Goal: Information Seeking & Learning: Learn about a topic

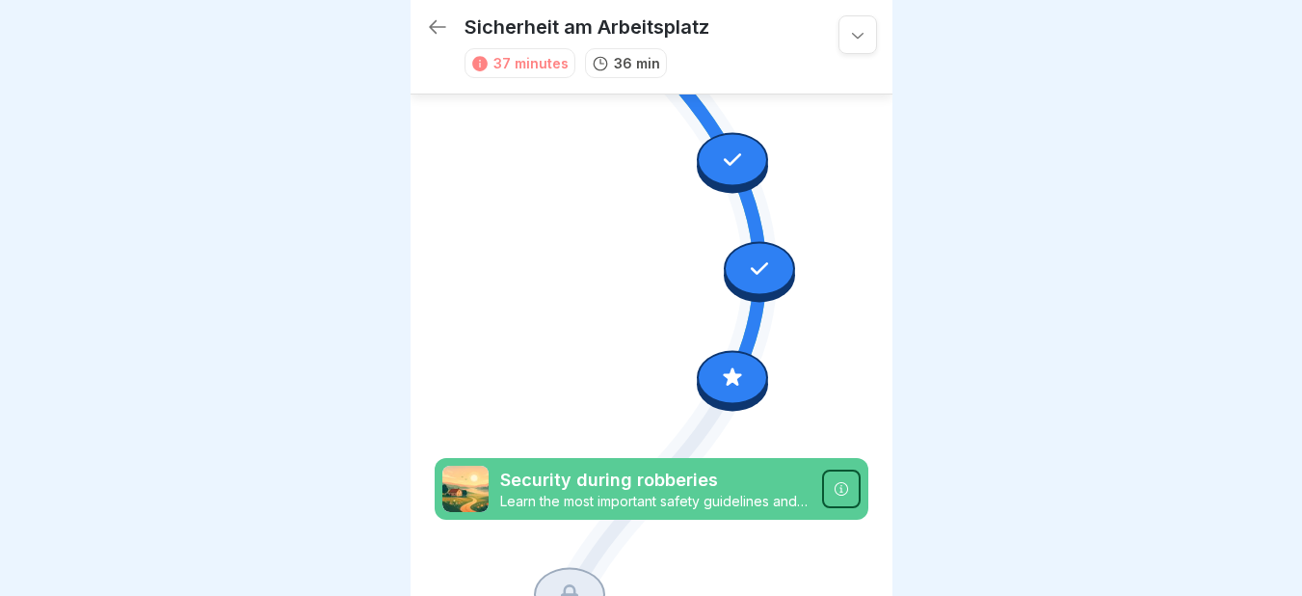
scroll to position [942, 0]
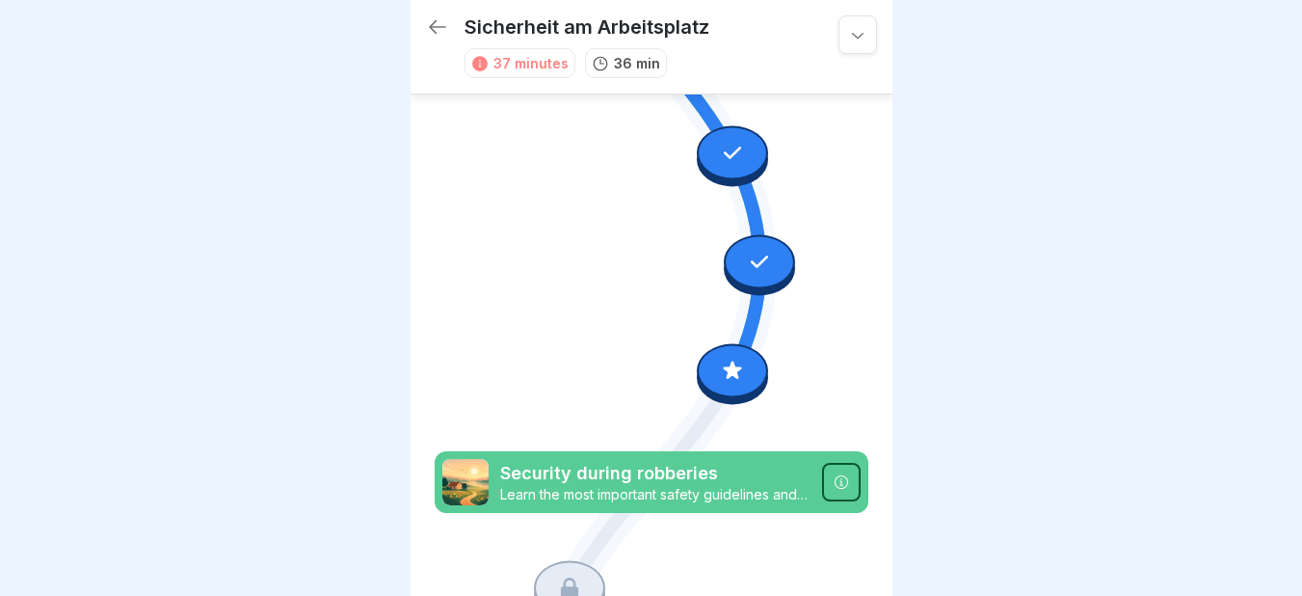
click at [727, 343] on div at bounding box center [732, 370] width 71 height 54
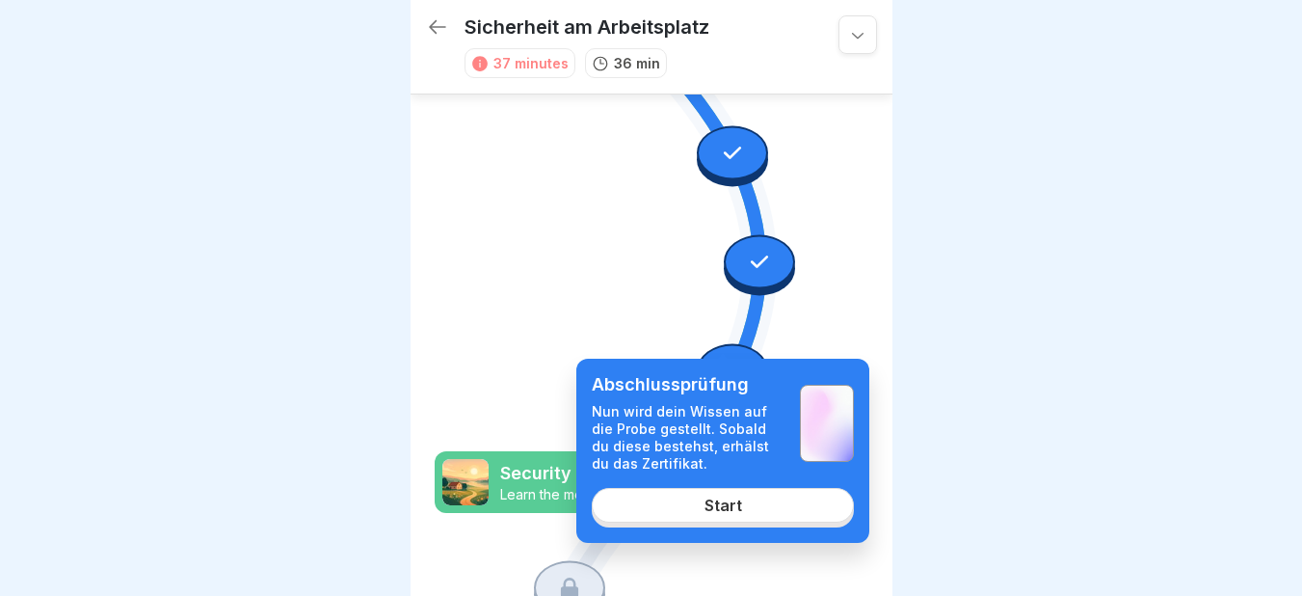
click at [728, 500] on div "Start" at bounding box center [723, 504] width 38 height 17
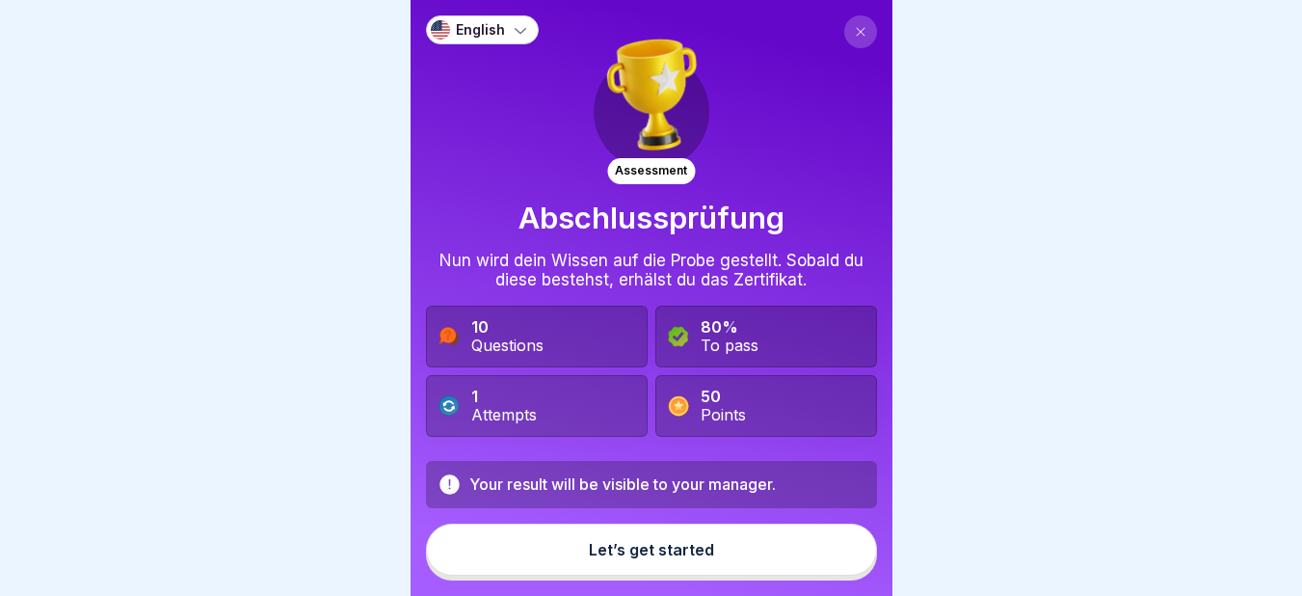
click at [608, 562] on button "Let’s get started" at bounding box center [651, 549] width 451 height 52
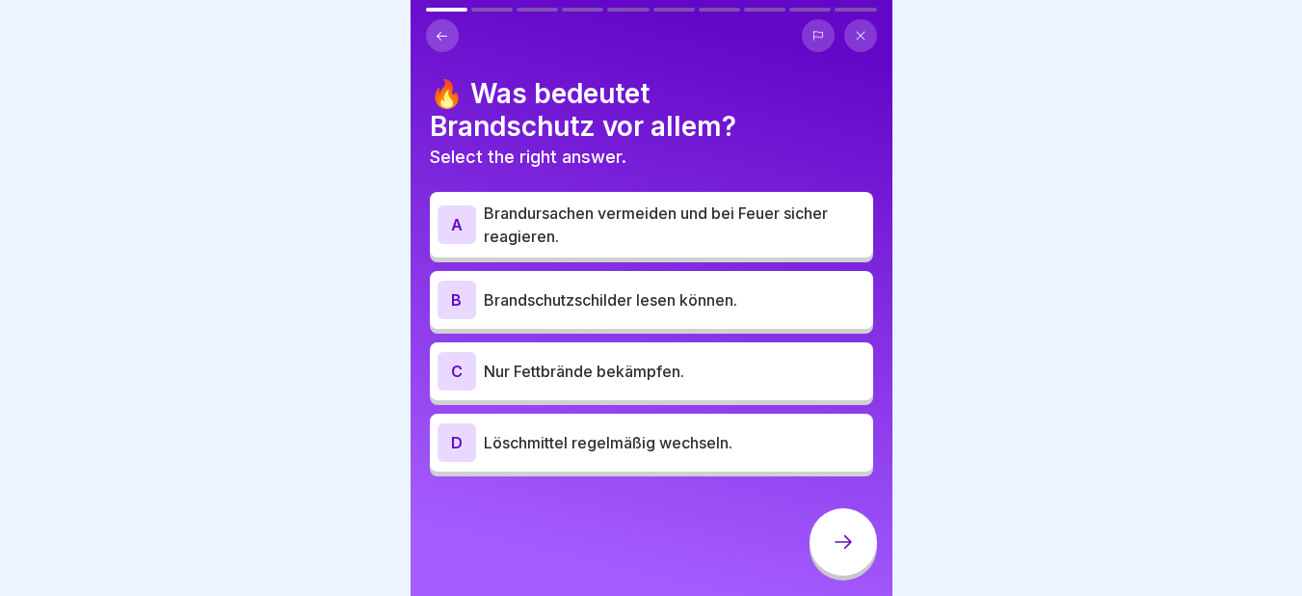
click at [572, 215] on p "Brandursachen vermeiden und bei Feuer sicher reagieren." at bounding box center [675, 224] width 382 height 46
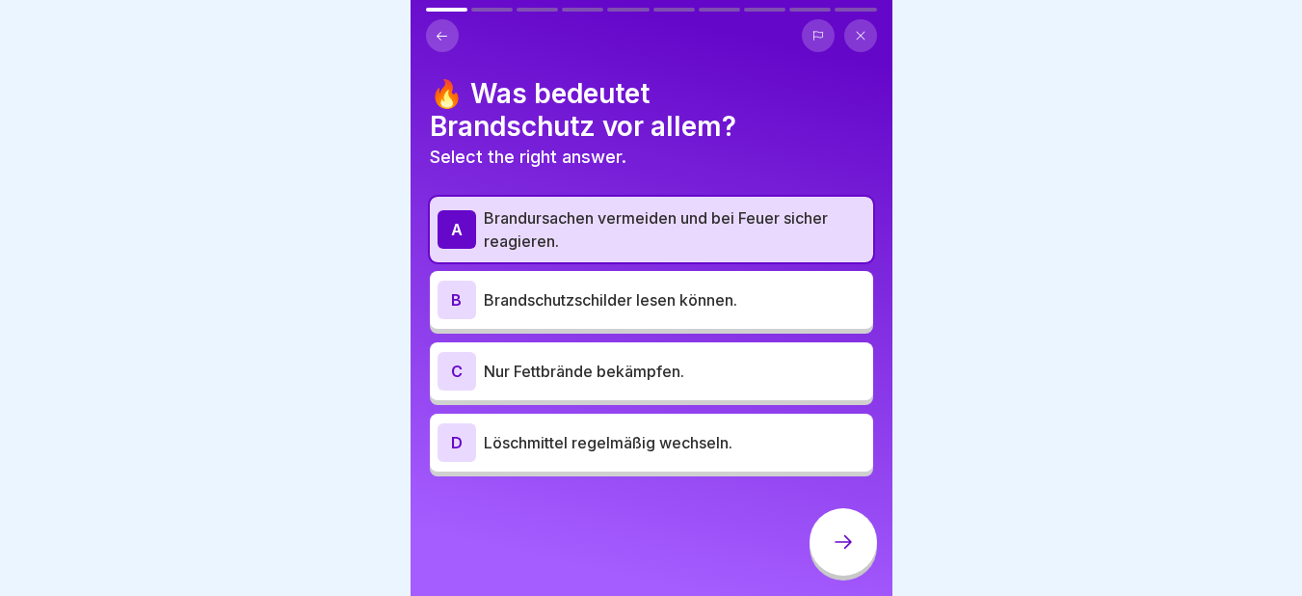
click at [834, 541] on icon at bounding box center [843, 541] width 23 height 23
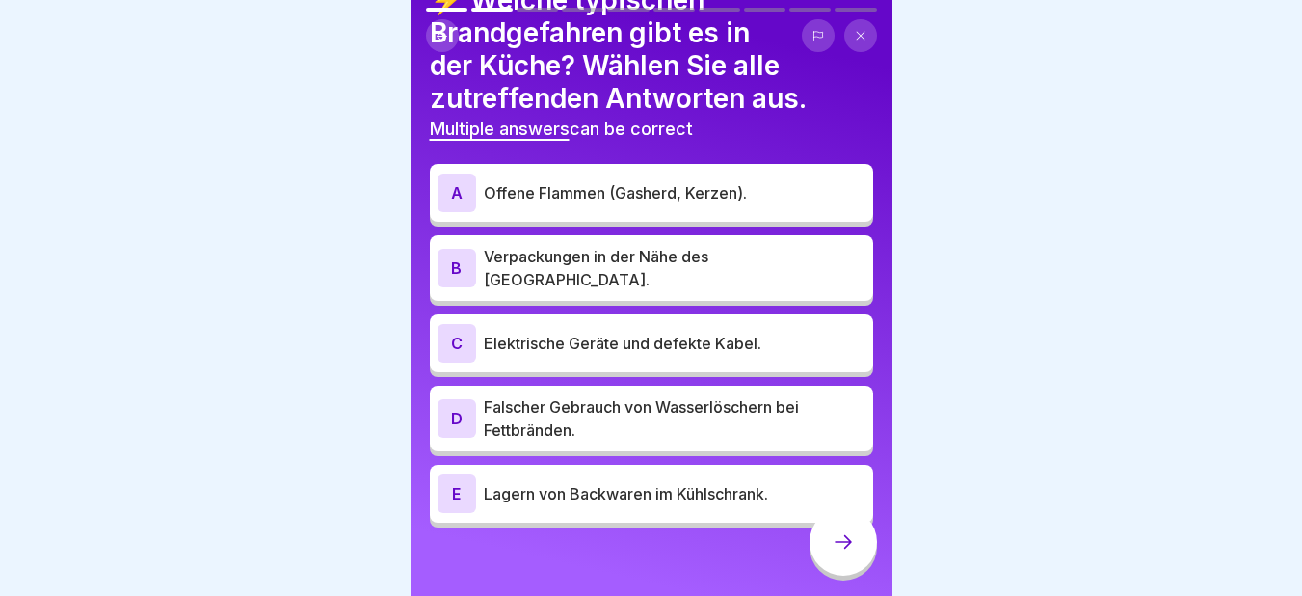
scroll to position [94, 0]
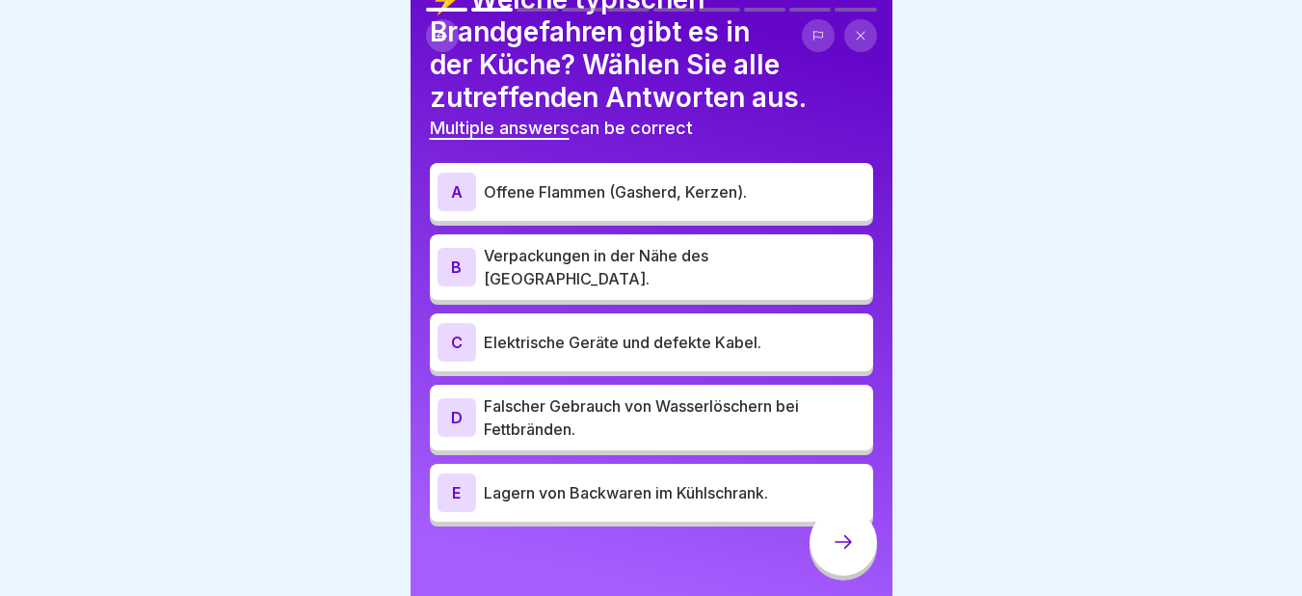
click at [550, 190] on div "A Offene Flammen (Gasherd, Kerzen)." at bounding box center [651, 191] width 428 height 39
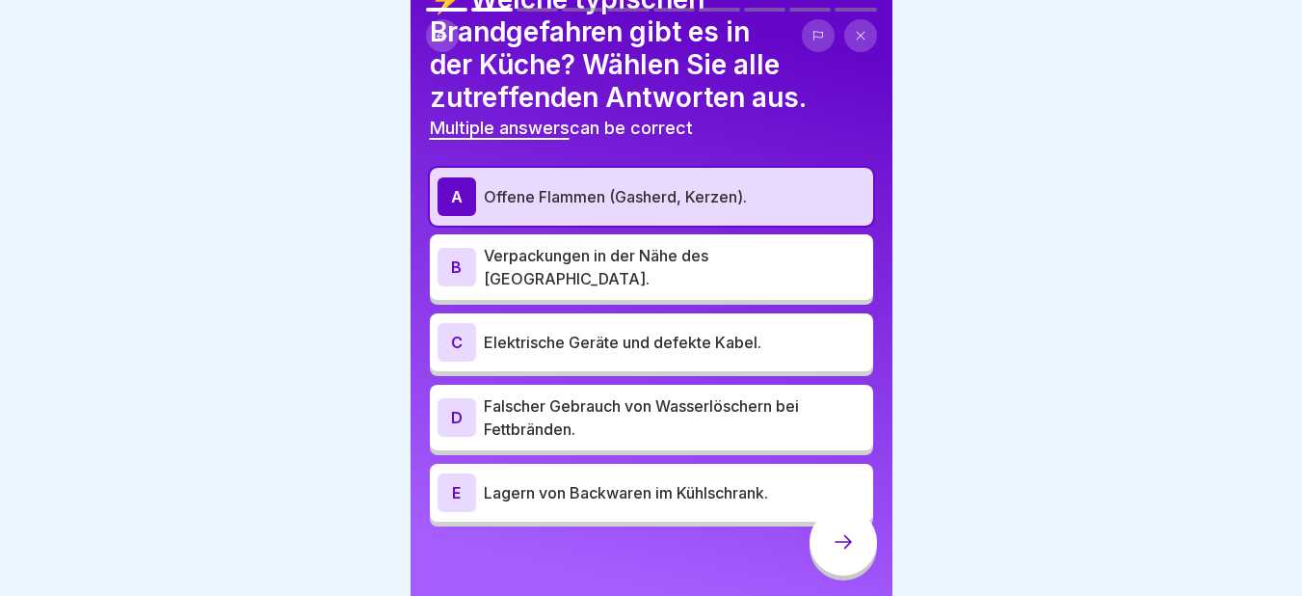
click at [502, 244] on p "Verpackungen in der Nähe des [GEOGRAPHIC_DATA]." at bounding box center [675, 267] width 382 height 46
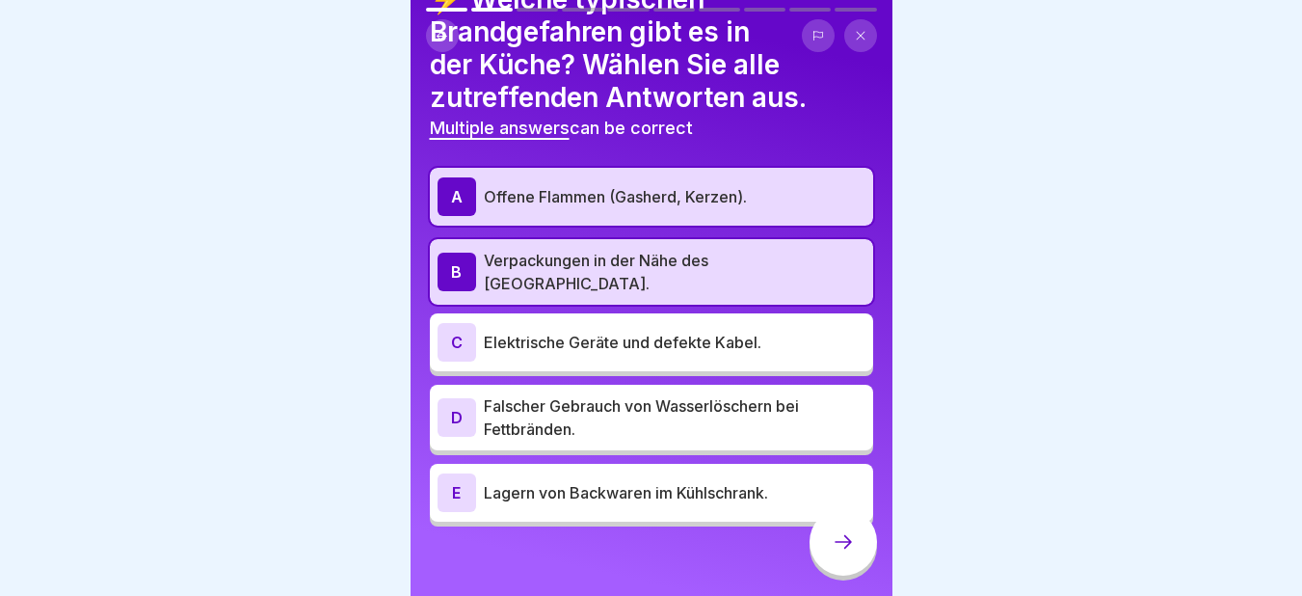
click at [507, 331] on p "Elektrische Geräte und defekte Kabel." at bounding box center [675, 342] width 382 height 23
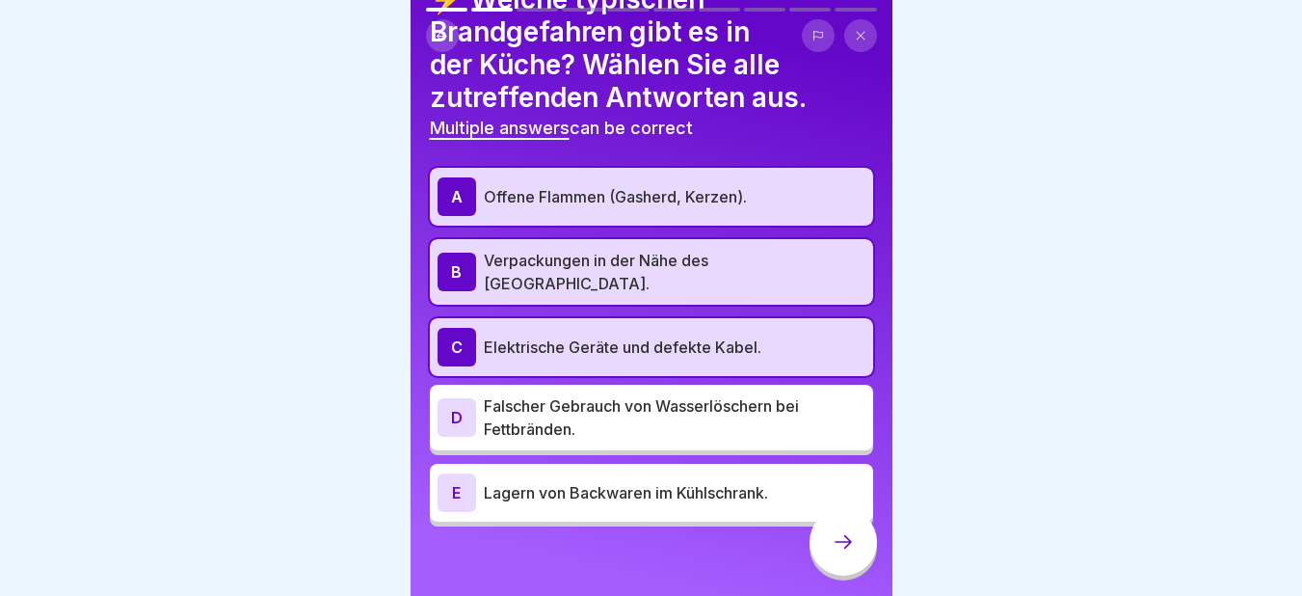
click at [492, 417] on p "Falscher Gebrauch von Wasserlöschern bei Fettbränden." at bounding box center [675, 417] width 382 height 46
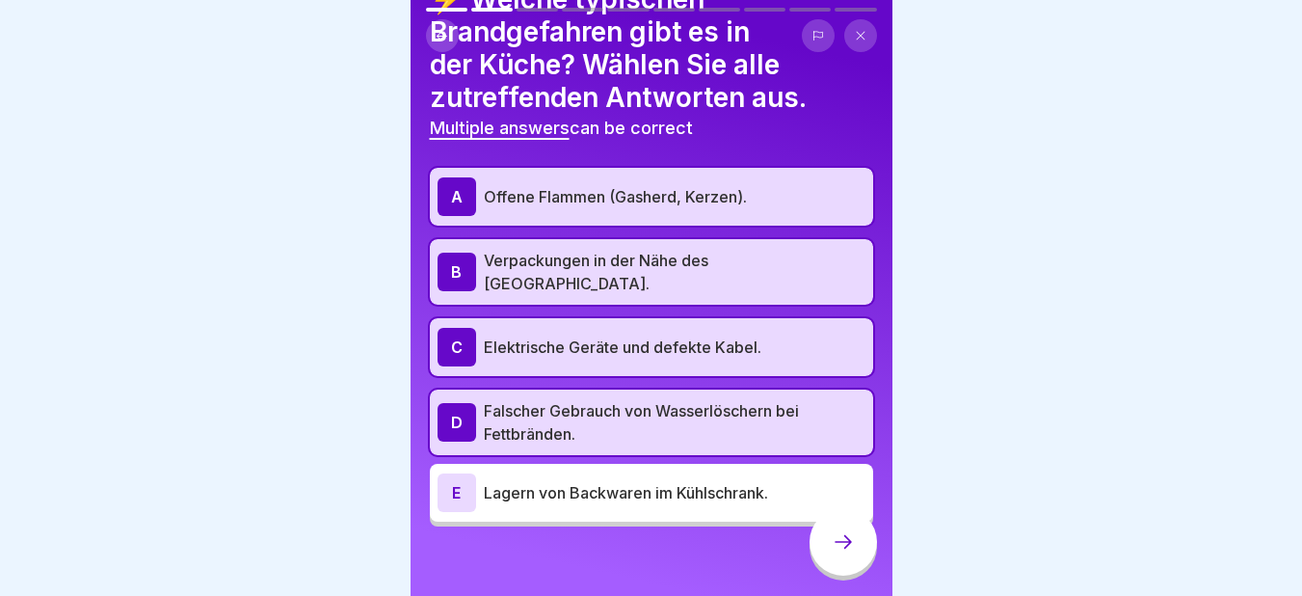
click at [848, 538] on icon at bounding box center [843, 541] width 23 height 23
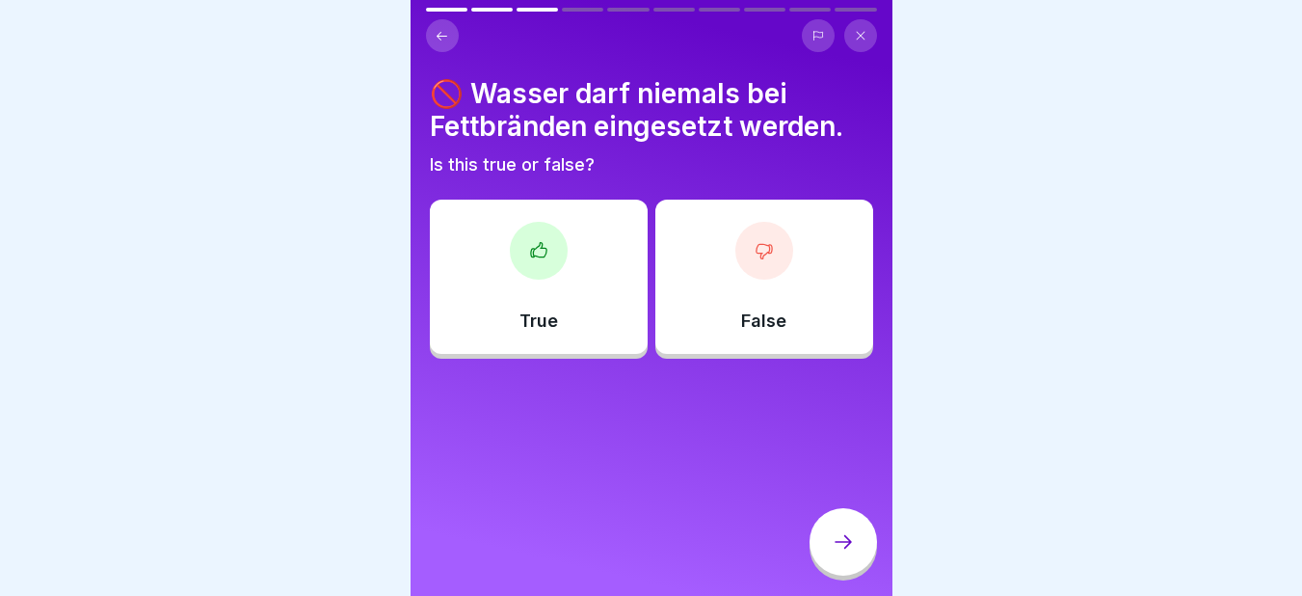
click at [538, 241] on icon at bounding box center [538, 250] width 19 height 19
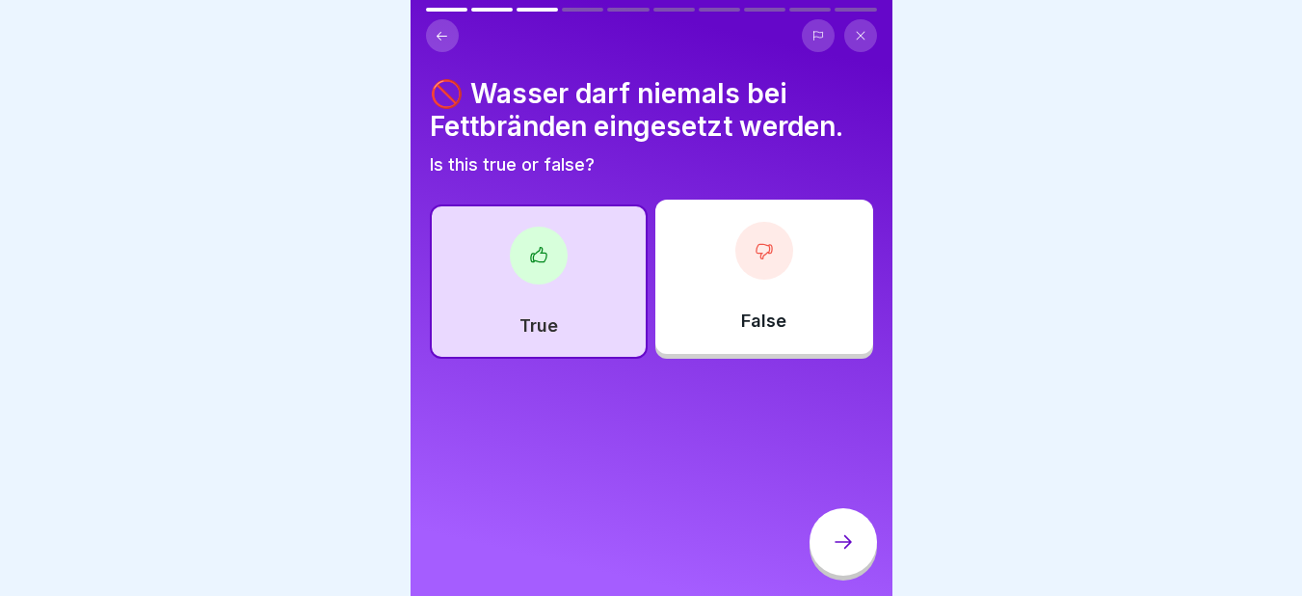
click at [832, 539] on icon at bounding box center [843, 541] width 23 height 23
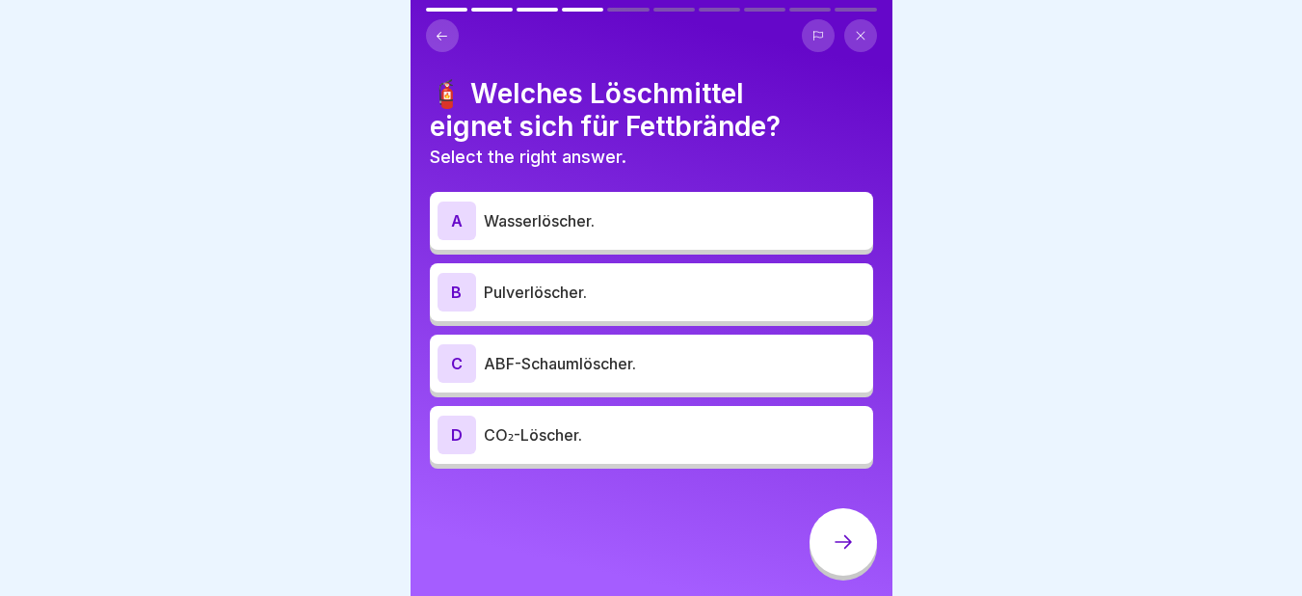
click at [576, 352] on p "ABF-Schaumlöscher." at bounding box center [675, 363] width 382 height 23
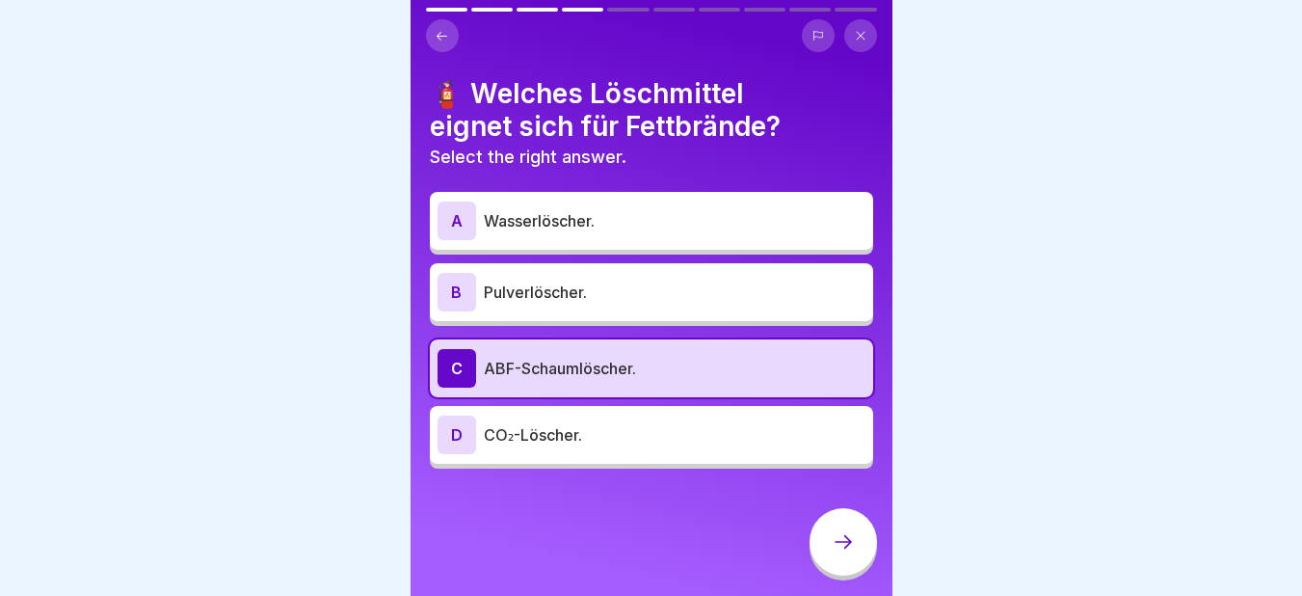
click at [834, 526] on div at bounding box center [842, 541] width 67 height 67
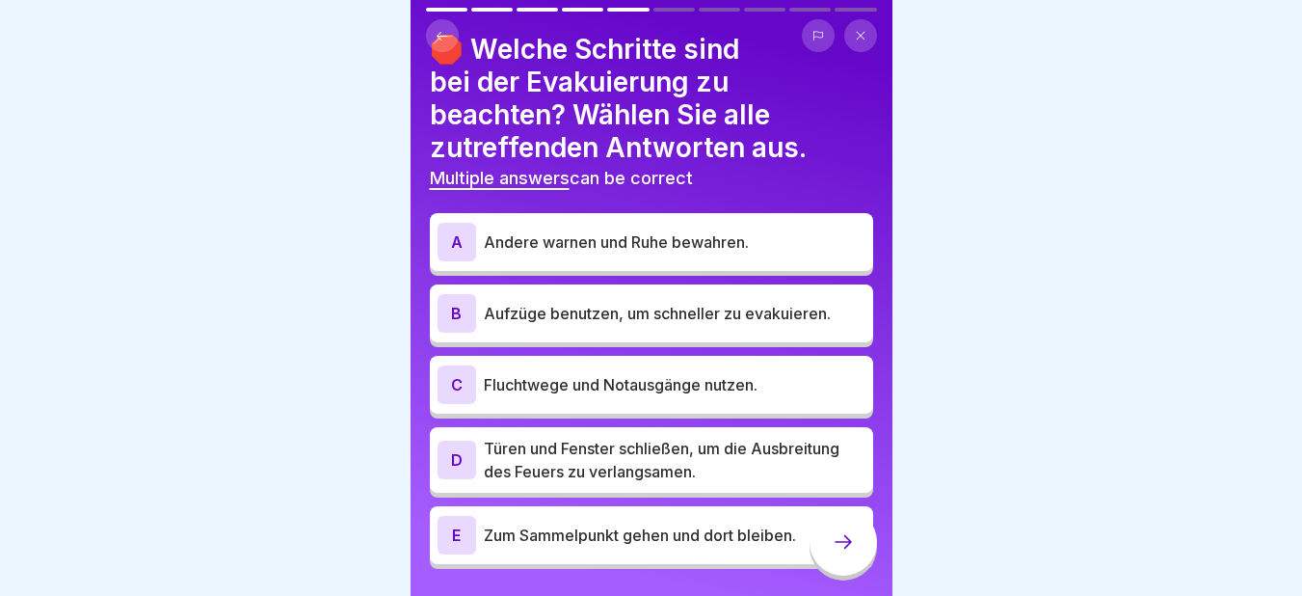
scroll to position [0, 0]
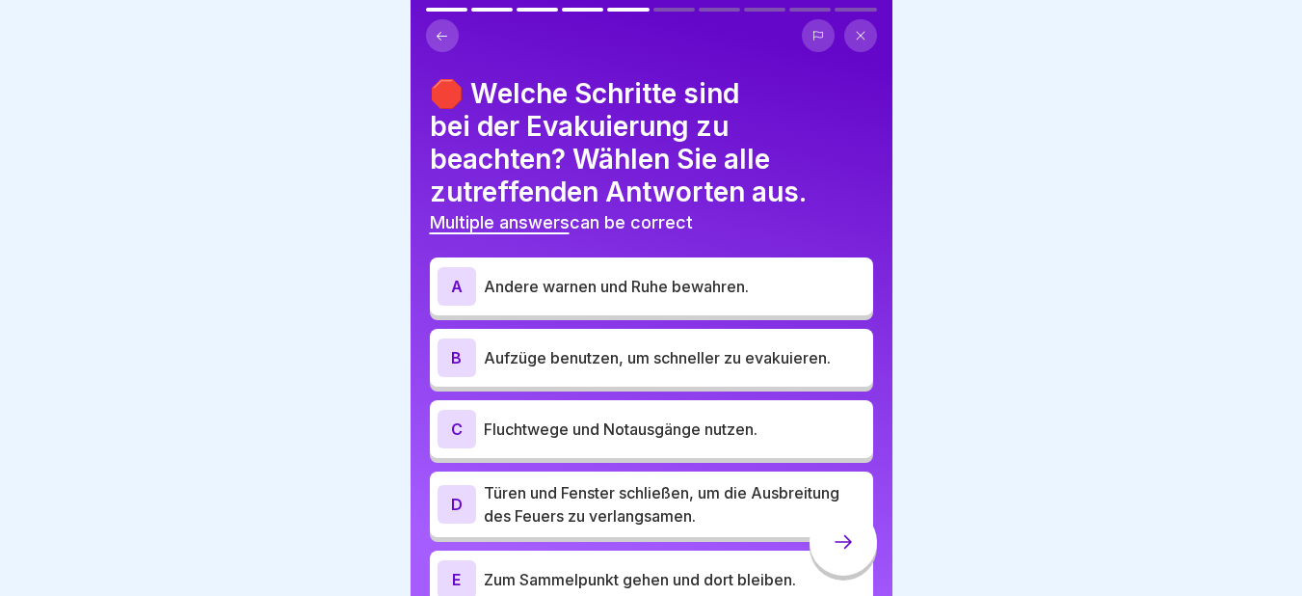
click at [571, 275] on p "Andere warnen und Ruhe bewahren." at bounding box center [675, 286] width 382 height 23
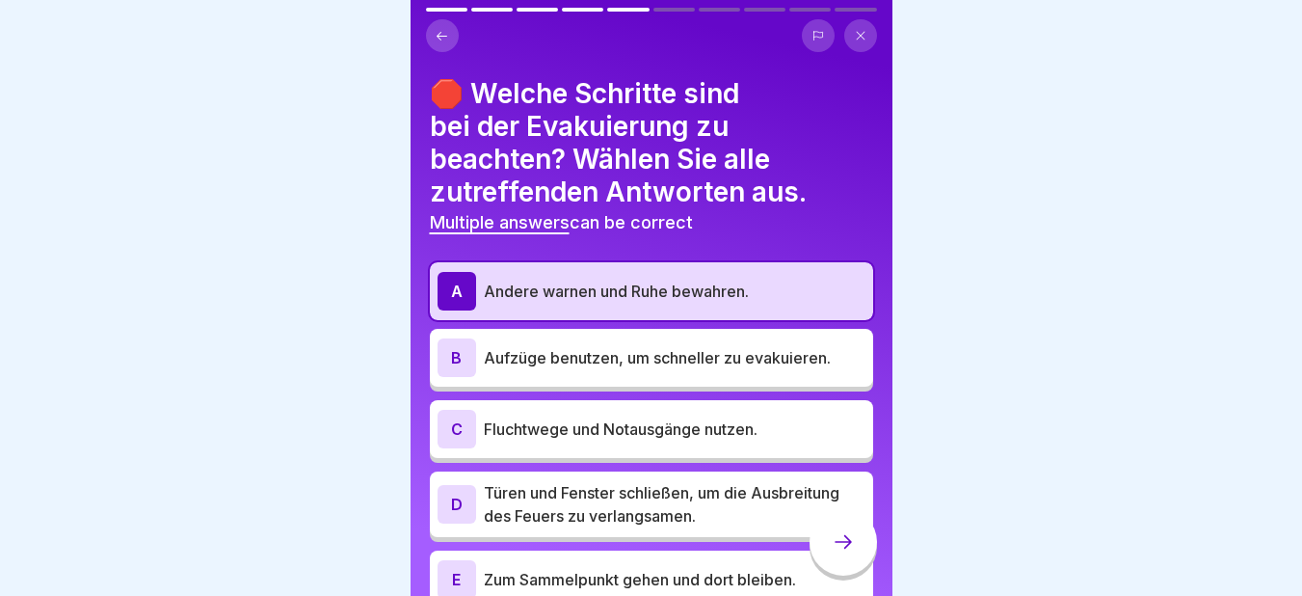
click at [499, 346] on p "Aufzüge benutzen, um schneller zu evakuieren." at bounding box center [675, 357] width 382 height 23
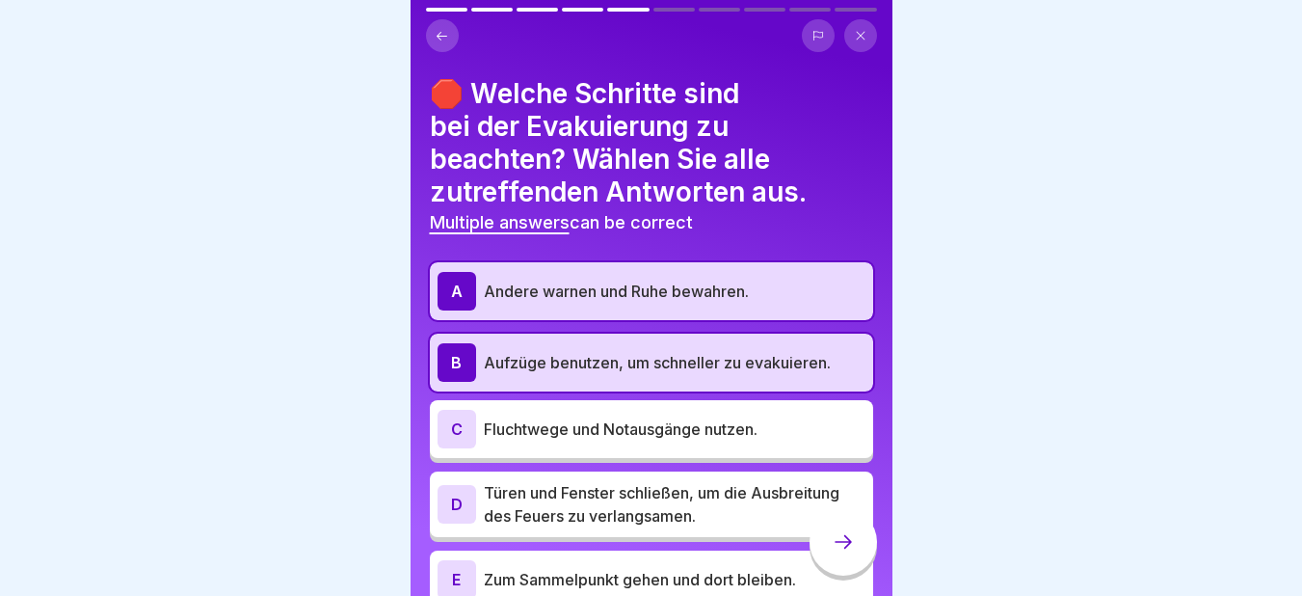
click at [495, 351] on p "Aufzüge benutzen, um schneller zu evakuieren." at bounding box center [675, 362] width 382 height 23
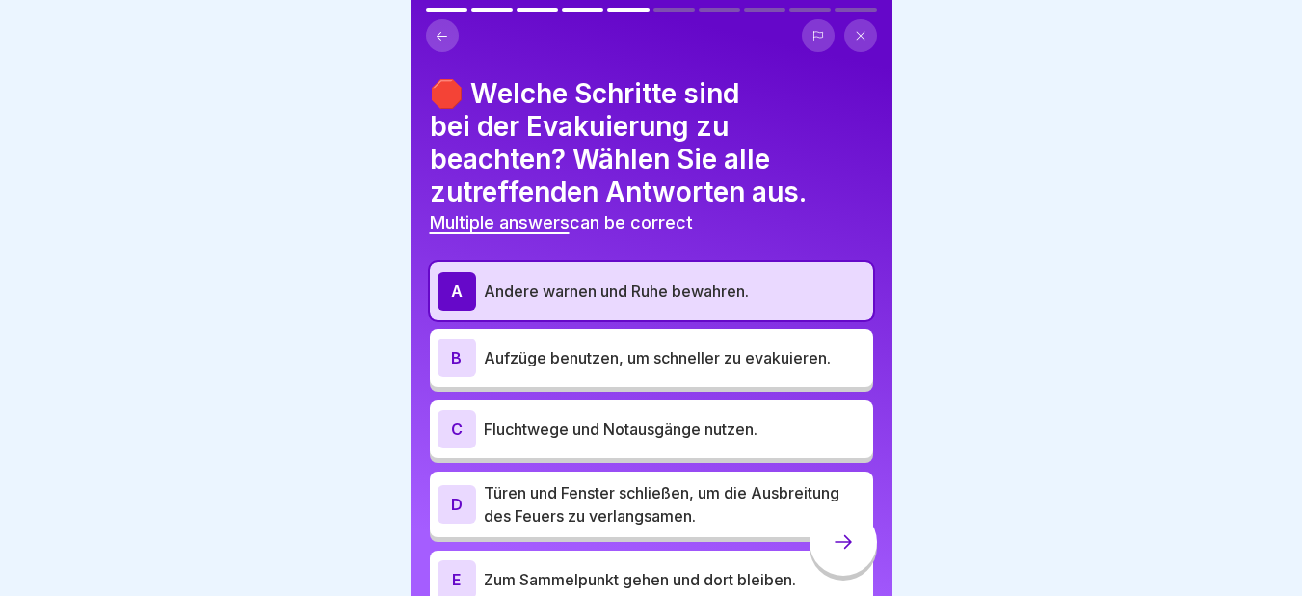
click at [467, 413] on div "C" at bounding box center [456, 429] width 39 height 39
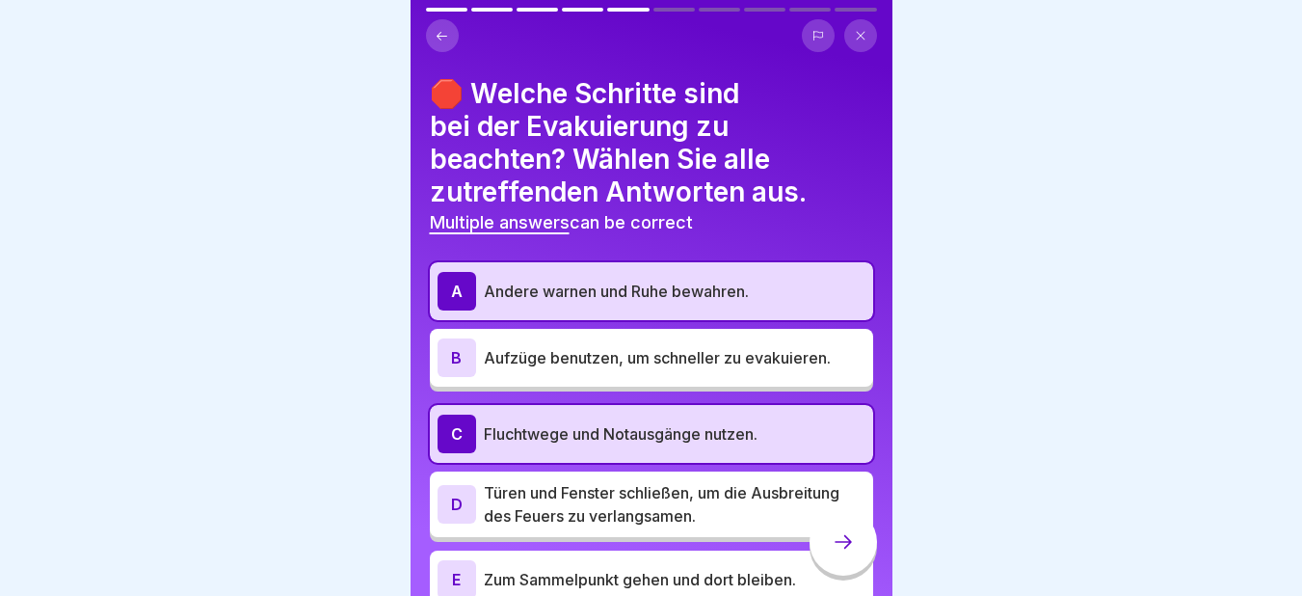
click at [466, 487] on div "D" at bounding box center [456, 504] width 39 height 39
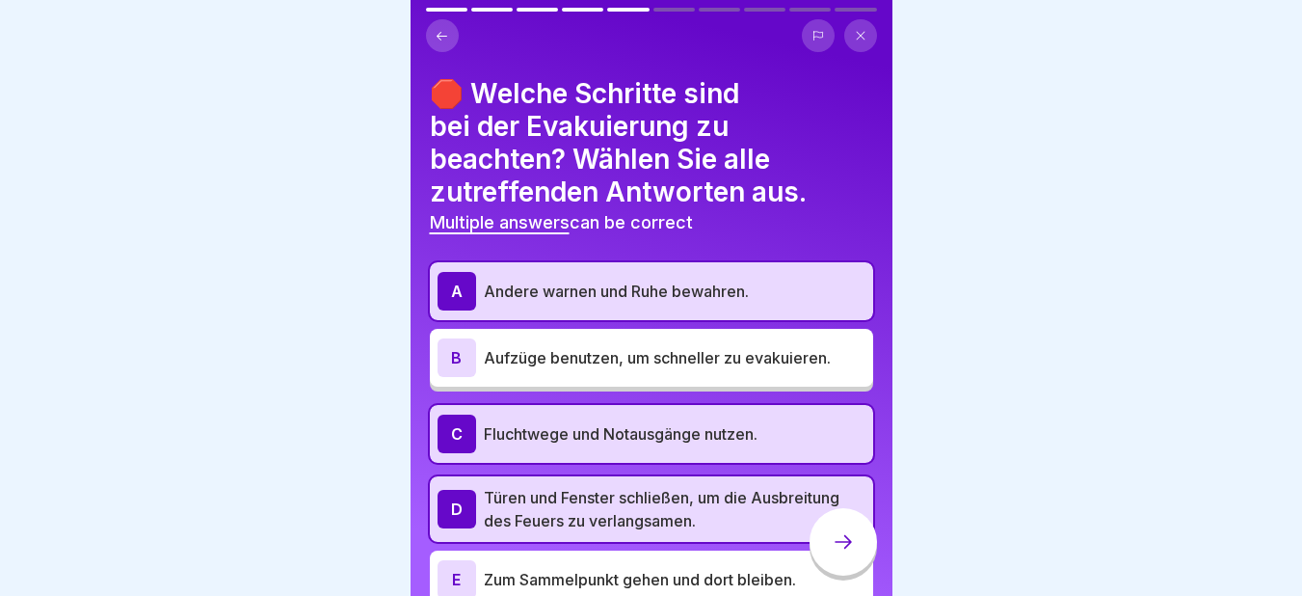
click at [459, 562] on div "E" at bounding box center [456, 579] width 39 height 39
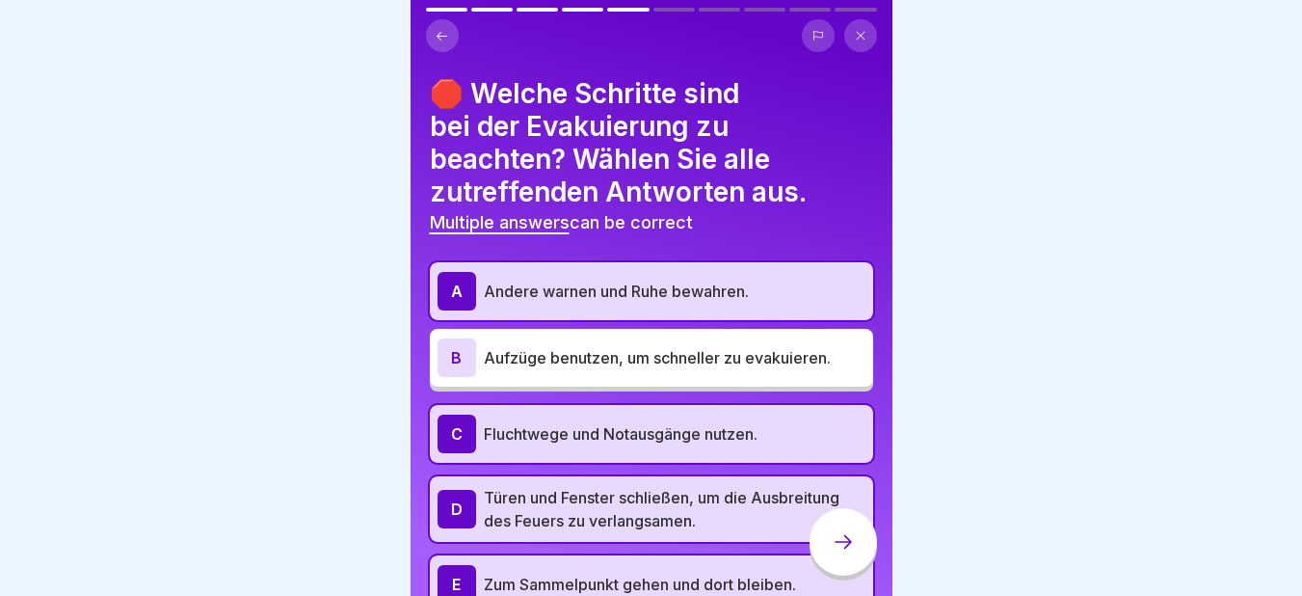
click at [842, 543] on icon at bounding box center [843, 541] width 23 height 23
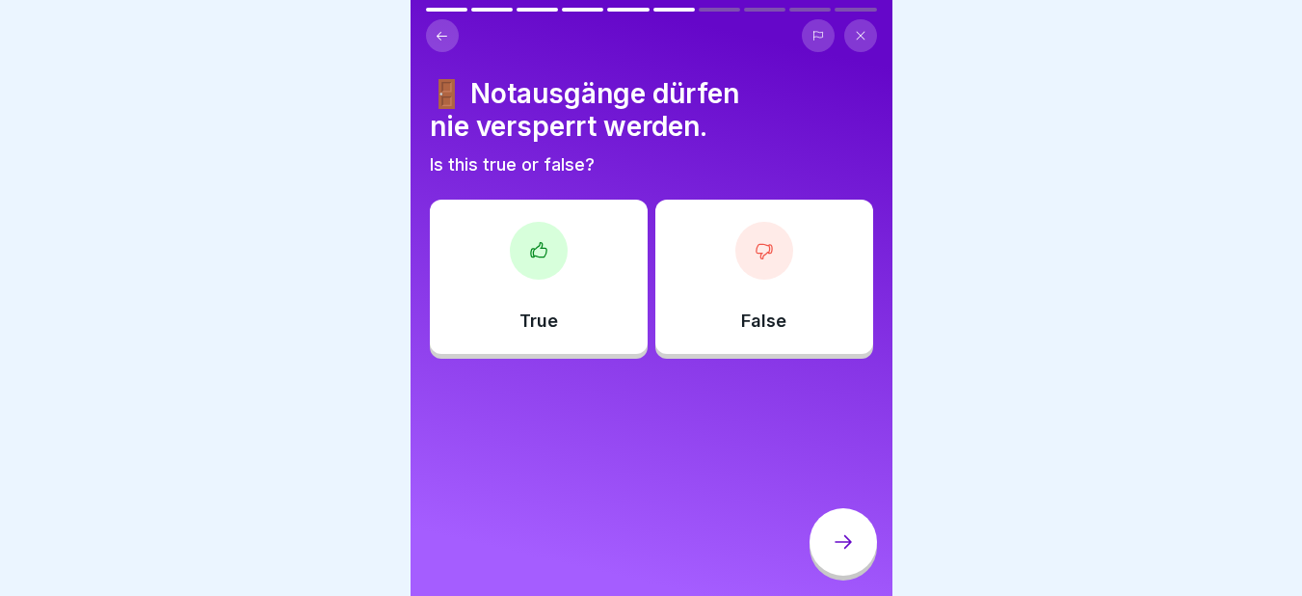
click at [543, 256] on div at bounding box center [539, 251] width 58 height 58
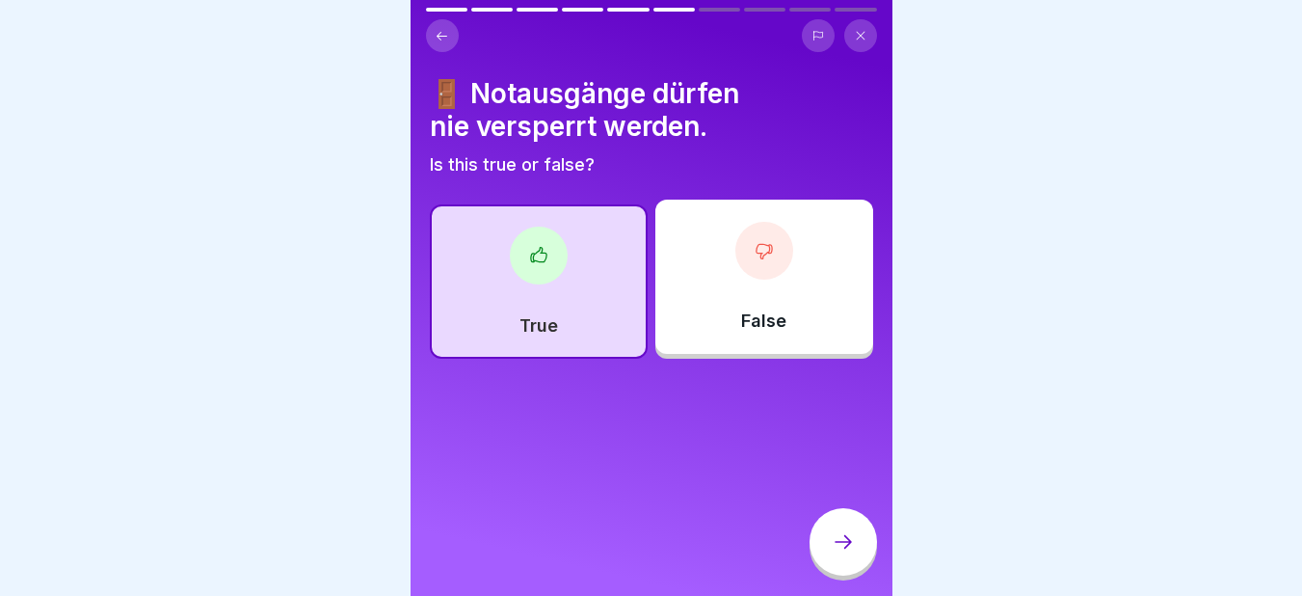
click at [840, 558] on div at bounding box center [842, 541] width 67 height 67
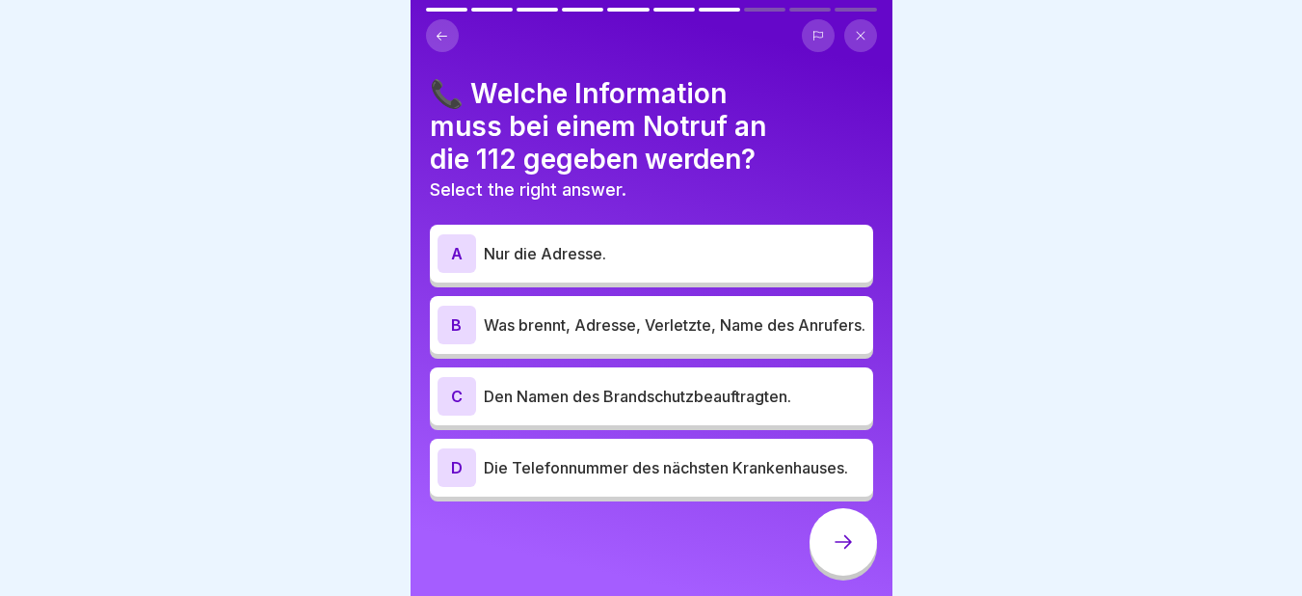
click at [607, 313] on p "Was brennt, Adresse, Verletzte, Name des Anrufers." at bounding box center [675, 324] width 382 height 23
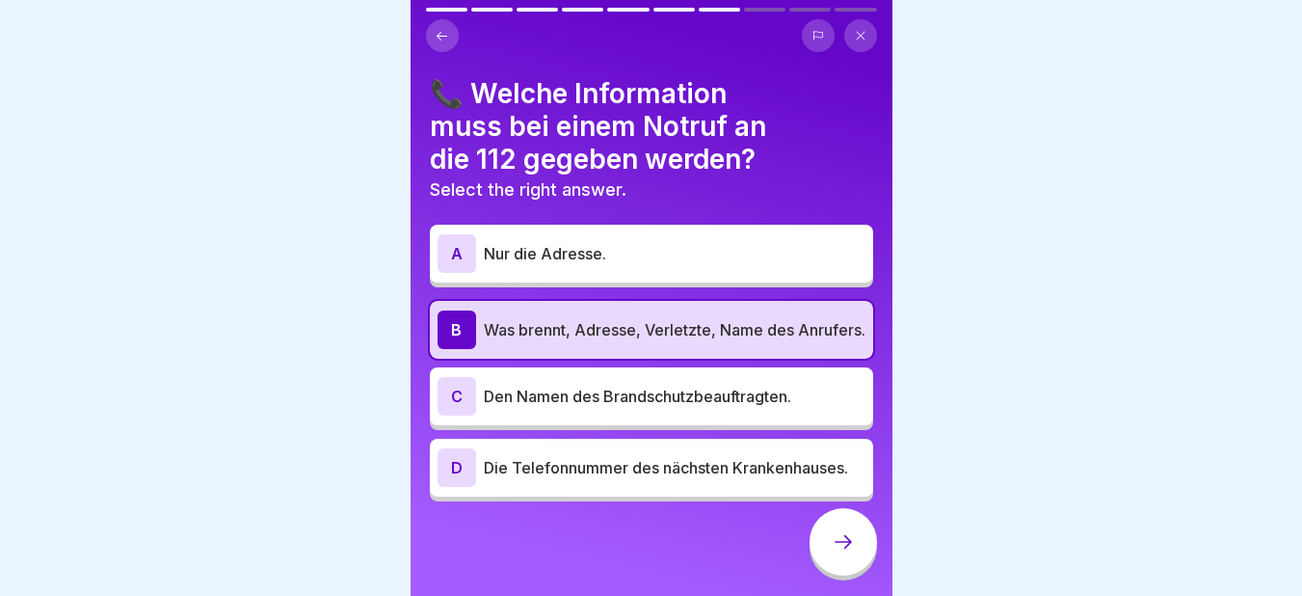
click at [842, 549] on icon at bounding box center [843, 541] width 23 height 23
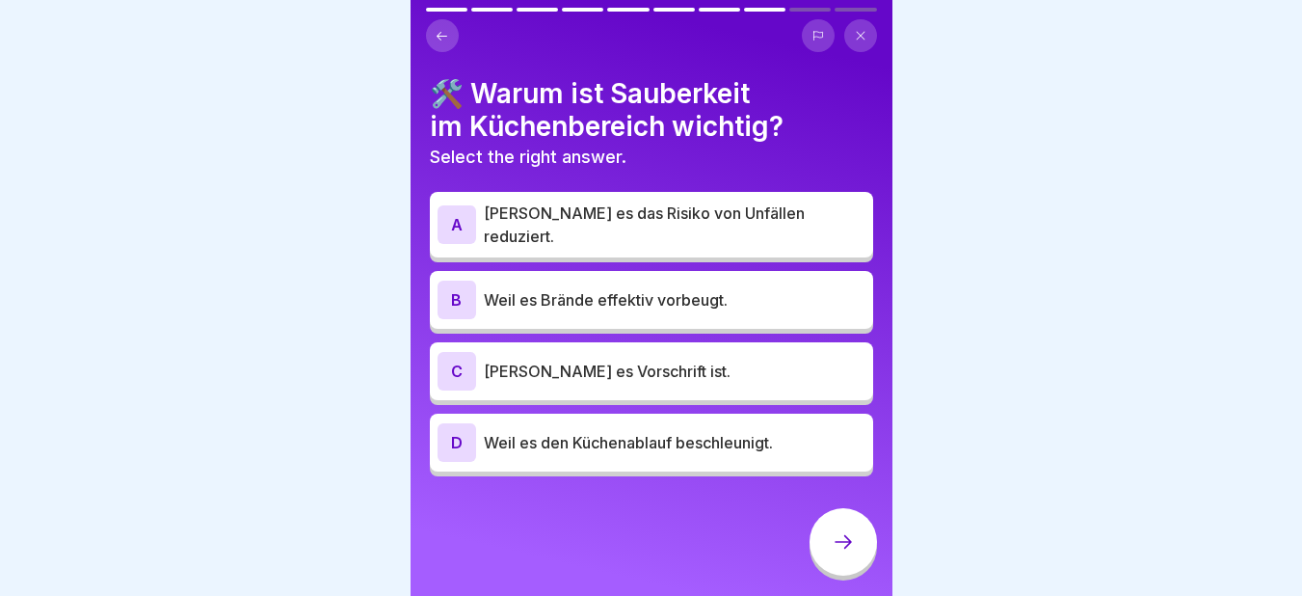
click at [583, 288] on p "Weil es Brände effektiv vorbeugt." at bounding box center [675, 299] width 382 height 23
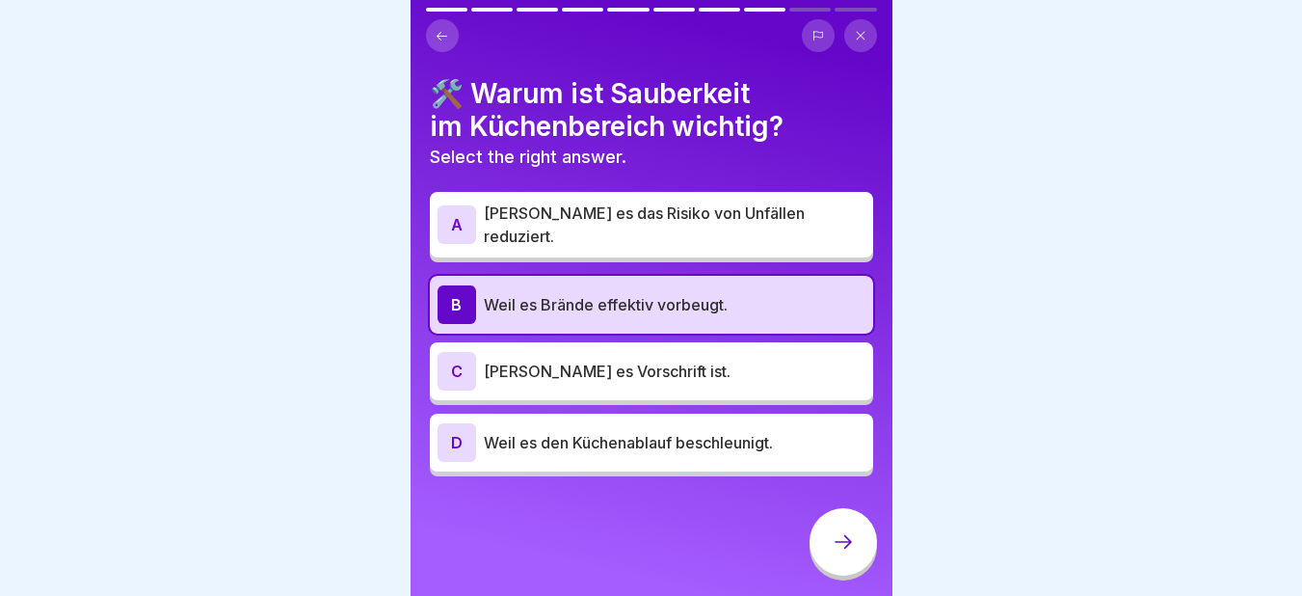
click at [840, 543] on icon at bounding box center [843, 541] width 23 height 23
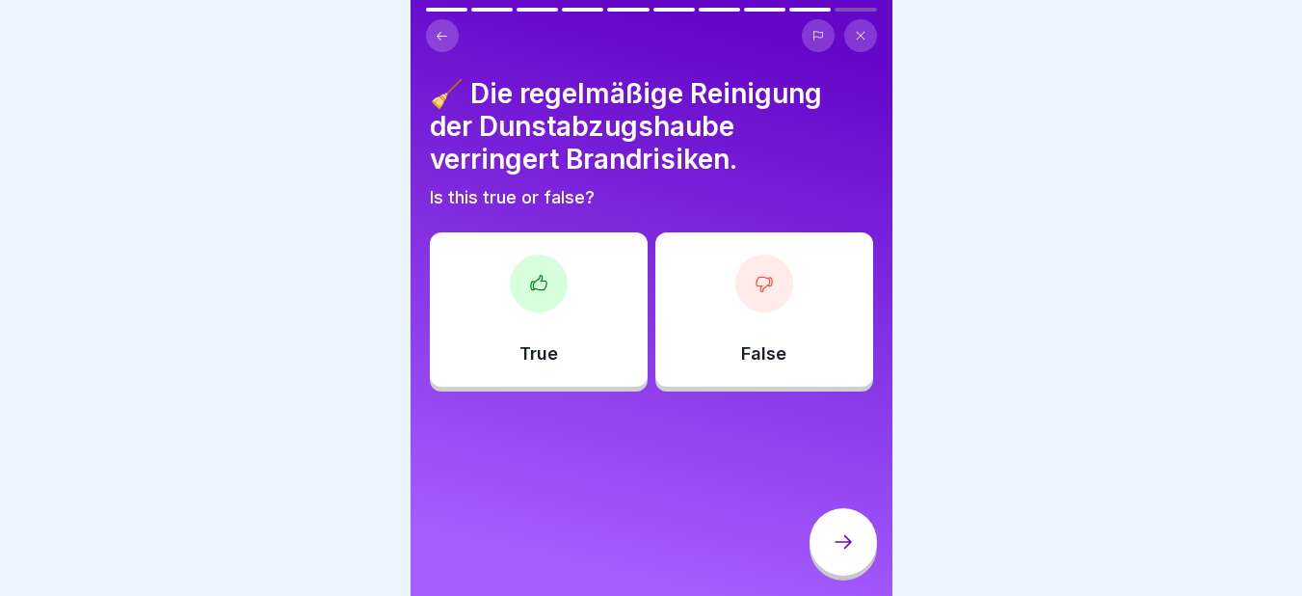
click at [569, 308] on div "True" at bounding box center [539, 309] width 218 height 154
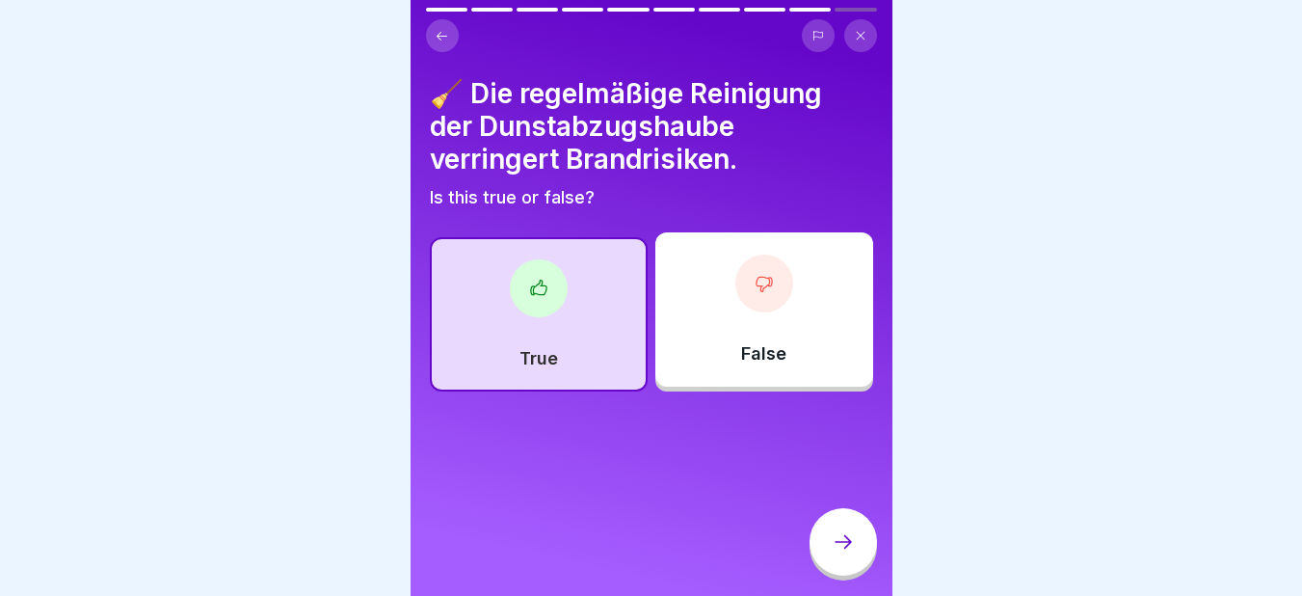
click at [852, 526] on div at bounding box center [842, 541] width 67 height 67
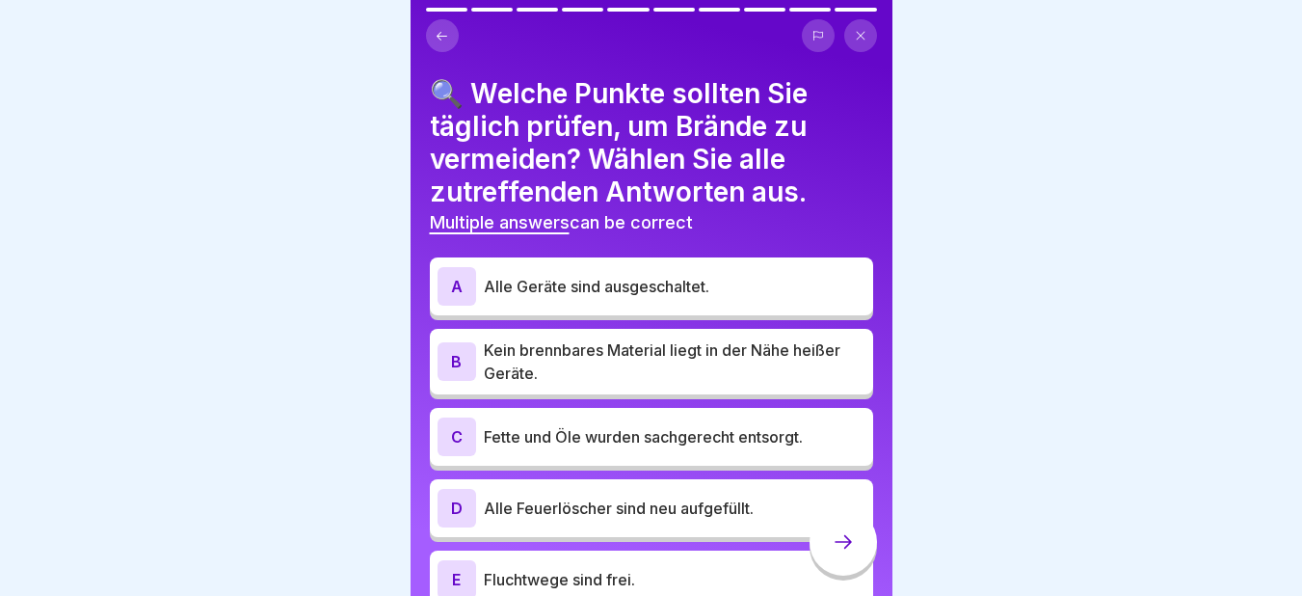
click at [514, 275] on p "Alle Geräte sind ausgeschaltet." at bounding box center [675, 286] width 382 height 23
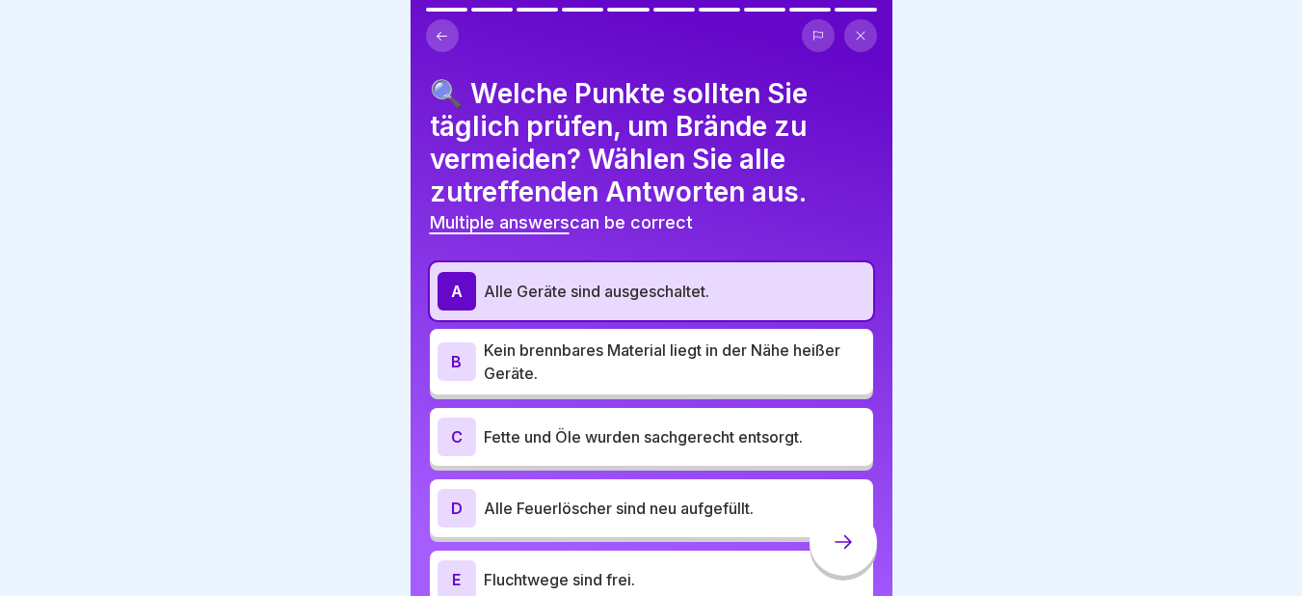
click at [478, 338] on div "B Kein brennbares Material liegt in der Nähe heißer Geräte." at bounding box center [651, 361] width 428 height 46
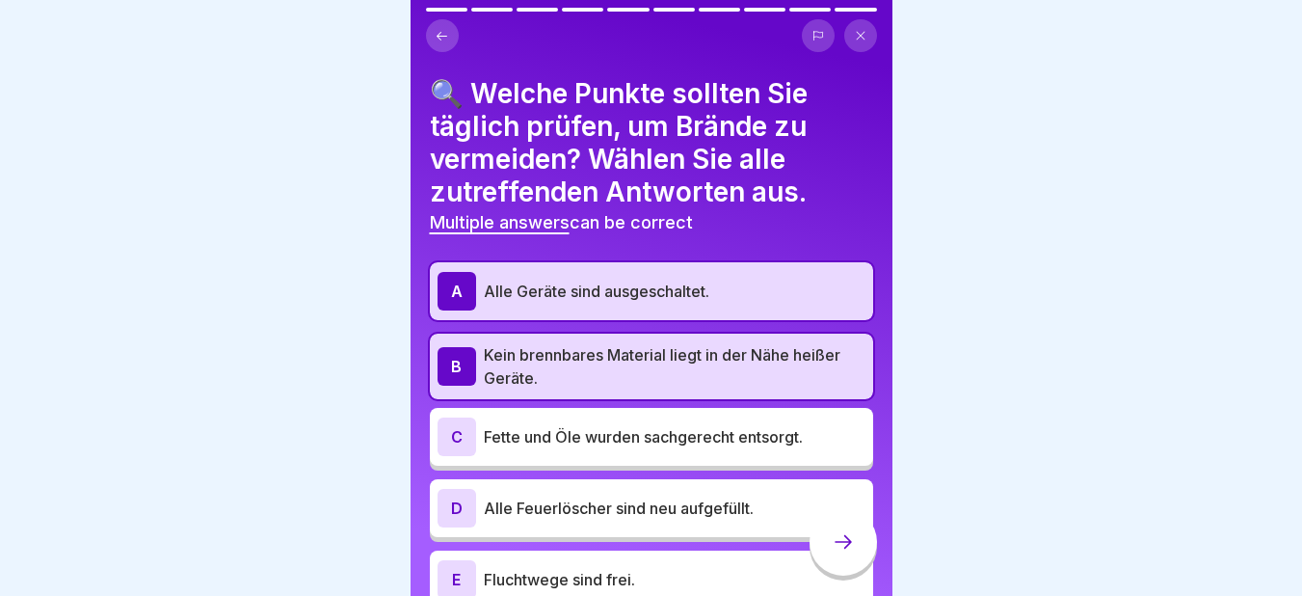
click at [462, 428] on div "C" at bounding box center [456, 436] width 39 height 39
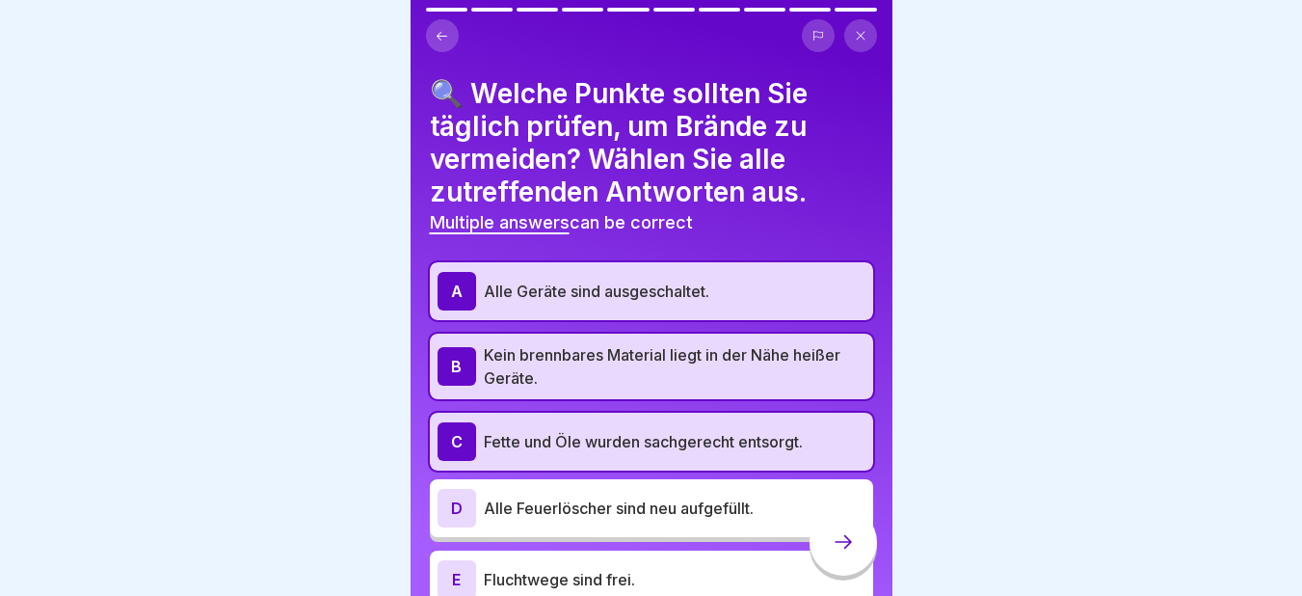
click at [509, 568] on p "Fluchtwege sind frei." at bounding box center [675, 579] width 382 height 23
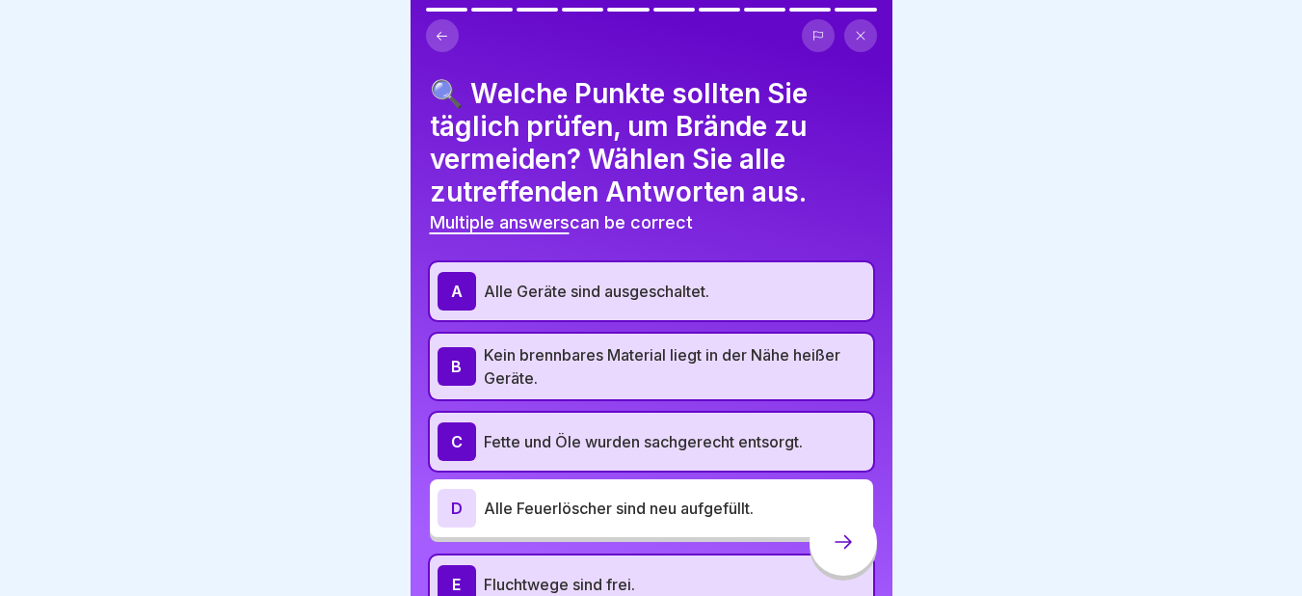
click at [846, 538] on icon at bounding box center [843, 541] width 23 height 23
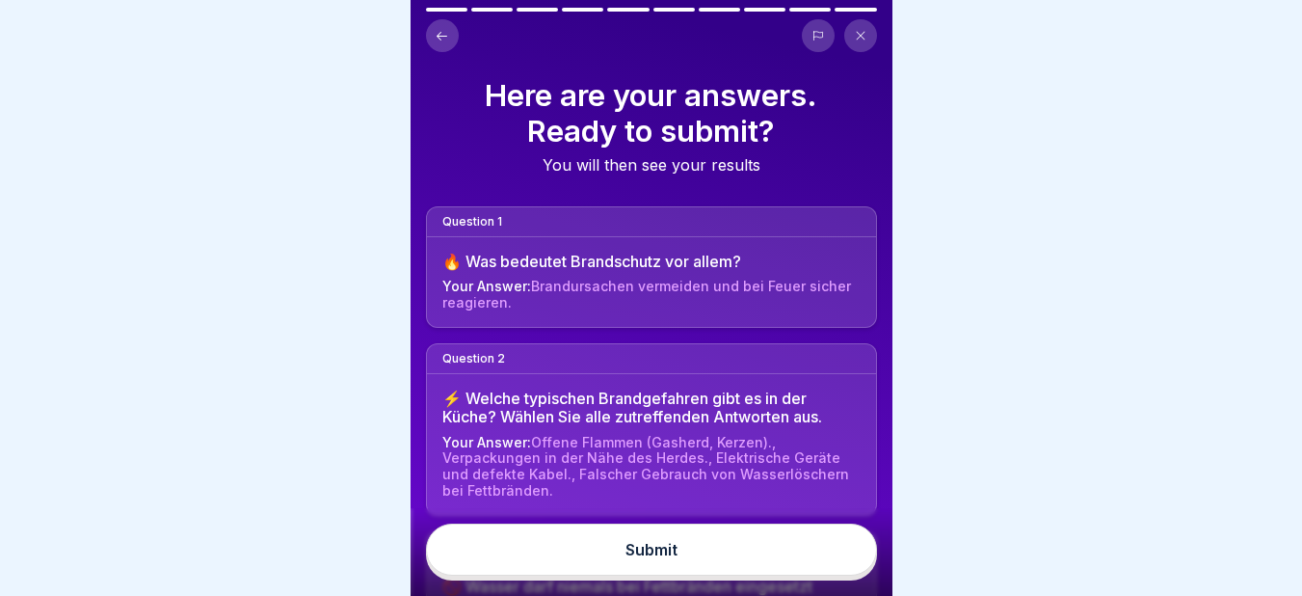
click at [655, 544] on div "Submit" at bounding box center [651, 549] width 52 height 17
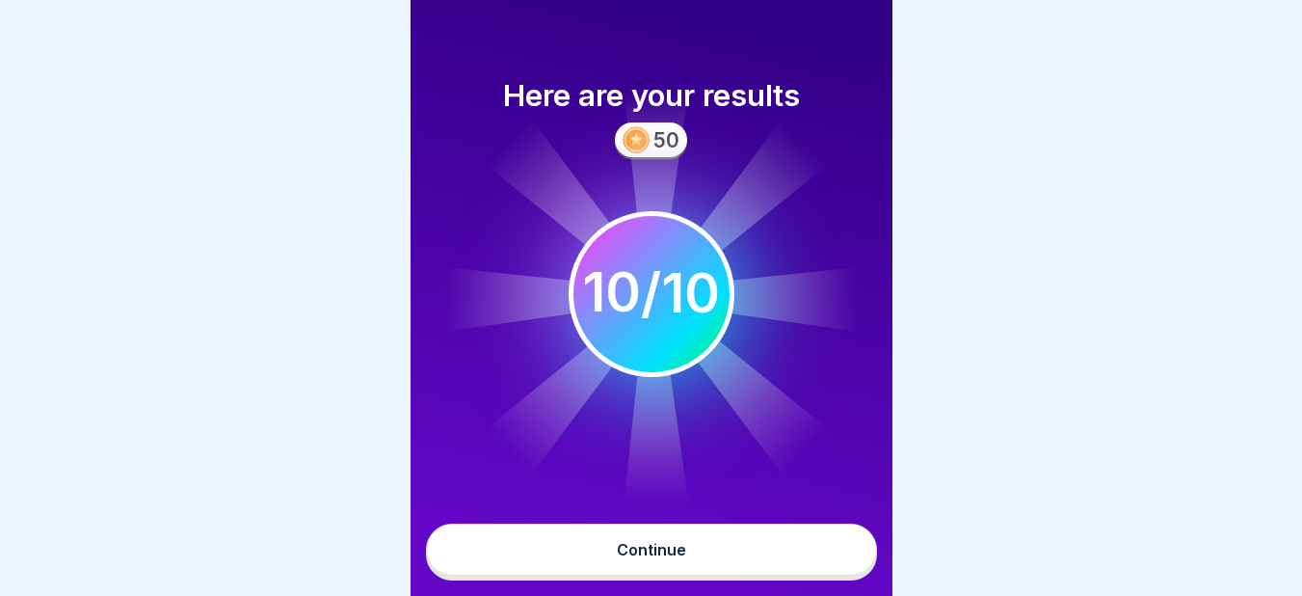
click at [655, 544] on div "Continue" at bounding box center [651, 549] width 69 height 17
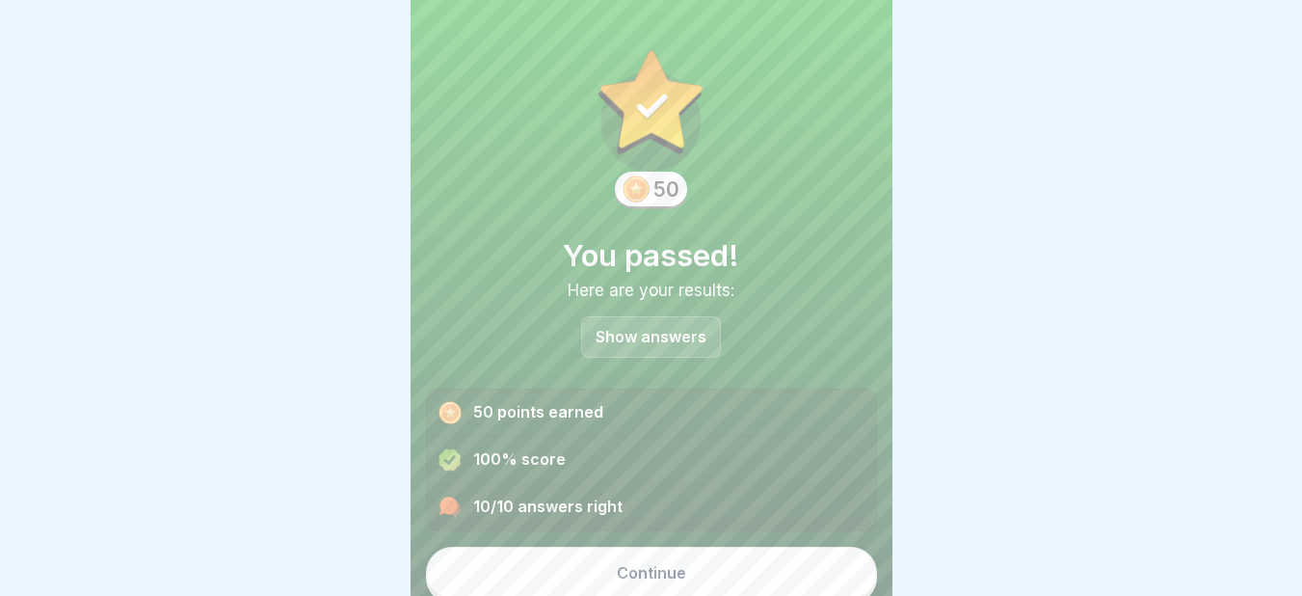
click at [617, 564] on div "Continue" at bounding box center [651, 572] width 69 height 17
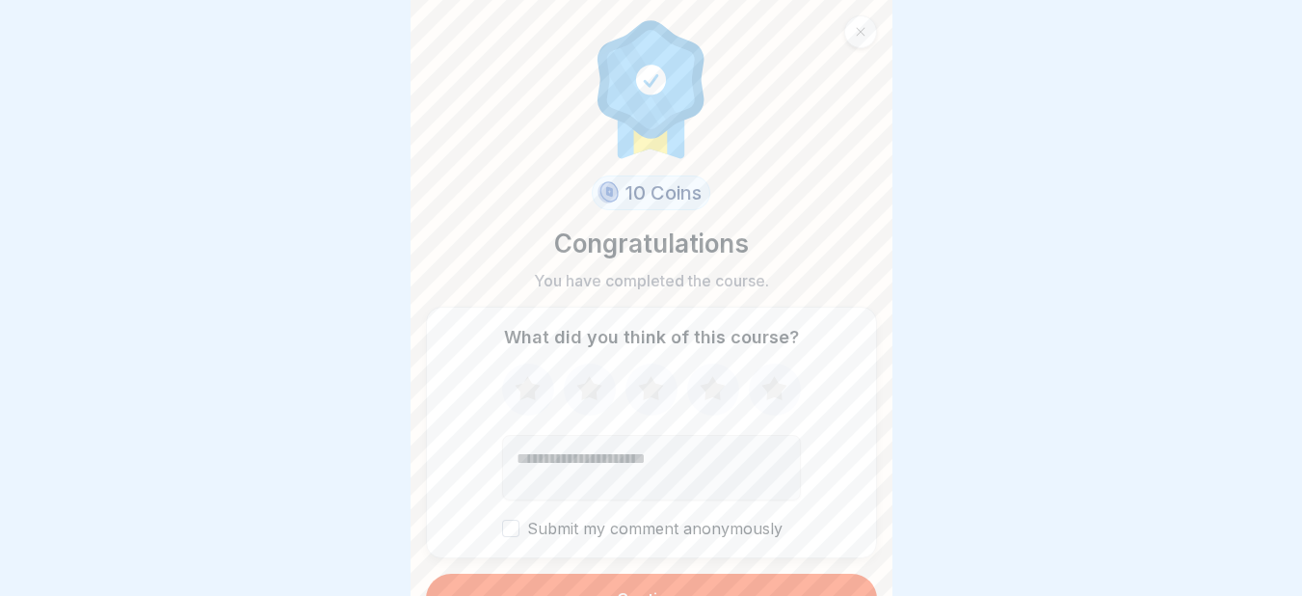
click at [638, 573] on button "Continue" at bounding box center [651, 598] width 451 height 50
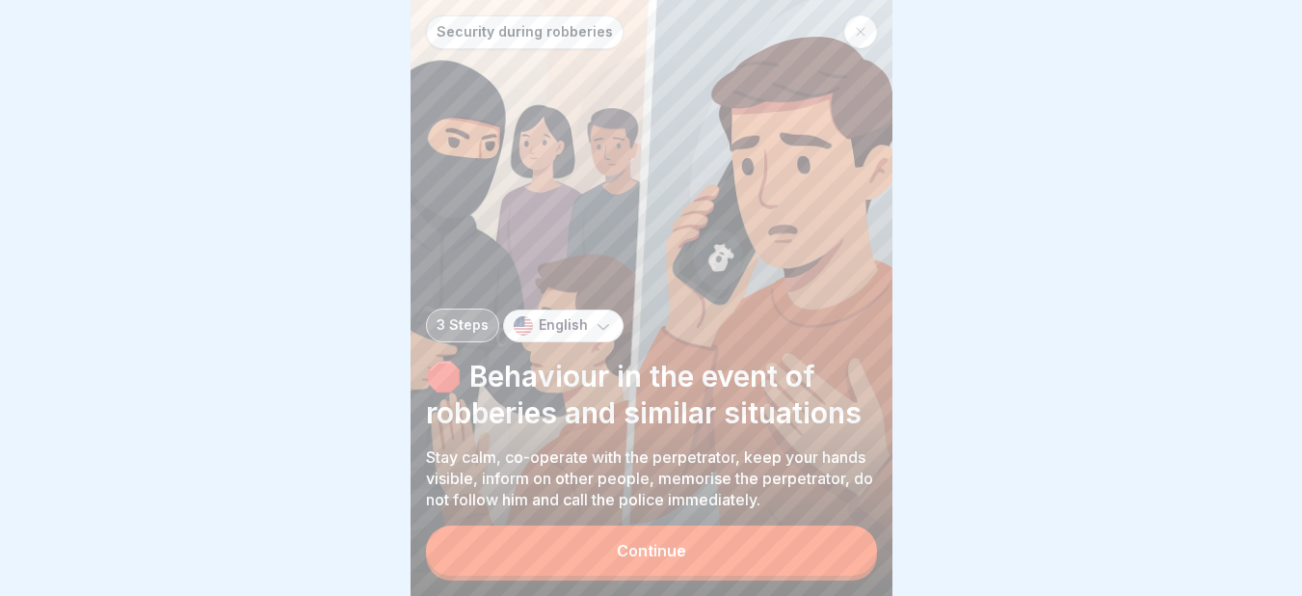
click at [625, 549] on div "Continue" at bounding box center [651, 550] width 69 height 17
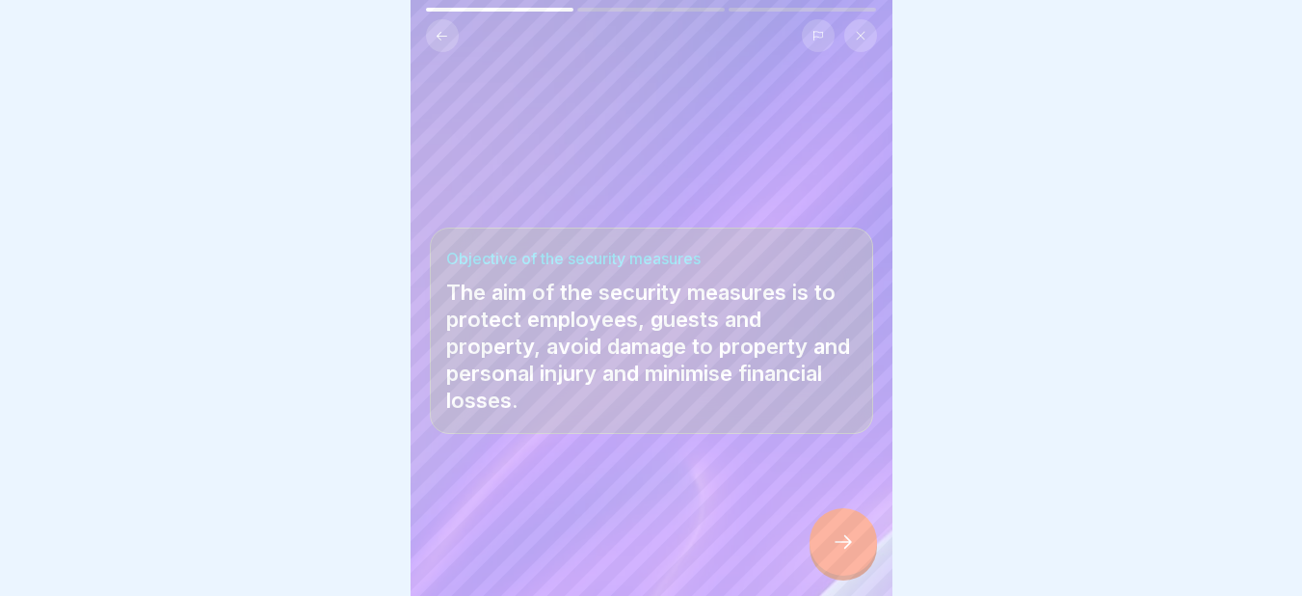
click at [847, 545] on icon at bounding box center [843, 541] width 23 height 23
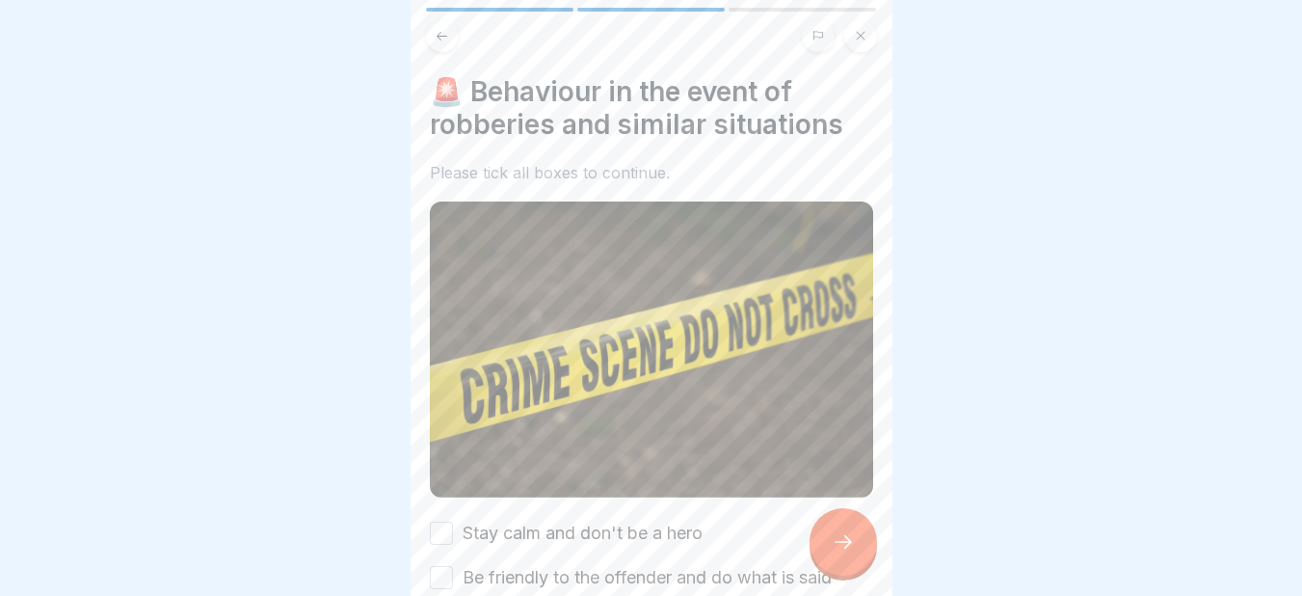
click at [847, 545] on icon at bounding box center [843, 541] width 23 height 23
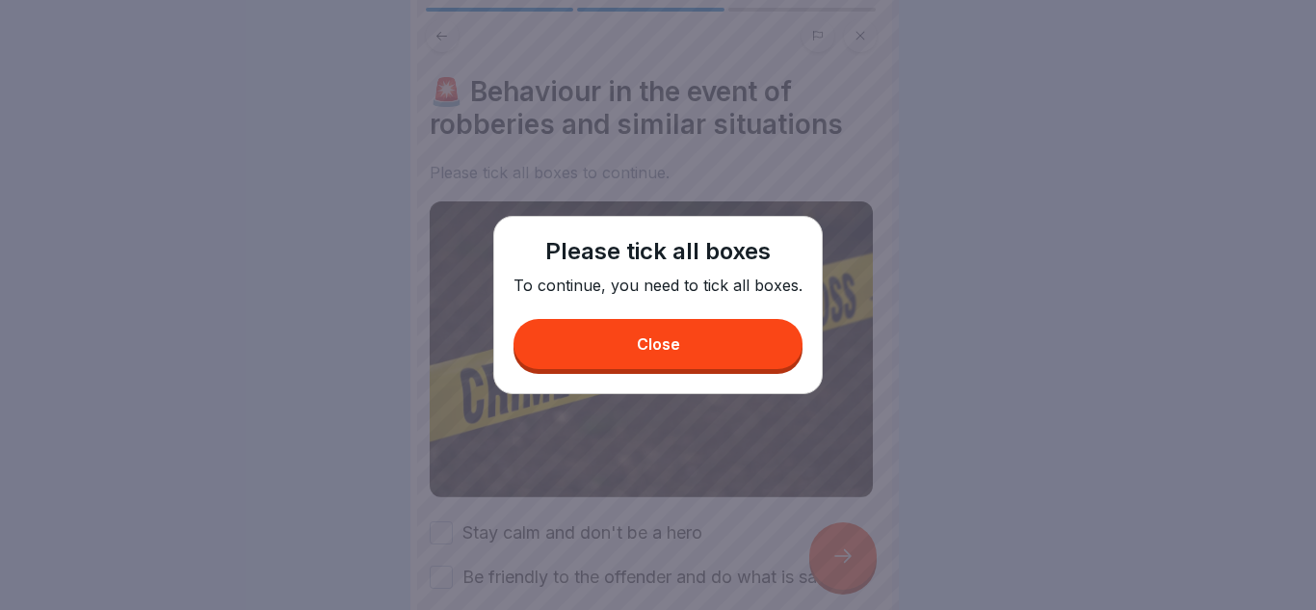
click at [647, 342] on div "Close" at bounding box center [658, 343] width 43 height 17
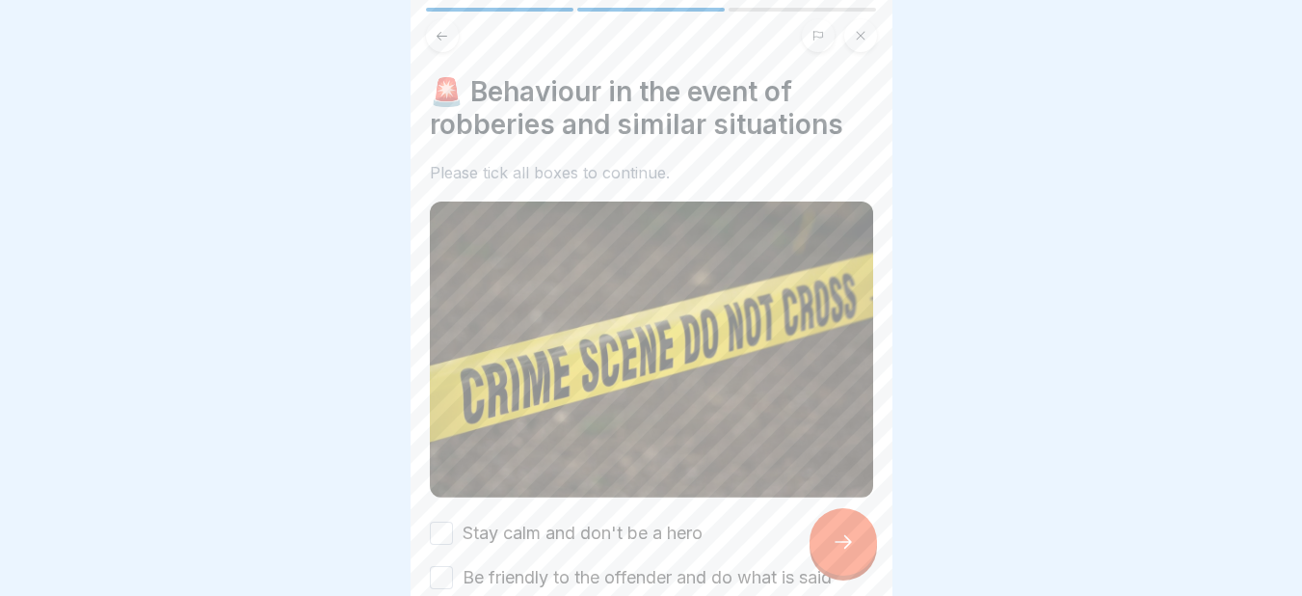
scroll to position [447, 0]
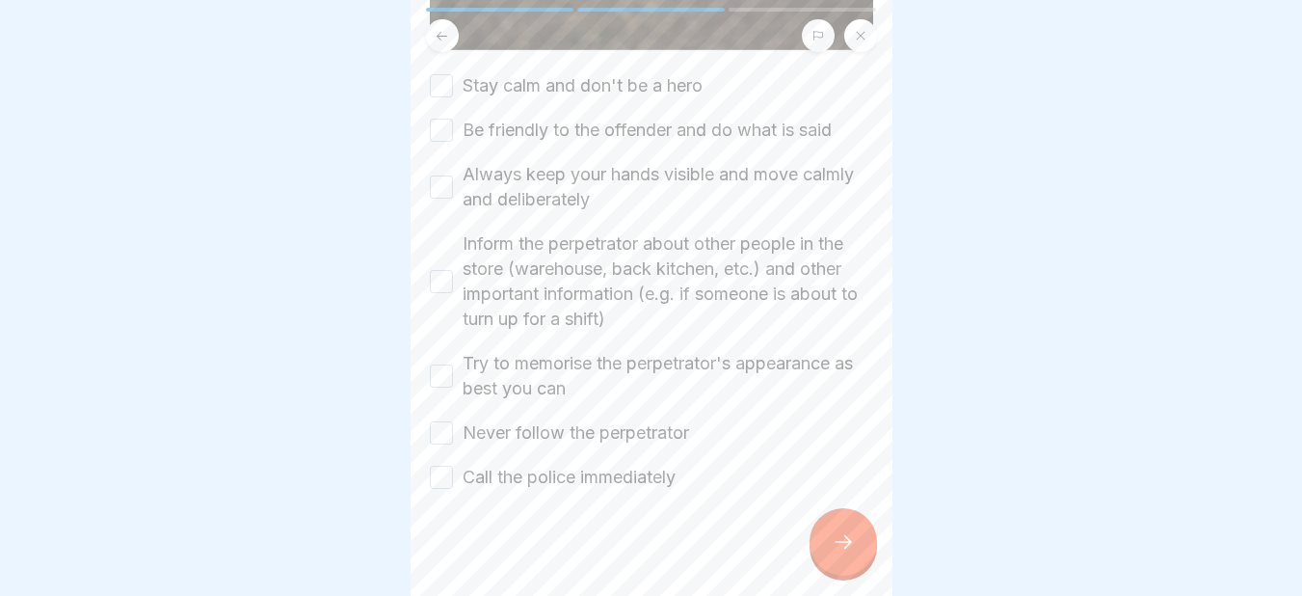
drag, startPoint x: 438, startPoint y: 73, endPoint x: 445, endPoint y: 125, distance: 52.5
click at [445, 125] on div "Stay calm and don't be a hero Be friendly to the offender and do what is said A…" at bounding box center [651, 281] width 443 height 416
click at [445, 125] on button "Be friendly to the offender and do what is said" at bounding box center [441, 130] width 23 height 23
click at [441, 175] on button "Always keep your hands visible and move calmly and deliberately" at bounding box center [441, 186] width 23 height 23
click at [438, 77] on button "Stay calm and don't be a hero" at bounding box center [441, 85] width 23 height 23
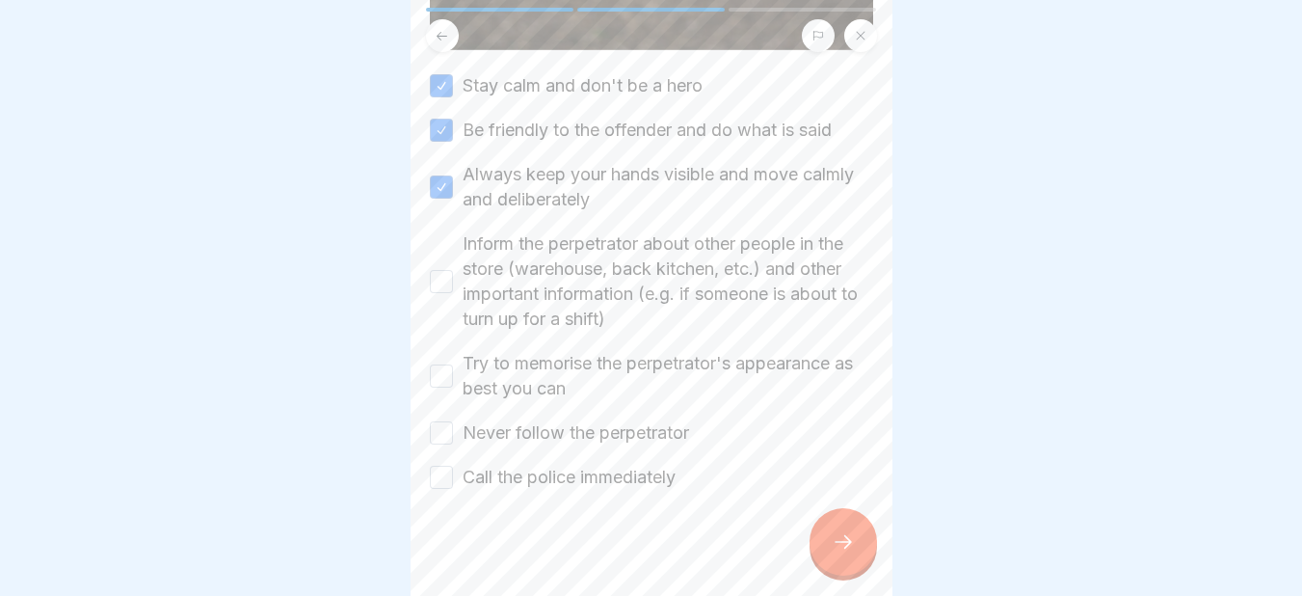
click at [446, 275] on button "Inform the perpetrator about other people in the store (warehouse, back kitchen…" at bounding box center [441, 281] width 23 height 23
click at [443, 370] on button "Try to memorise the perpetrator's appearance as best you can" at bounding box center [441, 375] width 23 height 23
click at [439, 421] on button "Never follow the perpetrator" at bounding box center [441, 432] width 23 height 23
click at [430, 465] on button "Call the police immediately" at bounding box center [441, 476] width 23 height 23
click at [833, 545] on div at bounding box center [842, 541] width 67 height 67
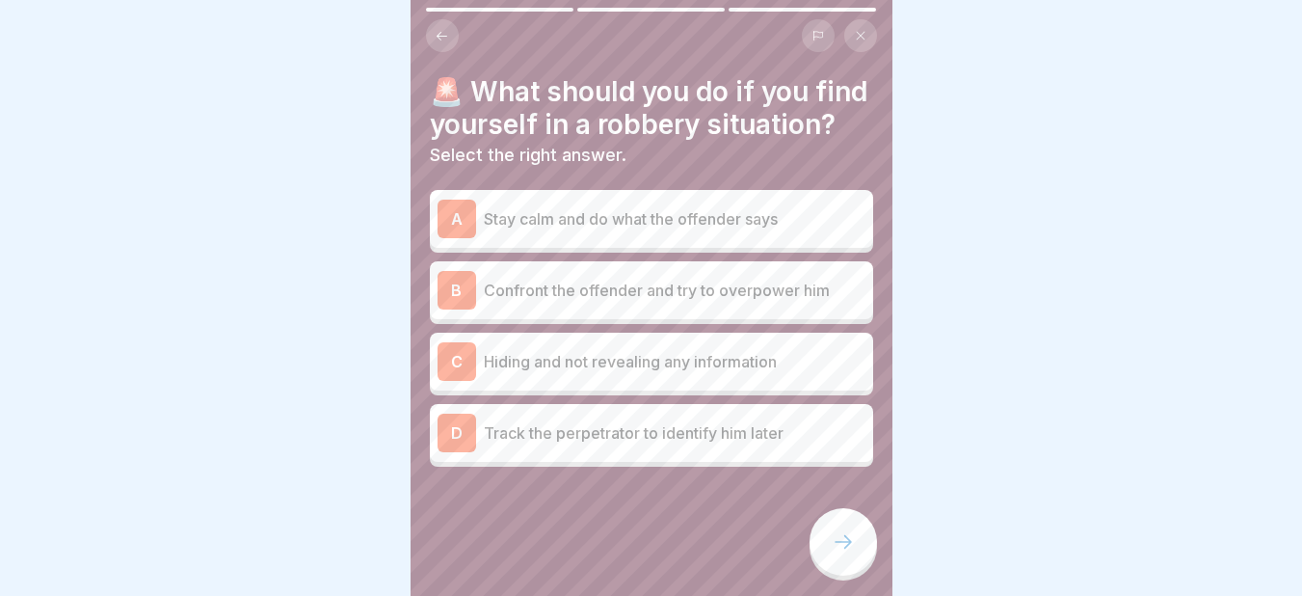
click at [550, 230] on p "Stay calm and do what the offender says" at bounding box center [675, 218] width 382 height 23
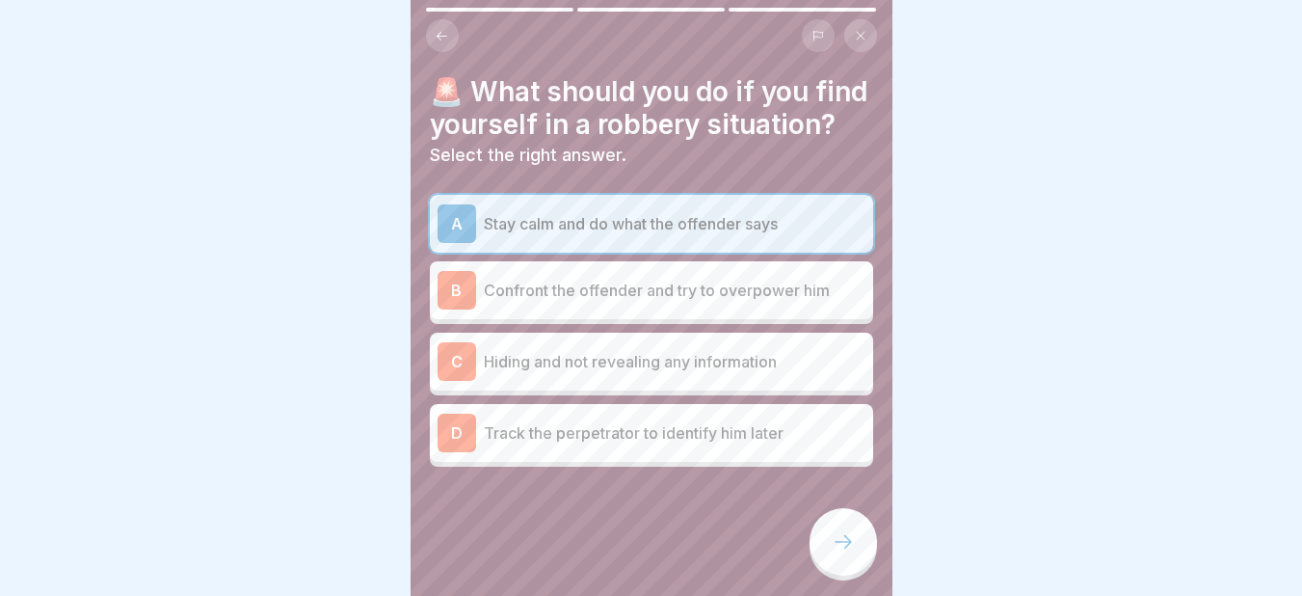
click at [849, 553] on icon at bounding box center [843, 541] width 23 height 23
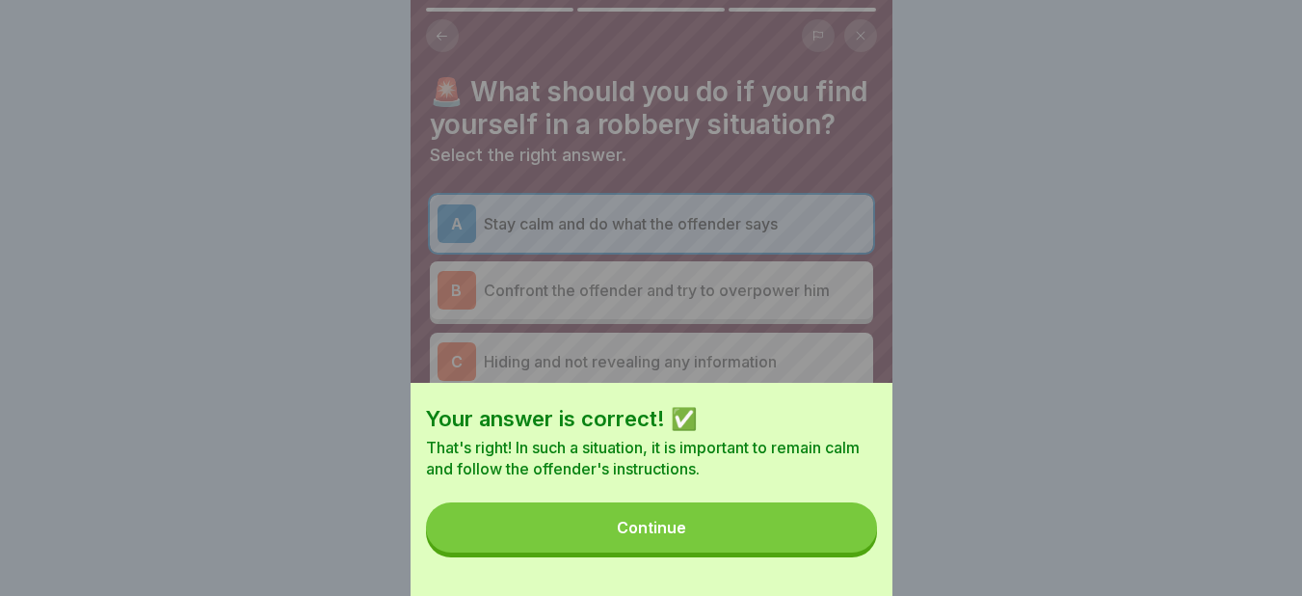
click at [629, 536] on div "Continue" at bounding box center [651, 526] width 69 height 17
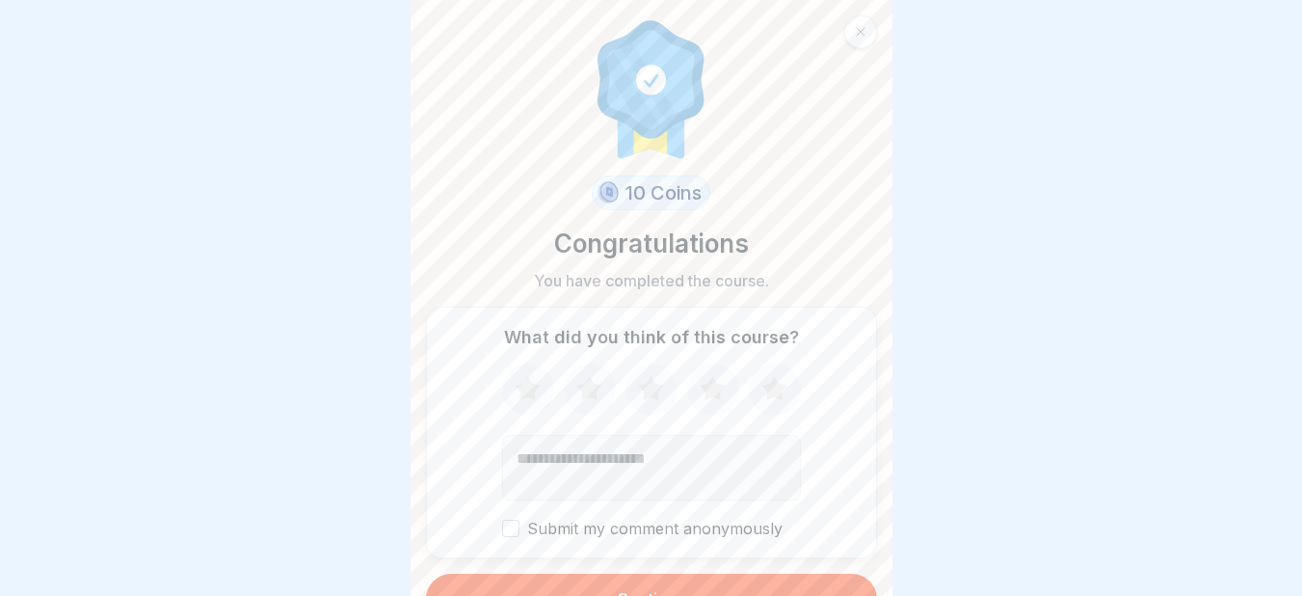
click at [598, 587] on button "Continue" at bounding box center [651, 598] width 451 height 50
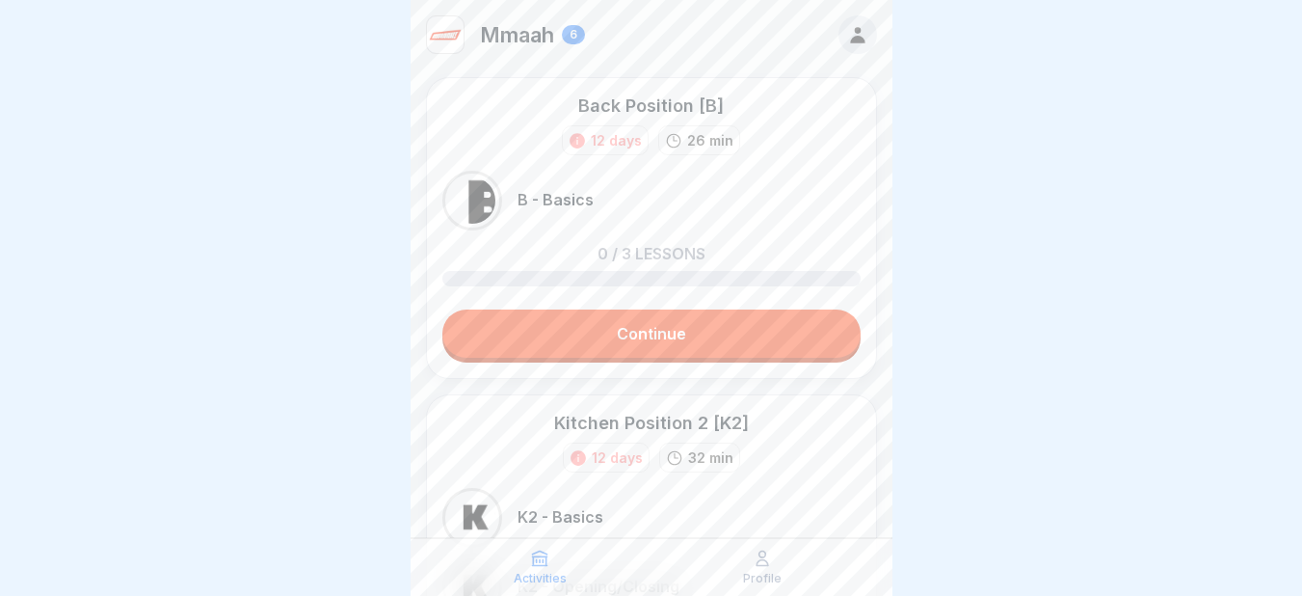
click at [649, 341] on link "Continue" at bounding box center [651, 333] width 418 height 48
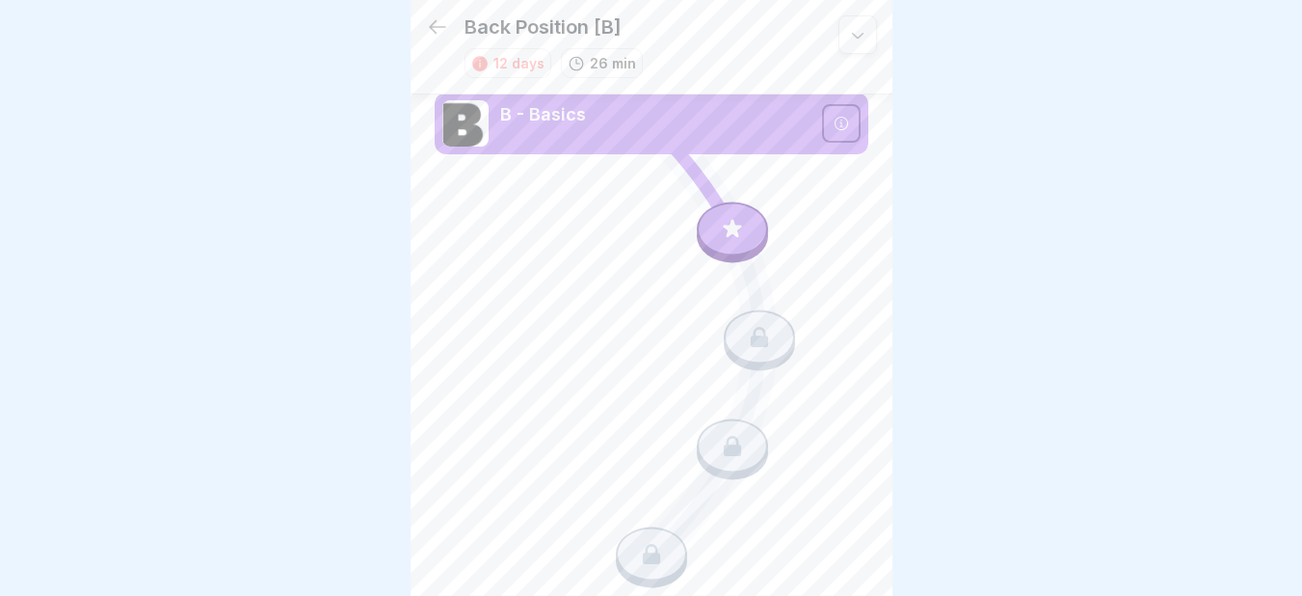
click at [713, 210] on div at bounding box center [732, 228] width 71 height 54
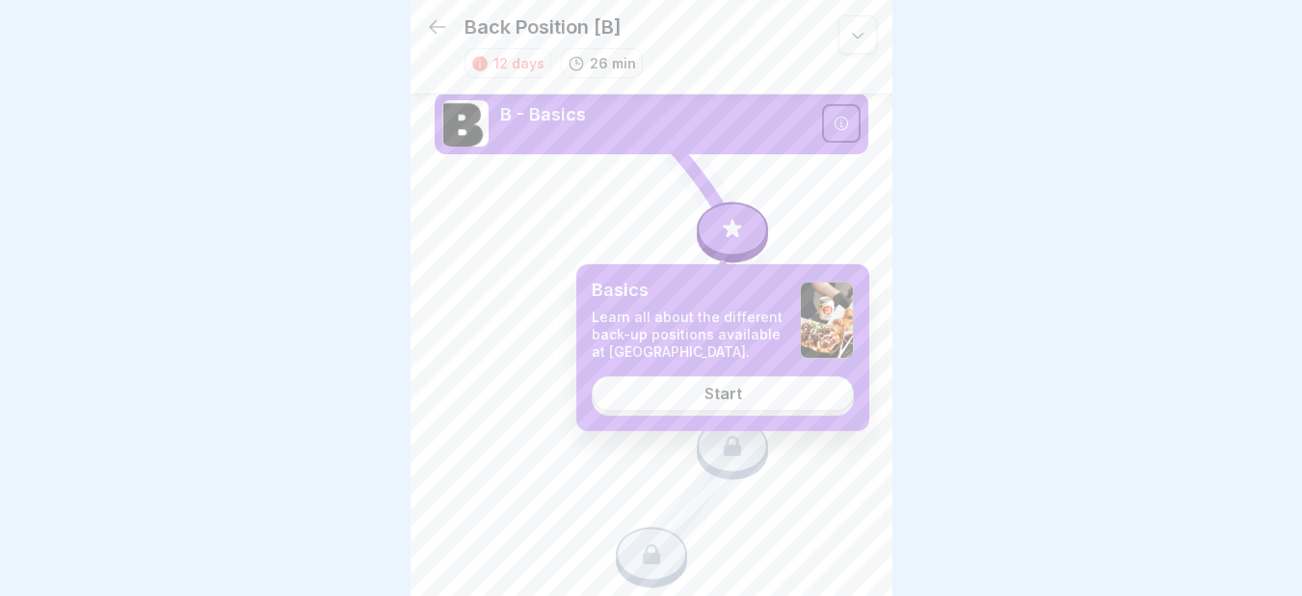
click at [688, 391] on link "Start" at bounding box center [723, 393] width 262 height 35
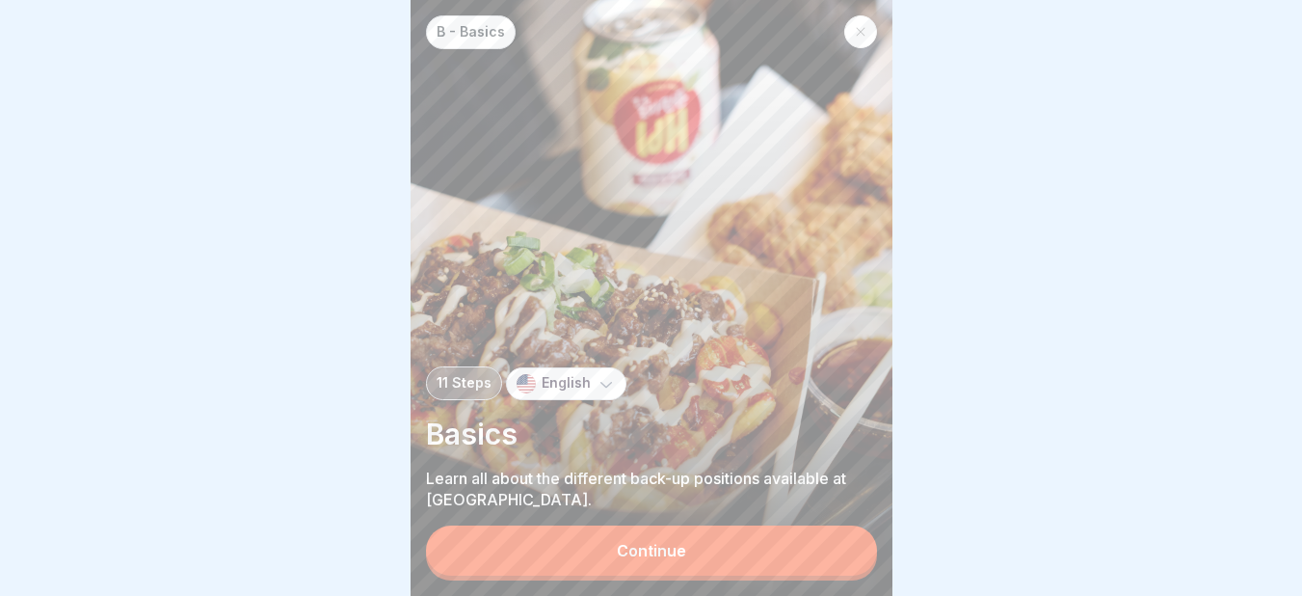
click at [633, 575] on button "Continue" at bounding box center [651, 550] width 451 height 50
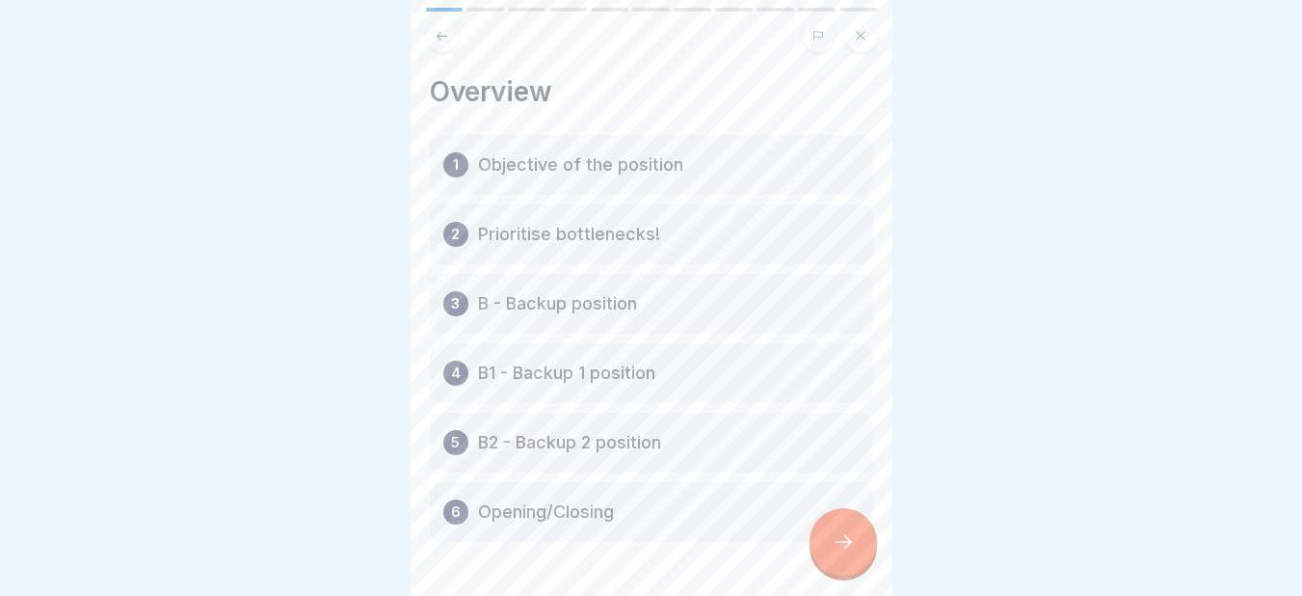
click at [600, 172] on p "Objective of the position" at bounding box center [580, 164] width 205 height 23
click at [847, 570] on div at bounding box center [842, 541] width 67 height 67
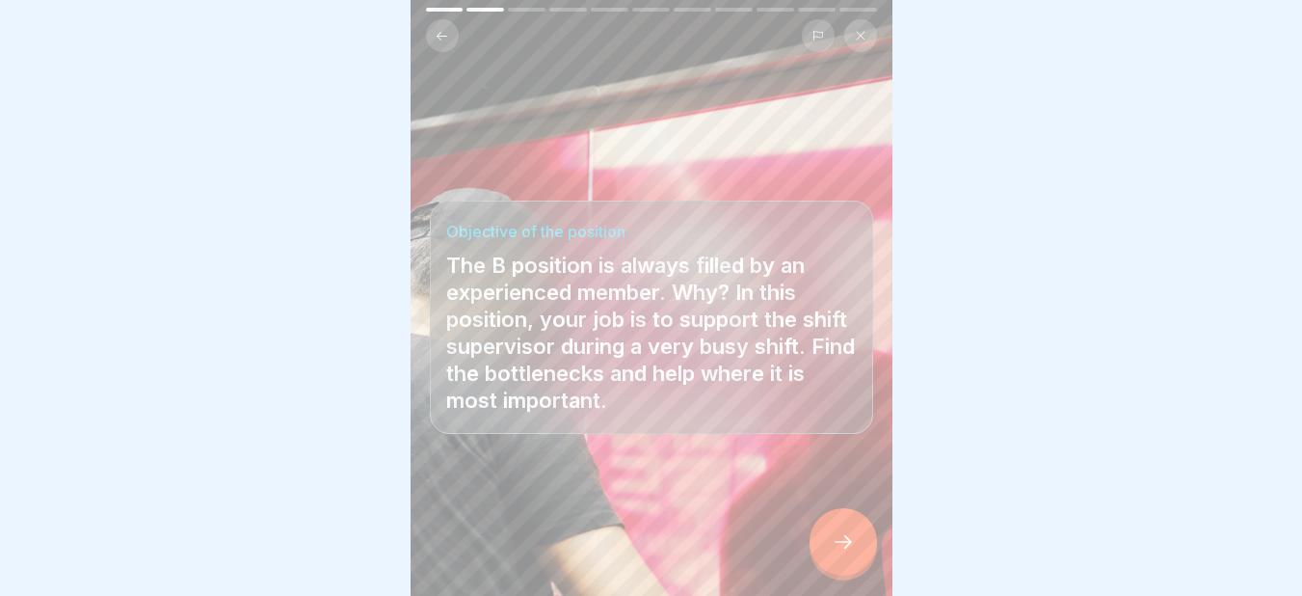
click at [847, 570] on div at bounding box center [842, 541] width 67 height 67
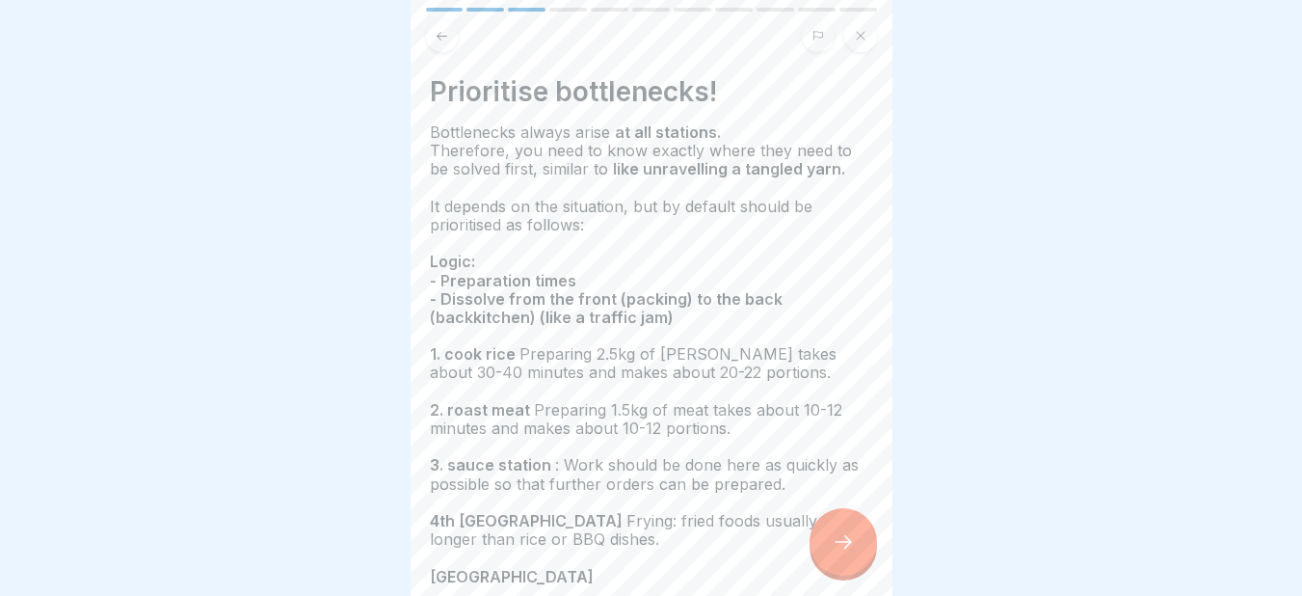
click at [834, 531] on div at bounding box center [842, 541] width 67 height 67
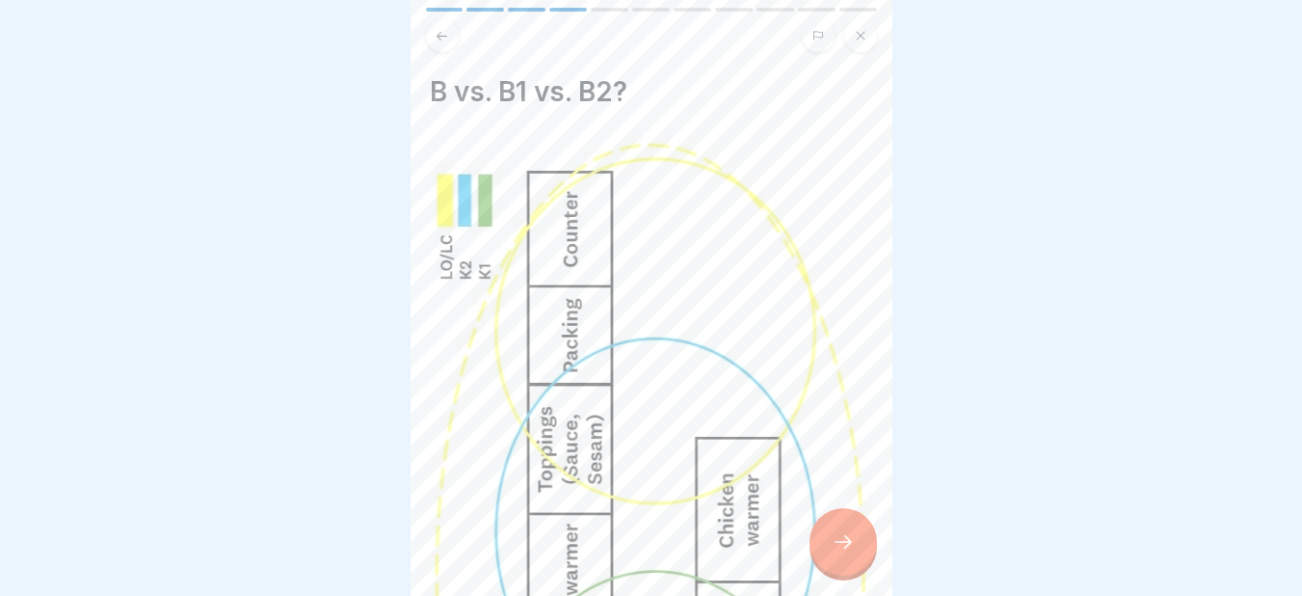
click at [830, 548] on div at bounding box center [842, 541] width 67 height 67
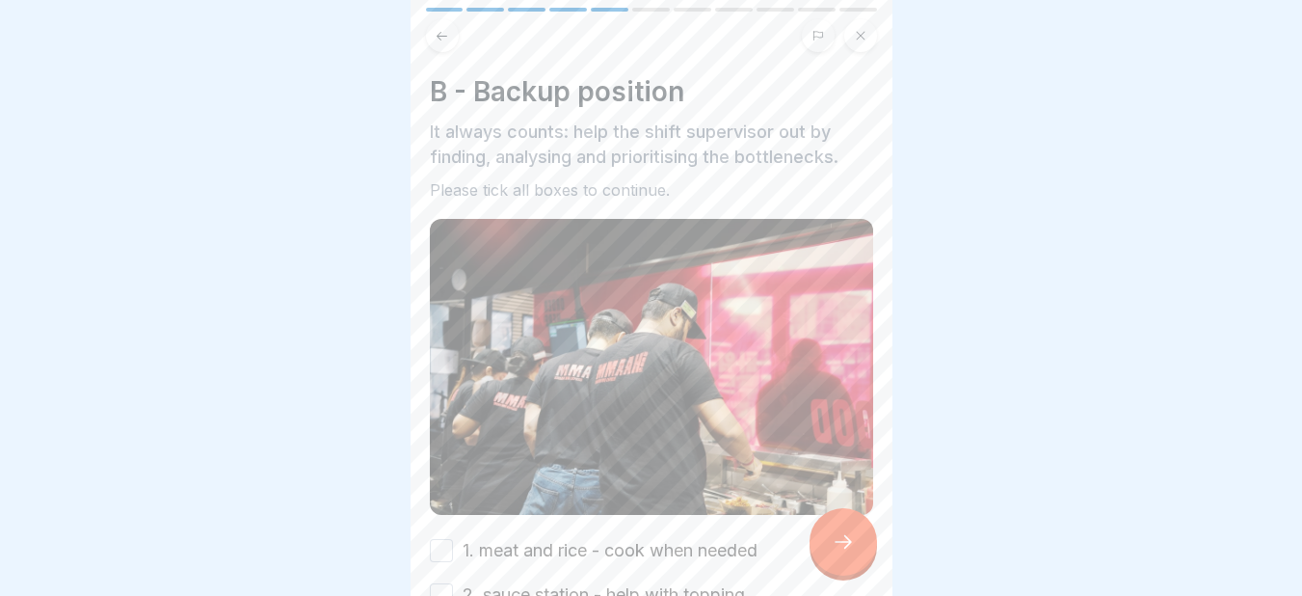
click at [830, 548] on div at bounding box center [842, 541] width 67 height 67
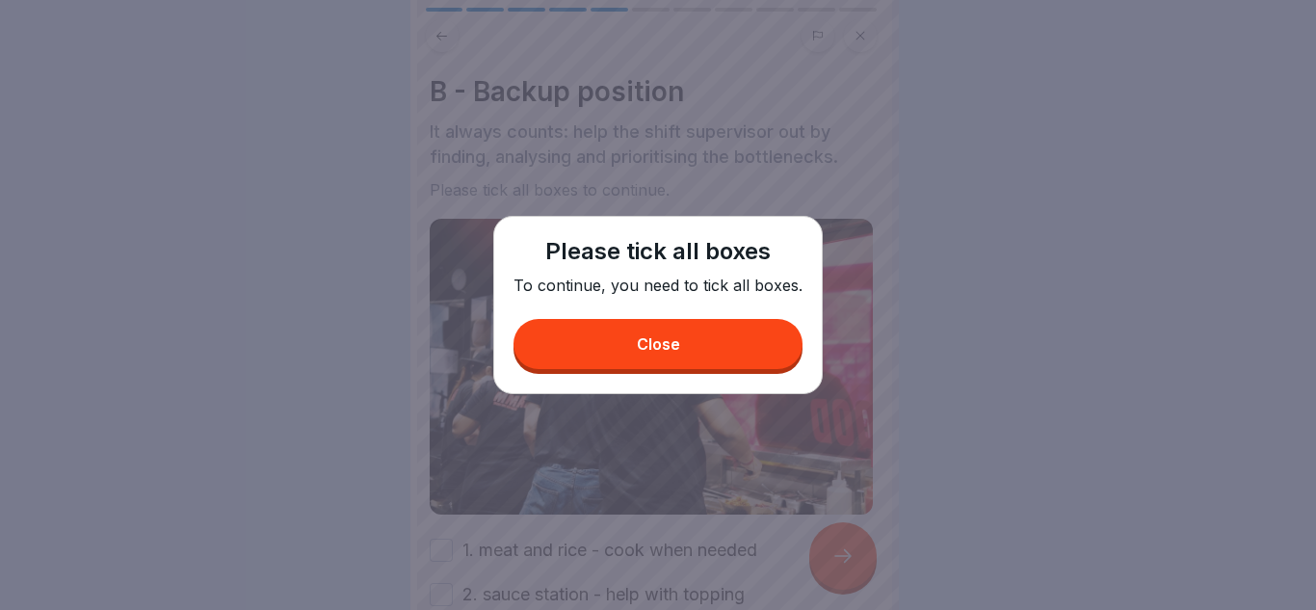
click at [711, 354] on button "Close" at bounding box center [658, 344] width 289 height 50
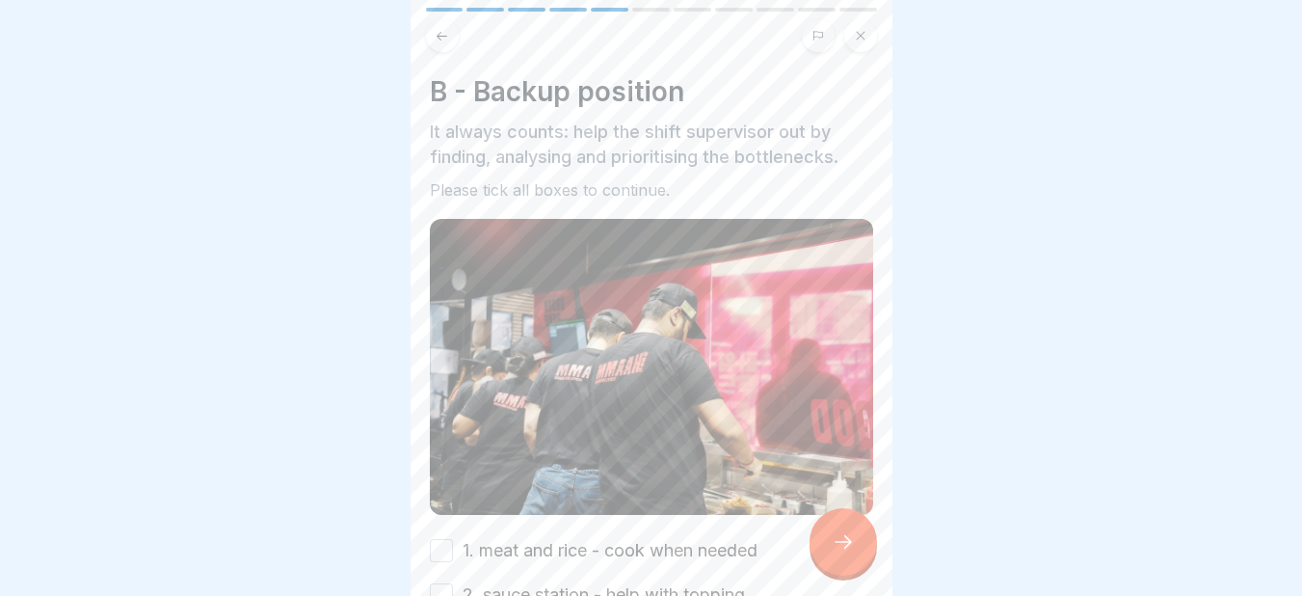
scroll to position [276, 0]
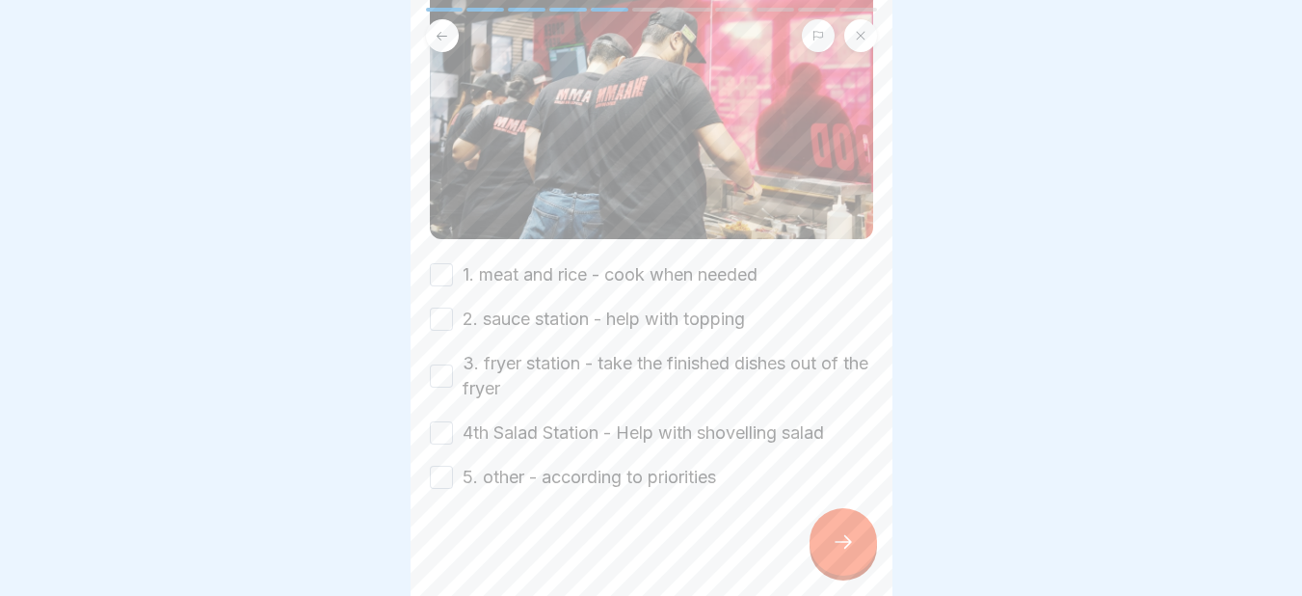
click at [440, 267] on button "1. meat and rice - cook when needed" at bounding box center [441, 274] width 23 height 23
click at [441, 316] on button "2. sauce station - help with topping" at bounding box center [441, 318] width 23 height 23
click at [439, 364] on button "3. fryer station - take the finished dishes out of the fryer" at bounding box center [441, 375] width 23 height 23
click at [437, 428] on button "4th Salad Station - Help with shovelling salad" at bounding box center [441, 432] width 23 height 23
click at [439, 465] on button "5. other - according to priorities" at bounding box center [441, 476] width 23 height 23
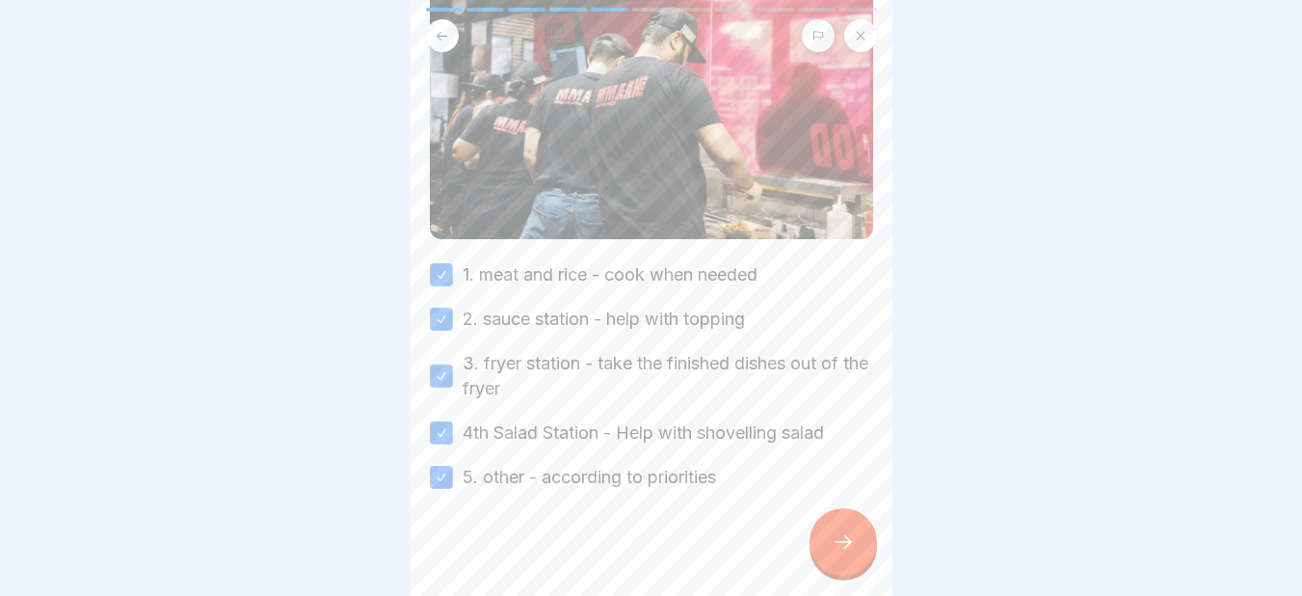
click at [856, 544] on div at bounding box center [842, 541] width 67 height 67
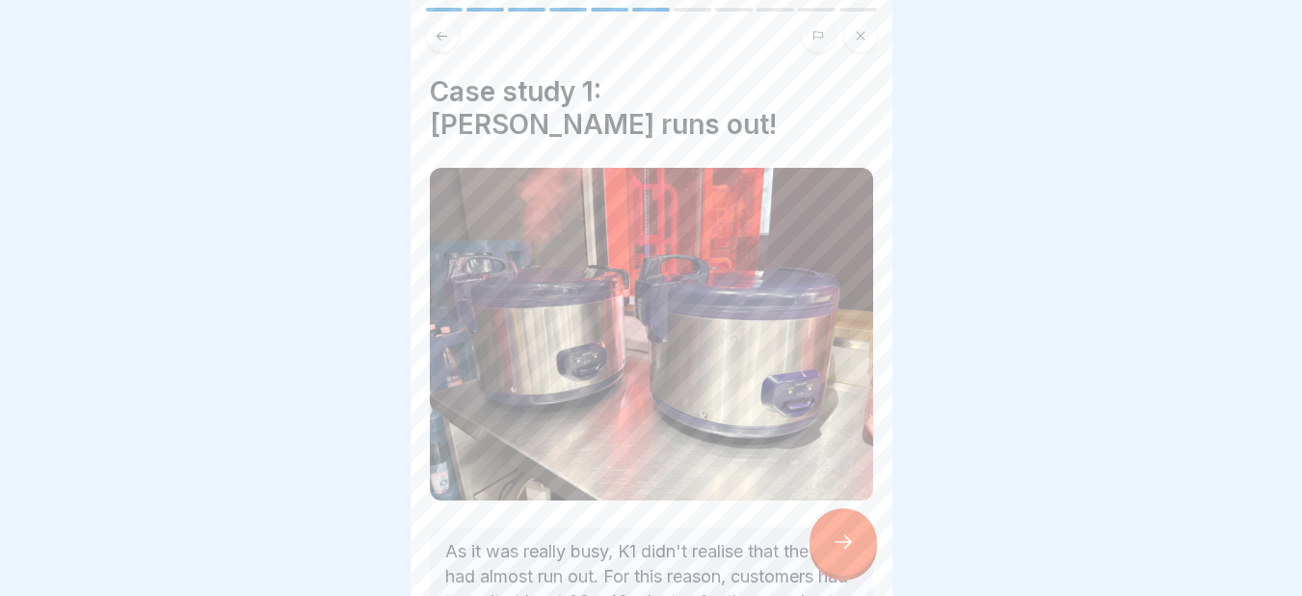
click at [847, 544] on div at bounding box center [842, 541] width 67 height 67
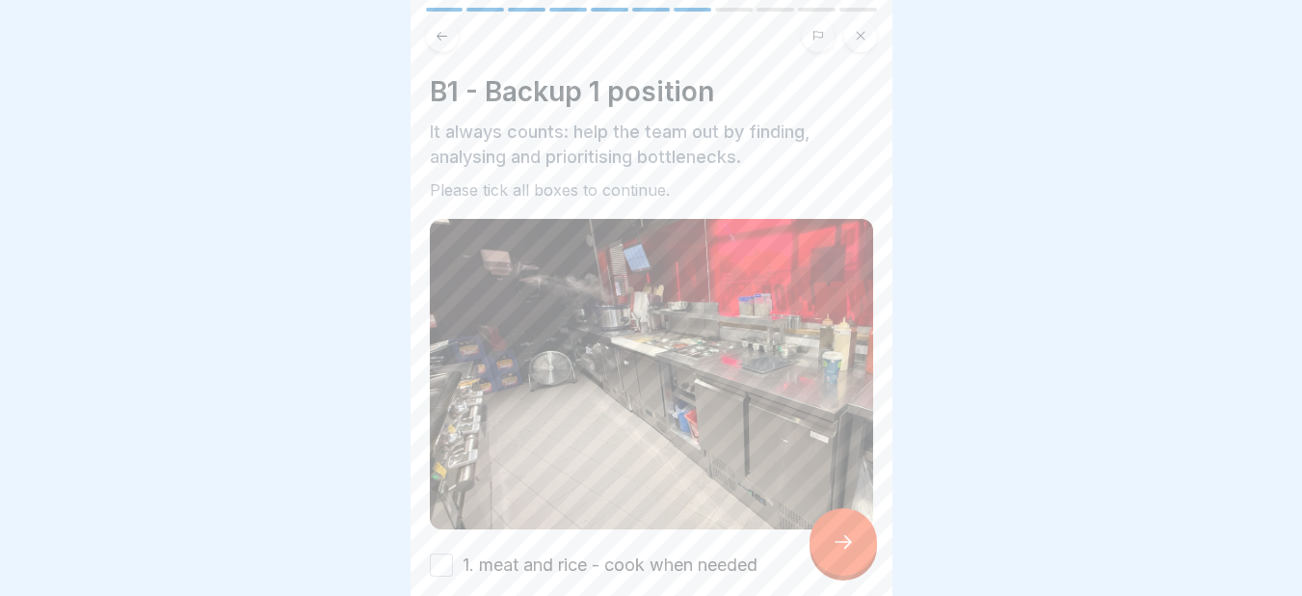
click at [847, 544] on div at bounding box center [842, 541] width 67 height 67
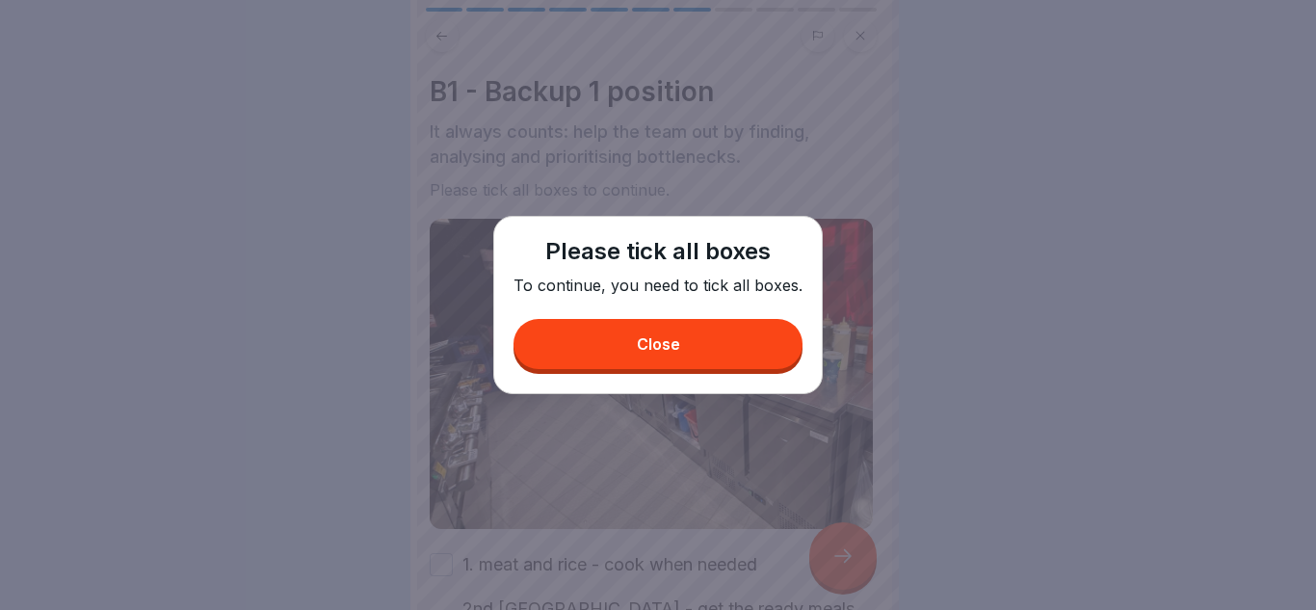
click at [690, 346] on button "Close" at bounding box center [658, 344] width 289 height 50
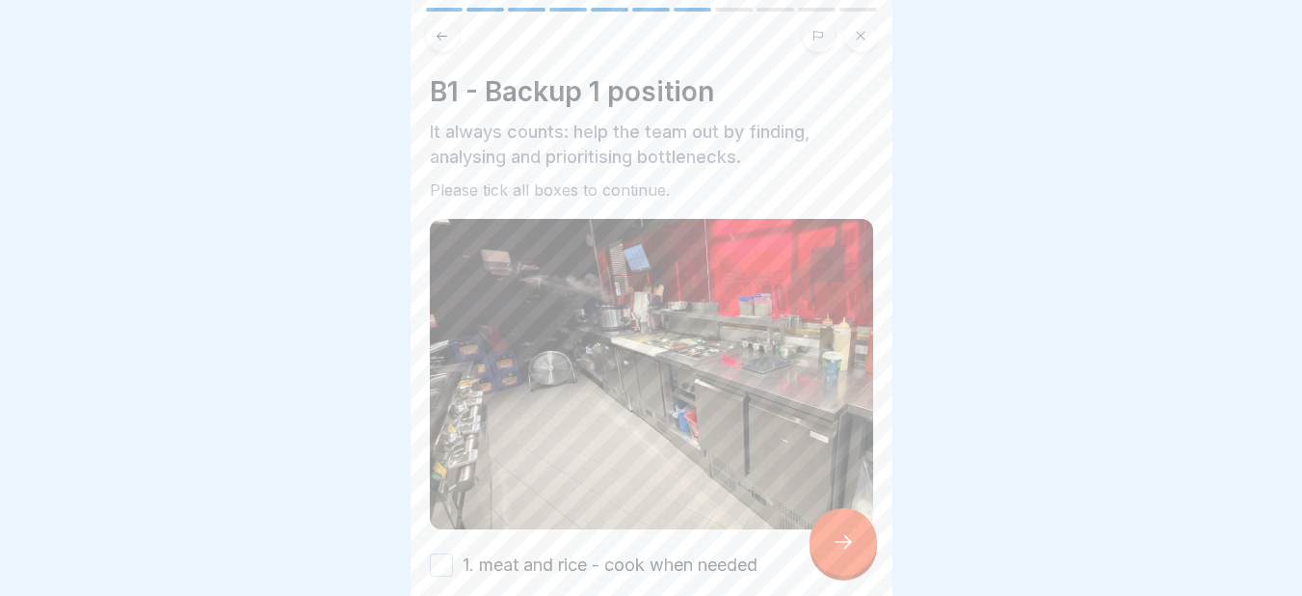
click at [438, 553] on button "1. meat and rice - cook when needed" at bounding box center [441, 564] width 23 height 23
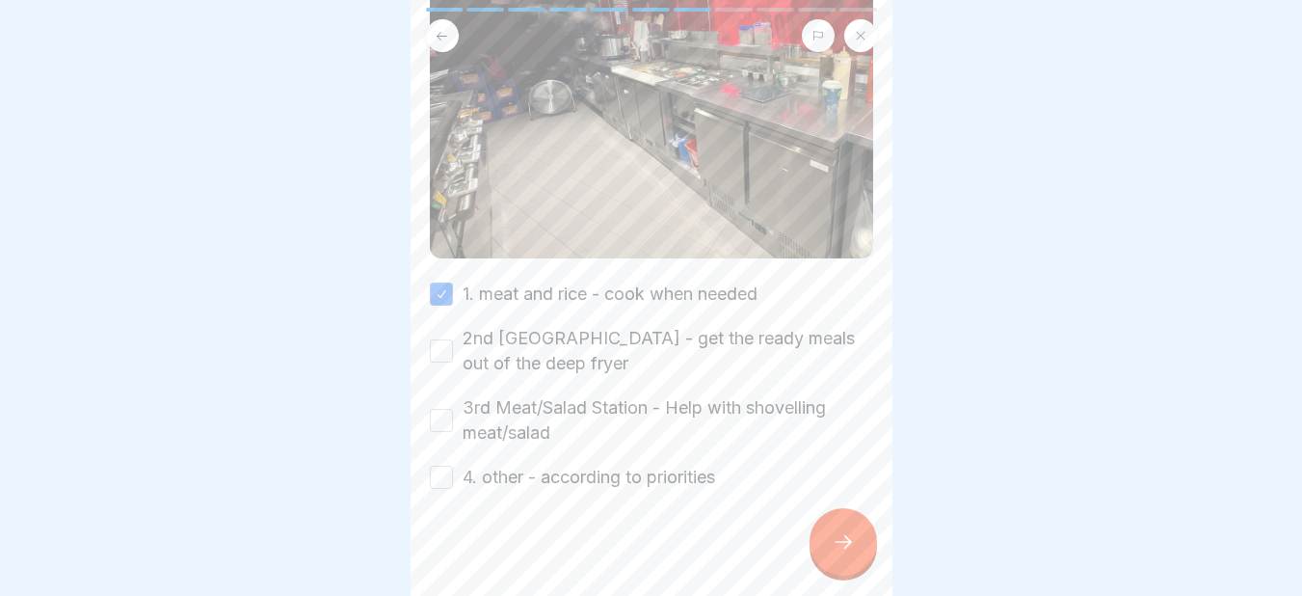
click at [439, 339] on button "2nd [GEOGRAPHIC_DATA] - get the ready meals out of the deep fryer" at bounding box center [441, 350] width 23 height 23
click at [437, 409] on button "3rd Meat/Salad Station - Help with shovelling meat/salad" at bounding box center [441, 420] width 23 height 23
click at [436, 465] on button "4. other - according to priorities" at bounding box center [441, 476] width 23 height 23
click at [850, 553] on icon at bounding box center [843, 541] width 23 height 23
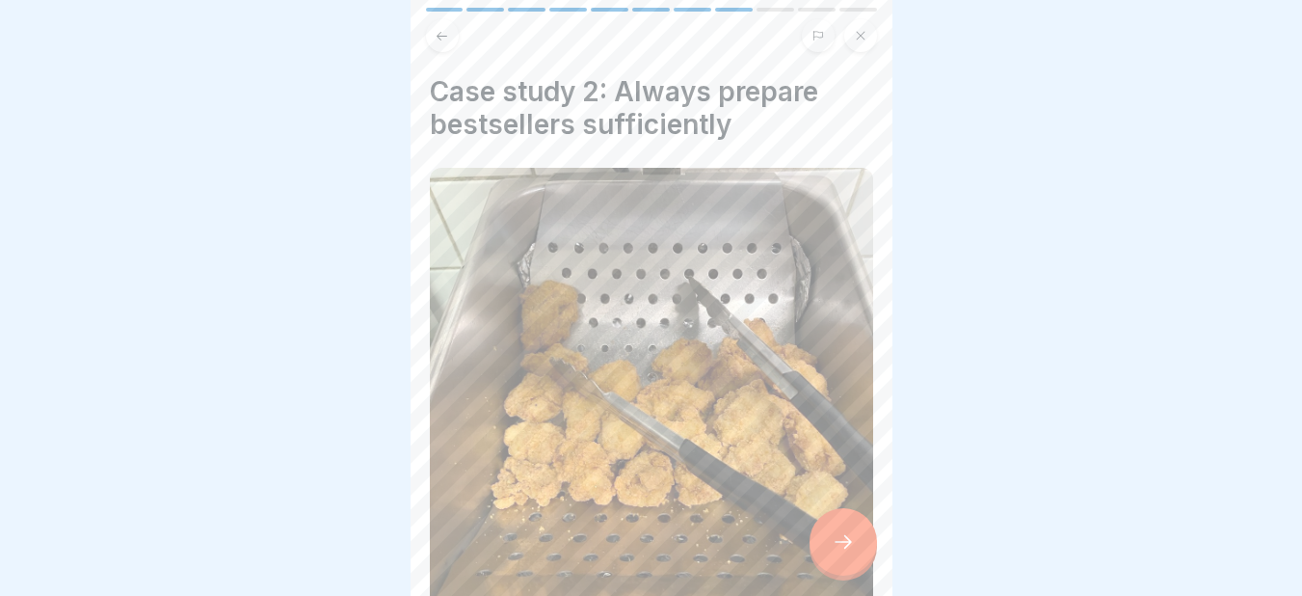
click at [850, 544] on div at bounding box center [842, 541] width 67 height 67
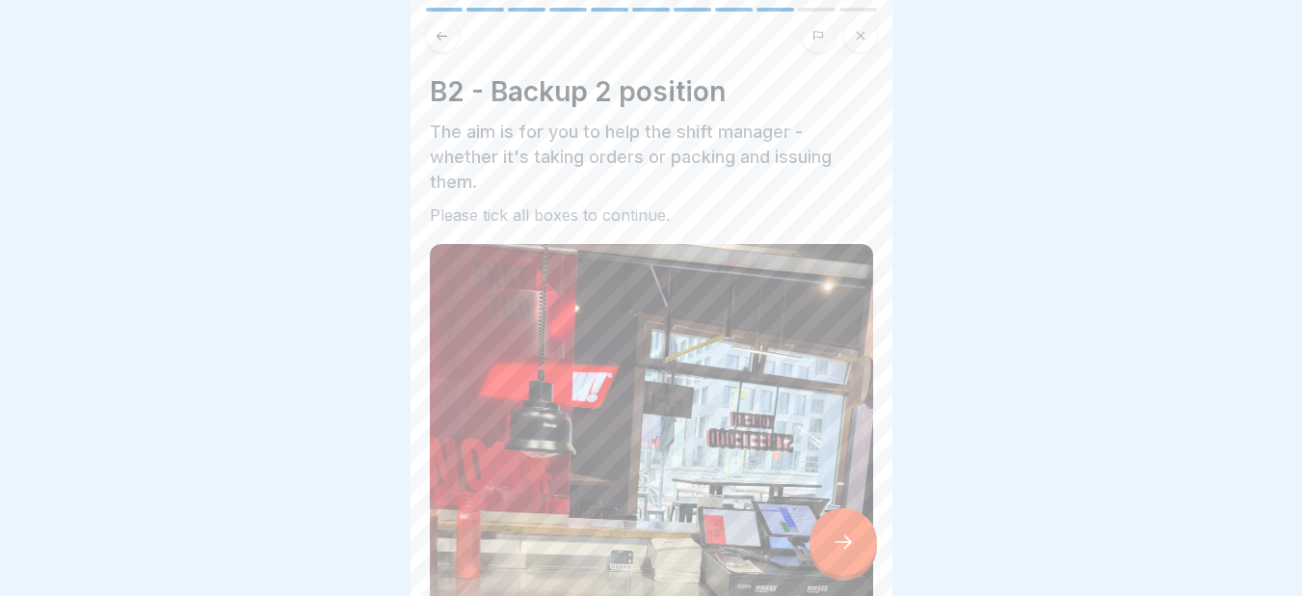
click at [850, 544] on div at bounding box center [842, 541] width 67 height 67
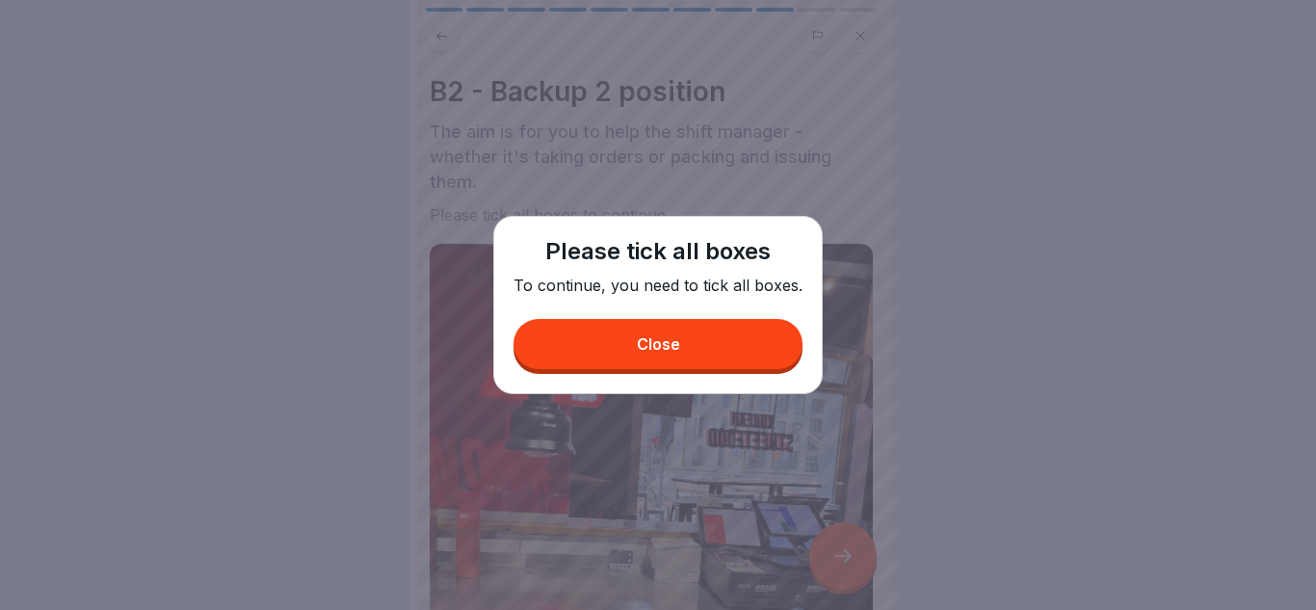
click at [725, 348] on button "Close" at bounding box center [658, 344] width 289 height 50
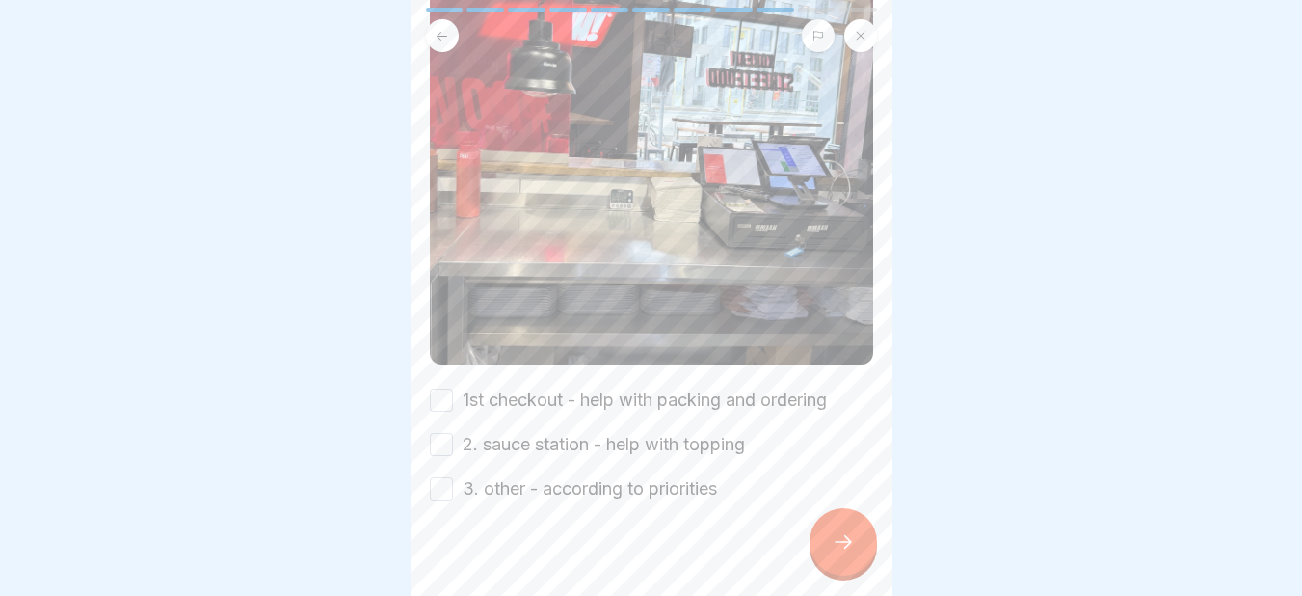
scroll to position [366, 0]
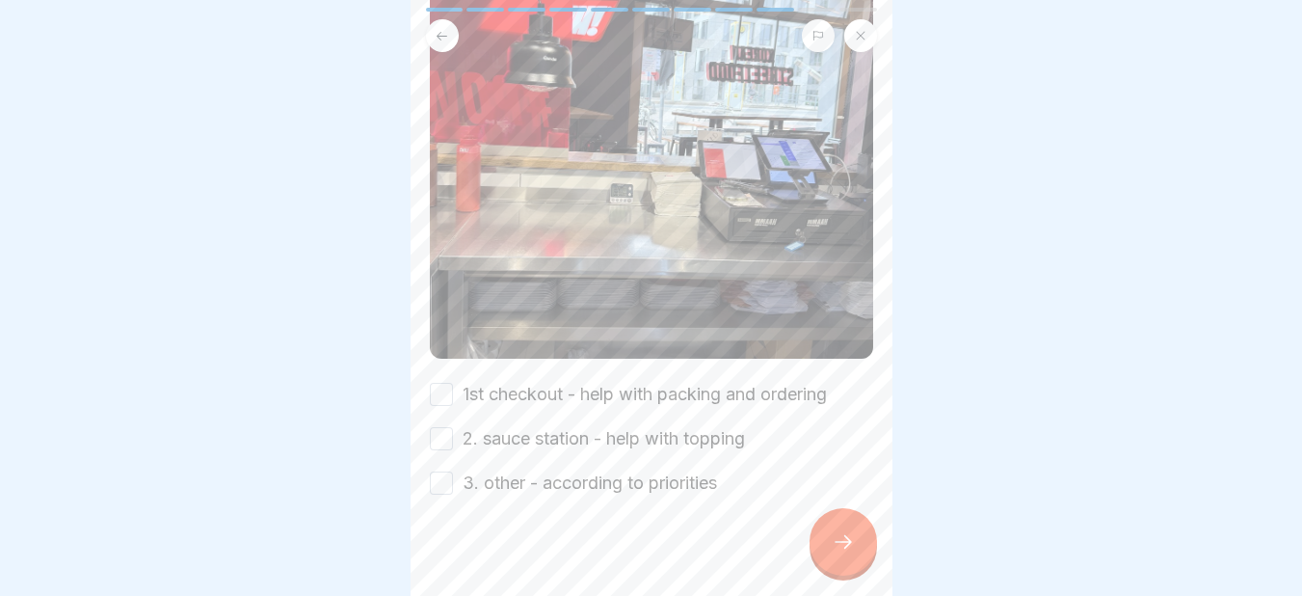
click at [441, 384] on button "1st checkout - help with packing and ordering" at bounding box center [441, 394] width 23 height 23
click at [438, 427] on button "2. sauce station - help with topping" at bounding box center [441, 438] width 23 height 23
click at [437, 471] on button "3. other - according to priorities" at bounding box center [441, 482] width 23 height 23
click at [855, 566] on div at bounding box center [842, 541] width 67 height 67
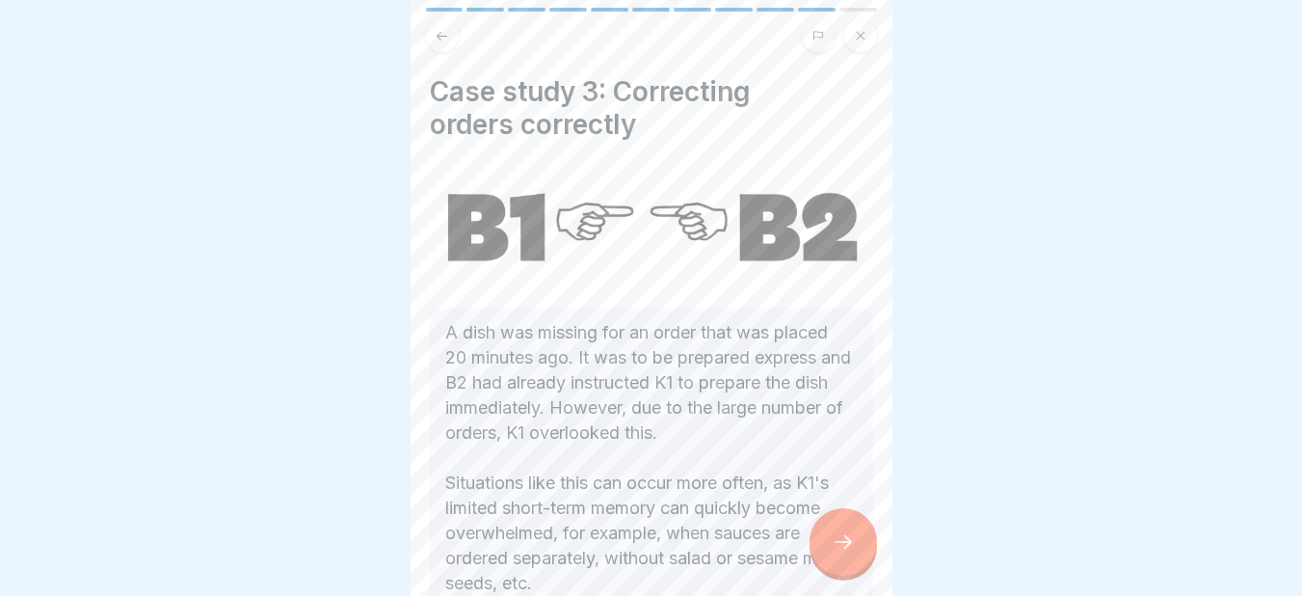
click at [855, 566] on div at bounding box center [842, 541] width 67 height 67
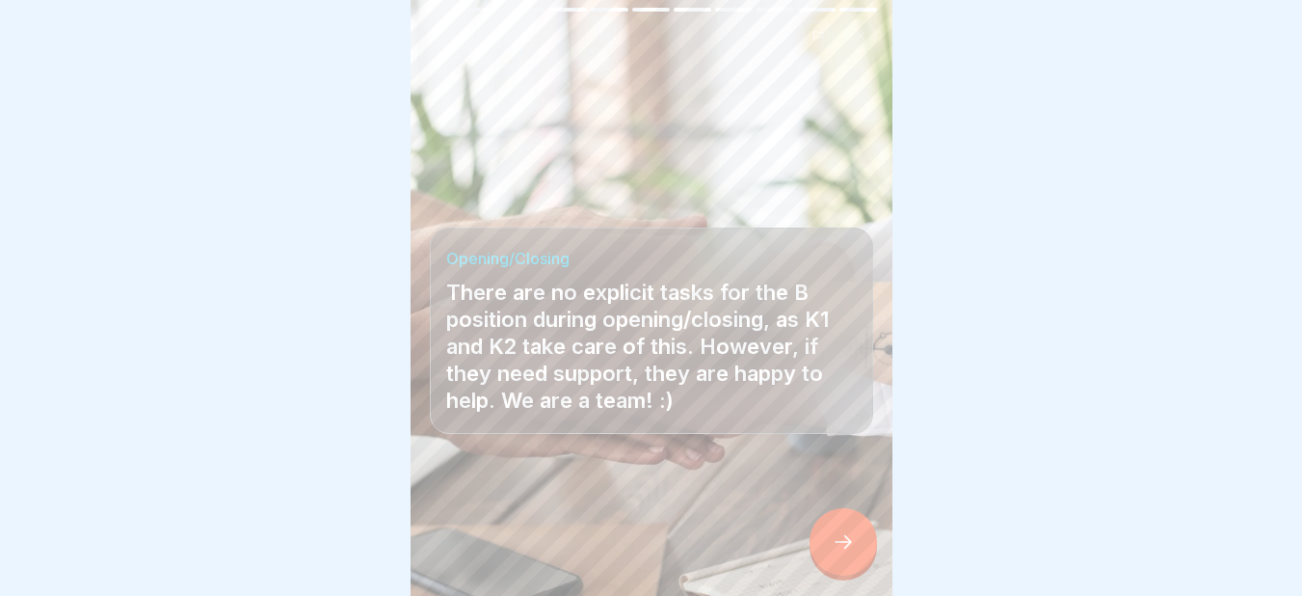
click at [855, 566] on div at bounding box center [842, 541] width 67 height 67
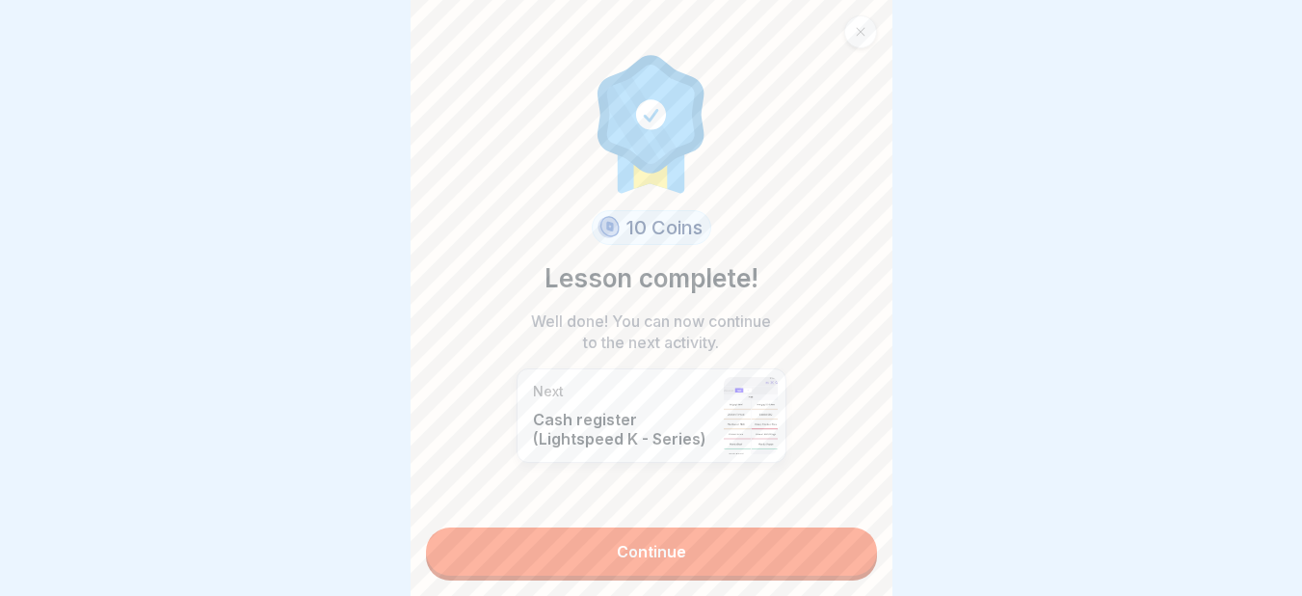
click at [855, 566] on link "Continue" at bounding box center [651, 551] width 451 height 48
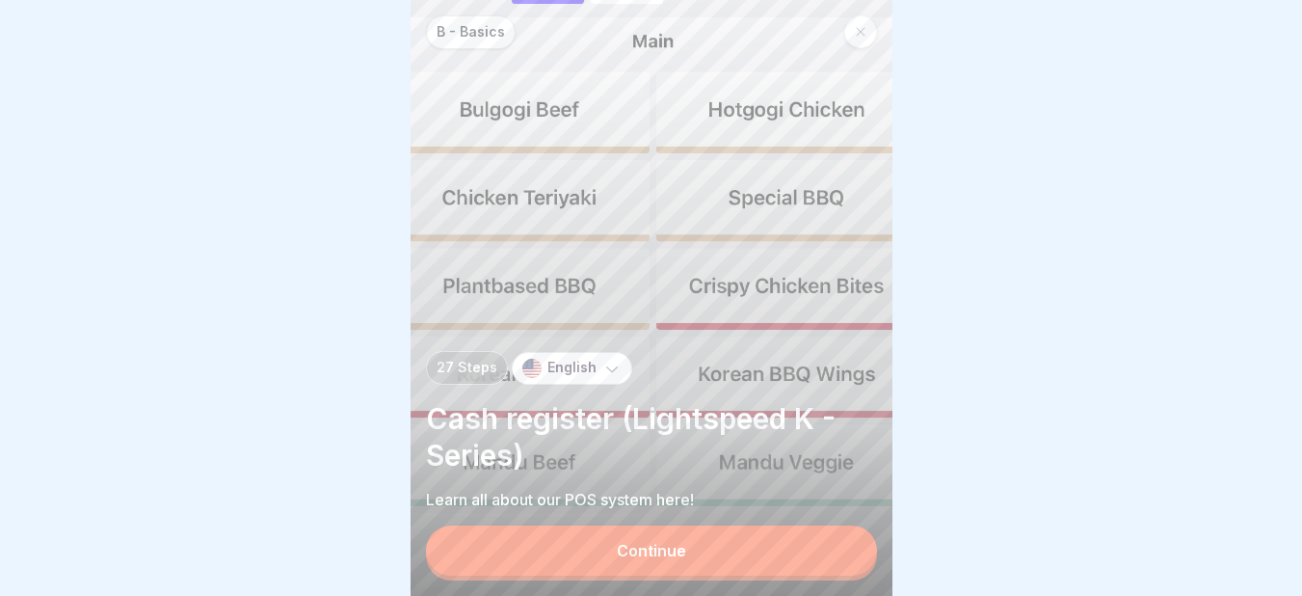
click at [671, 559] on div "Continue" at bounding box center [651, 550] width 69 height 17
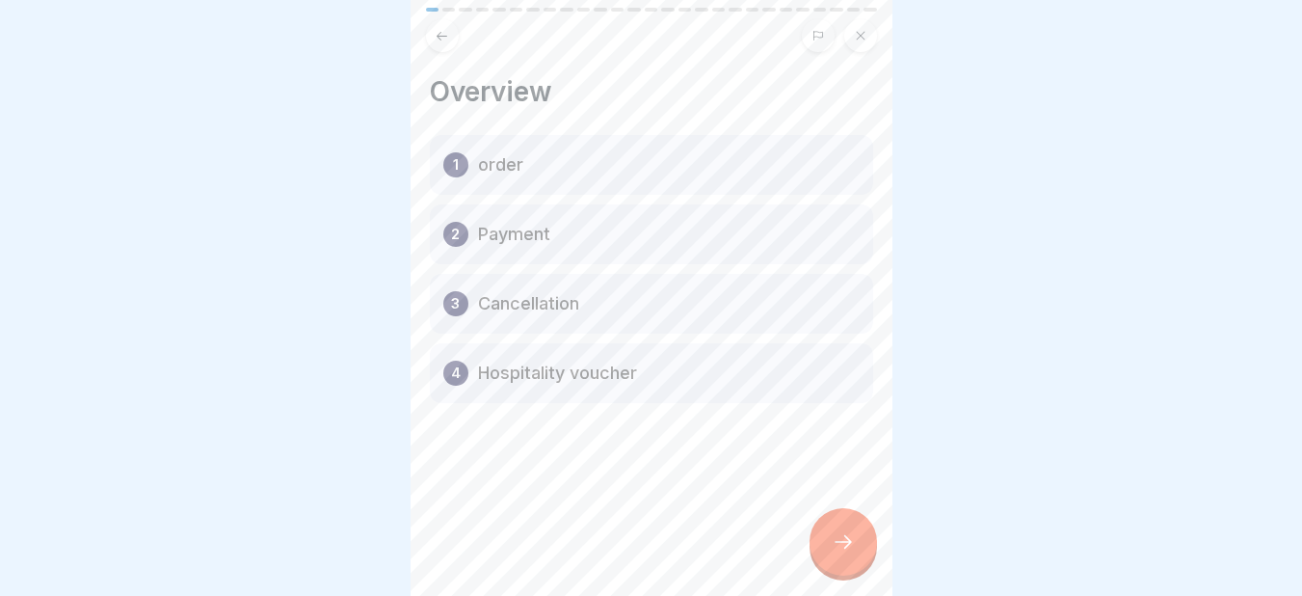
click at [602, 173] on div "1 order" at bounding box center [651, 165] width 443 height 60
click at [849, 553] on icon at bounding box center [843, 541] width 23 height 23
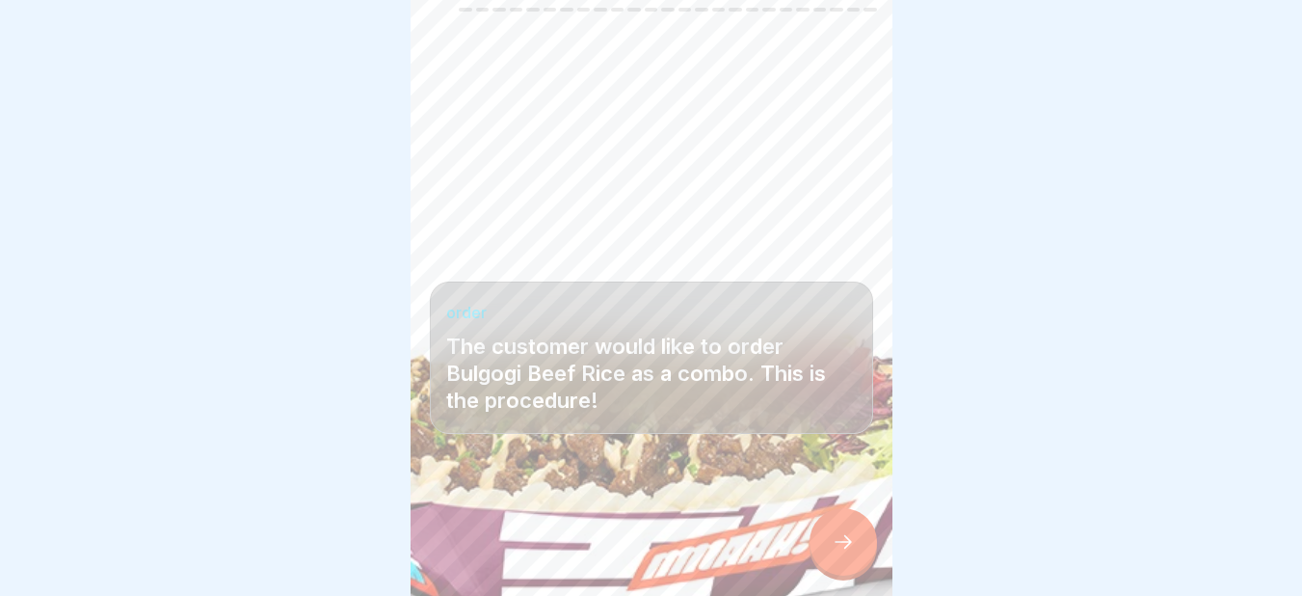
click at [849, 553] on icon at bounding box center [843, 541] width 23 height 23
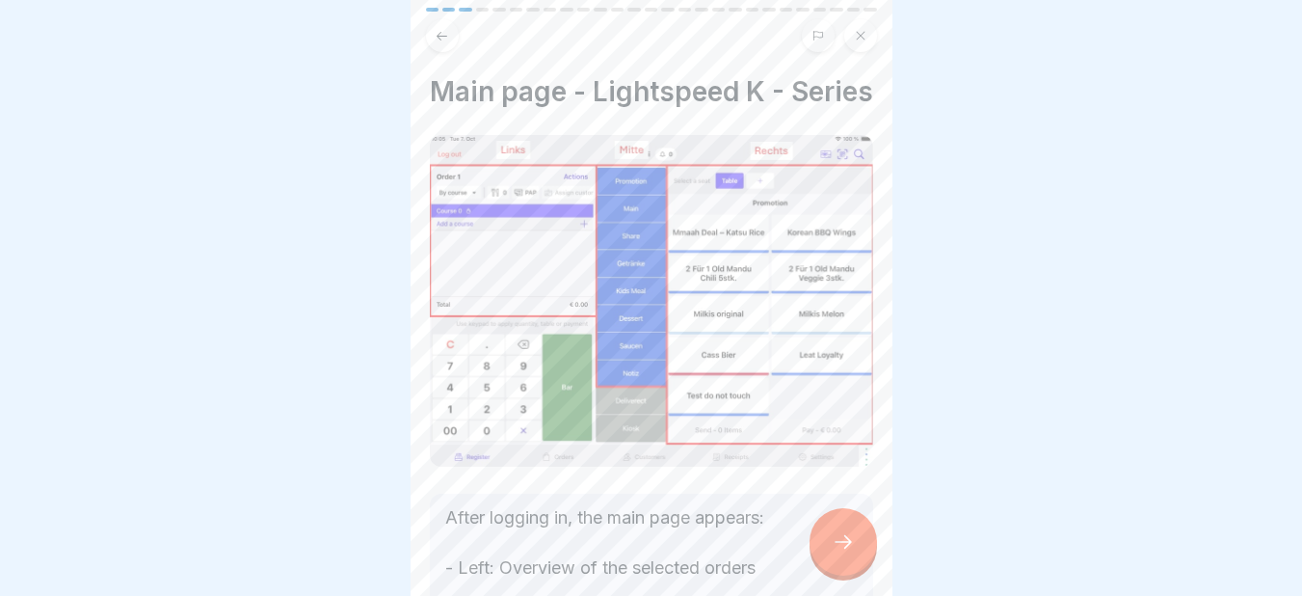
click at [849, 553] on icon at bounding box center [843, 541] width 23 height 23
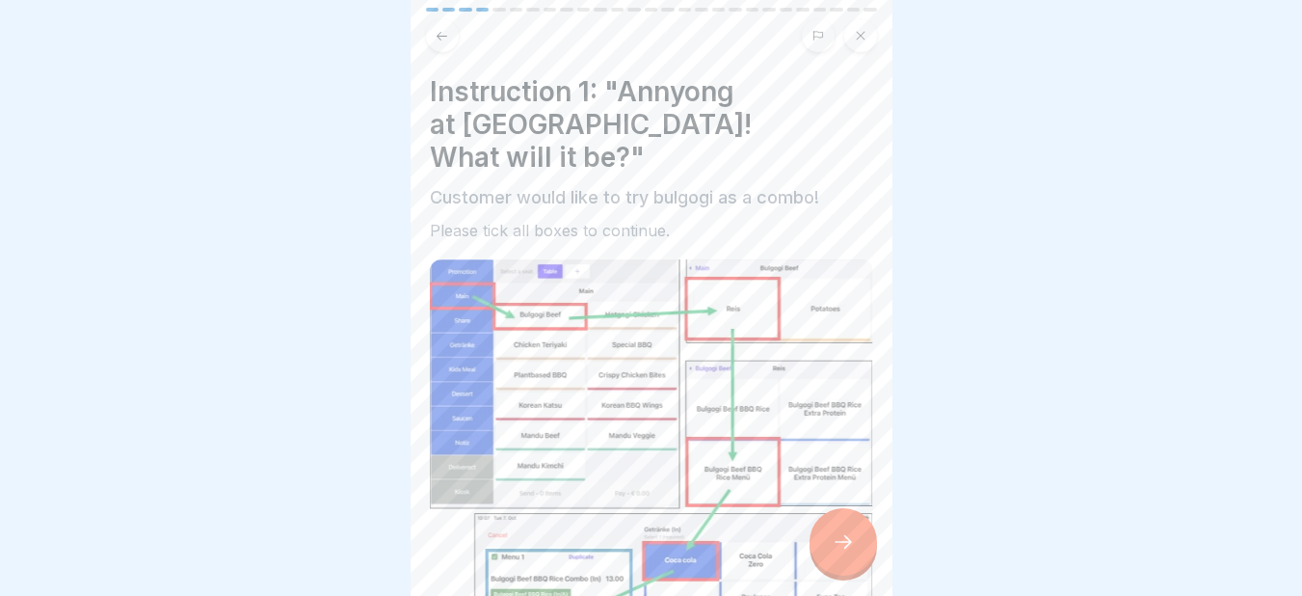
click at [849, 553] on icon at bounding box center [843, 541] width 23 height 23
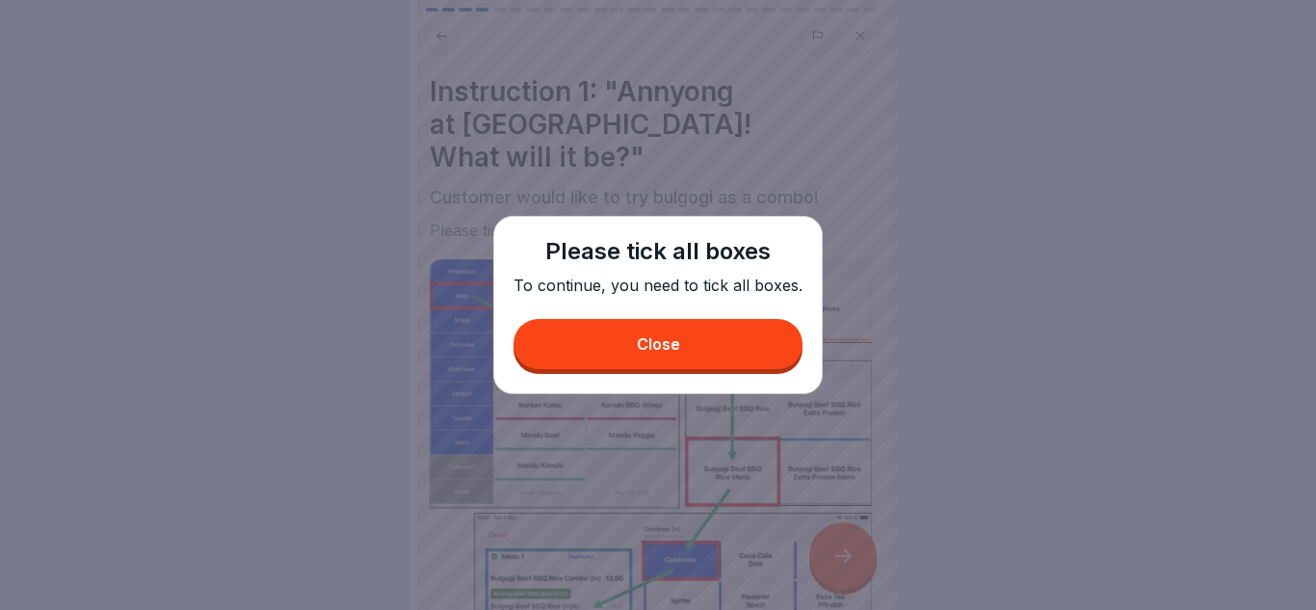
click at [677, 330] on button "Close" at bounding box center [658, 344] width 289 height 50
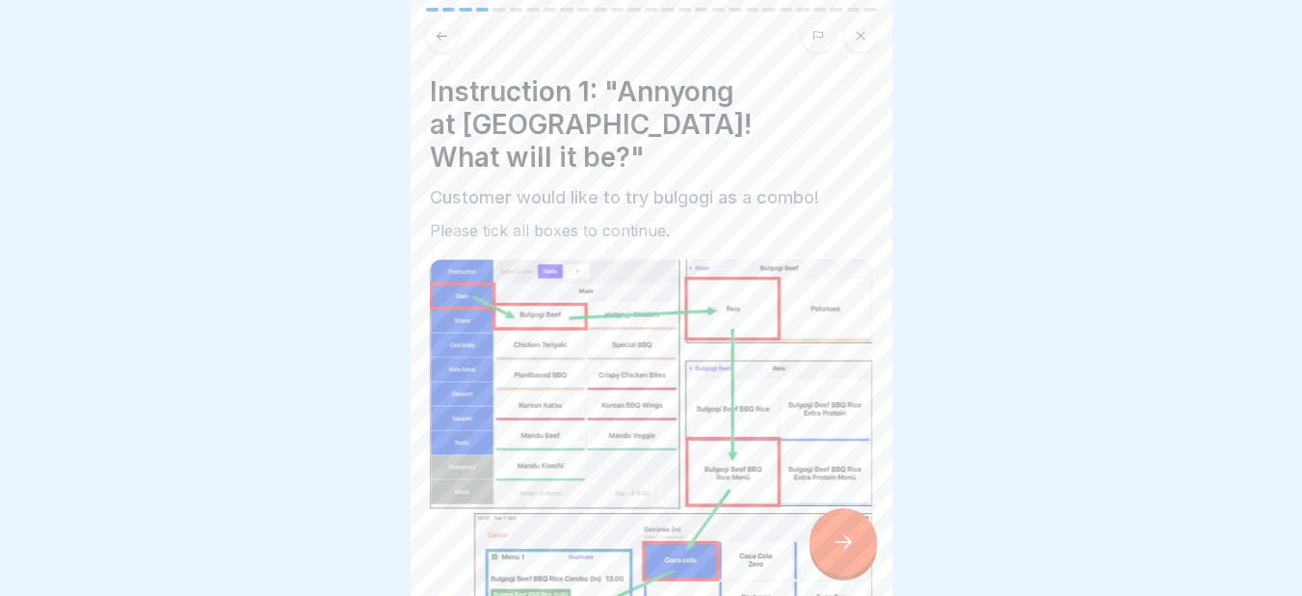
scroll to position [521, 0]
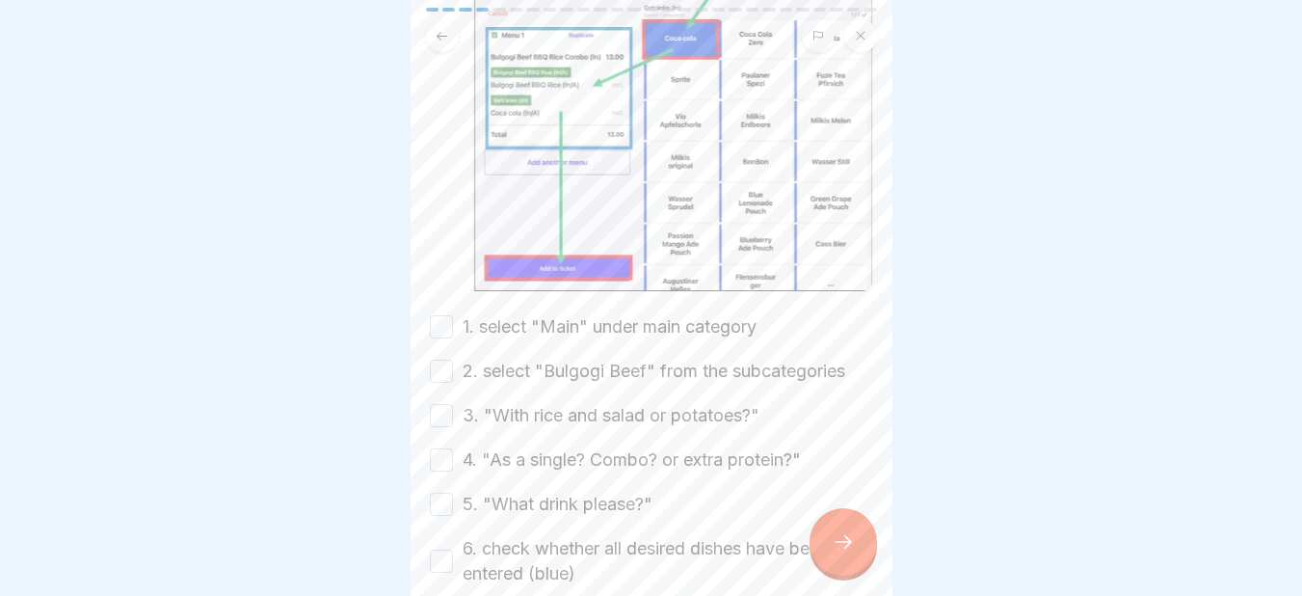
click at [438, 315] on button "1. select "Main" under main category" at bounding box center [441, 326] width 23 height 23
click at [434, 359] on button "2. select "Bulgogi Beef" from the subcategories" at bounding box center [441, 370] width 23 height 23
click at [447, 404] on button "3. "With rice and salad or potatoes?"" at bounding box center [441, 415] width 23 height 23
click at [438, 448] on button "4. "As a single? Combo? or extra protein?"" at bounding box center [441, 459] width 23 height 23
click at [441, 492] on button "5. "What drink please?"" at bounding box center [441, 503] width 23 height 23
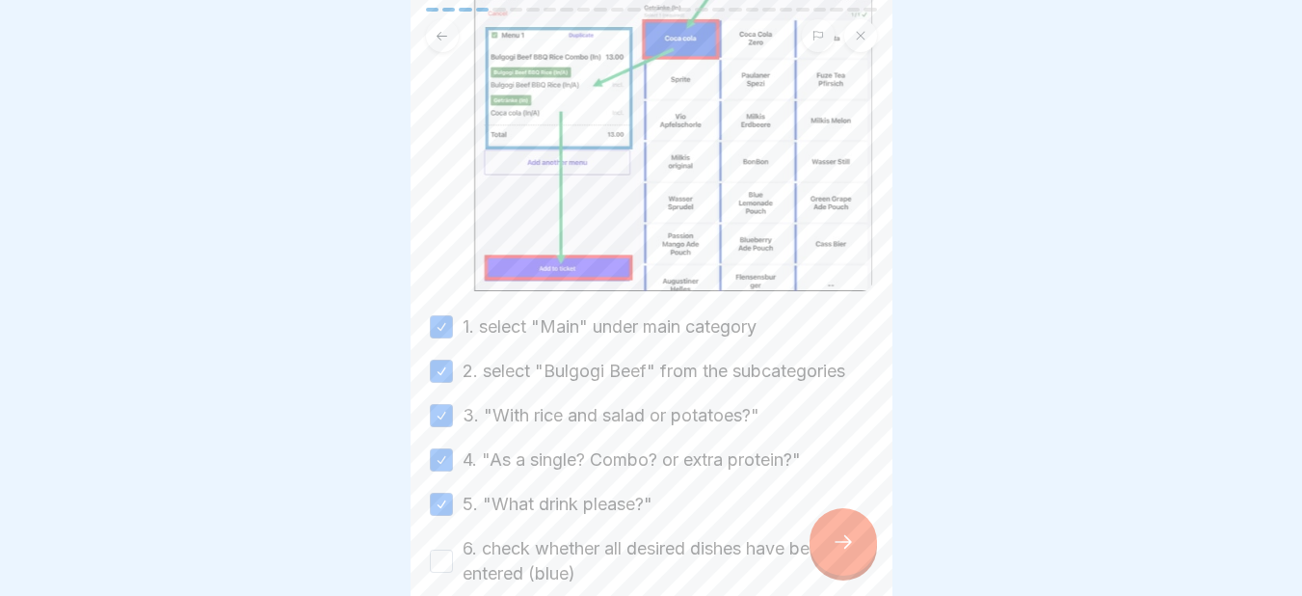
click at [443, 549] on button "6. check whether all desired dishes have been entered (blue)" at bounding box center [441, 560] width 23 height 23
click at [849, 553] on icon at bounding box center [843, 541] width 23 height 23
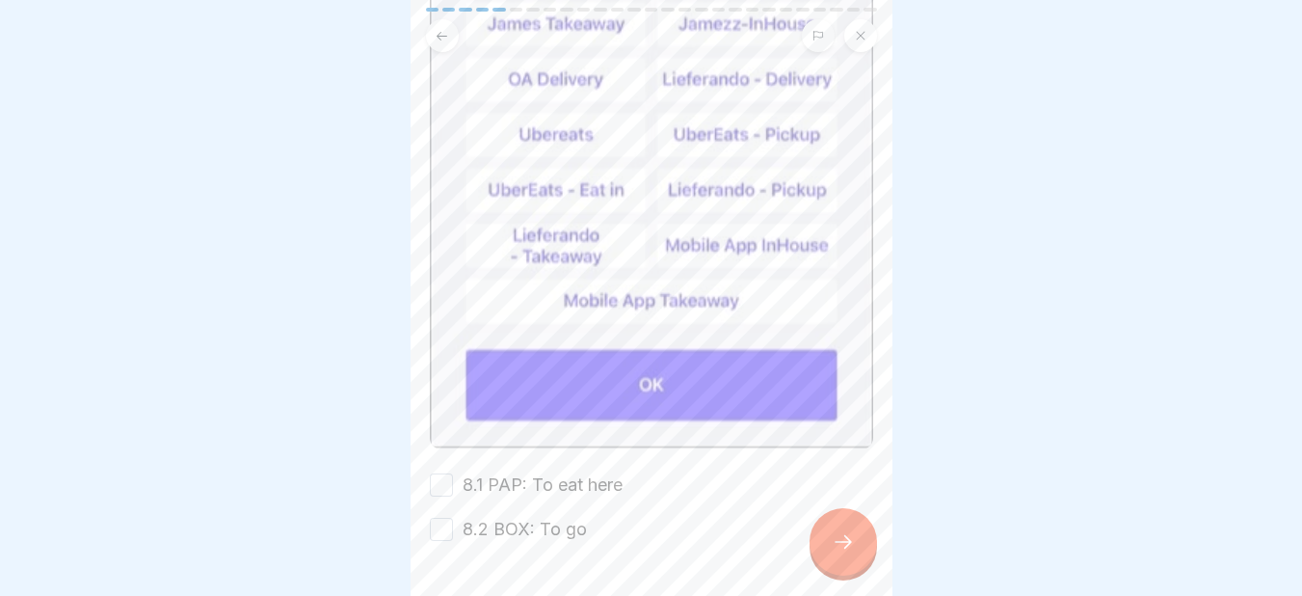
click at [444, 473] on button "8.1 PAP: To eat here" at bounding box center [441, 484] width 23 height 23
click at [454, 516] on div "8.2 BOX: To go" at bounding box center [508, 528] width 157 height 25
click at [446, 517] on button "8.2 BOX: To go" at bounding box center [441, 528] width 23 height 23
click at [855, 550] on div at bounding box center [842, 541] width 67 height 67
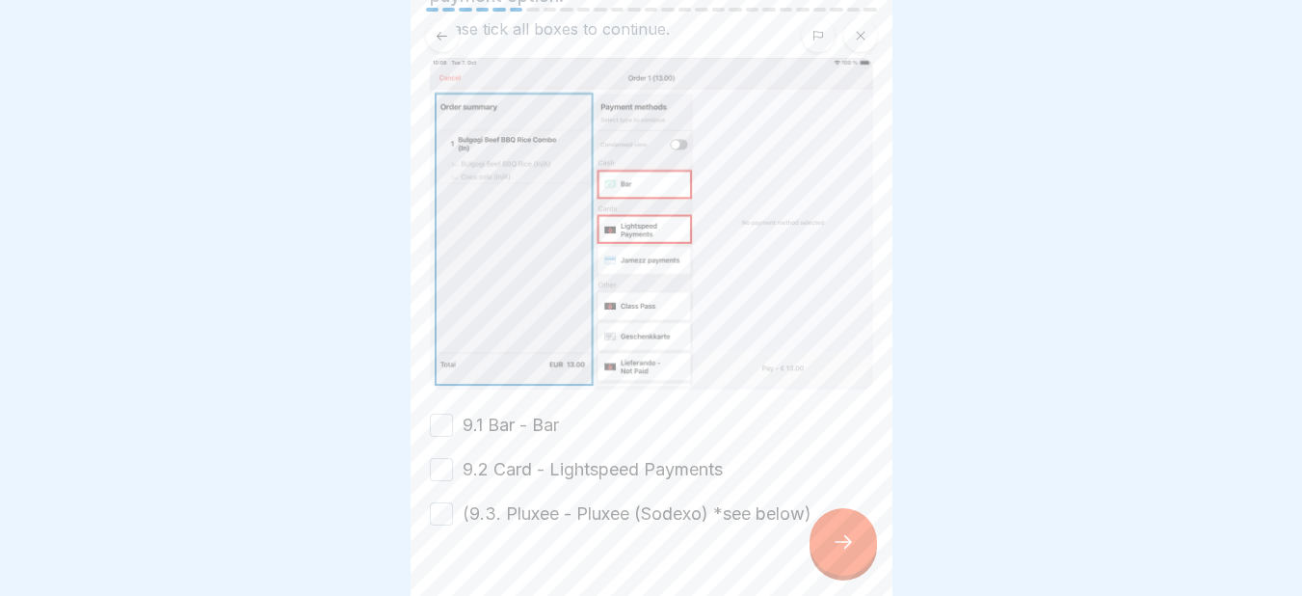
scroll to position [254, 0]
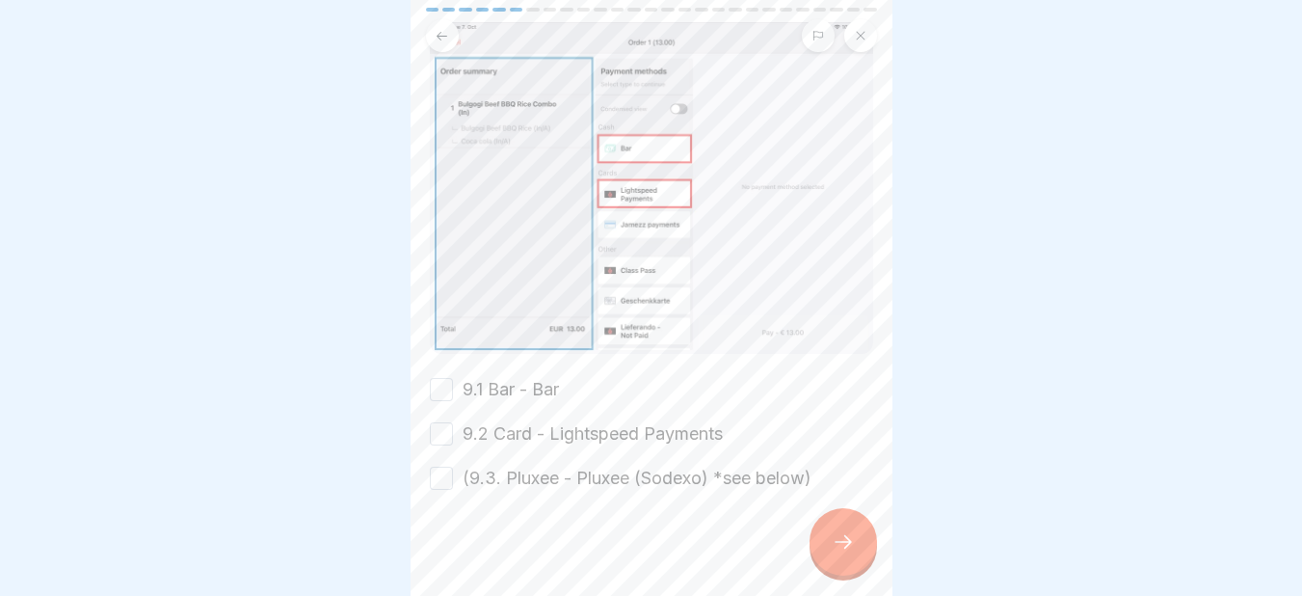
click at [438, 378] on button "9.1 Bar - Bar" at bounding box center [441, 389] width 23 height 23
click at [438, 422] on button "9.2 Card - Lightspeed Payments" at bounding box center [441, 433] width 23 height 23
click at [441, 466] on button "(9.3. Pluxee - Pluxee (Sodexo) *see below)" at bounding box center [441, 477] width 23 height 23
click at [833, 553] on icon at bounding box center [843, 541] width 23 height 23
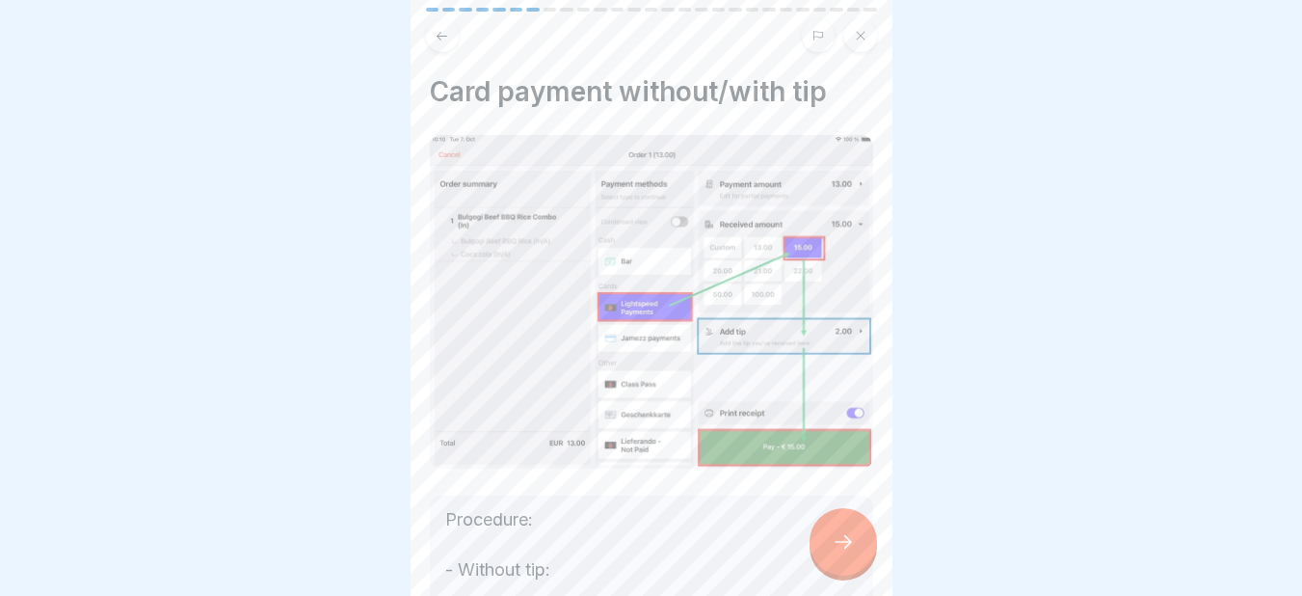
click at [845, 553] on icon at bounding box center [843, 541] width 23 height 23
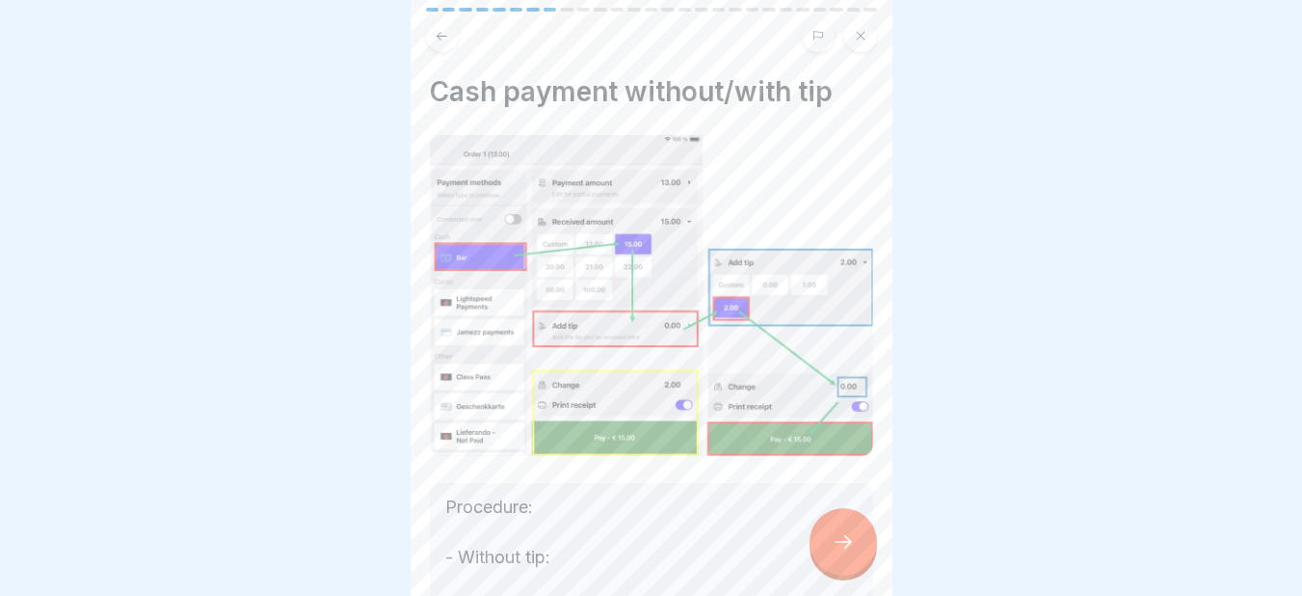
click at [845, 553] on icon at bounding box center [843, 541] width 23 height 23
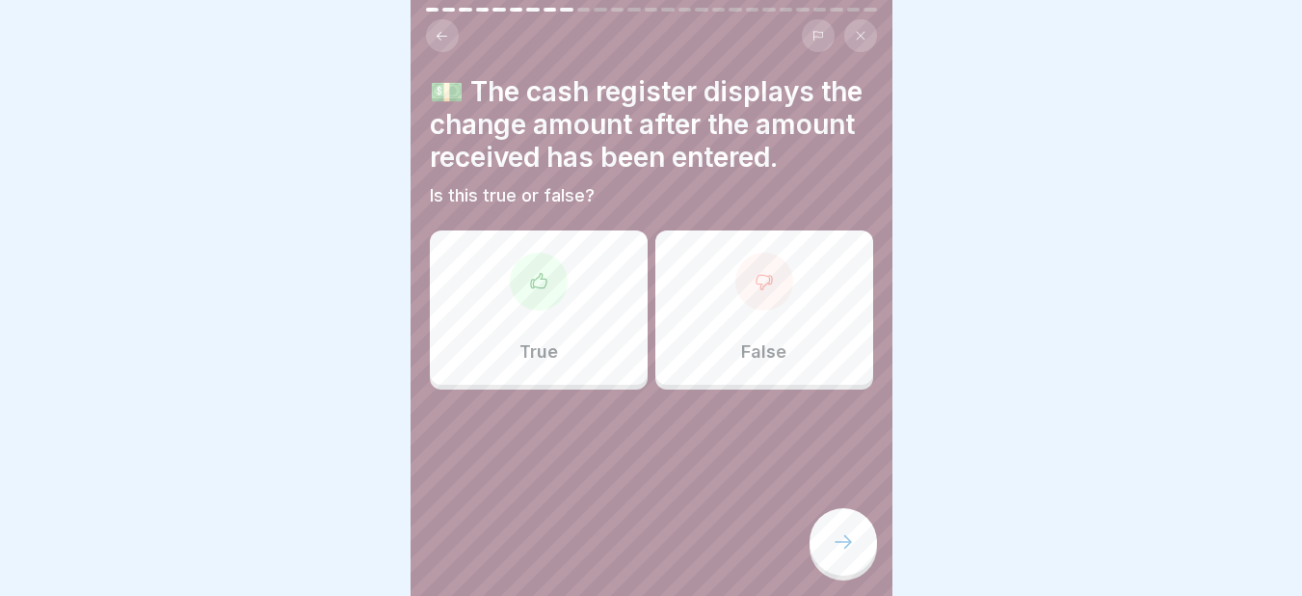
click at [572, 338] on div "True" at bounding box center [539, 307] width 218 height 154
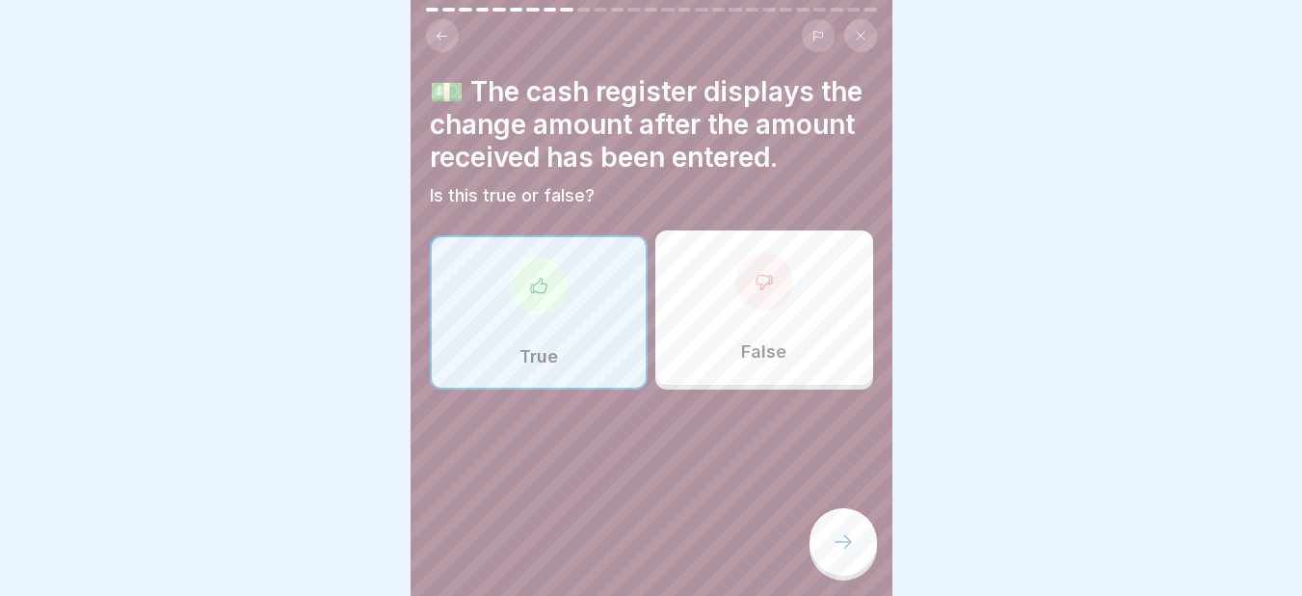
click at [849, 547] on icon at bounding box center [843, 541] width 23 height 23
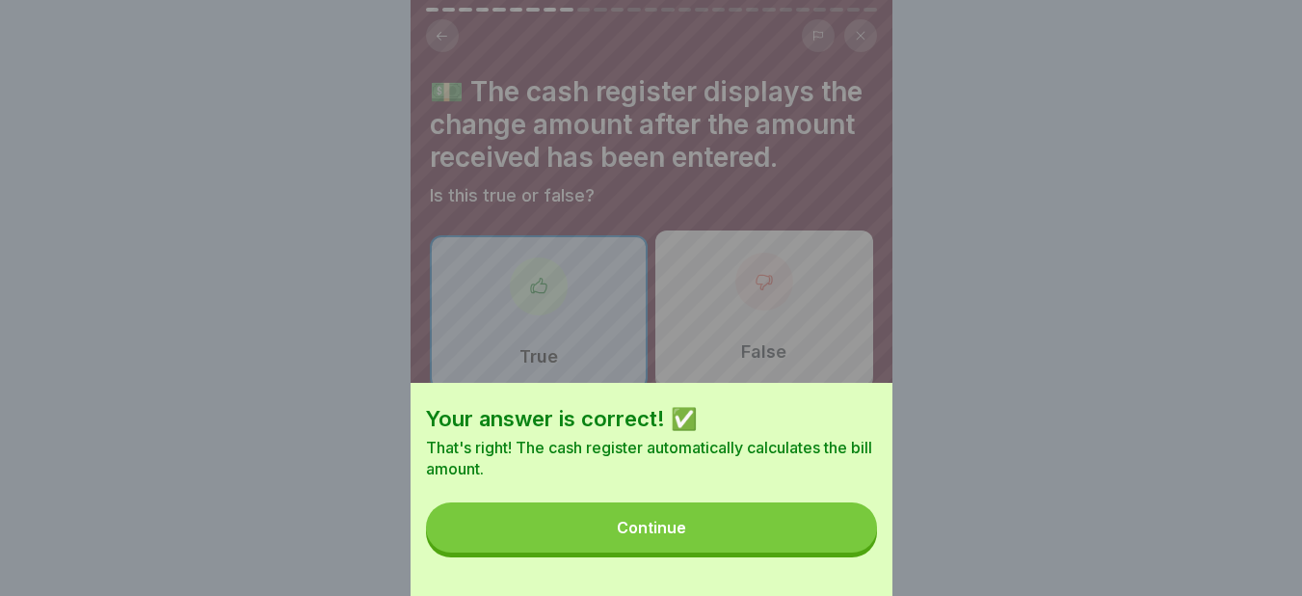
click at [760, 547] on button "Continue" at bounding box center [651, 527] width 451 height 50
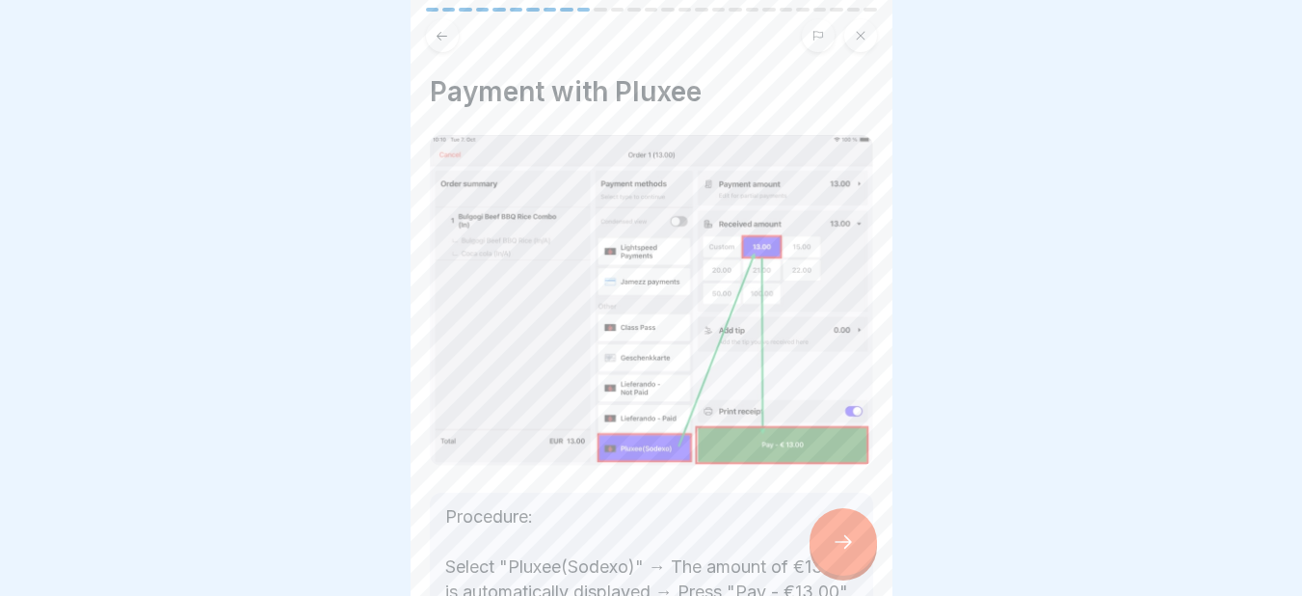
click at [839, 550] on icon at bounding box center [843, 541] width 23 height 23
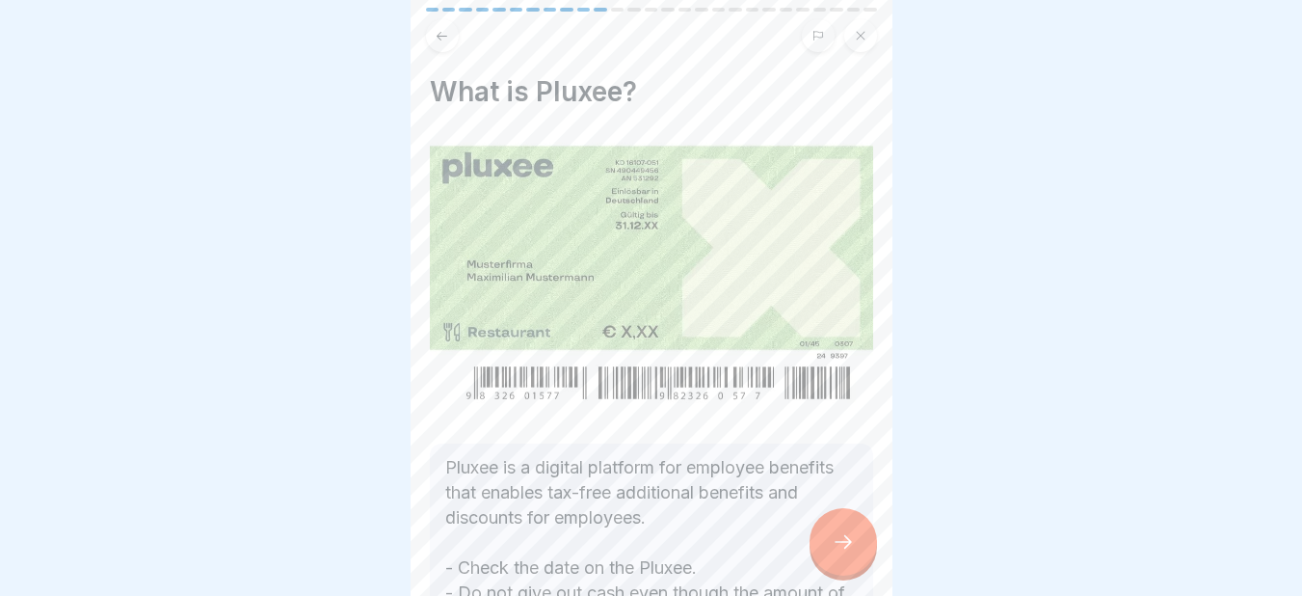
click at [839, 550] on icon at bounding box center [843, 541] width 23 height 23
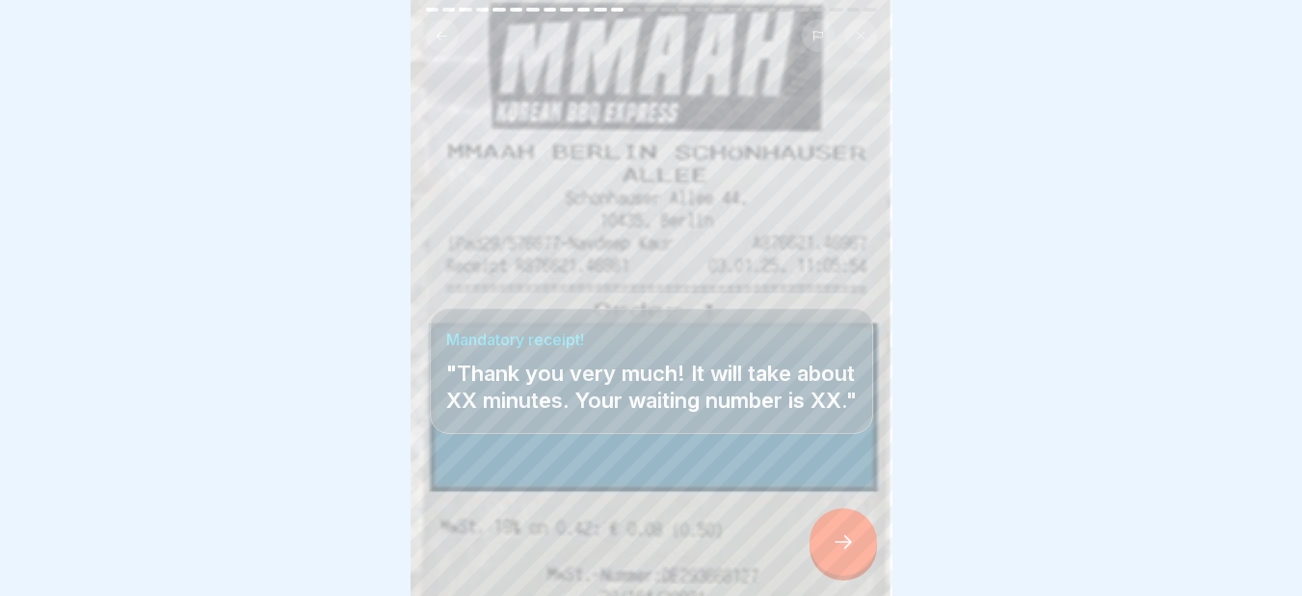
click at [839, 550] on icon at bounding box center [843, 541] width 23 height 23
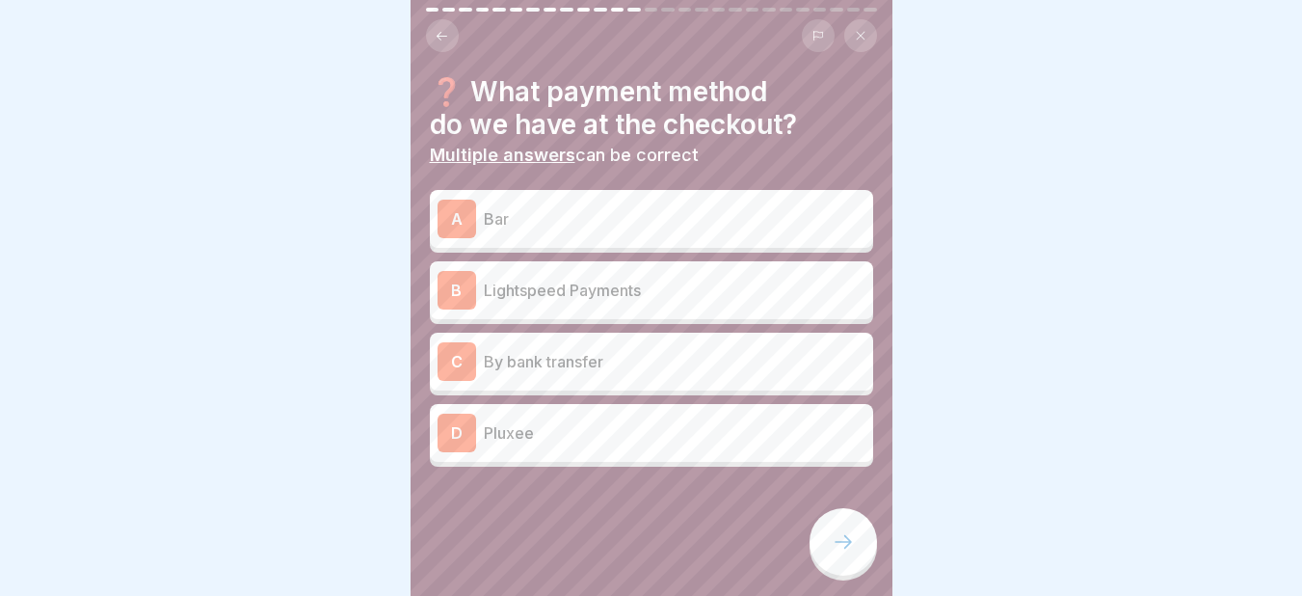
click at [549, 229] on p "Bar" at bounding box center [675, 218] width 382 height 23
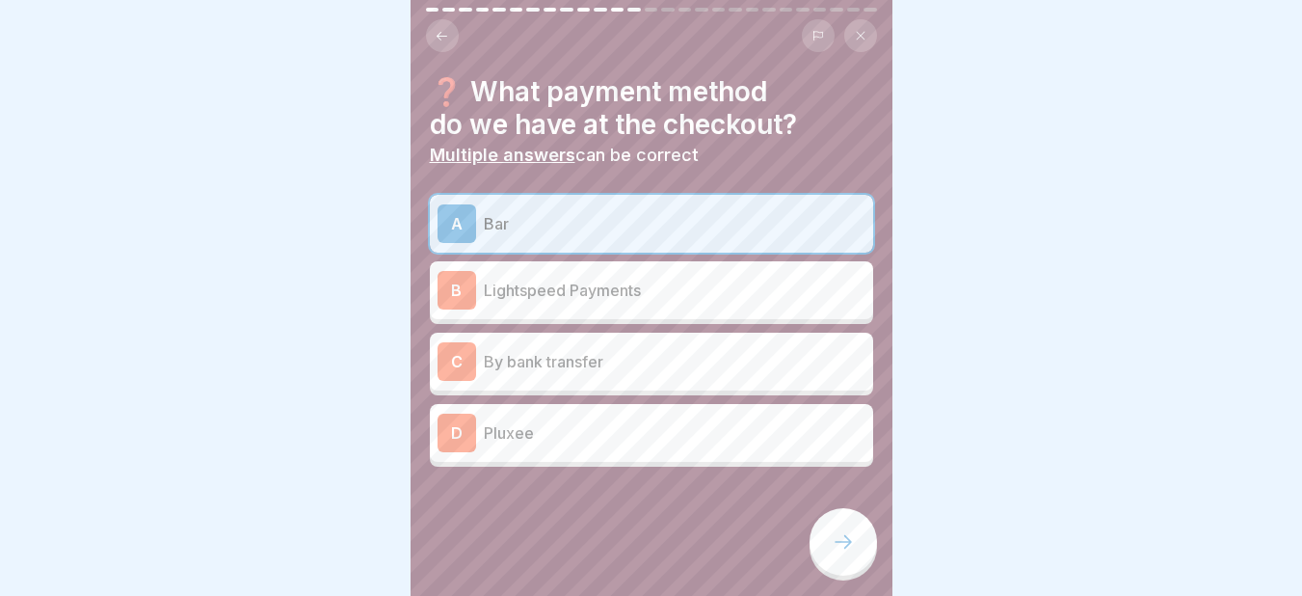
click at [562, 295] on p "Lightspeed Payments" at bounding box center [675, 289] width 382 height 23
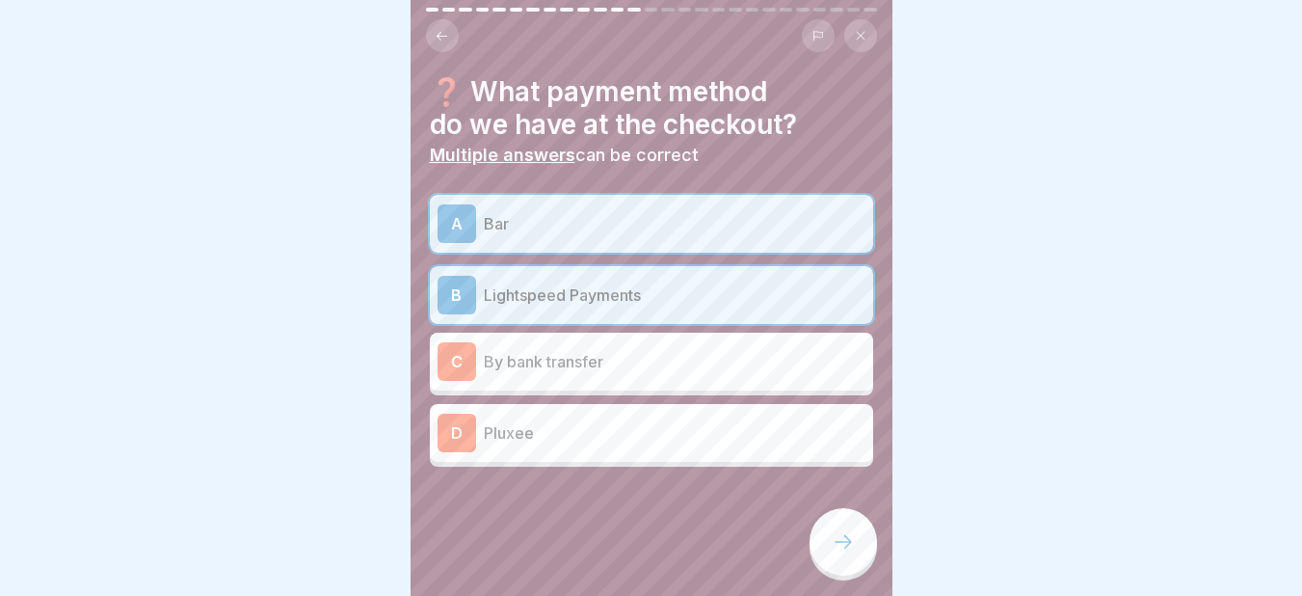
click at [532, 357] on p "By bank transfer" at bounding box center [675, 361] width 382 height 23
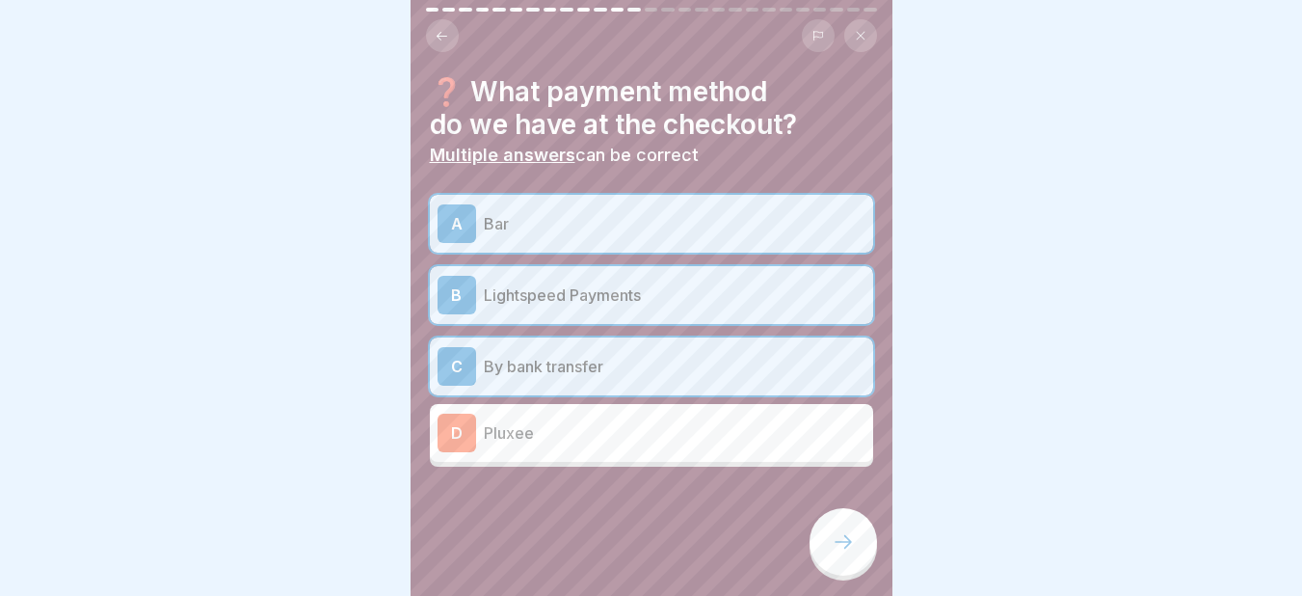
click at [834, 553] on icon at bounding box center [843, 541] width 23 height 23
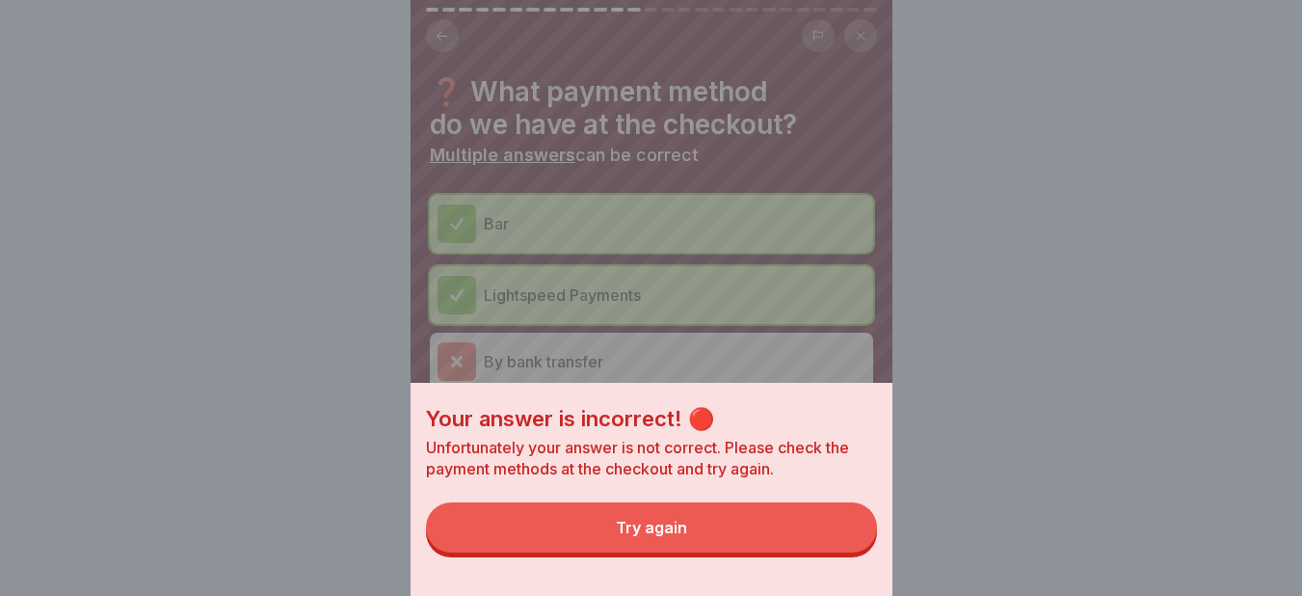
click at [702, 535] on button "Try again" at bounding box center [651, 527] width 451 height 50
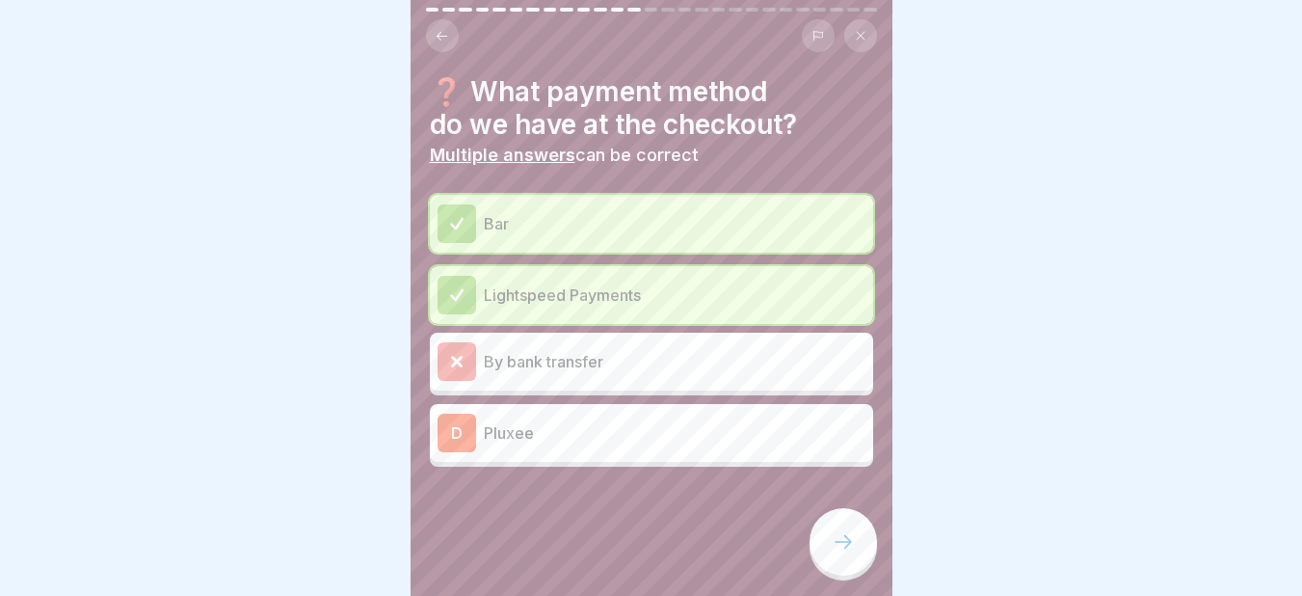
click at [558, 421] on p "Pluxee" at bounding box center [675, 432] width 382 height 23
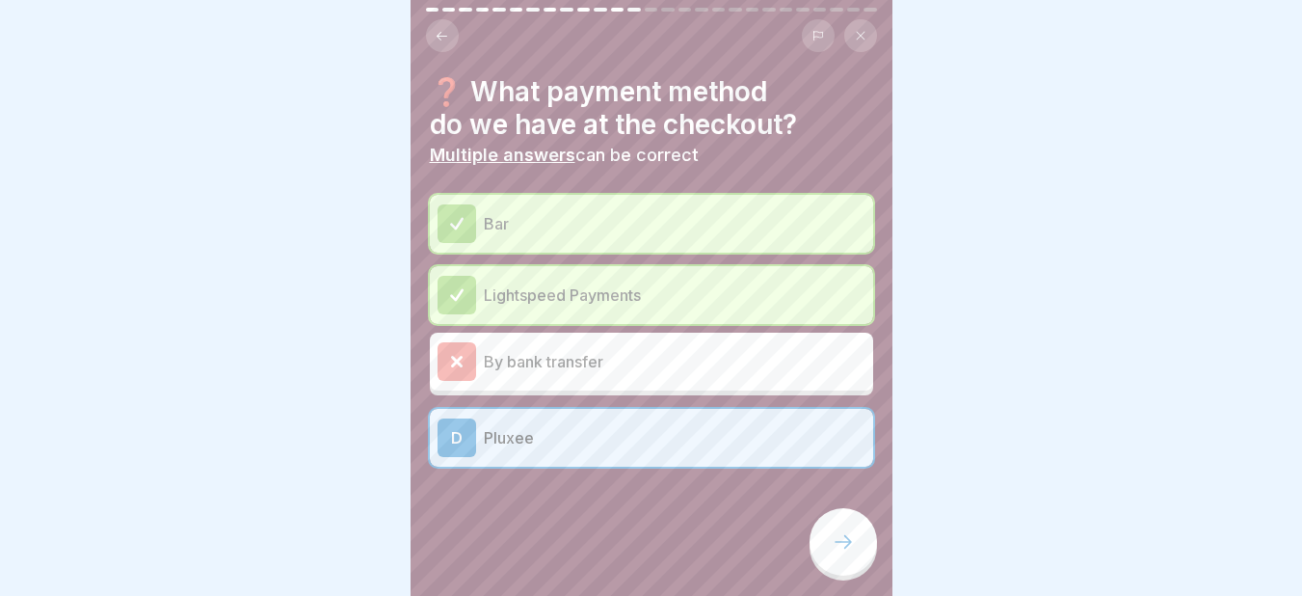
click at [835, 553] on icon at bounding box center [843, 541] width 23 height 23
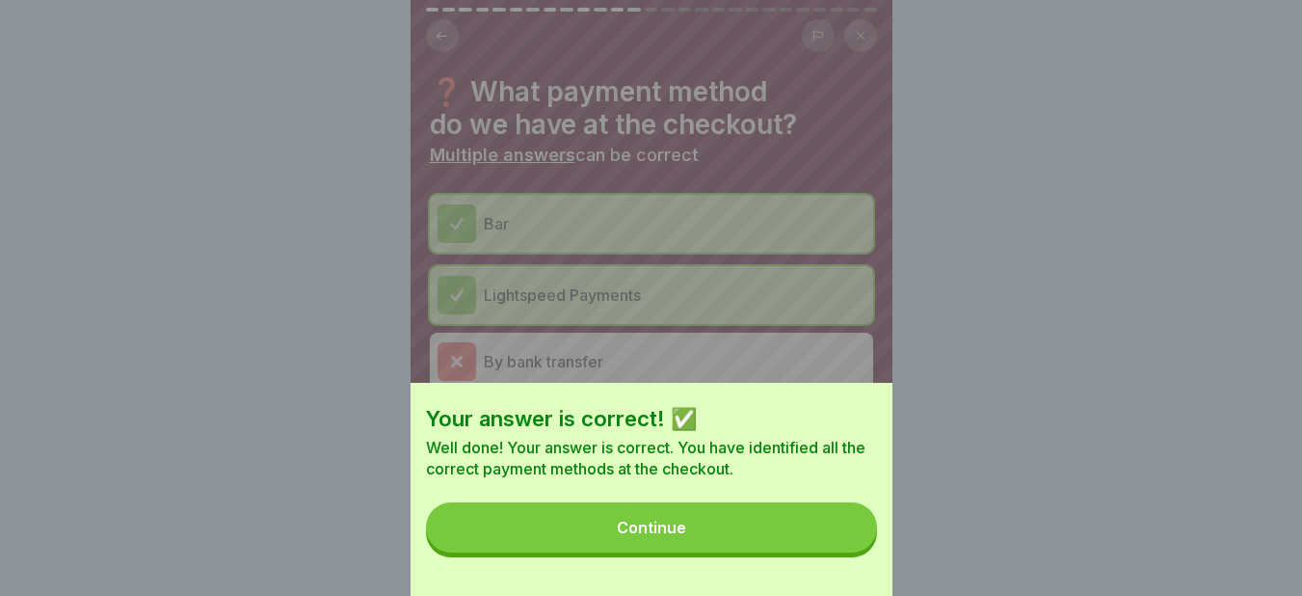
click at [665, 536] on div "Continue" at bounding box center [651, 526] width 69 height 17
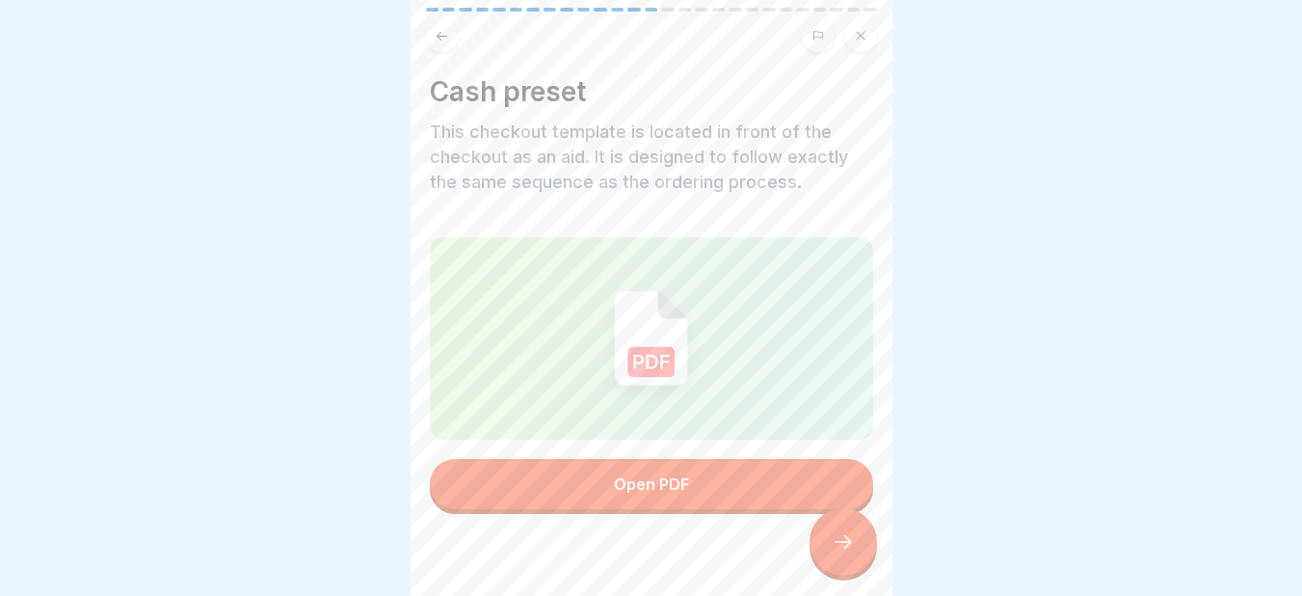
click at [837, 553] on icon at bounding box center [843, 541] width 23 height 23
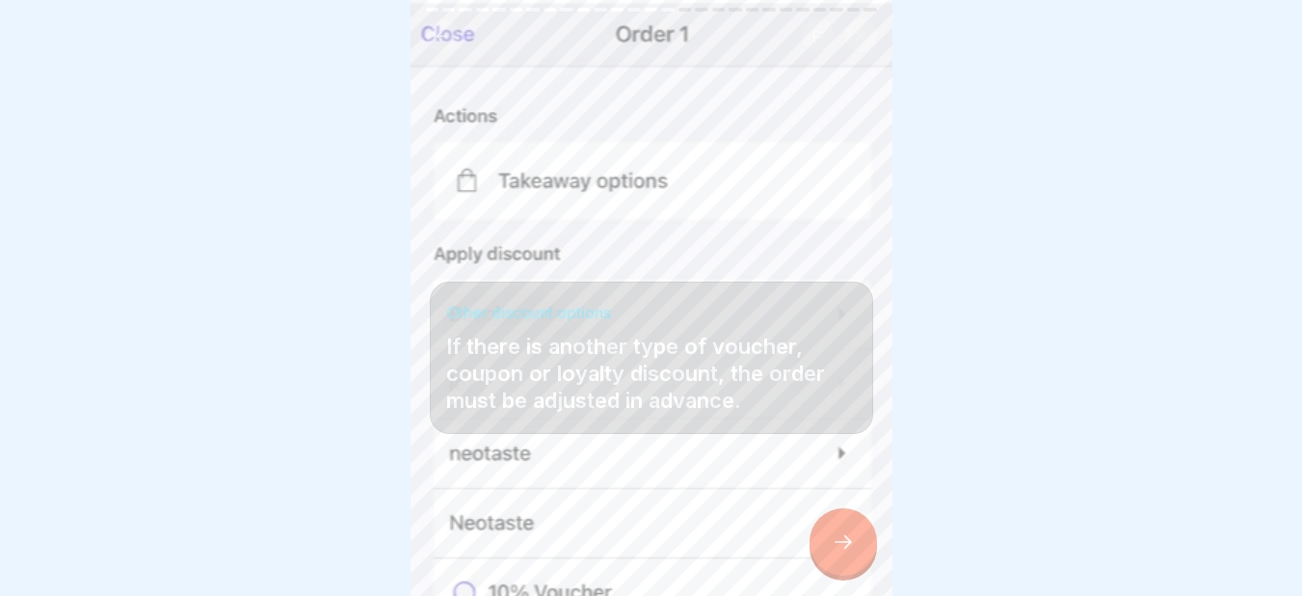
click at [837, 553] on icon at bounding box center [843, 541] width 23 height 23
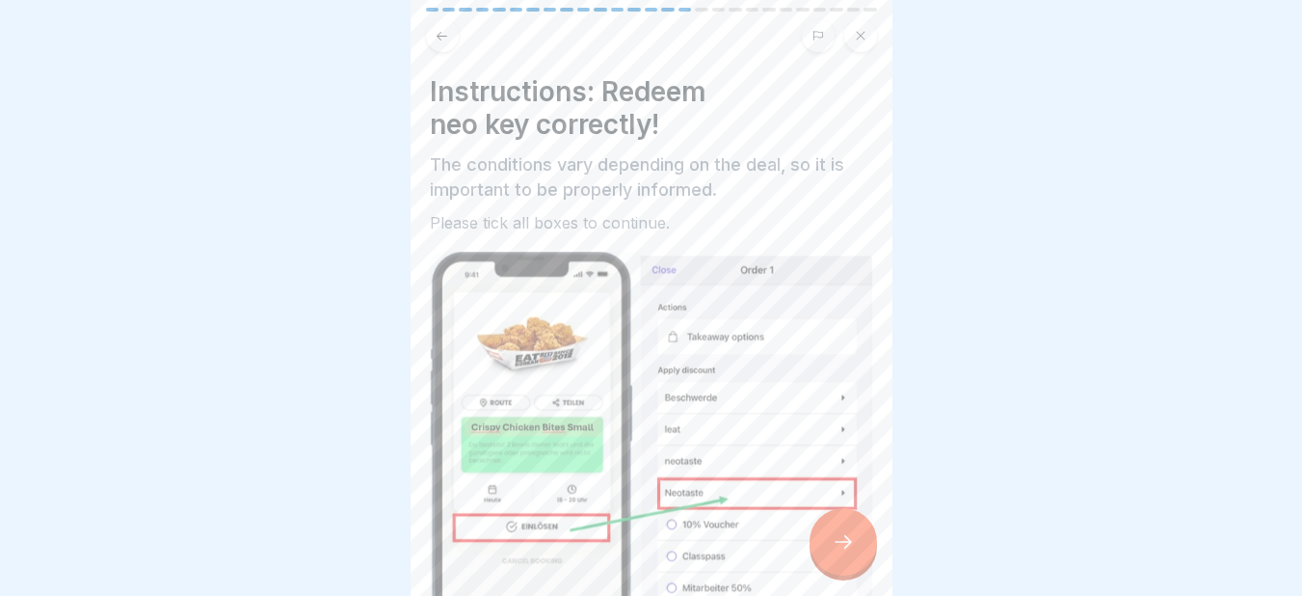
click at [837, 553] on icon at bounding box center [843, 541] width 23 height 23
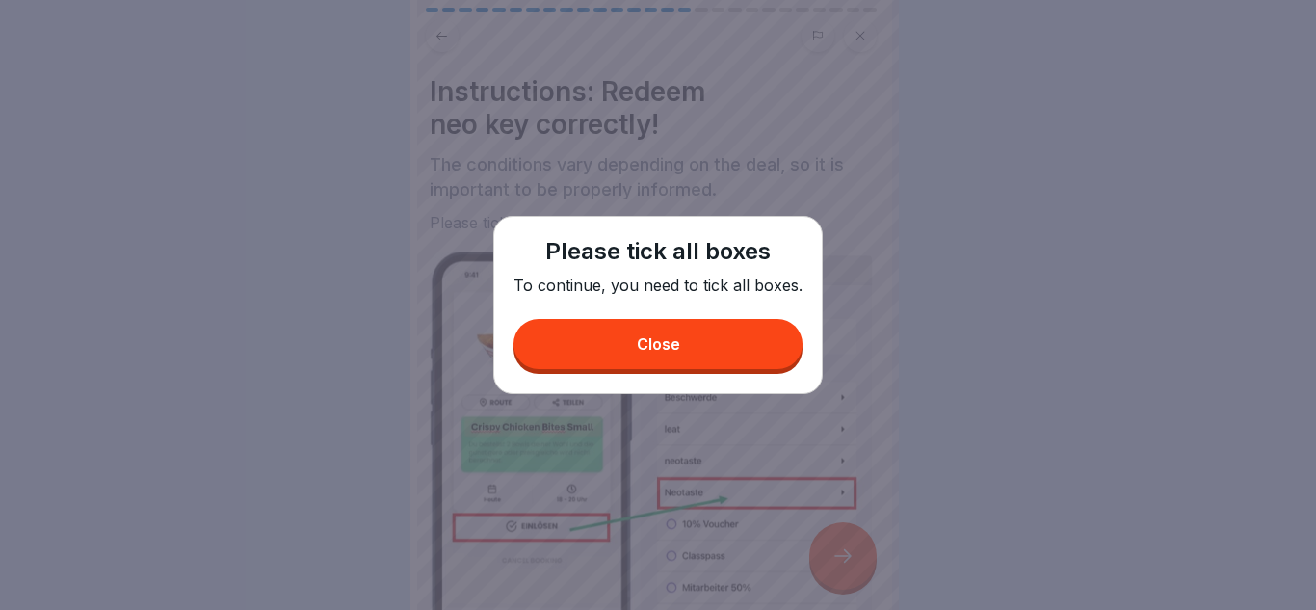
click at [707, 360] on button "Close" at bounding box center [658, 344] width 289 height 50
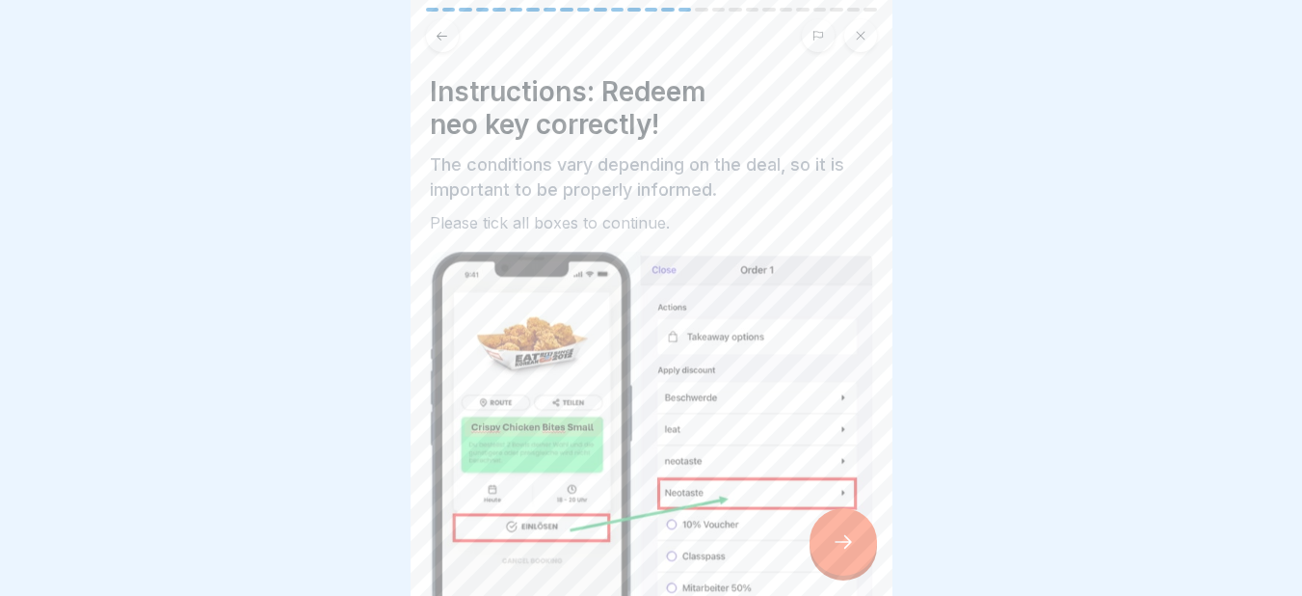
scroll to position [393, 0]
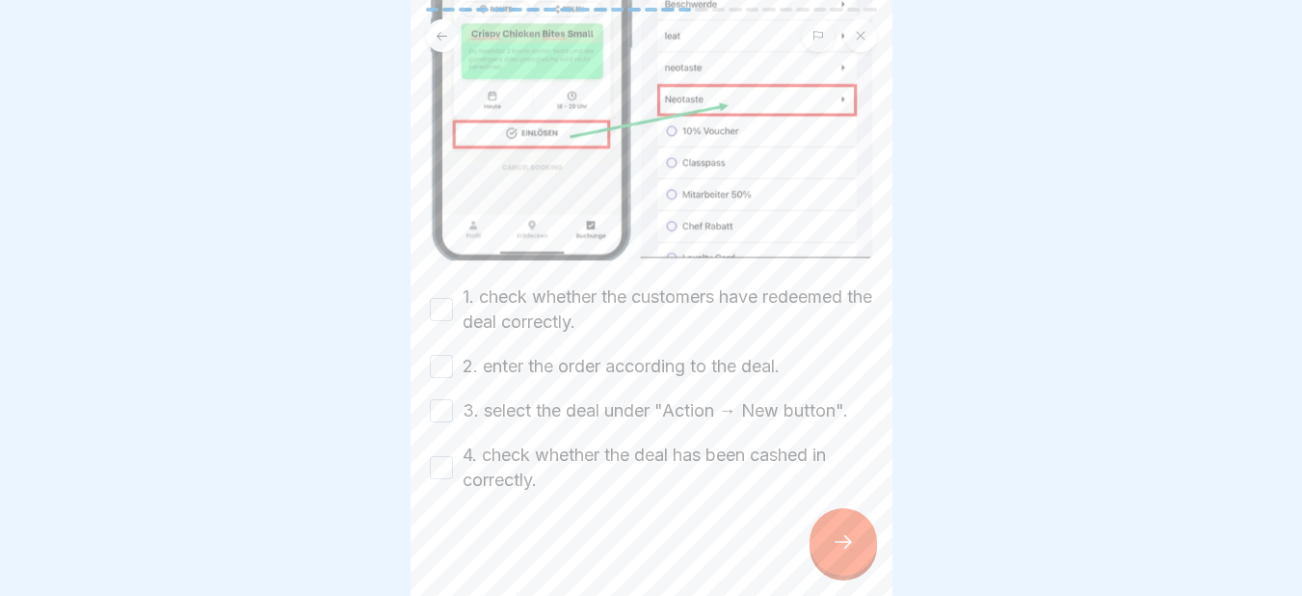
click at [443, 298] on button "1. check whether the customers have redeemed the deal correctly." at bounding box center [441, 309] width 23 height 23
click at [442, 355] on button "2. enter the order according to the deal." at bounding box center [441, 366] width 23 height 23
click at [452, 399] on button "3. select the deal under "Action → New button"." at bounding box center [441, 410] width 23 height 23
click at [434, 456] on button "4. check whether the deal has been cashed in correctly." at bounding box center [441, 467] width 23 height 23
click at [834, 529] on div at bounding box center [842, 541] width 67 height 67
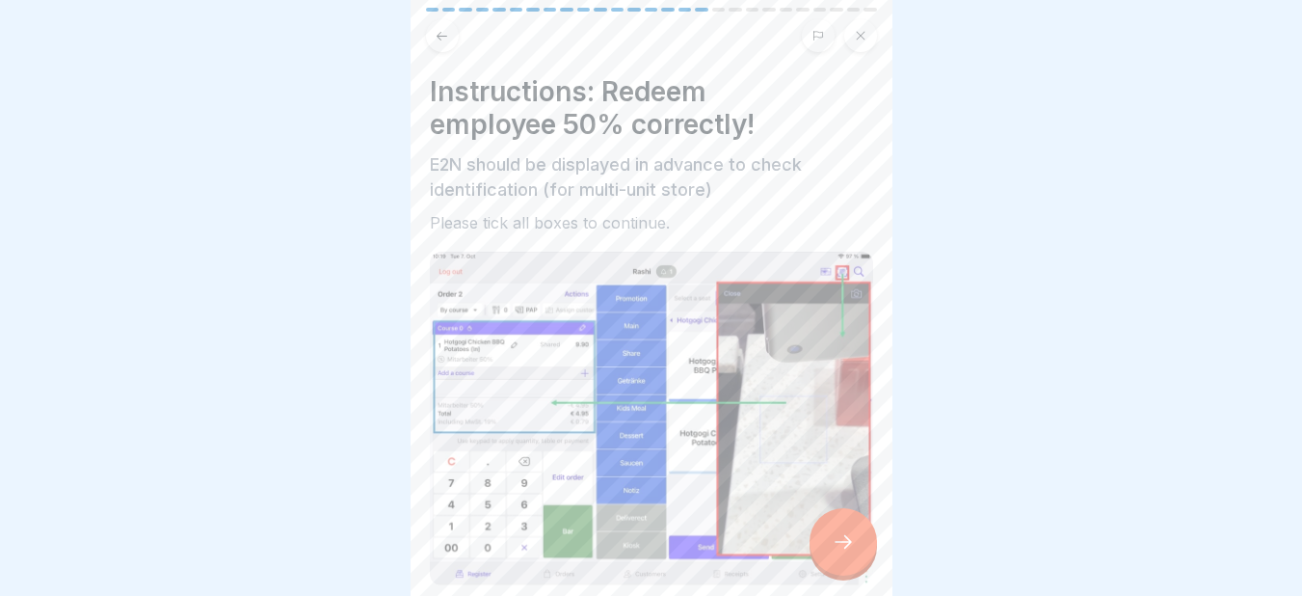
click at [848, 527] on div at bounding box center [842, 541] width 67 height 67
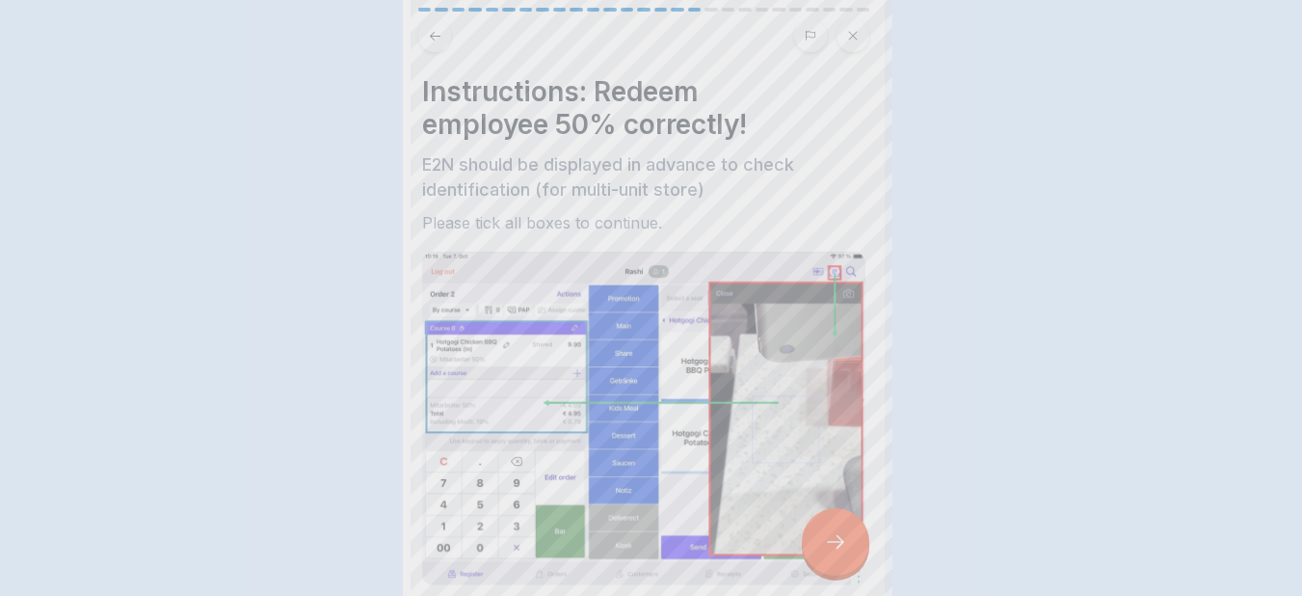
scroll to position [0, 0]
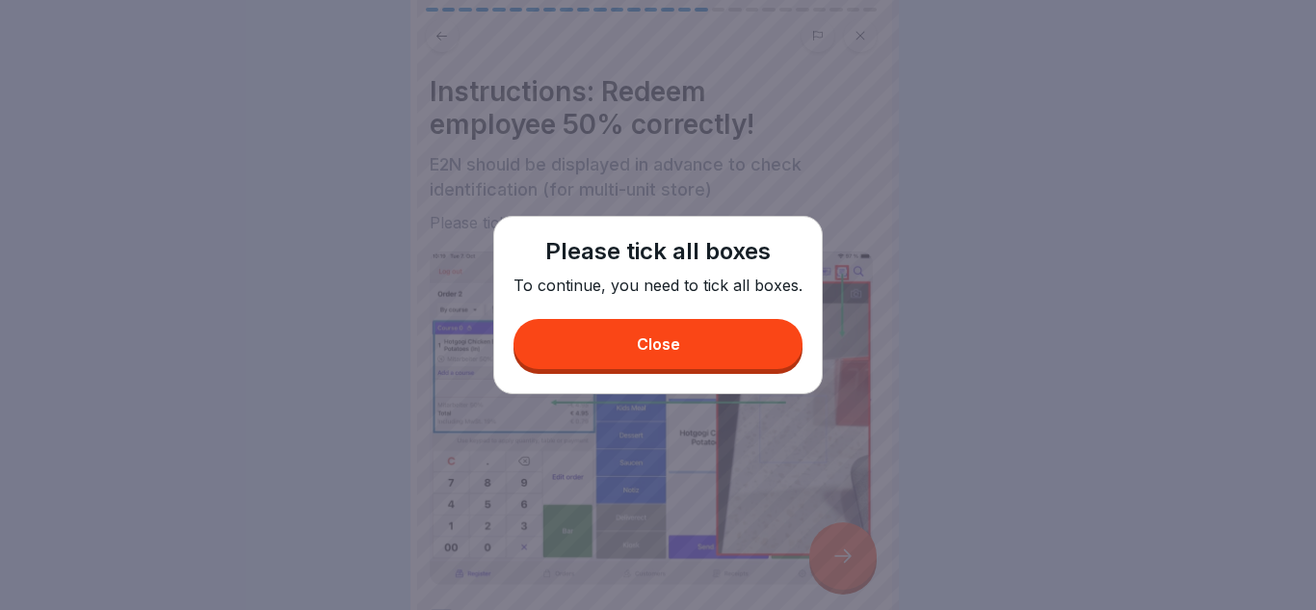
click at [699, 335] on button "Close" at bounding box center [658, 344] width 289 height 50
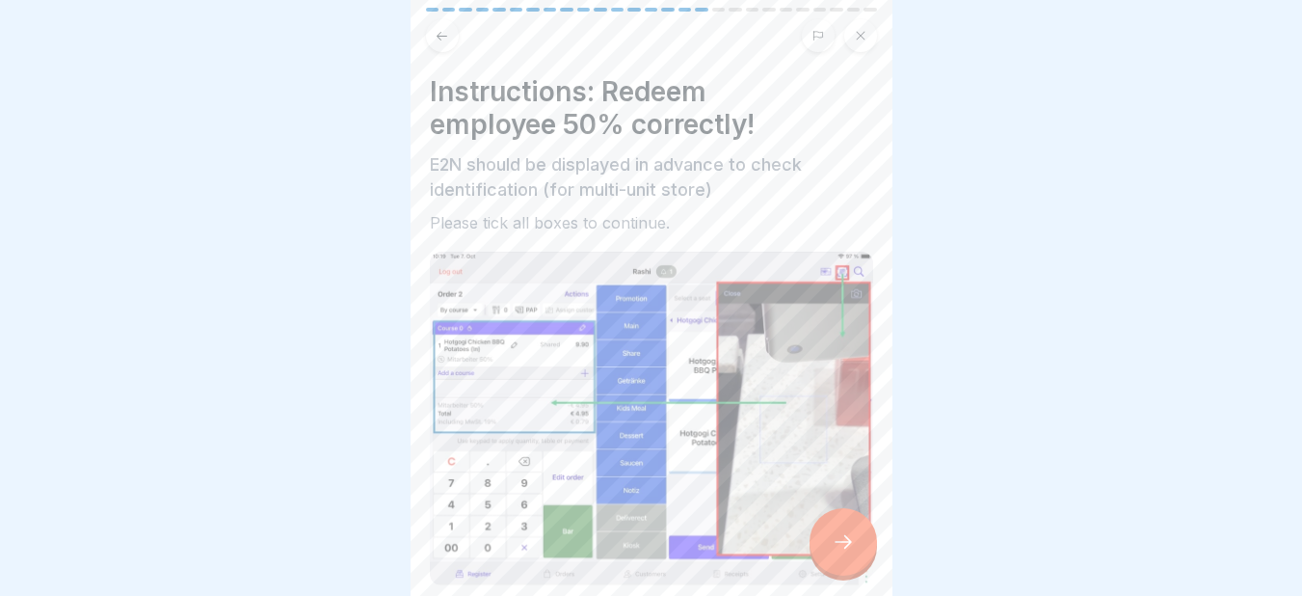
scroll to position [369, 0]
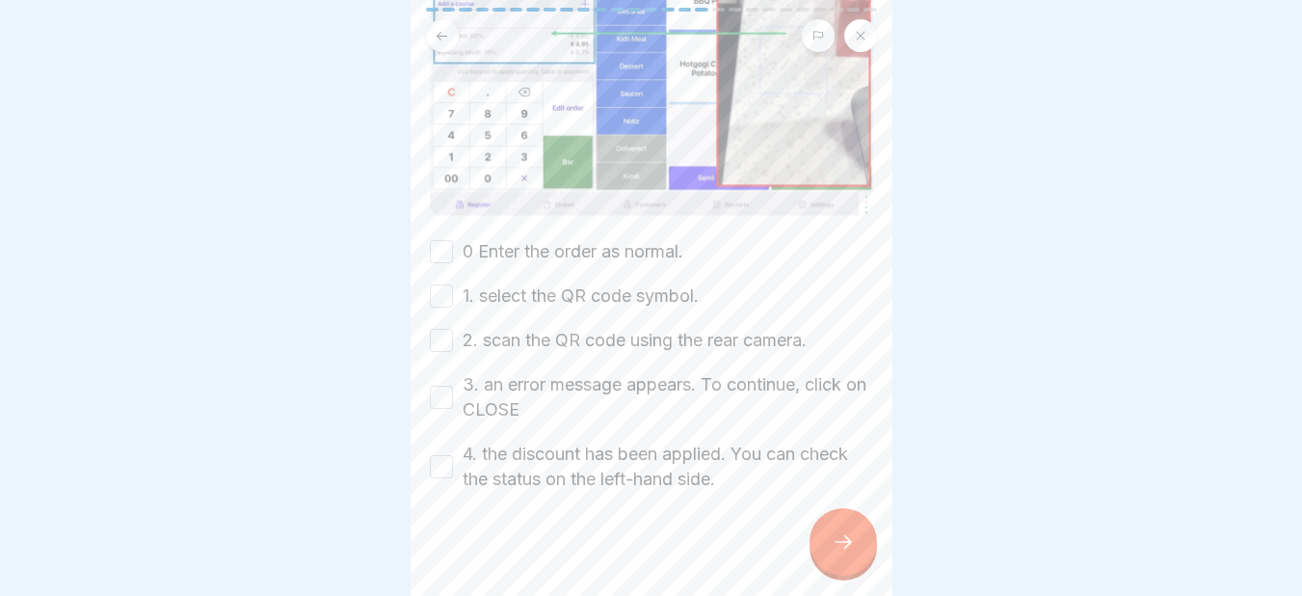
click at [448, 243] on button "0 Enter the order as normal." at bounding box center [441, 251] width 23 height 23
click at [443, 284] on button "1. select the QR code symbol." at bounding box center [441, 295] width 23 height 23
click at [443, 329] on button "2. scan the QR code using the rear camera." at bounding box center [441, 340] width 23 height 23
click at [442, 385] on button "3. an error message appears. To continue, click on CLOSE" at bounding box center [441, 396] width 23 height 23
click at [441, 455] on button "4. the discount has been applied. You can check the status on the left-hand sid…" at bounding box center [441, 466] width 23 height 23
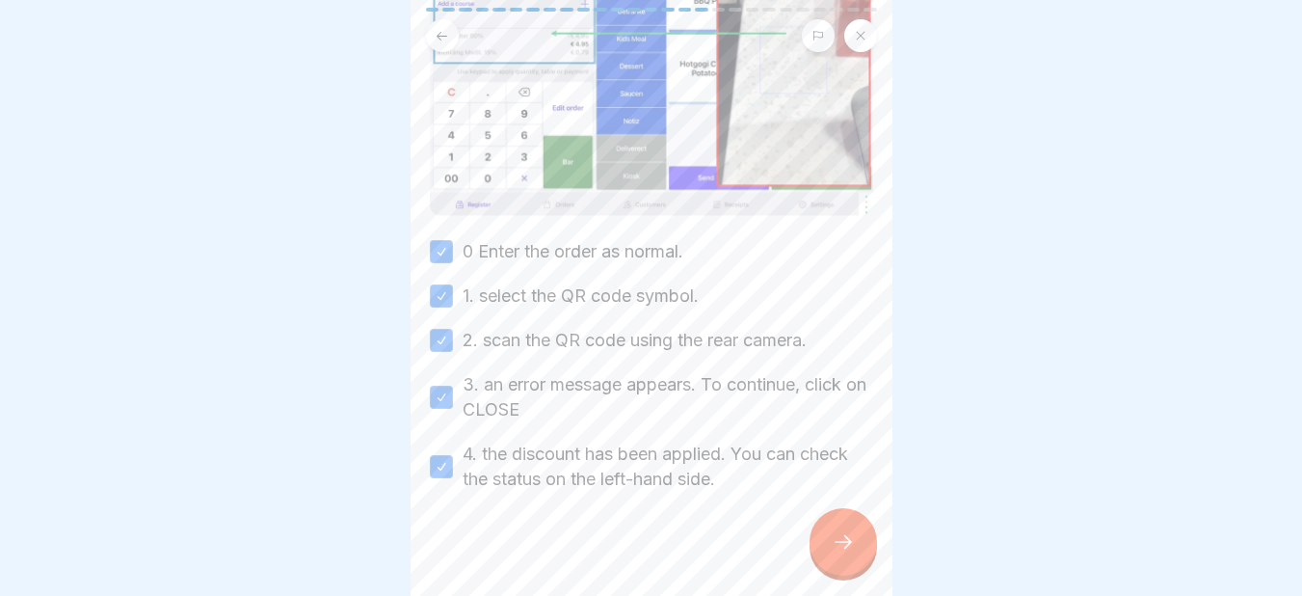
click at [839, 543] on div at bounding box center [842, 541] width 67 height 67
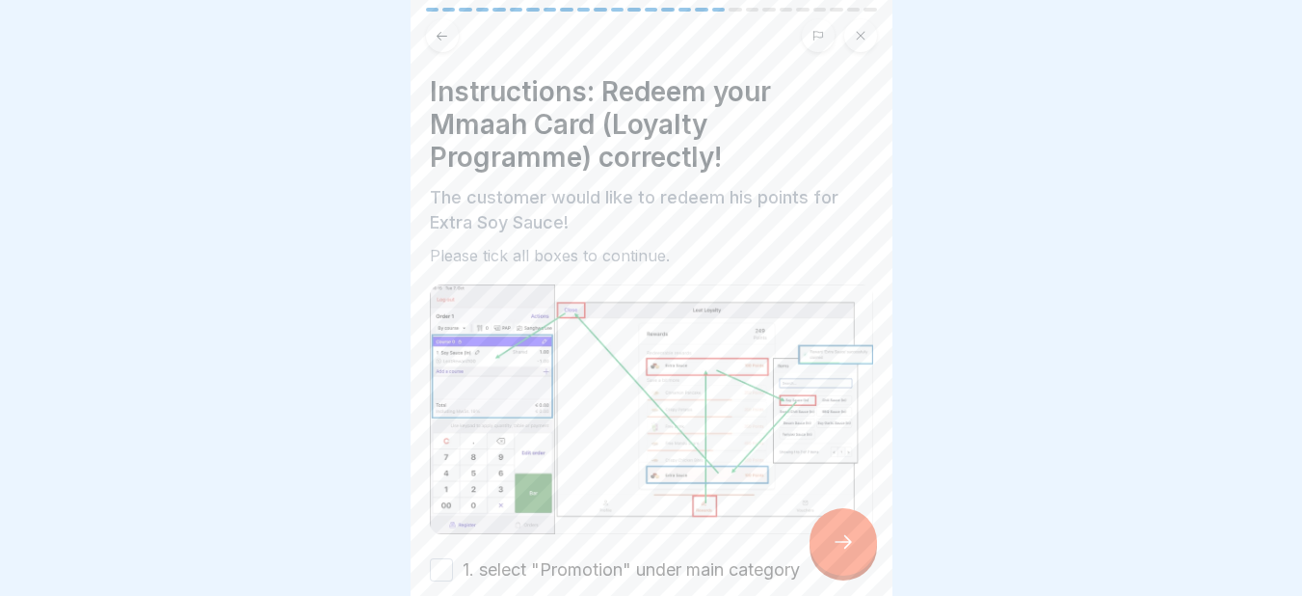
click at [839, 543] on div at bounding box center [842, 541] width 67 height 67
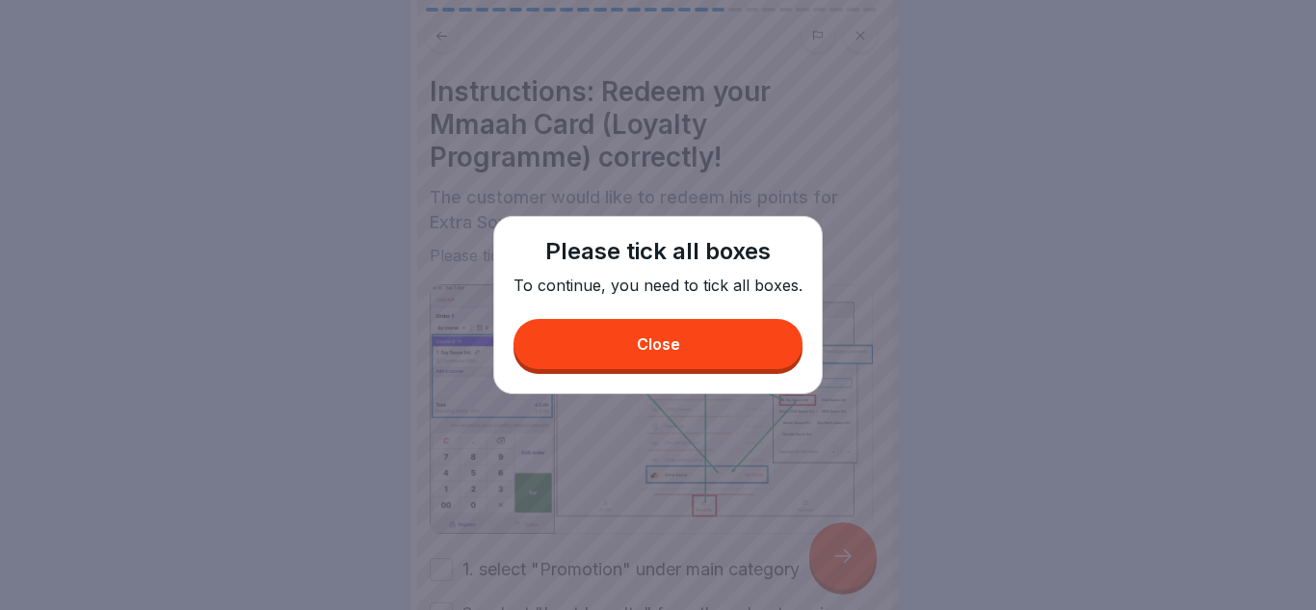
click at [697, 348] on button "Close" at bounding box center [658, 344] width 289 height 50
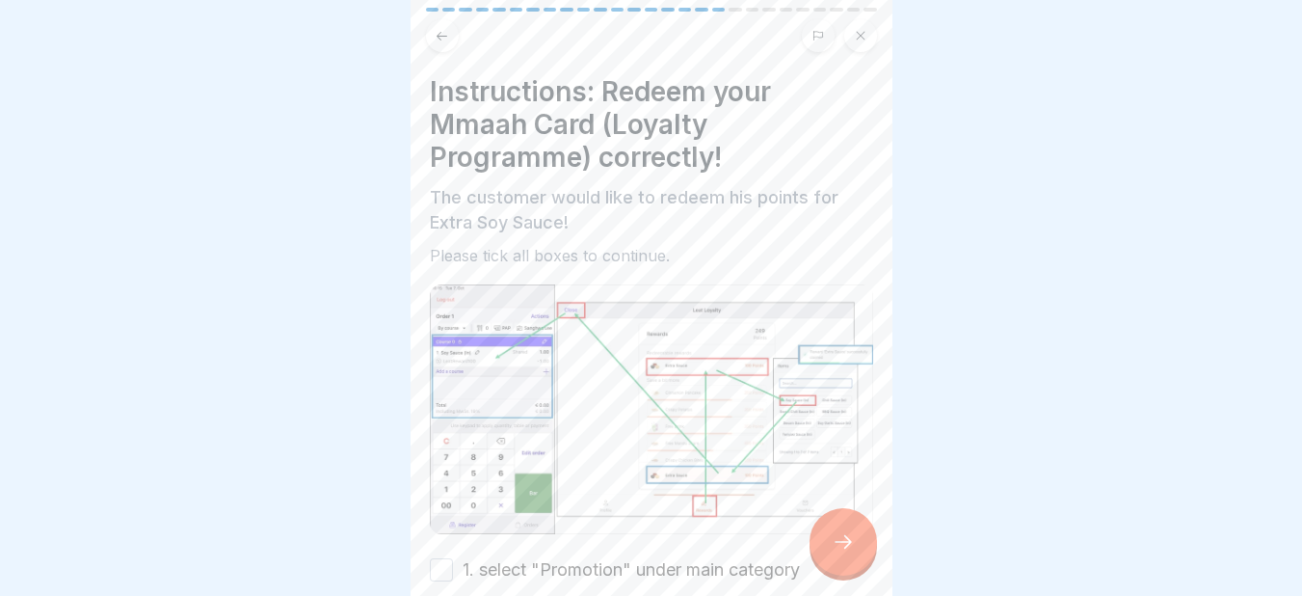
scroll to position [411, 0]
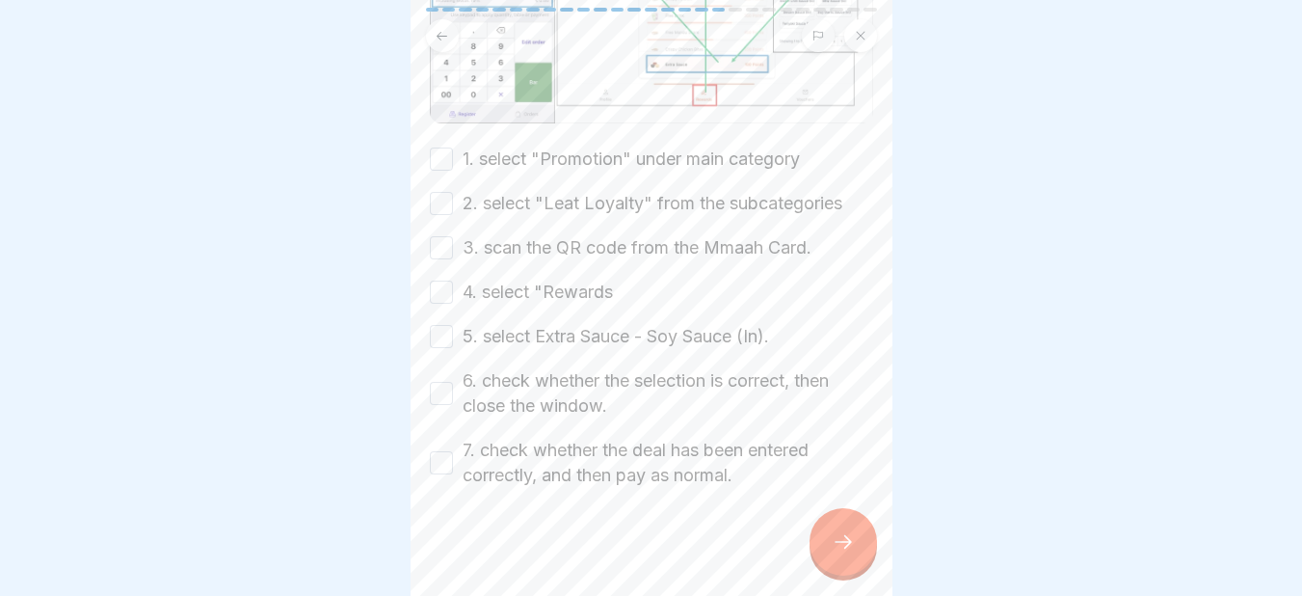
click at [445, 148] on button "1. select "Promotion" under main category" at bounding box center [441, 158] width 23 height 23
click at [446, 194] on button "2. select "Leat Loyalty" from the subcategories" at bounding box center [441, 203] width 23 height 23
click at [442, 239] on button "3. scan the QR code from the Mmaah Card." at bounding box center [441, 247] width 23 height 23
click at [435, 284] on button "4. select "Rewards" at bounding box center [441, 291] width 23 height 23
click at [437, 328] on button "5. select Extra Sauce - Soy Sauce (In)." at bounding box center [441, 336] width 23 height 23
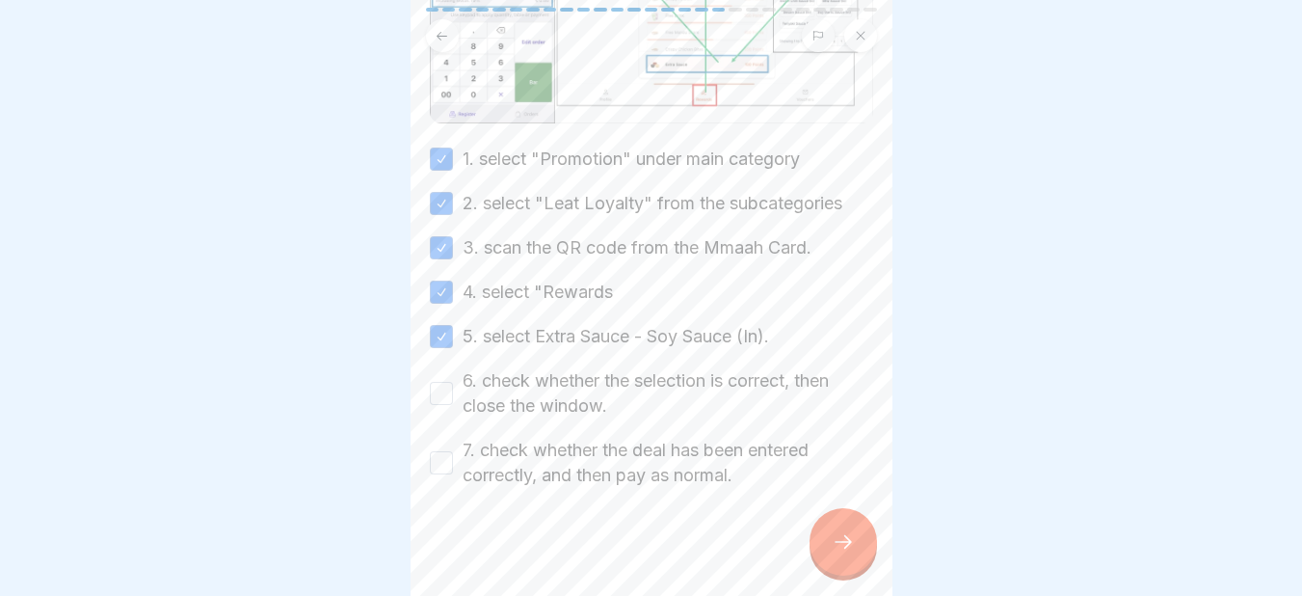
click at [437, 386] on button "6. check whether the selection is correct, then close the window." at bounding box center [441, 393] width 23 height 23
click at [438, 453] on button "7. check whether the deal has been entered correctly, and then pay as normal." at bounding box center [441, 462] width 23 height 23
click at [846, 573] on div at bounding box center [842, 541] width 67 height 67
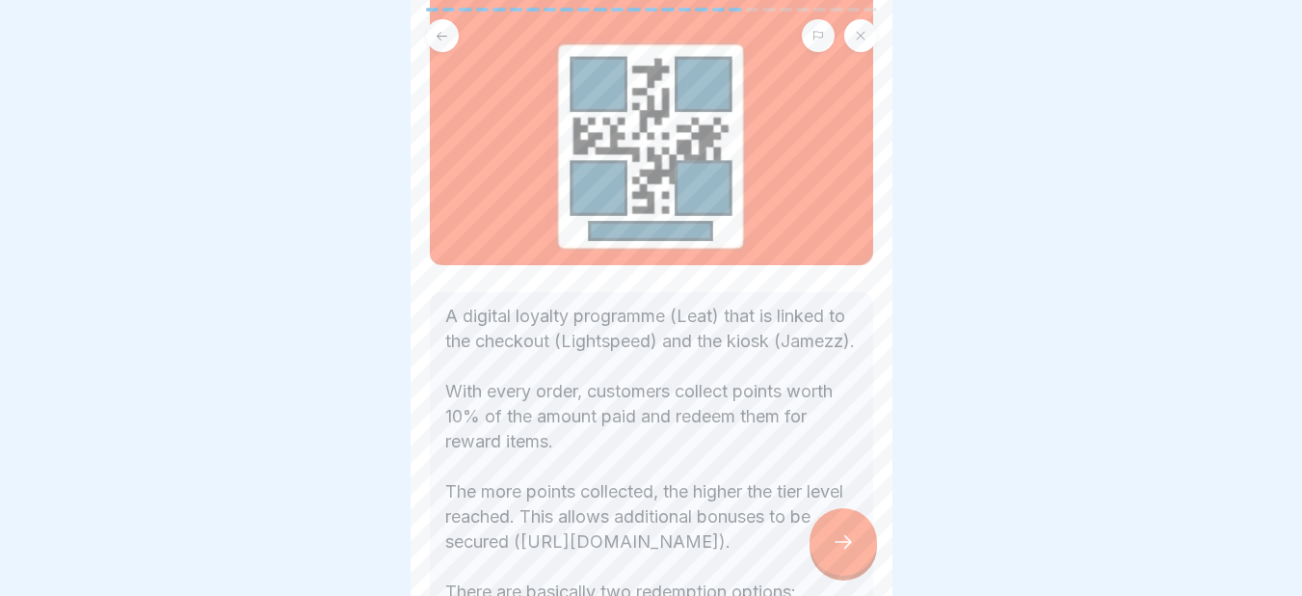
scroll to position [787, 0]
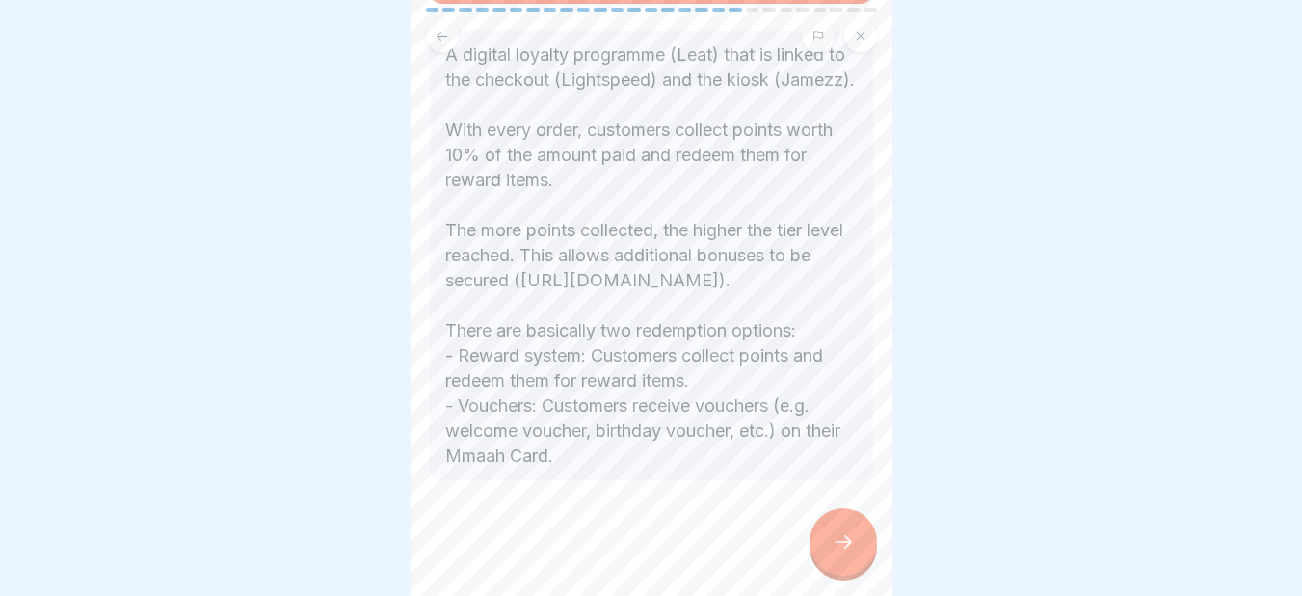
click at [856, 553] on div at bounding box center [842, 541] width 67 height 67
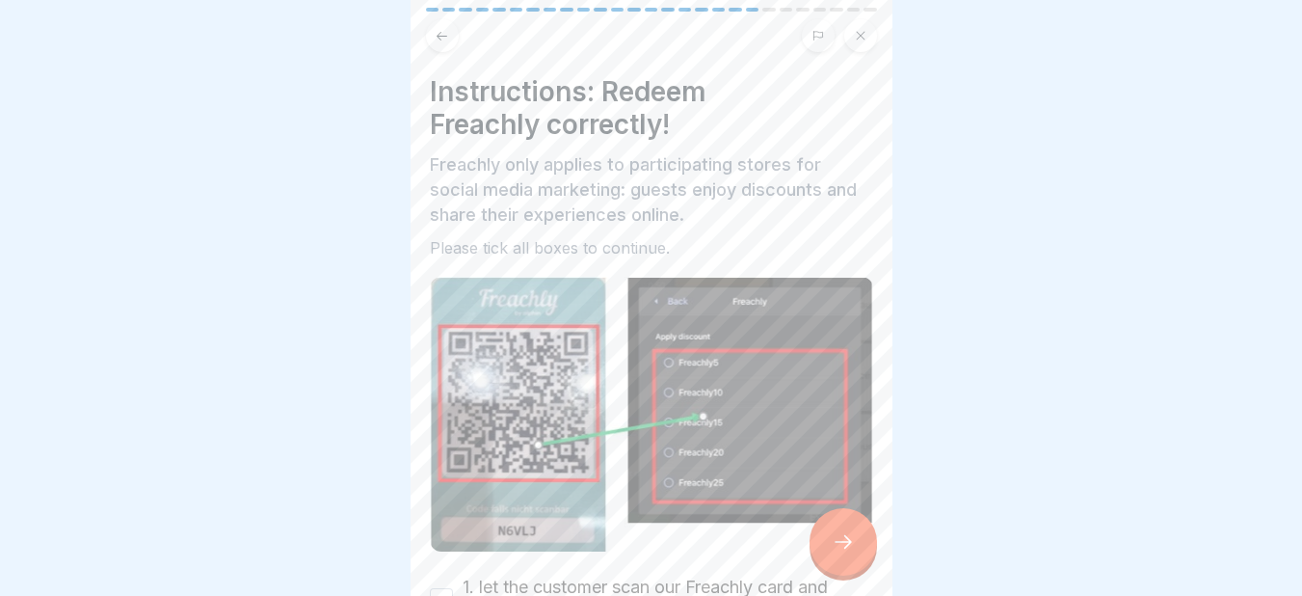
scroll to position [387, 0]
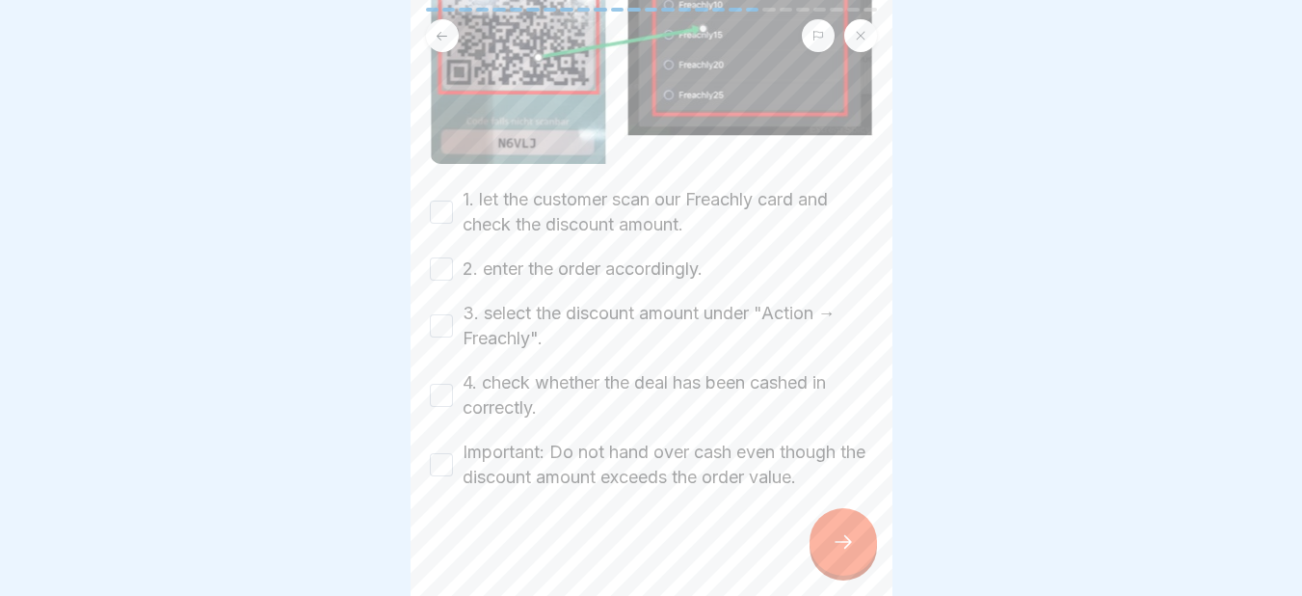
click at [838, 545] on div at bounding box center [842, 541] width 67 height 67
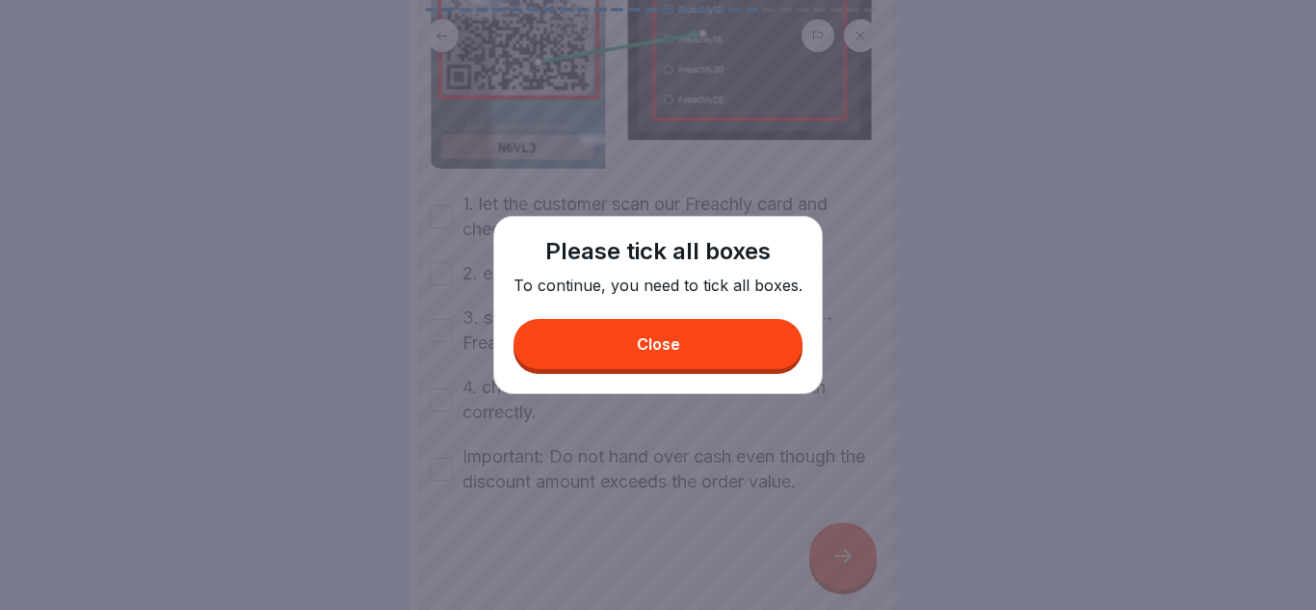
click at [675, 334] on button "Close" at bounding box center [658, 344] width 289 height 50
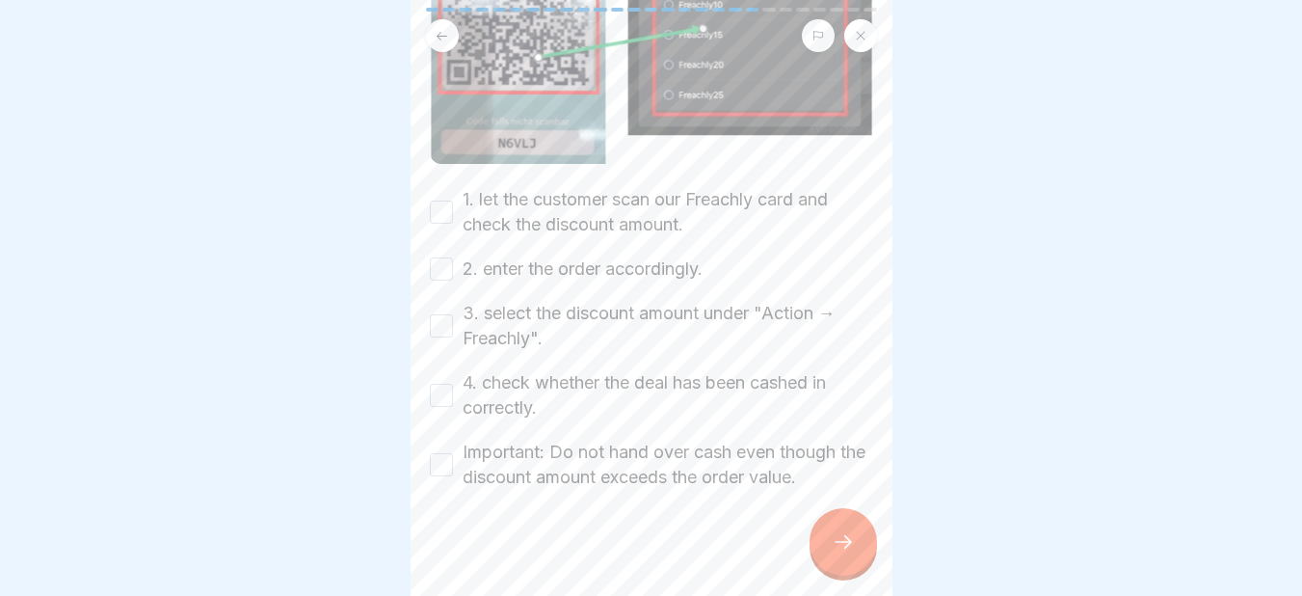
click at [455, 192] on div "1. let the customer scan our Freachly card and check the discount amount." at bounding box center [651, 212] width 443 height 50
click at [450, 200] on button "1. let the customer scan our Freachly card and check the discount amount." at bounding box center [441, 211] width 23 height 23
click at [438, 262] on button "2. enter the order accordingly." at bounding box center [441, 268] width 23 height 23
click at [442, 321] on button "3. select the discount amount under "Action → Freachly"." at bounding box center [441, 325] width 23 height 23
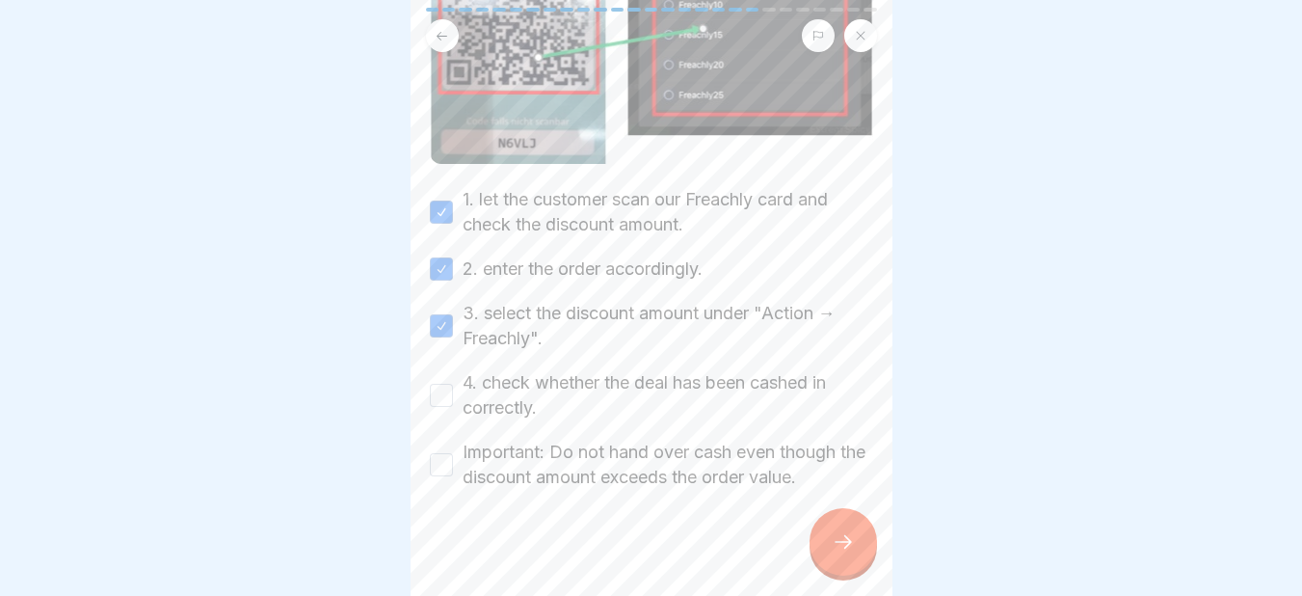
click at [442, 384] on button "4. check whether the deal has been cashed in correctly." at bounding box center [441, 395] width 23 height 23
click at [444, 460] on button "Important: Do not hand over cash even though the discount amount exceeds the or…" at bounding box center [441, 464] width 23 height 23
click at [842, 547] on icon at bounding box center [843, 541] width 23 height 23
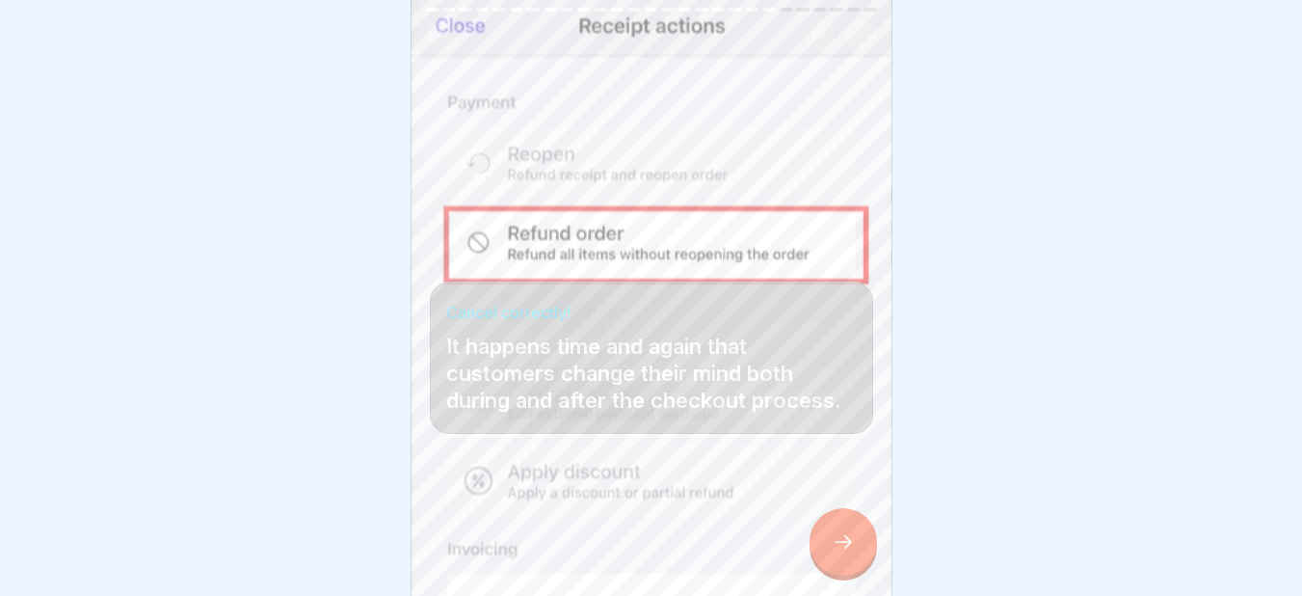
click at [855, 554] on div at bounding box center [842, 541] width 67 height 67
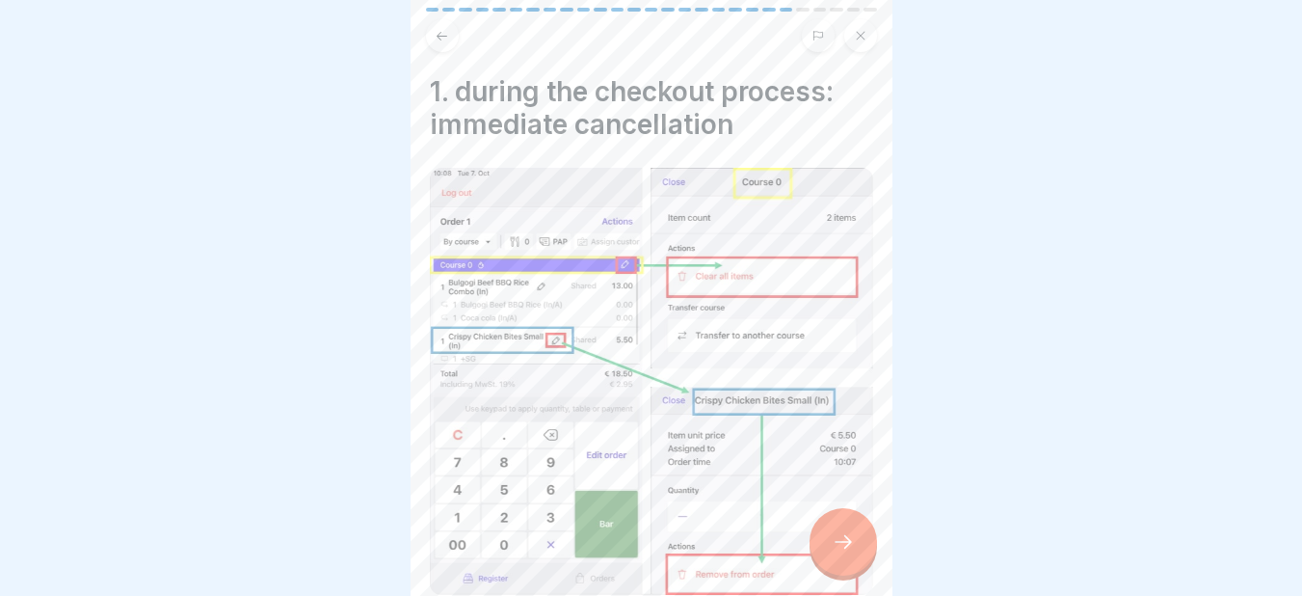
click at [855, 554] on div at bounding box center [842, 541] width 67 height 67
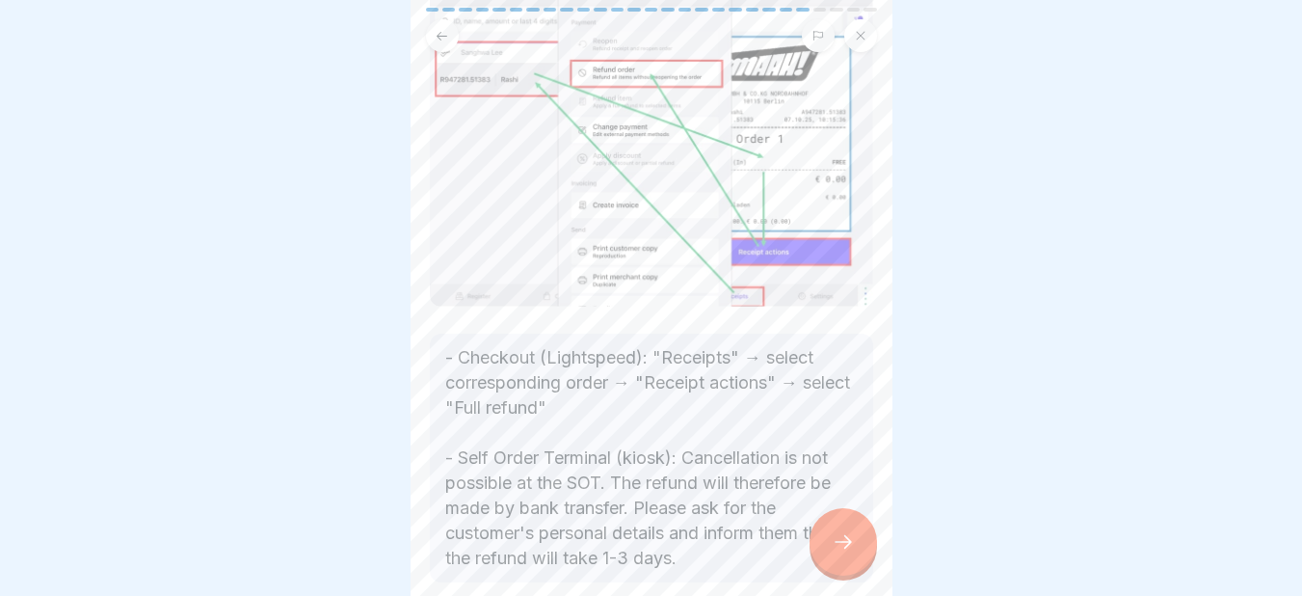
scroll to position [231, 0]
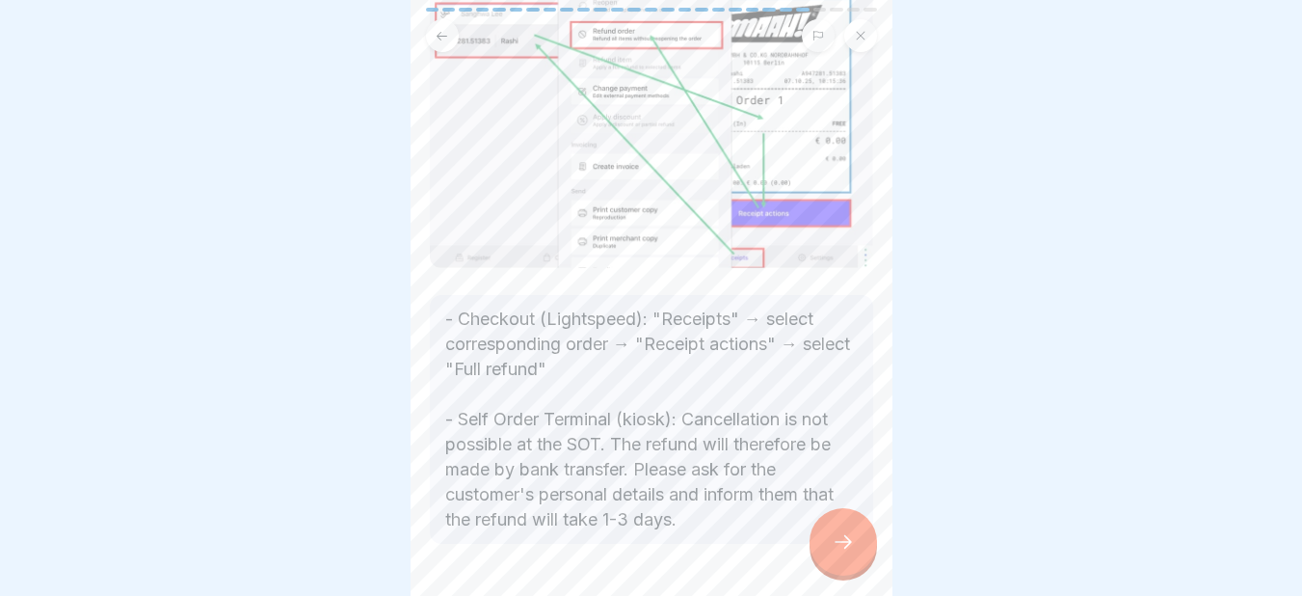
click at [842, 547] on icon at bounding box center [843, 541] width 23 height 23
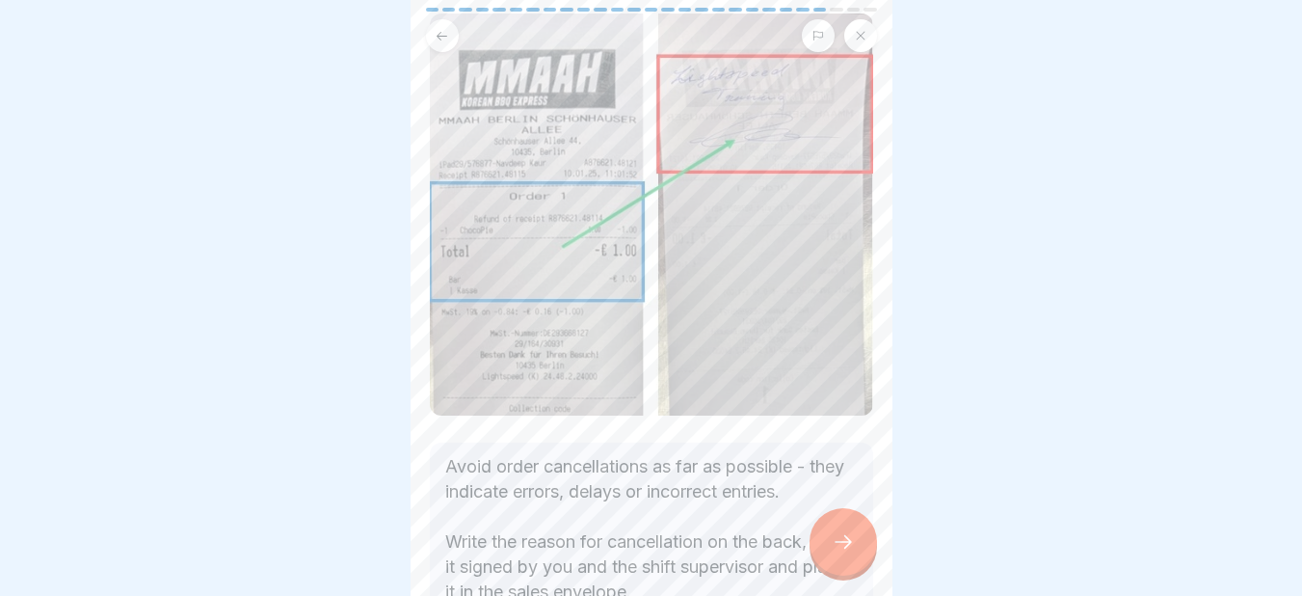
scroll to position [193, 0]
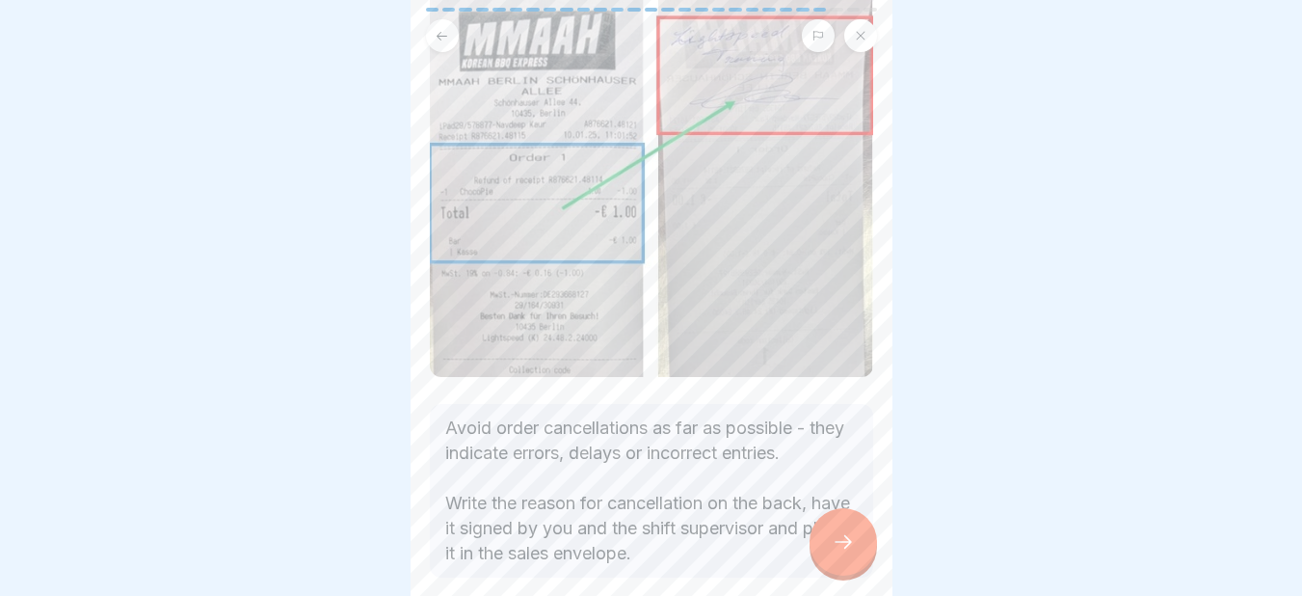
click at [848, 543] on div at bounding box center [842, 541] width 67 height 67
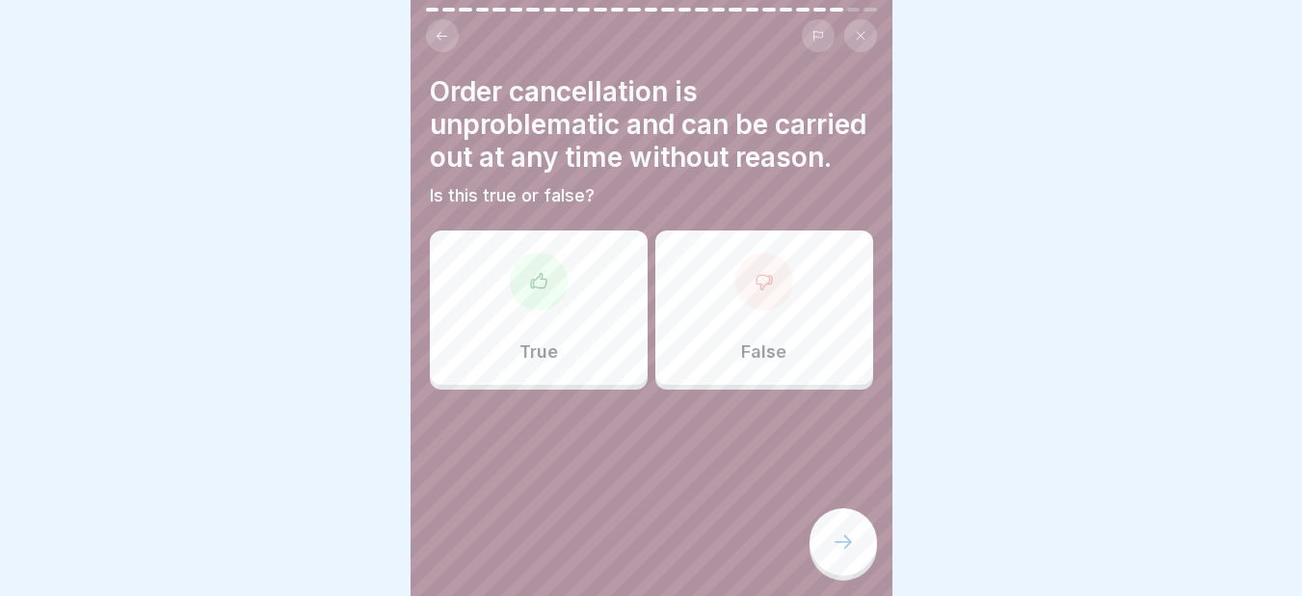
click at [736, 338] on div "False" at bounding box center [764, 307] width 218 height 154
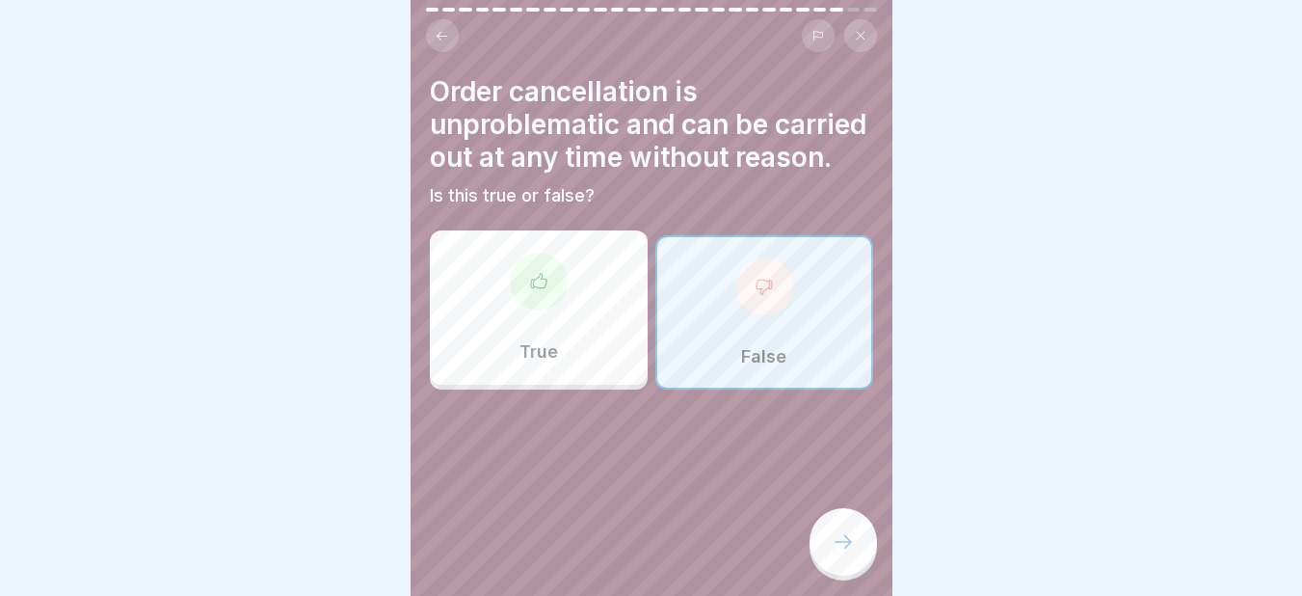
click at [852, 553] on icon at bounding box center [843, 541] width 23 height 23
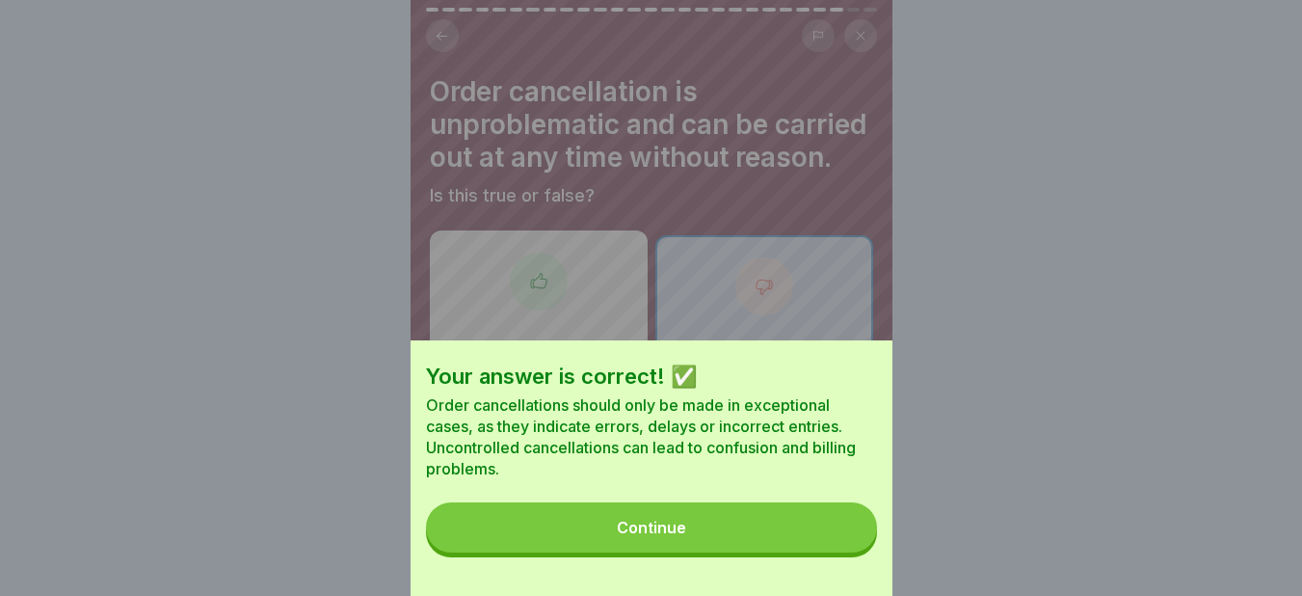
click at [717, 545] on button "Continue" at bounding box center [651, 527] width 451 height 50
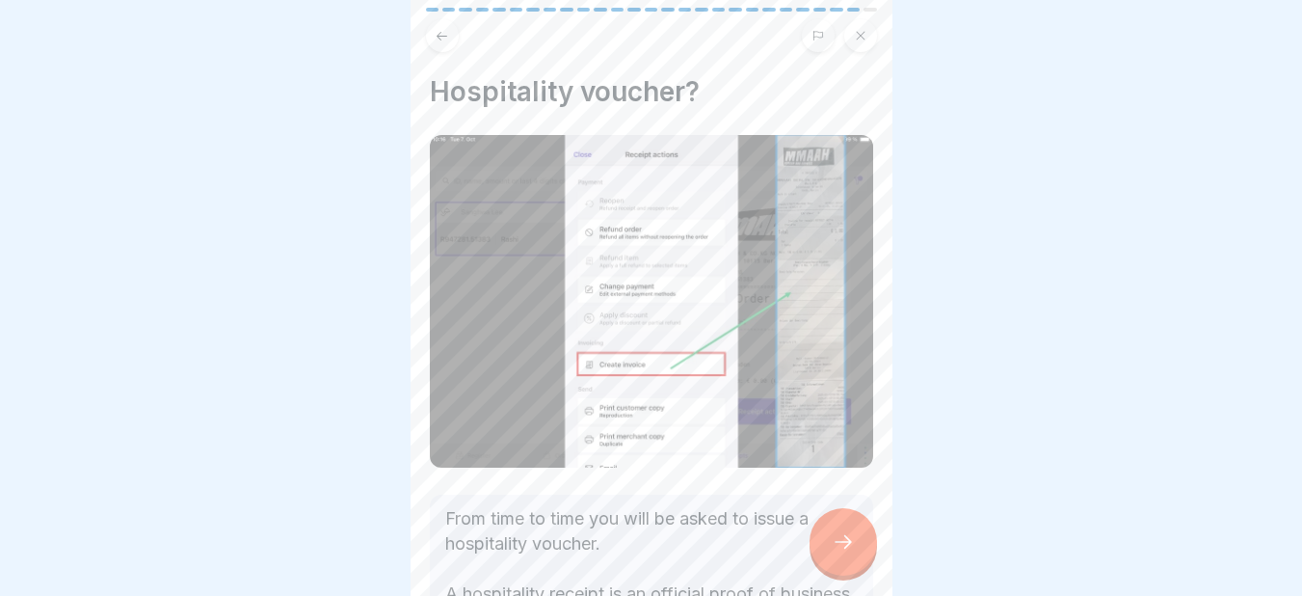
scroll to position [353, 0]
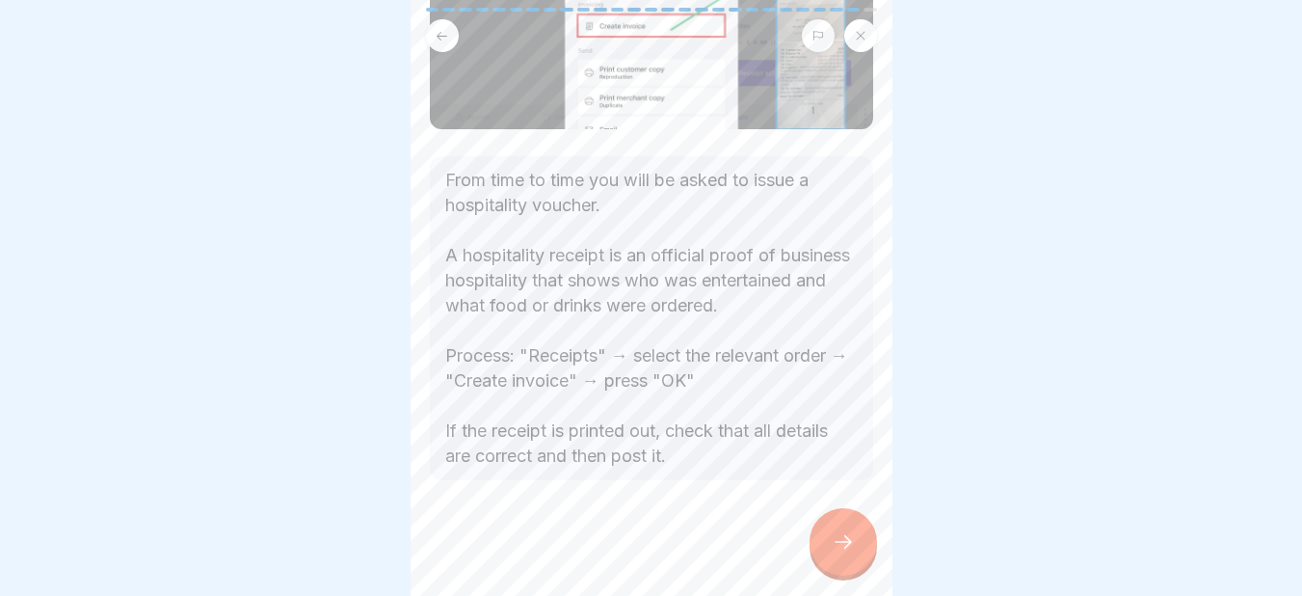
click at [843, 553] on icon at bounding box center [843, 541] width 23 height 23
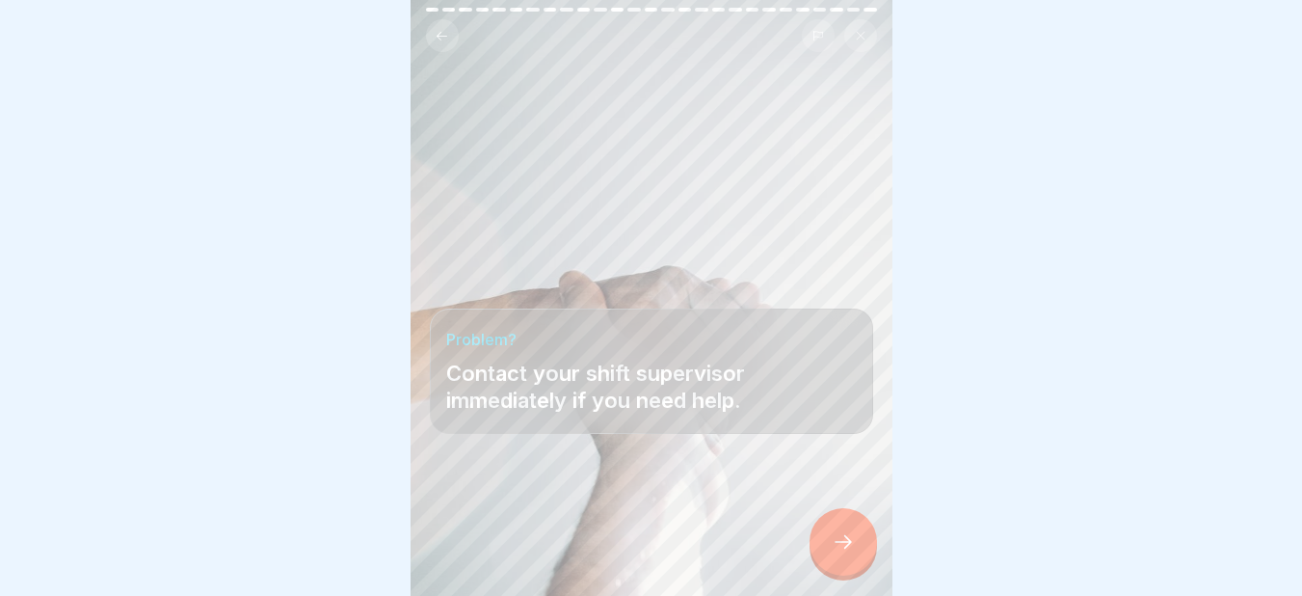
click at [844, 553] on icon at bounding box center [843, 541] width 23 height 23
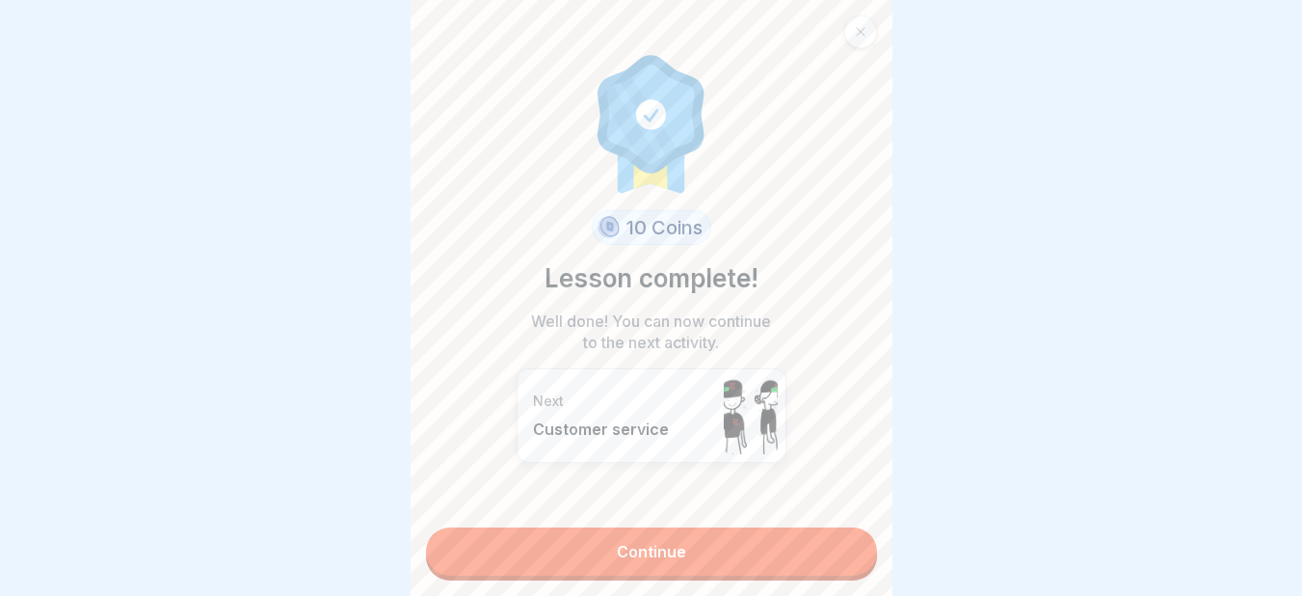
click at [712, 545] on link "Continue" at bounding box center [651, 551] width 451 height 48
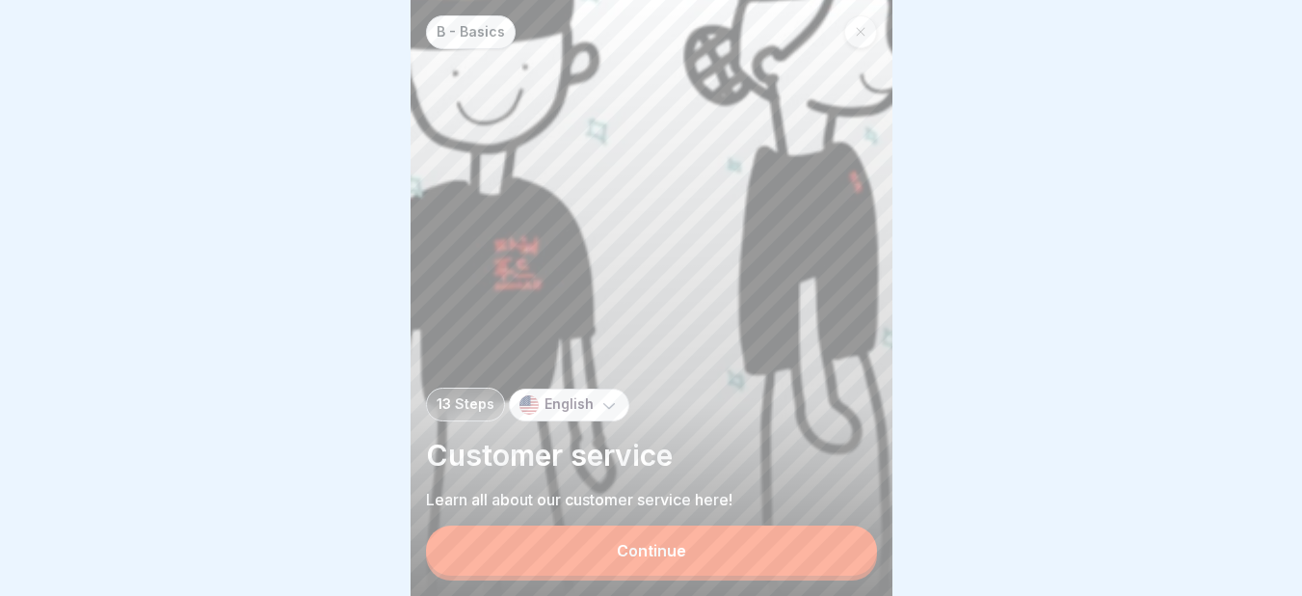
click at [666, 554] on button "Continue" at bounding box center [651, 550] width 451 height 50
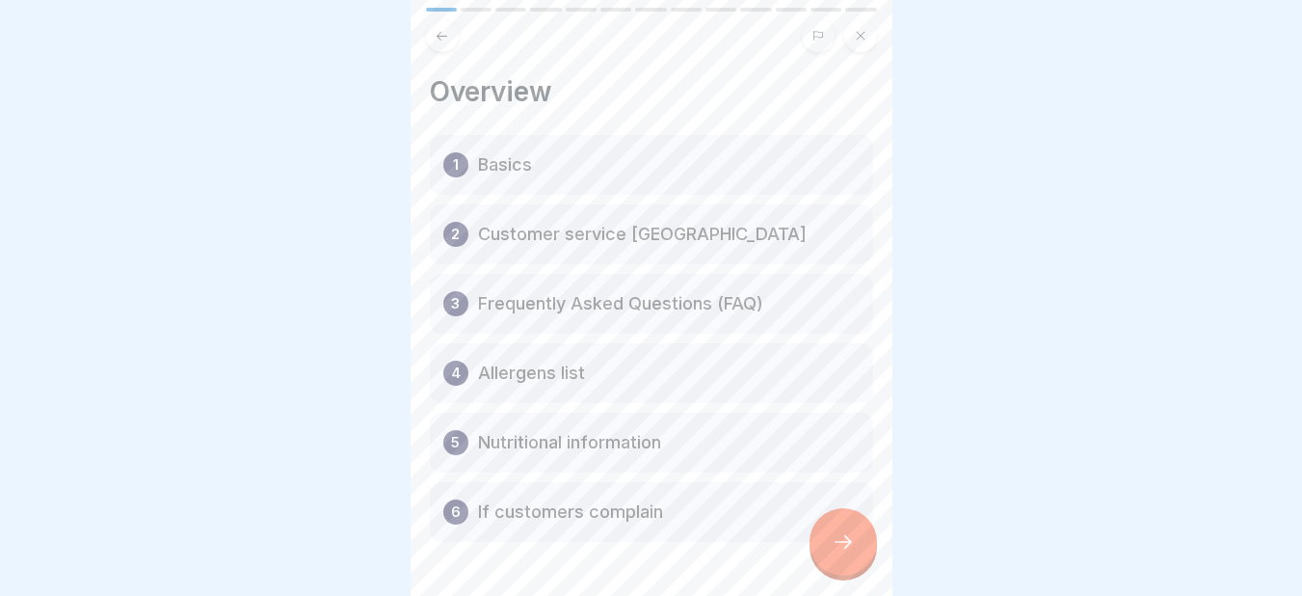
click at [829, 533] on div at bounding box center [842, 541] width 67 height 67
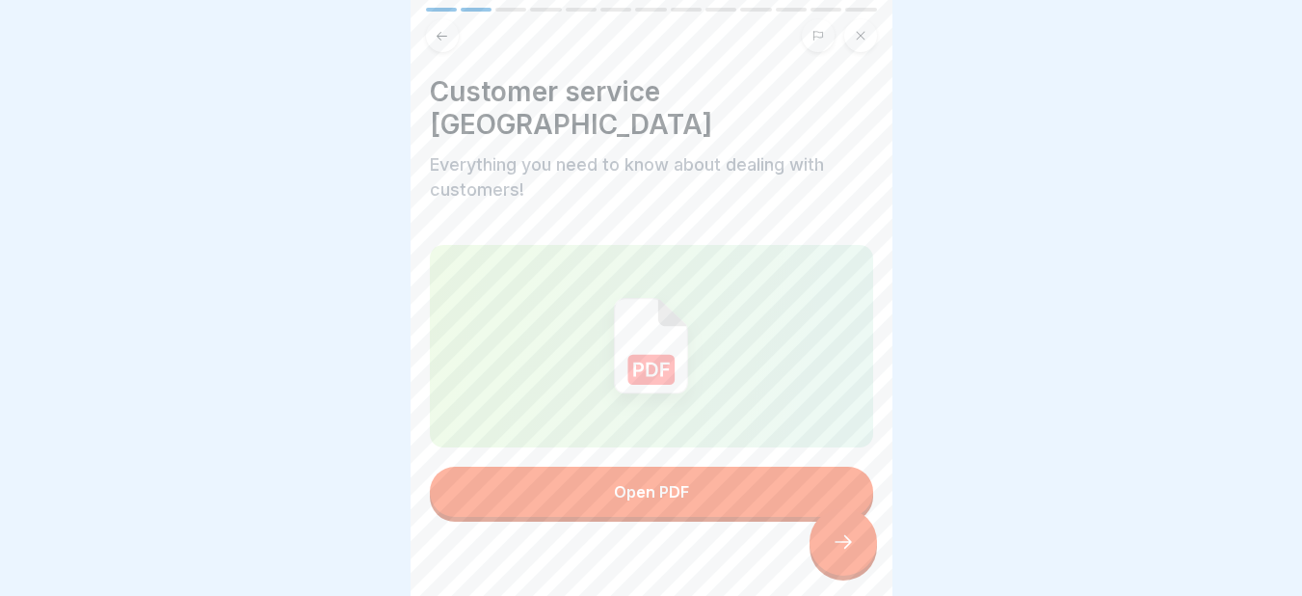
click at [859, 572] on div at bounding box center [842, 541] width 67 height 67
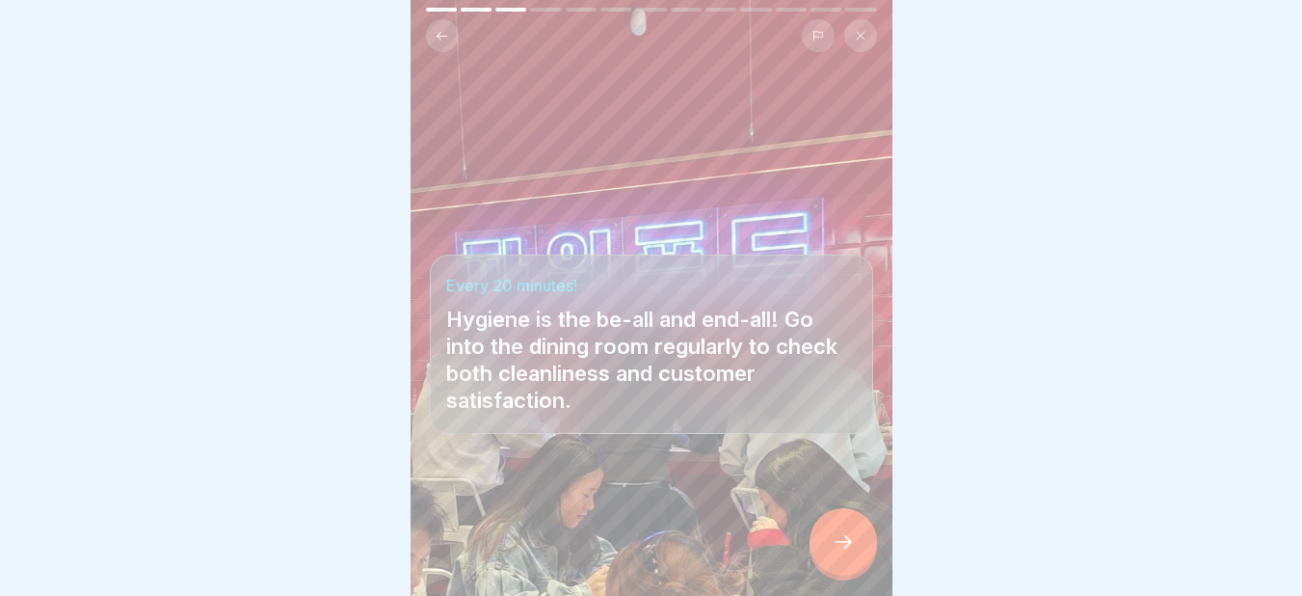
click at [859, 572] on div at bounding box center [842, 541] width 67 height 67
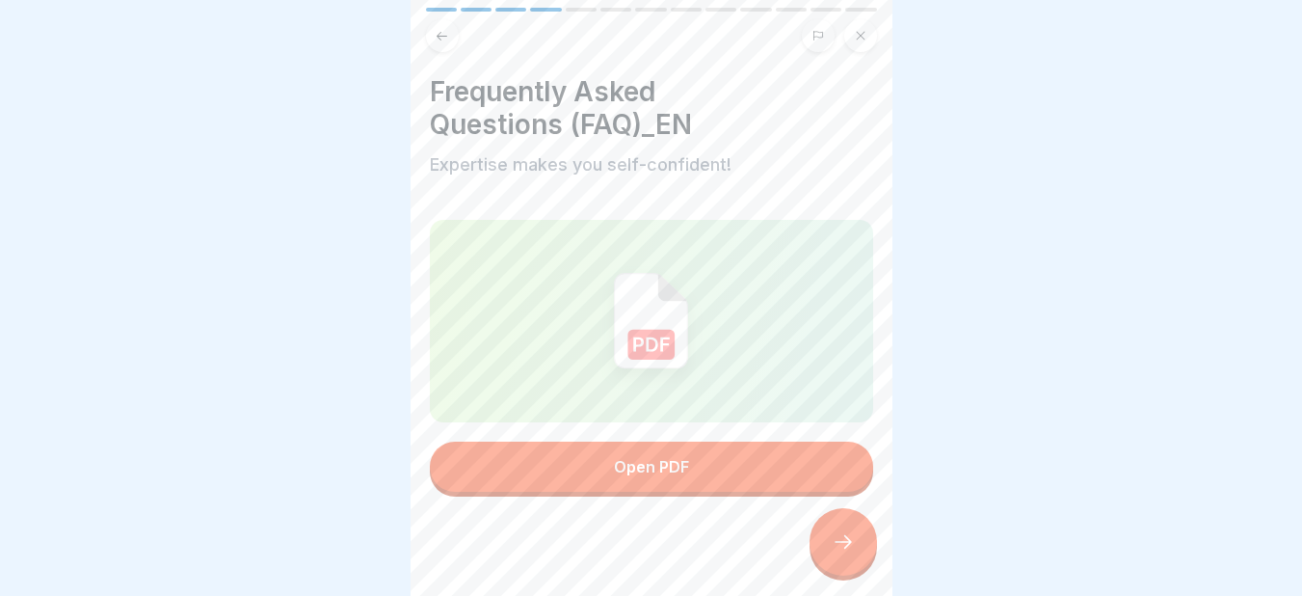
click at [859, 572] on div at bounding box center [842, 541] width 67 height 67
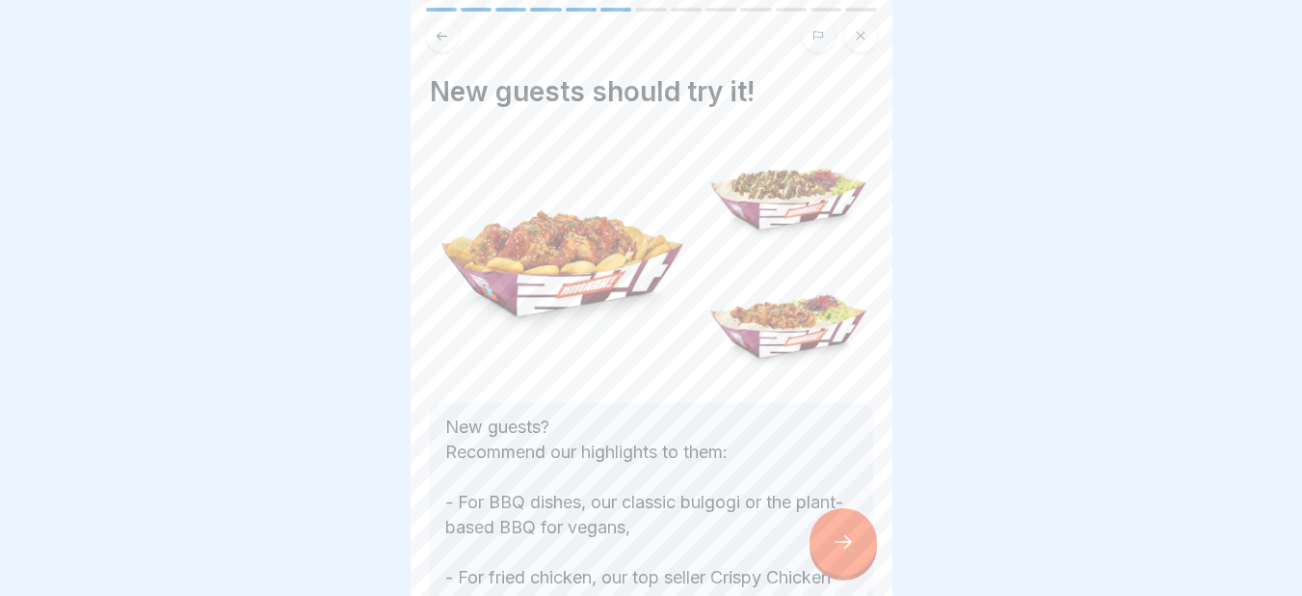
click at [859, 572] on div at bounding box center [842, 541] width 67 height 67
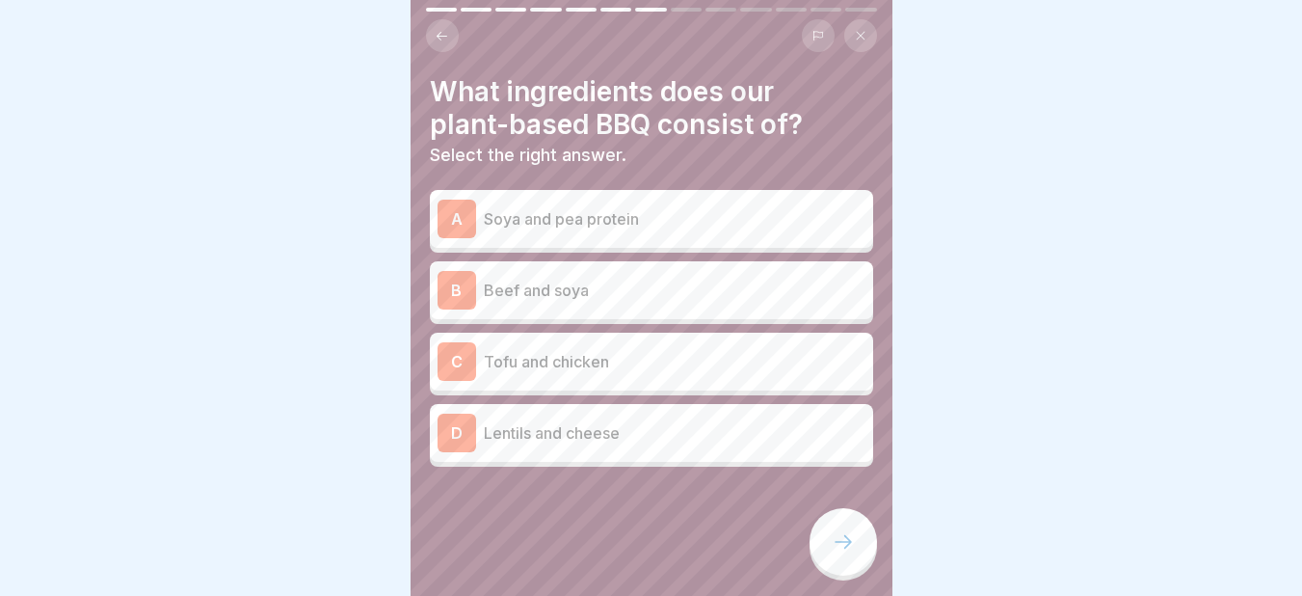
click at [590, 222] on p "Soya and pea protein" at bounding box center [675, 218] width 382 height 23
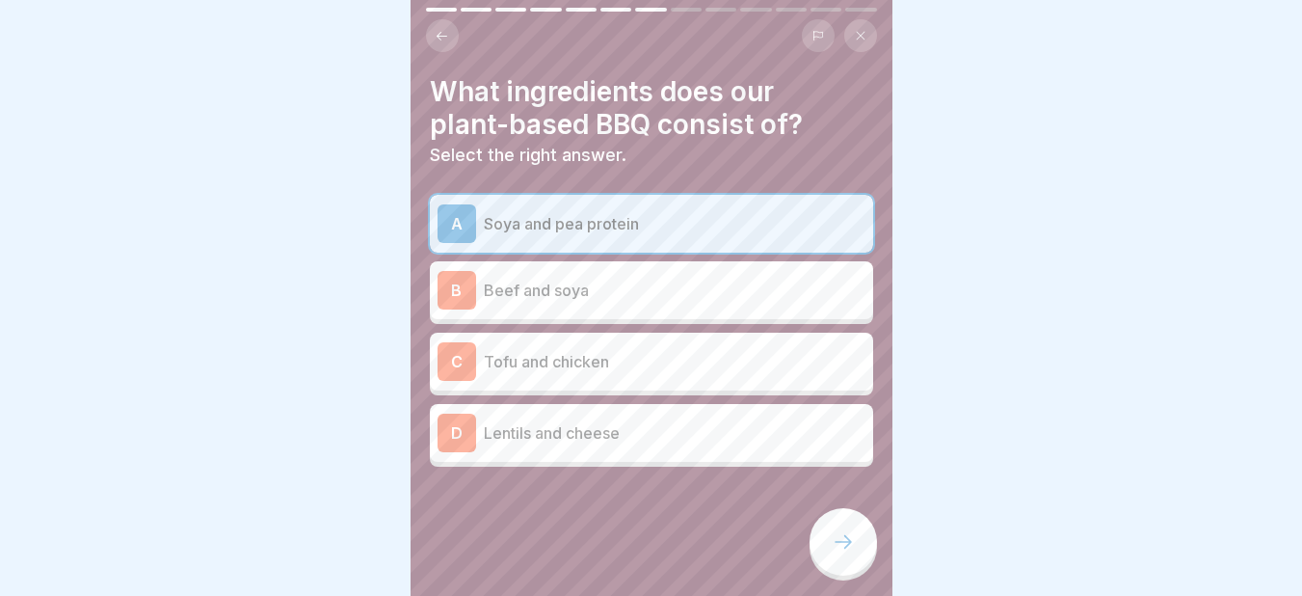
click at [844, 553] on icon at bounding box center [843, 541] width 23 height 23
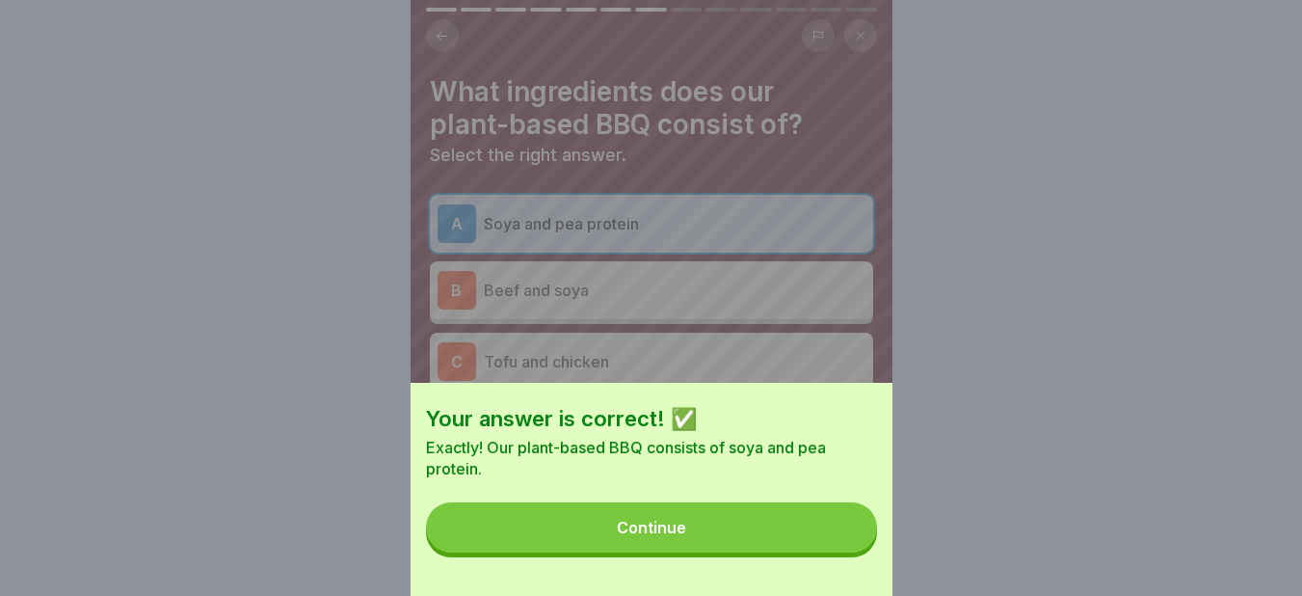
click at [624, 528] on button "Continue" at bounding box center [651, 527] width 451 height 50
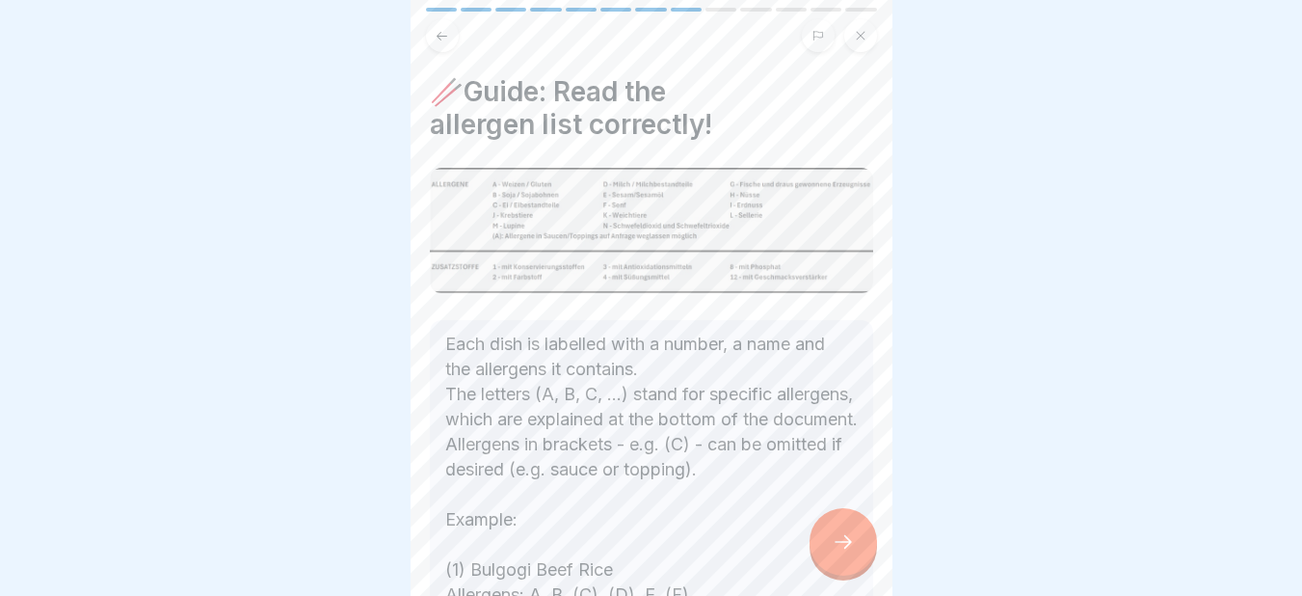
click at [851, 553] on icon at bounding box center [843, 541] width 23 height 23
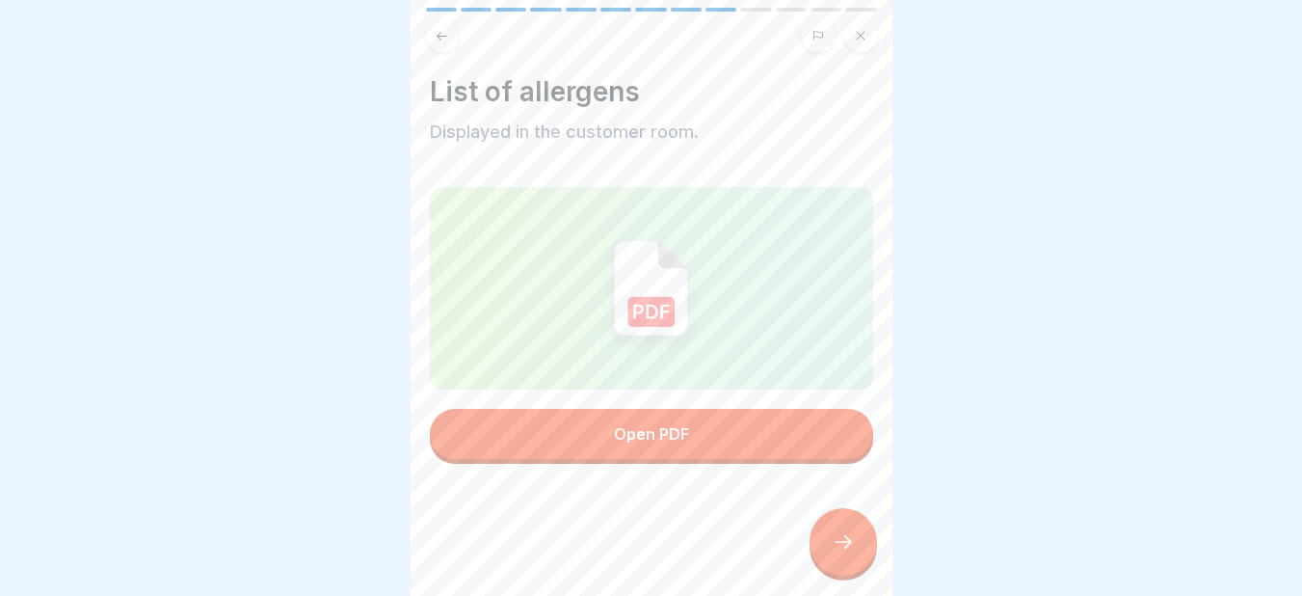
click at [844, 568] on div at bounding box center [842, 541] width 67 height 67
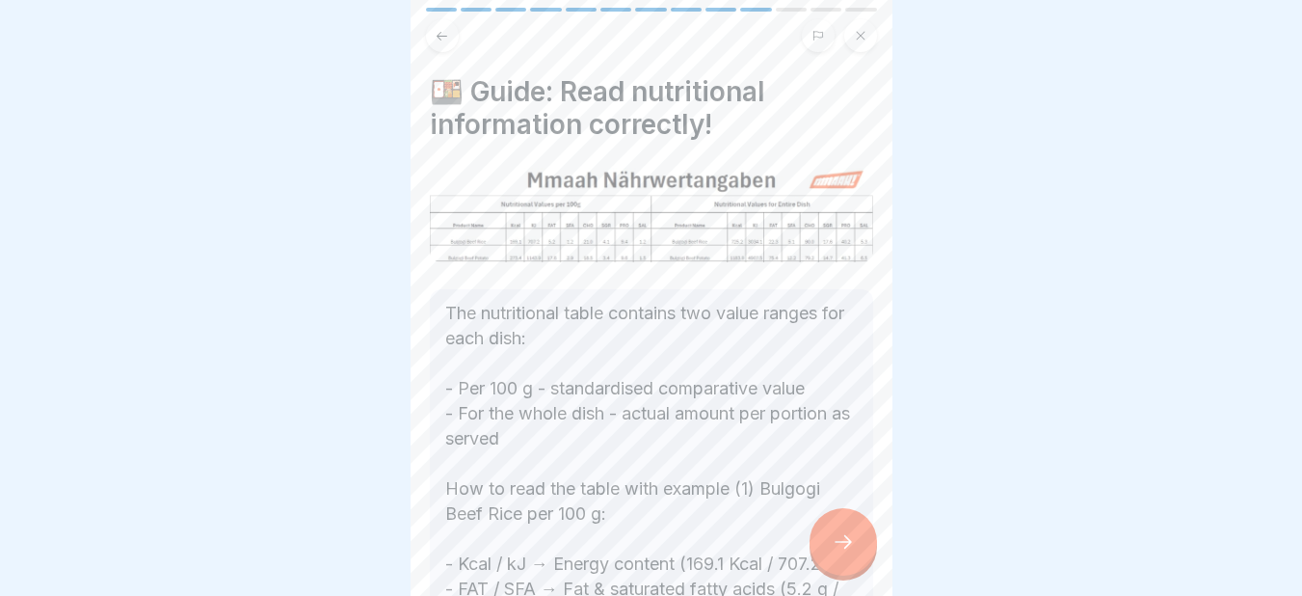
click at [844, 568] on div at bounding box center [842, 541] width 67 height 67
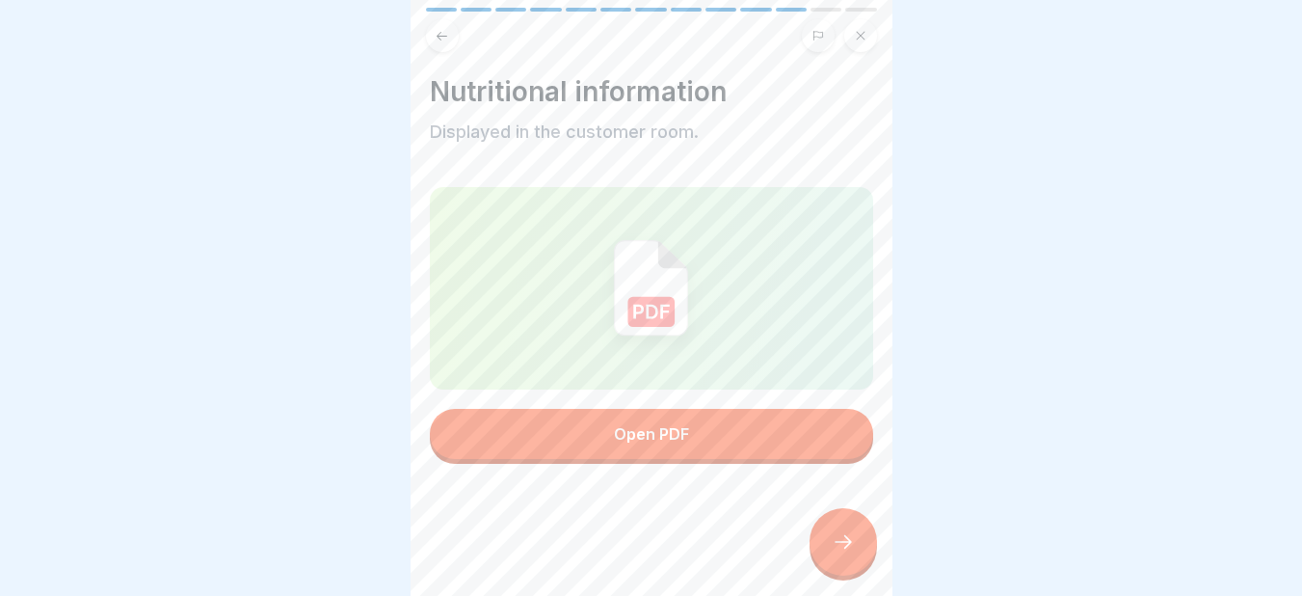
click at [844, 568] on div at bounding box center [842, 541] width 67 height 67
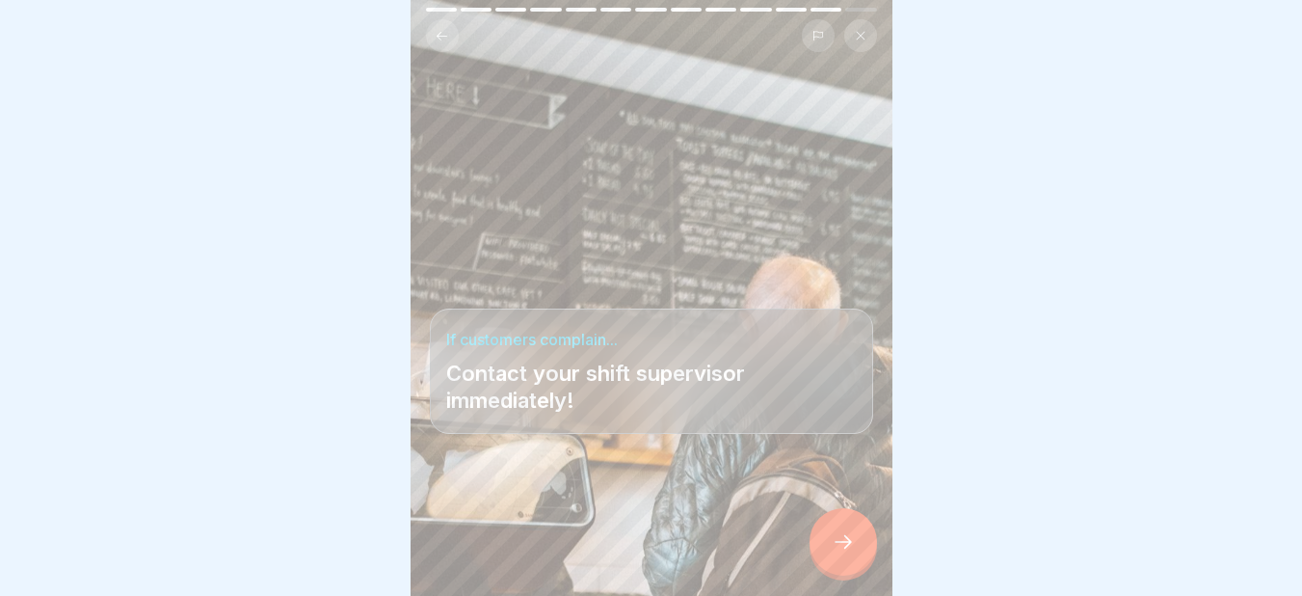
click at [844, 568] on div at bounding box center [842, 541] width 67 height 67
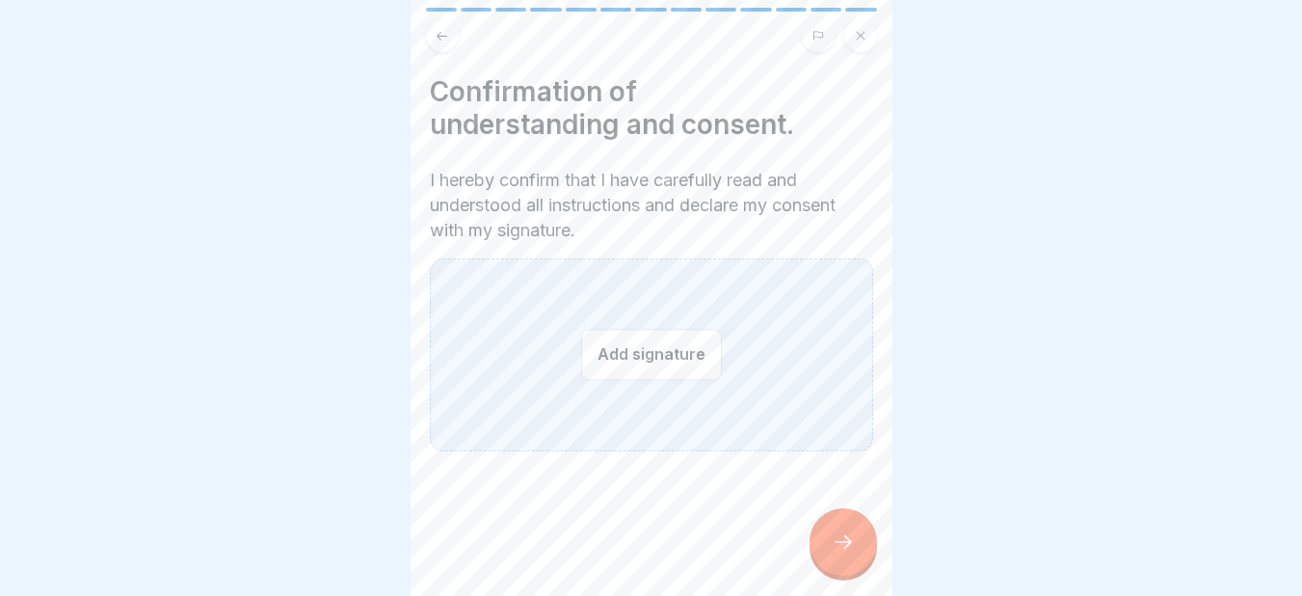
click at [611, 348] on button "Add signature" at bounding box center [651, 354] width 141 height 51
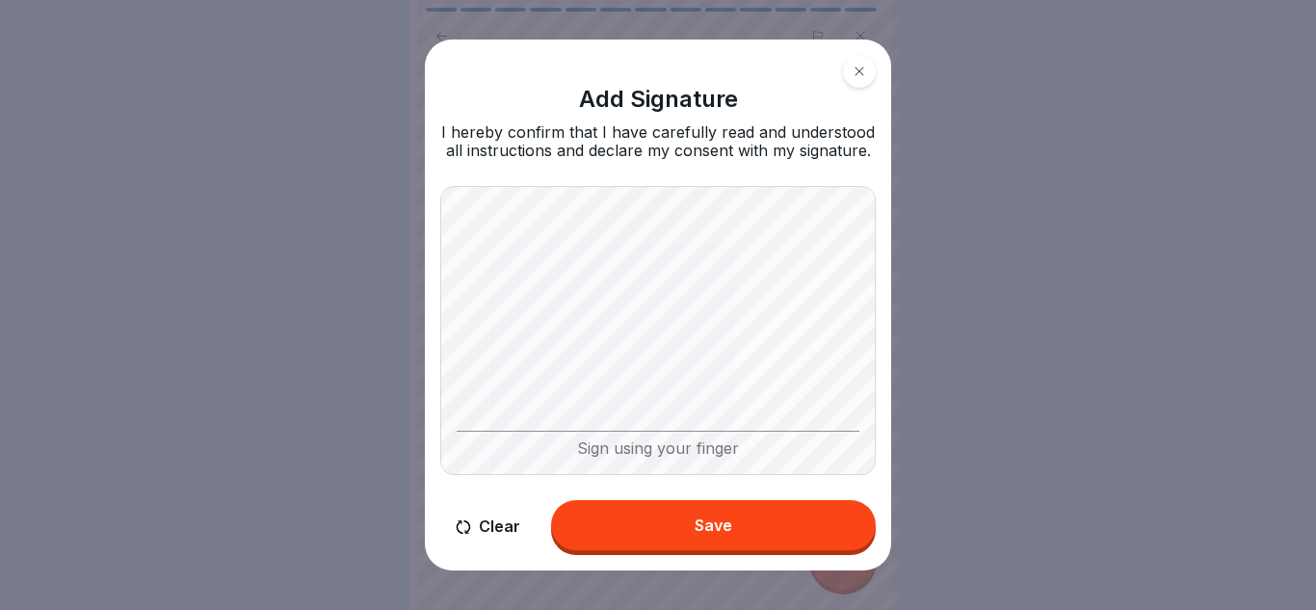
click at [702, 517] on div "Save" at bounding box center [714, 524] width 38 height 17
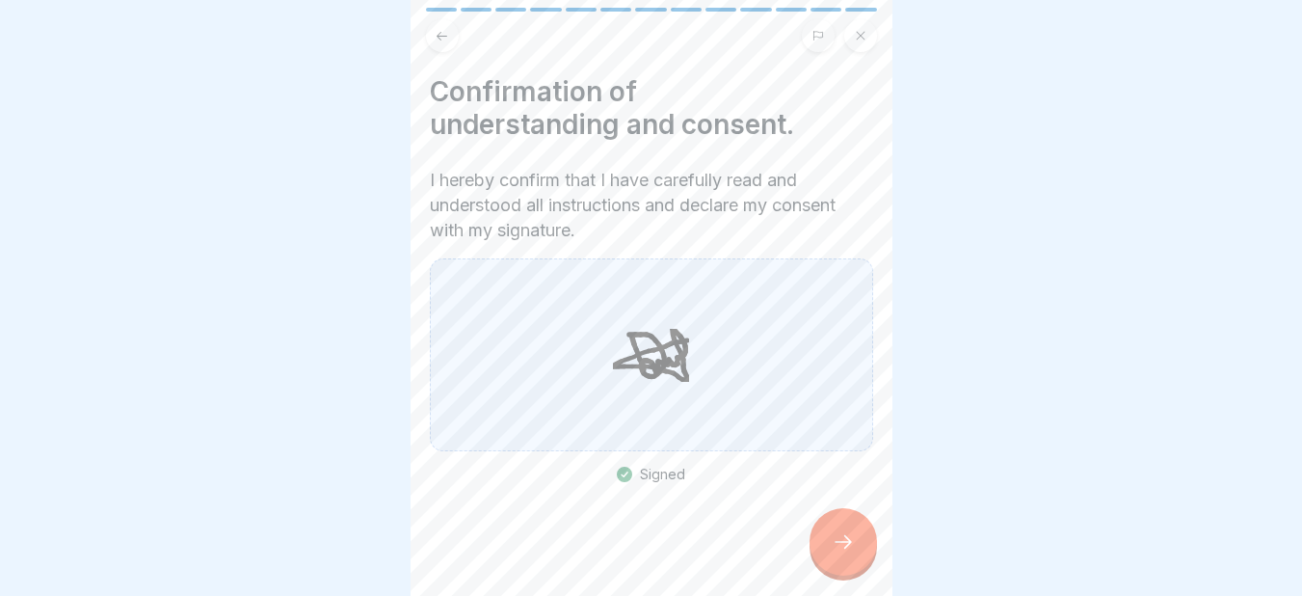
click at [837, 553] on icon at bounding box center [843, 541] width 23 height 23
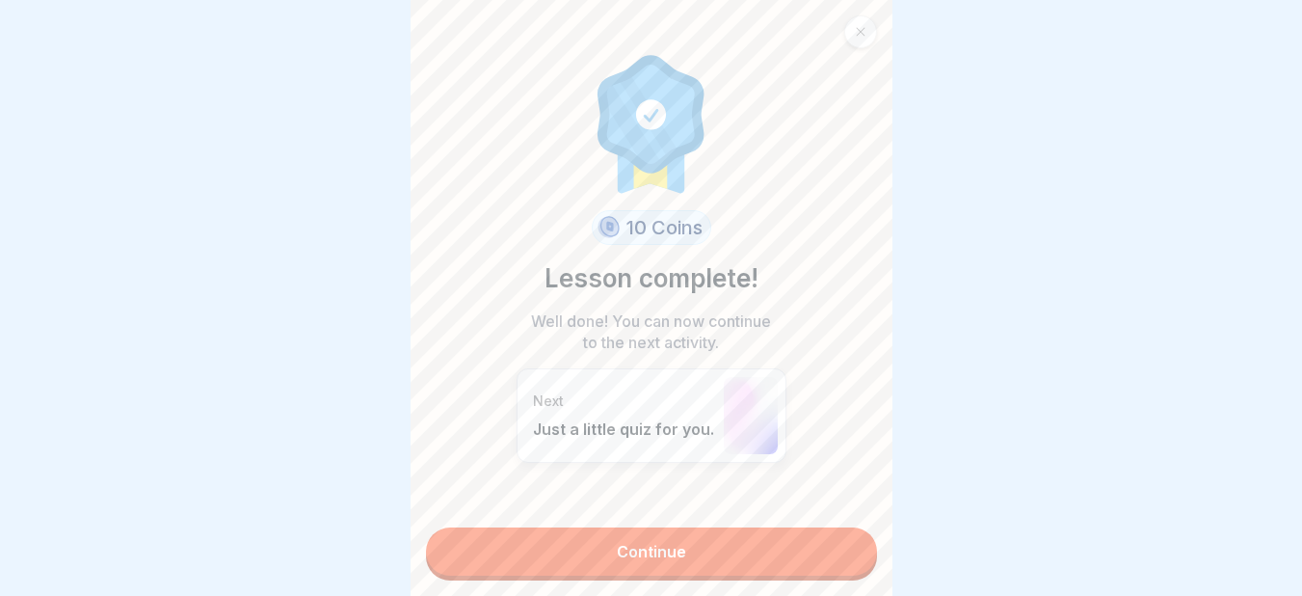
click at [676, 555] on link "Continue" at bounding box center [651, 551] width 451 height 48
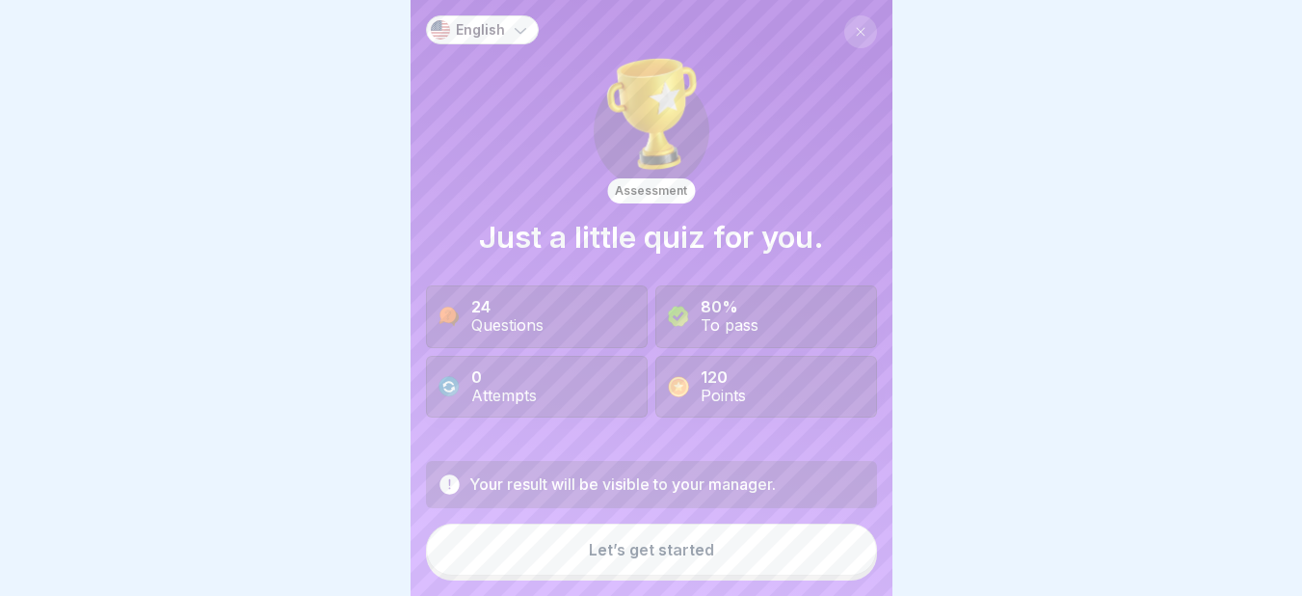
click at [634, 558] on div "Let’s get started" at bounding box center [651, 549] width 125 height 17
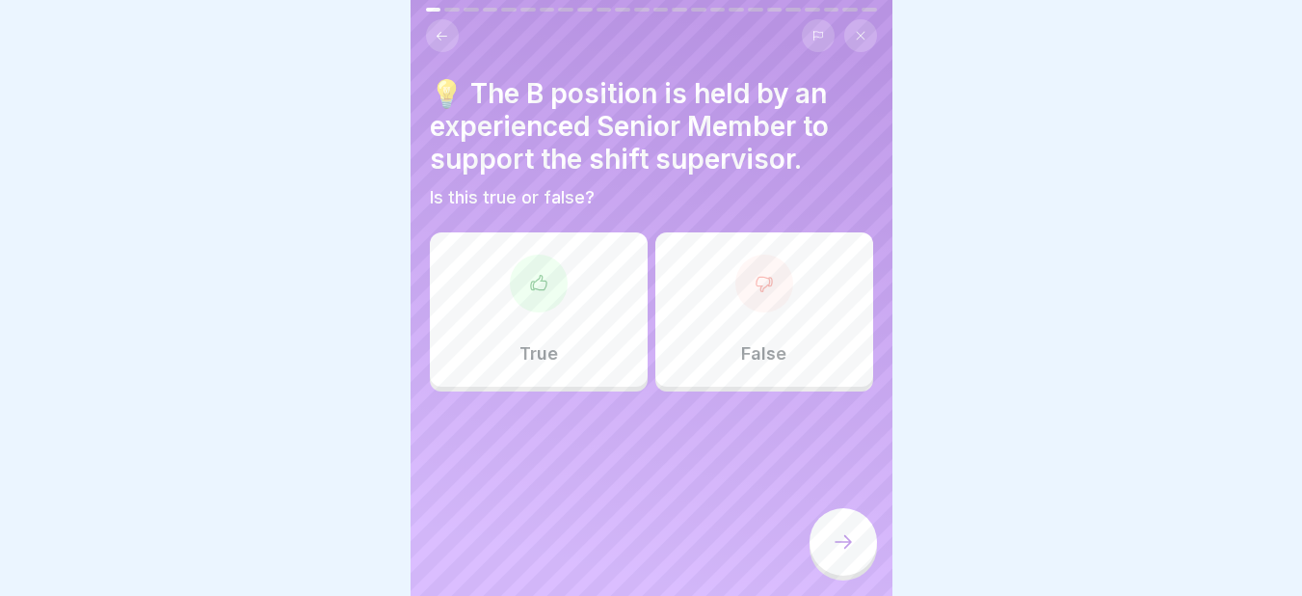
click at [555, 299] on div at bounding box center [539, 283] width 58 height 58
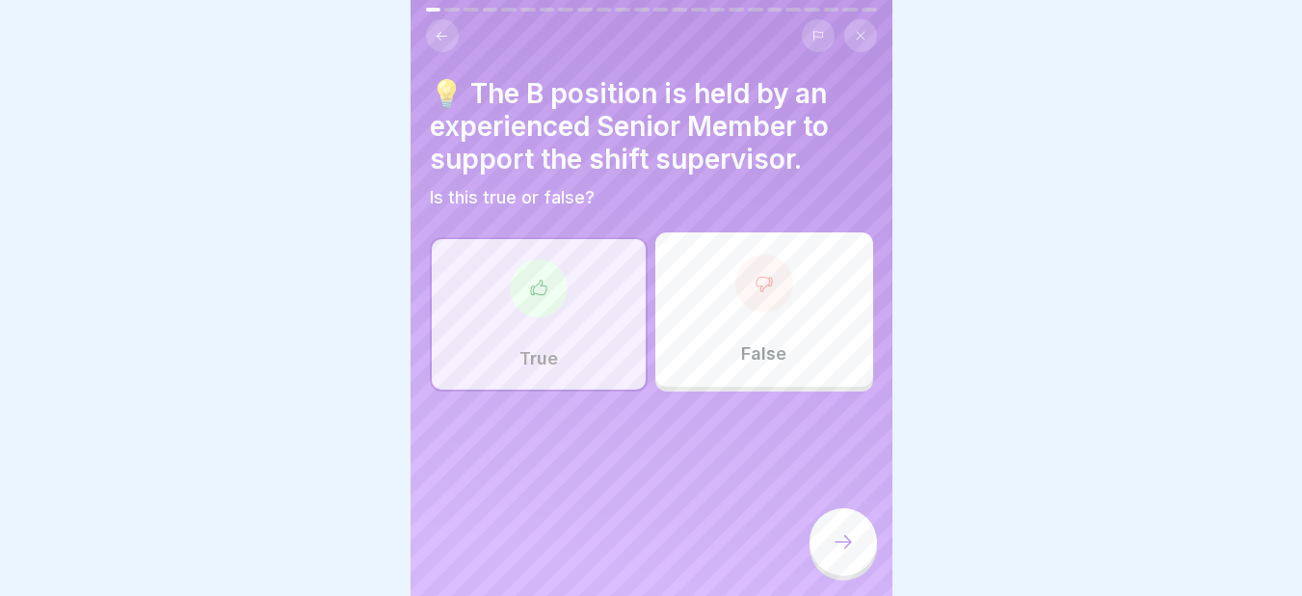
click at [855, 553] on div at bounding box center [842, 541] width 67 height 67
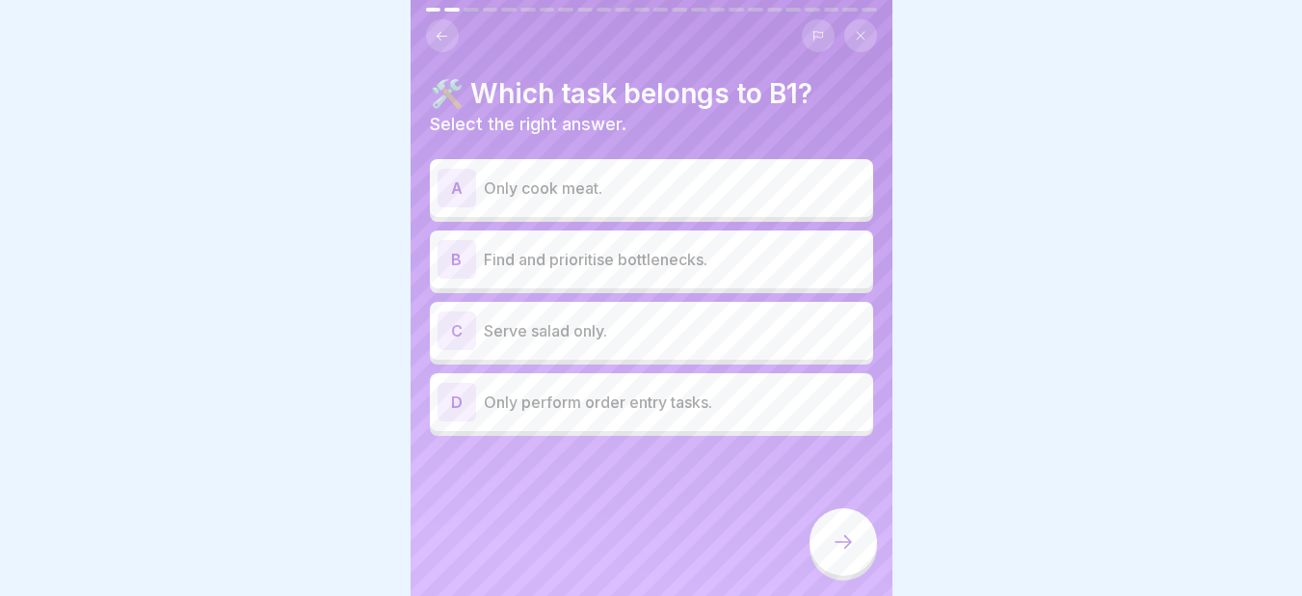
click at [543, 267] on p "Find and prioritise bottlenecks." at bounding box center [675, 259] width 382 height 23
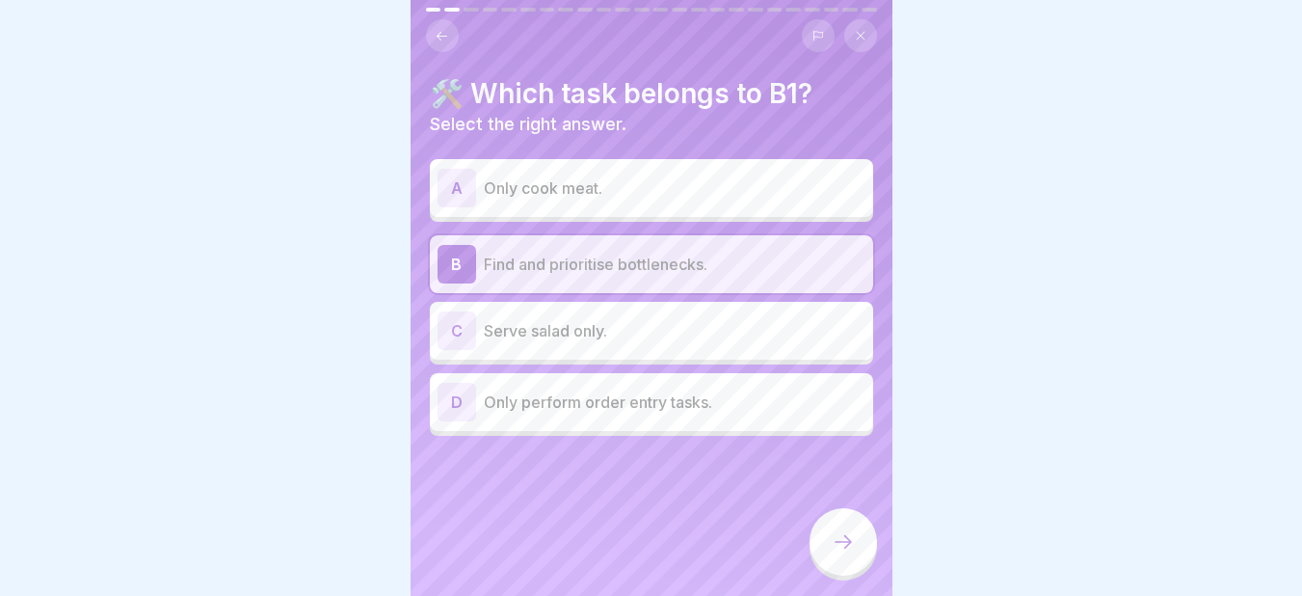
click at [837, 549] on icon at bounding box center [843, 541] width 23 height 23
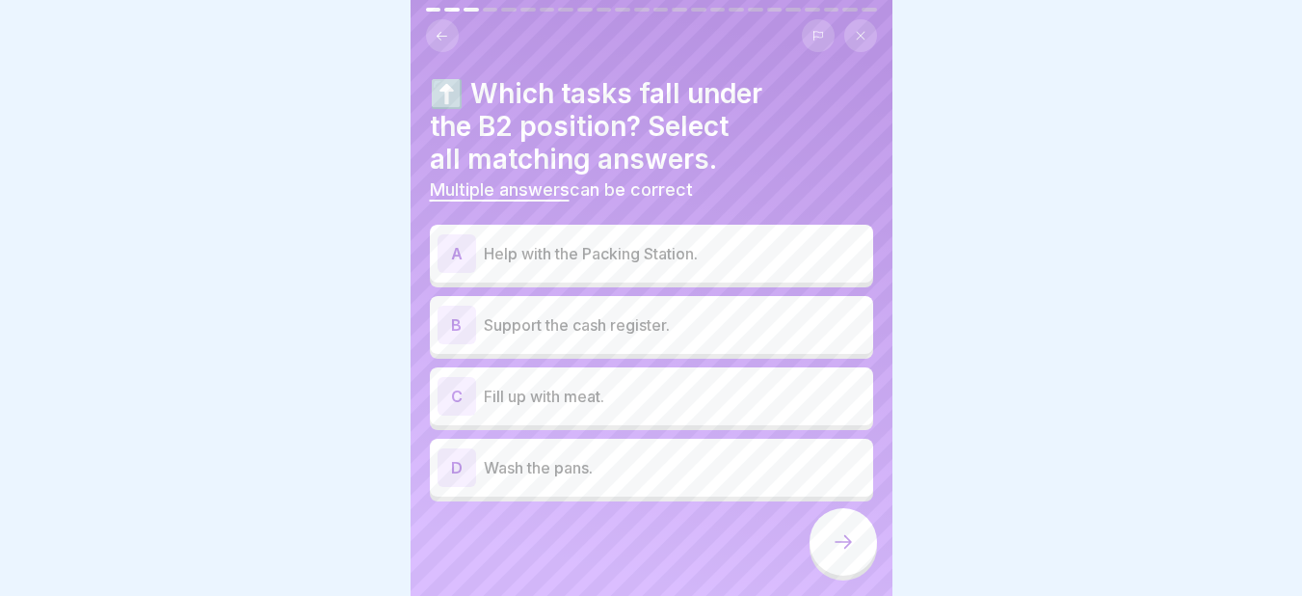
click at [515, 246] on p "Help with the Packing Station." at bounding box center [675, 253] width 382 height 23
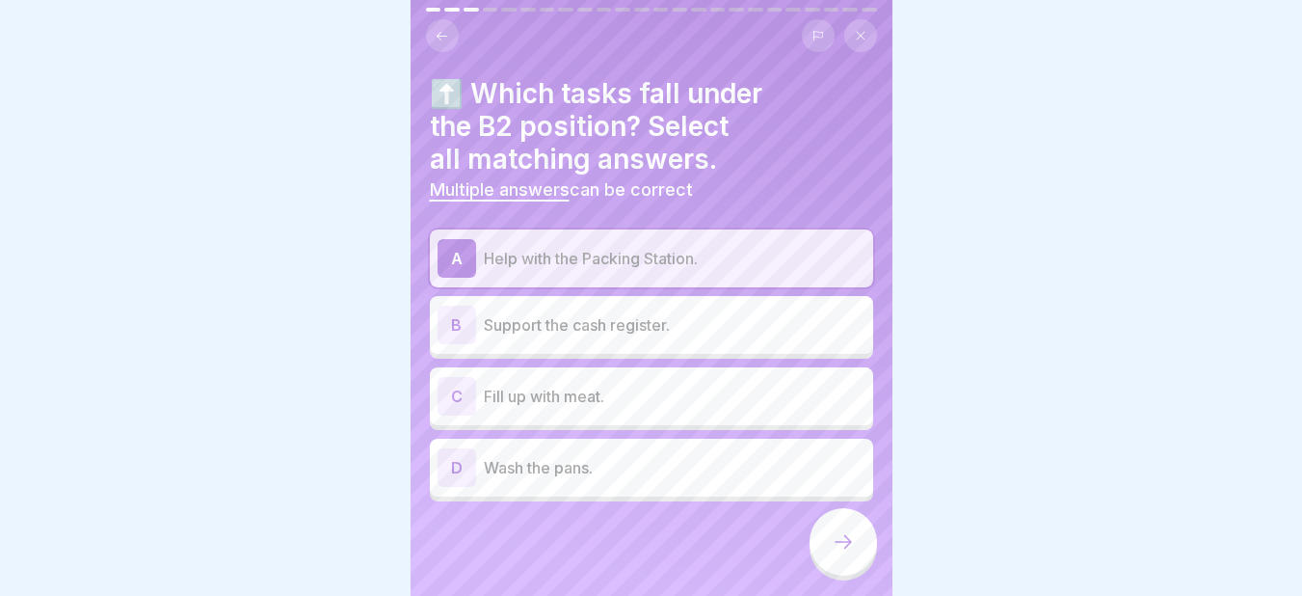
click at [520, 327] on p "Support the cash register." at bounding box center [675, 324] width 382 height 23
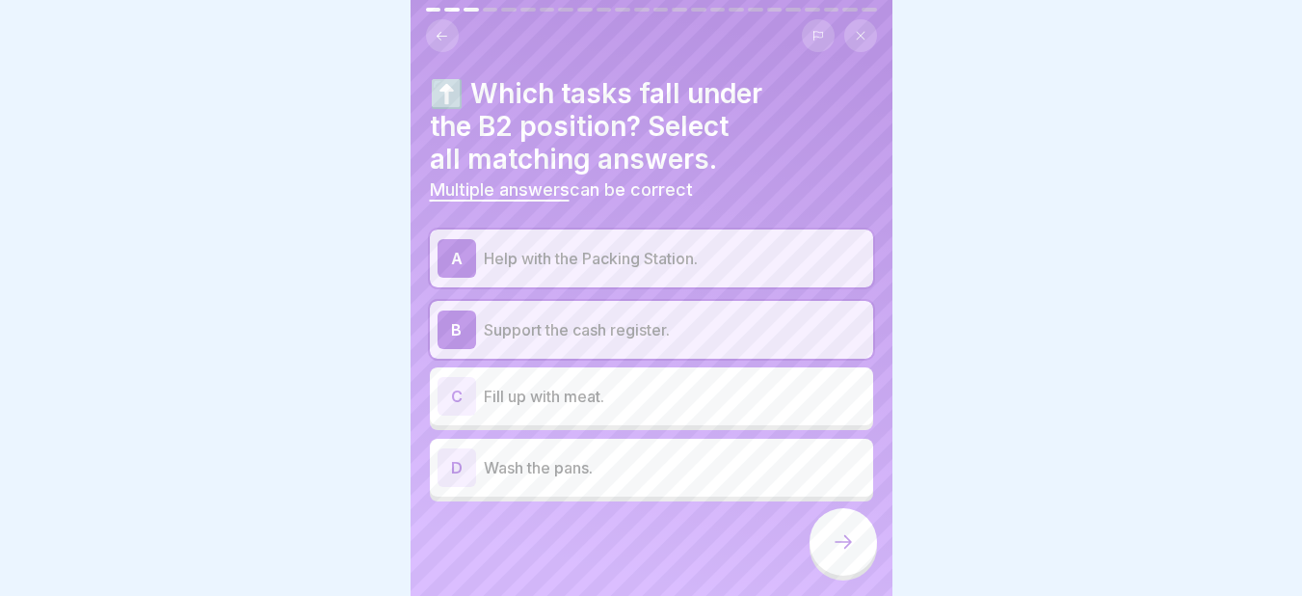
click at [516, 409] on div "C Fill up with meat." at bounding box center [651, 396] width 428 height 39
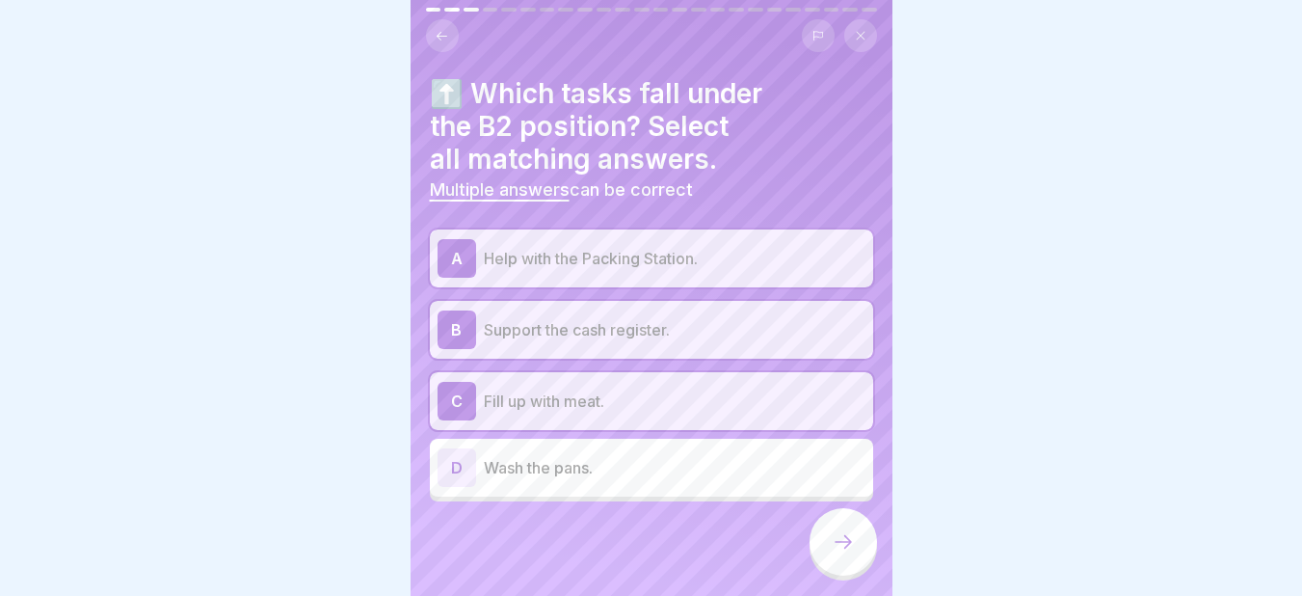
click at [845, 553] on icon at bounding box center [843, 541] width 23 height 23
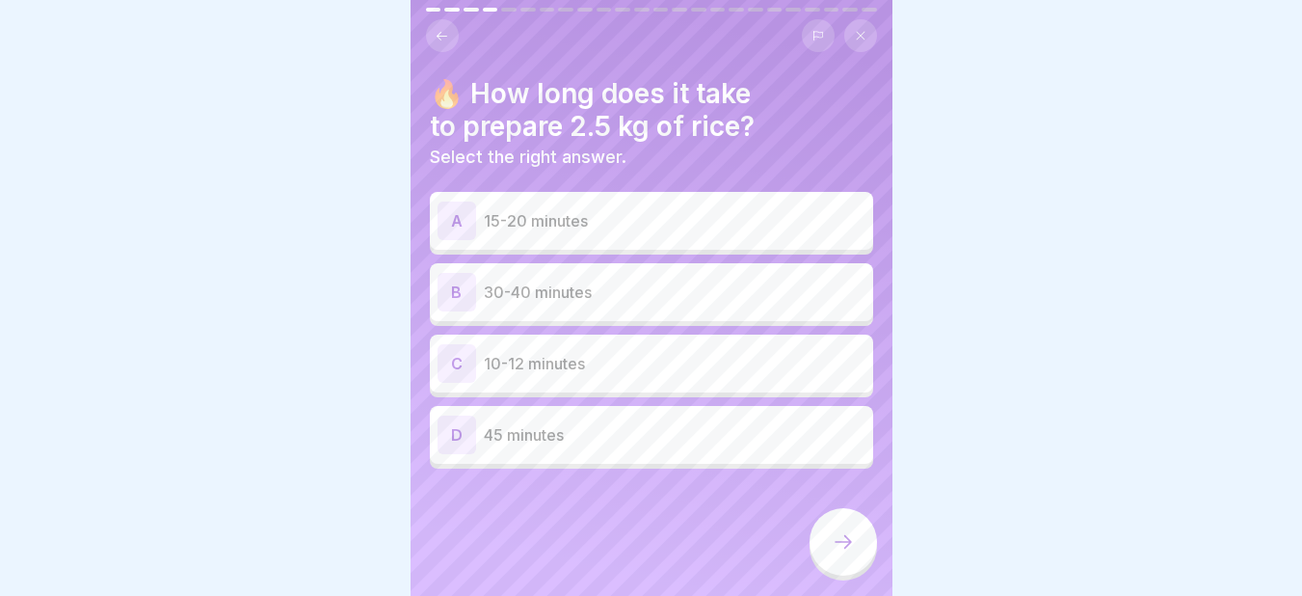
click at [512, 293] on p "30-40 minutes" at bounding box center [675, 291] width 382 height 23
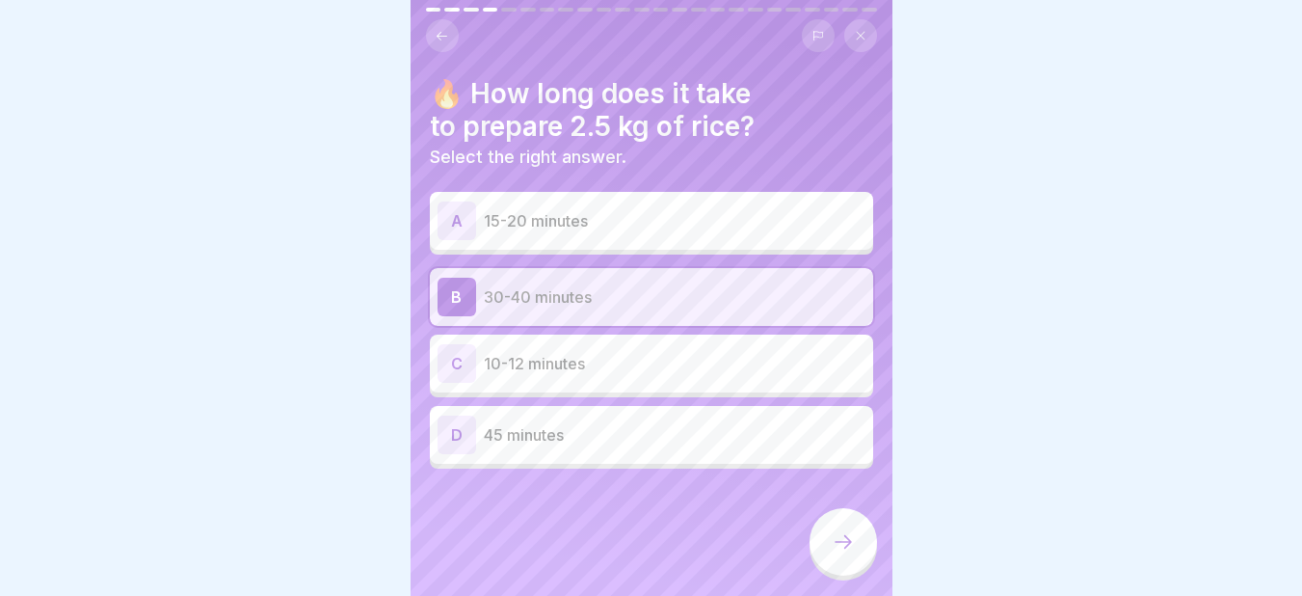
click at [845, 553] on icon at bounding box center [843, 541] width 23 height 23
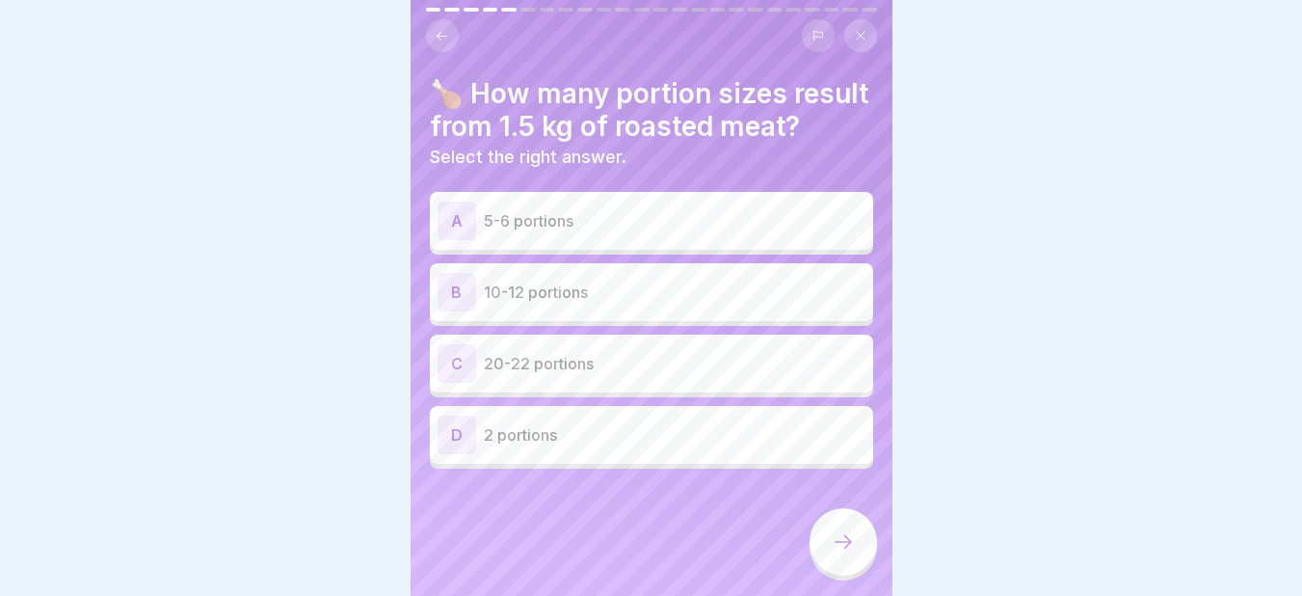
click at [634, 311] on div "B 10-12 portions" at bounding box center [651, 292] width 428 height 39
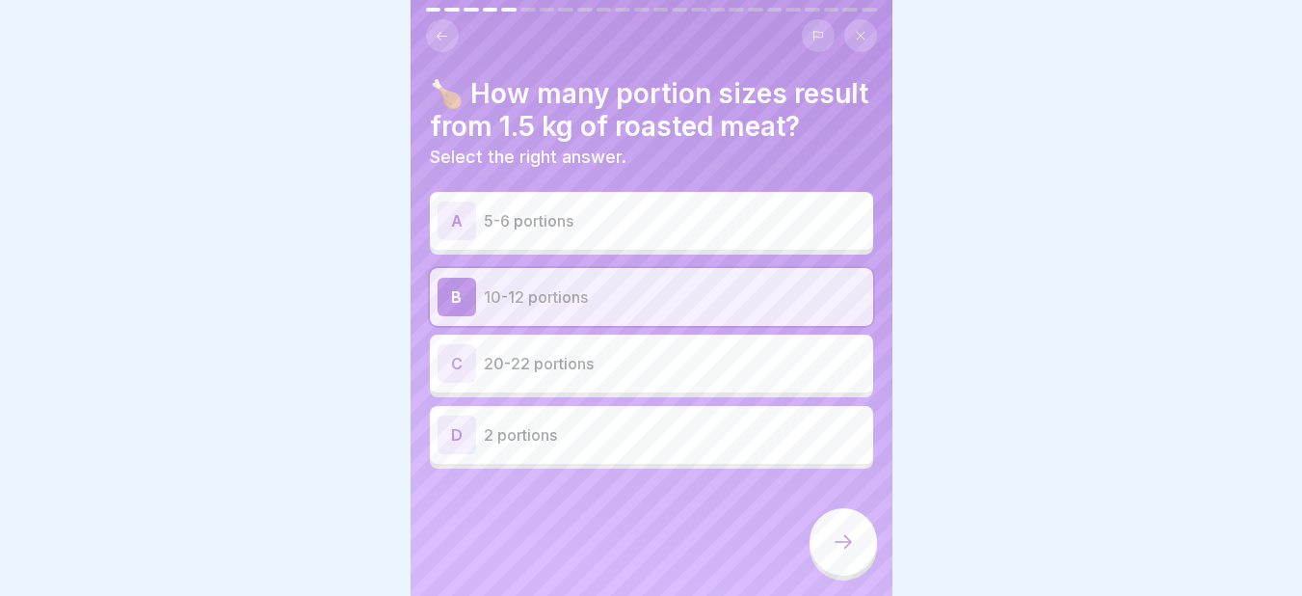
click at [833, 553] on icon at bounding box center [843, 541] width 23 height 23
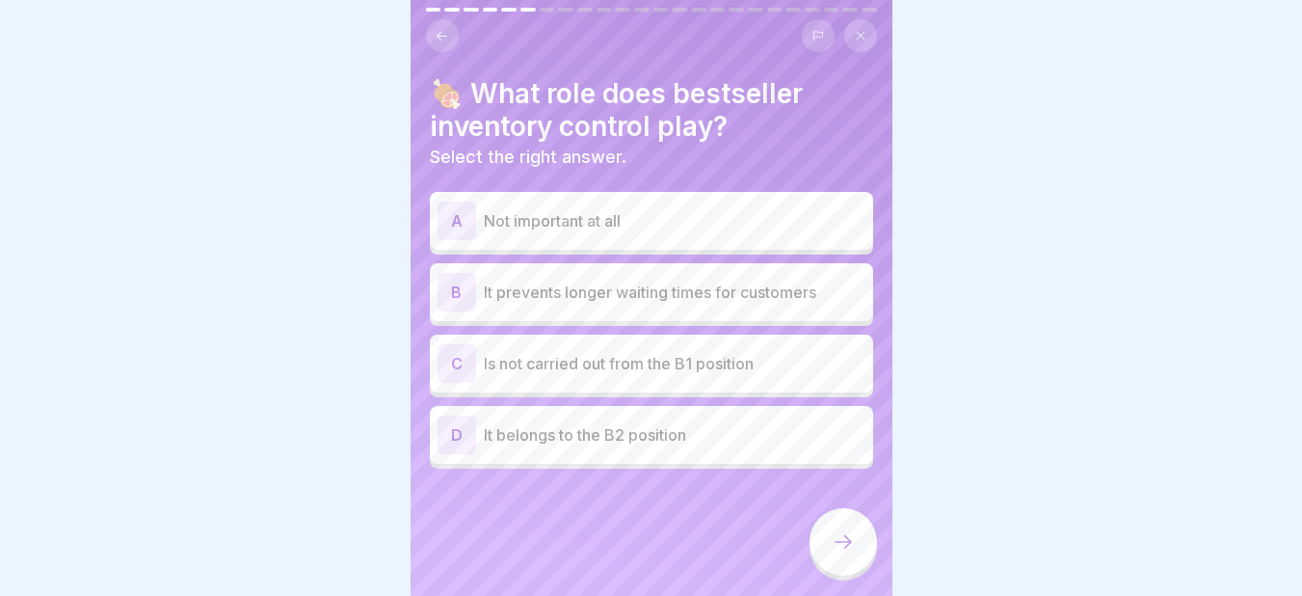
click at [527, 286] on p "It prevents longer waiting times for customers" at bounding box center [675, 291] width 382 height 23
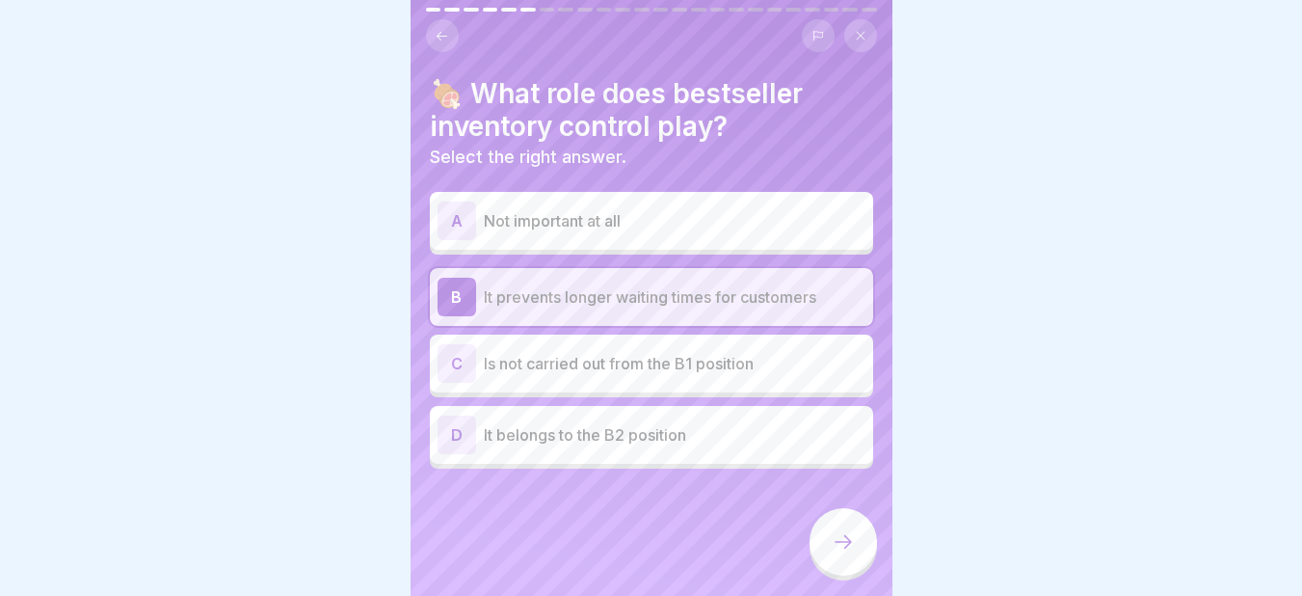
click at [850, 574] on div at bounding box center [842, 541] width 67 height 67
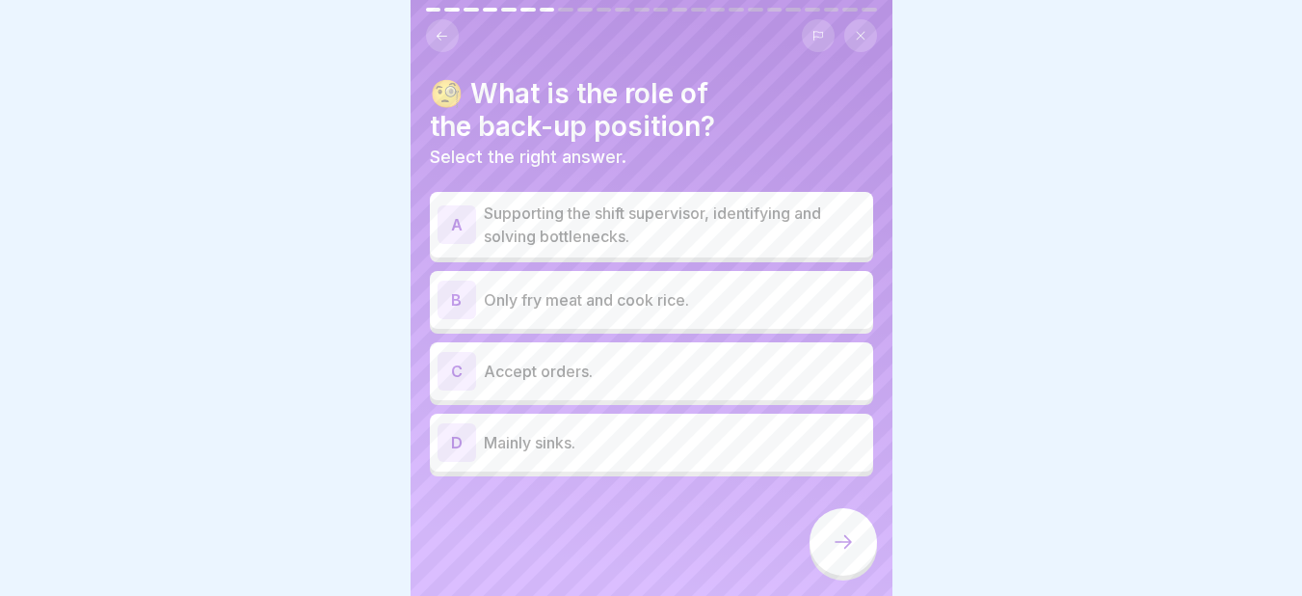
click at [605, 206] on p "Supporting the shift supervisor, identifying and solving bottlenecks." at bounding box center [675, 224] width 382 height 46
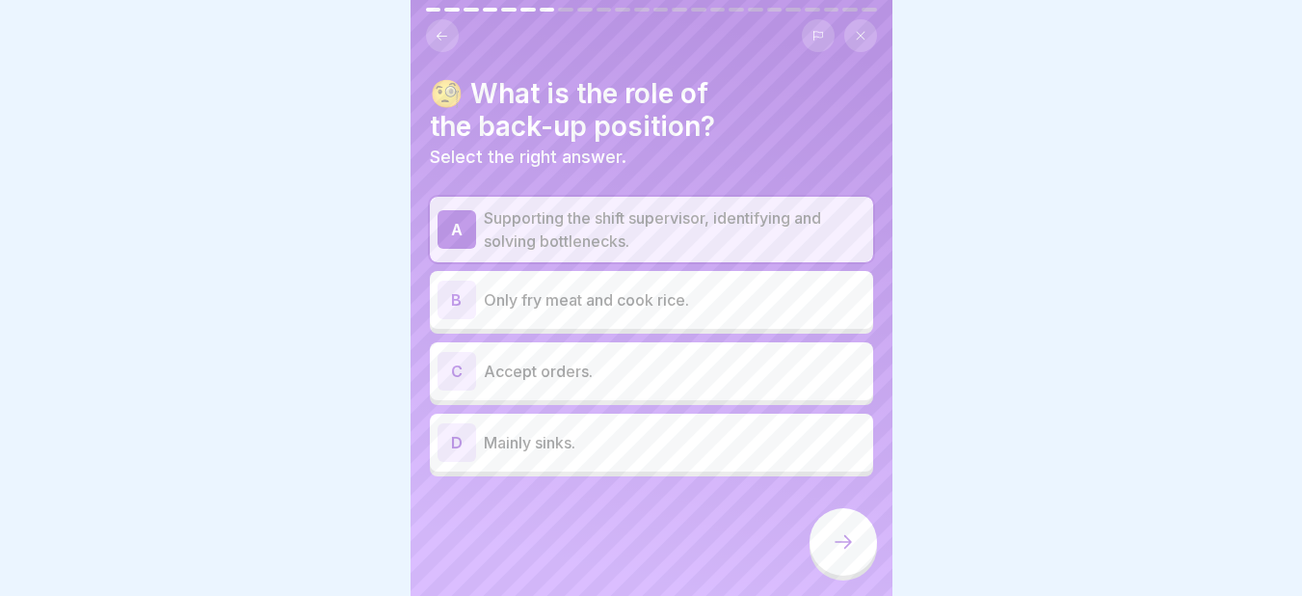
click at [849, 553] on icon at bounding box center [843, 541] width 23 height 23
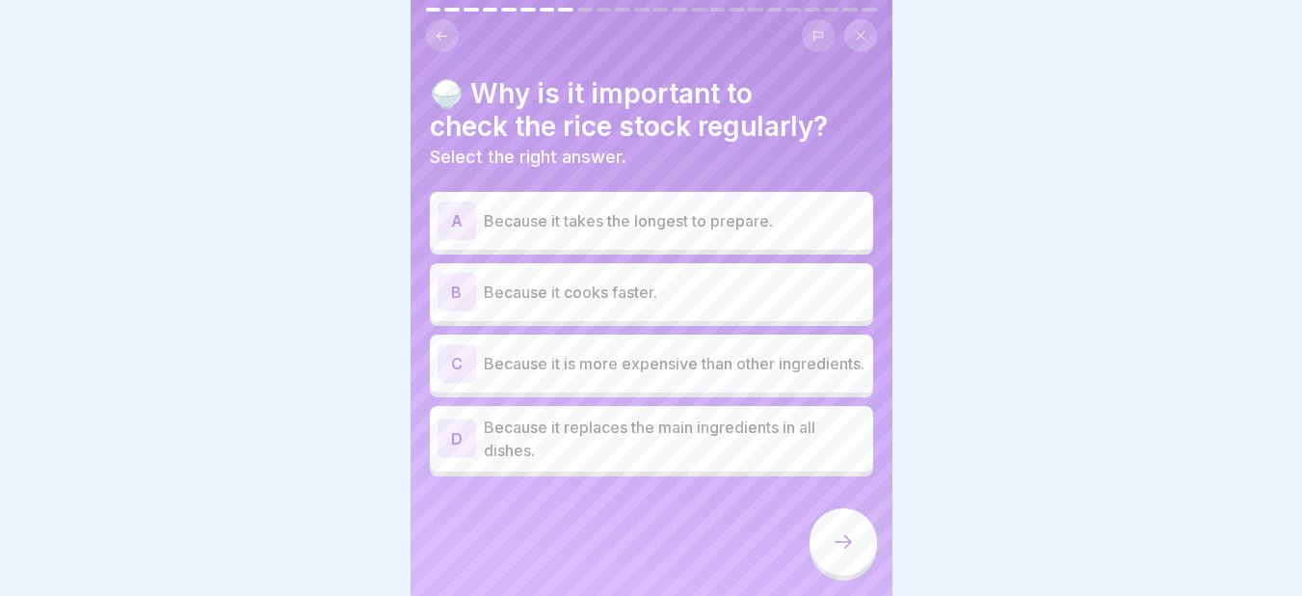
click at [675, 211] on p "Because it takes the longest to prepare." at bounding box center [675, 220] width 382 height 23
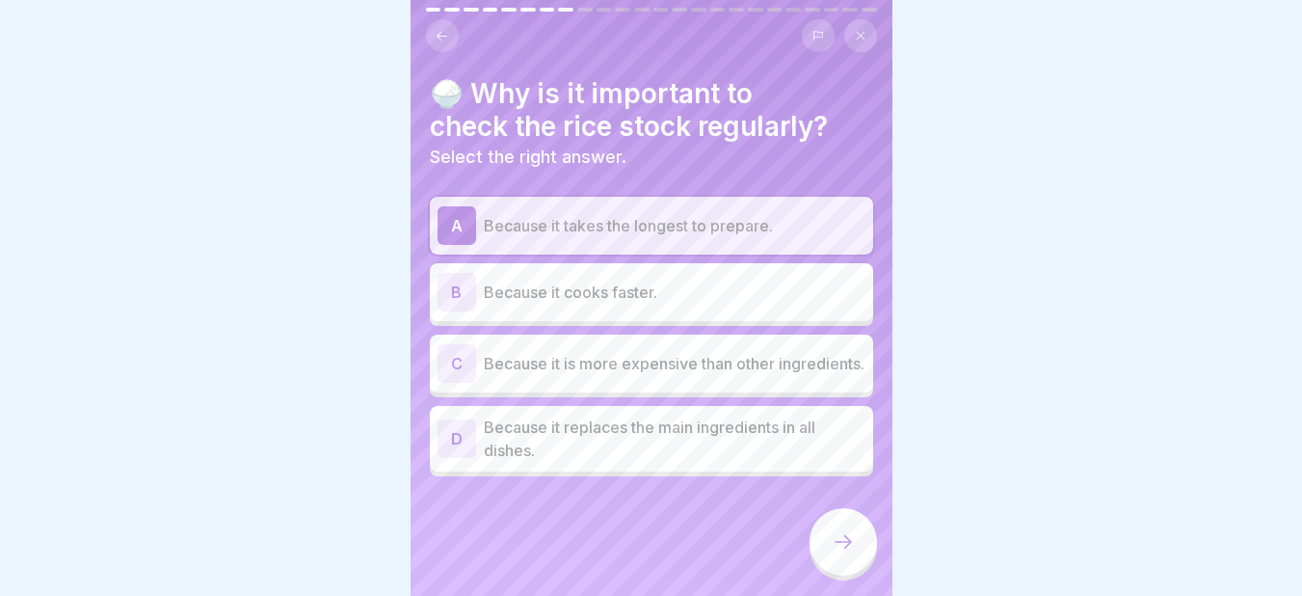
click at [845, 553] on icon at bounding box center [843, 541] width 23 height 23
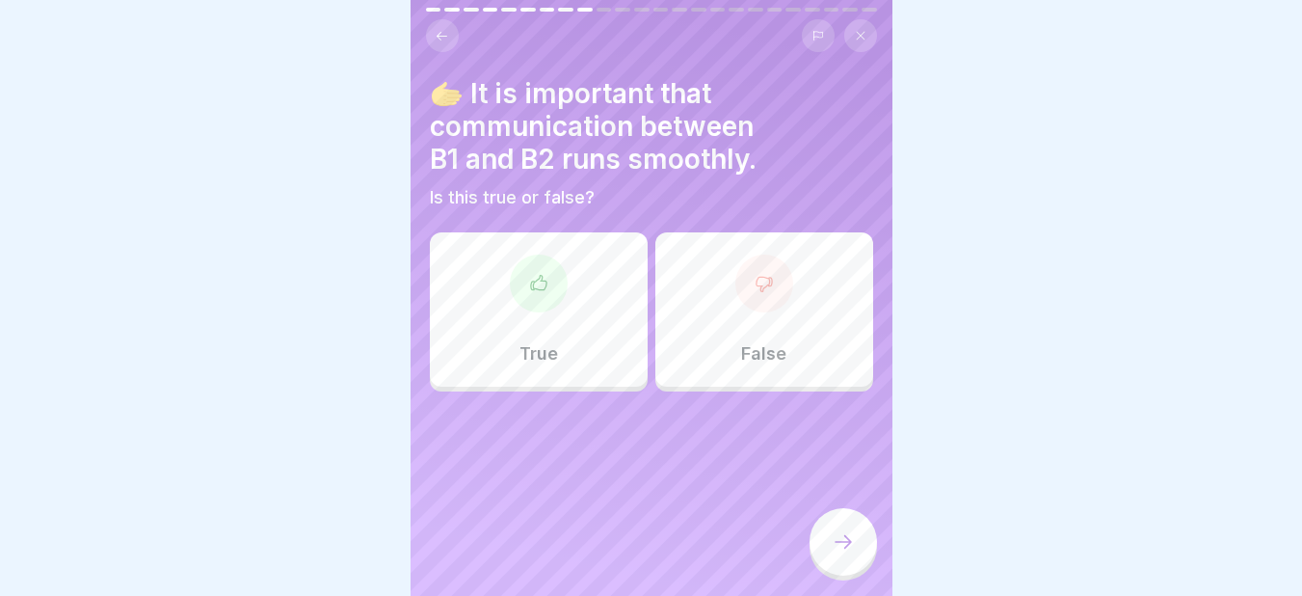
click at [578, 312] on div "True" at bounding box center [539, 309] width 218 height 154
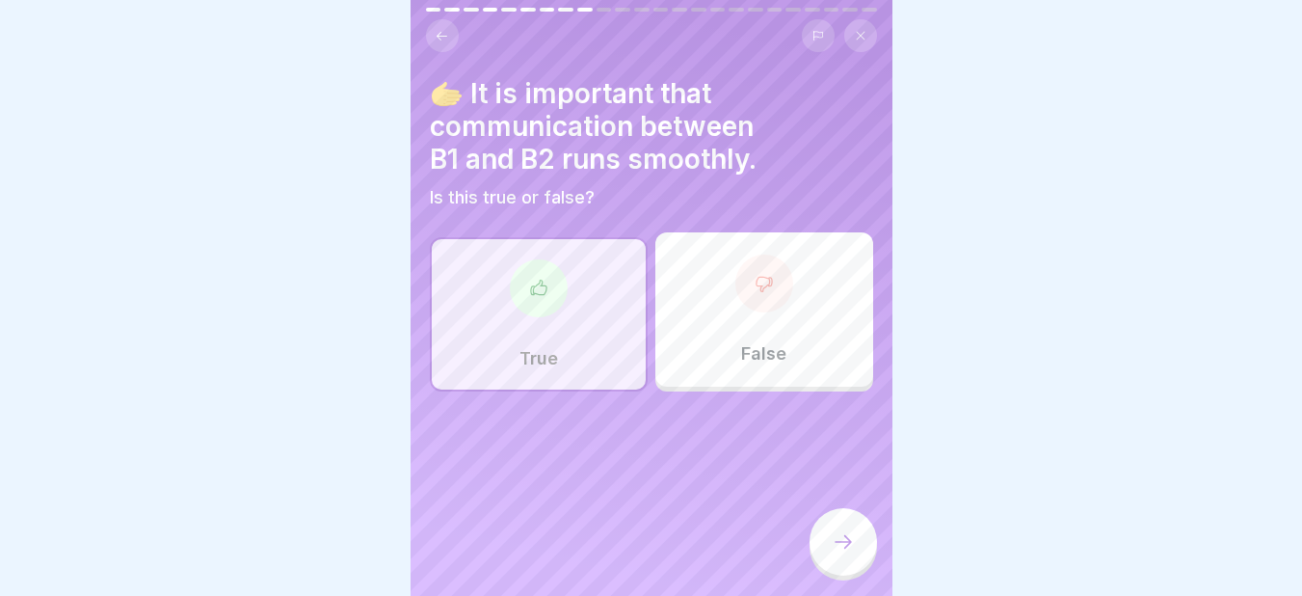
click at [838, 553] on icon at bounding box center [843, 541] width 23 height 23
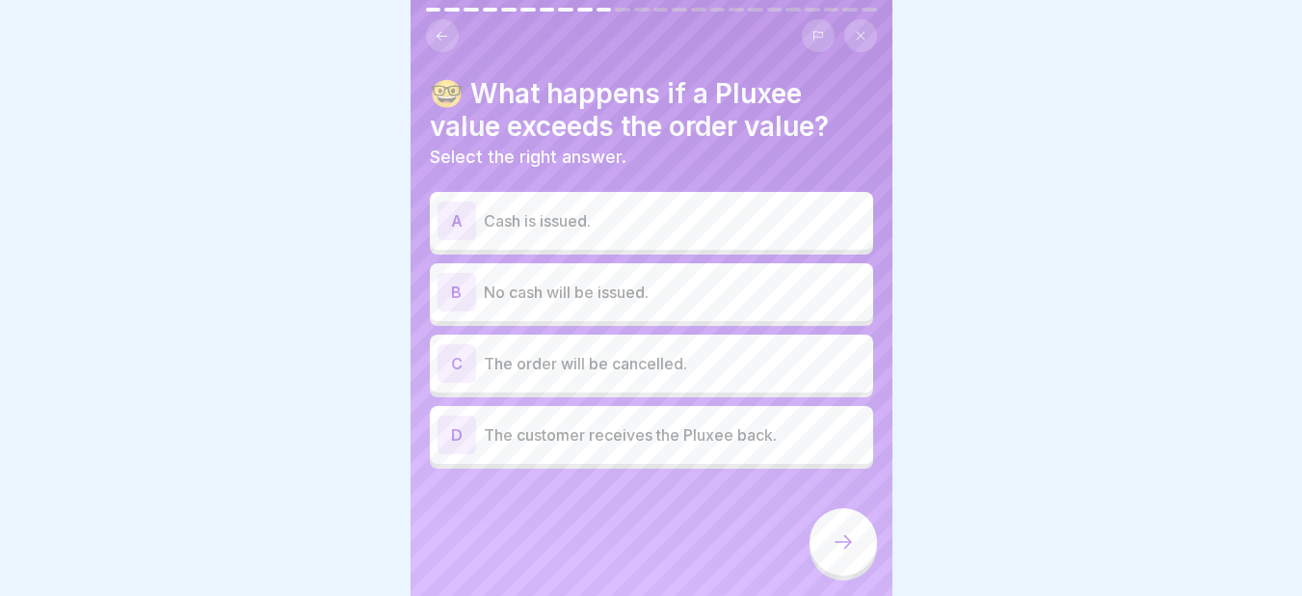
click at [569, 294] on p "No cash will be issued." at bounding box center [675, 291] width 382 height 23
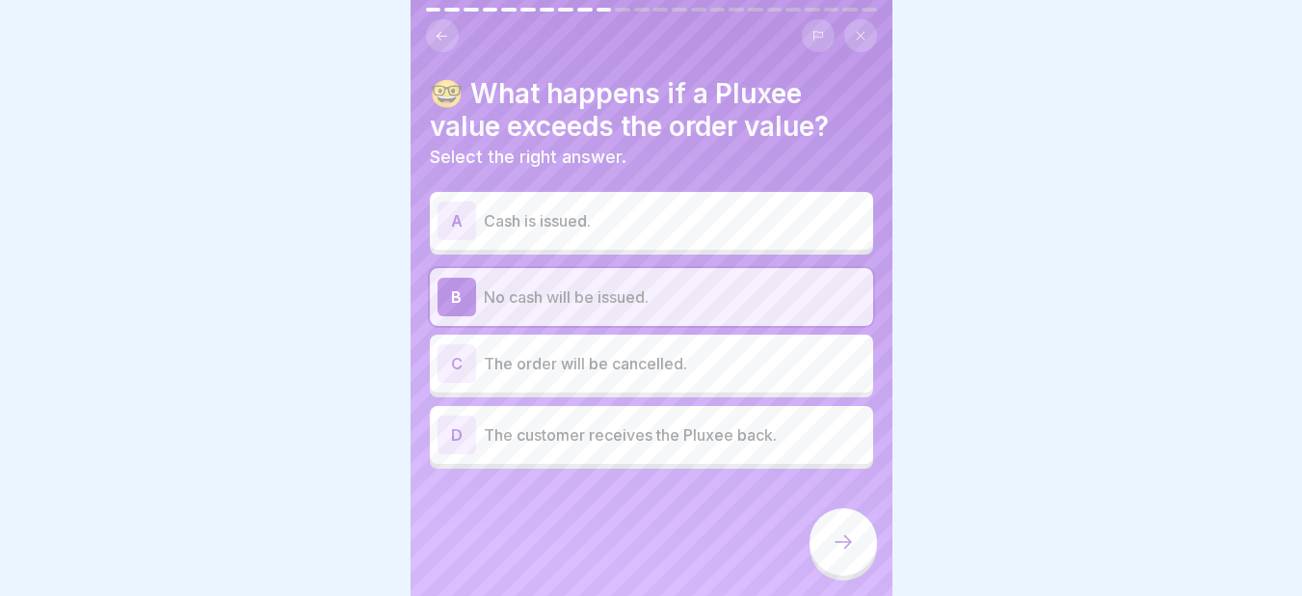
click at [842, 553] on icon at bounding box center [843, 541] width 23 height 23
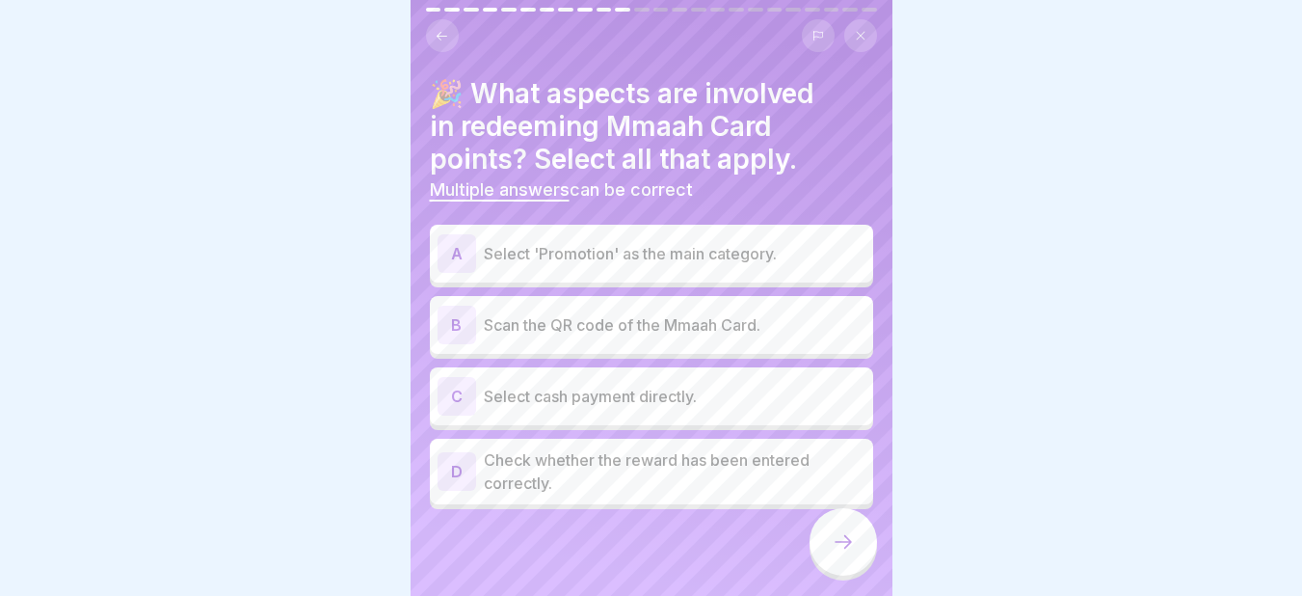
click at [474, 246] on div "A" at bounding box center [456, 253] width 39 height 39
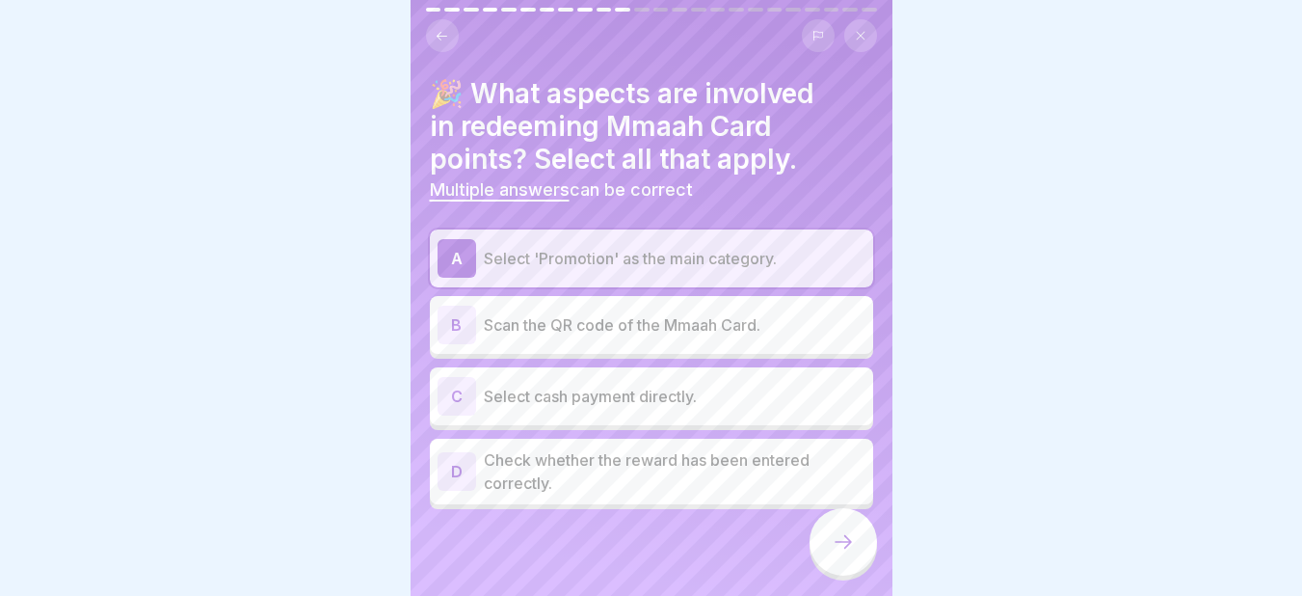
click at [471, 319] on div "B" at bounding box center [456, 324] width 39 height 39
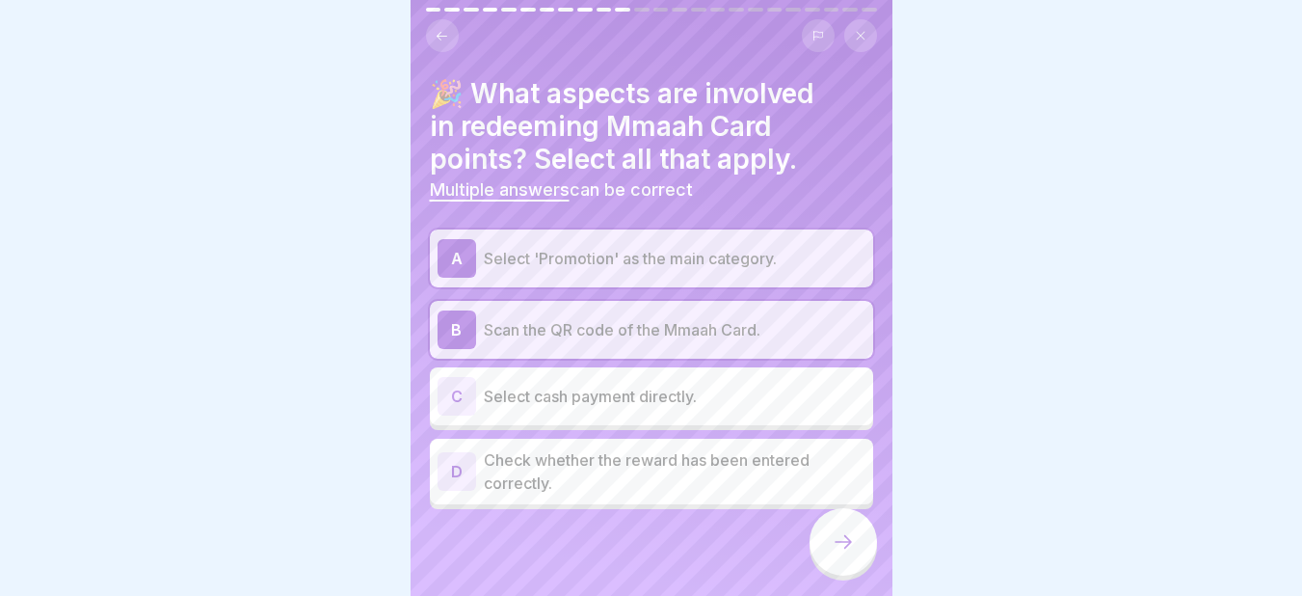
click at [512, 470] on p "Check whether the reward has been entered correctly." at bounding box center [675, 471] width 382 height 46
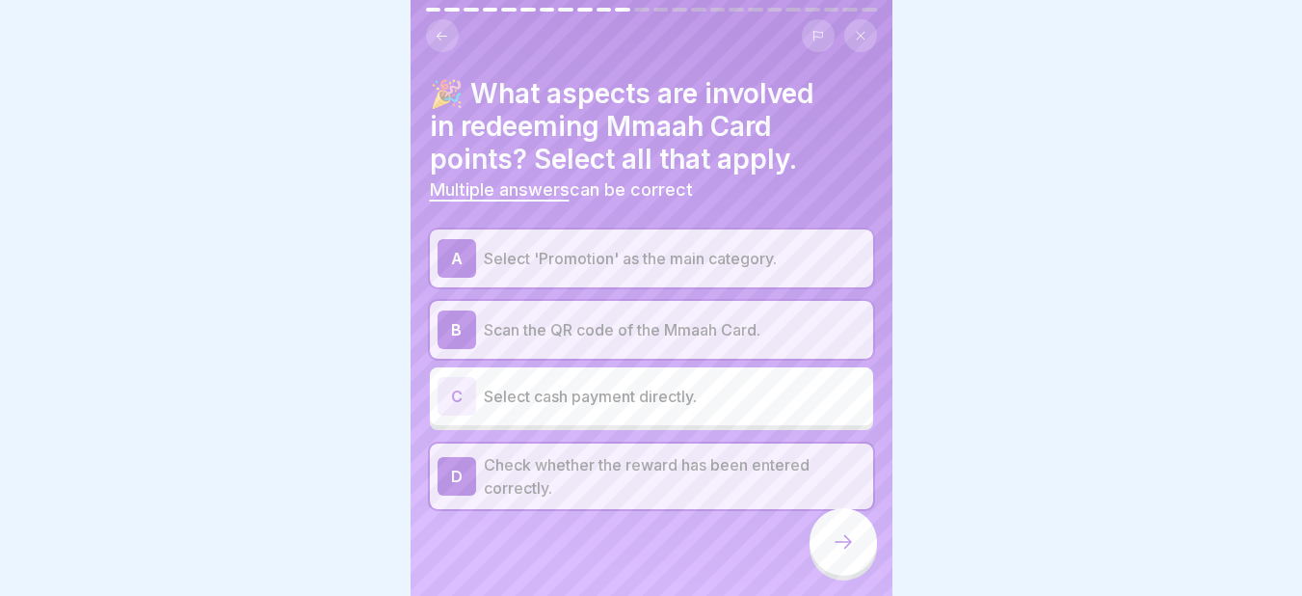
click at [835, 553] on icon at bounding box center [843, 541] width 23 height 23
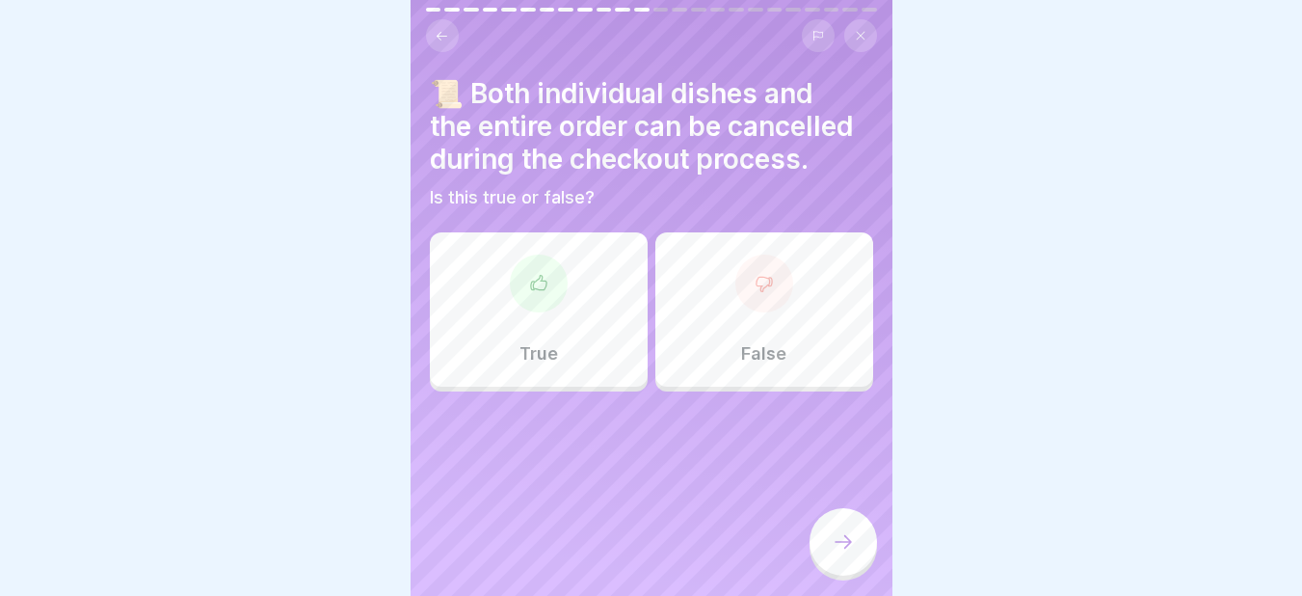
click at [570, 291] on div "True" at bounding box center [539, 309] width 218 height 154
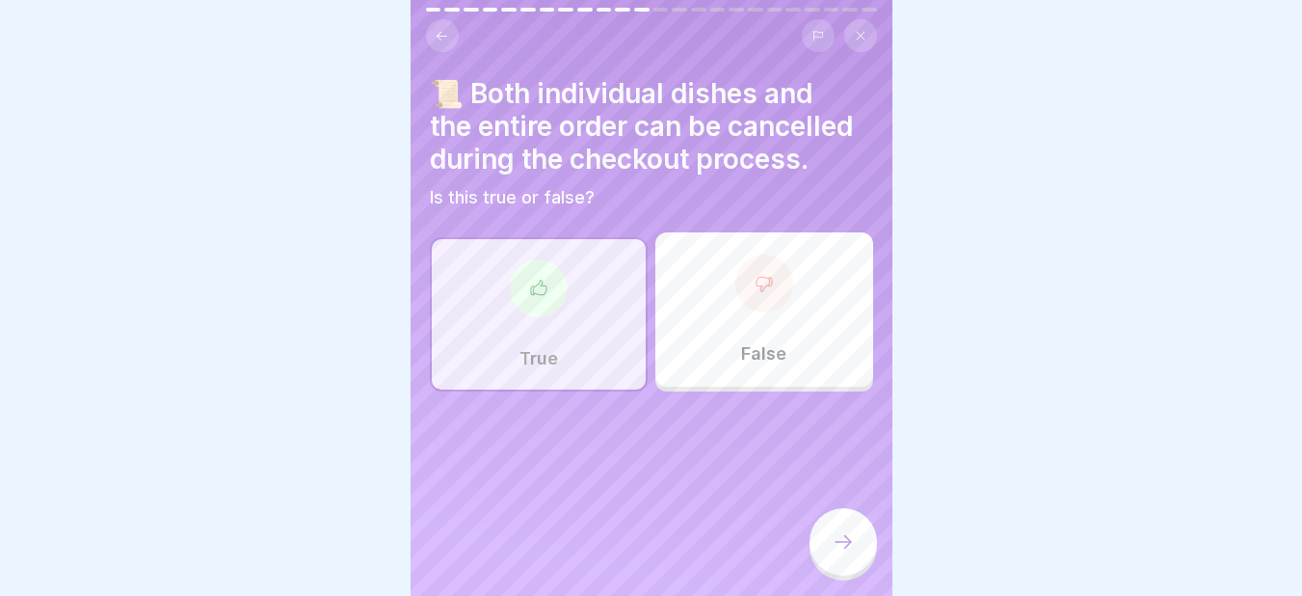
click at [833, 568] on div at bounding box center [842, 541] width 67 height 67
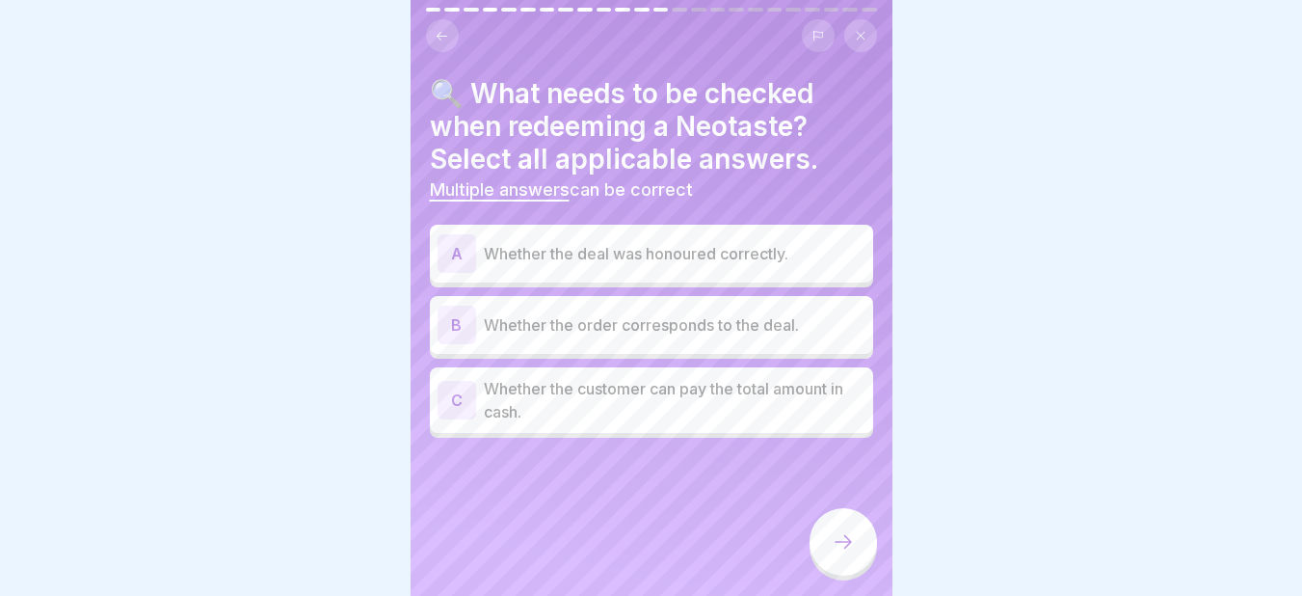
click at [644, 263] on p "Whether the deal was honoured correctly." at bounding box center [675, 253] width 382 height 23
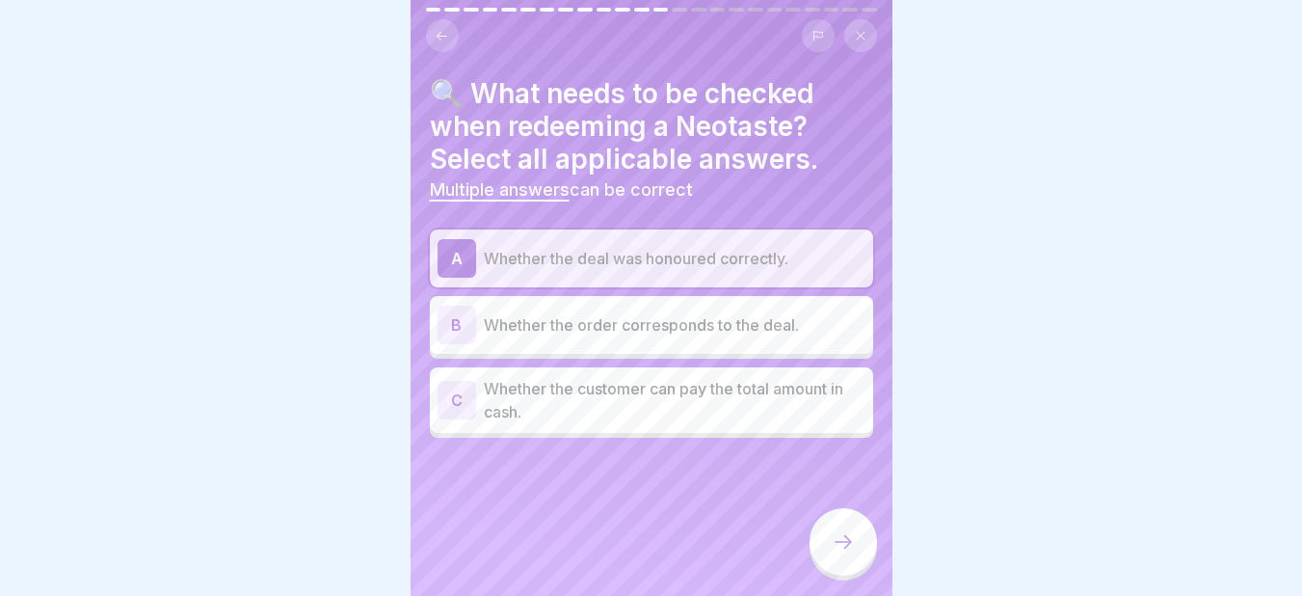
click at [595, 321] on p "Whether the order corresponds to the deal." at bounding box center [675, 324] width 382 height 23
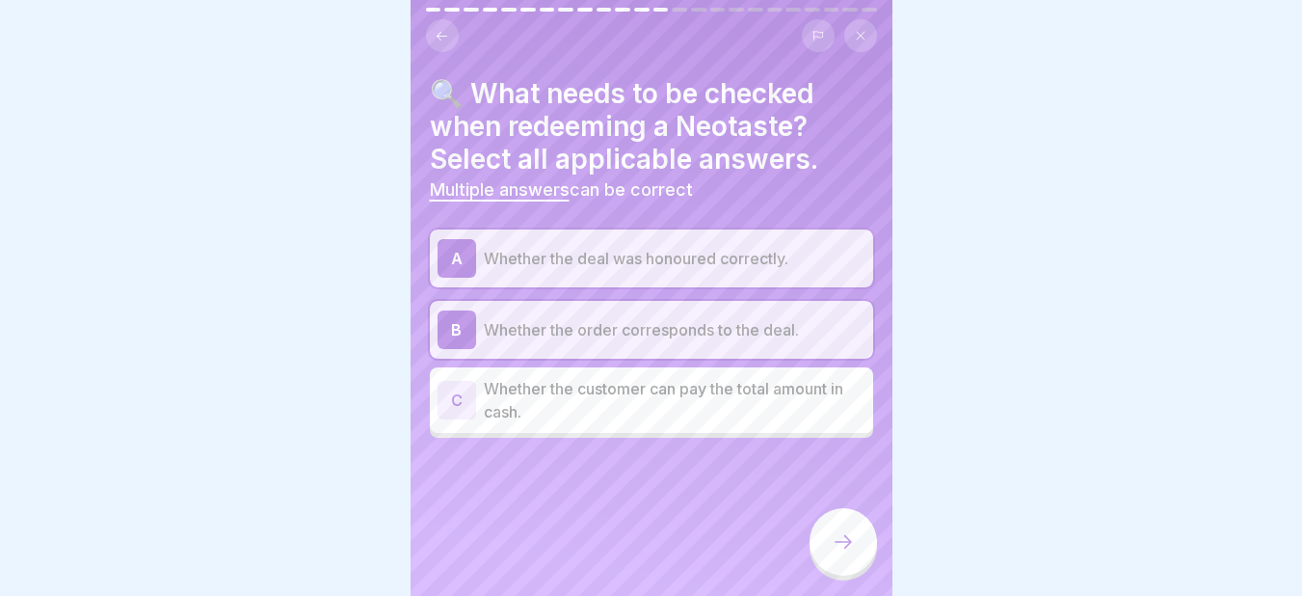
click at [848, 553] on icon at bounding box center [843, 541] width 23 height 23
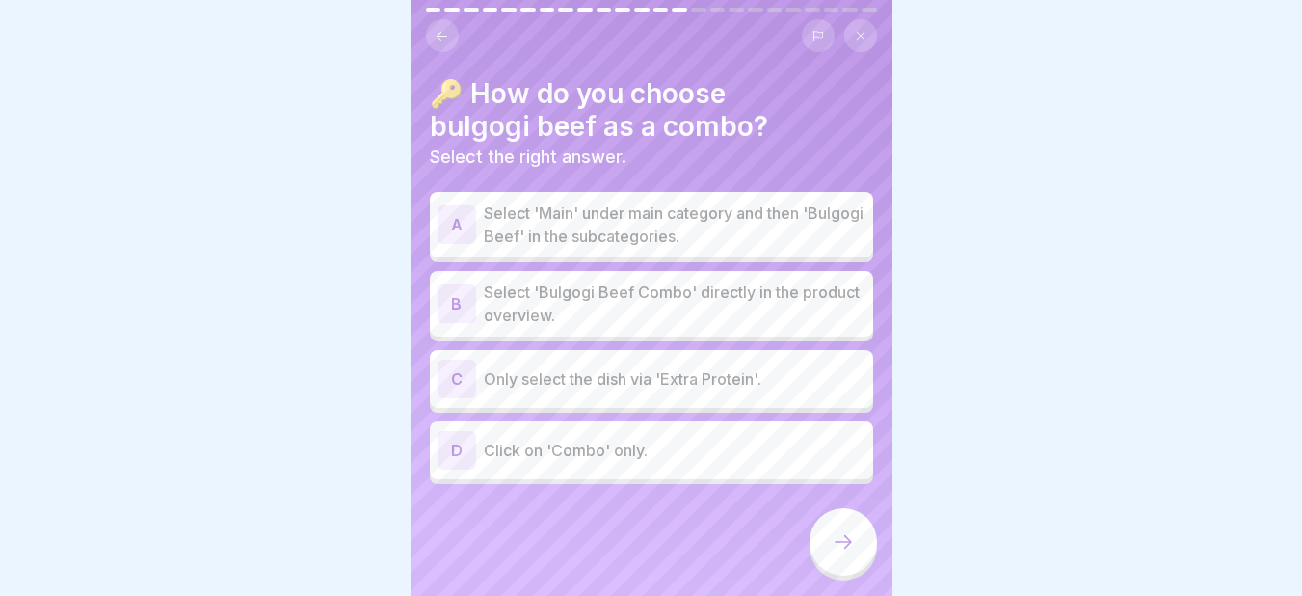
click at [644, 230] on p "Select 'Main' under main category and then 'Bulgogi Beef' in the subcategories." at bounding box center [675, 224] width 382 height 46
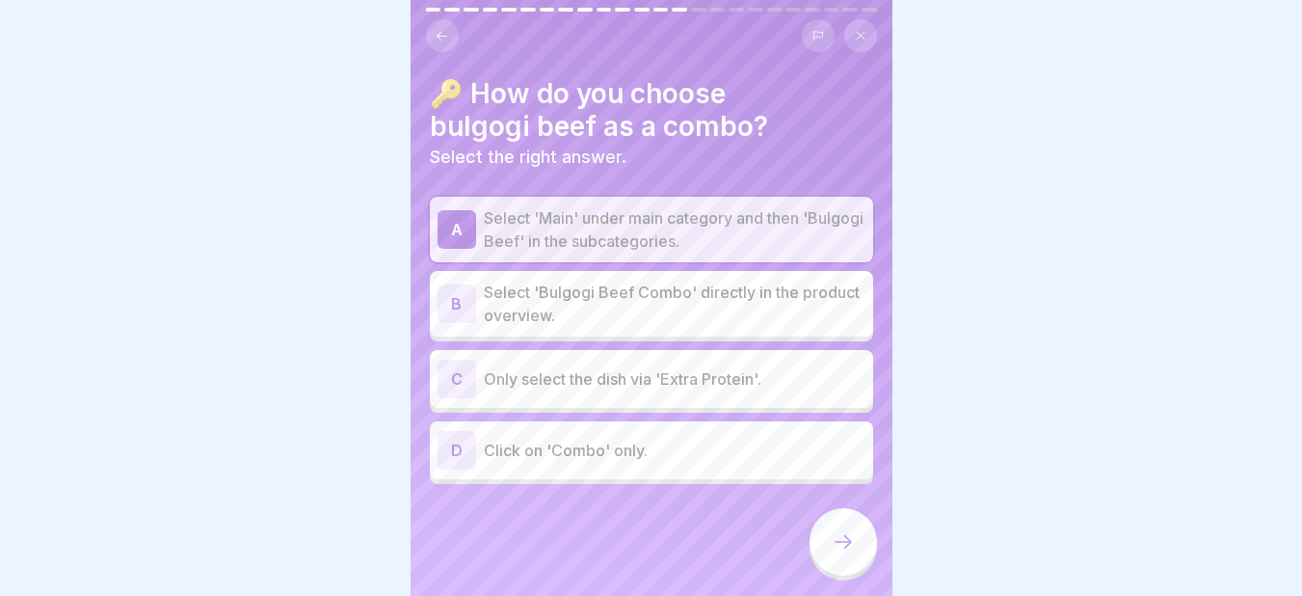
click at [827, 547] on div at bounding box center [842, 541] width 67 height 67
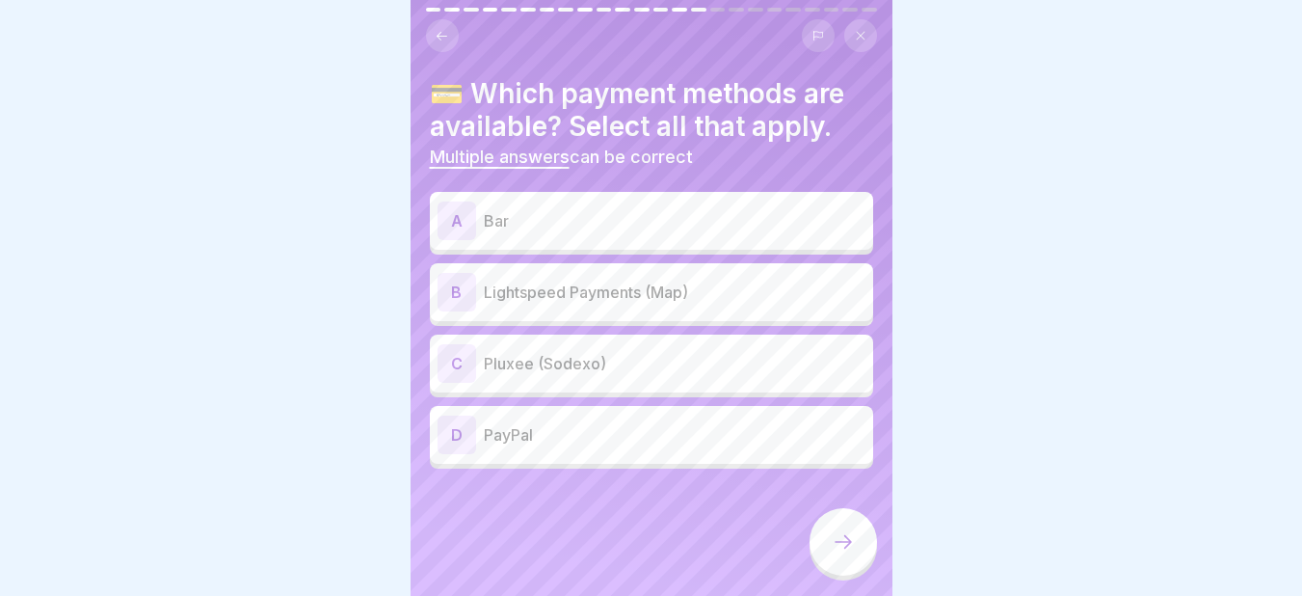
click at [615, 206] on div "A Bar" at bounding box center [651, 220] width 428 height 39
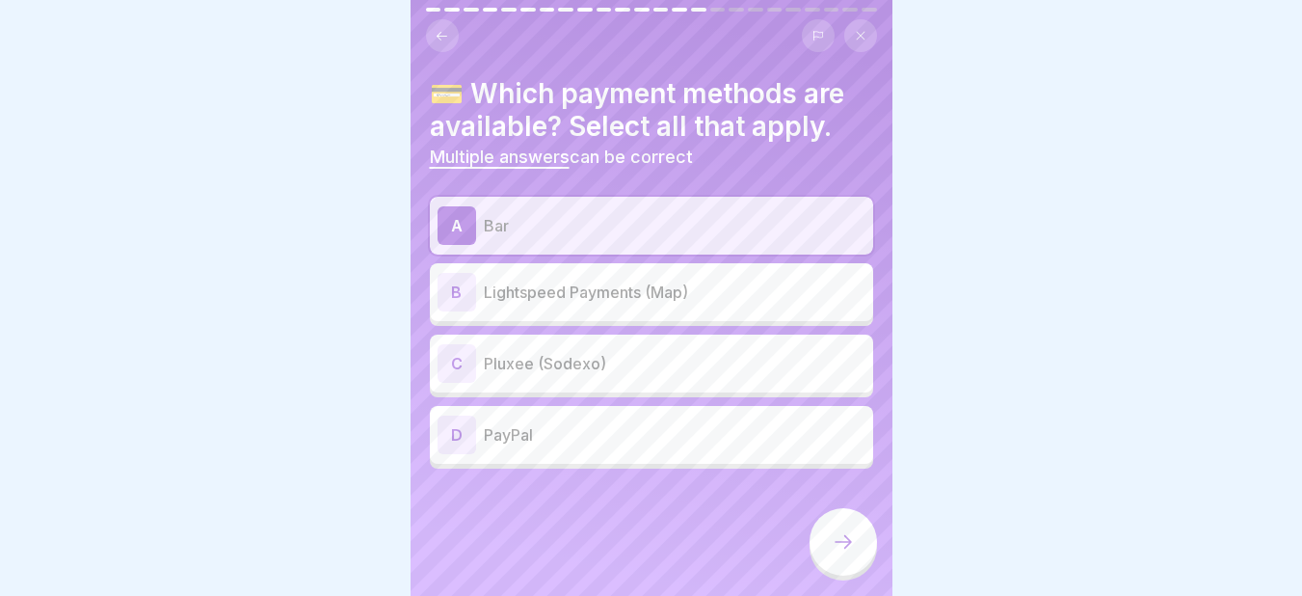
click at [489, 290] on p "Lightspeed Payments (Map)" at bounding box center [675, 291] width 382 height 23
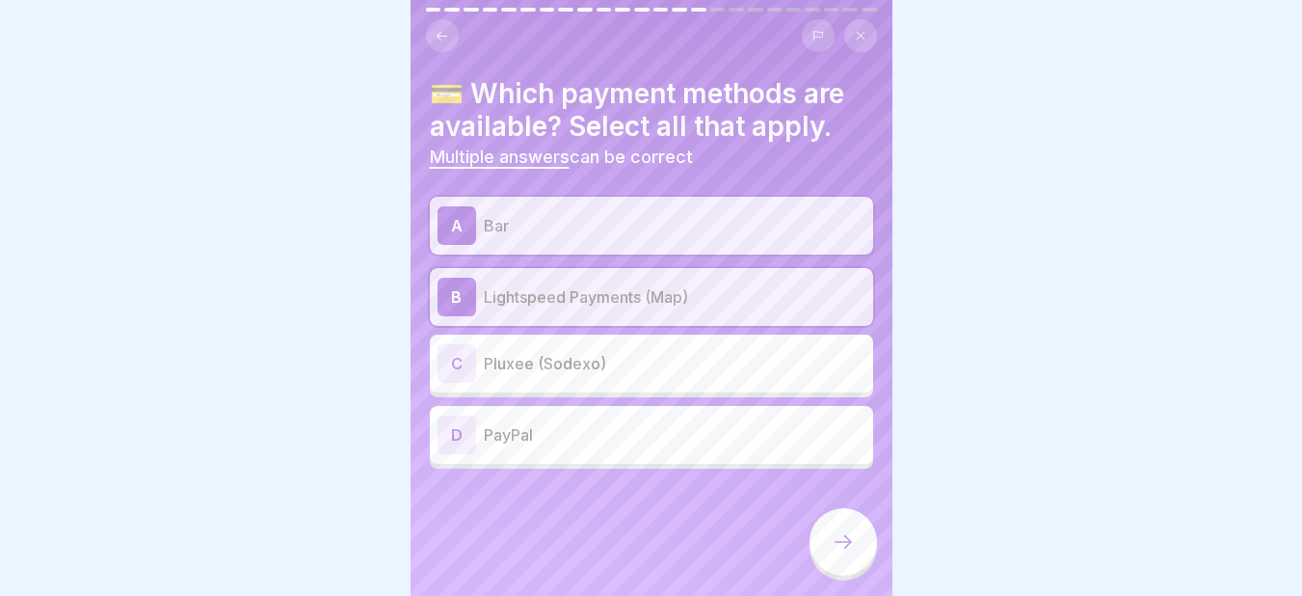
click at [511, 352] on p "Pluxee (Sodexo)" at bounding box center [675, 363] width 382 height 23
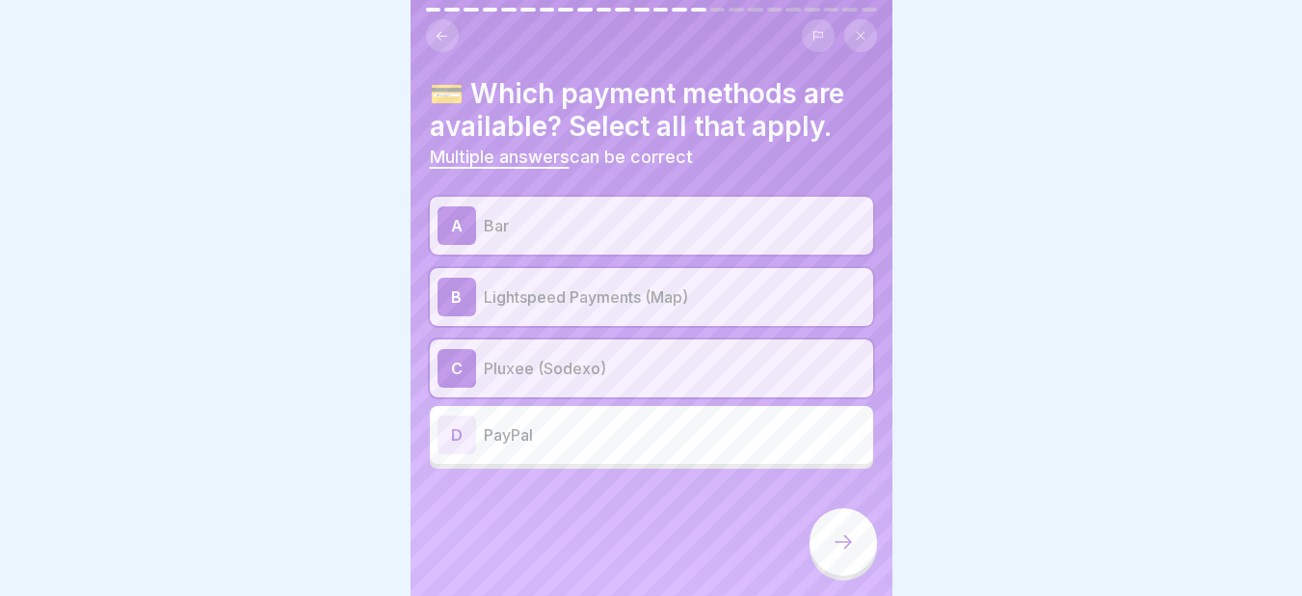
click at [841, 552] on icon at bounding box center [843, 541] width 23 height 23
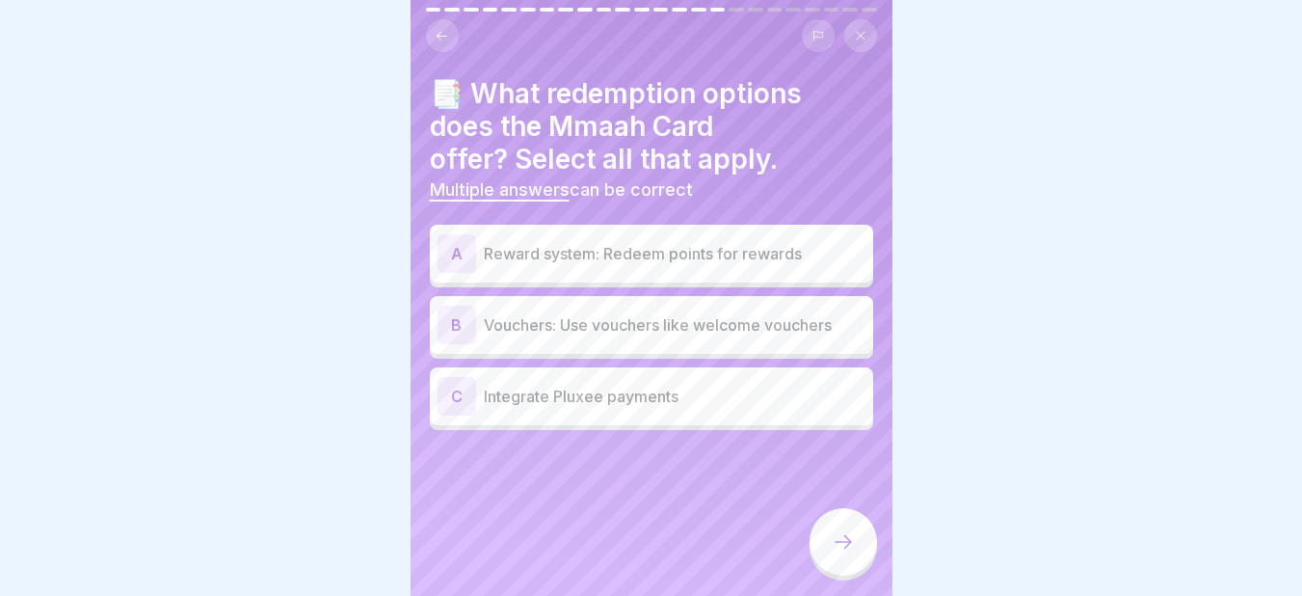
click at [590, 267] on div "A Reward system: Redeem points for rewards" at bounding box center [651, 253] width 428 height 39
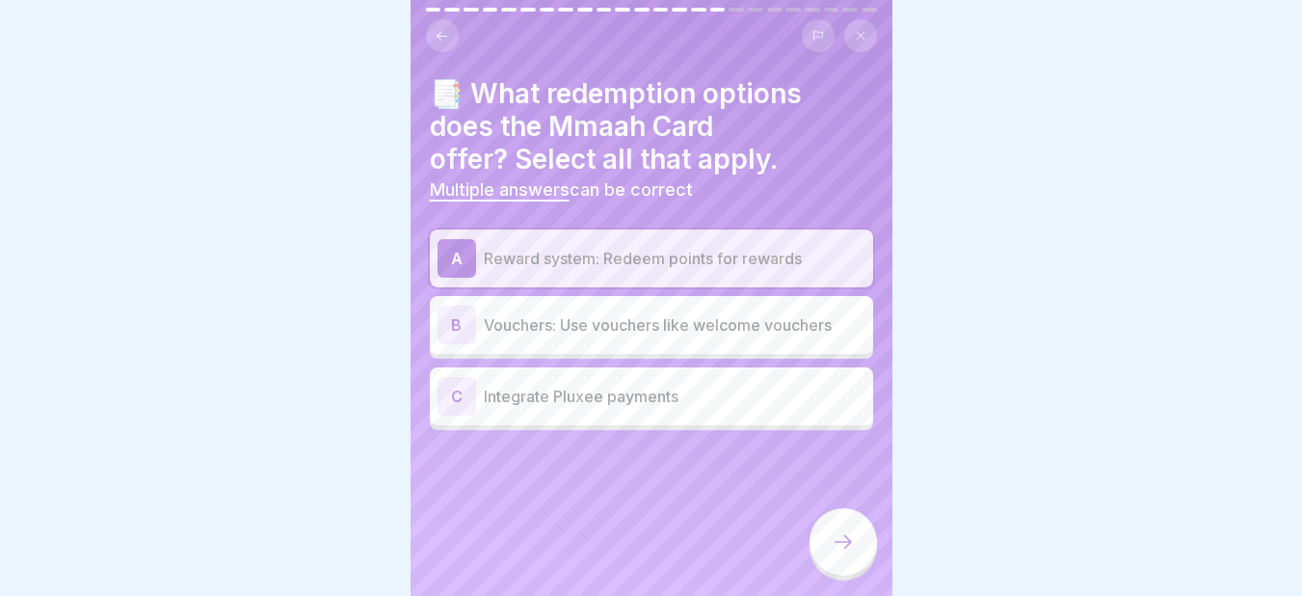
click at [509, 323] on p "Vouchers: Use vouchers like welcome vouchers" at bounding box center [675, 324] width 382 height 23
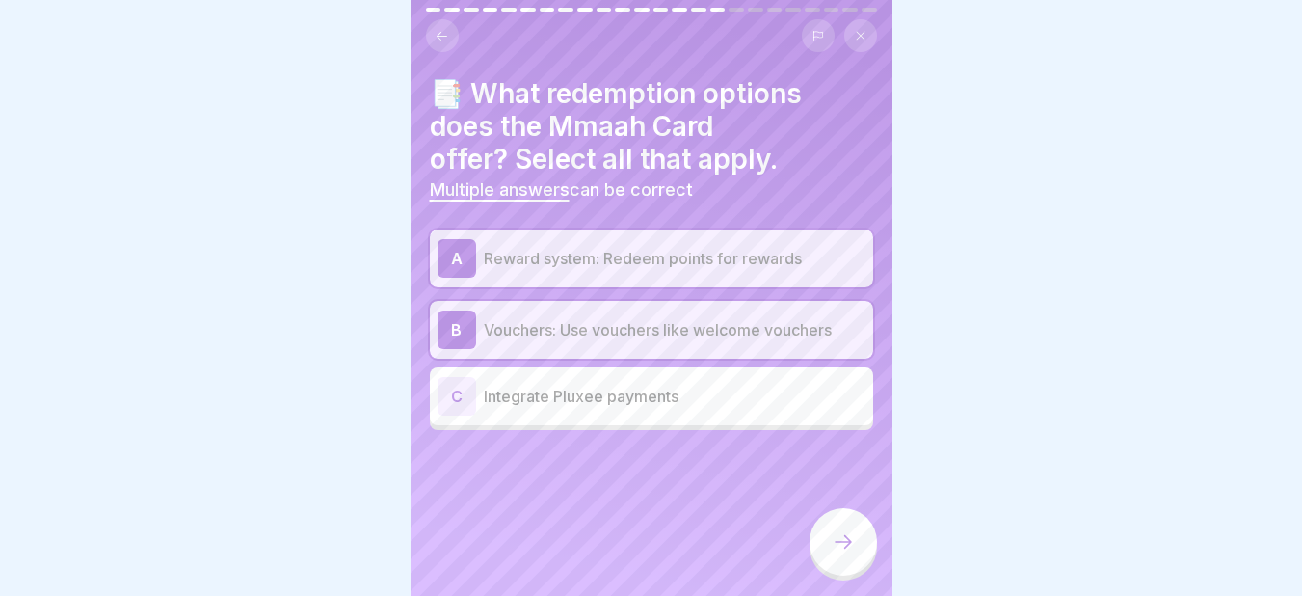
click at [832, 553] on icon at bounding box center [843, 541] width 23 height 23
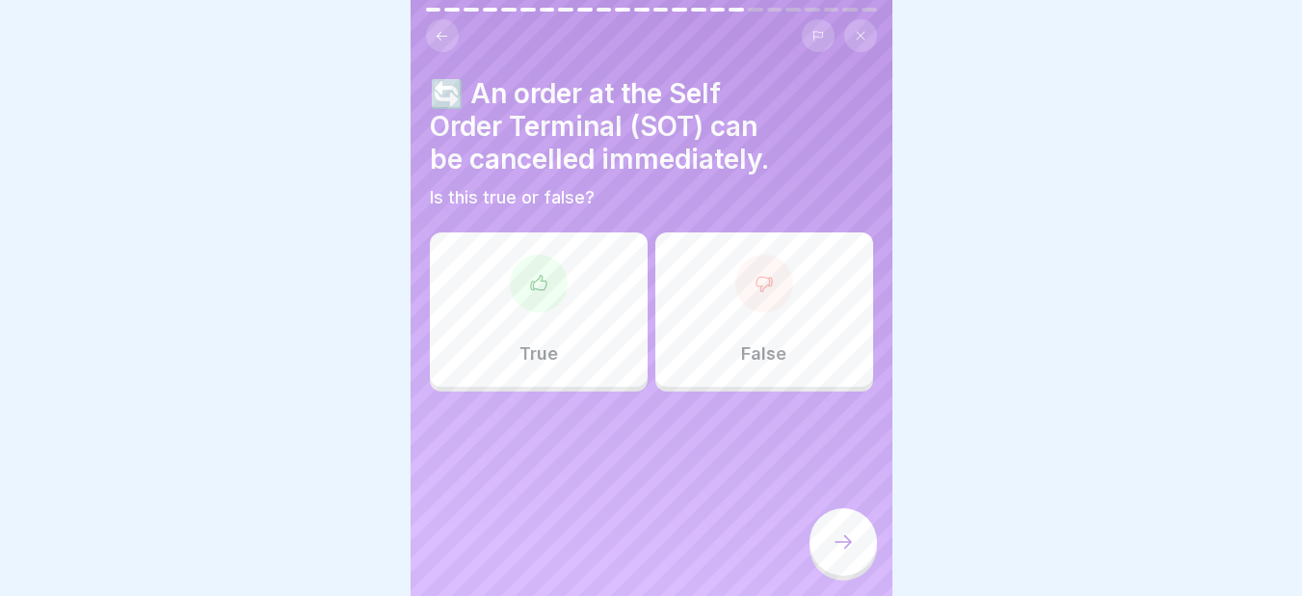
click at [556, 318] on div "True" at bounding box center [539, 309] width 218 height 154
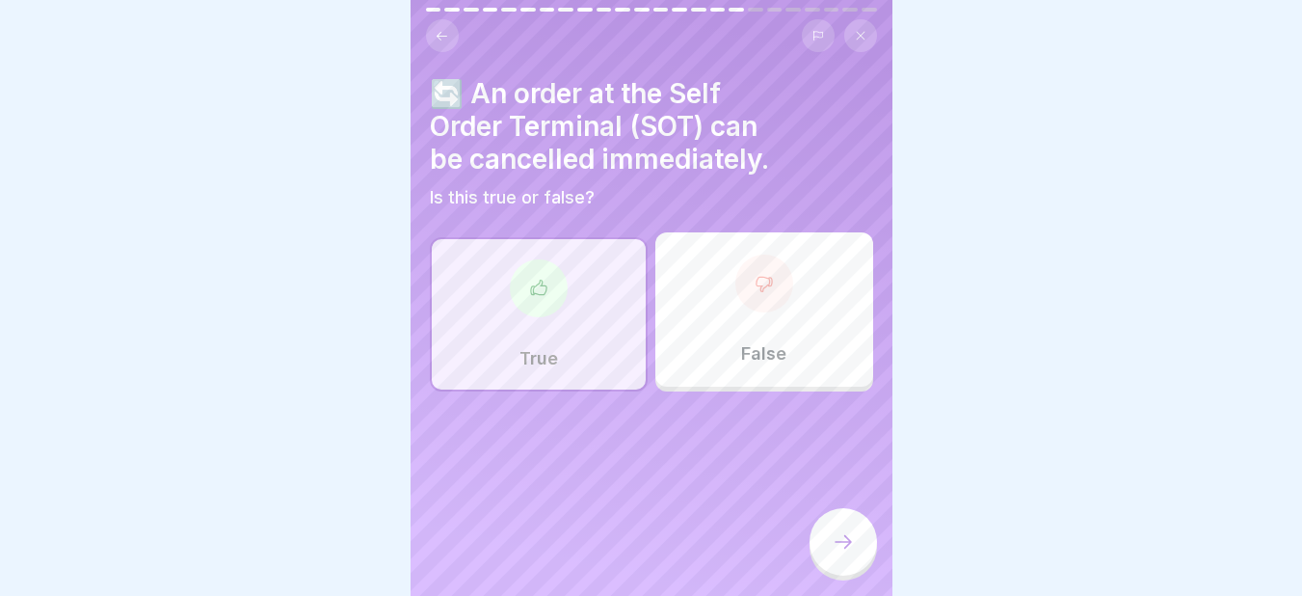
click at [835, 553] on icon at bounding box center [843, 541] width 23 height 23
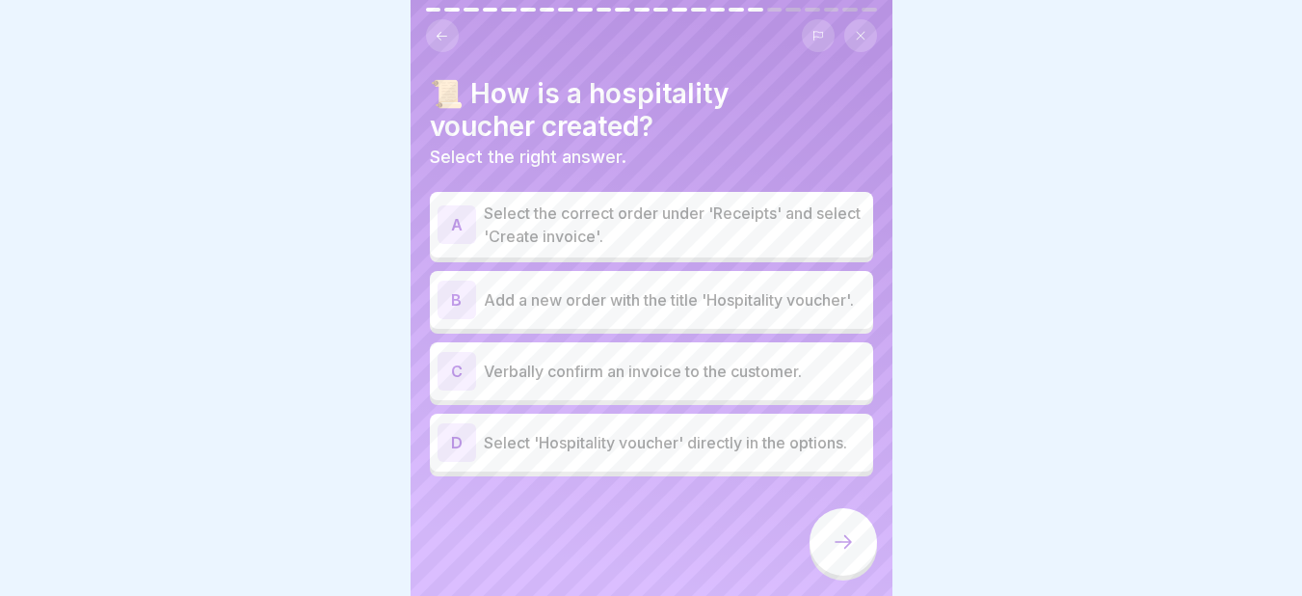
click at [596, 222] on p "Select the correct order under 'Receipts' and select 'Create invoice'." at bounding box center [675, 224] width 382 height 46
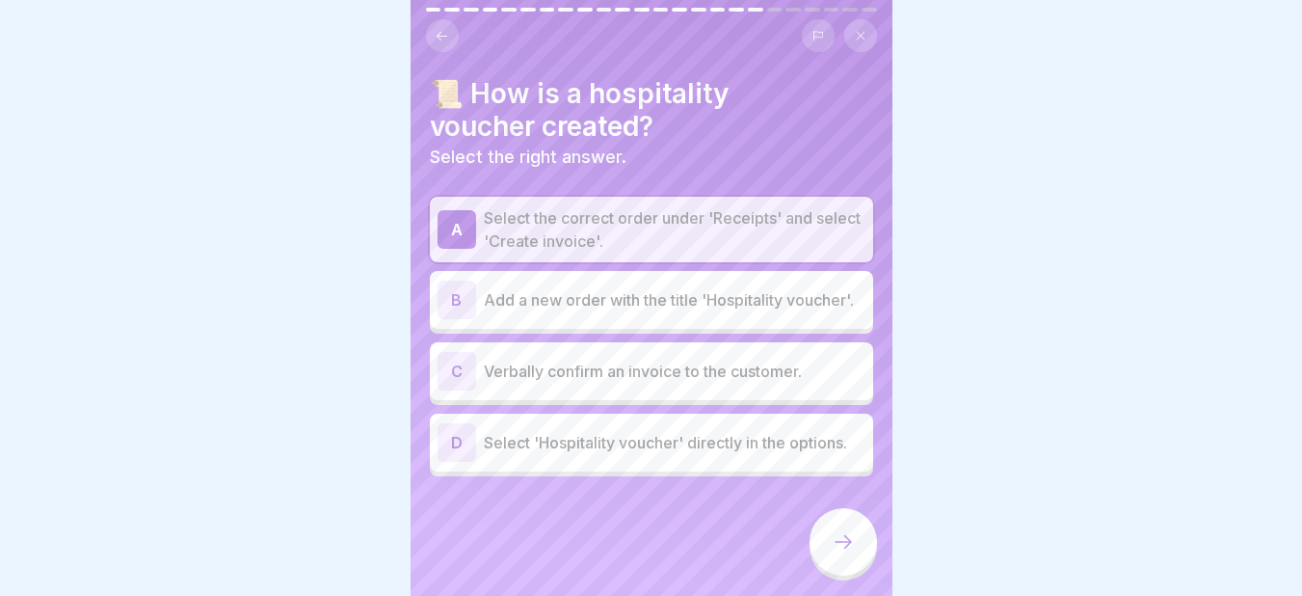
click at [831, 546] on div at bounding box center [842, 541] width 67 height 67
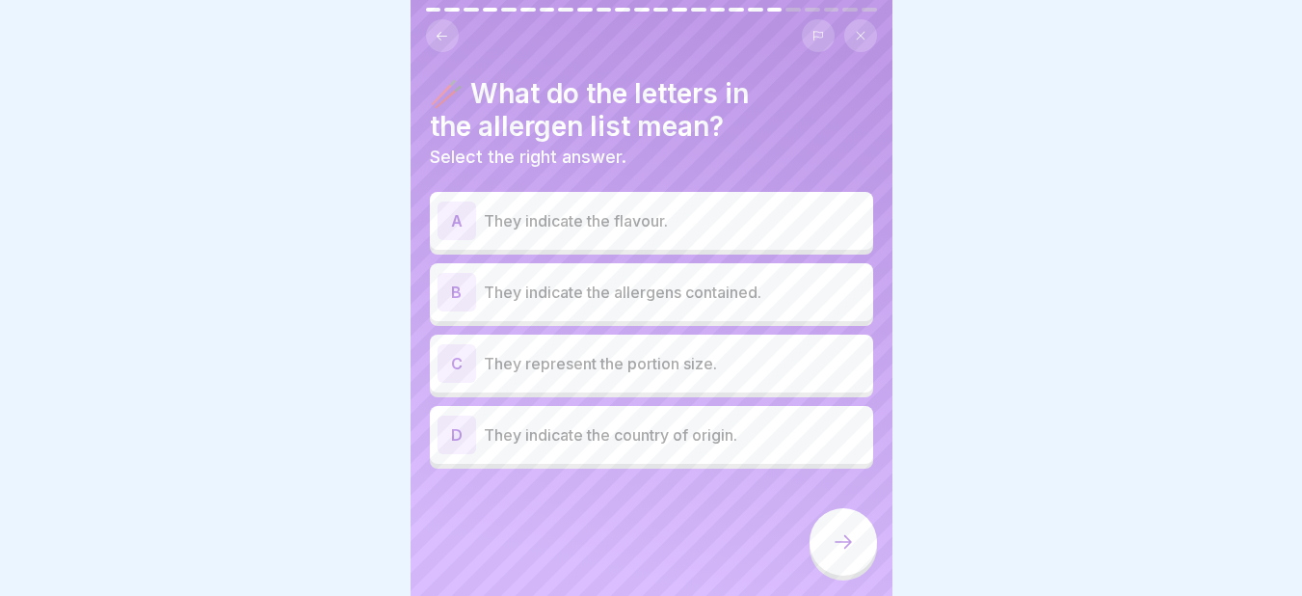
click at [619, 298] on p "They indicate the allergens contained." at bounding box center [675, 291] width 382 height 23
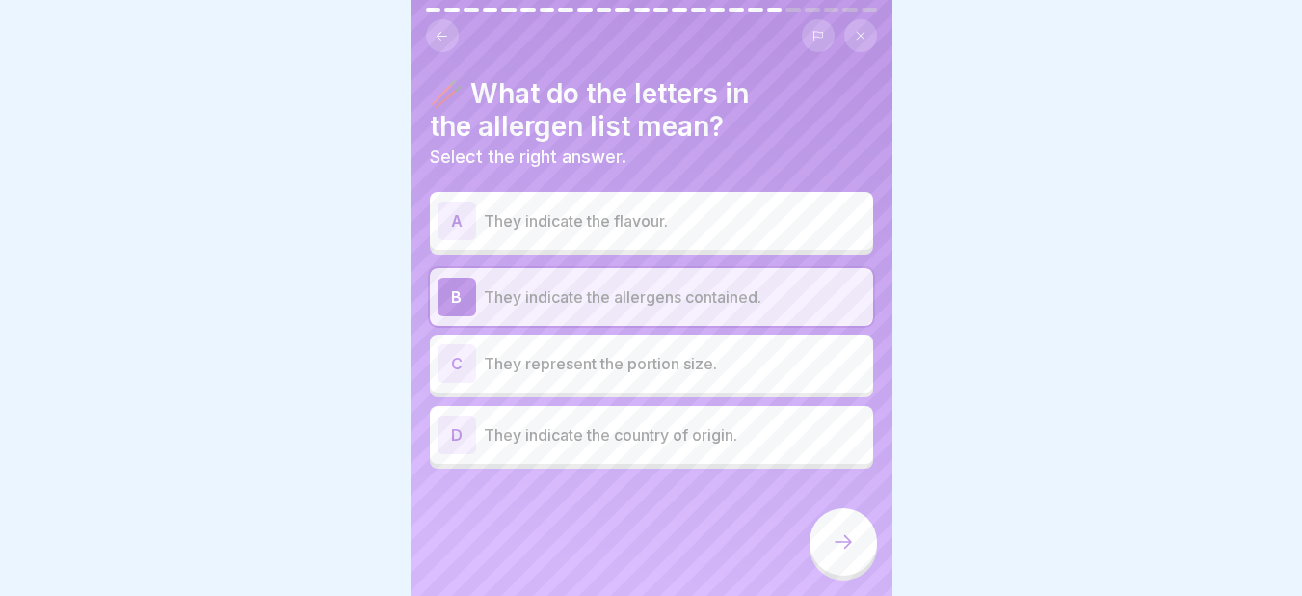
click at [839, 553] on icon at bounding box center [843, 541] width 23 height 23
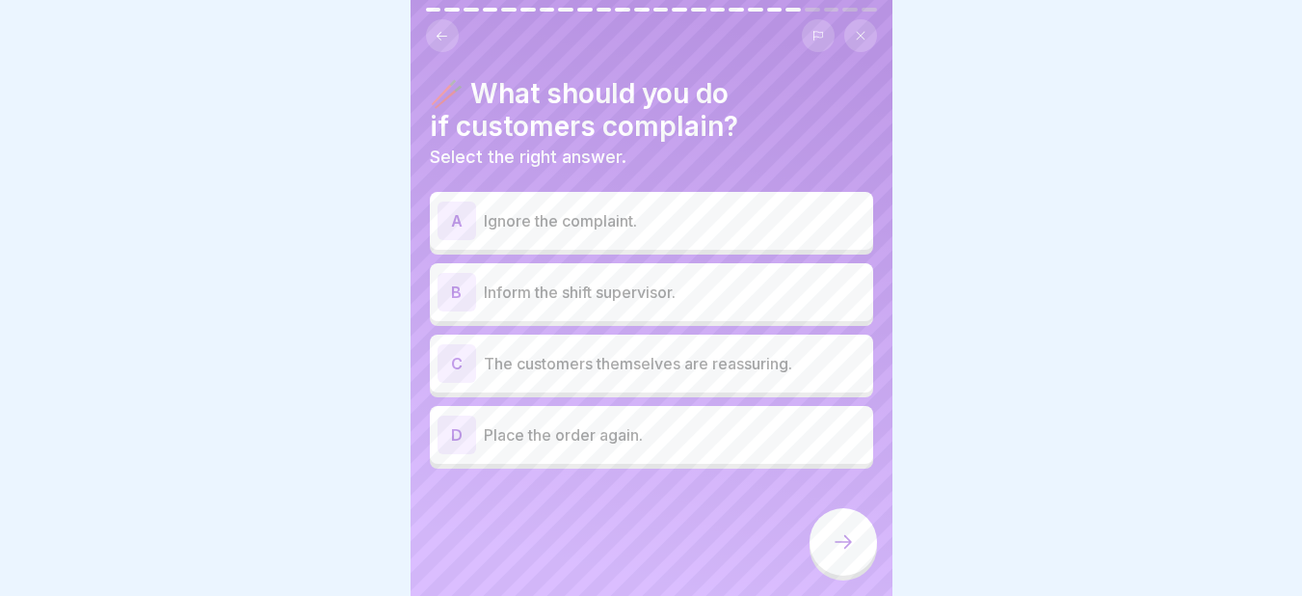
click at [572, 297] on p "Inform the shift supervisor." at bounding box center [675, 291] width 382 height 23
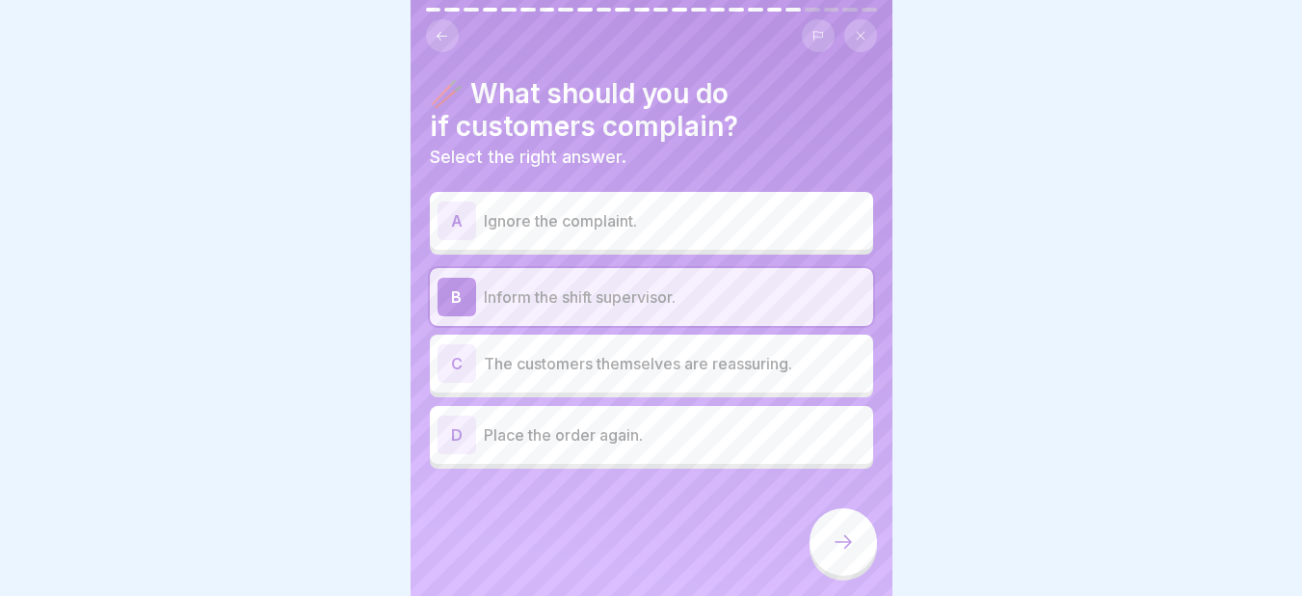
click at [836, 553] on icon at bounding box center [843, 541] width 23 height 23
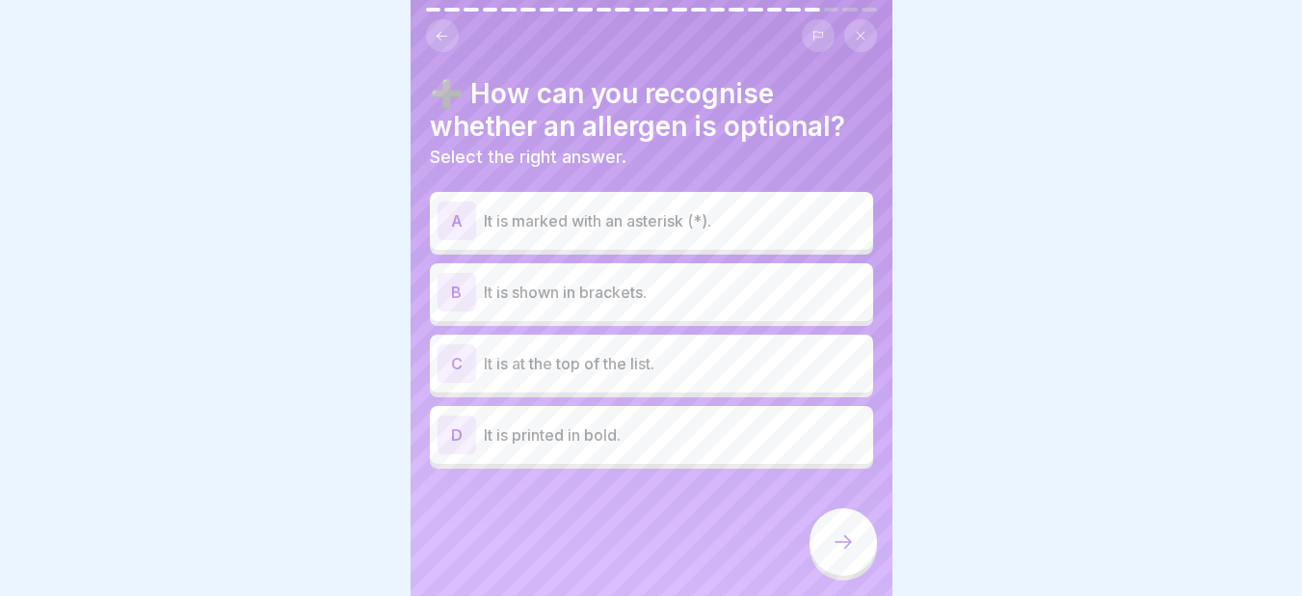
click at [708, 235] on div "A It is marked with an asterisk (*)." at bounding box center [651, 220] width 428 height 39
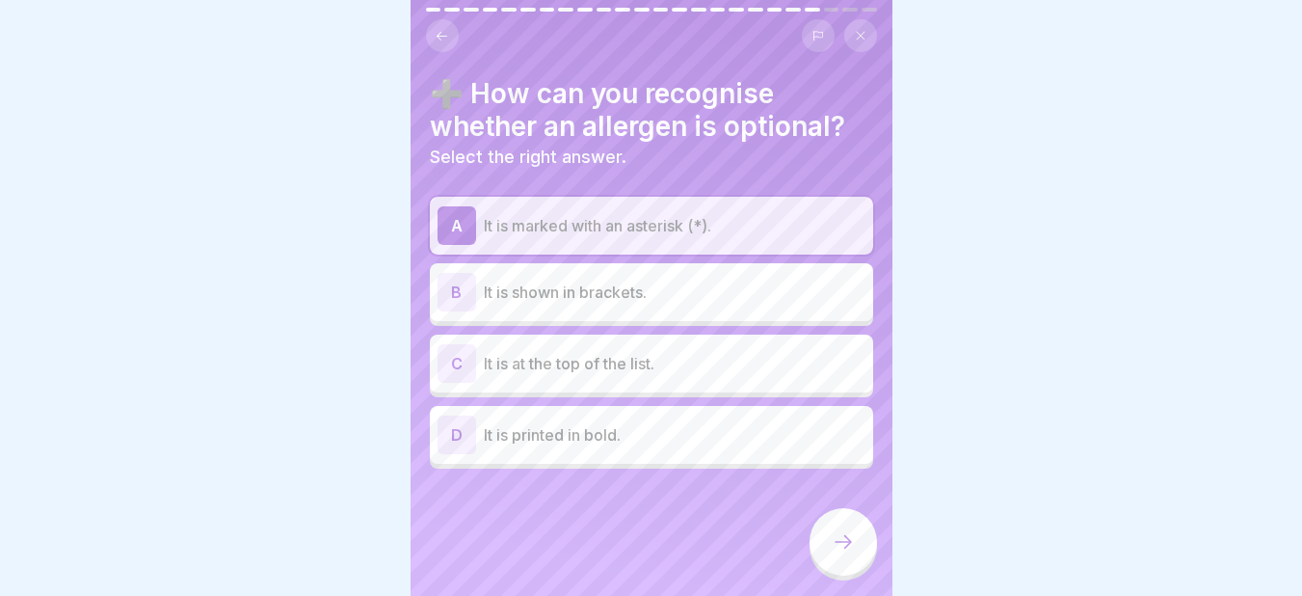
click at [847, 534] on div at bounding box center [842, 541] width 67 height 67
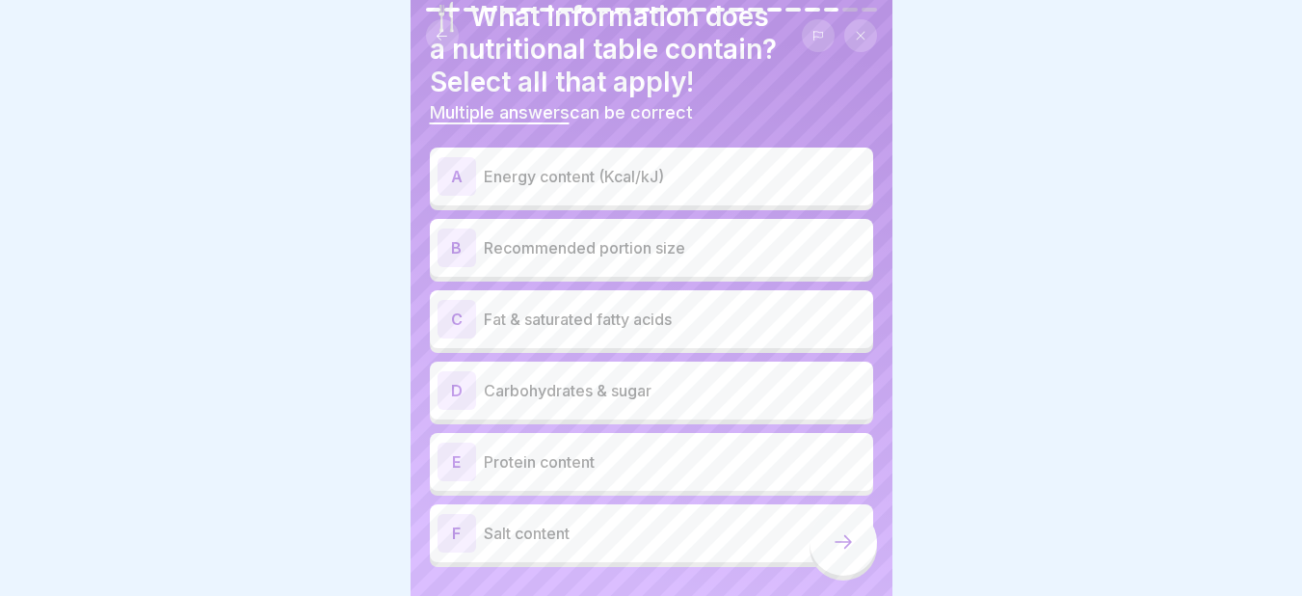
scroll to position [39, 0]
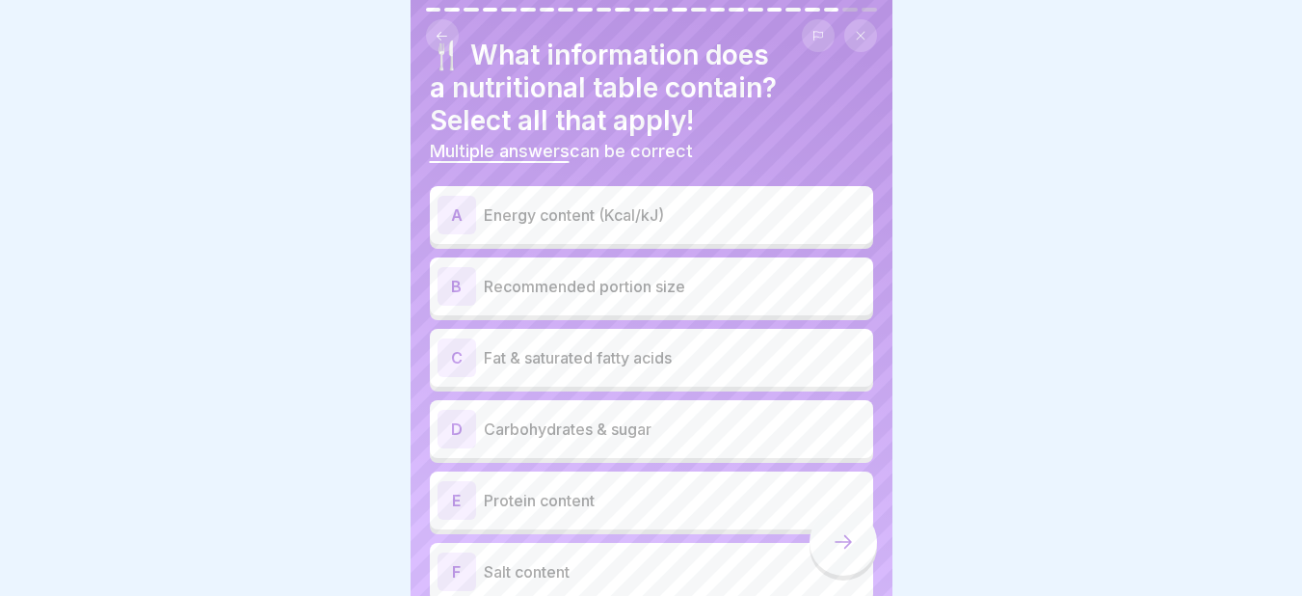
click at [488, 204] on p "Energy content (Kcal/kJ)" at bounding box center [675, 214] width 382 height 23
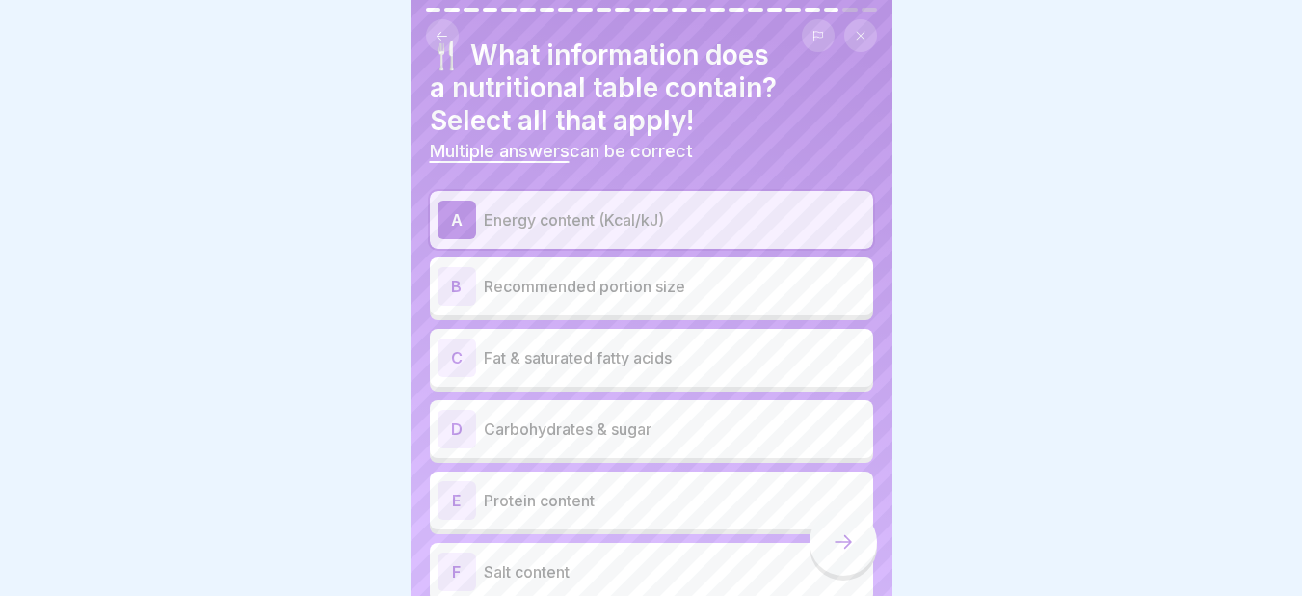
click at [453, 276] on div "B" at bounding box center [456, 286] width 39 height 39
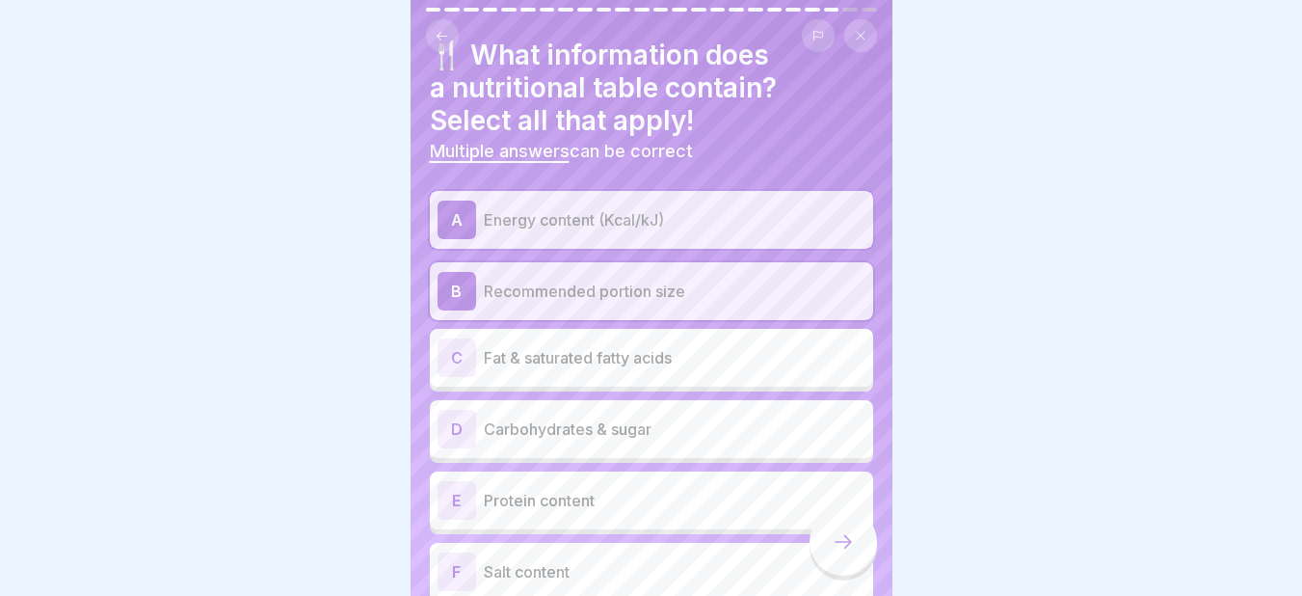
click at [465, 359] on div "C" at bounding box center [456, 357] width 39 height 39
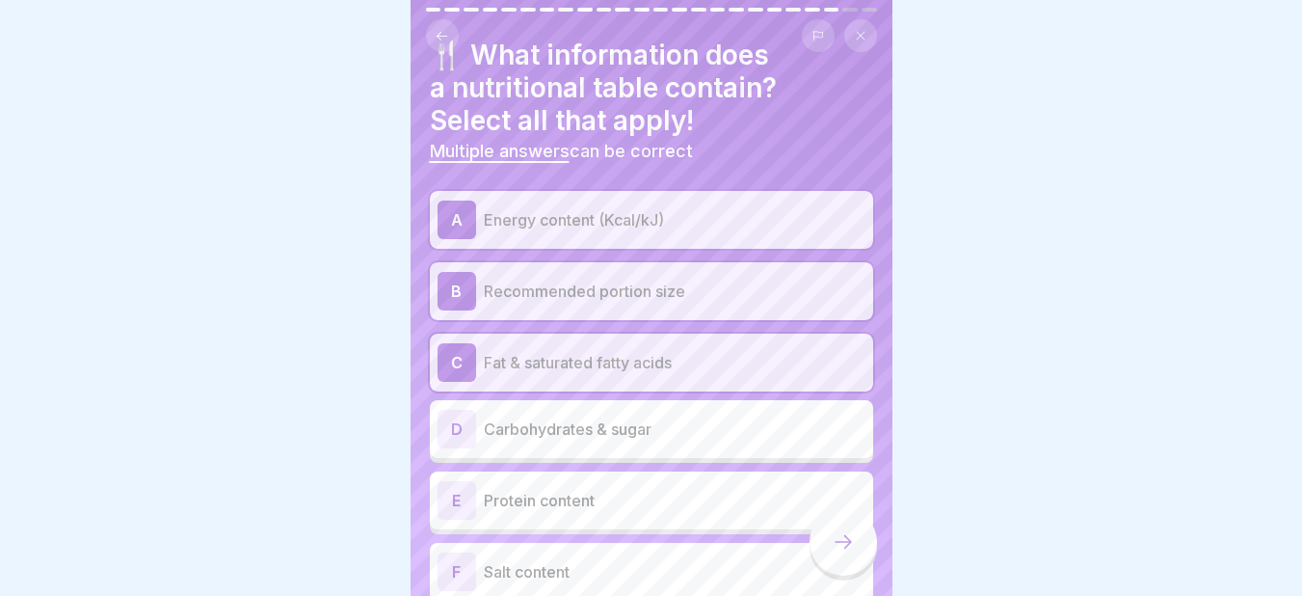
click at [445, 430] on div "D" at bounding box center [456, 429] width 39 height 39
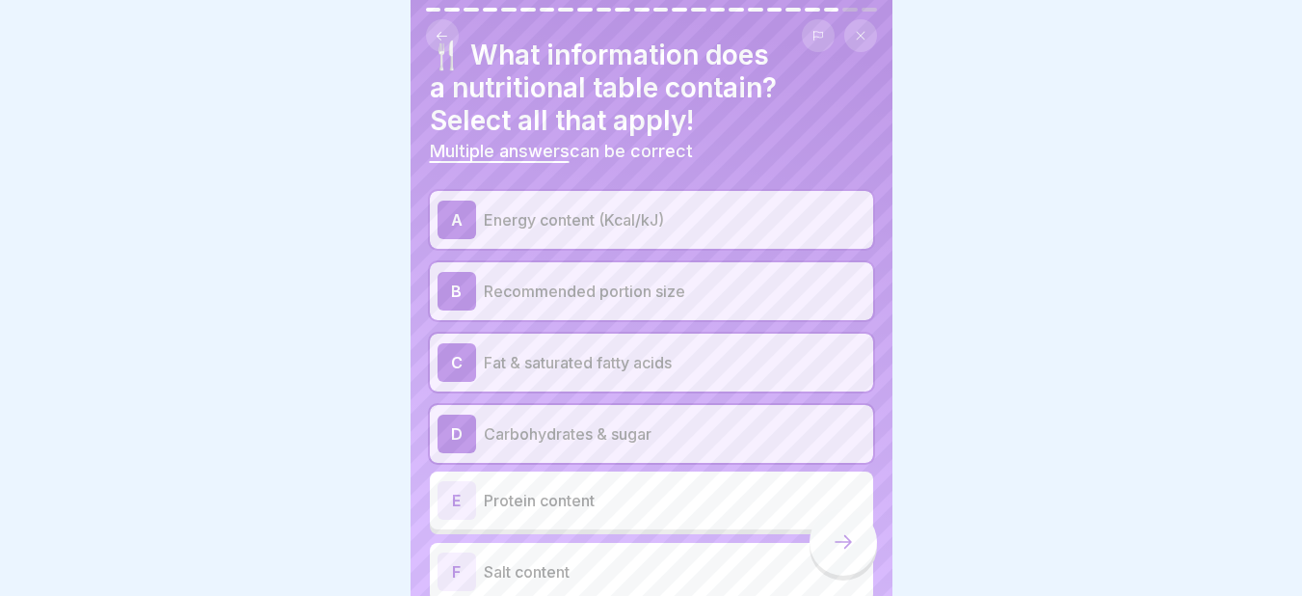
click at [457, 501] on div "E" at bounding box center [456, 500] width 39 height 39
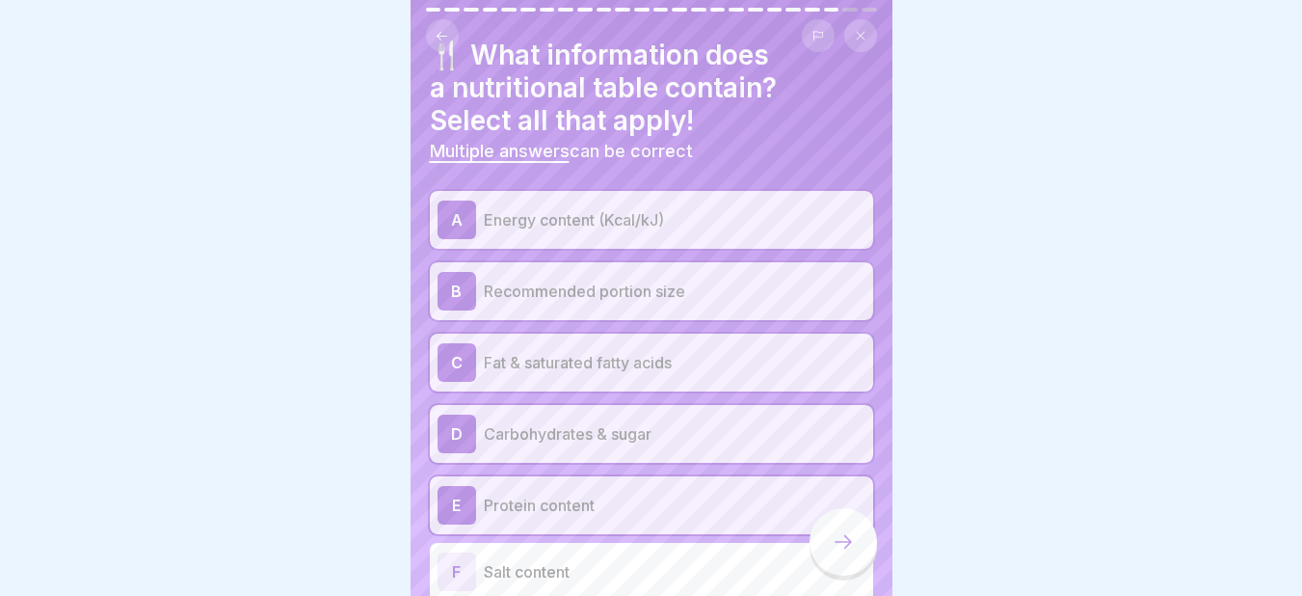
click at [464, 575] on div "F" at bounding box center [456, 571] width 39 height 39
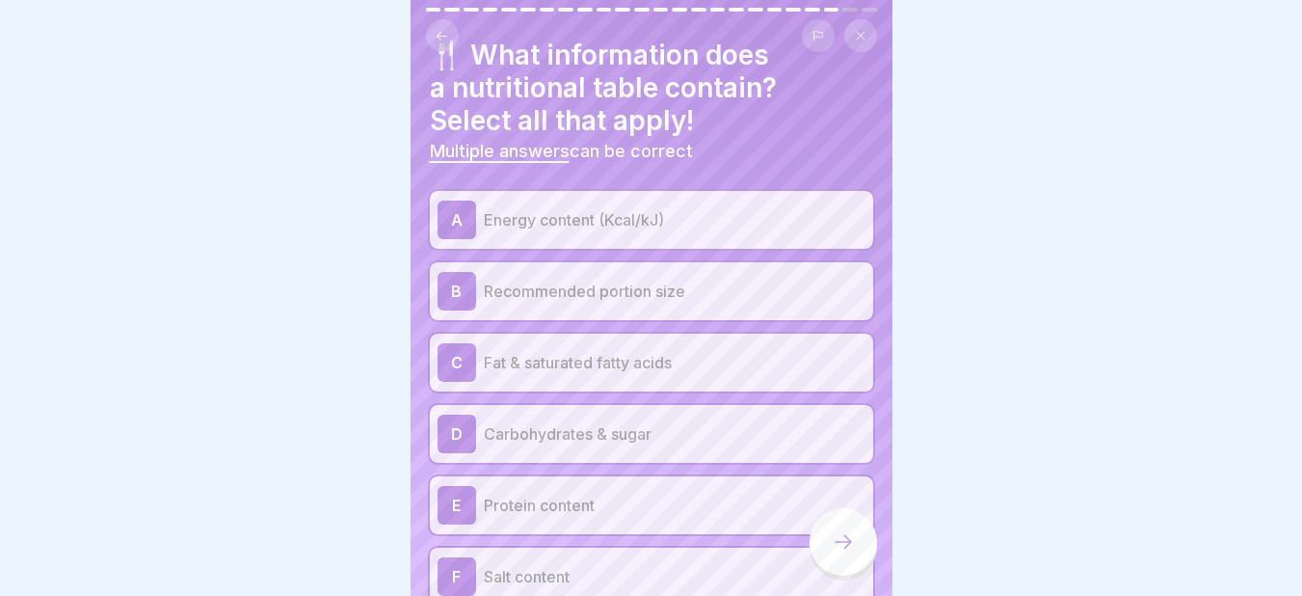
click at [847, 548] on icon at bounding box center [842, 541] width 17 height 13
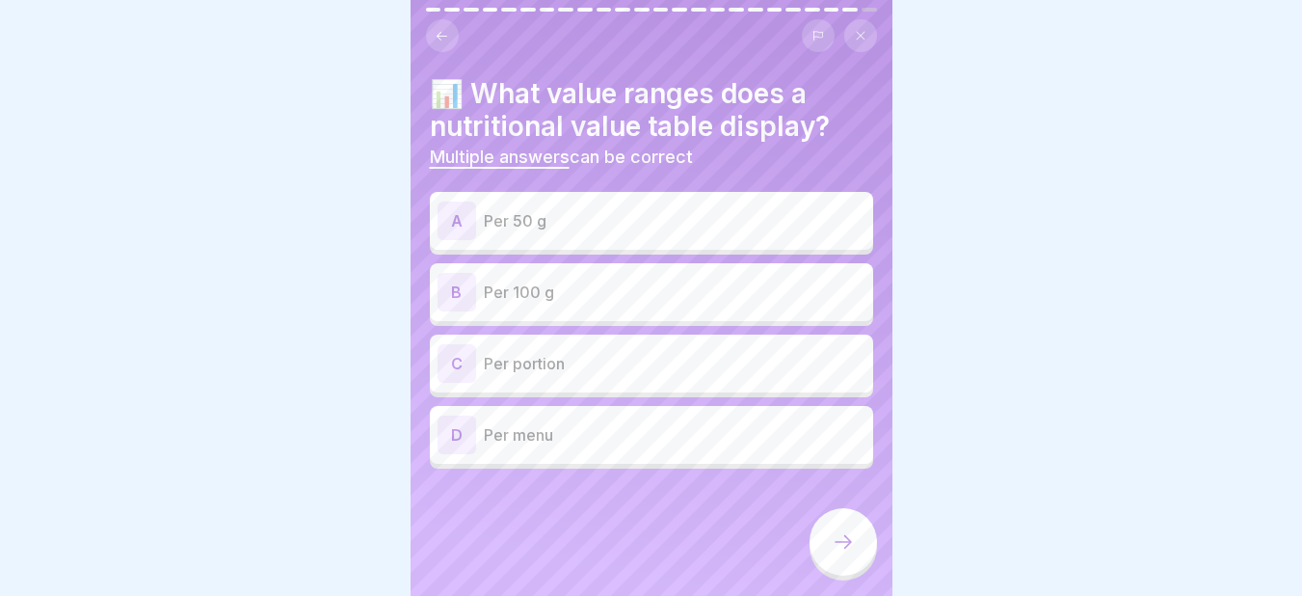
click at [459, 284] on div "B" at bounding box center [456, 292] width 39 height 39
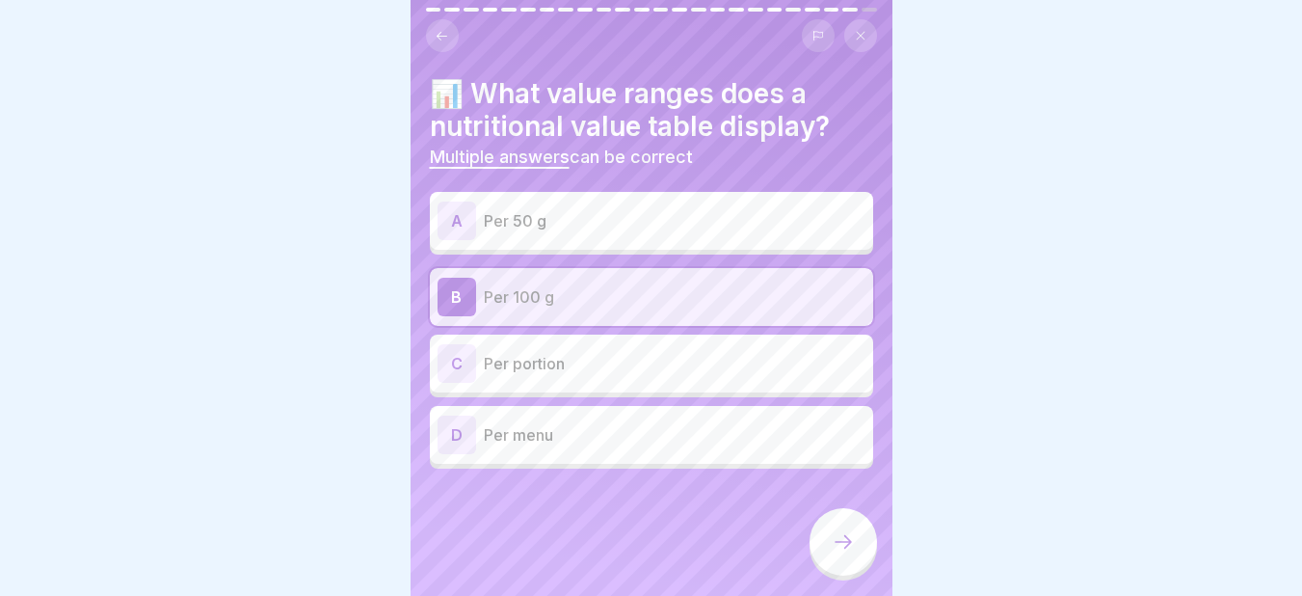
click at [457, 361] on div "C" at bounding box center [456, 363] width 39 height 39
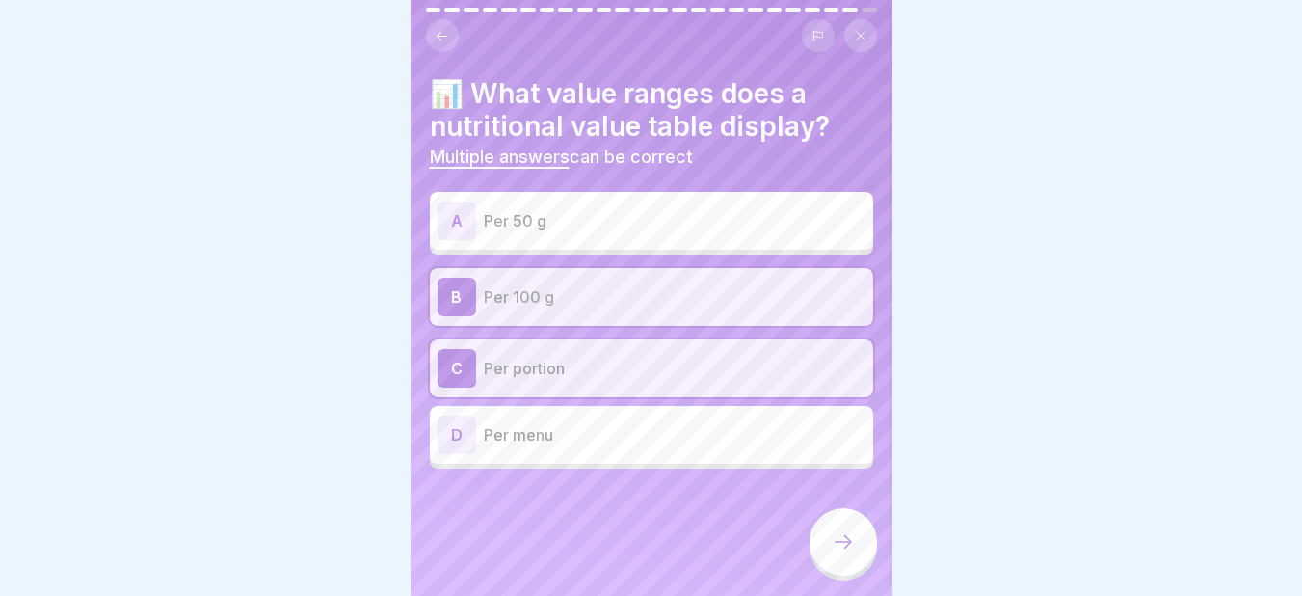
click at [839, 544] on div at bounding box center [842, 541] width 67 height 67
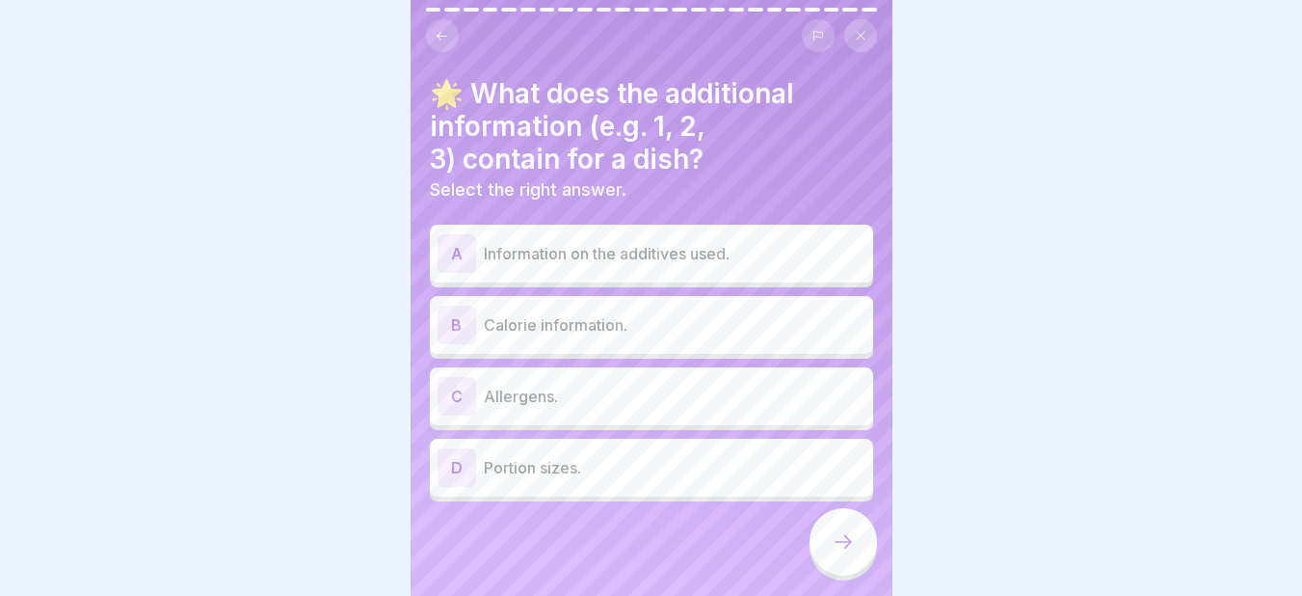
click at [659, 244] on p "Information on the additives used." at bounding box center [675, 253] width 382 height 23
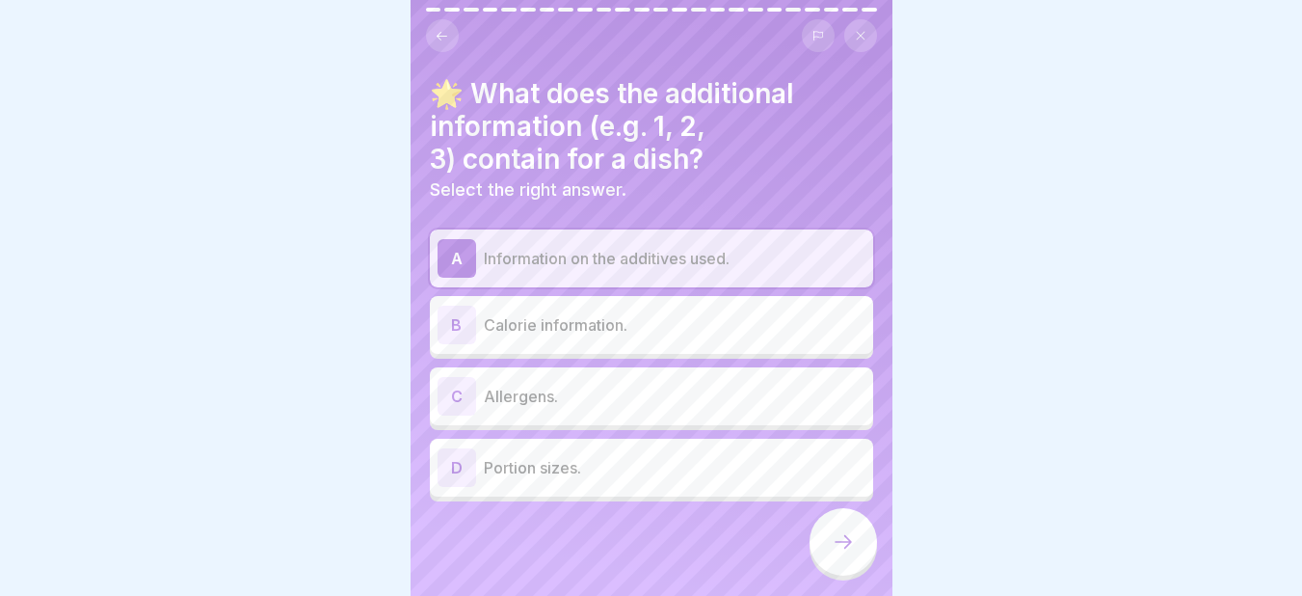
click at [862, 567] on div at bounding box center [842, 541] width 67 height 67
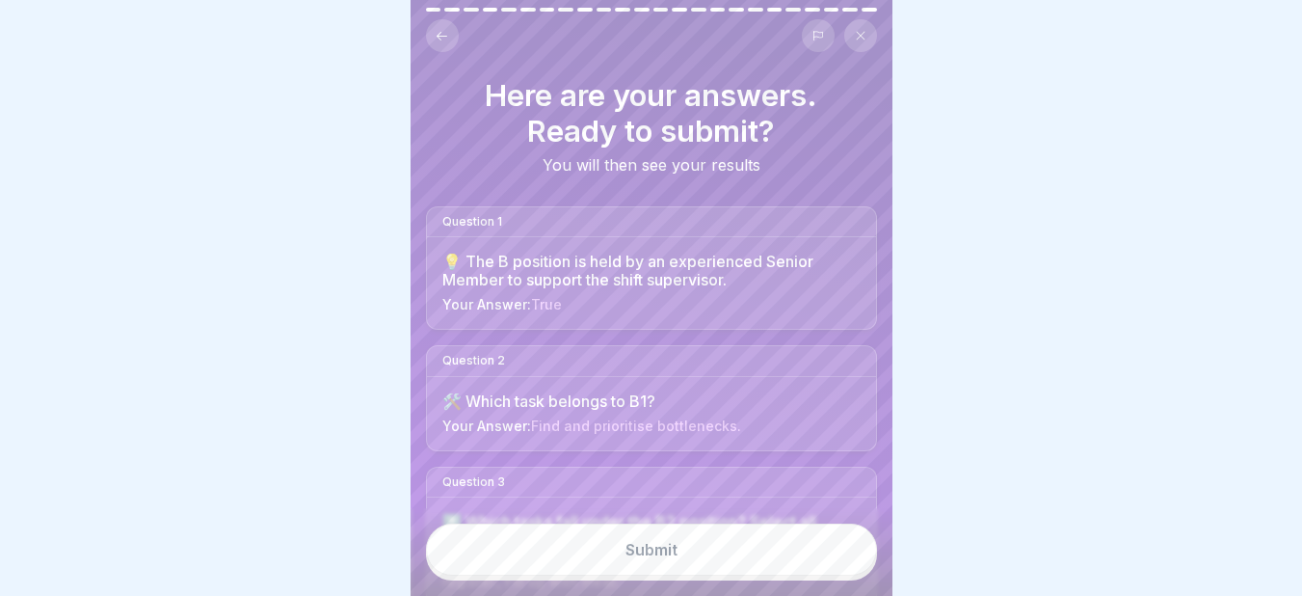
click at [685, 551] on button "Submit" at bounding box center [651, 549] width 451 height 52
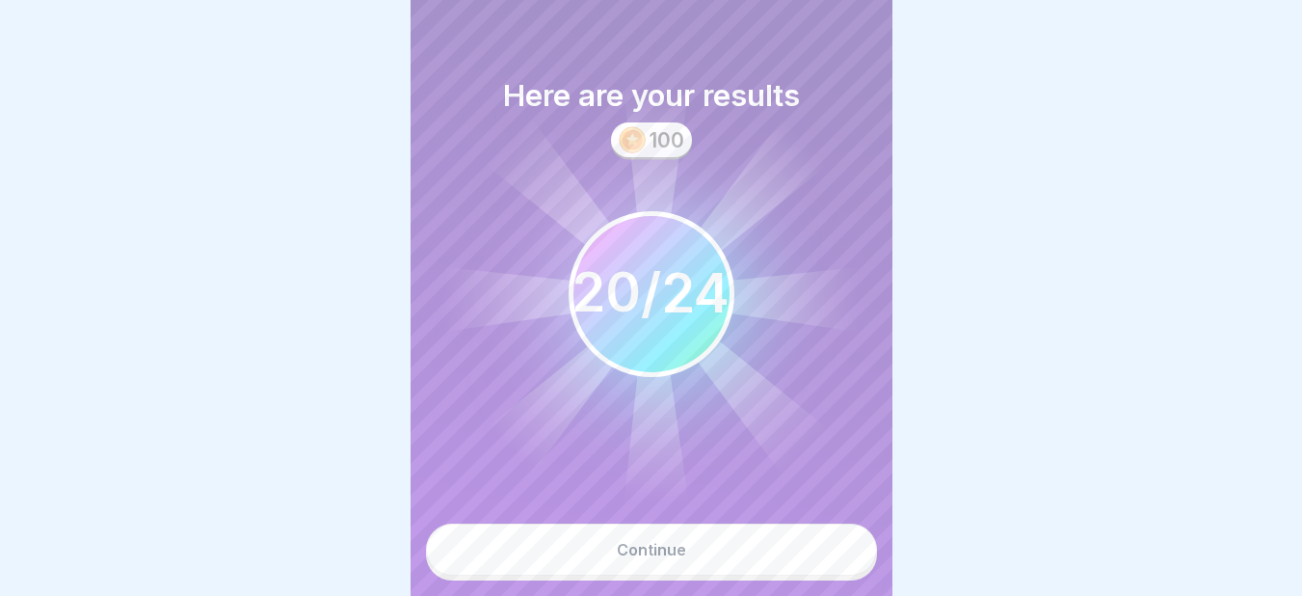
click at [688, 569] on button "Continue" at bounding box center [651, 549] width 451 height 52
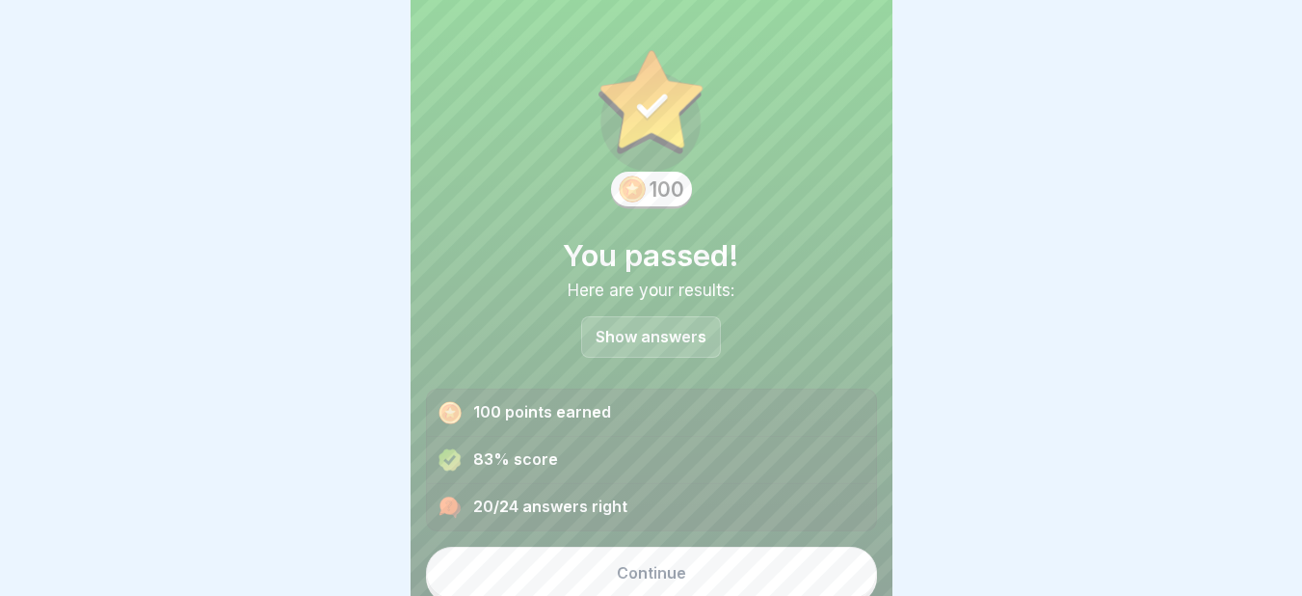
click at [750, 573] on button "Continue" at bounding box center [651, 572] width 451 height 52
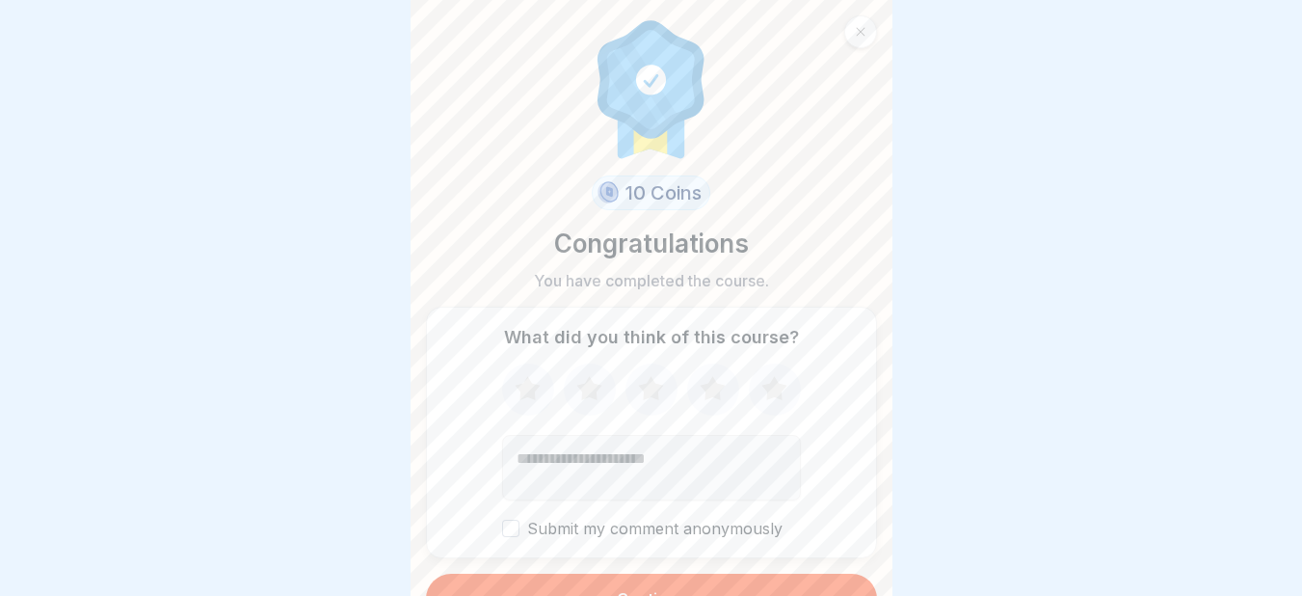
click at [730, 579] on button "Continue" at bounding box center [651, 598] width 451 height 50
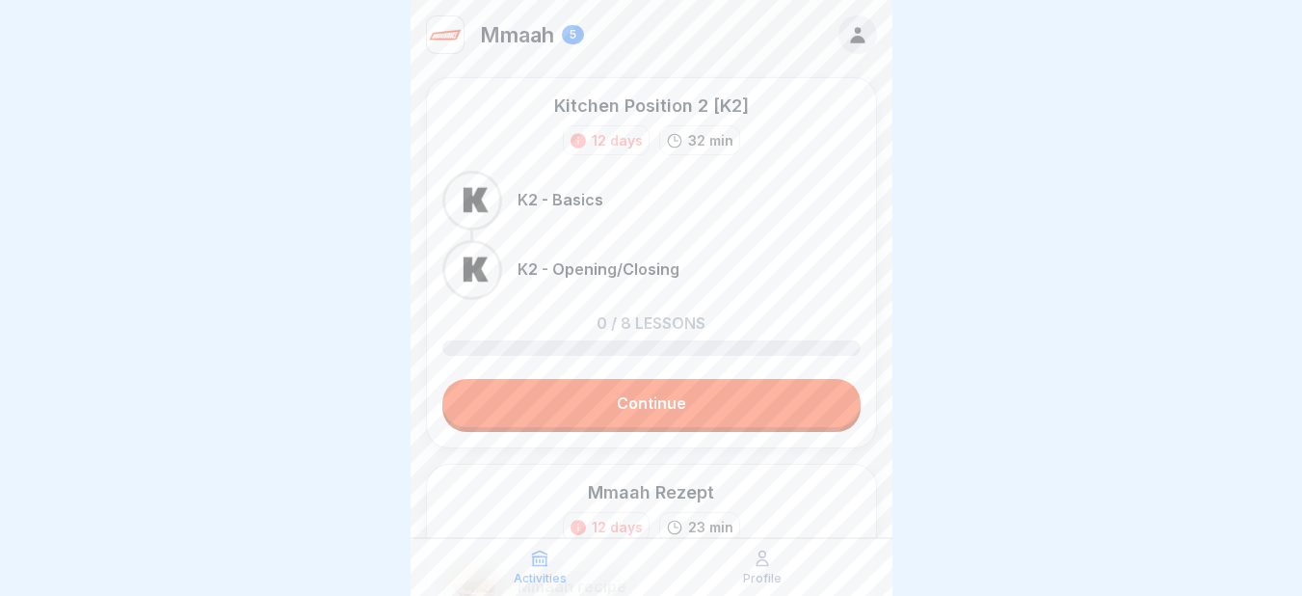
click at [595, 406] on link "Continue" at bounding box center [651, 403] width 418 height 48
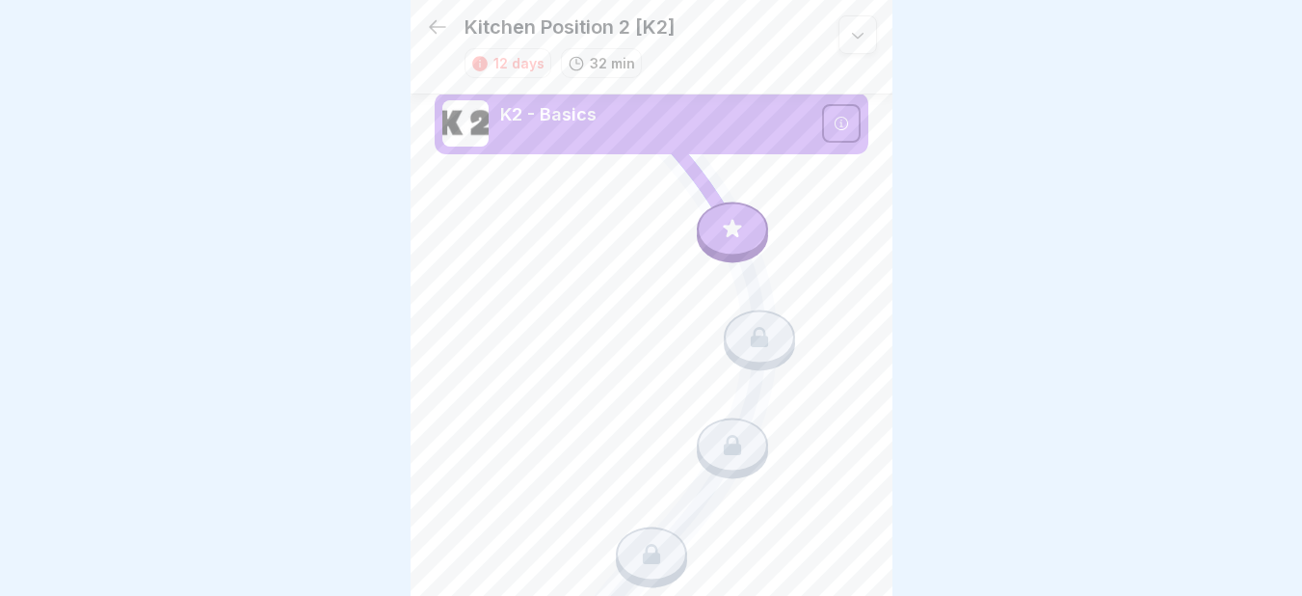
click at [900, 363] on div at bounding box center [651, 298] width 1302 height 596
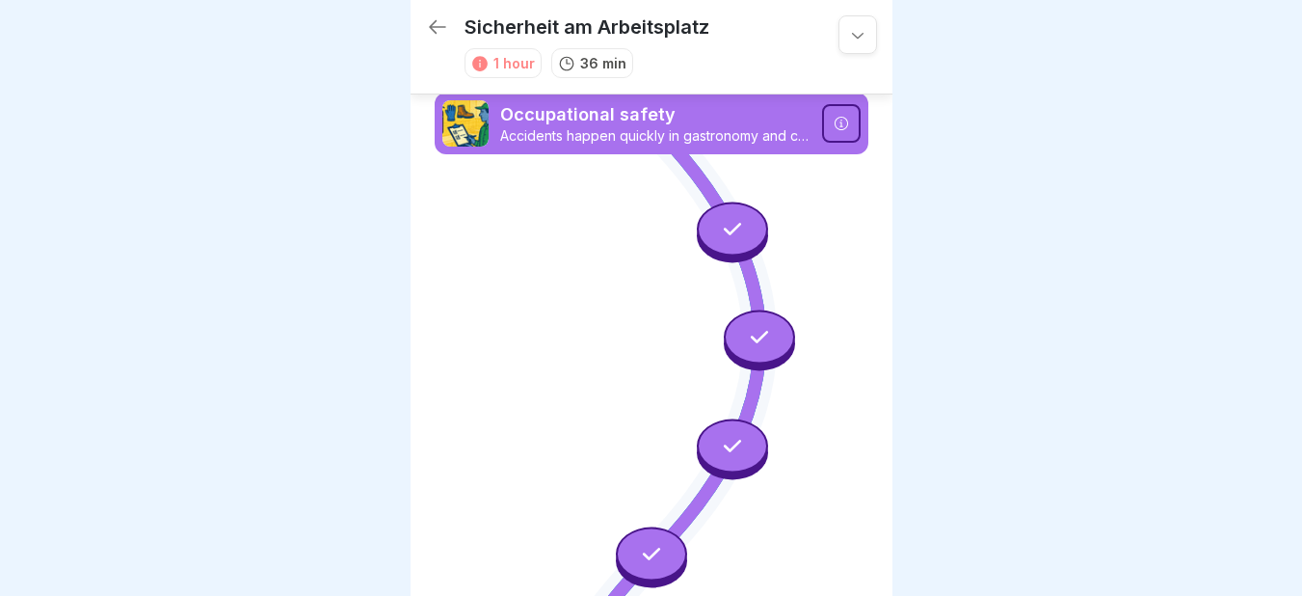
click at [834, 119] on icon at bounding box center [841, 123] width 15 height 15
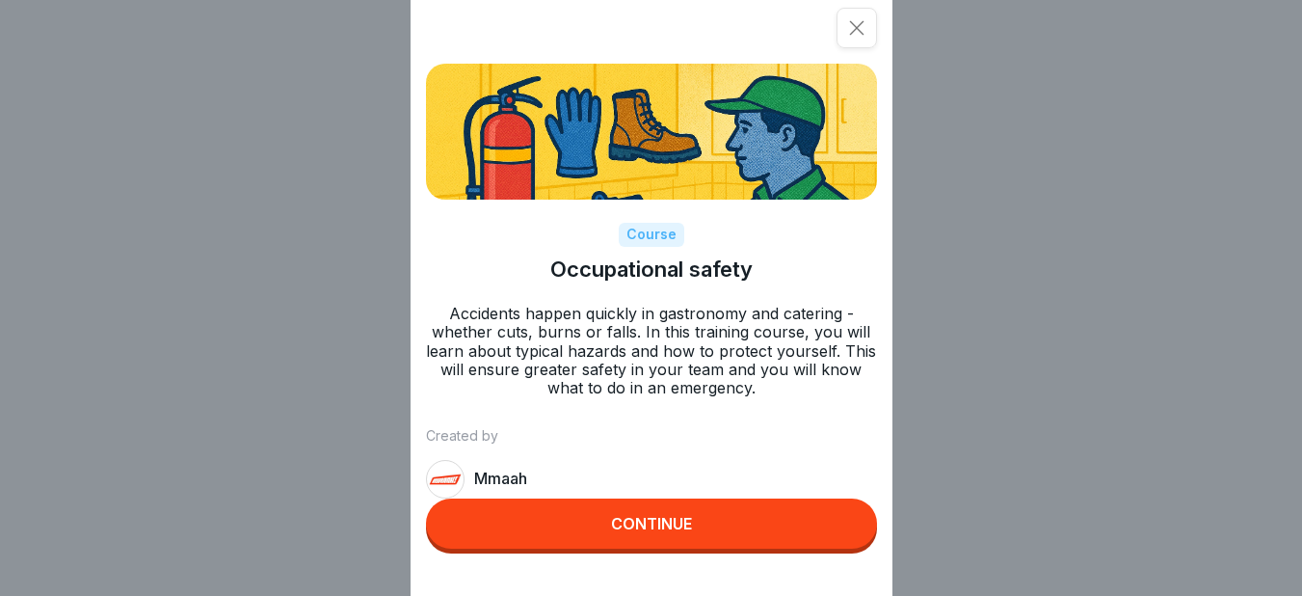
click at [642, 528] on button "Continue" at bounding box center [651, 523] width 451 height 50
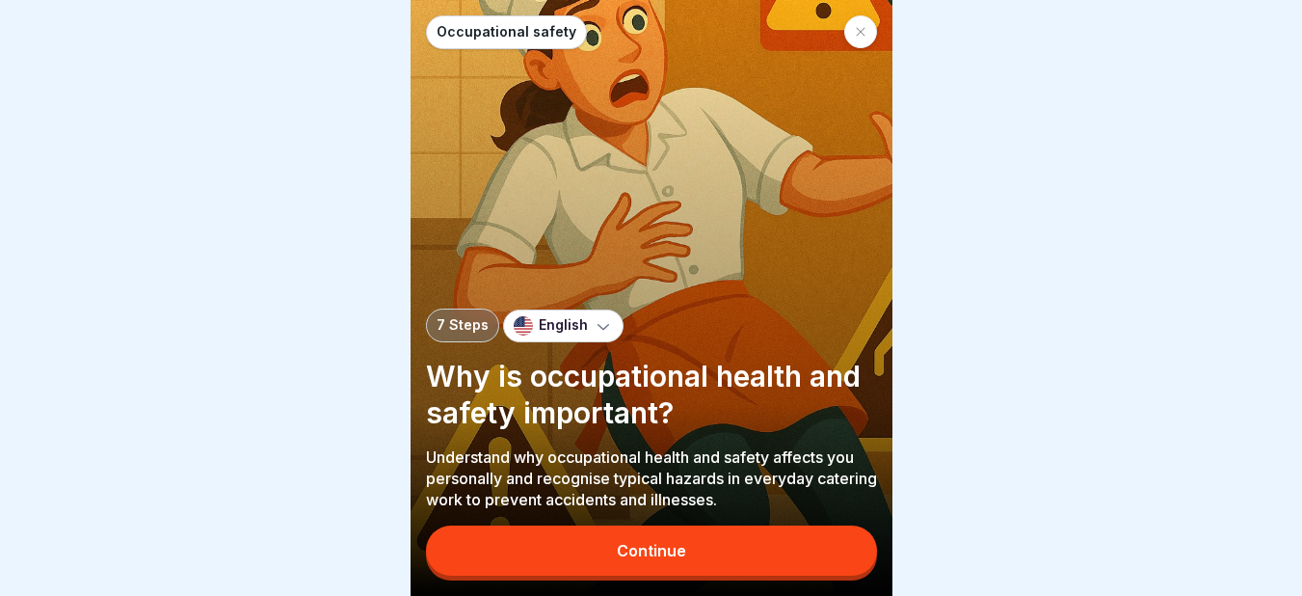
click at [642, 528] on div "Occupational safety 7 Steps English Why is occupational health and safety impor…" at bounding box center [652, 298] width 482 height 596
click at [625, 553] on button "Continue" at bounding box center [651, 550] width 451 height 50
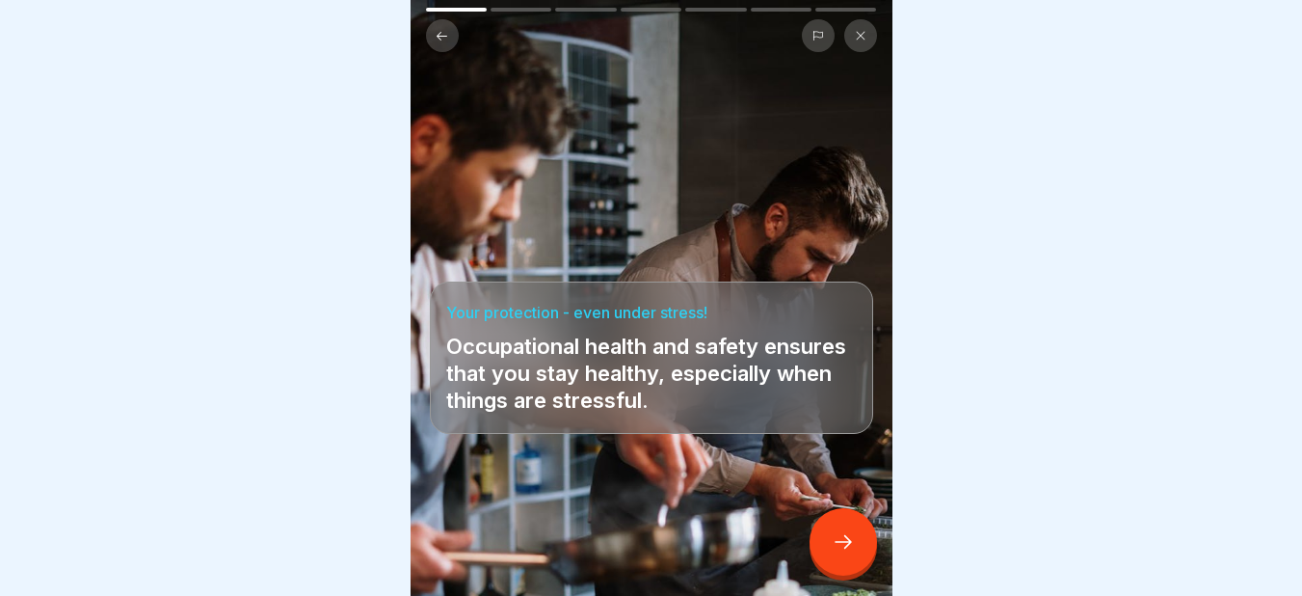
click at [832, 553] on icon at bounding box center [843, 541] width 23 height 23
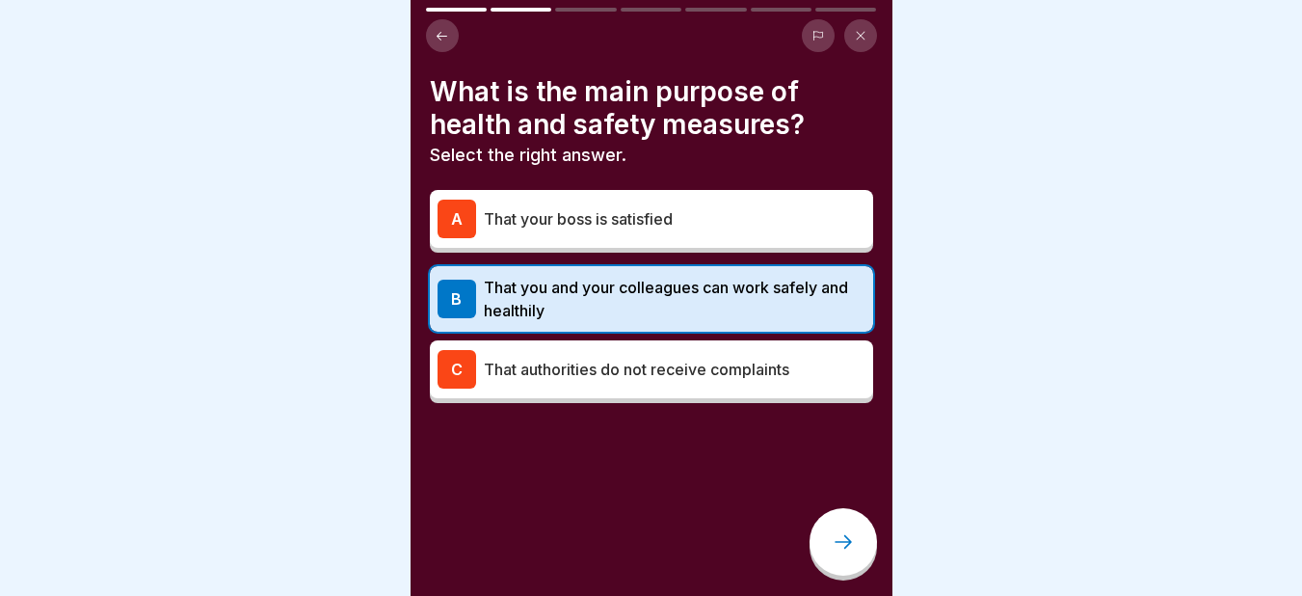
click at [853, 553] on icon at bounding box center [843, 541] width 23 height 23
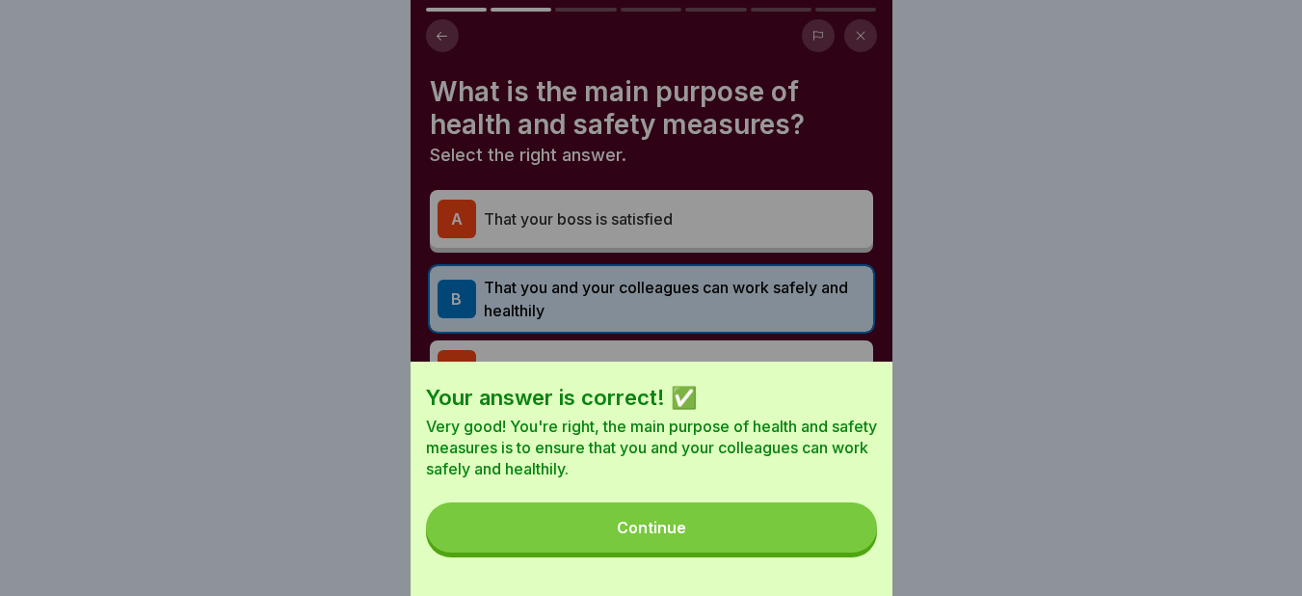
click at [801, 542] on button "Continue" at bounding box center [651, 527] width 451 height 50
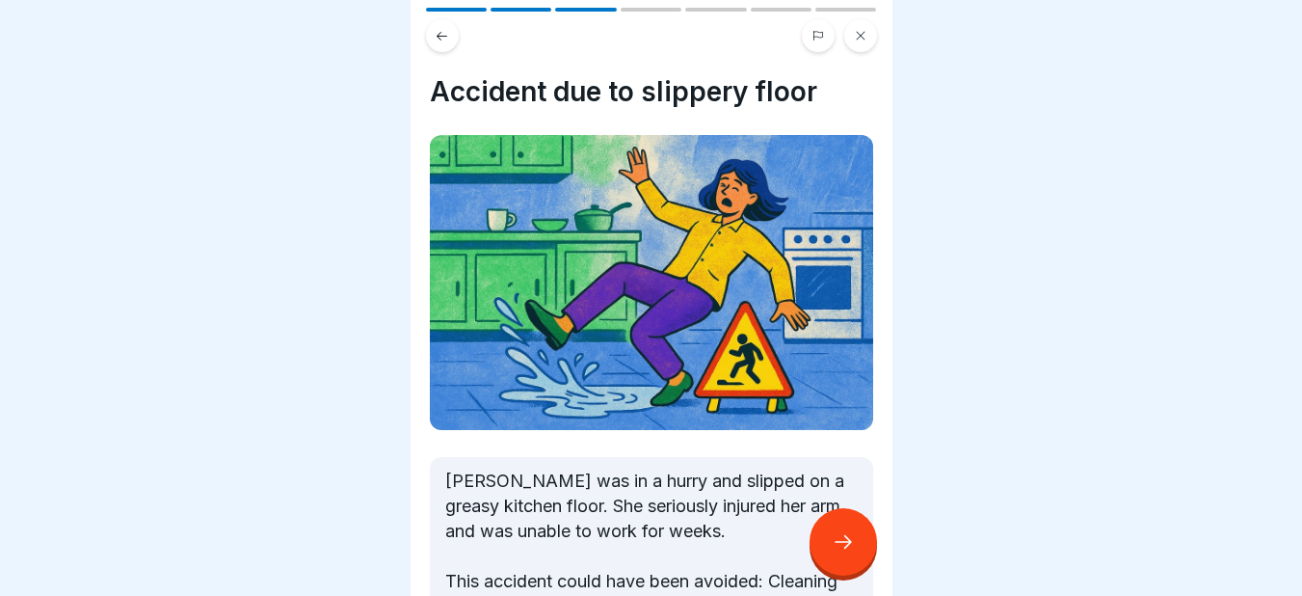
click at [855, 555] on div at bounding box center [842, 541] width 67 height 67
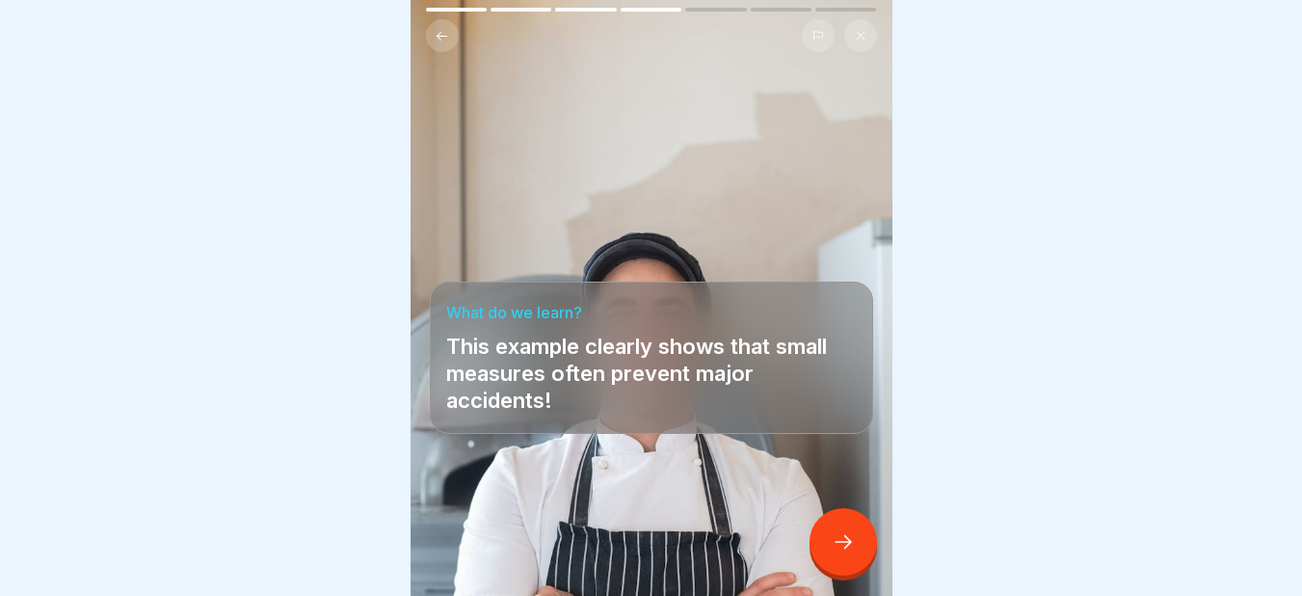
click at [851, 552] on icon at bounding box center [843, 541] width 23 height 23
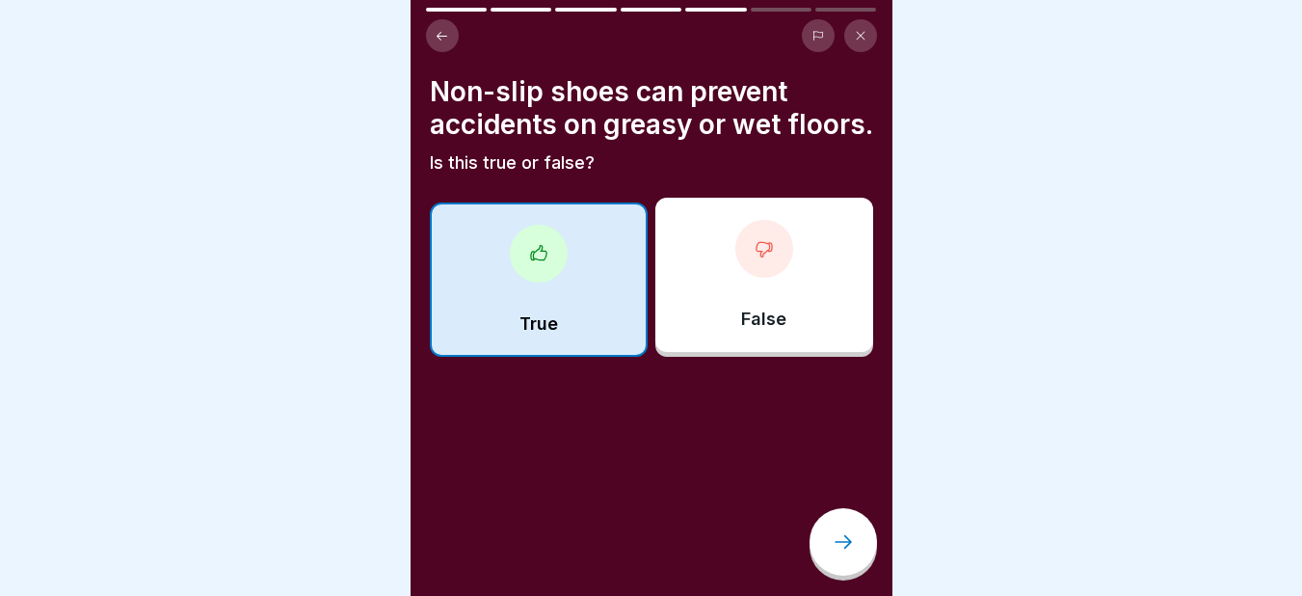
click at [851, 552] on icon at bounding box center [843, 541] width 23 height 23
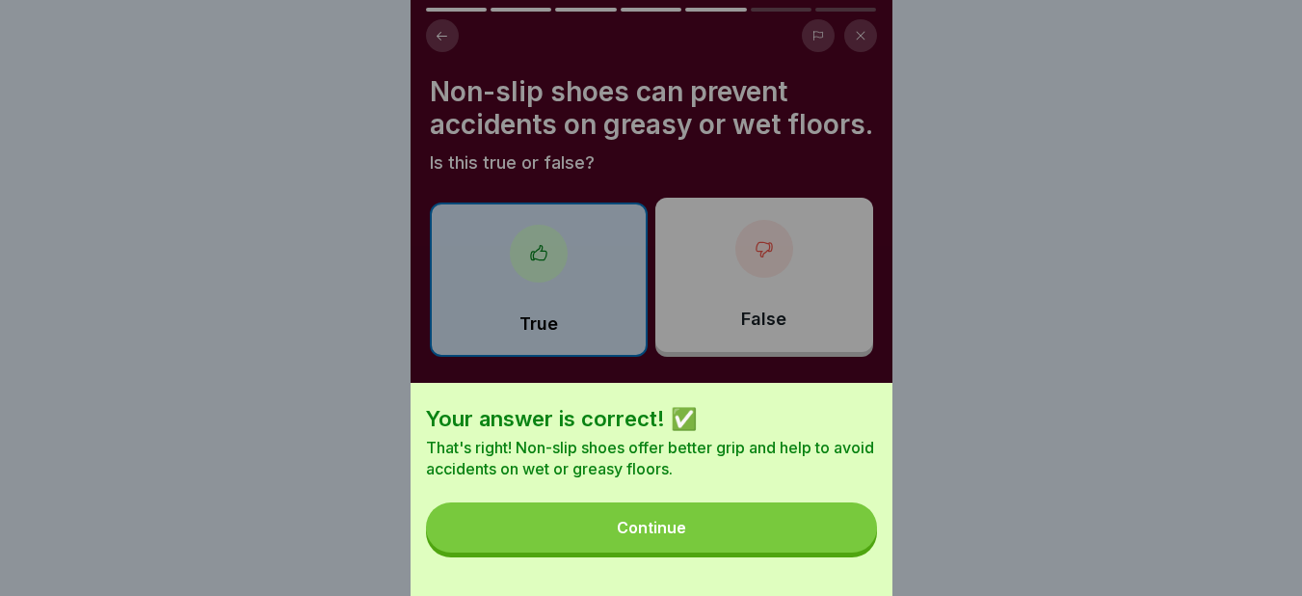
click at [851, 552] on button "Continue" at bounding box center [651, 527] width 451 height 50
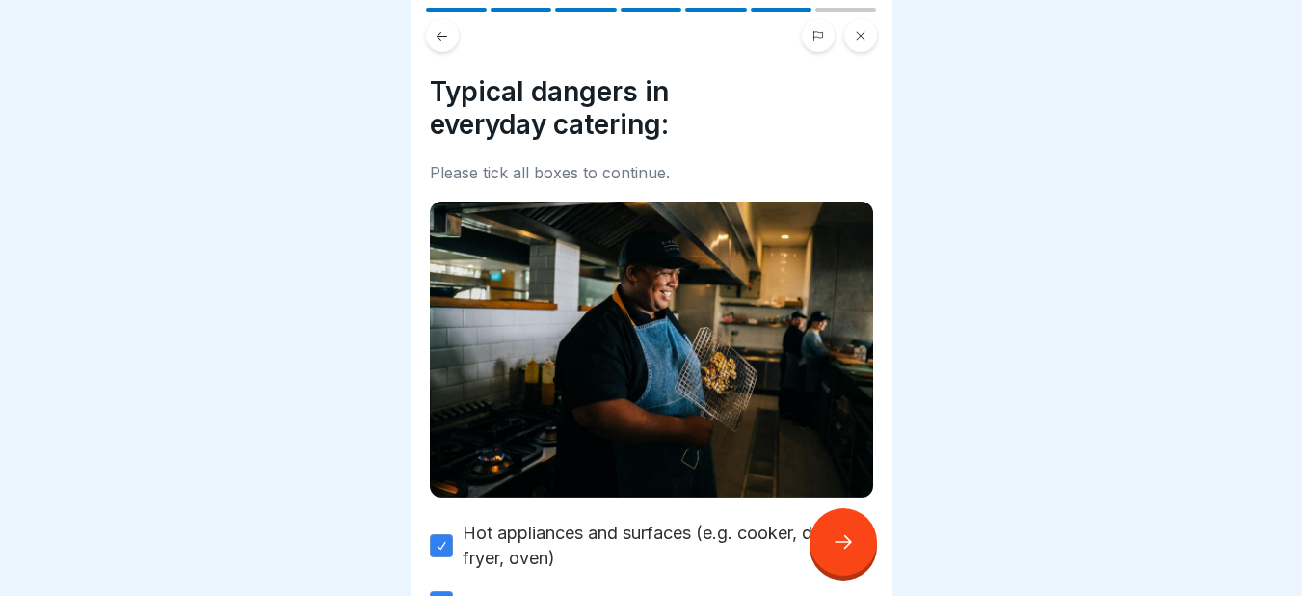
click at [851, 552] on icon at bounding box center [843, 541] width 23 height 23
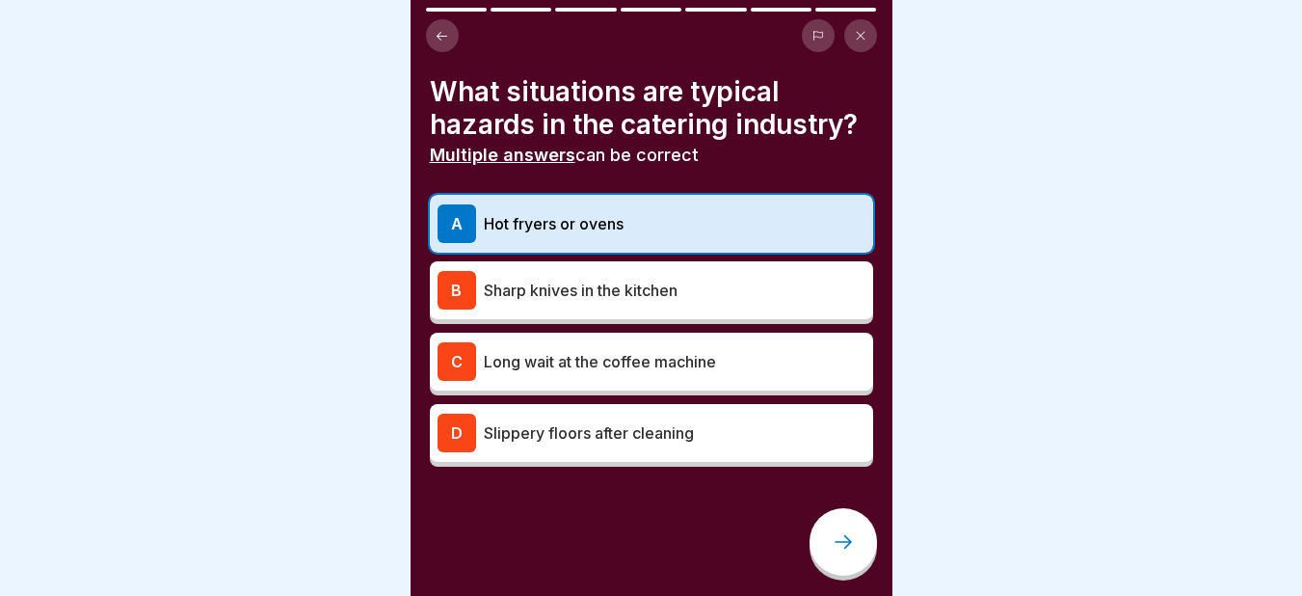
click at [851, 552] on icon at bounding box center [843, 541] width 23 height 23
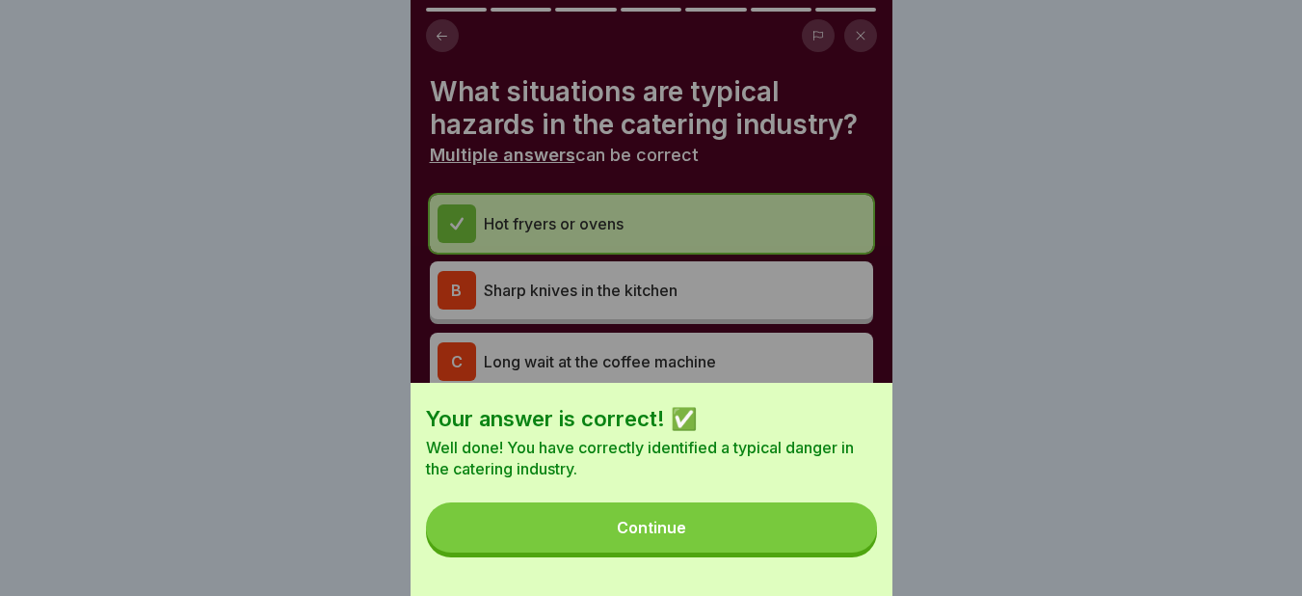
click at [851, 552] on button "Continue" at bounding box center [651, 527] width 451 height 50
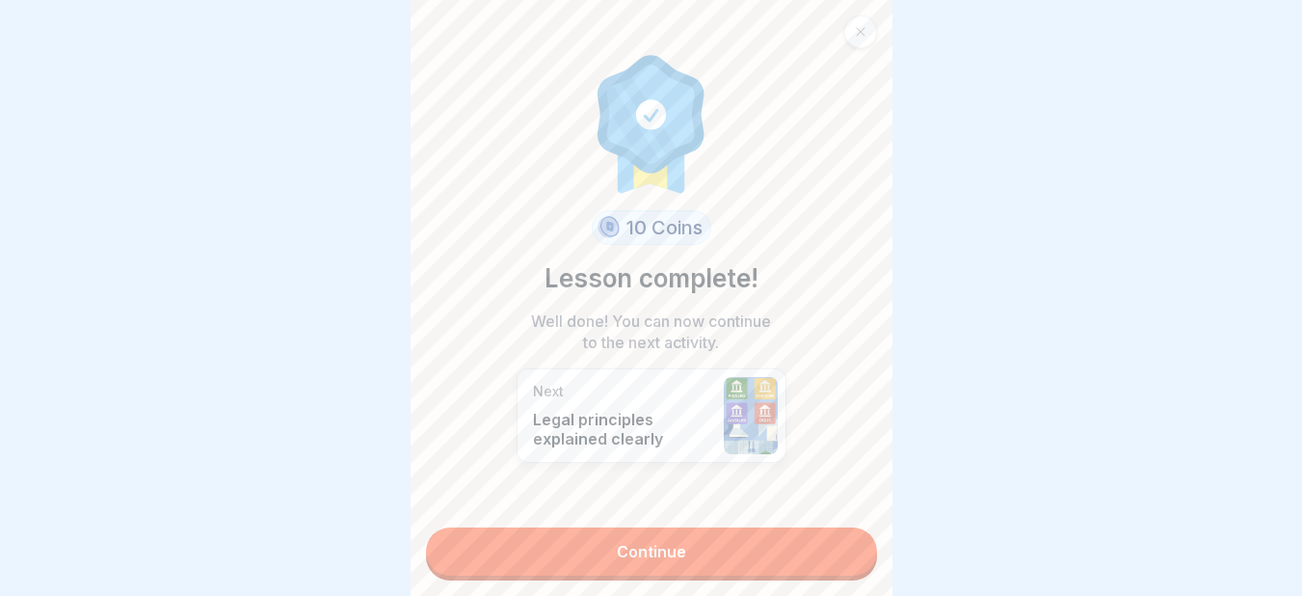
click at [851, 552] on link "Continue" at bounding box center [651, 551] width 451 height 48
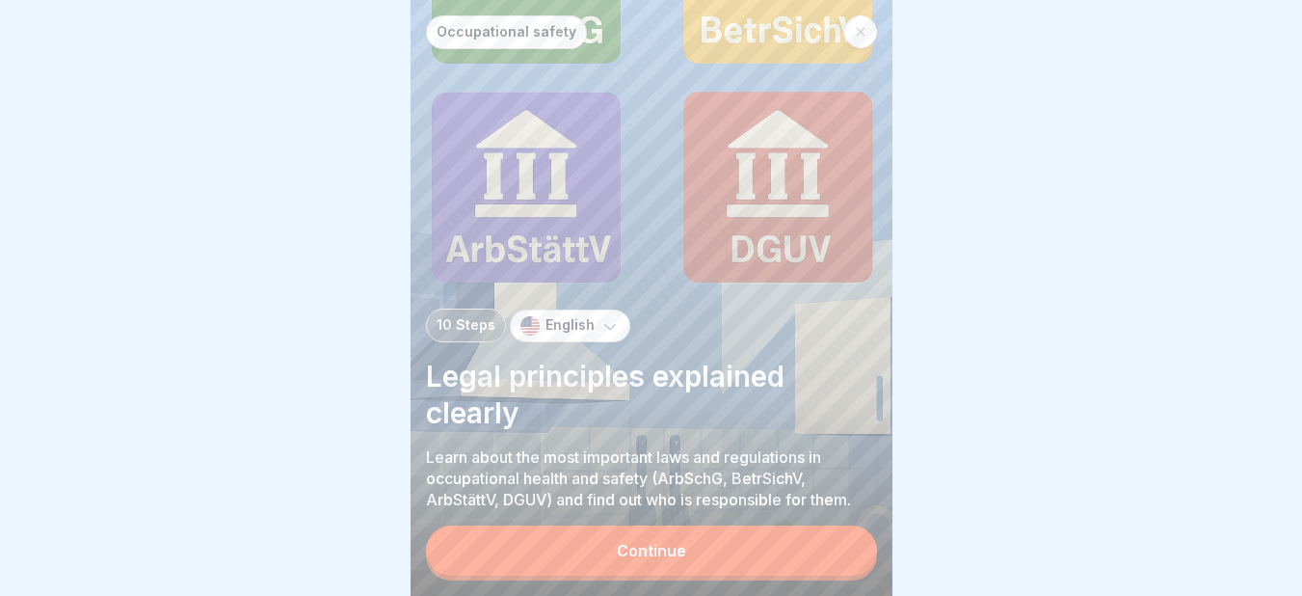
click at [851, 552] on button "Continue" at bounding box center [651, 550] width 451 height 50
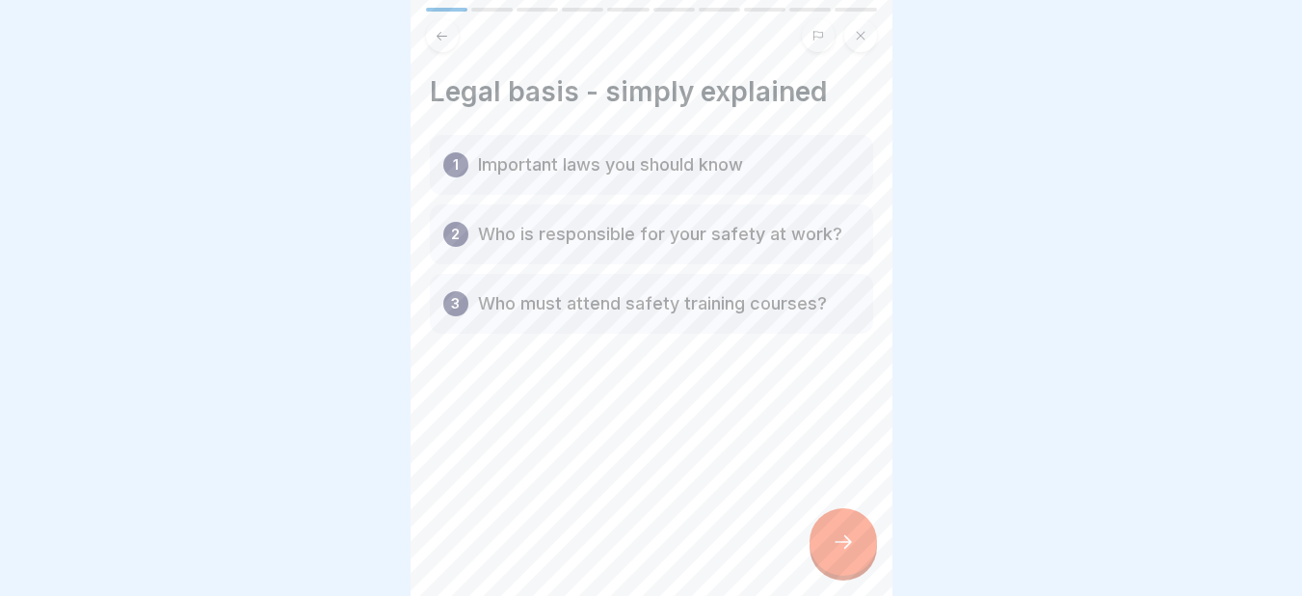
click at [851, 552] on icon at bounding box center [843, 541] width 23 height 23
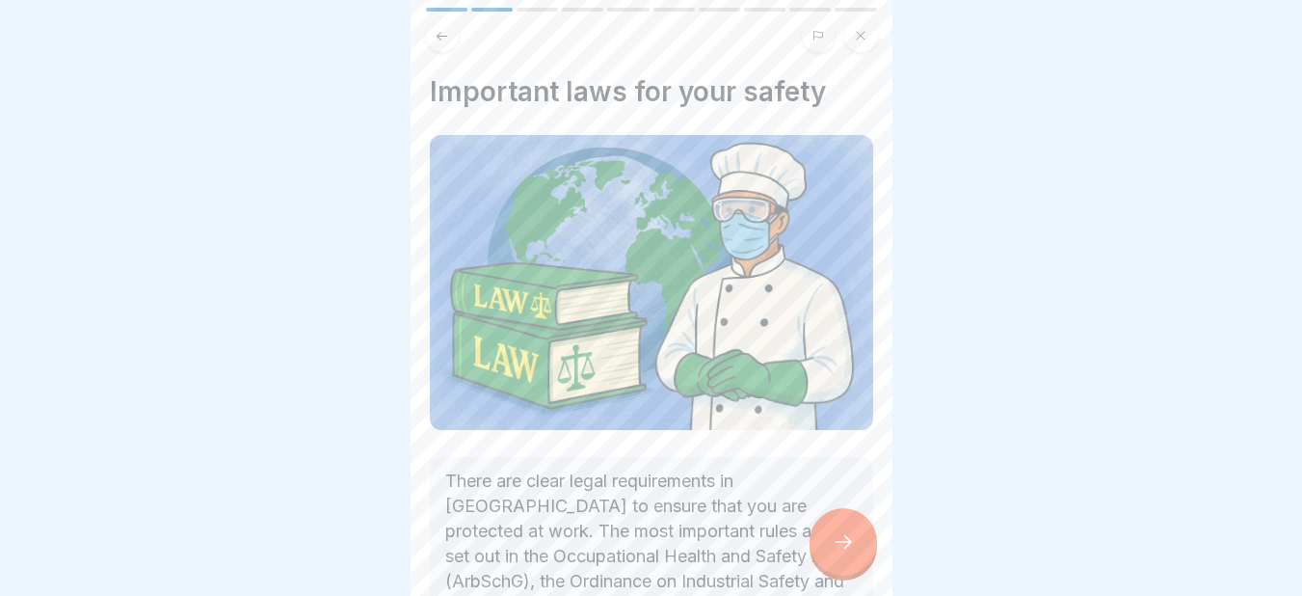
click at [851, 552] on icon at bounding box center [843, 541] width 23 height 23
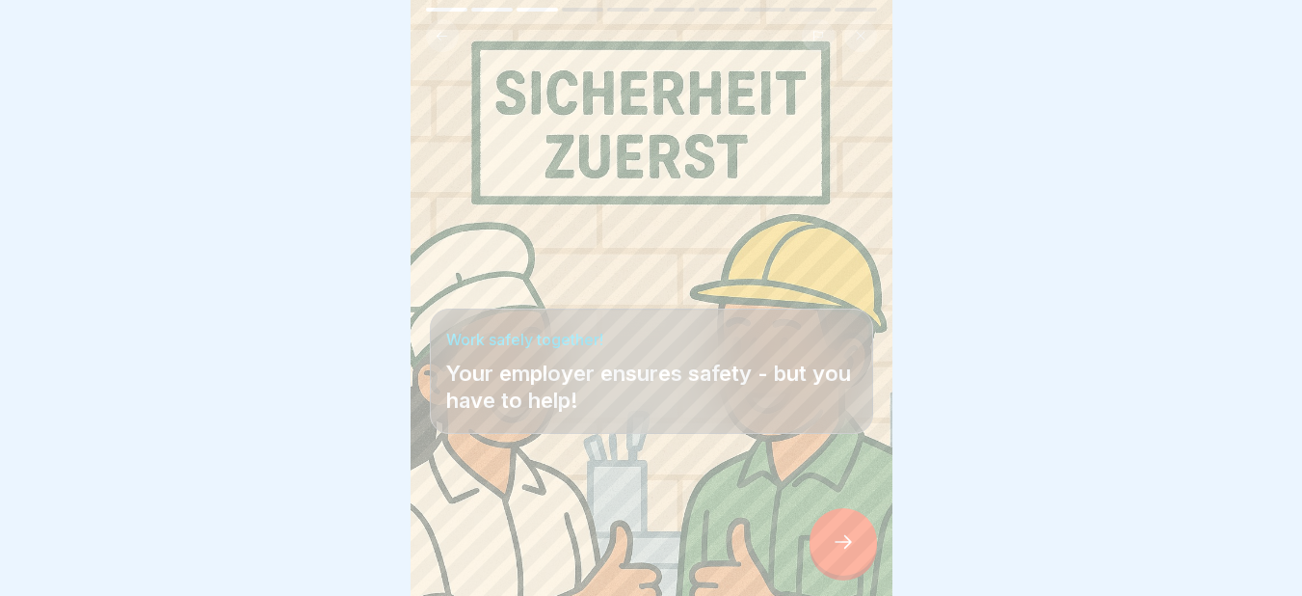
click at [851, 552] on icon at bounding box center [843, 541] width 23 height 23
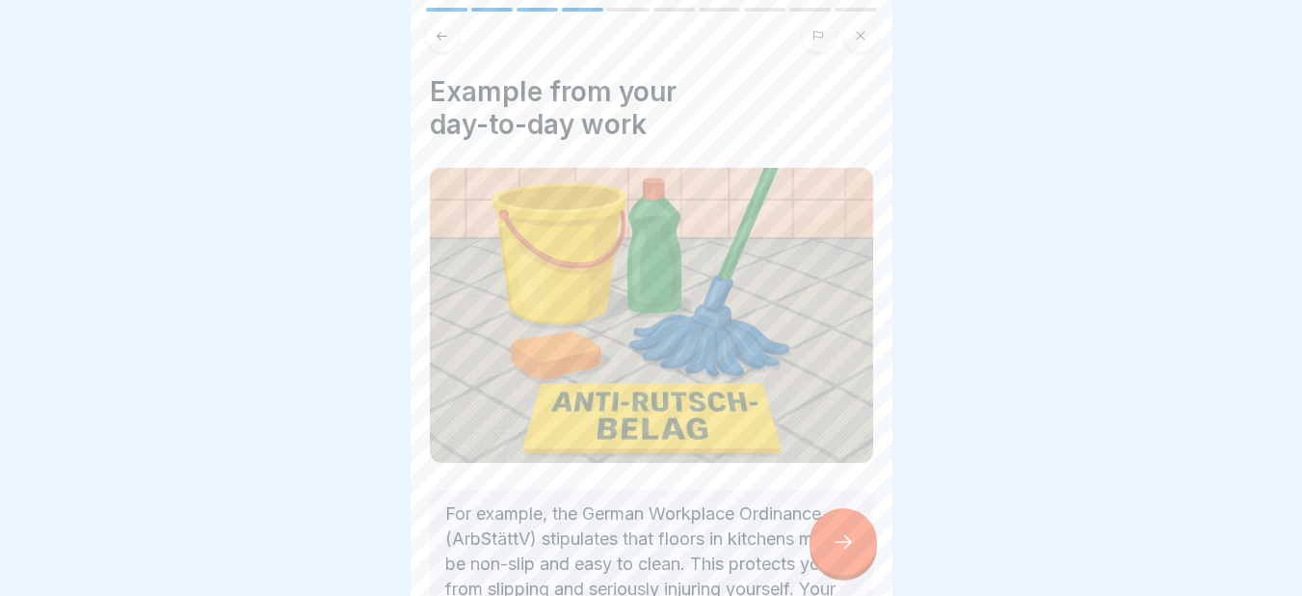
click at [851, 552] on icon at bounding box center [843, 541] width 23 height 23
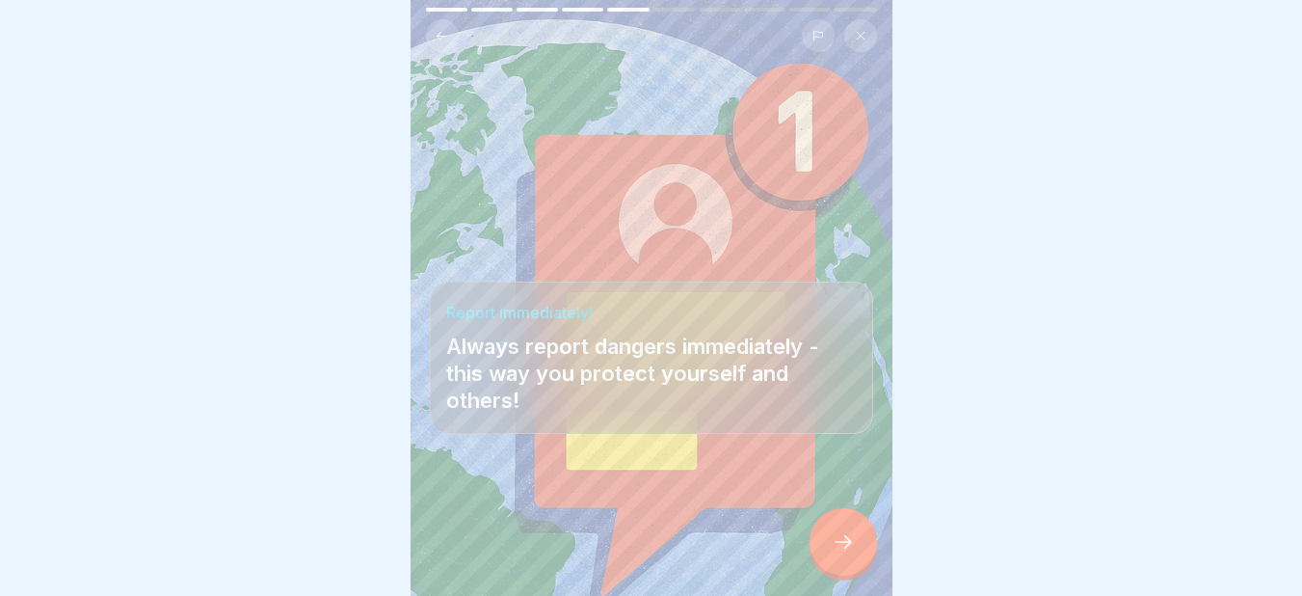
click at [851, 552] on icon at bounding box center [843, 541] width 23 height 23
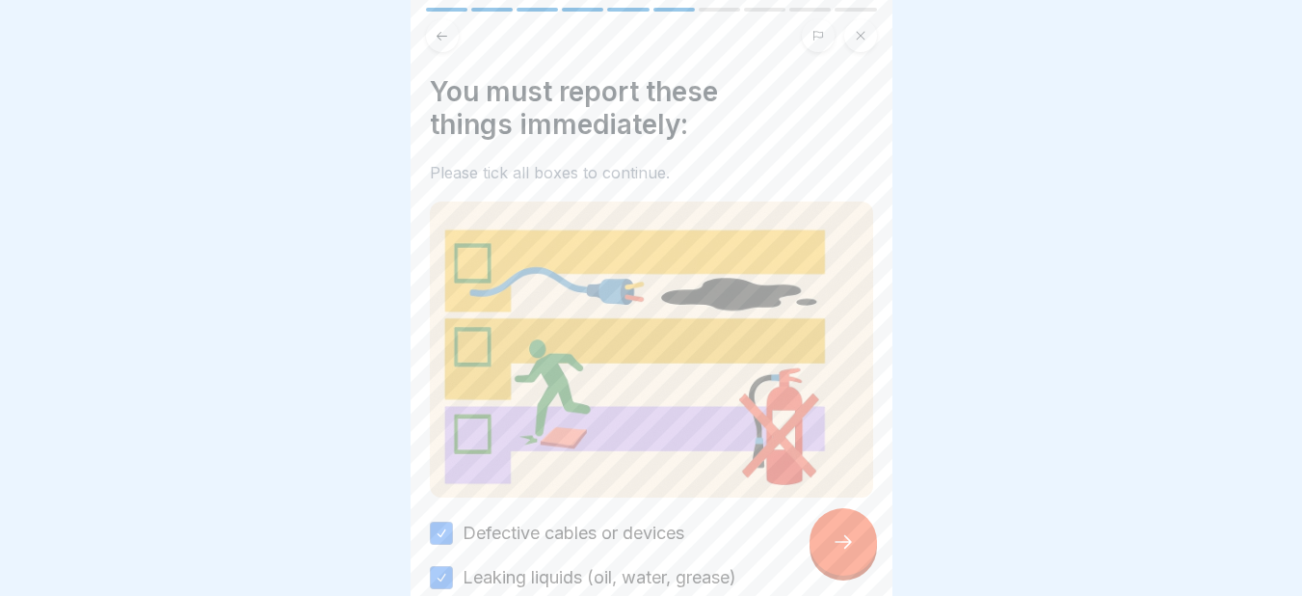
click at [851, 552] on icon at bounding box center [843, 541] width 23 height 23
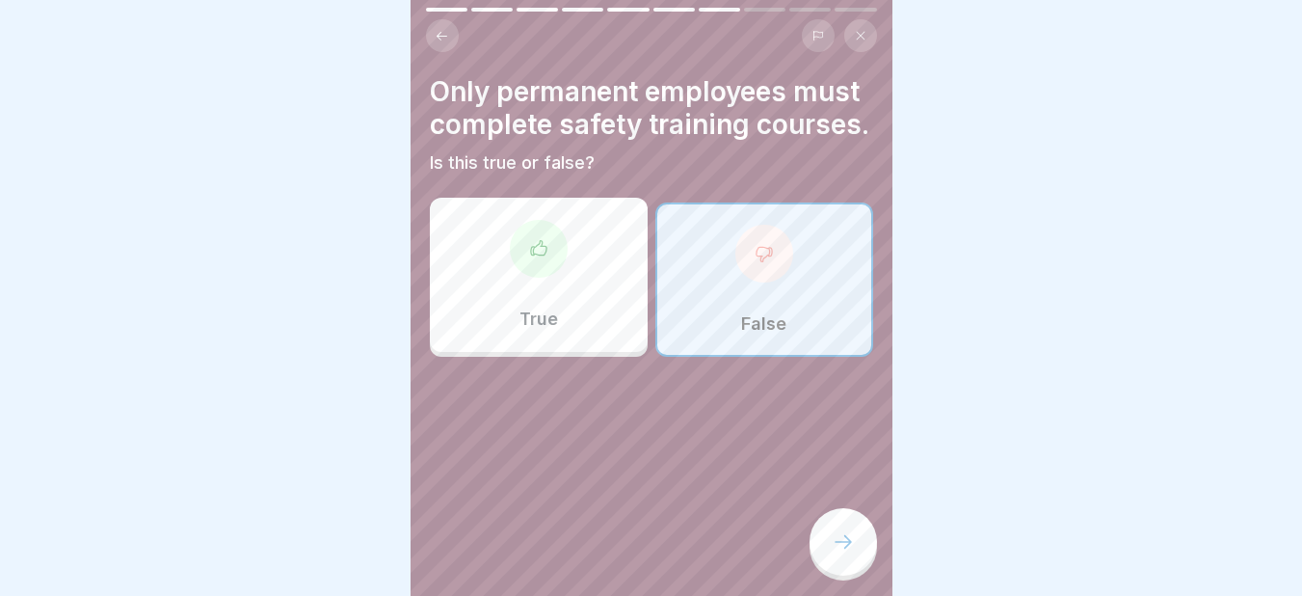
click at [851, 552] on icon at bounding box center [843, 541] width 23 height 23
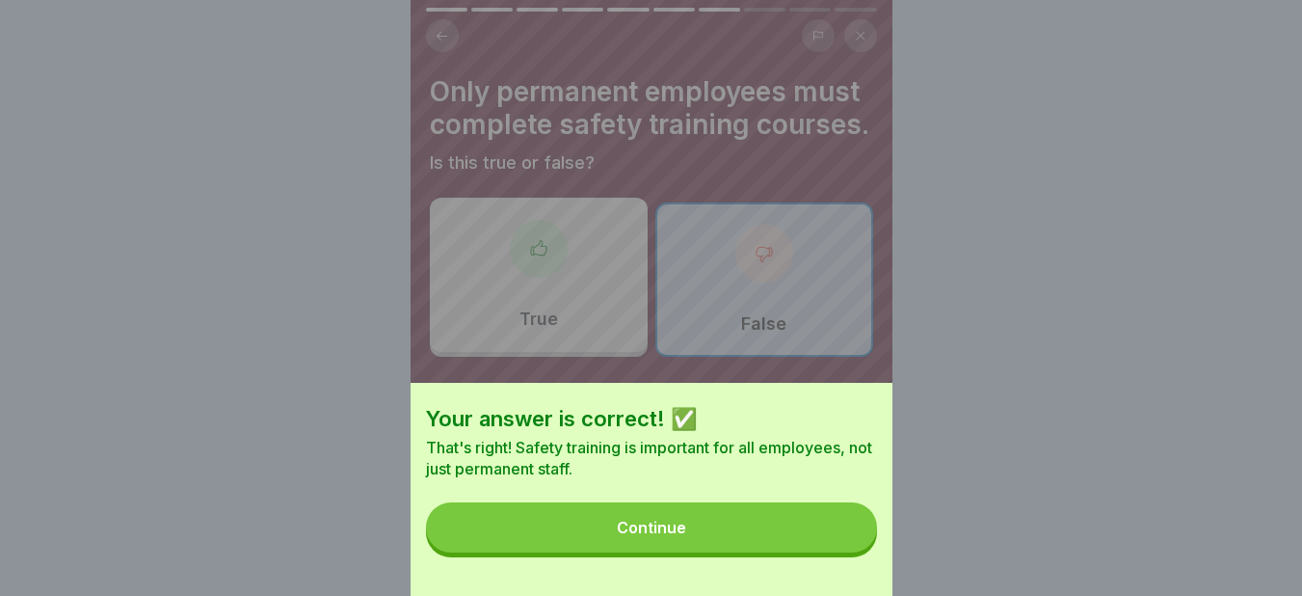
click at [851, 552] on button "Continue" at bounding box center [651, 527] width 451 height 50
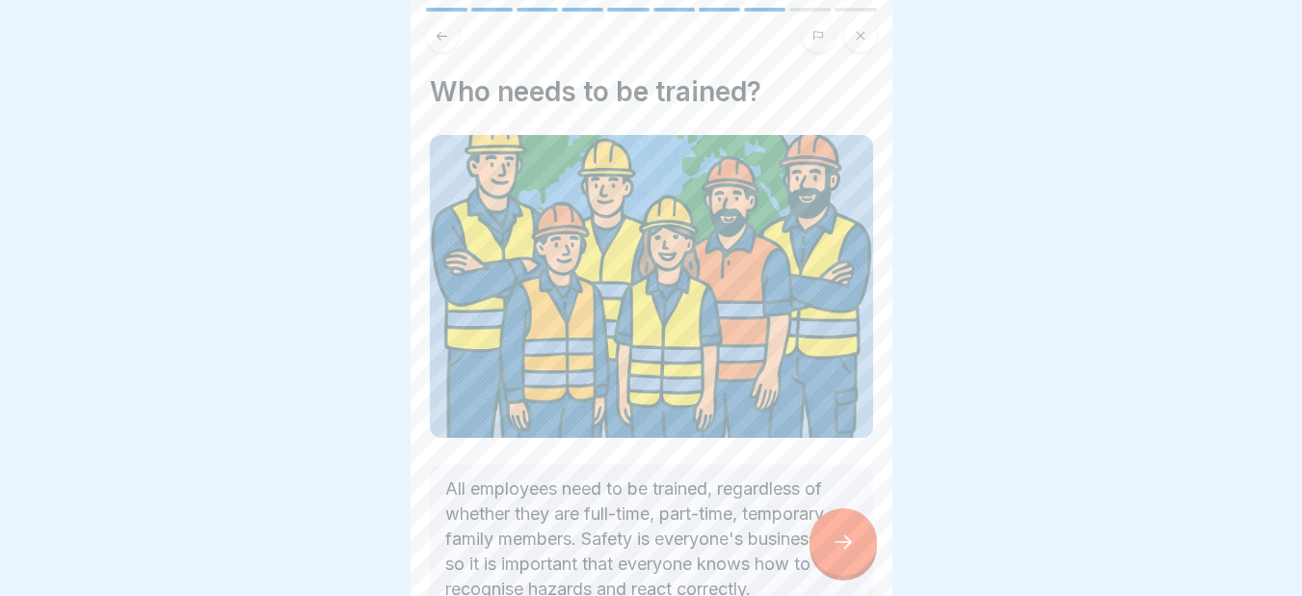
click at [851, 552] on icon at bounding box center [843, 541] width 23 height 23
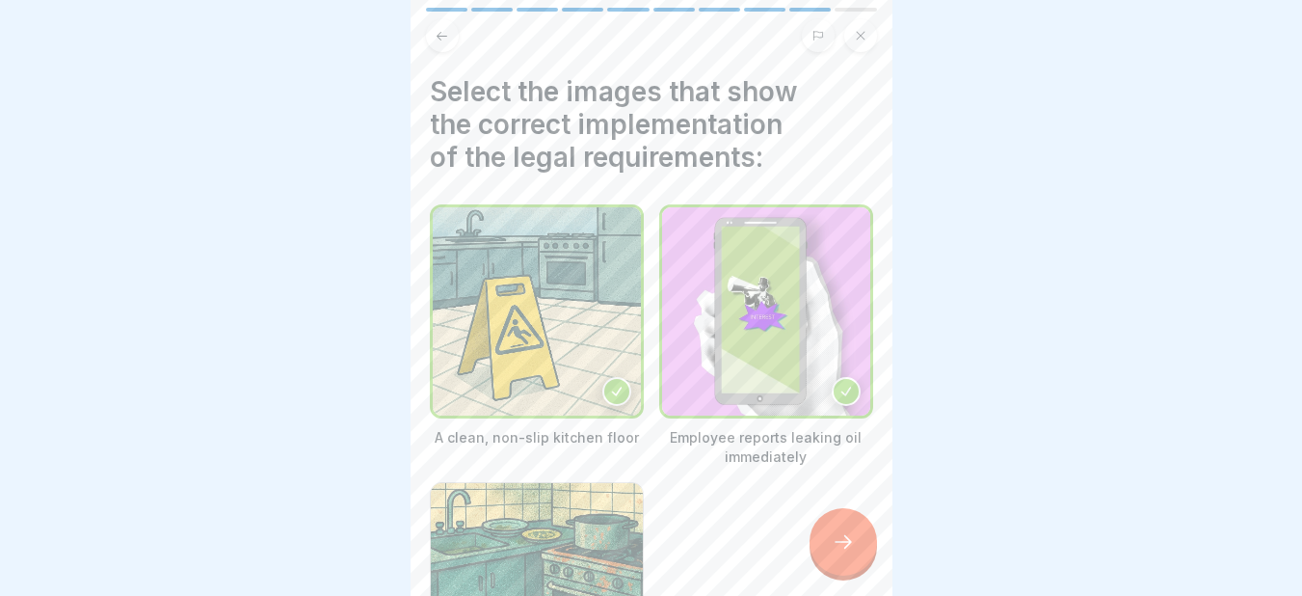
click at [851, 552] on icon at bounding box center [843, 541] width 23 height 23
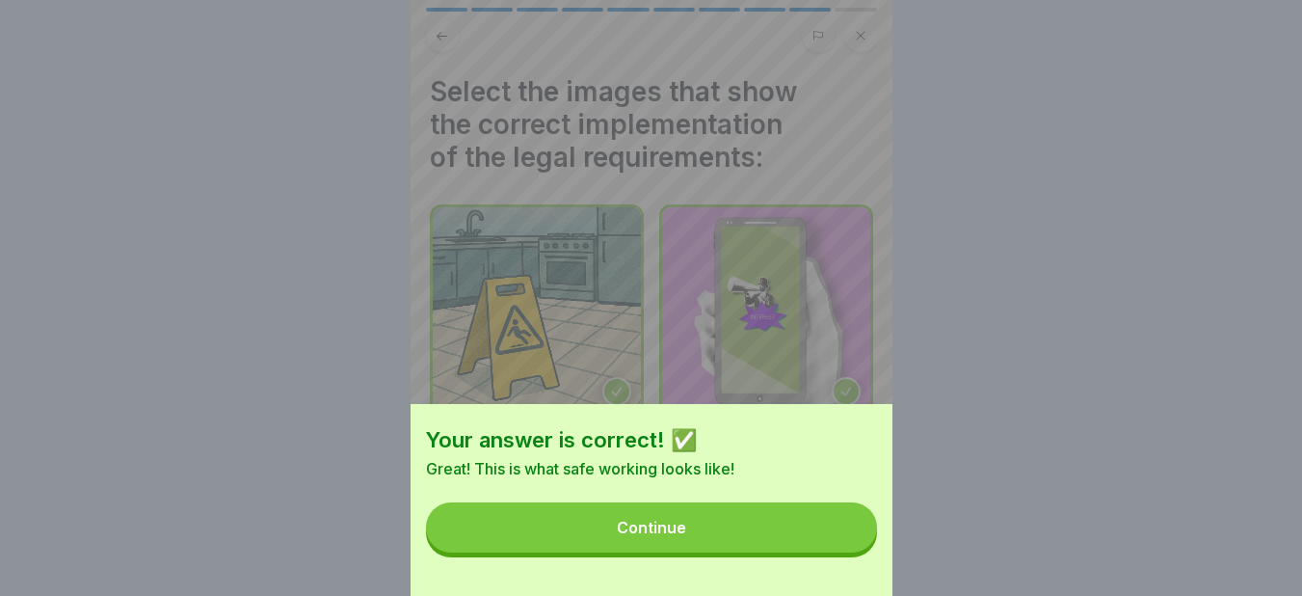
click at [851, 552] on button "Continue" at bounding box center [651, 527] width 451 height 50
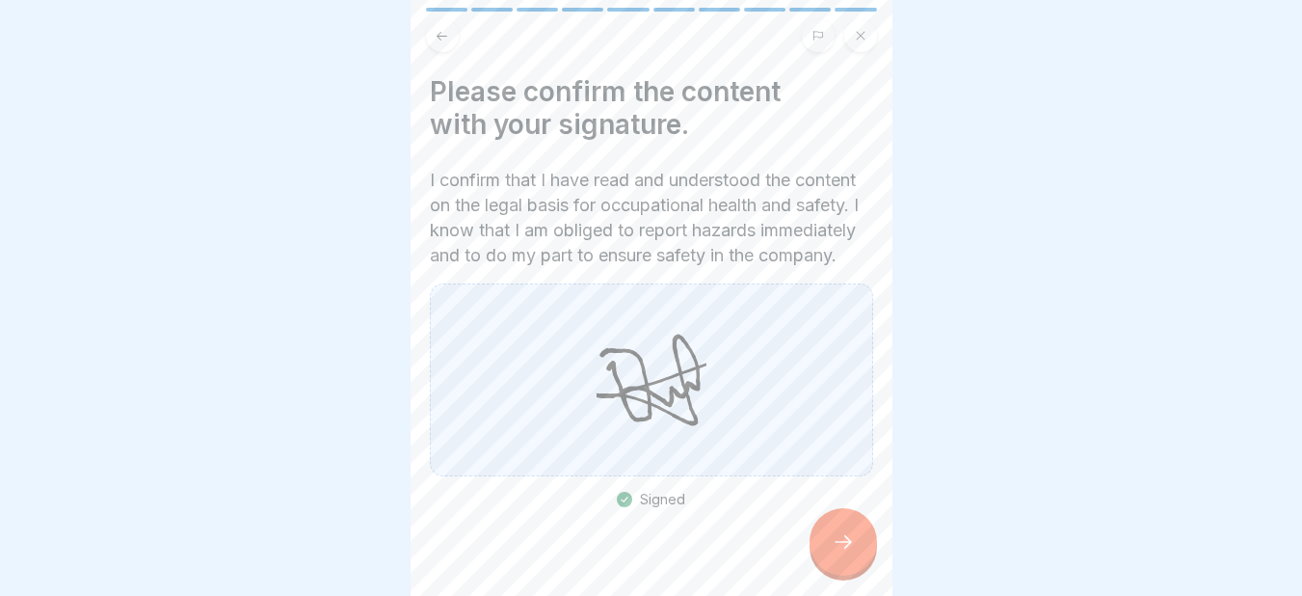
click at [851, 552] on icon at bounding box center [843, 541] width 23 height 23
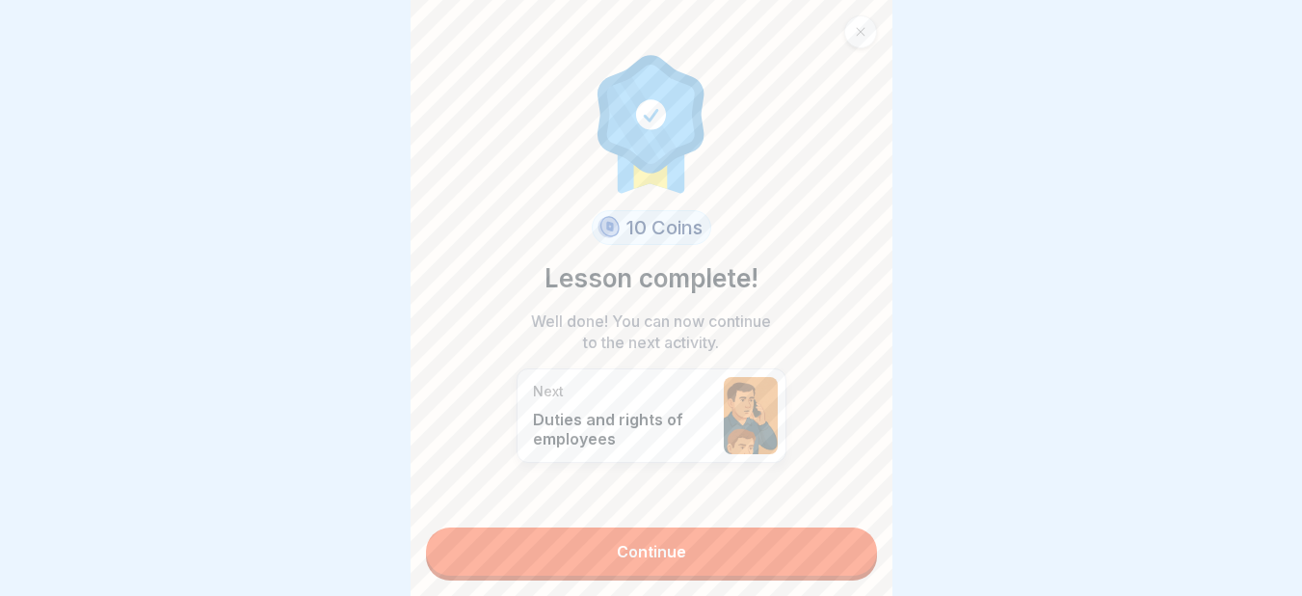
click at [851, 552] on link "Continue" at bounding box center [651, 551] width 451 height 48
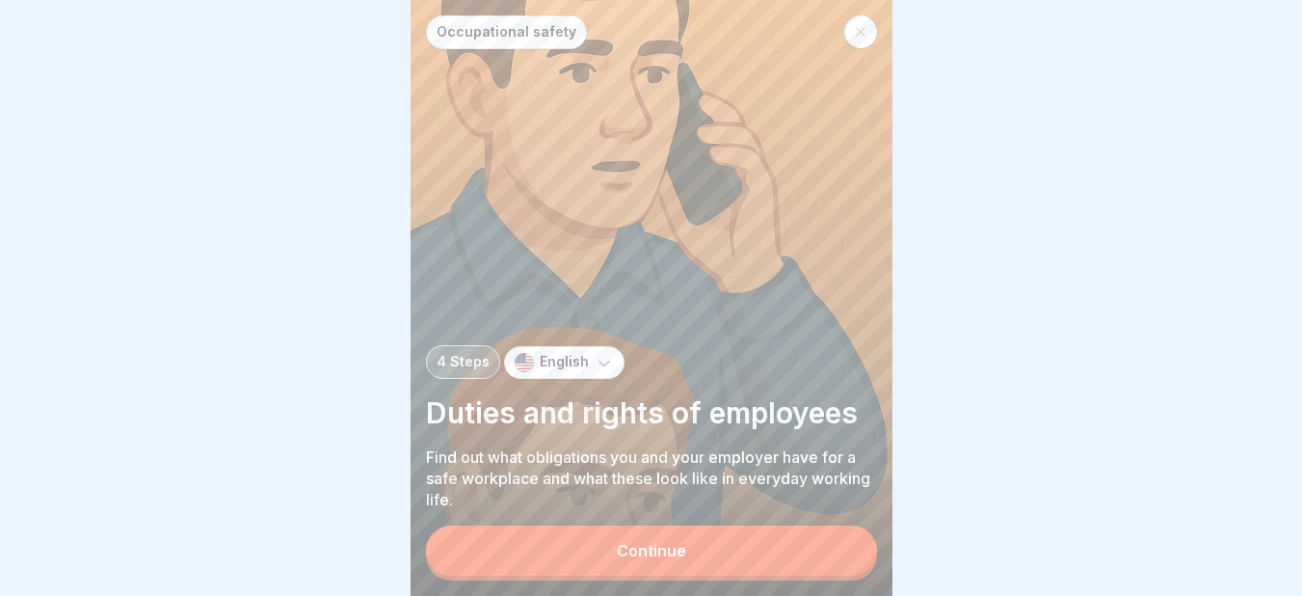
click at [851, 552] on button "Continue" at bounding box center [651, 550] width 451 height 50
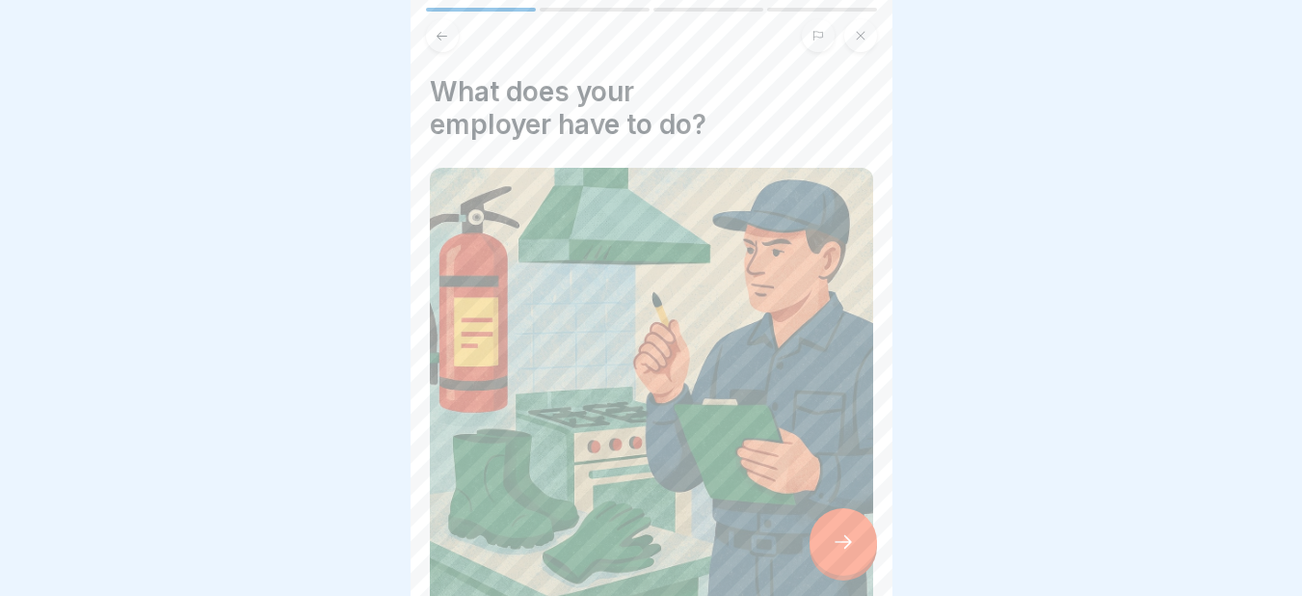
click at [851, 552] on icon at bounding box center [843, 541] width 23 height 23
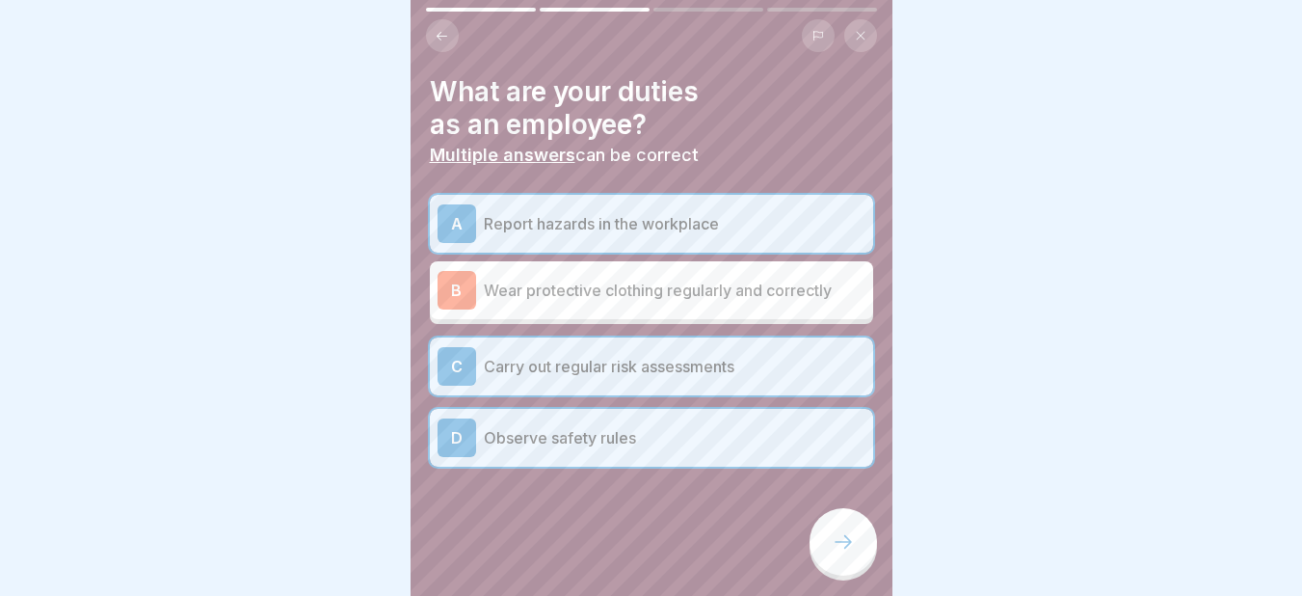
click at [851, 552] on icon at bounding box center [843, 541] width 23 height 23
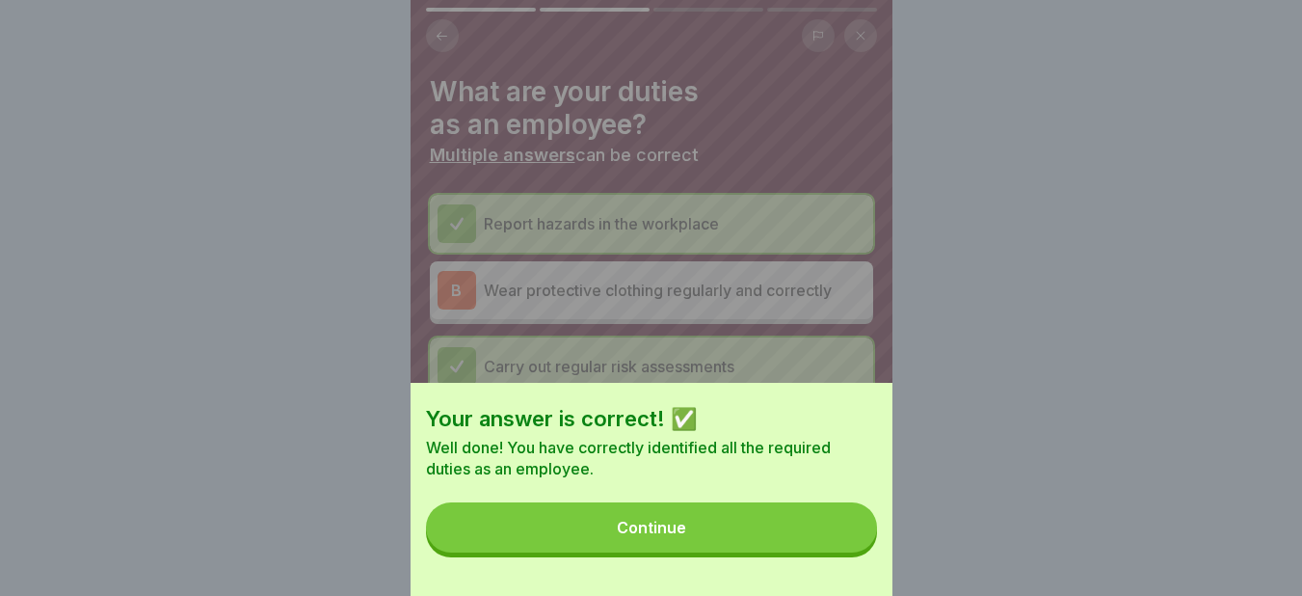
click at [851, 552] on button "Continue" at bounding box center [651, 527] width 451 height 50
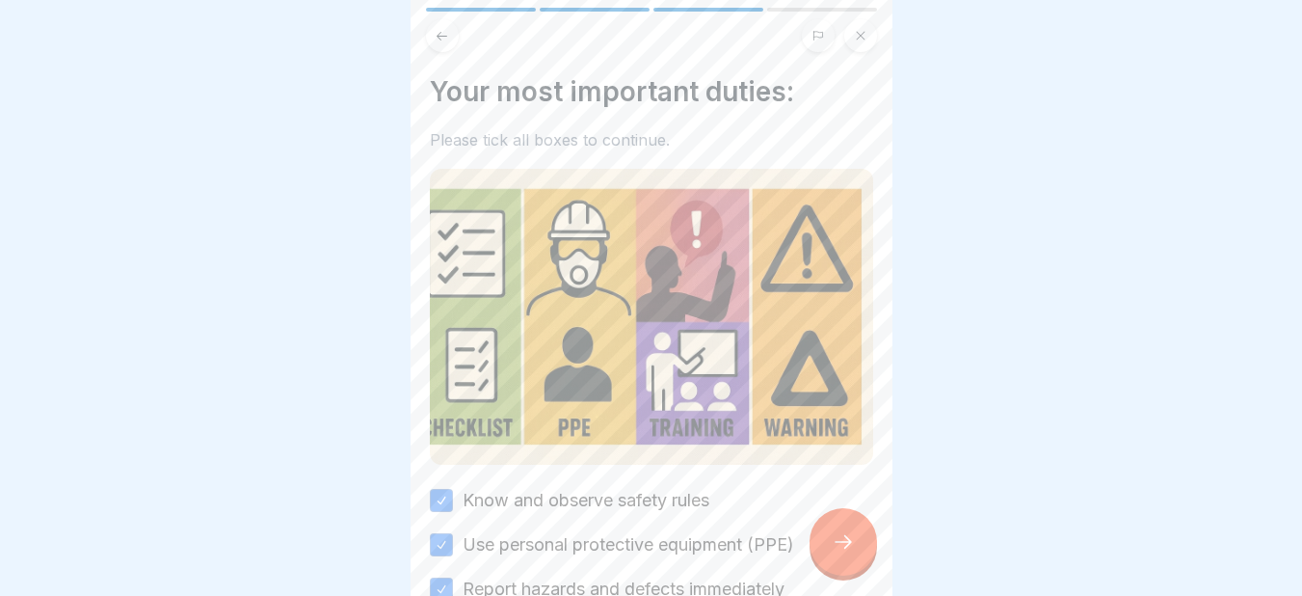
click at [851, 552] on icon at bounding box center [843, 541] width 23 height 23
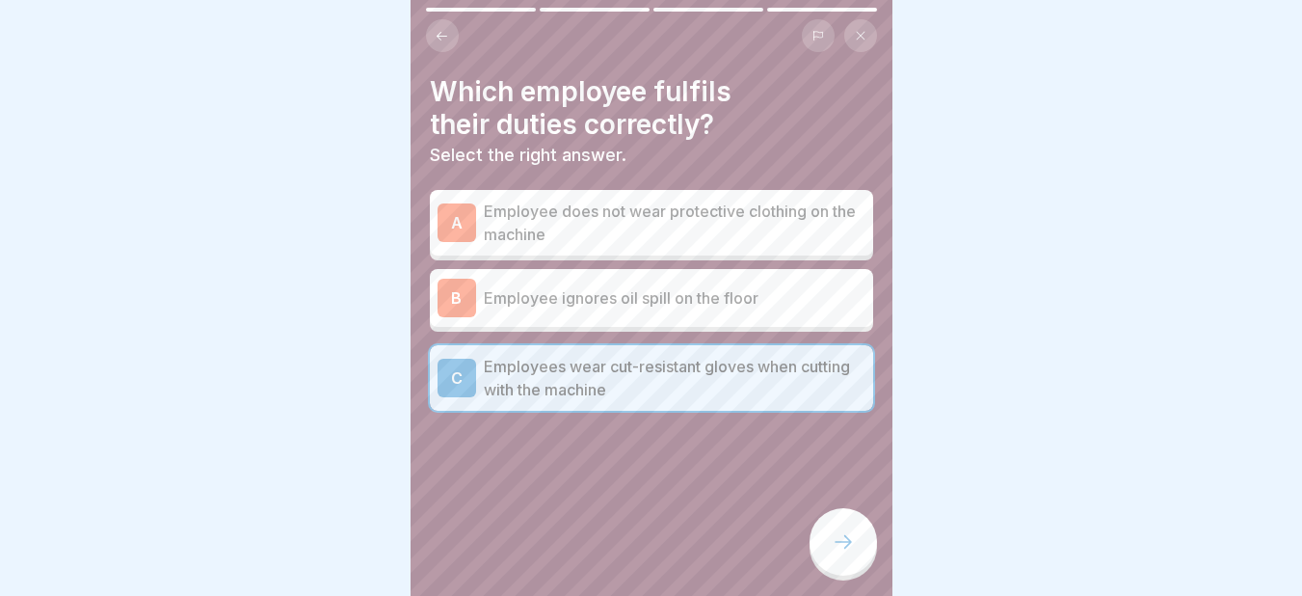
click at [851, 552] on icon at bounding box center [843, 541] width 23 height 23
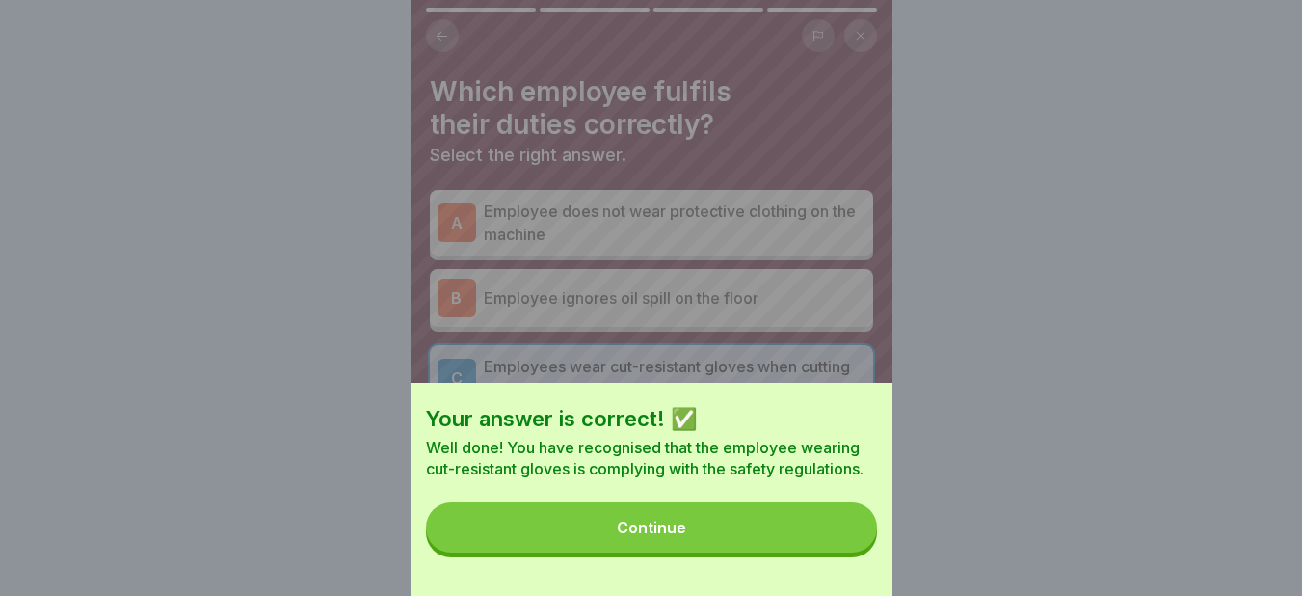
click at [851, 552] on button "Continue" at bounding box center [651, 527] width 451 height 50
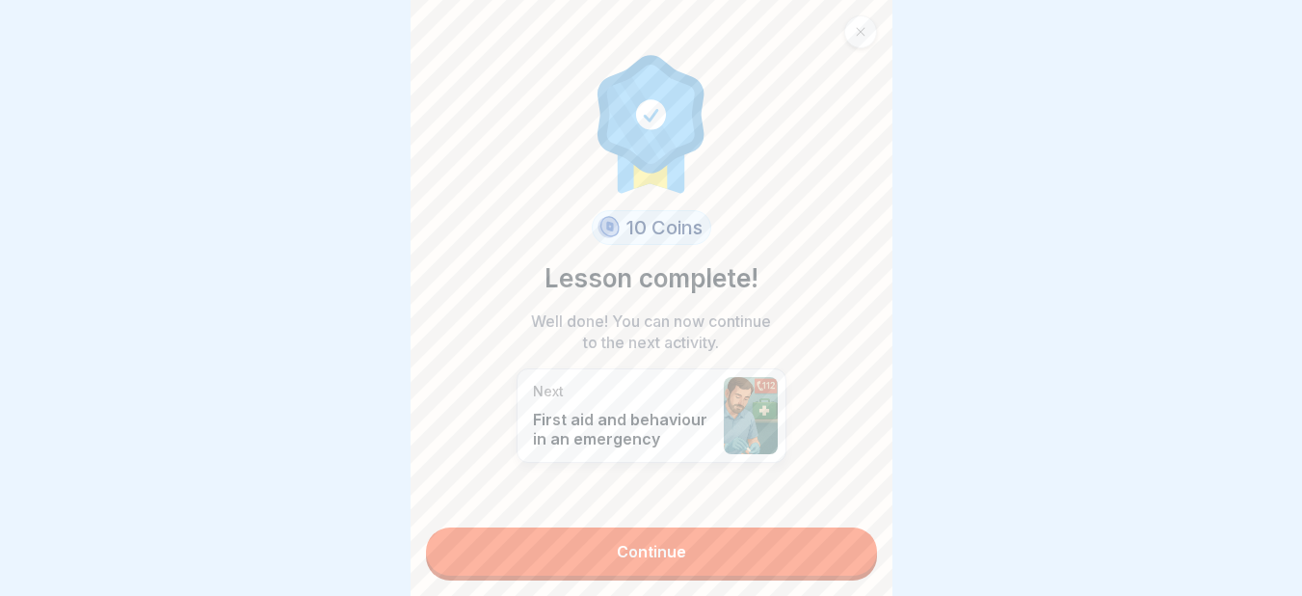
click at [851, 552] on link "Continue" at bounding box center [651, 551] width 451 height 48
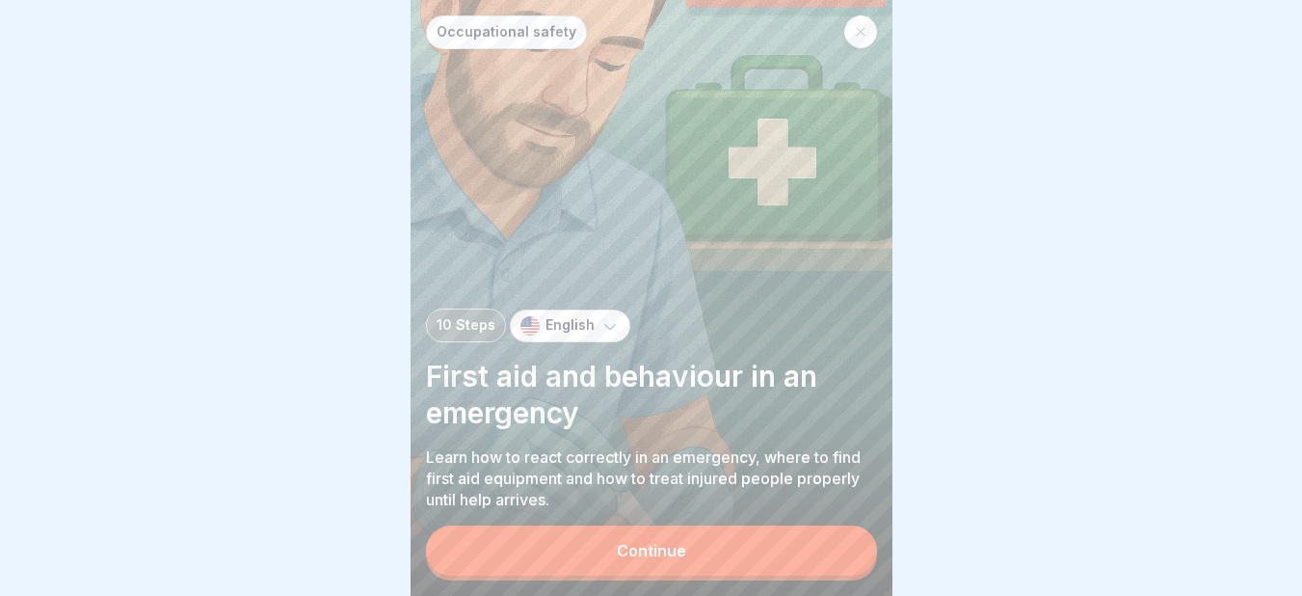
click at [851, 552] on button "Continue" at bounding box center [651, 550] width 451 height 50
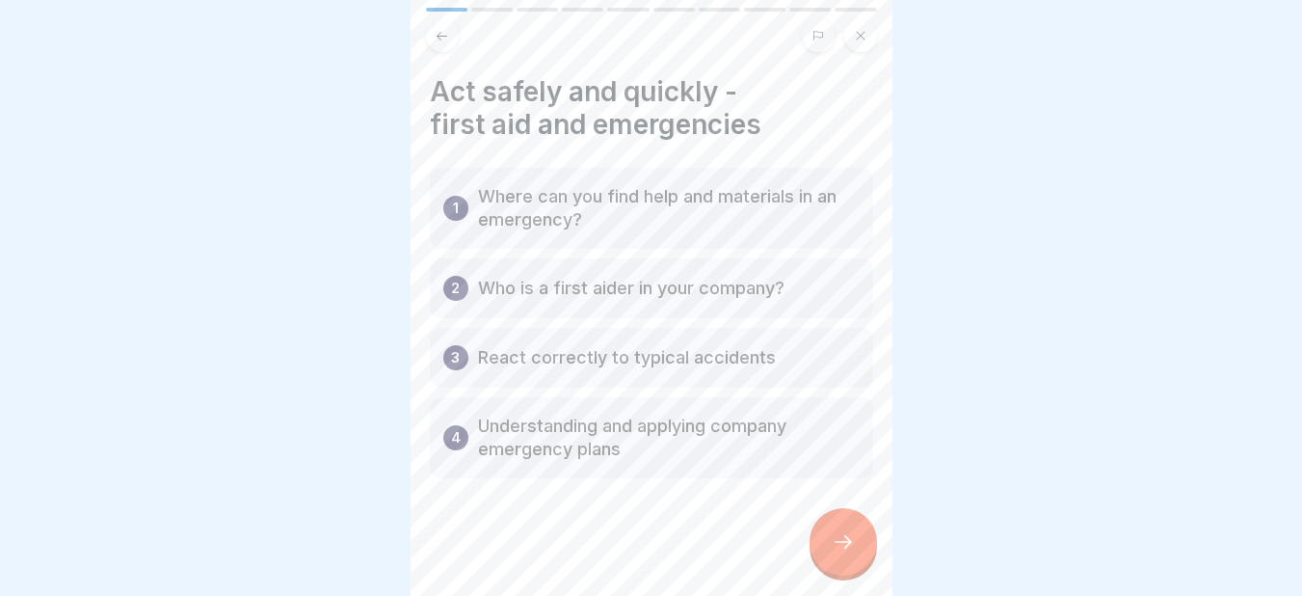
click at [851, 552] on div "Occupational safety 10 Steps English First aid and behaviour in an emergency Le…" at bounding box center [652, 298] width 482 height 596
click at [851, 552] on icon at bounding box center [843, 541] width 23 height 23
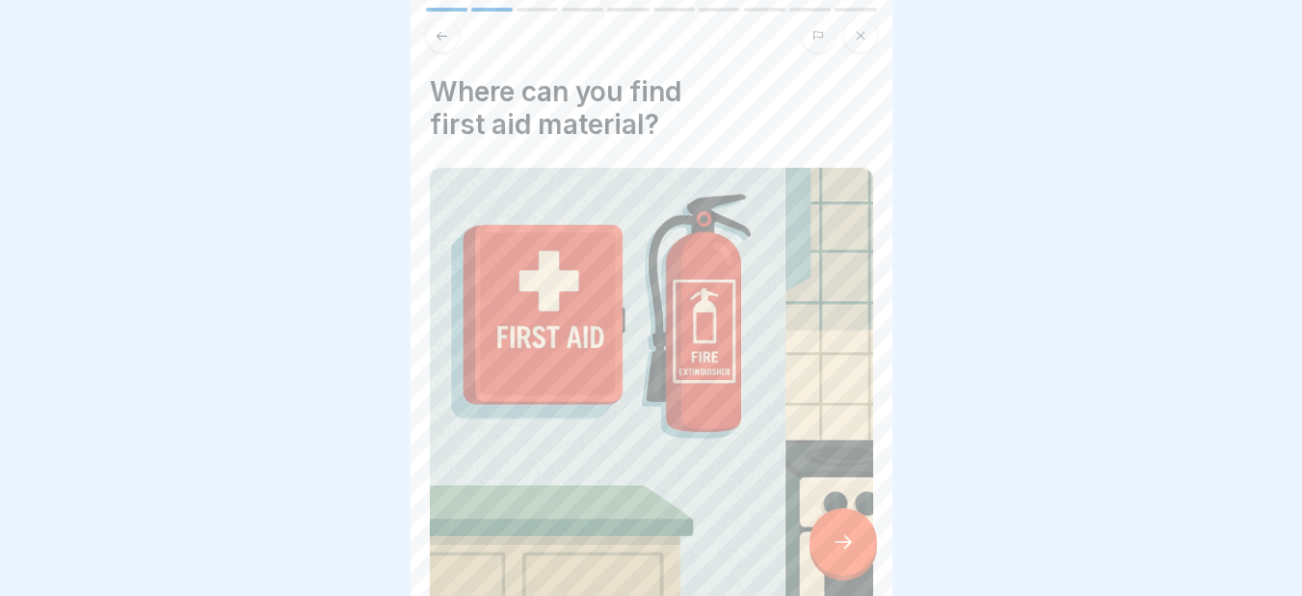
click at [851, 552] on icon at bounding box center [843, 541] width 23 height 23
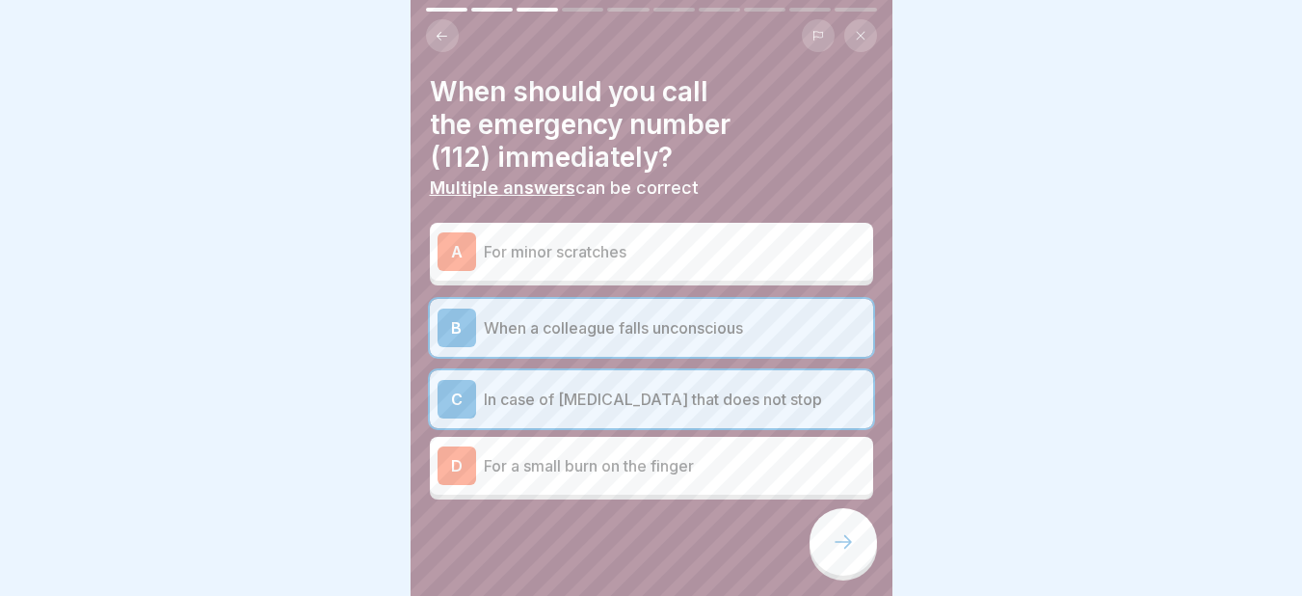
click at [851, 552] on icon at bounding box center [843, 541] width 23 height 23
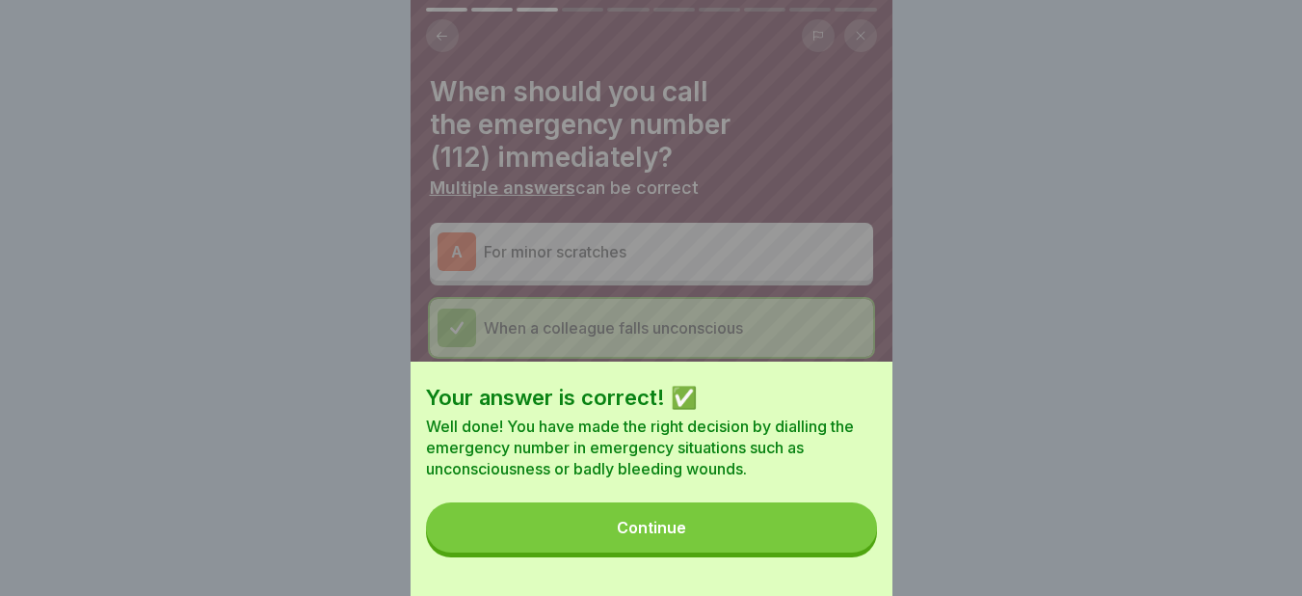
click at [851, 552] on button "Continue" at bounding box center [651, 527] width 451 height 50
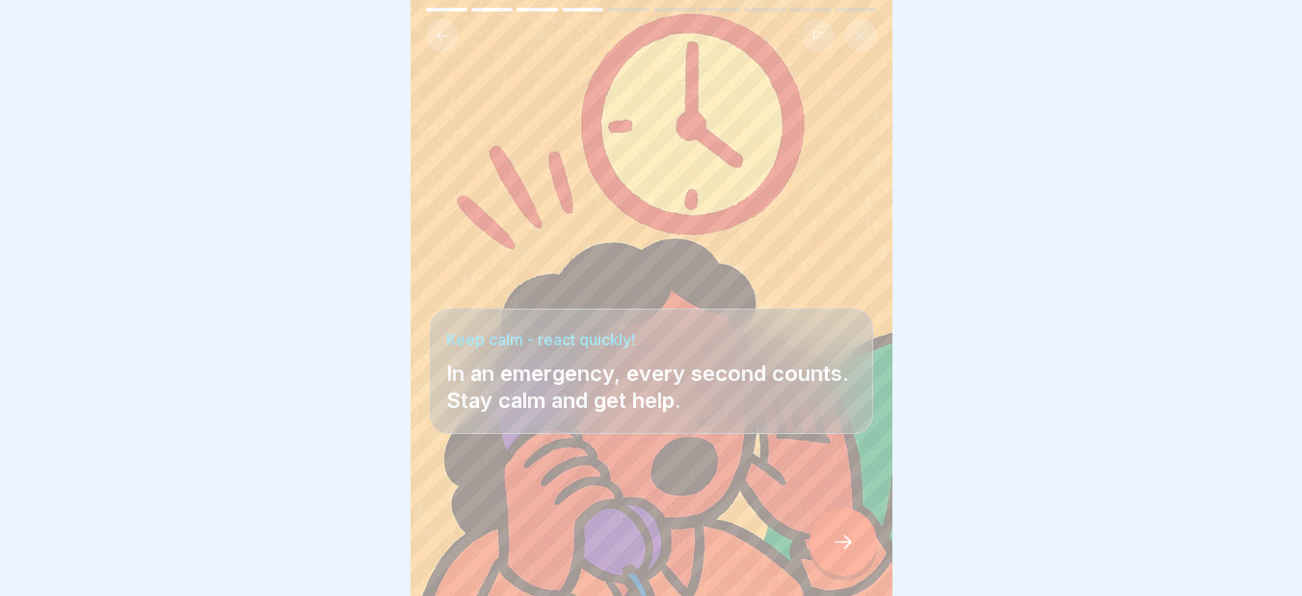
click at [851, 552] on icon at bounding box center [843, 541] width 23 height 23
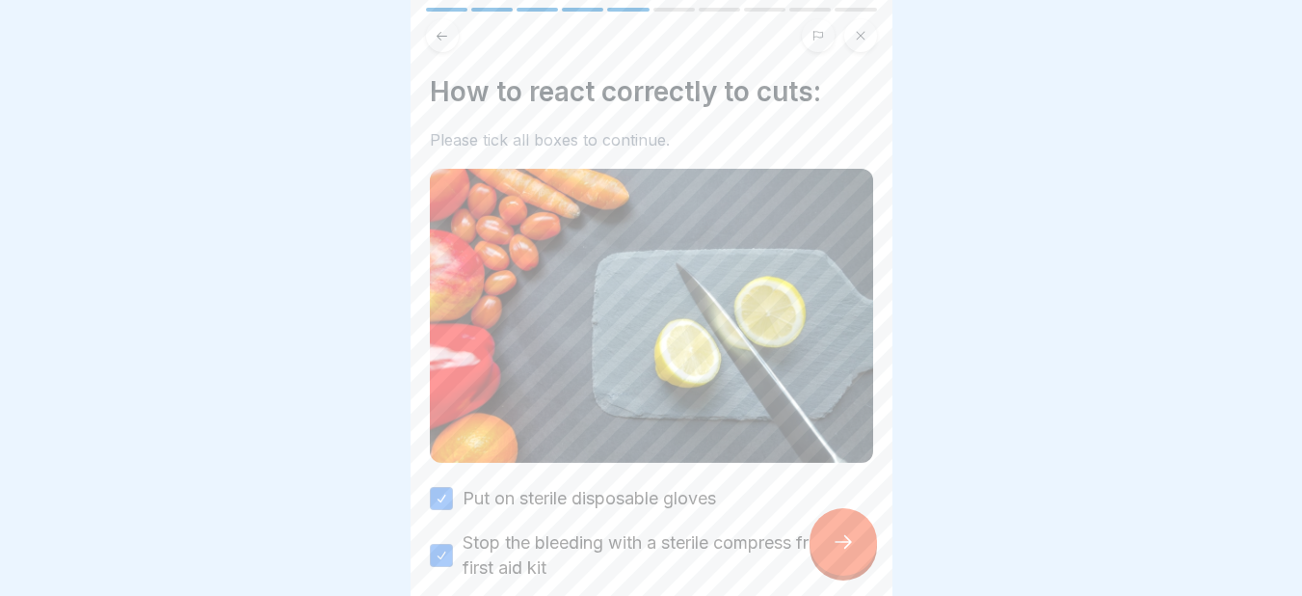
click at [851, 552] on icon at bounding box center [843, 541] width 23 height 23
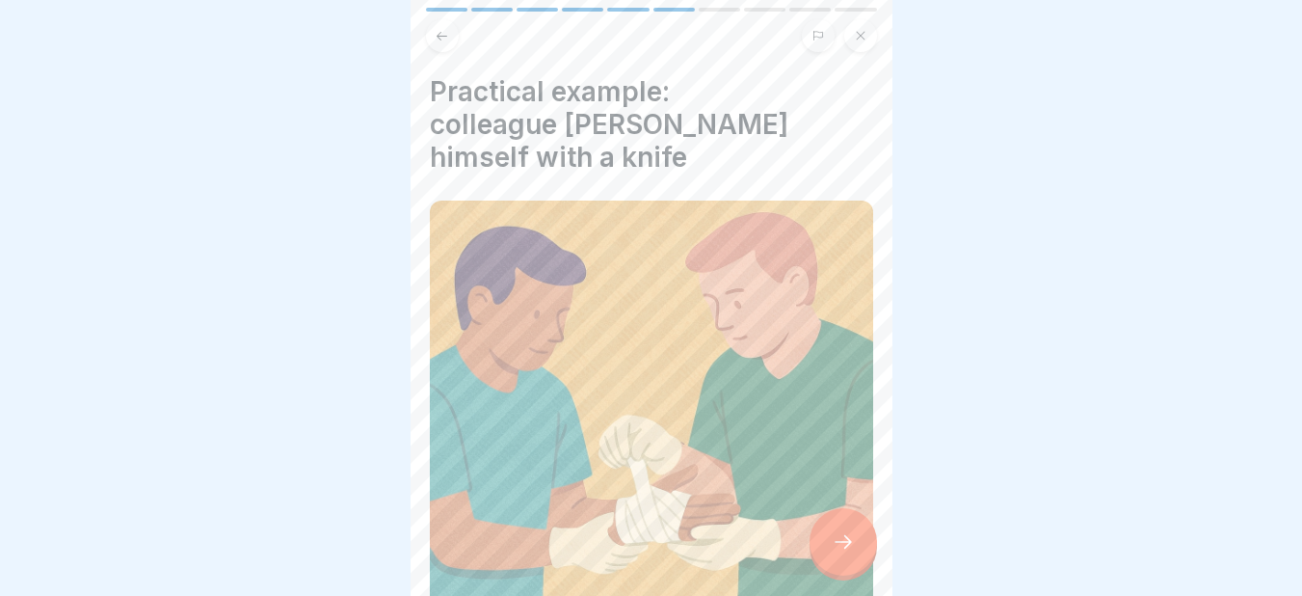
click at [851, 552] on icon at bounding box center [843, 541] width 23 height 23
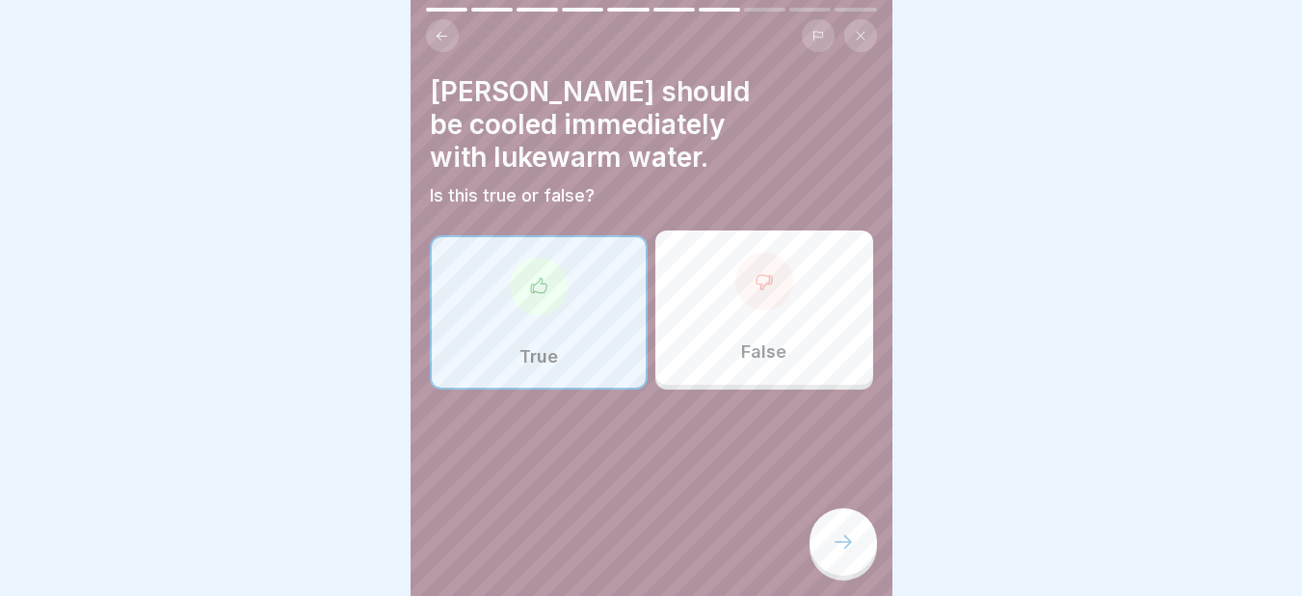
click at [851, 552] on icon at bounding box center [843, 541] width 23 height 23
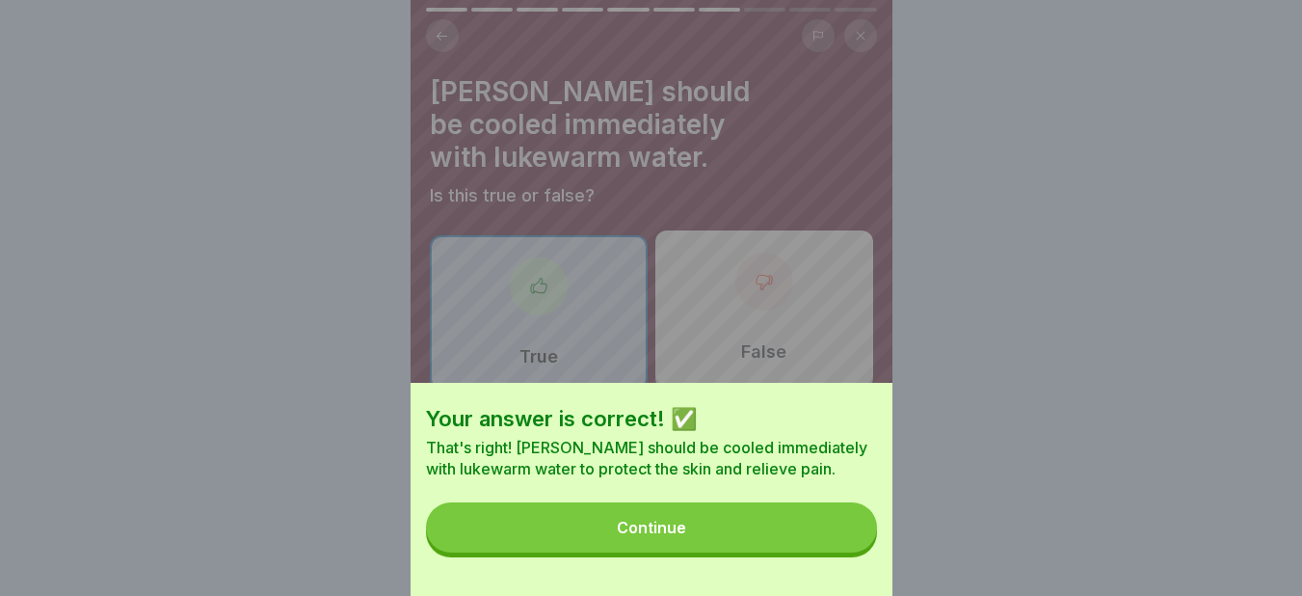
click at [851, 552] on button "Continue" at bounding box center [651, 527] width 451 height 50
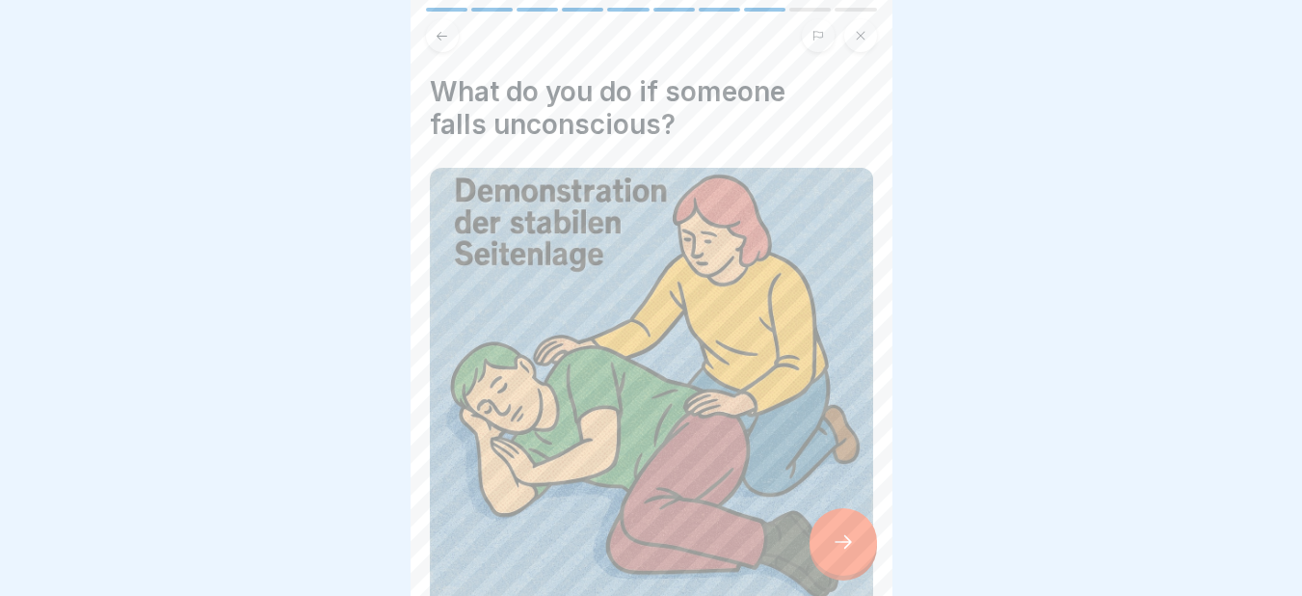
click at [851, 552] on icon at bounding box center [843, 541] width 23 height 23
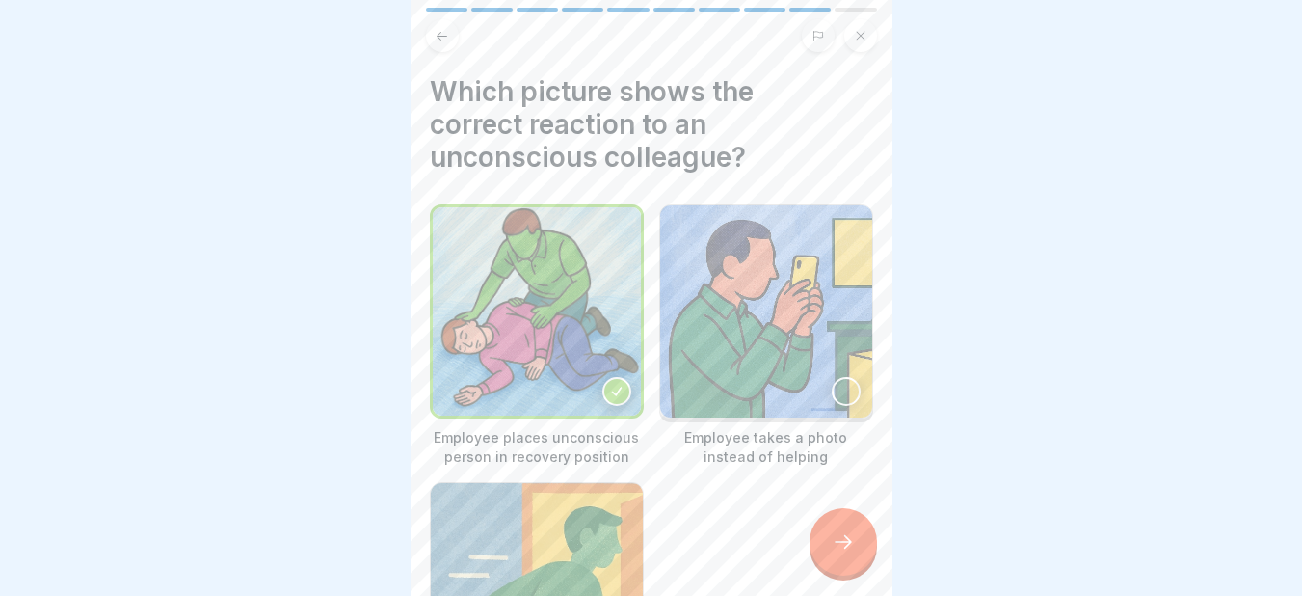
click at [851, 552] on icon at bounding box center [843, 541] width 23 height 23
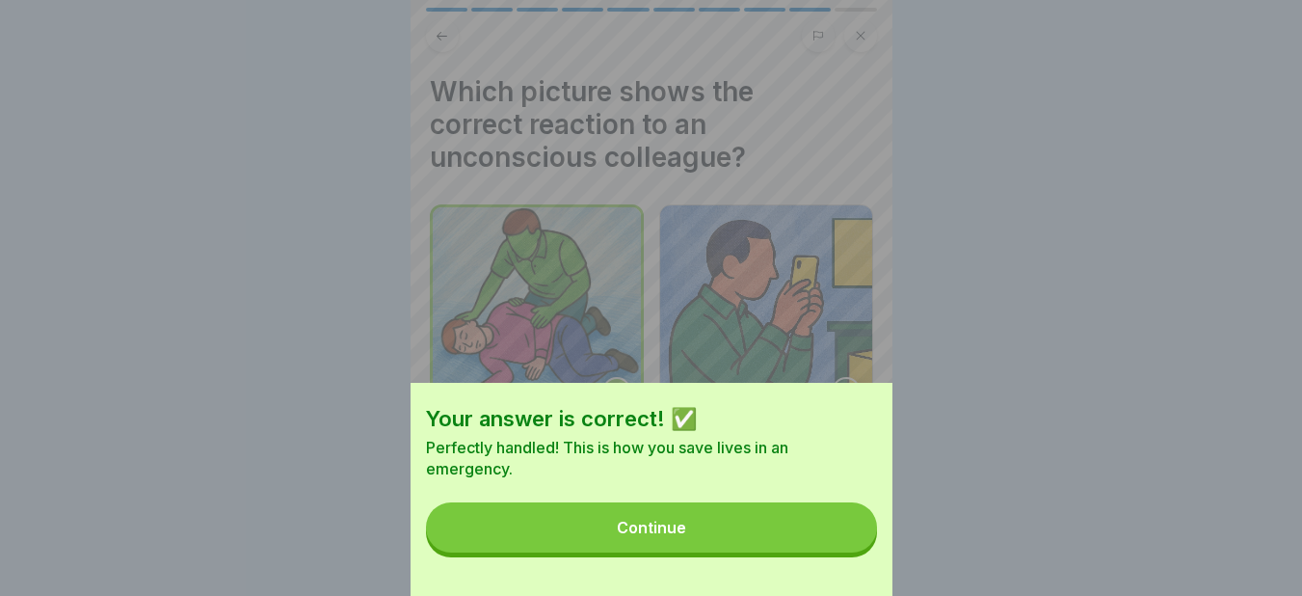
click at [851, 552] on div "Your answer is correct! ✅ Perfectly handled! This is how you save lives in an e…" at bounding box center [652, 298] width 482 height 596
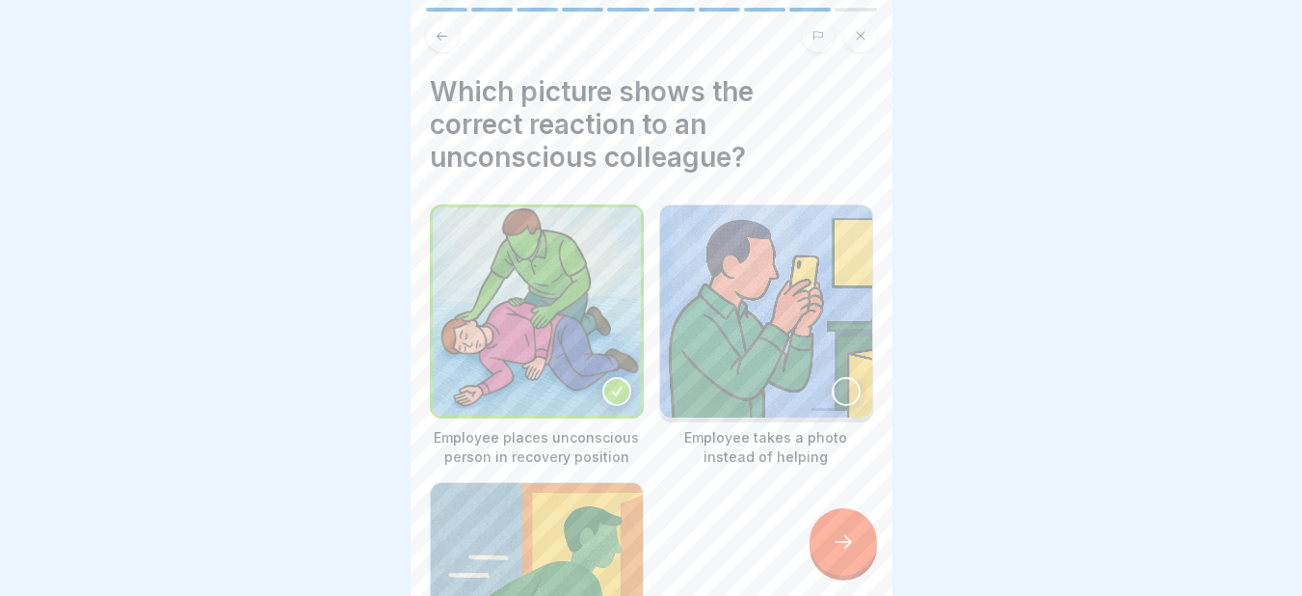
click at [851, 552] on icon at bounding box center [843, 541] width 23 height 23
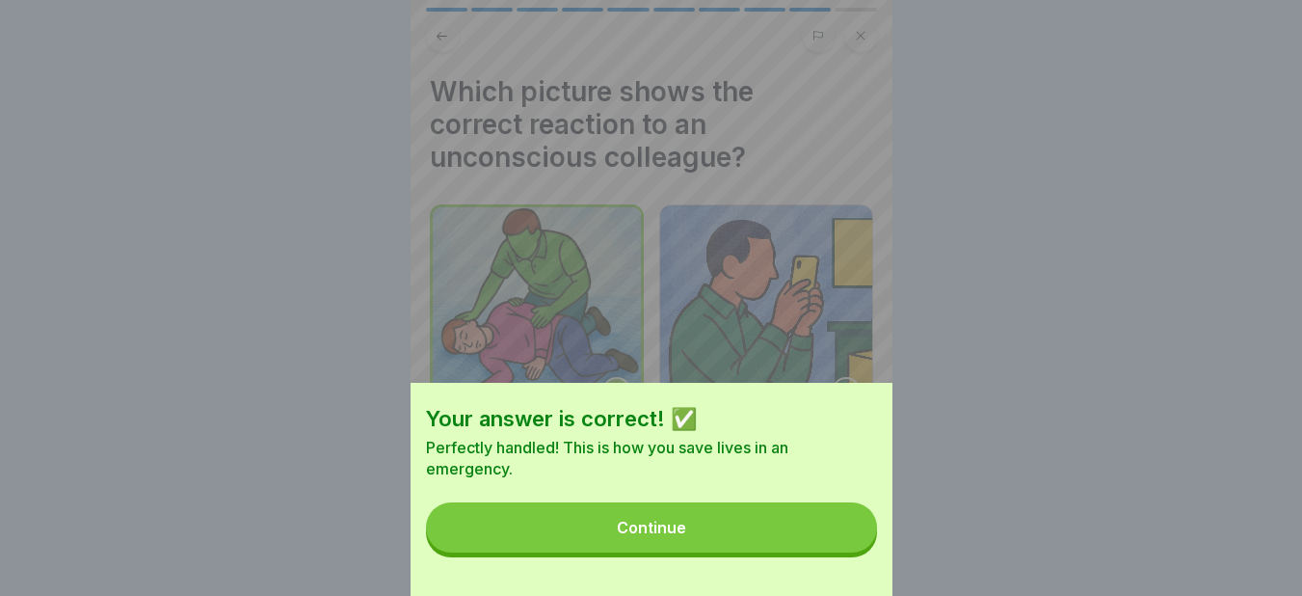
click at [807, 532] on button "Continue" at bounding box center [651, 527] width 451 height 50
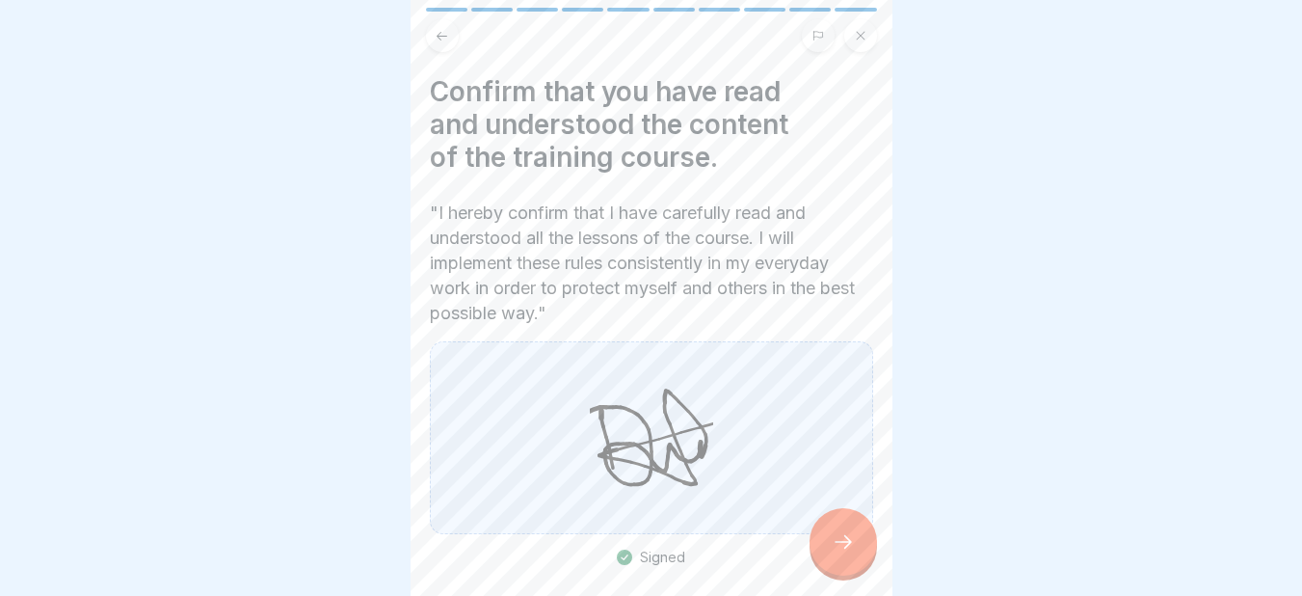
click at [839, 545] on div at bounding box center [842, 541] width 67 height 67
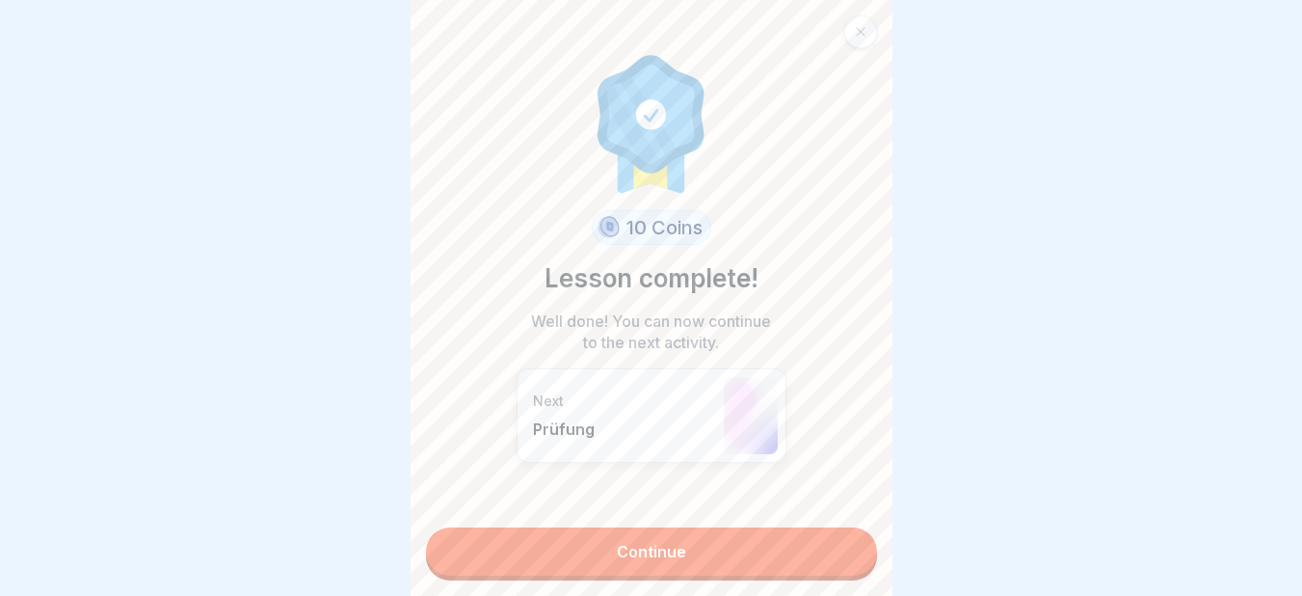
click at [839, 545] on link "Continue" at bounding box center [651, 551] width 451 height 48
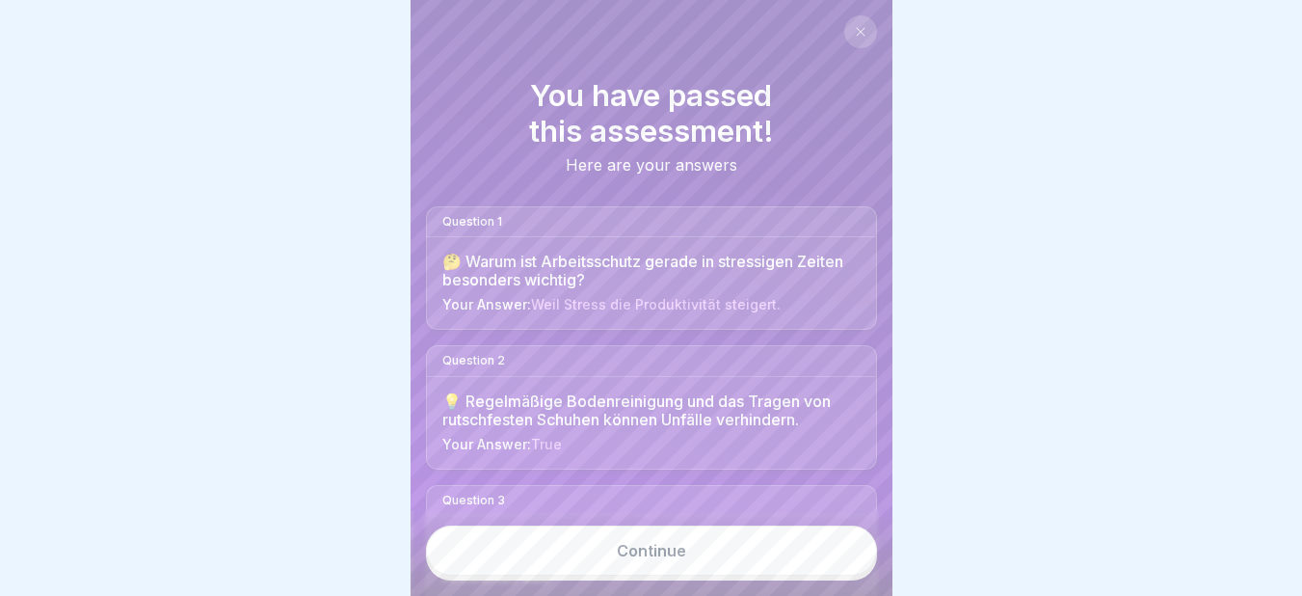
click at [810, 575] on link "Continue" at bounding box center [651, 550] width 451 height 50
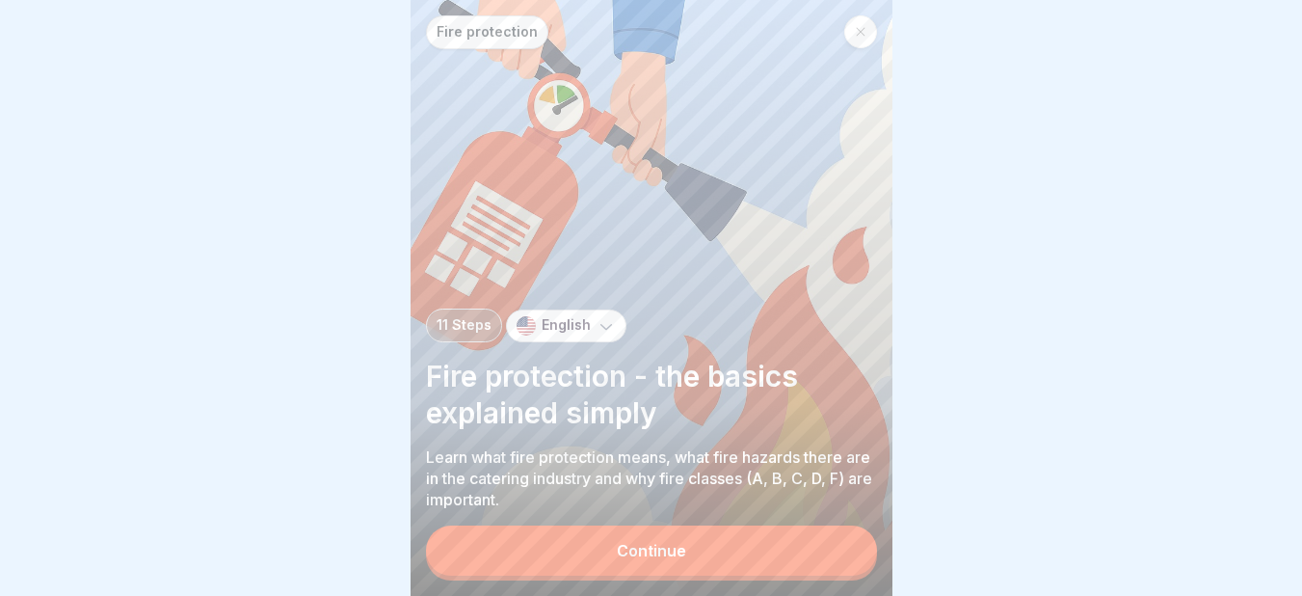
click at [753, 572] on button "Continue" at bounding box center [651, 550] width 451 height 50
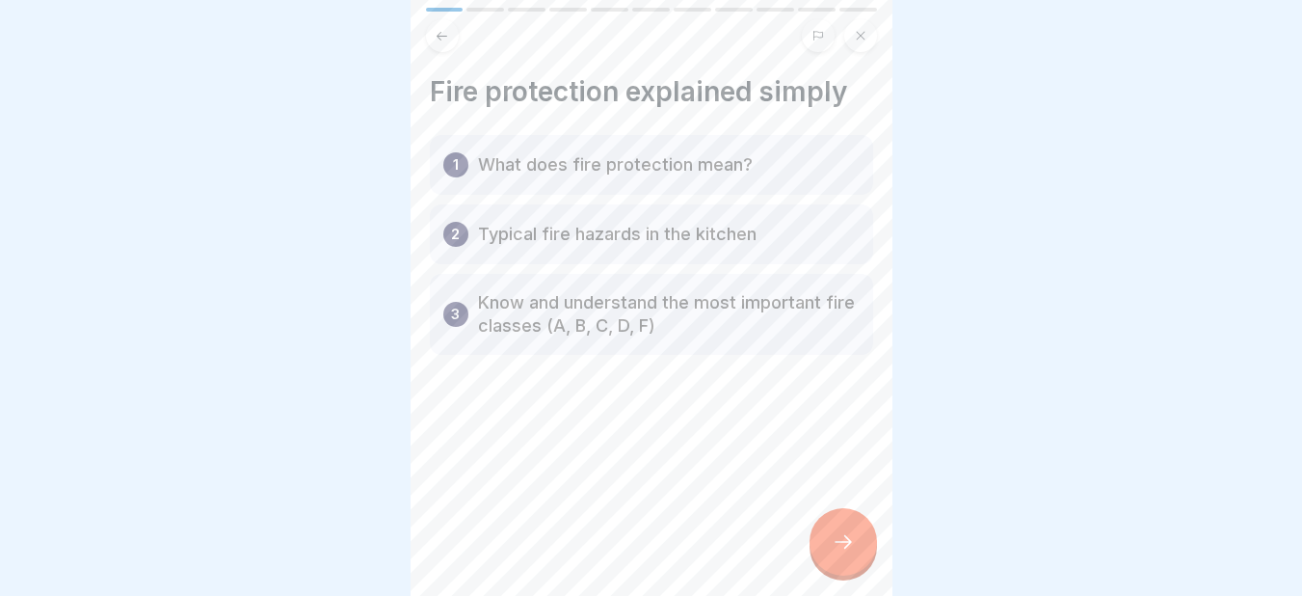
click at [825, 567] on div at bounding box center [842, 541] width 67 height 67
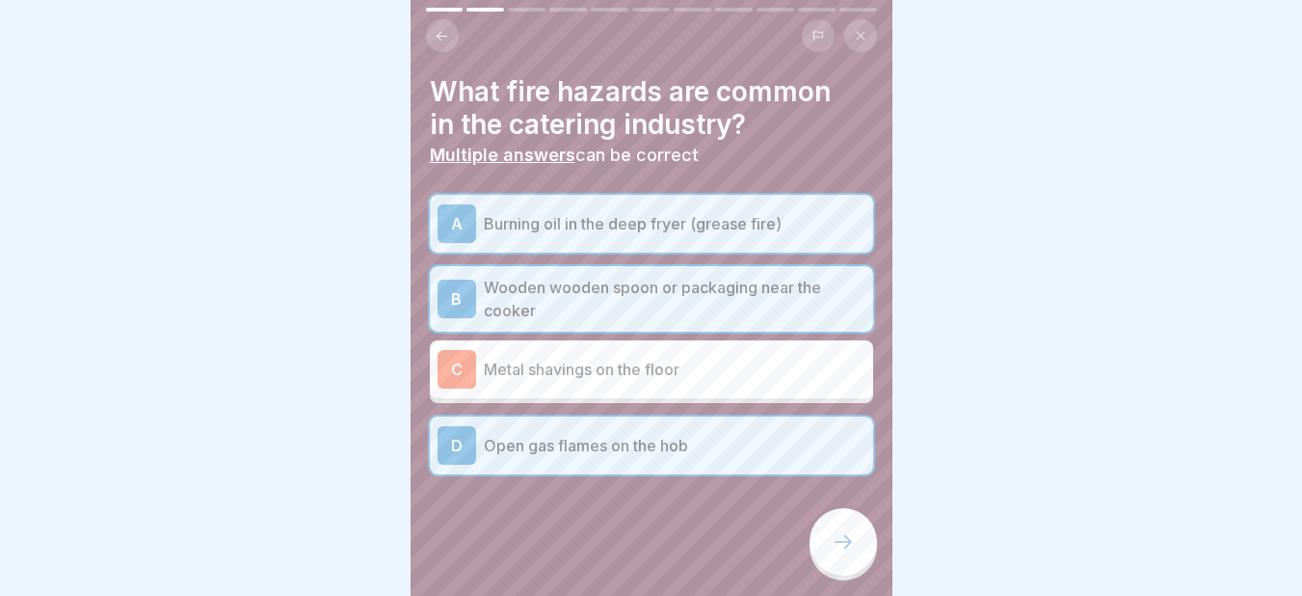
click at [825, 567] on div at bounding box center [842, 541] width 67 height 67
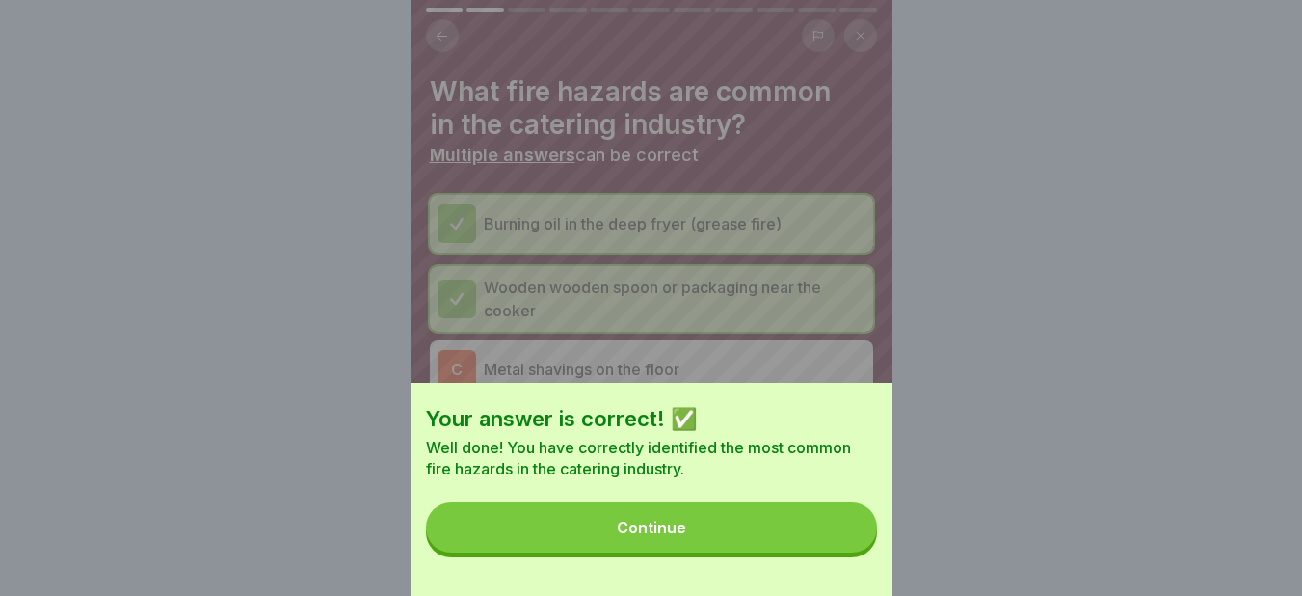
click at [825, 567] on div "Your answer is correct! ✅ Well done! You have correctly identified the most com…" at bounding box center [652, 489] width 482 height 213
click at [822, 541] on button "Continue" at bounding box center [651, 527] width 451 height 50
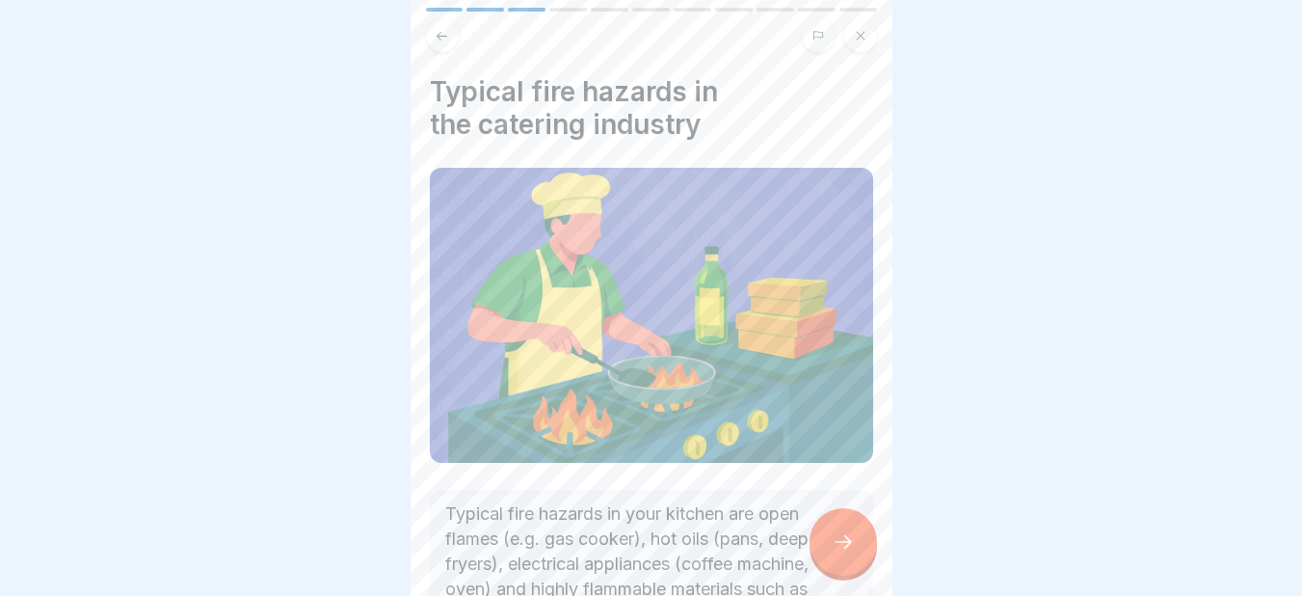
click at [822, 541] on div at bounding box center [842, 541] width 67 height 67
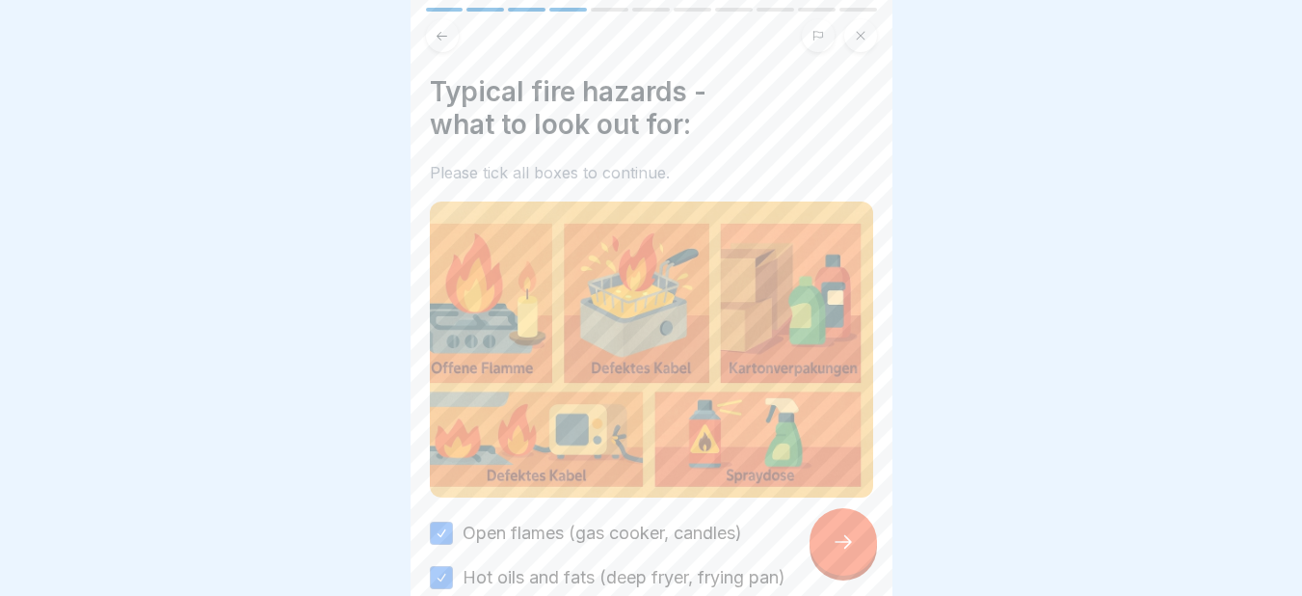
click at [822, 541] on div at bounding box center [842, 541] width 67 height 67
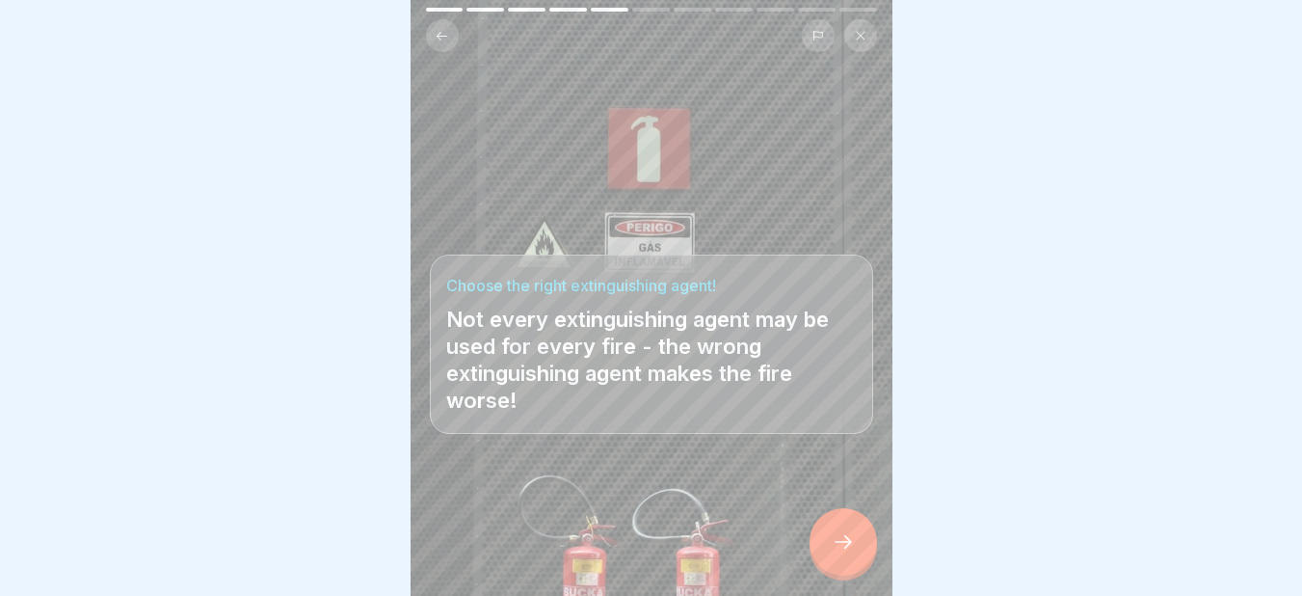
click at [822, 541] on div at bounding box center [842, 541] width 67 height 67
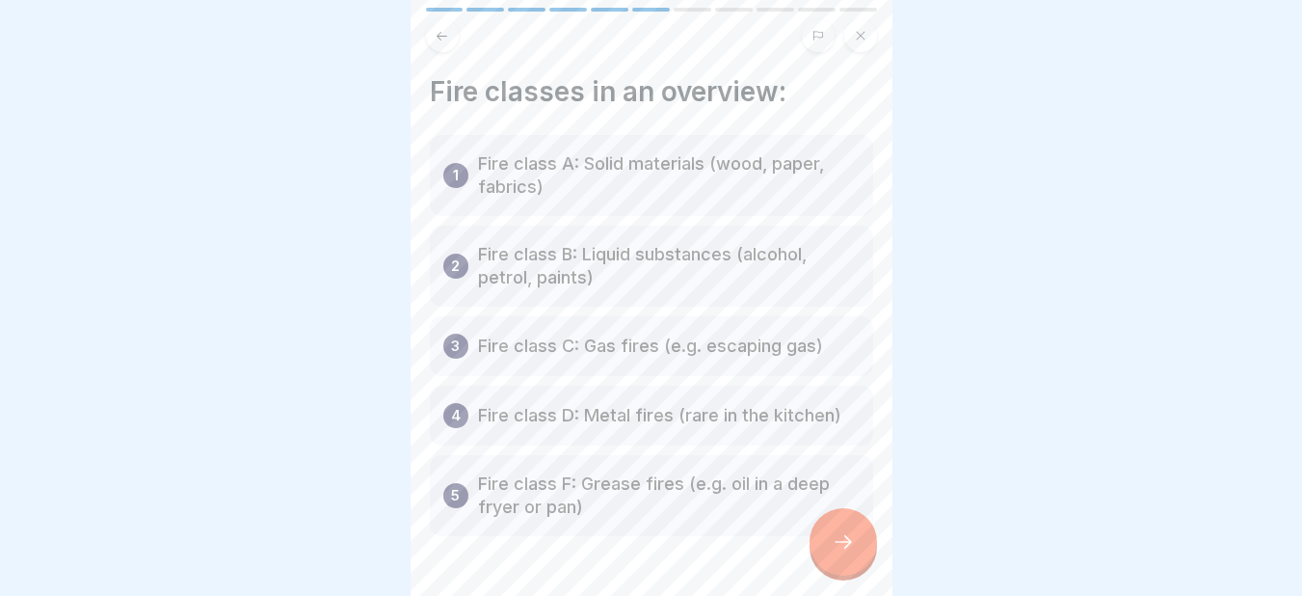
click at [822, 541] on div at bounding box center [842, 541] width 67 height 67
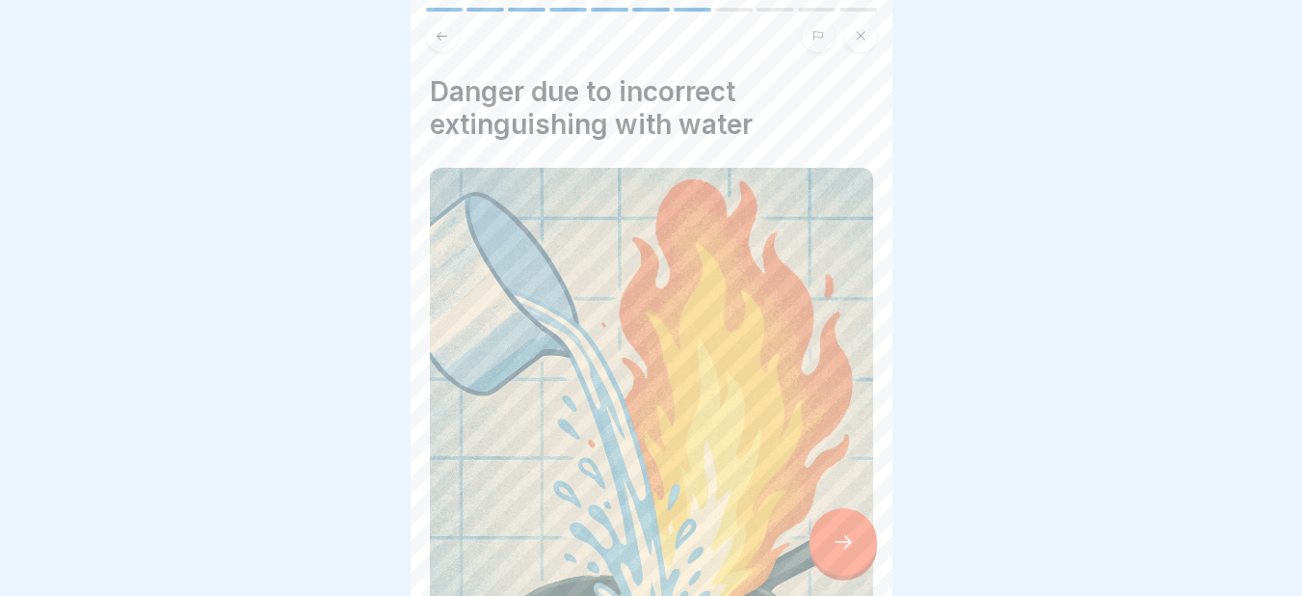
click at [822, 541] on div at bounding box center [842, 541] width 67 height 67
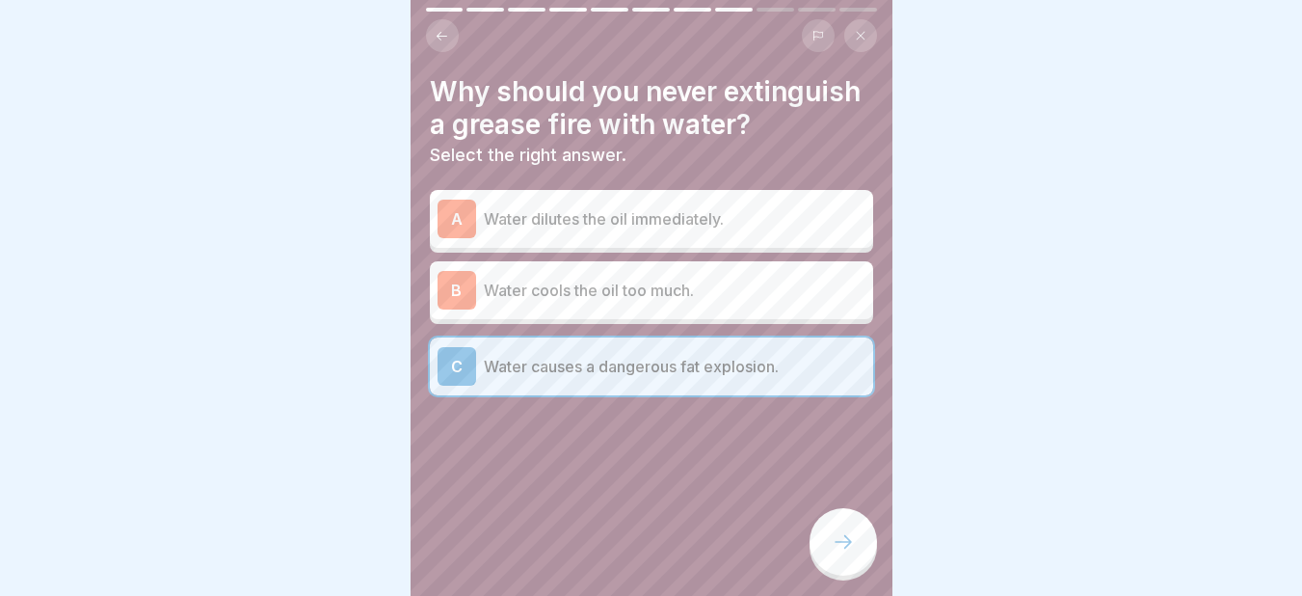
click at [822, 541] on div at bounding box center [842, 541] width 67 height 67
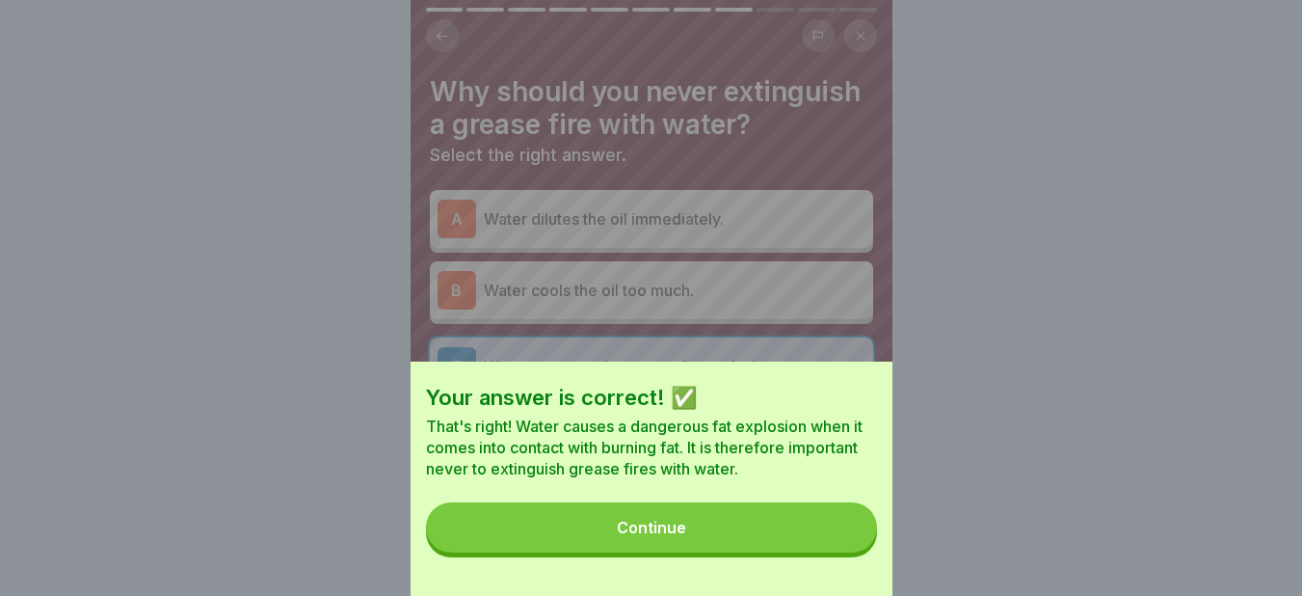
click at [822, 541] on button "Continue" at bounding box center [651, 527] width 451 height 50
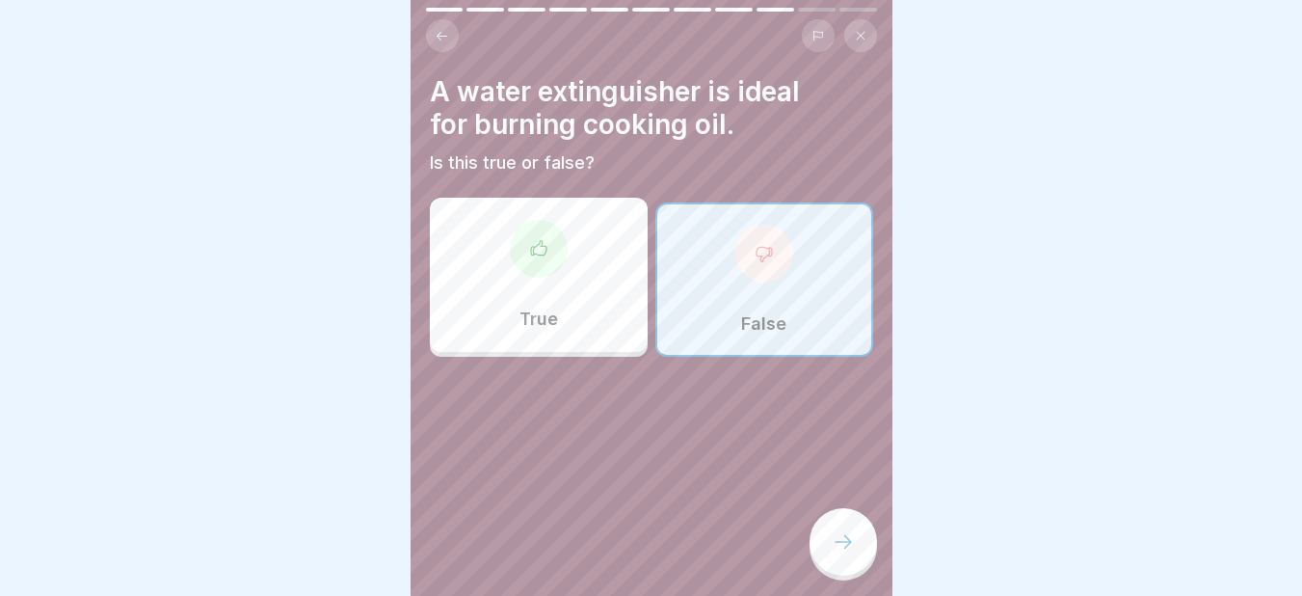
click at [822, 541] on div at bounding box center [842, 541] width 67 height 67
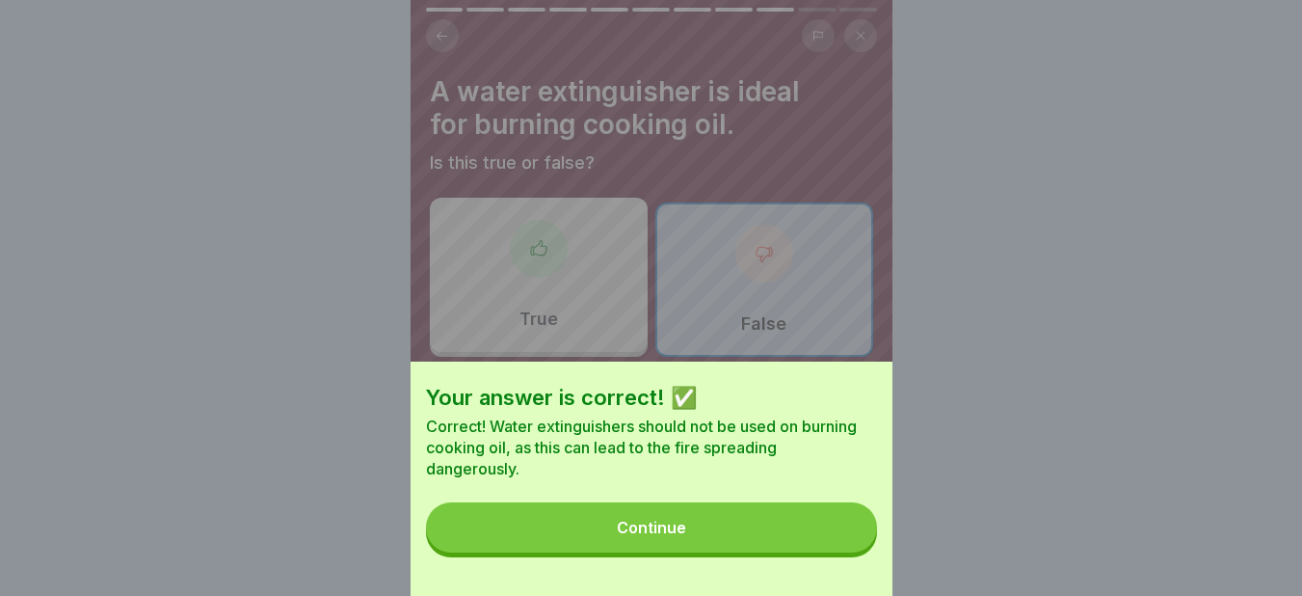
click at [822, 541] on button "Continue" at bounding box center [651, 527] width 451 height 50
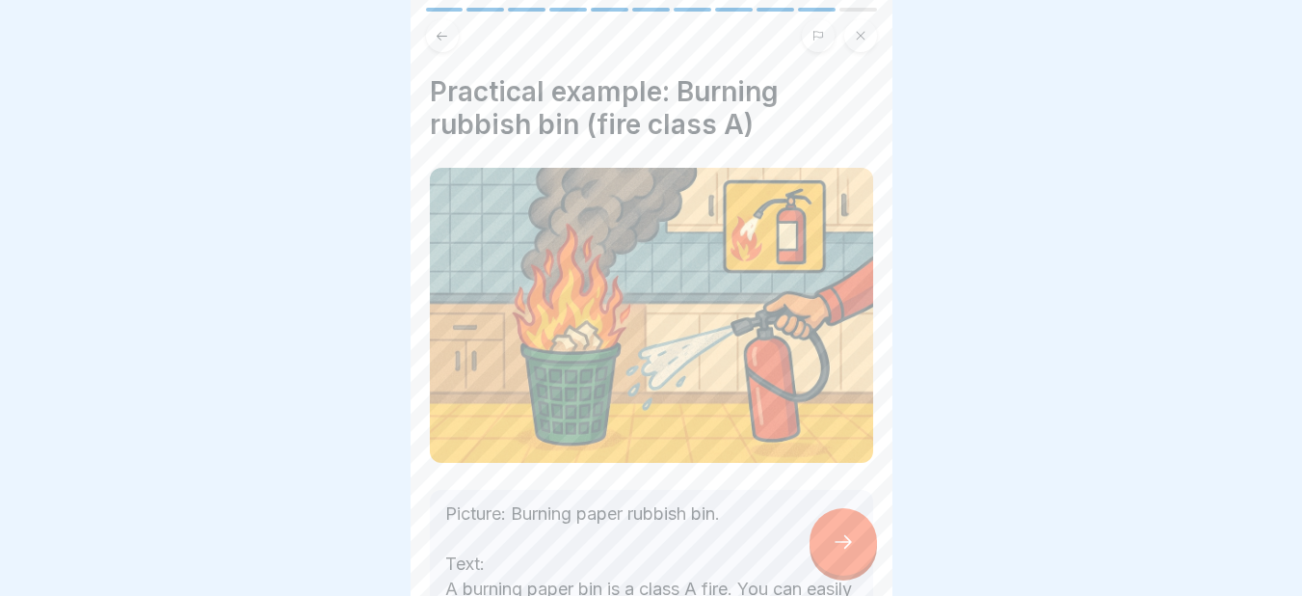
click at [822, 541] on div at bounding box center [842, 541] width 67 height 67
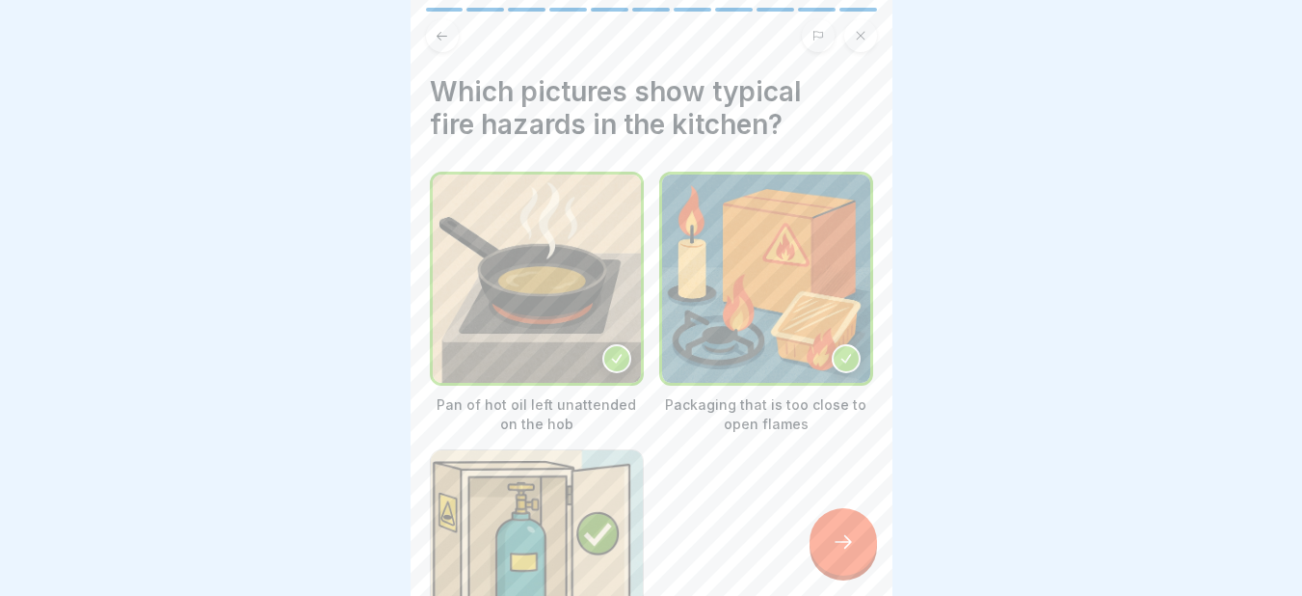
click at [822, 541] on div at bounding box center [842, 541] width 67 height 67
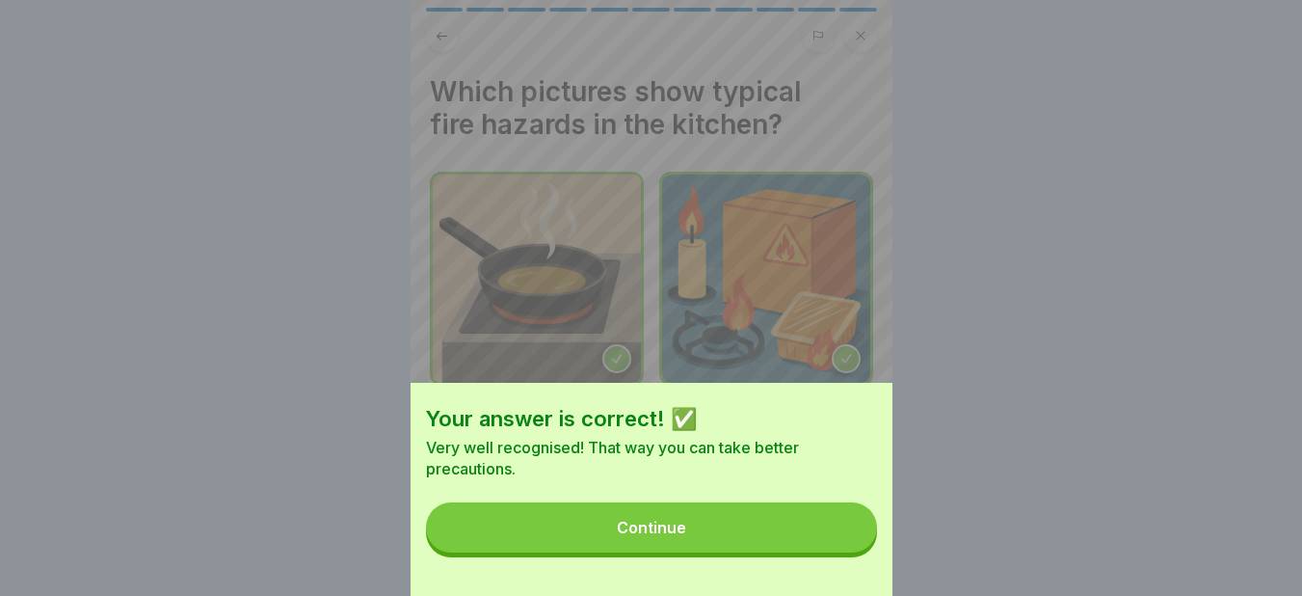
click at [822, 541] on button "Continue" at bounding box center [651, 527] width 451 height 50
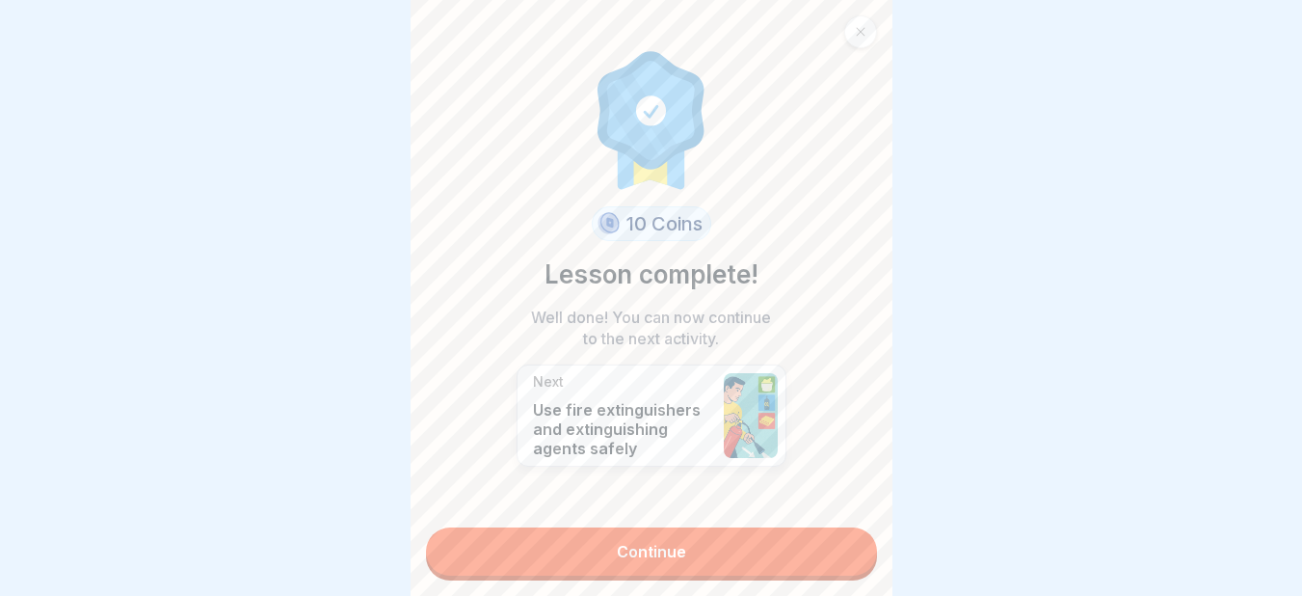
click at [822, 541] on link "Continue" at bounding box center [651, 551] width 451 height 48
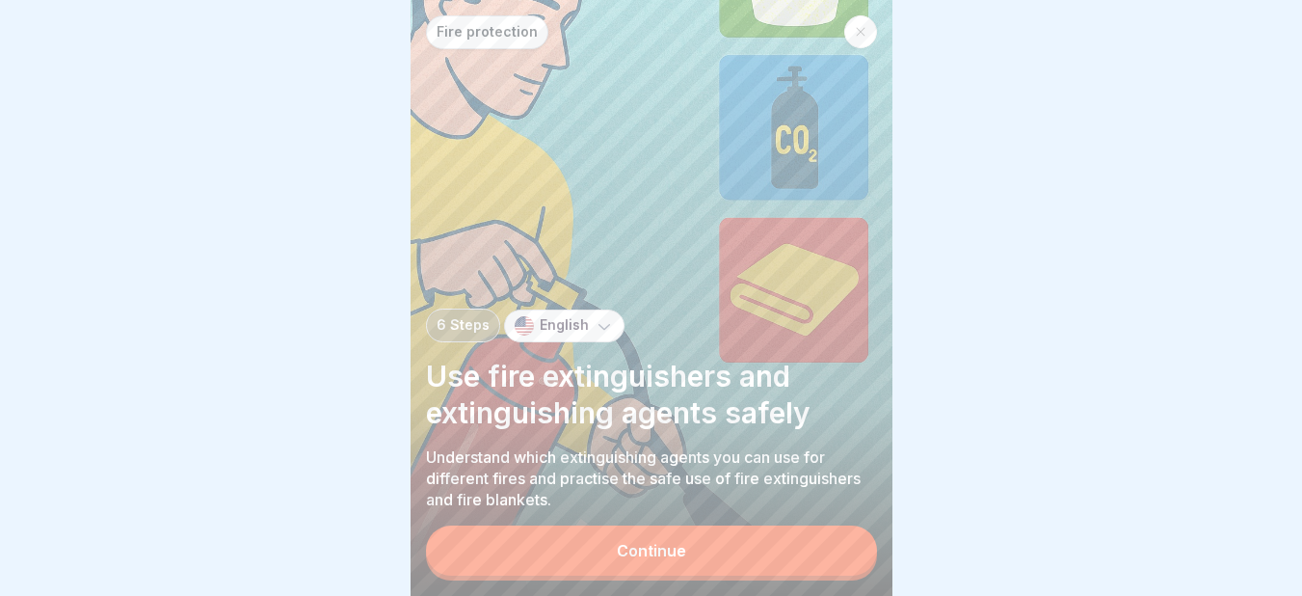
click at [822, 541] on div "Continue" at bounding box center [651, 552] width 451 height 55
click at [712, 571] on button "Continue" at bounding box center [651, 550] width 451 height 50
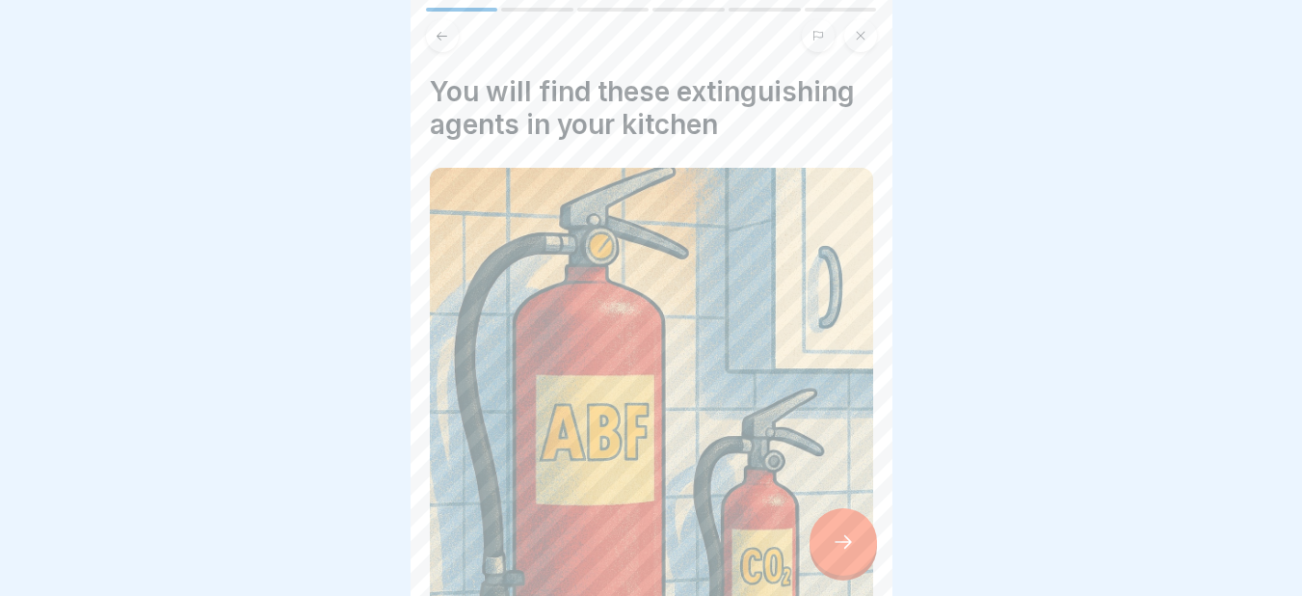
click at [712, 571] on img at bounding box center [651, 407] width 443 height 479
click at [854, 544] on div at bounding box center [842, 541] width 67 height 67
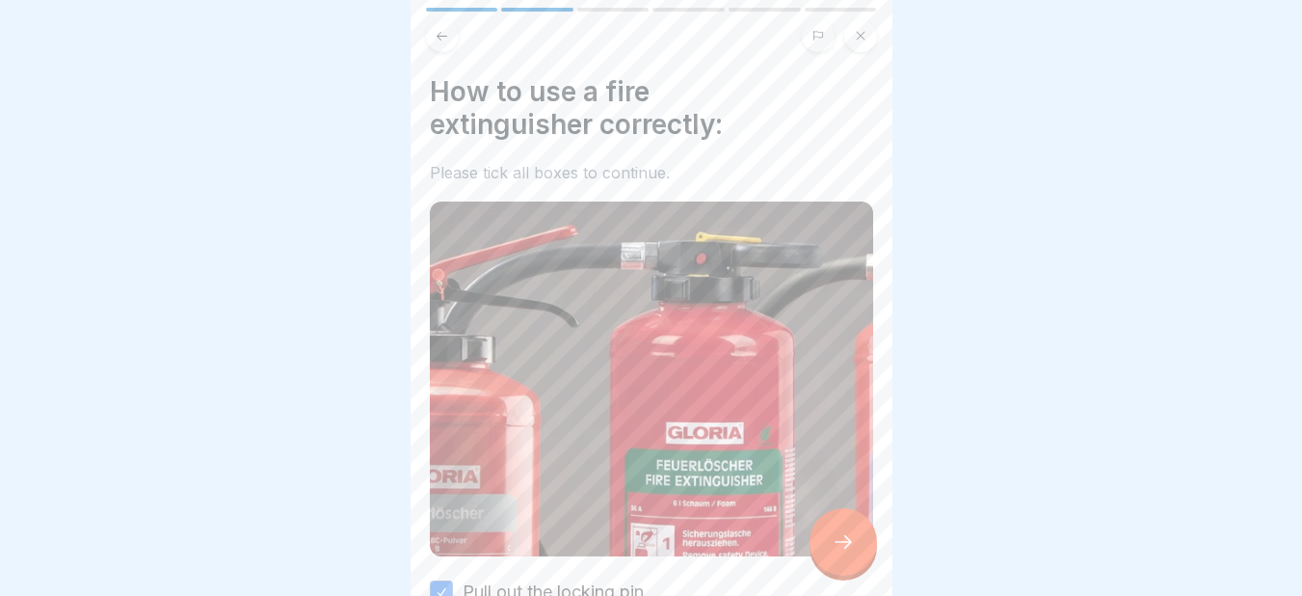
click at [854, 544] on div at bounding box center [842, 541] width 67 height 67
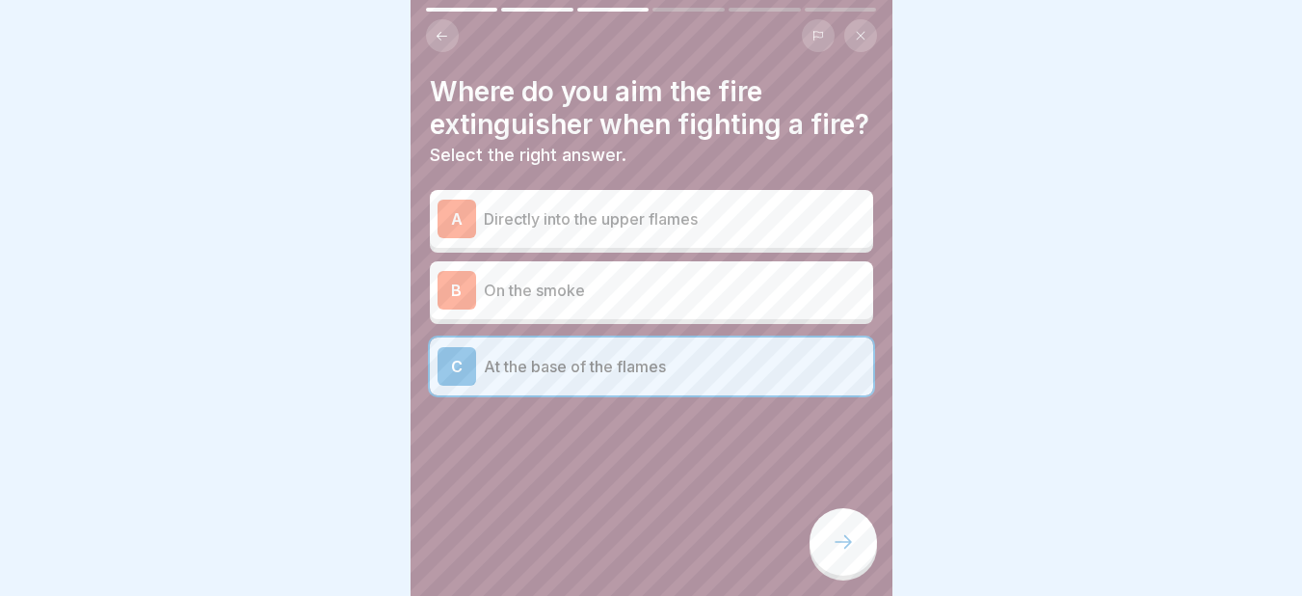
click at [854, 544] on div at bounding box center [842, 541] width 67 height 67
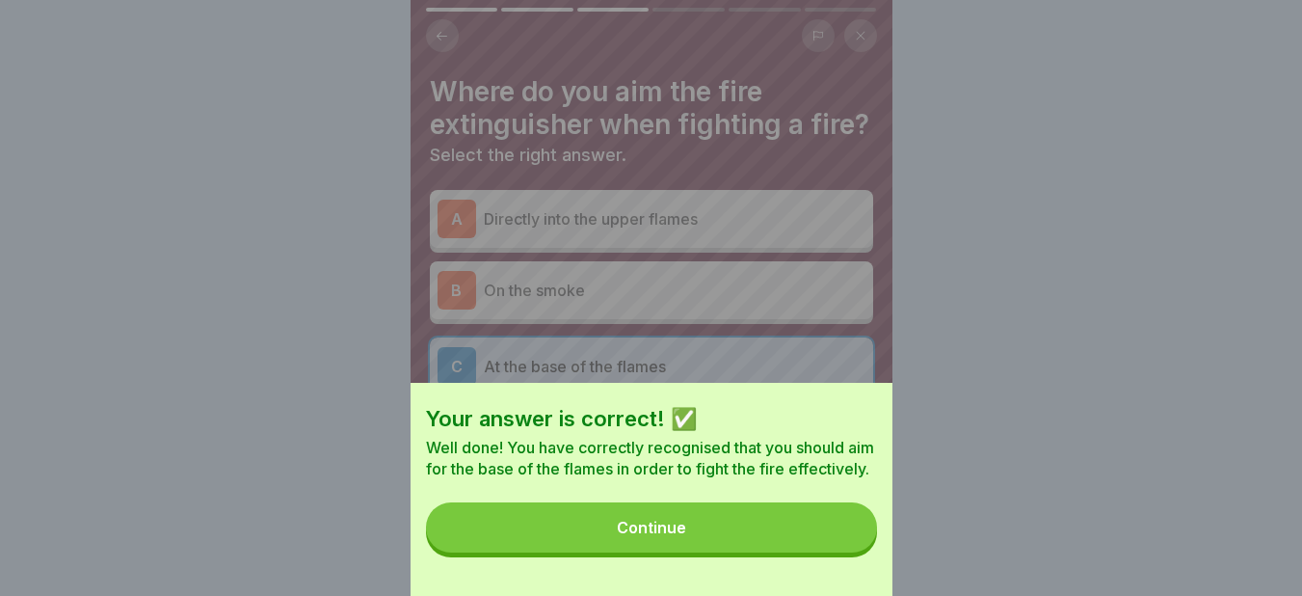
click at [854, 544] on button "Continue" at bounding box center [651, 527] width 451 height 50
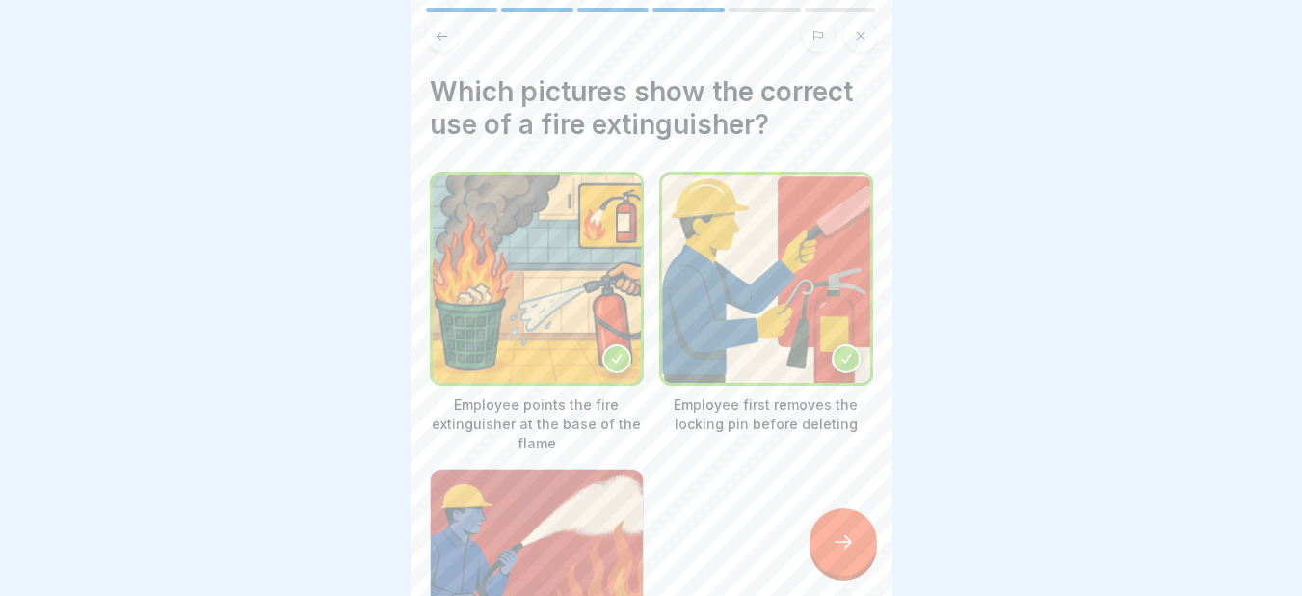
click at [854, 544] on div at bounding box center [842, 541] width 67 height 67
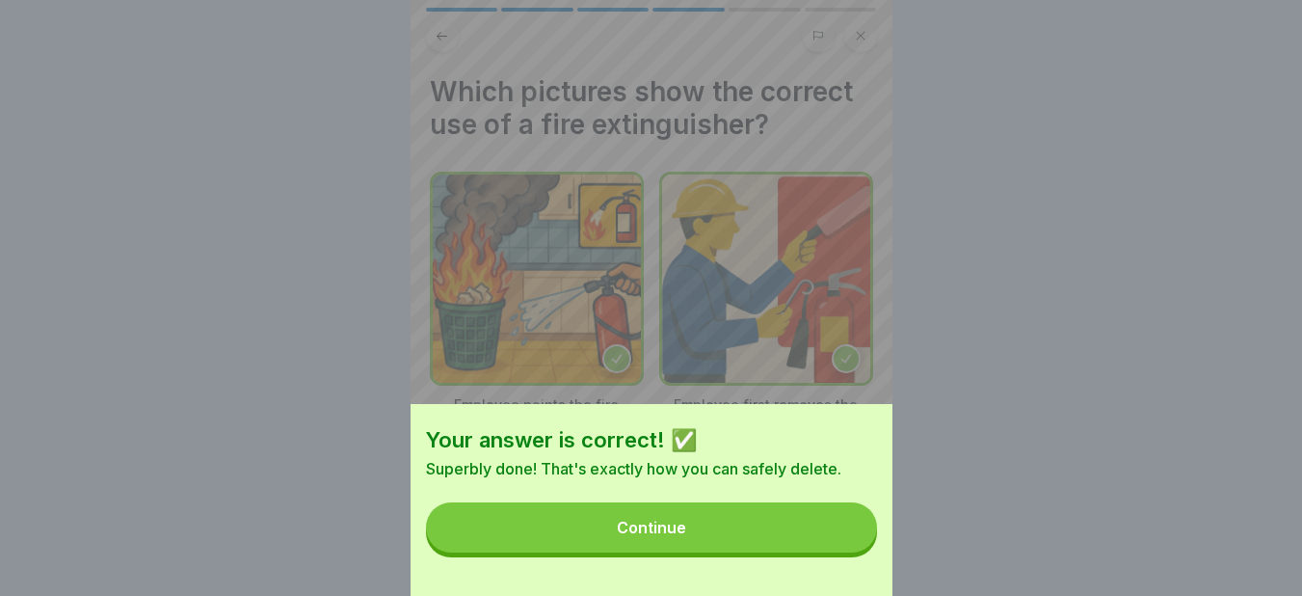
click at [854, 544] on button "Continue" at bounding box center [651, 527] width 451 height 50
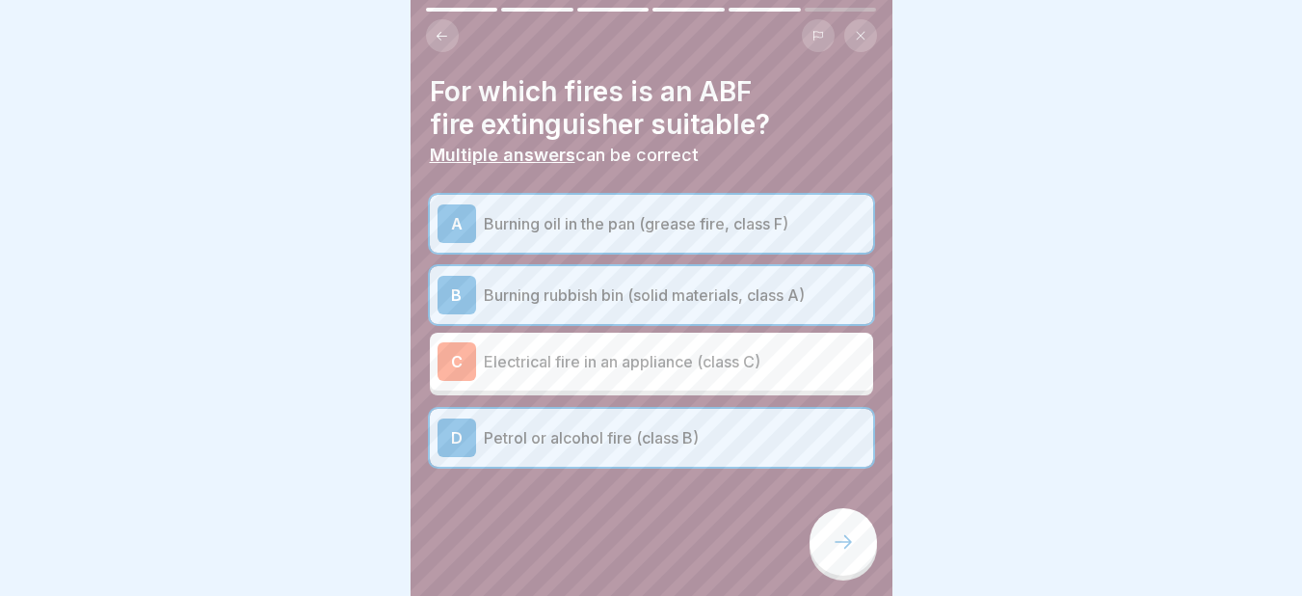
click at [854, 544] on div at bounding box center [842, 541] width 67 height 67
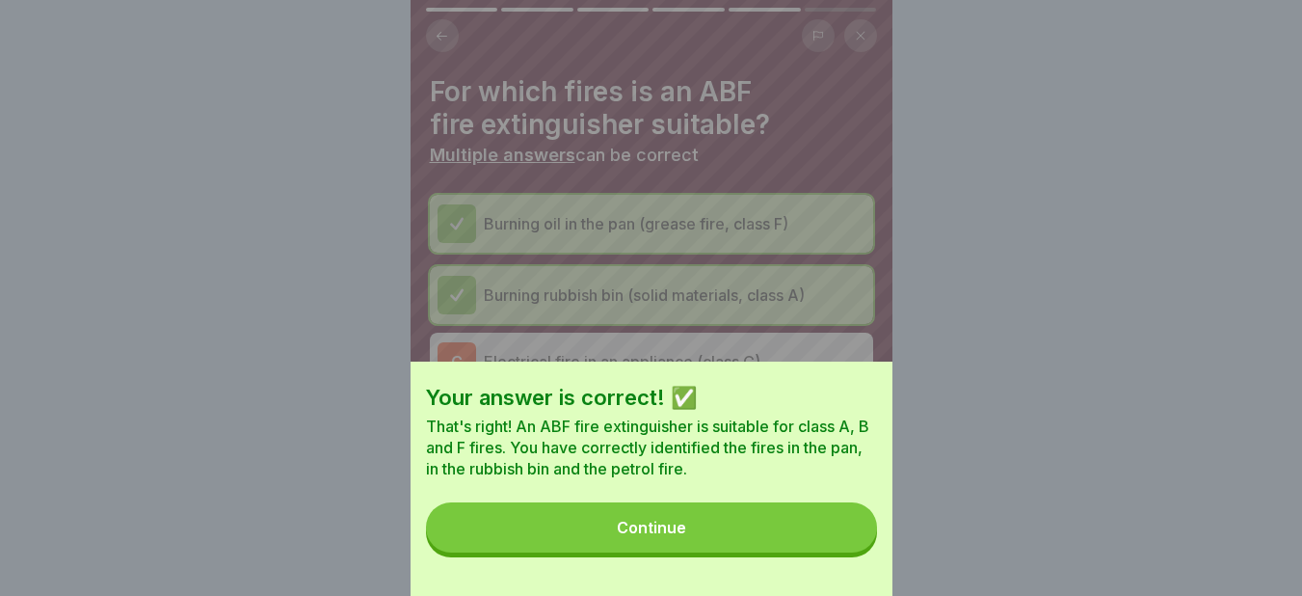
click at [854, 544] on button "Continue" at bounding box center [651, 527] width 451 height 50
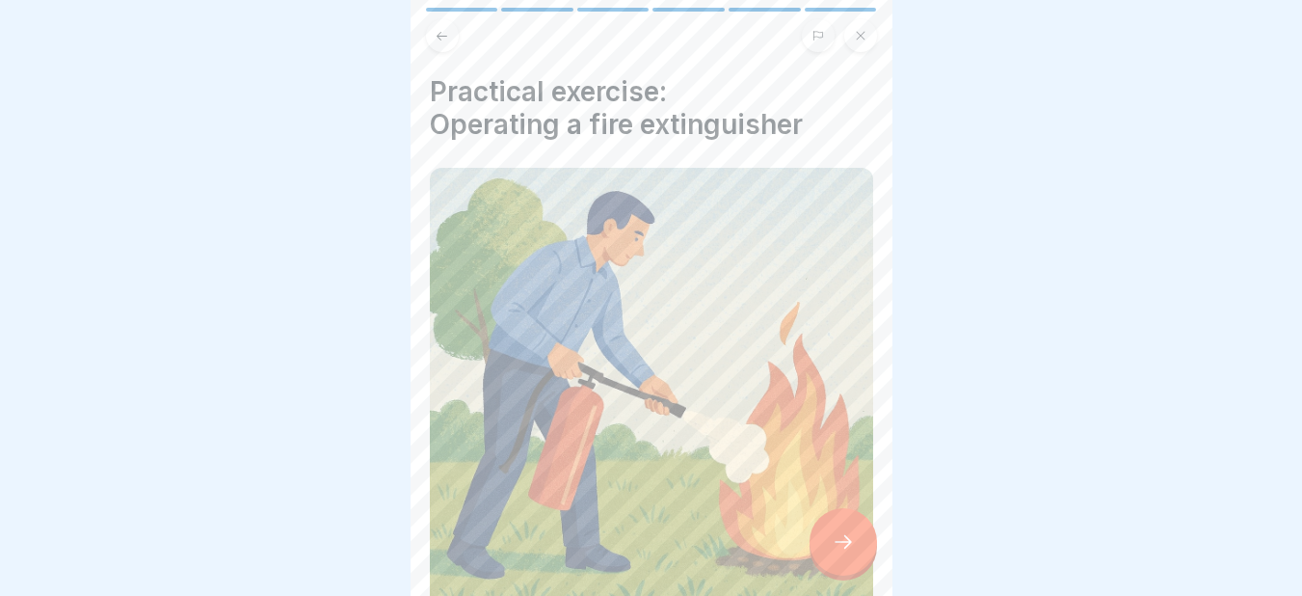
click at [854, 544] on div at bounding box center [842, 541] width 67 height 67
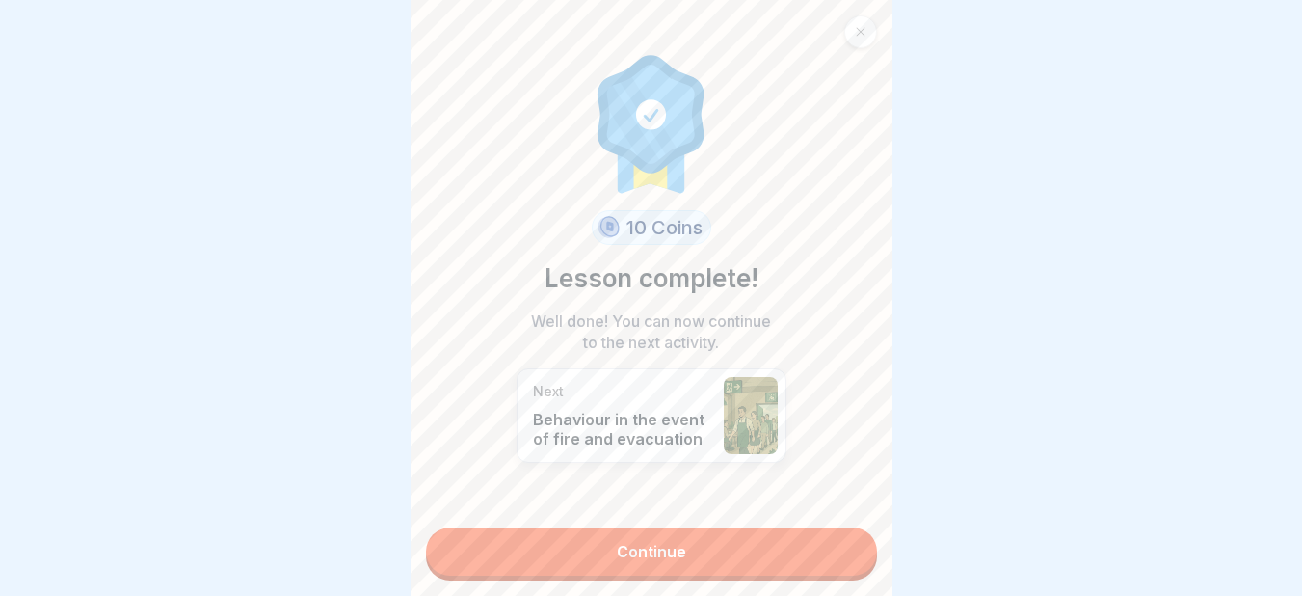
click at [854, 544] on link "Continue" at bounding box center [651, 551] width 451 height 48
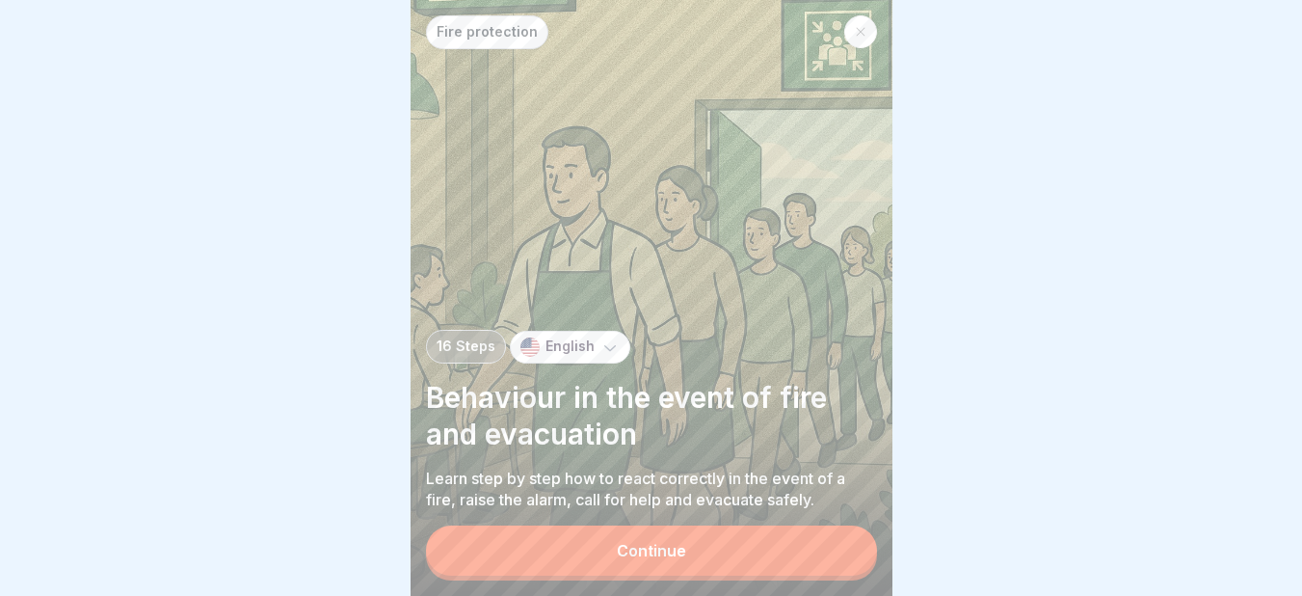
click at [854, 544] on button "Continue" at bounding box center [651, 550] width 451 height 50
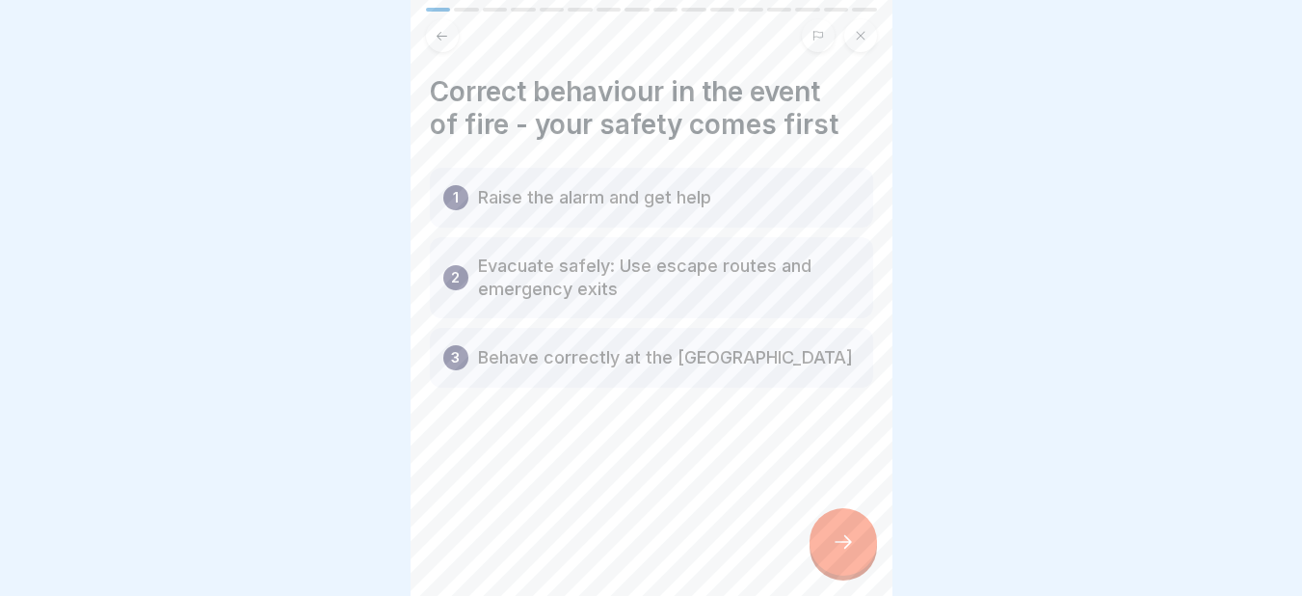
click at [854, 544] on div at bounding box center [842, 541] width 67 height 67
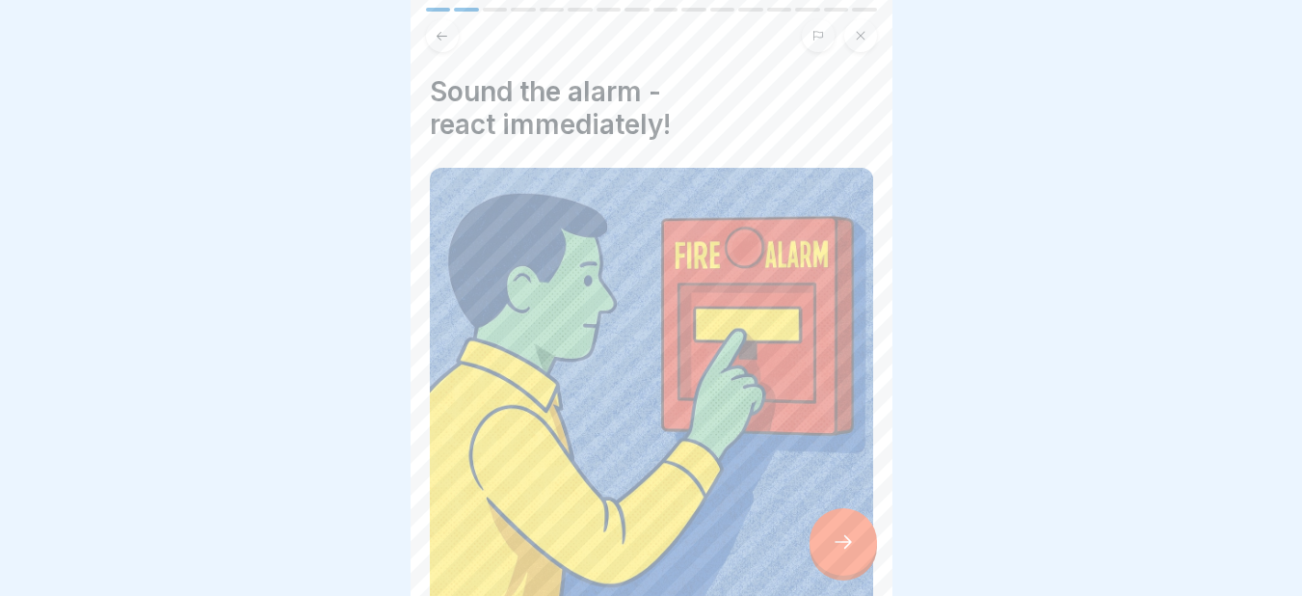
click at [854, 544] on div at bounding box center [842, 541] width 67 height 67
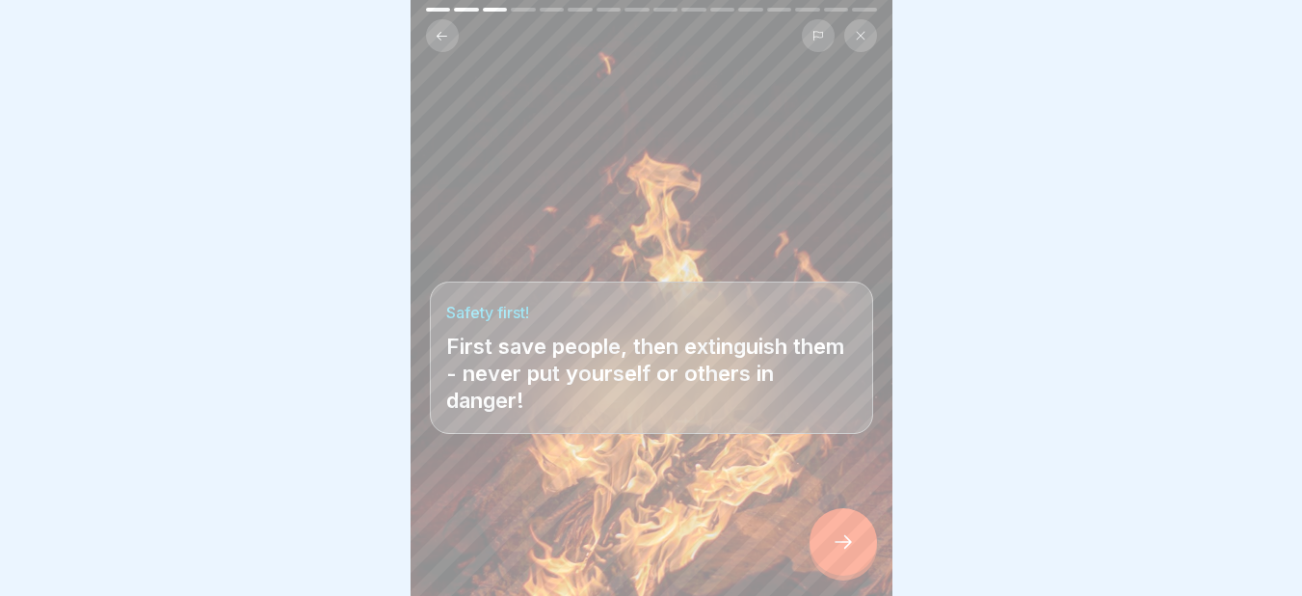
click at [854, 544] on div at bounding box center [842, 541] width 67 height 67
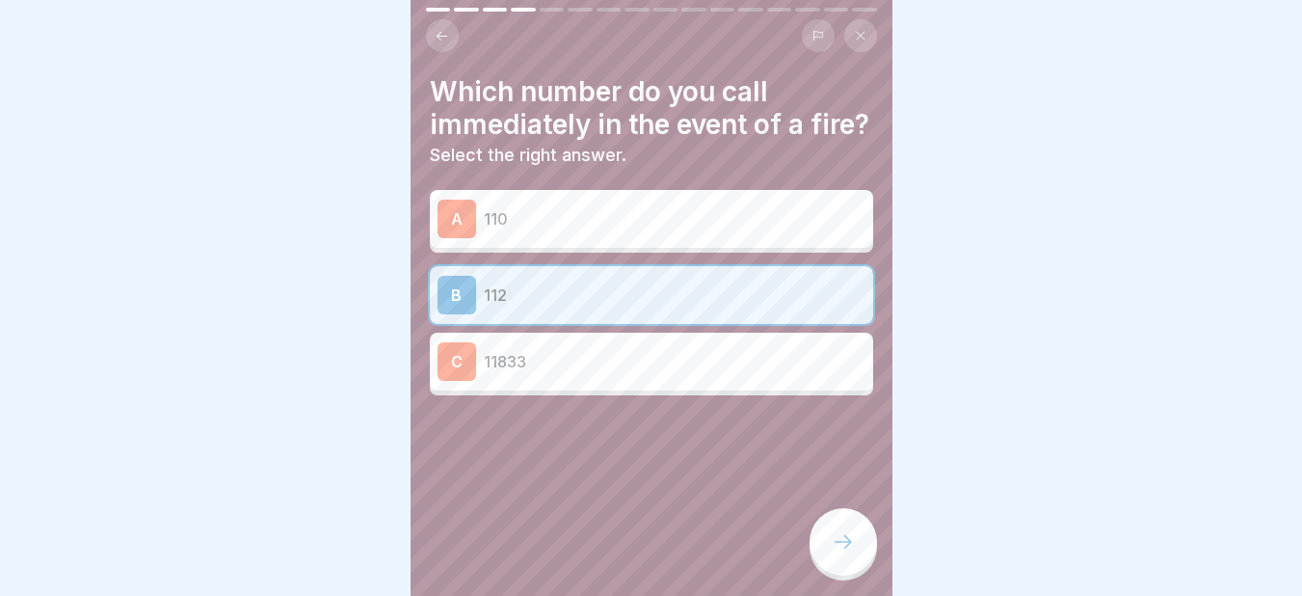
click at [854, 544] on div at bounding box center [842, 541] width 67 height 67
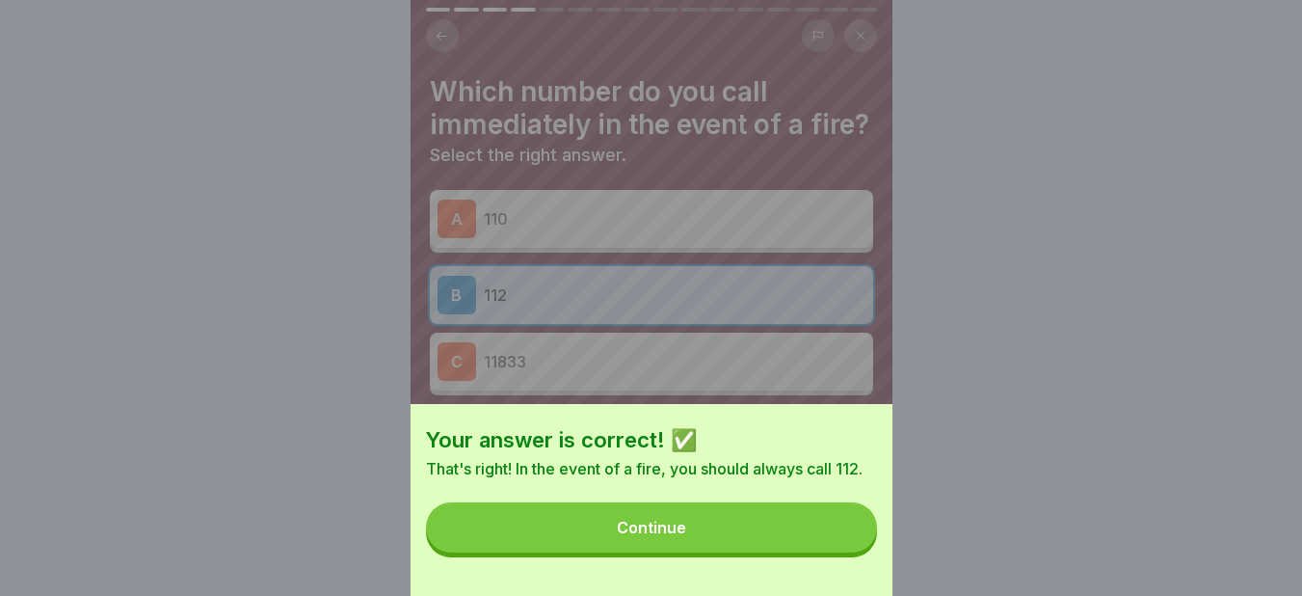
click at [854, 544] on button "Continue" at bounding box center [651, 527] width 451 height 50
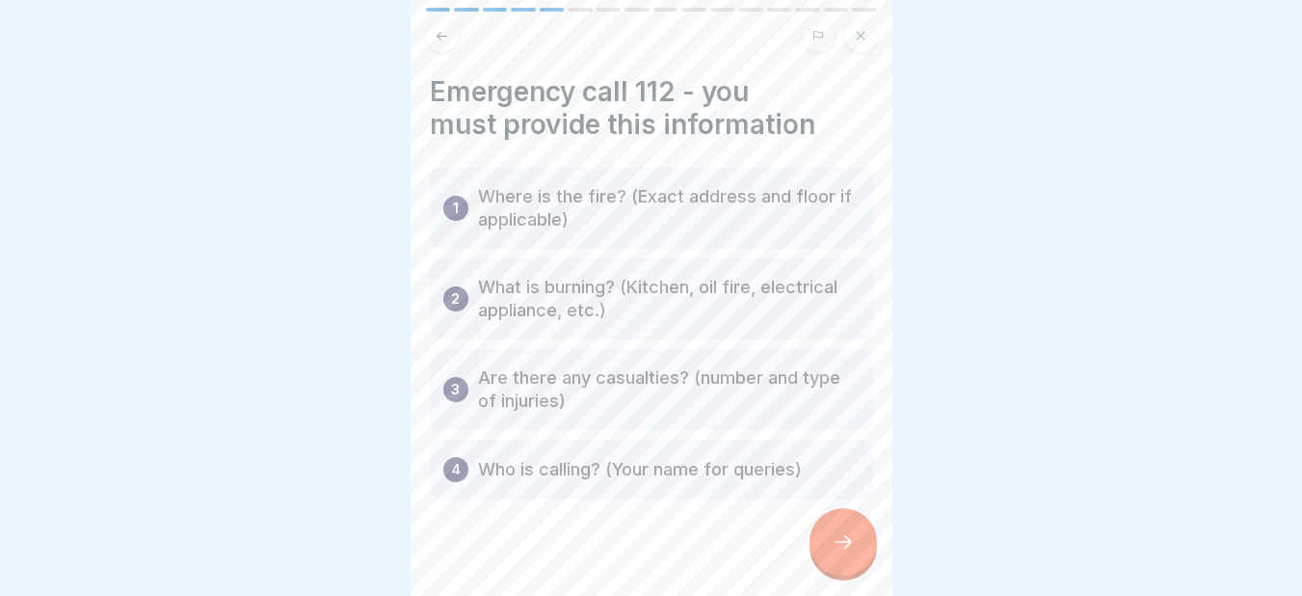
click at [854, 544] on div at bounding box center [842, 541] width 67 height 67
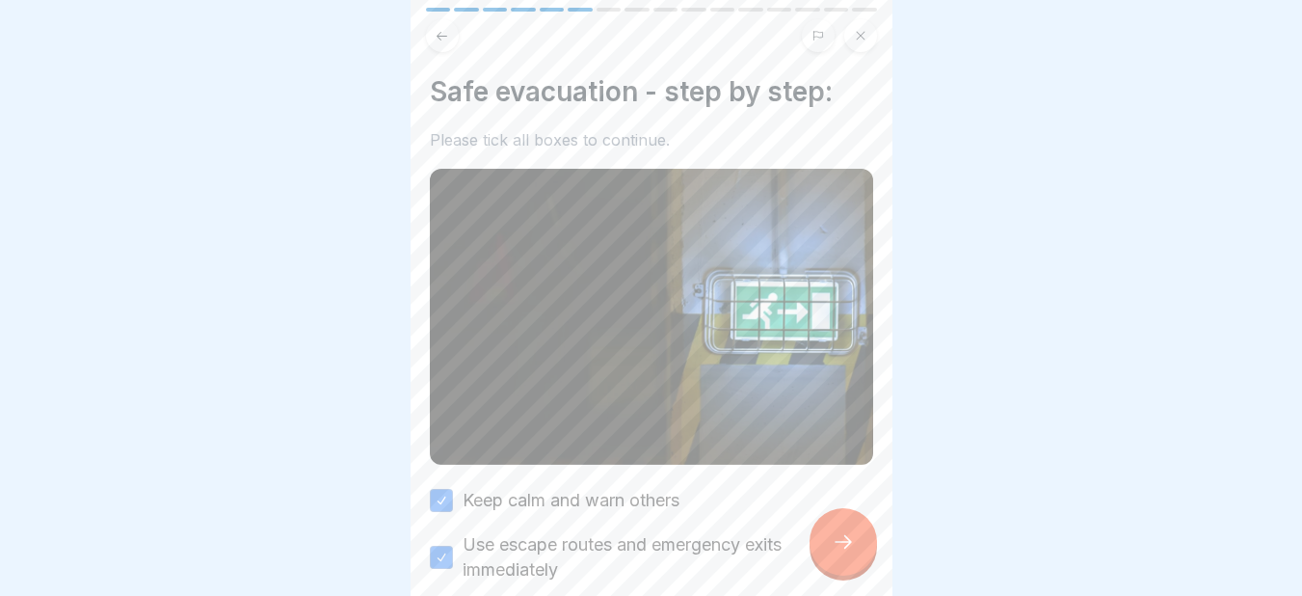
click at [854, 544] on div at bounding box center [842, 541] width 67 height 67
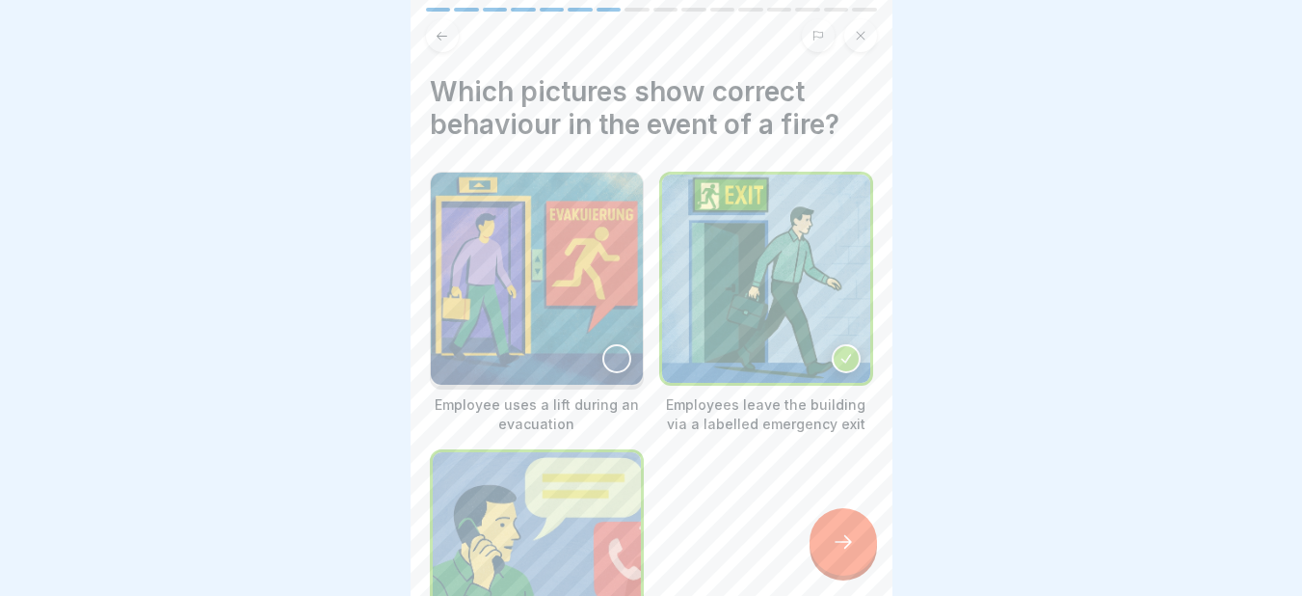
click at [854, 544] on div at bounding box center [842, 541] width 67 height 67
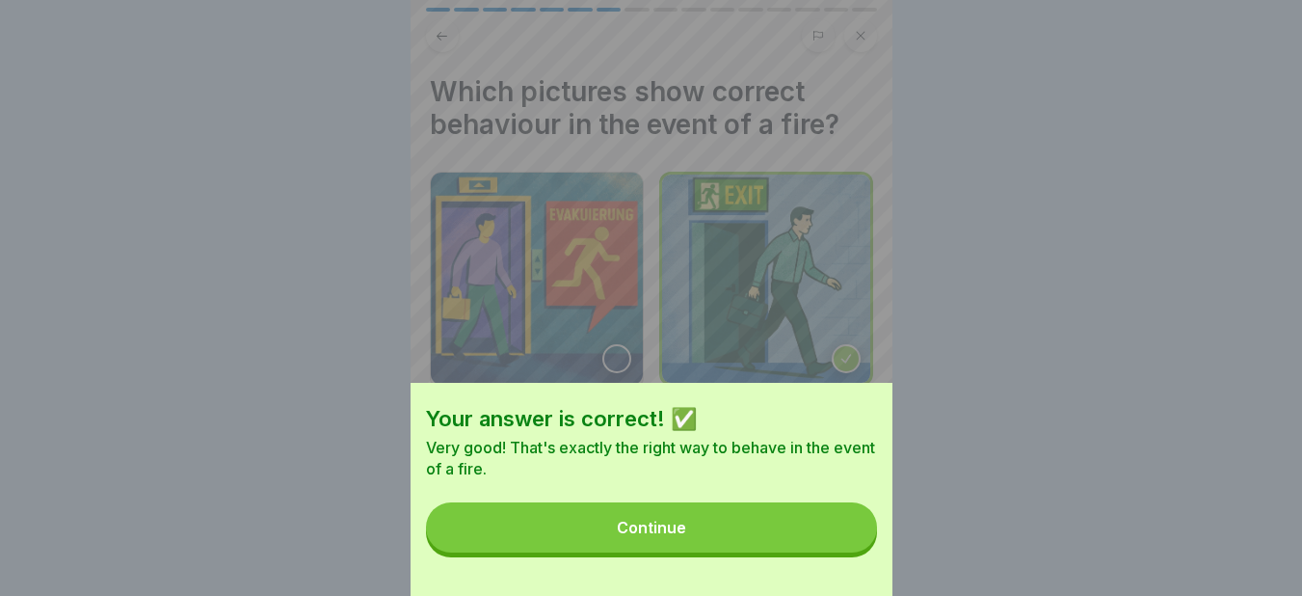
click at [854, 544] on button "Continue" at bounding box center [651, 527] width 451 height 50
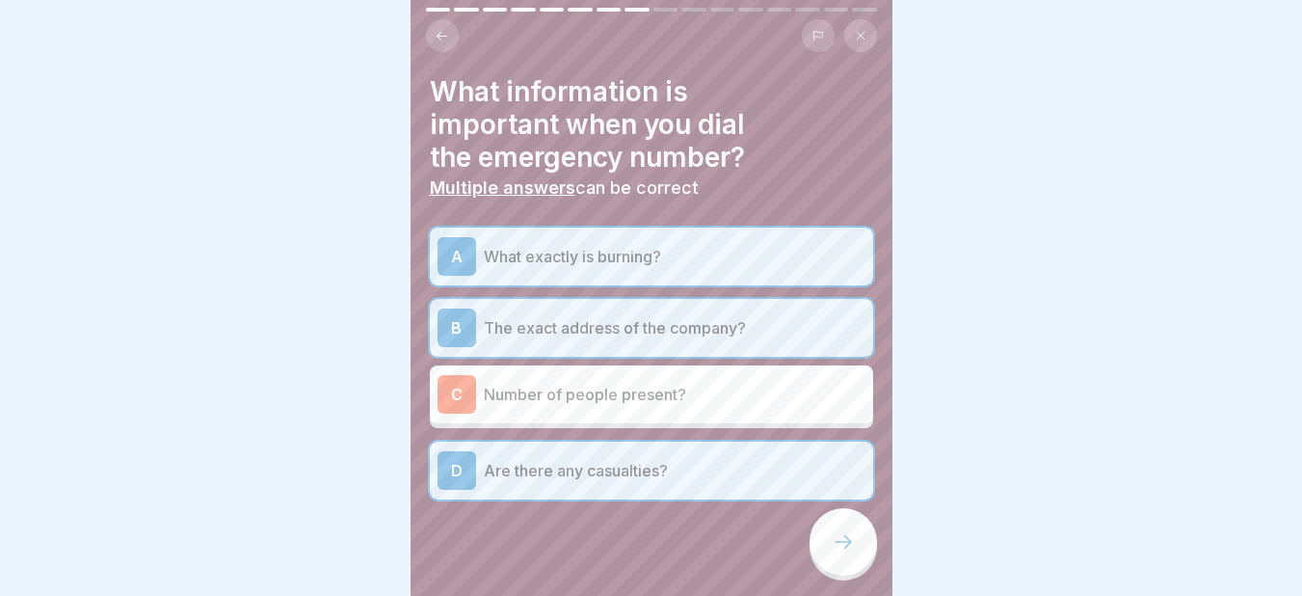
click at [854, 544] on div at bounding box center [842, 541] width 67 height 67
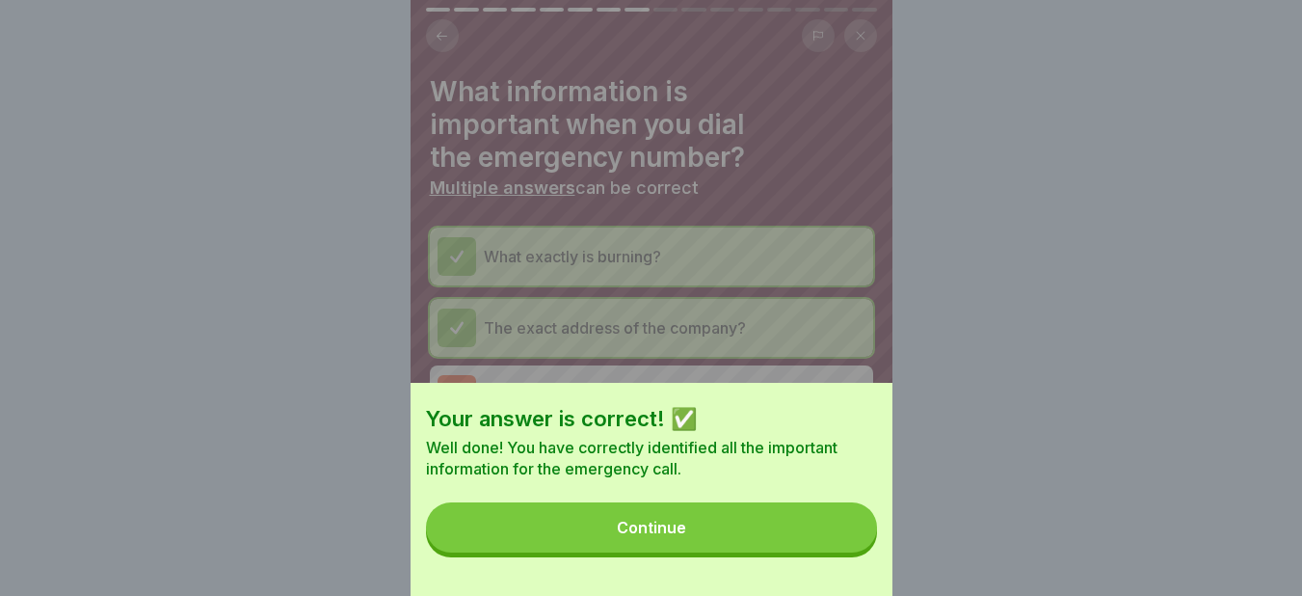
click at [854, 544] on button "Continue" at bounding box center [651, 527] width 451 height 50
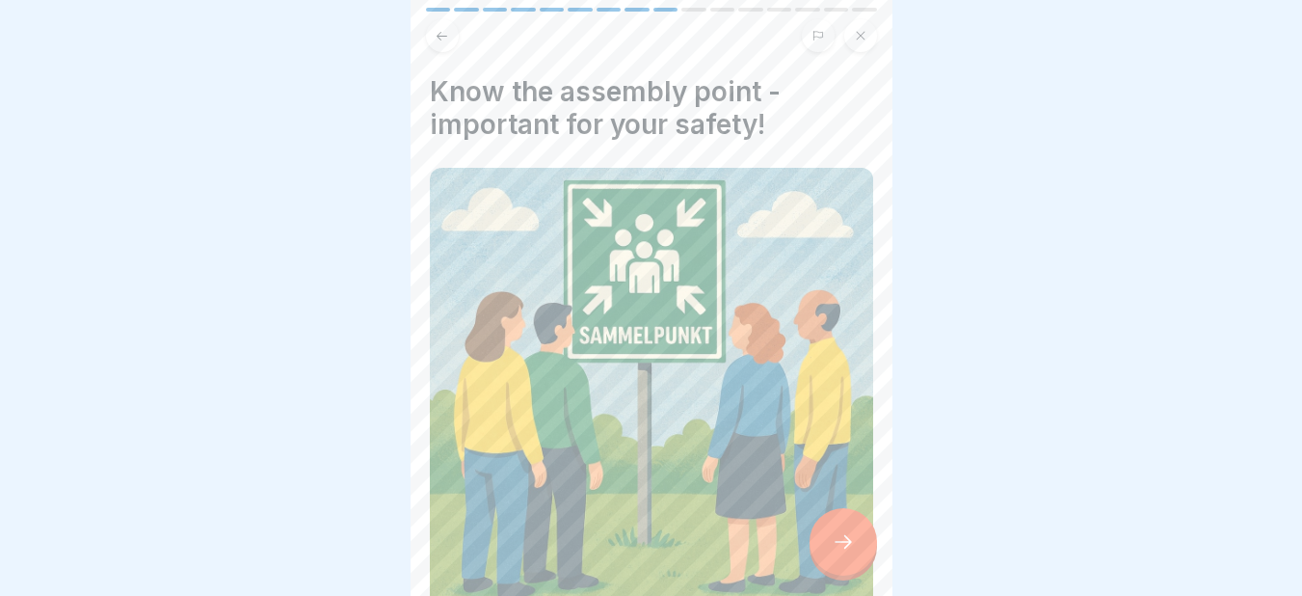
click at [854, 544] on div at bounding box center [842, 541] width 67 height 67
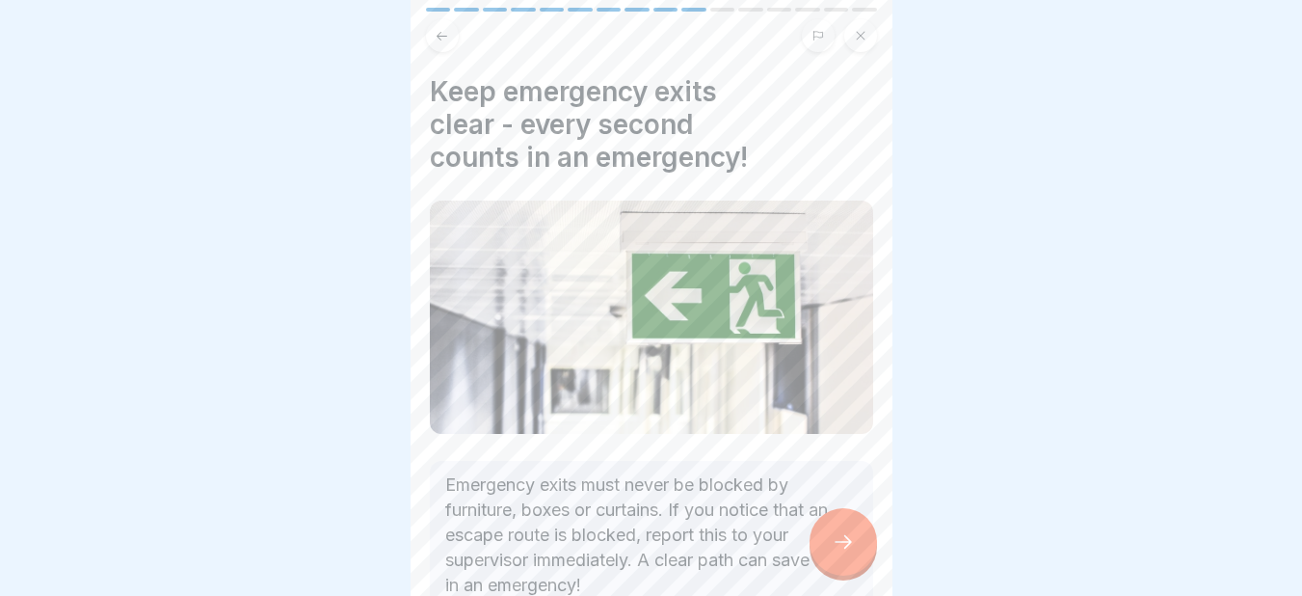
click at [854, 544] on div at bounding box center [842, 541] width 67 height 67
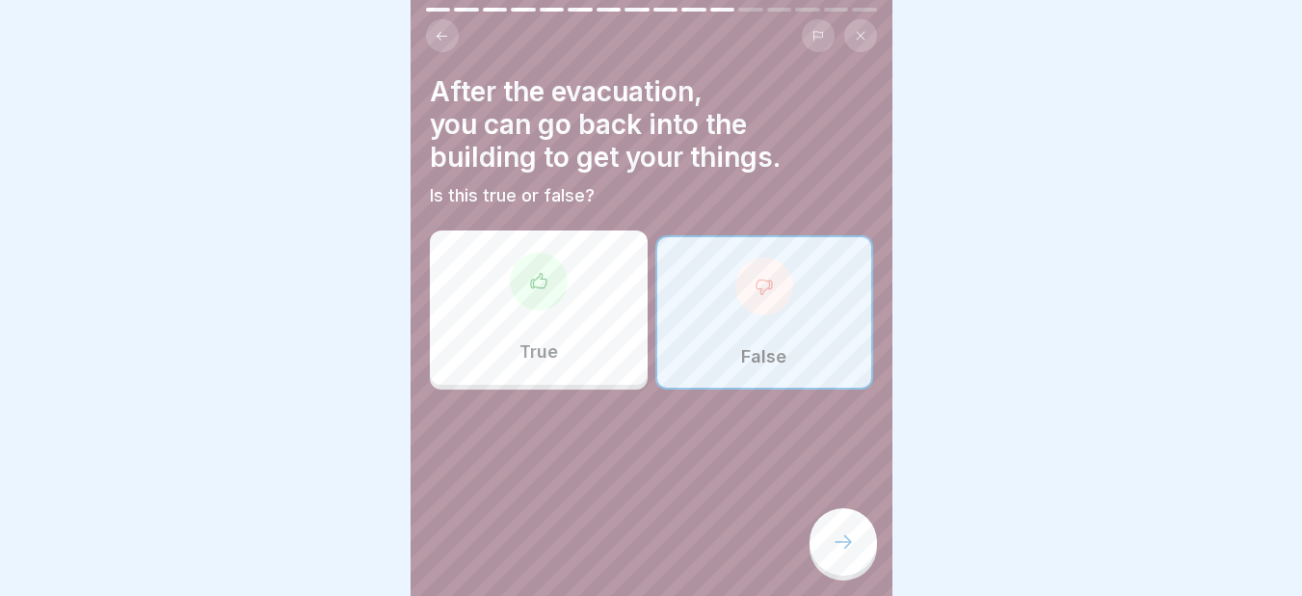
click at [854, 544] on div at bounding box center [842, 541] width 67 height 67
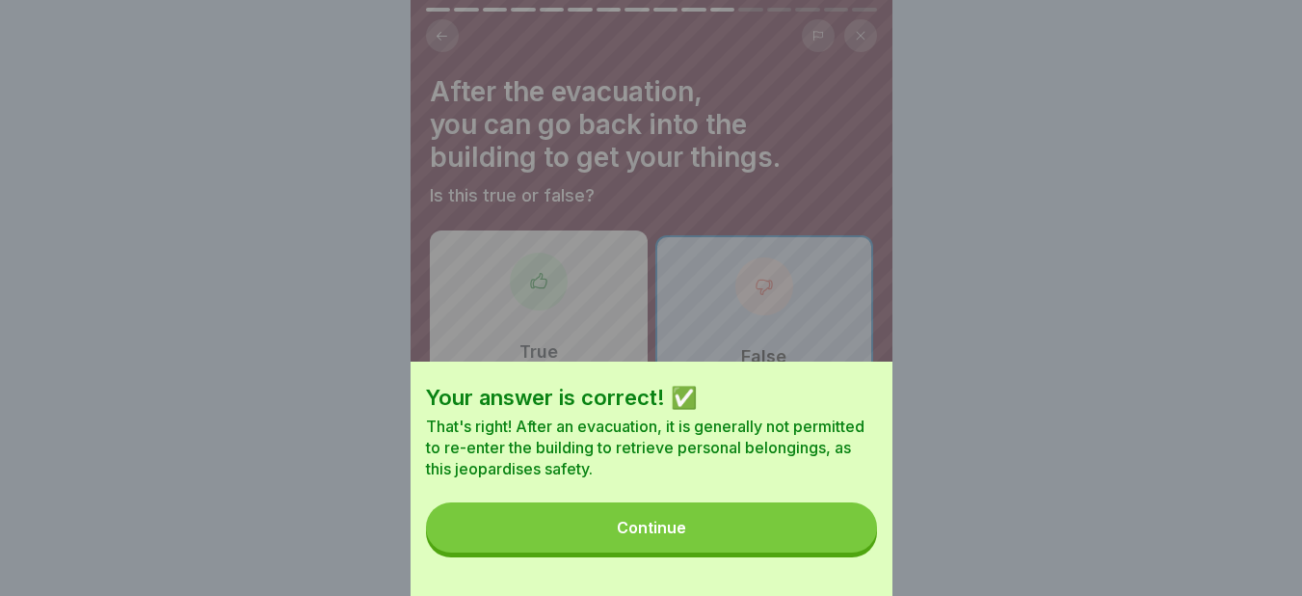
click at [854, 544] on button "Continue" at bounding box center [651, 527] width 451 height 50
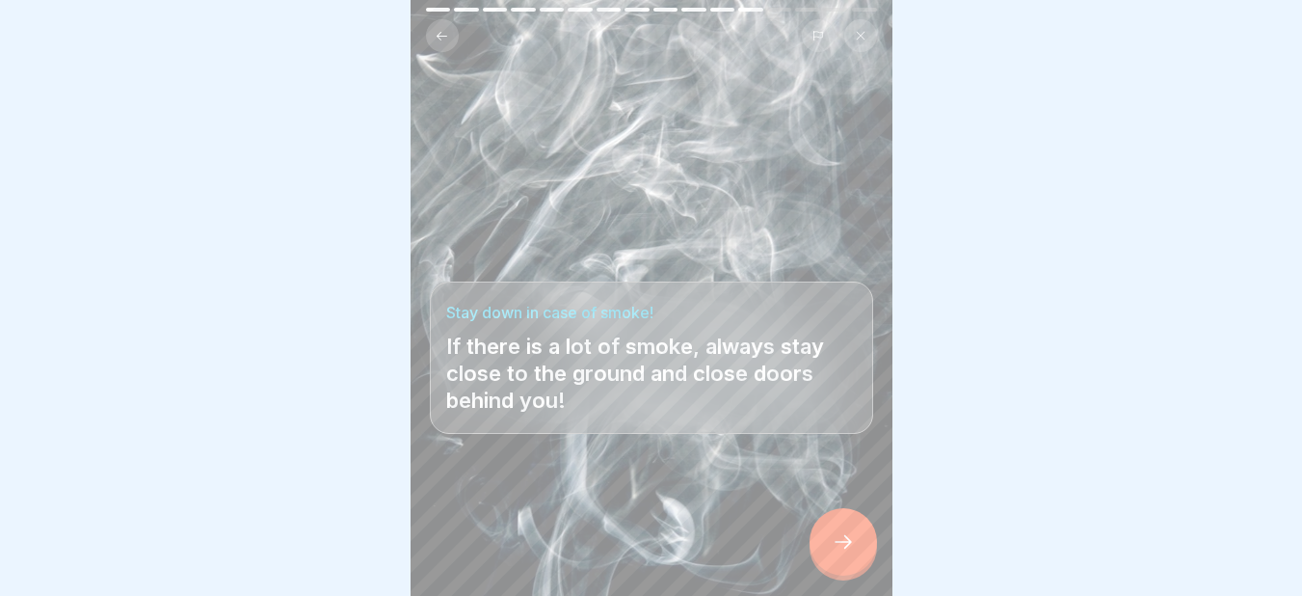
click at [854, 544] on div at bounding box center [842, 541] width 67 height 67
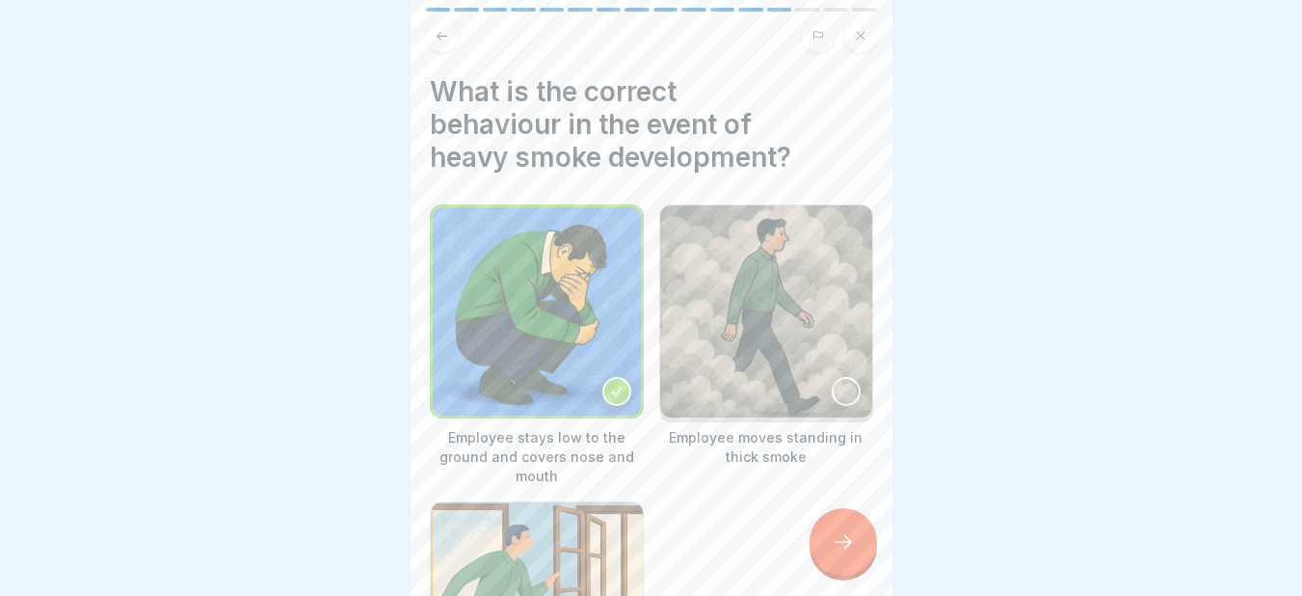
click at [839, 552] on icon at bounding box center [843, 541] width 23 height 23
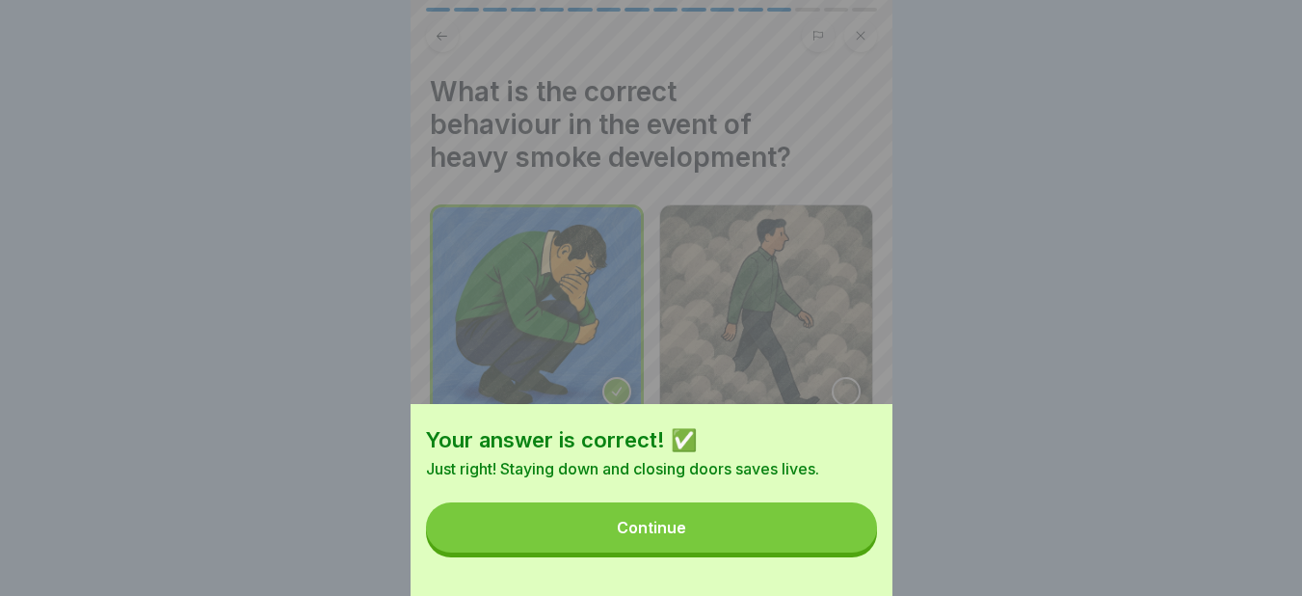
click at [833, 532] on button "Continue" at bounding box center [651, 527] width 451 height 50
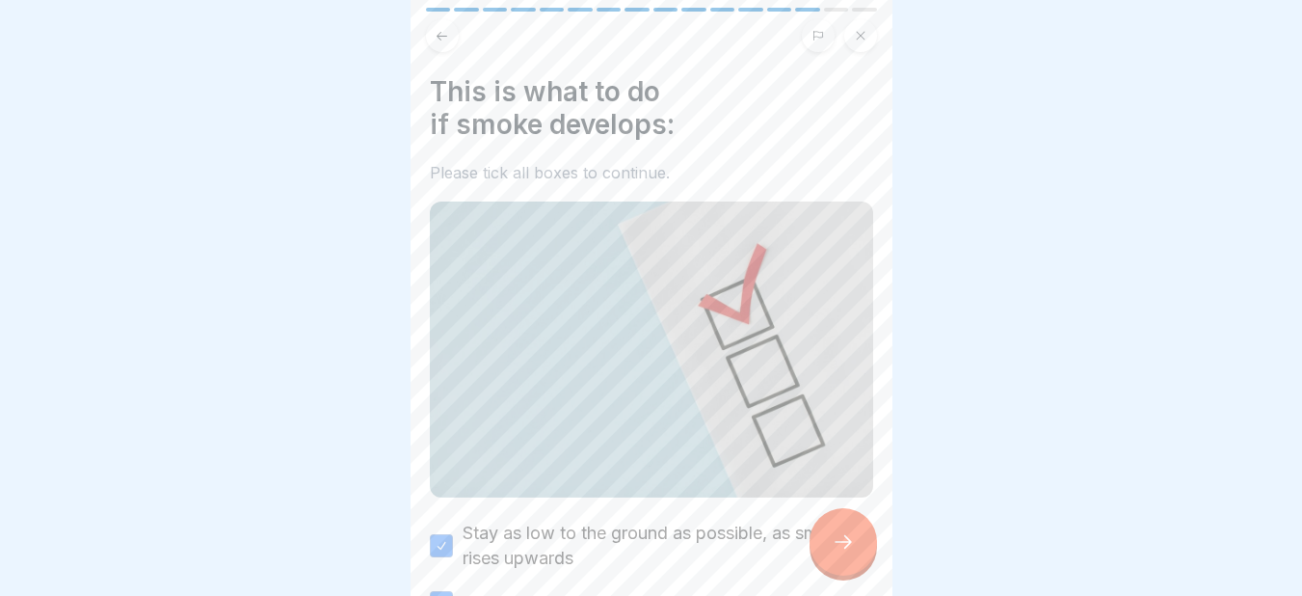
click at [833, 532] on div at bounding box center [842, 541] width 67 height 67
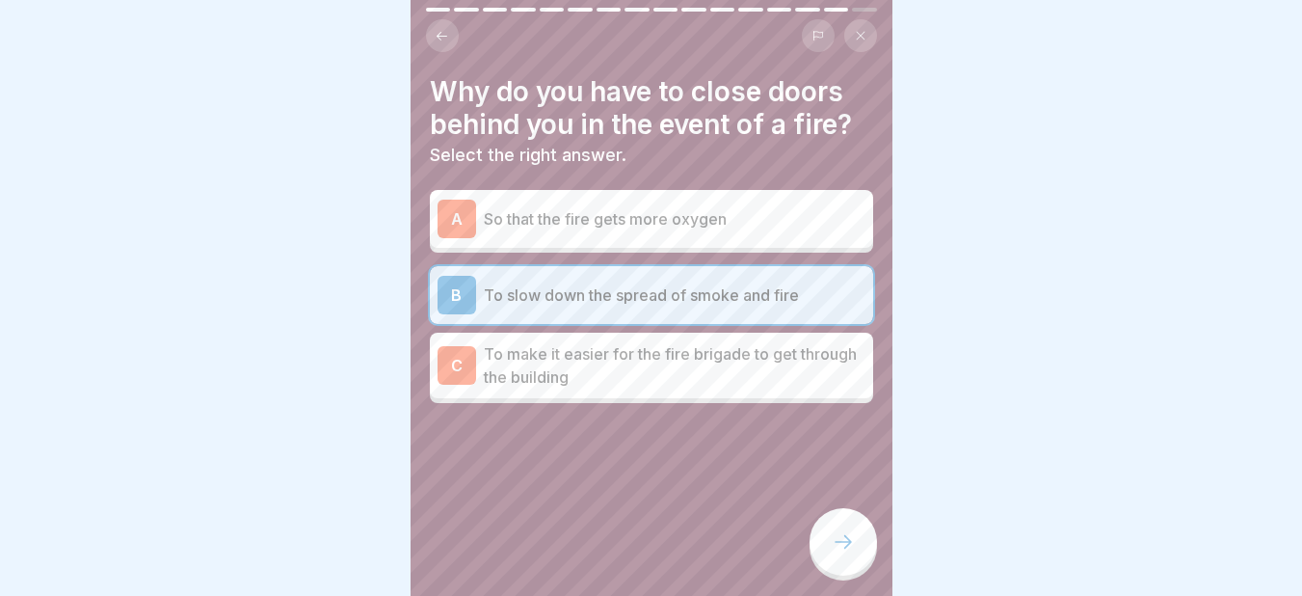
click at [833, 532] on div at bounding box center [842, 541] width 67 height 67
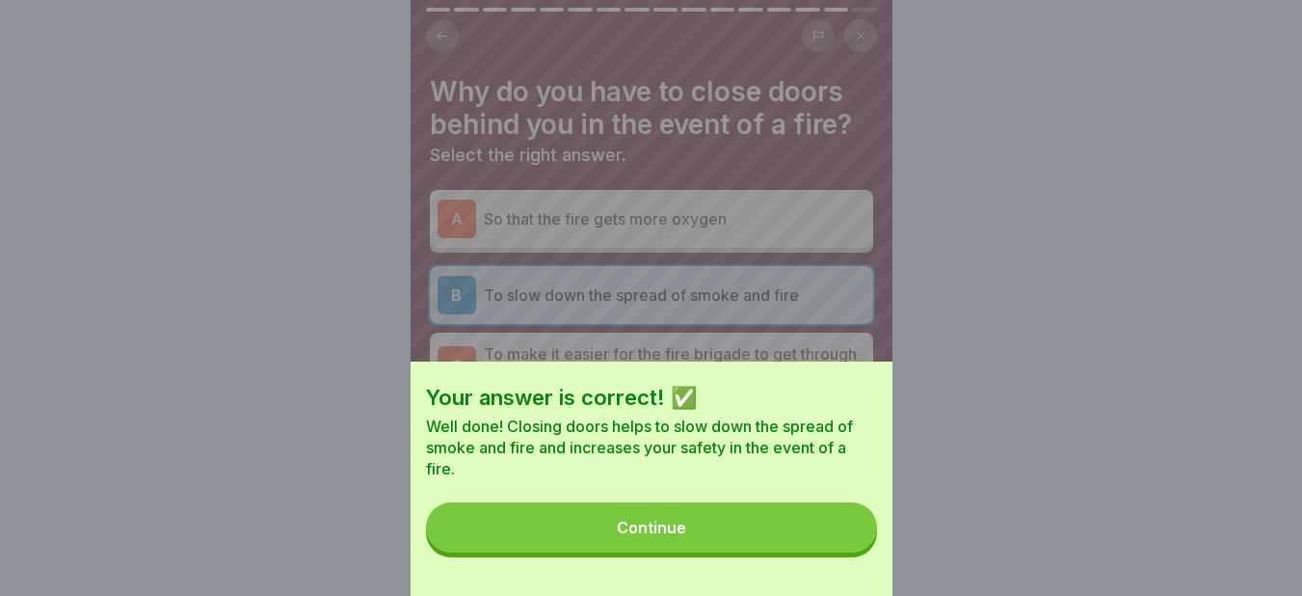
click at [833, 532] on button "Continue" at bounding box center [651, 527] width 451 height 50
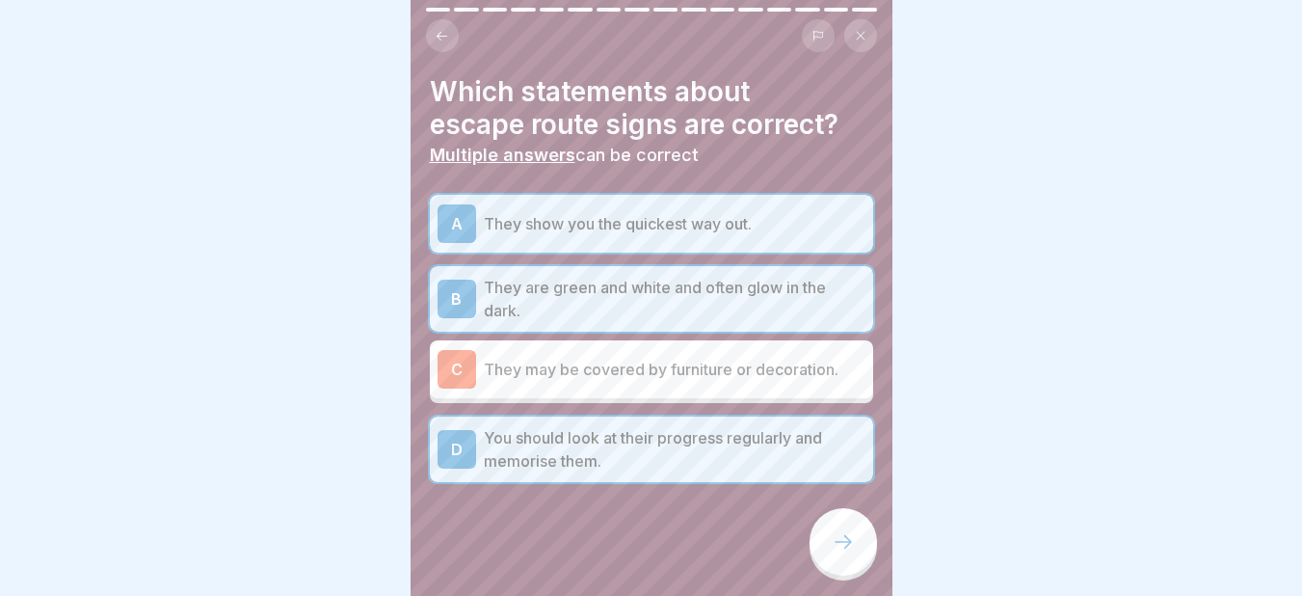
click at [833, 532] on div at bounding box center [842, 541] width 67 height 67
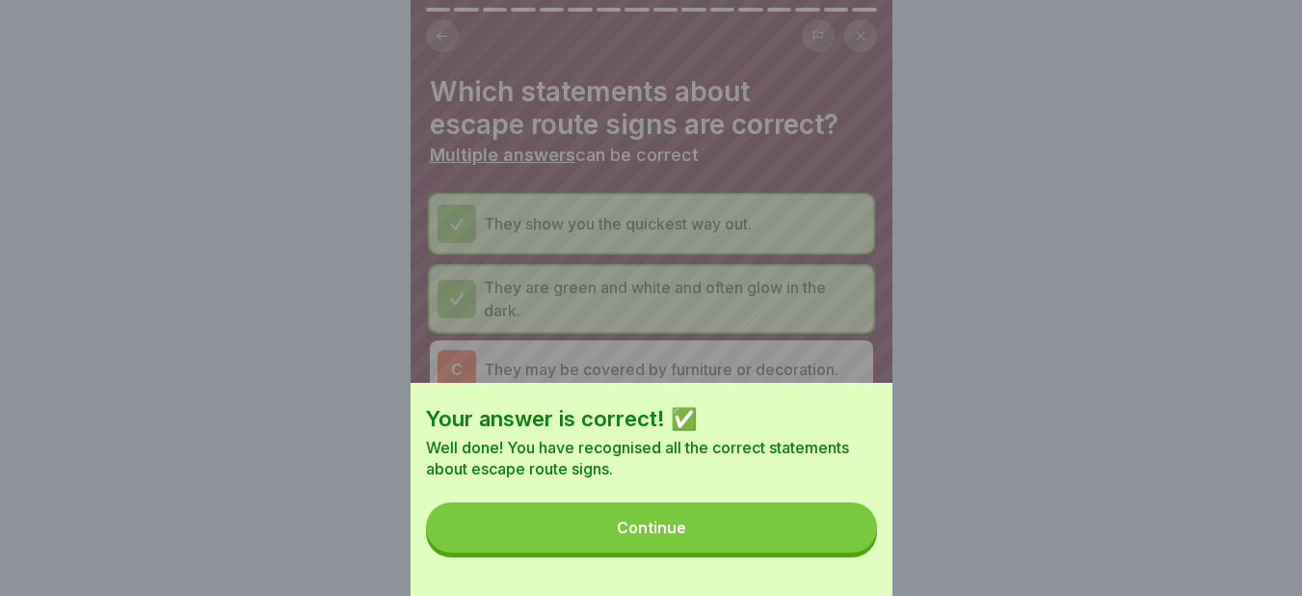
click at [833, 532] on button "Continue" at bounding box center [651, 527] width 451 height 50
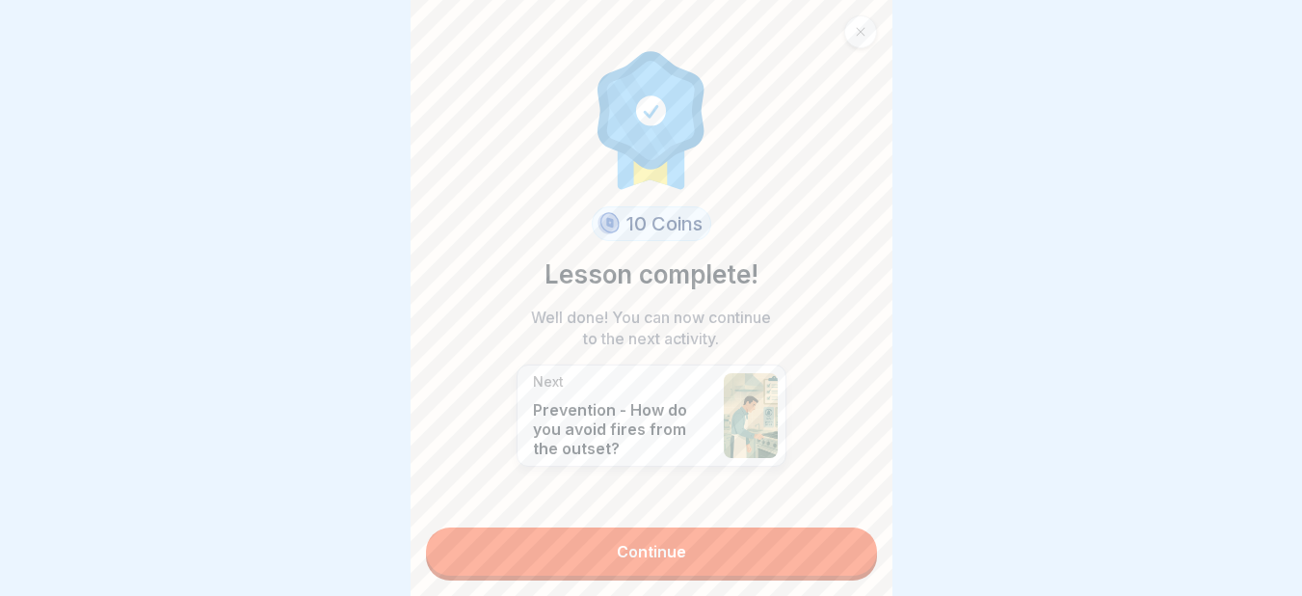
click at [833, 532] on link "Continue" at bounding box center [651, 551] width 451 height 48
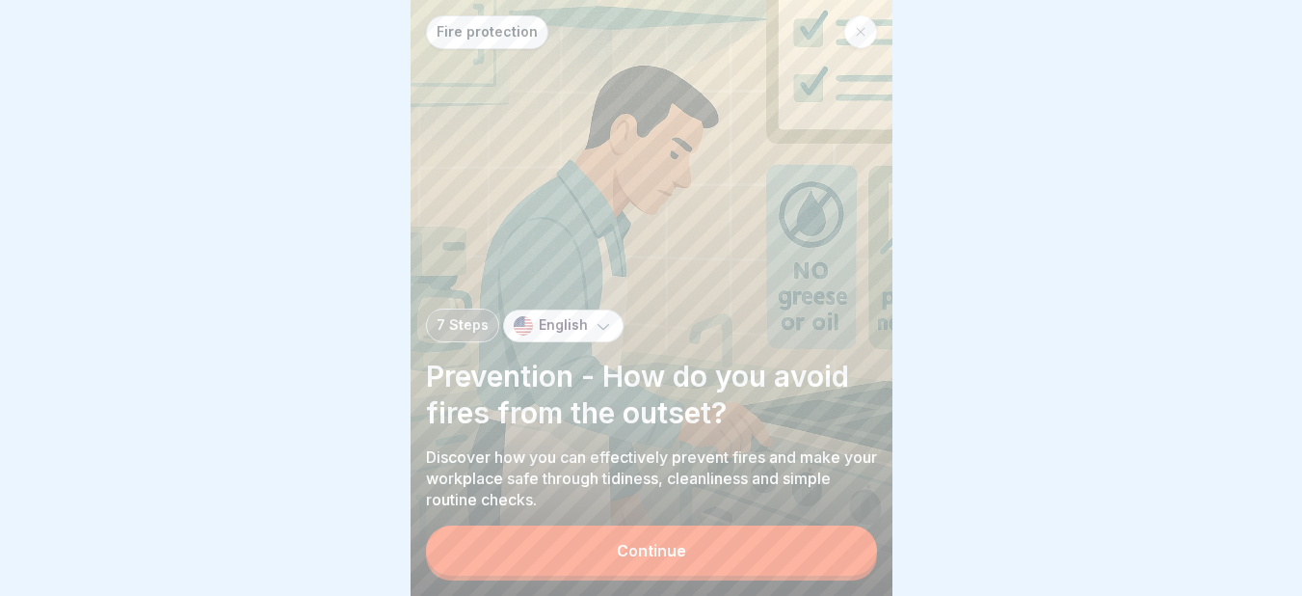
click at [833, 532] on div "Fire protection 7 Steps English Prevention - How do you avoid fires from the ou…" at bounding box center [652, 298] width 482 height 596
click at [719, 557] on button "Continue" at bounding box center [651, 550] width 451 height 50
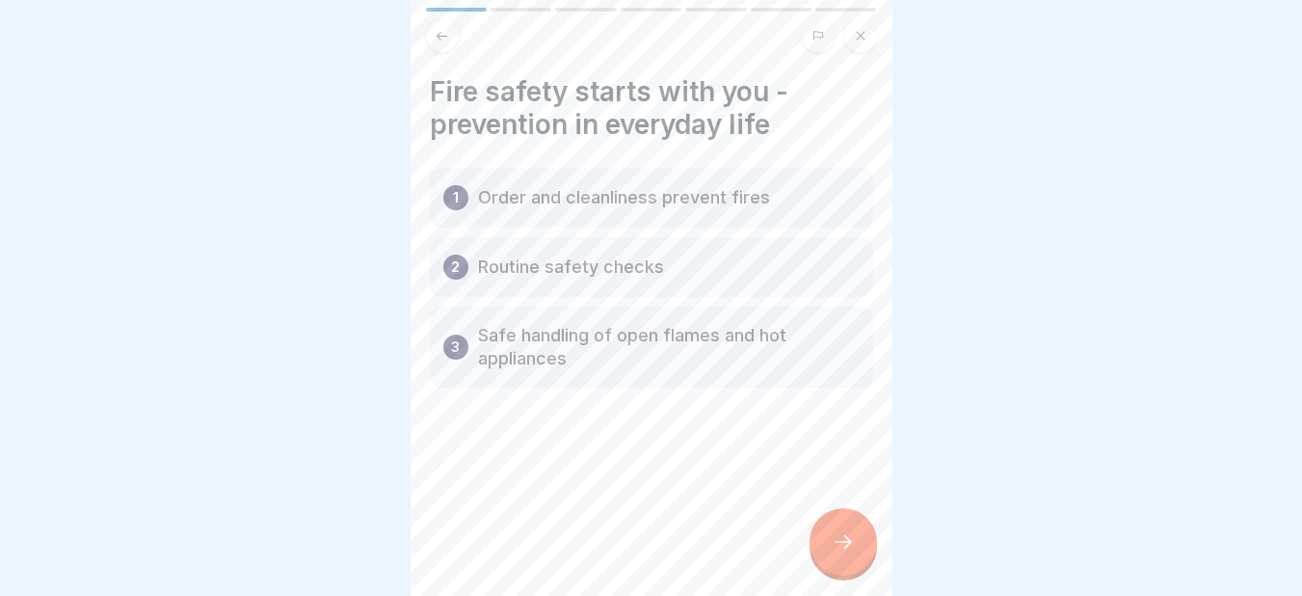
click at [719, 557] on div "Fire safety starts with you - prevention in everyday life 1 Order and cleanline…" at bounding box center [652, 298] width 482 height 596
click at [839, 572] on div at bounding box center [842, 541] width 67 height 67
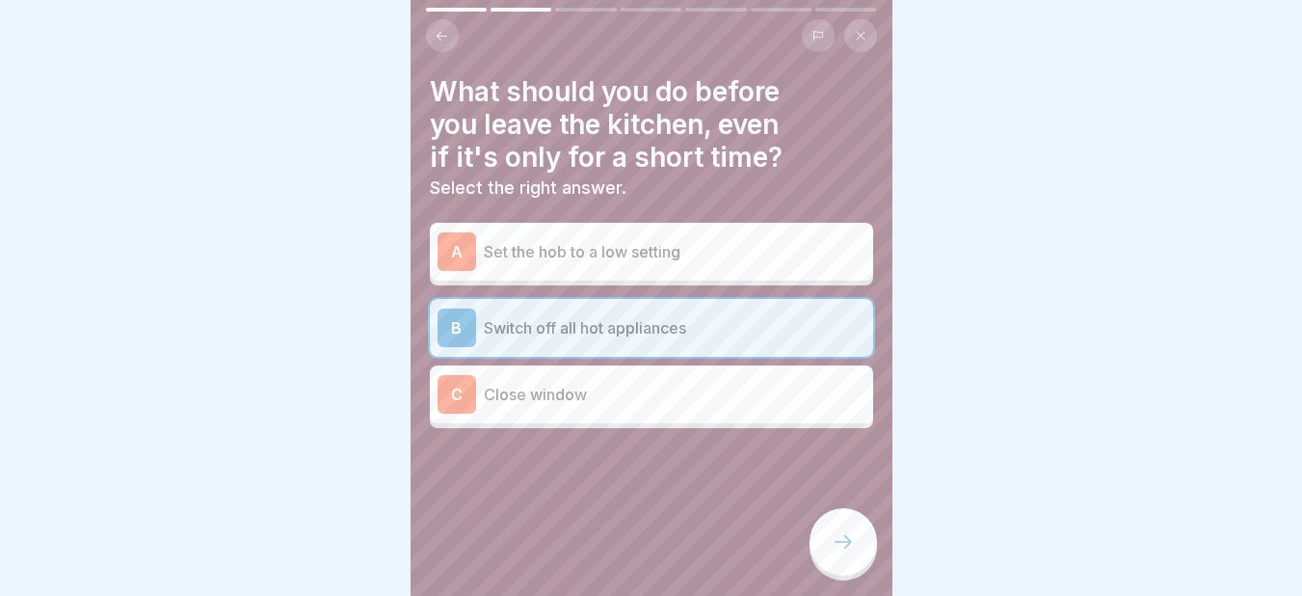
click at [839, 572] on div at bounding box center [842, 541] width 67 height 67
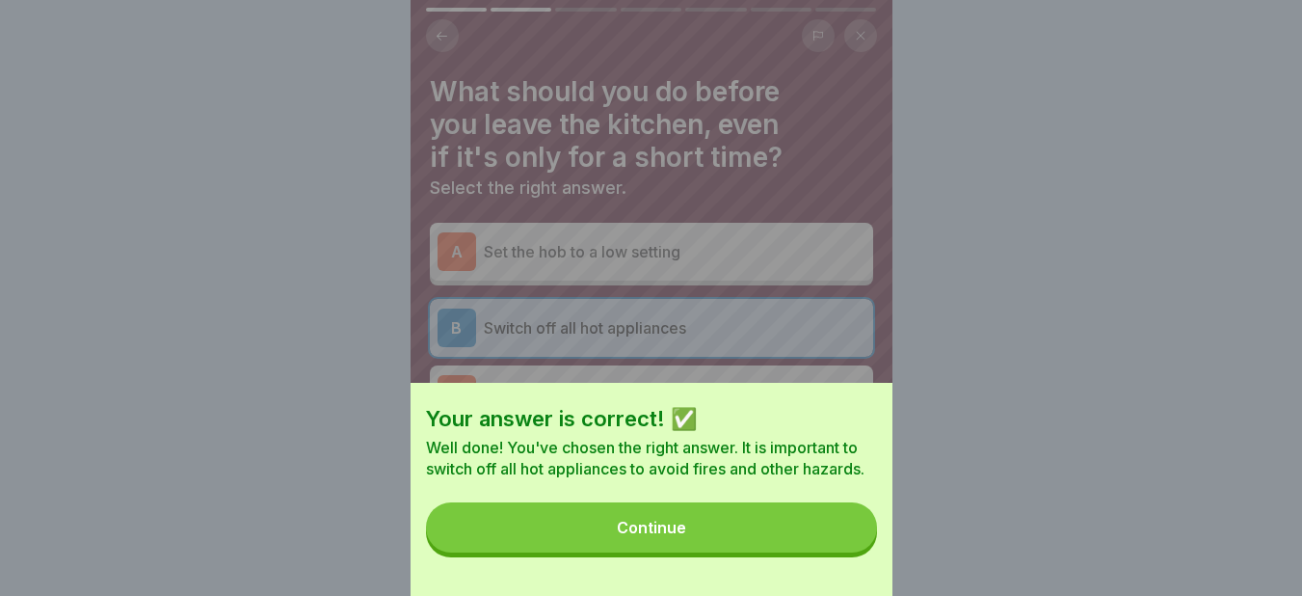
click at [839, 572] on div "Your answer is correct! ✅ Well done! You've chosen the right answer. It is impo…" at bounding box center [652, 489] width 482 height 213
click at [771, 549] on button "Continue" at bounding box center [651, 527] width 451 height 50
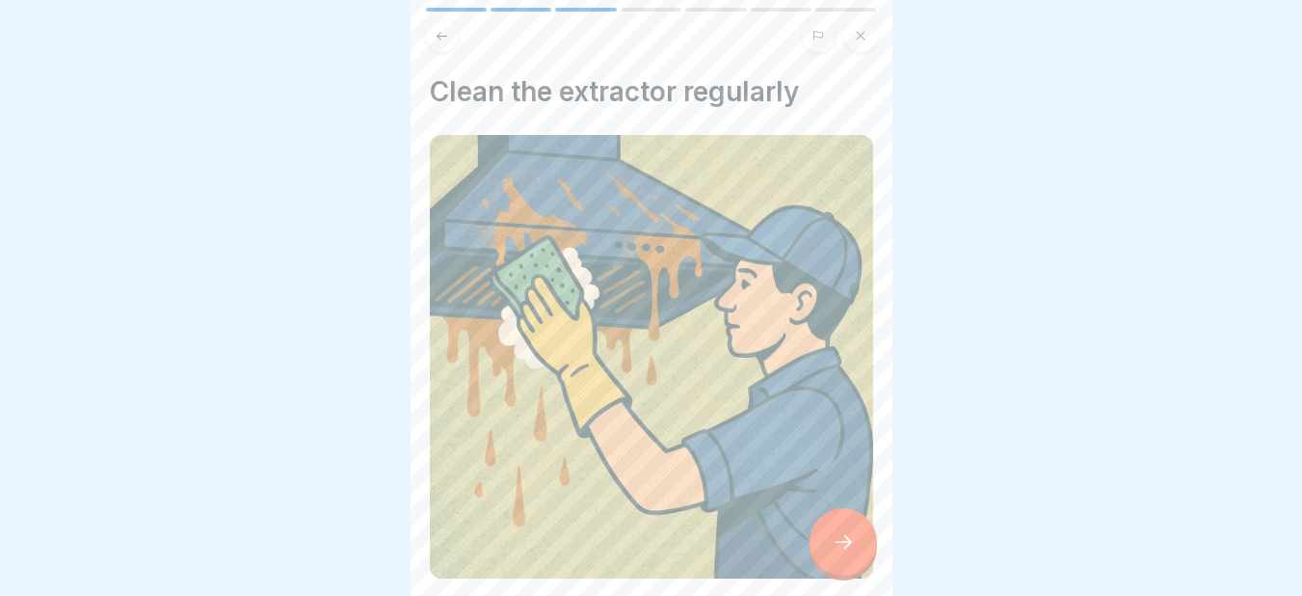
click at [771, 549] on img at bounding box center [651, 356] width 443 height 443
click at [819, 556] on div at bounding box center [842, 541] width 67 height 67
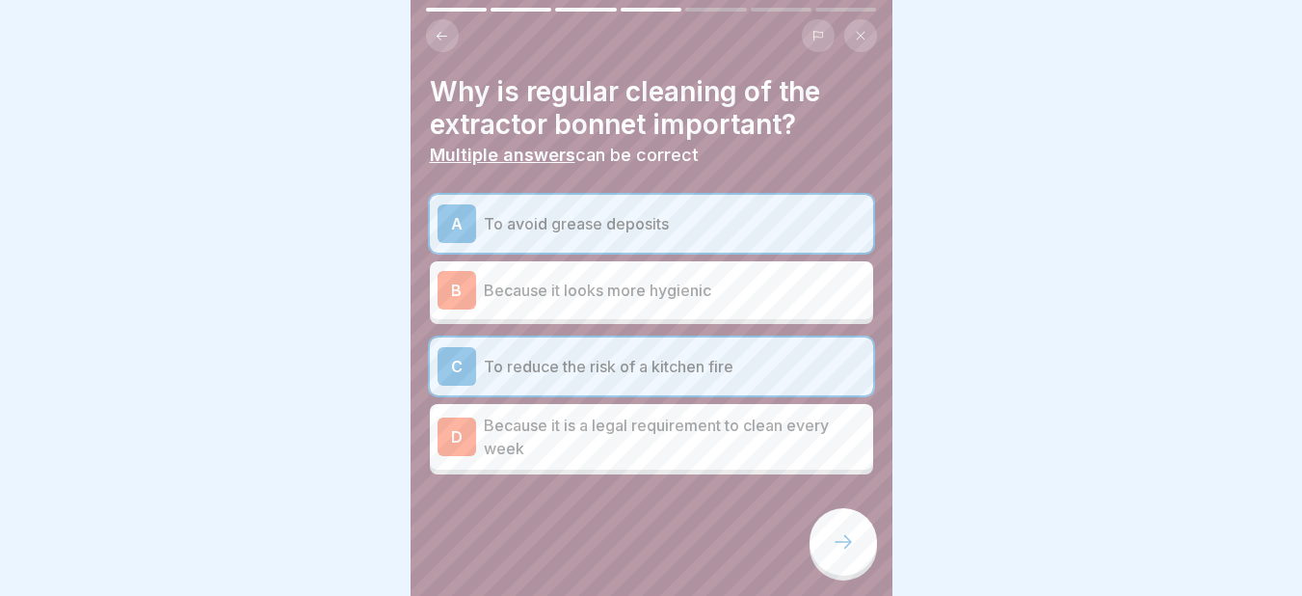
click at [819, 556] on div at bounding box center [842, 541] width 67 height 67
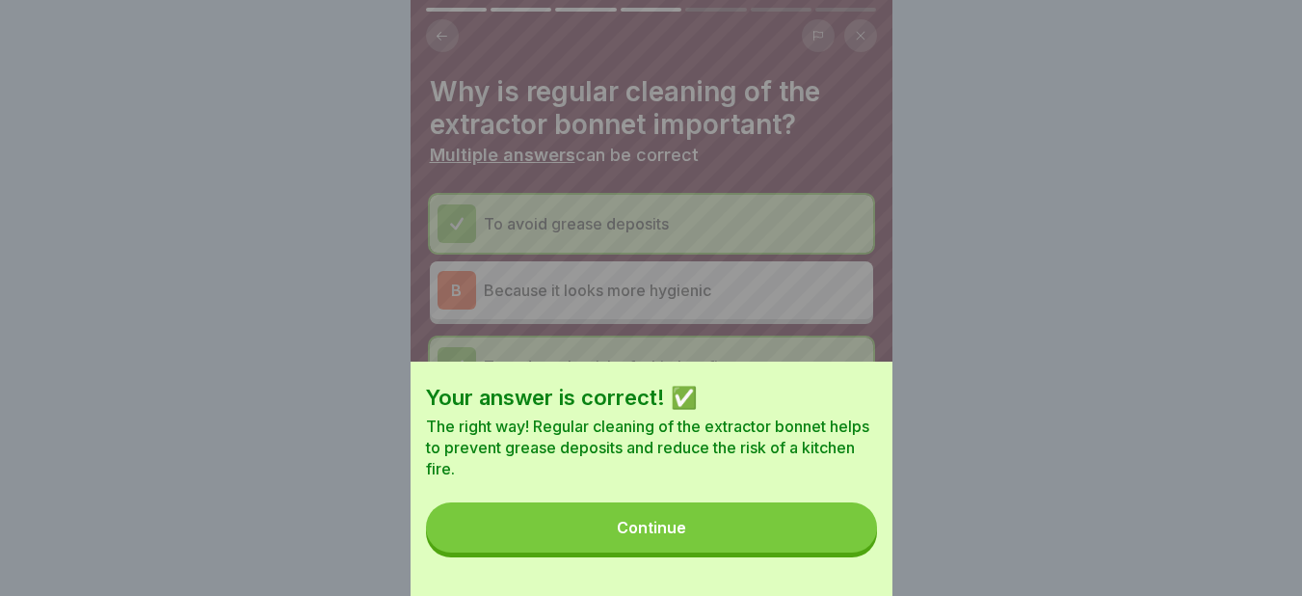
click at [819, 552] on button "Continue" at bounding box center [651, 527] width 451 height 50
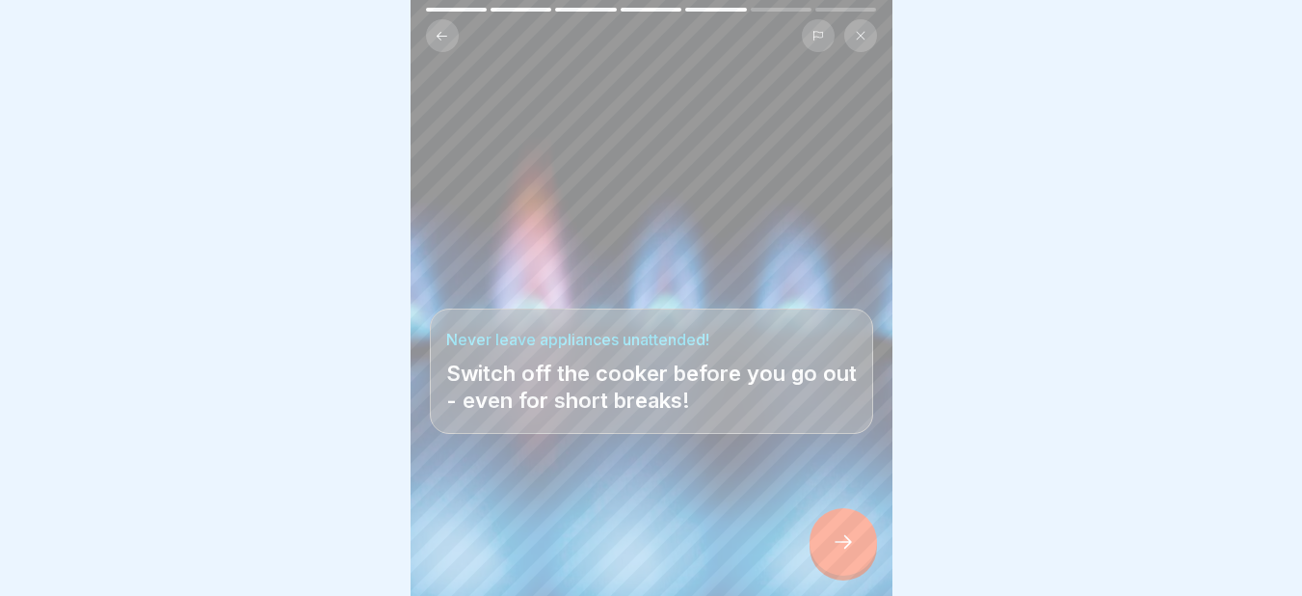
click at [819, 556] on div at bounding box center [842, 541] width 67 height 67
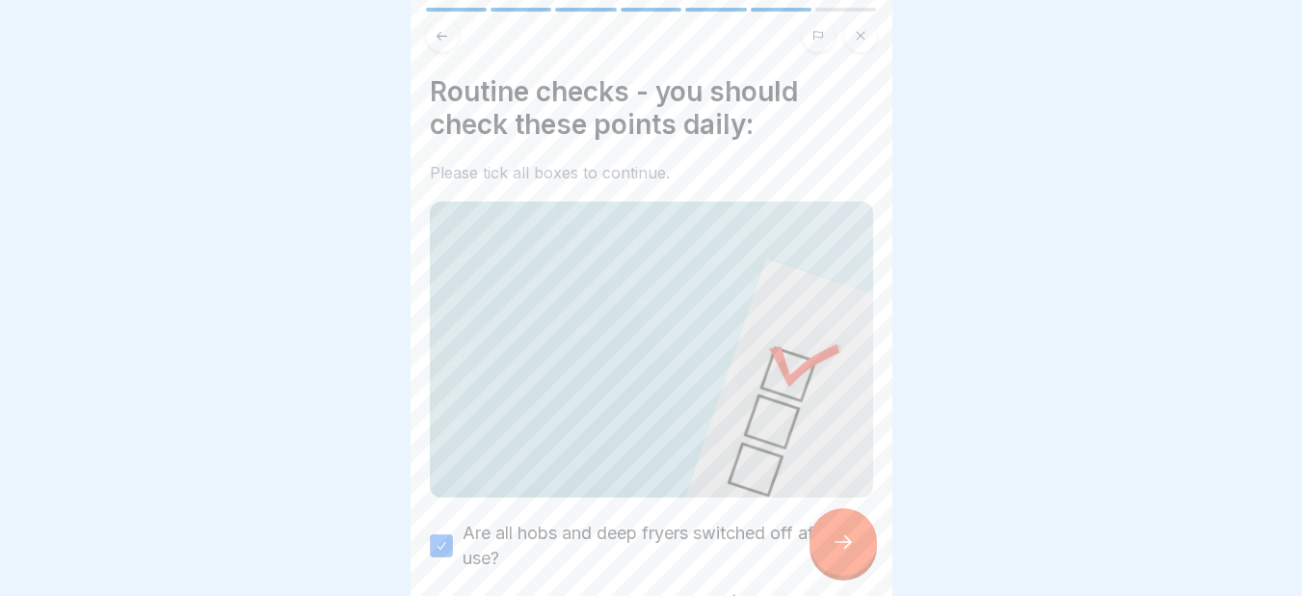
click at [819, 556] on div at bounding box center [842, 541] width 67 height 67
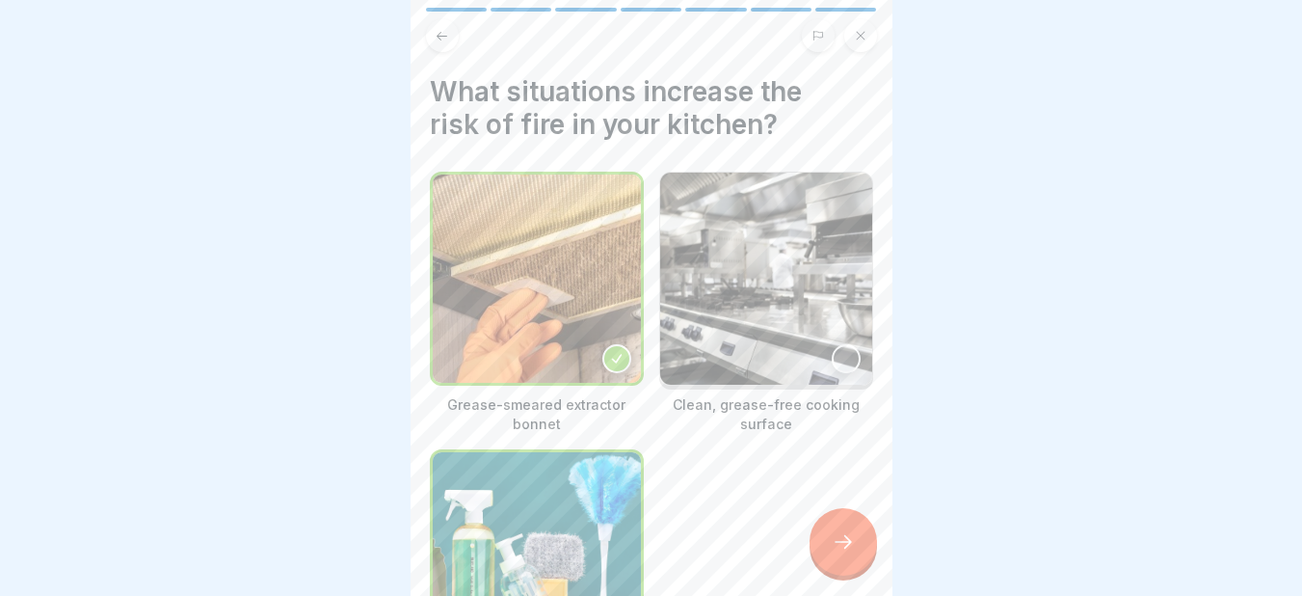
click at [819, 556] on div at bounding box center [842, 541] width 67 height 67
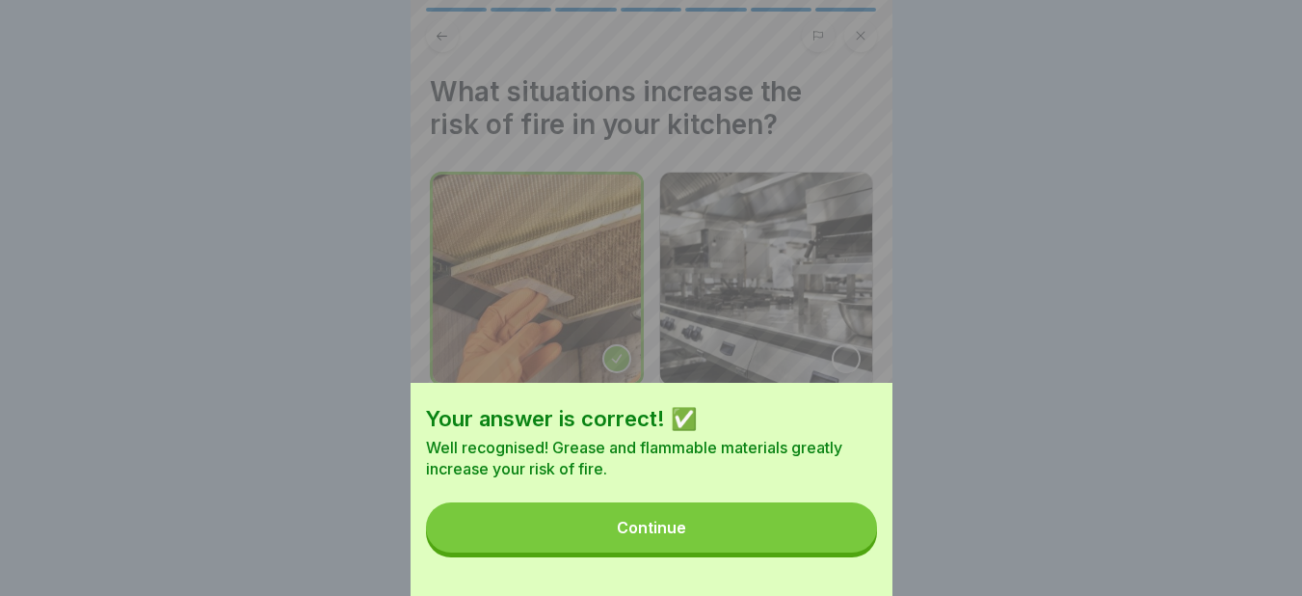
click at [819, 552] on button "Continue" at bounding box center [651, 527] width 451 height 50
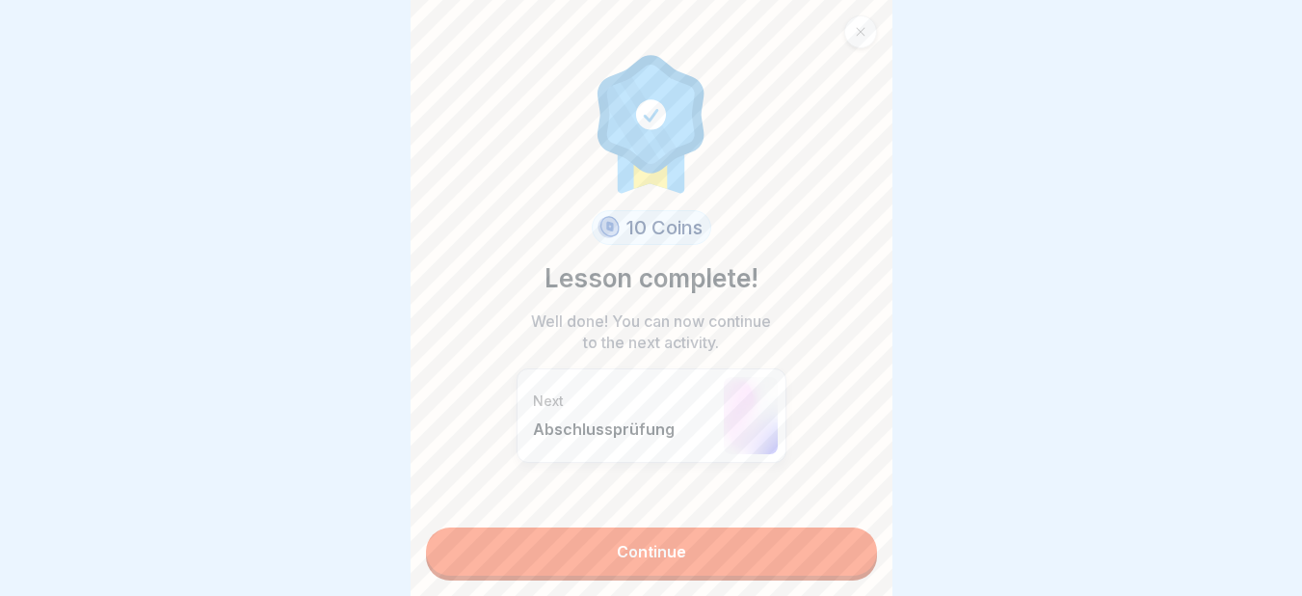
click at [819, 556] on link "Continue" at bounding box center [651, 551] width 451 height 48
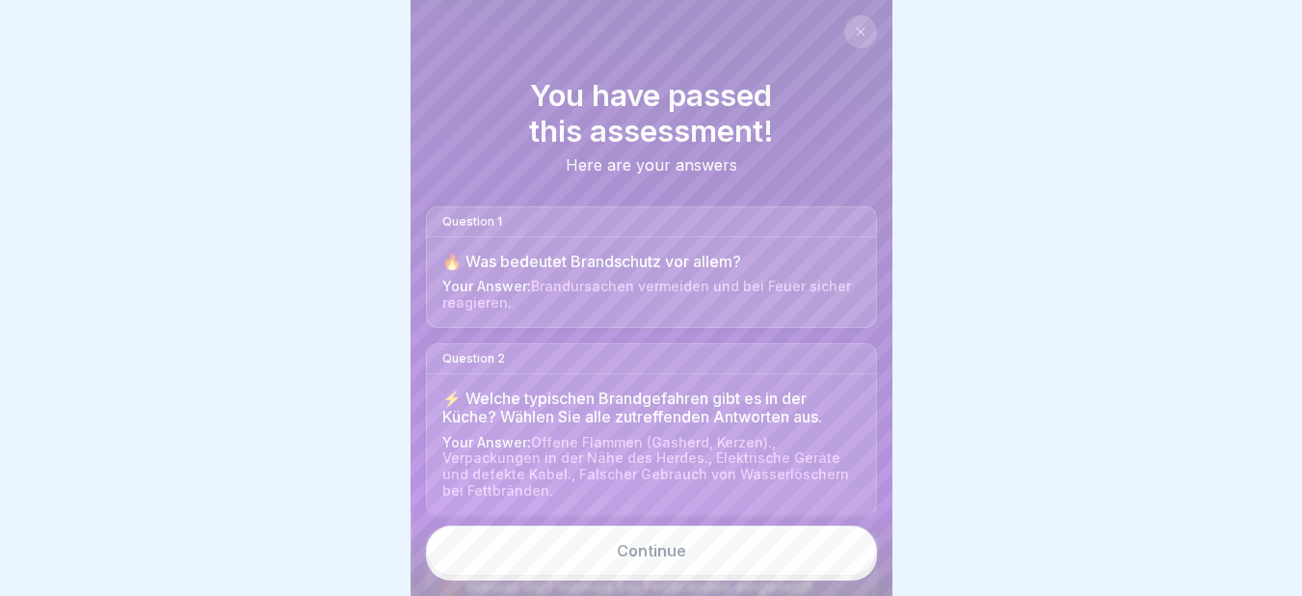
scroll to position [534, 0]
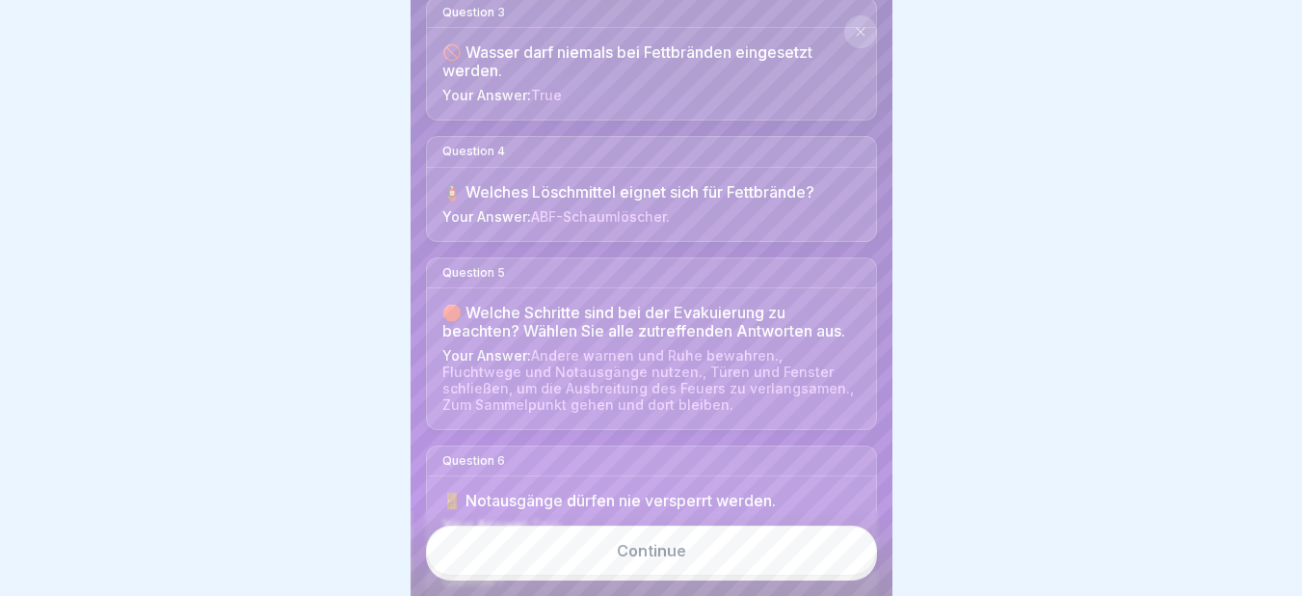
click at [686, 571] on link "Continue" at bounding box center [651, 550] width 451 height 50
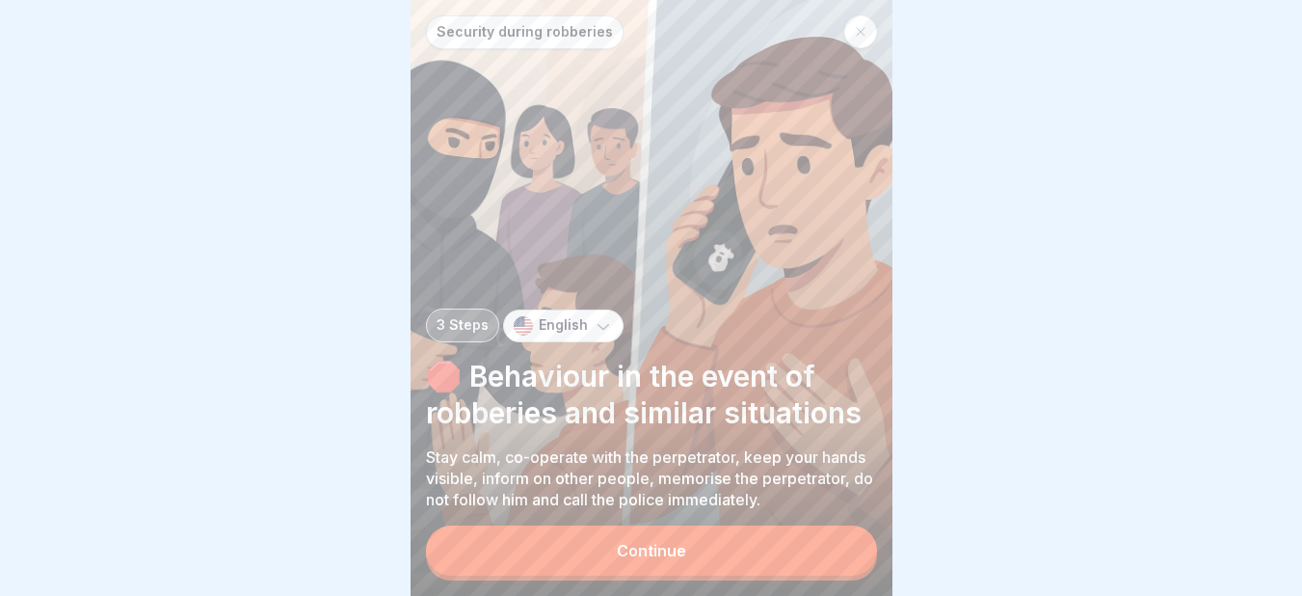
click at [686, 571] on button "Continue" at bounding box center [651, 550] width 451 height 50
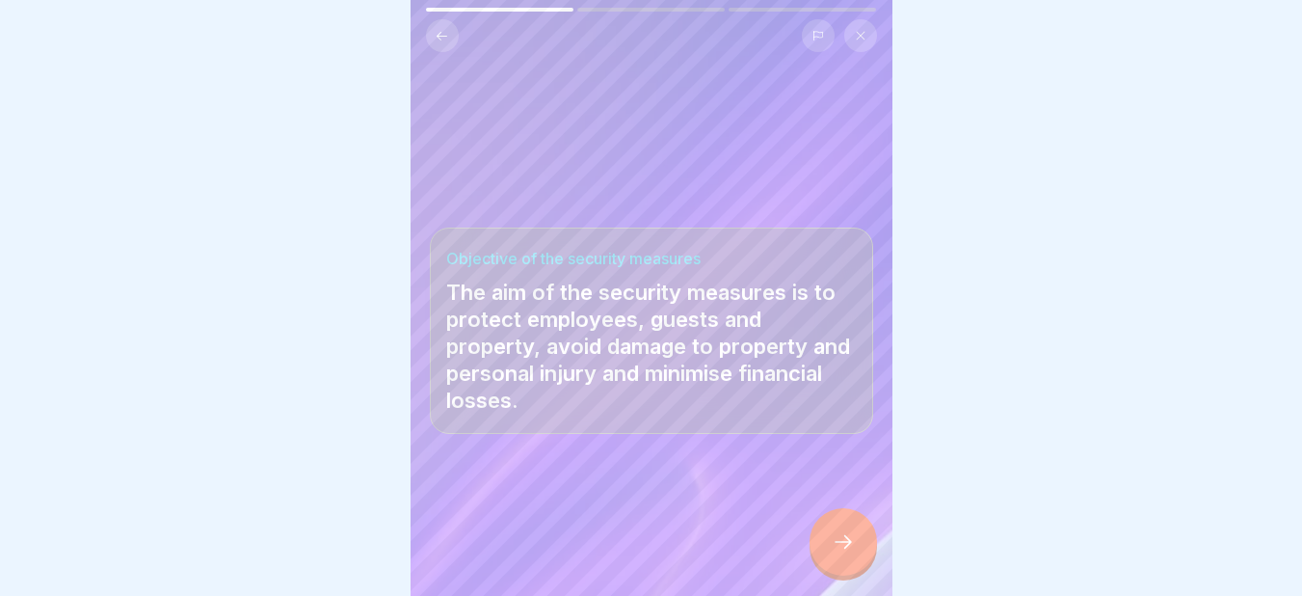
click at [835, 540] on div at bounding box center [842, 541] width 67 height 67
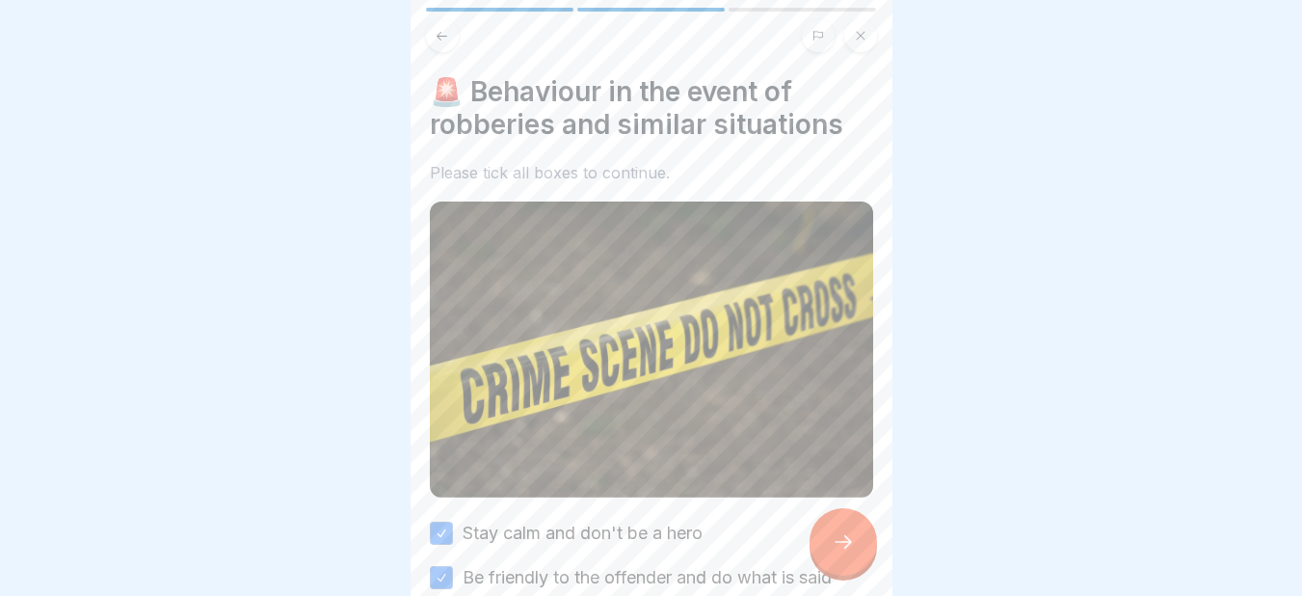
click at [835, 540] on div at bounding box center [842, 541] width 67 height 67
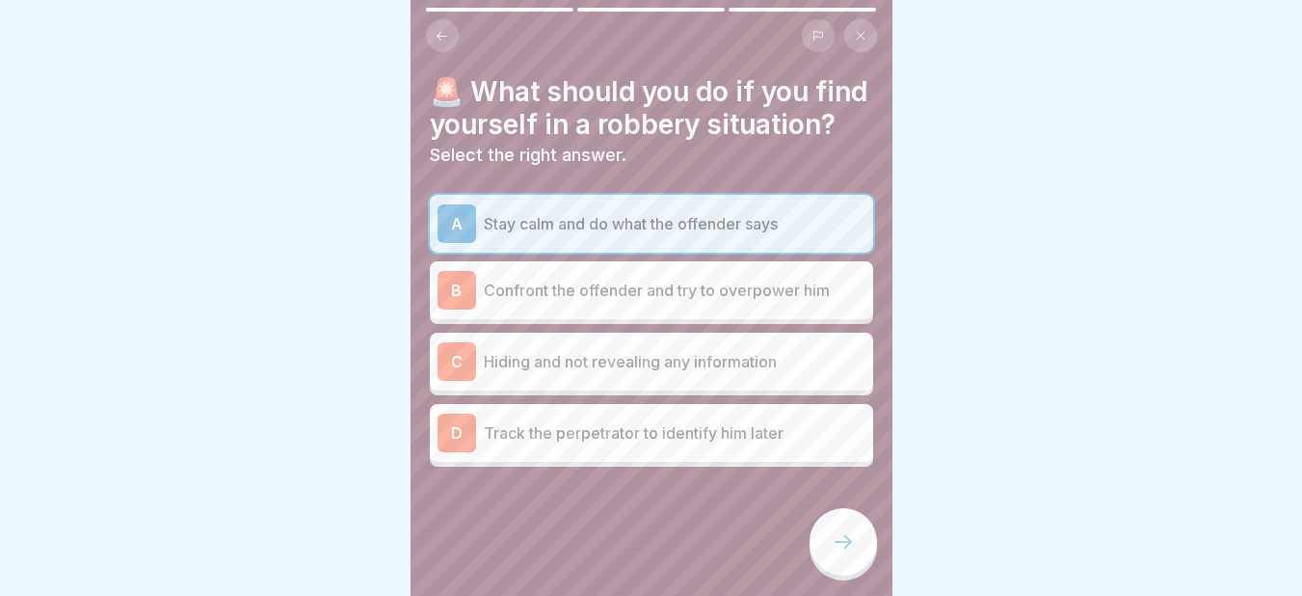
click at [835, 540] on div at bounding box center [842, 541] width 67 height 67
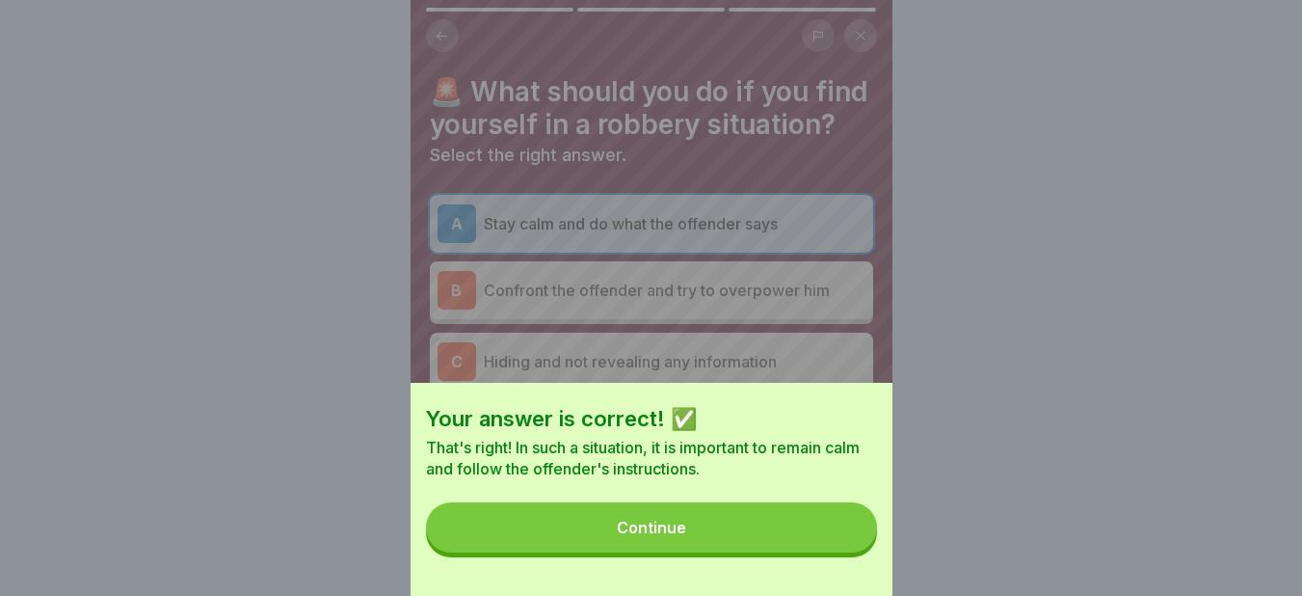
click at [835, 540] on button "Continue" at bounding box center [651, 527] width 451 height 50
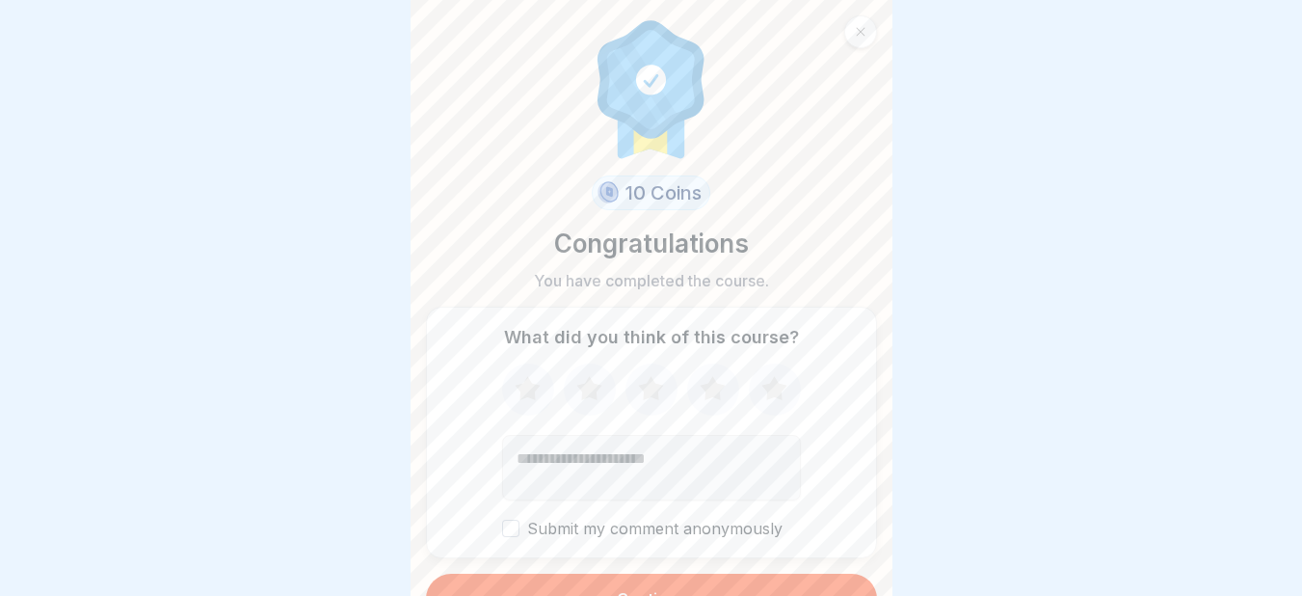
click at [835, 540] on div "What did you think of this course? Submit my comment anonymously" at bounding box center [651, 432] width 451 height 252
click at [746, 589] on button "Continue" at bounding box center [651, 598] width 451 height 50
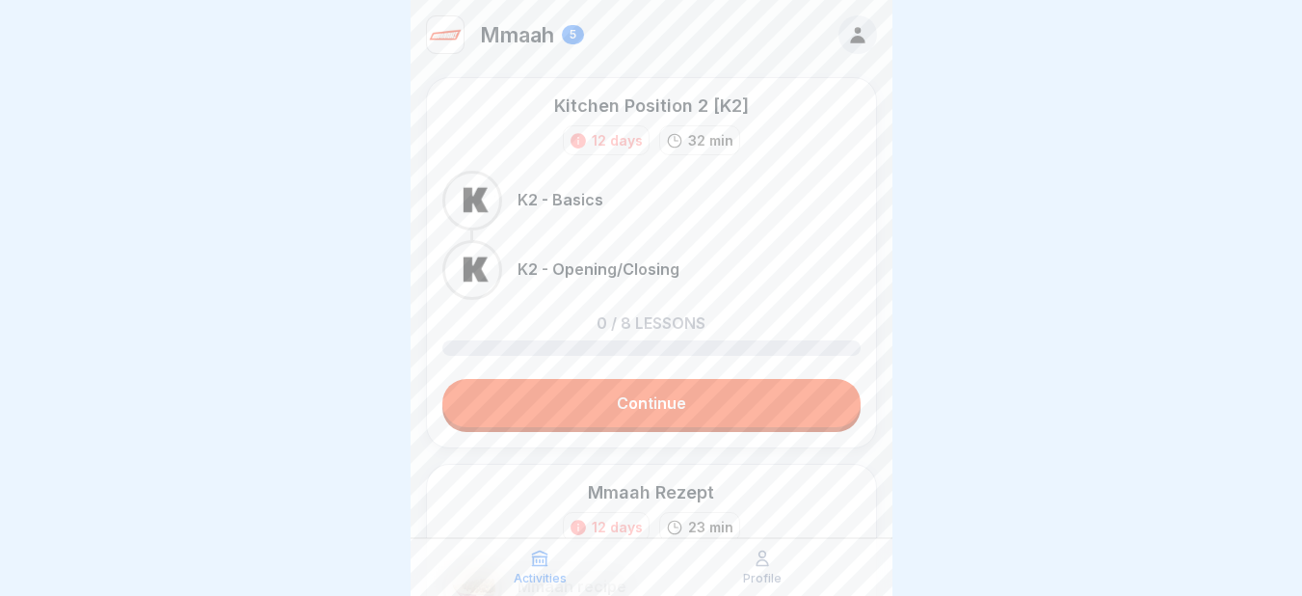
scroll to position [14, 0]
click at [535, 386] on link "Continue" at bounding box center [651, 403] width 418 height 48
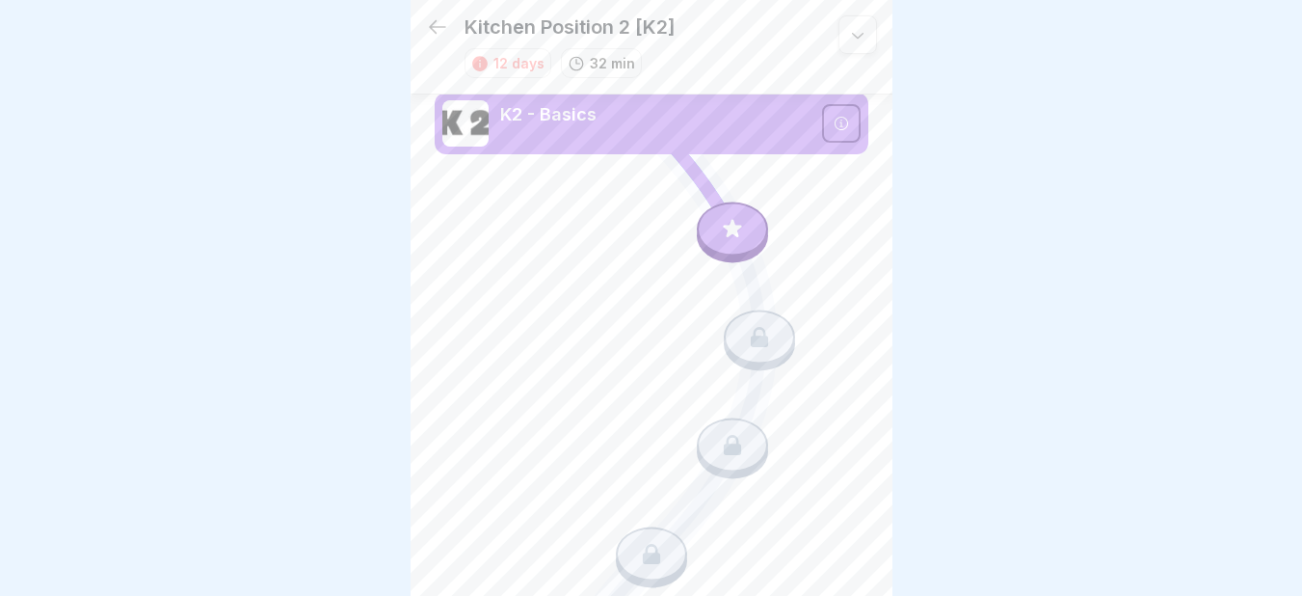
click at [737, 220] on div at bounding box center [732, 228] width 71 height 54
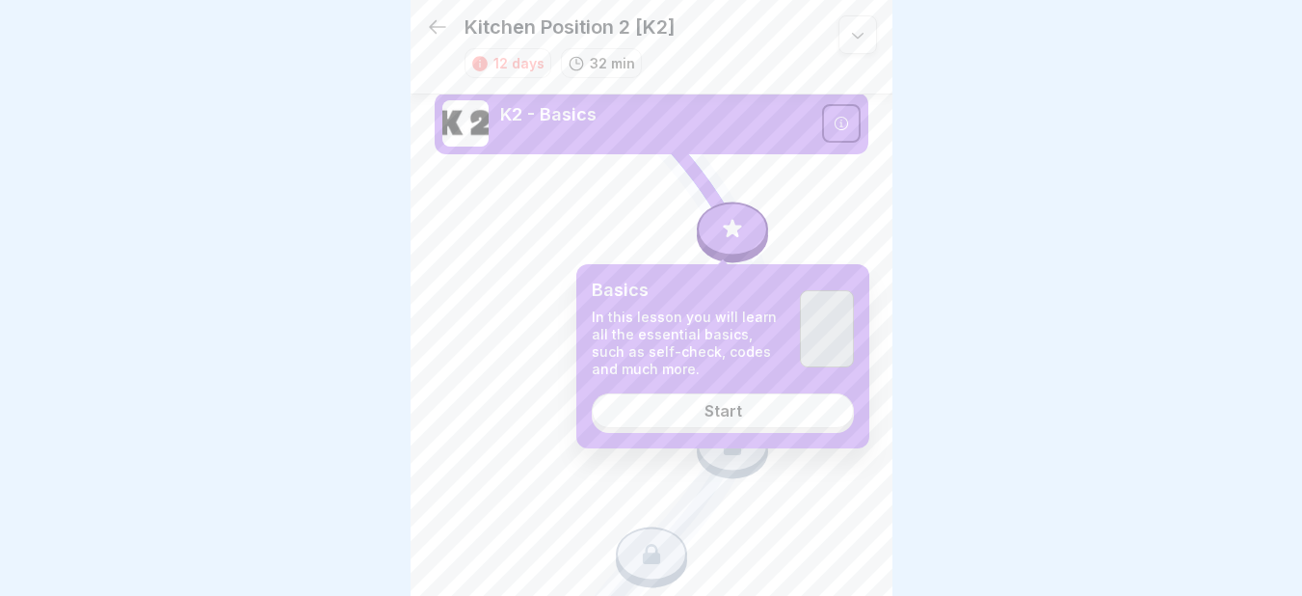
click at [686, 411] on link "Start" at bounding box center [723, 410] width 262 height 35
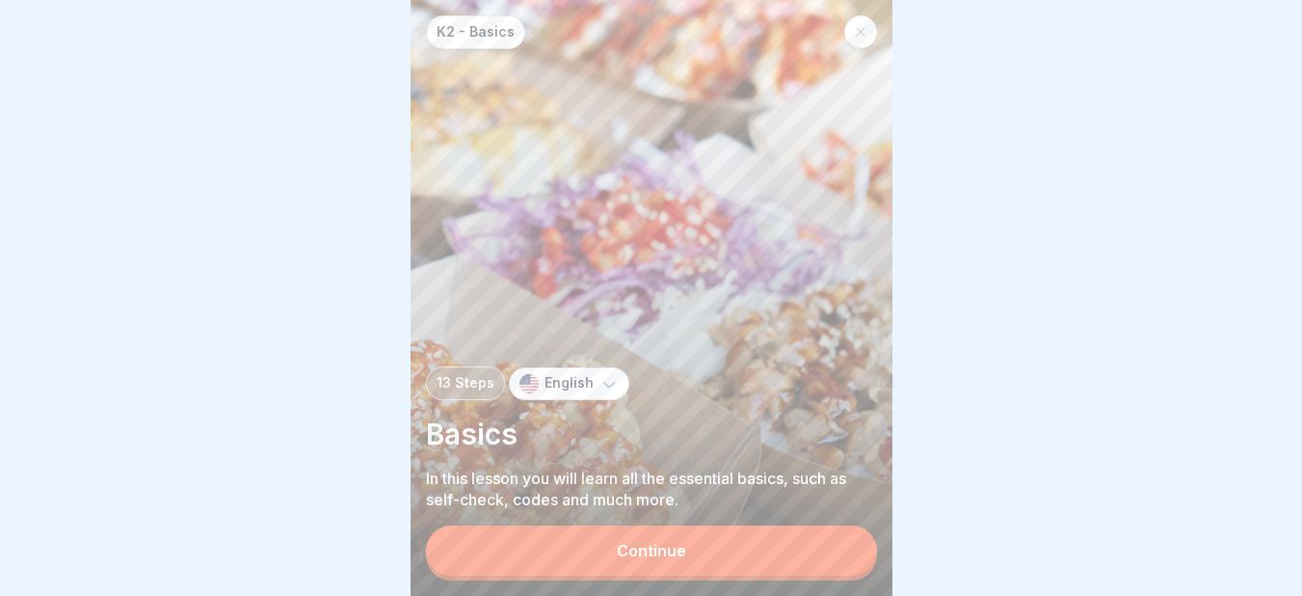
click at [648, 558] on div "Continue" at bounding box center [651, 550] width 69 height 17
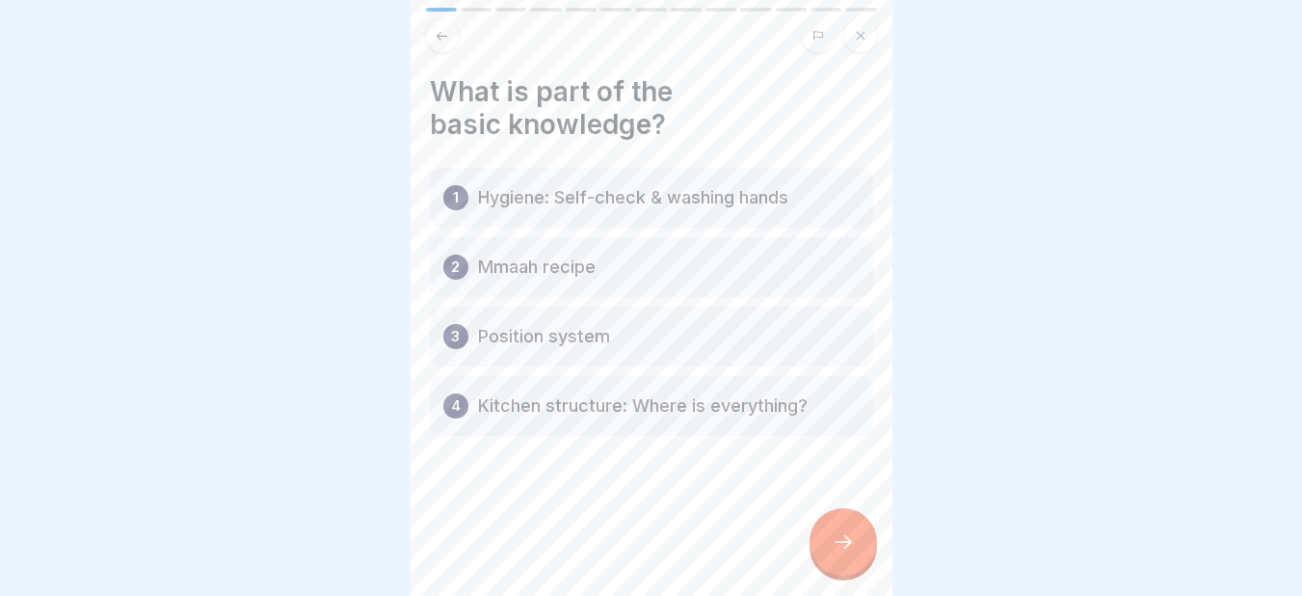
click at [843, 519] on div at bounding box center [651, 494] width 443 height 116
click at [842, 553] on icon at bounding box center [843, 541] width 23 height 23
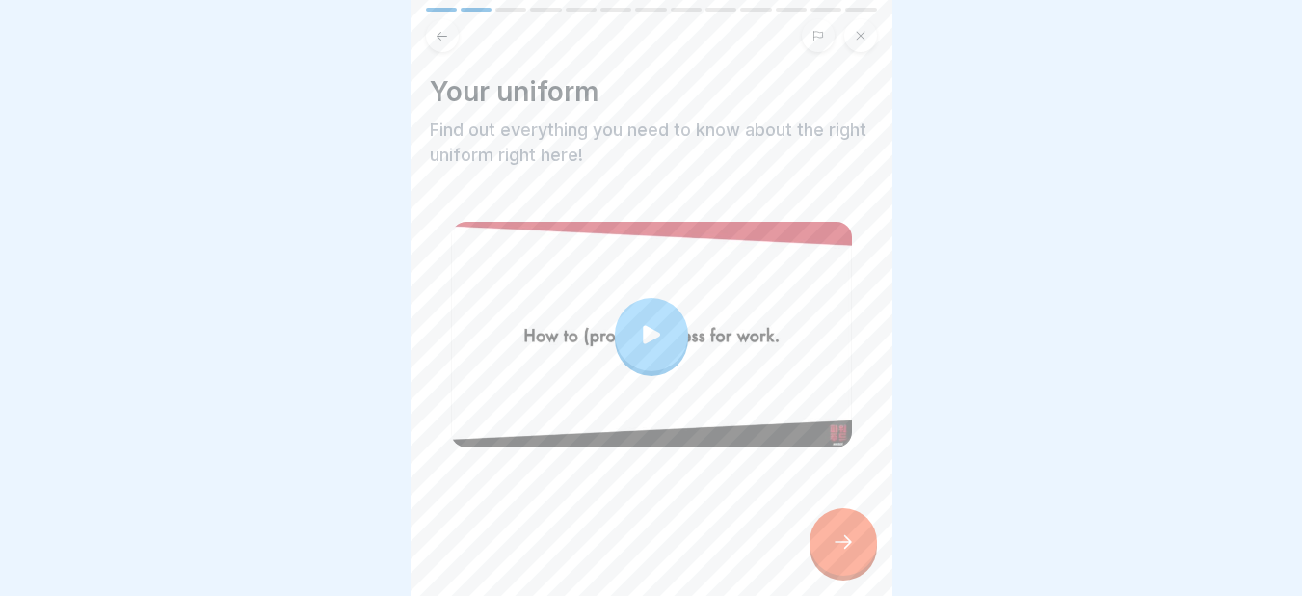
click at [842, 553] on icon at bounding box center [843, 541] width 23 height 23
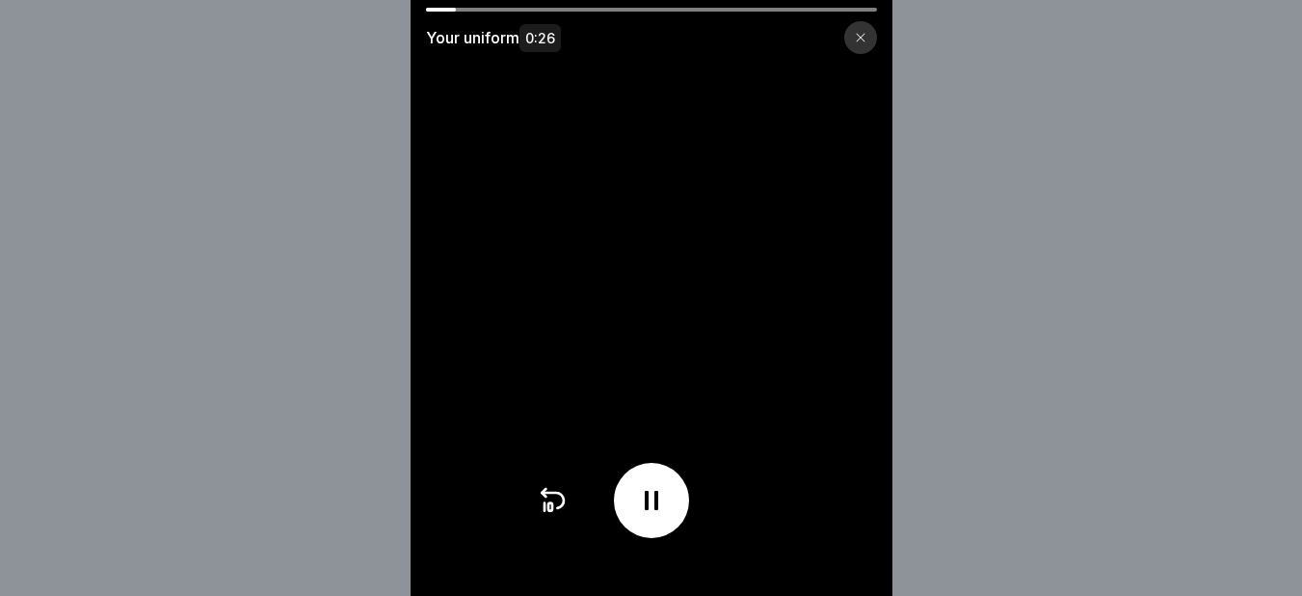
click at [865, 39] on icon at bounding box center [861, 38] width 12 height 12
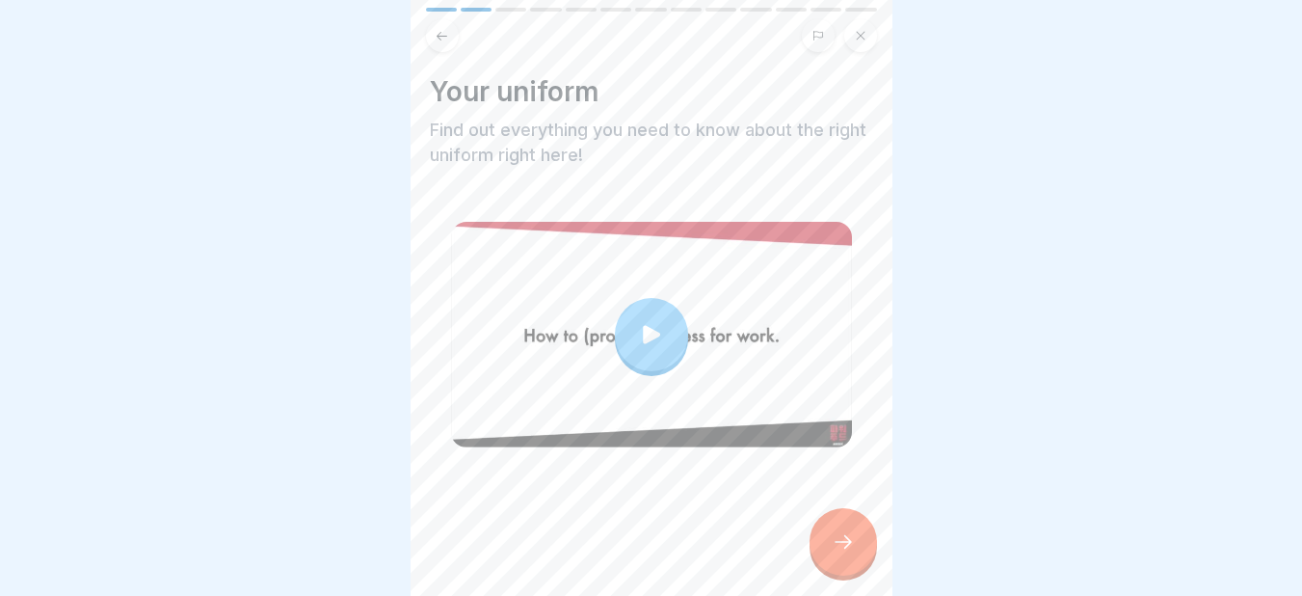
click at [821, 563] on div at bounding box center [842, 541] width 67 height 67
click at [832, 546] on div at bounding box center [842, 541] width 67 height 67
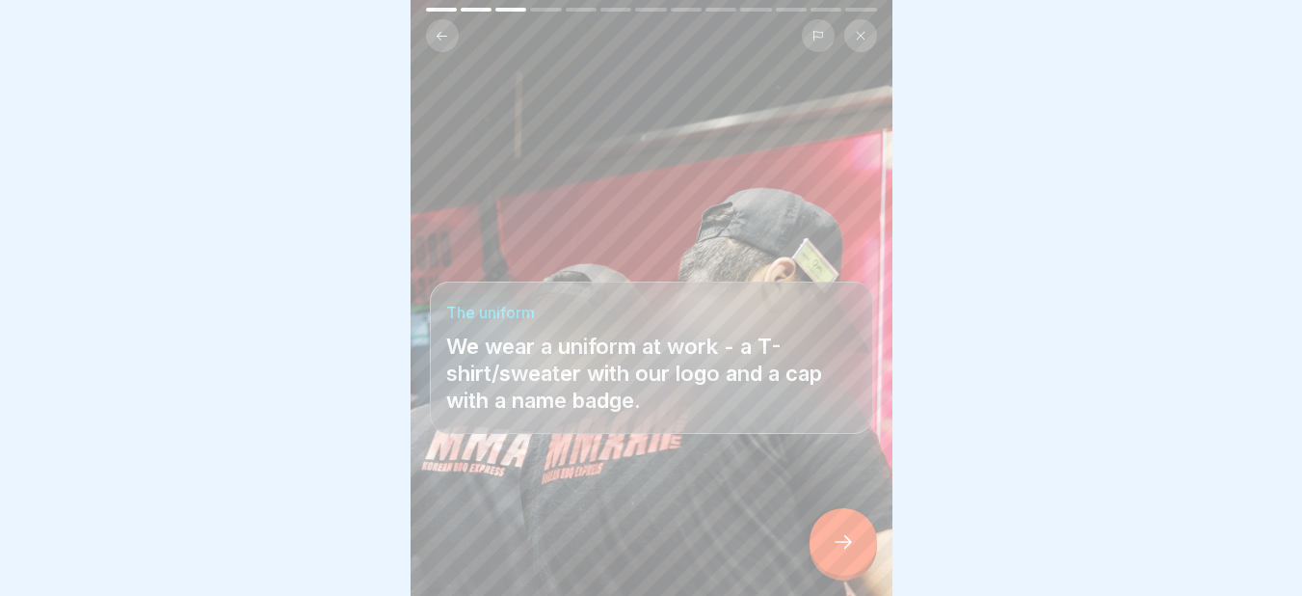
click at [832, 546] on div at bounding box center [842, 541] width 67 height 67
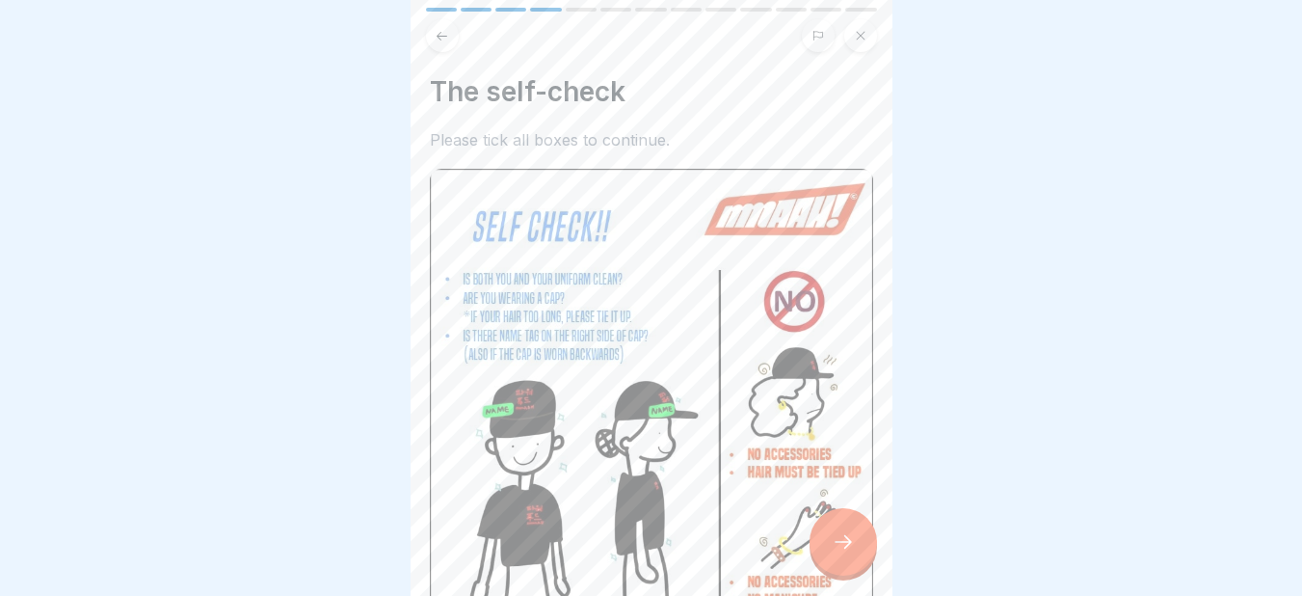
click at [832, 546] on div at bounding box center [842, 541] width 67 height 67
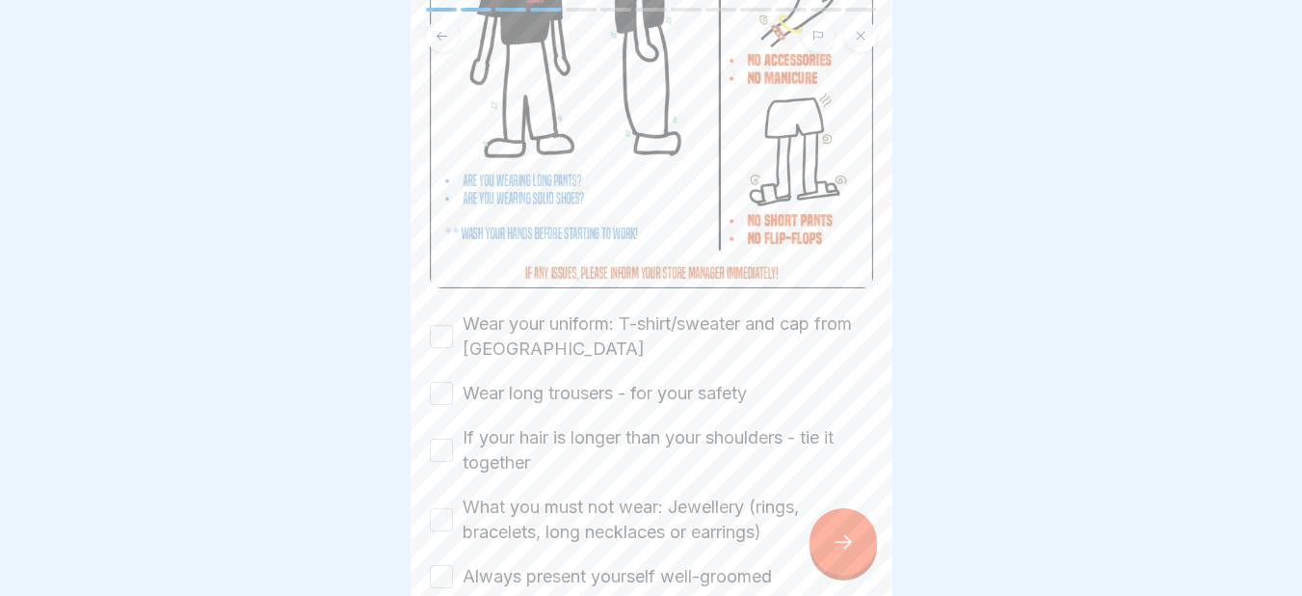
click at [452, 325] on button "Wear your uniform: T-shirt/sweater and cap from Mmaah" at bounding box center [441, 336] width 23 height 23
click at [451, 382] on button "Wear long trousers - for your safety" at bounding box center [441, 393] width 23 height 23
click at [441, 438] on button "If your hair is longer than your shoulders - tie it together" at bounding box center [441, 449] width 23 height 23
click at [445, 508] on button "What you must not wear: Jewellery (rings, bracelets, long necklaces or earrings)" at bounding box center [441, 519] width 23 height 23
click at [447, 565] on button "Always present yourself well-groomed" at bounding box center [441, 576] width 23 height 23
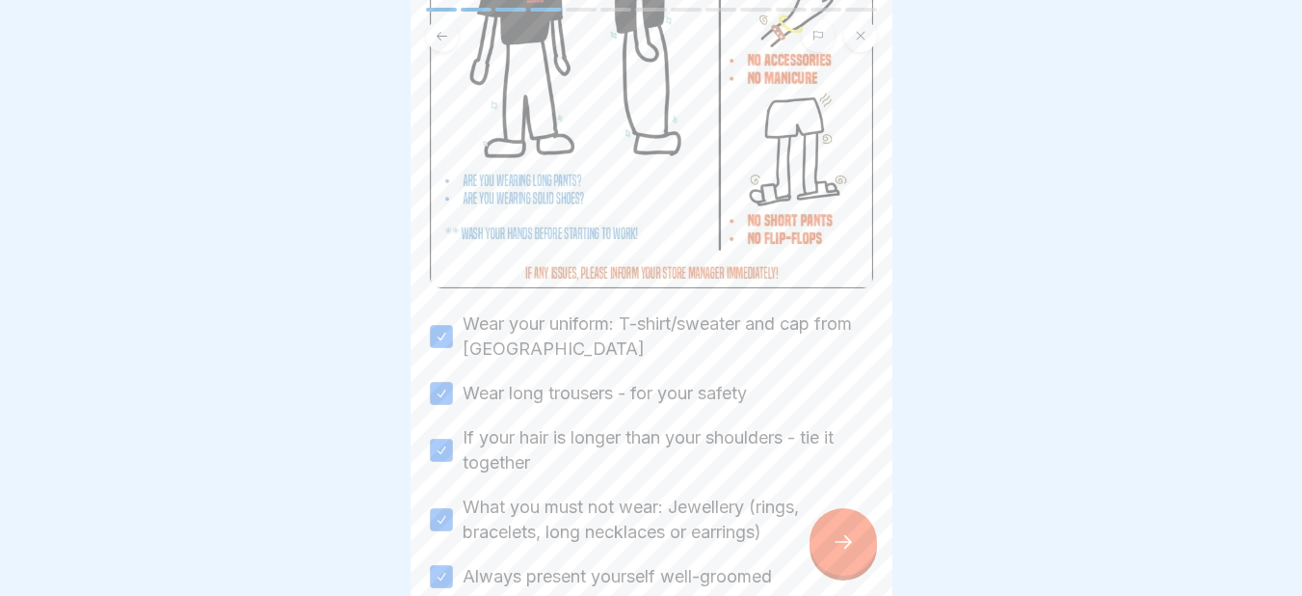
click at [850, 553] on icon at bounding box center [843, 541] width 23 height 23
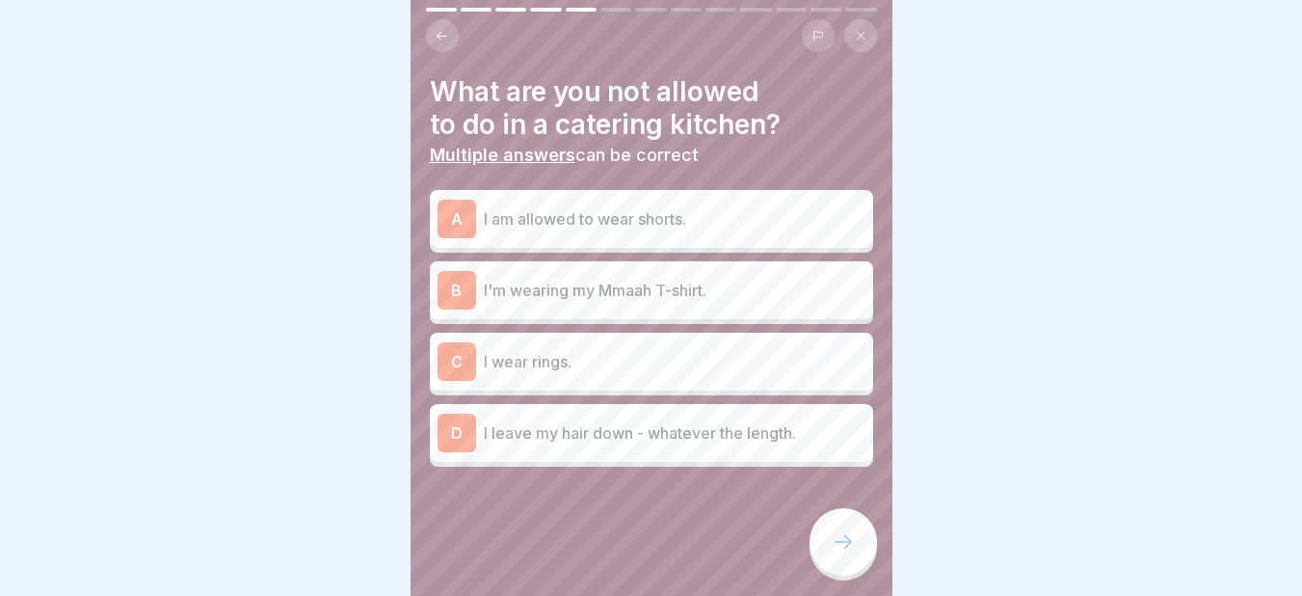
click at [850, 553] on icon at bounding box center [843, 541] width 23 height 23
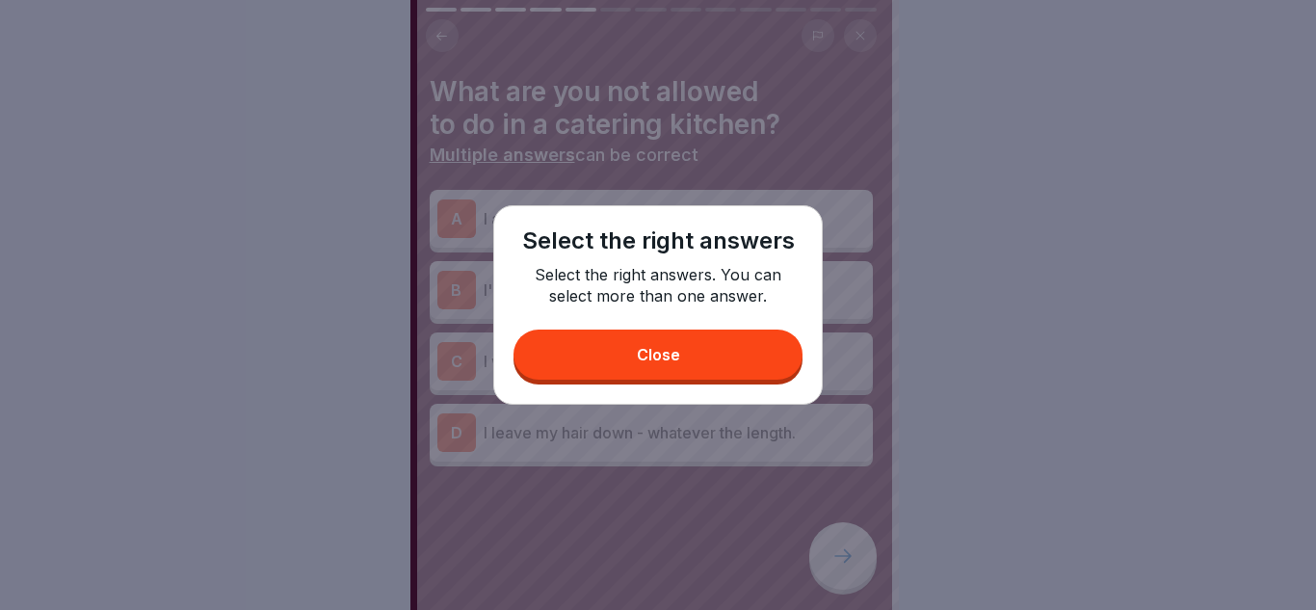
click at [707, 365] on button "Close" at bounding box center [658, 355] width 289 height 50
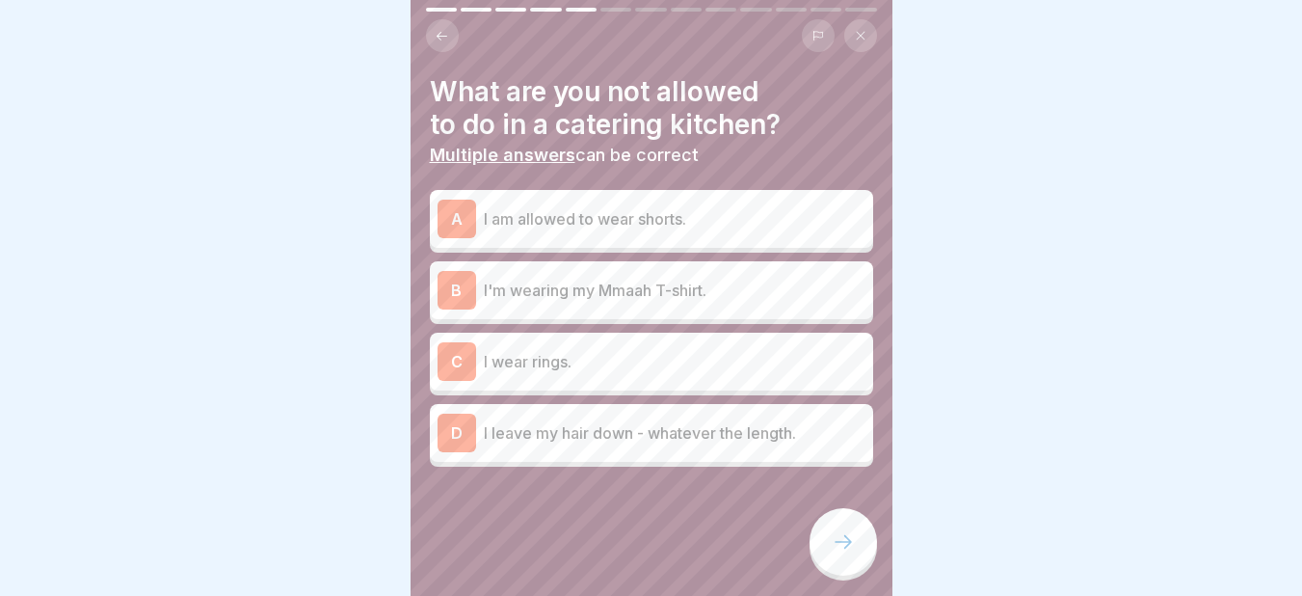
click at [499, 375] on div "C I wear rings." at bounding box center [651, 361] width 428 height 39
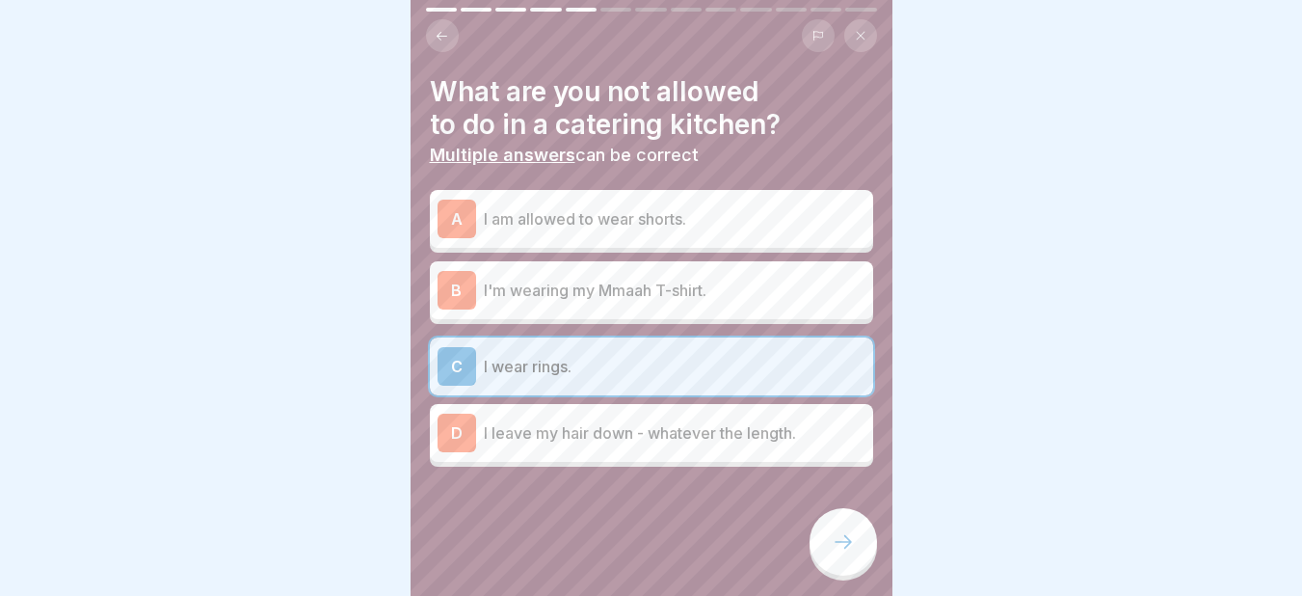
click at [498, 427] on p "I leave my hair down - whatever the length." at bounding box center [675, 432] width 382 height 23
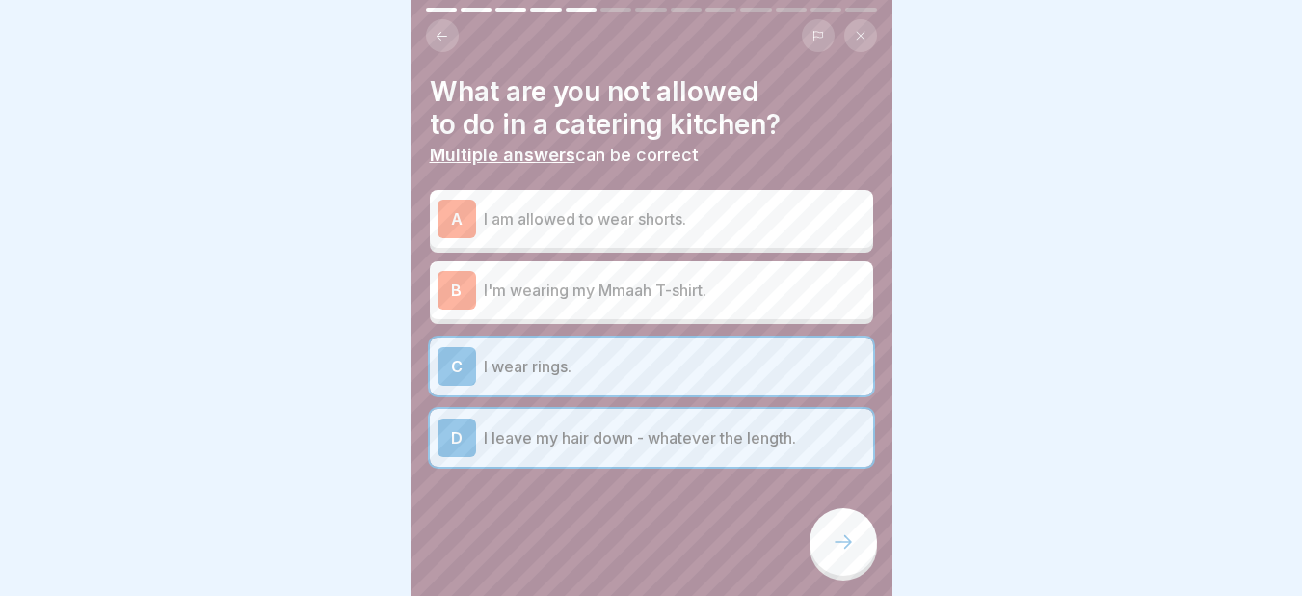
click at [842, 545] on div at bounding box center [842, 541] width 67 height 67
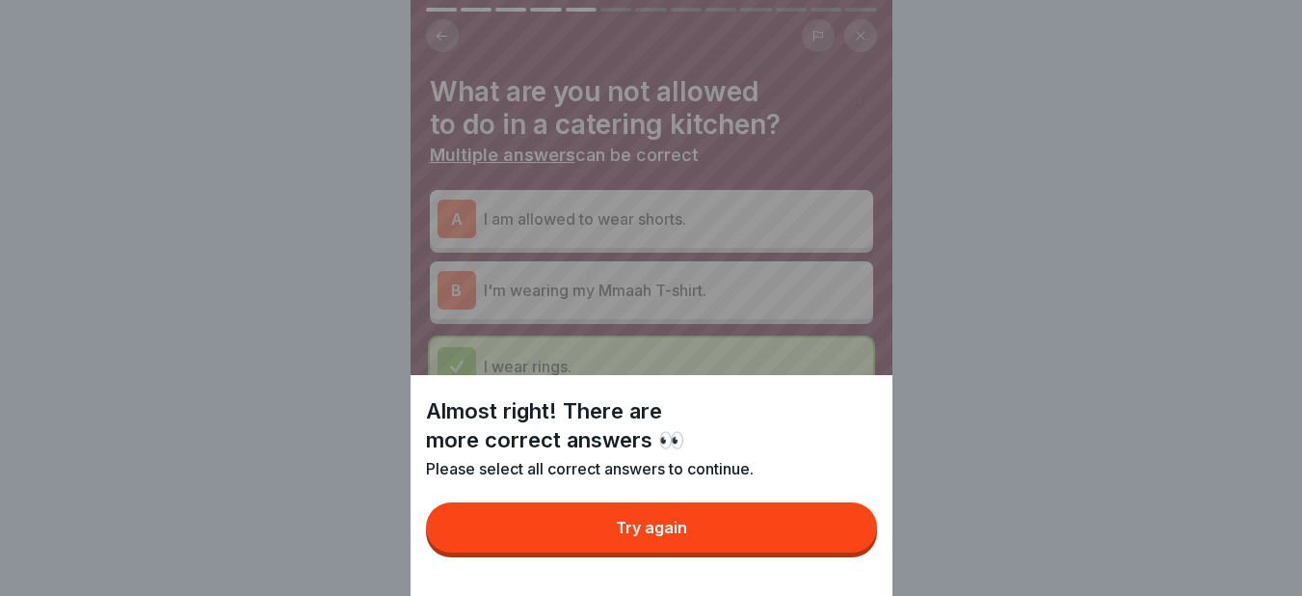
click at [728, 540] on button "Try again" at bounding box center [651, 527] width 451 height 50
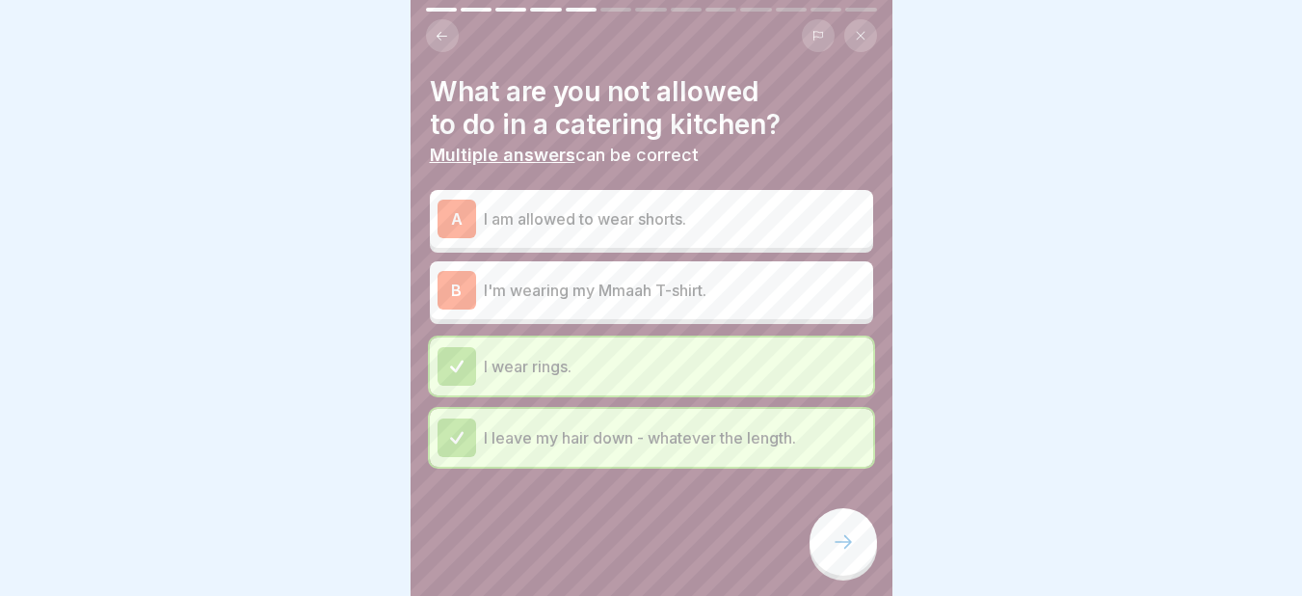
click at [517, 213] on p "I am allowed to wear shorts." at bounding box center [675, 218] width 382 height 23
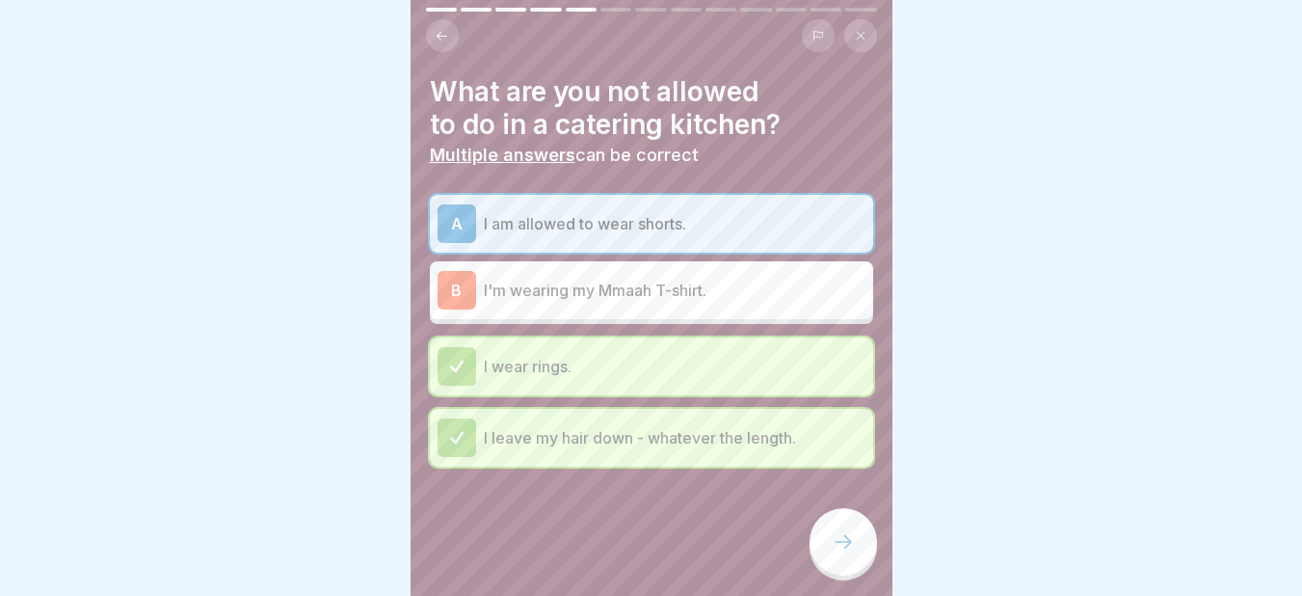
click at [842, 570] on div at bounding box center [842, 541] width 67 height 67
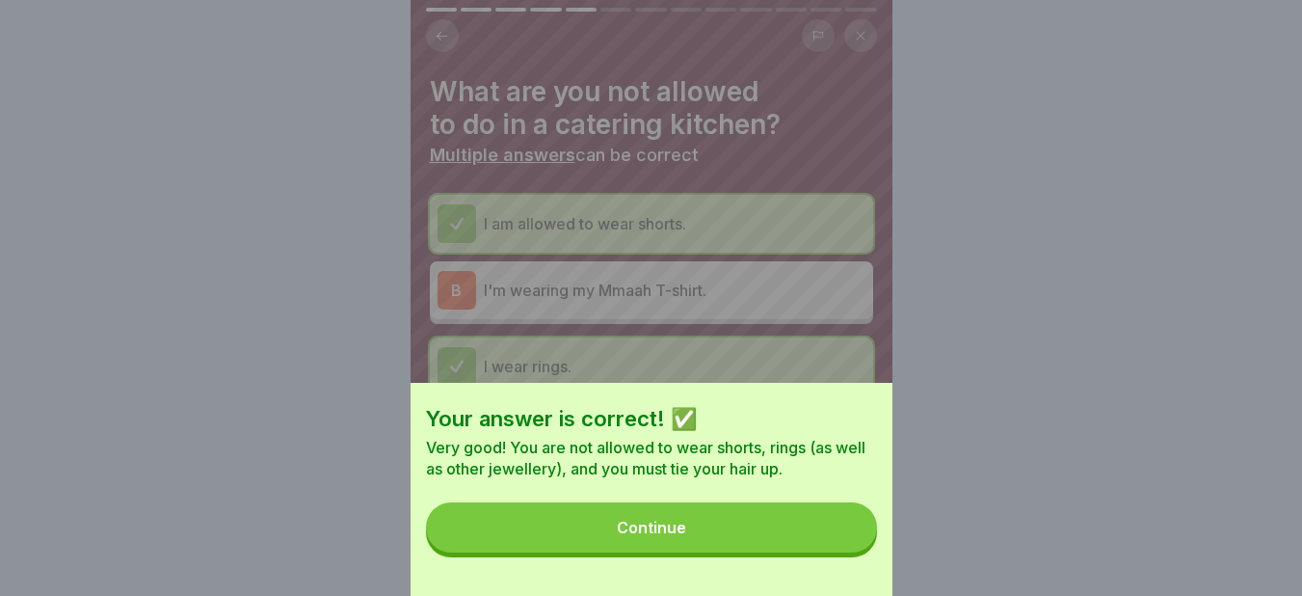
click at [780, 552] on button "Continue" at bounding box center [651, 527] width 451 height 50
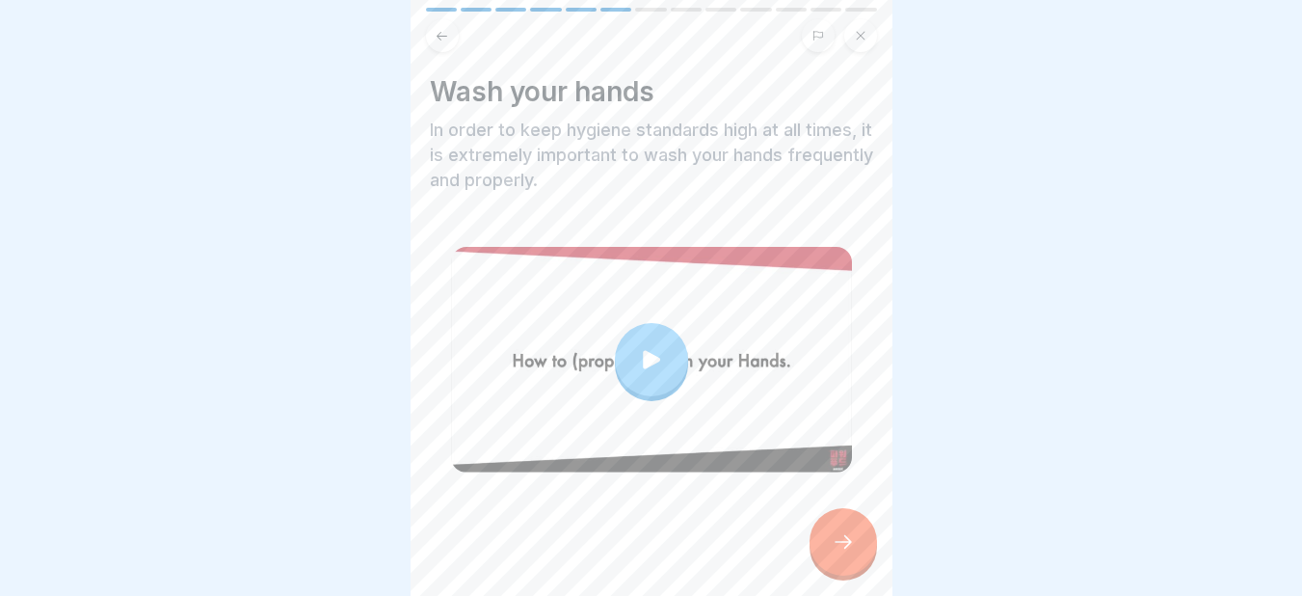
click at [842, 553] on icon at bounding box center [843, 541] width 23 height 23
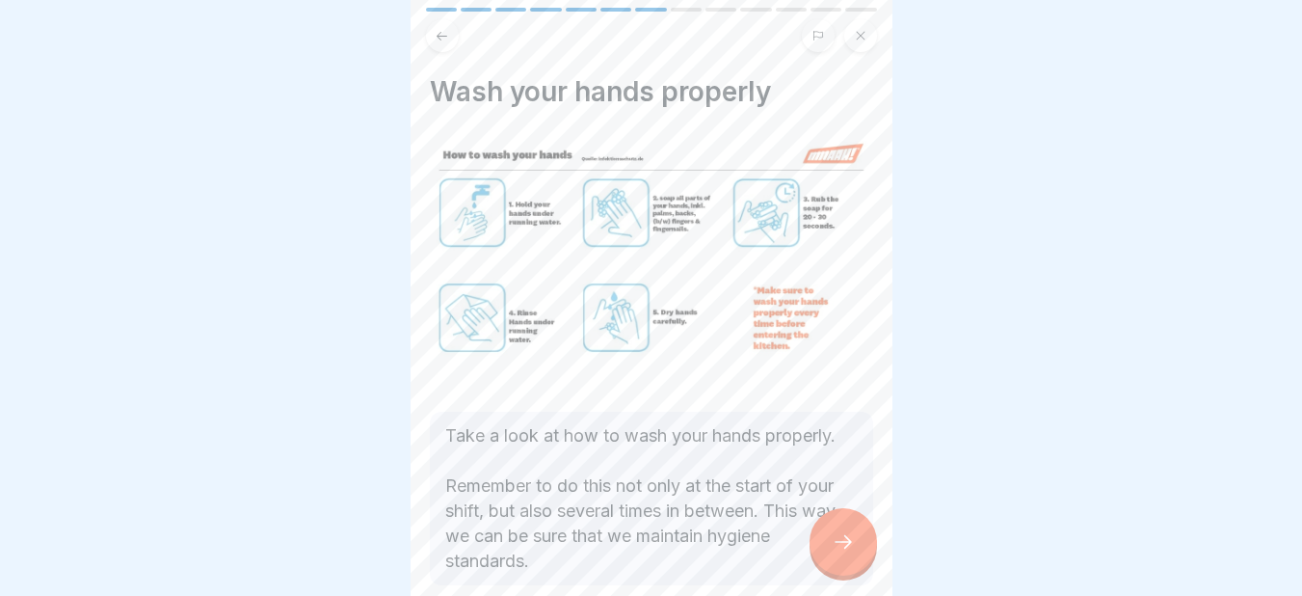
click at [842, 553] on icon at bounding box center [843, 541] width 23 height 23
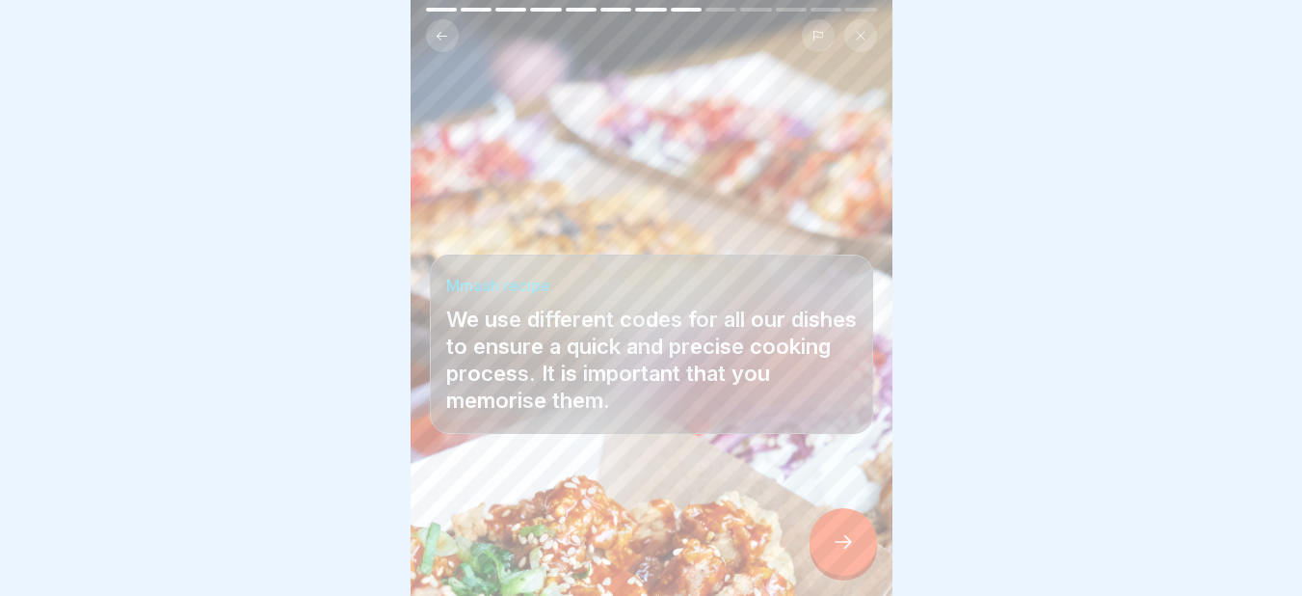
click at [842, 553] on icon at bounding box center [843, 541] width 23 height 23
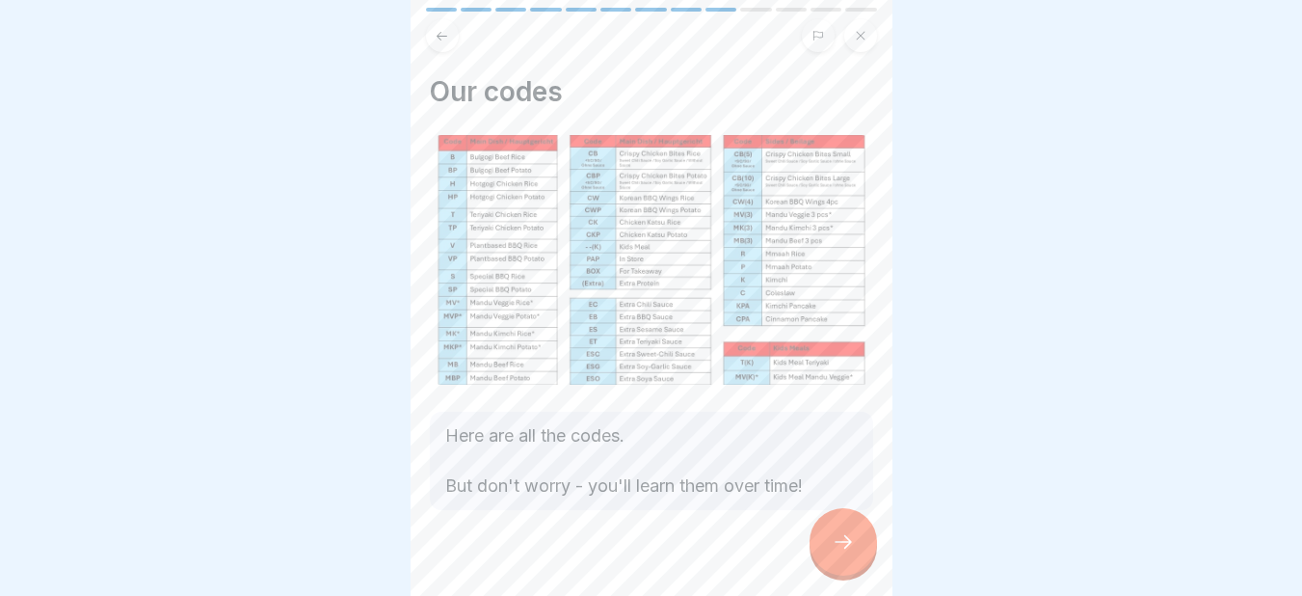
click at [842, 553] on icon at bounding box center [843, 541] width 23 height 23
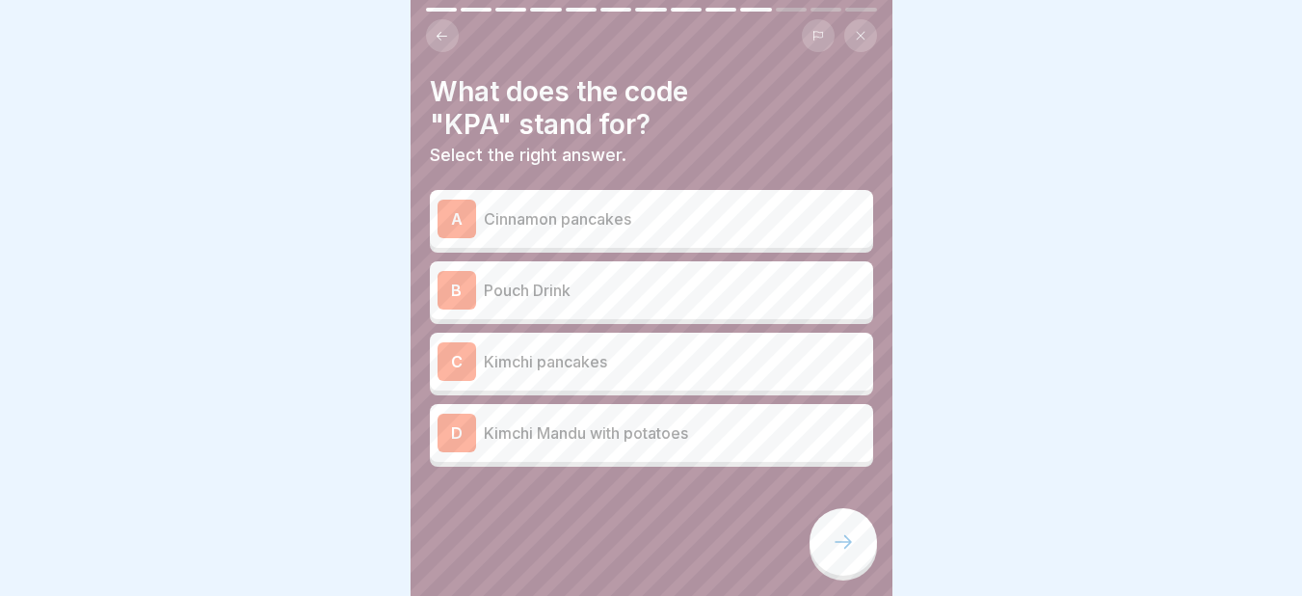
click at [552, 365] on p "Kimchi pancakes" at bounding box center [675, 361] width 382 height 23
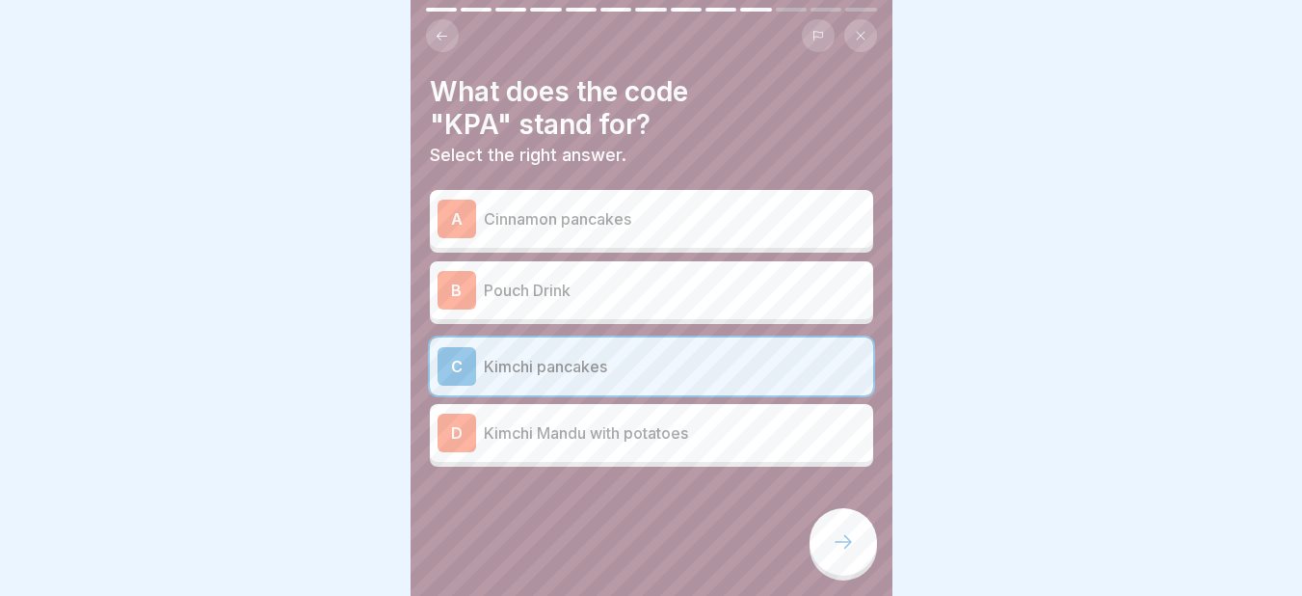
click at [847, 553] on icon at bounding box center [843, 541] width 23 height 23
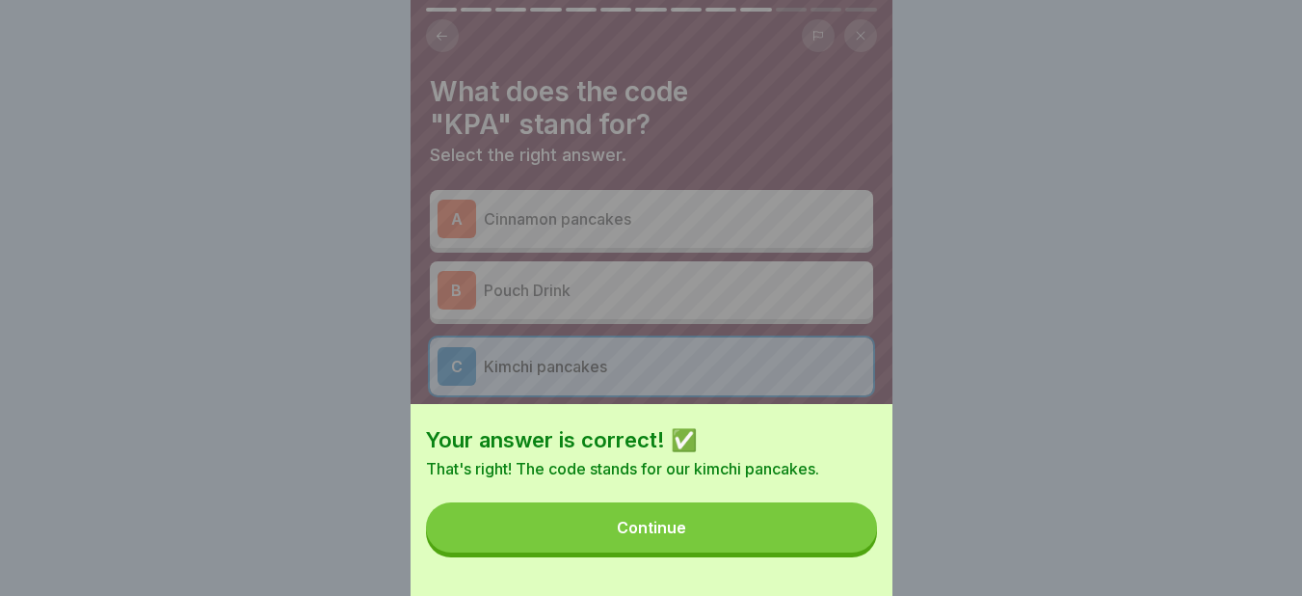
click at [847, 552] on button "Continue" at bounding box center [651, 527] width 451 height 50
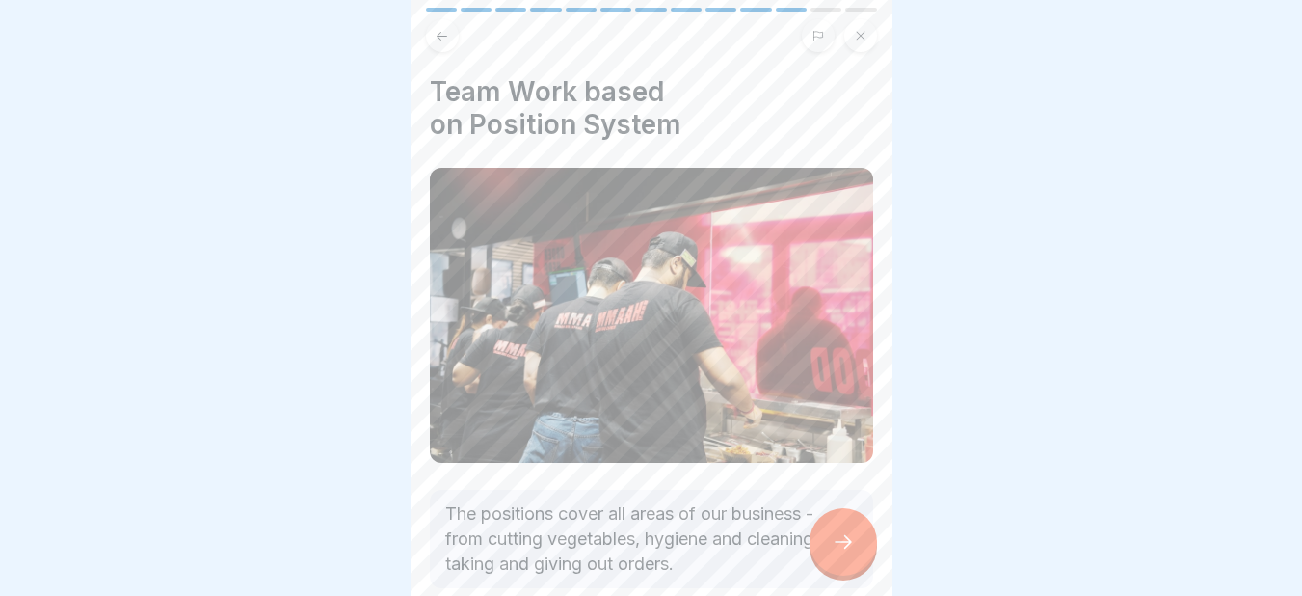
click at [847, 553] on icon at bounding box center [843, 541] width 23 height 23
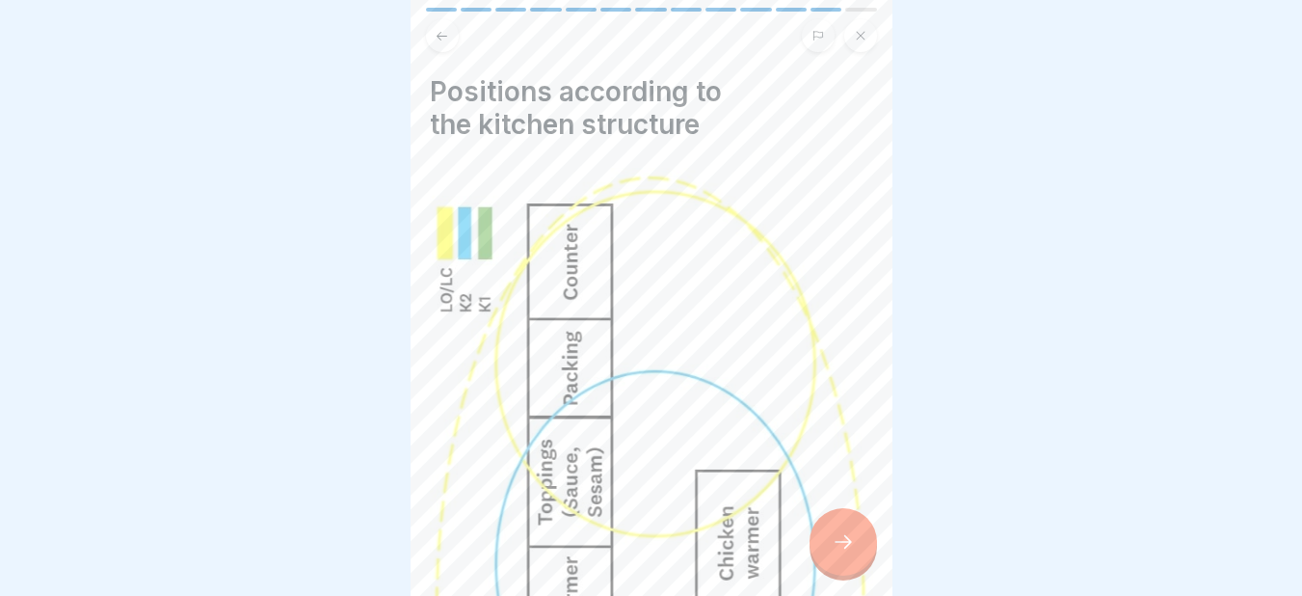
click at [847, 553] on icon at bounding box center [843, 541] width 23 height 23
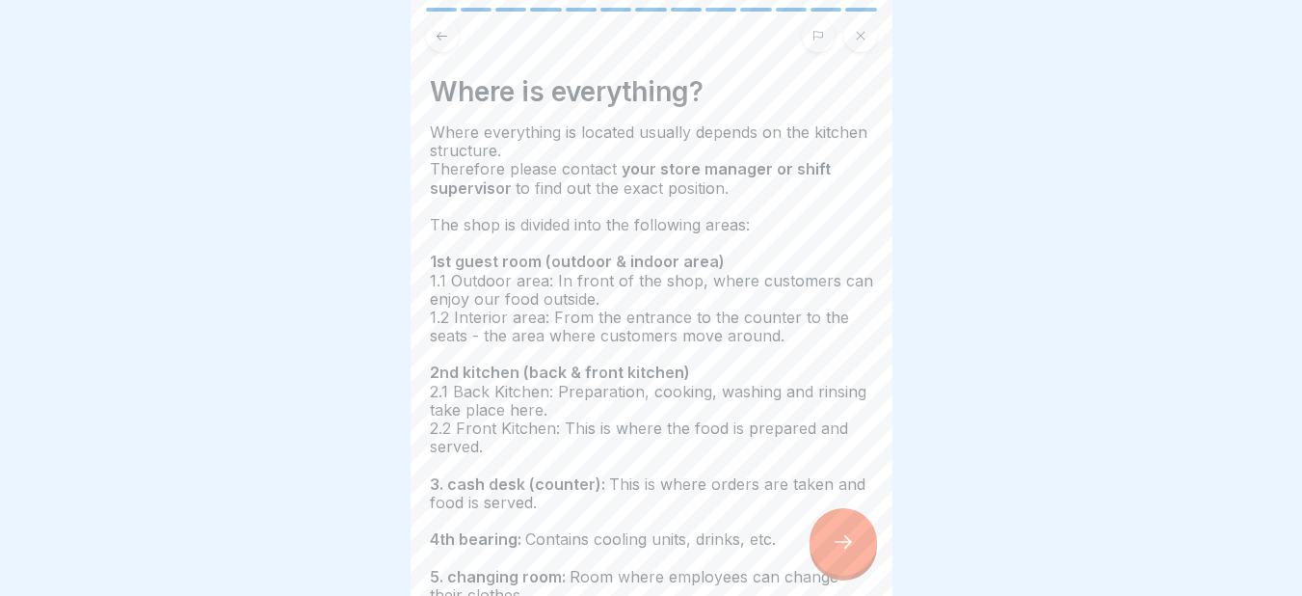
click at [847, 553] on icon at bounding box center [843, 541] width 23 height 23
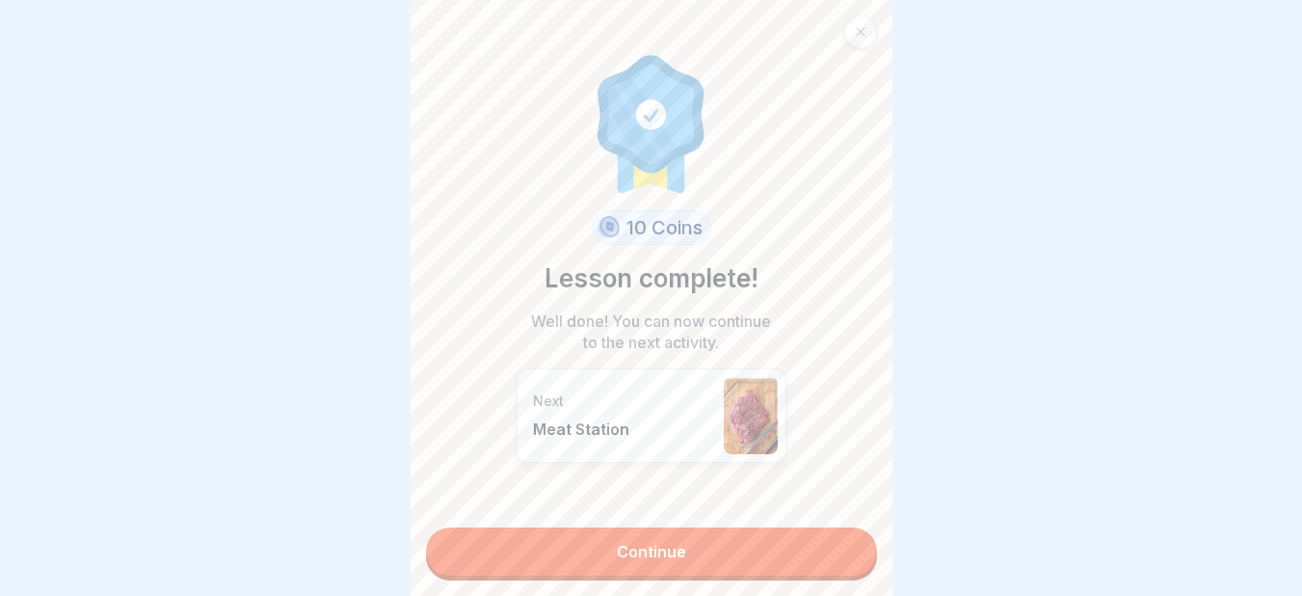
click at [847, 561] on link "Continue" at bounding box center [651, 551] width 451 height 48
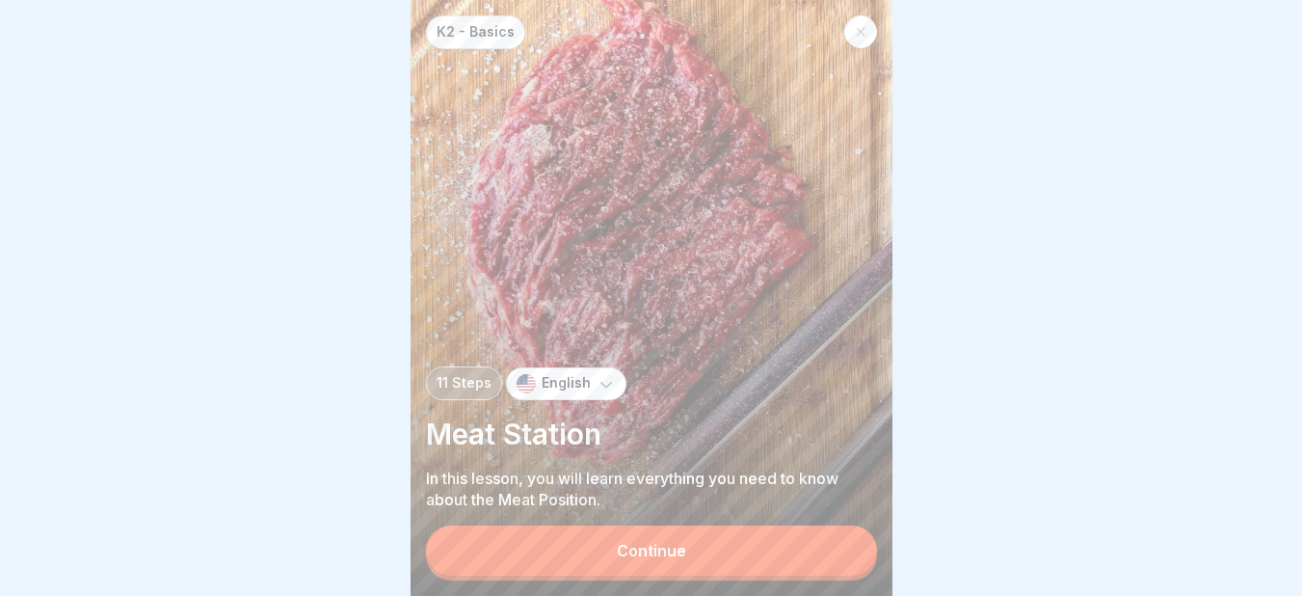
click at [847, 561] on button "Continue" at bounding box center [651, 550] width 451 height 50
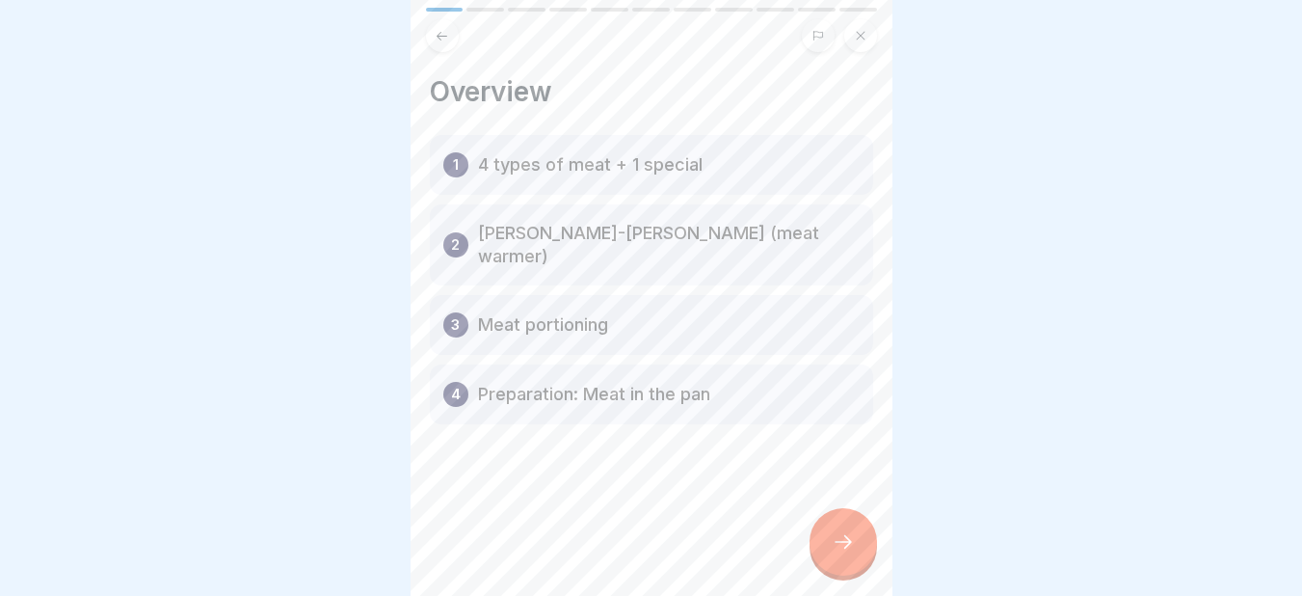
click at [847, 553] on icon at bounding box center [843, 541] width 23 height 23
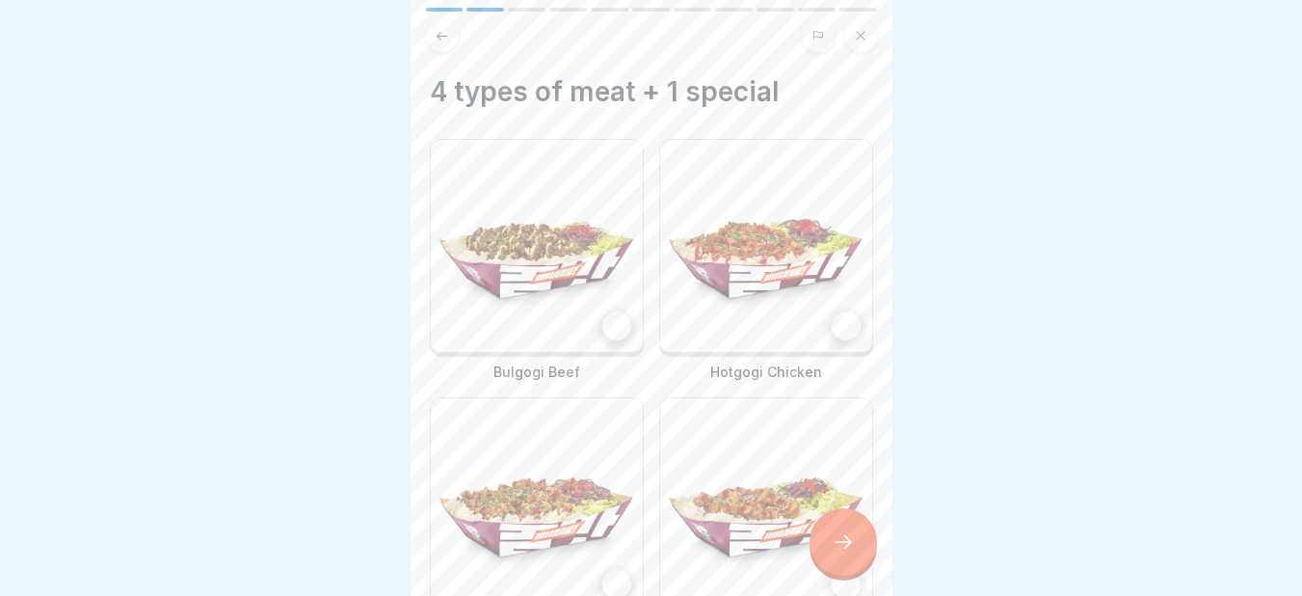
click at [847, 553] on icon at bounding box center [843, 541] width 23 height 23
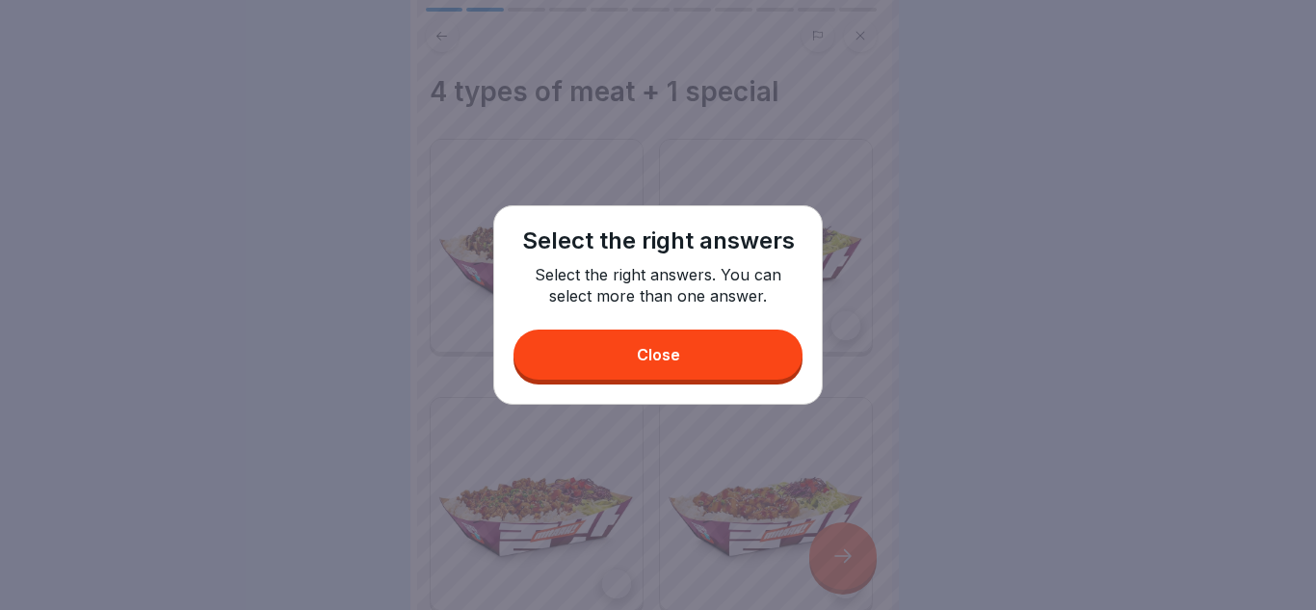
click at [698, 350] on button "Close" at bounding box center [658, 355] width 289 height 50
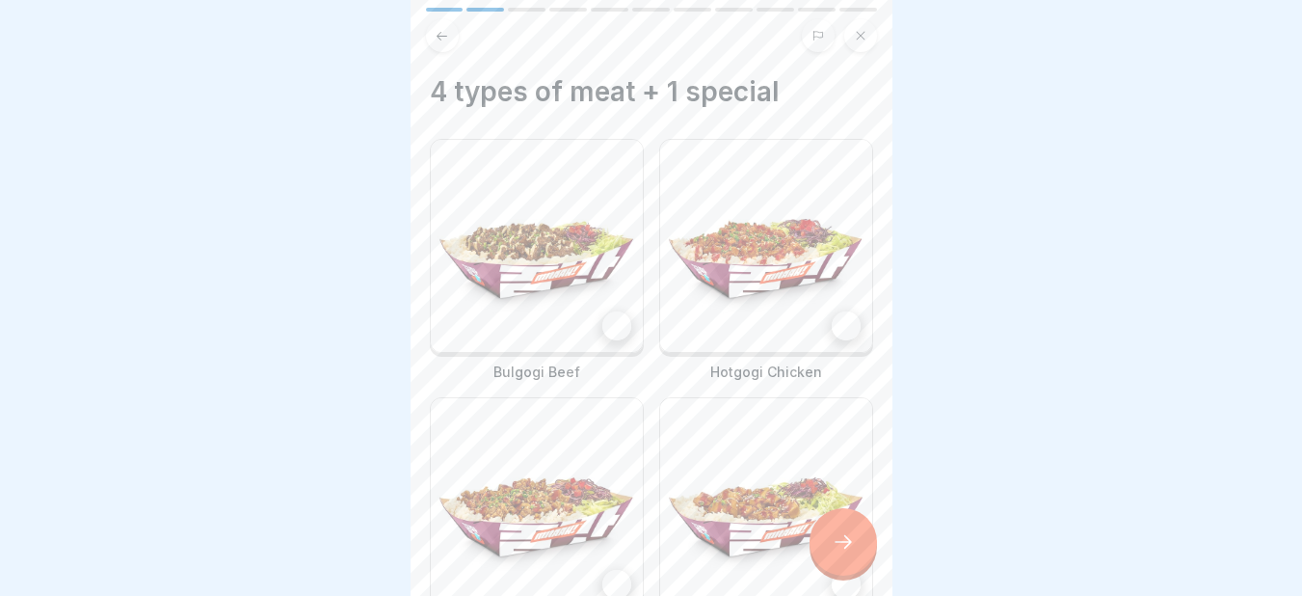
click at [602, 319] on div at bounding box center [616, 325] width 29 height 29
click at [836, 319] on div at bounding box center [846, 325] width 29 height 29
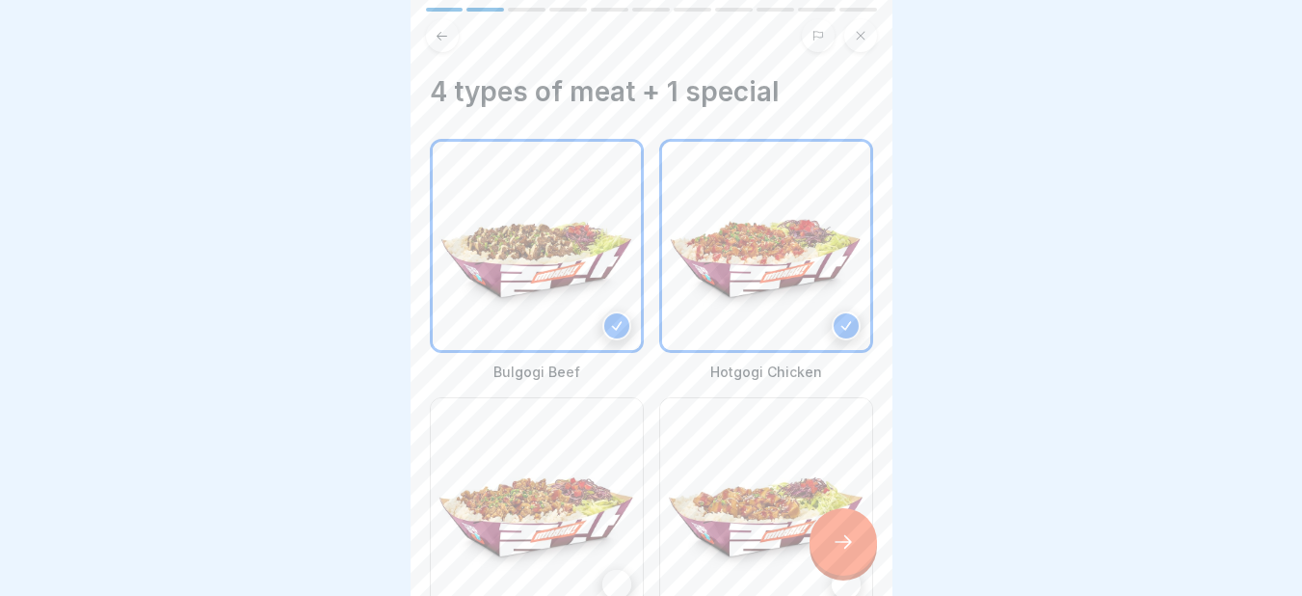
click at [610, 319] on icon at bounding box center [616, 325] width 13 height 13
click at [839, 320] on icon at bounding box center [845, 325] width 13 height 13
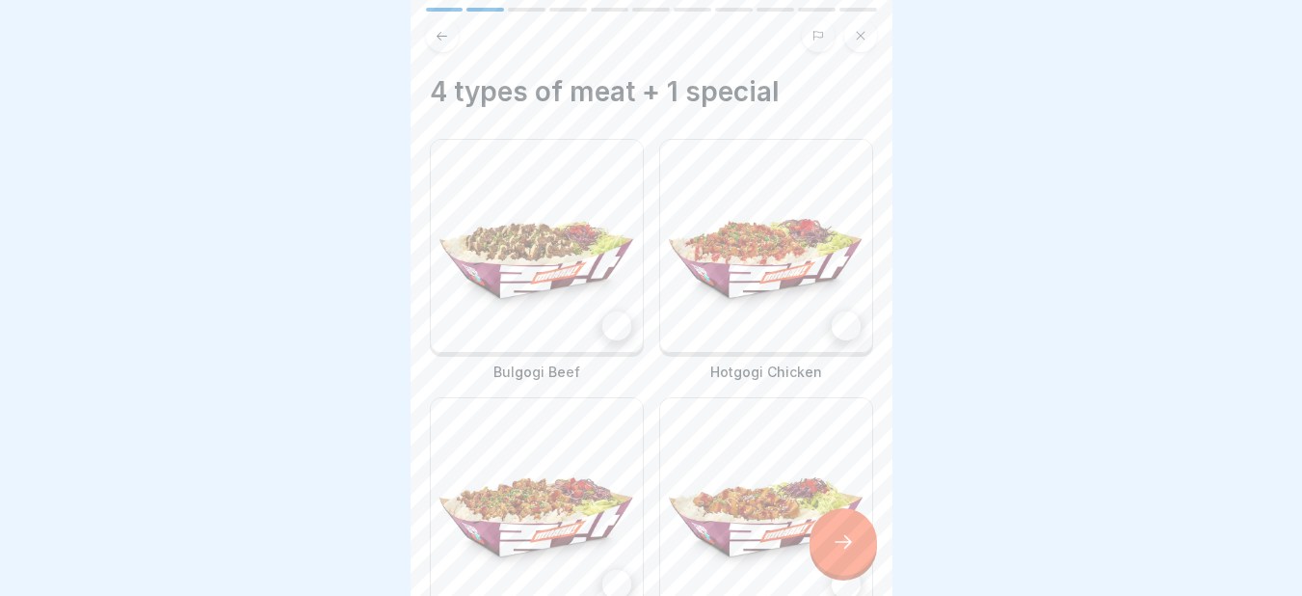
click at [606, 312] on div at bounding box center [616, 325] width 29 height 29
click at [832, 318] on div at bounding box center [846, 325] width 29 height 29
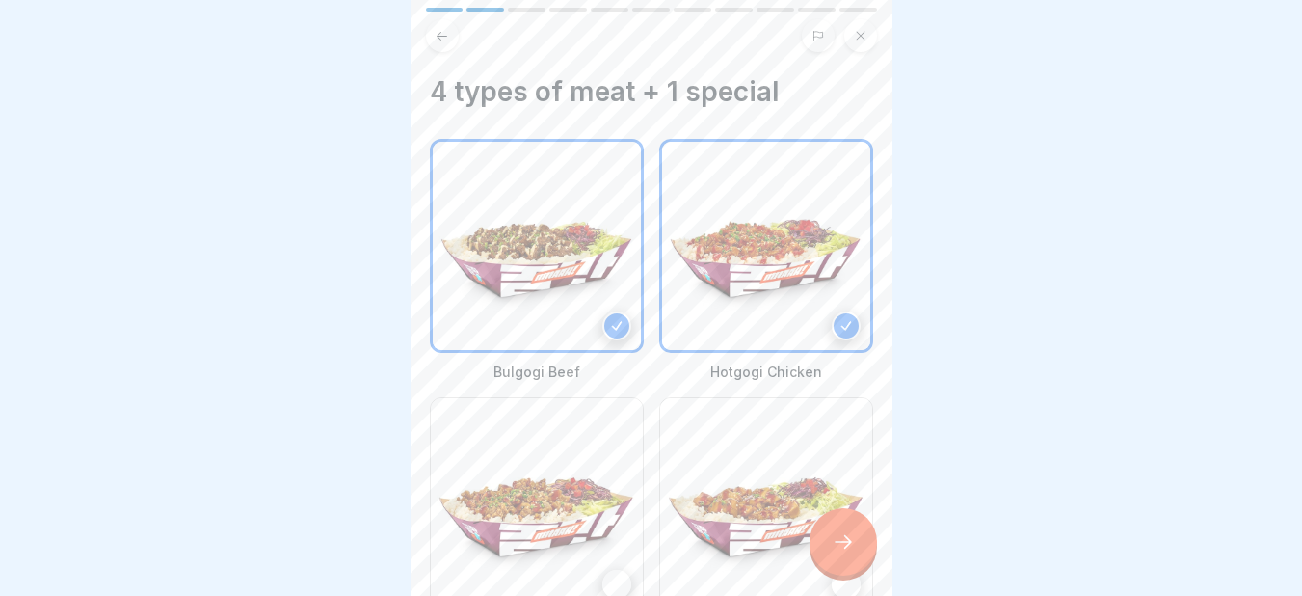
scroll to position [397, 0]
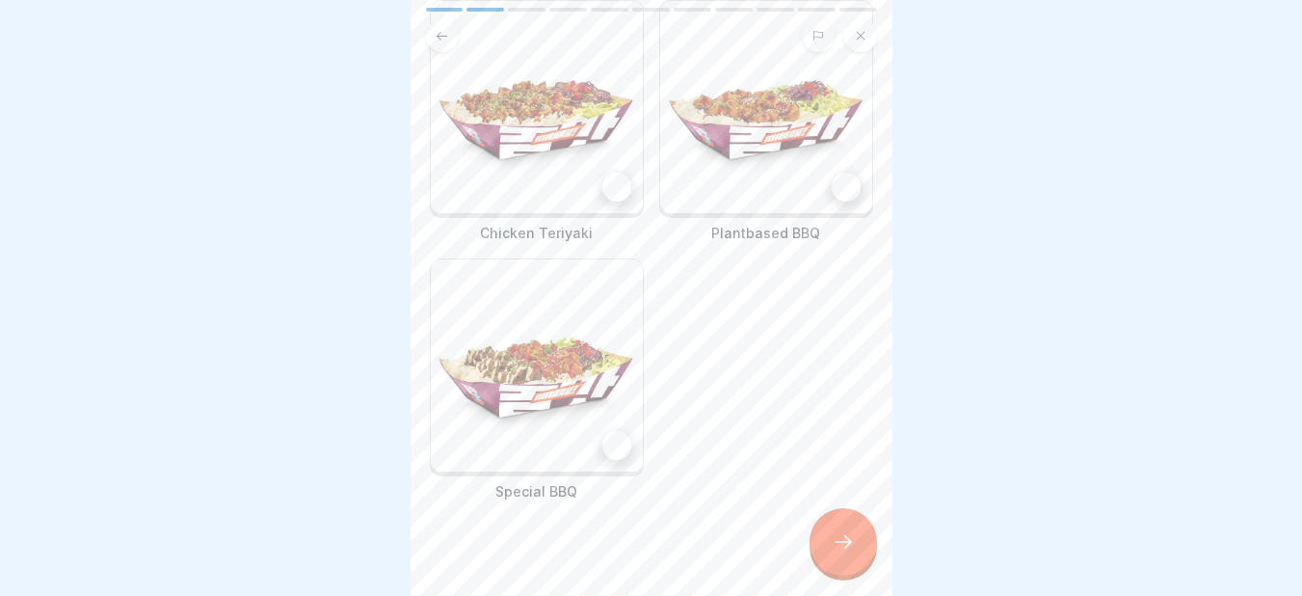
click at [613, 172] on div at bounding box center [616, 186] width 29 height 29
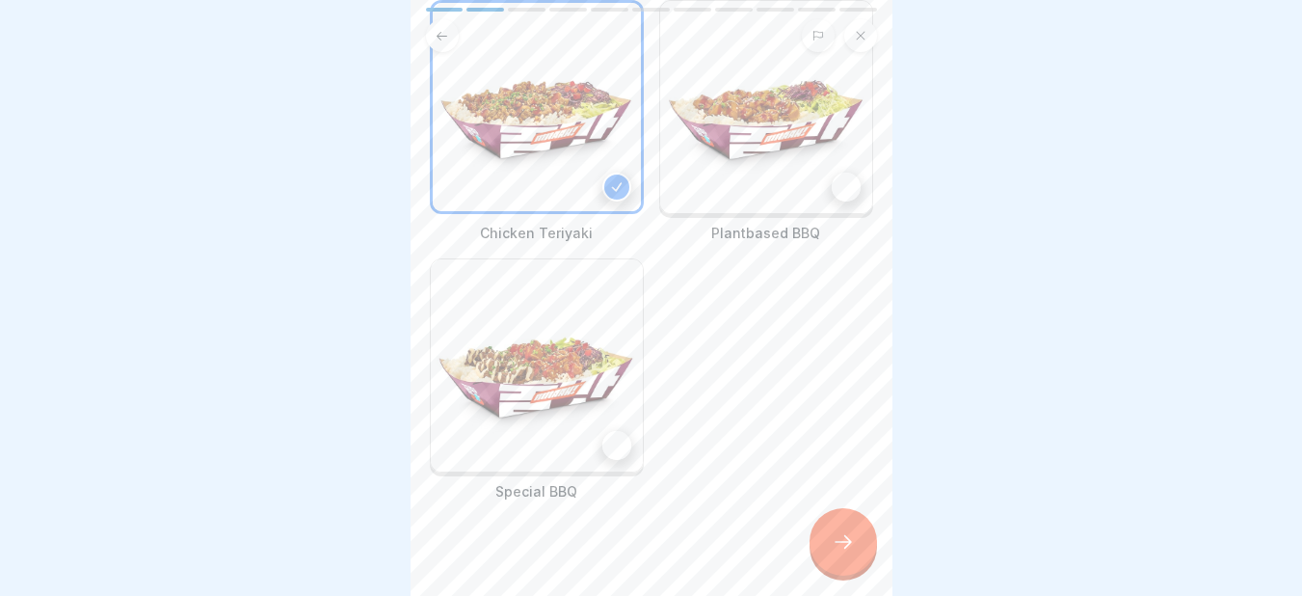
click at [604, 431] on div at bounding box center [616, 445] width 29 height 29
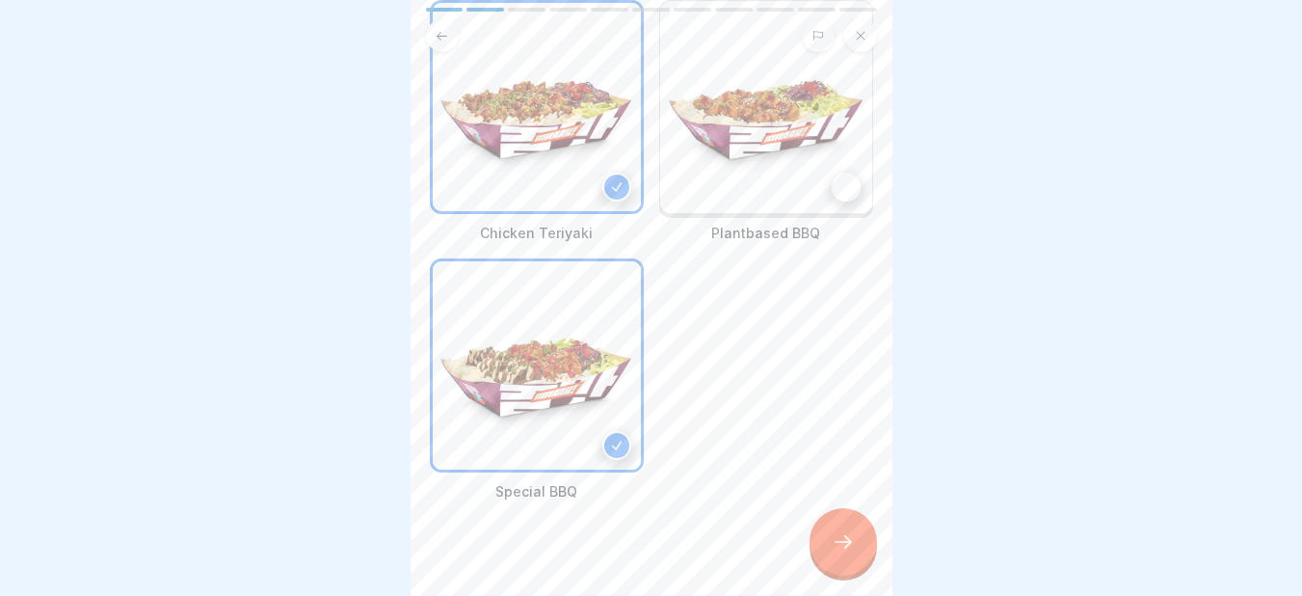
click at [848, 553] on icon at bounding box center [843, 541] width 23 height 23
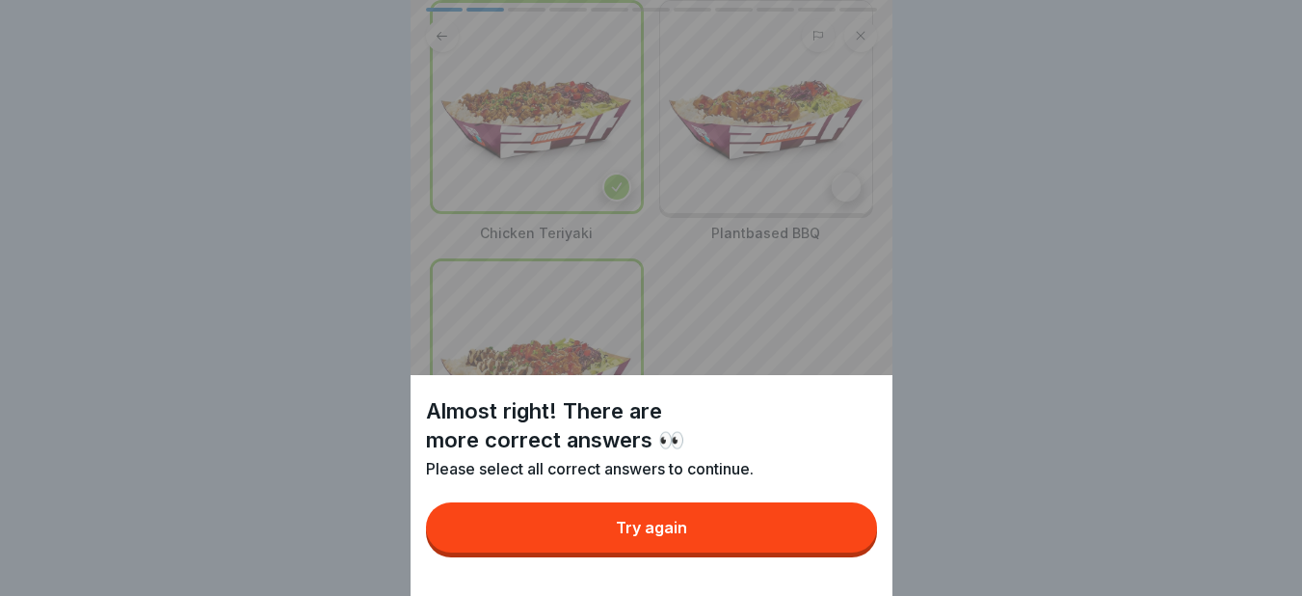
click at [757, 538] on button "Try again" at bounding box center [651, 527] width 451 height 50
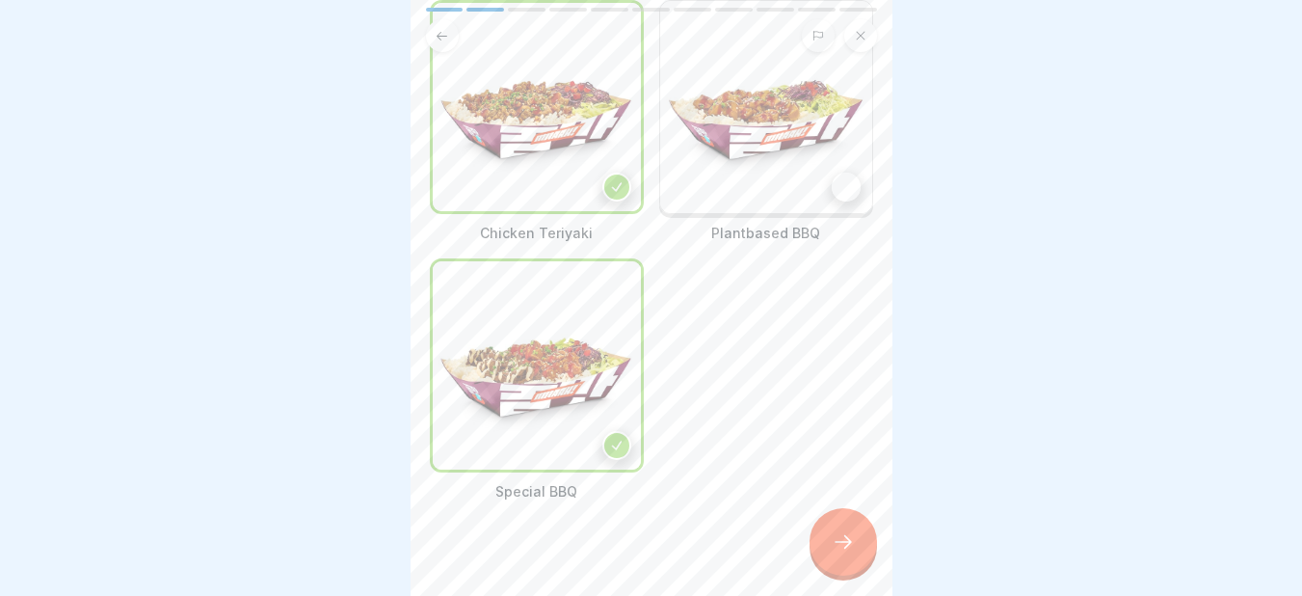
click at [832, 176] on div at bounding box center [846, 186] width 29 height 29
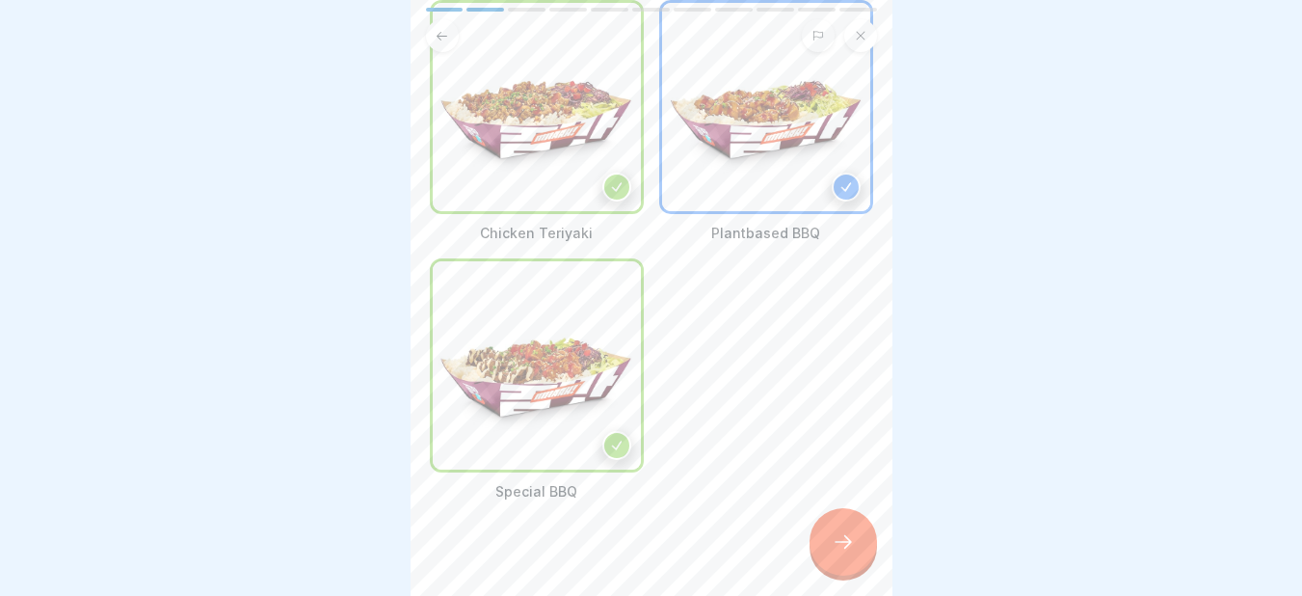
click at [824, 540] on div at bounding box center [842, 541] width 67 height 67
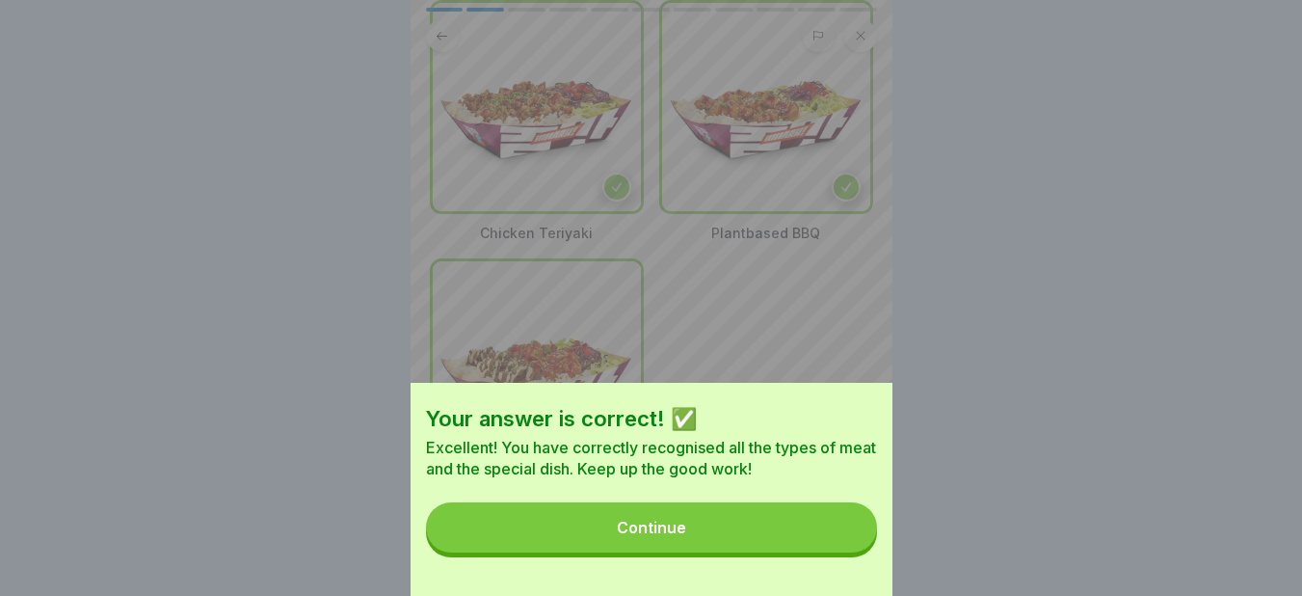
click at [739, 526] on button "Continue" at bounding box center [651, 527] width 451 height 50
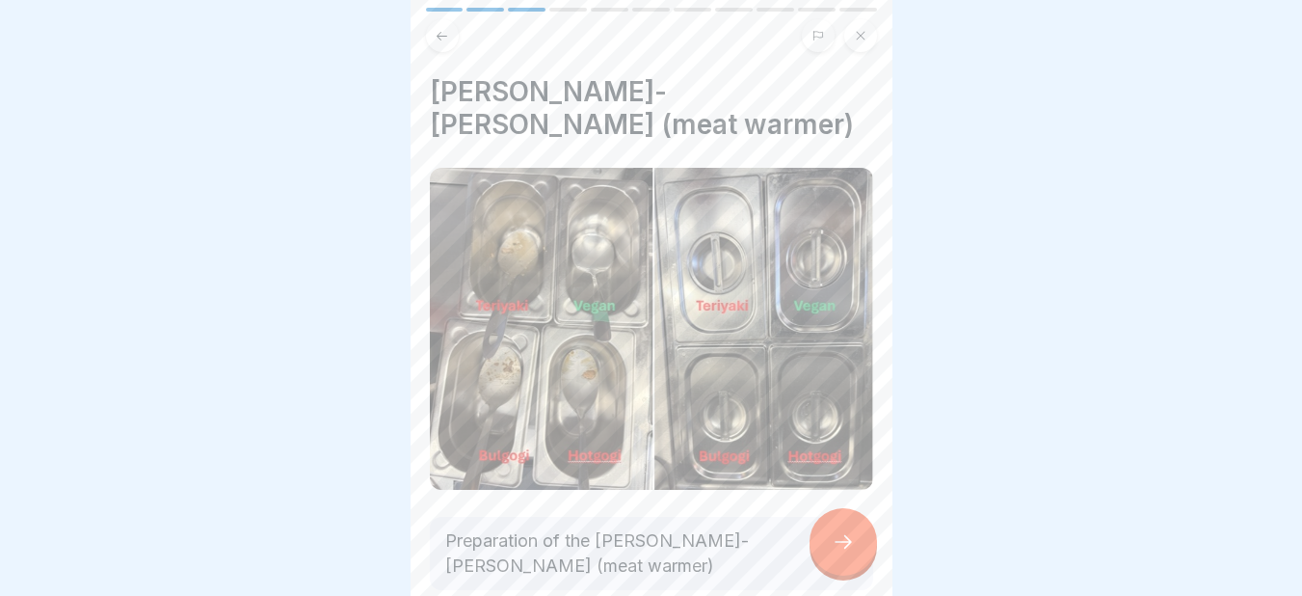
click at [833, 553] on icon at bounding box center [843, 541] width 23 height 23
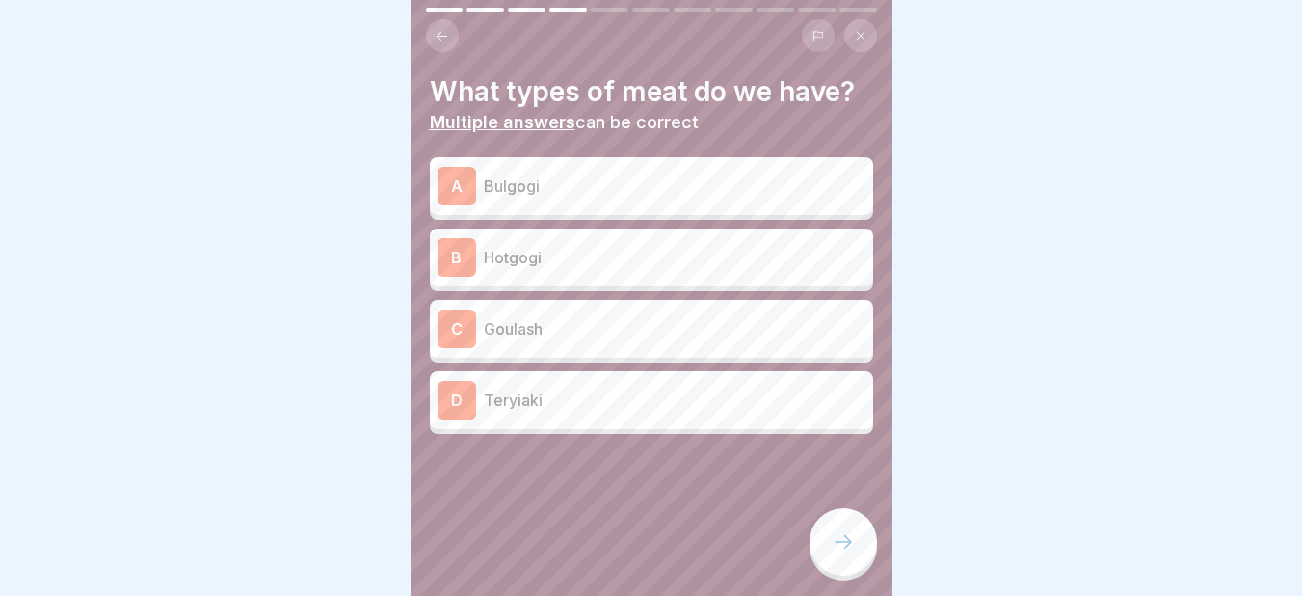
click at [500, 181] on p "Bulgogi" at bounding box center [675, 185] width 382 height 23
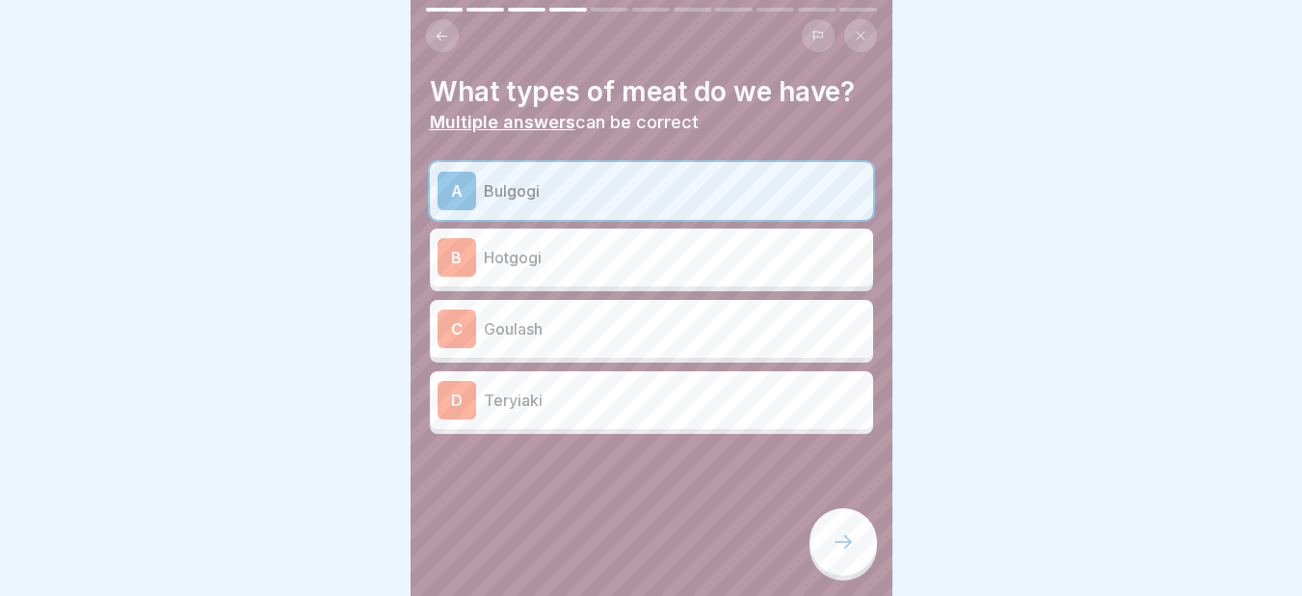
click at [462, 251] on div "B" at bounding box center [456, 257] width 39 height 39
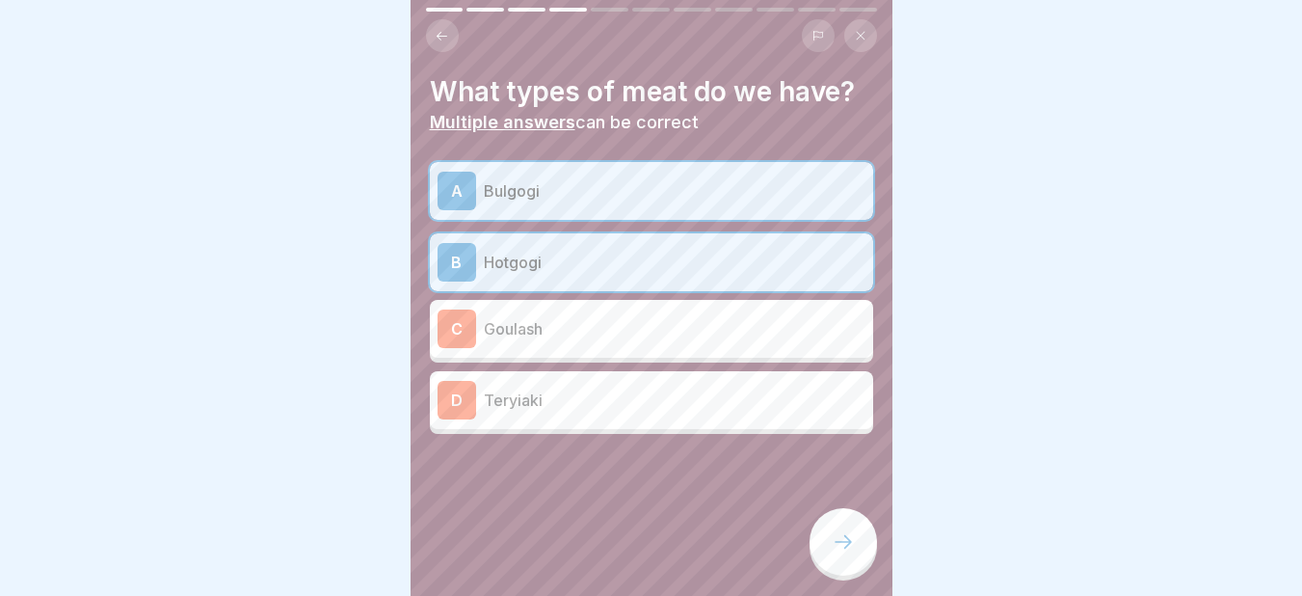
click at [478, 395] on div "D Teryiaki" at bounding box center [651, 400] width 428 height 39
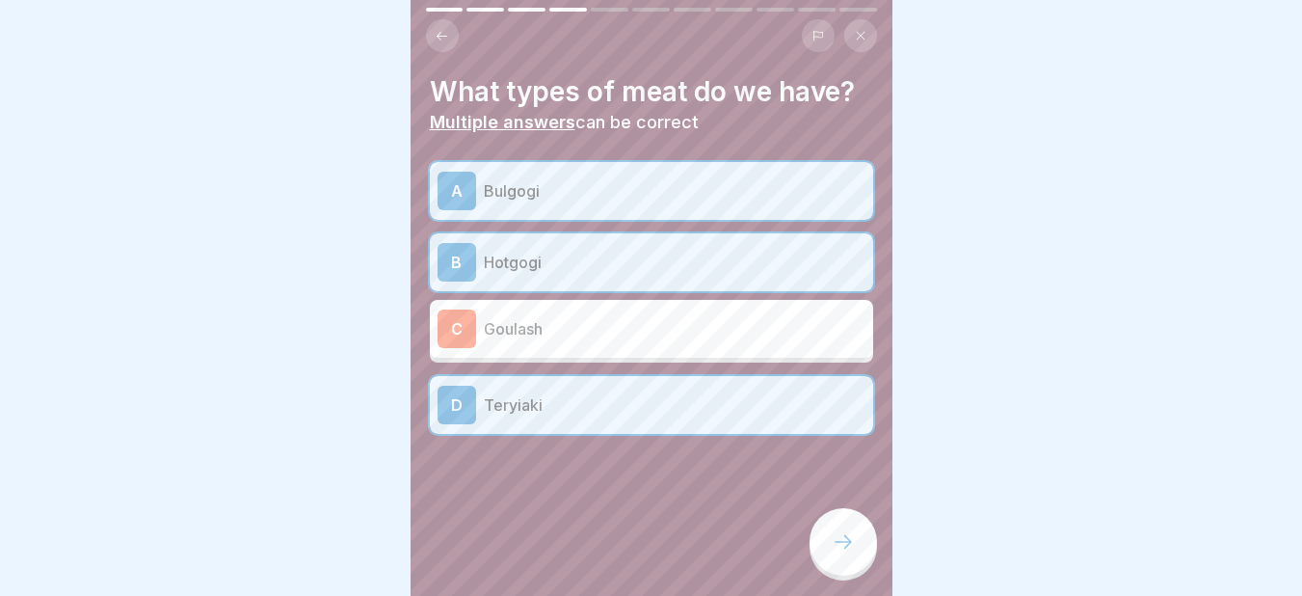
click at [820, 559] on div at bounding box center [842, 541] width 67 height 67
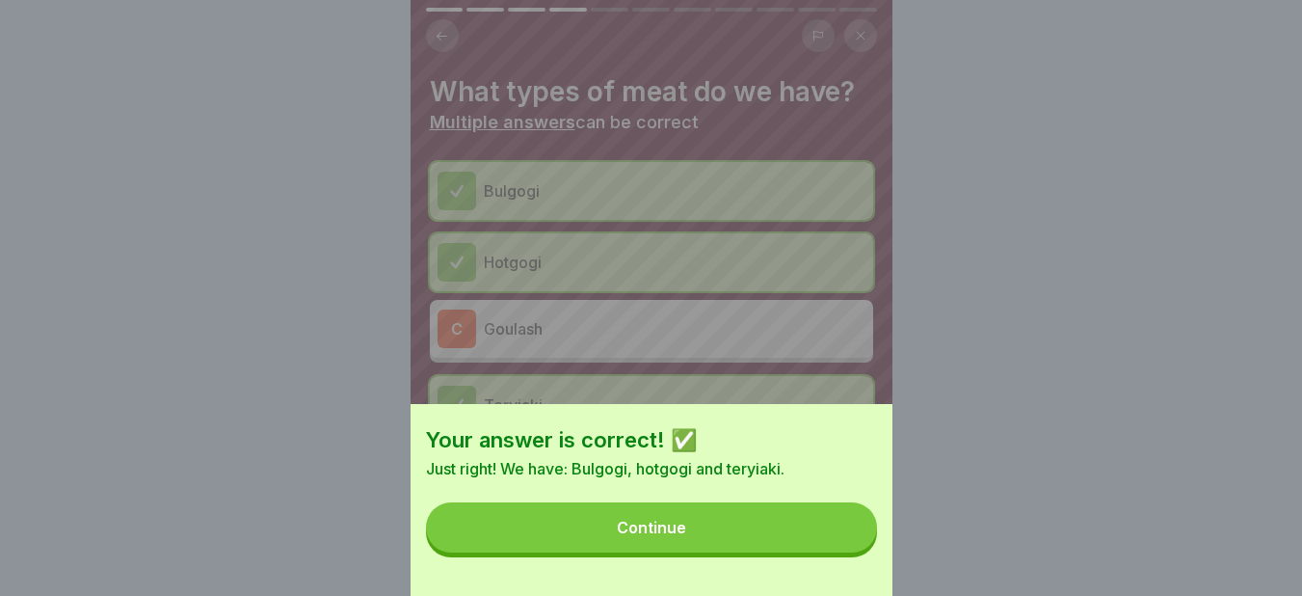
click at [754, 531] on button "Continue" at bounding box center [651, 527] width 451 height 50
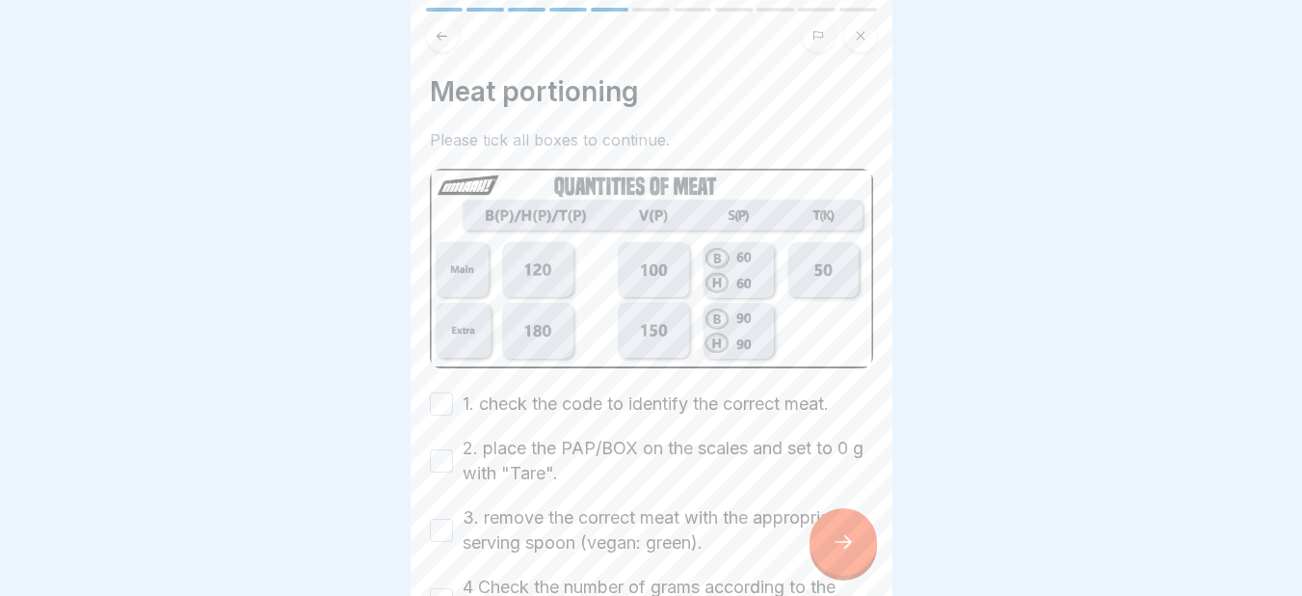
click at [437, 392] on button "1. check the code to identify the correct meat." at bounding box center [441, 403] width 23 height 23
drag, startPoint x: 443, startPoint y: 447, endPoint x: 447, endPoint y: 527, distance: 80.1
click at [447, 527] on div "1. check the code to identify the correct meat. 2. place the PAP/BOX on the sca…" at bounding box center [651, 530] width 443 height 278
drag, startPoint x: 447, startPoint y: 527, endPoint x: 446, endPoint y: 584, distance: 56.9
click at [446, 584] on div "1. check the code to identify the correct meat. 2. place the PAP/BOX on the sca…" at bounding box center [651, 530] width 443 height 278
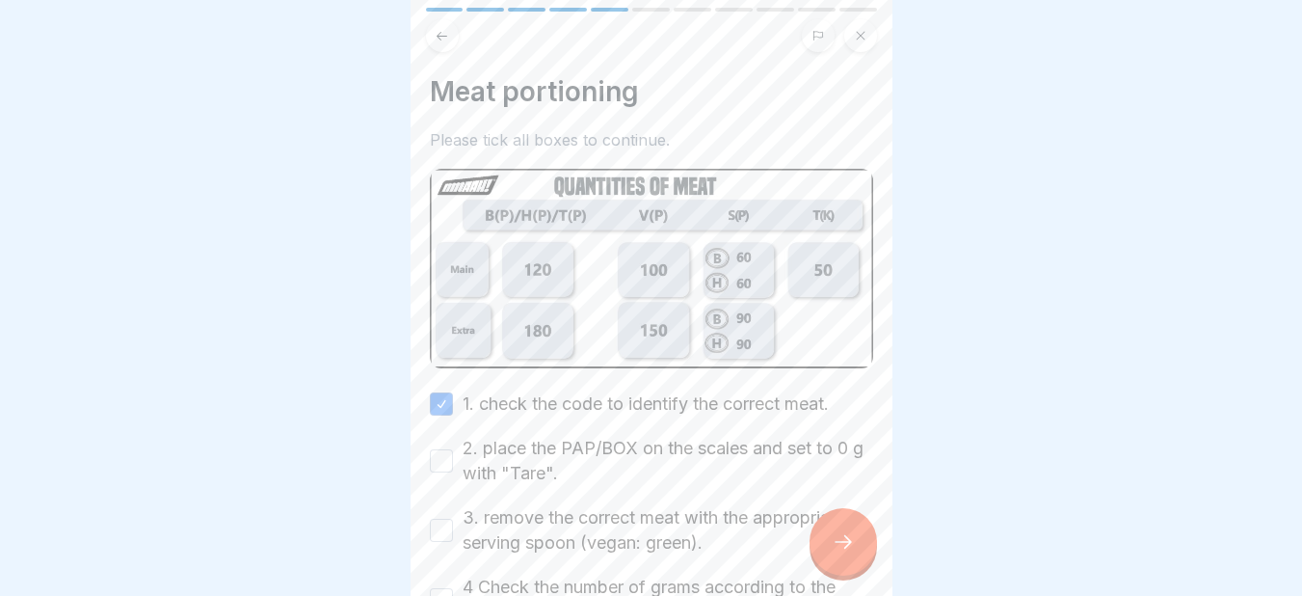
click at [446, 588] on button "4 Check the number of grams according to the recipe." at bounding box center [441, 599] width 23 height 23
click at [450, 518] on button "3. remove the correct meat with the appropriate serving spoon (vegan: green)." at bounding box center [441, 529] width 23 height 23
click at [439, 449] on button "2. place the PAP/BOX on the scales and set to 0 g with "Tare"." at bounding box center [441, 460] width 23 height 23
click at [843, 553] on icon at bounding box center [843, 541] width 23 height 23
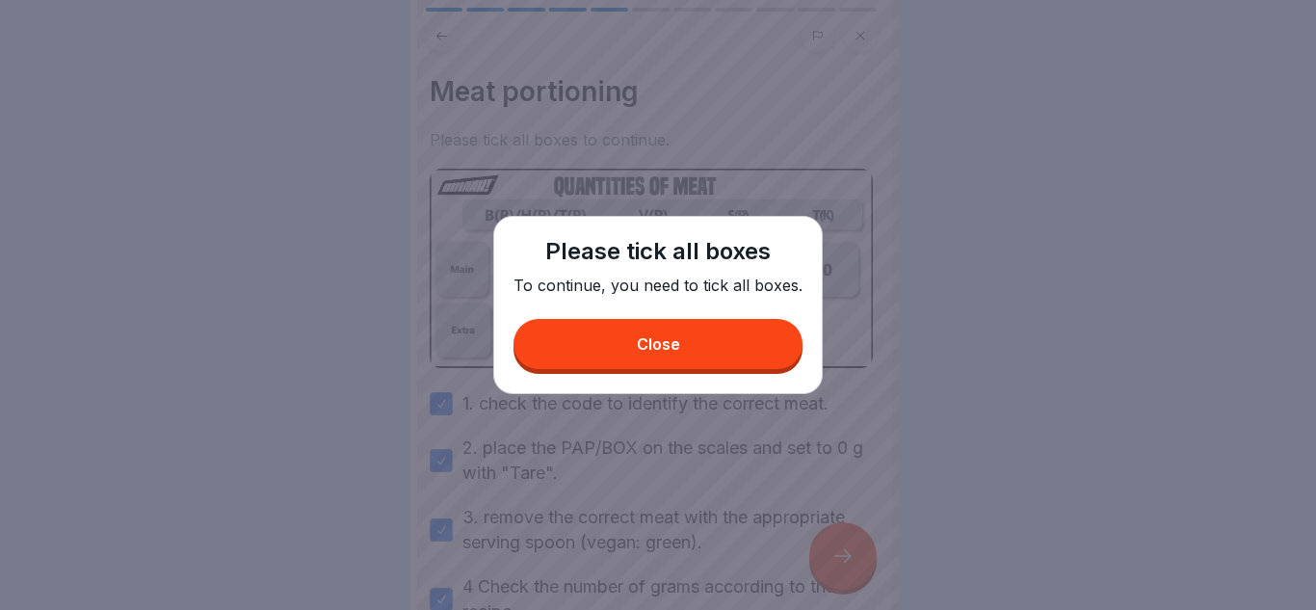
click at [692, 348] on button "Close" at bounding box center [658, 344] width 289 height 50
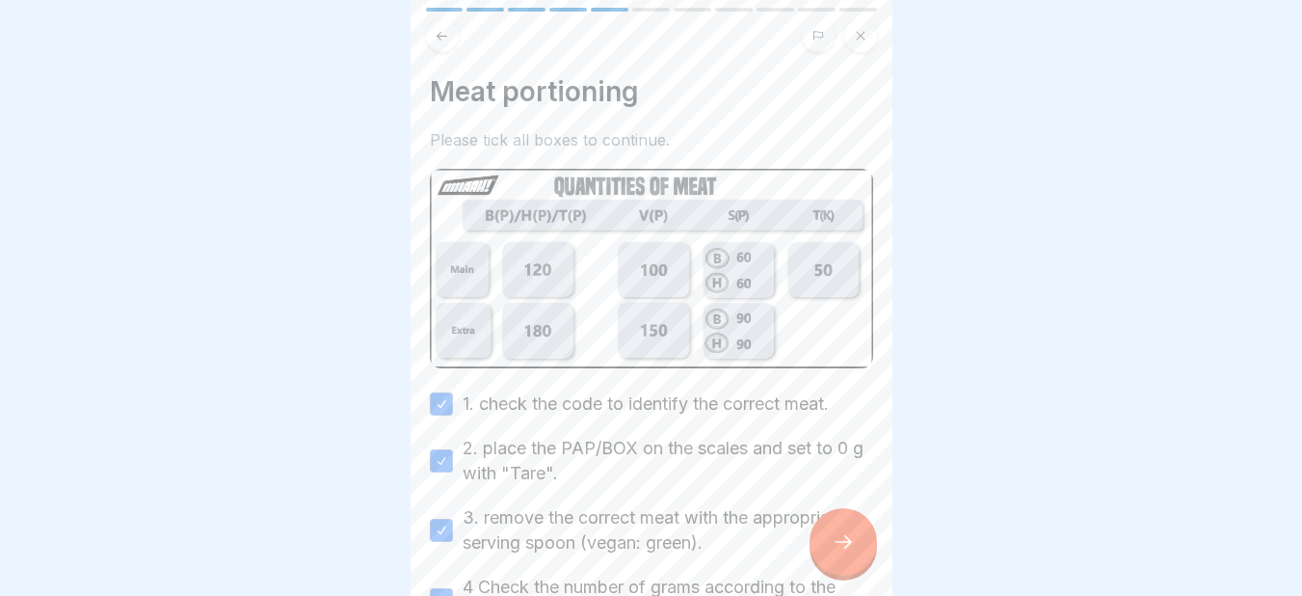
scroll to position [182, 0]
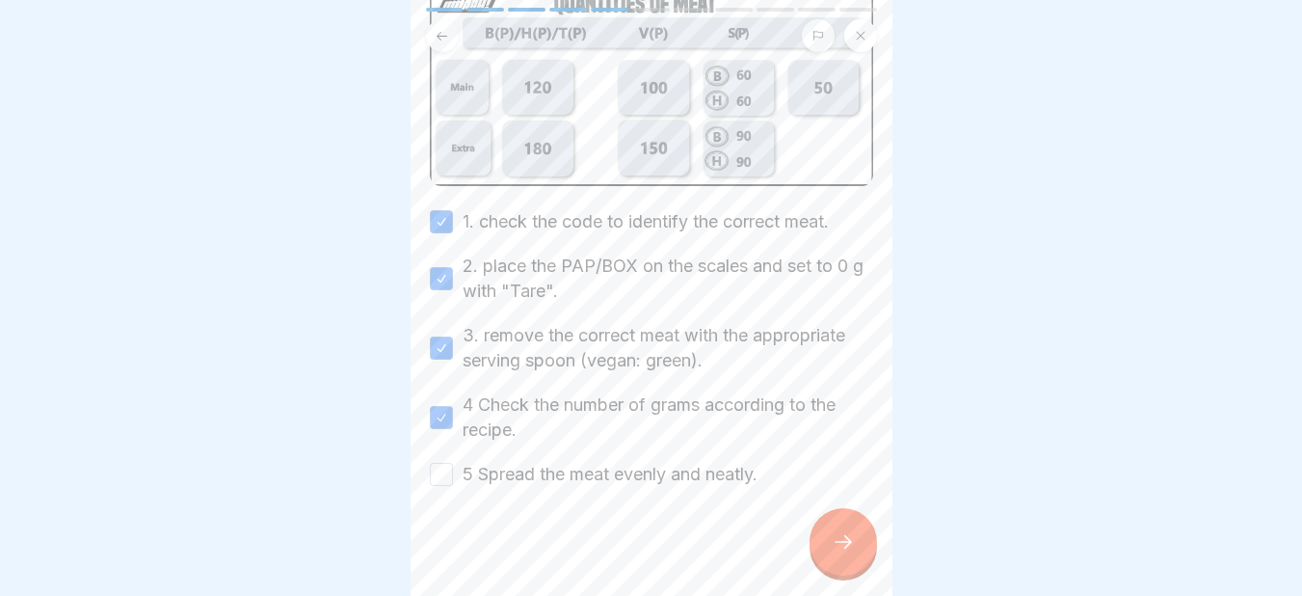
click at [438, 473] on button "5 Spread the meat evenly and neatly." at bounding box center [441, 474] width 23 height 23
click at [858, 546] on div at bounding box center [842, 541] width 67 height 67
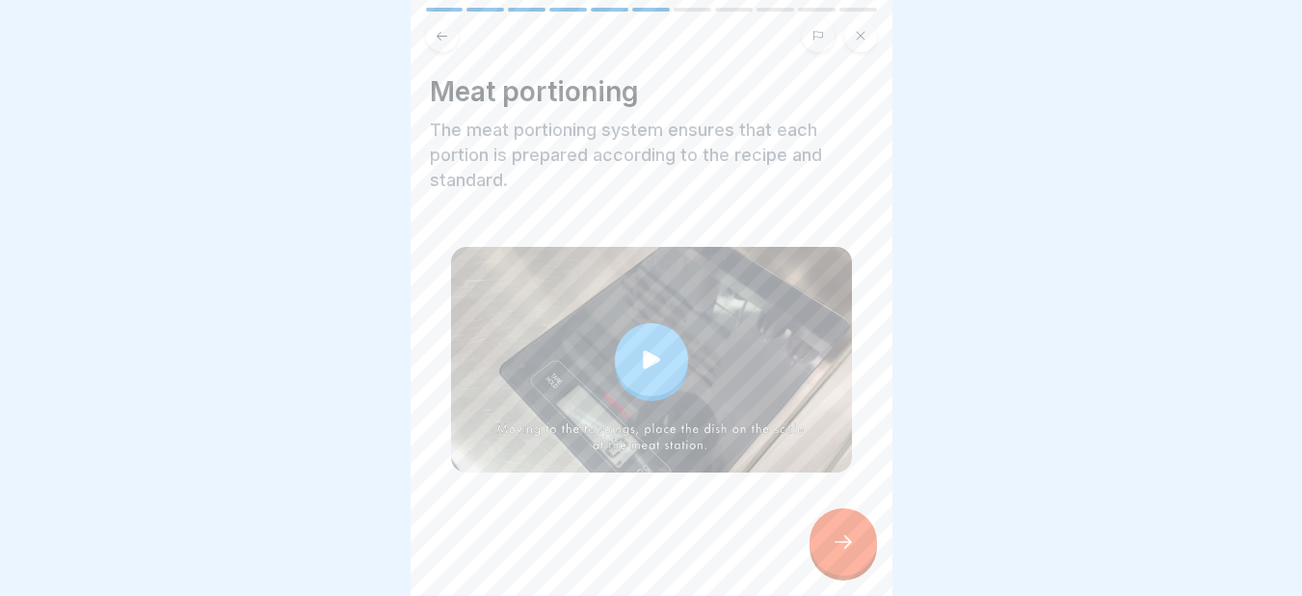
click at [839, 530] on div at bounding box center [842, 541] width 67 height 67
click at [848, 548] on icon at bounding box center [842, 541] width 17 height 13
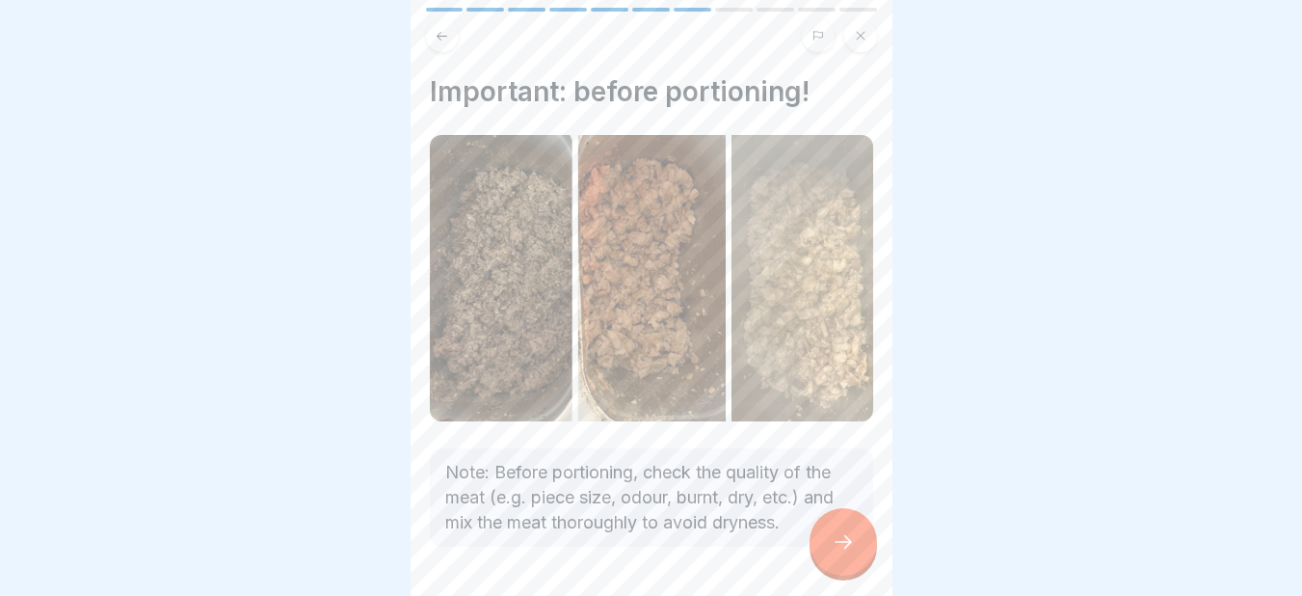
click at [848, 548] on icon at bounding box center [842, 541] width 17 height 13
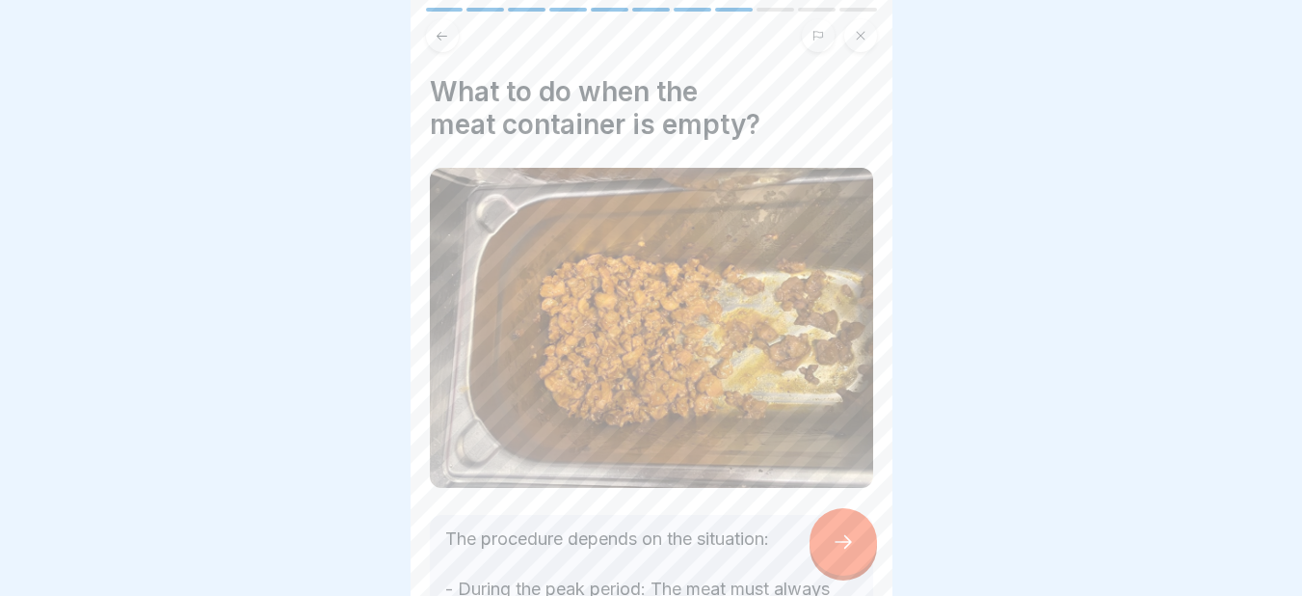
click at [848, 548] on icon at bounding box center [842, 541] width 17 height 13
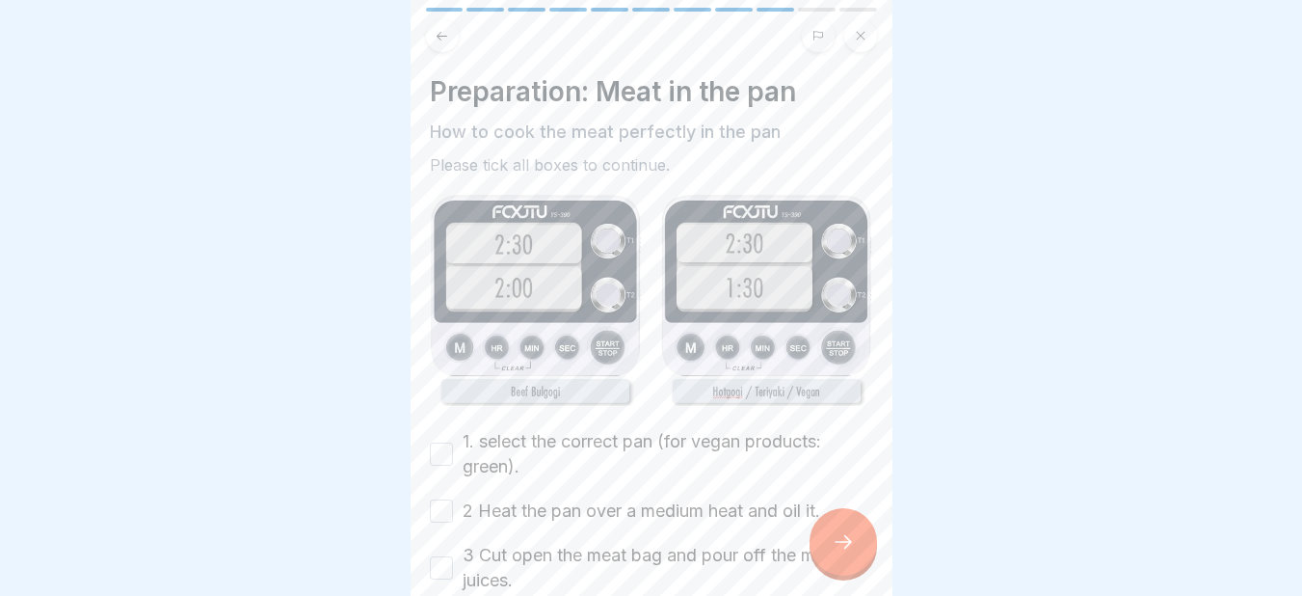
click at [848, 548] on icon at bounding box center [842, 541] width 17 height 13
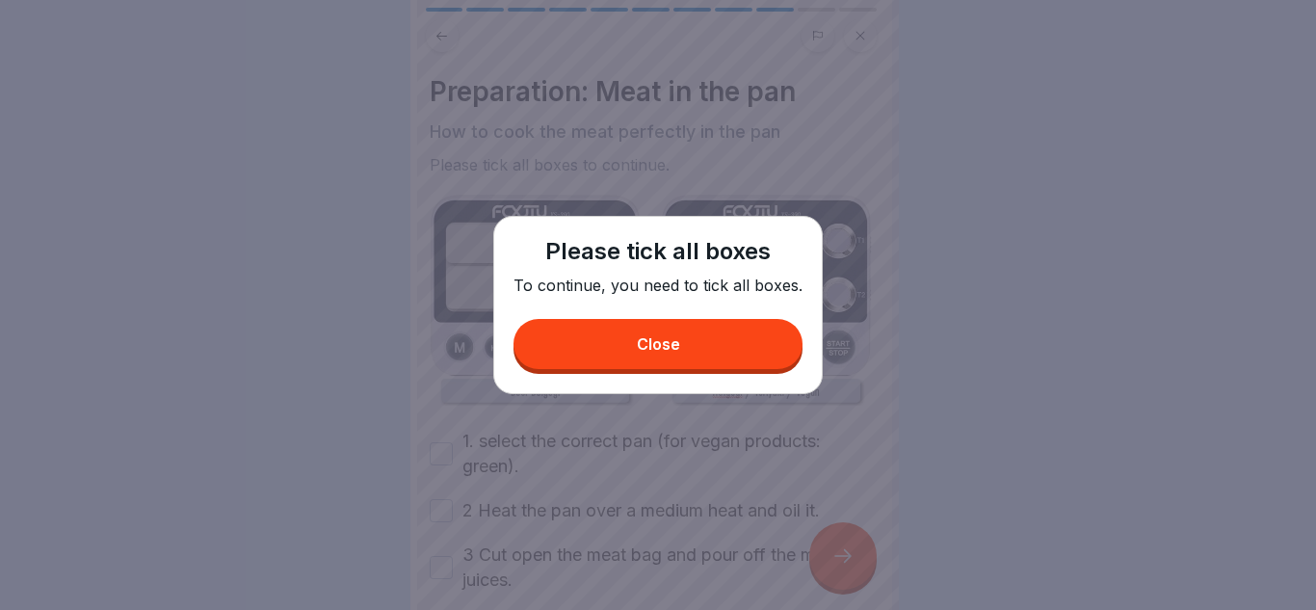
click at [739, 332] on button "Close" at bounding box center [658, 344] width 289 height 50
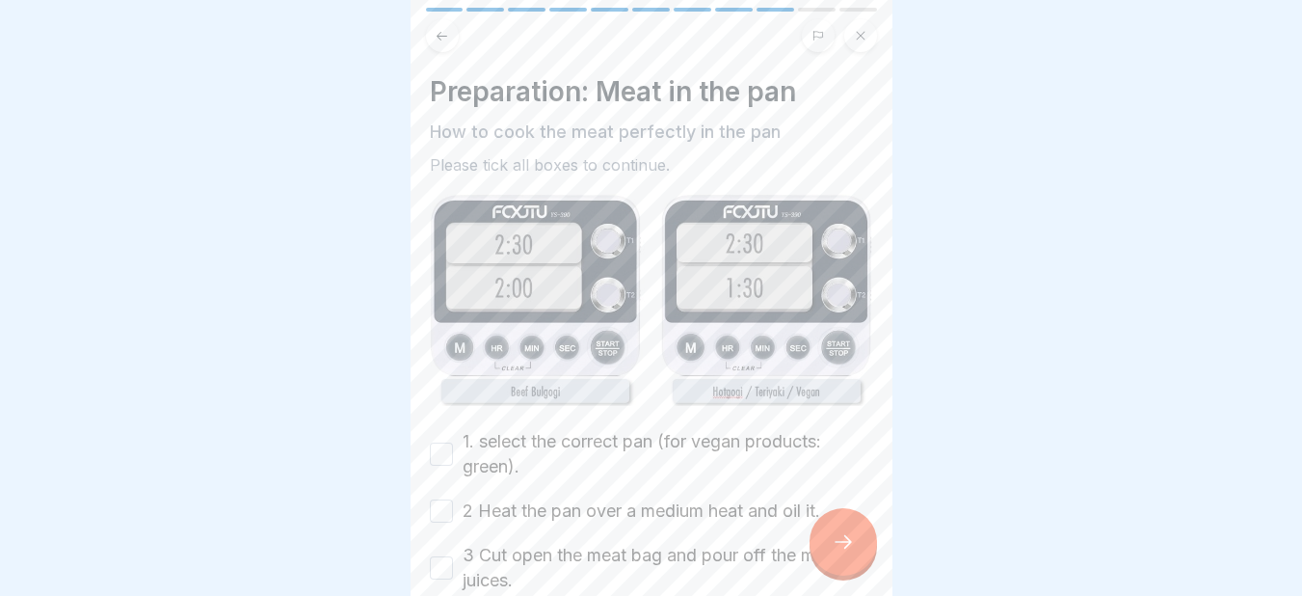
click at [440, 442] on button "1. select the correct pan (for vegan products: green)." at bounding box center [441, 453] width 23 height 23
click at [437, 507] on button "2 Heat the pan over a medium heat and oil it." at bounding box center [441, 510] width 23 height 23
click at [440, 564] on button "3 Cut open the meat bag and pour off the meat juices." at bounding box center [441, 567] width 23 height 23
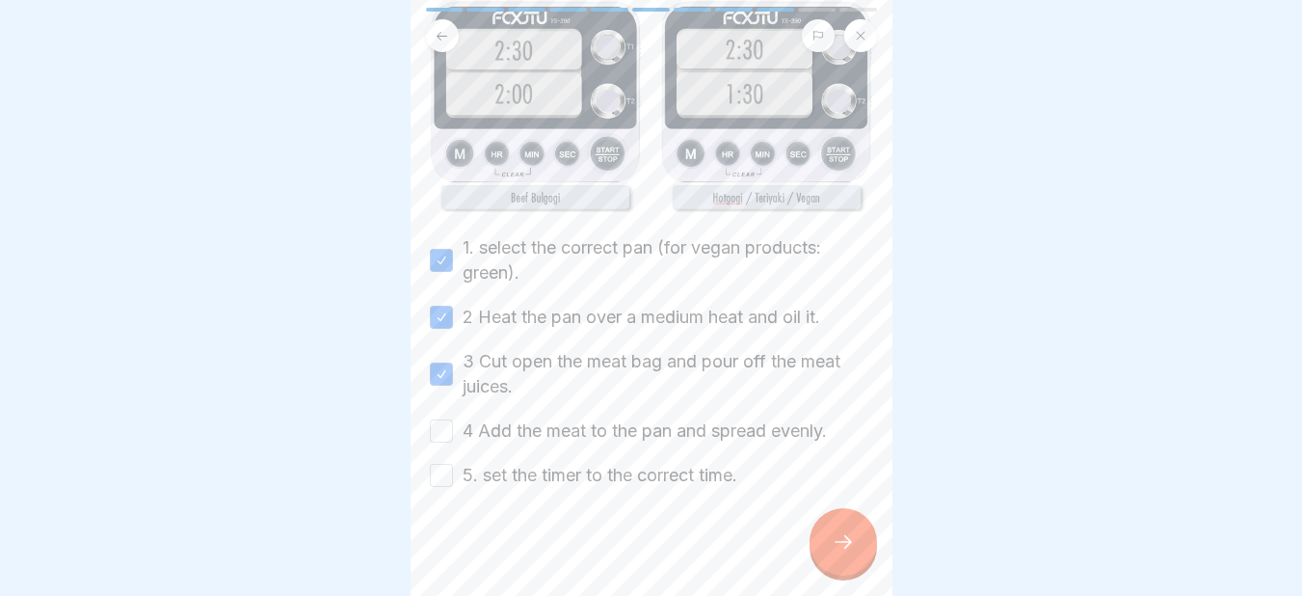
click at [442, 419] on button "4 Add the meat to the pan and spread evenly." at bounding box center [441, 430] width 23 height 23
click at [445, 468] on button "5. set the timer to the correct time." at bounding box center [441, 474] width 23 height 23
click at [838, 553] on icon at bounding box center [843, 541] width 23 height 23
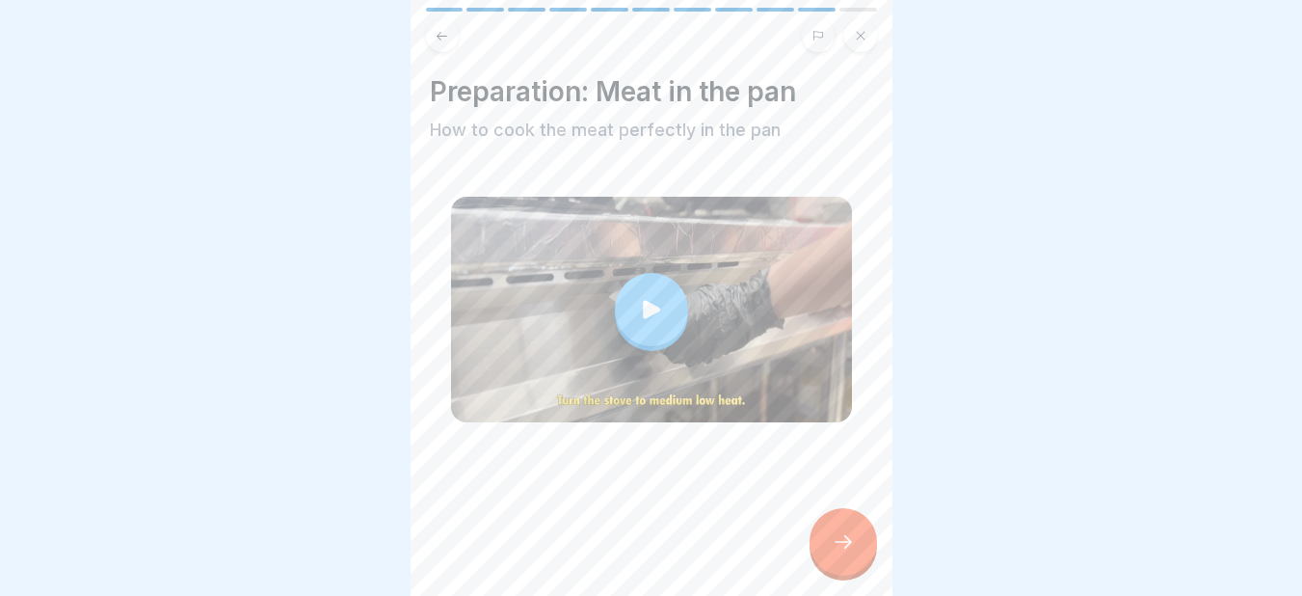
click at [838, 553] on icon at bounding box center [843, 541] width 23 height 23
click at [850, 553] on icon at bounding box center [843, 541] width 23 height 23
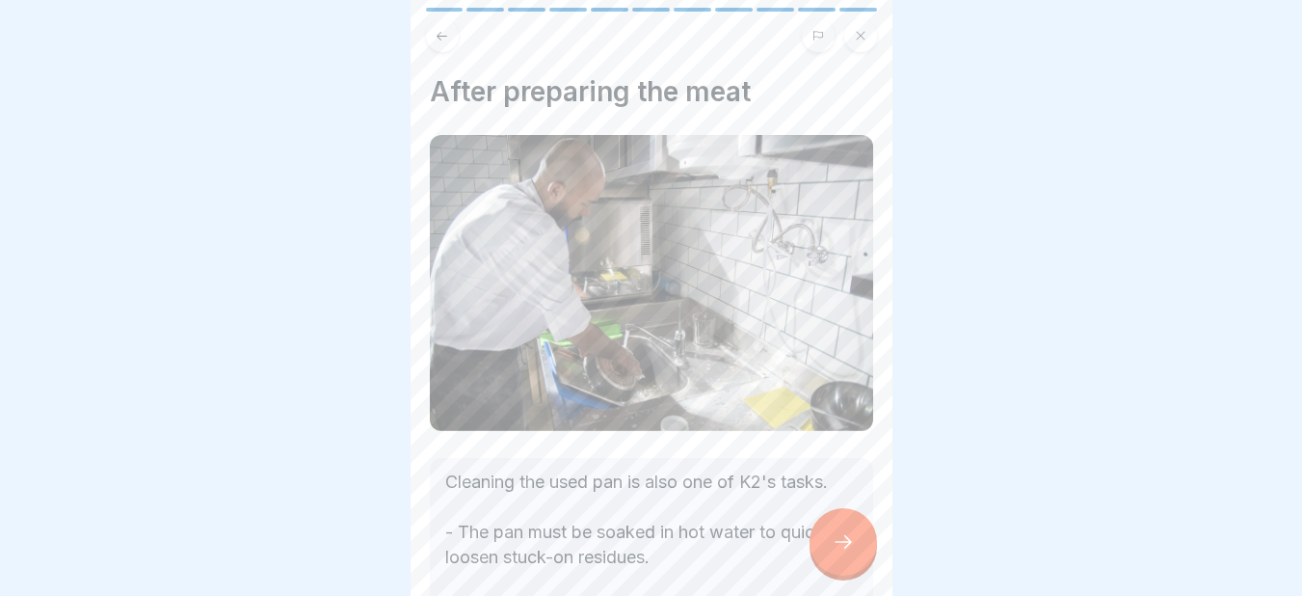
click at [850, 553] on icon at bounding box center [843, 541] width 23 height 23
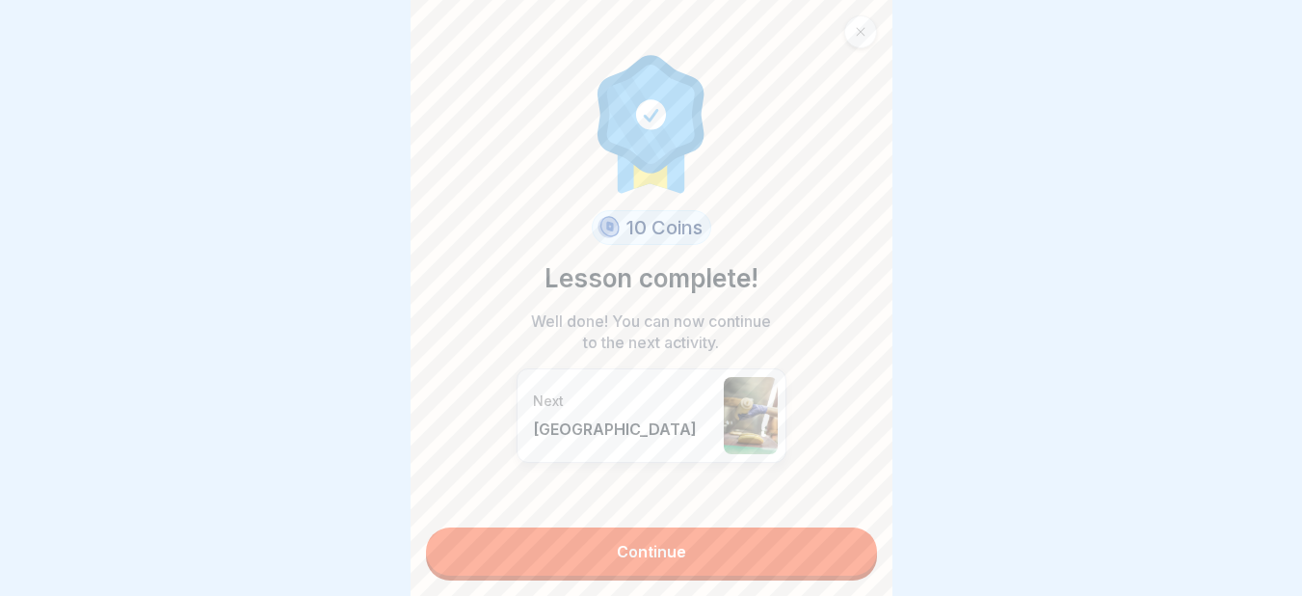
click at [739, 544] on link "Continue" at bounding box center [651, 551] width 451 height 48
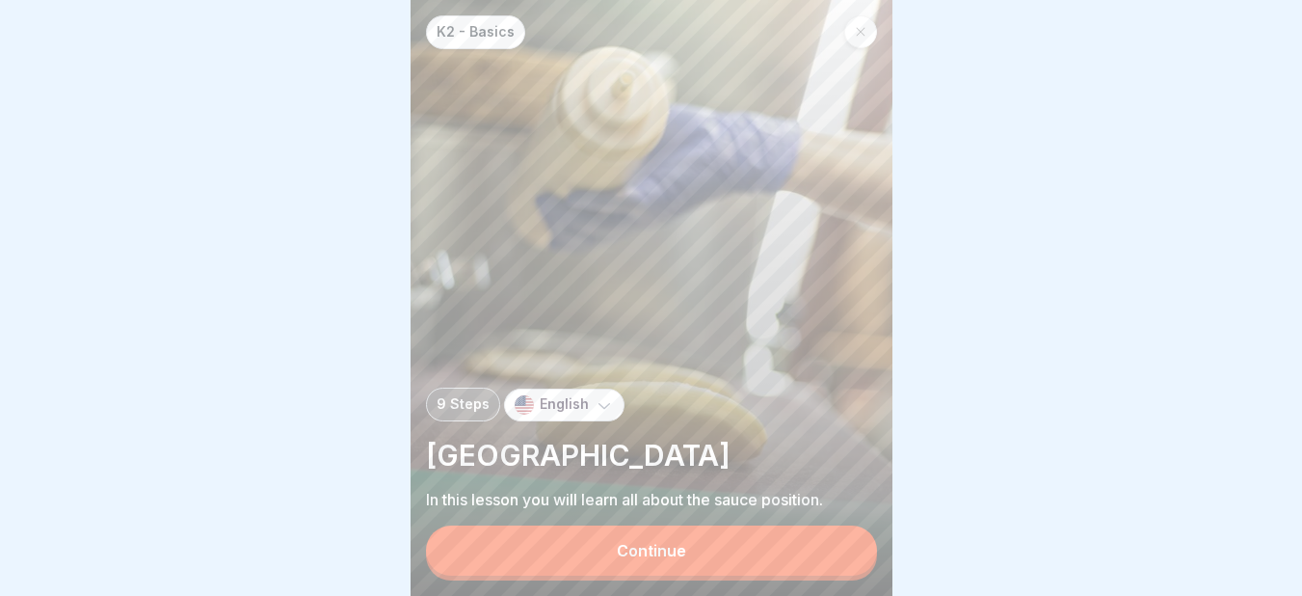
click at [739, 544] on button "Continue" at bounding box center [651, 550] width 451 height 50
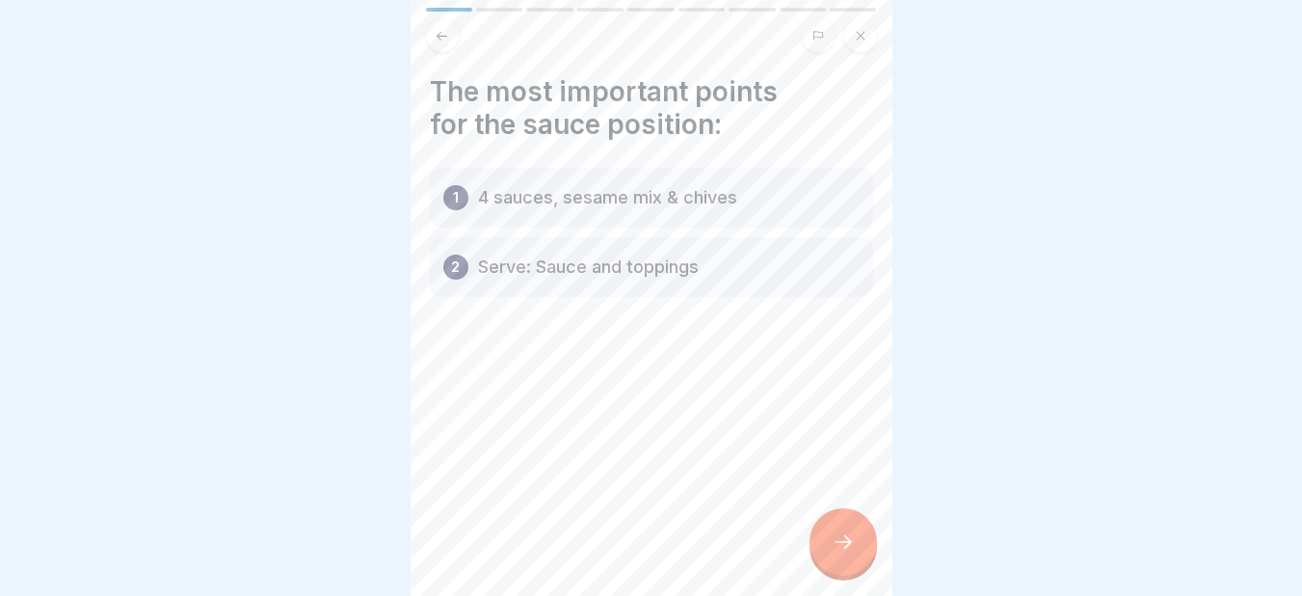
click at [806, 558] on div "The most important points for the sauce position: 1 4 sauces, sesame mix & chiv…" at bounding box center [652, 298] width 482 height 596
click at [832, 553] on icon at bounding box center [843, 541] width 23 height 23
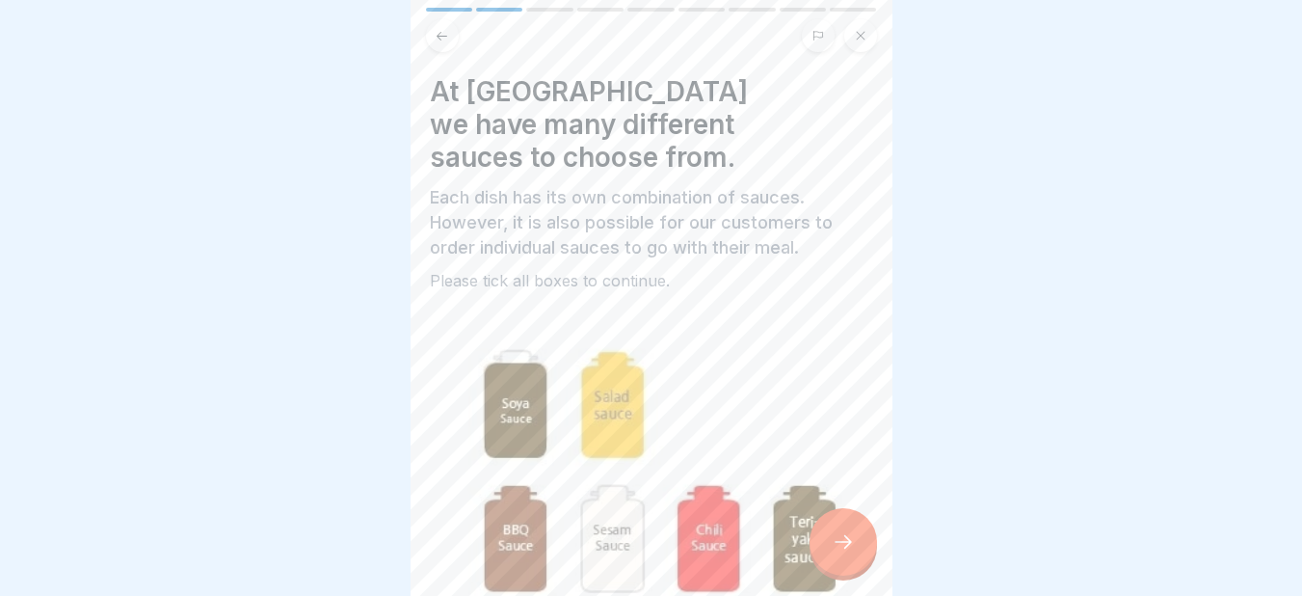
click at [832, 553] on icon at bounding box center [843, 541] width 23 height 23
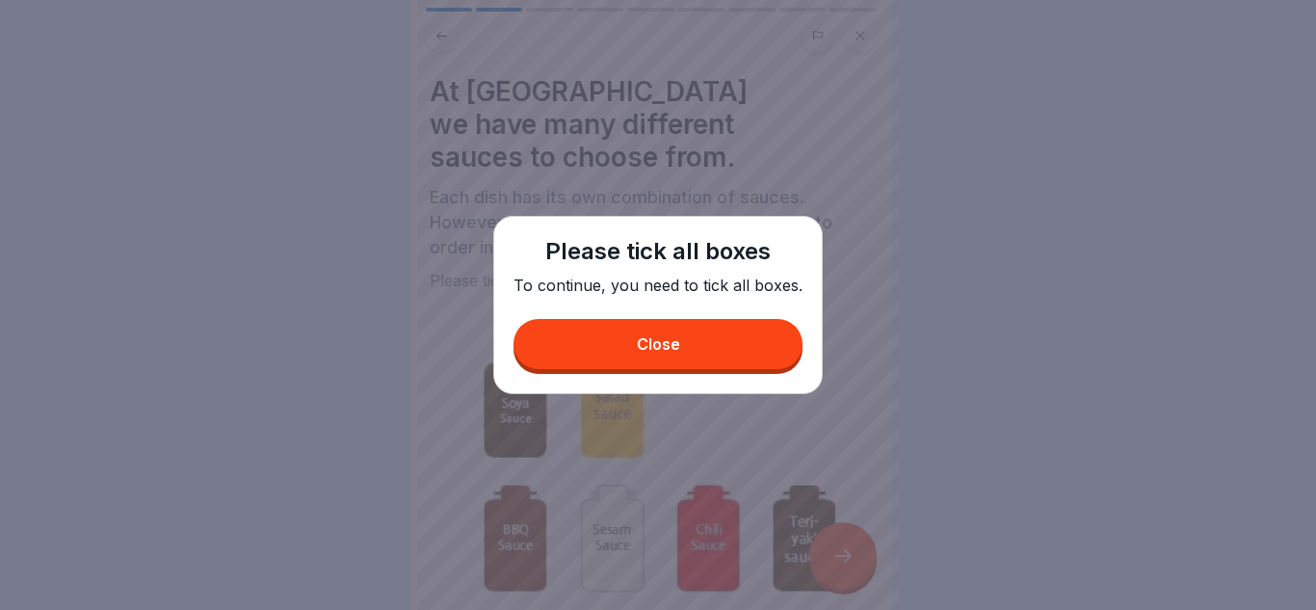
click at [716, 349] on button "Close" at bounding box center [658, 344] width 289 height 50
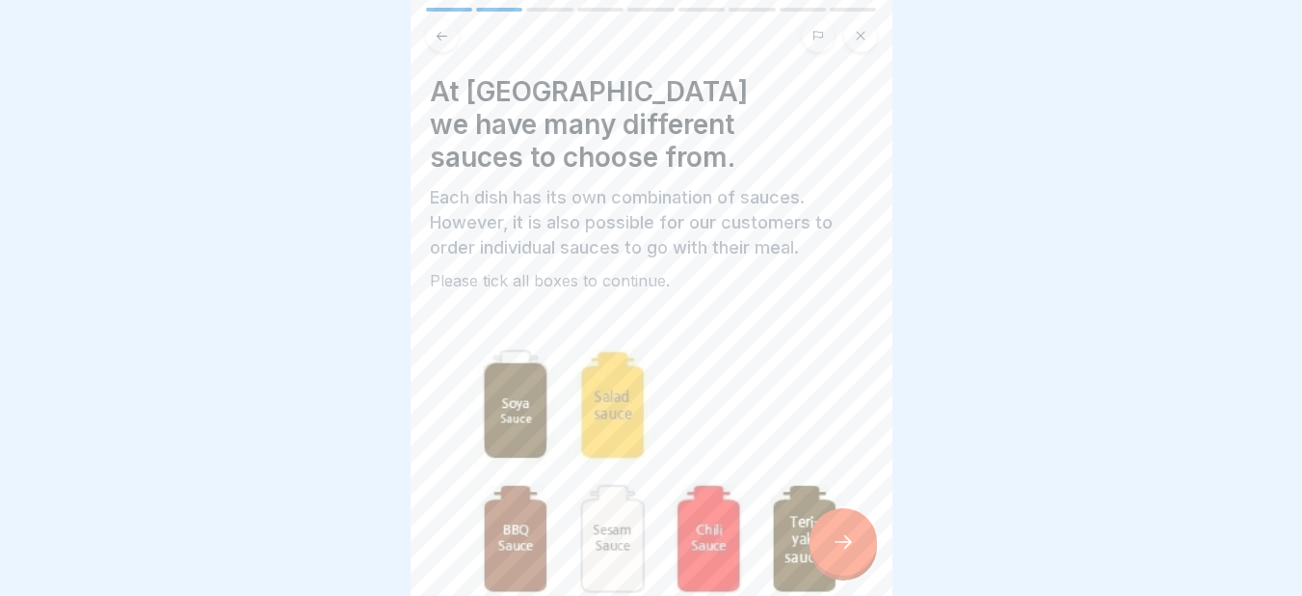
scroll to position [521, 0]
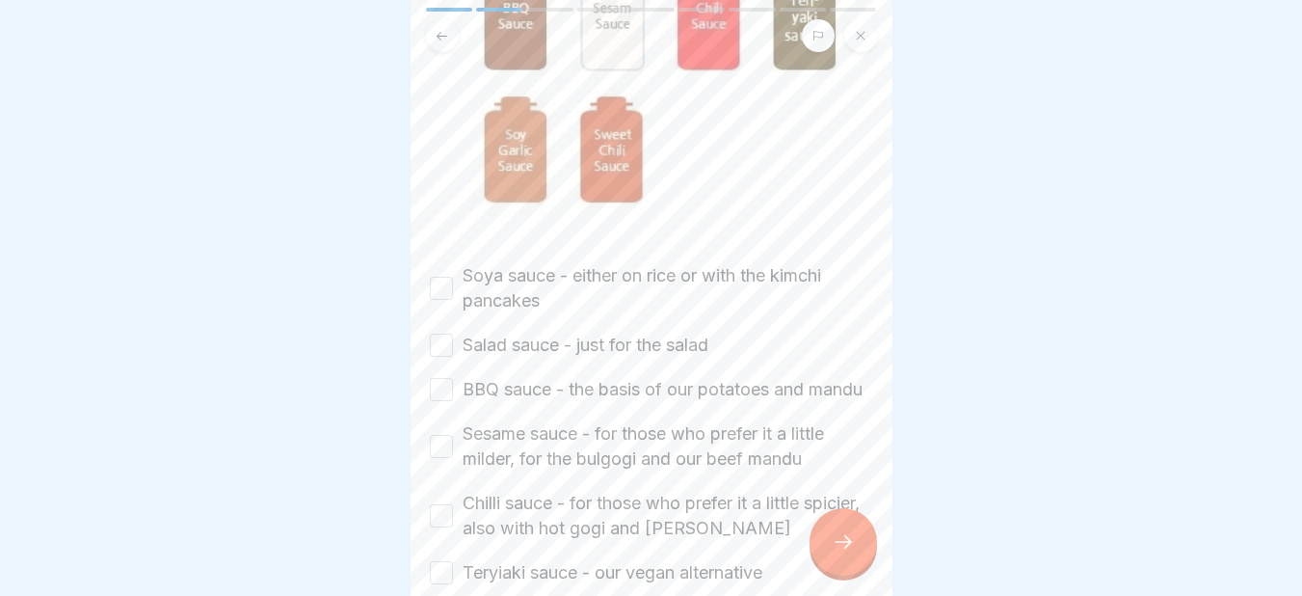
click at [441, 277] on button "Soya sauce - either on rice or with the kimchi pancakes" at bounding box center [441, 288] width 23 height 23
click at [436, 333] on button "Salad sauce - just for the salad" at bounding box center [441, 344] width 23 height 23
click at [449, 378] on button "BBQ sauce - the basis of our potatoes and mandu" at bounding box center [441, 389] width 23 height 23
click at [446, 435] on button "Sesame sauce - for those who prefer it a little milder, for the bulgogi and our…" at bounding box center [441, 446] width 23 height 23
click at [446, 504] on button "Chilli sauce - for those who prefer it a little spicier, also with hot gogi and…" at bounding box center [441, 515] width 23 height 23
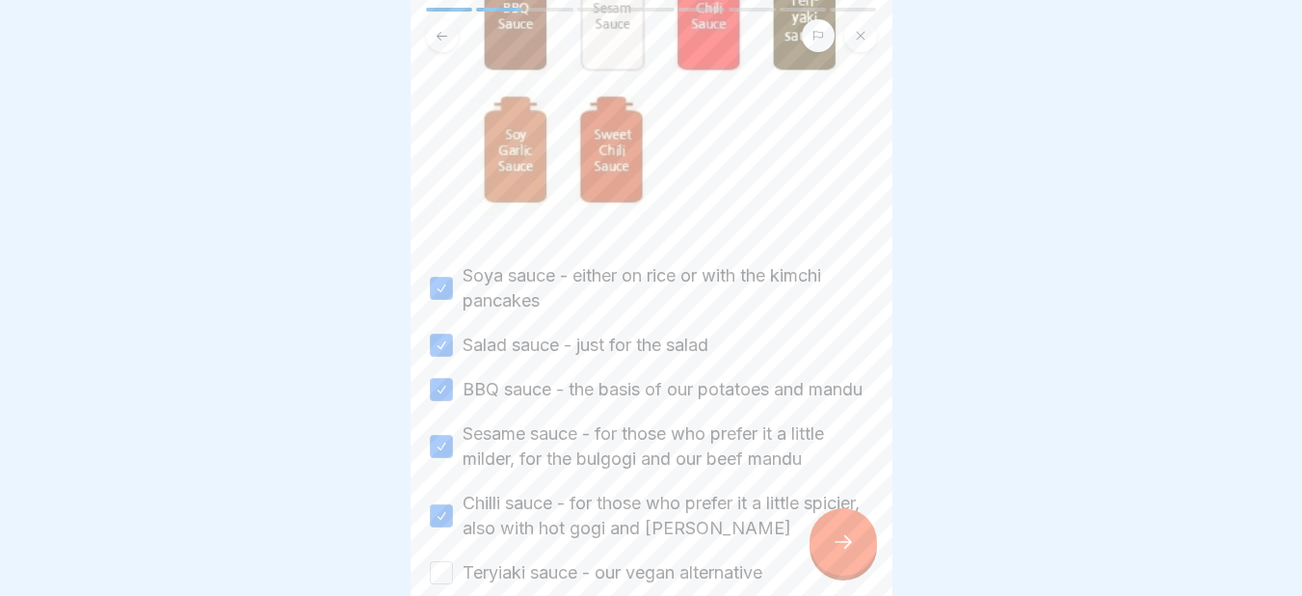
click at [438, 561] on button "Teryiaki sauce - our vegan alternative" at bounding box center [441, 572] width 23 height 23
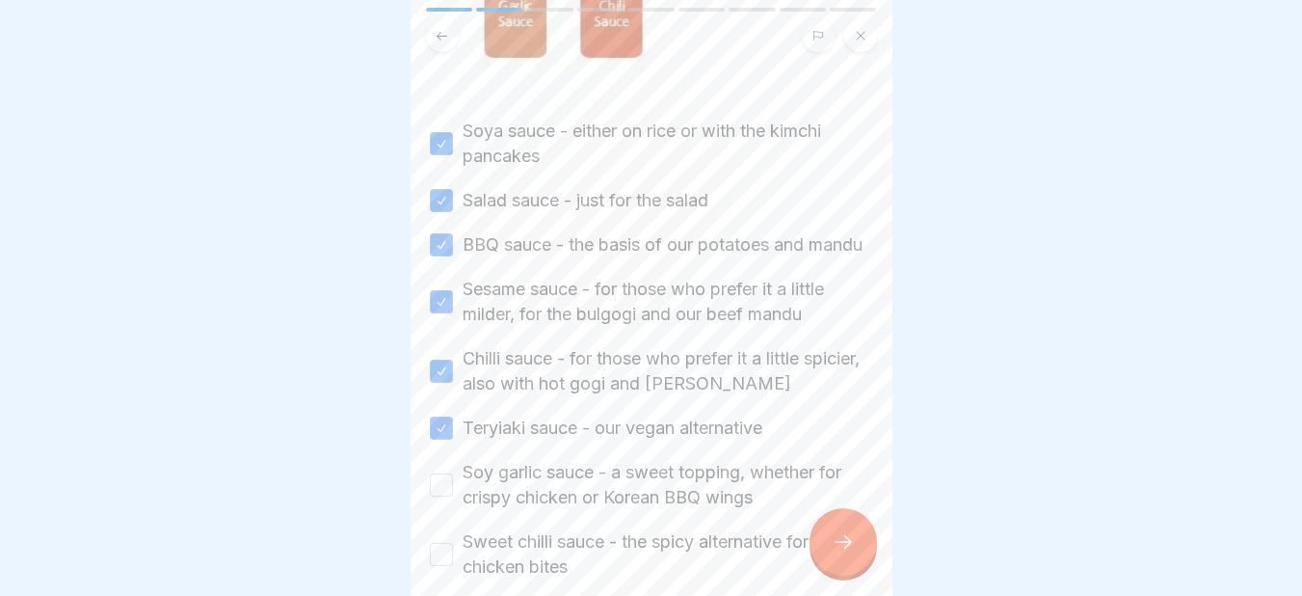
scroll to position [743, 0]
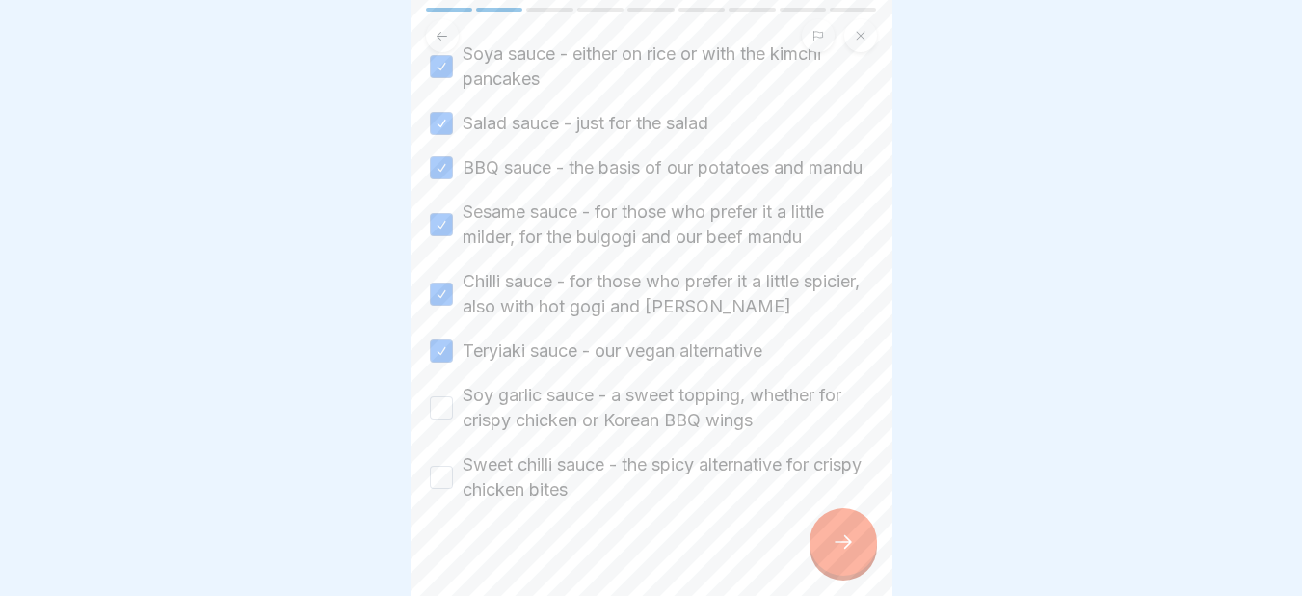
click at [449, 396] on button "Soy garlic sauce - a sweet topping, whether for crispy chicken or Korean BBQ wi…" at bounding box center [441, 407] width 23 height 23
click at [441, 465] on button "Sweet chilli sauce - the spicy alternative for crispy chicken bites" at bounding box center [441, 476] width 23 height 23
click at [854, 553] on icon at bounding box center [843, 541] width 23 height 23
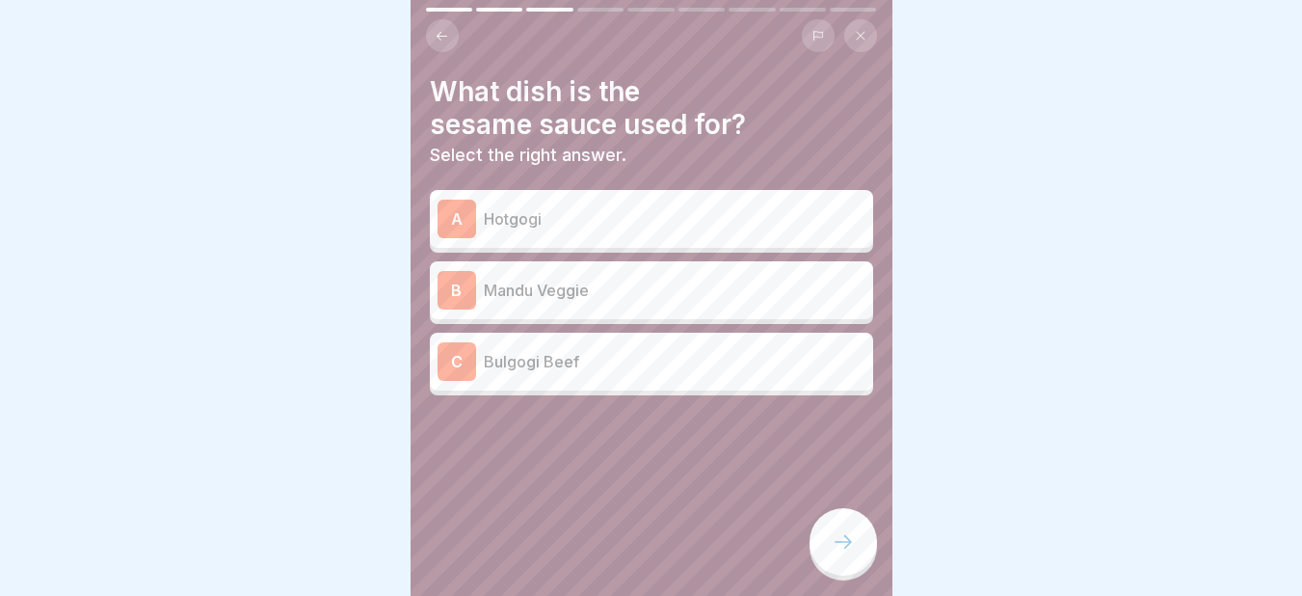
click at [516, 370] on p "Bulgogi Beef" at bounding box center [675, 361] width 382 height 23
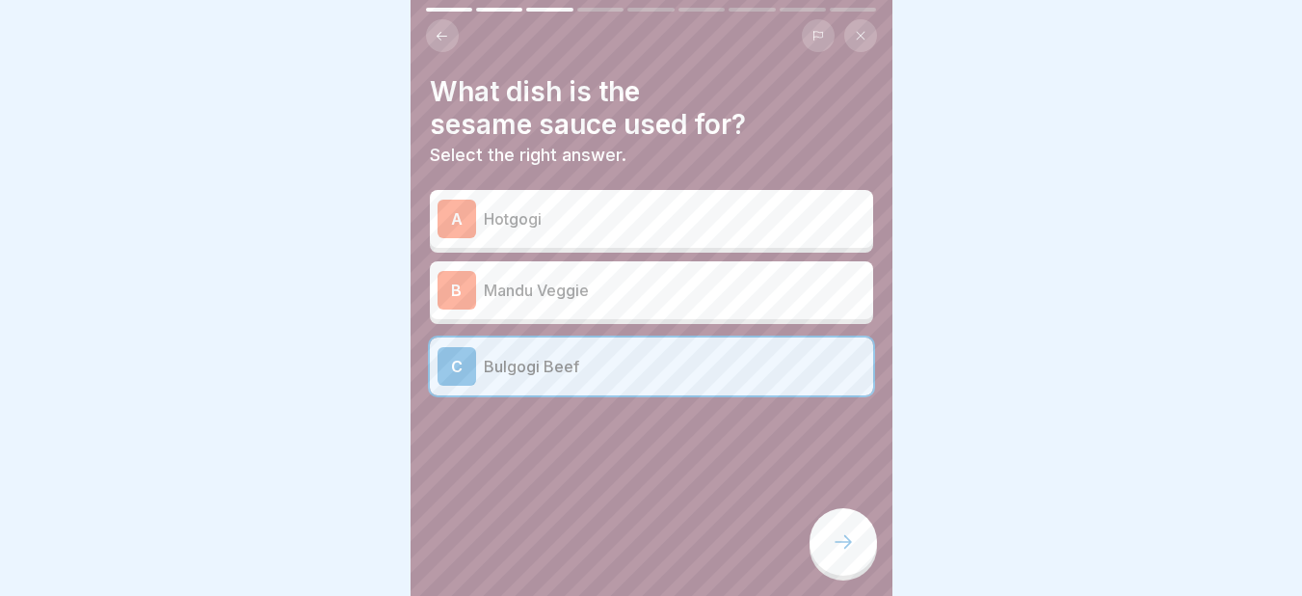
click at [841, 553] on icon at bounding box center [843, 541] width 23 height 23
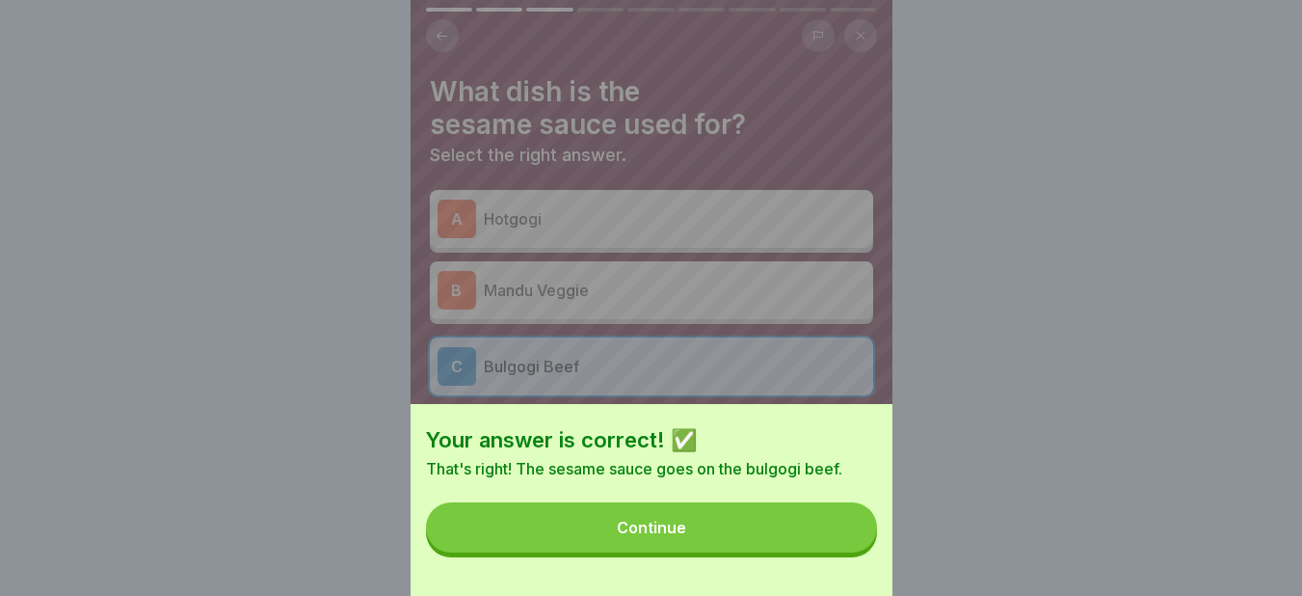
click at [841, 552] on button "Continue" at bounding box center [651, 527] width 451 height 50
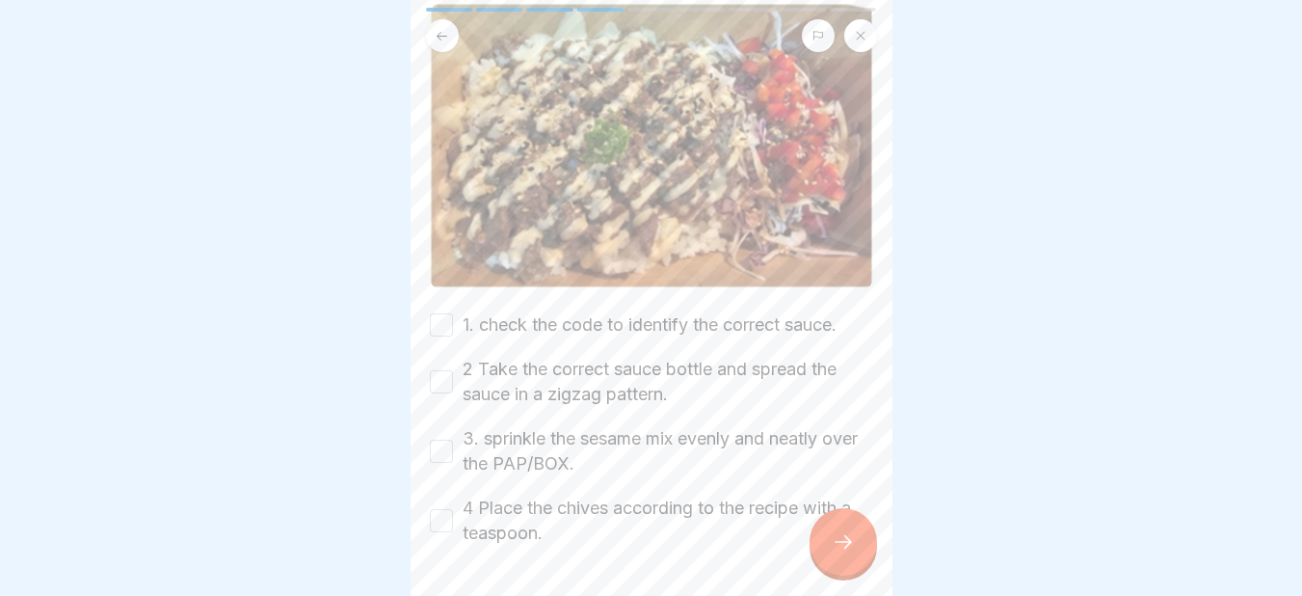
scroll to position [273, 0]
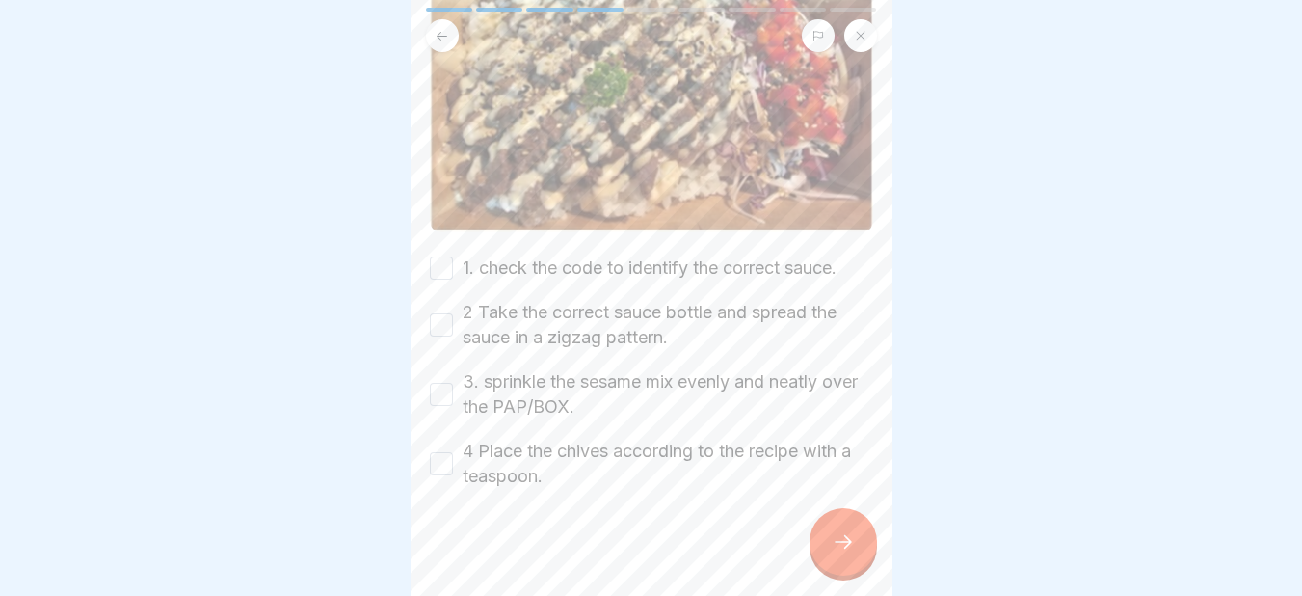
click at [447, 265] on button "1. check the code to identify the correct sauce." at bounding box center [441, 267] width 23 height 23
drag, startPoint x: 446, startPoint y: 315, endPoint x: 439, endPoint y: 383, distance: 67.8
click at [439, 383] on div "1. check the code to identify the correct sauce. 2 Take the correct sauce bottl…" at bounding box center [651, 371] width 443 height 233
click at [439, 383] on button "3. sprinkle the sesame mix evenly and neatly over the PAP/BOX." at bounding box center [441, 394] width 23 height 23
click at [447, 452] on button "4 Place the chives according to the recipe with a teaspoon." at bounding box center [441, 463] width 23 height 23
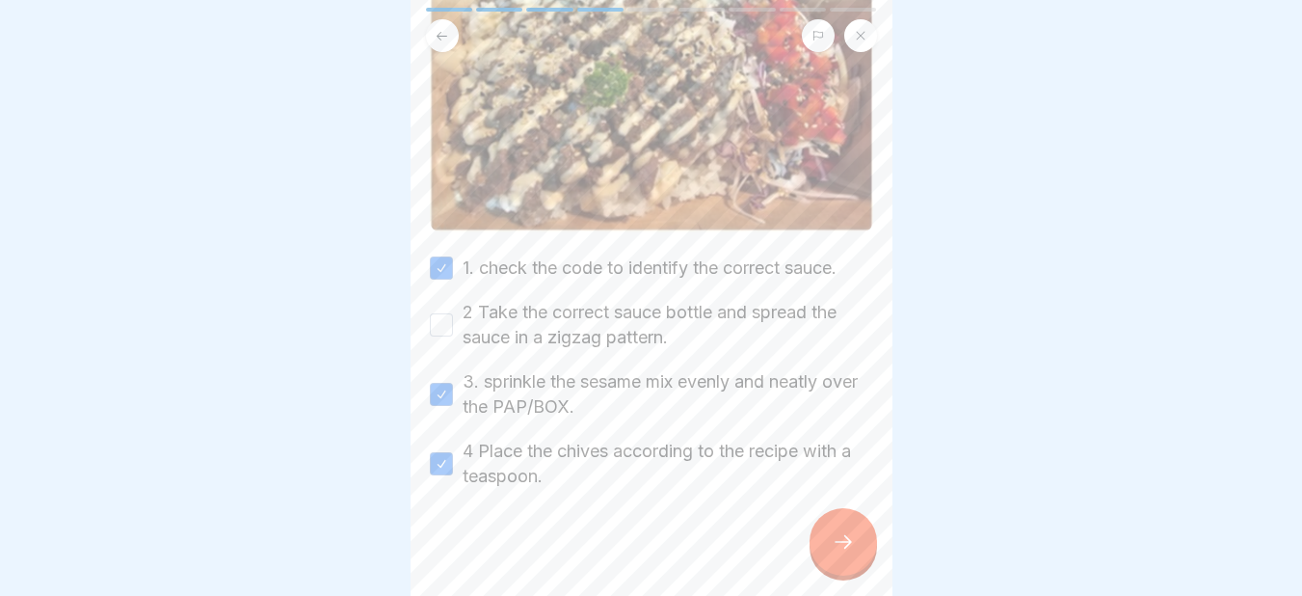
click at [437, 319] on button "2 Take the correct sauce bottle and spread the sauce in a zigzag pattern." at bounding box center [441, 324] width 23 height 23
click at [834, 553] on icon at bounding box center [843, 541] width 23 height 23
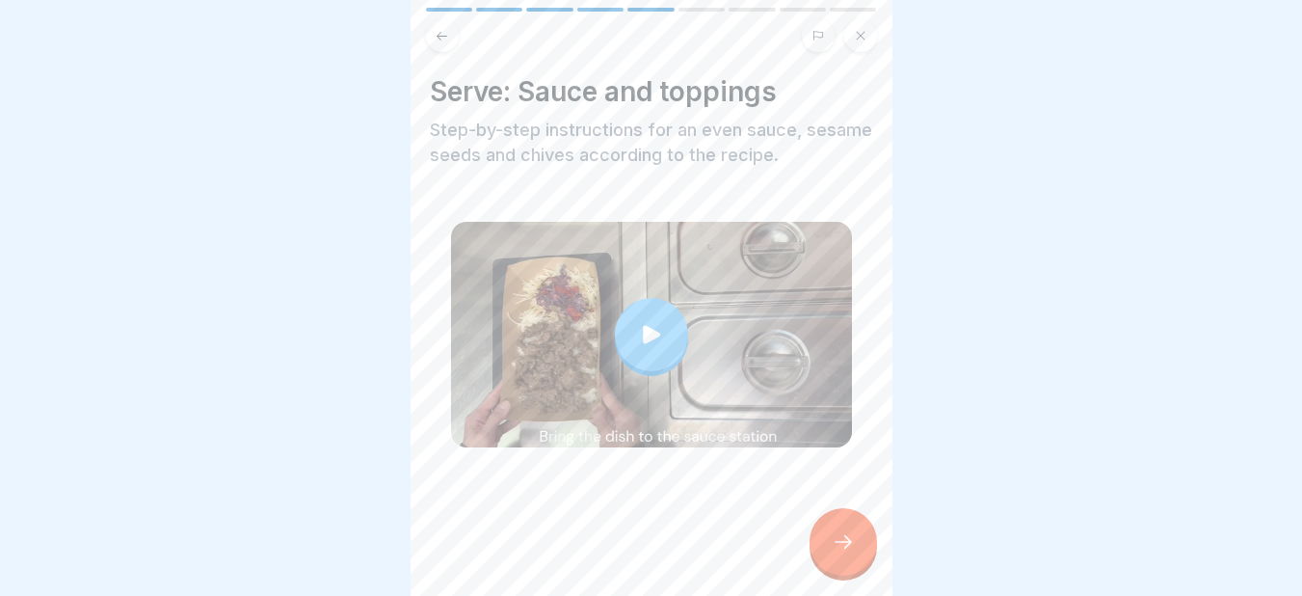
click at [834, 553] on icon at bounding box center [843, 541] width 23 height 23
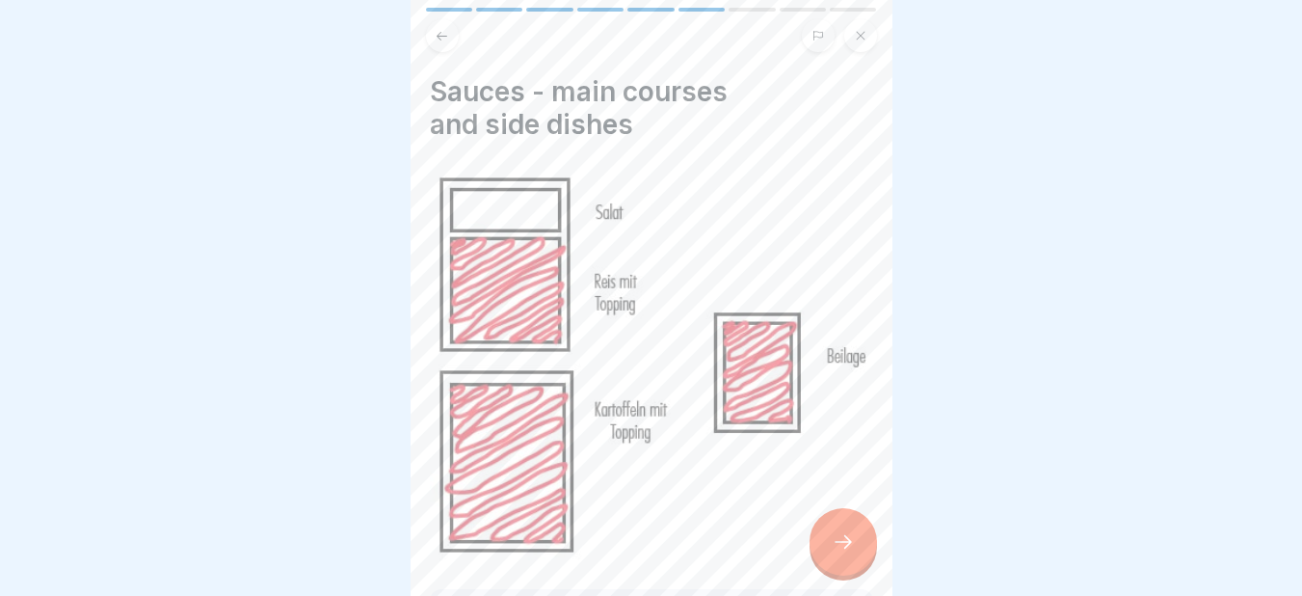
click at [834, 553] on icon at bounding box center [843, 541] width 23 height 23
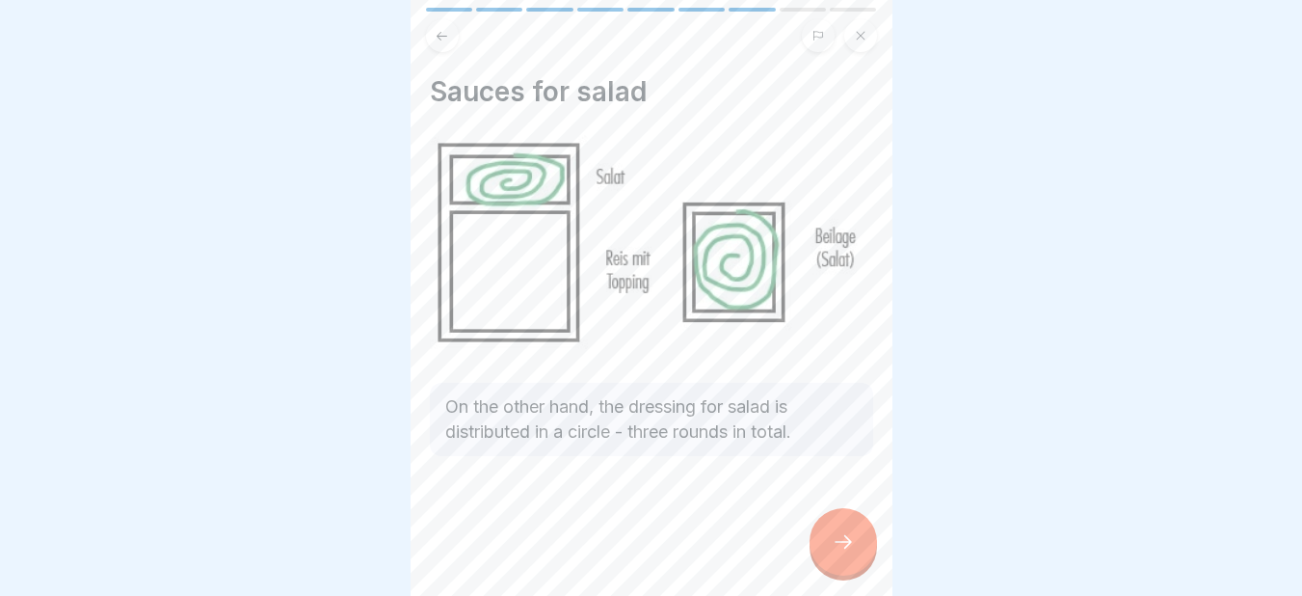
click at [834, 553] on icon at bounding box center [843, 541] width 23 height 23
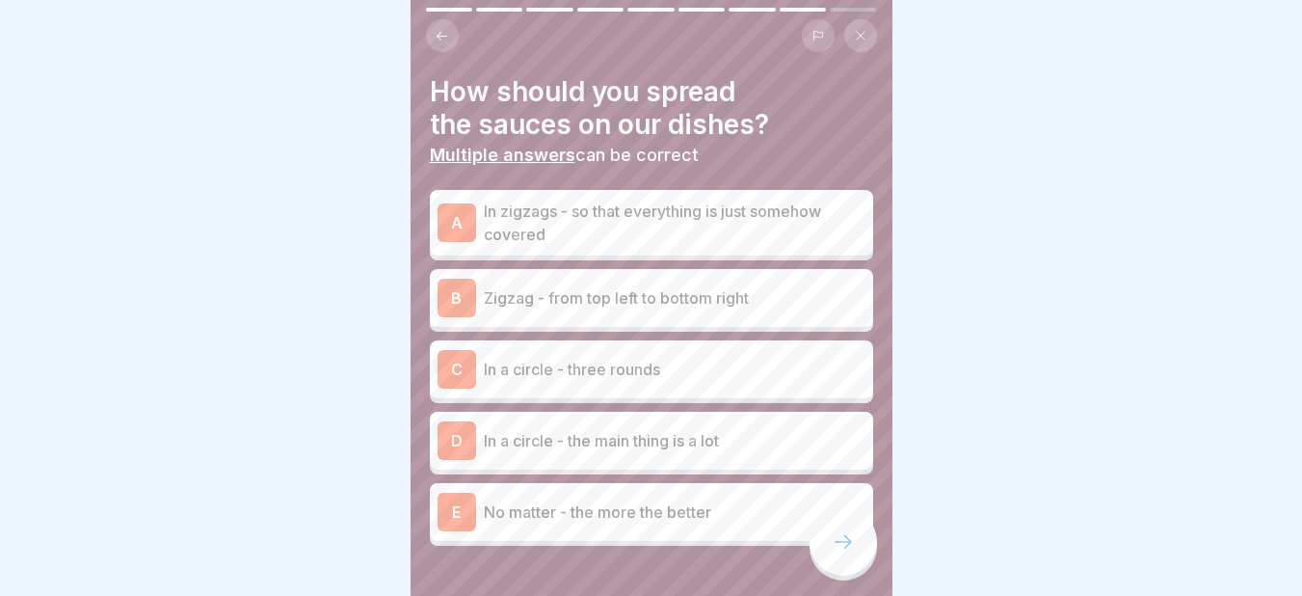
click at [506, 297] on p "Zigzag - from top left to bottom right" at bounding box center [675, 297] width 382 height 23
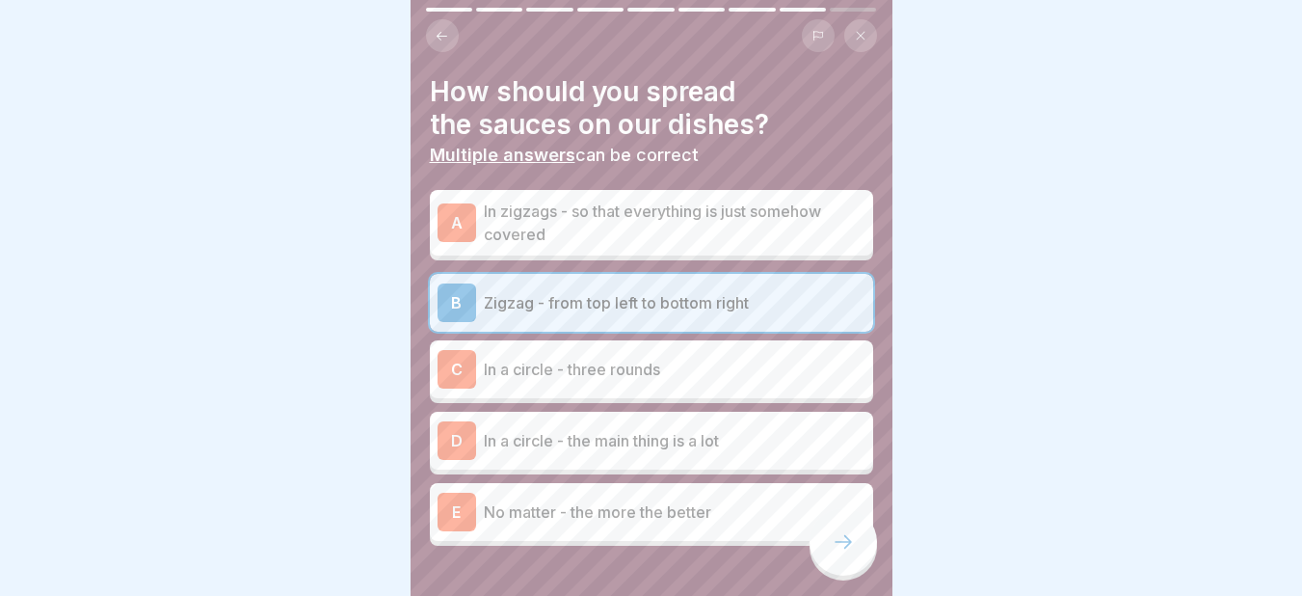
click at [492, 214] on p "In zigzags - so that everything is just somehow covered" at bounding box center [675, 222] width 382 height 46
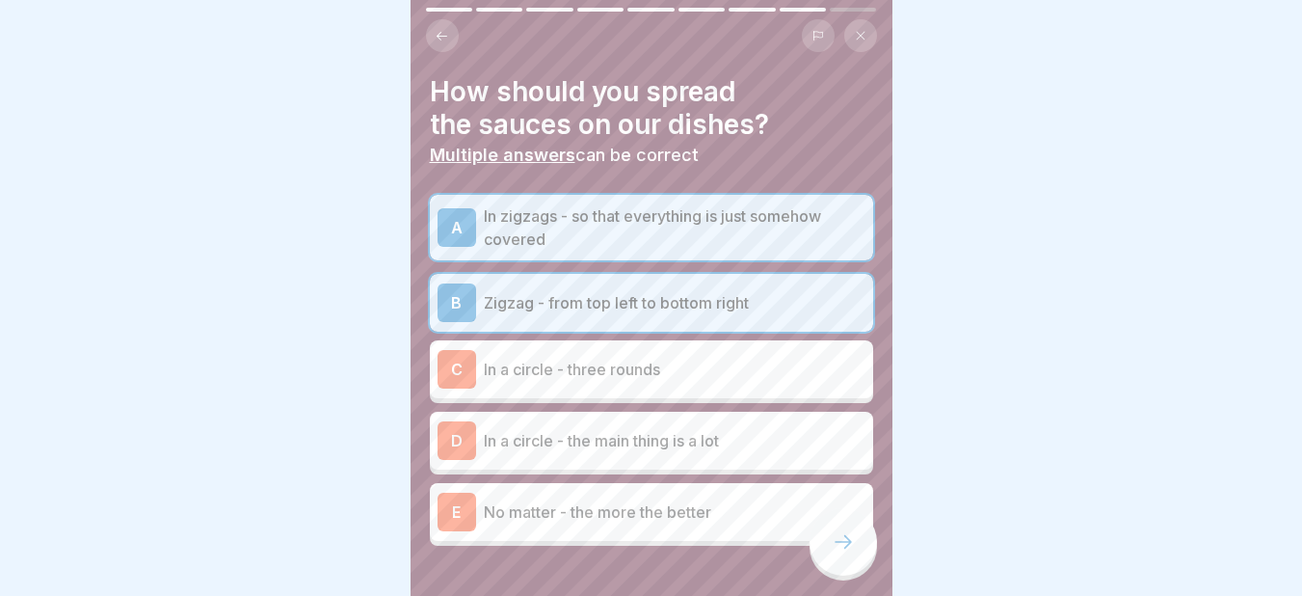
click at [511, 235] on p "In zigzags - so that everything is just somehow covered" at bounding box center [675, 227] width 382 height 46
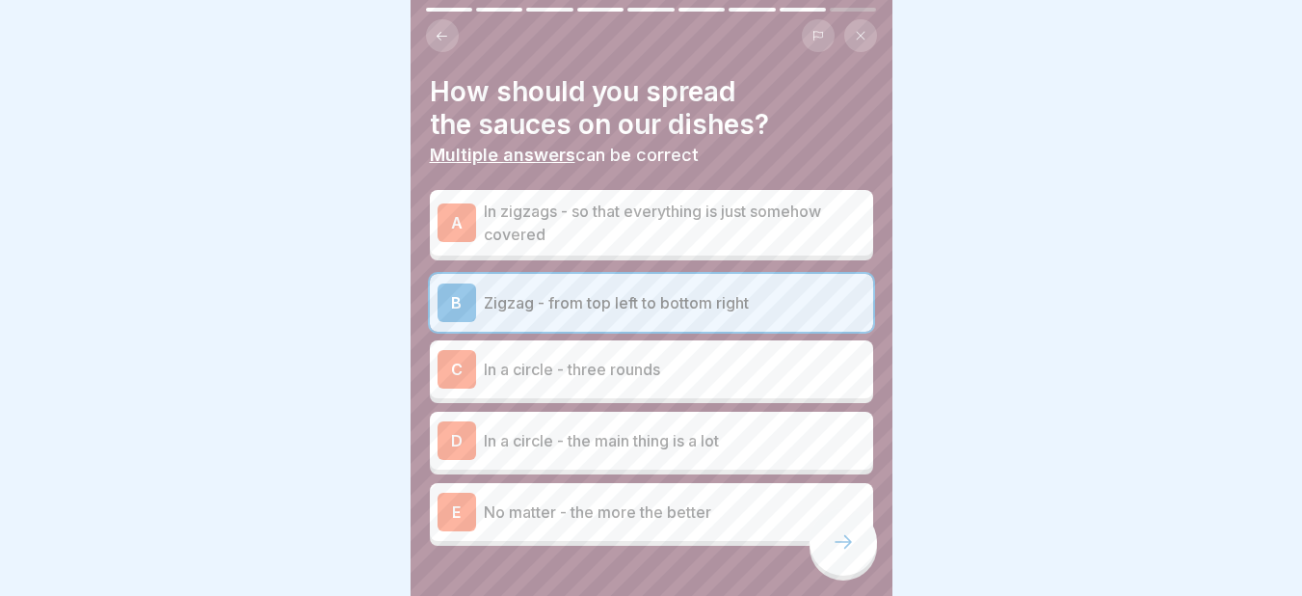
click at [497, 370] on p "In a circle - three rounds" at bounding box center [675, 369] width 382 height 23
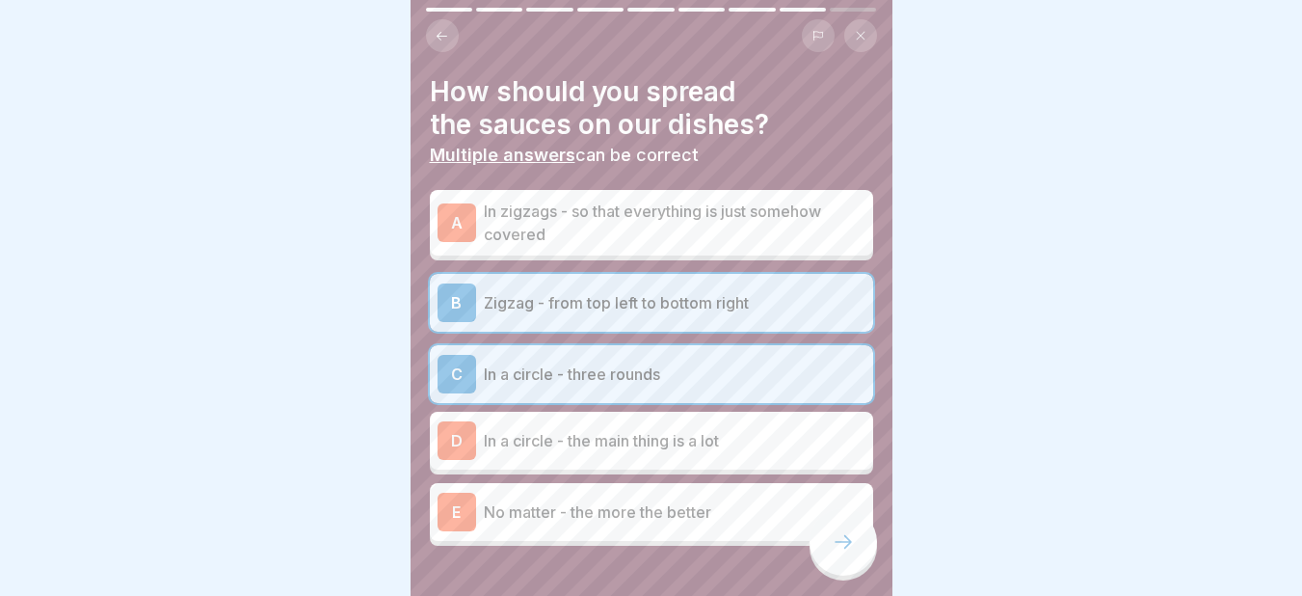
click at [848, 553] on icon at bounding box center [843, 541] width 23 height 23
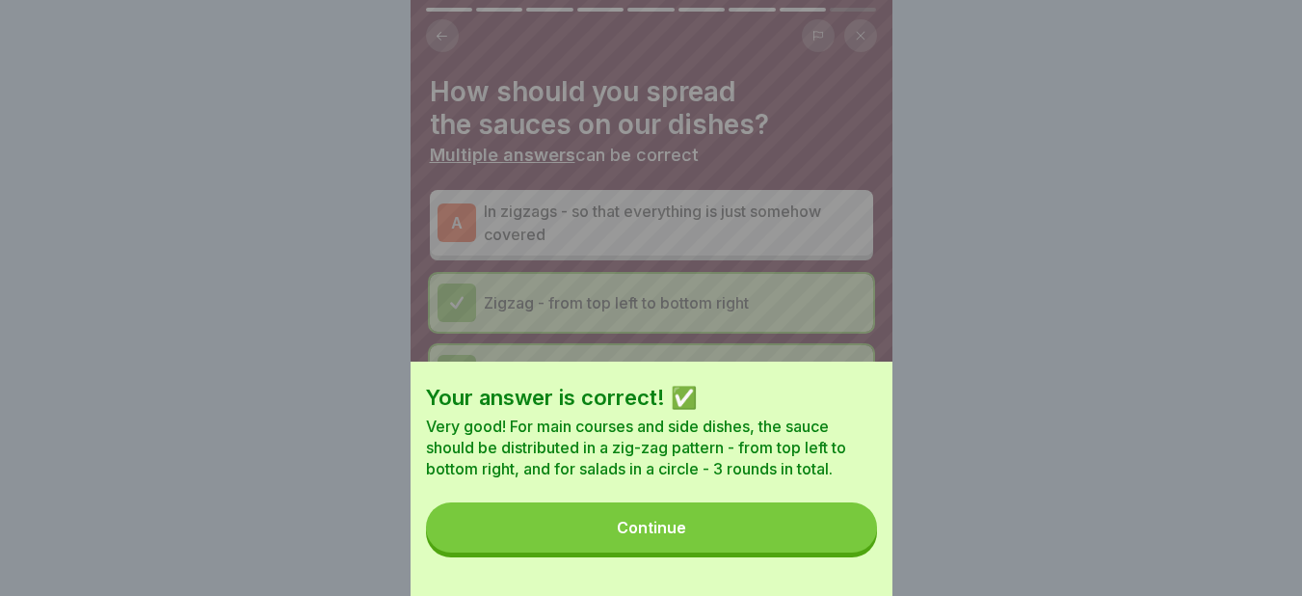
click at [772, 539] on button "Continue" at bounding box center [651, 527] width 451 height 50
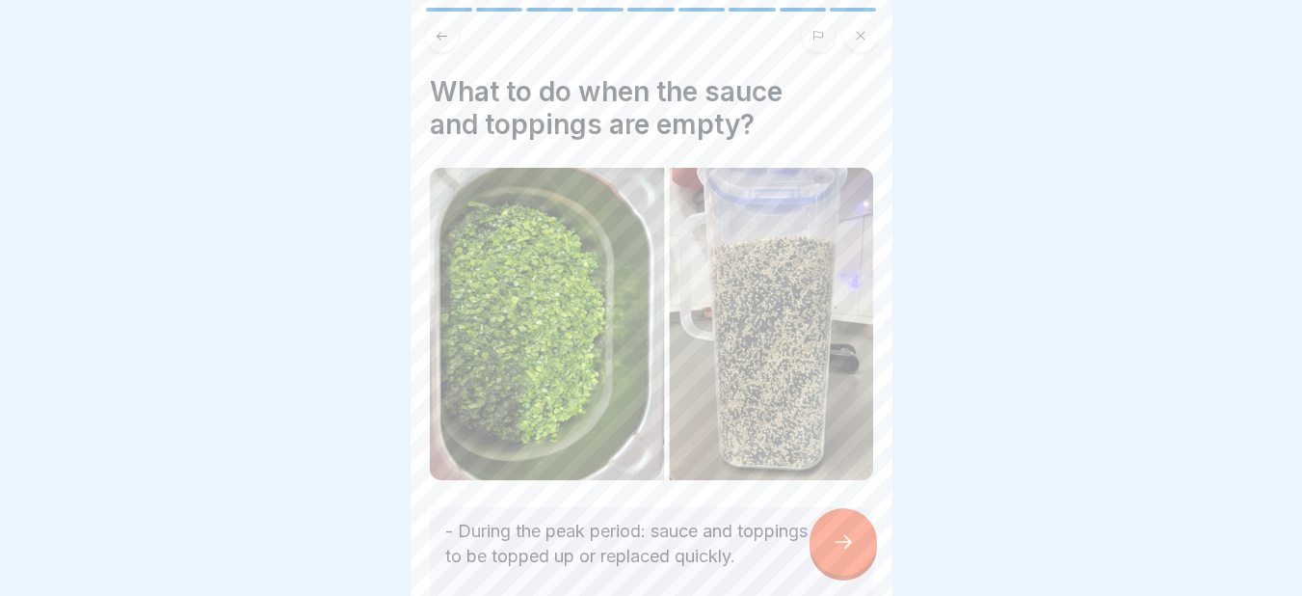
click at [841, 548] on icon at bounding box center [843, 541] width 23 height 23
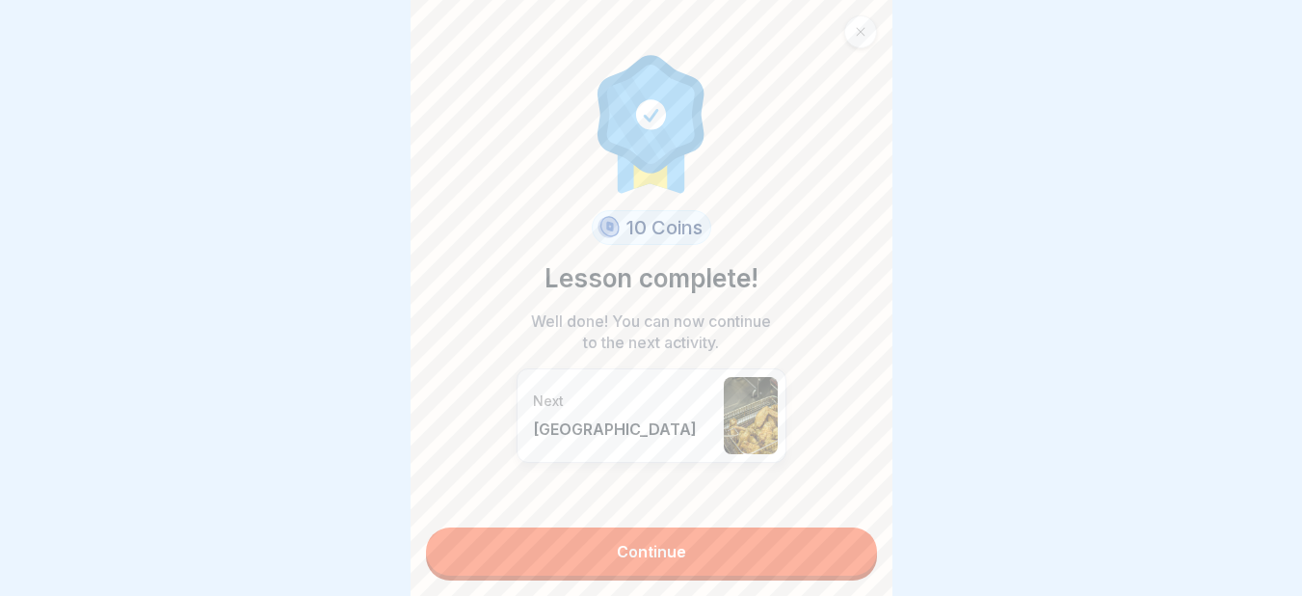
click at [714, 563] on link "Continue" at bounding box center [651, 551] width 451 height 48
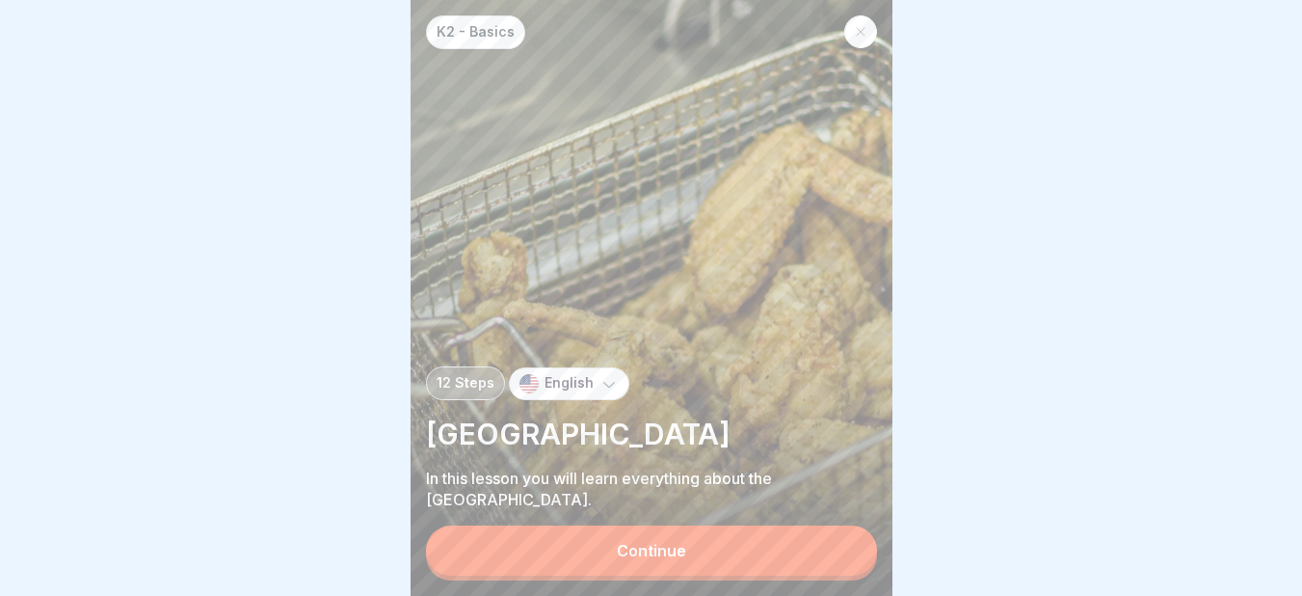
click at [714, 563] on button "Continue" at bounding box center [651, 550] width 451 height 50
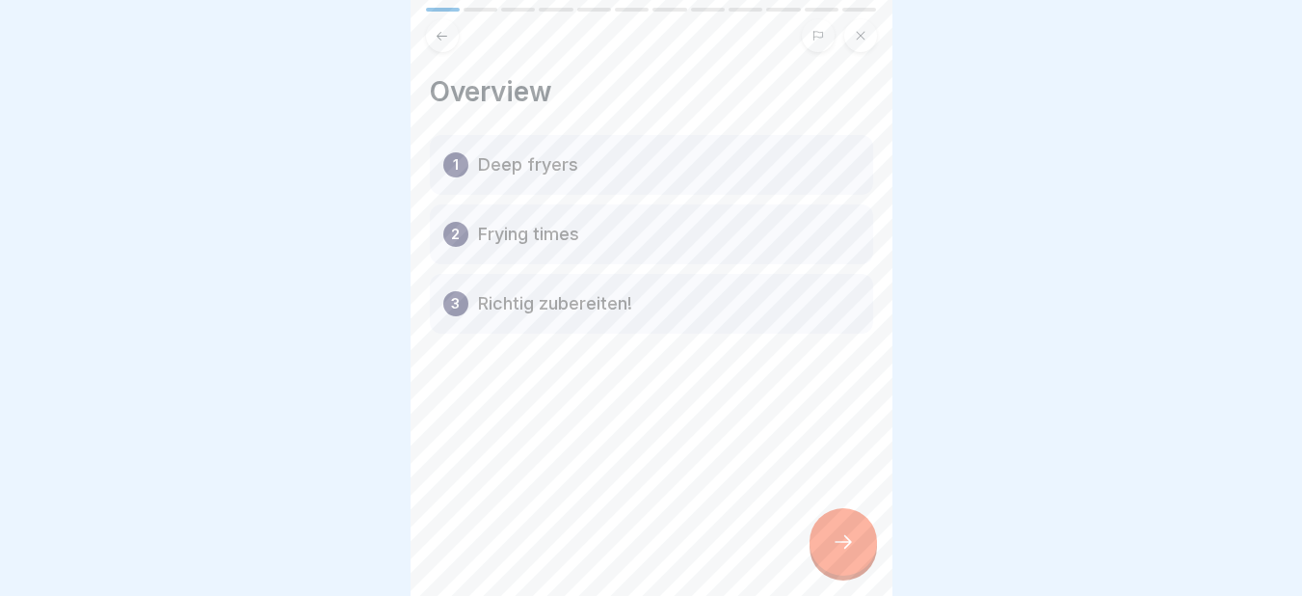
click at [835, 553] on icon at bounding box center [843, 541] width 23 height 23
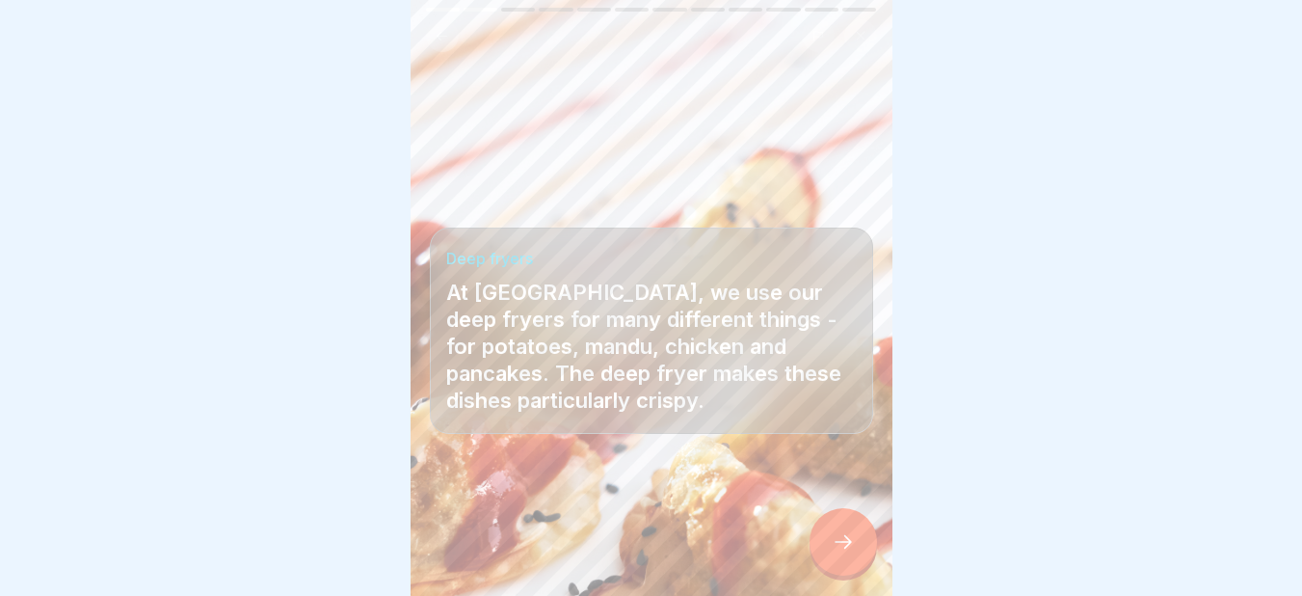
click at [835, 553] on icon at bounding box center [843, 541] width 23 height 23
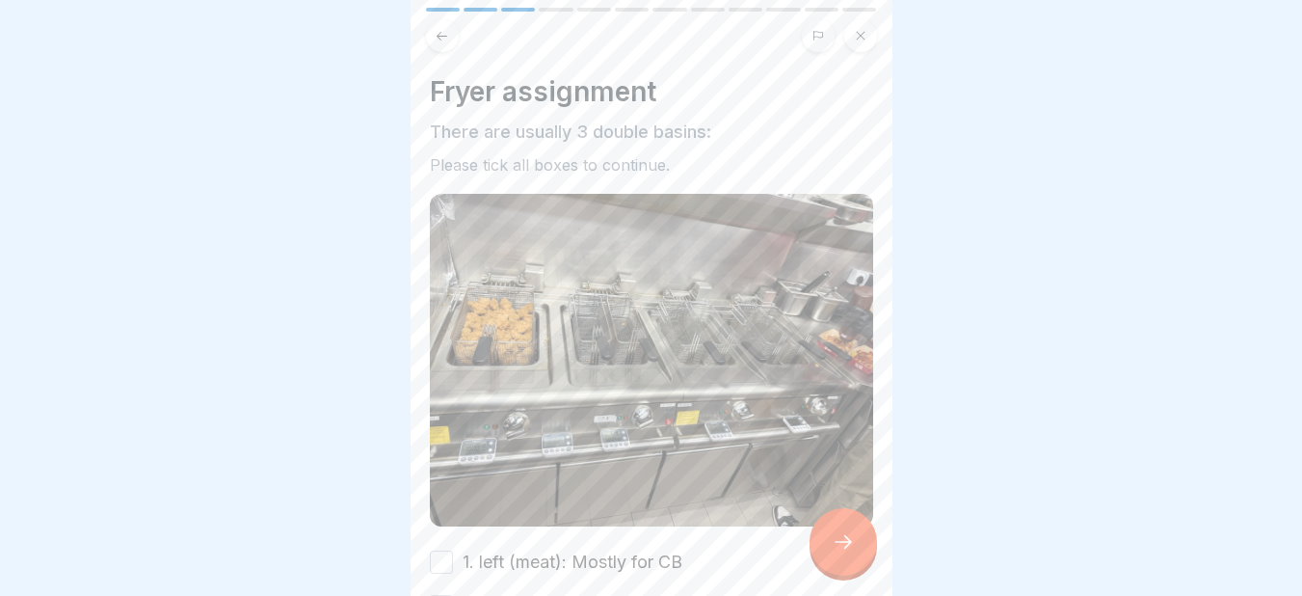
click at [835, 553] on icon at bounding box center [843, 541] width 23 height 23
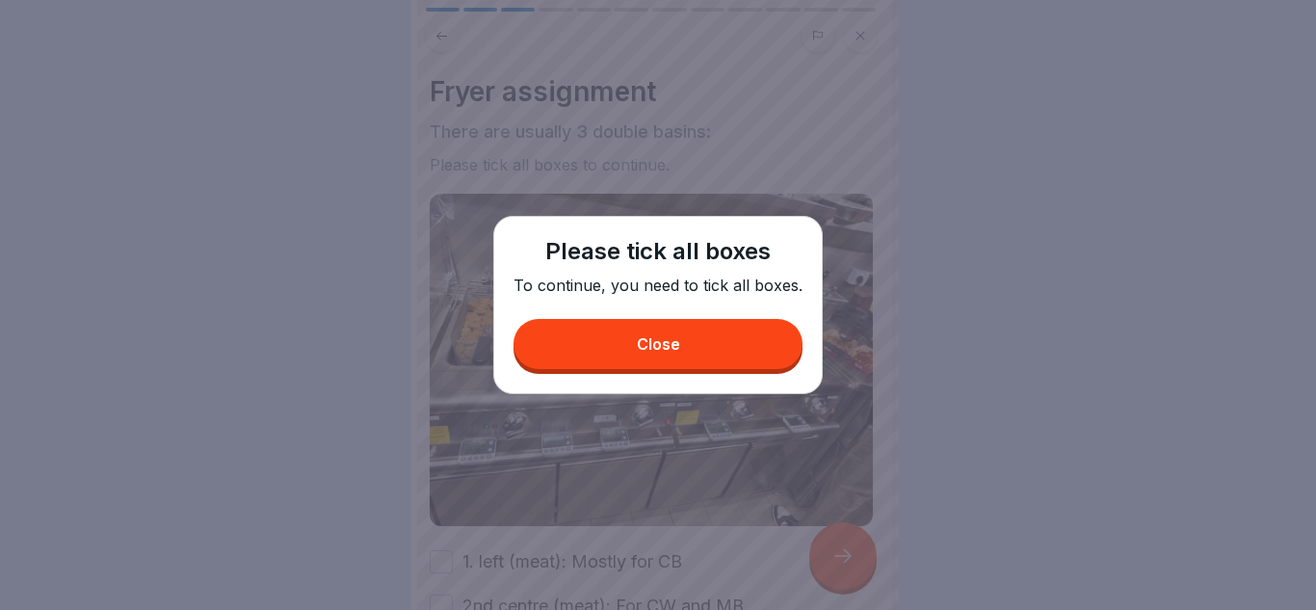
click at [653, 344] on div "Close" at bounding box center [658, 343] width 43 height 17
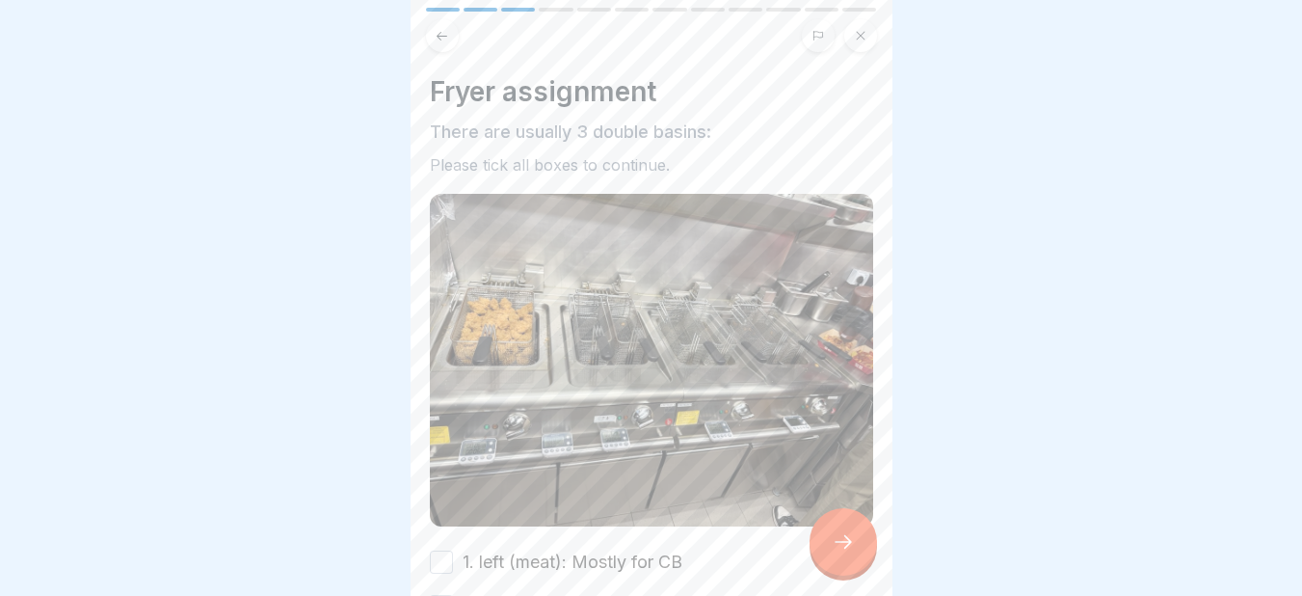
scroll to position [242, 0]
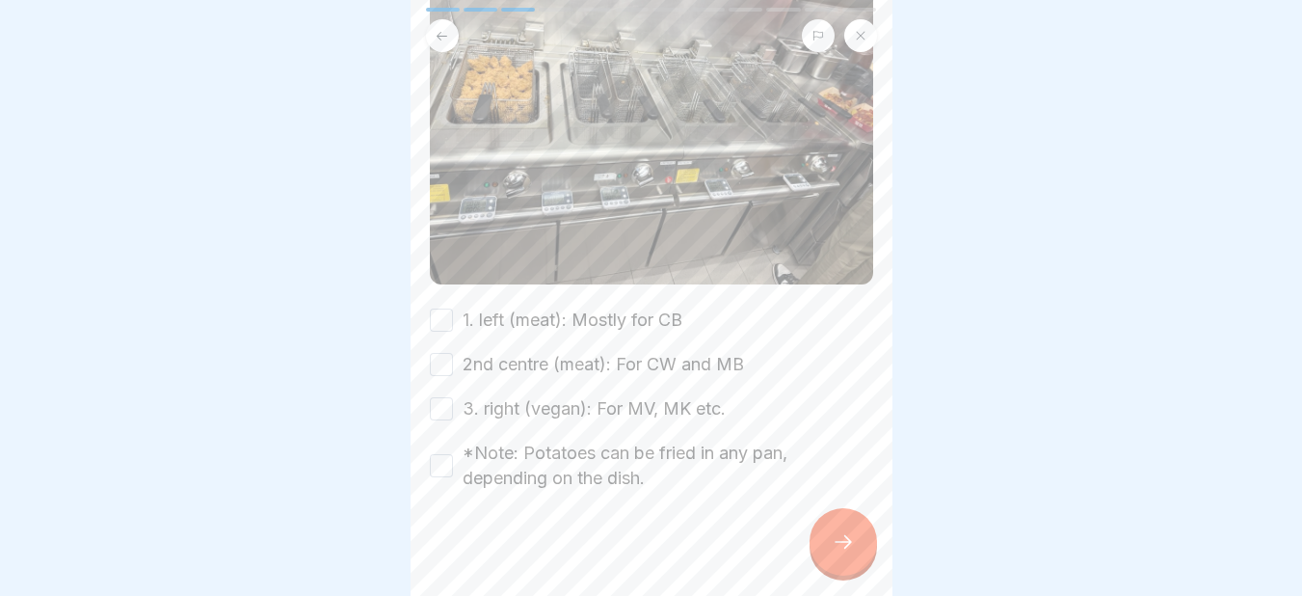
click at [448, 308] on button "1. left (meat): Mostly for CB" at bounding box center [441, 319] width 23 height 23
click at [441, 362] on button "2nd centre (meat): For CW and MB" at bounding box center [441, 364] width 23 height 23
click at [440, 383] on div "1. left (meat): Mostly for CB 2nd centre (meat): For CW and MB 3. right (vegan)…" at bounding box center [651, 398] width 443 height 183
click at [438, 397] on button "3. right (vegan): For MV, MK etc." at bounding box center [441, 408] width 23 height 23
click at [444, 454] on button "*Note: Potatoes can be fried in any pan, depending on the dish." at bounding box center [441, 465] width 23 height 23
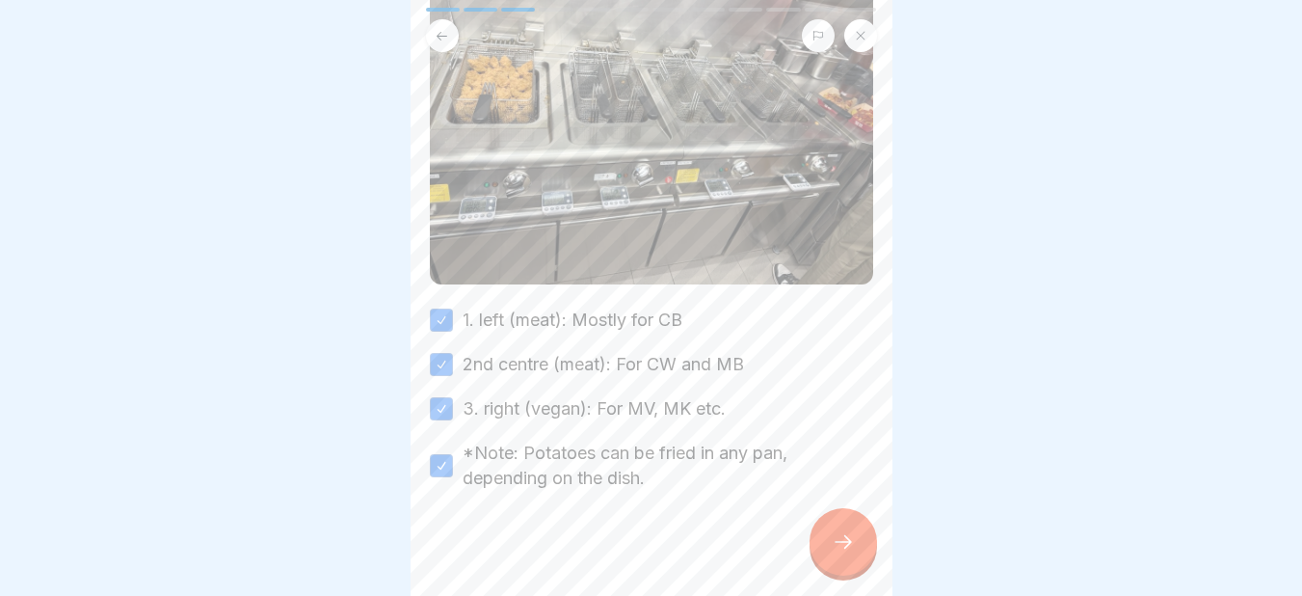
click at [834, 553] on icon at bounding box center [843, 541] width 23 height 23
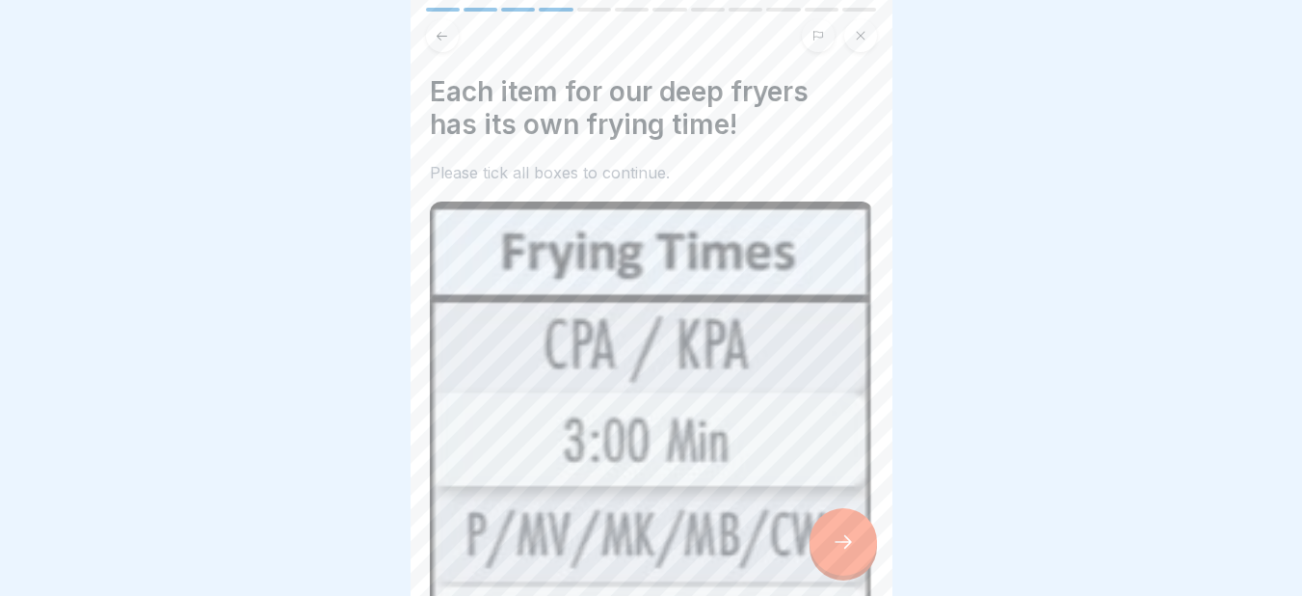
click at [834, 553] on icon at bounding box center [843, 541] width 23 height 23
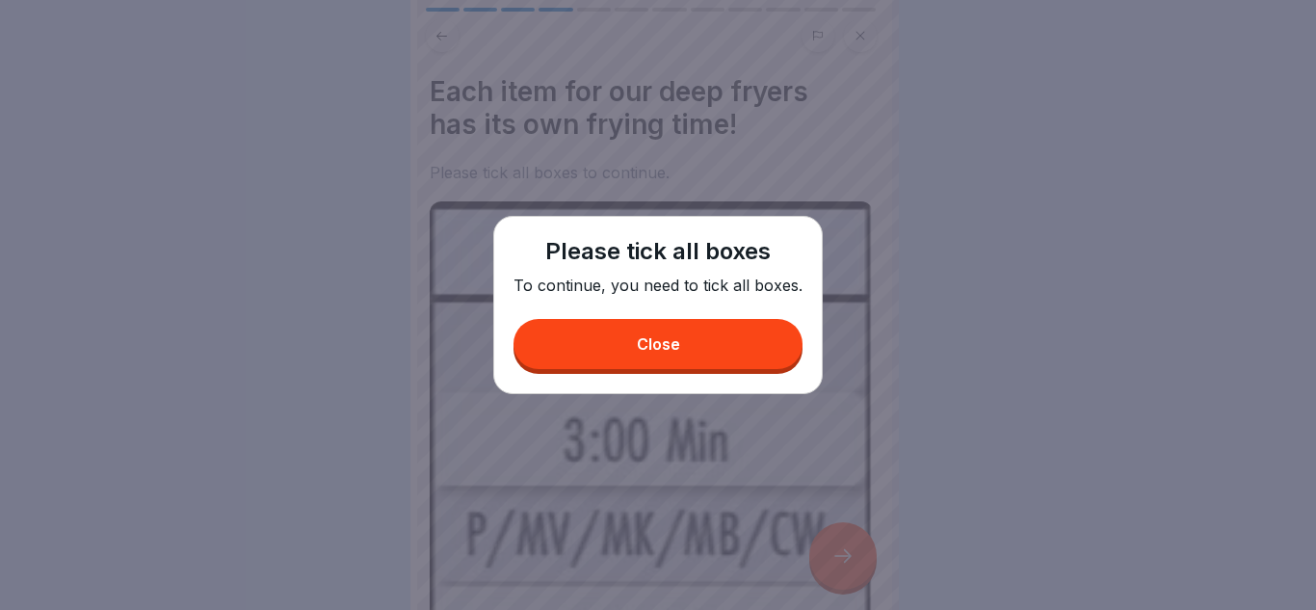
click at [680, 347] on button "Close" at bounding box center [658, 344] width 289 height 50
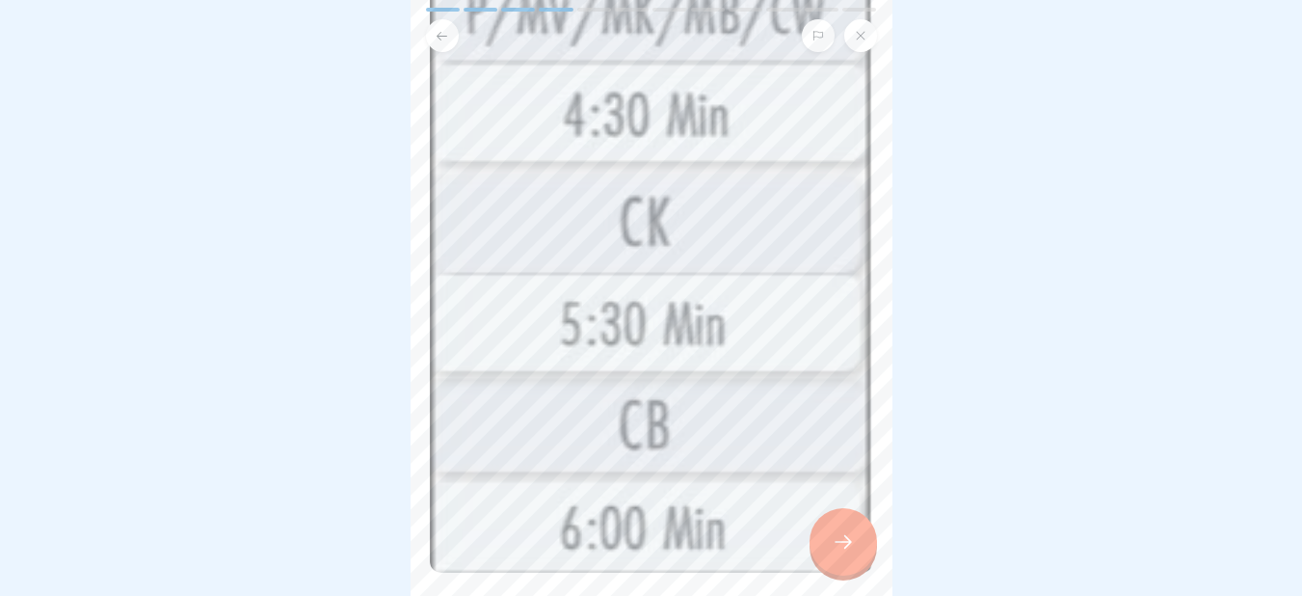
scroll to position [816, 0]
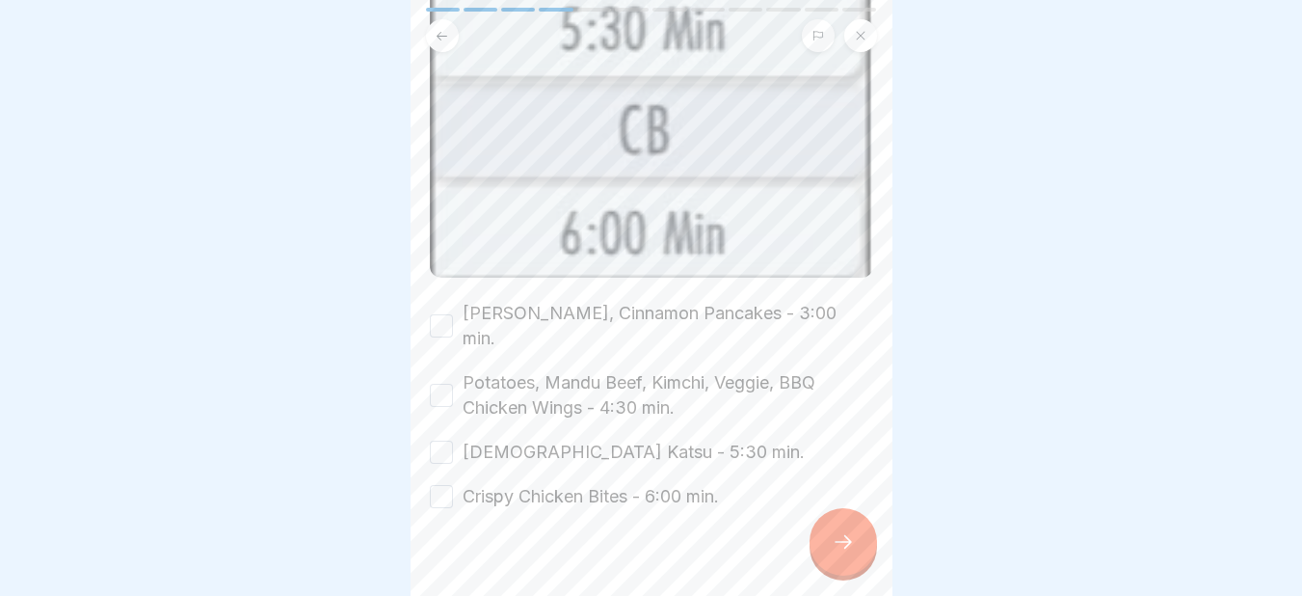
click at [439, 314] on button "Kimchi Pancakes, Cinnamon Pancakes - 3:00 min." at bounding box center [441, 325] width 23 height 23
drag, startPoint x: 439, startPoint y: 358, endPoint x: 439, endPoint y: 418, distance: 60.7
click at [439, 418] on div "Kimchi Pancakes, Cinnamon Pancakes - 3:00 min. Potatoes, Mandu Beef, Kimchi, Ve…" at bounding box center [651, 405] width 443 height 208
click at [439, 440] on button "Korean Katsu - 5:30 min." at bounding box center [441, 451] width 23 height 23
click at [440, 485] on button "Crispy Chicken Bites - 6:00 min." at bounding box center [441, 496] width 23 height 23
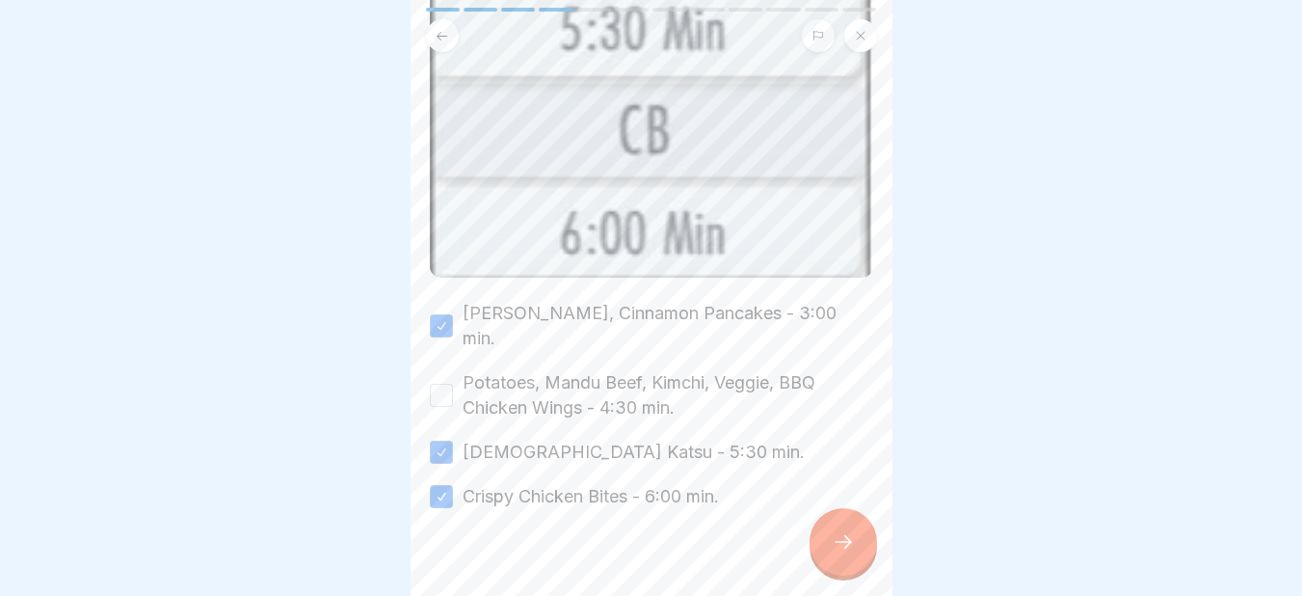
click at [440, 384] on button "Potatoes, Mandu Beef, Kimchi, Veggie, BBQ Chicken Wings - 4:30 min." at bounding box center [441, 395] width 23 height 23
click at [834, 546] on div at bounding box center [842, 541] width 67 height 67
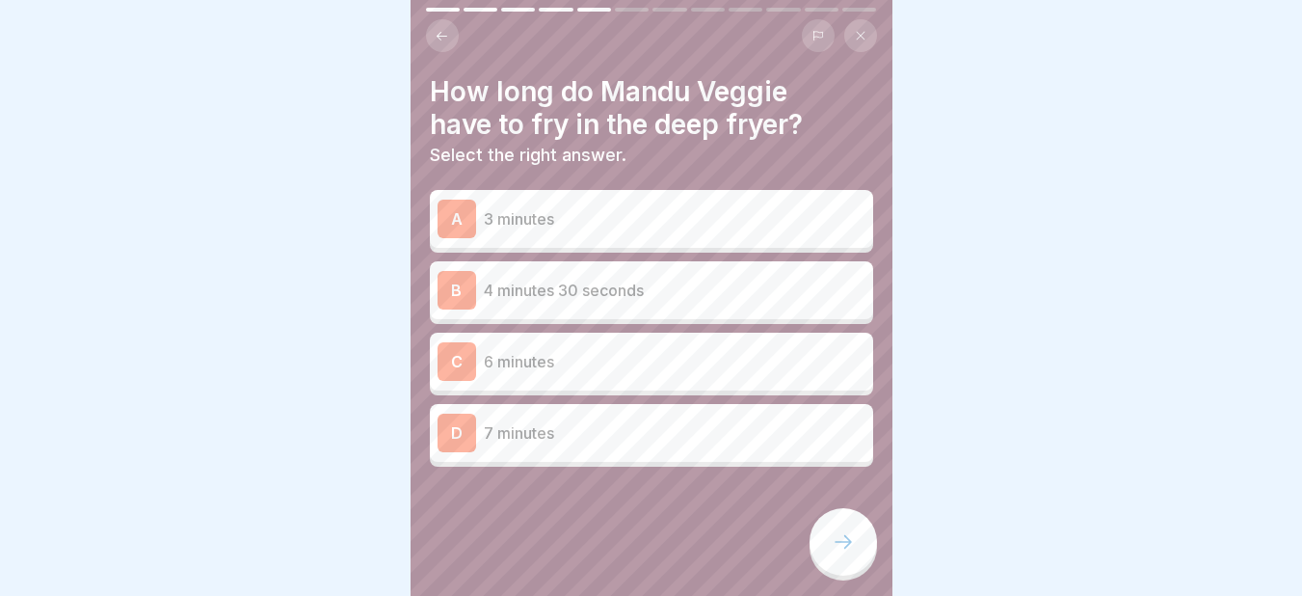
click at [566, 294] on p "4 minutes 30 seconds" at bounding box center [675, 289] width 382 height 23
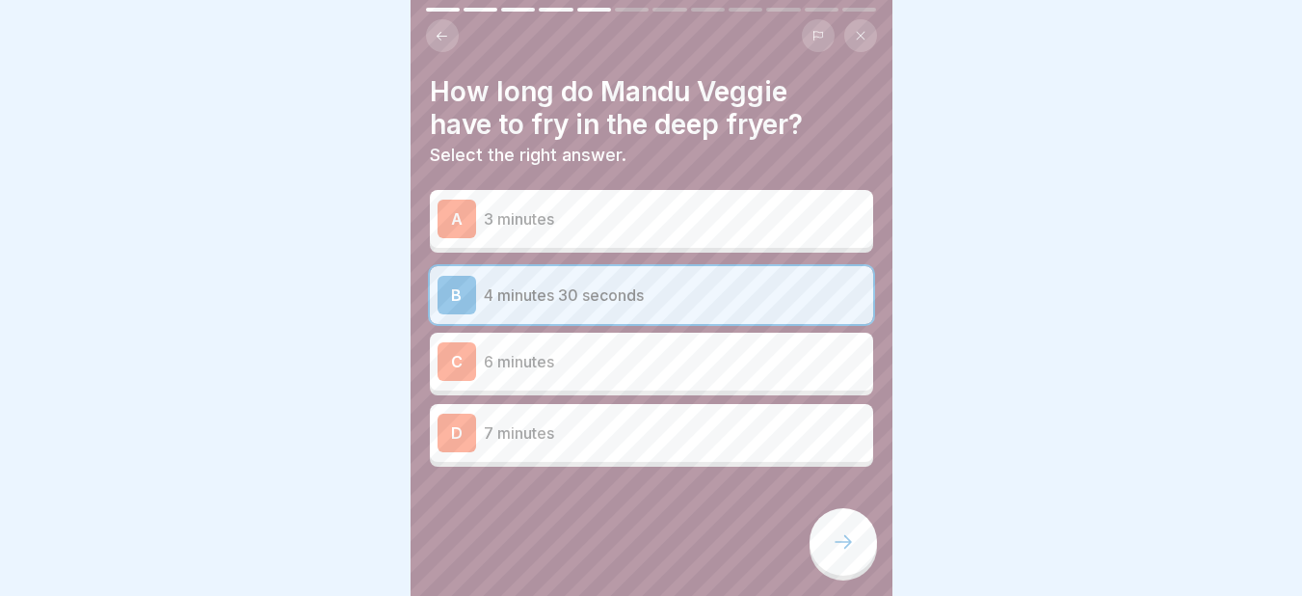
click at [840, 535] on div at bounding box center [842, 541] width 67 height 67
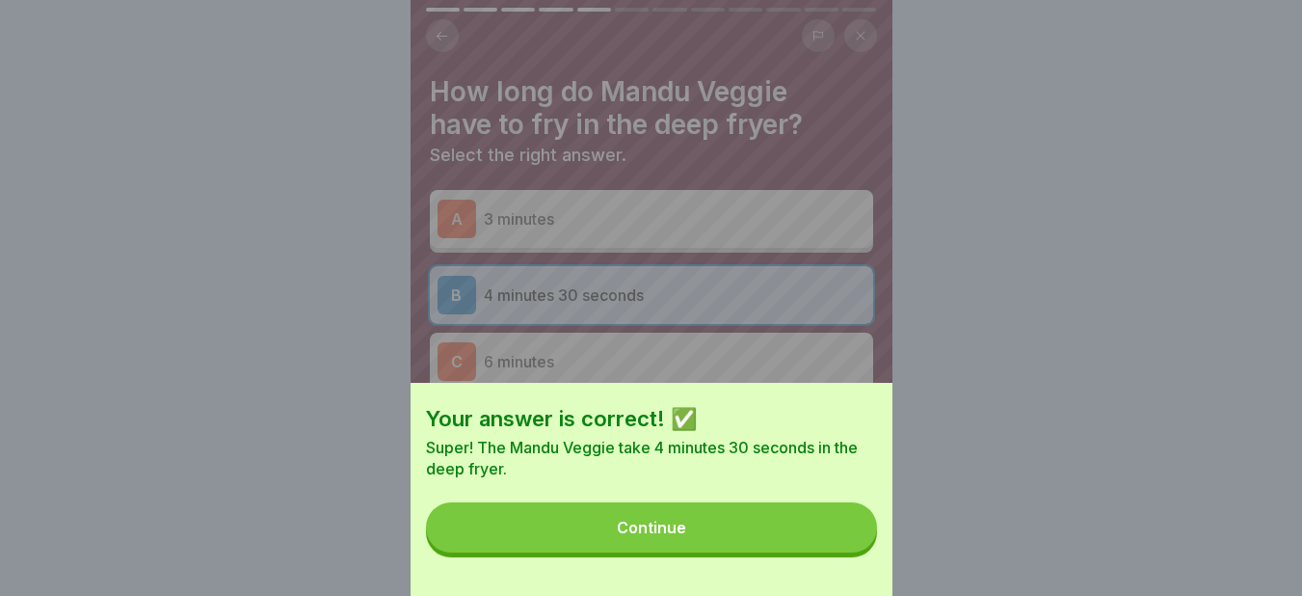
click at [724, 543] on button "Continue" at bounding box center [651, 527] width 451 height 50
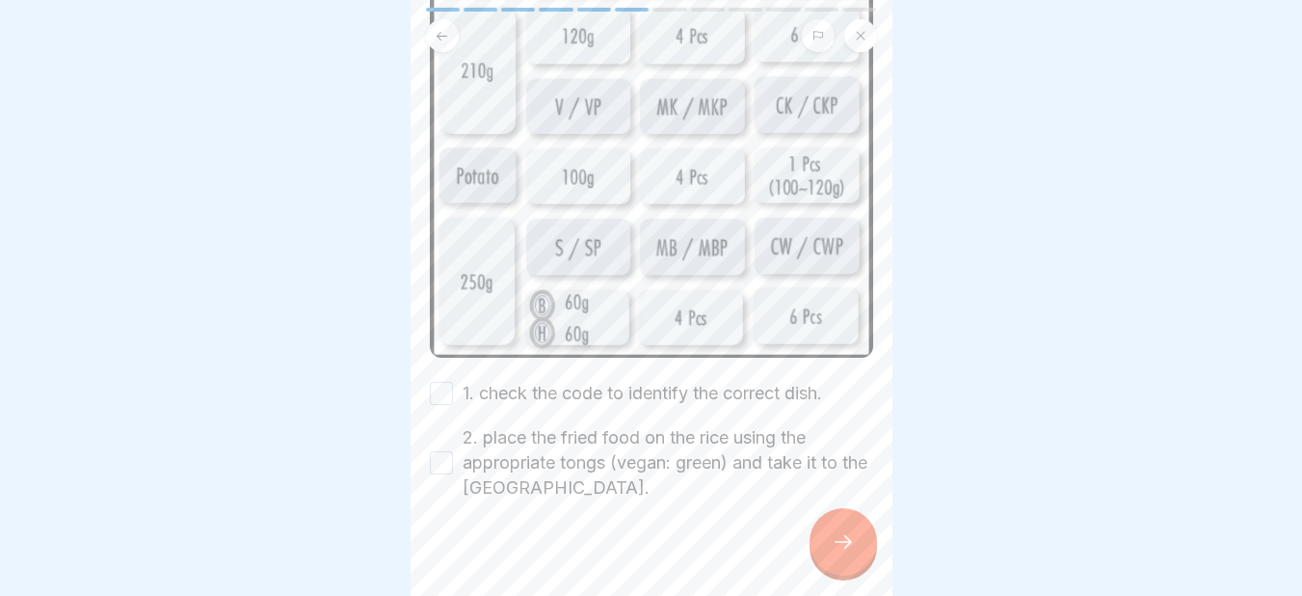
scroll to position [380, 0]
click at [440, 379] on button "1. check the code to identify the correct dish." at bounding box center [441, 390] width 23 height 23
click at [434, 448] on button "2. place the fried food on the rice using the appropriate tongs (vegan: green) …" at bounding box center [441, 459] width 23 height 23
click at [854, 553] on icon at bounding box center [843, 541] width 23 height 23
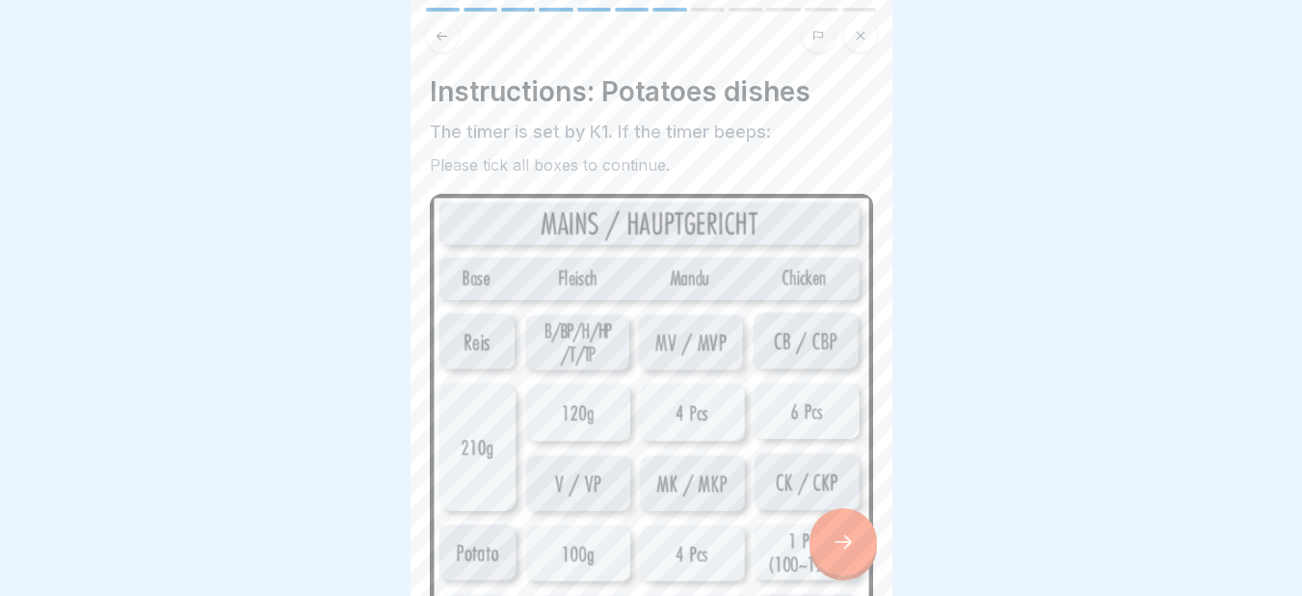
scroll to position [521, 0]
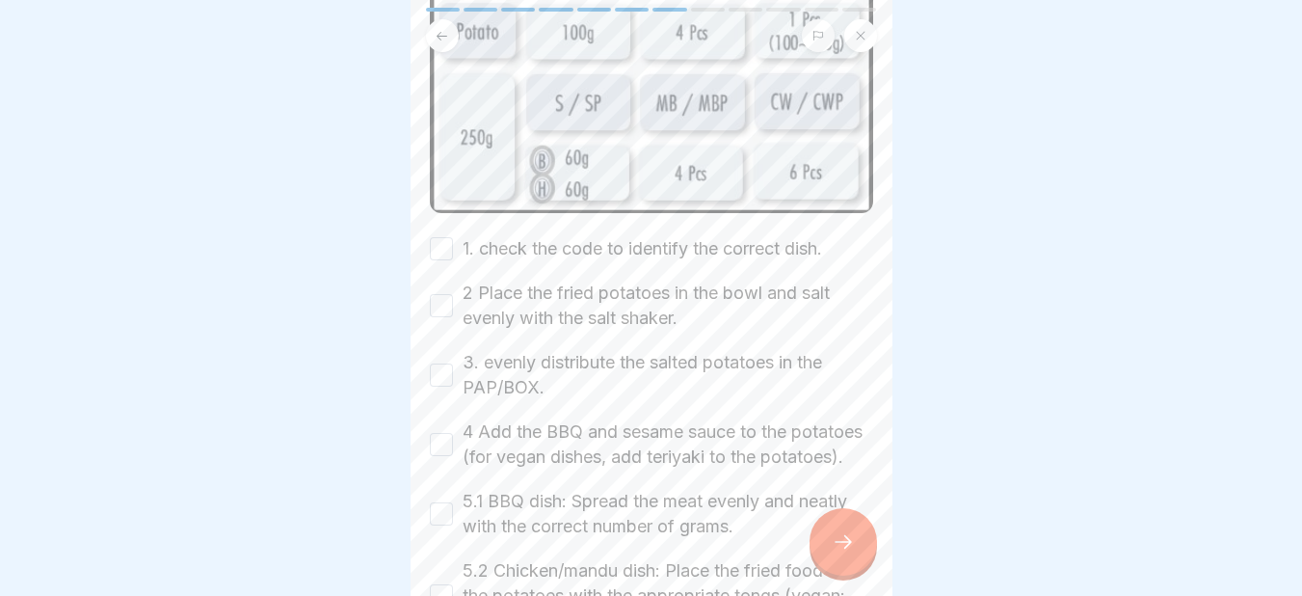
click at [445, 239] on button "1. check the code to identify the correct dish." at bounding box center [441, 248] width 23 height 23
click at [438, 298] on button "2 Place the fried potatoes in the bowl and salt evenly with the salt shaker." at bounding box center [441, 305] width 23 height 23
click at [432, 363] on button "3. evenly distribute the salted potatoes in the PAP/BOX." at bounding box center [441, 374] width 23 height 23
drag, startPoint x: 437, startPoint y: 433, endPoint x: 438, endPoint y: 525, distance: 92.5
click at [438, 525] on div "1. check the code to identify the correct dish. 2 Place the fried potatoes in t…" at bounding box center [651, 469] width 443 height 466
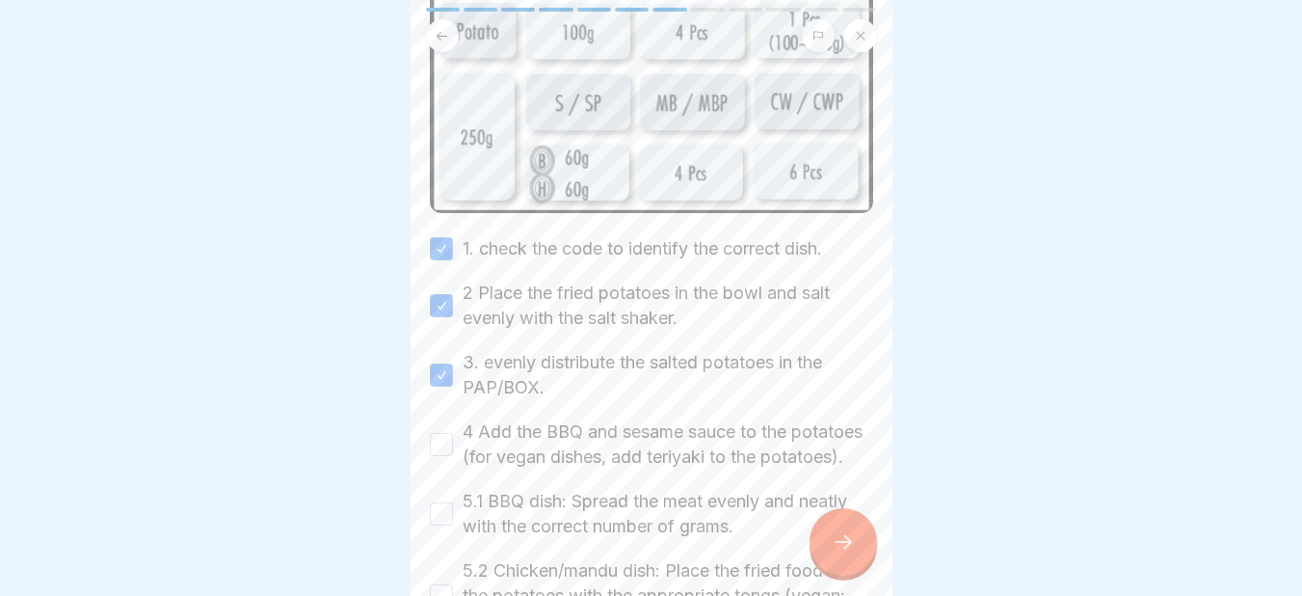
click at [438, 525] on button "5.1 BBQ dish: Spread the meat evenly and neatly with the correct number of gram…" at bounding box center [441, 513] width 23 height 23
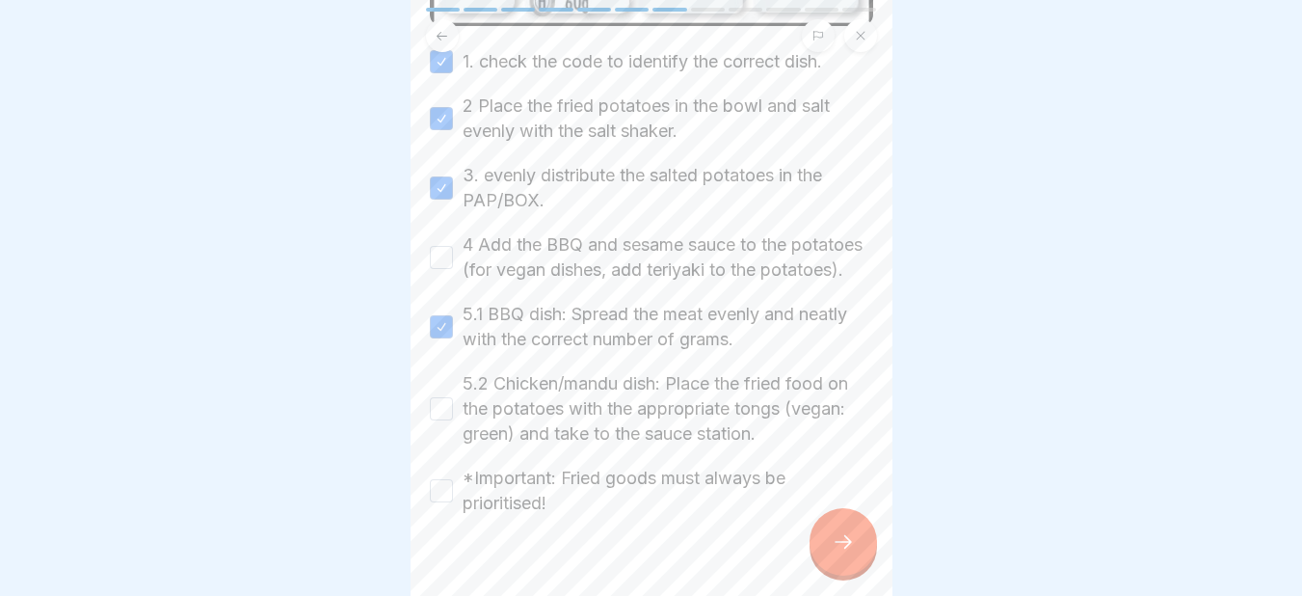
scroll to position [752, 0]
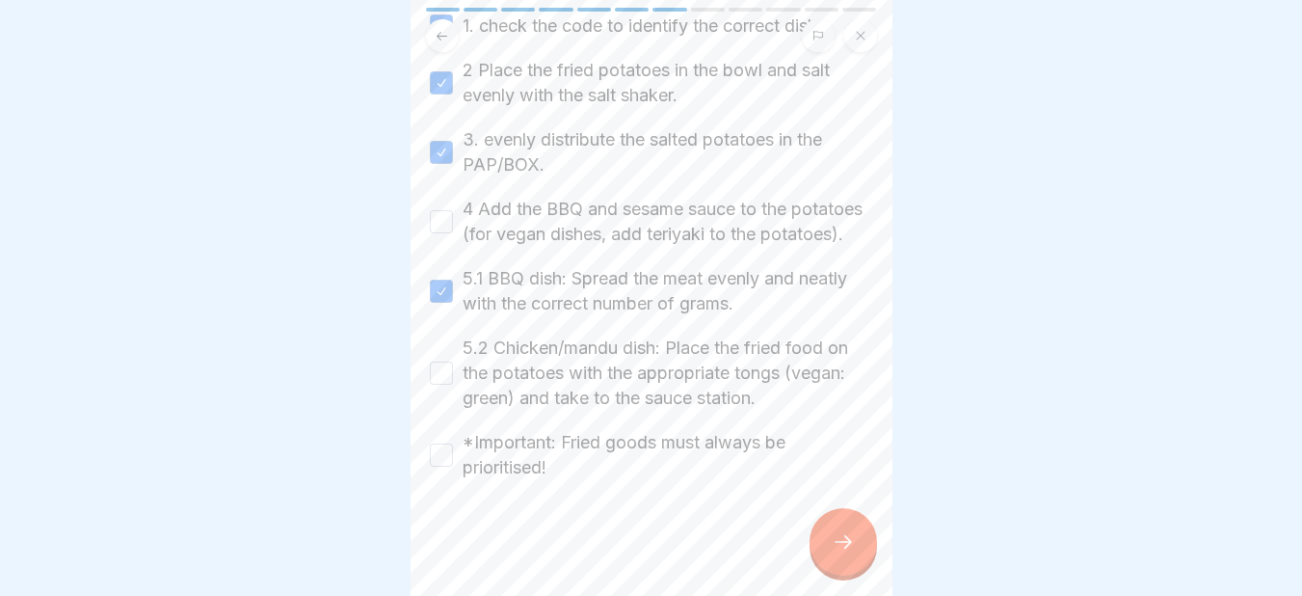
click at [442, 210] on button "4 Add the BBQ and sesame sauce to the potatoes (for vegan dishes, add teriyaki …" at bounding box center [441, 221] width 23 height 23
click at [447, 366] on button "5.2 Chicken/mandu dish: Place the fried food on the potatoes with the appropria…" at bounding box center [441, 372] width 23 height 23
click at [442, 449] on button "*Important: Fried goods must always be prioritised!" at bounding box center [441, 454] width 23 height 23
click at [830, 547] on div at bounding box center [842, 541] width 67 height 67
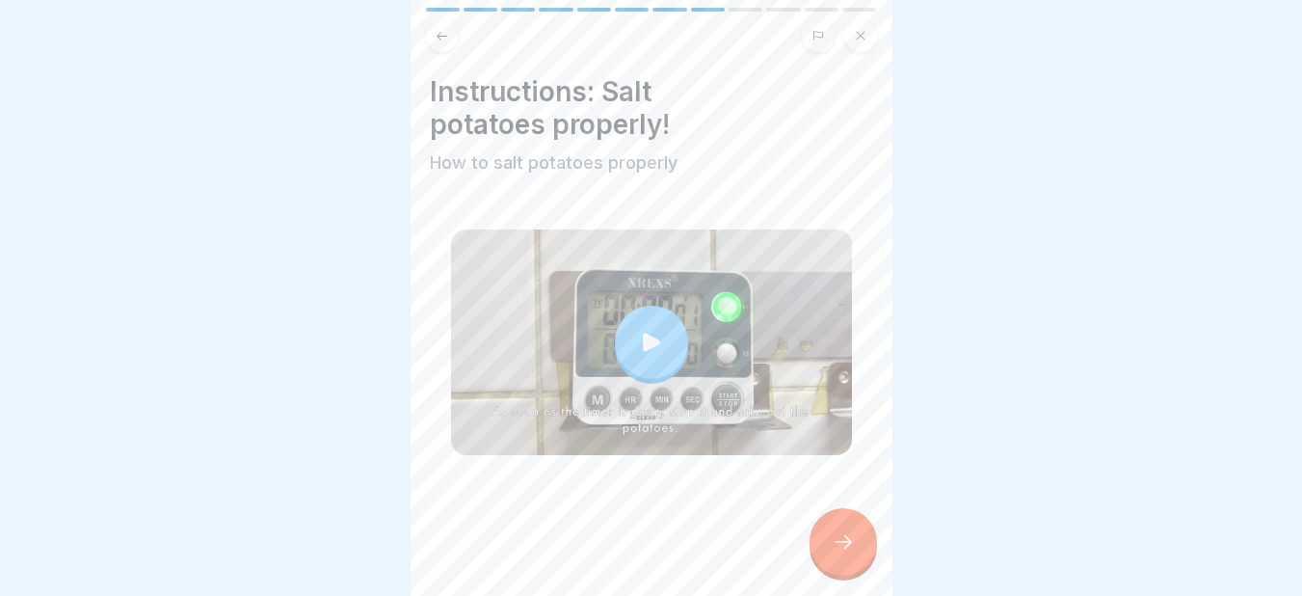
click at [826, 541] on div at bounding box center [842, 541] width 67 height 67
click at [858, 540] on div at bounding box center [842, 541] width 67 height 67
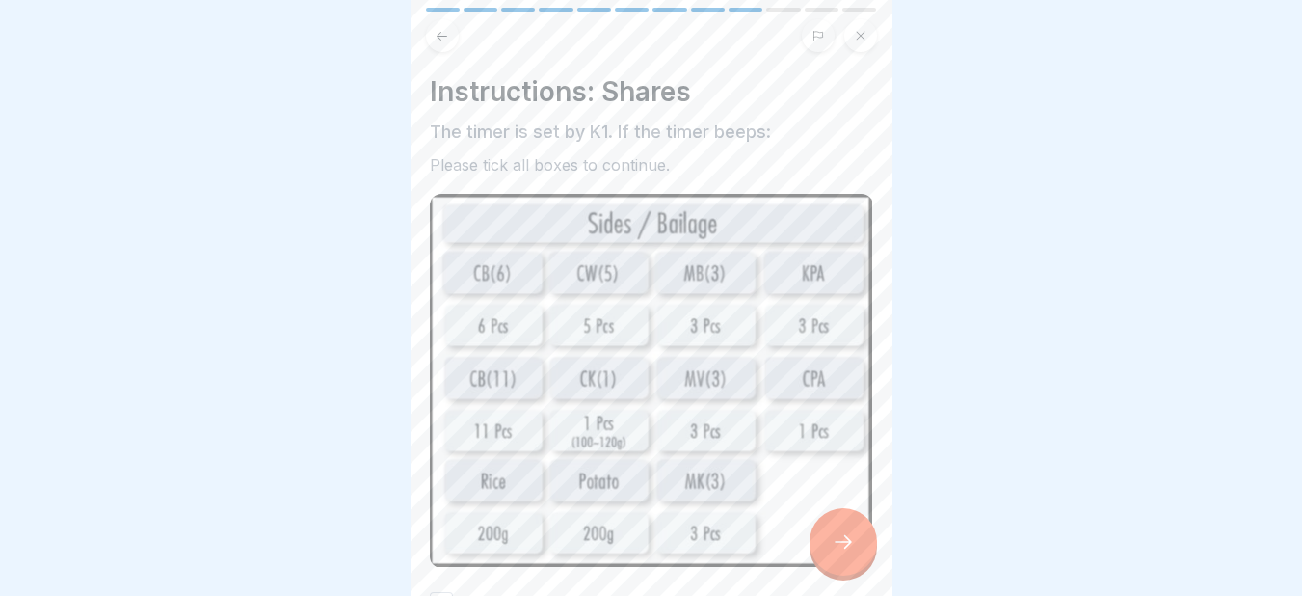
click at [858, 540] on div at bounding box center [842, 541] width 67 height 67
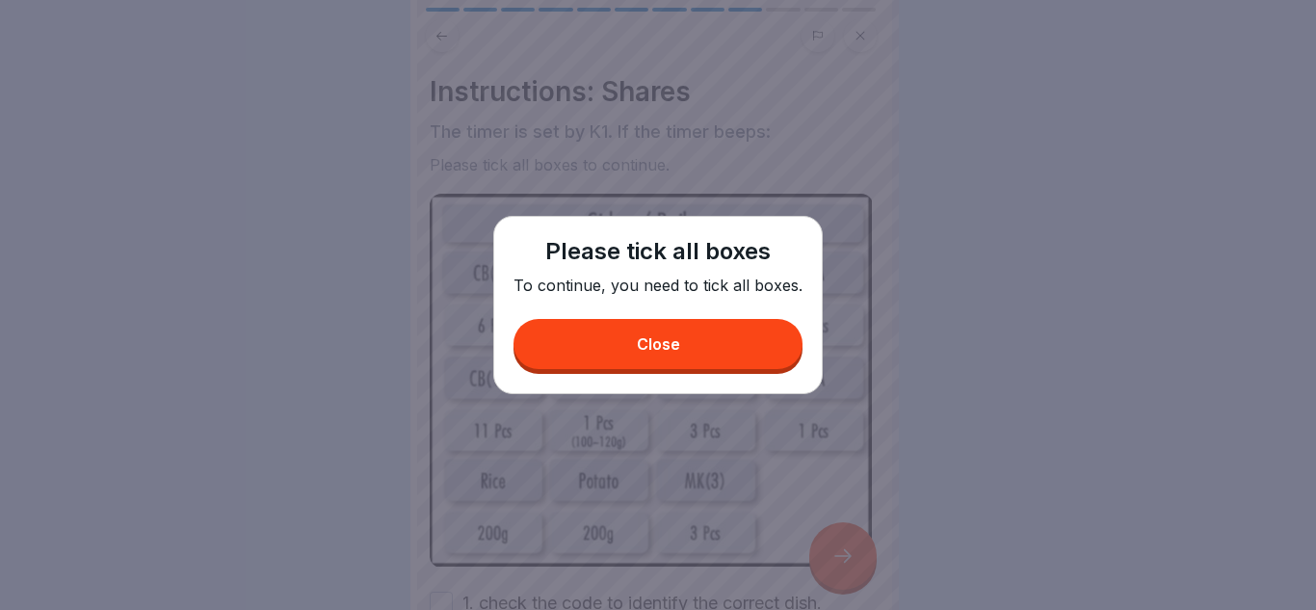
click at [708, 343] on button "Close" at bounding box center [658, 344] width 289 height 50
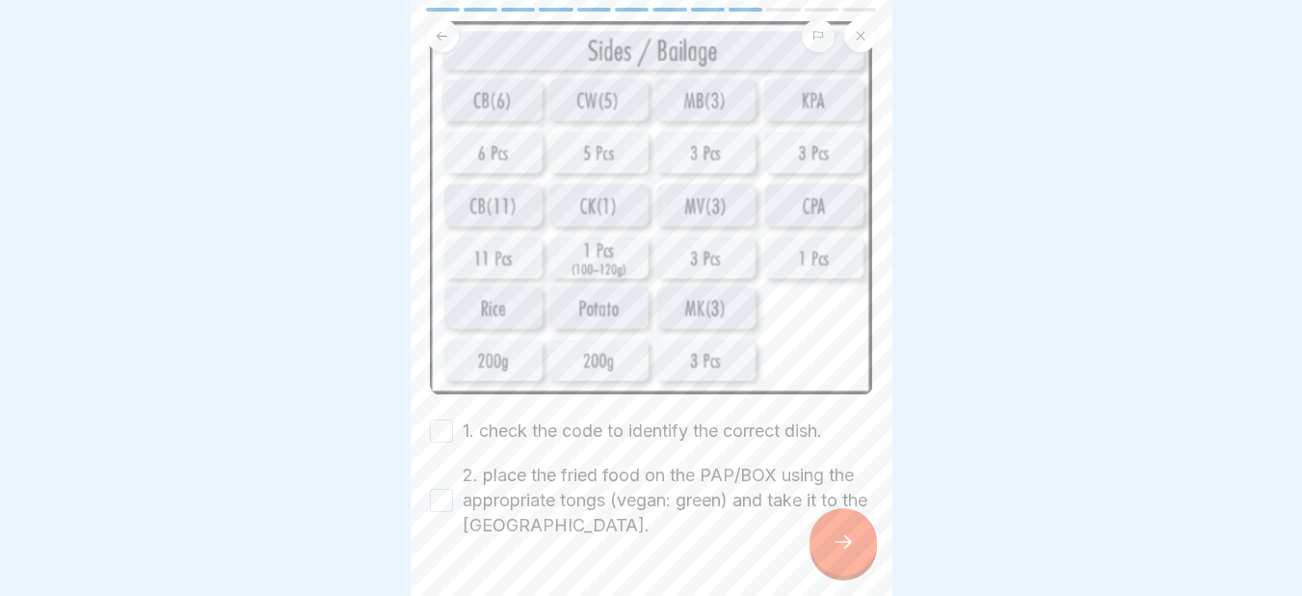
scroll to position [218, 0]
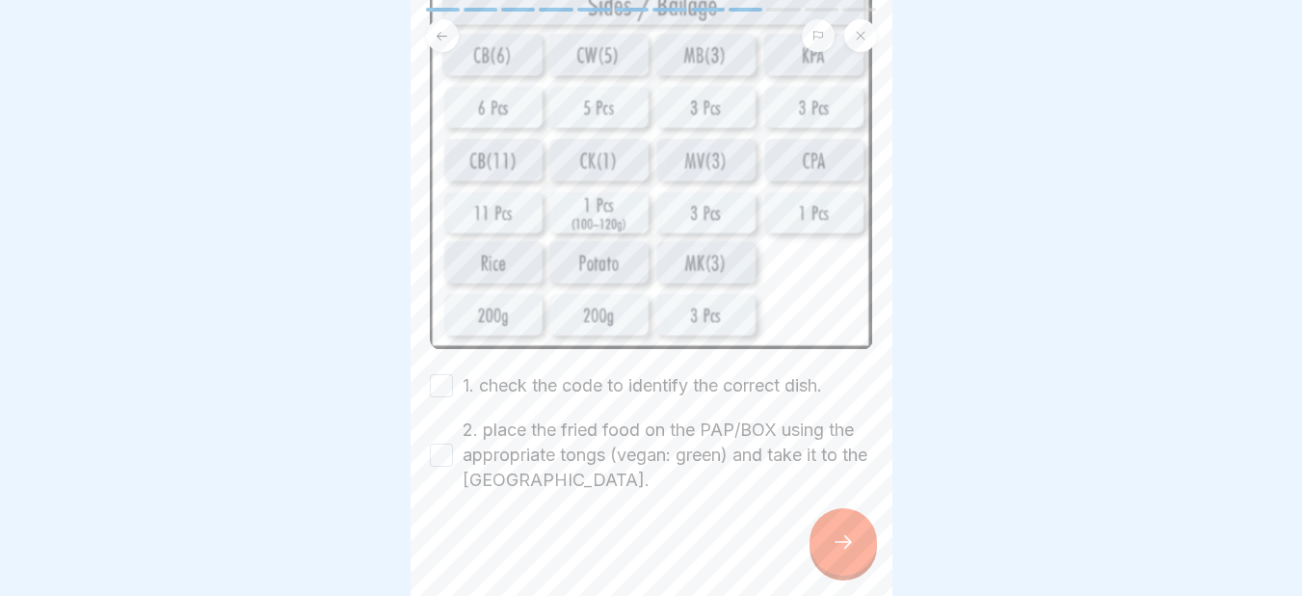
click at [444, 374] on button "1. check the code to identify the correct dish." at bounding box center [441, 385] width 23 height 23
click at [440, 443] on button "2. place the fried food on the PAP/BOX using the appropriate tongs (vegan: gree…" at bounding box center [441, 454] width 23 height 23
click at [843, 548] on icon at bounding box center [843, 541] width 23 height 23
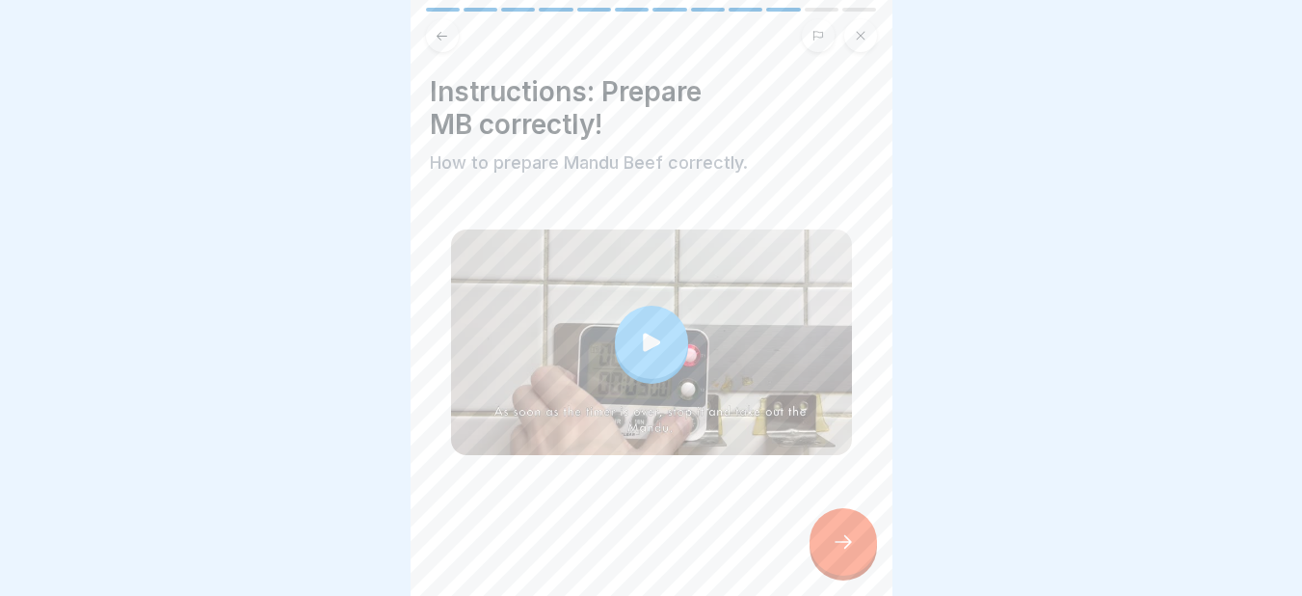
click at [843, 548] on icon at bounding box center [843, 541] width 23 height 23
click at [865, 544] on div at bounding box center [842, 541] width 67 height 67
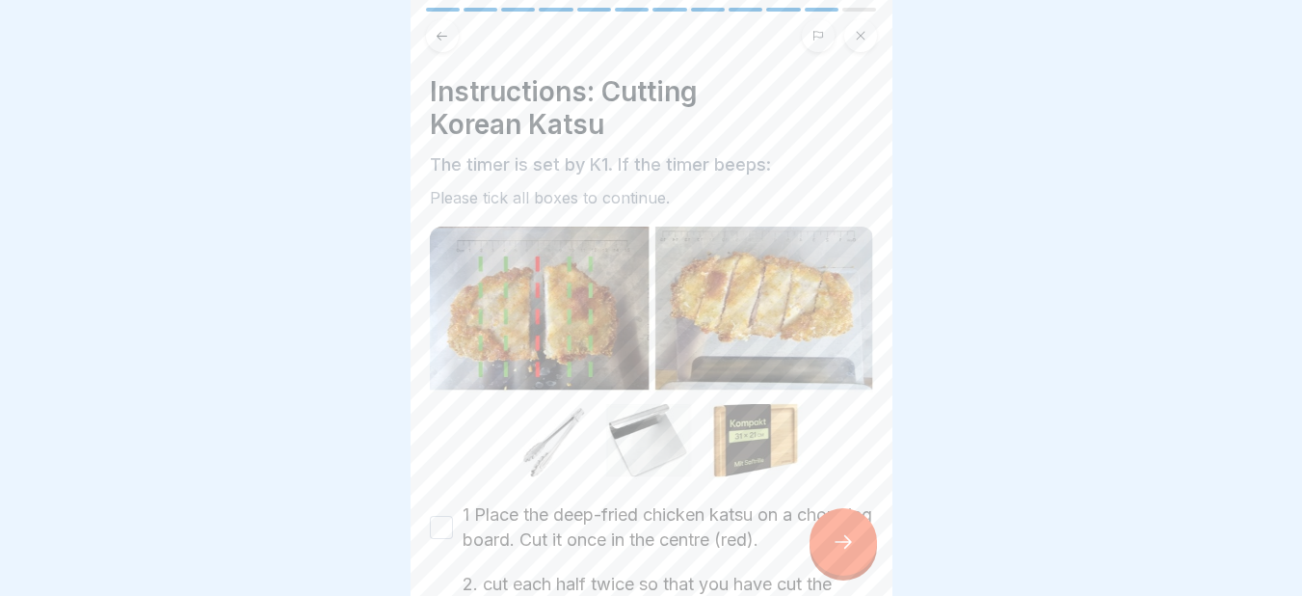
click at [865, 544] on div at bounding box center [842, 541] width 67 height 67
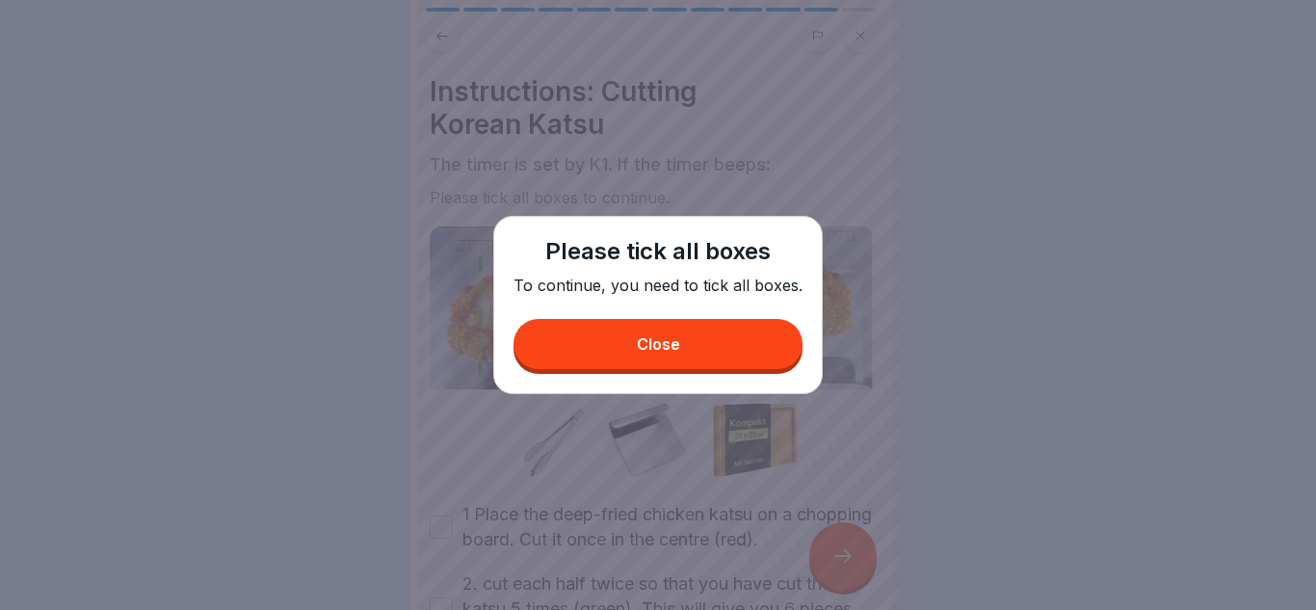
click at [743, 354] on button "Close" at bounding box center [658, 344] width 289 height 50
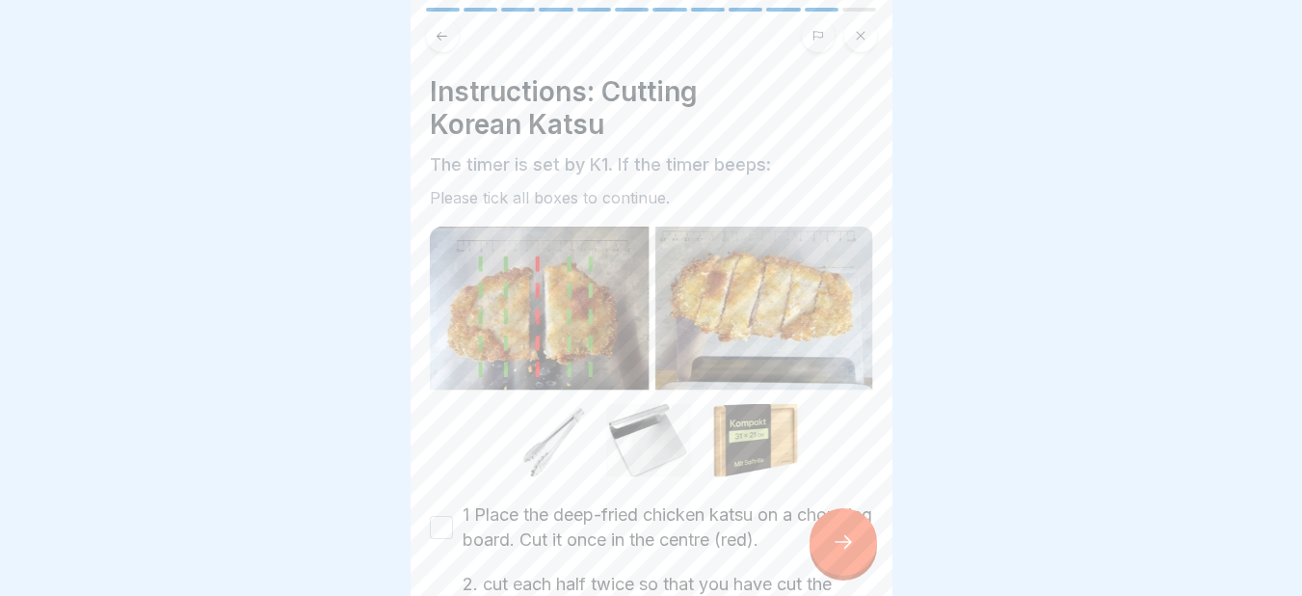
click at [446, 516] on button "1 Place the deep-fried chicken katsu on a chopping board. Cut it once in the ce…" at bounding box center [441, 527] width 23 height 23
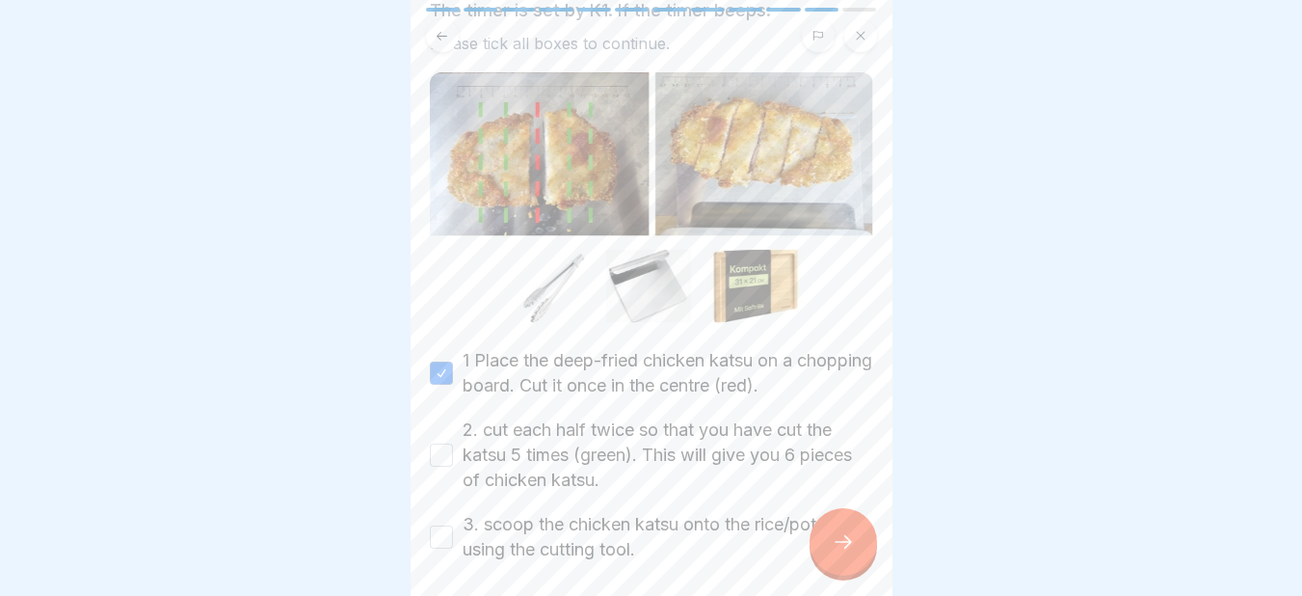
scroll to position [228, 0]
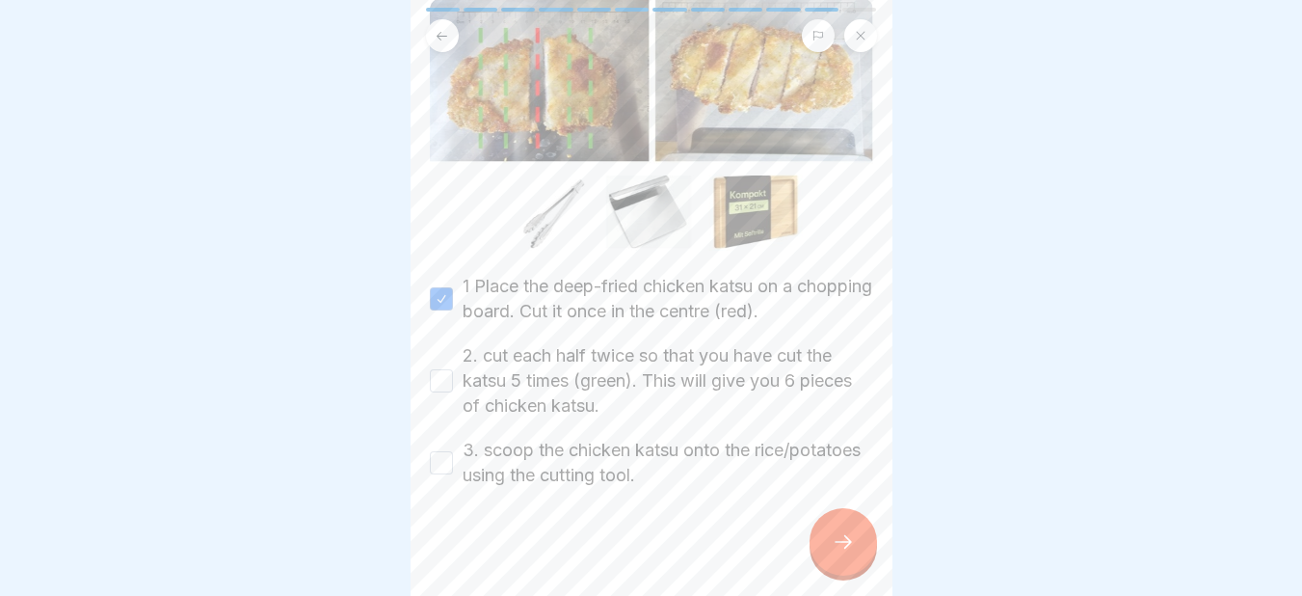
click at [437, 369] on button "2. cut each half twice so that you have cut the katsu 5 times (green). This wil…" at bounding box center [441, 380] width 23 height 23
click at [452, 451] on button "3. scoop the chicken katsu onto the rice/potatoes using the cutting tool." at bounding box center [441, 462] width 23 height 23
click at [836, 532] on div at bounding box center [842, 541] width 67 height 67
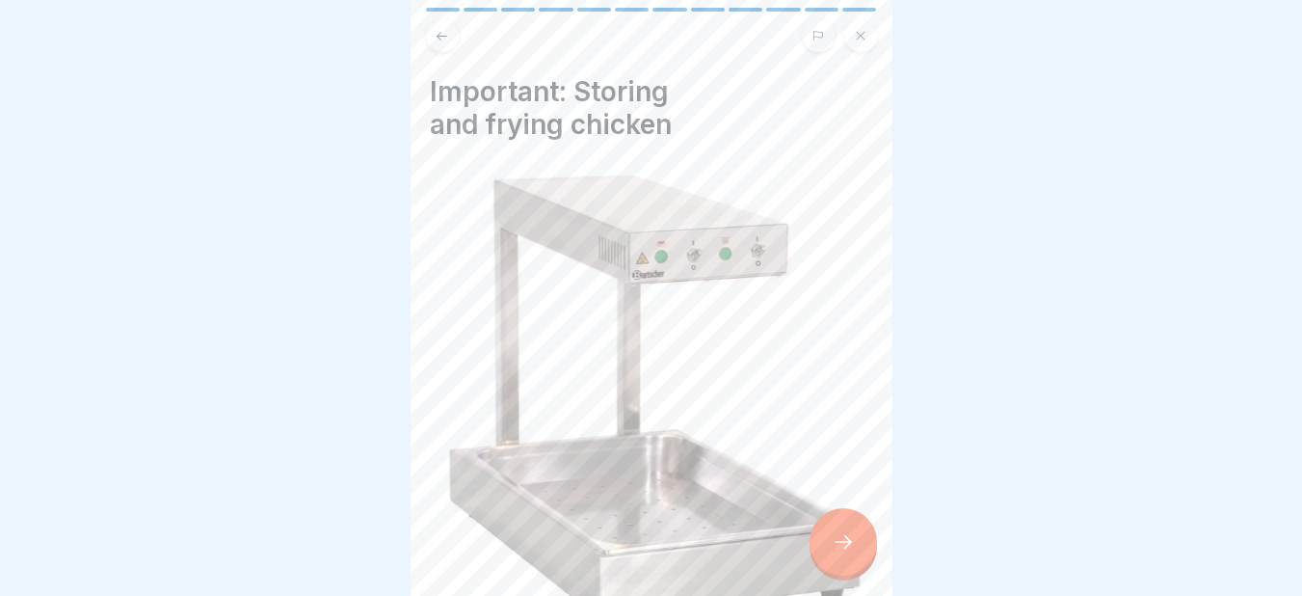
click at [836, 532] on div at bounding box center [842, 541] width 67 height 67
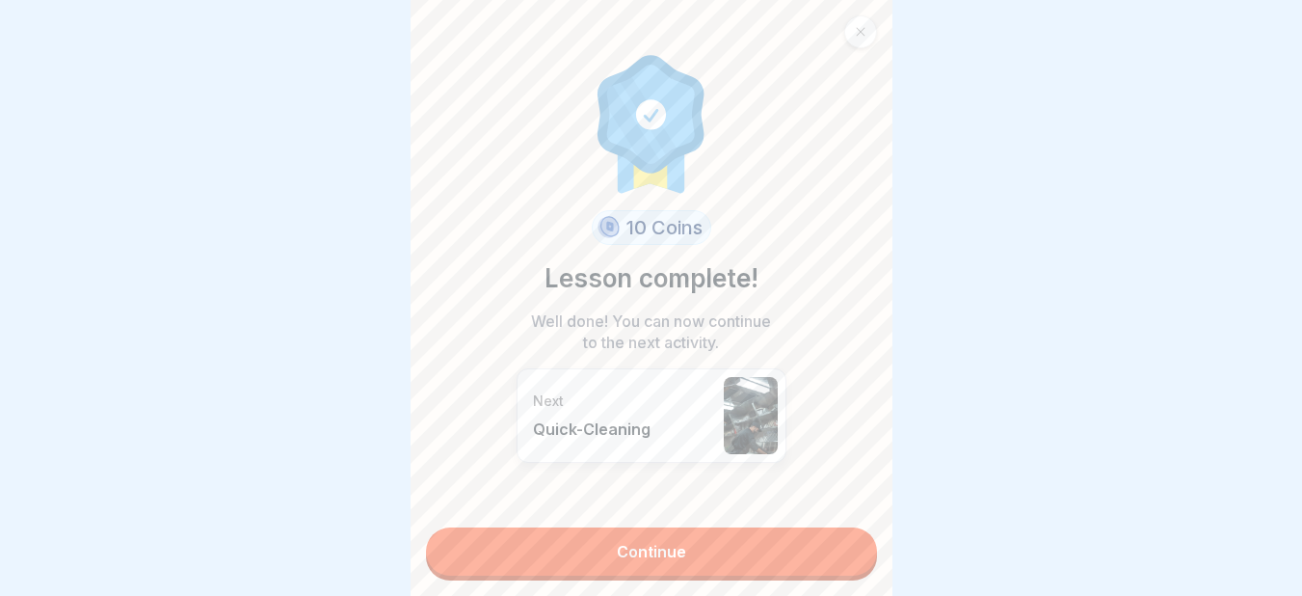
click at [836, 532] on link "Continue" at bounding box center [651, 551] width 451 height 48
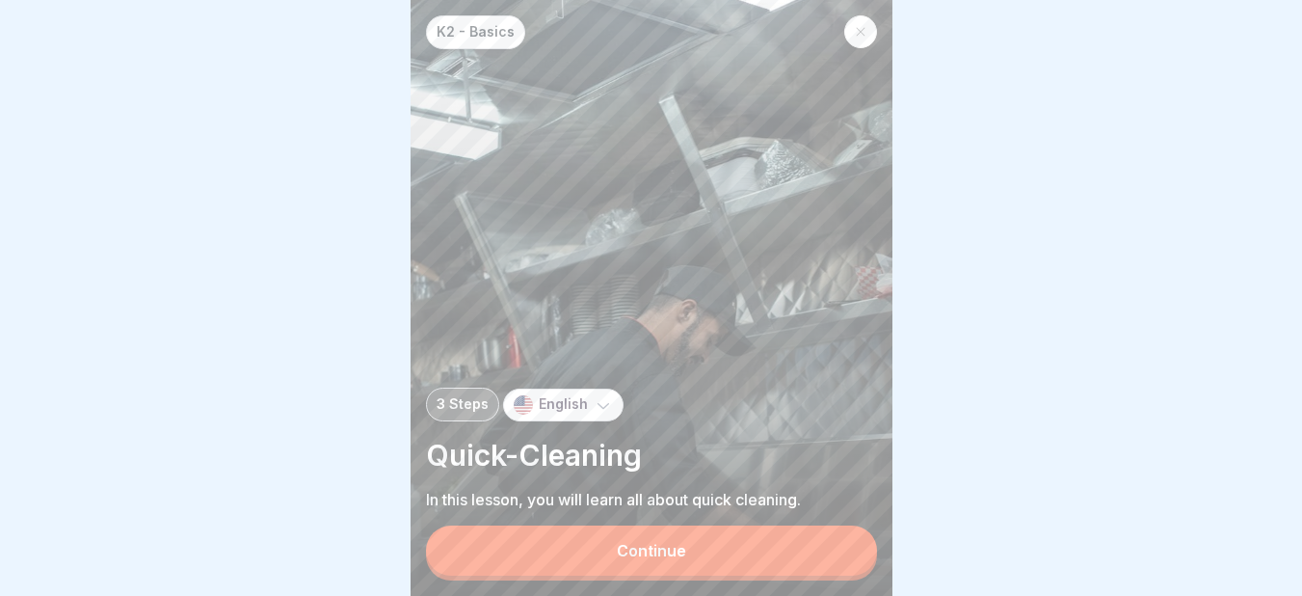
click at [736, 556] on button "Continue" at bounding box center [651, 550] width 451 height 50
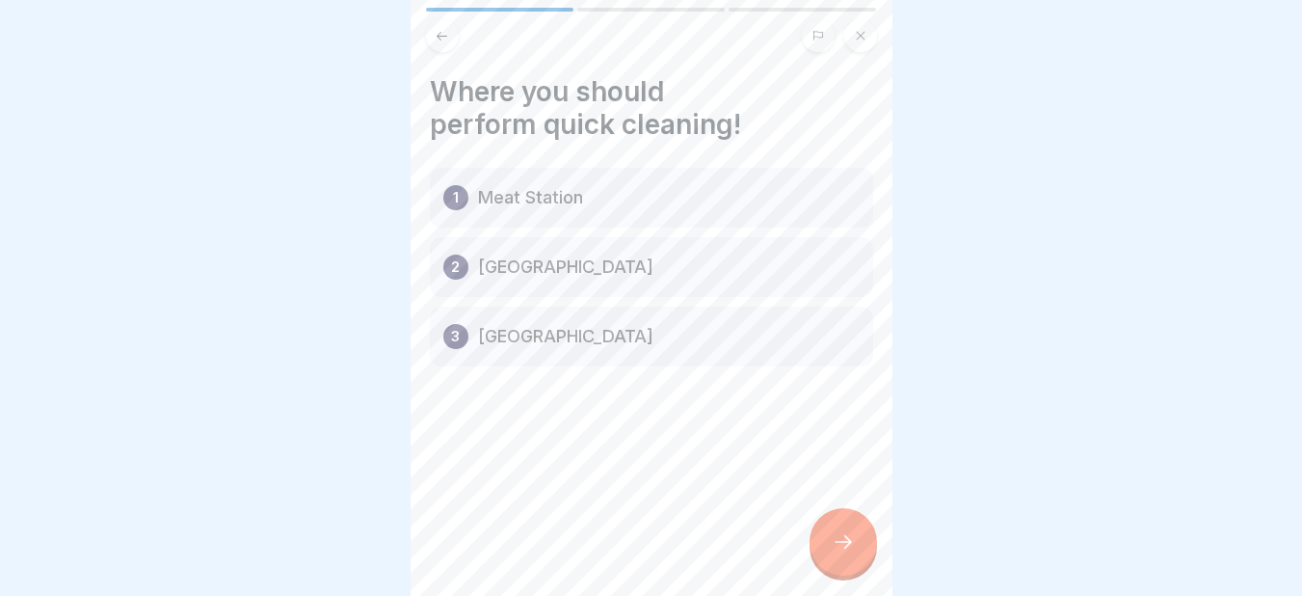
click at [842, 543] on div at bounding box center [842, 541] width 67 height 67
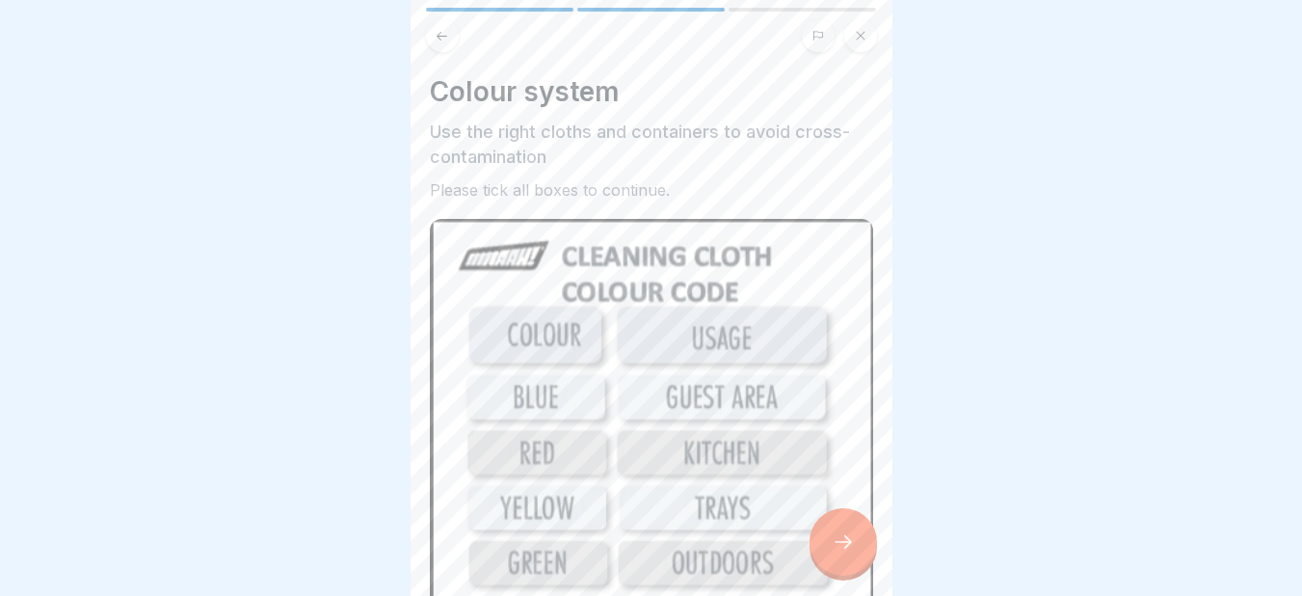
click at [842, 543] on div at bounding box center [842, 541] width 67 height 67
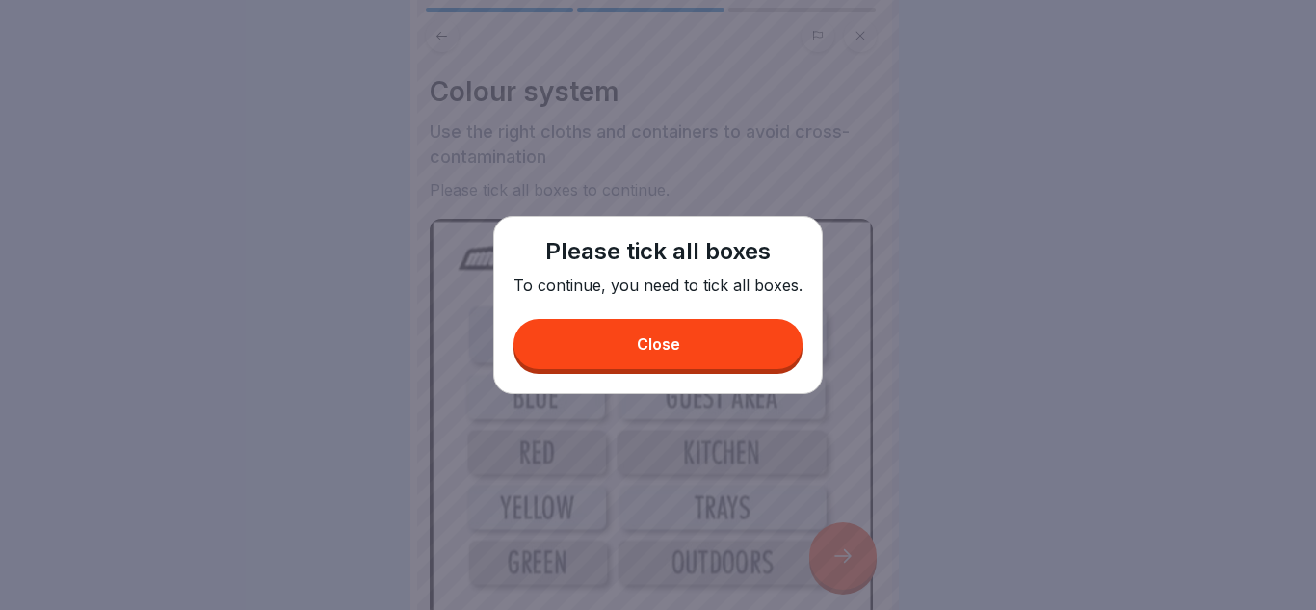
click at [718, 349] on button "Close" at bounding box center [658, 344] width 289 height 50
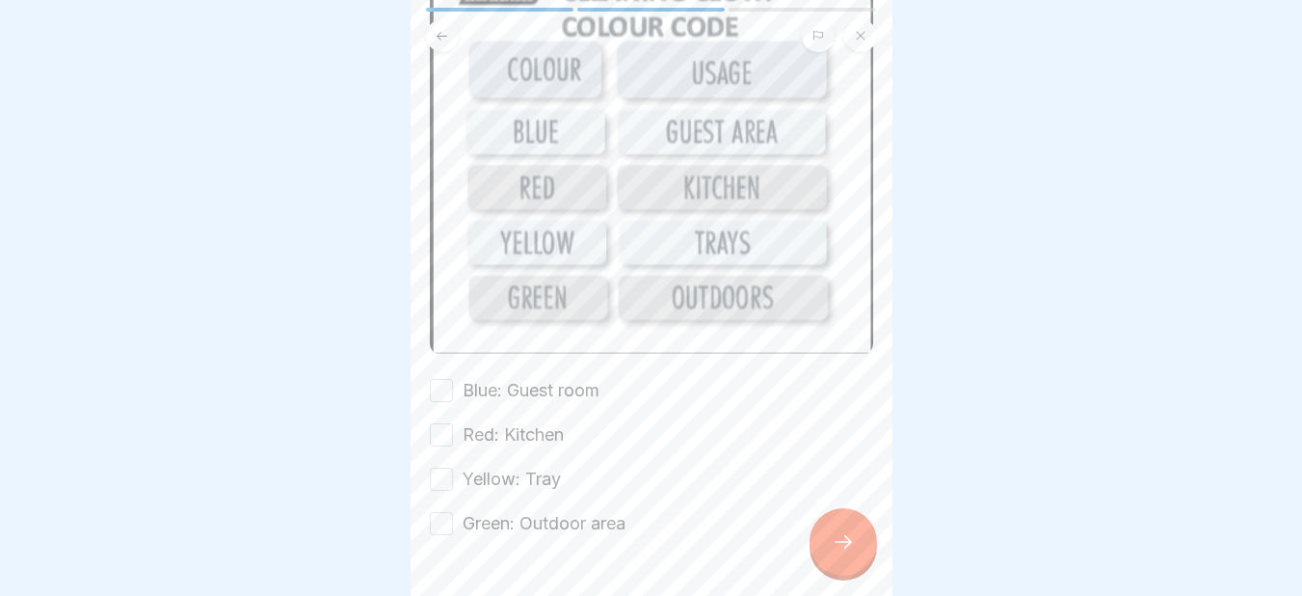
scroll to position [307, 0]
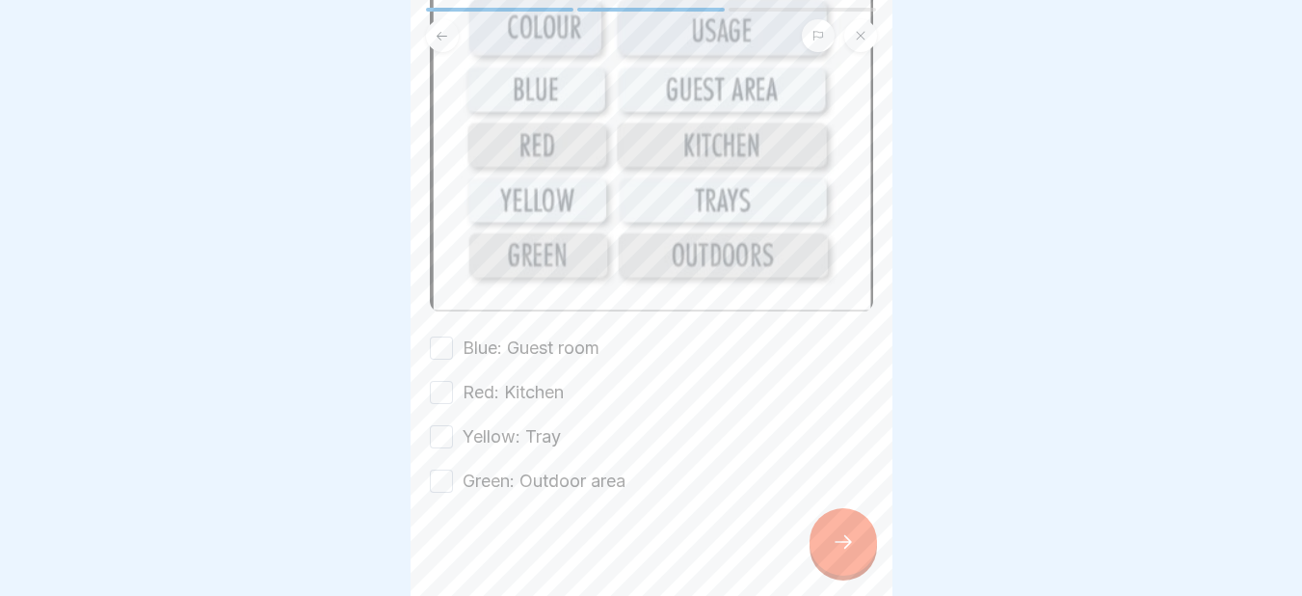
drag, startPoint x: 437, startPoint y: 336, endPoint x: 448, endPoint y: 366, distance: 31.7
click at [448, 366] on div "Blue: Guest room Red: Kitchen Yellow: Tray Green: Outdoor area" at bounding box center [651, 414] width 443 height 158
click at [437, 337] on button "Blue: Guest room" at bounding box center [441, 347] width 23 height 23
click at [438, 381] on button "Red: Kitchen" at bounding box center [441, 392] width 23 height 23
click at [440, 425] on button "Yellow: Tray" at bounding box center [441, 436] width 23 height 23
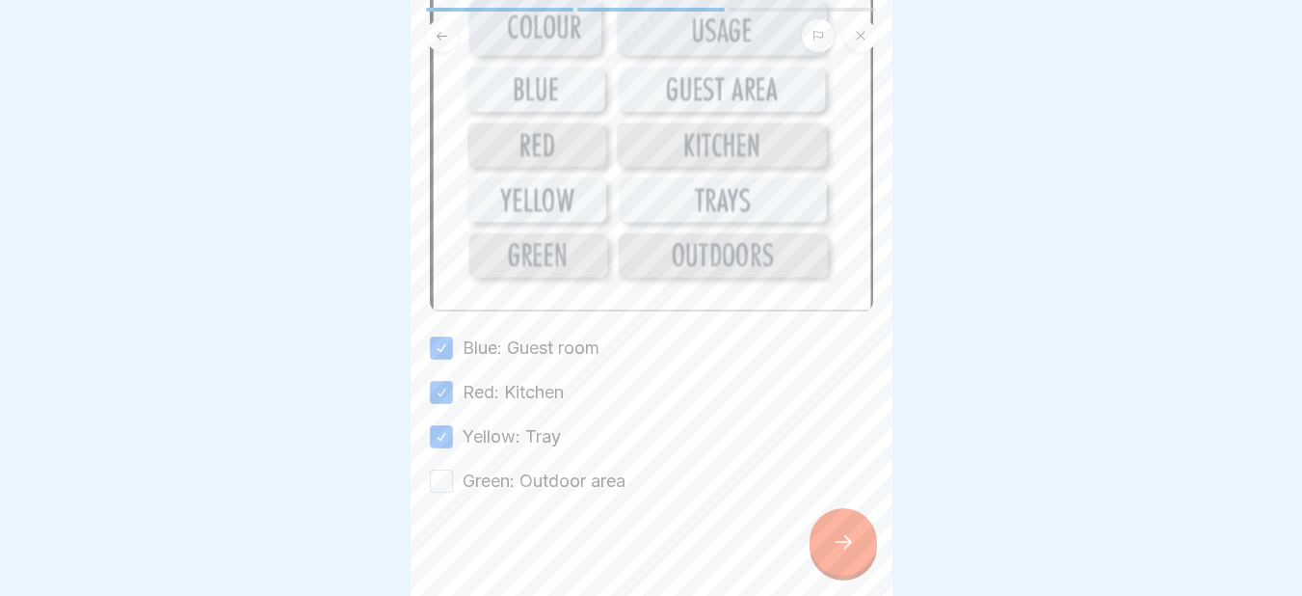
click at [438, 469] on button "Green: Outdoor area" at bounding box center [441, 480] width 23 height 23
click at [848, 545] on div at bounding box center [842, 541] width 67 height 67
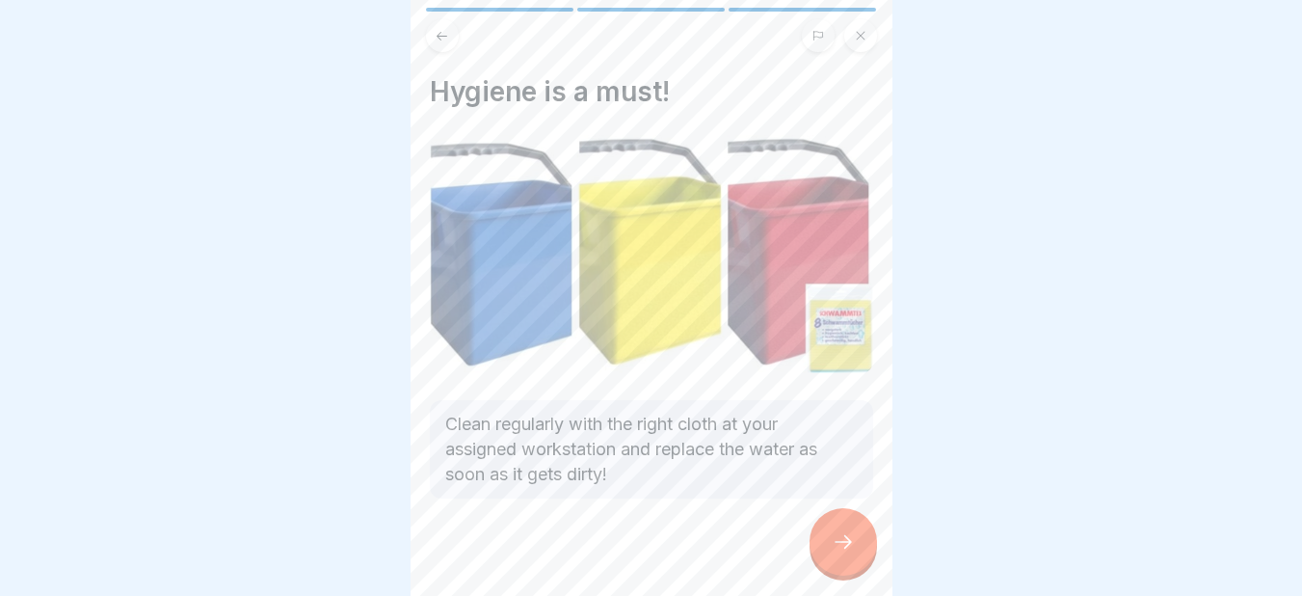
click at [848, 545] on div at bounding box center [842, 541] width 67 height 67
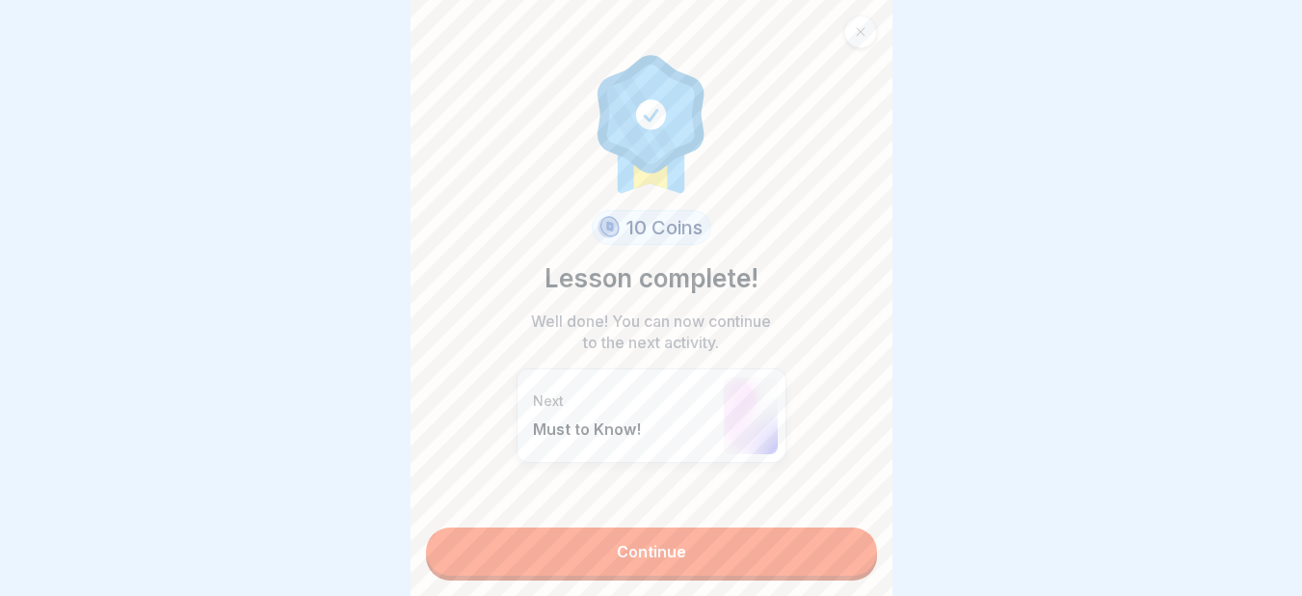
click at [848, 545] on link "Continue" at bounding box center [651, 551] width 451 height 48
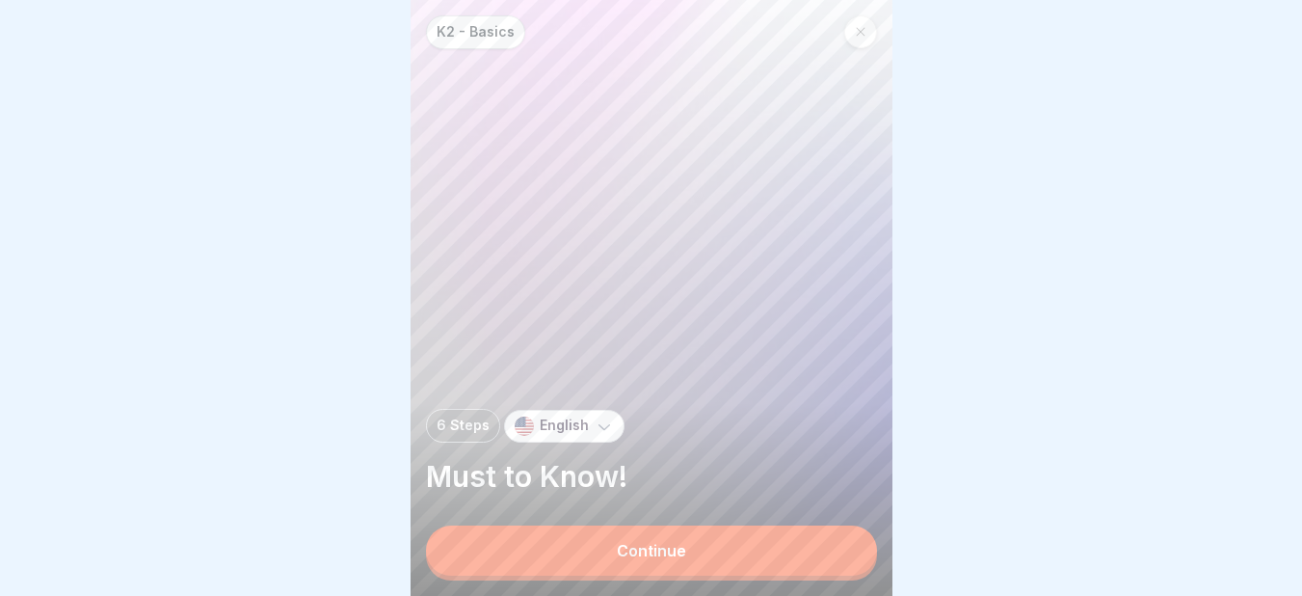
click at [848, 545] on button "Continue" at bounding box center [651, 550] width 451 height 50
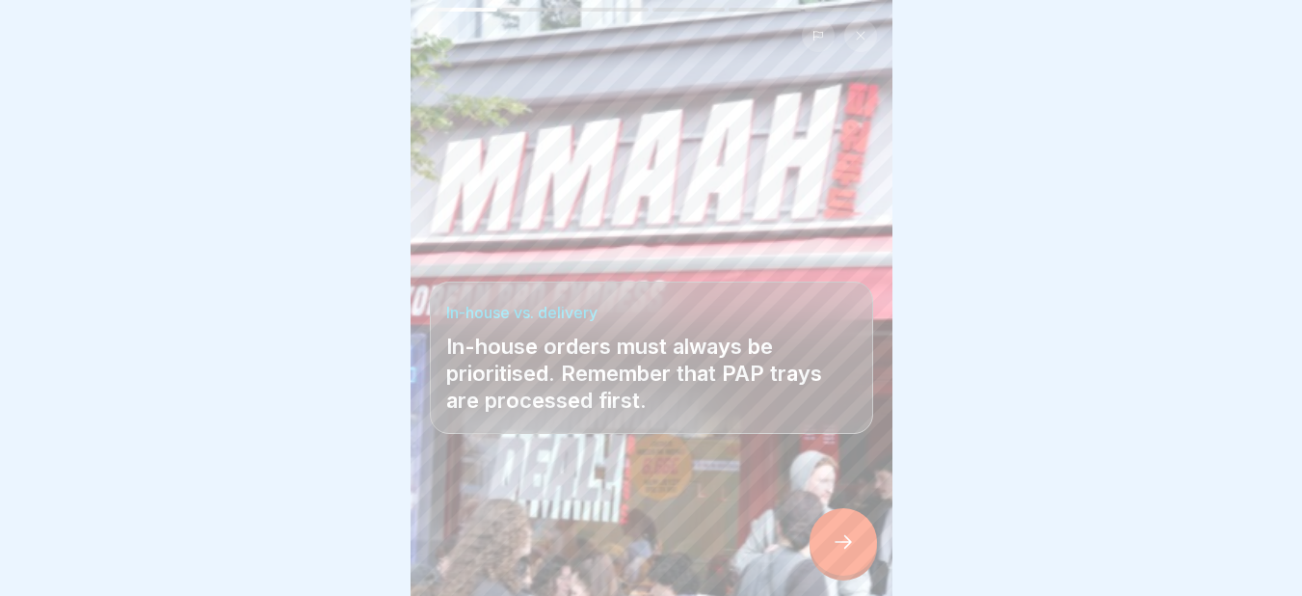
click at [848, 545] on div at bounding box center [842, 541] width 67 height 67
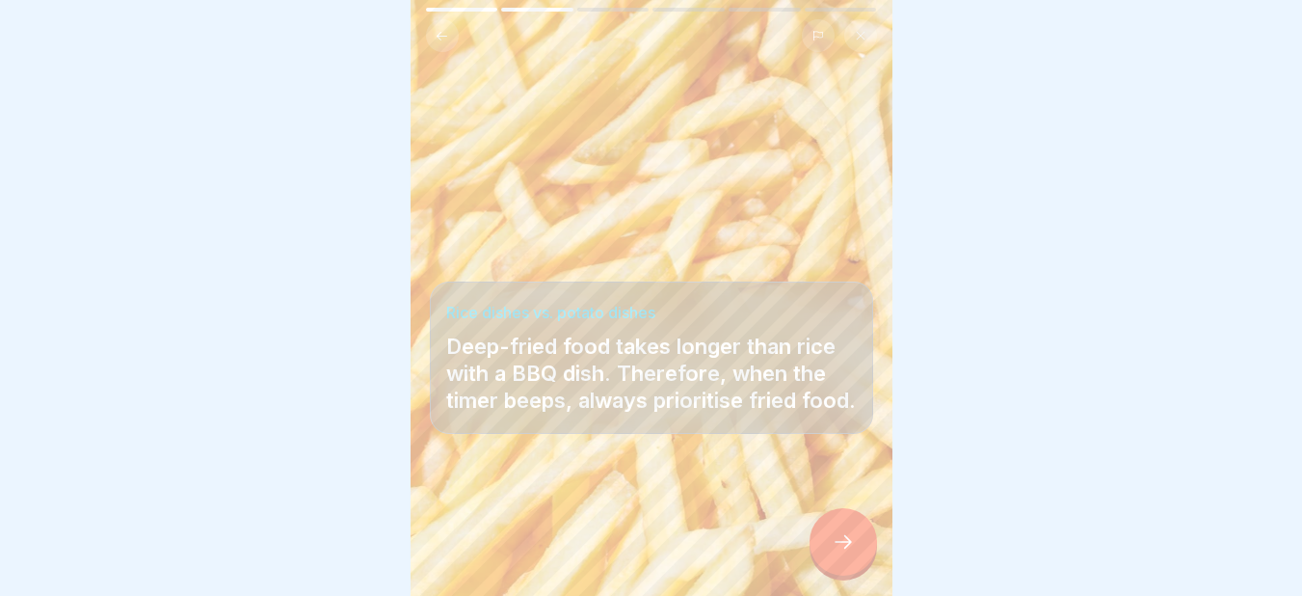
click at [845, 549] on icon at bounding box center [843, 541] width 23 height 23
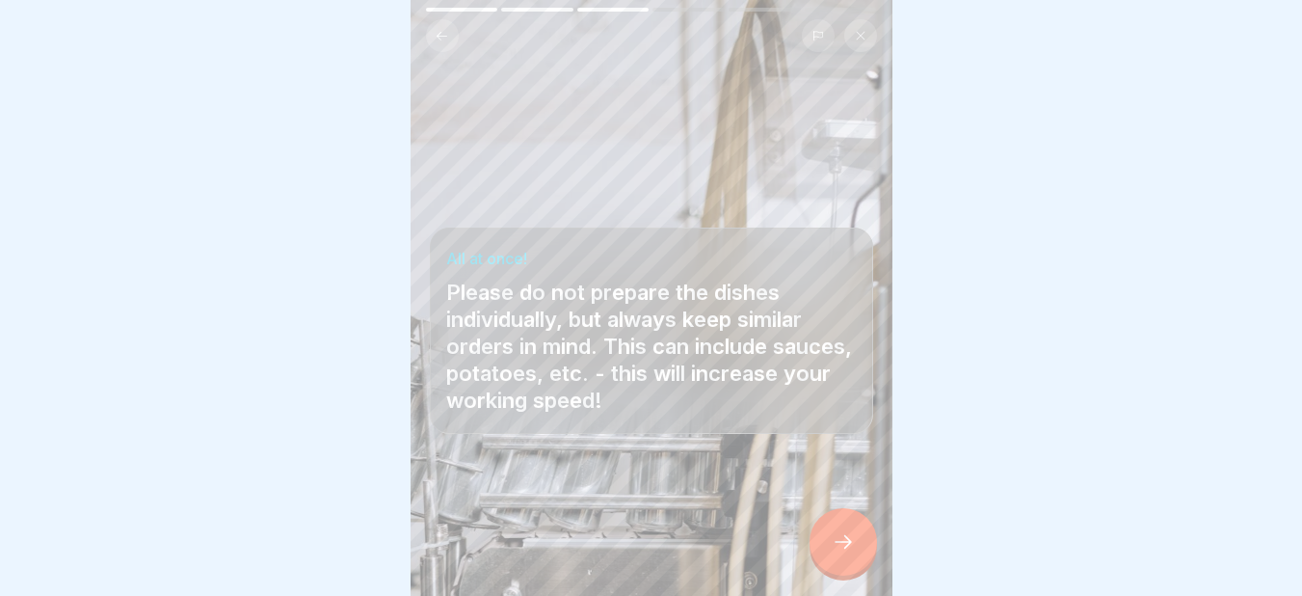
click at [845, 549] on icon at bounding box center [843, 541] width 23 height 23
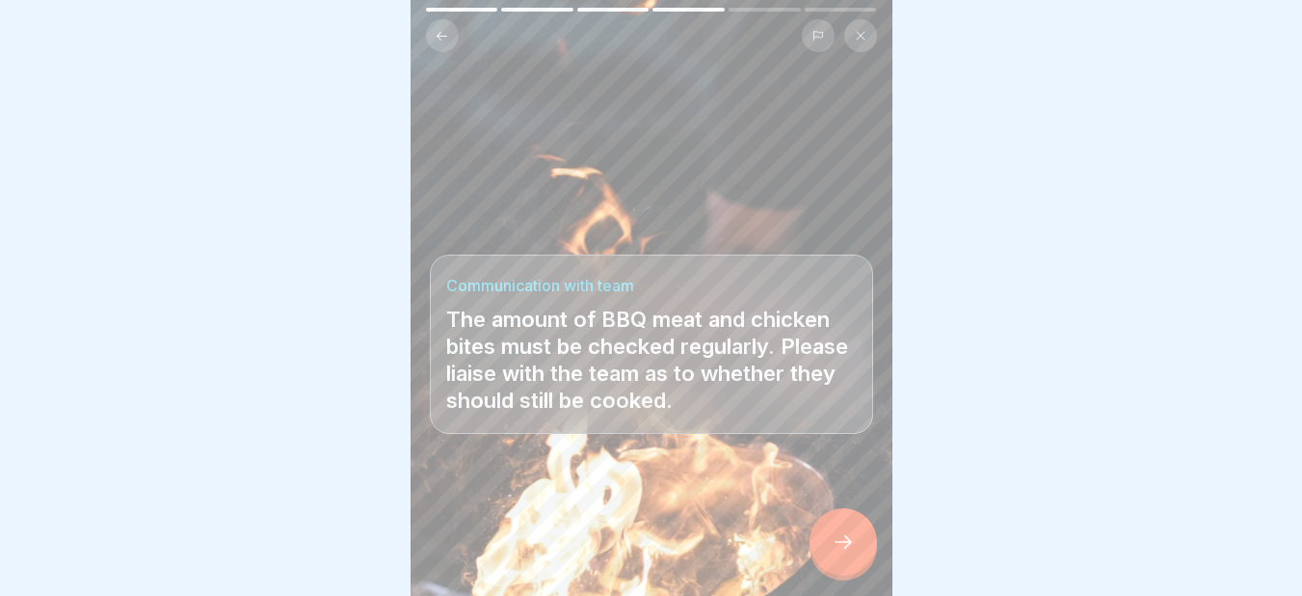
click at [845, 549] on icon at bounding box center [843, 541] width 23 height 23
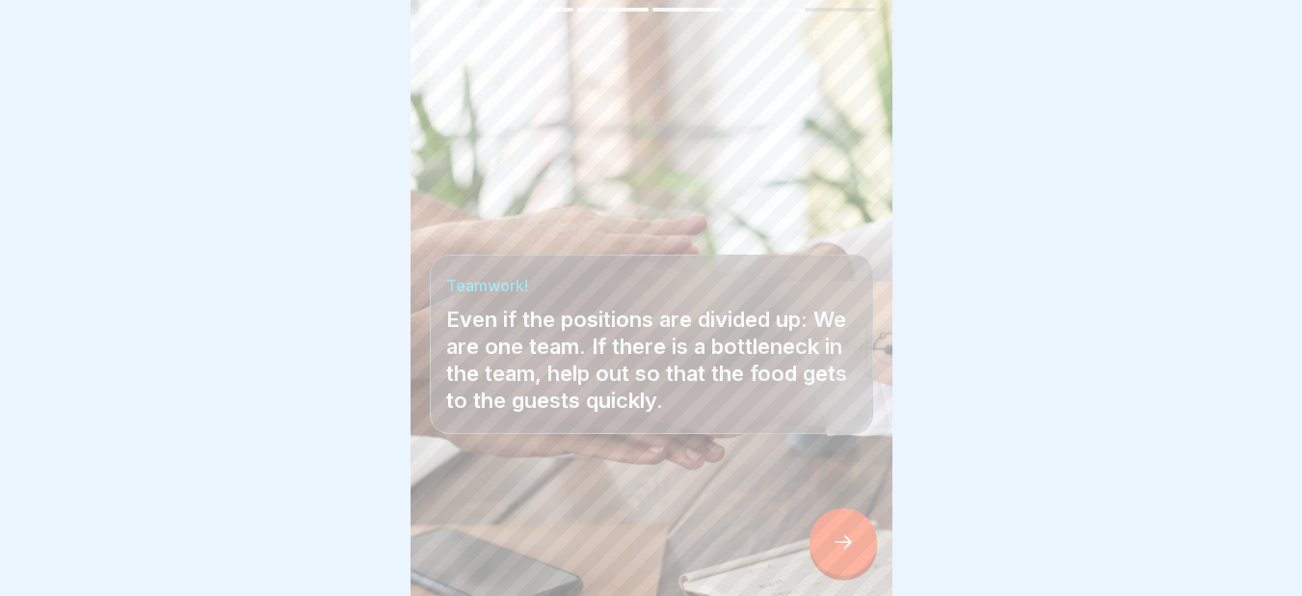
click at [845, 549] on icon at bounding box center [843, 541] width 23 height 23
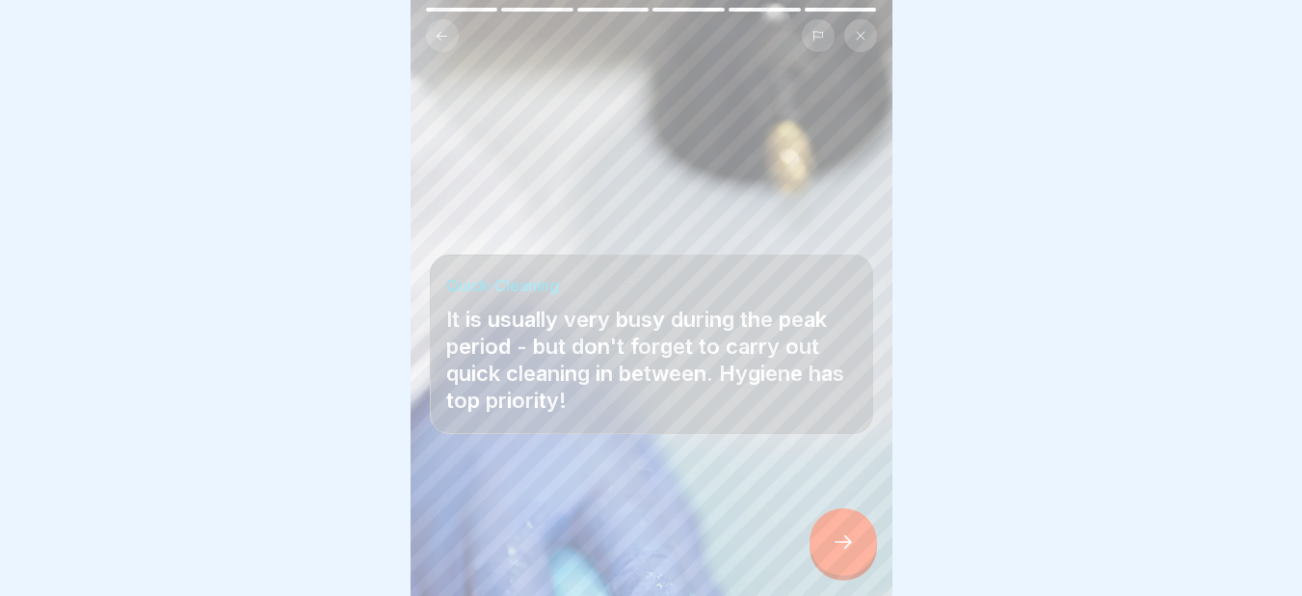
click at [845, 549] on icon at bounding box center [843, 541] width 23 height 23
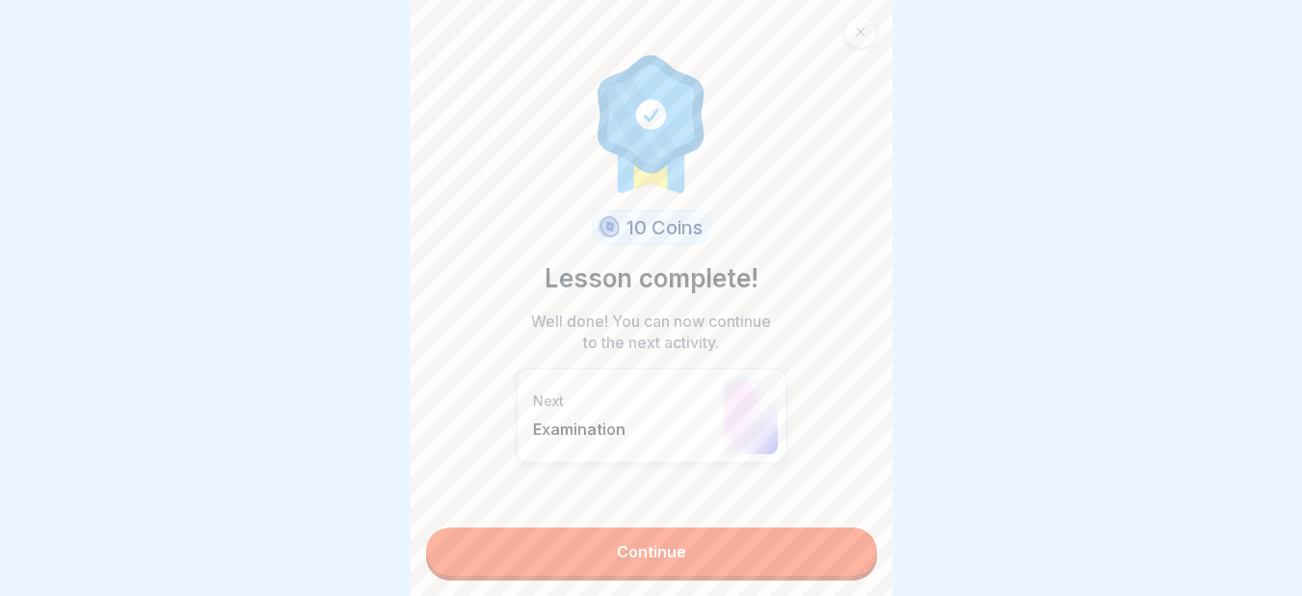
click at [845, 549] on link "Continue" at bounding box center [651, 551] width 451 height 48
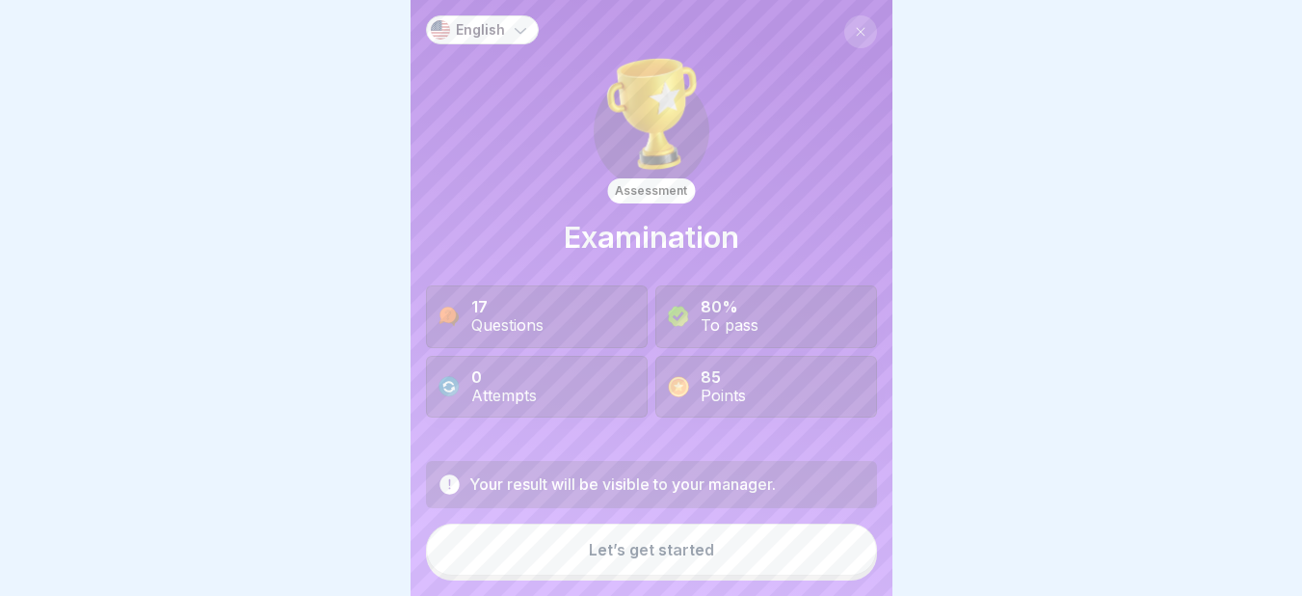
click at [845, 549] on button "Let’s get started" at bounding box center [651, 549] width 451 height 52
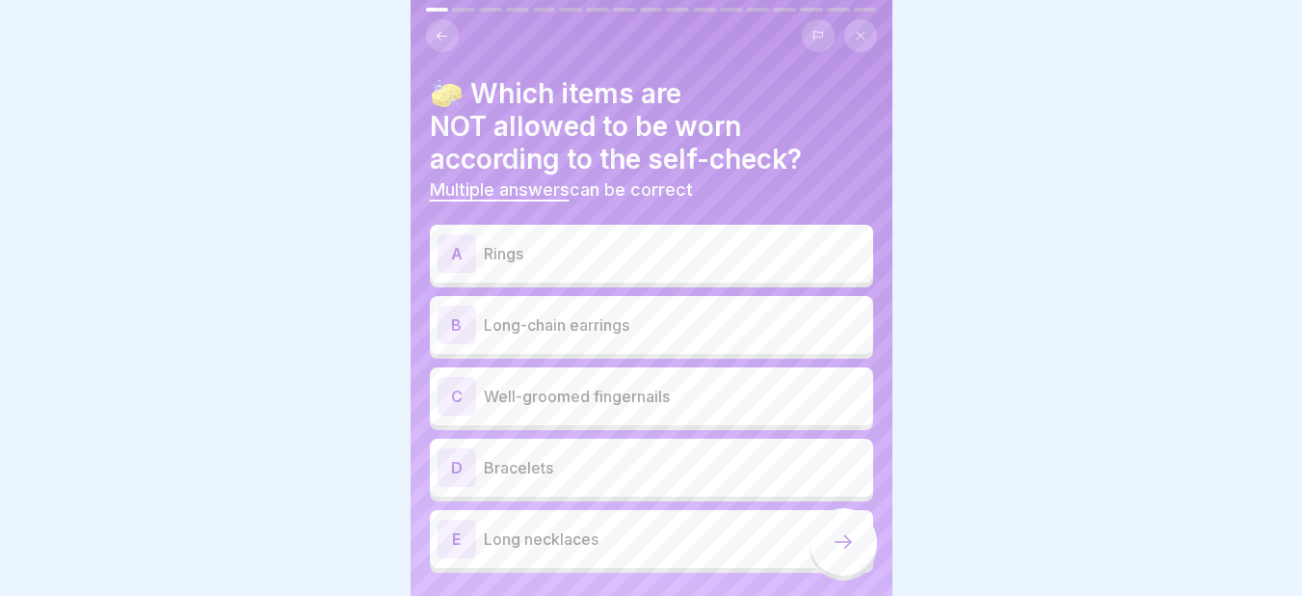
click at [592, 262] on p "Rings" at bounding box center [675, 253] width 382 height 23
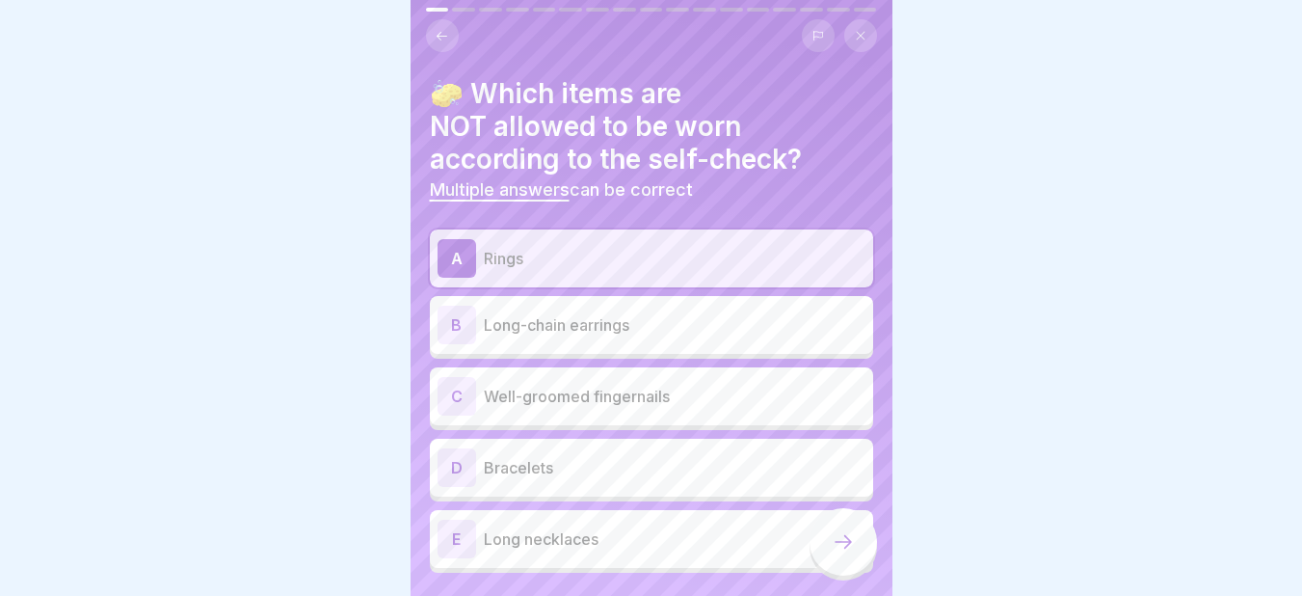
click at [558, 337] on div "B Long-chain earrings" at bounding box center [651, 324] width 428 height 39
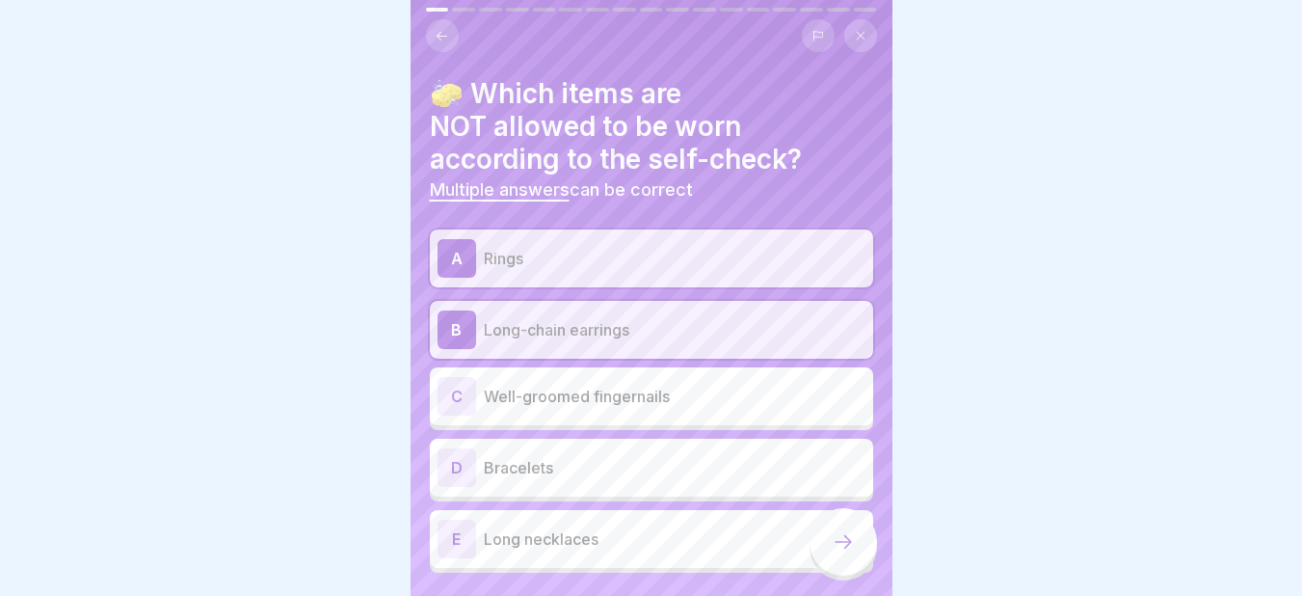
click at [529, 393] on p "Well-groomed fingernails" at bounding box center [675, 395] width 382 height 23
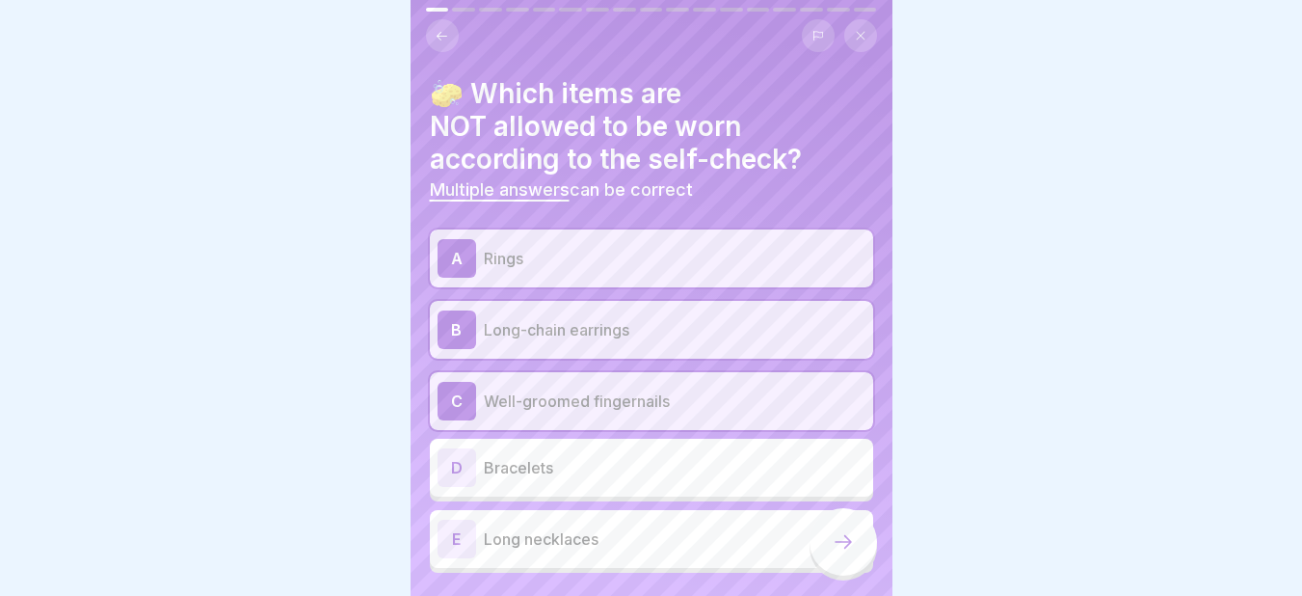
click at [515, 467] on p "Bracelets" at bounding box center [675, 467] width 382 height 23
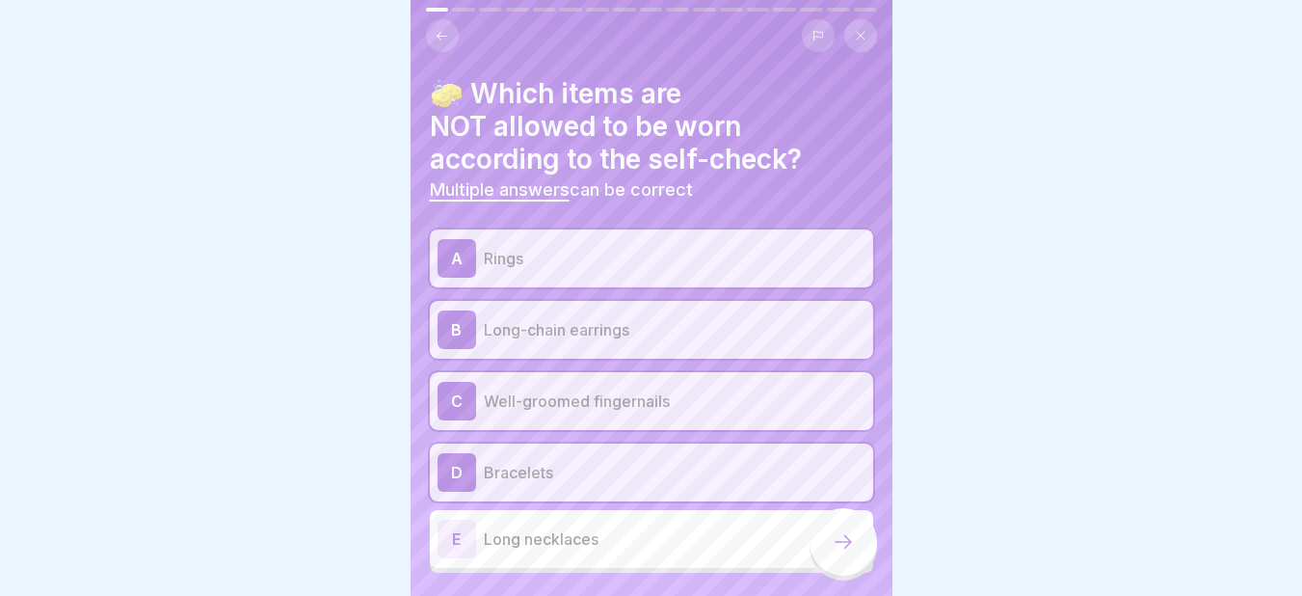
click at [535, 540] on p "Long necklaces" at bounding box center [675, 538] width 382 height 23
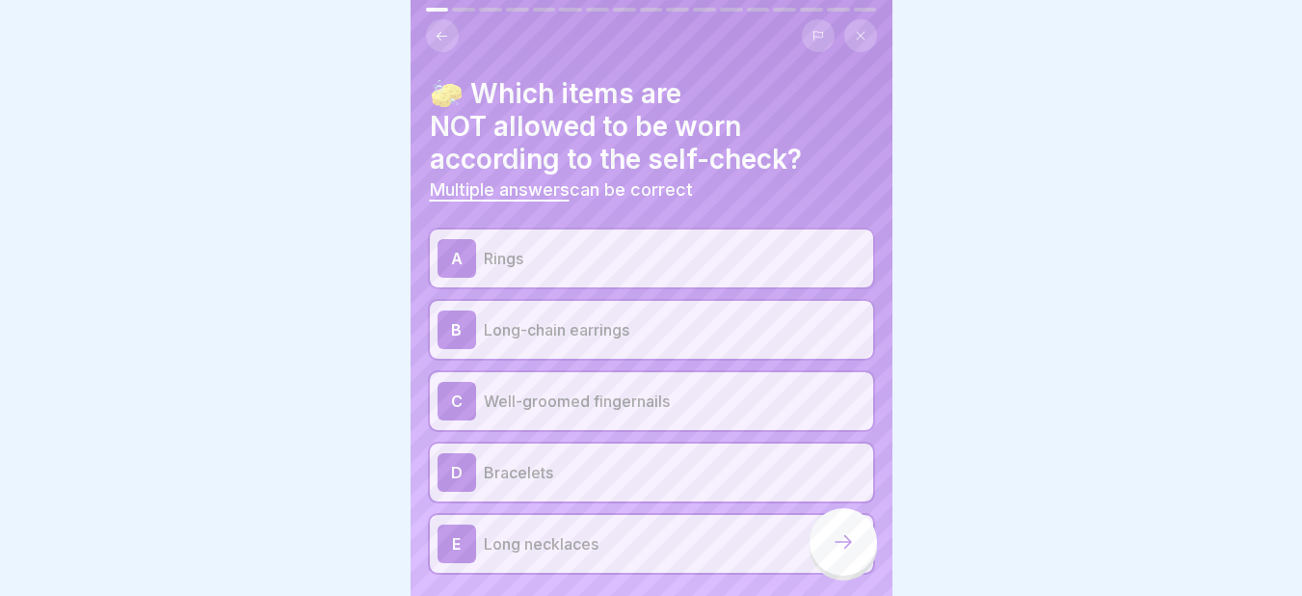
click at [860, 554] on div at bounding box center [842, 541] width 67 height 67
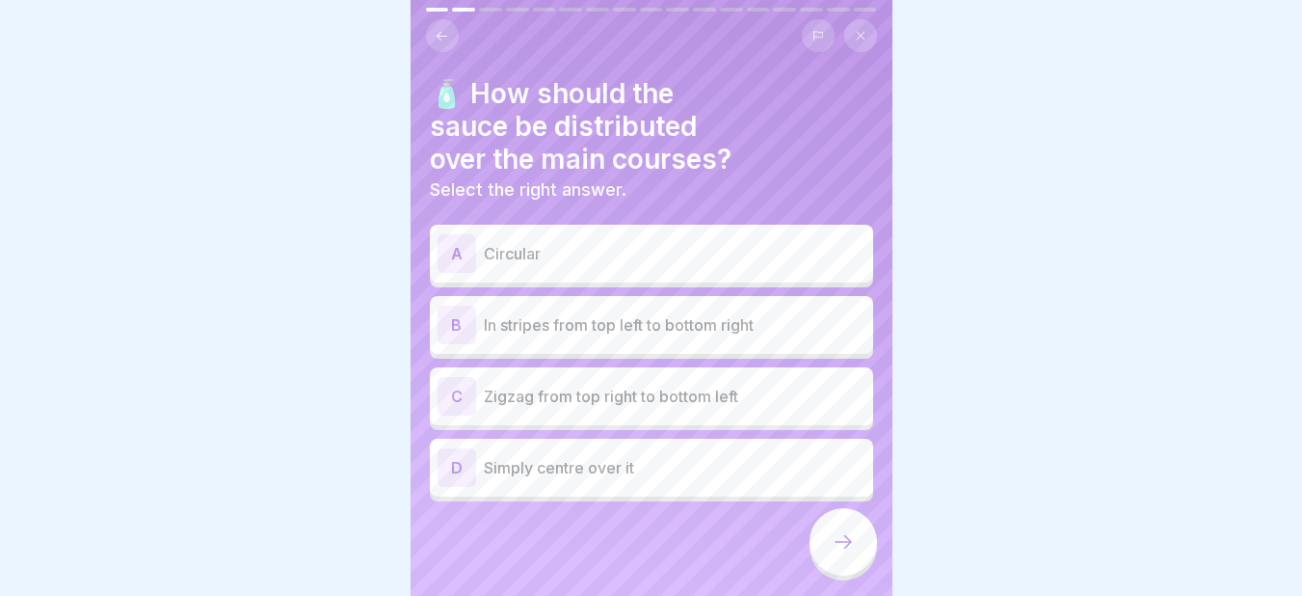
click at [439, 34] on icon at bounding box center [442, 35] width 11 height 9
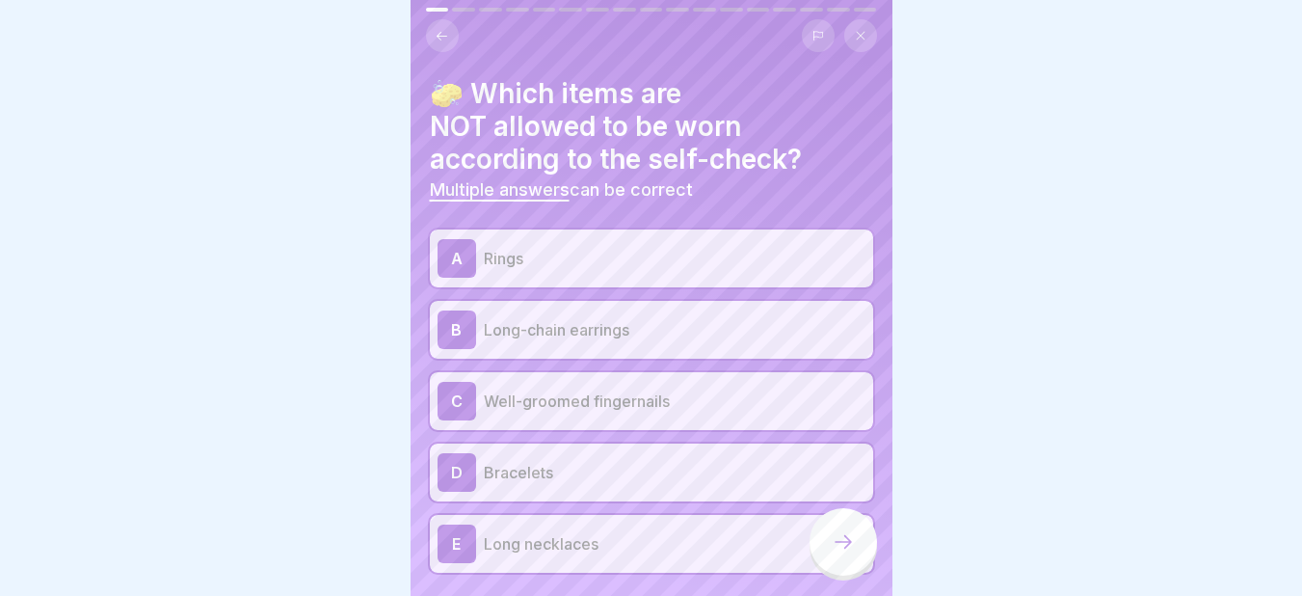
click at [462, 398] on div "C" at bounding box center [456, 401] width 39 height 39
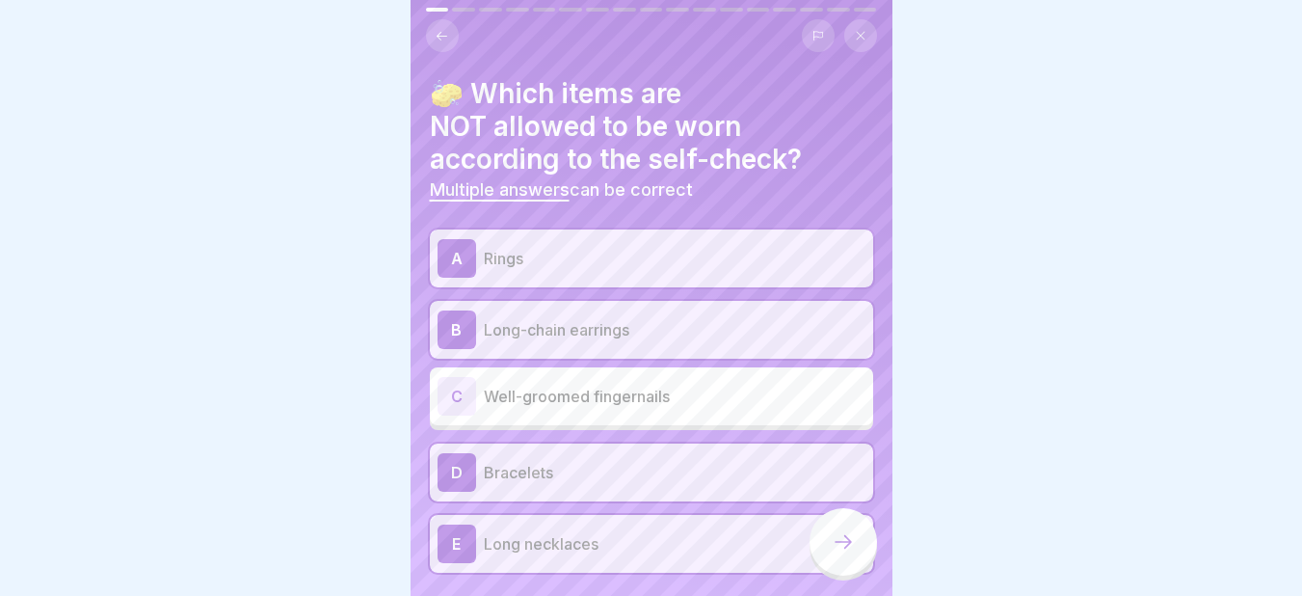
click at [836, 541] on div at bounding box center [842, 541] width 67 height 67
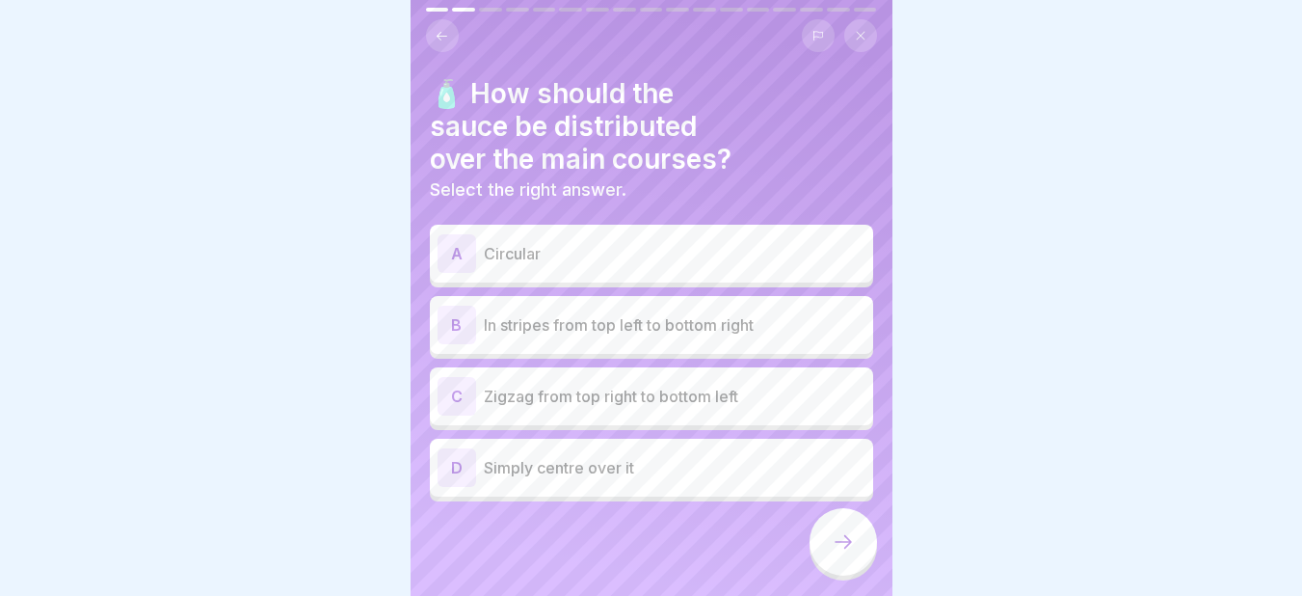
click at [571, 326] on p "In stripes from top left to bottom right" at bounding box center [675, 324] width 382 height 23
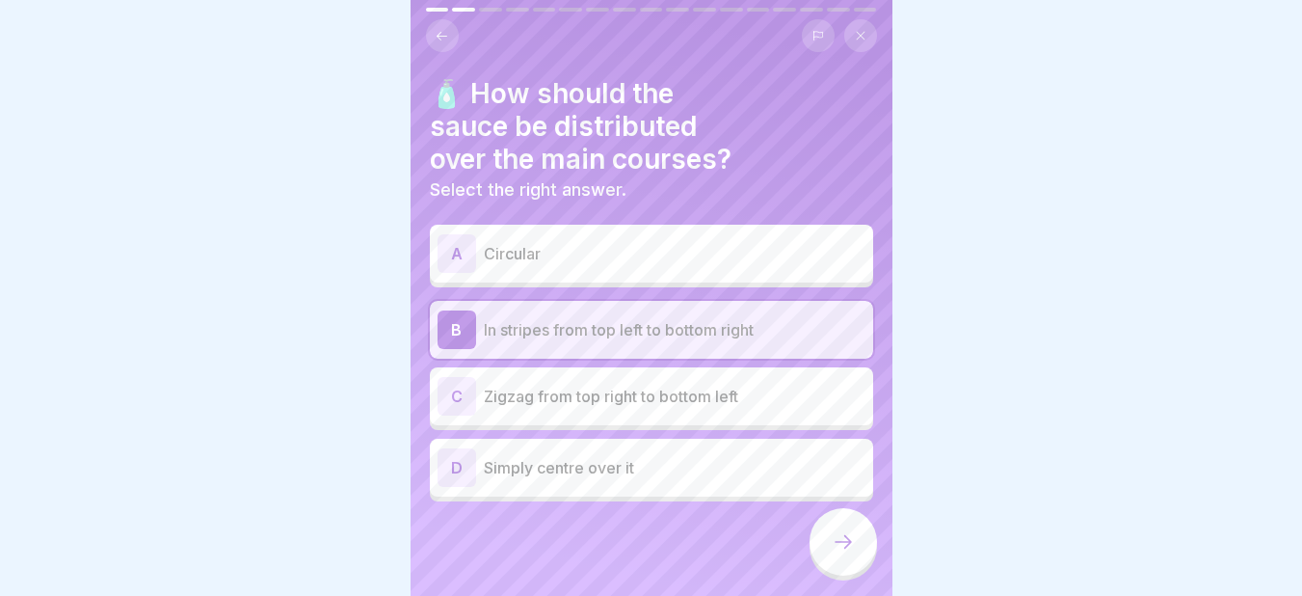
click at [833, 553] on icon at bounding box center [843, 541] width 23 height 23
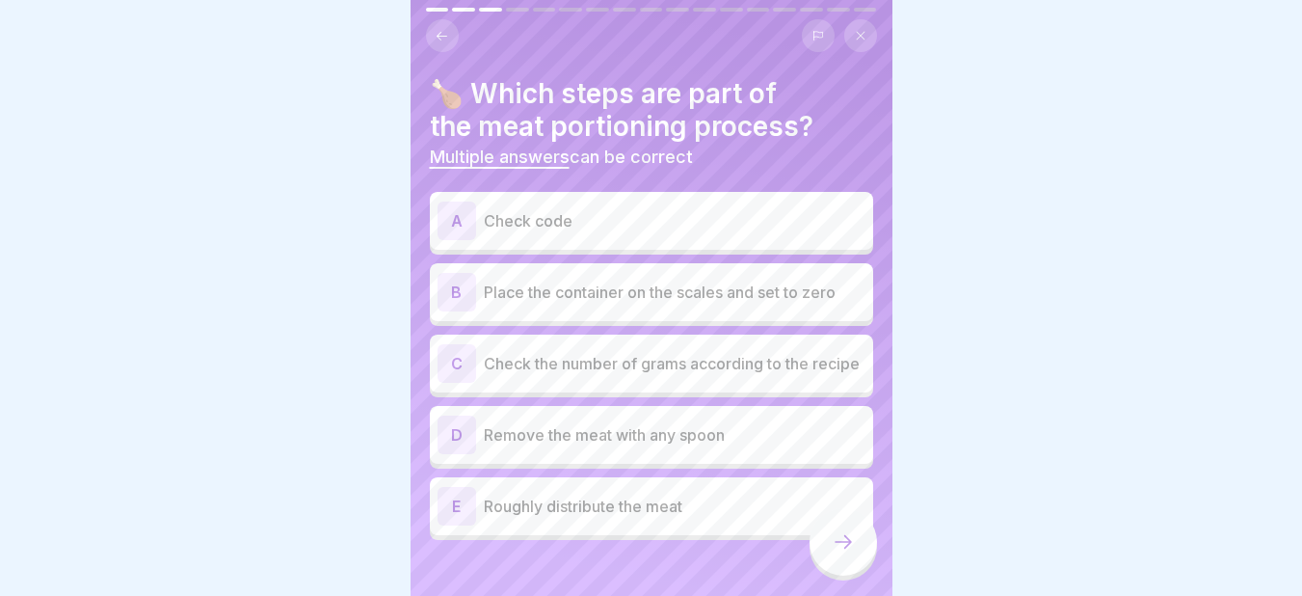
click at [490, 219] on p "Check code" at bounding box center [675, 220] width 382 height 23
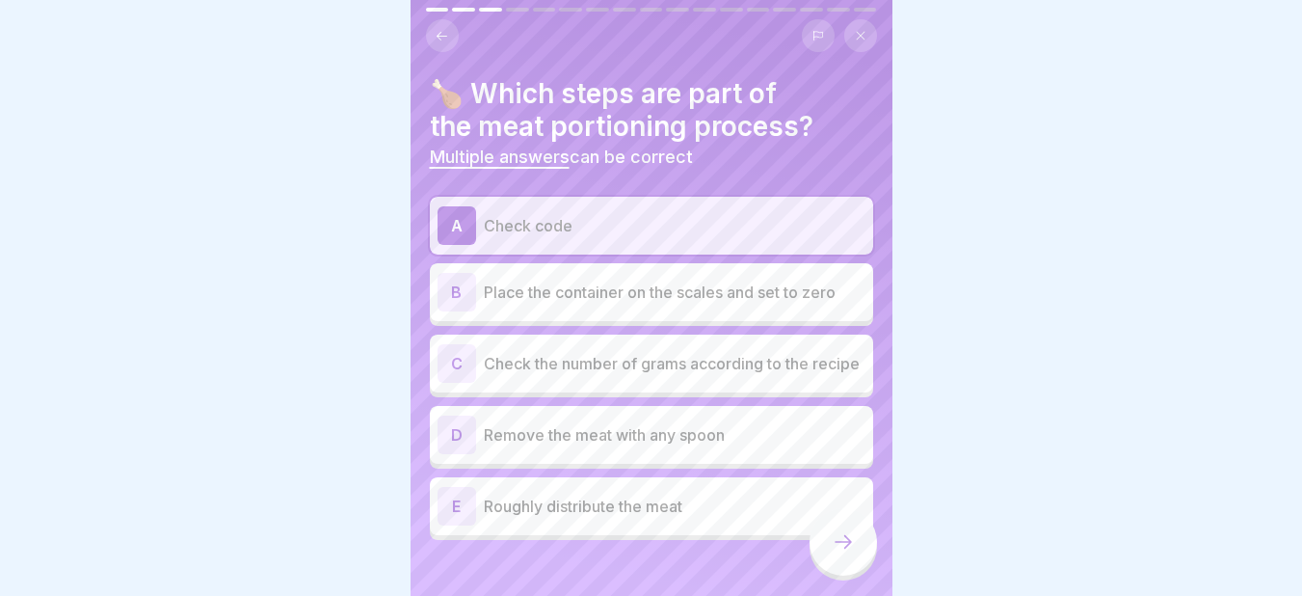
click at [488, 294] on p "Place the container on the scales and set to zero" at bounding box center [675, 291] width 382 height 23
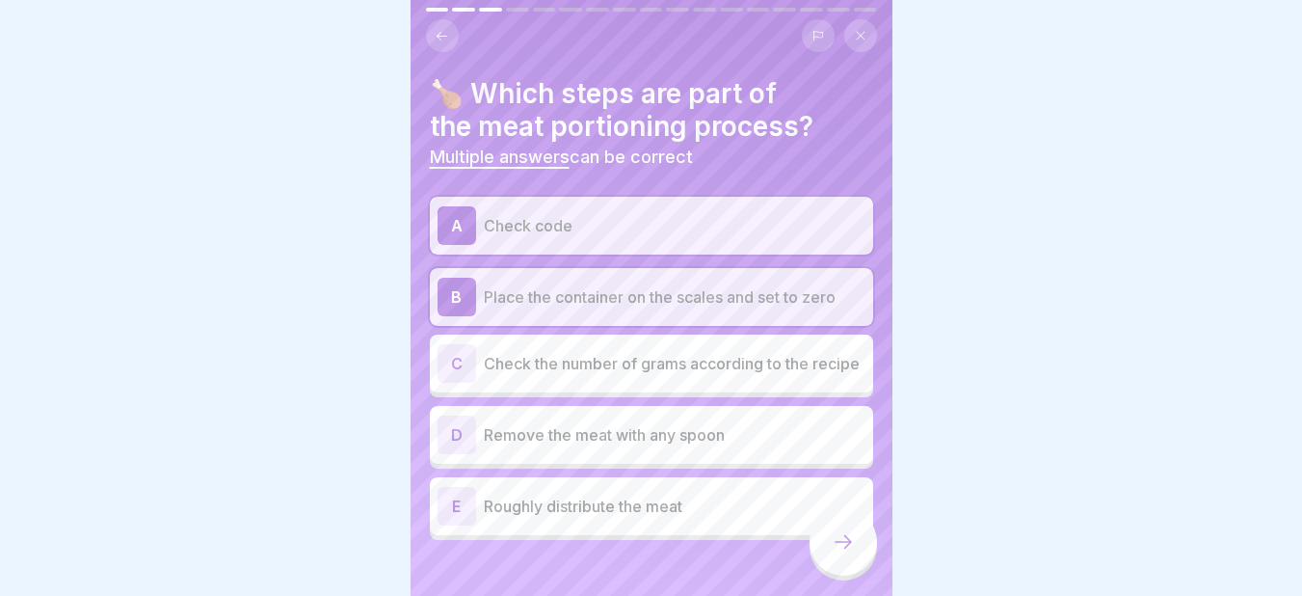
click at [489, 364] on p "Check the number of grams according to the recipe" at bounding box center [675, 363] width 382 height 23
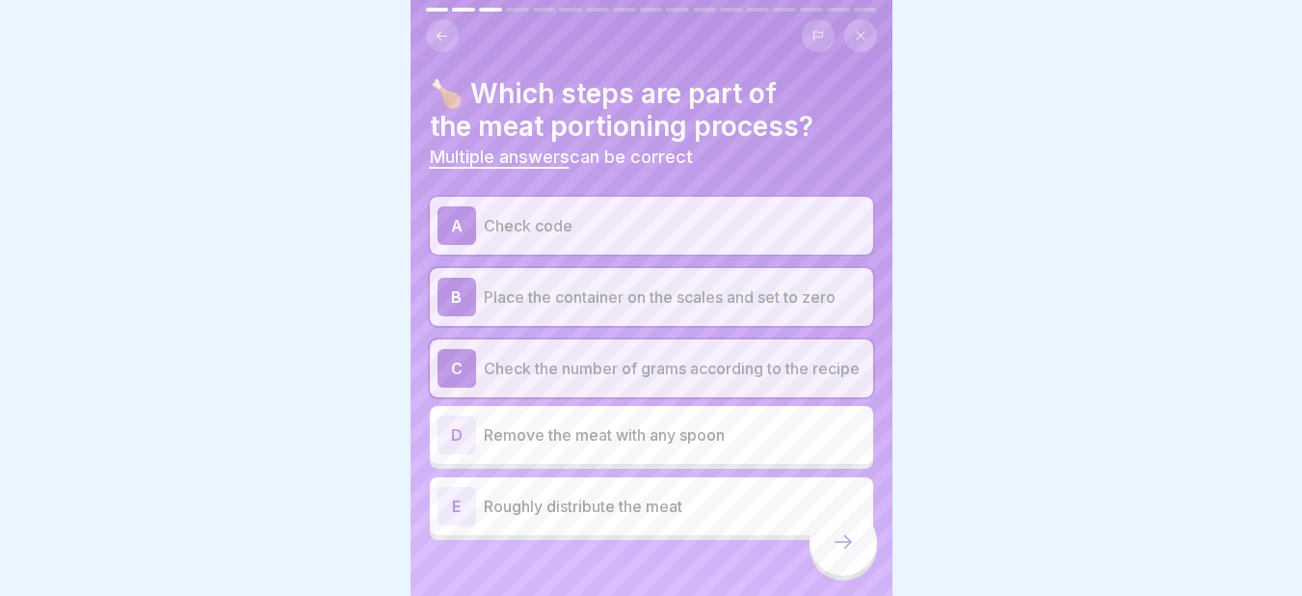
click at [844, 553] on icon at bounding box center [843, 541] width 23 height 23
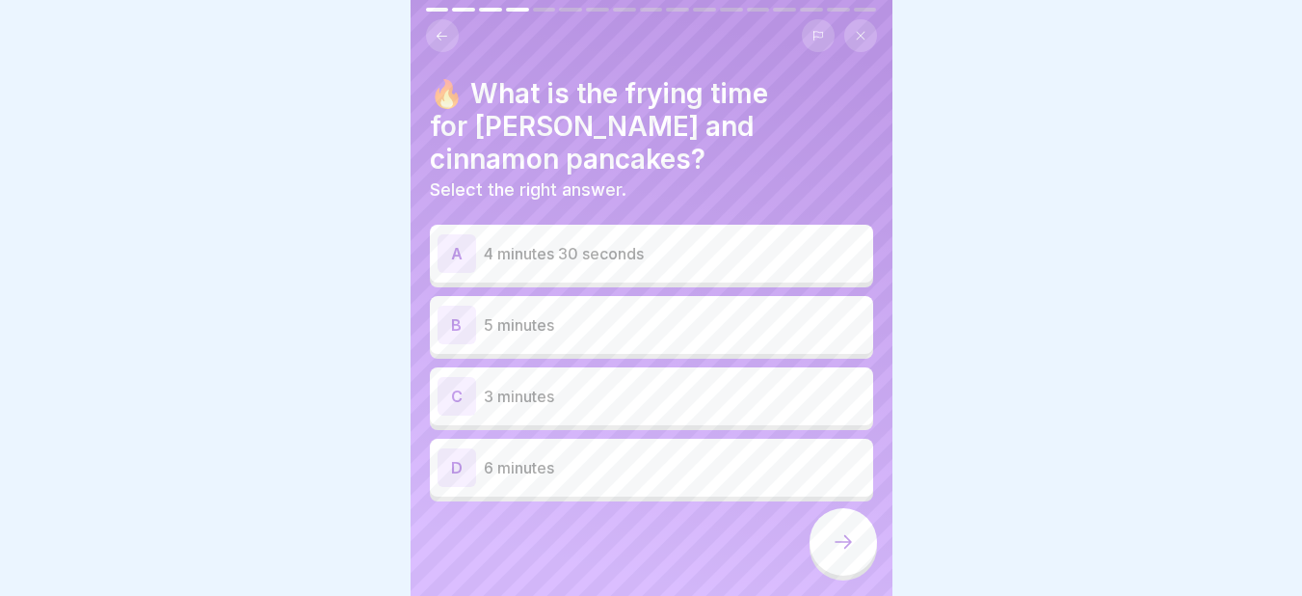
click at [578, 384] on p "3 minutes" at bounding box center [675, 395] width 382 height 23
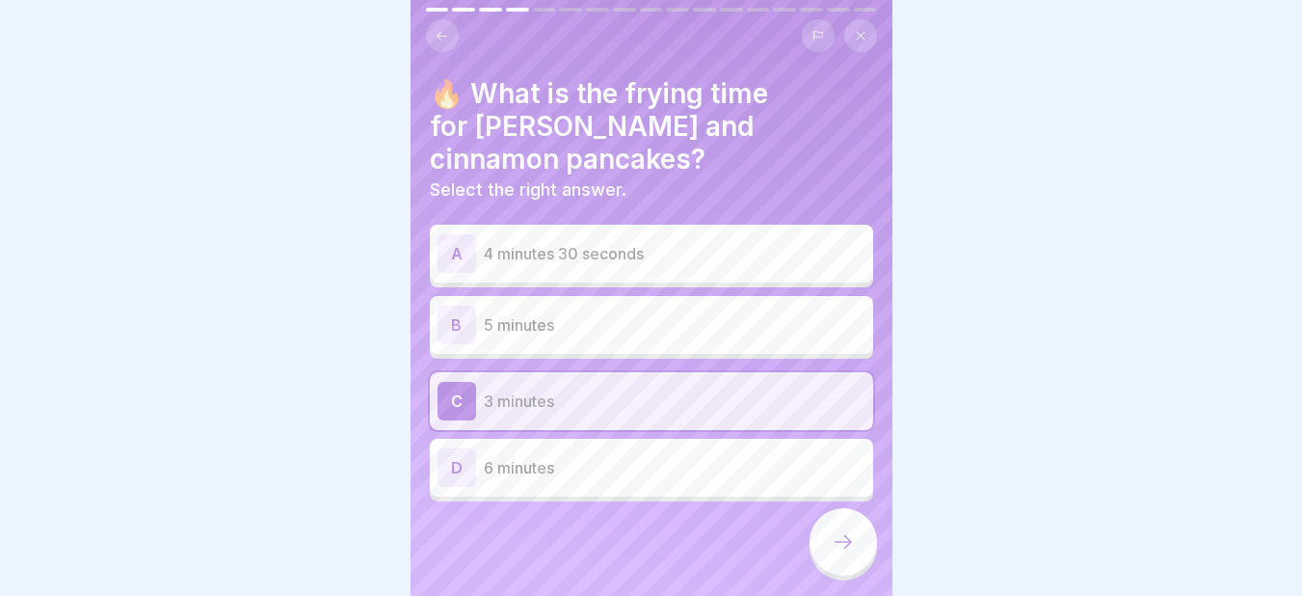
click at [839, 553] on icon at bounding box center [843, 541] width 23 height 23
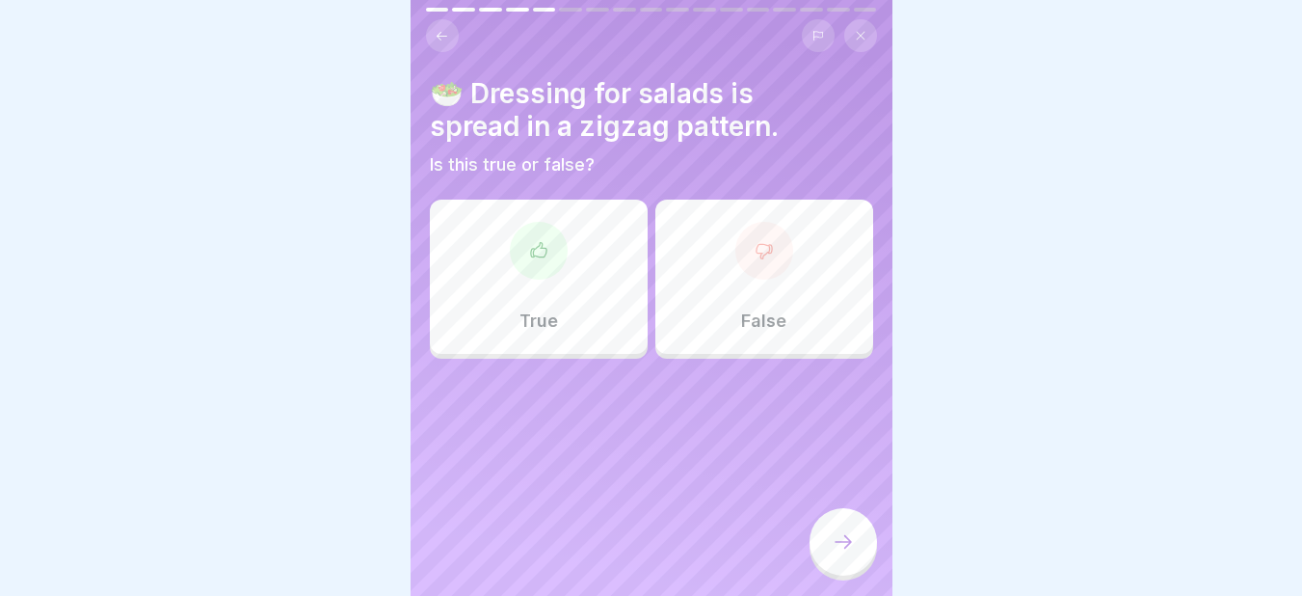
click at [763, 263] on div at bounding box center [764, 251] width 58 height 58
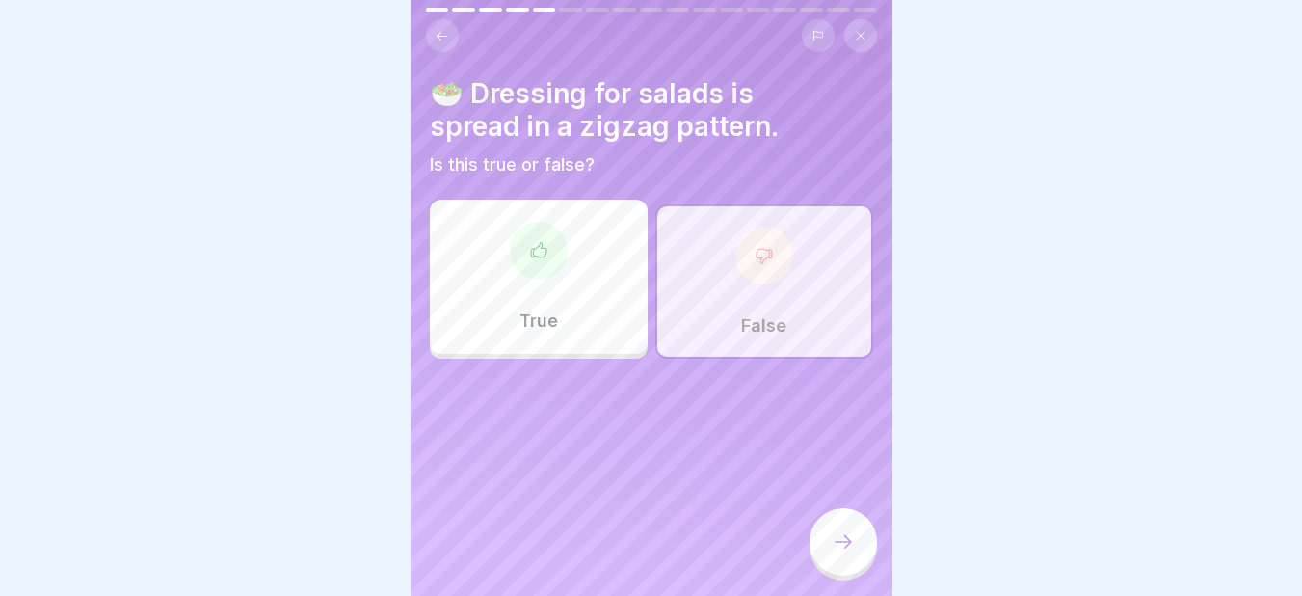
click at [842, 553] on icon at bounding box center [843, 541] width 23 height 23
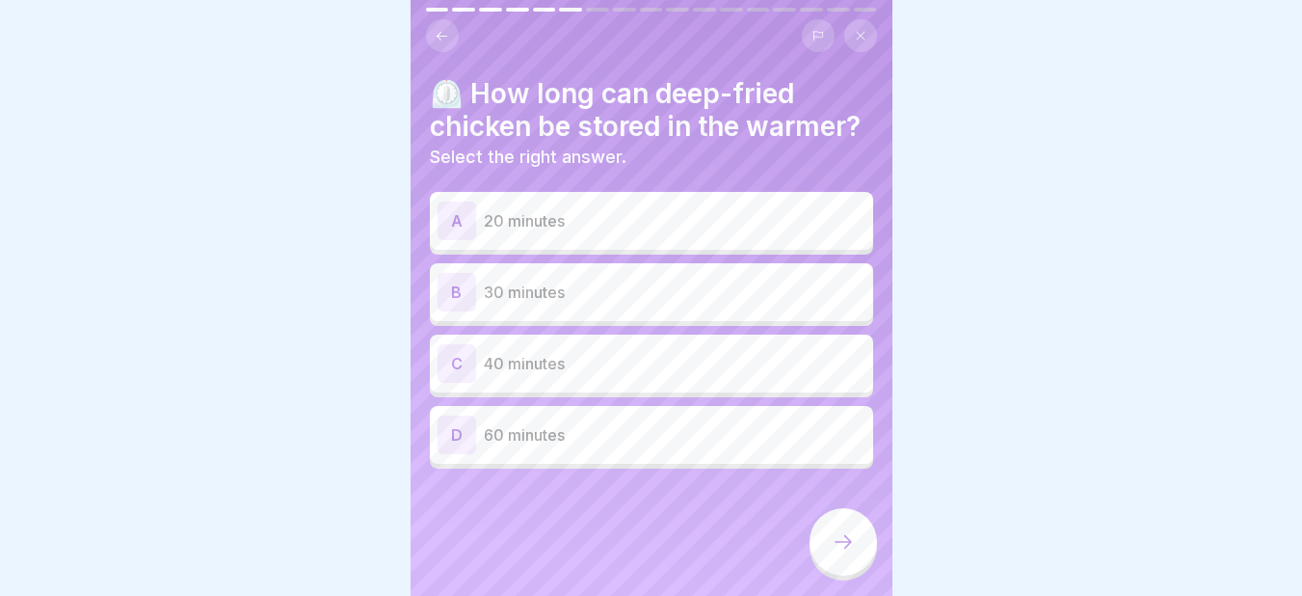
click at [552, 375] on p "40 minutes" at bounding box center [675, 363] width 382 height 23
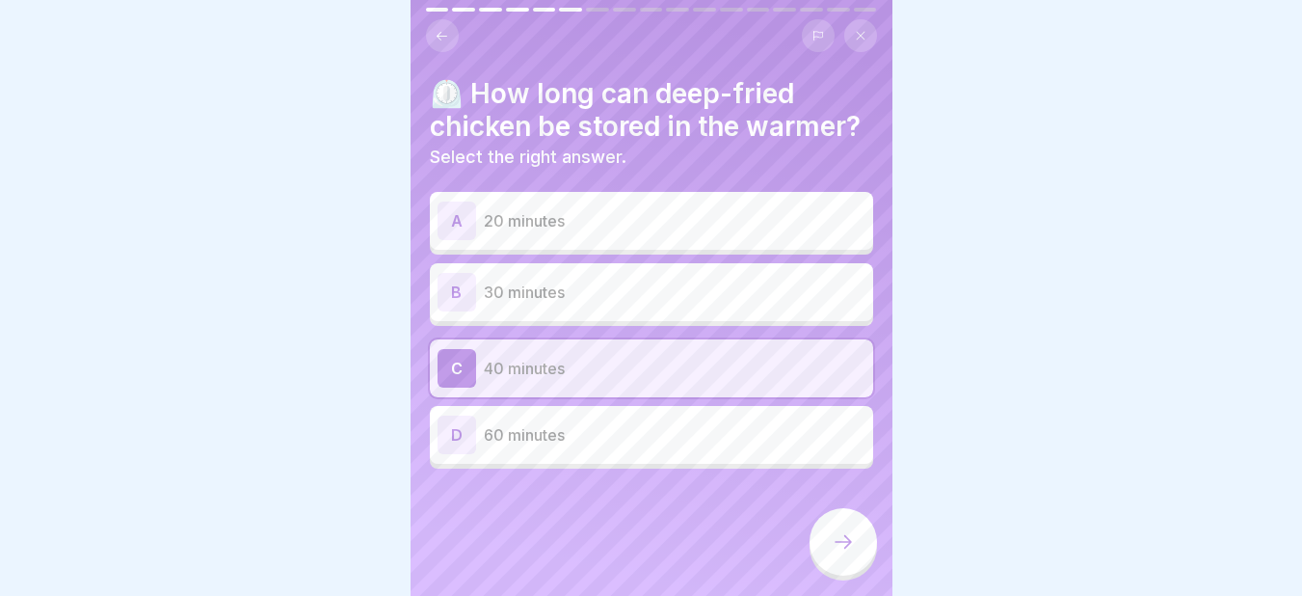
click at [851, 553] on icon at bounding box center [843, 541] width 23 height 23
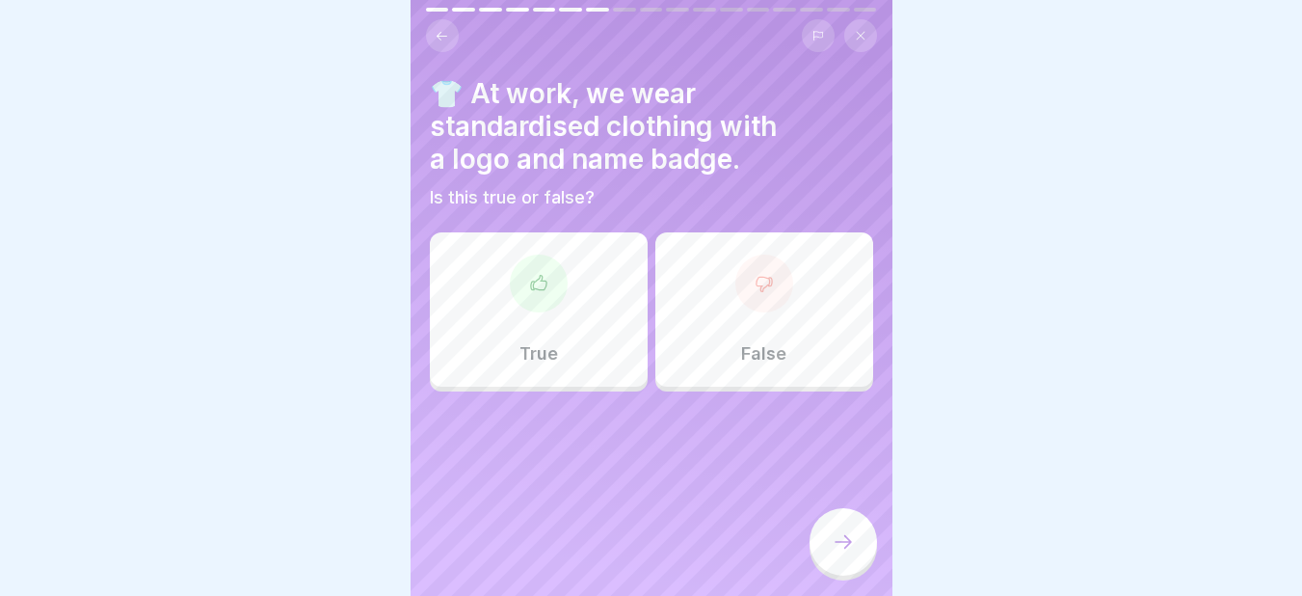
click at [558, 311] on div "True" at bounding box center [539, 309] width 218 height 154
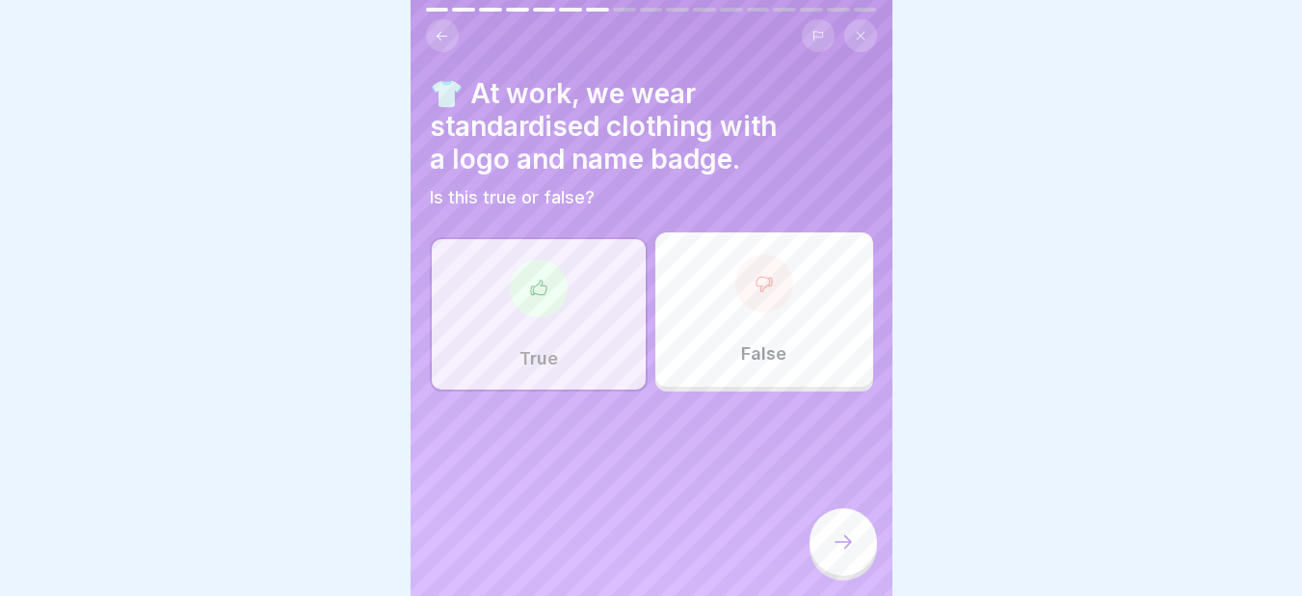
click at [533, 290] on icon at bounding box center [538, 287] width 19 height 19
click at [848, 573] on div at bounding box center [842, 541] width 67 height 67
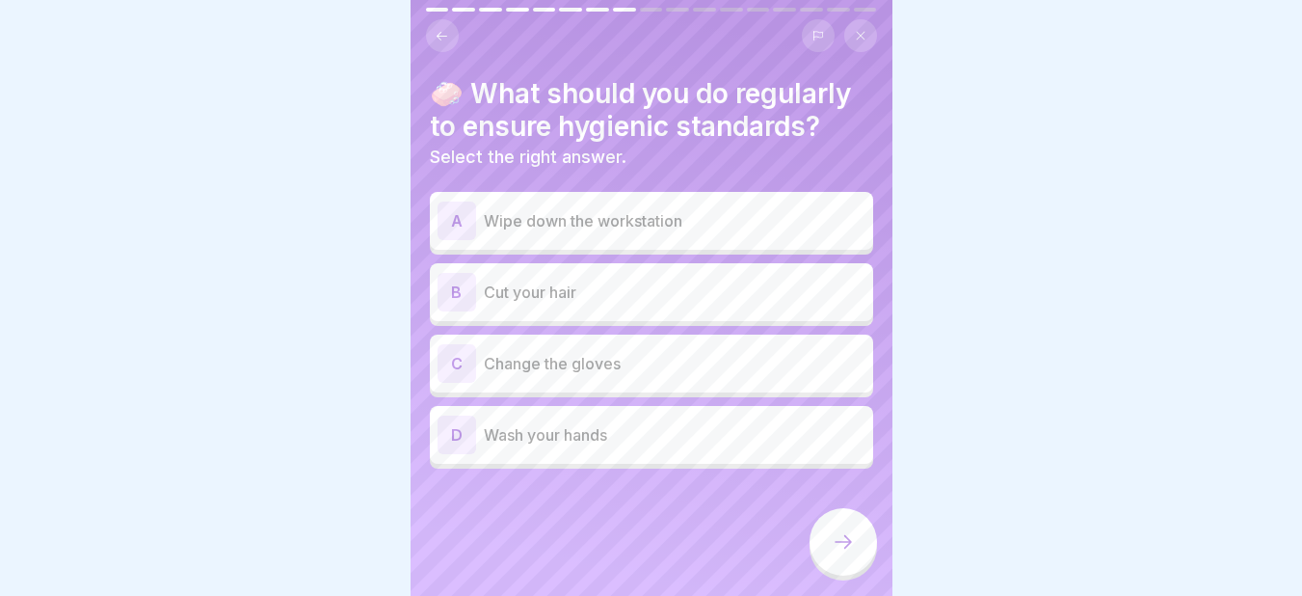
click at [523, 439] on p "Wash your hands" at bounding box center [675, 434] width 382 height 23
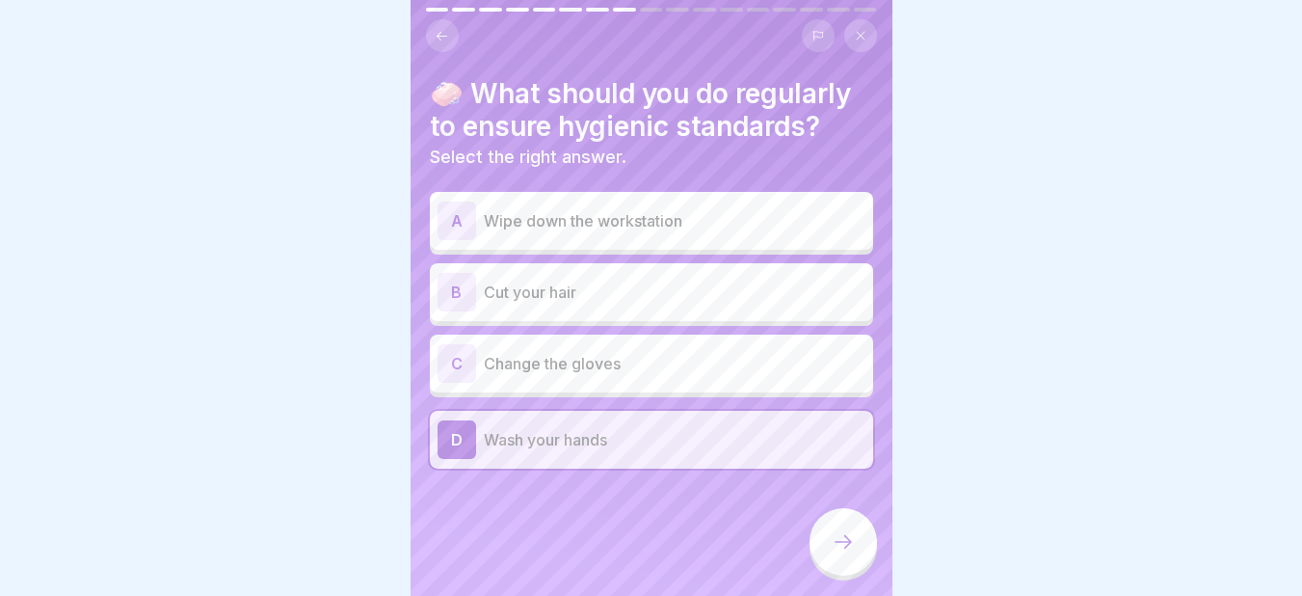
click at [832, 553] on icon at bounding box center [843, 541] width 23 height 23
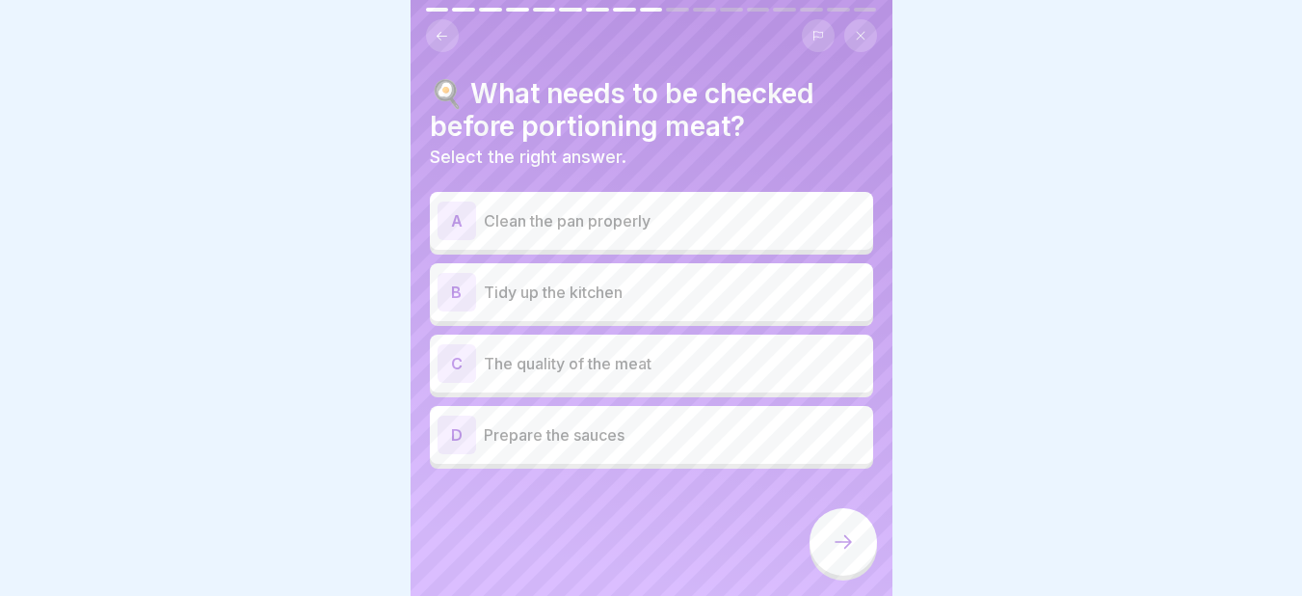
click at [639, 371] on p "The quality of the meat" at bounding box center [675, 363] width 382 height 23
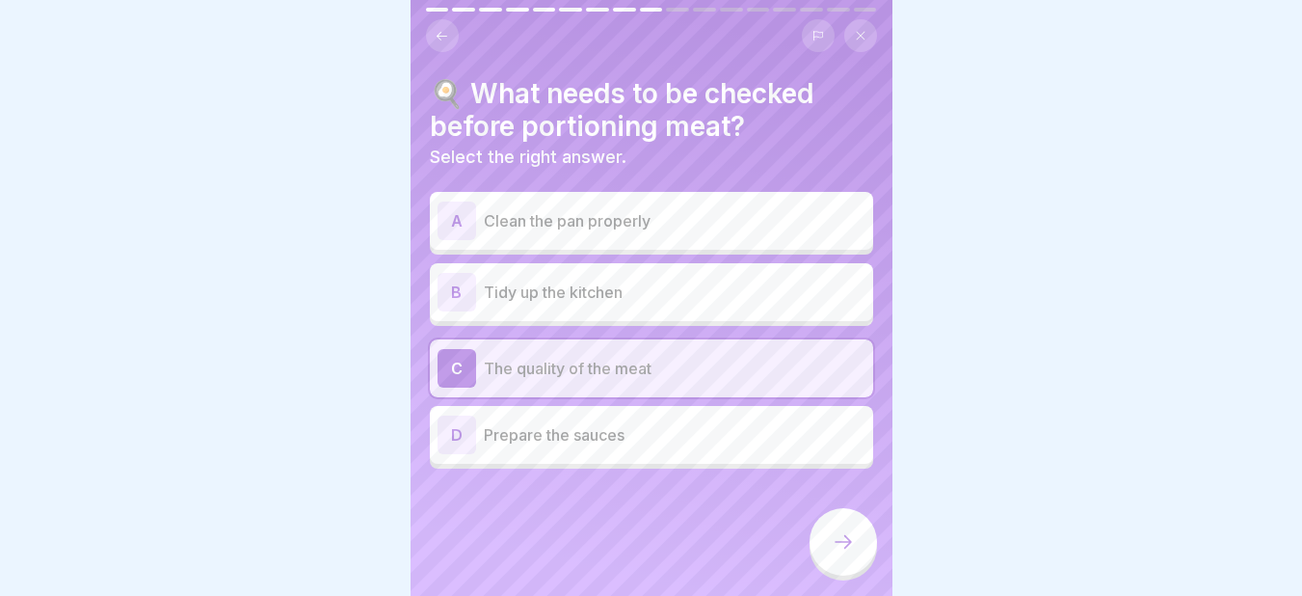
click at [846, 552] on icon at bounding box center [843, 541] width 23 height 23
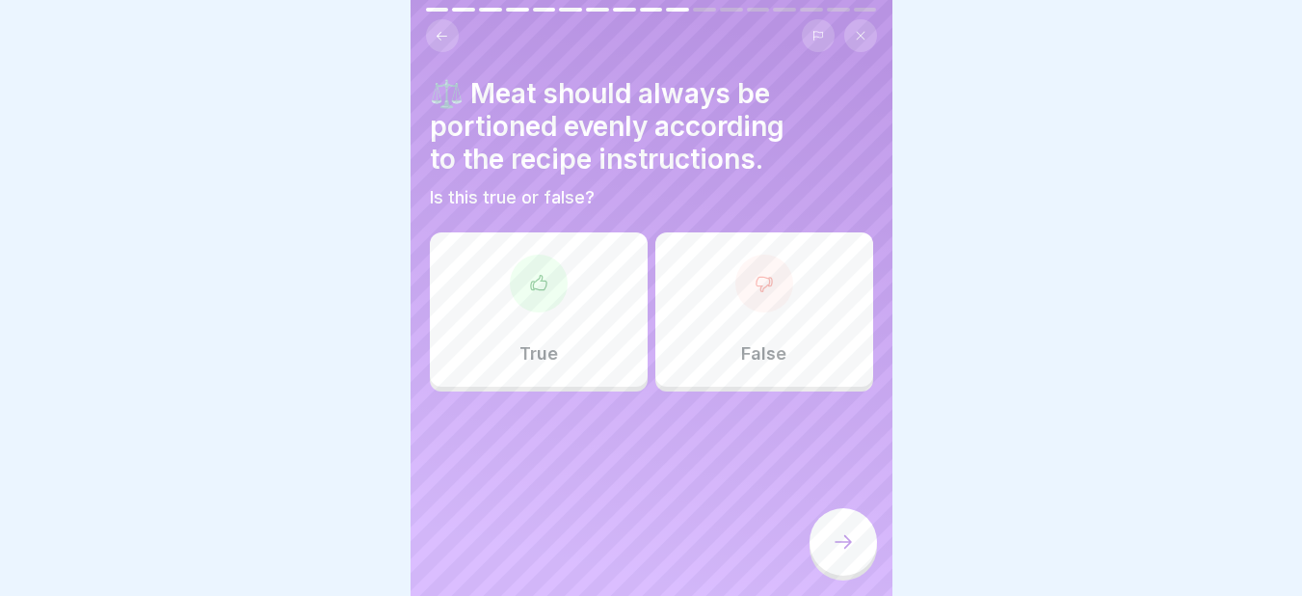
click at [562, 295] on div "True" at bounding box center [539, 309] width 218 height 154
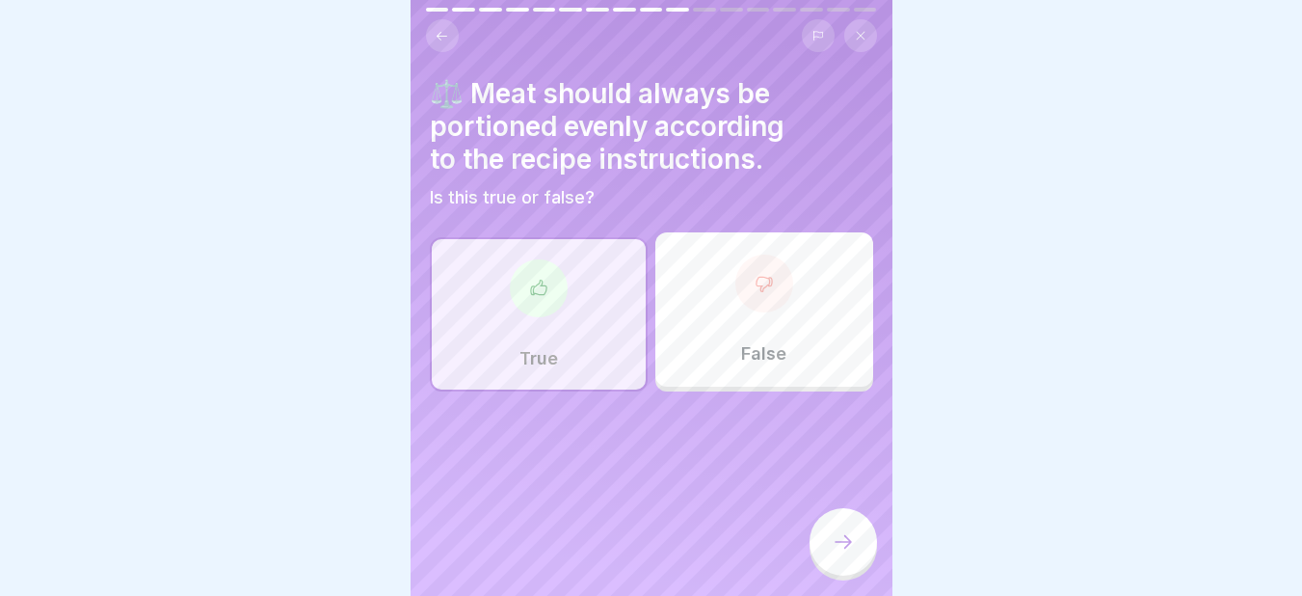
click at [832, 553] on icon at bounding box center [843, 541] width 23 height 23
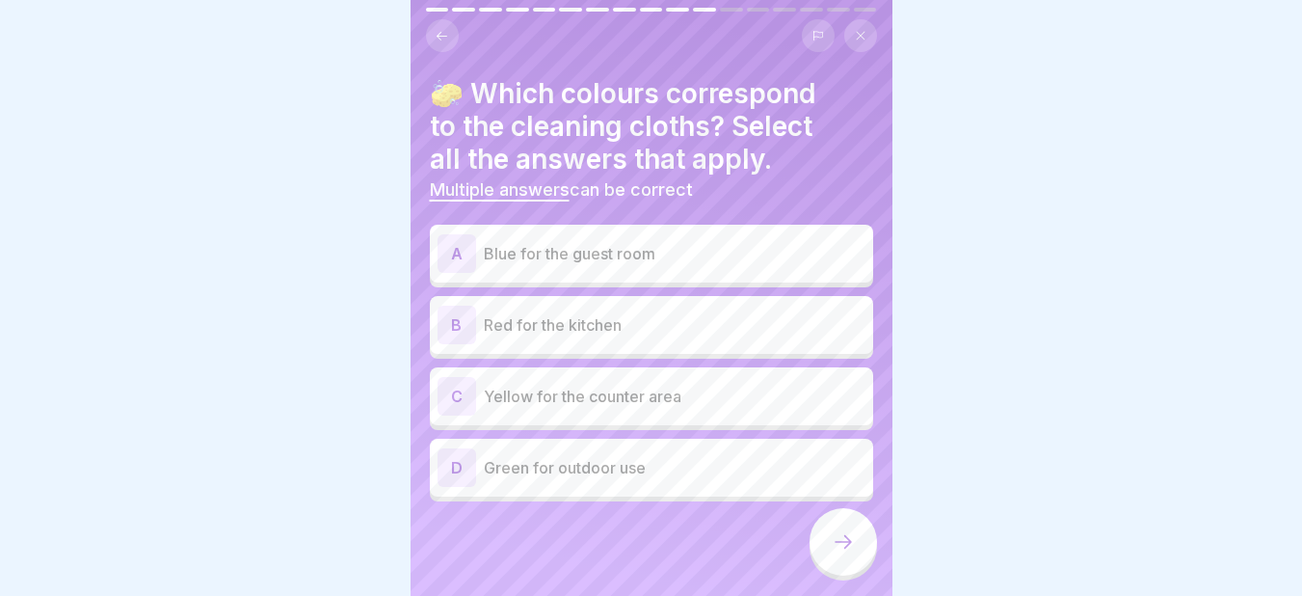
click at [503, 256] on p "Blue for the guest room" at bounding box center [675, 253] width 382 height 23
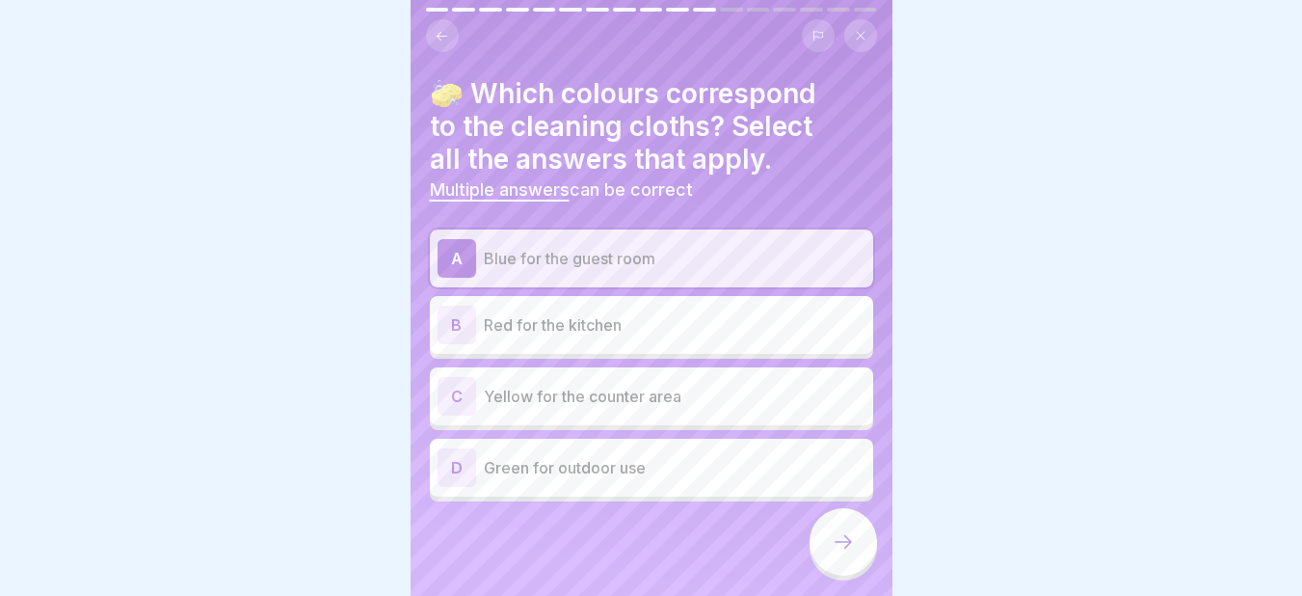
click at [544, 339] on div "B Red for the kitchen" at bounding box center [651, 324] width 428 height 39
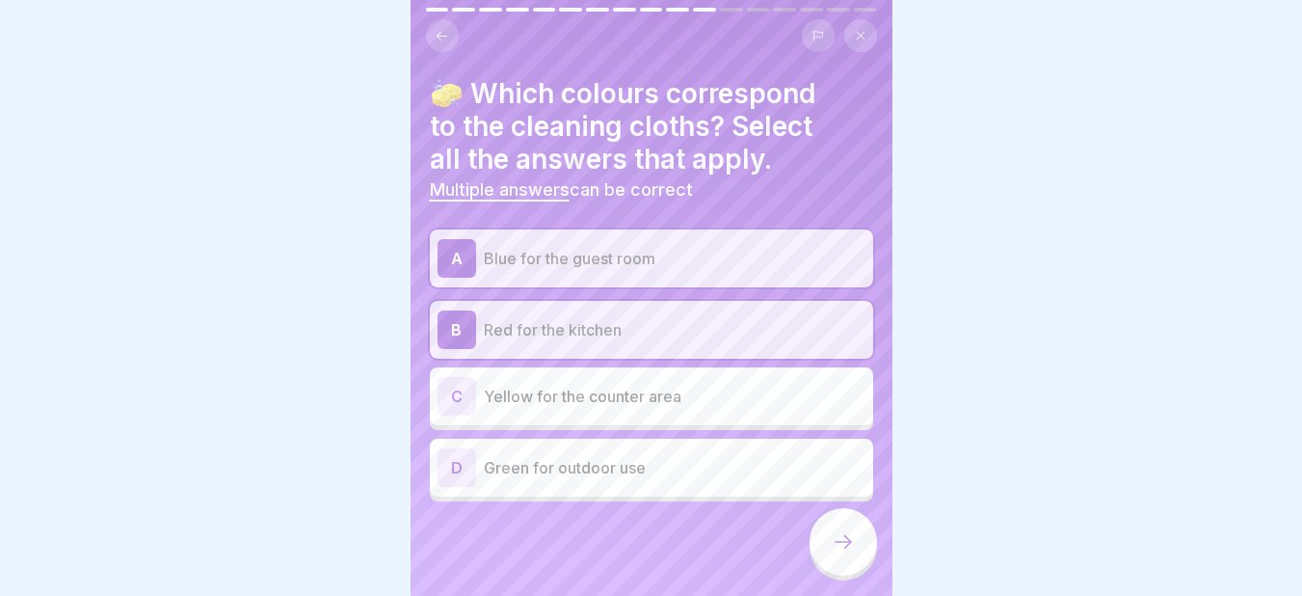
click at [461, 415] on div "C Yellow for the counter area" at bounding box center [651, 396] width 443 height 58
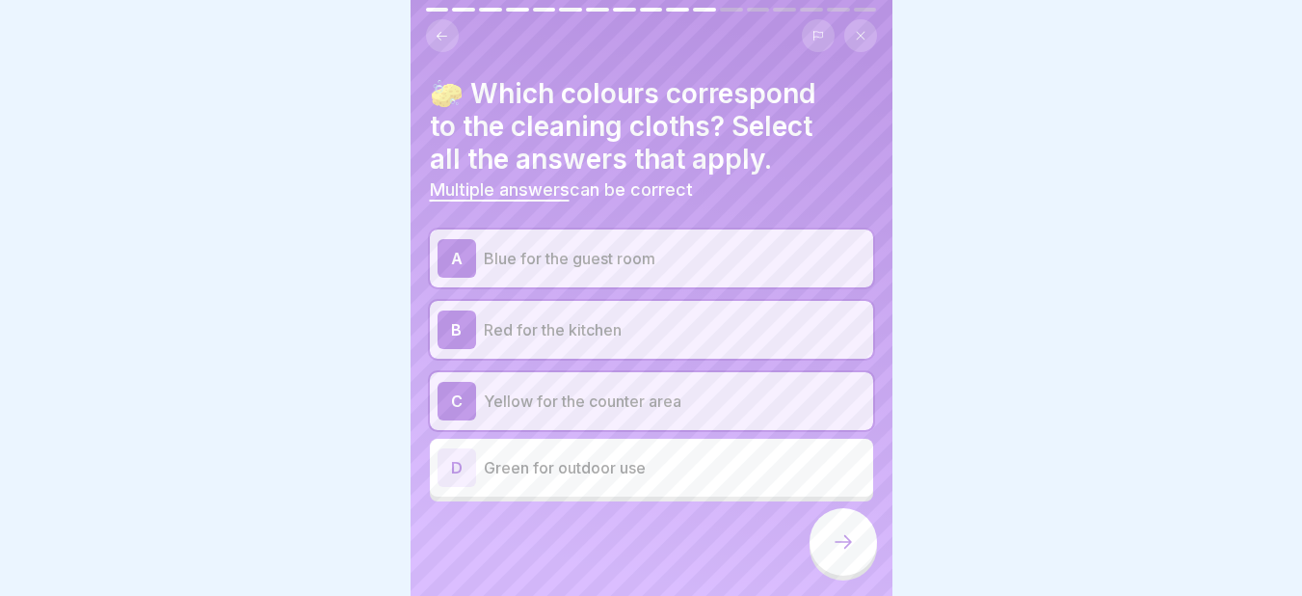
click at [843, 539] on div at bounding box center [842, 541] width 67 height 67
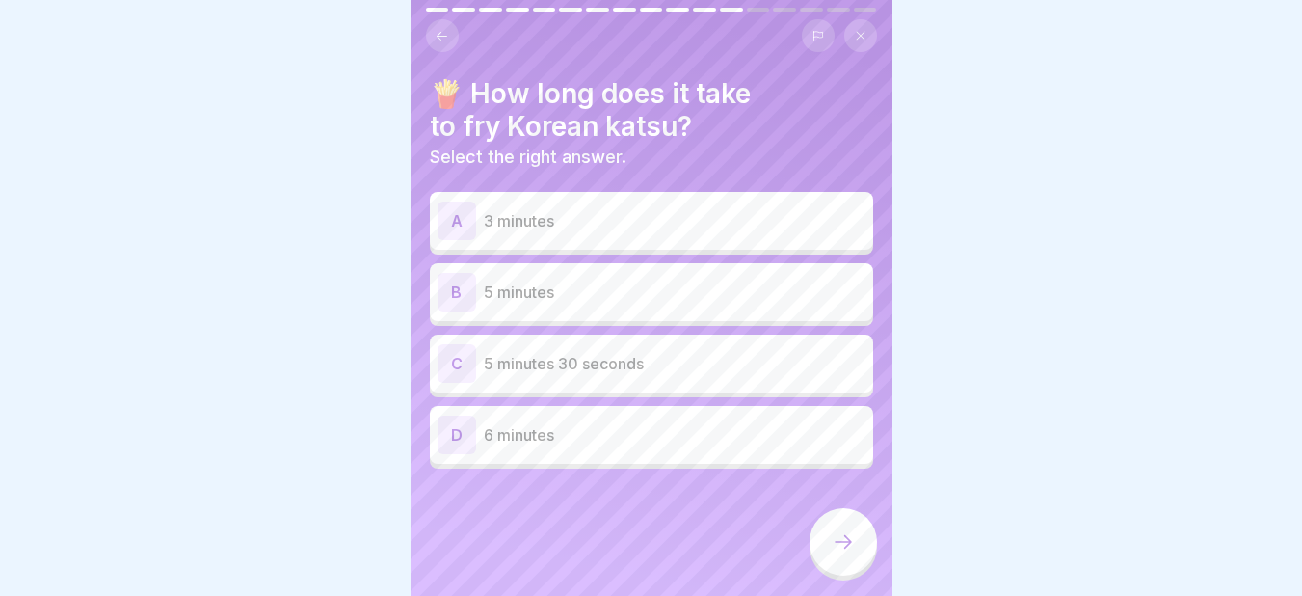
click at [571, 386] on div "C 5 minutes 30 seconds" at bounding box center [651, 363] width 443 height 58
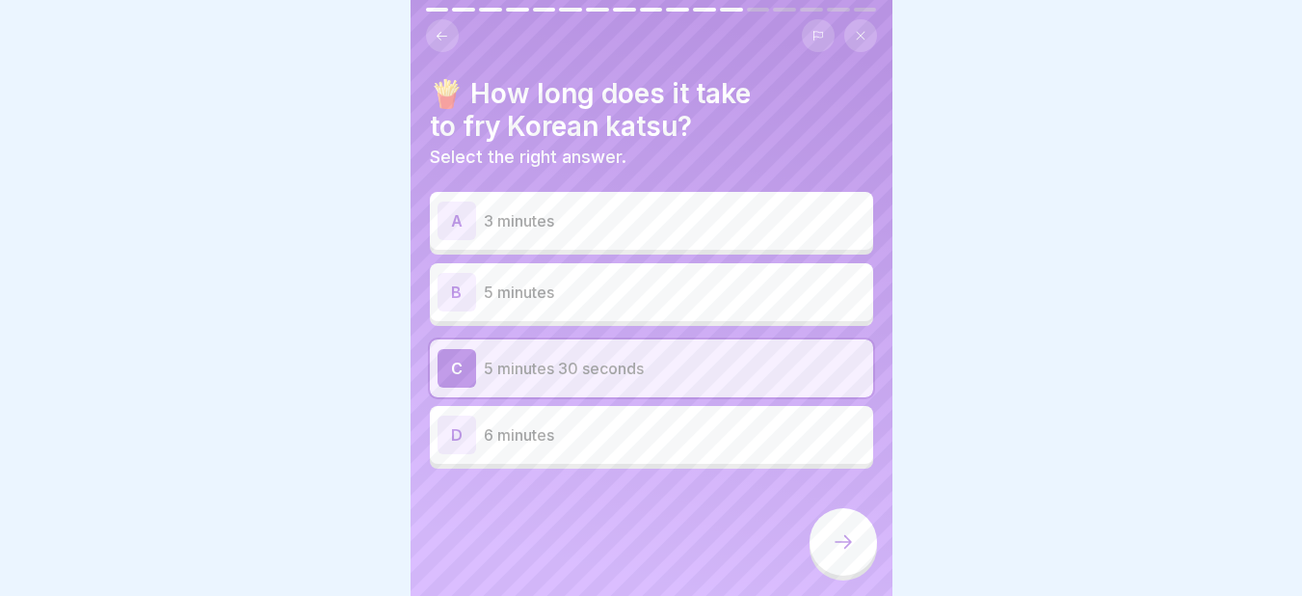
click at [845, 553] on icon at bounding box center [843, 541] width 23 height 23
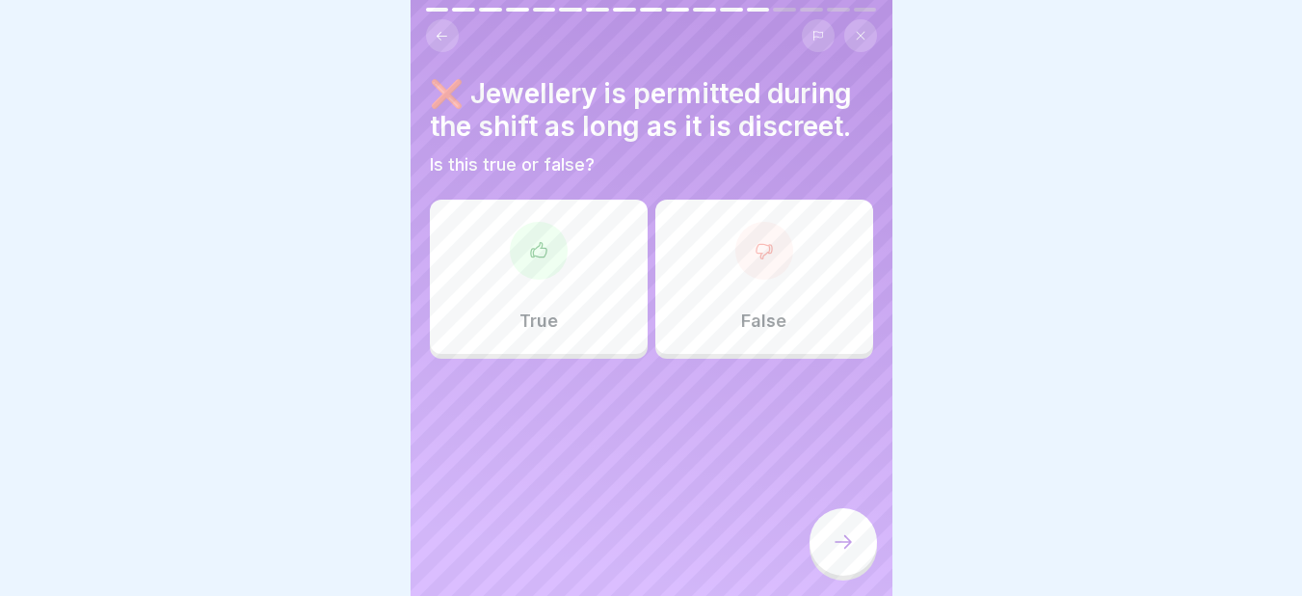
click at [746, 267] on div at bounding box center [764, 251] width 58 height 58
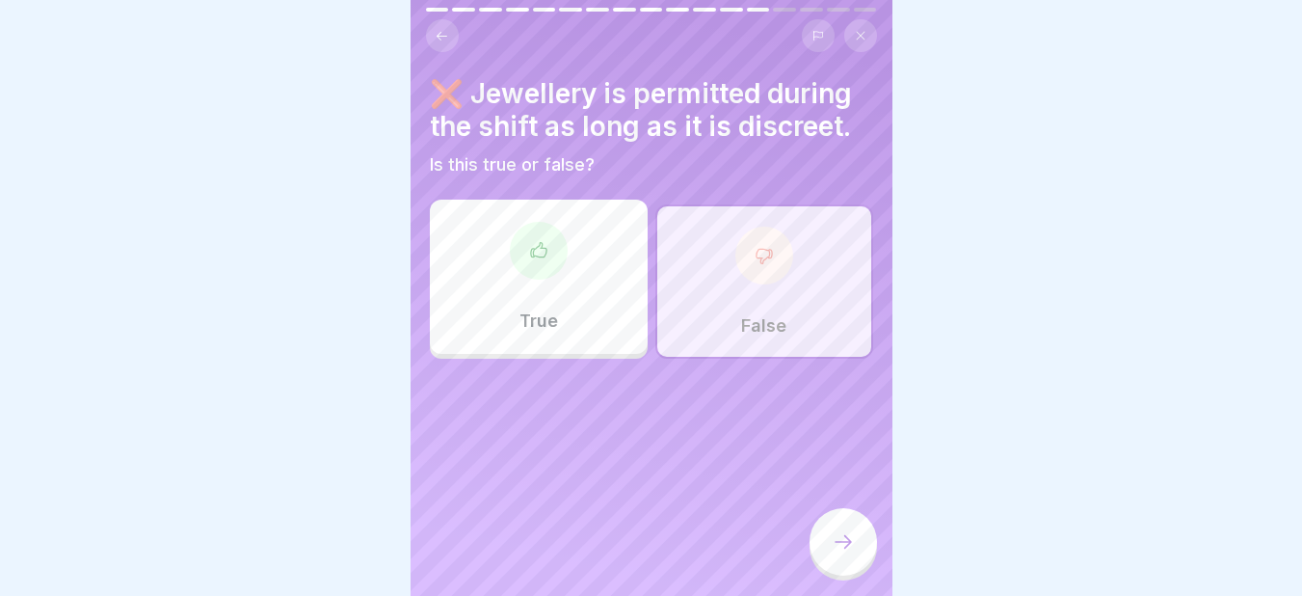
click at [839, 553] on icon at bounding box center [843, 541] width 23 height 23
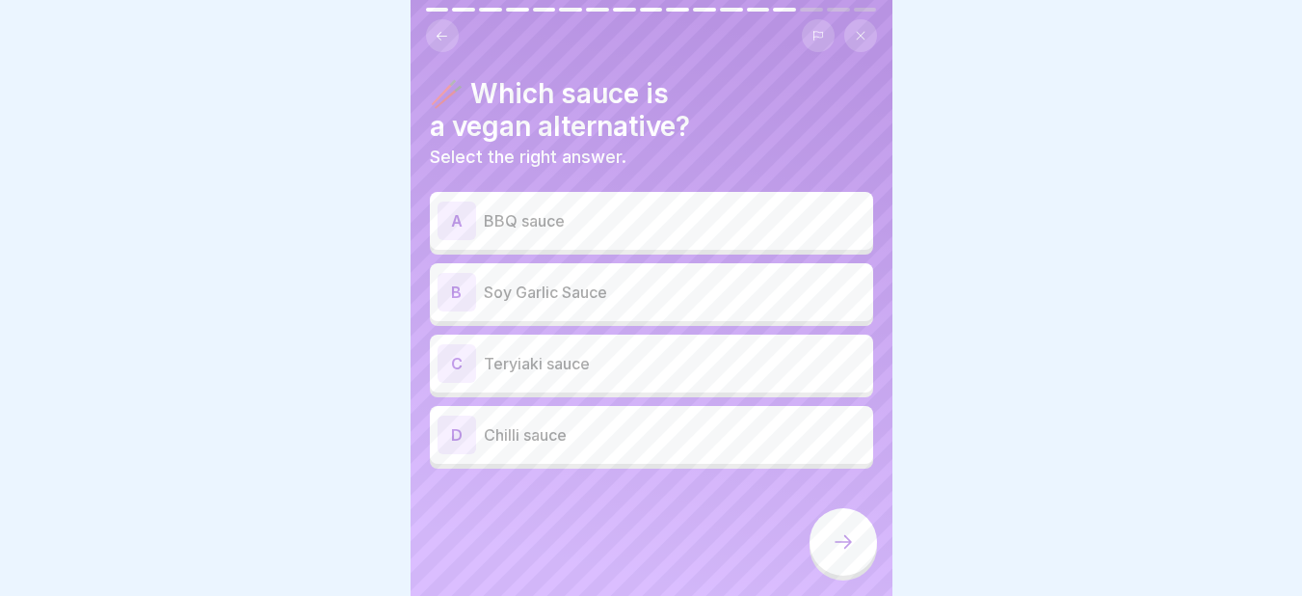
click at [536, 373] on p "Teryiaki sauce" at bounding box center [675, 363] width 382 height 23
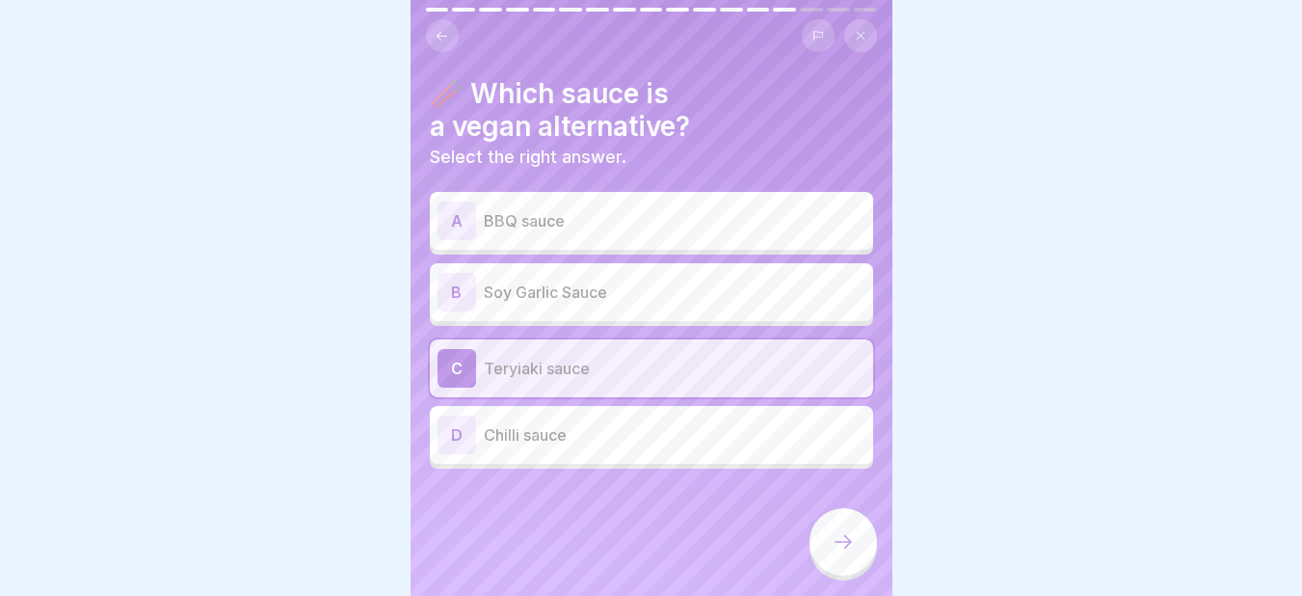
click at [836, 553] on icon at bounding box center [843, 541] width 23 height 23
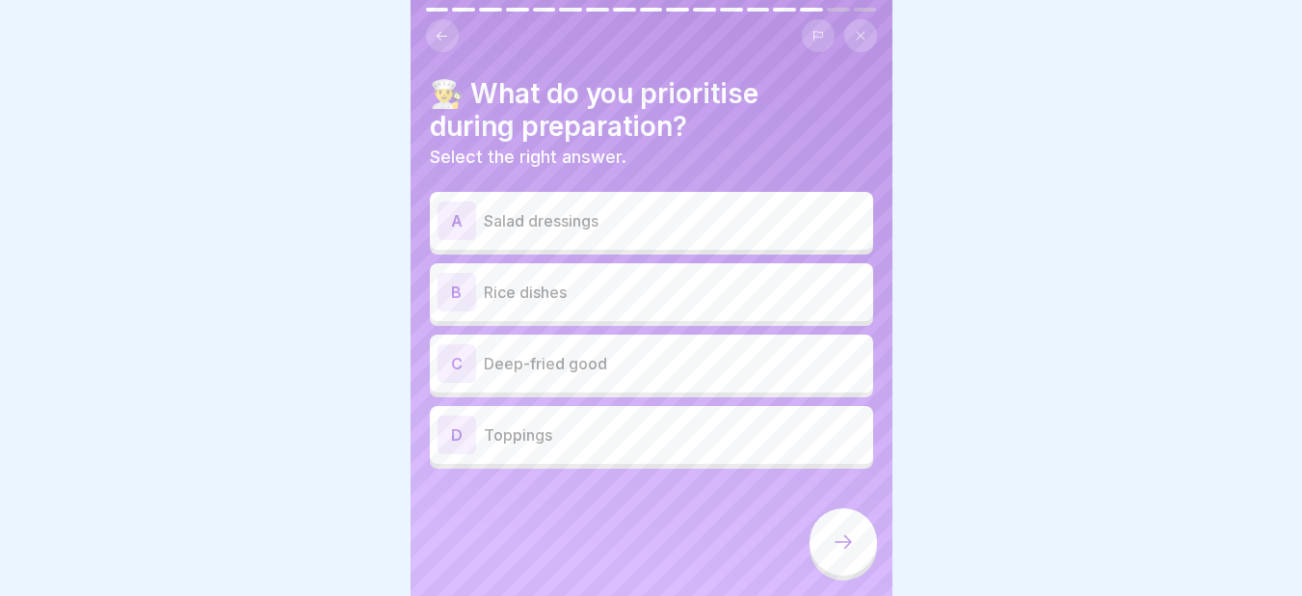
click at [836, 553] on icon at bounding box center [843, 541] width 23 height 23
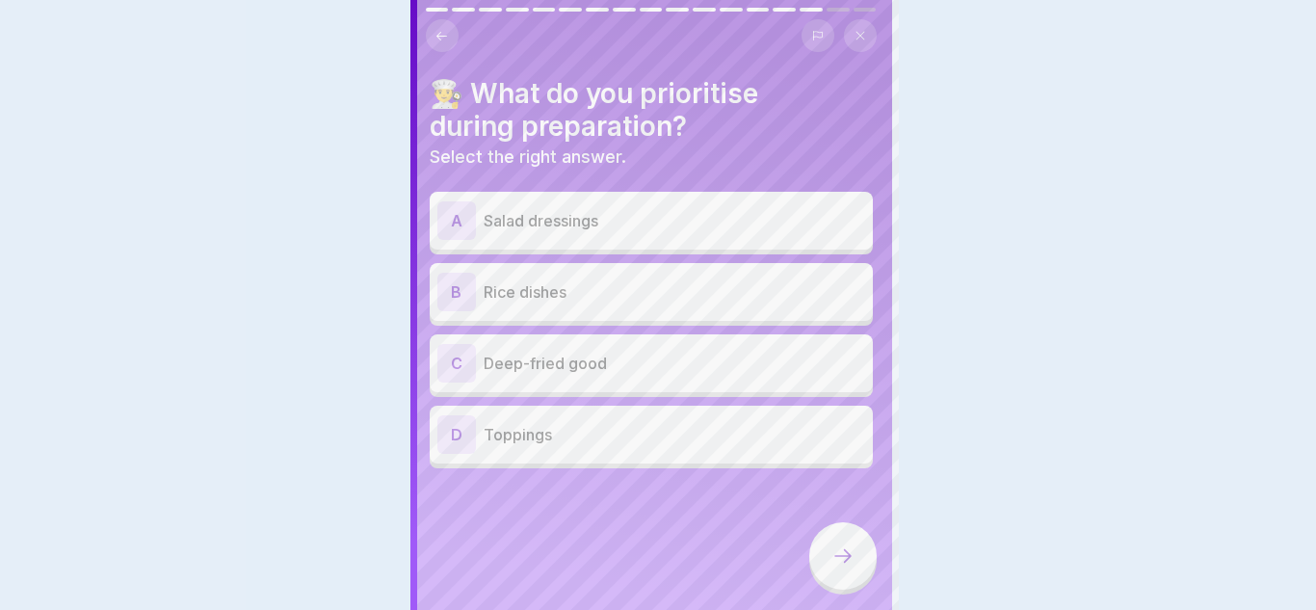
click at [836, 562] on div at bounding box center [658, 305] width 1316 height 610
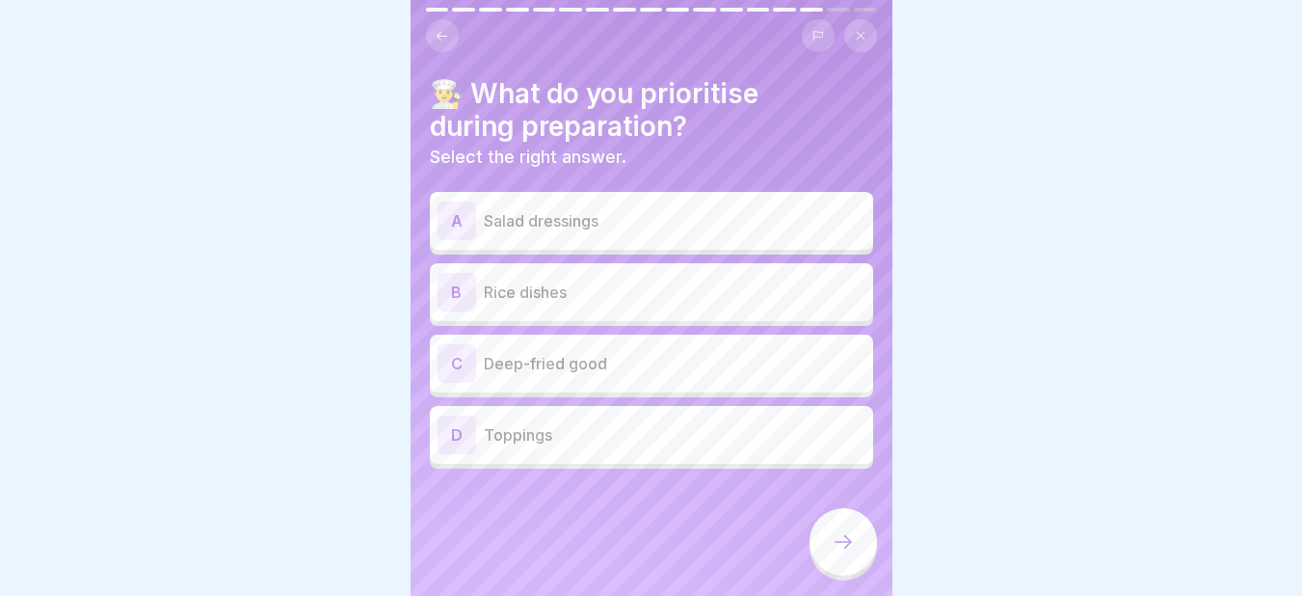
click at [542, 282] on p "Rice dishes" at bounding box center [675, 291] width 382 height 23
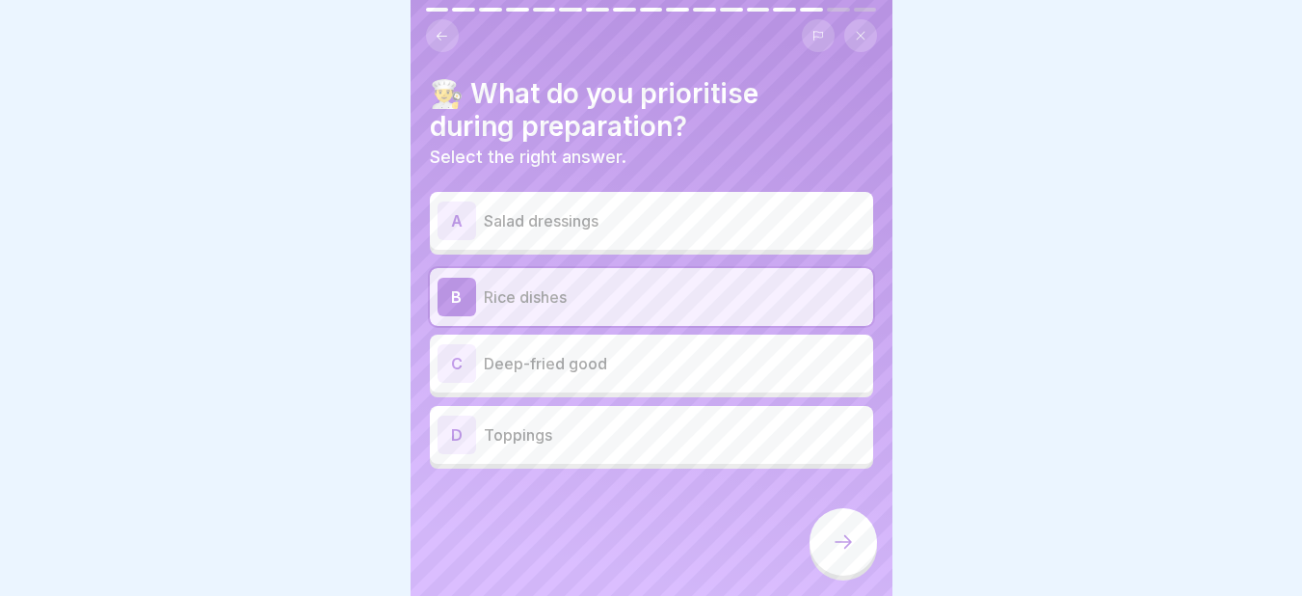
click at [842, 545] on div at bounding box center [842, 541] width 67 height 67
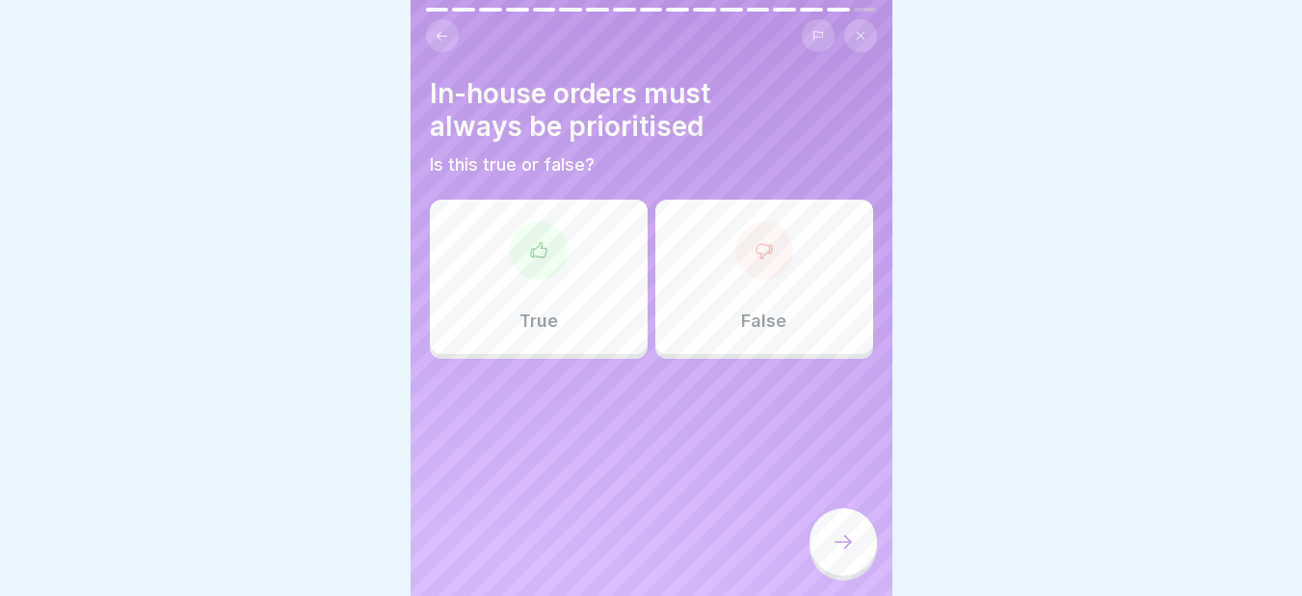
click at [523, 250] on div at bounding box center [539, 251] width 58 height 58
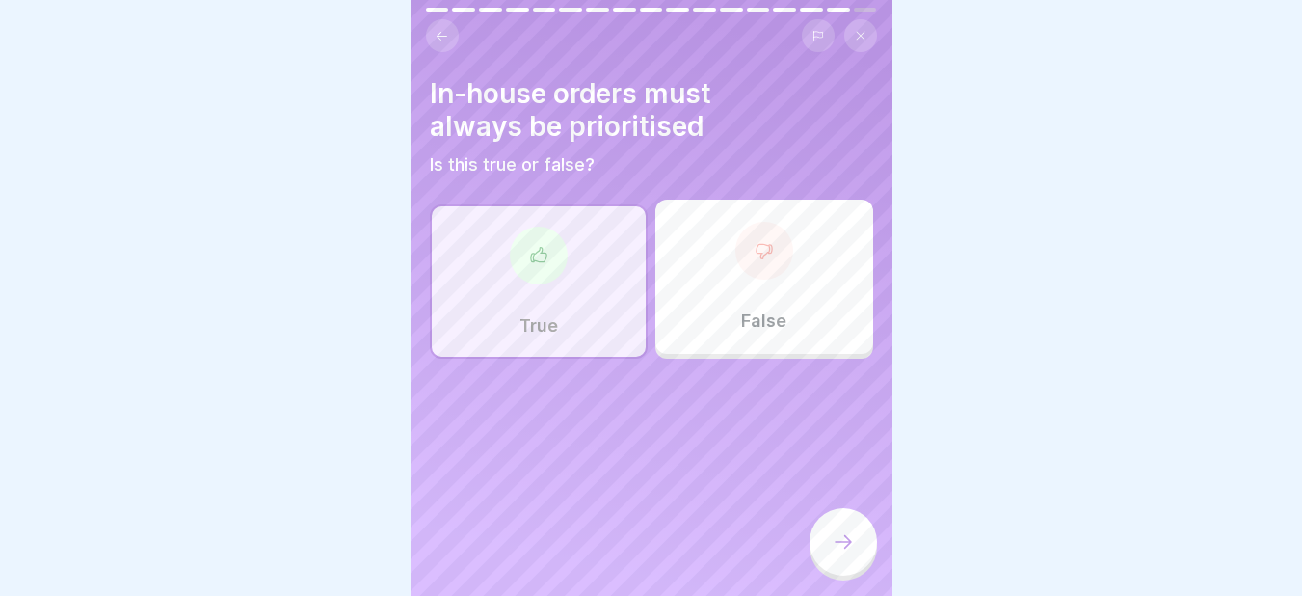
click at [824, 541] on div at bounding box center [842, 541] width 67 height 67
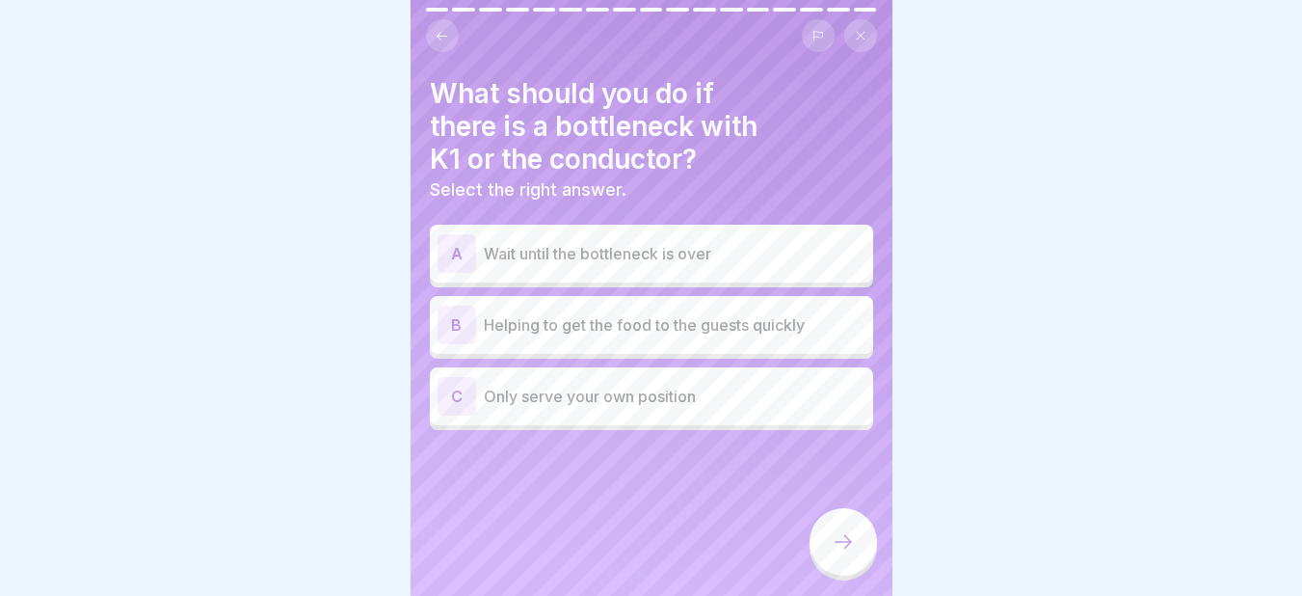
click at [508, 341] on div "B Helping to get the food to the guests quickly" at bounding box center [651, 324] width 428 height 39
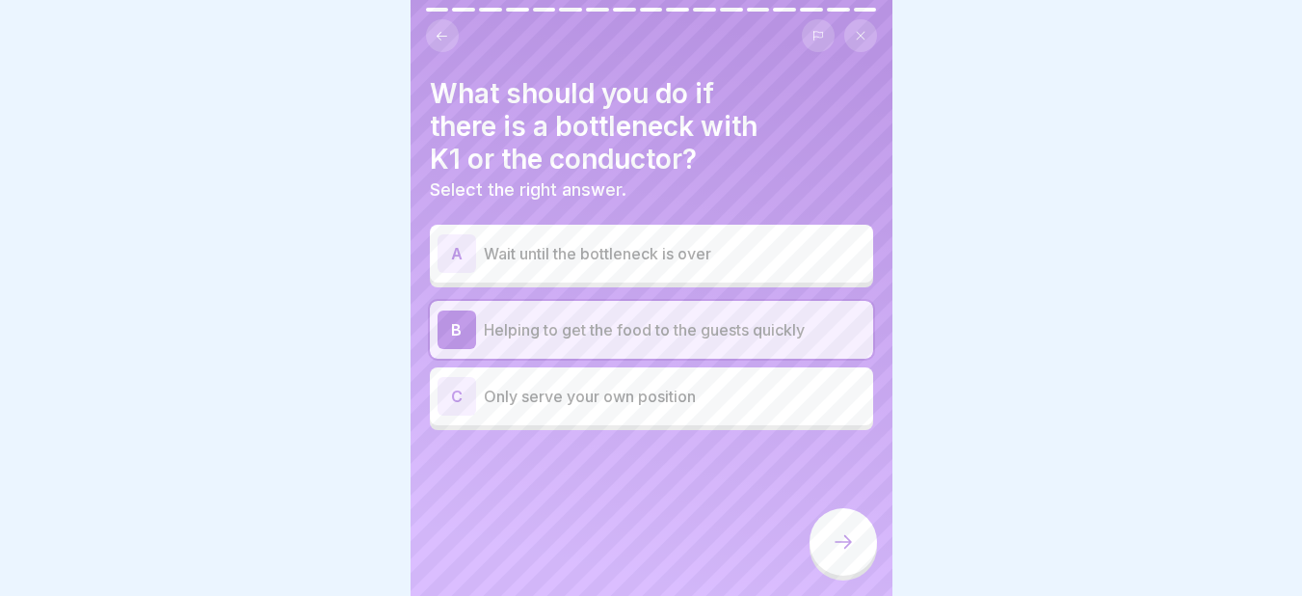
click at [834, 545] on div at bounding box center [842, 541] width 67 height 67
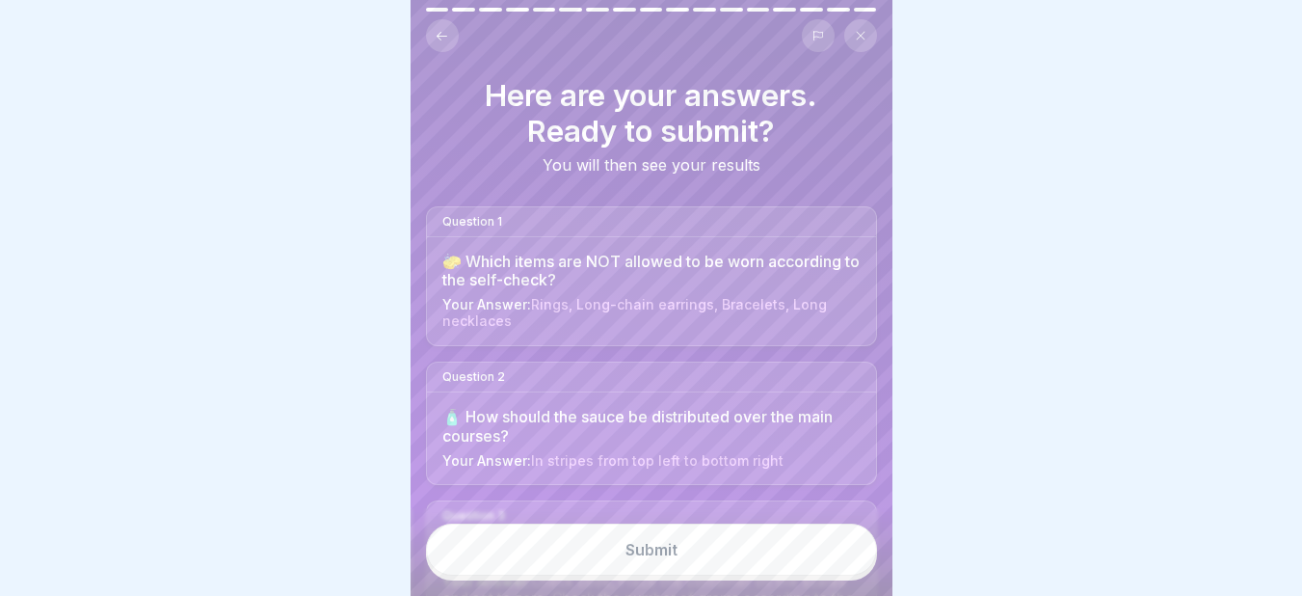
click at [603, 575] on button "Submit" at bounding box center [651, 549] width 451 height 52
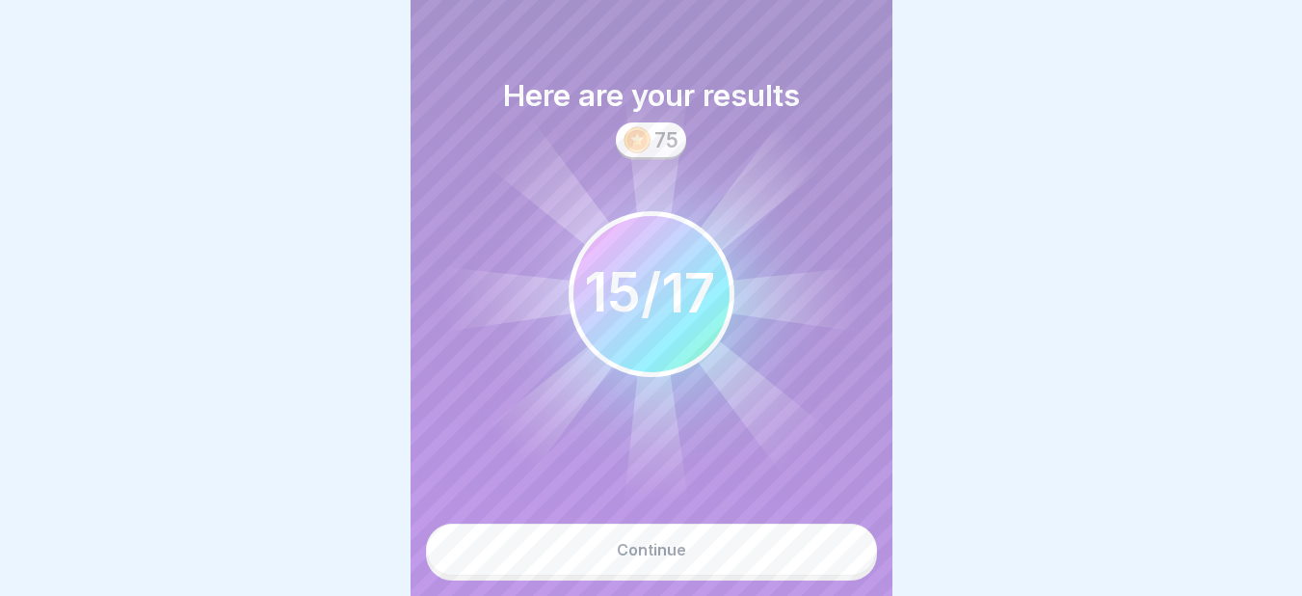
click at [615, 552] on button "Continue" at bounding box center [651, 549] width 451 height 52
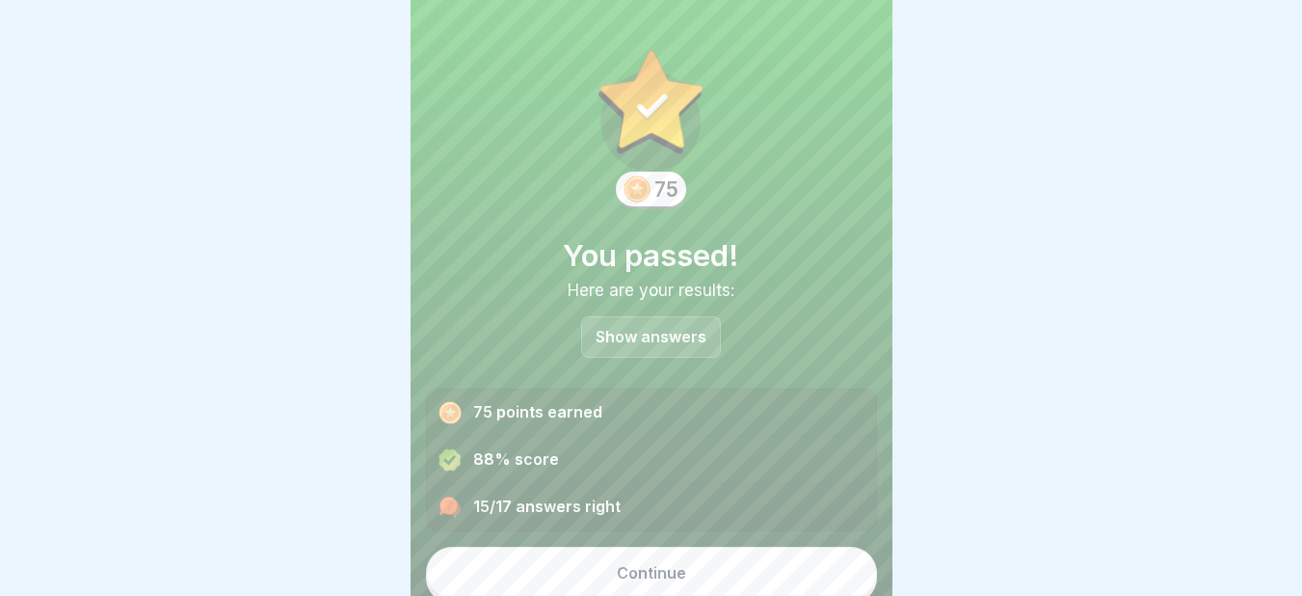
click at [755, 565] on button "Continue" at bounding box center [651, 572] width 451 height 52
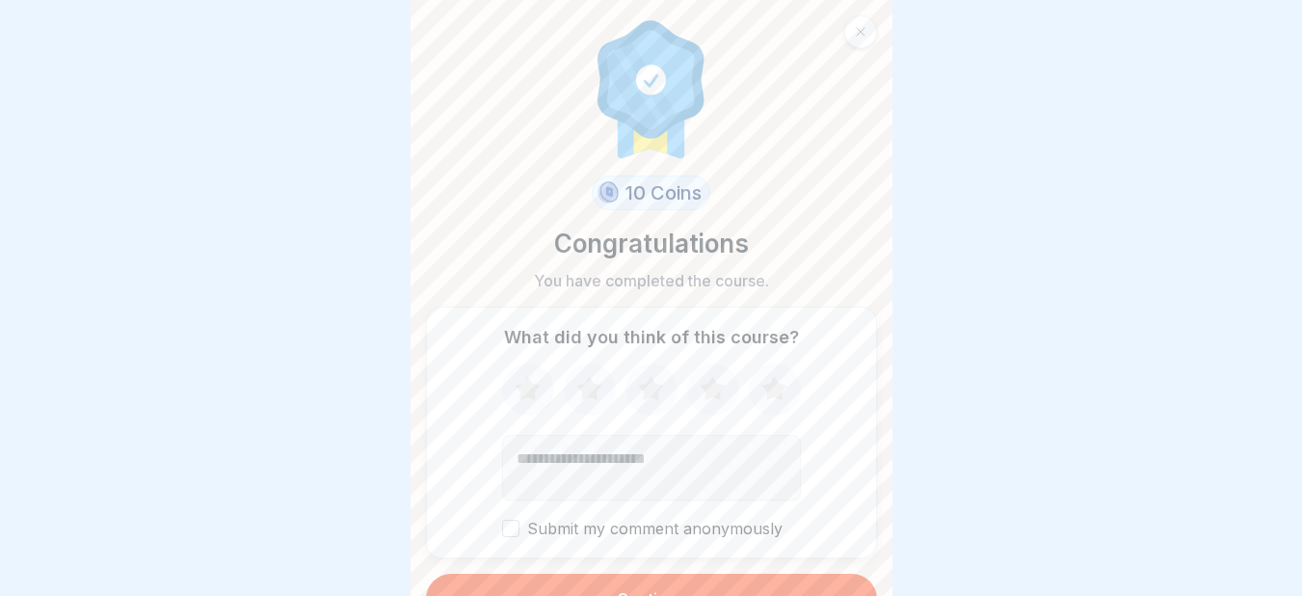
click at [702, 579] on button "Continue" at bounding box center [651, 598] width 451 height 50
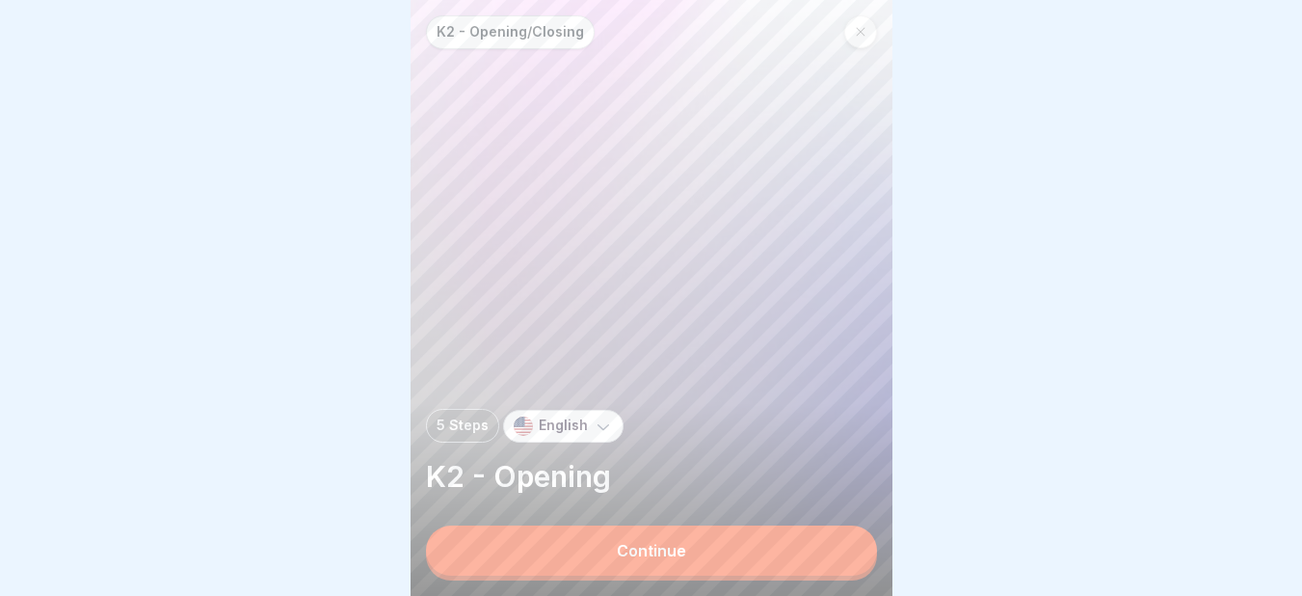
click at [702, 575] on button "Continue" at bounding box center [651, 550] width 451 height 50
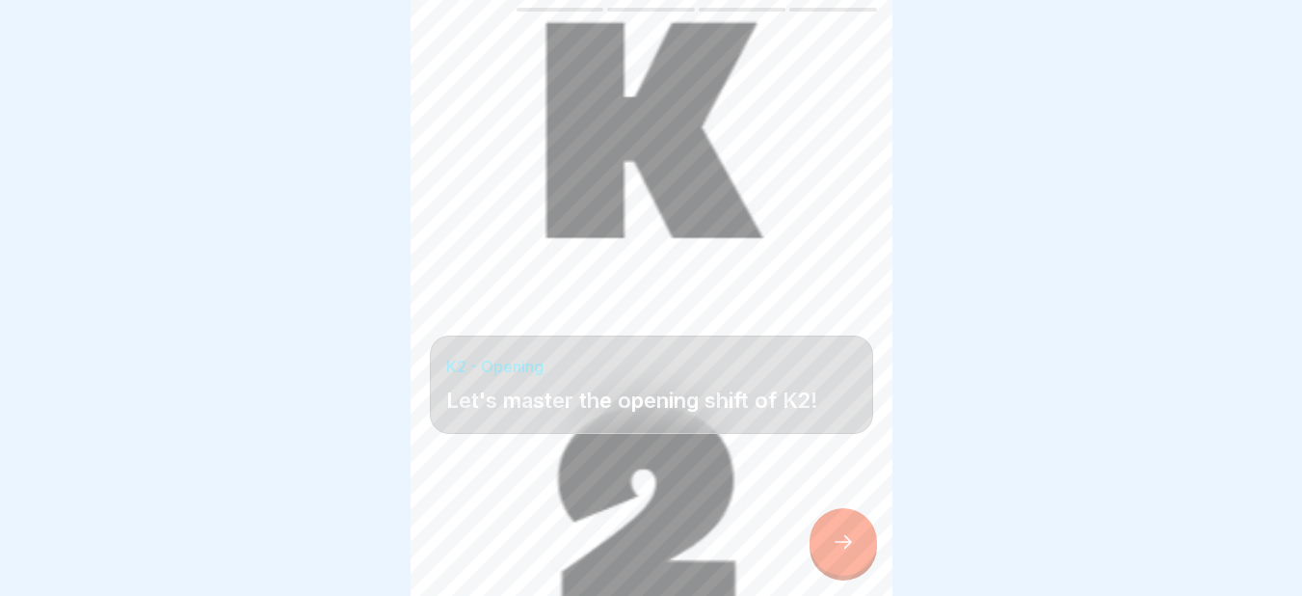
click at [846, 553] on icon at bounding box center [843, 541] width 23 height 23
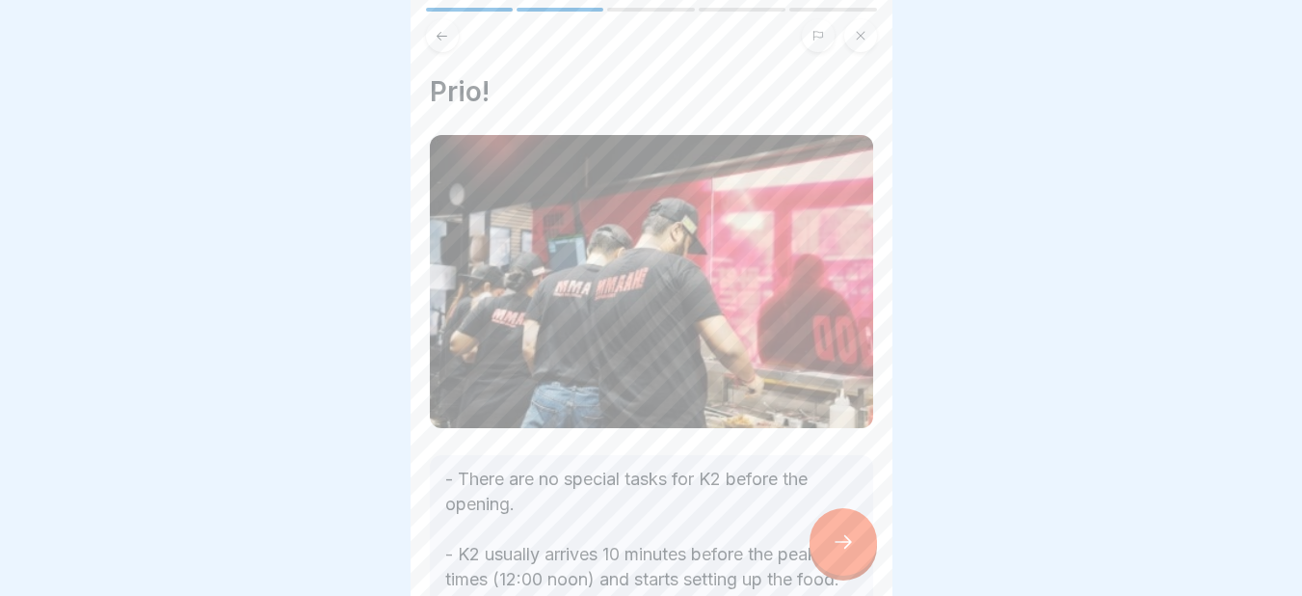
click at [846, 553] on icon at bounding box center [843, 541] width 23 height 23
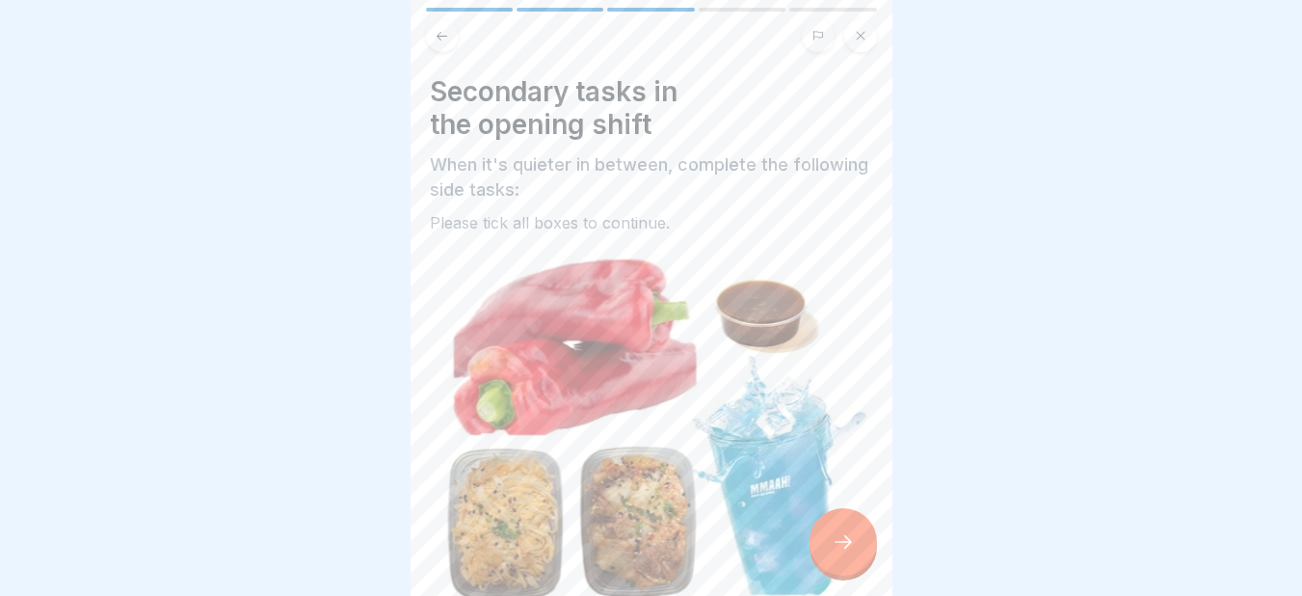
click at [846, 553] on icon at bounding box center [843, 541] width 23 height 23
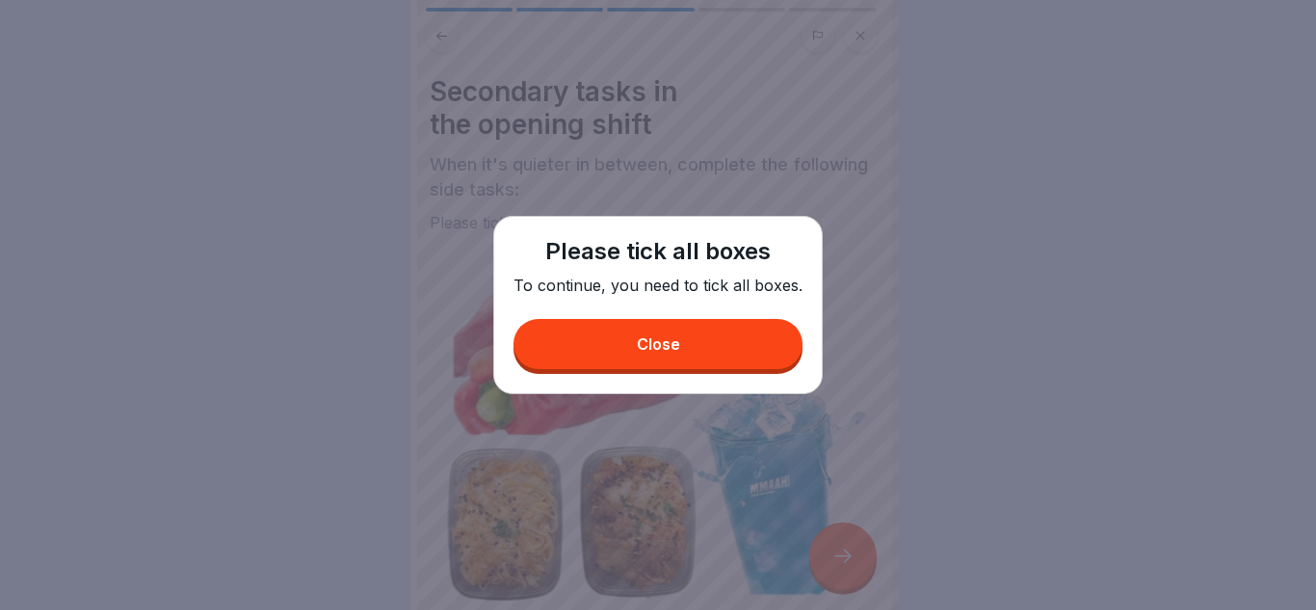
click at [679, 340] on button "Close" at bounding box center [658, 344] width 289 height 50
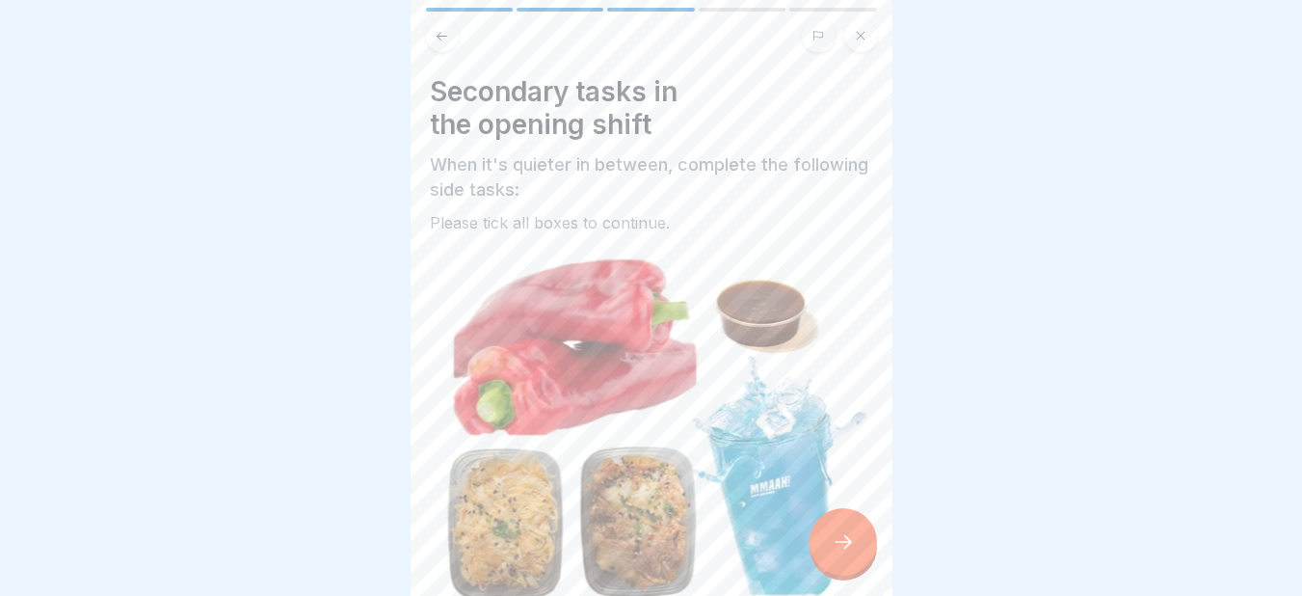
click at [892, 434] on div "After the peak period? After the peak time (approx. 14:00) you take over the en…" at bounding box center [1133, 298] width 482 height 596
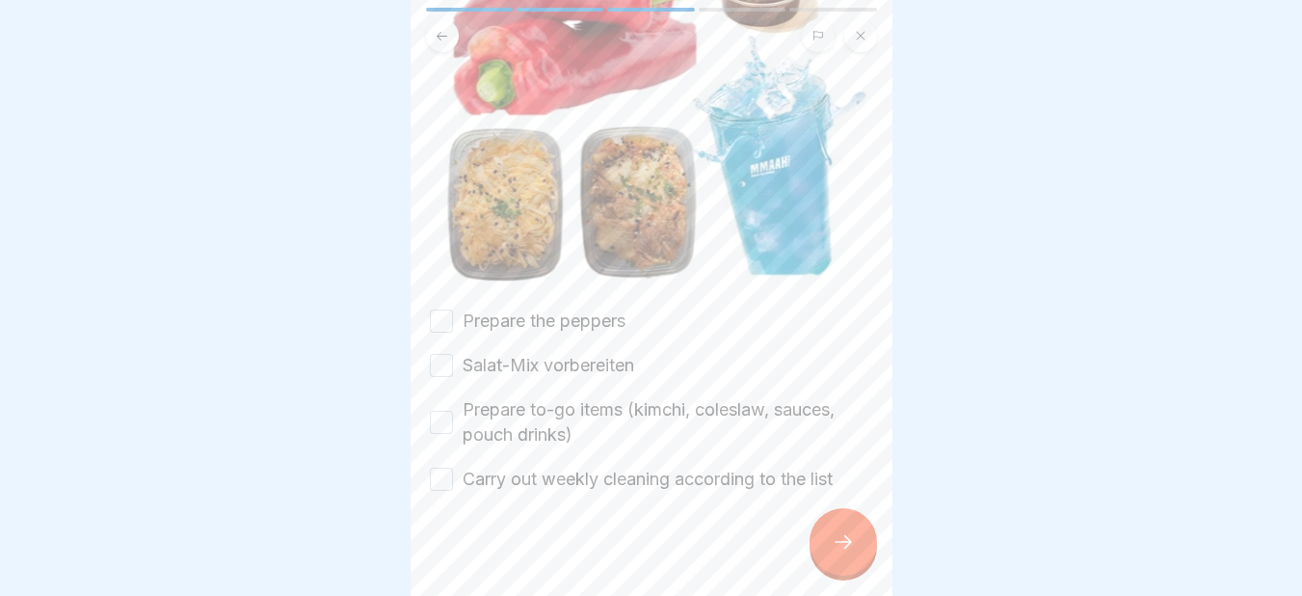
click at [443, 309] on button "Prepare the peppers" at bounding box center [441, 320] width 23 height 23
click at [439, 354] on button "Salat-Mix vorbereiten" at bounding box center [441, 365] width 23 height 23
click at [438, 411] on button "Prepare to-go items (kimchi, coleslaw, sauces, pouch drinks)" at bounding box center [441, 422] width 23 height 23
click at [436, 467] on button "Carry out weekly cleaning according to the list" at bounding box center [441, 478] width 23 height 23
click at [848, 553] on icon at bounding box center [843, 541] width 23 height 23
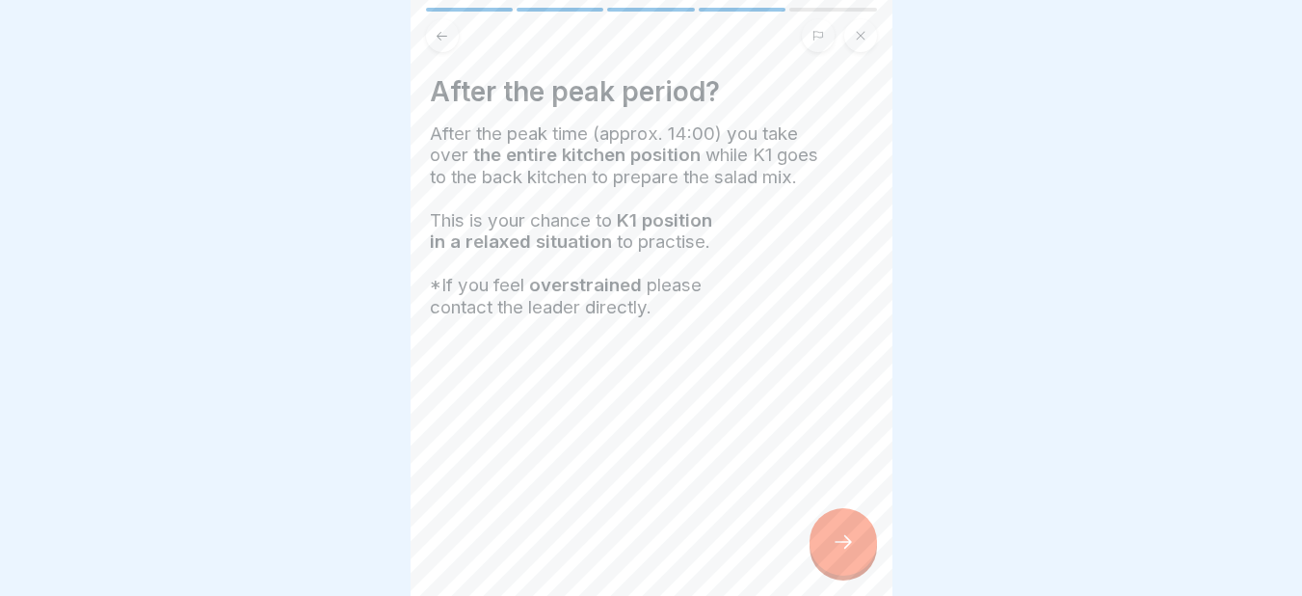
click at [848, 553] on icon at bounding box center [843, 541] width 23 height 23
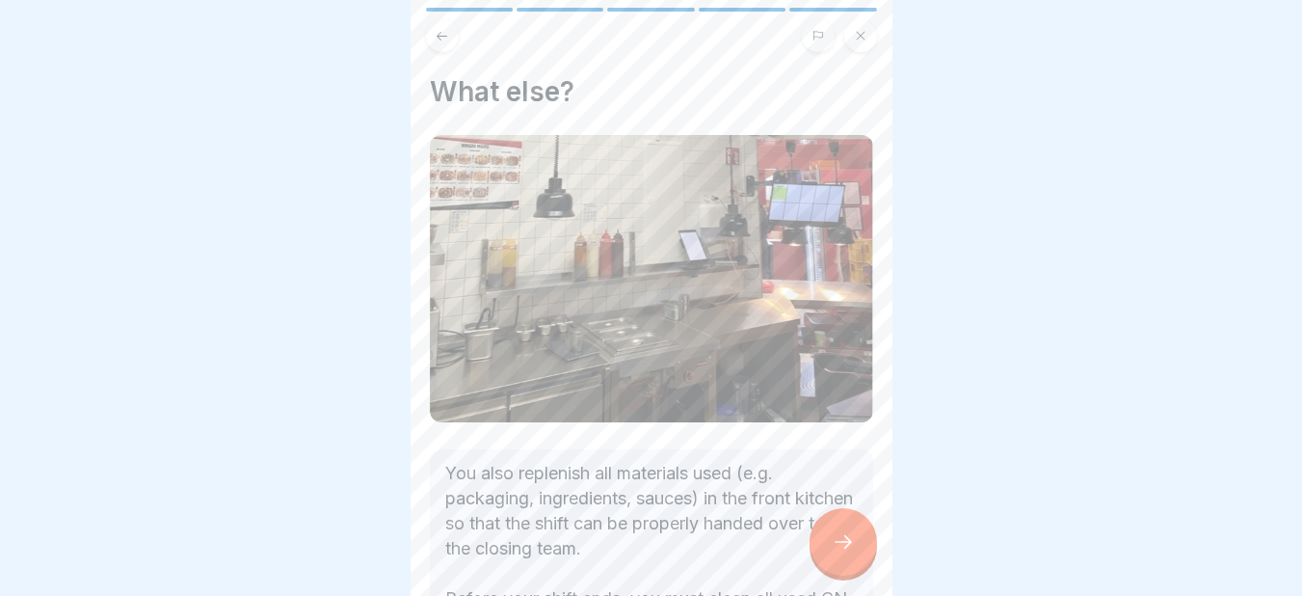
click at [848, 553] on icon at bounding box center [843, 541] width 23 height 23
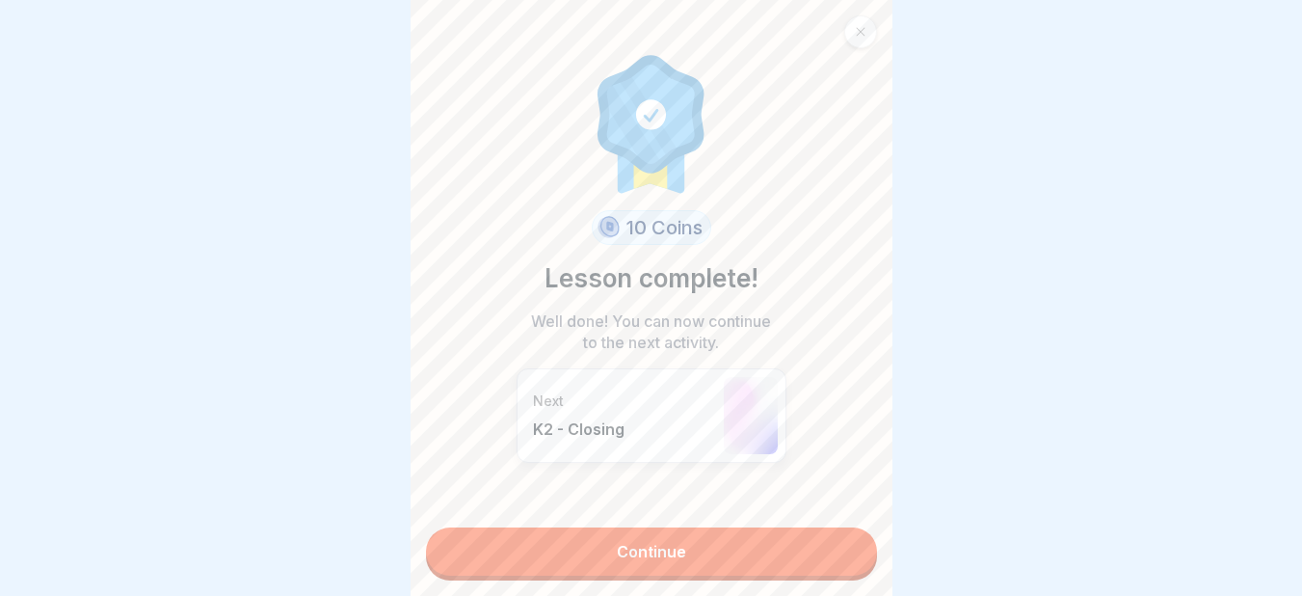
click at [775, 562] on link "Continue" at bounding box center [651, 551] width 451 height 48
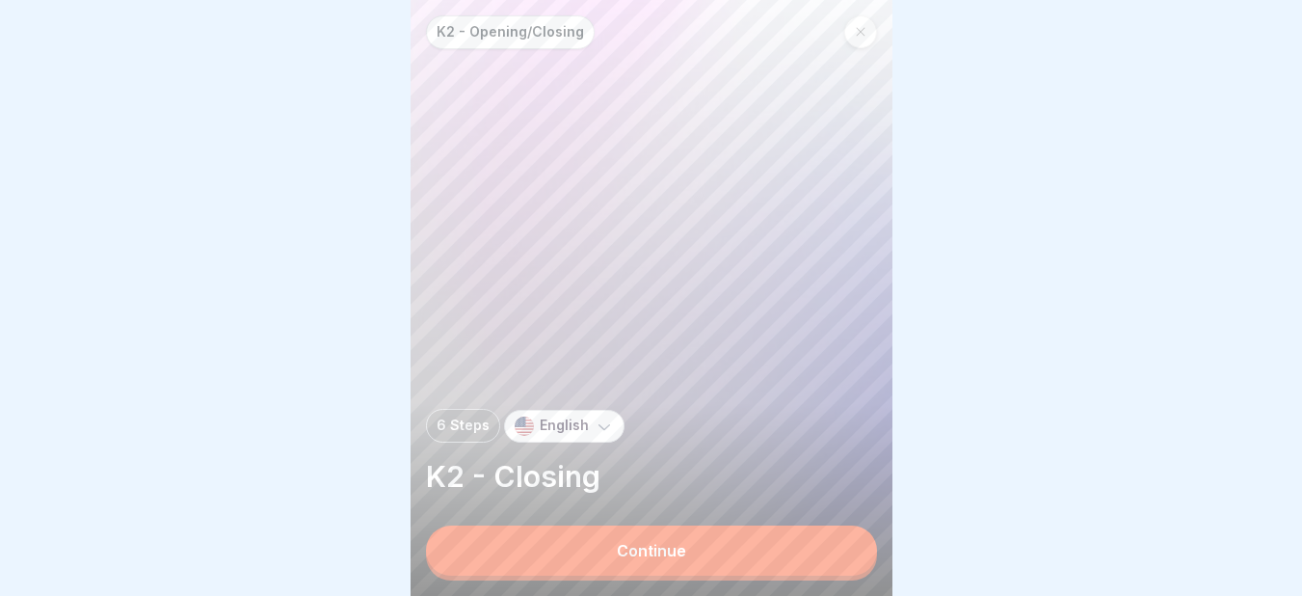
click at [775, 562] on button "Continue" at bounding box center [651, 550] width 451 height 50
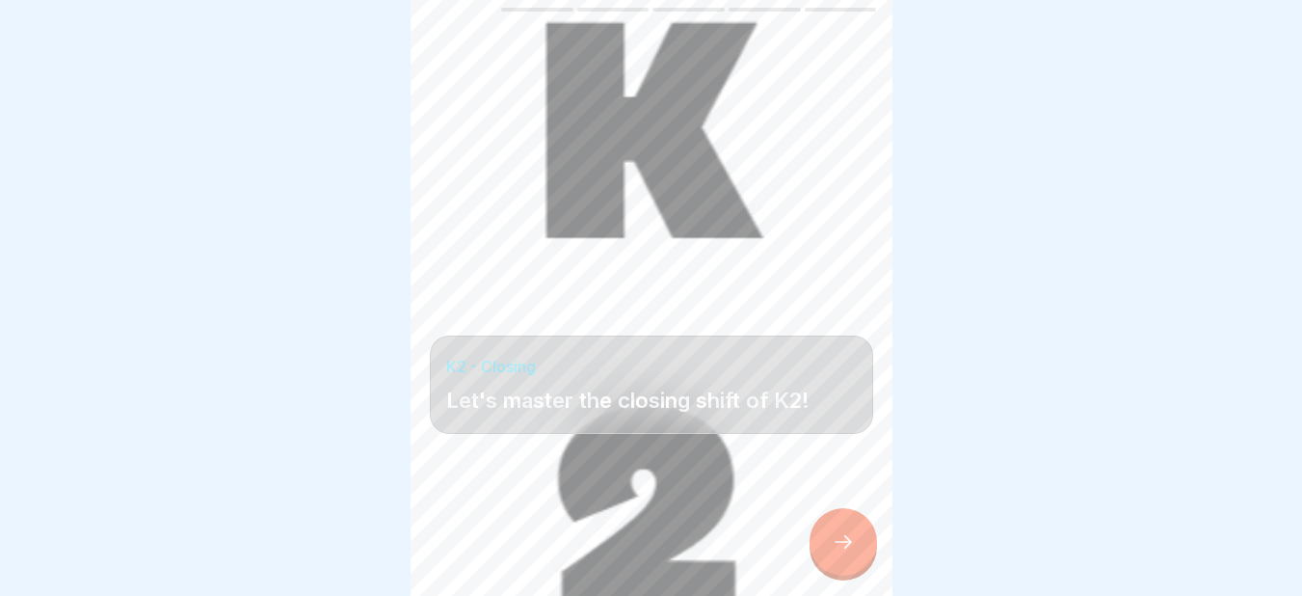
click at [850, 553] on icon at bounding box center [843, 541] width 23 height 23
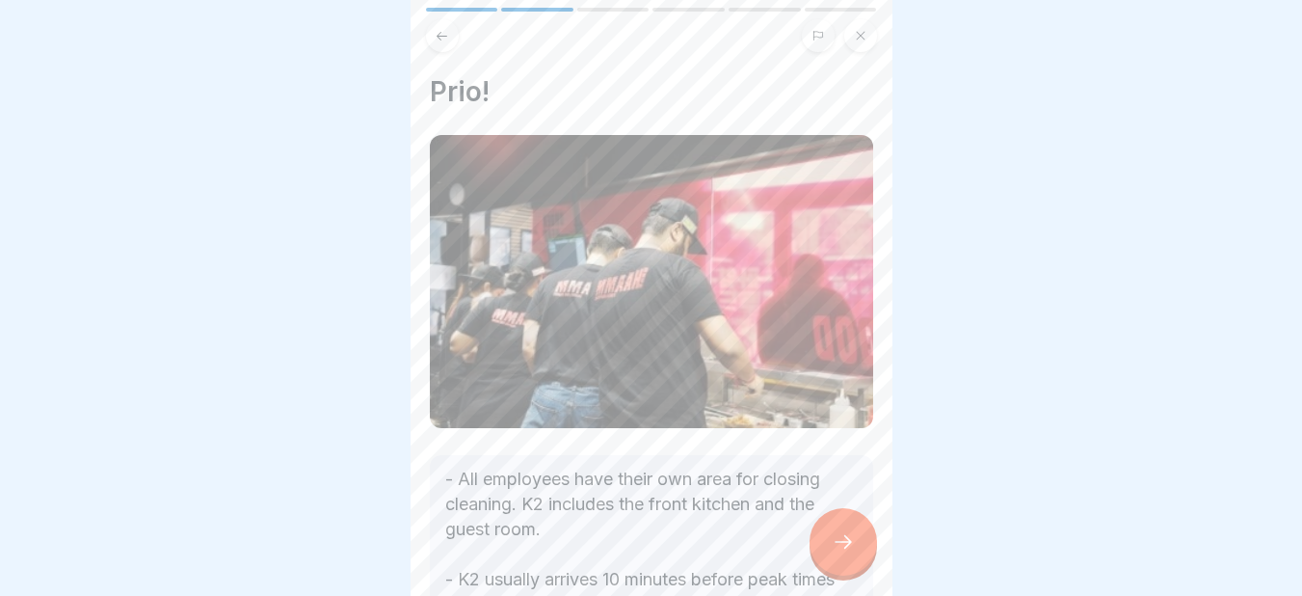
click at [850, 553] on icon at bounding box center [843, 541] width 23 height 23
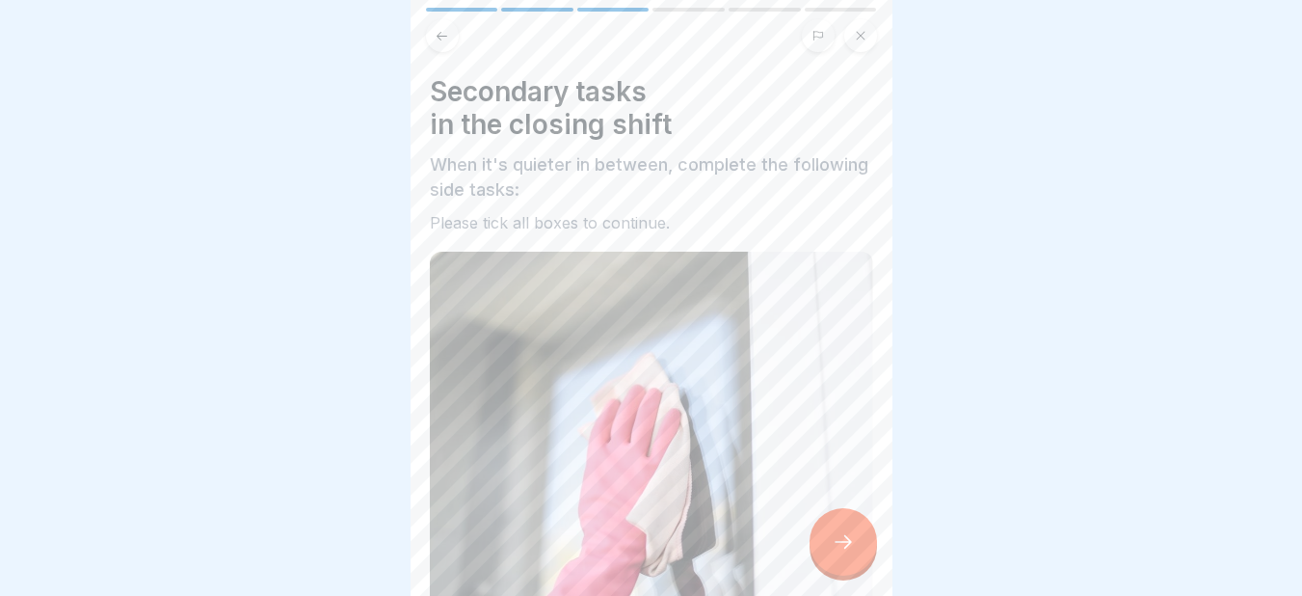
click at [850, 553] on icon at bounding box center [843, 541] width 23 height 23
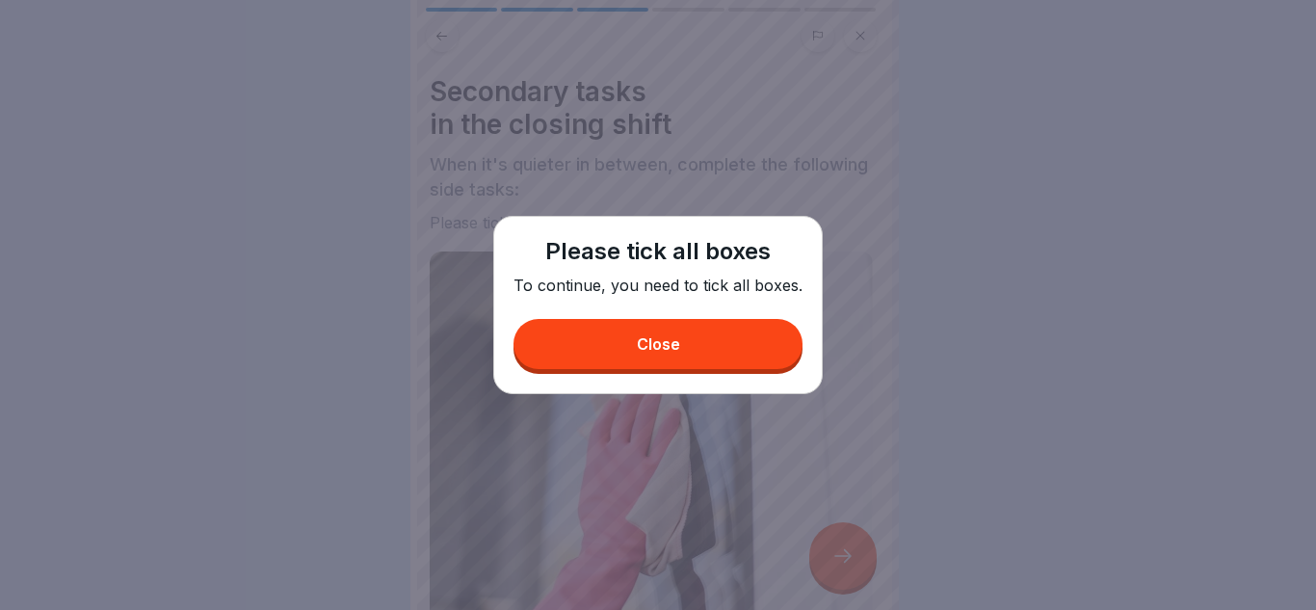
click at [665, 341] on div "Close" at bounding box center [658, 343] width 43 height 17
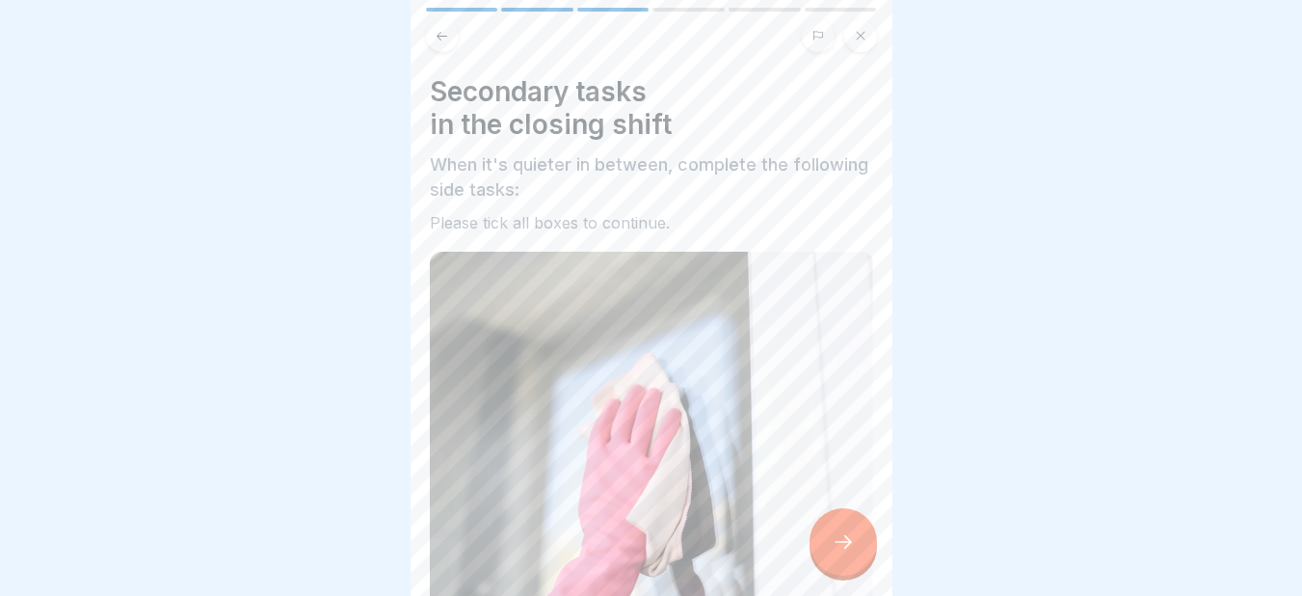
scroll to position [358, 0]
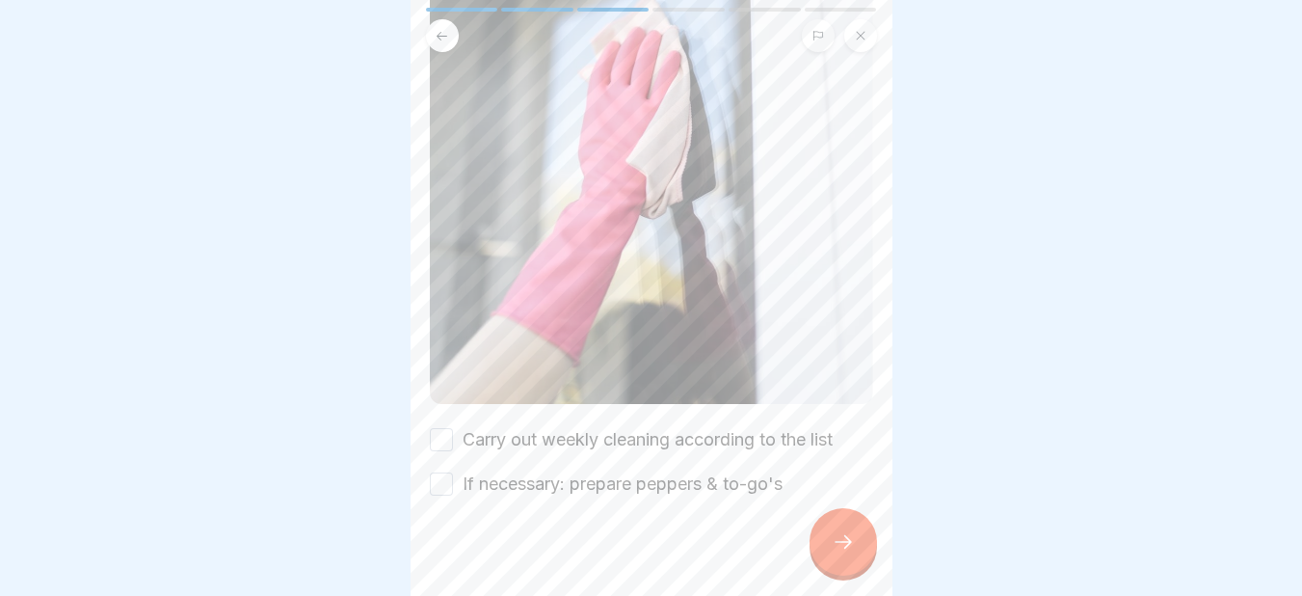
click at [439, 428] on button "Carry out weekly cleaning according to the list" at bounding box center [441, 439] width 23 height 23
click at [443, 472] on button "If necessary: prepare peppers & to-go's" at bounding box center [441, 483] width 23 height 23
click at [858, 541] on div at bounding box center [842, 541] width 67 height 67
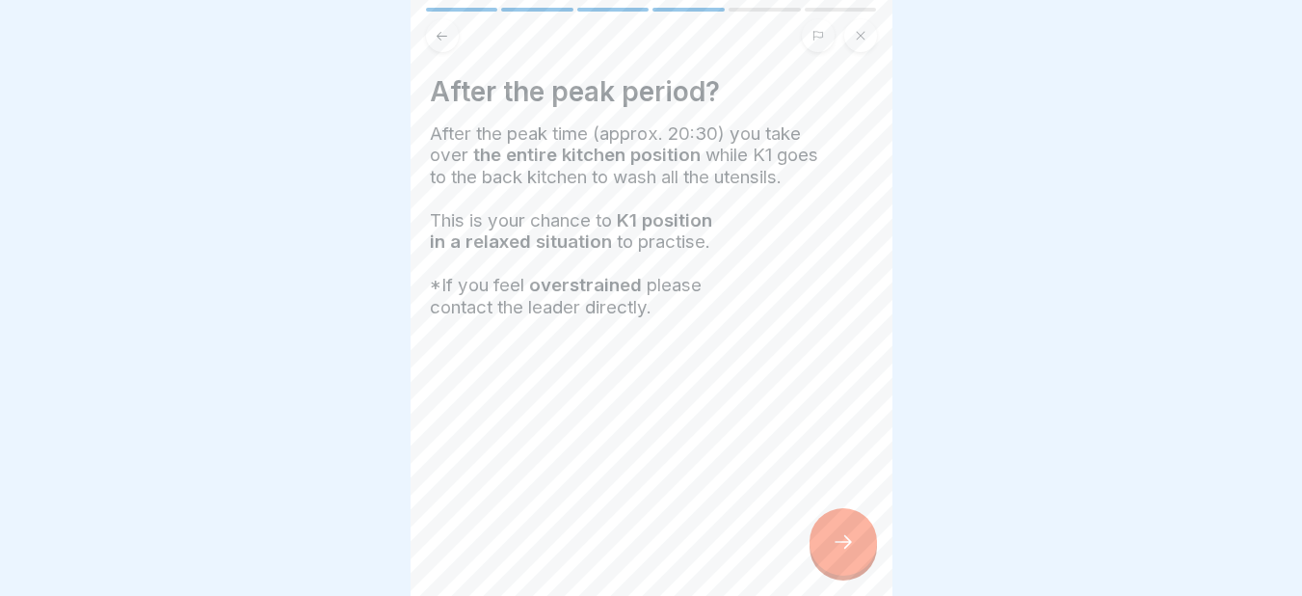
click at [858, 541] on div at bounding box center [842, 541] width 67 height 67
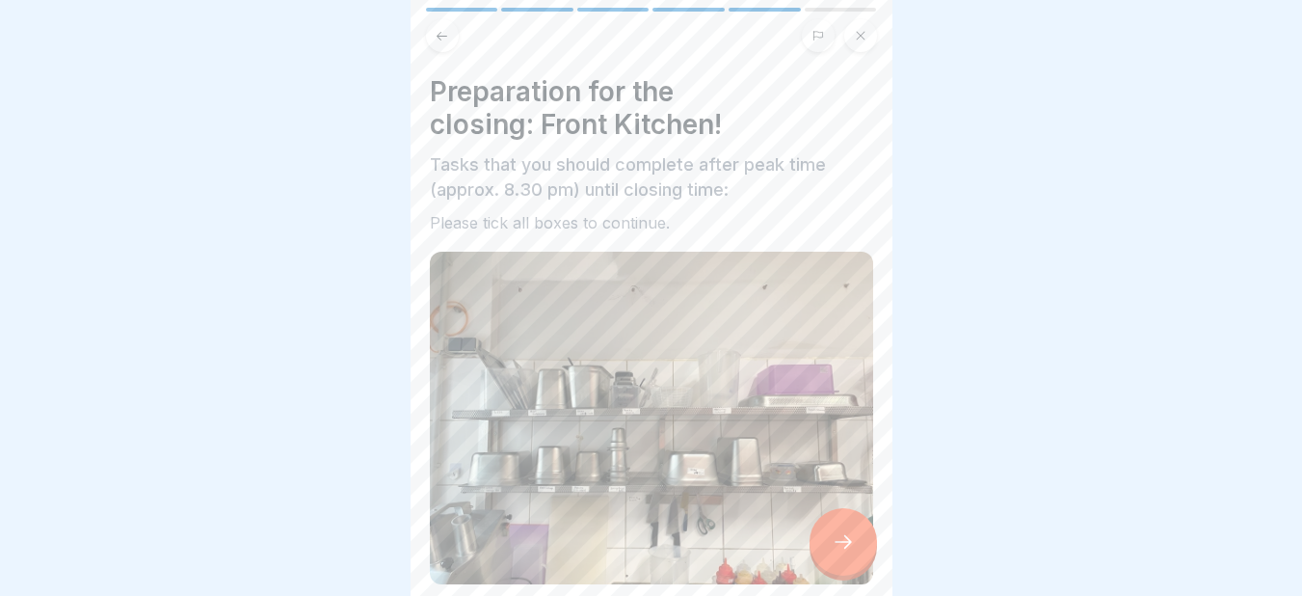
click at [858, 541] on div at bounding box center [842, 541] width 67 height 67
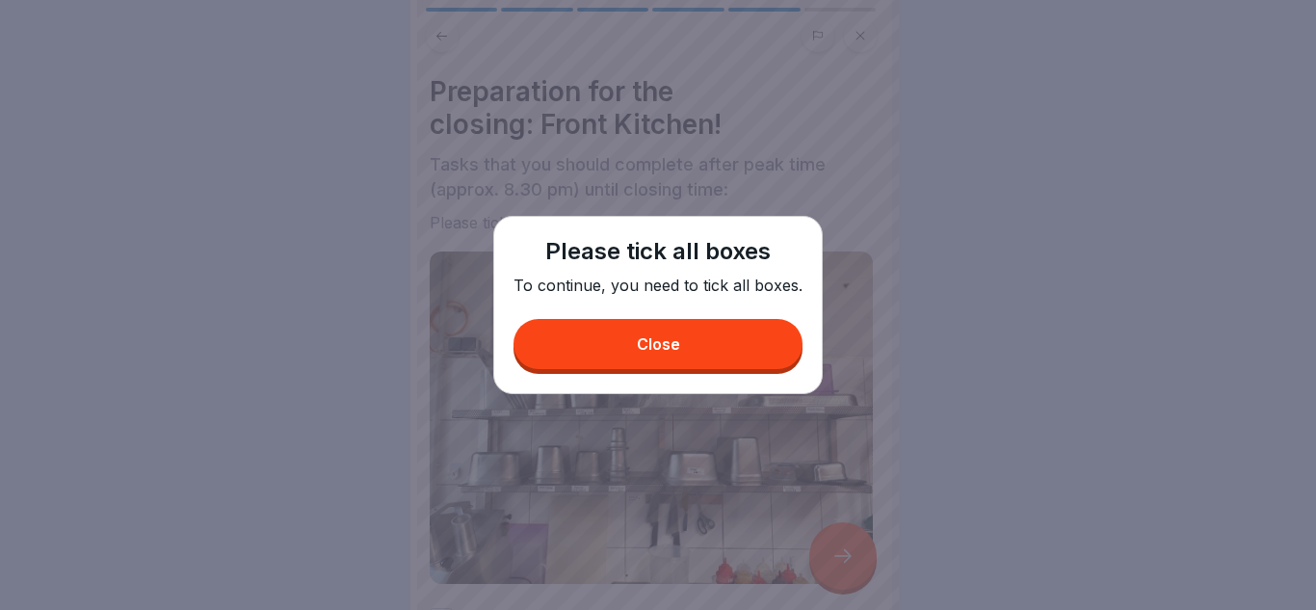
click at [680, 349] on button "Close" at bounding box center [658, 344] width 289 height 50
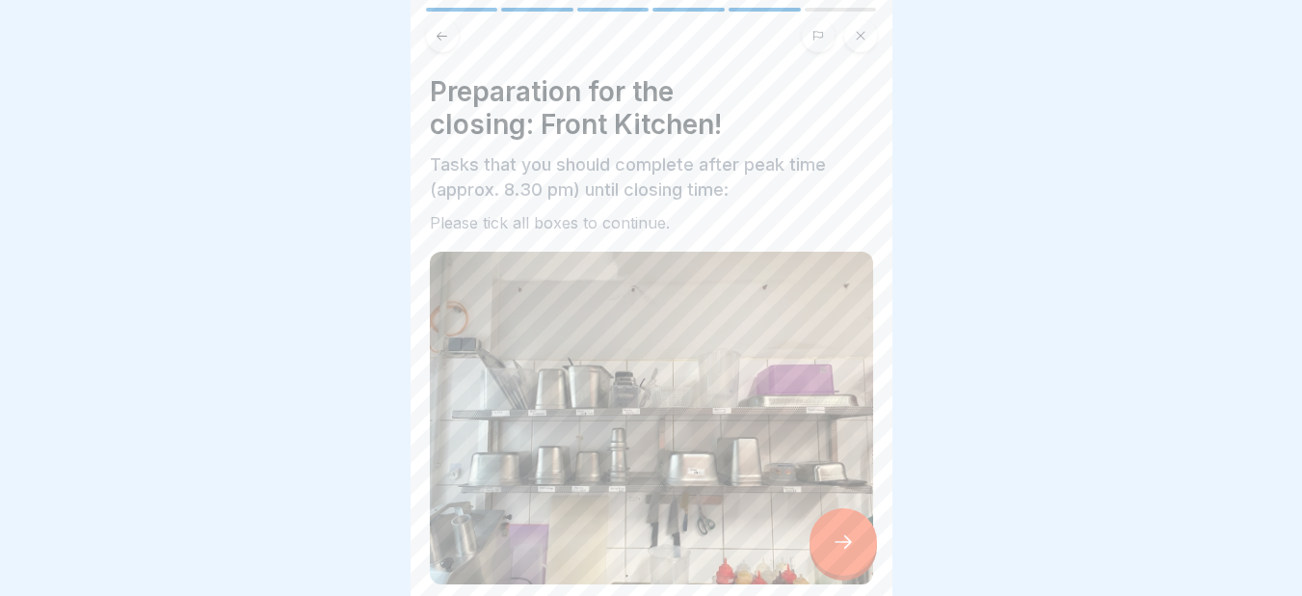
scroll to position [375, 0]
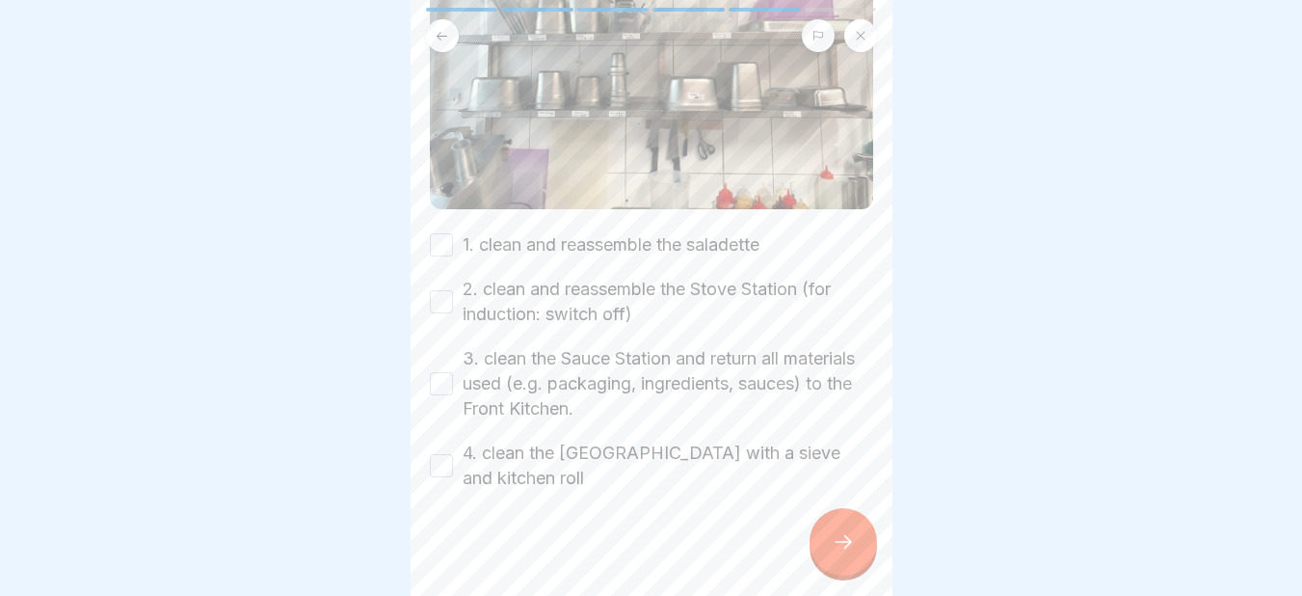
click at [437, 238] on button "1. clean and reassemble the saladette" at bounding box center [441, 244] width 23 height 23
click at [436, 292] on button "2. clean and reassemble the Stove Station (for induction: switch off)" at bounding box center [441, 301] width 23 height 23
click at [442, 372] on button "3. clean the Sauce Station and return all materials used (e.g. packaging, ingre…" at bounding box center [441, 383] width 23 height 23
click at [445, 454] on button "4. clean the Fryer Station with a sieve and kitchen roll" at bounding box center [441, 465] width 23 height 23
click at [836, 553] on icon at bounding box center [843, 541] width 23 height 23
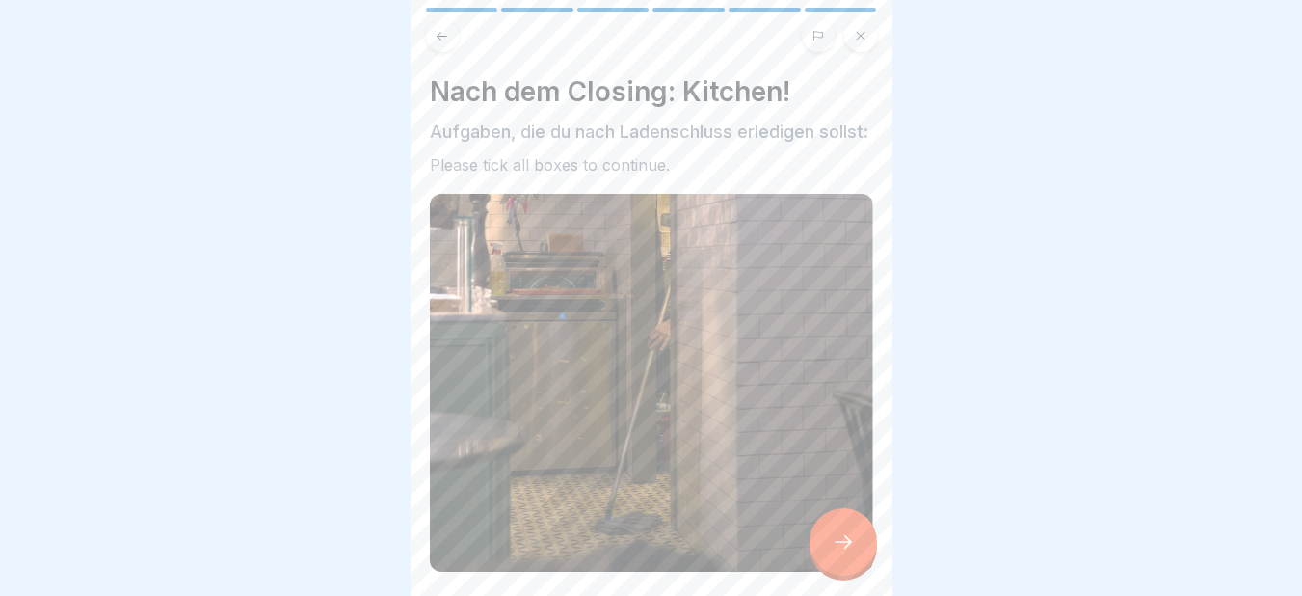
click at [836, 553] on icon at bounding box center [843, 541] width 23 height 23
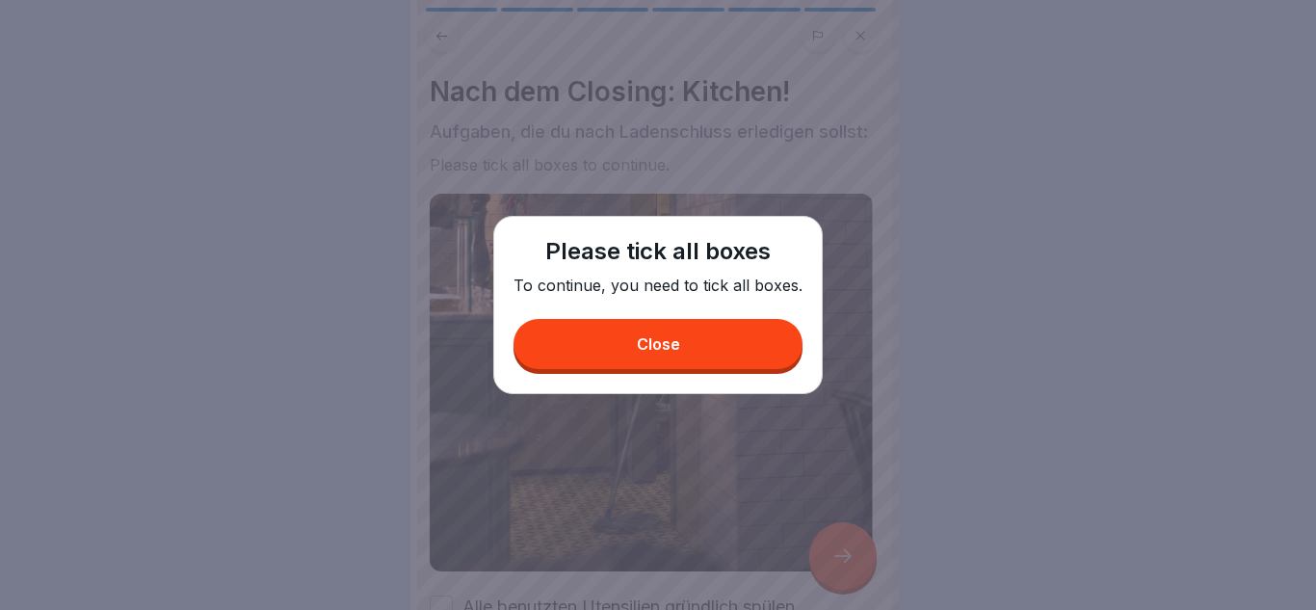
click at [672, 328] on button "Close" at bounding box center [658, 344] width 289 height 50
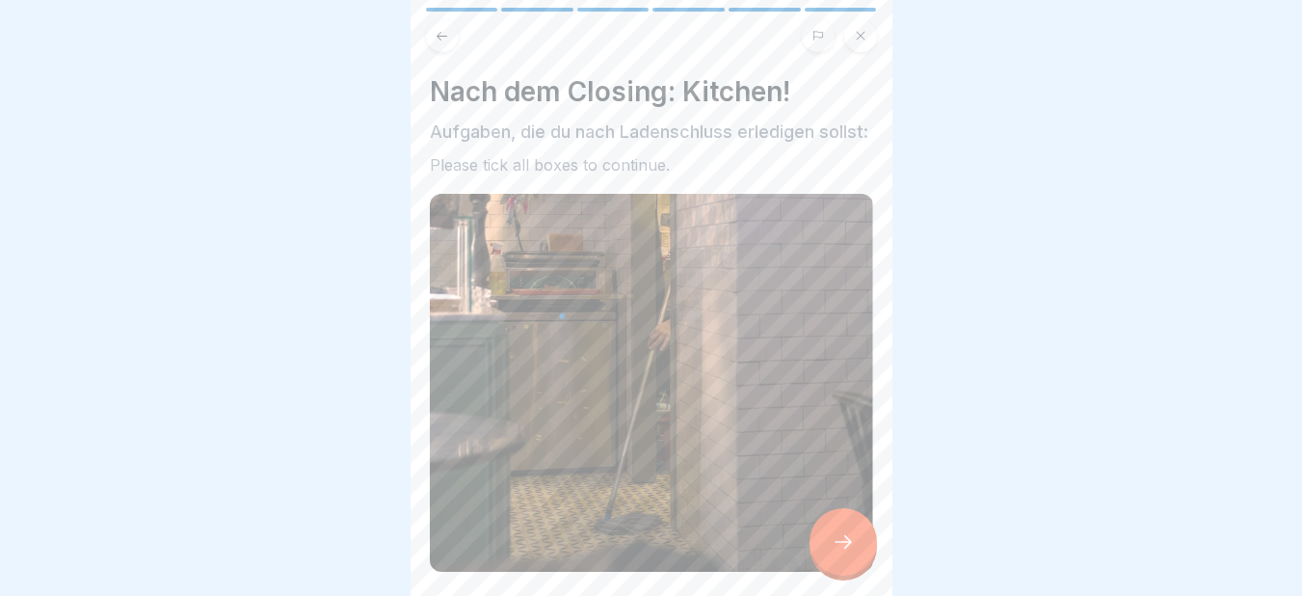
scroll to position [310, 0]
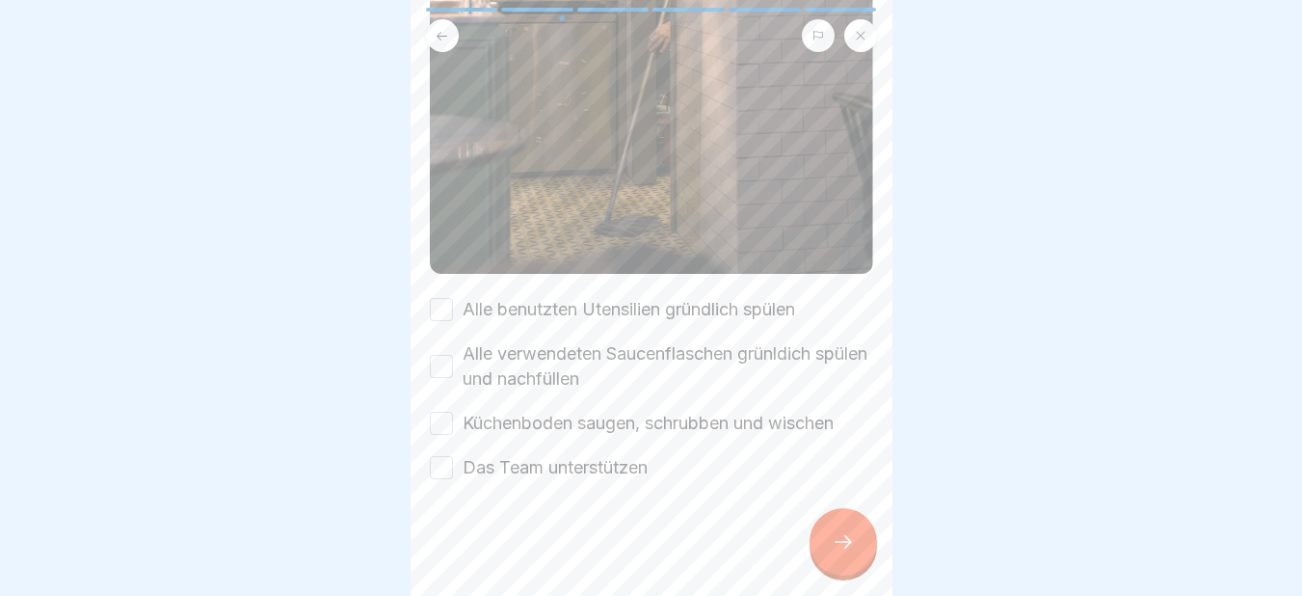
click at [445, 314] on button "Alle benutzten Utensilien gründlich spülen" at bounding box center [441, 309] width 23 height 23
drag, startPoint x: 443, startPoint y: 352, endPoint x: 436, endPoint y: 368, distance: 18.1
click at [436, 368] on div "Alle verwendeten Saucenflaschen grünldich spülen und nachfüllen" at bounding box center [651, 366] width 443 height 50
click at [436, 368] on button "Alle verwendeten Saucenflaschen grünldich spülen und nachfüllen" at bounding box center [441, 366] width 23 height 23
click at [432, 426] on button "Küchenboden saugen, schrubben und wischen" at bounding box center [441, 422] width 23 height 23
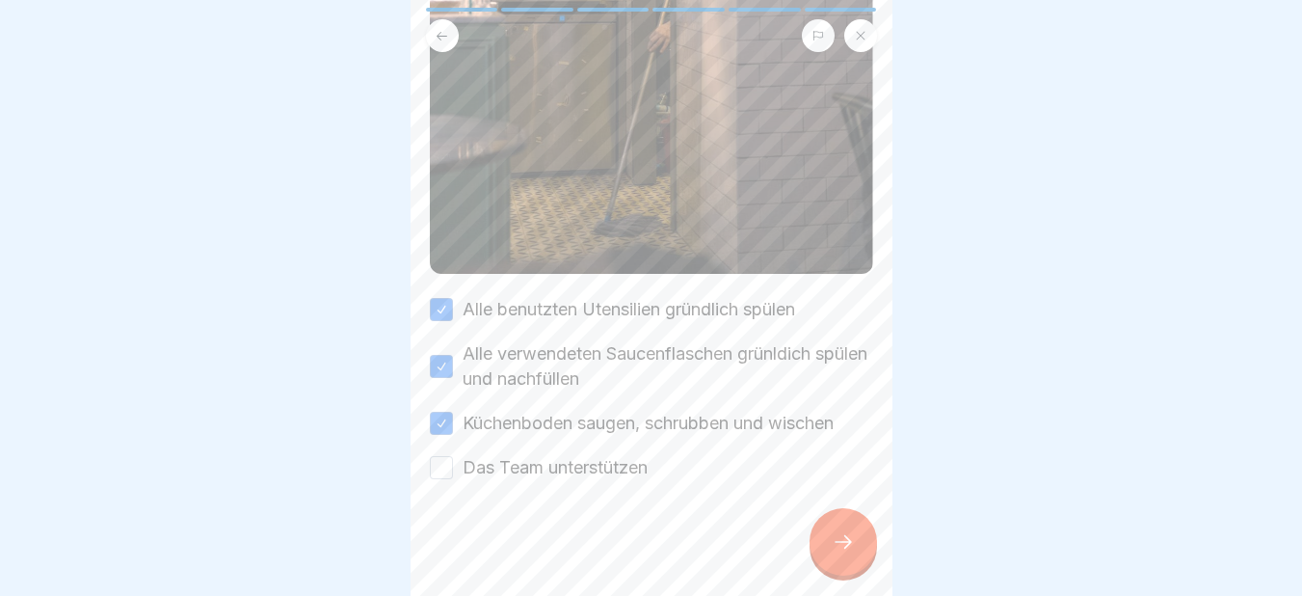
click at [437, 463] on button "Das Team unterstützen" at bounding box center [441, 467] width 23 height 23
click at [849, 550] on icon at bounding box center [843, 541] width 23 height 23
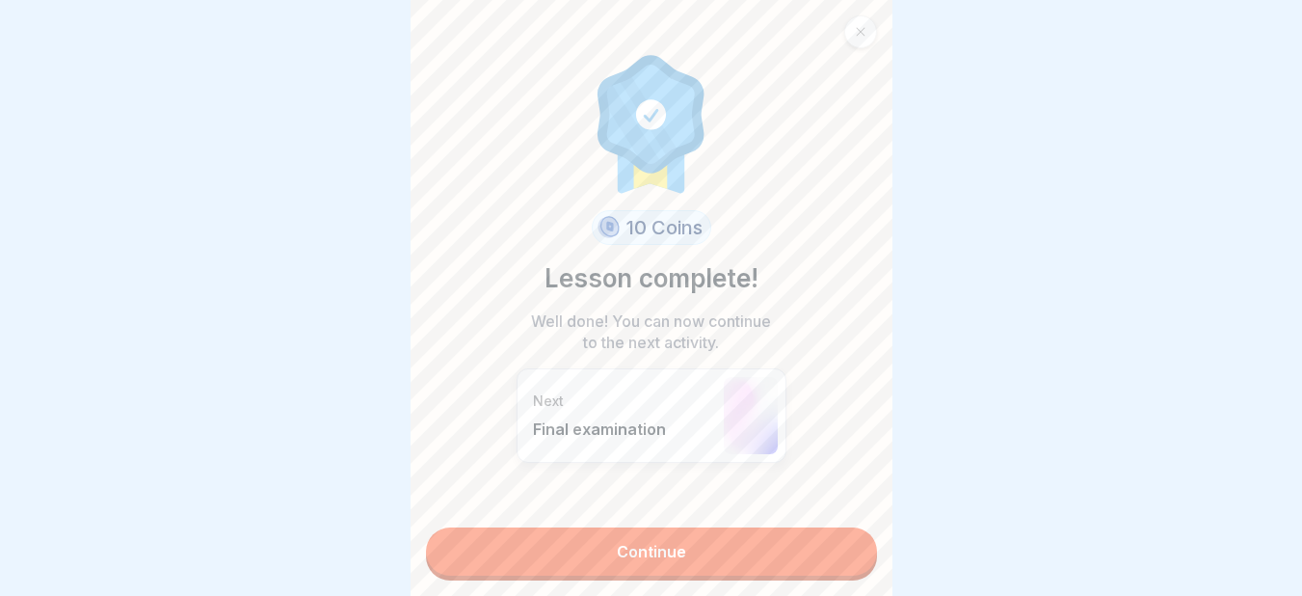
click at [681, 567] on link "Continue" at bounding box center [651, 551] width 451 height 48
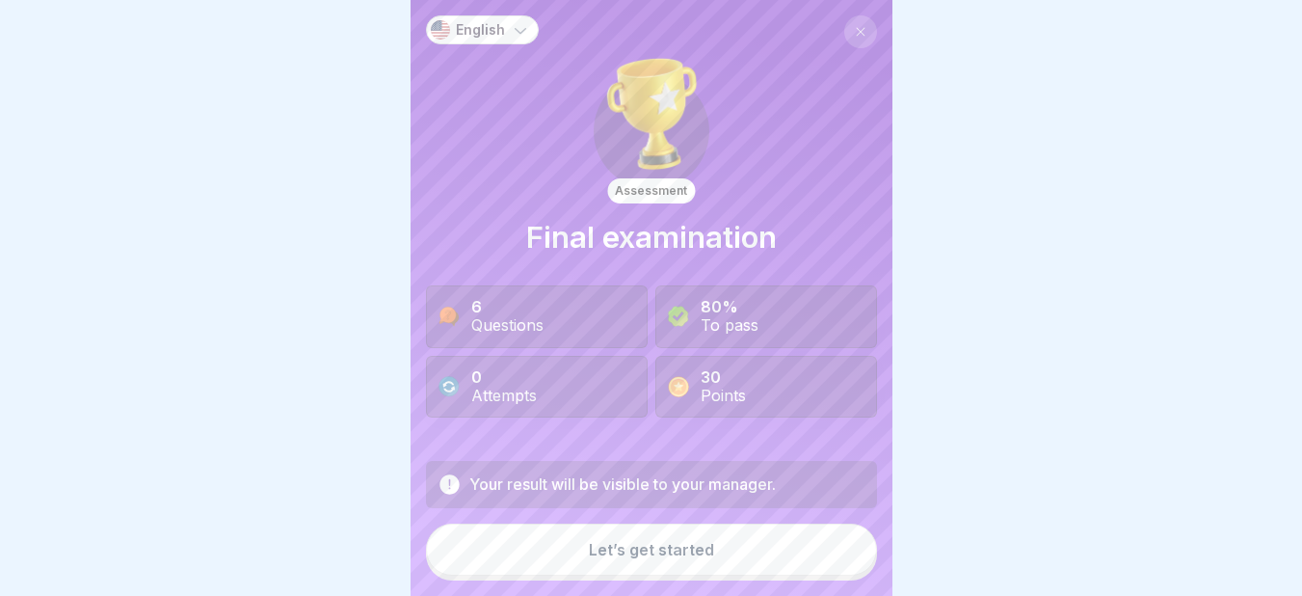
click at [681, 558] on div "Let’s get started" at bounding box center [651, 549] width 125 height 17
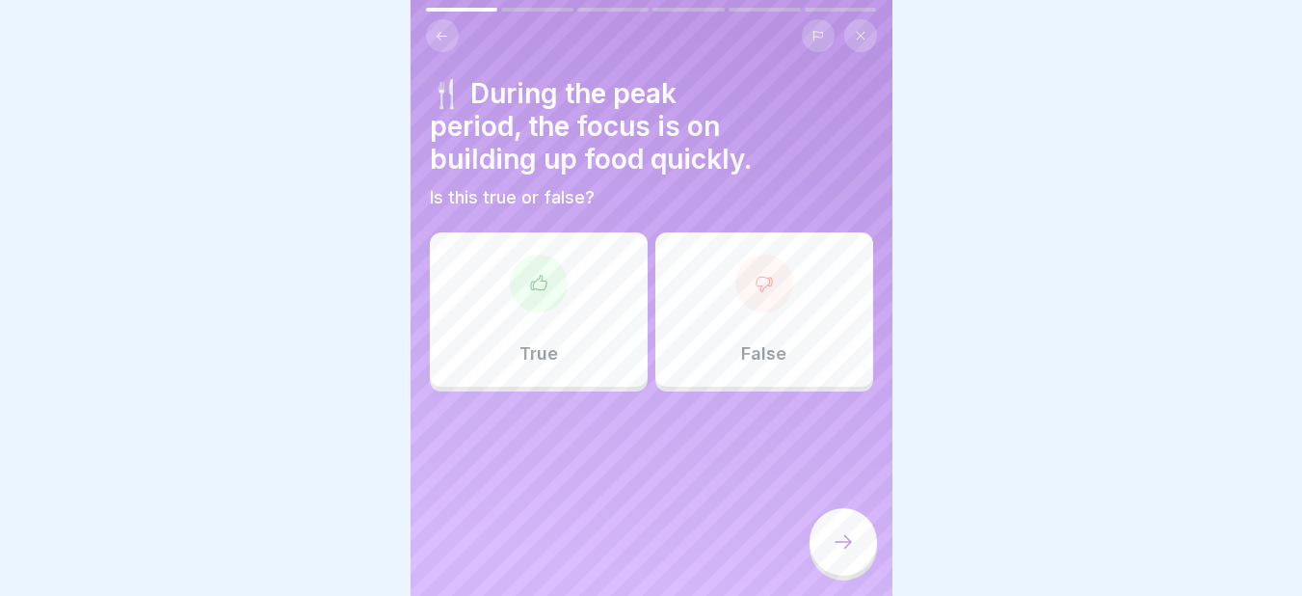
click at [529, 280] on icon at bounding box center [538, 283] width 19 height 19
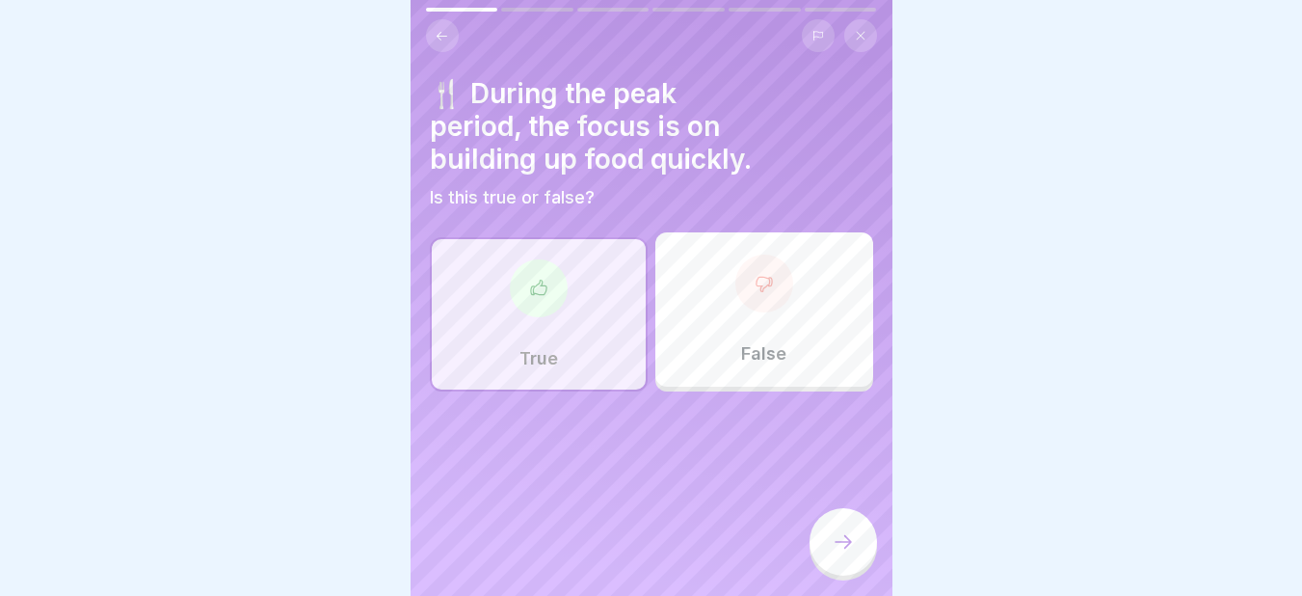
click at [836, 553] on icon at bounding box center [843, 541] width 23 height 23
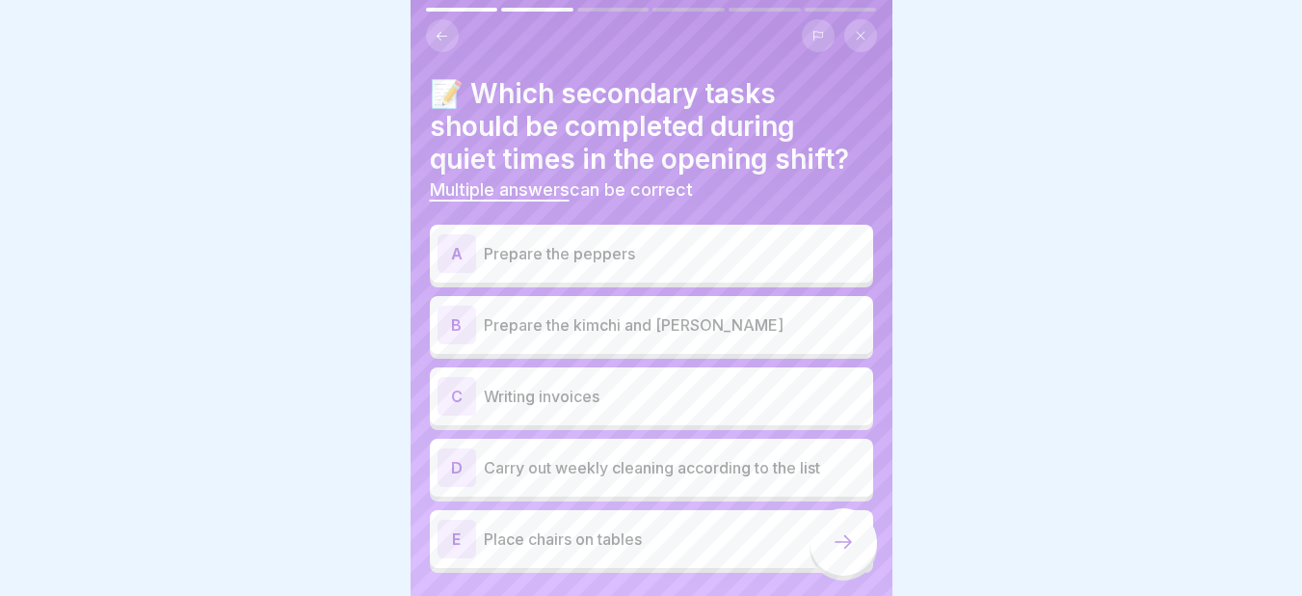
click at [531, 260] on p "Prepare the peppers" at bounding box center [675, 253] width 382 height 23
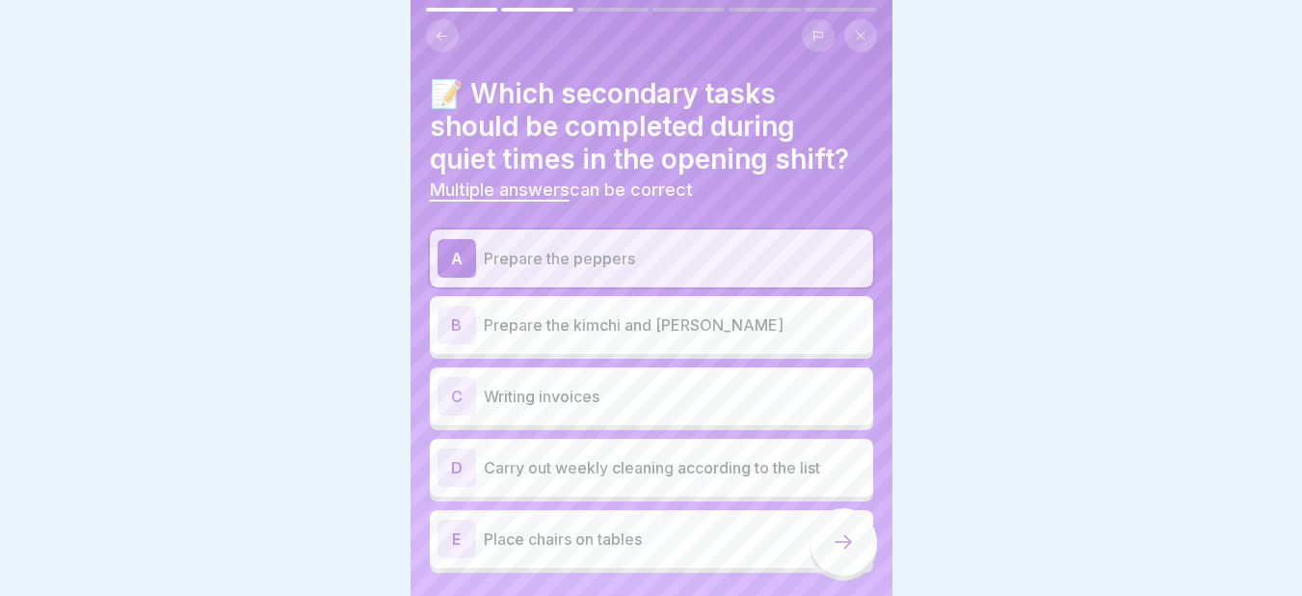
click at [549, 328] on p "Prepare the kimchi and coleslaw" at bounding box center [675, 324] width 382 height 23
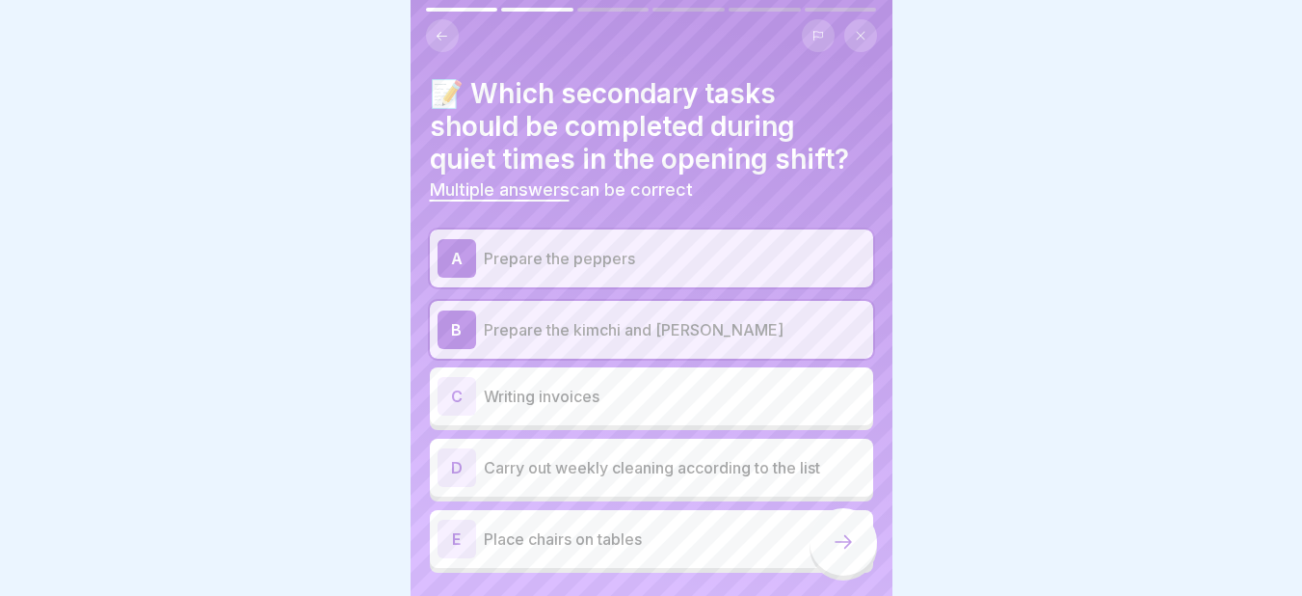
click at [535, 472] on p "Carry out weekly cleaning according to the list" at bounding box center [675, 467] width 382 height 23
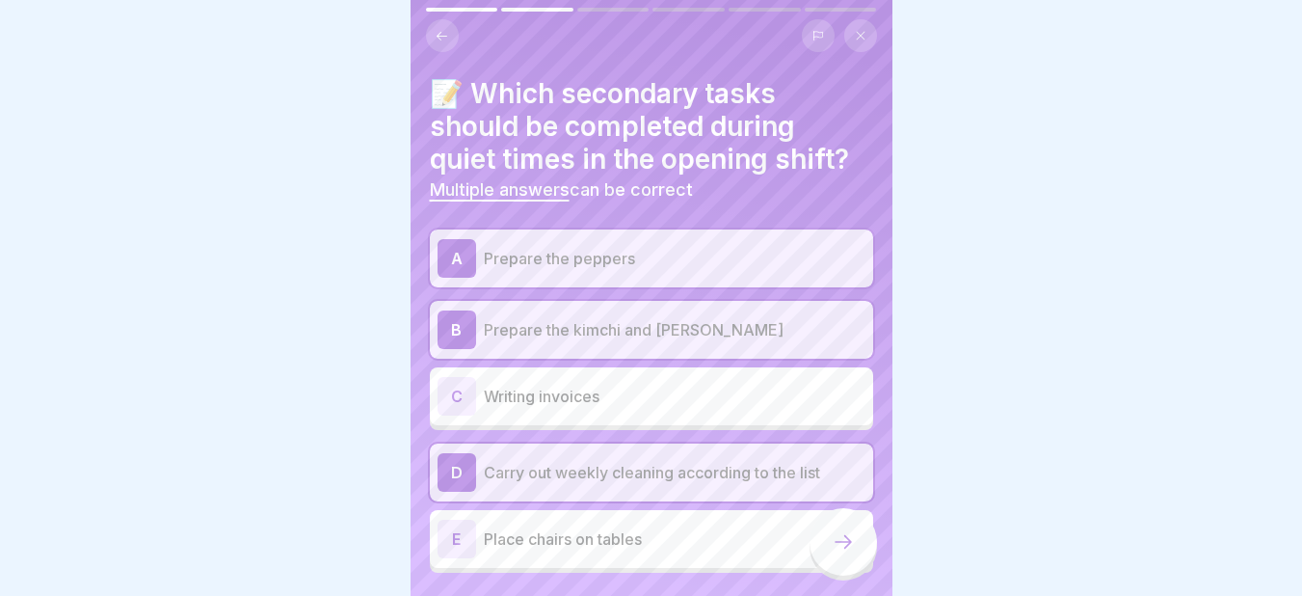
click at [842, 552] on icon at bounding box center [843, 541] width 23 height 23
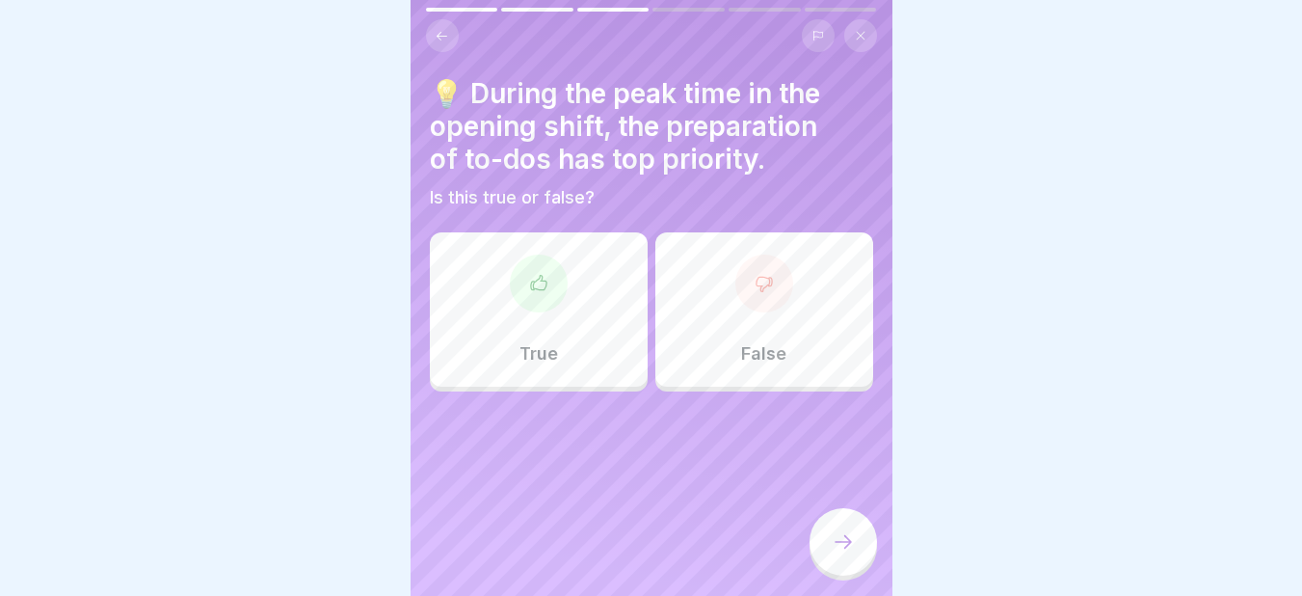
click at [765, 284] on div at bounding box center [764, 283] width 58 height 58
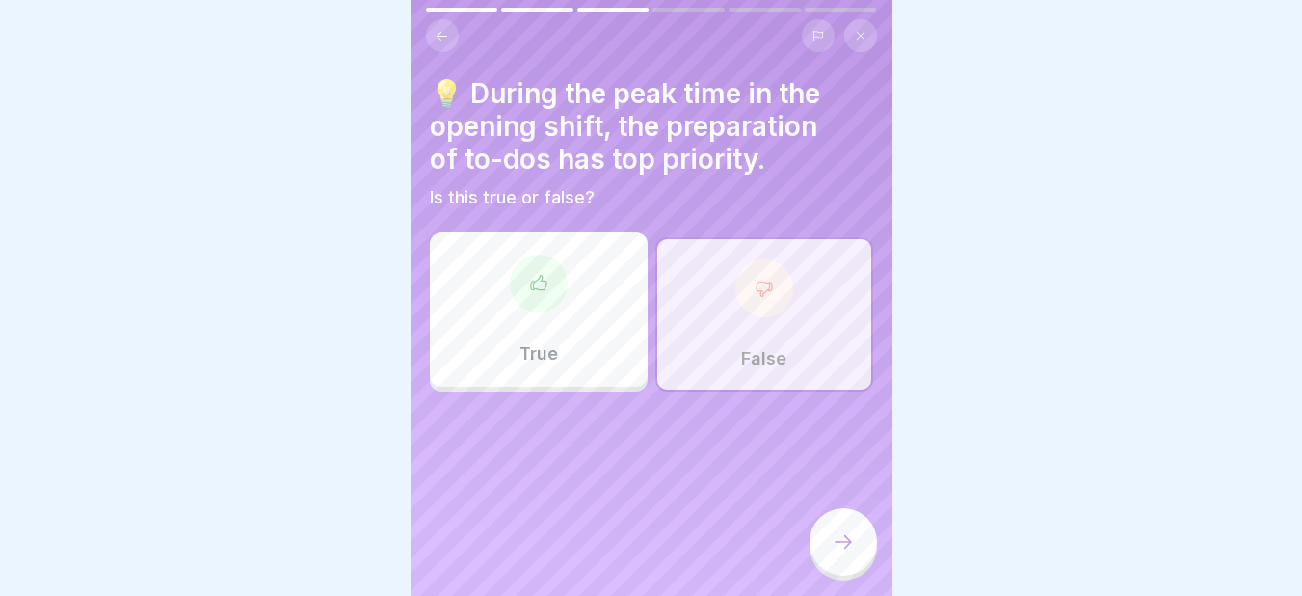
click at [842, 553] on icon at bounding box center [843, 541] width 23 height 23
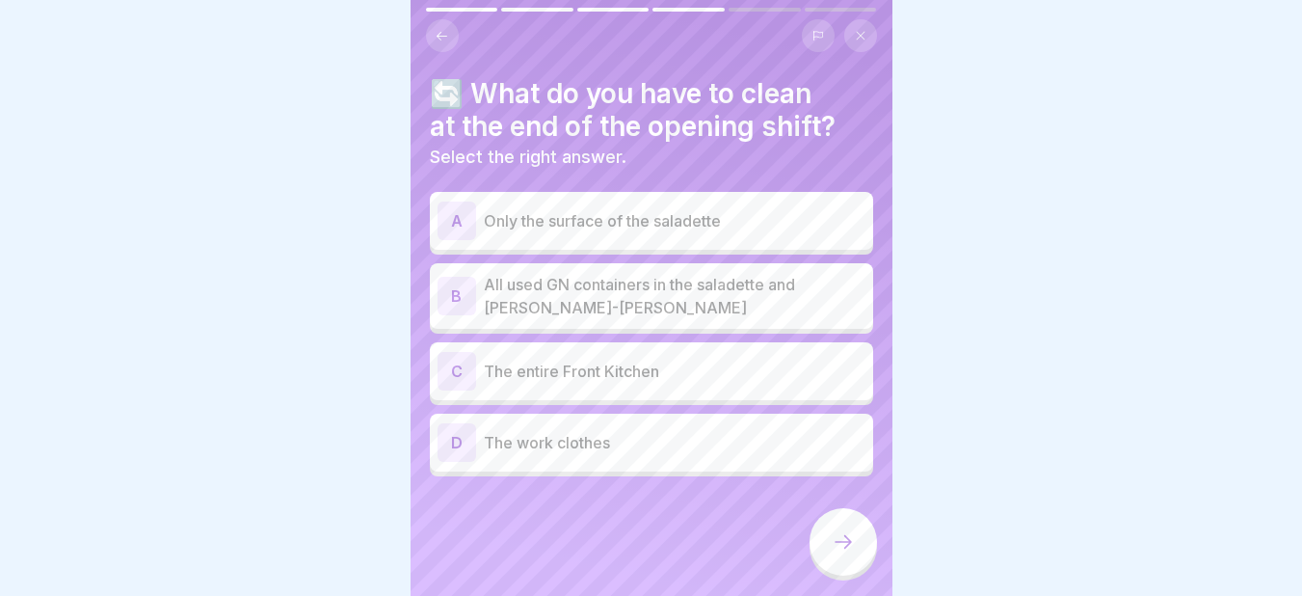
click at [580, 289] on p "All used GN containers in the saladette and bain-marie" at bounding box center [675, 296] width 382 height 46
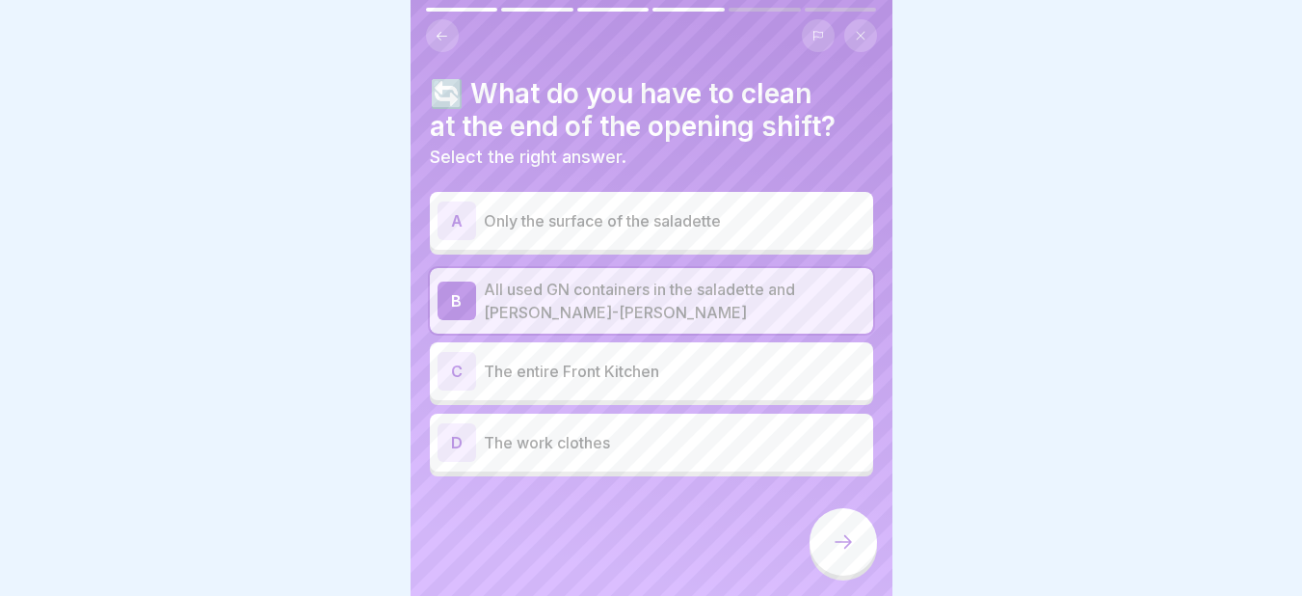
click at [855, 562] on div at bounding box center [842, 541] width 67 height 67
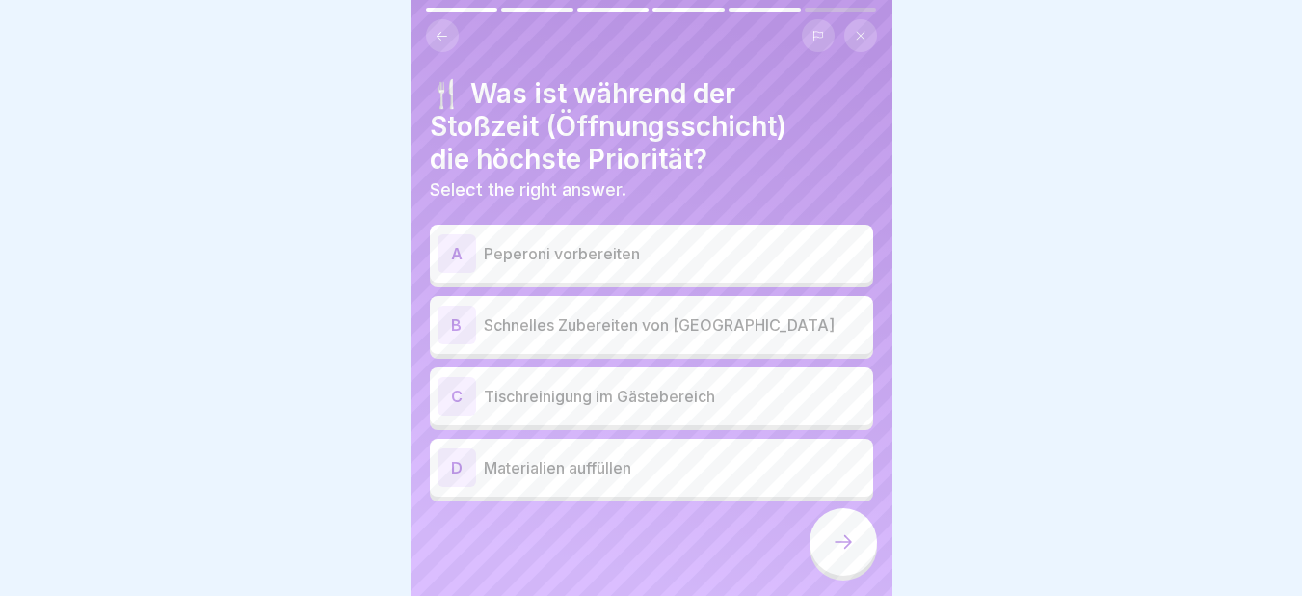
click at [627, 322] on p "Schnelles Zubereiten von Essen" at bounding box center [675, 324] width 382 height 23
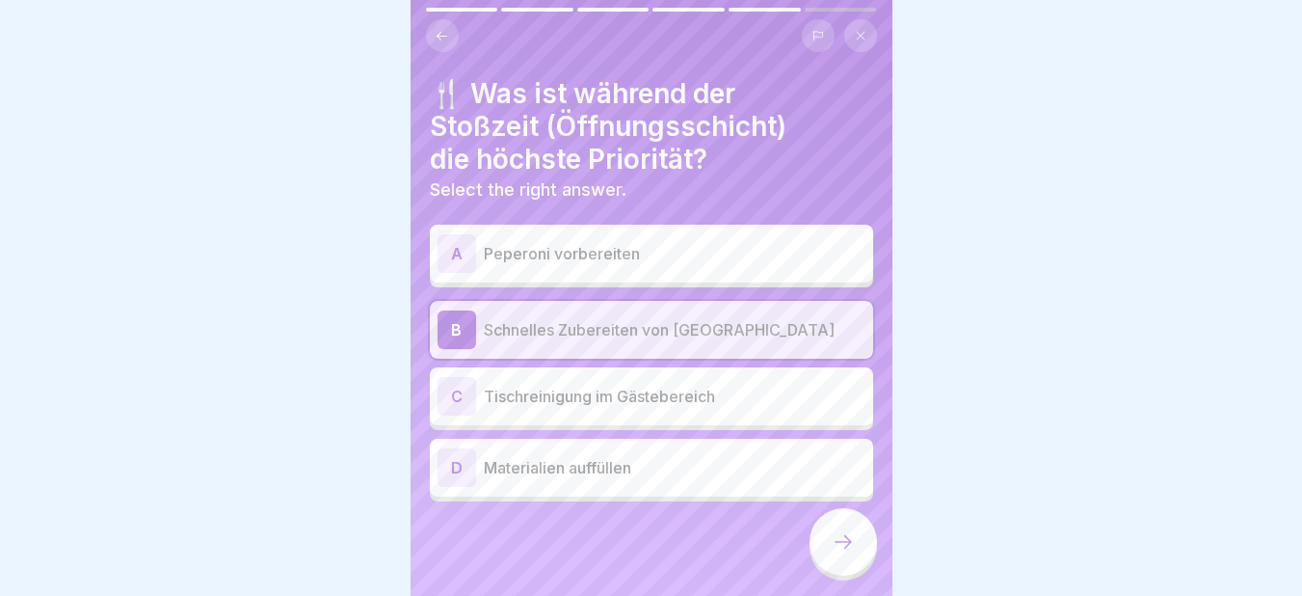
click at [835, 553] on icon at bounding box center [843, 541] width 23 height 23
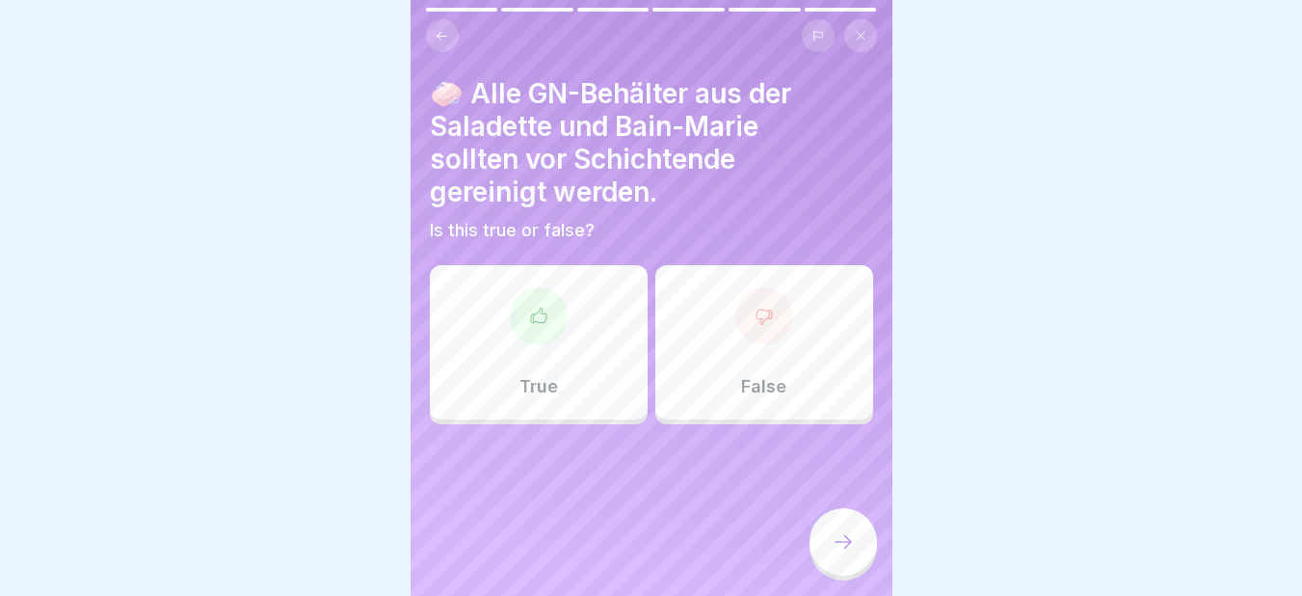
click at [561, 316] on div at bounding box center [539, 316] width 58 height 58
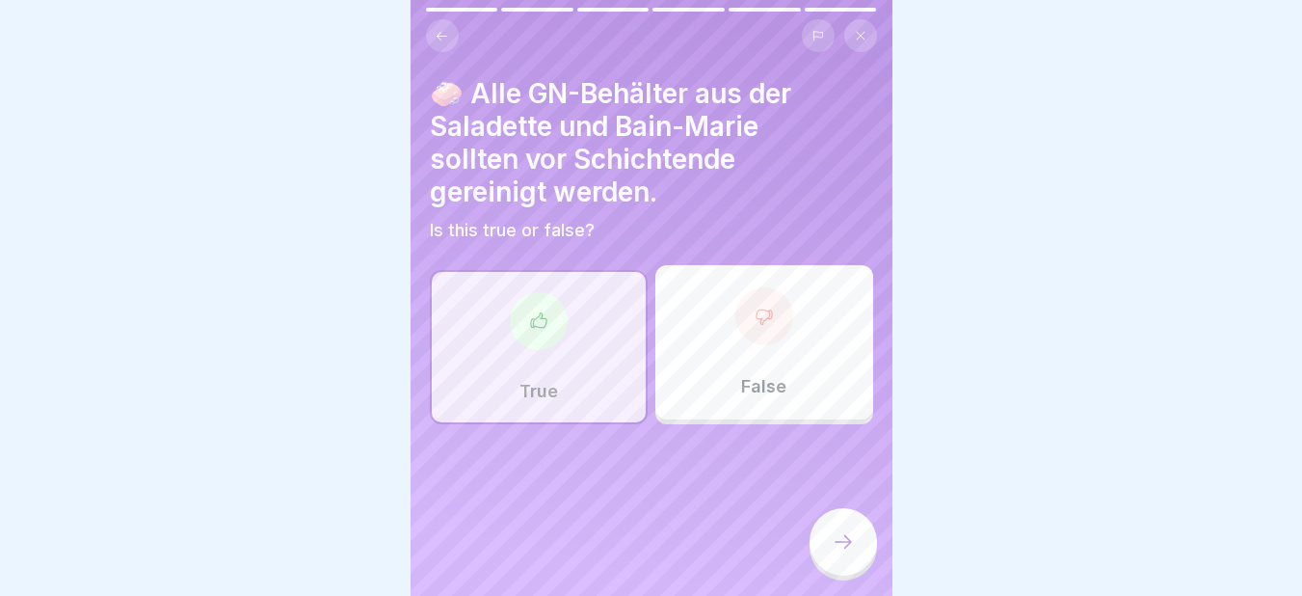
click at [845, 546] on div at bounding box center [842, 541] width 67 height 67
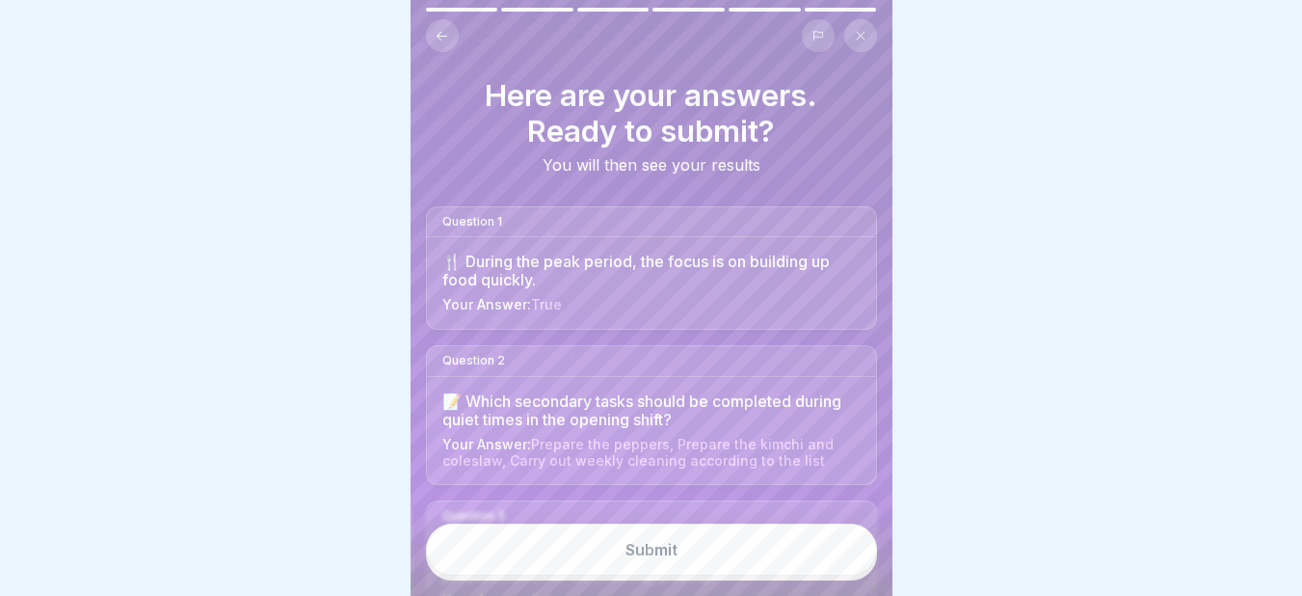
click at [667, 558] on div "Submit" at bounding box center [651, 549] width 52 height 17
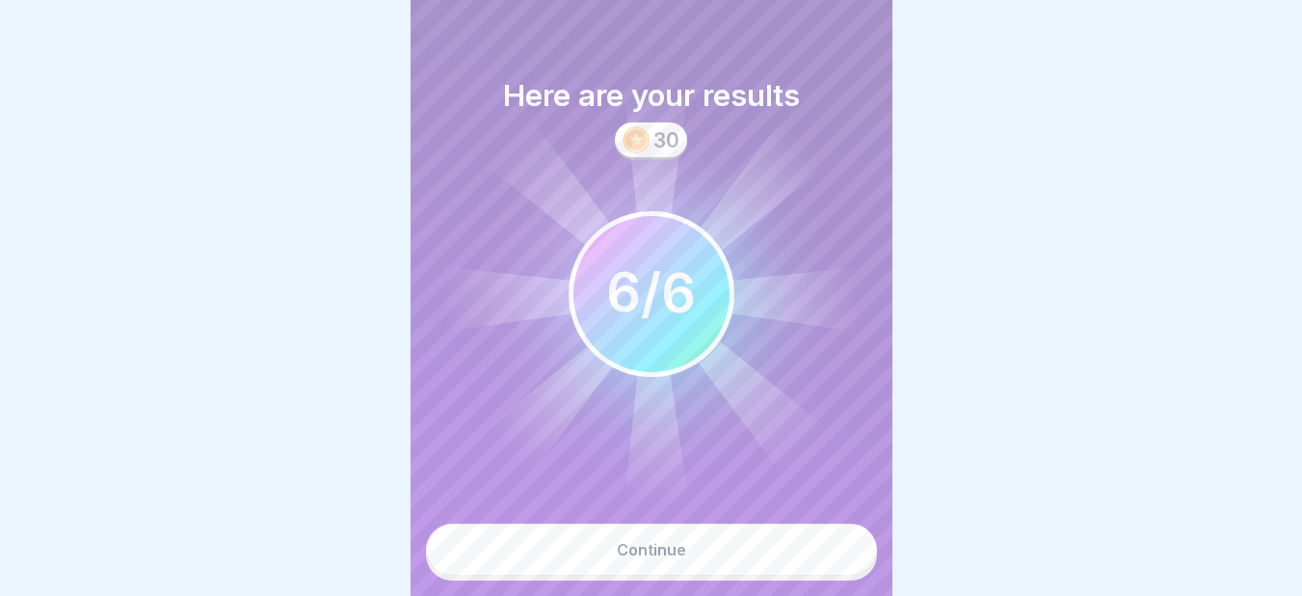
click at [667, 558] on div "Continue" at bounding box center [651, 549] width 69 height 17
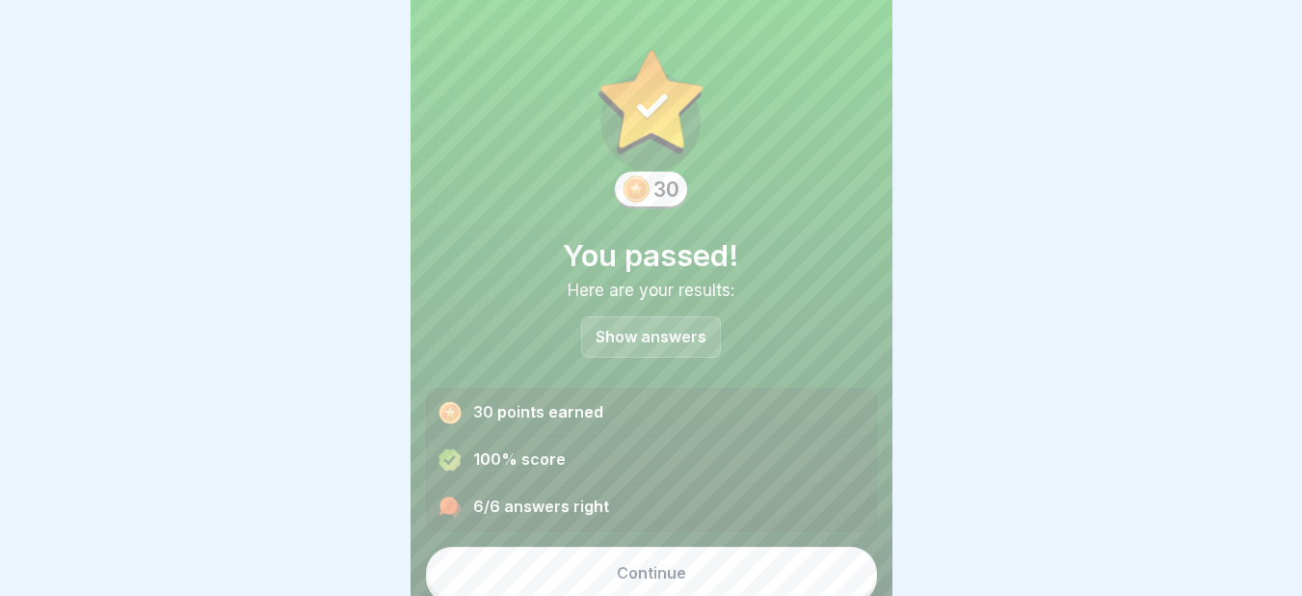
click at [617, 573] on div "Continue" at bounding box center [651, 572] width 69 height 17
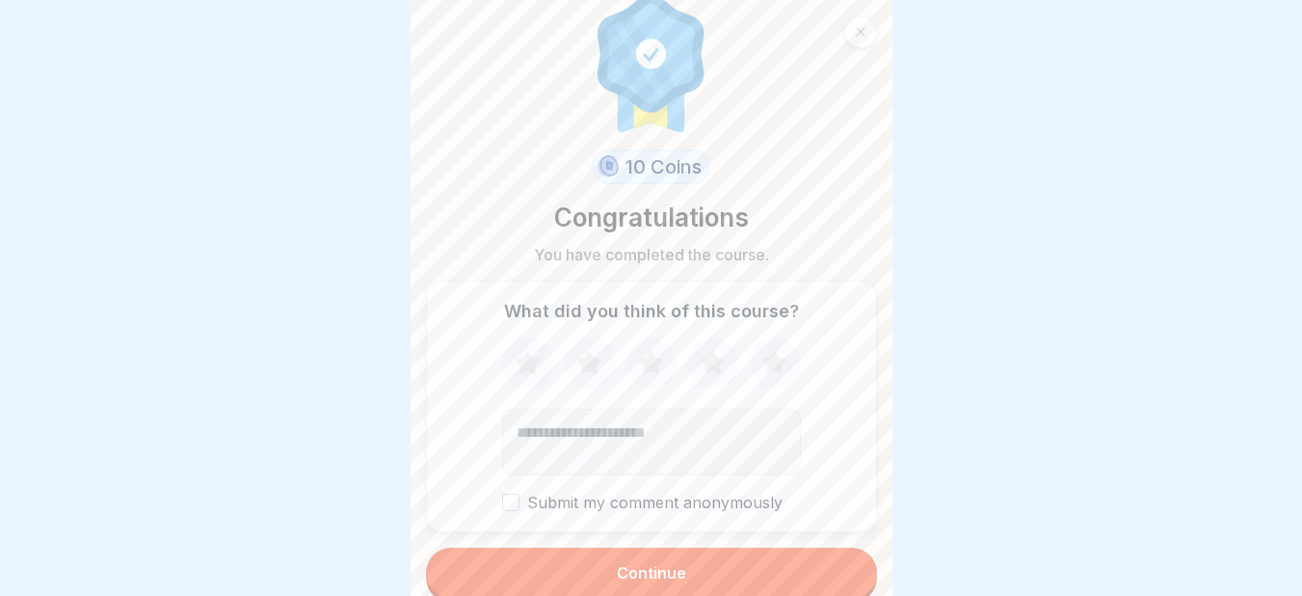
scroll to position [34, 0]
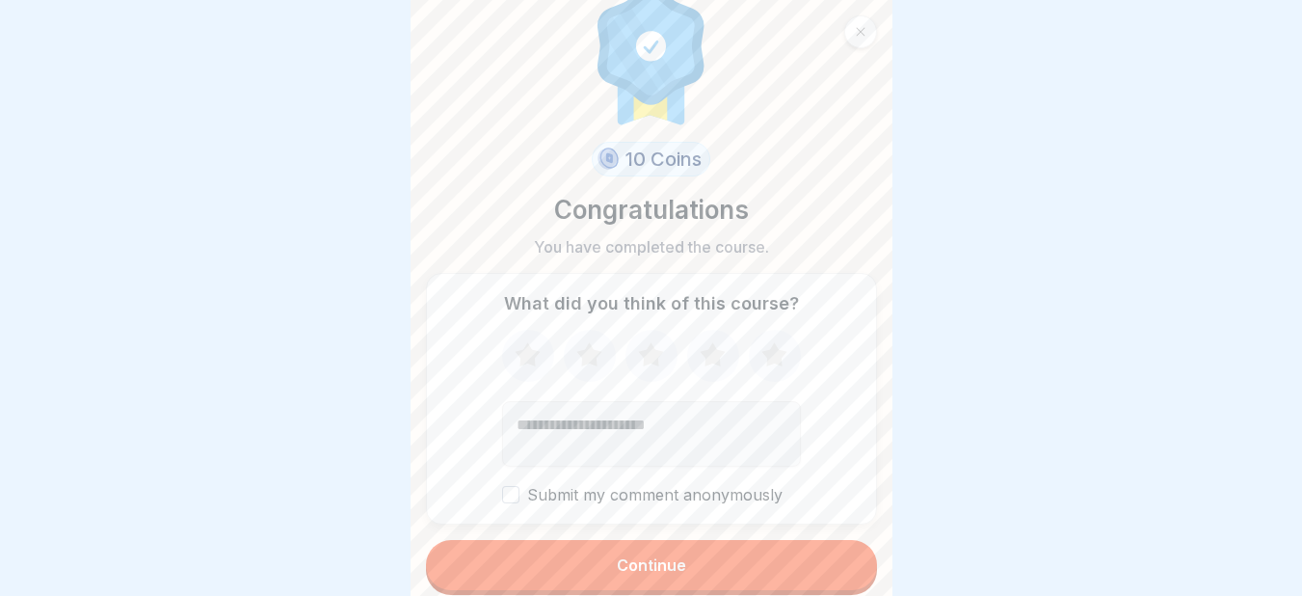
click at [688, 560] on button "Continue" at bounding box center [651, 565] width 451 height 50
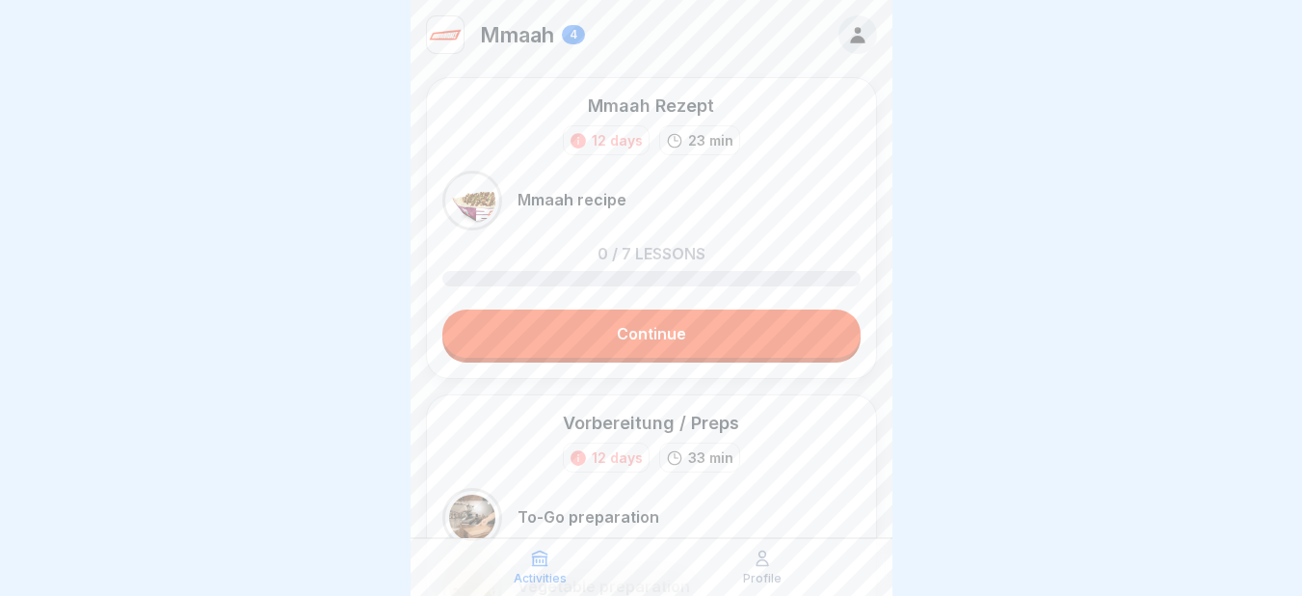
click at [683, 348] on link "Continue" at bounding box center [651, 333] width 418 height 48
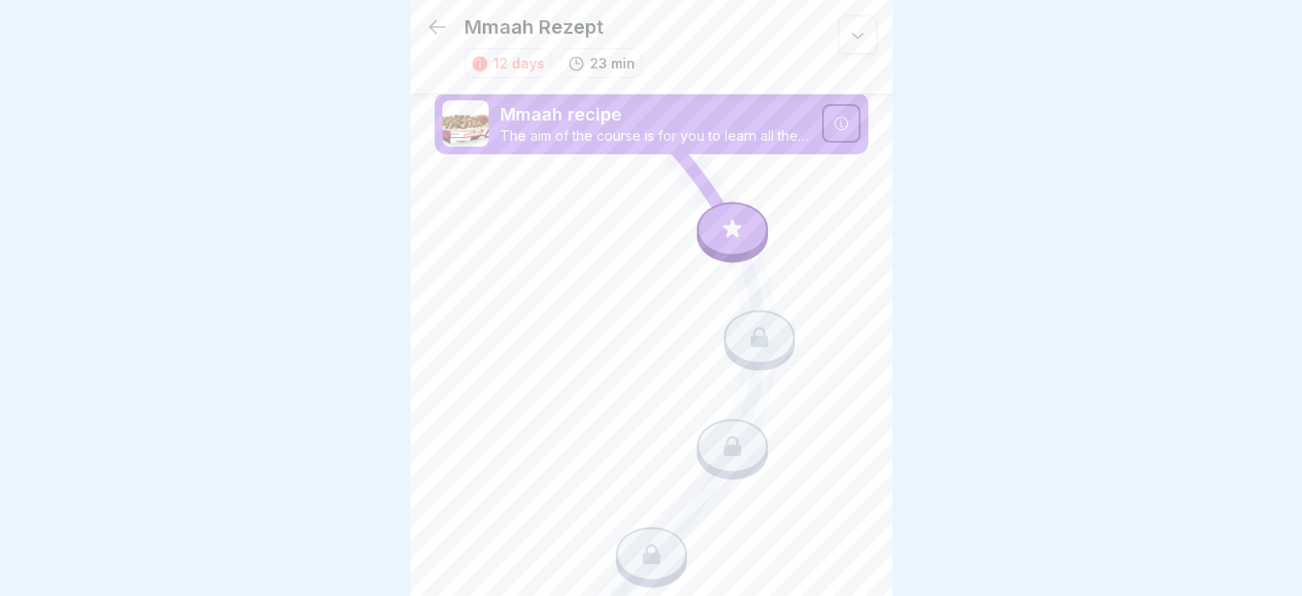
click at [720, 237] on icon at bounding box center [732, 228] width 25 height 25
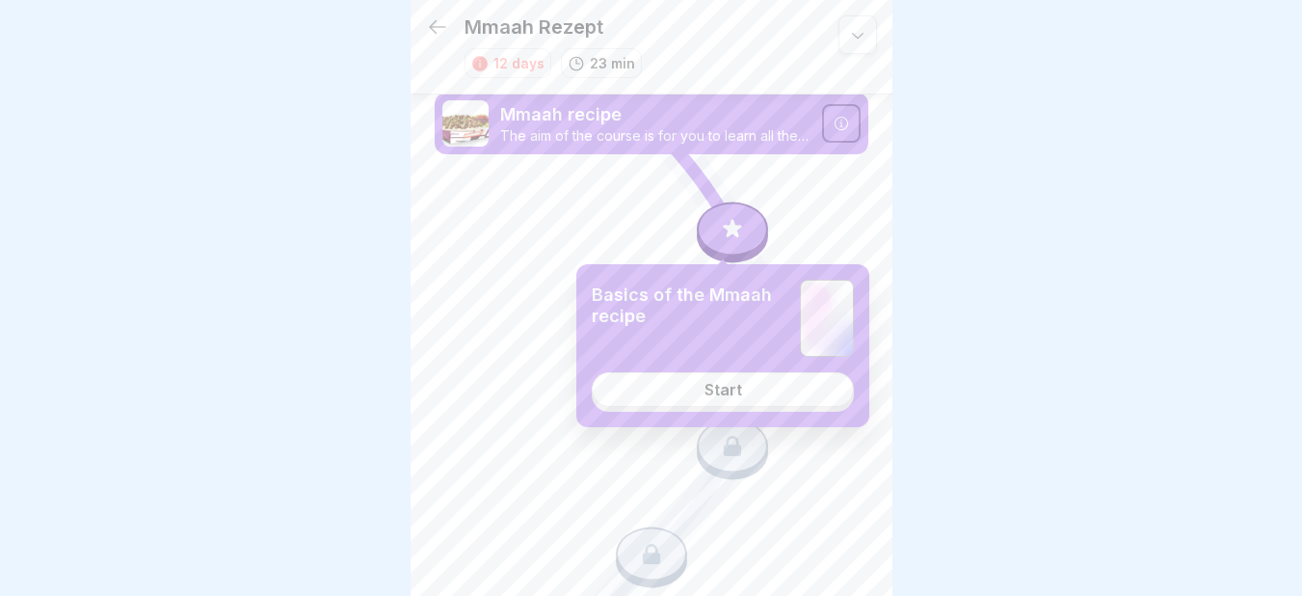
click at [699, 398] on link "Start" at bounding box center [723, 389] width 262 height 35
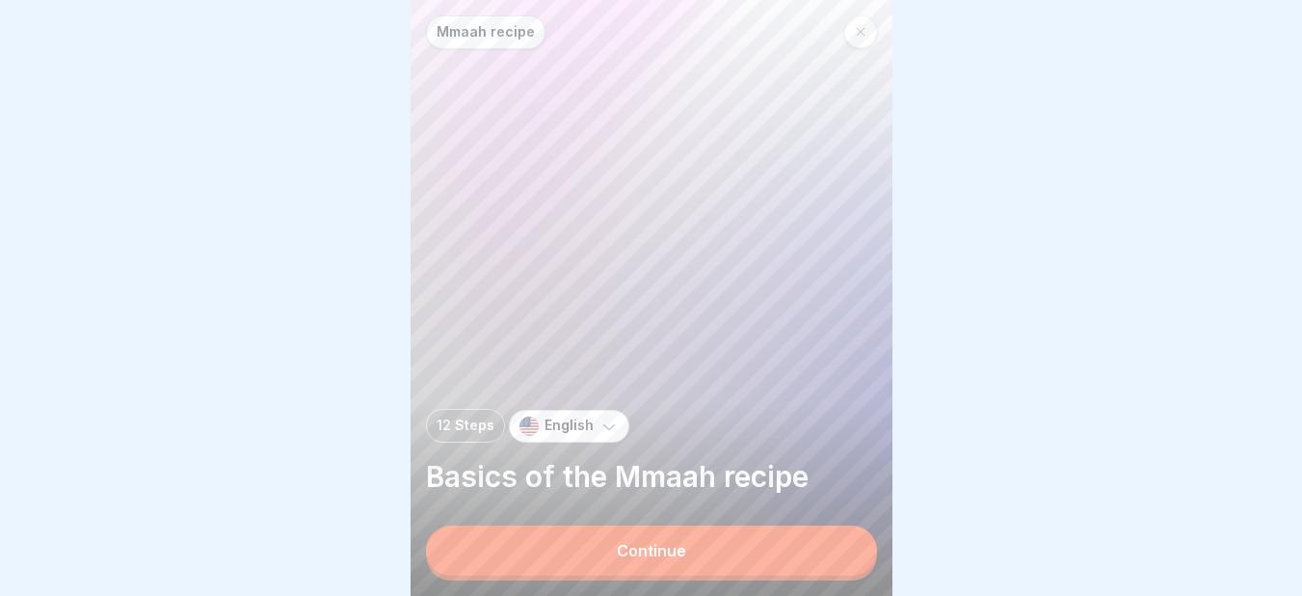
click at [635, 558] on div "Continue" at bounding box center [651, 550] width 69 height 17
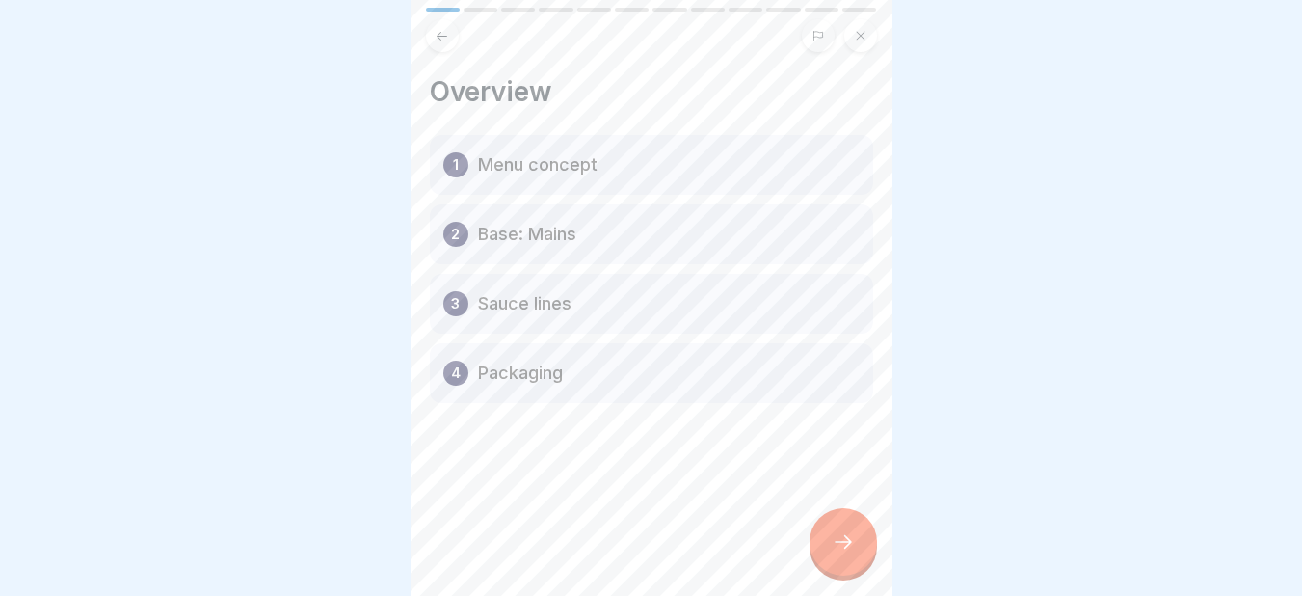
click at [860, 540] on div at bounding box center [842, 541] width 67 height 67
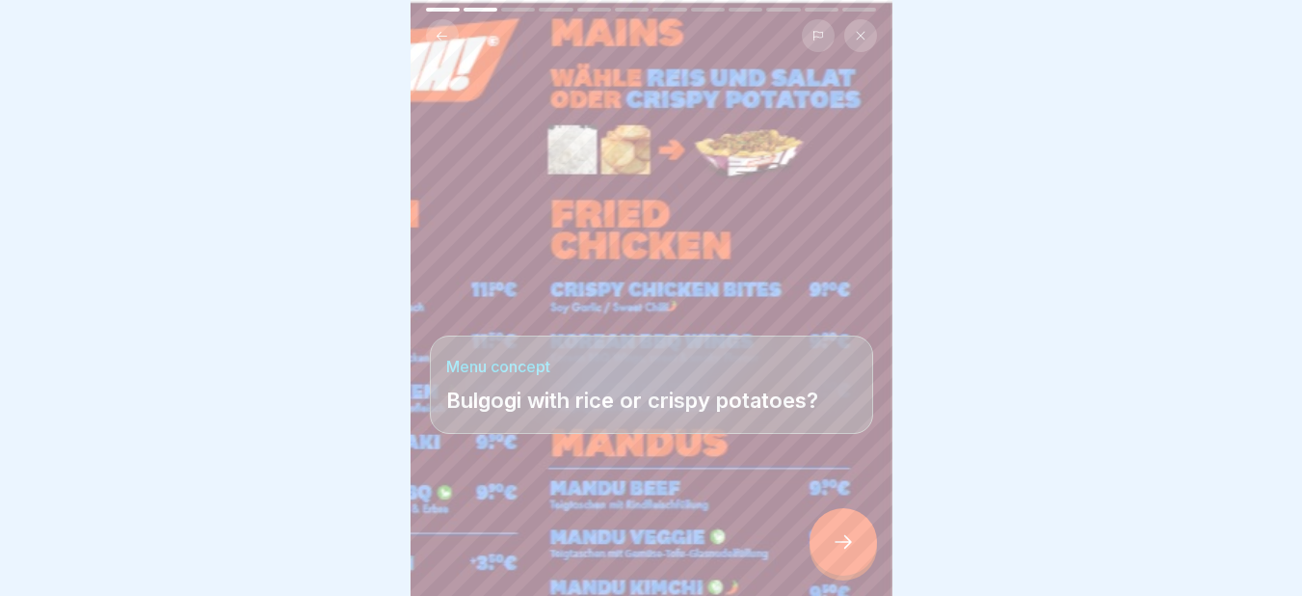
click at [860, 540] on div at bounding box center [842, 541] width 67 height 67
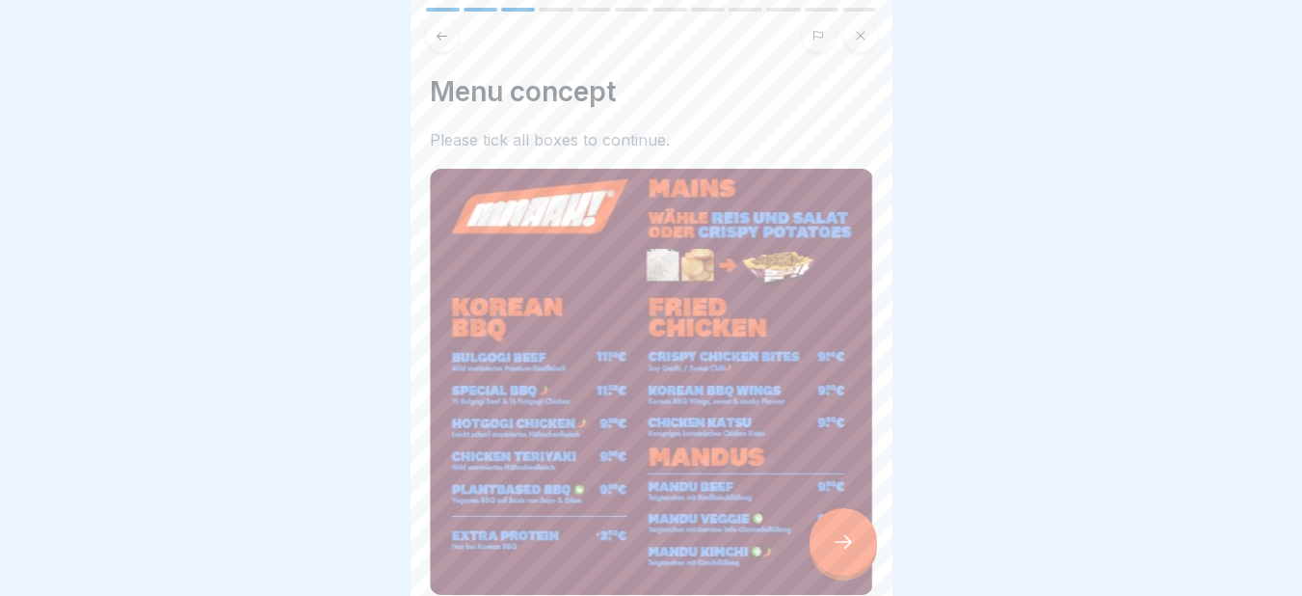
click at [860, 540] on div at bounding box center [842, 541] width 67 height 67
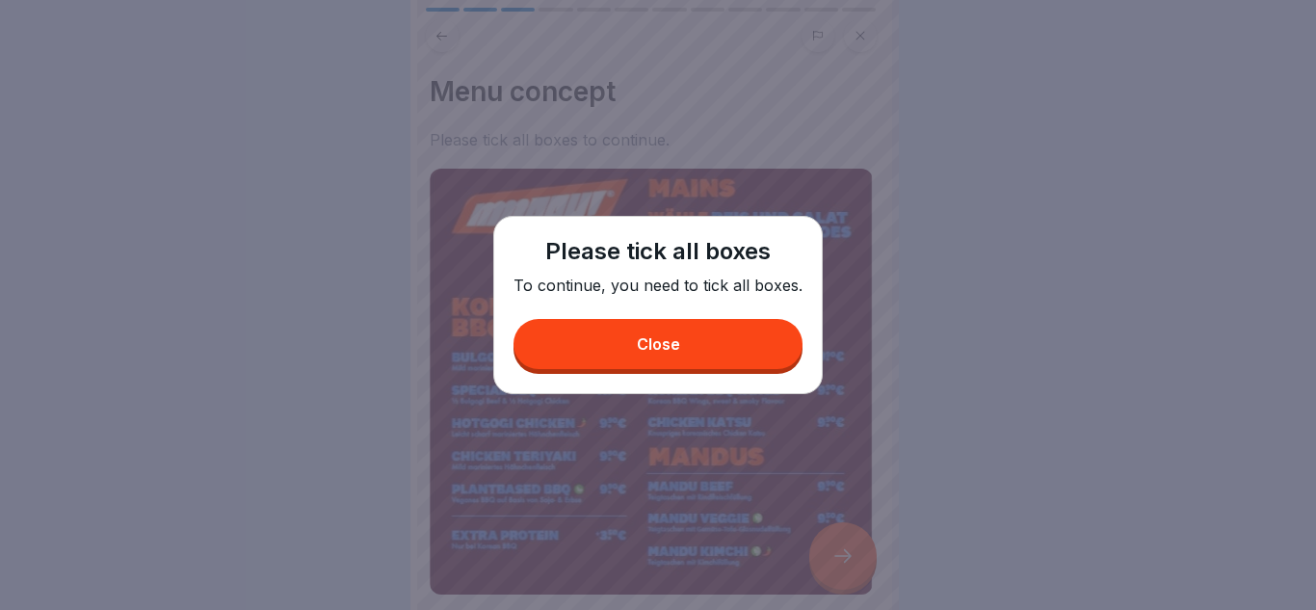
click at [681, 354] on button "Close" at bounding box center [658, 344] width 289 height 50
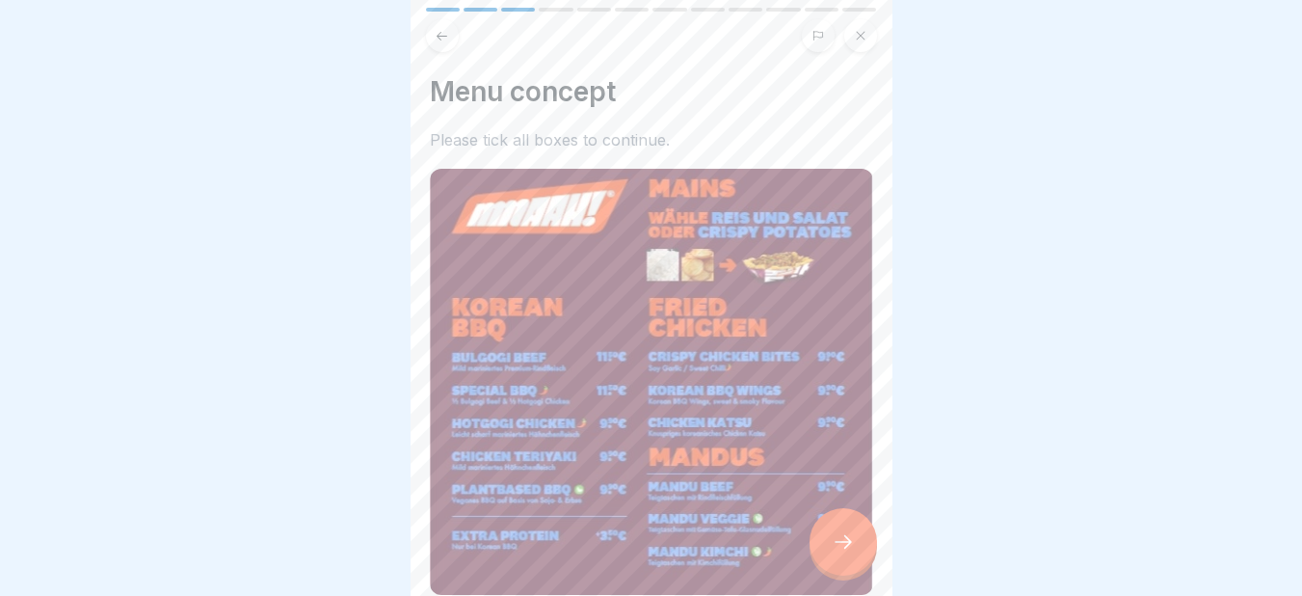
click at [857, 543] on div at bounding box center [842, 541] width 67 height 67
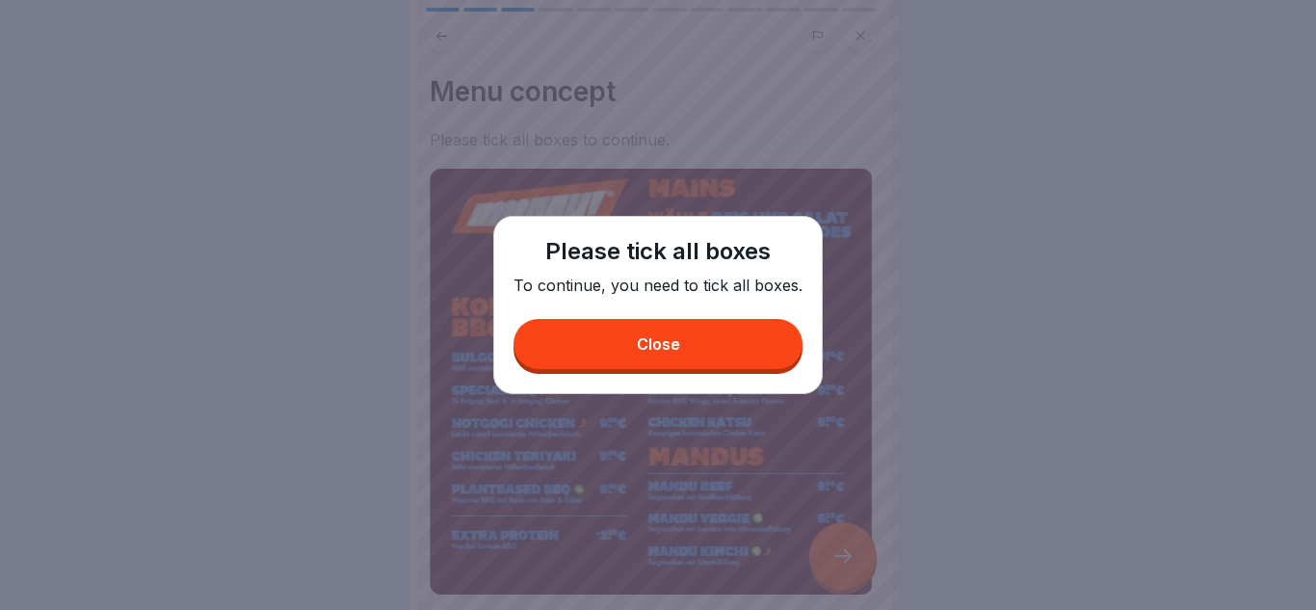
drag, startPoint x: 732, startPoint y: 337, endPoint x: 720, endPoint y: 361, distance: 27.2
click at [720, 361] on button "Close" at bounding box center [658, 344] width 289 height 50
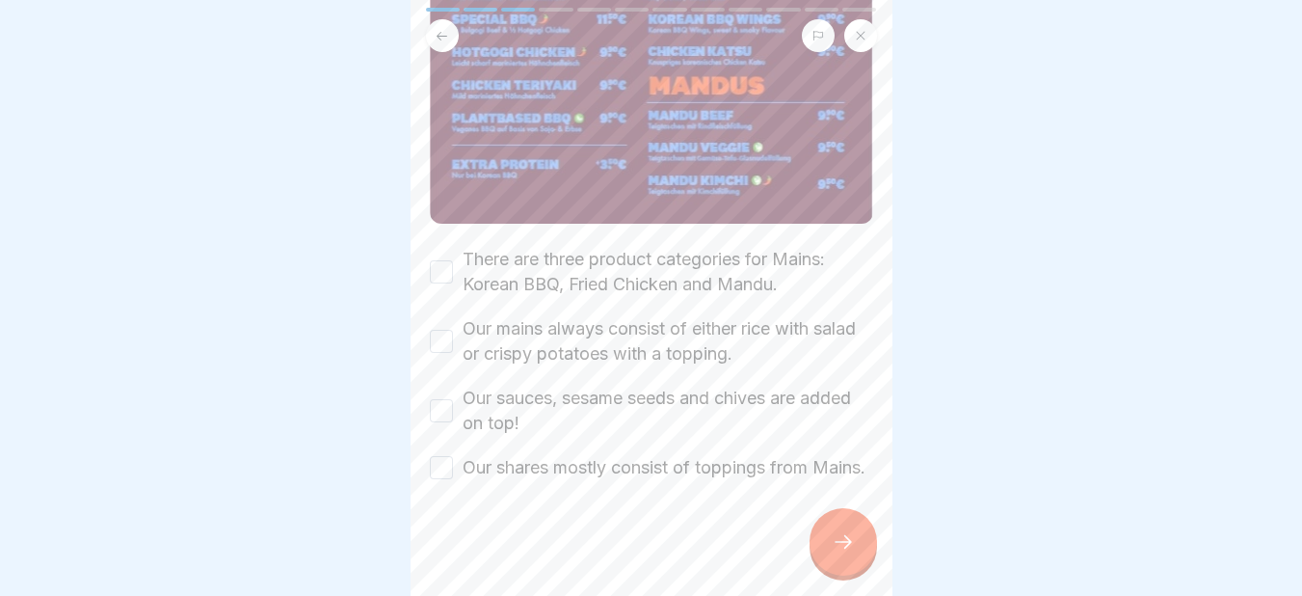
scroll to position [382, 0]
click at [431, 260] on button "There are three product categories for Mains: Korean BBQ, Fried Chicken and Man…" at bounding box center [441, 271] width 23 height 23
click at [439, 330] on button "Our mains always consist of either rice with salad or crispy potatoes with a to…" at bounding box center [441, 341] width 23 height 23
click at [447, 399] on button "Our sauces, sesame seeds and chives are added on top!" at bounding box center [441, 410] width 23 height 23
click at [443, 456] on button "Our shares mostly consist of toppings from Mains." at bounding box center [441, 467] width 23 height 23
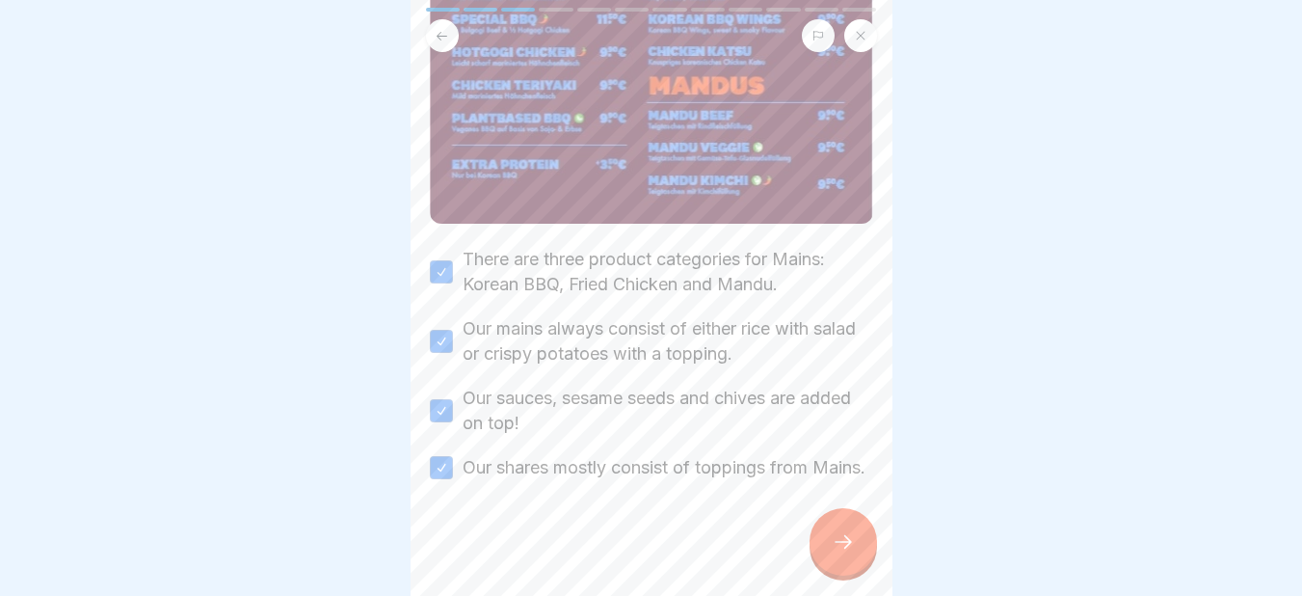
click at [847, 543] on div at bounding box center [842, 541] width 67 height 67
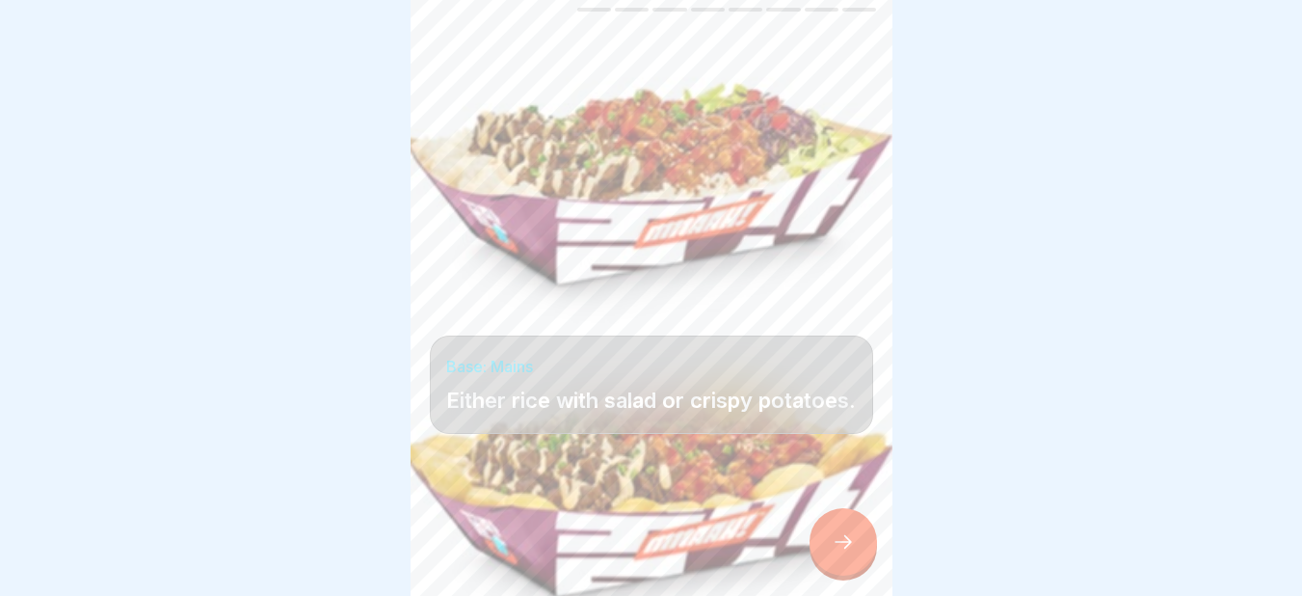
click at [847, 543] on div at bounding box center [842, 541] width 67 height 67
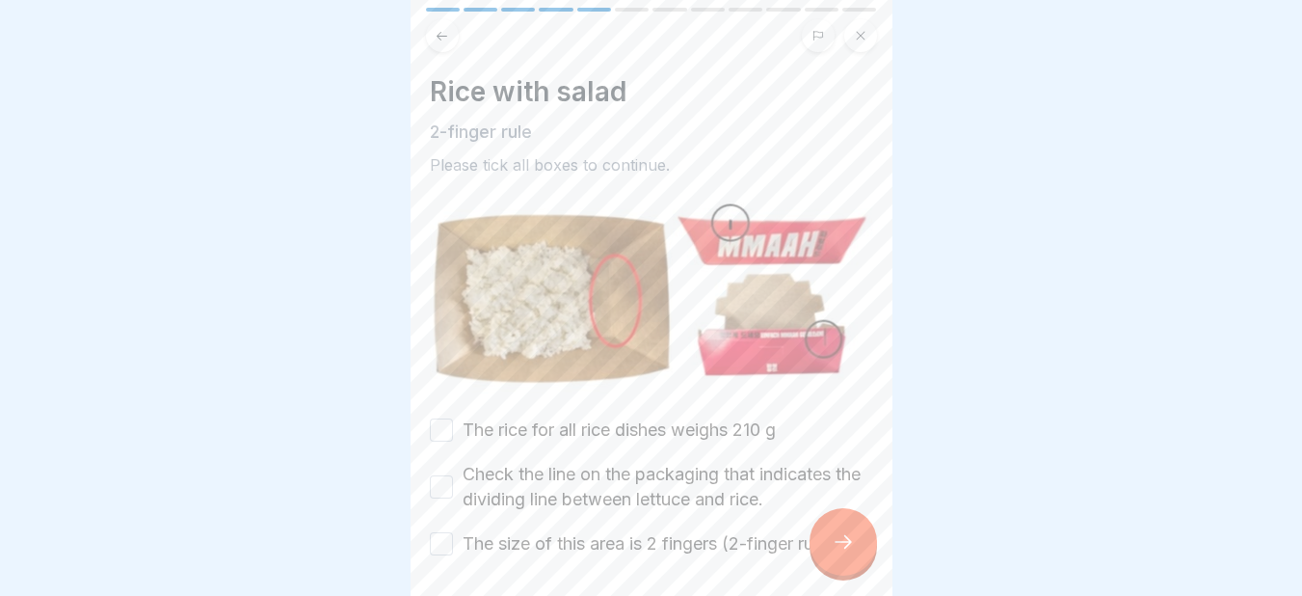
click at [847, 543] on div at bounding box center [842, 541] width 67 height 67
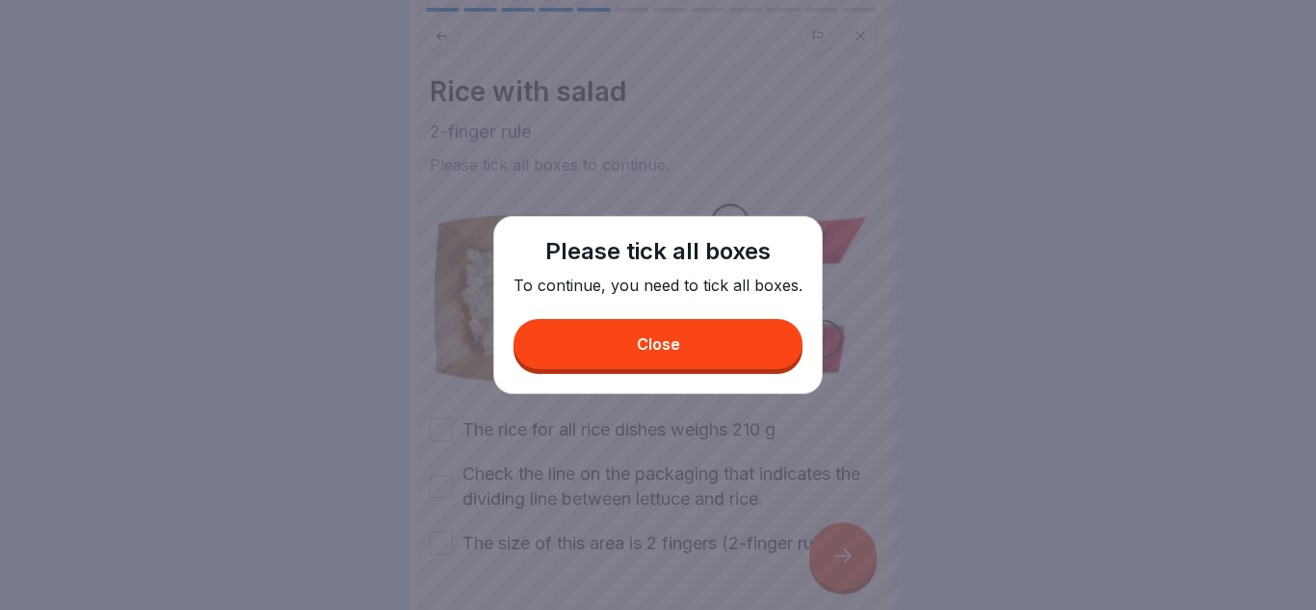
click at [699, 352] on button "Close" at bounding box center [658, 344] width 289 height 50
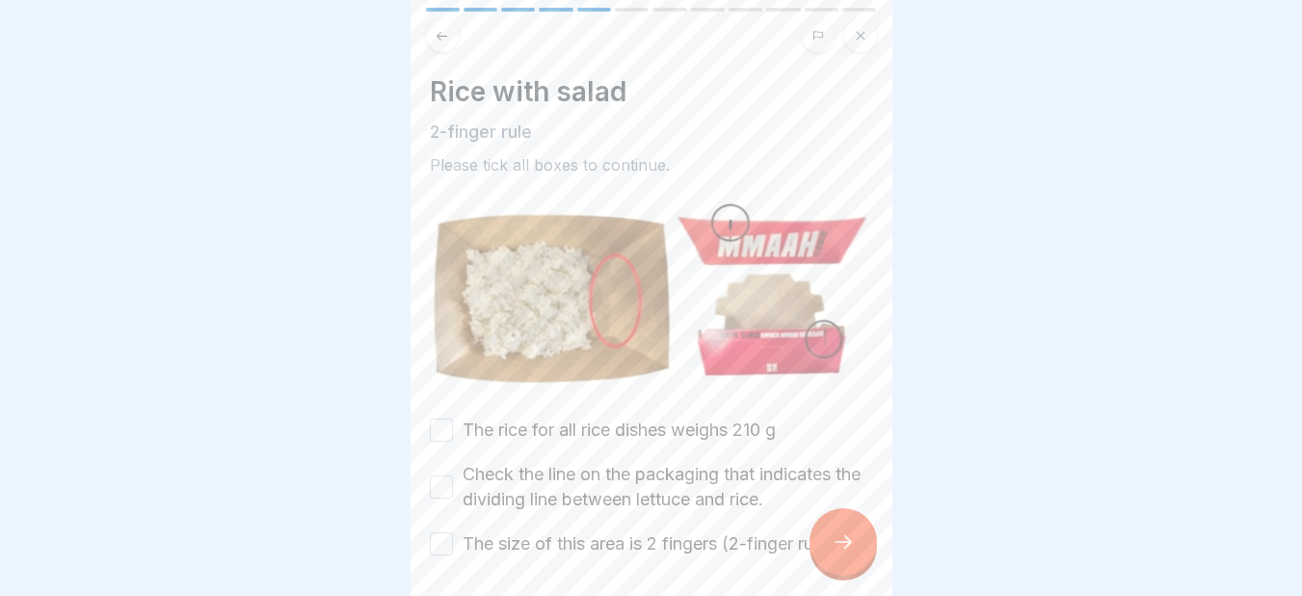
click at [445, 427] on button "The rice for all rice dishes weighs 210 g" at bounding box center [441, 429] width 23 height 23
click at [444, 475] on button "Check the line on the packaging that indicates the dividing line between lettuc…" at bounding box center [441, 486] width 23 height 23
click at [439, 533] on button "The size of this area is 2 fingers (2-finger rule)" at bounding box center [441, 543] width 23 height 23
click at [834, 550] on icon at bounding box center [843, 541] width 23 height 23
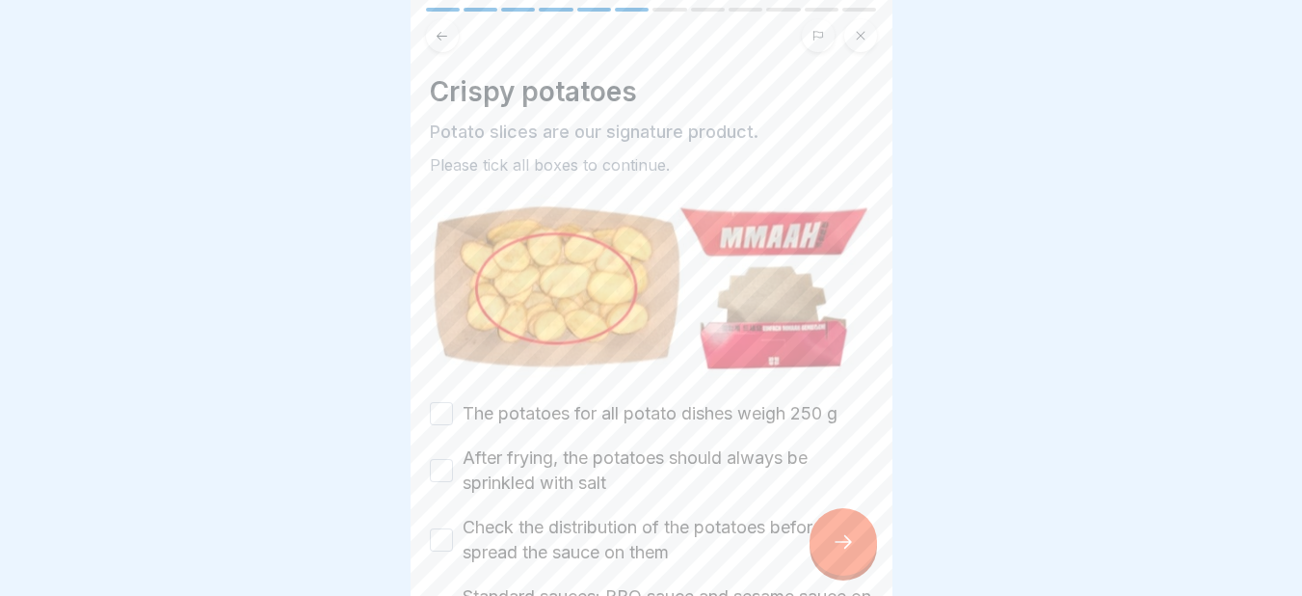
drag, startPoint x: 436, startPoint y: 409, endPoint x: 435, endPoint y: 462, distance: 53.0
click at [435, 462] on div "The potatoes for all potato dishes weigh 250 g After frying, the potatoes shoul…" at bounding box center [651, 517] width 443 height 233
click at [435, 462] on button "After frying, the potatoes should always be sprinkled with salt" at bounding box center [441, 470] width 23 height 23
click at [442, 532] on button "Check the distribution of the potatoes before you spread the sauce on them" at bounding box center [441, 539] width 23 height 23
click at [437, 393] on div "Crispy potatoes Potato slices are our signature product. Please tick all boxes …" at bounding box center [651, 354] width 443 height 559
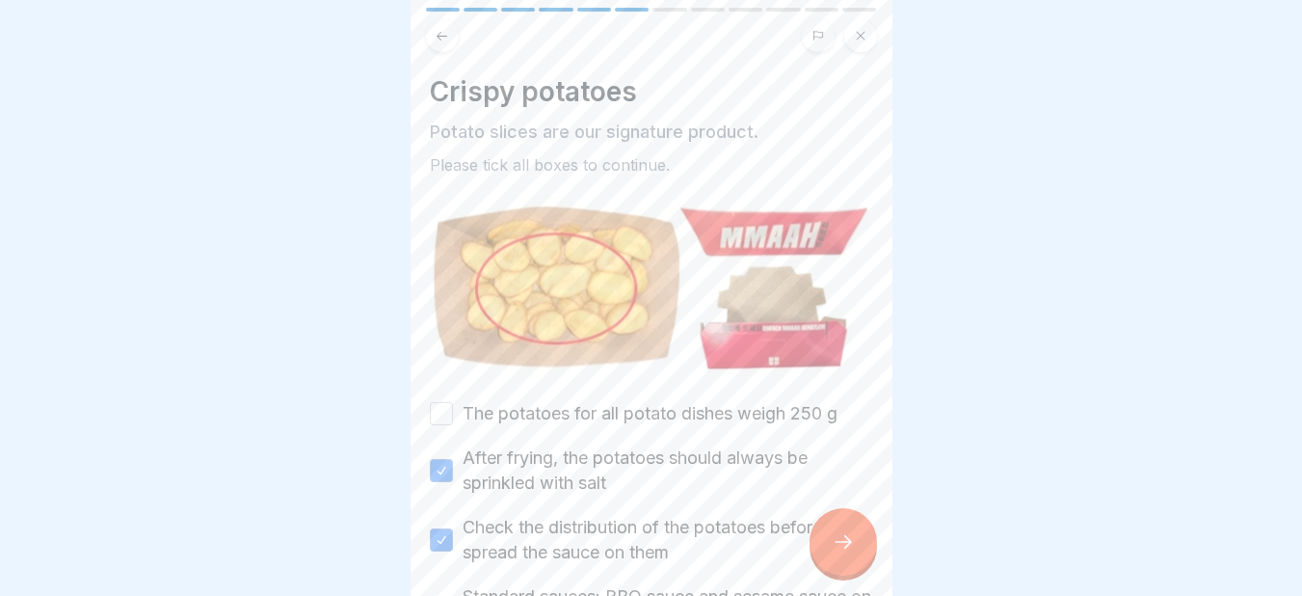
click at [437, 402] on button "The potatoes for all potato dishes weigh 250 g" at bounding box center [441, 413] width 23 height 23
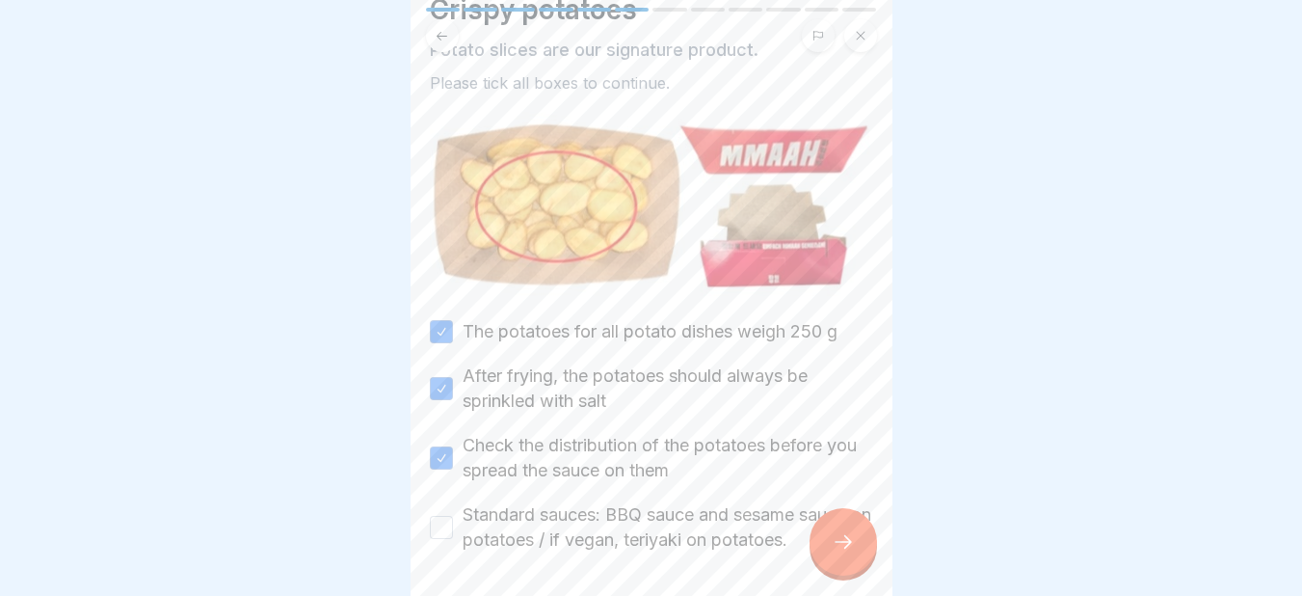
scroll to position [147, 0]
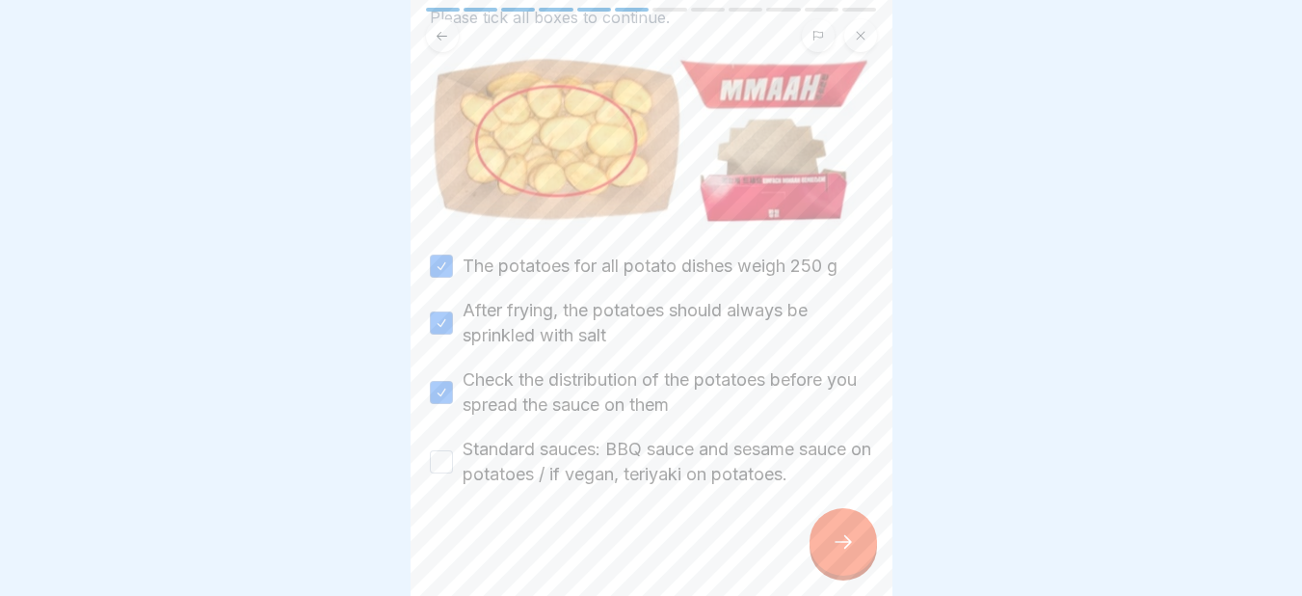
click at [443, 450] on button "Standard sauces: BBQ sauce and sesame sauce on potatoes / if vegan, teriyaki on…" at bounding box center [441, 461] width 23 height 23
click at [850, 553] on icon at bounding box center [843, 541] width 23 height 23
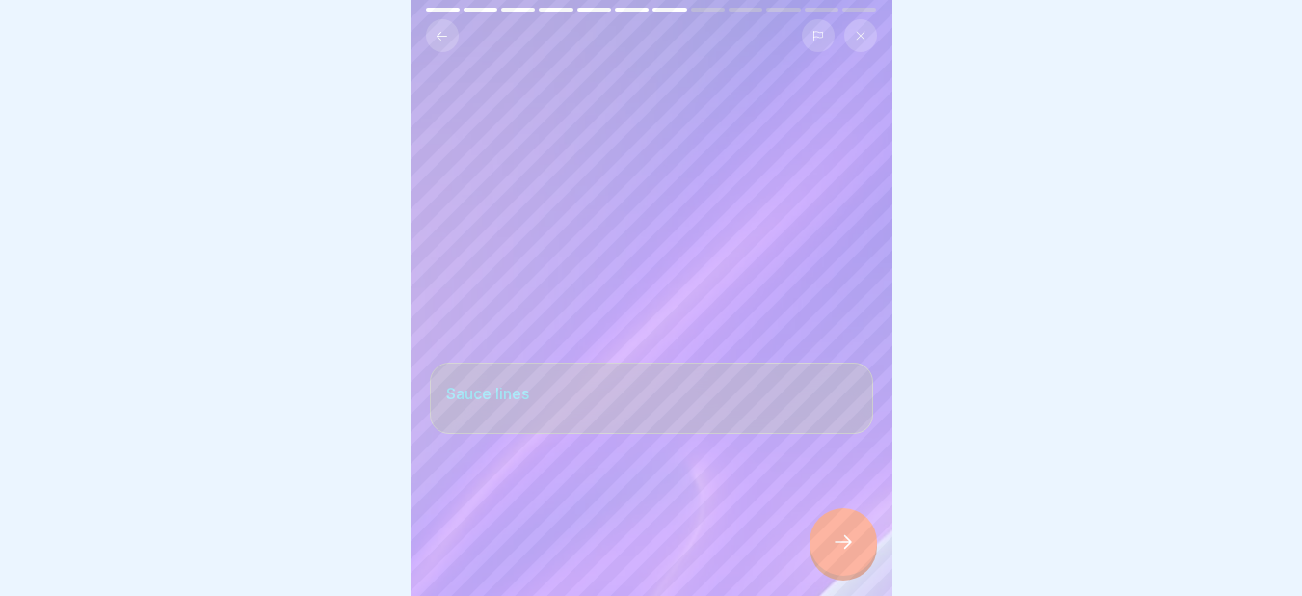
click at [850, 553] on icon at bounding box center [843, 541] width 23 height 23
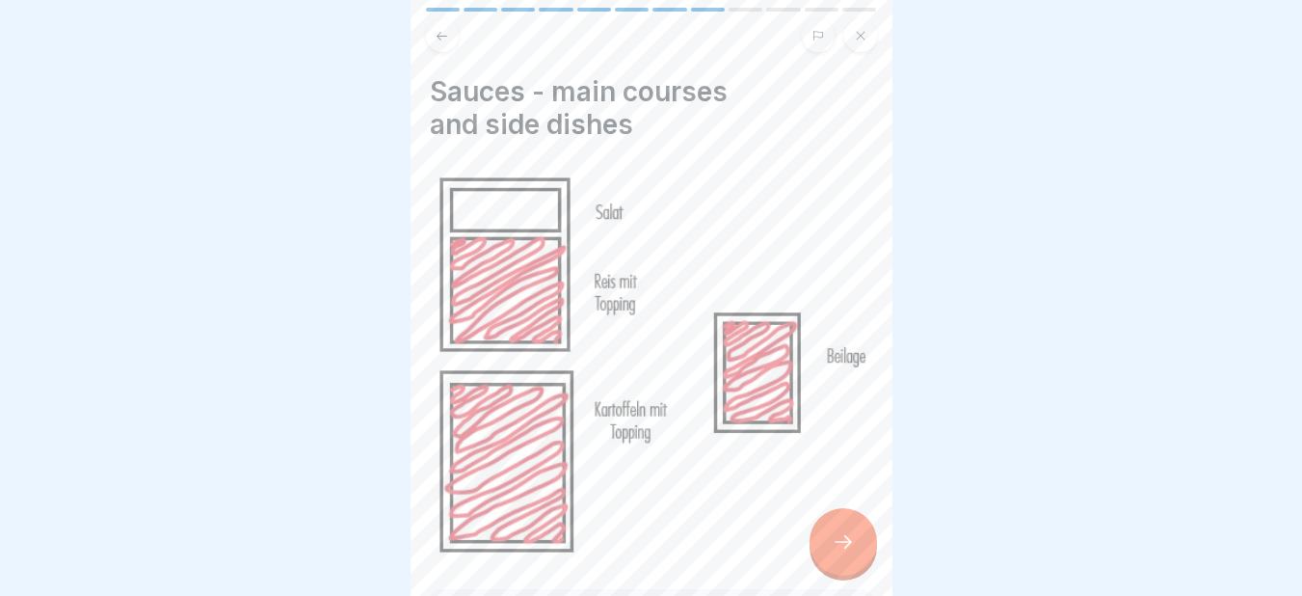
click at [850, 553] on icon at bounding box center [843, 541] width 23 height 23
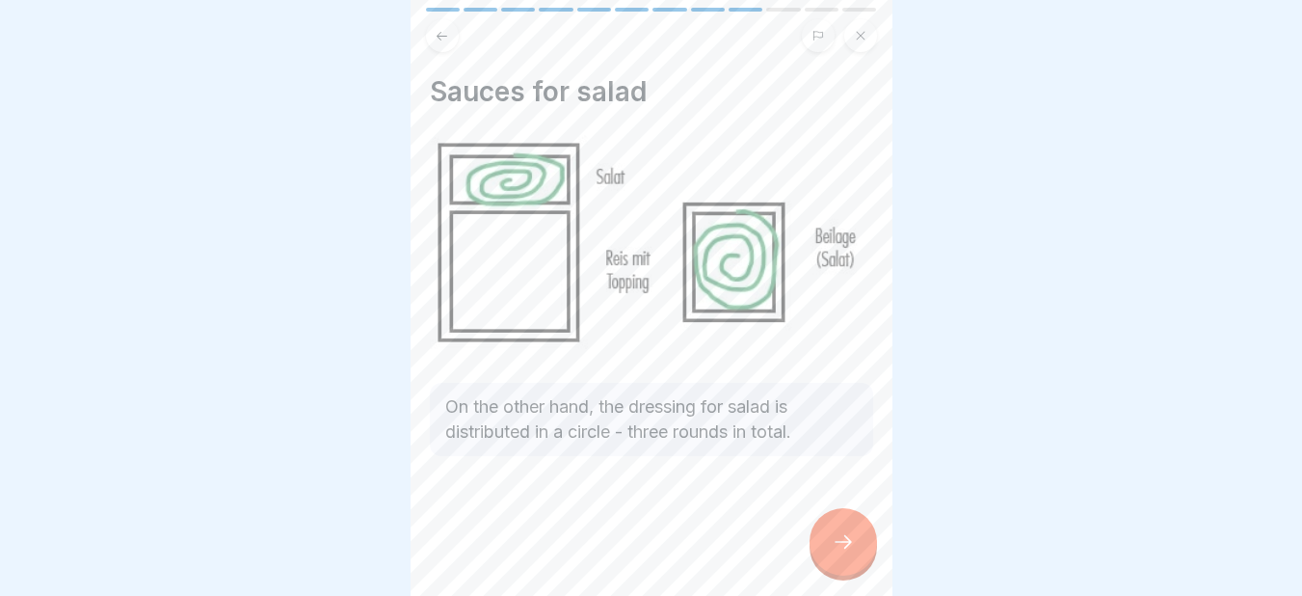
click at [850, 553] on icon at bounding box center [843, 541] width 23 height 23
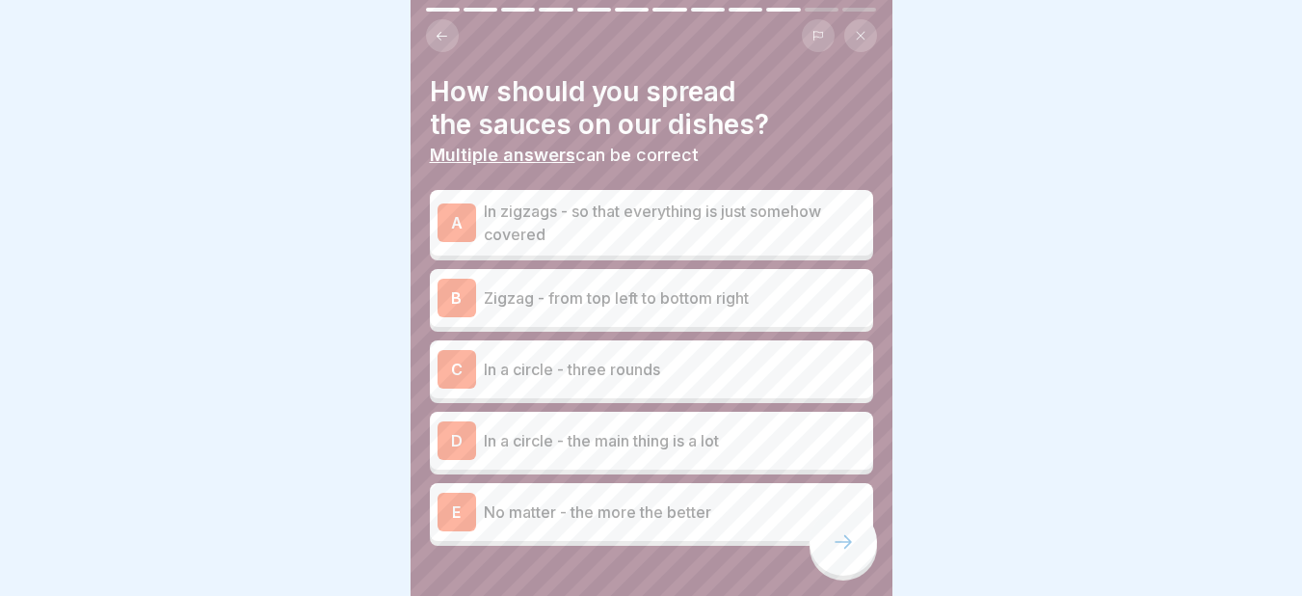
click at [599, 293] on p "Zigzag - from top left to bottom right" at bounding box center [675, 297] width 382 height 23
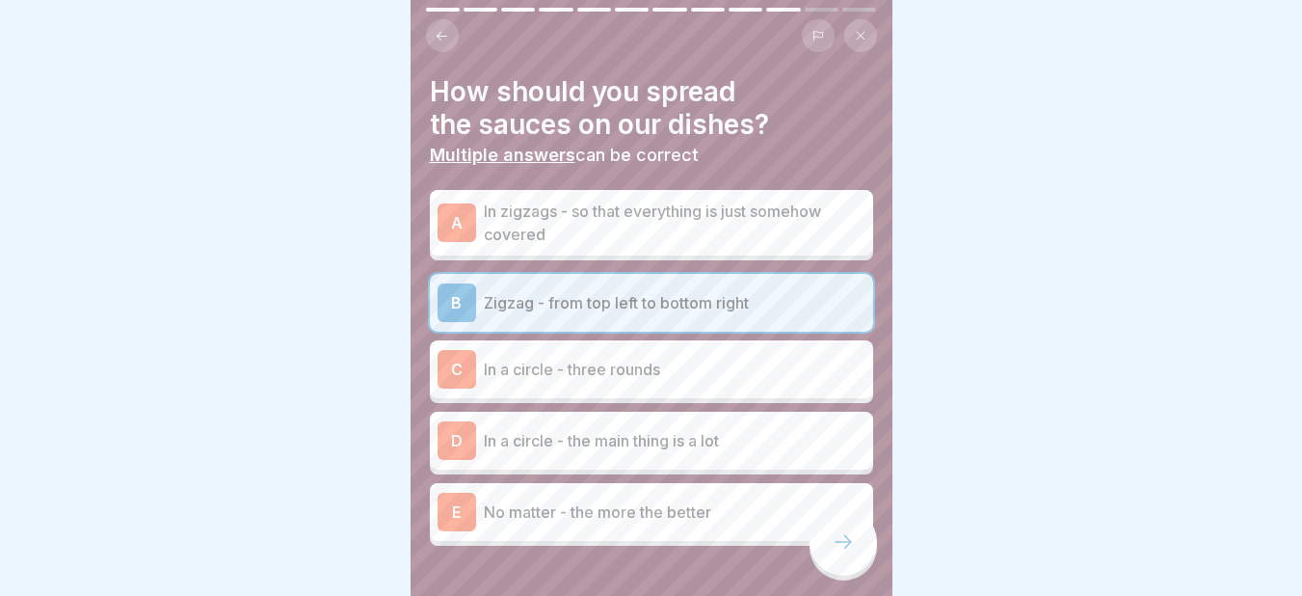
click at [507, 374] on p "In a circle - three rounds" at bounding box center [675, 369] width 382 height 23
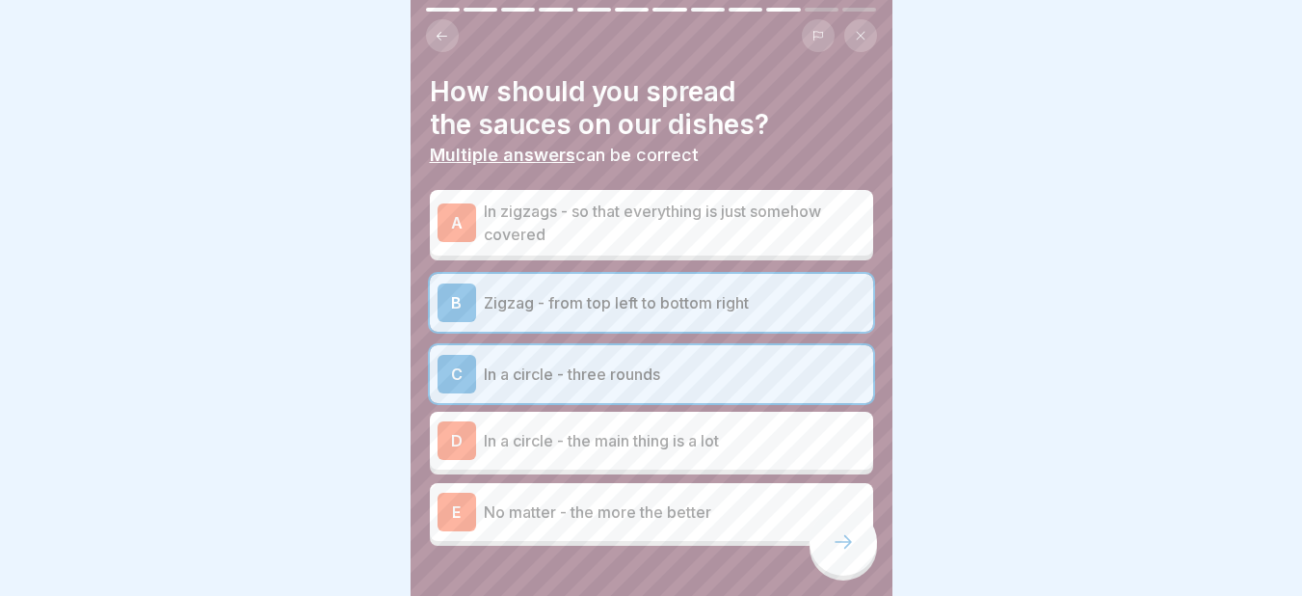
click at [844, 553] on icon at bounding box center [843, 541] width 23 height 23
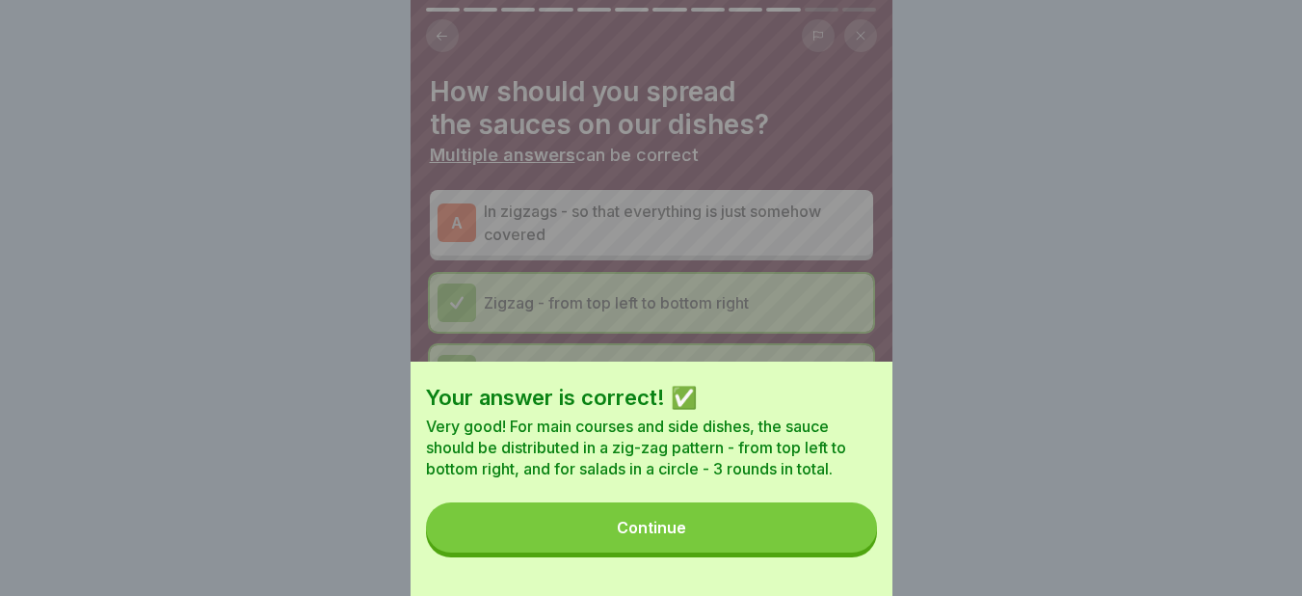
click at [735, 550] on button "Continue" at bounding box center [651, 527] width 451 height 50
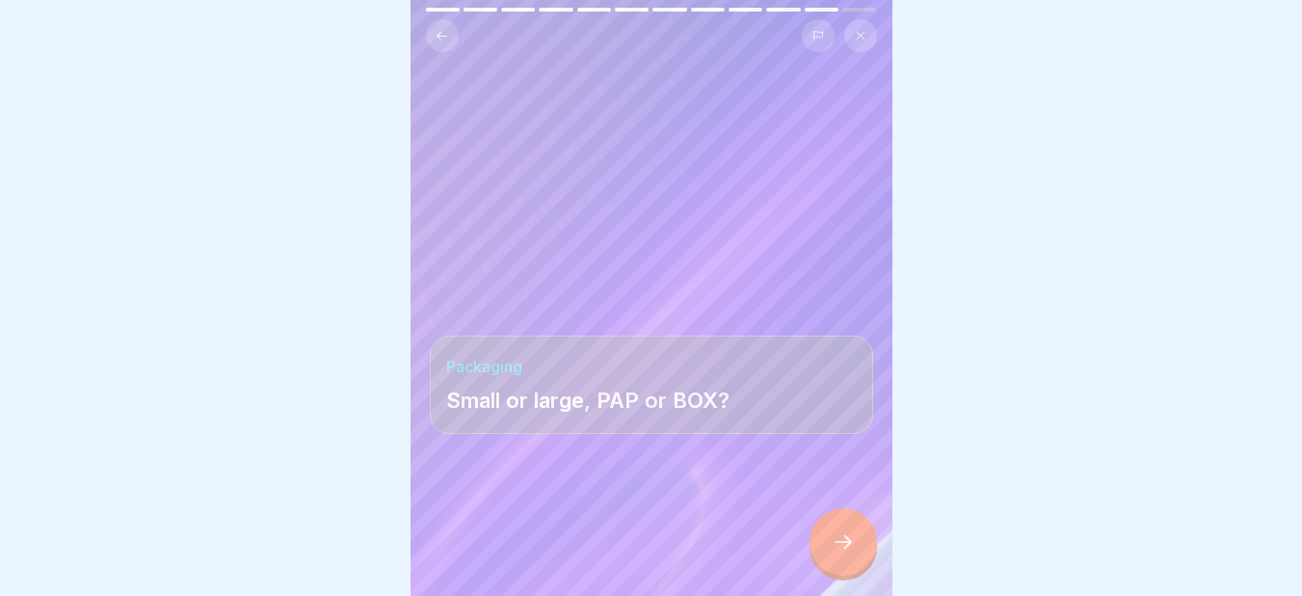
click at [859, 550] on div at bounding box center [842, 541] width 67 height 67
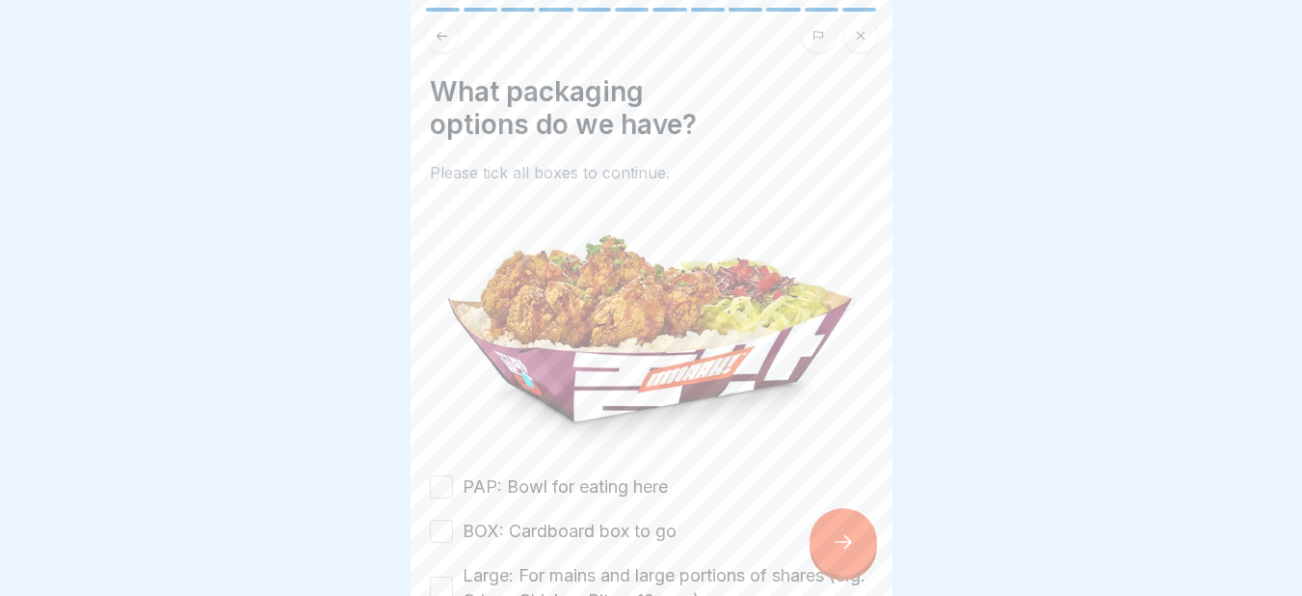
click at [440, 475] on button "PAP: Bowl for eating here" at bounding box center [441, 486] width 23 height 23
click at [437, 525] on button "BOX: Cardboard box to go" at bounding box center [441, 530] width 23 height 23
click at [439, 579] on button "Large: For mains and large portions of shares (e.g. Crispy Chicken Bites, 10 pc…" at bounding box center [441, 587] width 23 height 23
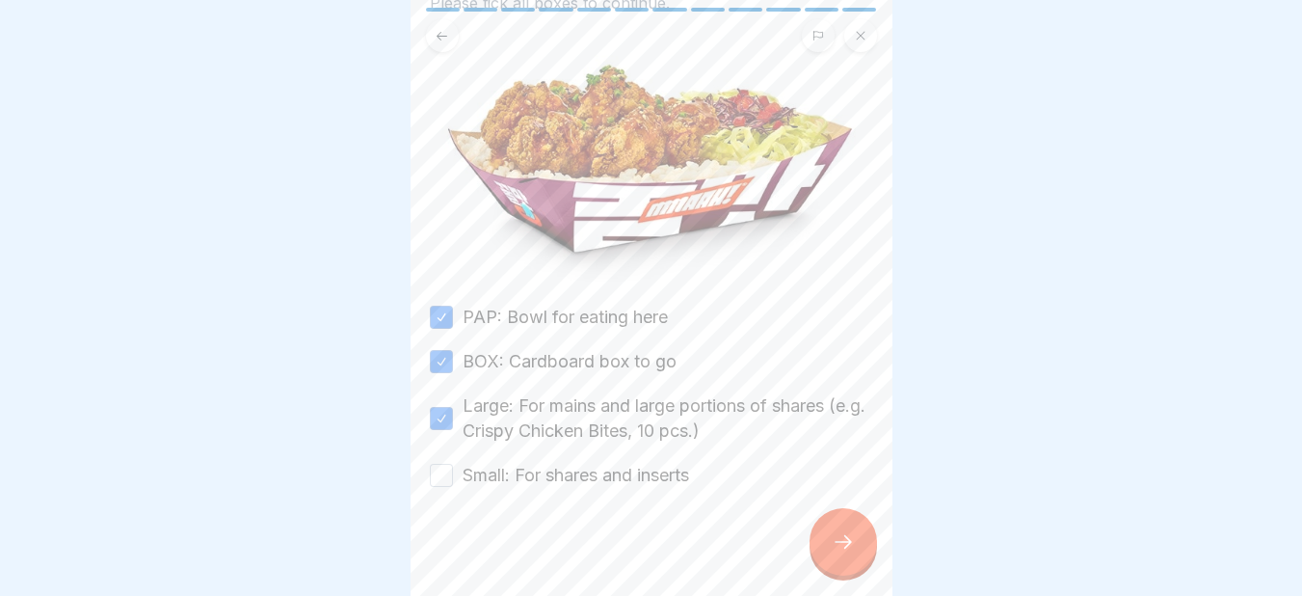
click at [439, 470] on button "Small: For shares and inserts" at bounding box center [441, 474] width 23 height 23
click at [824, 550] on div at bounding box center [842, 541] width 67 height 67
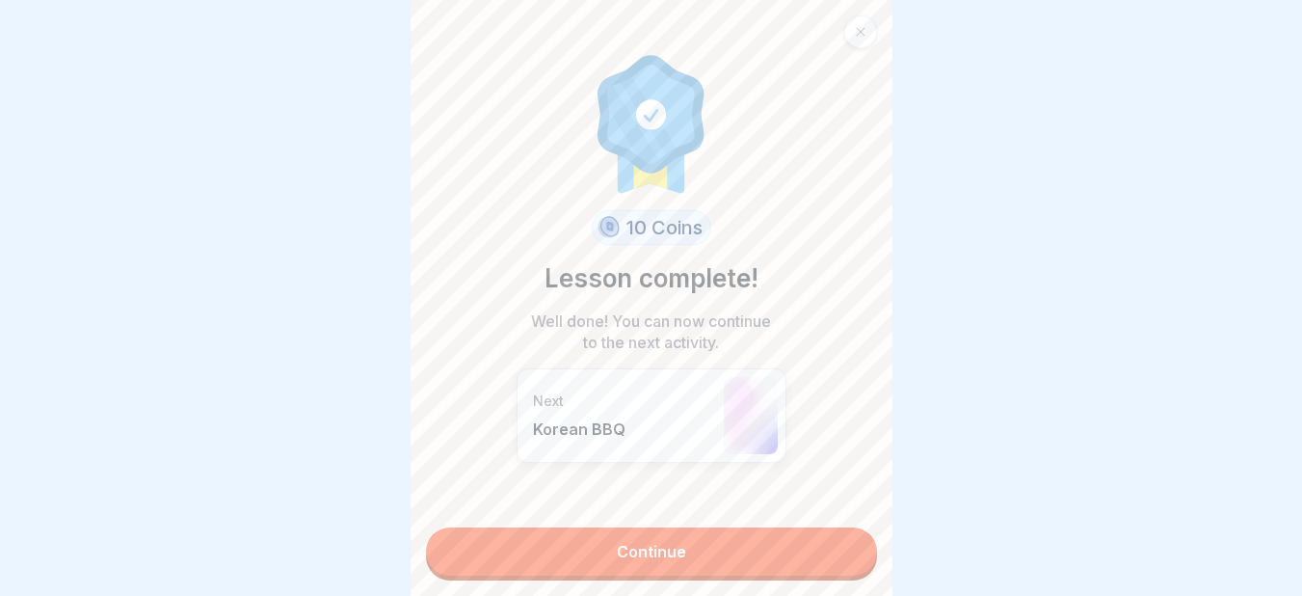
click at [726, 545] on link "Continue" at bounding box center [651, 551] width 451 height 48
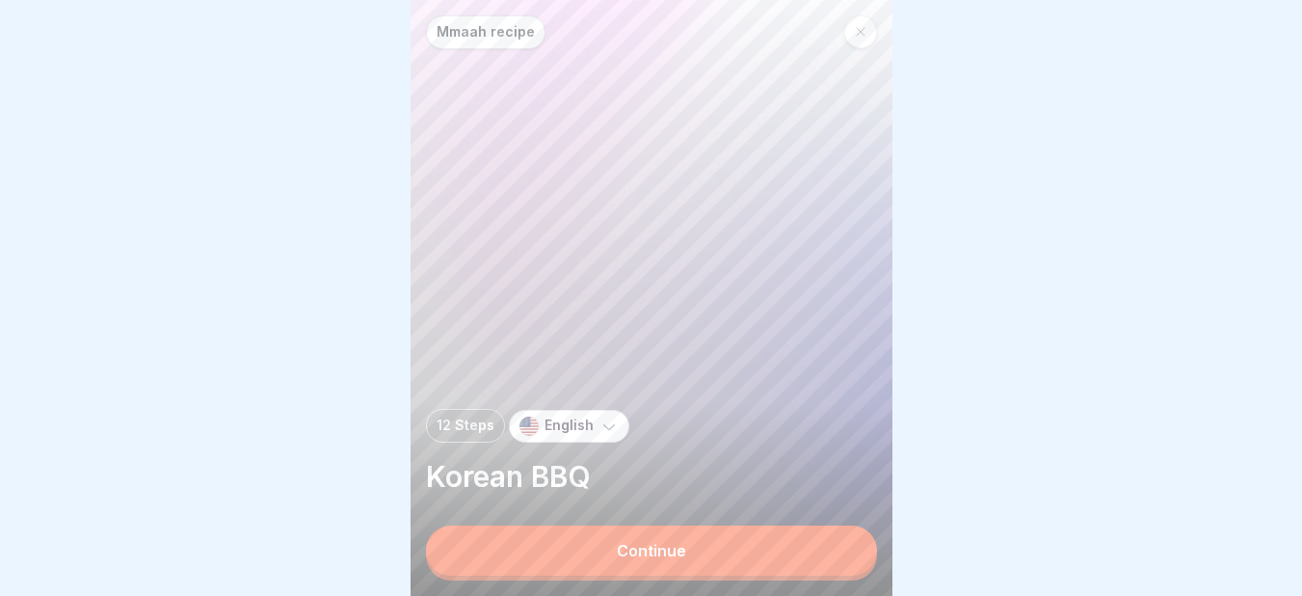
click at [704, 549] on button "Continue" at bounding box center [651, 550] width 451 height 50
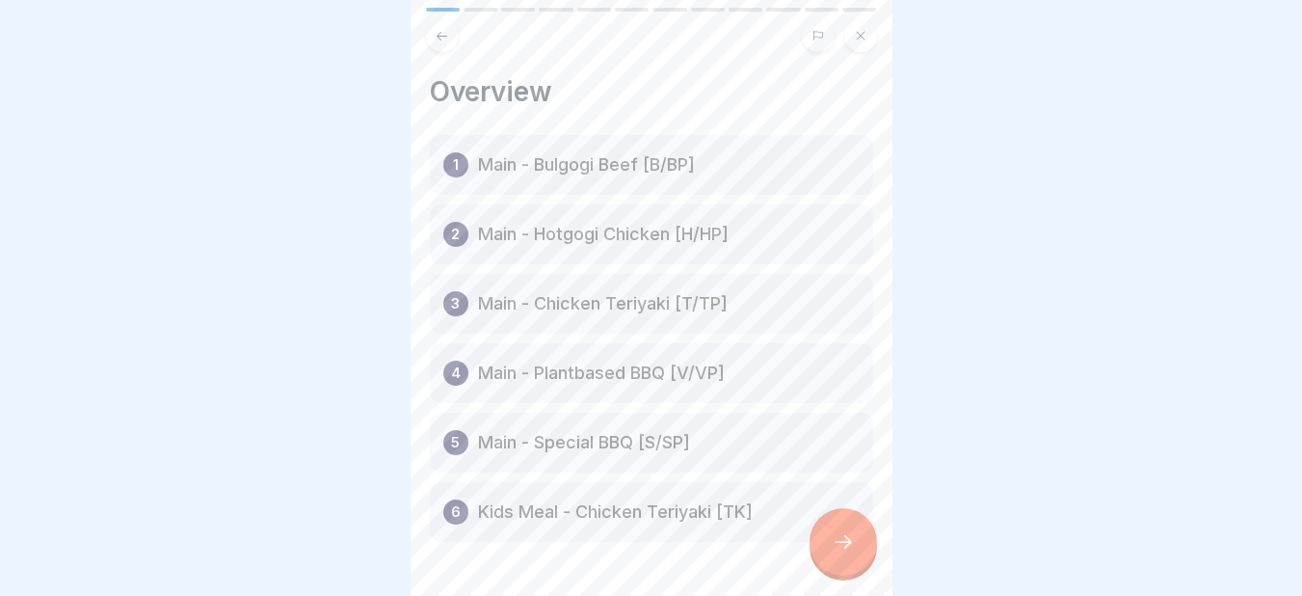
click at [837, 553] on icon at bounding box center [843, 541] width 23 height 23
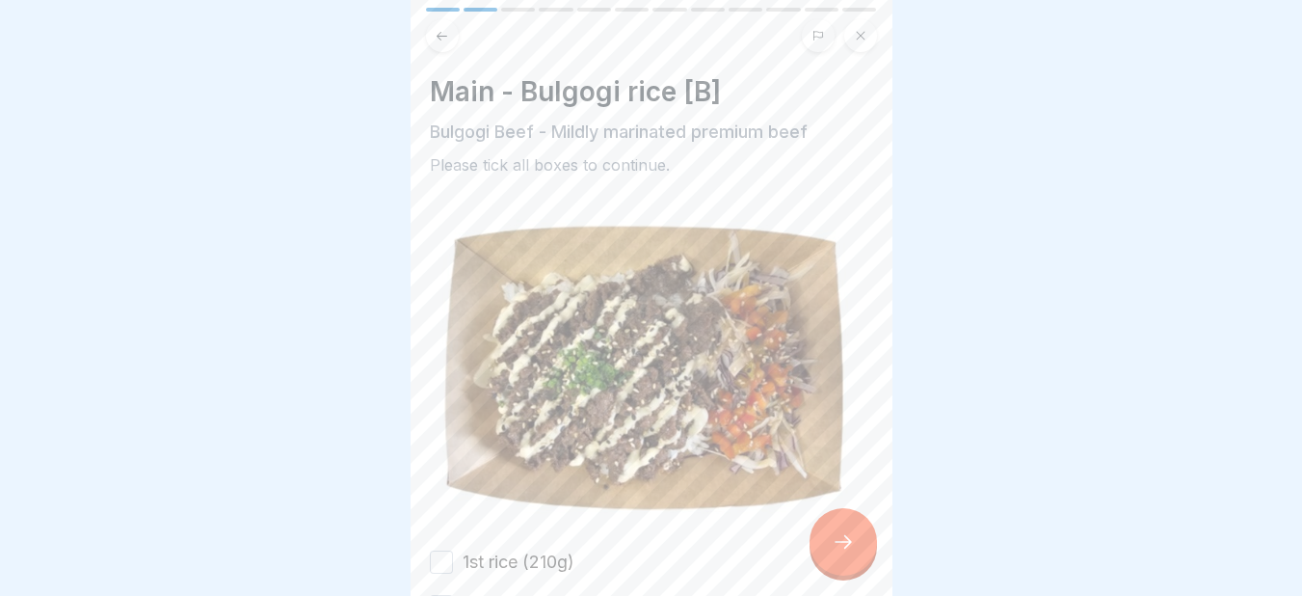
click at [837, 553] on icon at bounding box center [843, 541] width 23 height 23
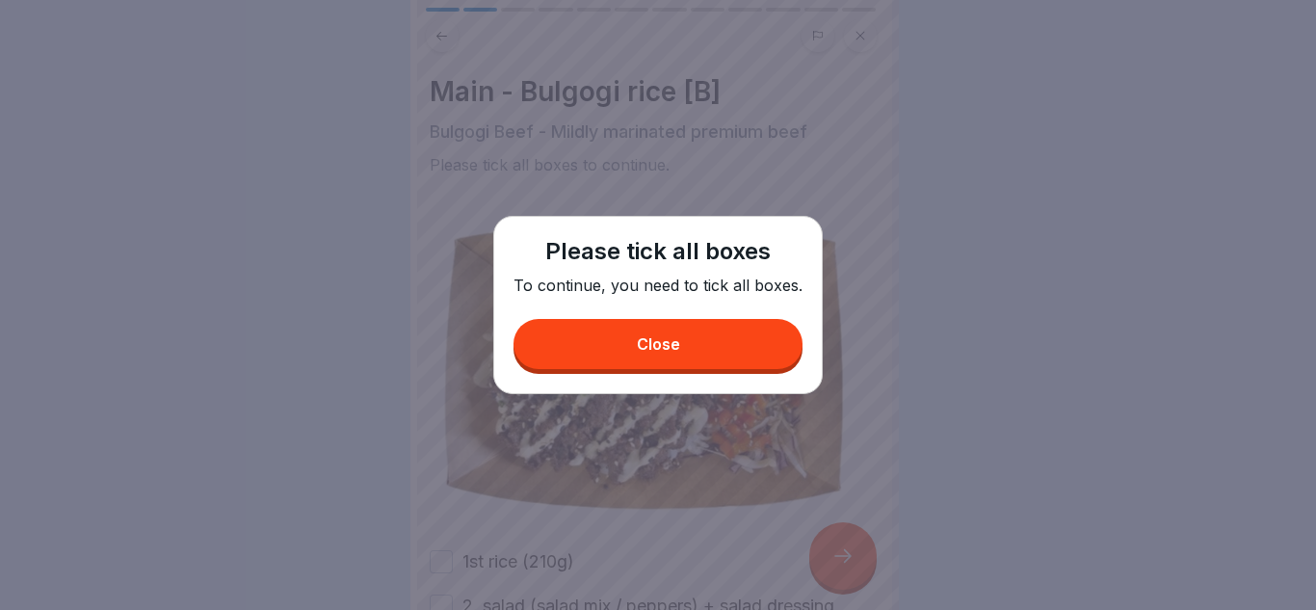
click at [672, 341] on div "Close" at bounding box center [658, 343] width 43 height 17
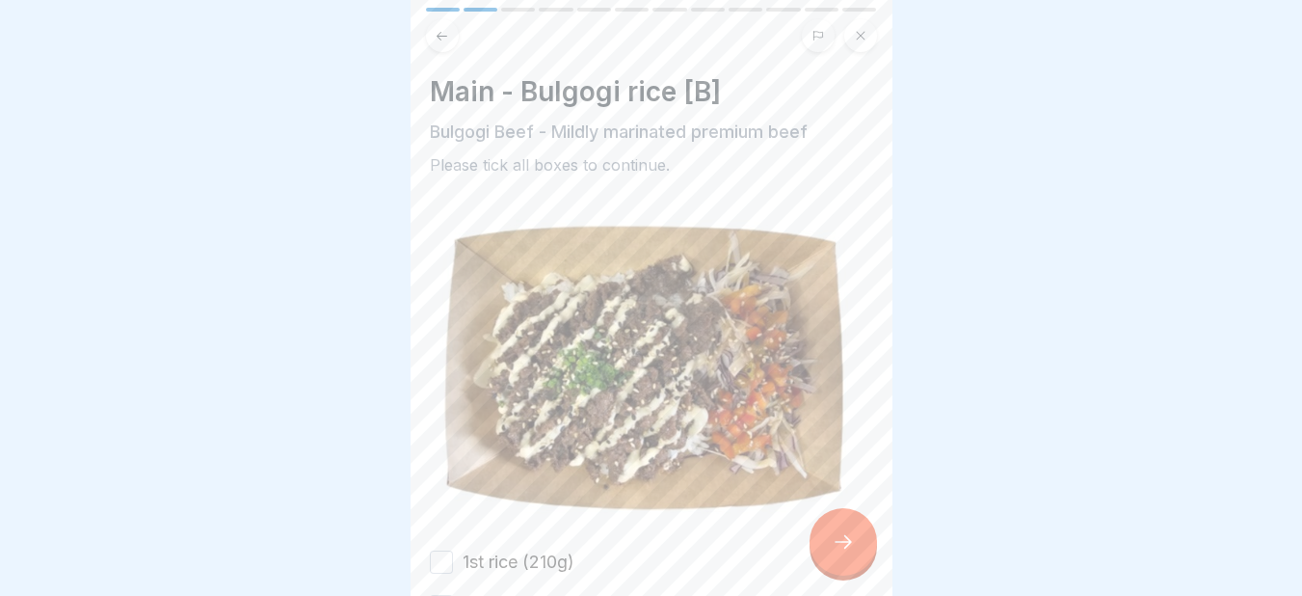
click at [892, 453] on div "Main - Bulgogi Potatoes [BP] Bulgogi Beef - Mildly marinated premium beef Pleas…" at bounding box center [1133, 298] width 482 height 596
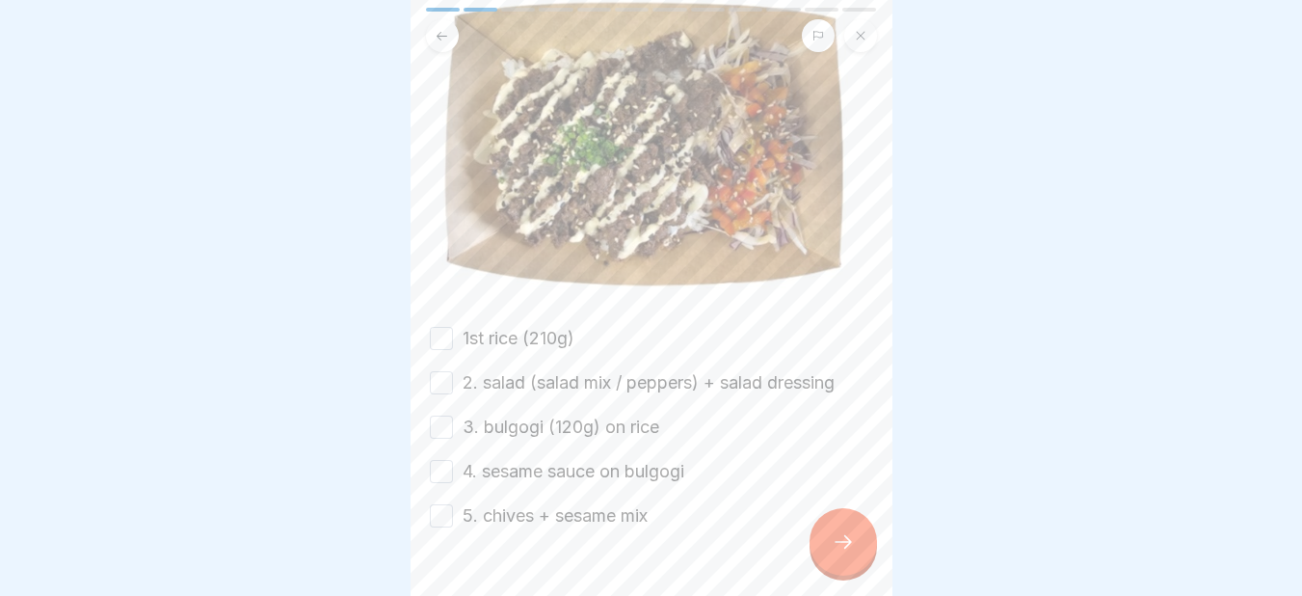
scroll to position [261, 0]
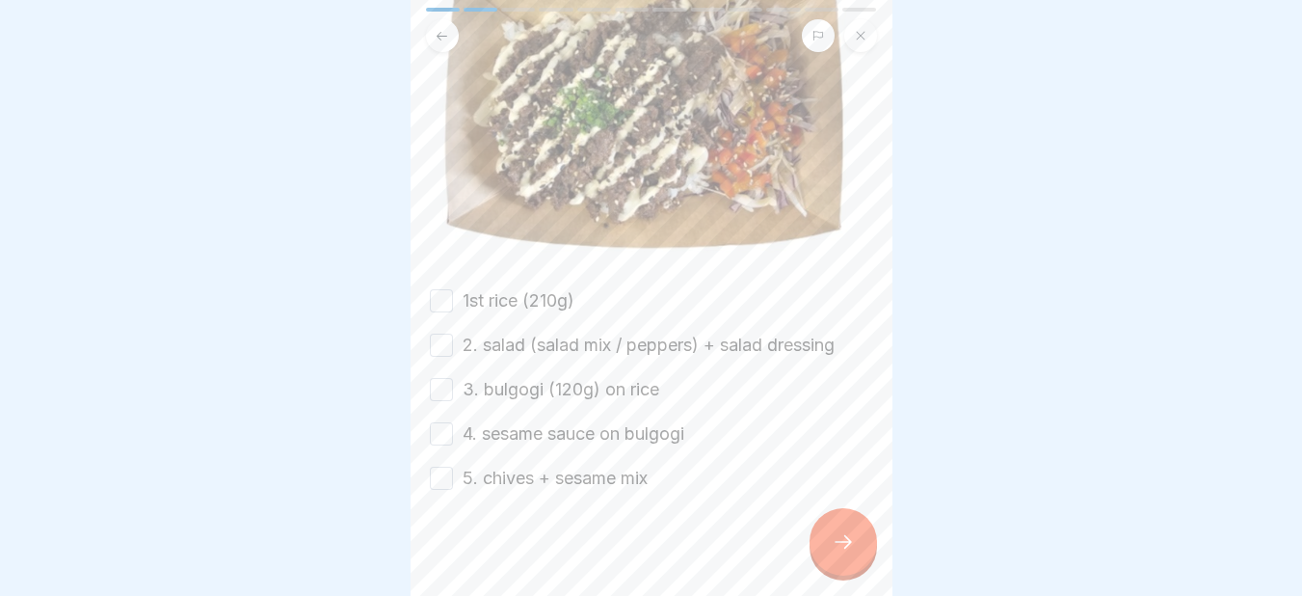
click at [454, 301] on div "1st rice (210g)" at bounding box center [502, 300] width 145 height 25
click at [439, 289] on button "1st rice (210g)" at bounding box center [441, 300] width 23 height 23
click at [445, 333] on button "2. salad (salad mix / peppers) + salad dressing" at bounding box center [441, 344] width 23 height 23
click at [436, 378] on button "3. bulgogi (120g) on rice" at bounding box center [441, 389] width 23 height 23
click at [439, 422] on button "4. sesame sauce on bulgogi" at bounding box center [441, 433] width 23 height 23
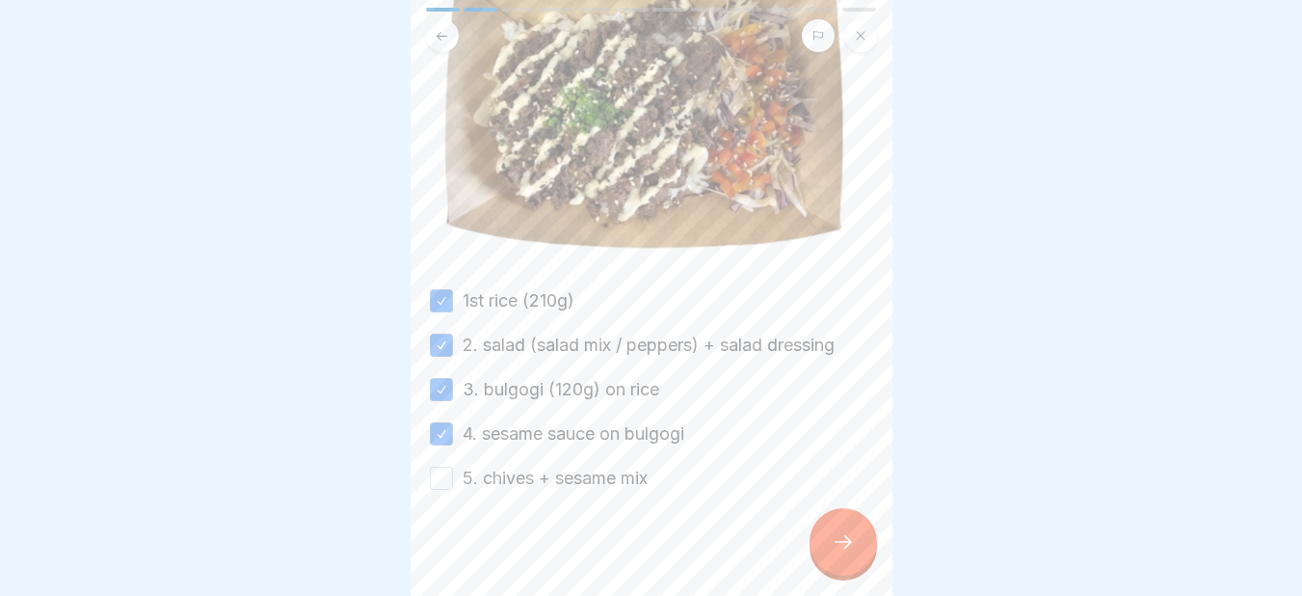
click at [440, 466] on button "5. chives + sesame mix" at bounding box center [441, 477] width 23 height 23
click at [853, 553] on icon at bounding box center [843, 541] width 23 height 23
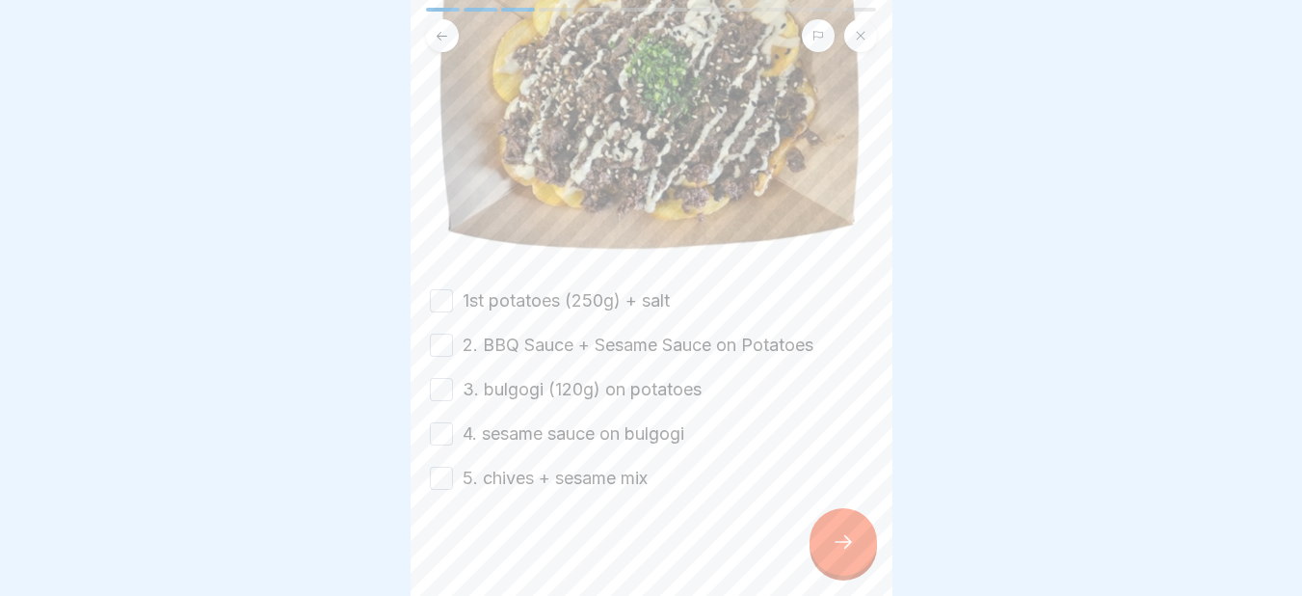
drag, startPoint x: 437, startPoint y: 290, endPoint x: 441, endPoint y: 337, distance: 47.4
click at [441, 337] on div "1st potatoes (250g) + salt 2. BBQ Sauce + Sesame Sauce on Potatoes 3. bulgogi (…" at bounding box center [651, 389] width 443 height 202
click at [441, 337] on button "2. BBQ Sauce + Sesame Sauce on Potatoes" at bounding box center [441, 344] width 23 height 23
click at [442, 378] on button "3. bulgogi (120g) on potatoes" at bounding box center [441, 389] width 23 height 23
click at [439, 290] on button "1st potatoes (250g) + salt" at bounding box center [441, 300] width 23 height 23
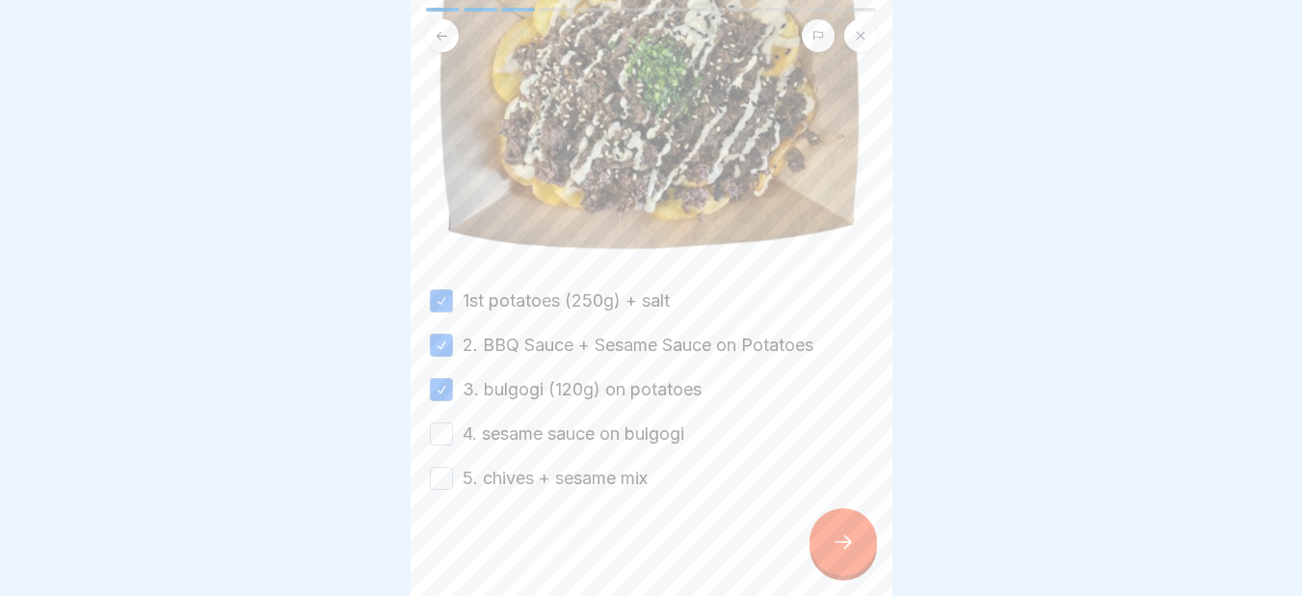
click at [441, 422] on button "4. sesame sauce on bulgogi" at bounding box center [441, 433] width 23 height 23
click at [440, 466] on button "5. chives + sesame mix" at bounding box center [441, 477] width 23 height 23
click at [834, 573] on div at bounding box center [842, 541] width 67 height 67
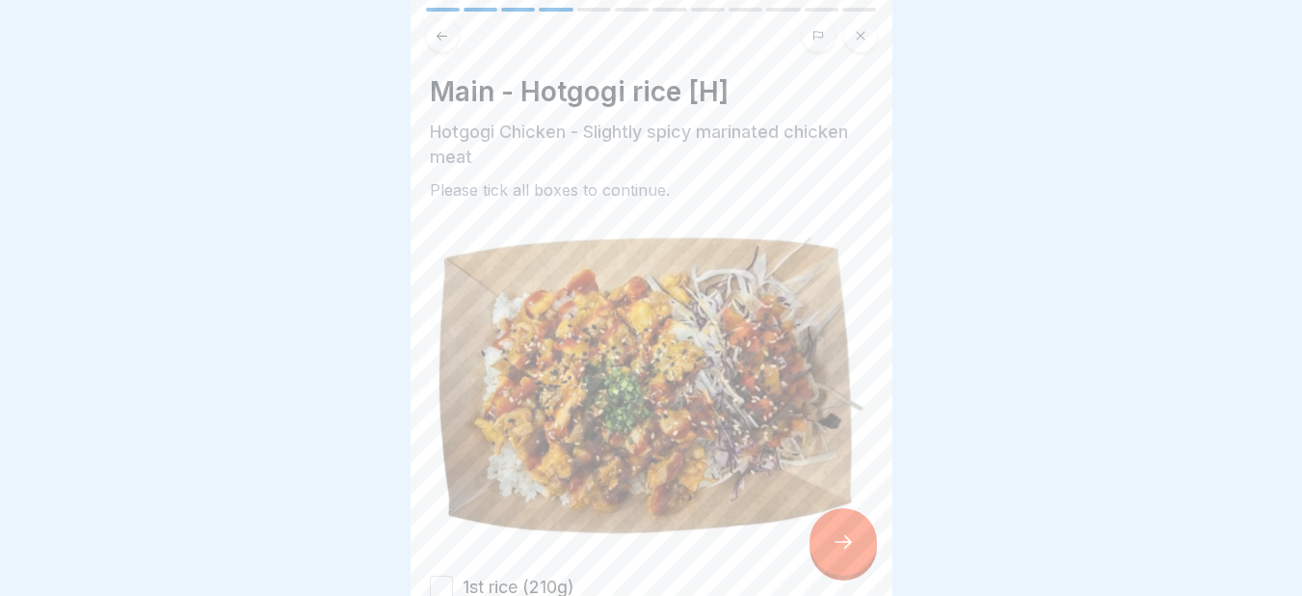
scroll to position [286, 0]
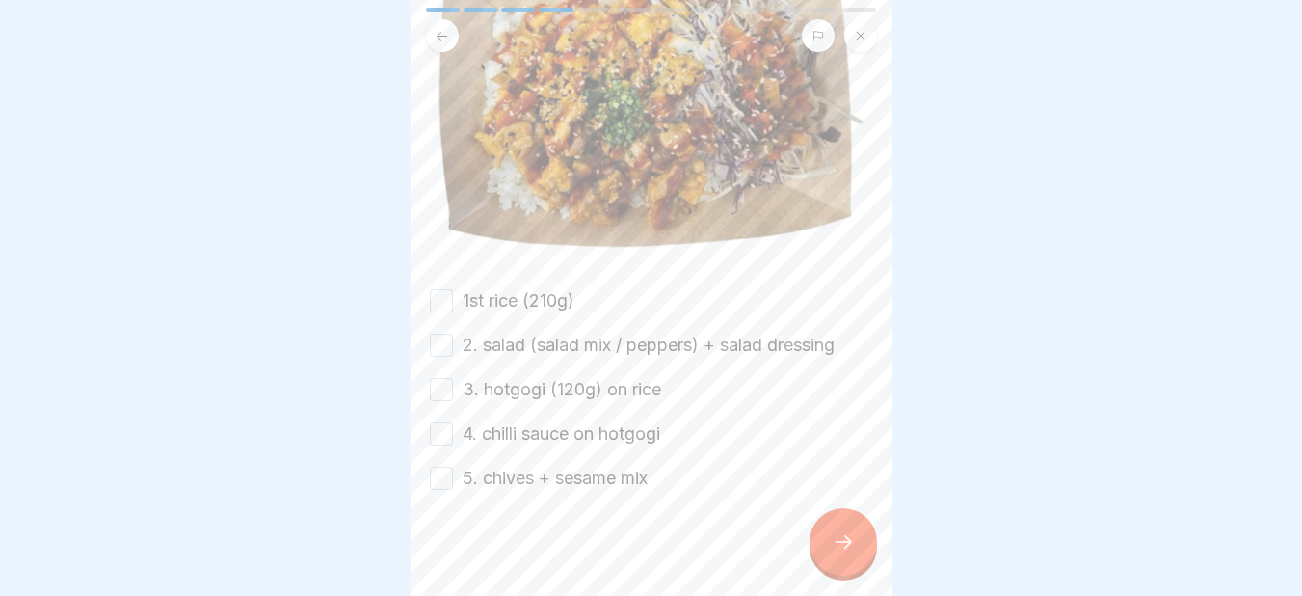
click at [451, 289] on button "1st rice (210g)" at bounding box center [441, 300] width 23 height 23
click at [433, 333] on button "2. salad (salad mix / peppers) + salad dressing" at bounding box center [441, 344] width 23 height 23
drag, startPoint x: 438, startPoint y: 376, endPoint x: 431, endPoint y: 420, distance: 45.0
click at [431, 420] on div "1st rice (210g) 2. salad (salad mix / peppers) + salad dressing 3. hotgogi (120…" at bounding box center [651, 389] width 443 height 202
click at [431, 422] on button "4. chilli sauce on hotgogi" at bounding box center [441, 433] width 23 height 23
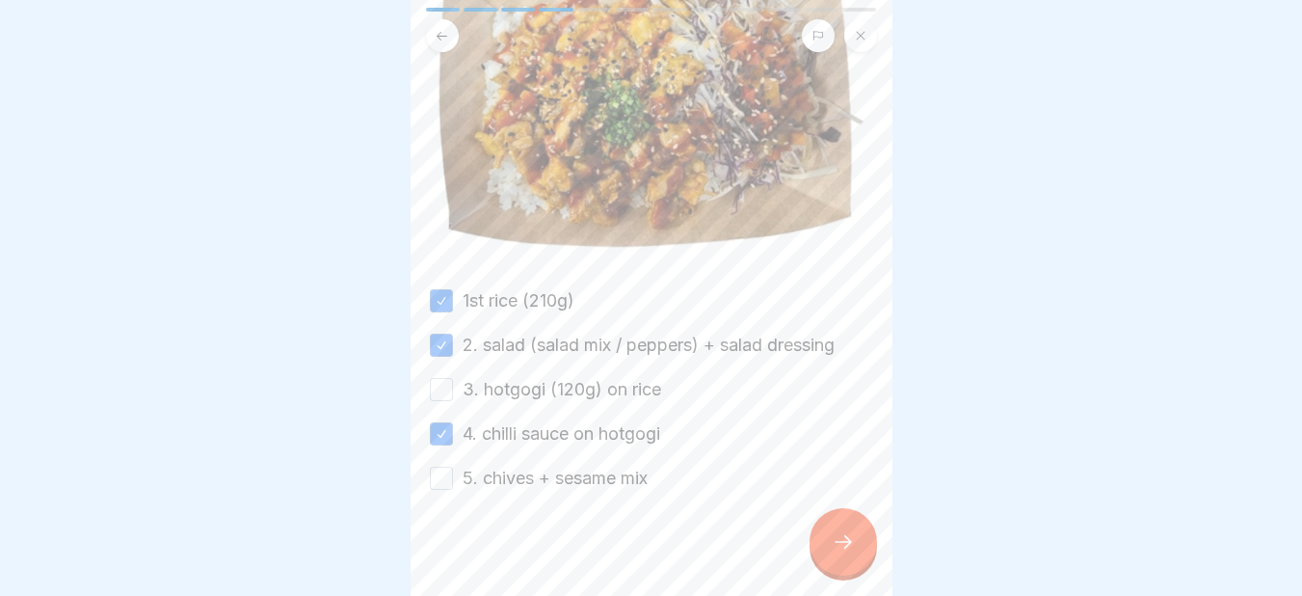
click at [438, 469] on button "5. chives + sesame mix" at bounding box center [441, 477] width 23 height 23
click at [444, 382] on button "3. hotgogi (120g) on rice" at bounding box center [441, 389] width 23 height 23
click at [841, 551] on icon at bounding box center [843, 541] width 23 height 23
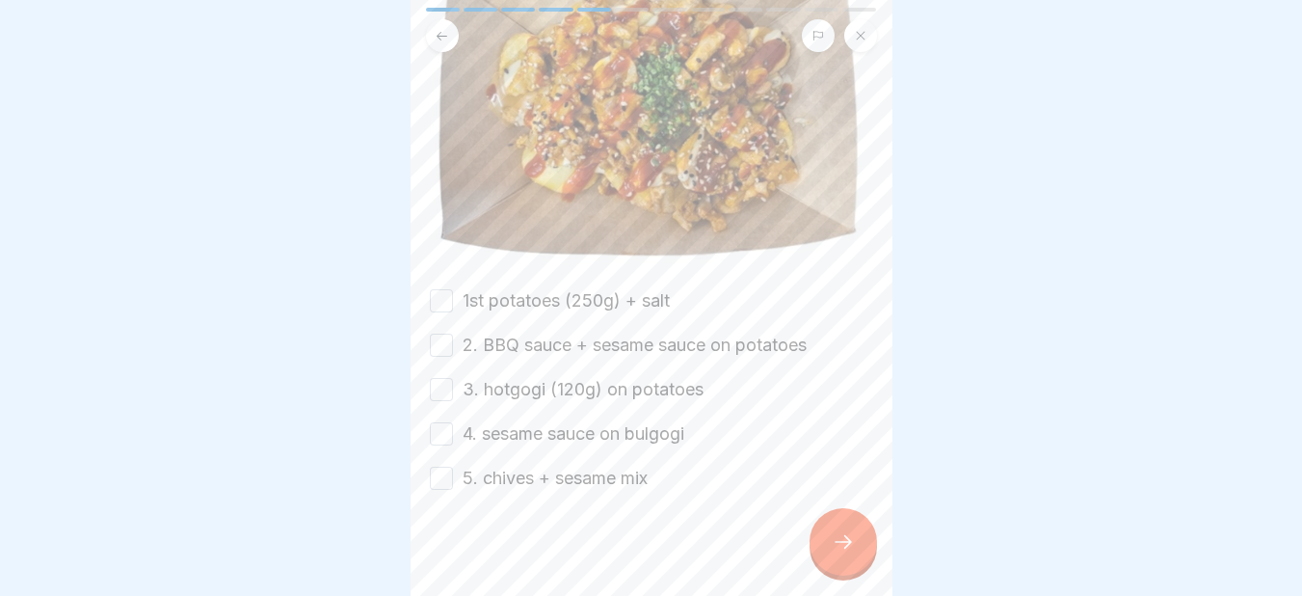
click at [441, 290] on button "1st potatoes (250g) + salt" at bounding box center [441, 300] width 23 height 23
drag, startPoint x: 440, startPoint y: 331, endPoint x: 444, endPoint y: 383, distance: 51.2
click at [444, 383] on div "1st potatoes (250g) + salt 2. BBQ sauce + sesame sauce on potatoes 3. hotgogi (…" at bounding box center [651, 389] width 443 height 202
click at [444, 383] on button "3. hotgogi (120g) on potatoes" at bounding box center [441, 389] width 23 height 23
click at [441, 422] on button "4. sesame sauce on bulgogi" at bounding box center [441, 433] width 23 height 23
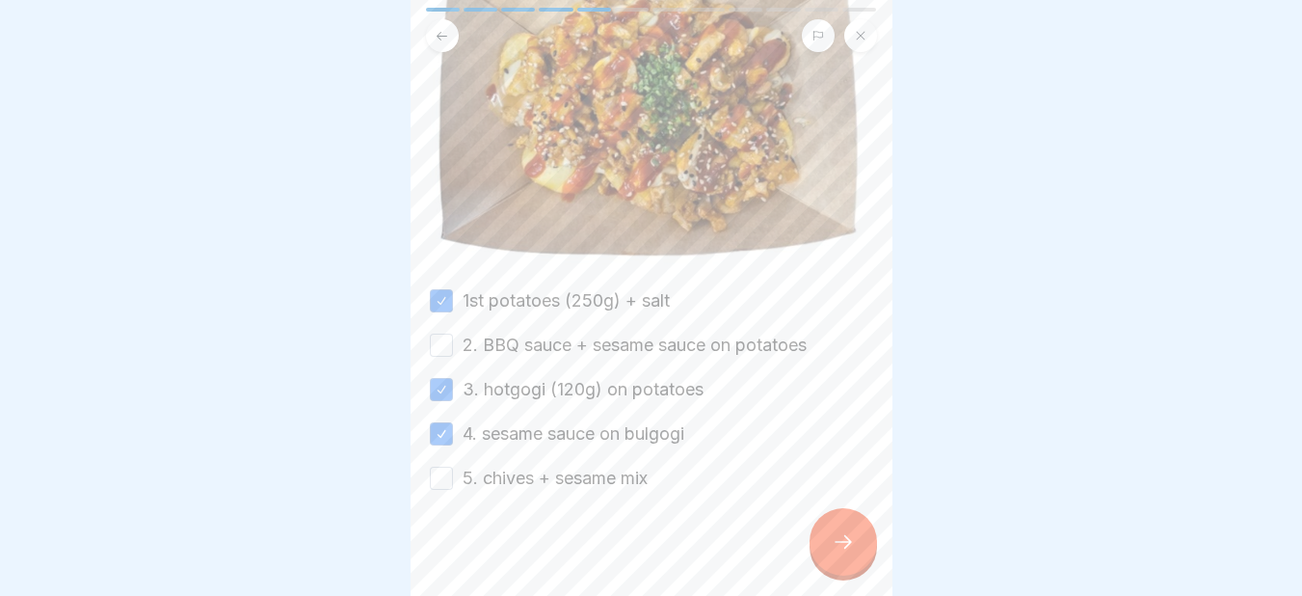
drag, startPoint x: 442, startPoint y: 340, endPoint x: 439, endPoint y: 469, distance: 129.2
click at [439, 469] on div "1st potatoes (250g) + salt 2. BBQ sauce + sesame sauce on potatoes 3. hotgogi (…" at bounding box center [651, 389] width 443 height 202
click at [439, 469] on button "5. chives + sesame mix" at bounding box center [441, 477] width 23 height 23
click at [438, 337] on button "2. BBQ sauce + sesame sauce on potatoes" at bounding box center [441, 344] width 23 height 23
click at [847, 553] on icon at bounding box center [843, 541] width 23 height 23
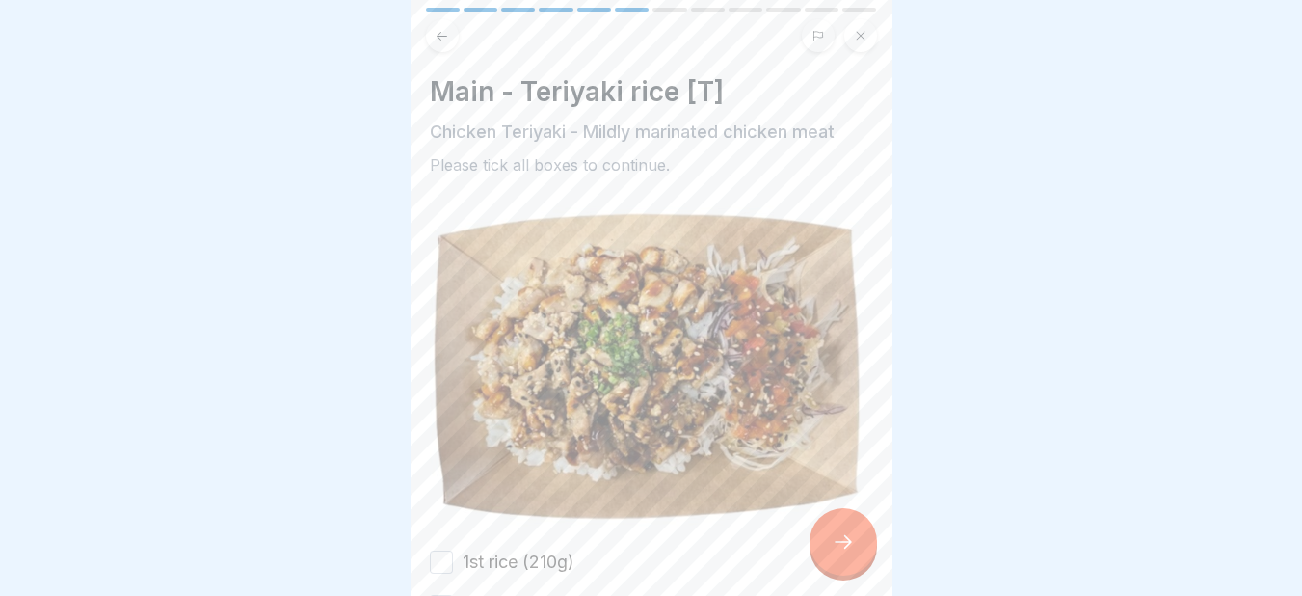
scroll to position [261, 0]
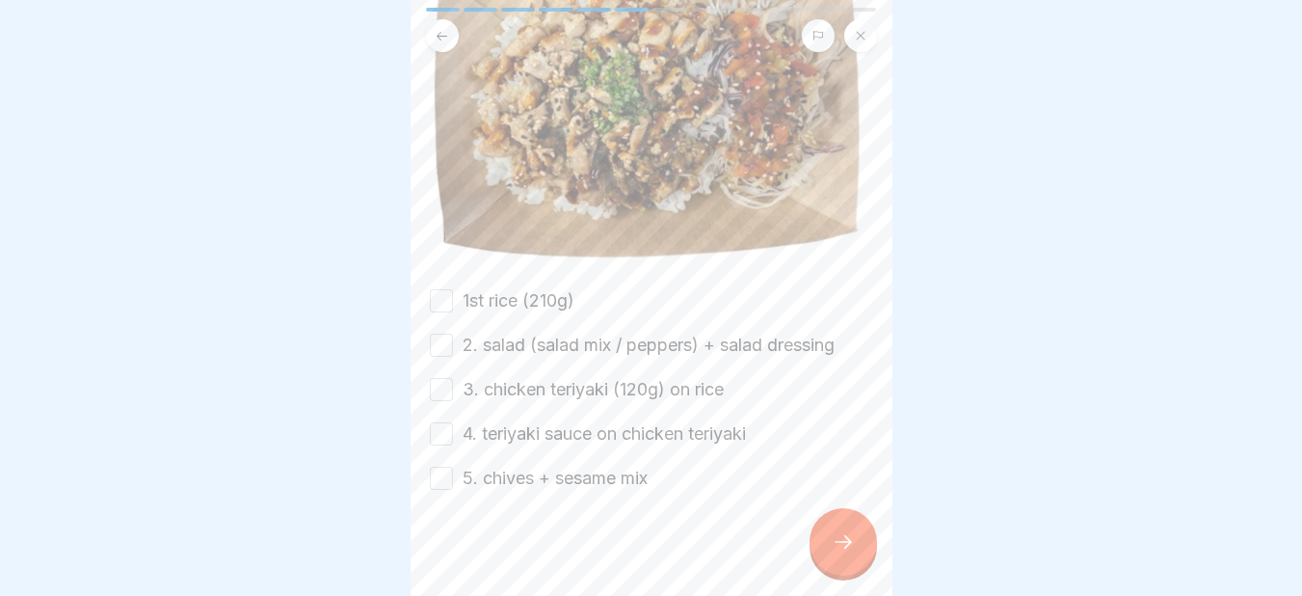
click at [448, 293] on button "1st rice (210g)" at bounding box center [441, 300] width 23 height 23
click at [445, 333] on button "2. salad (salad mix / peppers) + salad dressing" at bounding box center [441, 344] width 23 height 23
click at [444, 378] on button "3. chicken teriyaki (120g) on rice" at bounding box center [441, 389] width 23 height 23
drag, startPoint x: 445, startPoint y: 418, endPoint x: 442, endPoint y: 465, distance: 47.3
click at [442, 465] on div "1st rice (210g) 2. salad (salad mix / peppers) + salad dressing 3. chicken teri…" at bounding box center [651, 389] width 443 height 202
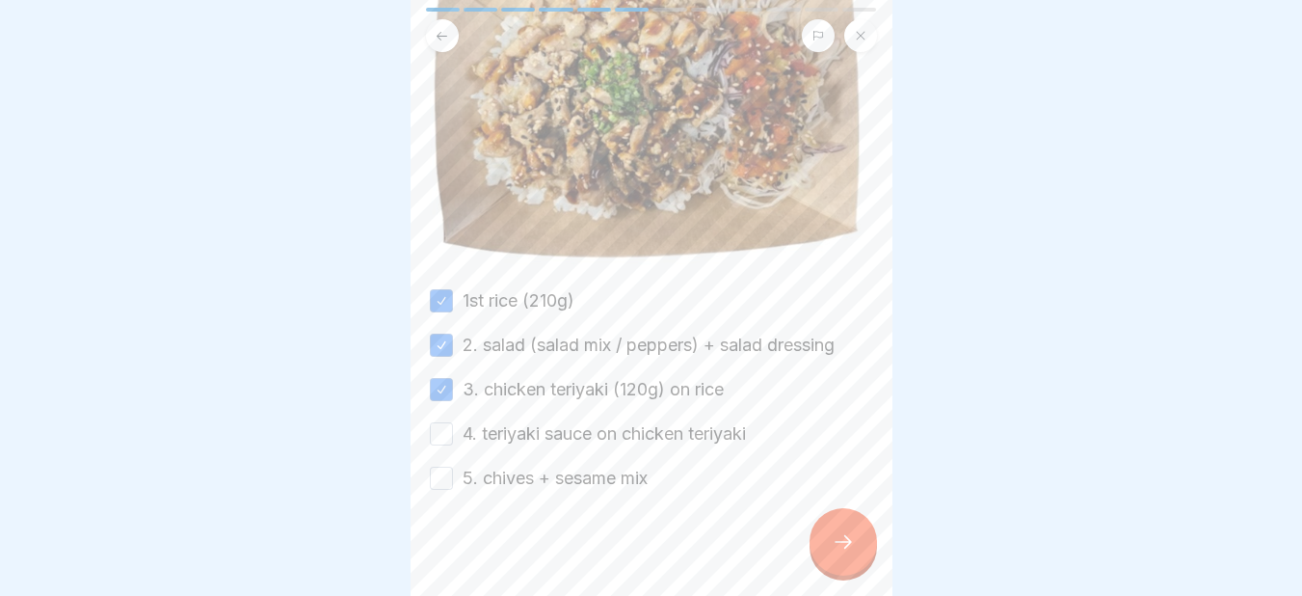
click at [442, 466] on button "5. chives + sesame mix" at bounding box center [441, 477] width 23 height 23
click at [441, 425] on button "4. teriyaki sauce on chicken teriyaki" at bounding box center [441, 433] width 23 height 23
click at [832, 553] on icon at bounding box center [843, 541] width 23 height 23
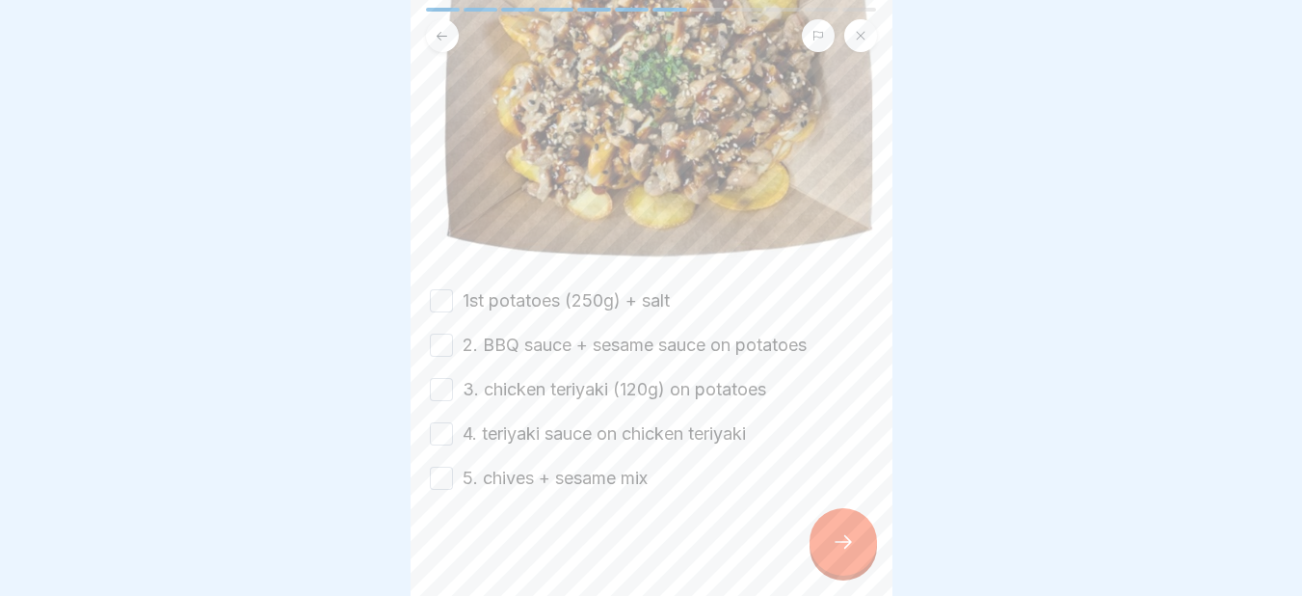
click at [445, 290] on button "1st potatoes (250g) + salt" at bounding box center [441, 300] width 23 height 23
click at [443, 333] on button "2. BBQ sauce + sesame sauce on potatoes" at bounding box center [441, 344] width 23 height 23
drag, startPoint x: 443, startPoint y: 376, endPoint x: 444, endPoint y: 415, distance: 39.5
click at [444, 415] on div "1st potatoes (250g) + salt 2. BBQ sauce + sesame sauce on potatoes 3. chicken t…" at bounding box center [651, 389] width 443 height 202
drag, startPoint x: 444, startPoint y: 415, endPoint x: 448, endPoint y: 458, distance: 42.6
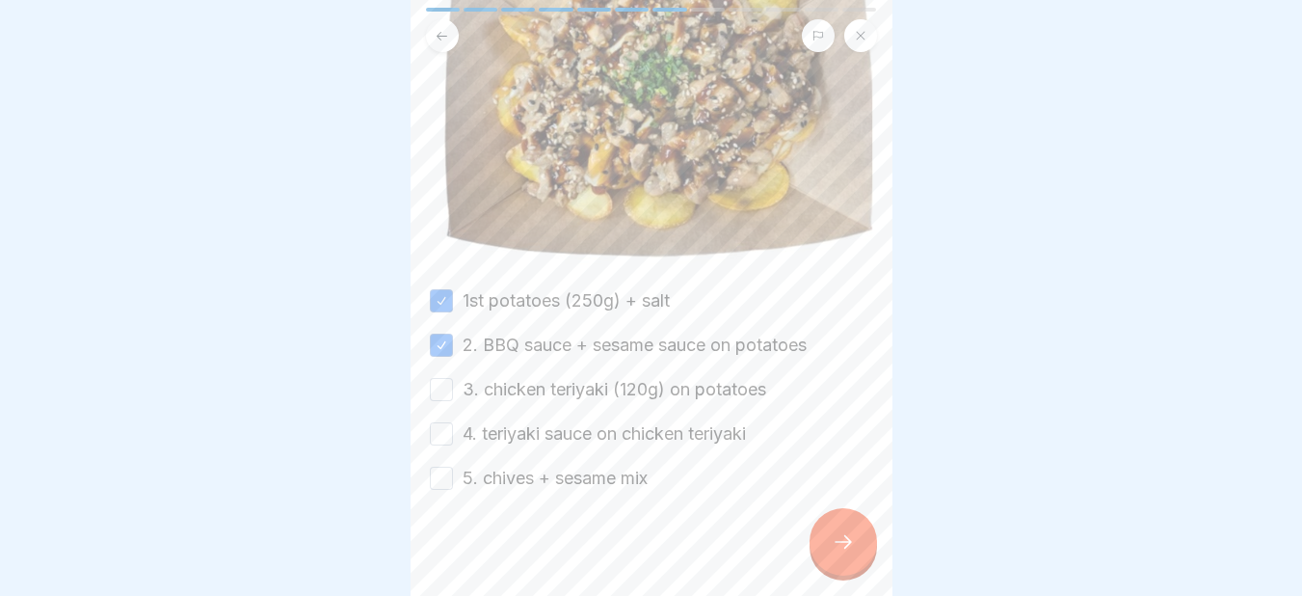
click at [448, 458] on div "1st potatoes (250g) + salt 2. BBQ sauce + sesame sauce on potatoes 3. chicken t…" at bounding box center [651, 389] width 443 height 202
click at [448, 466] on button "5. chives + sesame mix" at bounding box center [441, 477] width 23 height 23
click at [438, 388] on button "3. chicken teriyaki (120g) on potatoes" at bounding box center [441, 389] width 23 height 23
click at [437, 422] on button "4. teriyaki sauce on chicken teriyaki" at bounding box center [441, 433] width 23 height 23
click at [850, 551] on icon at bounding box center [843, 541] width 23 height 23
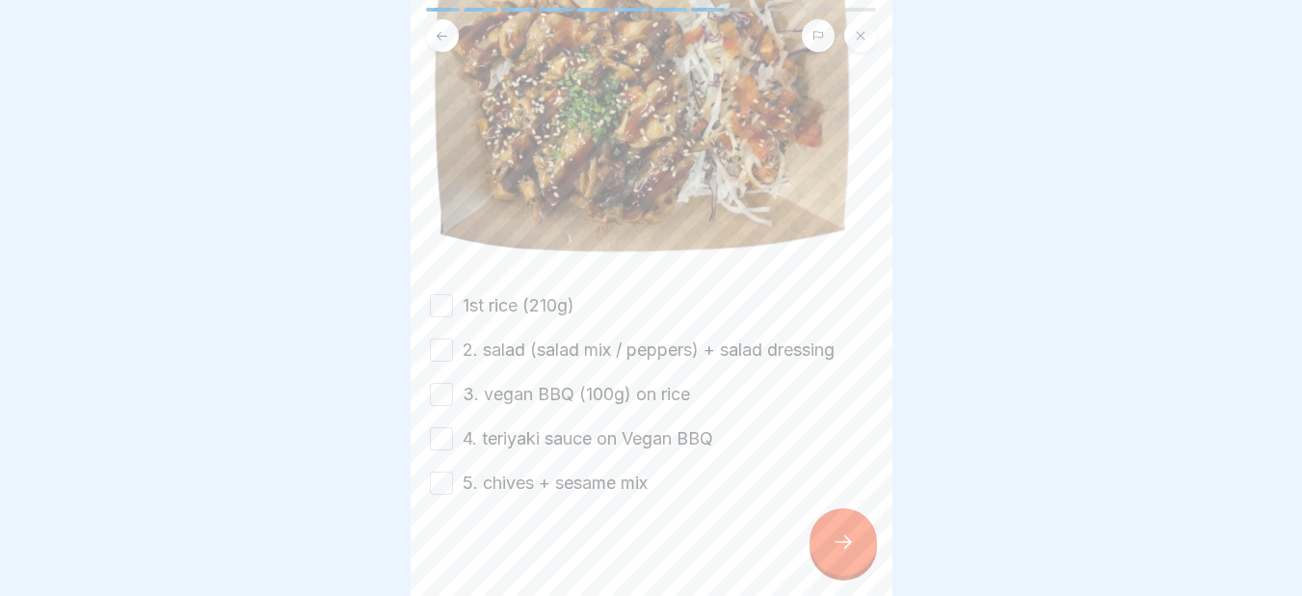
scroll to position [286, 0]
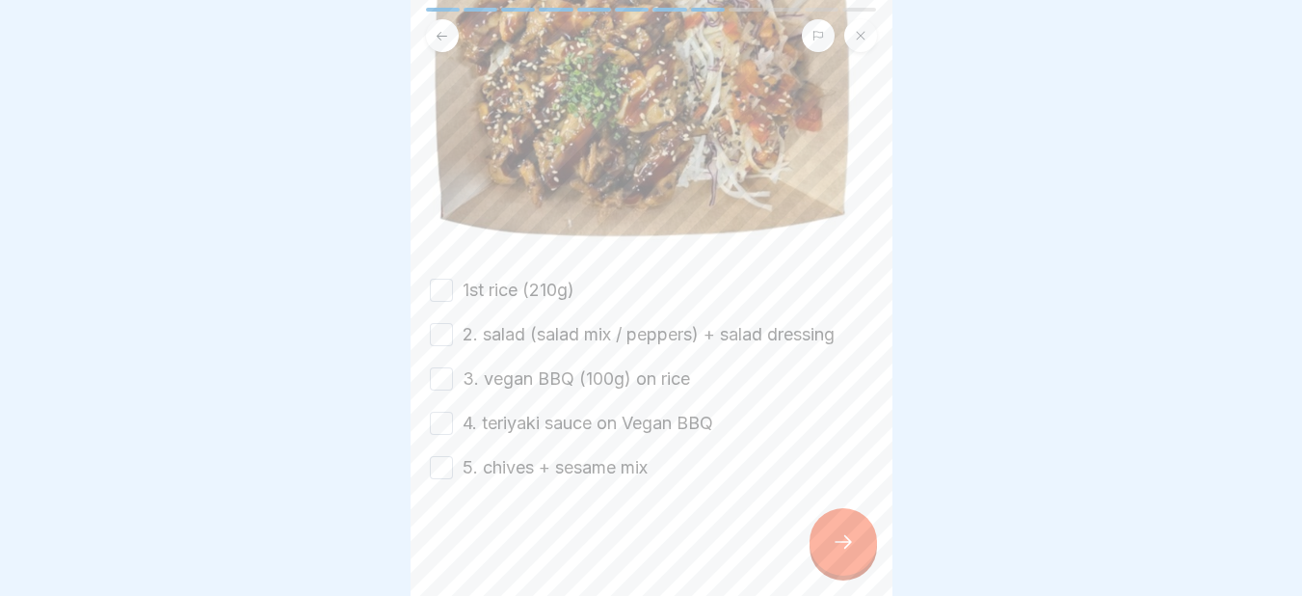
drag, startPoint x: 437, startPoint y: 289, endPoint x: 435, endPoint y: 346, distance: 56.9
click at [435, 346] on div "1st rice (210g) 2. salad (salad mix / peppers) + salad dressing 3. vegan BBQ (1…" at bounding box center [651, 379] width 443 height 202
click at [435, 346] on button "2. salad (salad mix / peppers) + salad dressing" at bounding box center [441, 334] width 23 height 23
click at [434, 289] on button "1st rice (210g)" at bounding box center [441, 289] width 23 height 23
click at [437, 379] on button "3. vegan BBQ (100g) on rice" at bounding box center [441, 378] width 23 height 23
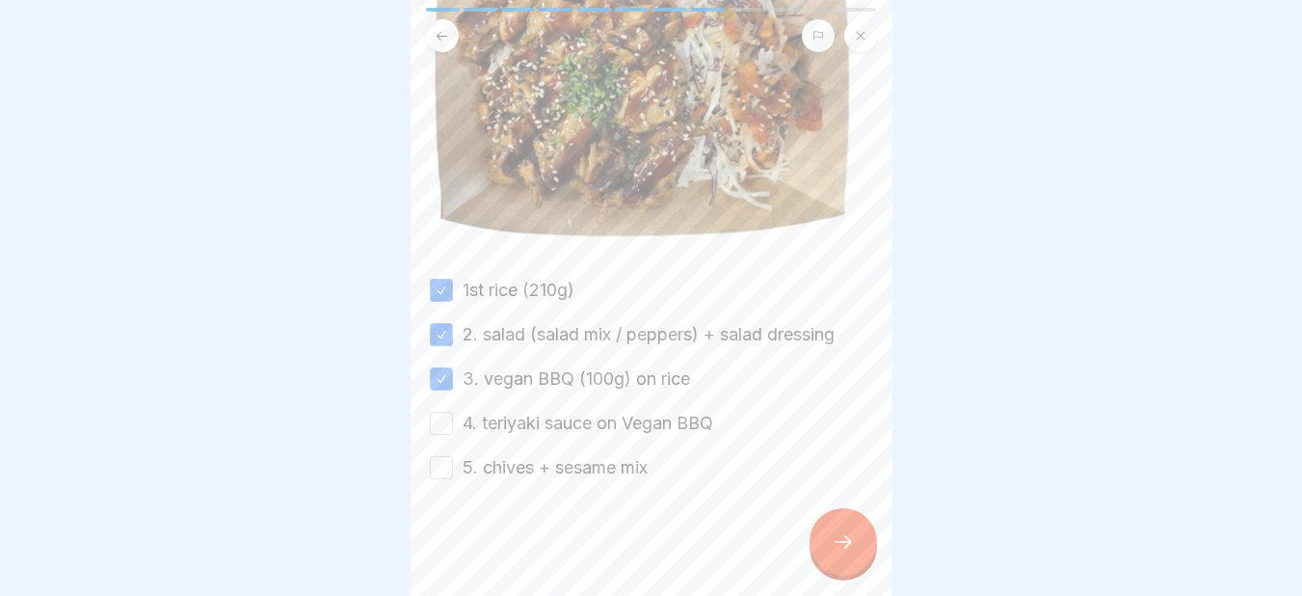
click at [437, 412] on button "4. teriyaki sauce on Vegan BBQ" at bounding box center [441, 422] width 23 height 23
click at [438, 465] on button "5. chives + sesame mix" at bounding box center [441, 467] width 23 height 23
click at [822, 557] on div at bounding box center [842, 541] width 67 height 67
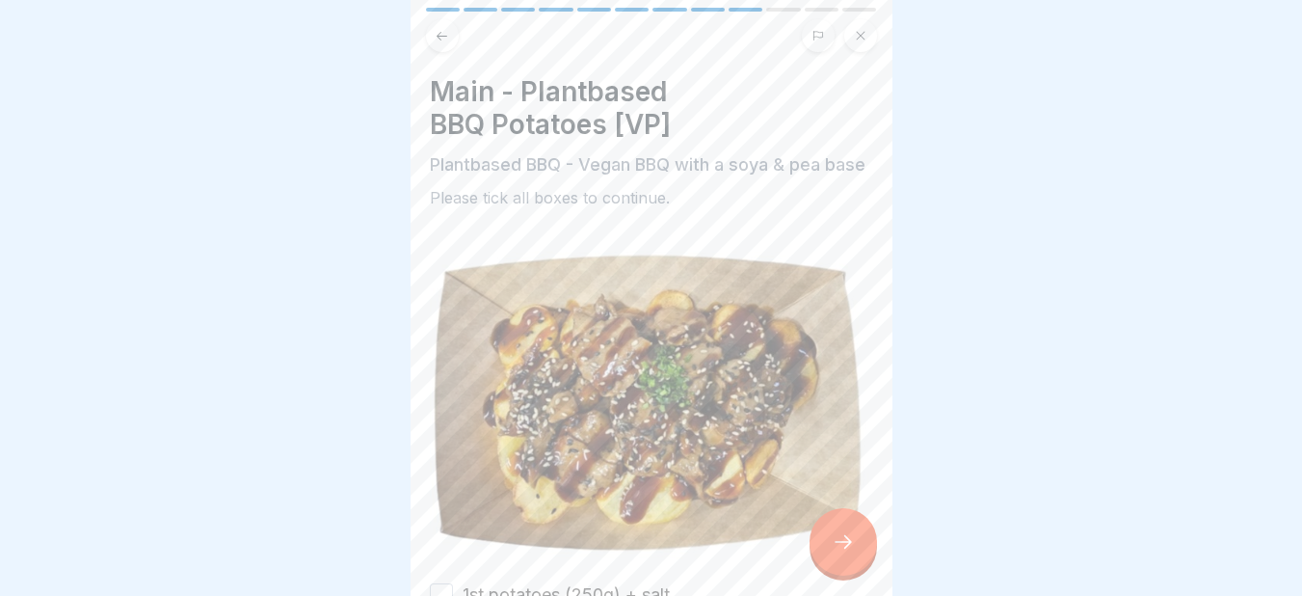
click at [875, 454] on div "Main - Plantbased BBQ Potatoes [VP] Plantbased BBQ - Vegan BBQ with a soya & pe…" at bounding box center [652, 298] width 482 height 596
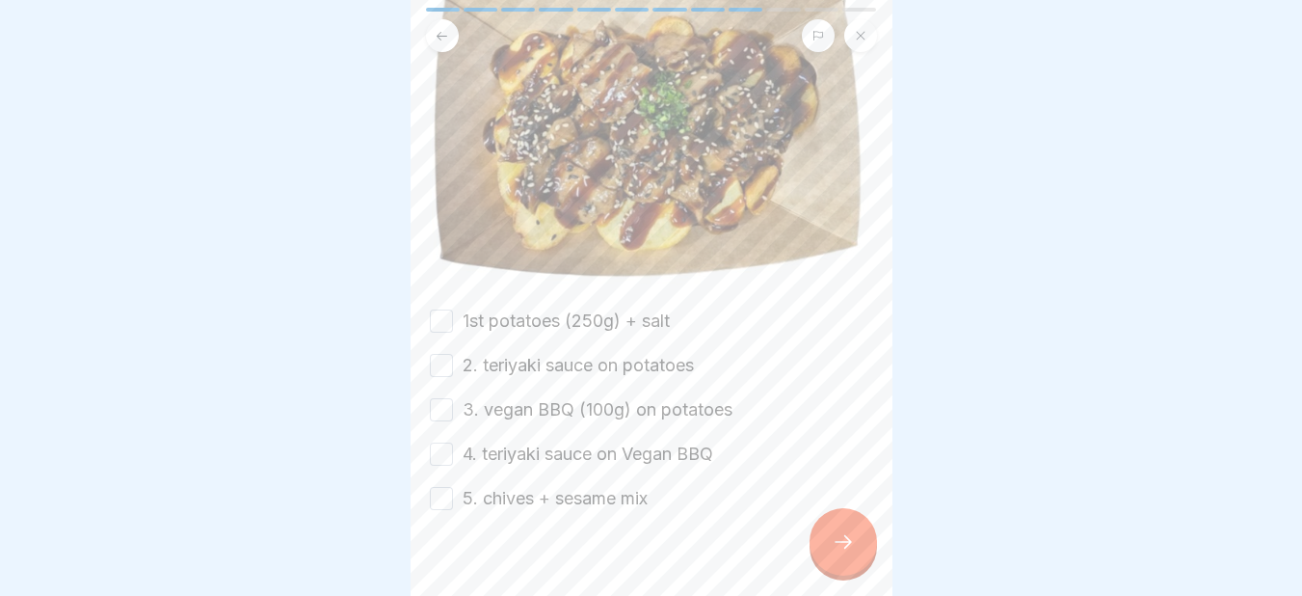
scroll to position [319, 0]
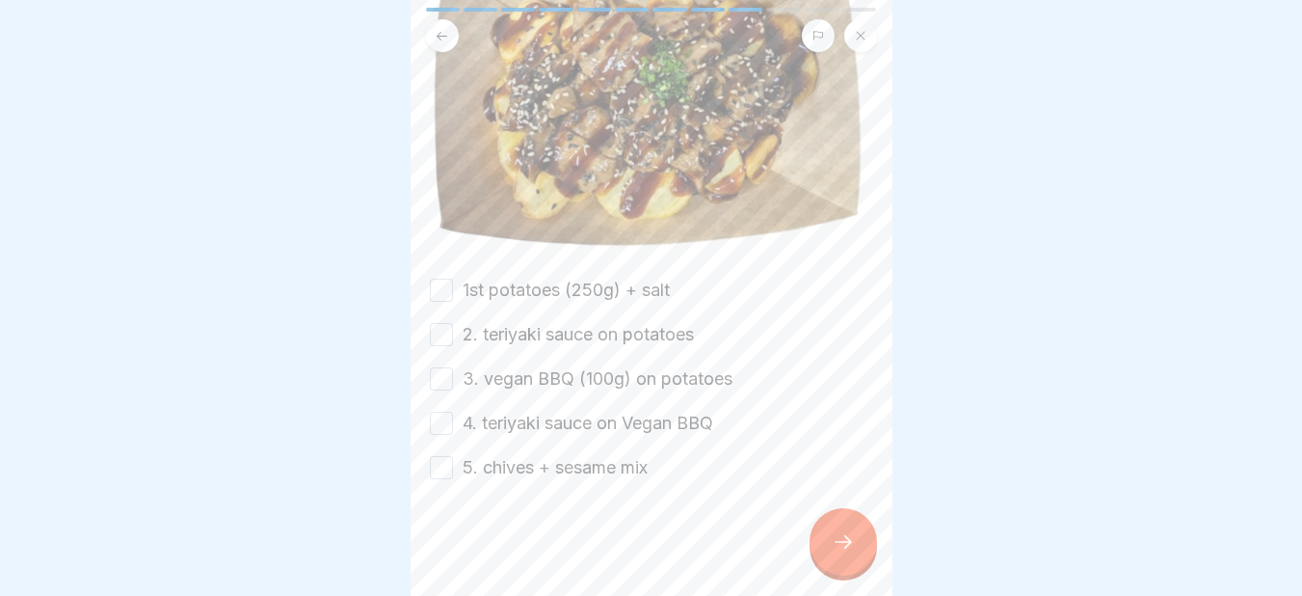
drag, startPoint x: 443, startPoint y: 287, endPoint x: 443, endPoint y: 343, distance: 55.9
click at [443, 343] on div "1st potatoes (250g) + salt 2. teriyaki sauce on potatoes 3. vegan BBQ (100g) on…" at bounding box center [651, 379] width 443 height 202
click at [443, 343] on button "2. teriyaki sauce on potatoes" at bounding box center [441, 334] width 23 height 23
click at [441, 304] on div "1st potatoes (250g) + salt 2. teriyaki sauce on potatoes 3. vegan BBQ (100g) on…" at bounding box center [651, 379] width 443 height 202
click at [437, 285] on button "1st potatoes (250g) + salt" at bounding box center [441, 289] width 23 height 23
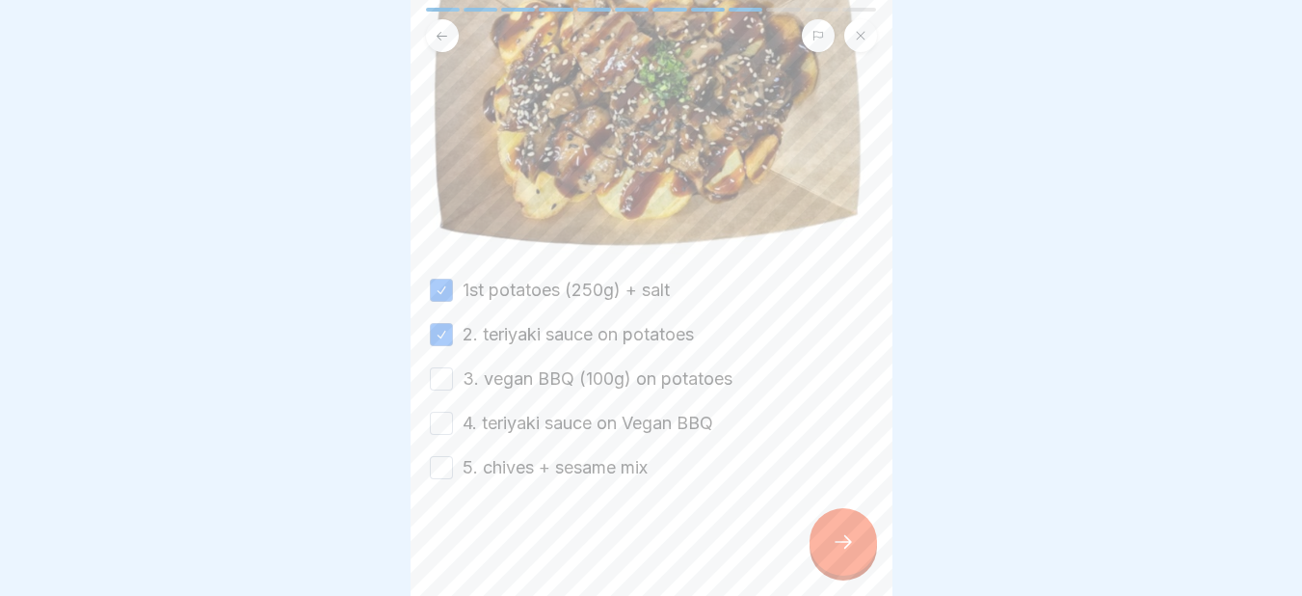
click at [450, 381] on button "3. vegan BBQ (100g) on potatoes" at bounding box center [441, 378] width 23 height 23
click at [441, 423] on button "4. teriyaki sauce on Vegan BBQ" at bounding box center [441, 422] width 23 height 23
click at [444, 469] on button "5. chives + sesame mix" at bounding box center [441, 467] width 23 height 23
click at [859, 547] on div at bounding box center [842, 541] width 67 height 67
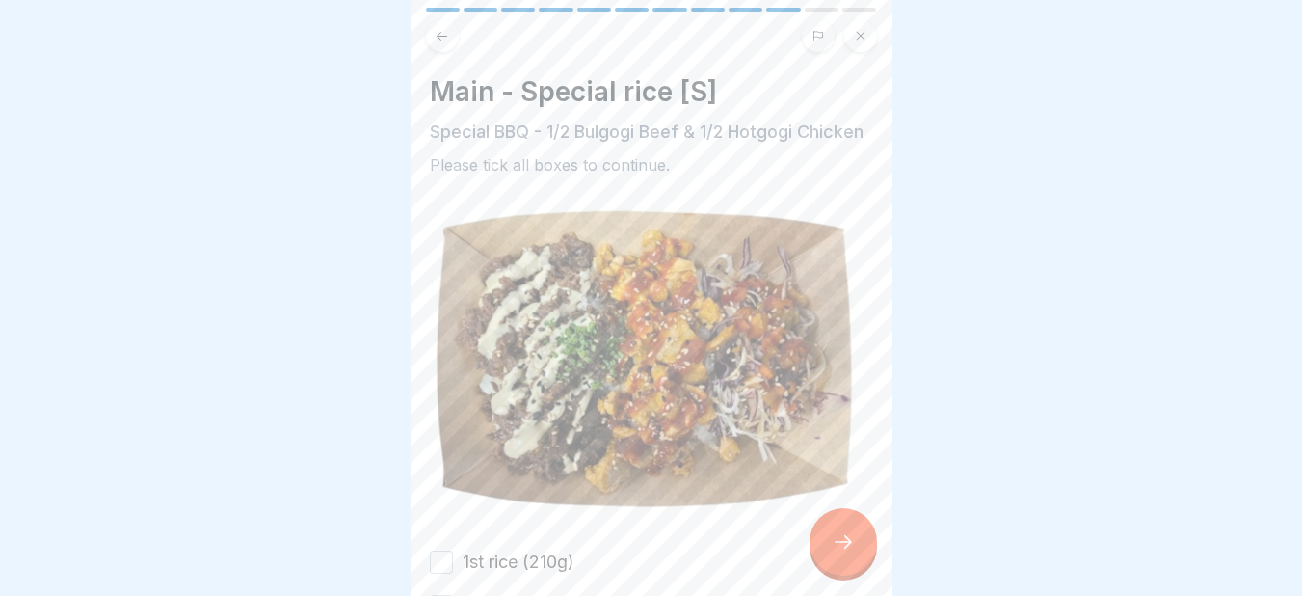
click at [859, 547] on div at bounding box center [842, 541] width 67 height 67
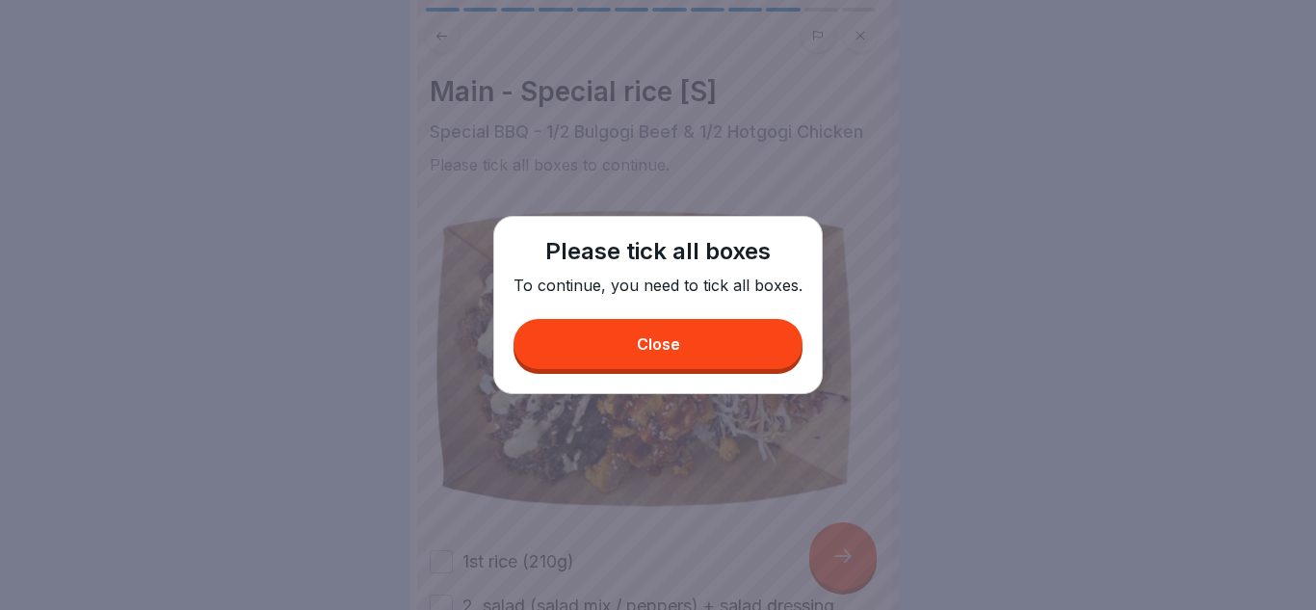
click at [727, 329] on button "Close" at bounding box center [658, 344] width 289 height 50
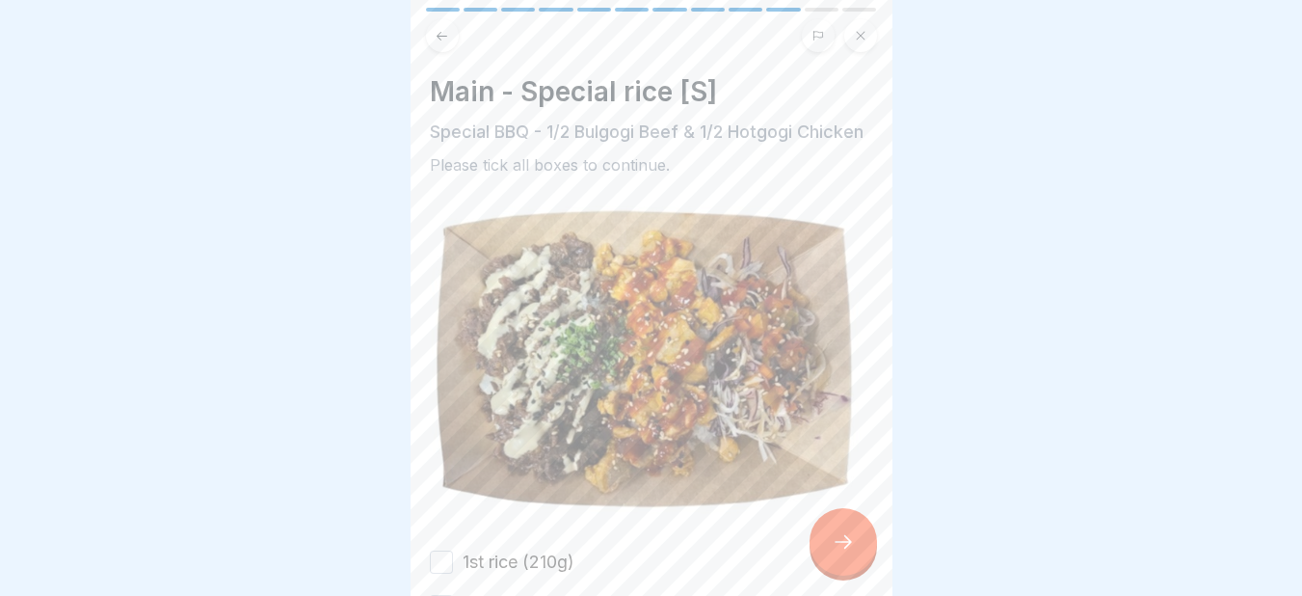
scroll to position [311, 0]
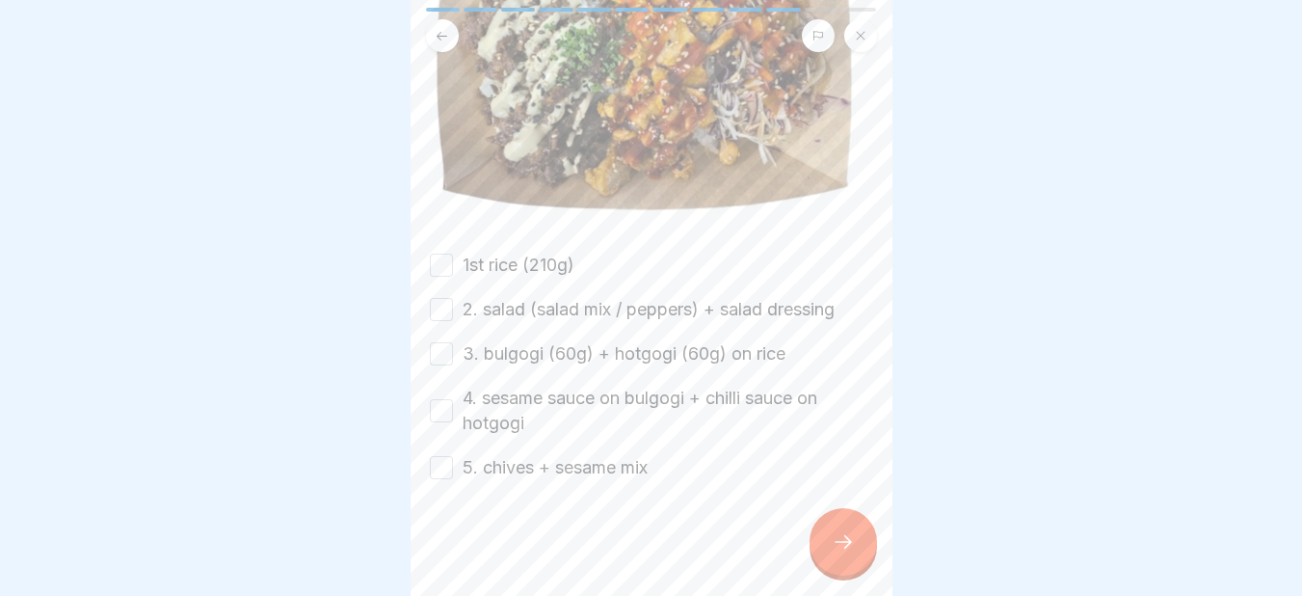
click at [448, 264] on button "1st rice (210g)" at bounding box center [441, 264] width 23 height 23
drag, startPoint x: 442, startPoint y: 304, endPoint x: 438, endPoint y: 361, distance: 57.9
click at [438, 361] on div "1st rice (210g) 2. salad (salad mix / peppers) + salad dressing 3. bulgogi (60g…" at bounding box center [651, 365] width 443 height 227
click at [438, 361] on button "3. bulgogi (60g) + hotgogi (60g) on rice" at bounding box center [441, 353] width 23 height 23
click at [435, 324] on div "1st rice (210g) 2. salad (salad mix / peppers) + salad dressing 3. bulgogi (60g…" at bounding box center [651, 365] width 443 height 227
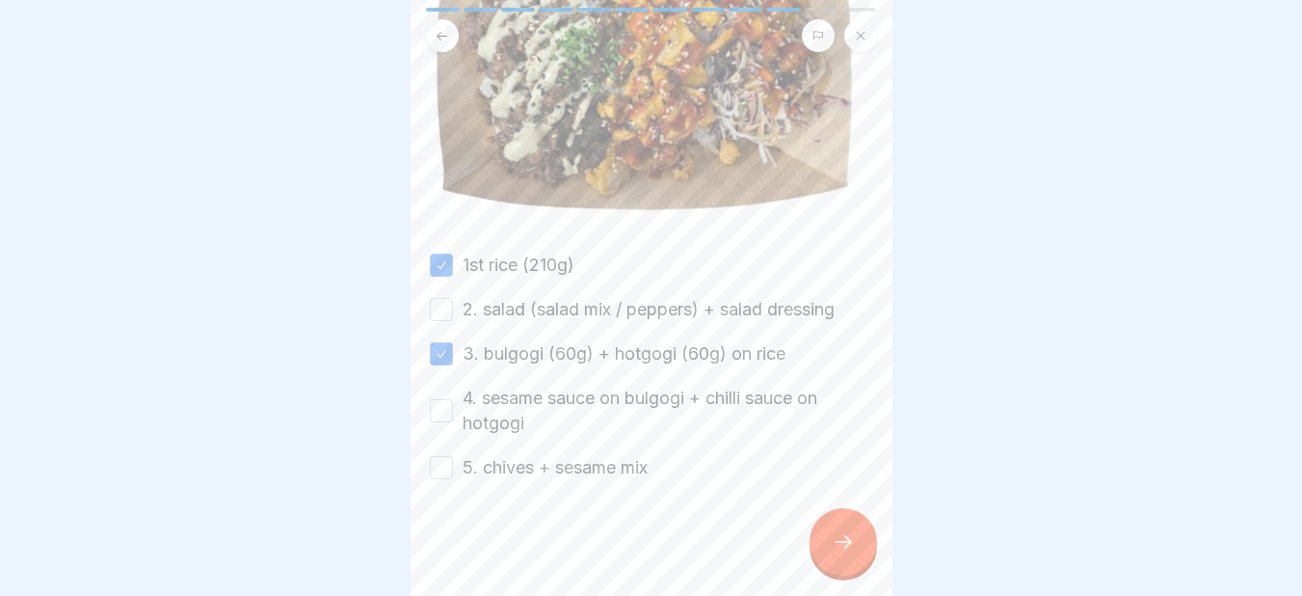
click at [449, 309] on button "2. salad (salad mix / peppers) + salad dressing" at bounding box center [441, 309] width 23 height 23
click at [439, 405] on button "4. sesame sauce on bulgogi + chilli sauce on hotgogi" at bounding box center [441, 410] width 23 height 23
click at [438, 468] on button "5. chives + sesame mix" at bounding box center [441, 467] width 23 height 23
click at [825, 542] on div at bounding box center [842, 541] width 67 height 67
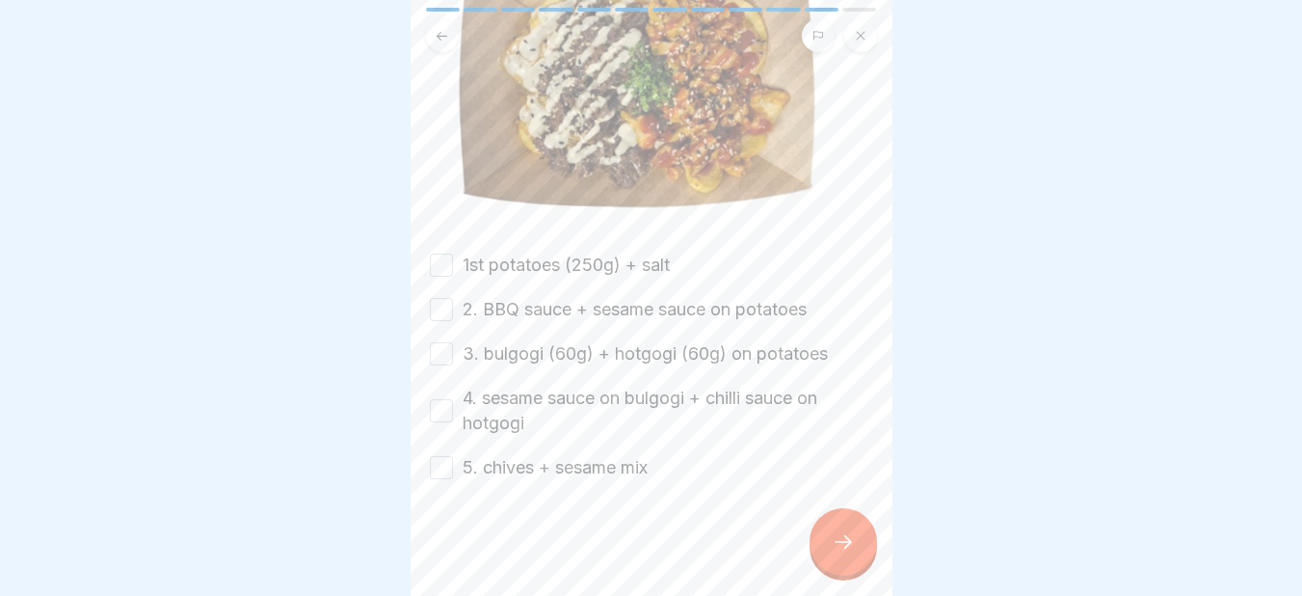
click at [450, 272] on button "1st potatoes (250g) + salt" at bounding box center [441, 264] width 23 height 23
click at [446, 316] on button "2. BBQ sauce + sesame sauce on potatoes" at bounding box center [441, 309] width 23 height 23
click at [441, 350] on button "3. bulgogi (60g) + hotgogi (60g) on potatoes" at bounding box center [441, 353] width 23 height 23
click at [442, 399] on button "4. sesame sauce on bulgogi + chilli sauce on hotgogi" at bounding box center [441, 410] width 23 height 23
click at [436, 463] on button "5. chives + sesame mix" at bounding box center [441, 467] width 23 height 23
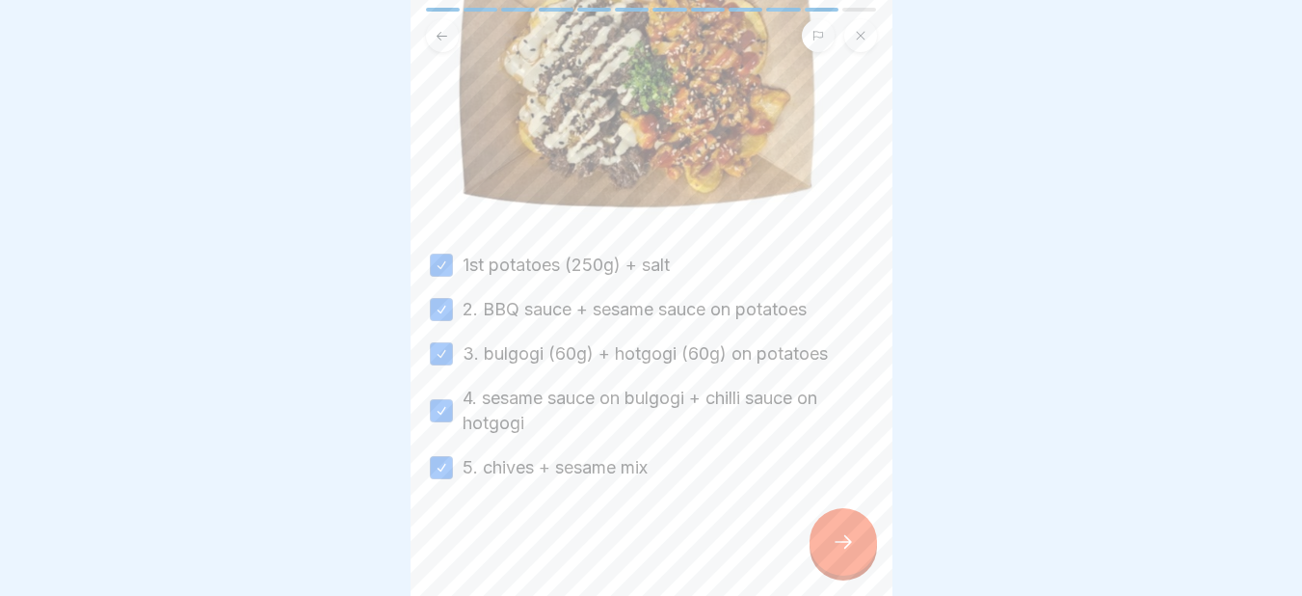
click at [840, 552] on icon at bounding box center [843, 541] width 23 height 23
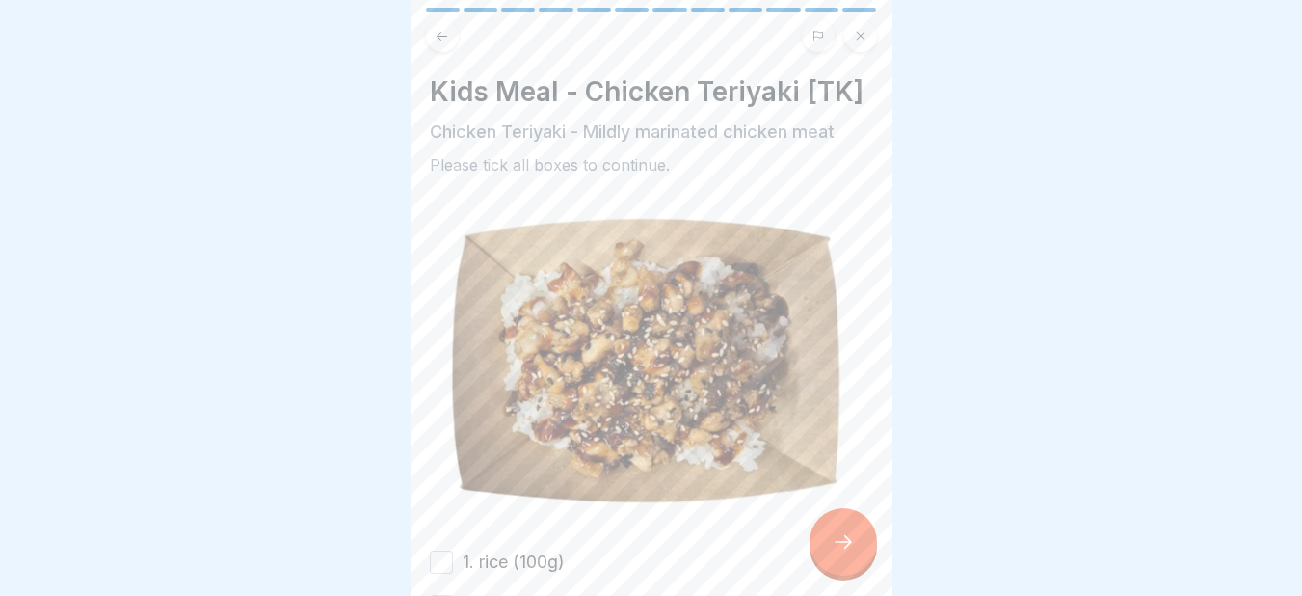
scroll to position [250, 0]
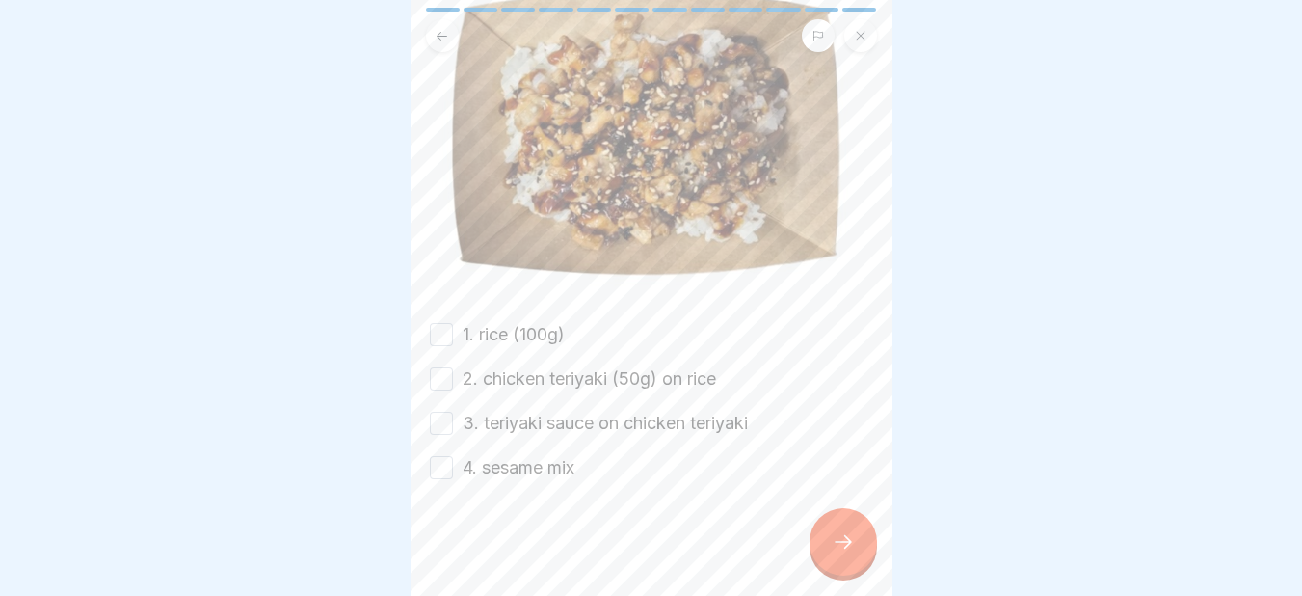
click at [443, 335] on button "1. rice (100g)" at bounding box center [441, 334] width 23 height 23
click at [447, 373] on button "2. chicken teriyaki (50g) on rice" at bounding box center [441, 378] width 23 height 23
click at [450, 418] on button "3. teriyaki sauce on chicken teriyaki" at bounding box center [441, 422] width 23 height 23
click at [439, 471] on button "4. sesame mix" at bounding box center [441, 467] width 23 height 23
click at [841, 550] on icon at bounding box center [843, 541] width 23 height 23
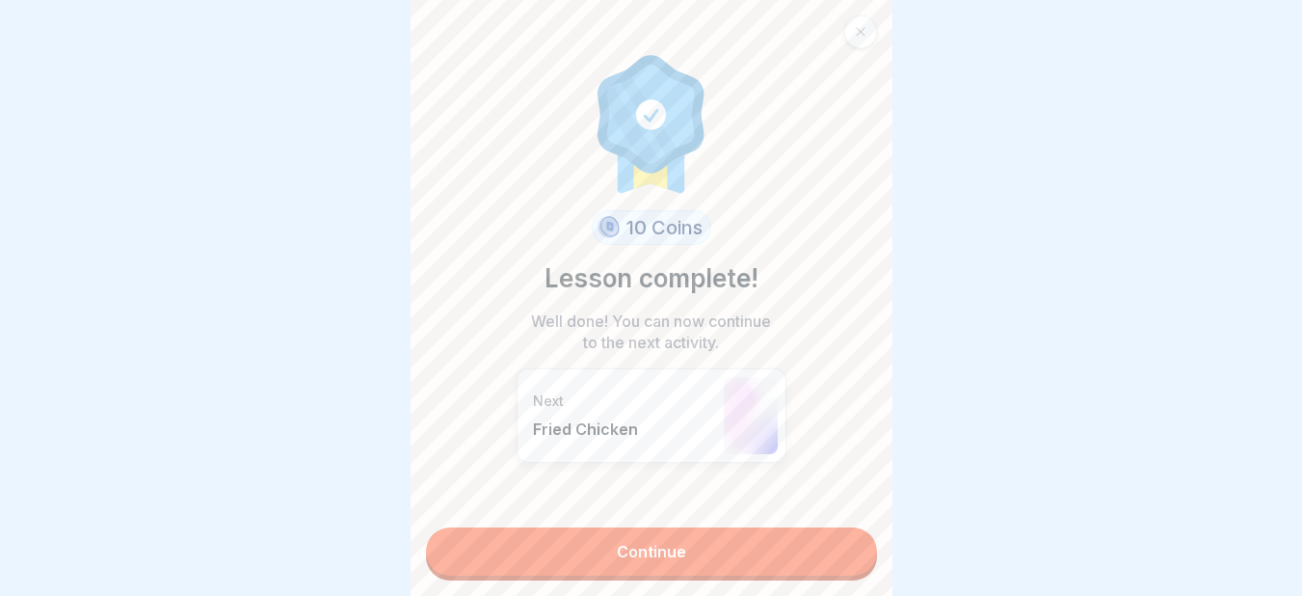
click at [841, 550] on link "Continue" at bounding box center [651, 551] width 451 height 48
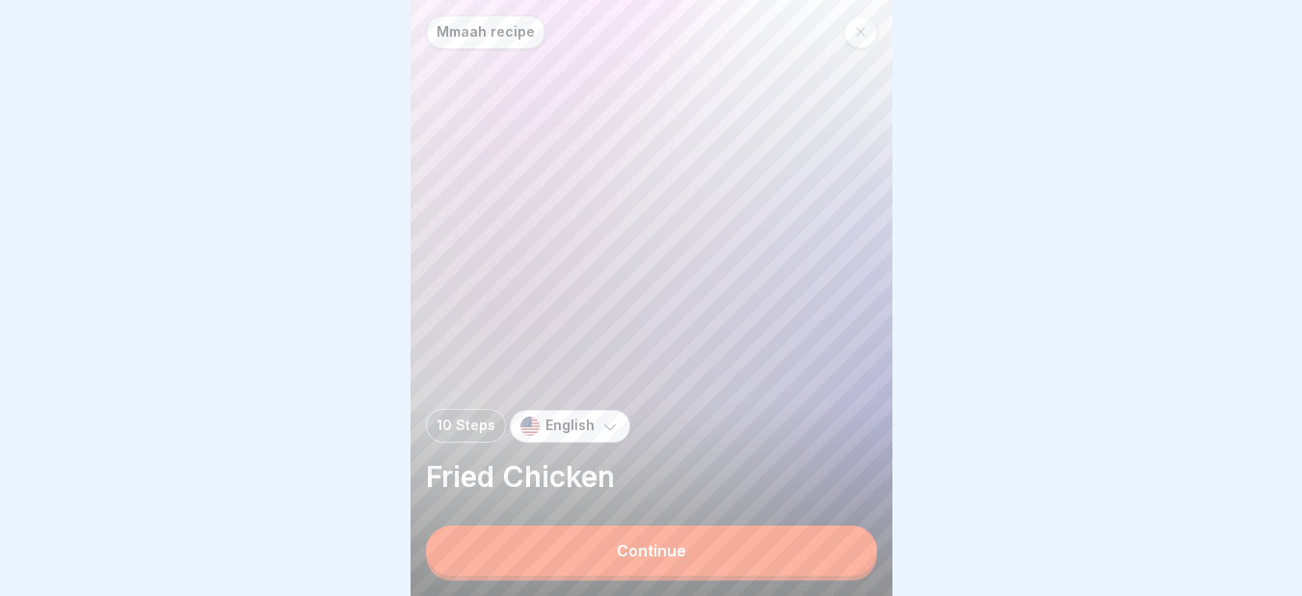
click at [841, 550] on button "Continue" at bounding box center [651, 550] width 451 height 50
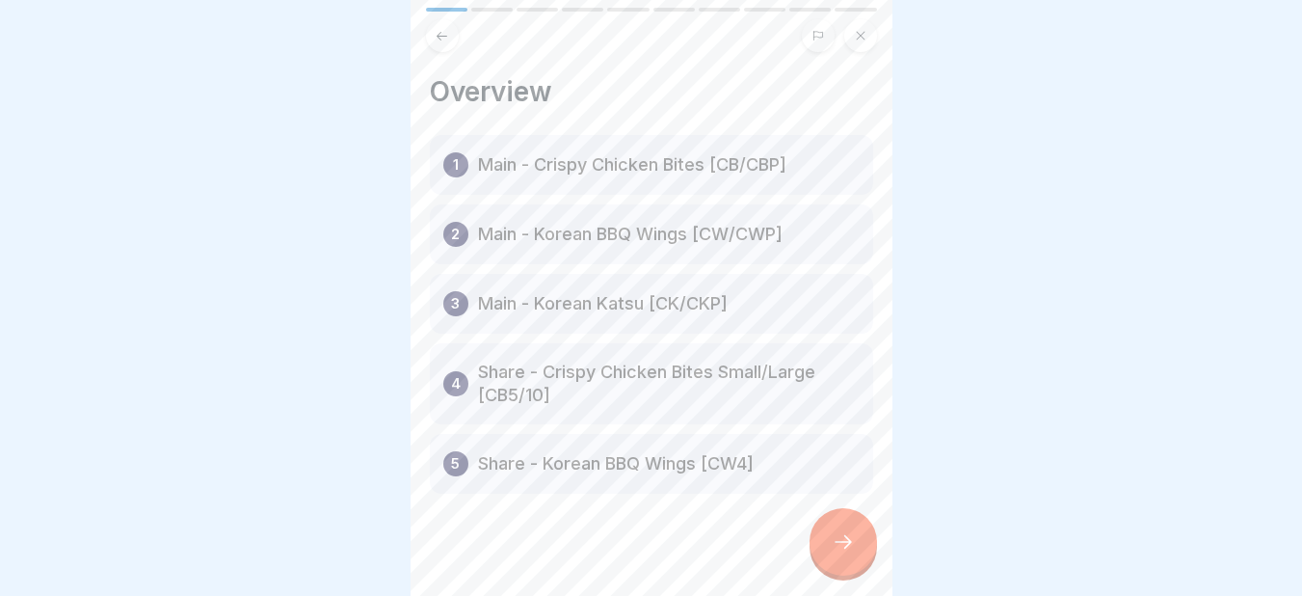
click at [841, 550] on icon at bounding box center [843, 541] width 23 height 23
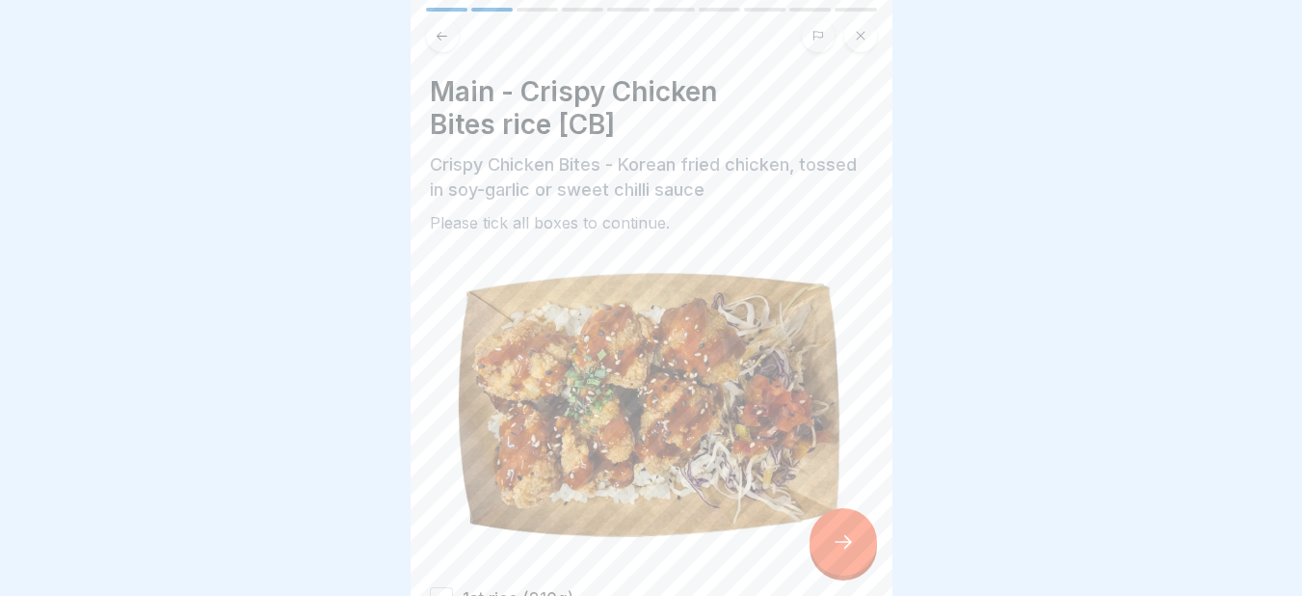
click at [894, 463] on div at bounding box center [651, 298] width 1302 height 596
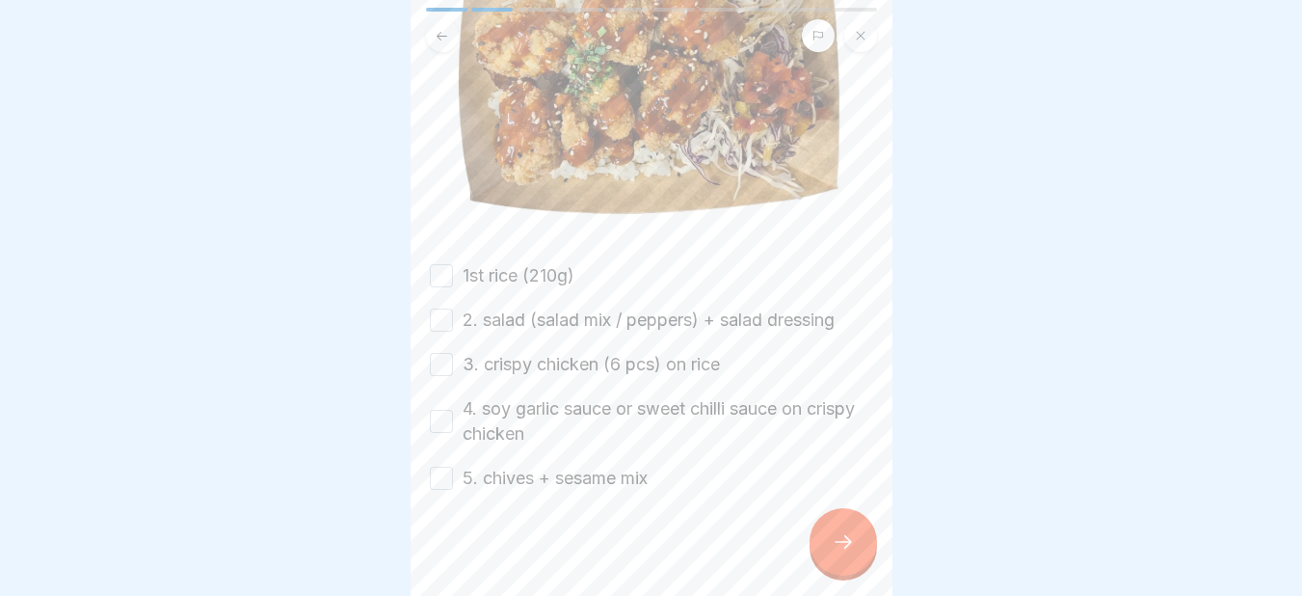
click at [440, 271] on button "1st rice (210g)" at bounding box center [441, 275] width 23 height 23
click at [442, 308] on button "2. salad (salad mix / peppers) + salad dressing" at bounding box center [441, 319] width 23 height 23
click at [439, 354] on button "3. crispy chicken (6 pcs) on rice" at bounding box center [441, 364] width 23 height 23
click at [442, 410] on button "4. soy garlic sauce or sweet chilli sauce on crispy chicken" at bounding box center [441, 421] width 23 height 23
click at [437, 467] on button "5. chives + sesame mix" at bounding box center [441, 477] width 23 height 23
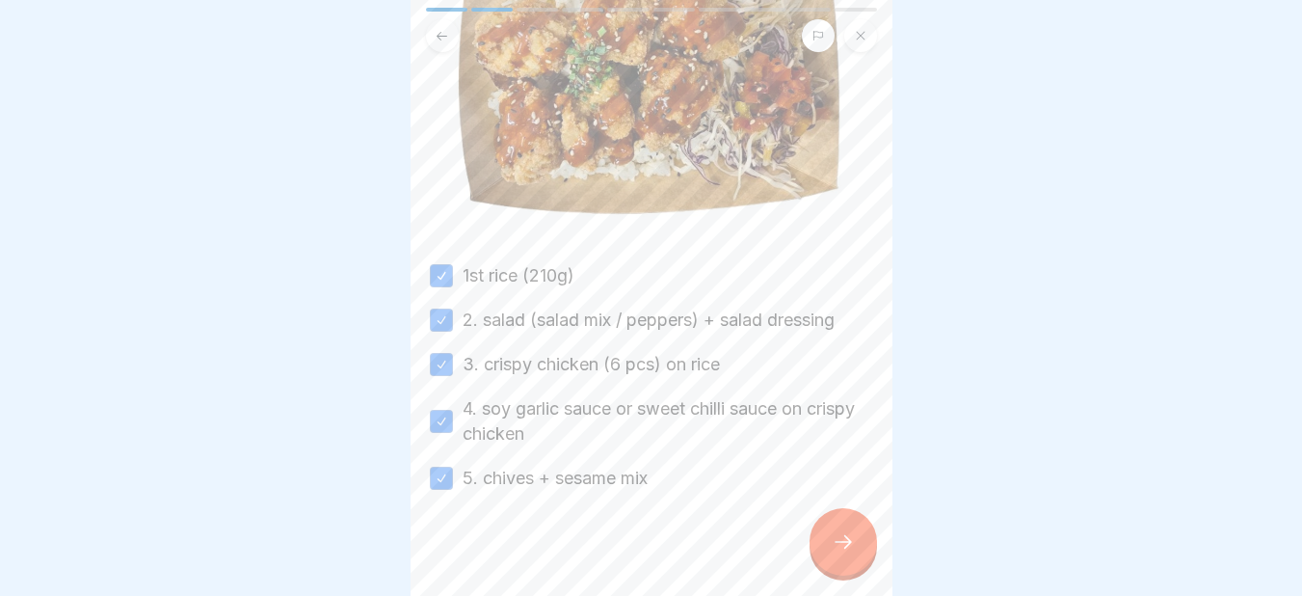
click at [839, 553] on icon at bounding box center [843, 541] width 23 height 23
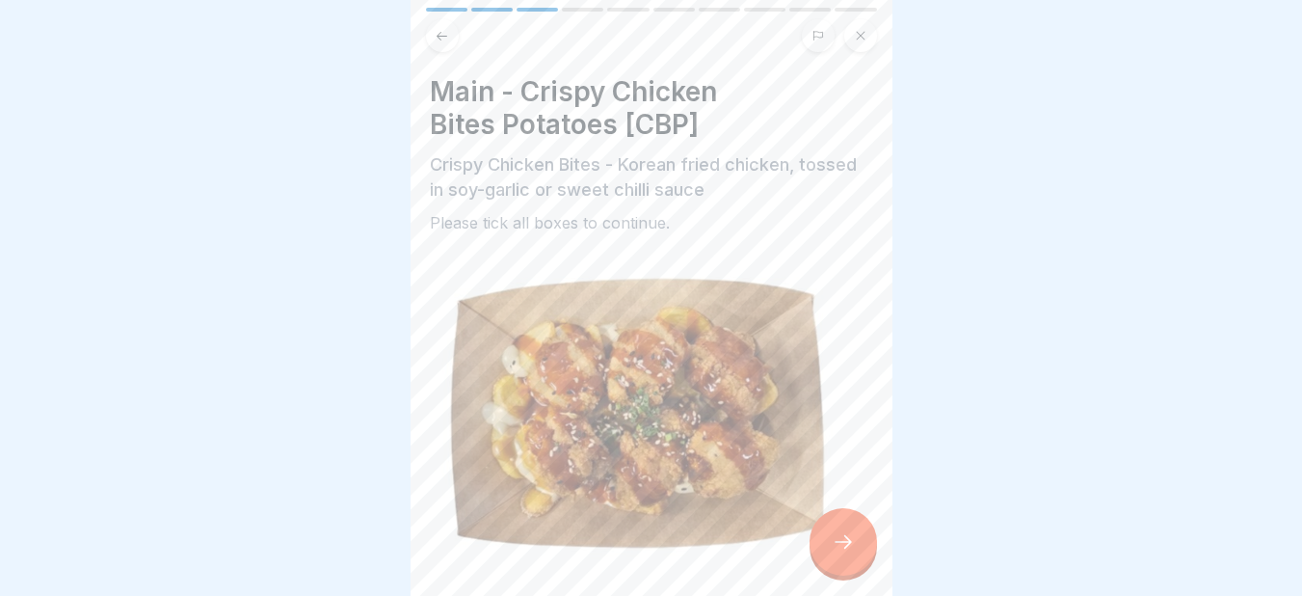
scroll to position [344, 0]
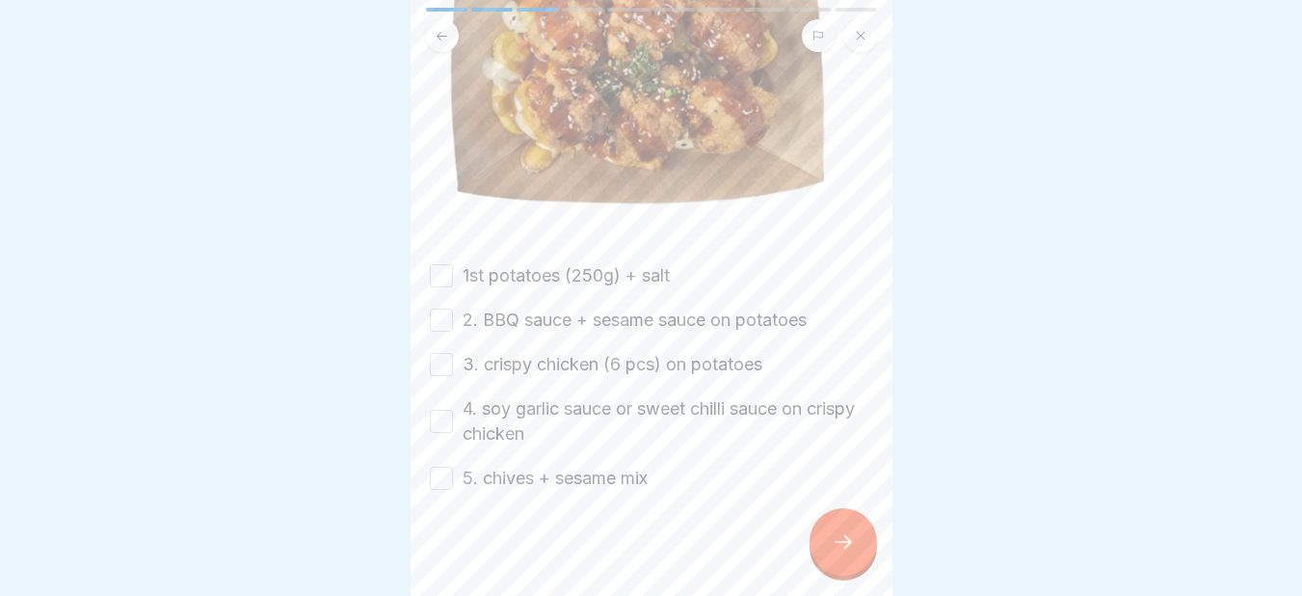
click at [447, 264] on button "1st potatoes (250g) + salt" at bounding box center [441, 275] width 23 height 23
click at [442, 308] on button "2. BBQ sauce + sesame sauce on potatoes" at bounding box center [441, 319] width 23 height 23
drag, startPoint x: 444, startPoint y: 348, endPoint x: 438, endPoint y: 409, distance: 61.0
click at [438, 409] on div "1st potatoes (250g) + salt 2. BBQ sauce + sesame sauce on potatoes 3. crispy ch…" at bounding box center [651, 376] width 443 height 227
click at [438, 410] on button "4. soy garlic sauce or sweet chilli sauce on crispy chicken" at bounding box center [441, 421] width 23 height 23
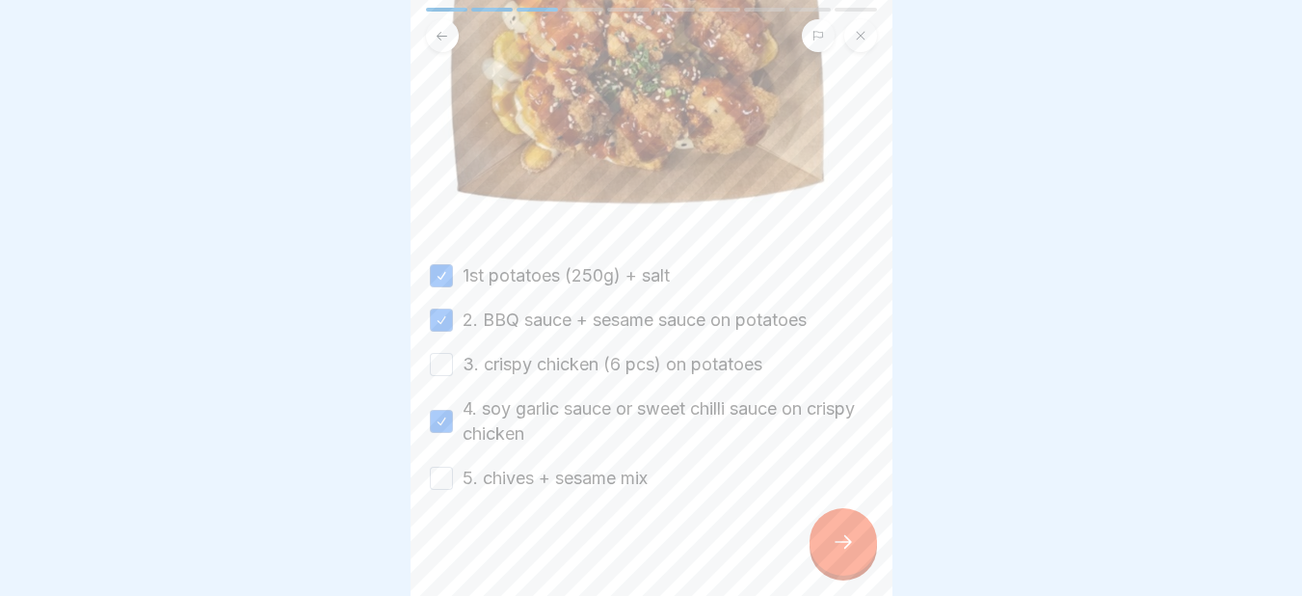
click at [436, 466] on button "5. chives + sesame mix" at bounding box center [441, 477] width 23 height 23
click at [440, 353] on button "3. crispy chicken (6 pcs) on potatoes" at bounding box center [441, 364] width 23 height 23
click at [847, 552] on icon at bounding box center [843, 541] width 23 height 23
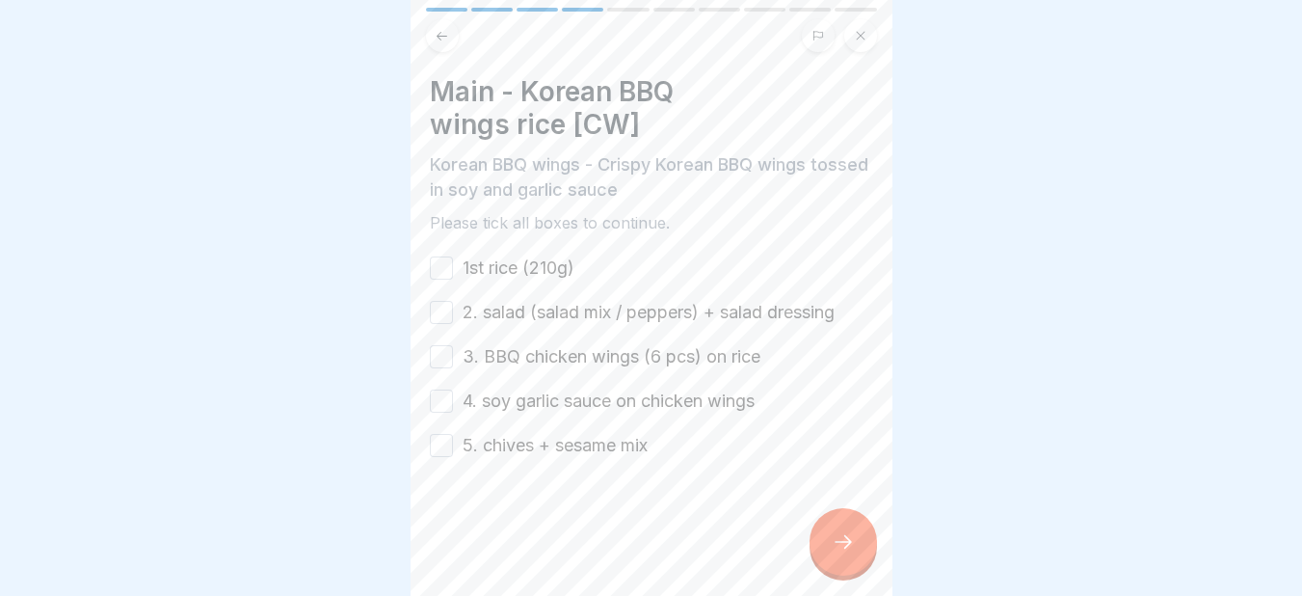
click at [445, 266] on button "1st rice (210g)" at bounding box center [441, 267] width 23 height 23
click at [442, 311] on button "2. salad (salad mix / peppers) + salad dressing" at bounding box center [441, 312] width 23 height 23
drag, startPoint x: 437, startPoint y: 360, endPoint x: 434, endPoint y: 398, distance: 37.8
click at [434, 398] on div "1st rice (210g) 2. salad (salad mix / peppers) + salad dressing 3. BBQ chicken …" at bounding box center [651, 356] width 443 height 202
click at [434, 398] on button "4. soy garlic sauce on chicken wings" at bounding box center [441, 400] width 23 height 23
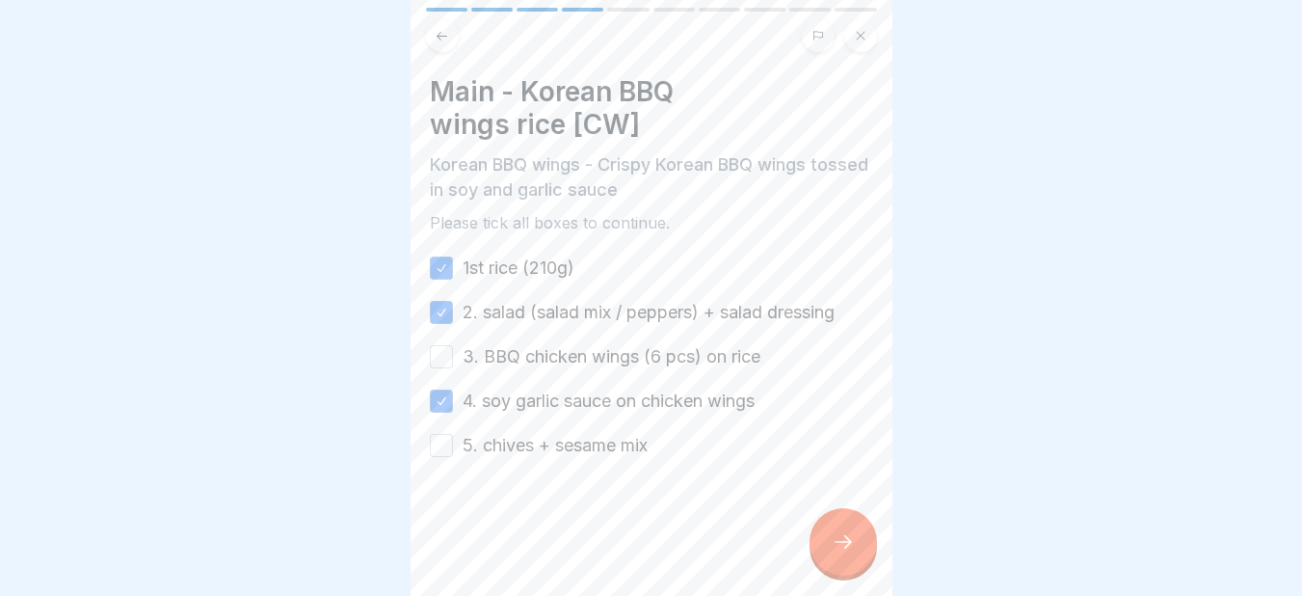
click at [435, 353] on button "3. BBQ chicken wings (6 pcs) on rice" at bounding box center [441, 356] width 23 height 23
click at [442, 444] on button "5. chives + sesame mix" at bounding box center [441, 445] width 23 height 23
click at [828, 562] on div at bounding box center [842, 541] width 67 height 67
click at [445, 274] on button "1st potatoes (250g) + salt" at bounding box center [441, 267] width 23 height 23
click at [441, 304] on button "2. BBQ sauce + sesame sauce on potatoes" at bounding box center [441, 312] width 23 height 23
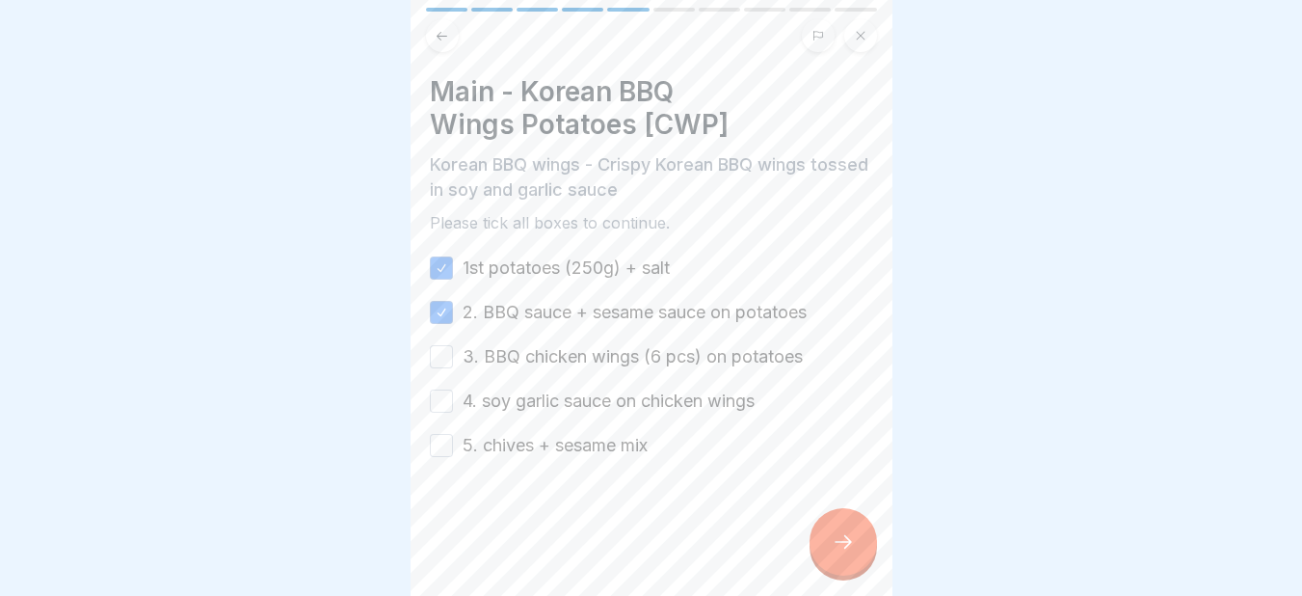
click at [436, 352] on button "3. BBQ chicken wings (6 pcs) on potatoes" at bounding box center [441, 356] width 23 height 23
click at [435, 403] on button "4. soy garlic sauce on chicken wings" at bounding box center [441, 400] width 23 height 23
click at [440, 446] on button "5. chives + sesame mix" at bounding box center [441, 445] width 23 height 23
click at [840, 553] on icon at bounding box center [843, 541] width 23 height 23
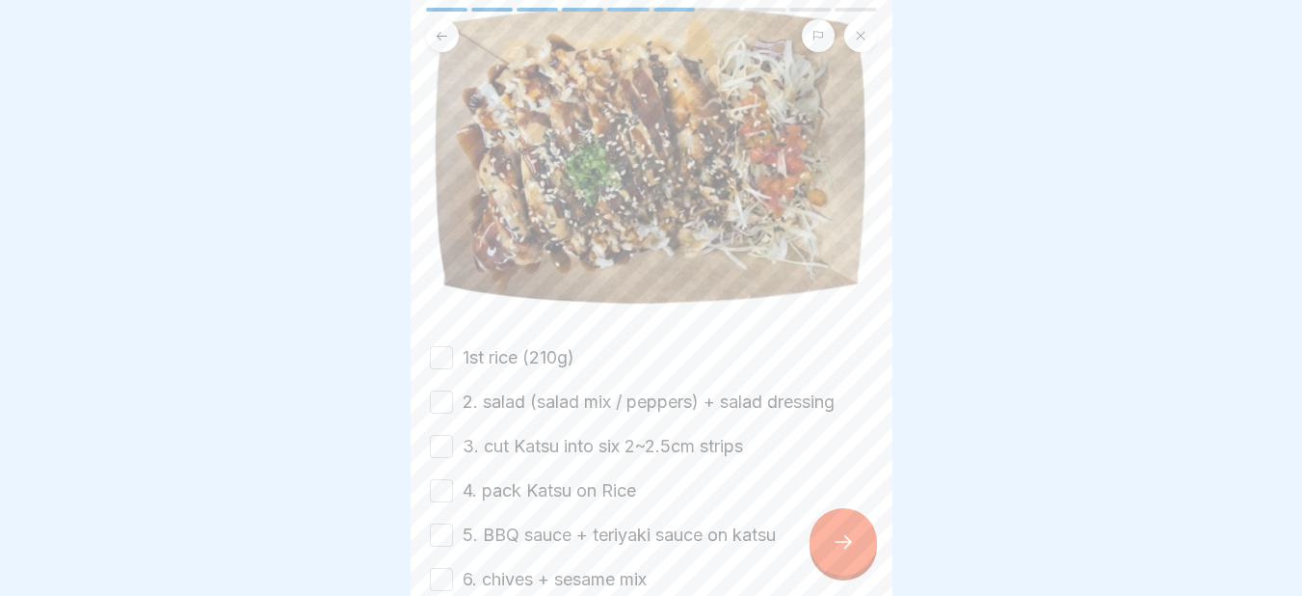
scroll to position [305, 0]
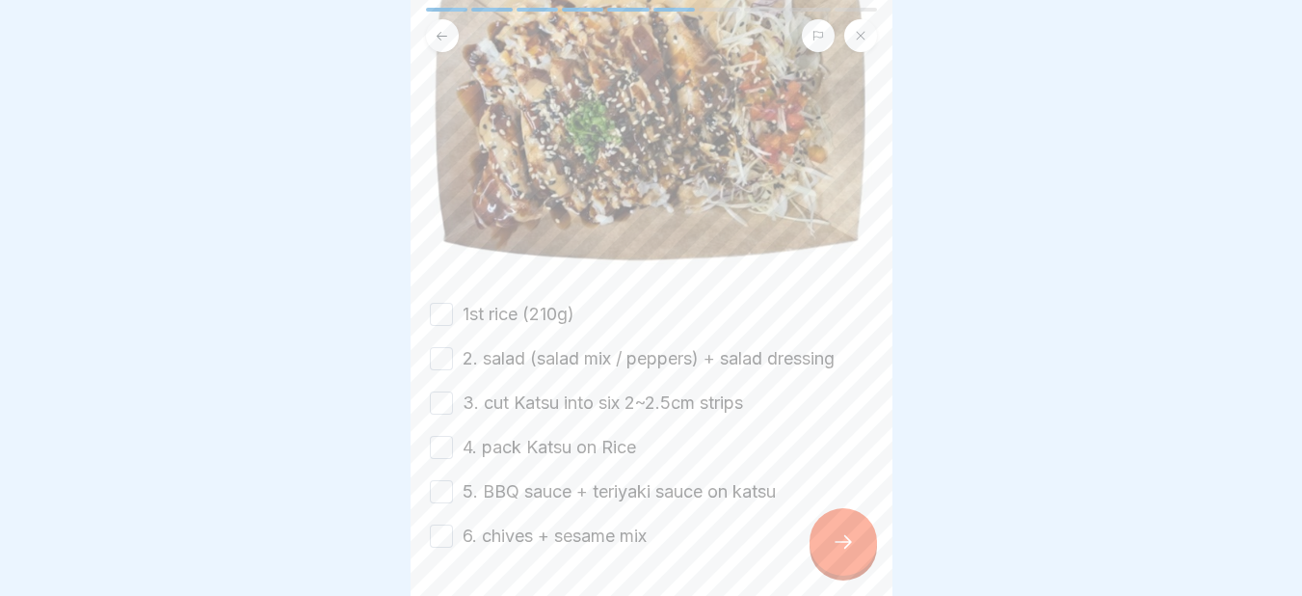
drag, startPoint x: 429, startPoint y: 236, endPoint x: 454, endPoint y: 392, distance: 158.1
click at [454, 392] on div "1st rice (210g) 2. salad (salad mix / peppers) + salad dressing 3. cut Katsu in…" at bounding box center [651, 425] width 443 height 247
click at [424, 275] on div "Main - Korean Katsu rice [CK] Korean Katsu - Crispy Korean chicken katsu Please…" at bounding box center [652, 298] width 482 height 596
click at [418, 205] on div "Main - Korean Katsu rice [CK] Korean Katsu - Crispy Korean chicken katsu Please…" at bounding box center [652, 298] width 482 height 596
click at [446, 303] on button "1st rice (210g)" at bounding box center [441, 314] width 23 height 23
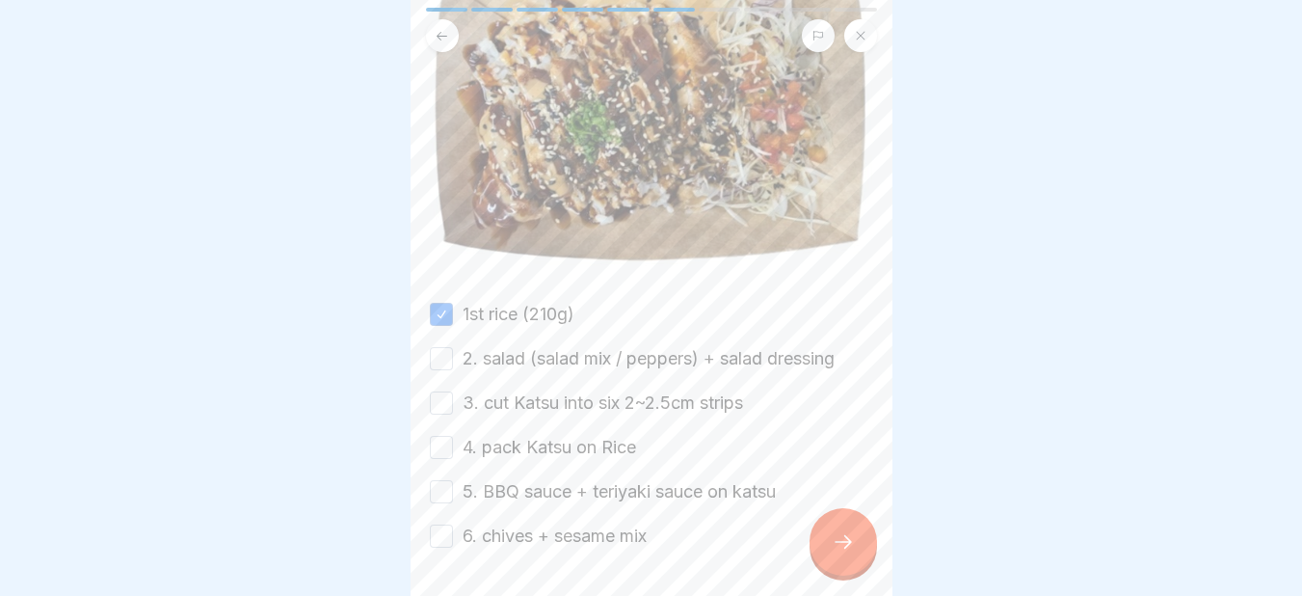
click at [444, 347] on button "2. salad (salad mix / peppers) + salad dressing" at bounding box center [441, 358] width 23 height 23
click at [441, 391] on button "3. cut Katsu into six 2~2.5cm strips" at bounding box center [441, 402] width 23 height 23
drag, startPoint x: 443, startPoint y: 376, endPoint x: 445, endPoint y: 418, distance: 42.4
click at [445, 418] on div "1st rice (210g) 2. salad (salad mix / peppers) + salad dressing 3. cut Katsu in…" at bounding box center [651, 425] width 443 height 247
click at [445, 480] on button "5. BBQ sauce + teriyaki sauce on katsu" at bounding box center [441, 491] width 23 height 23
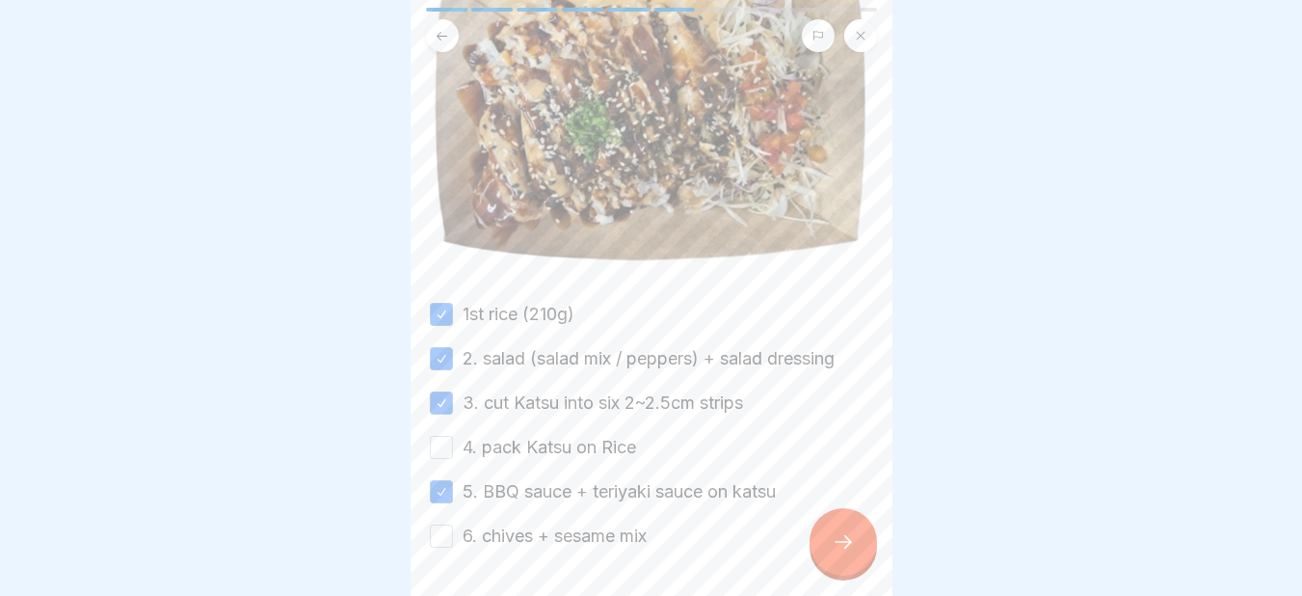
drag, startPoint x: 439, startPoint y: 375, endPoint x: 445, endPoint y: 390, distance: 16.5
click at [445, 436] on button "4. pack Katsu on Rice" at bounding box center [441, 447] width 23 height 23
click at [445, 524] on button "6. chives + sesame mix" at bounding box center [441, 535] width 23 height 23
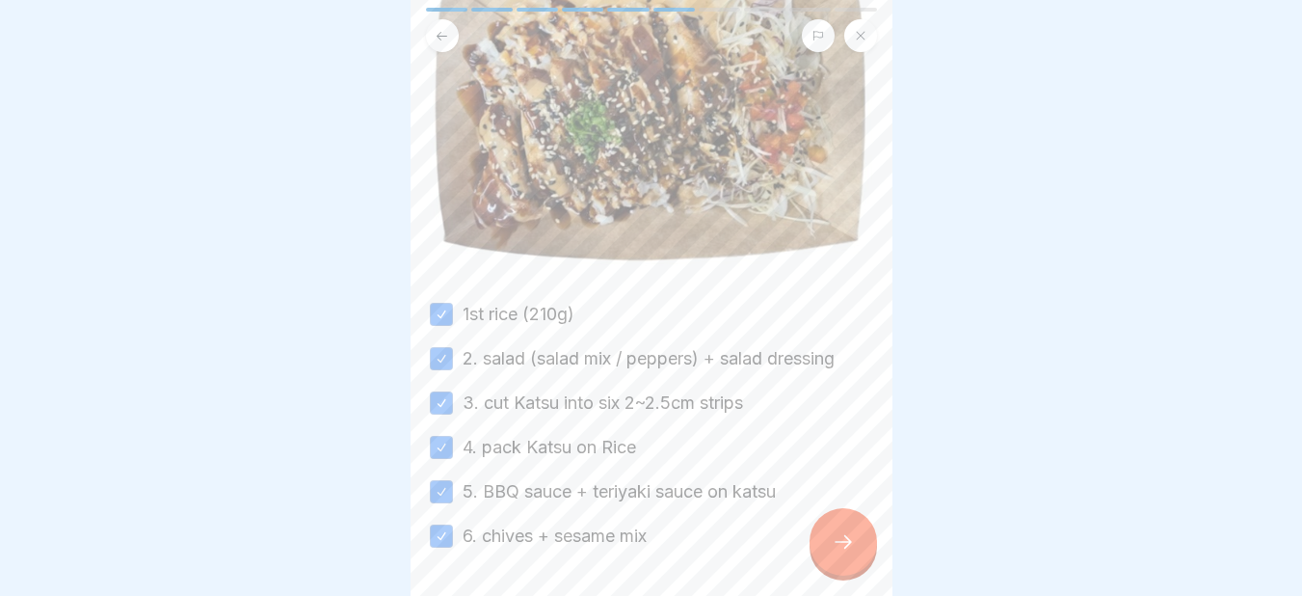
click at [832, 552] on icon at bounding box center [843, 541] width 23 height 23
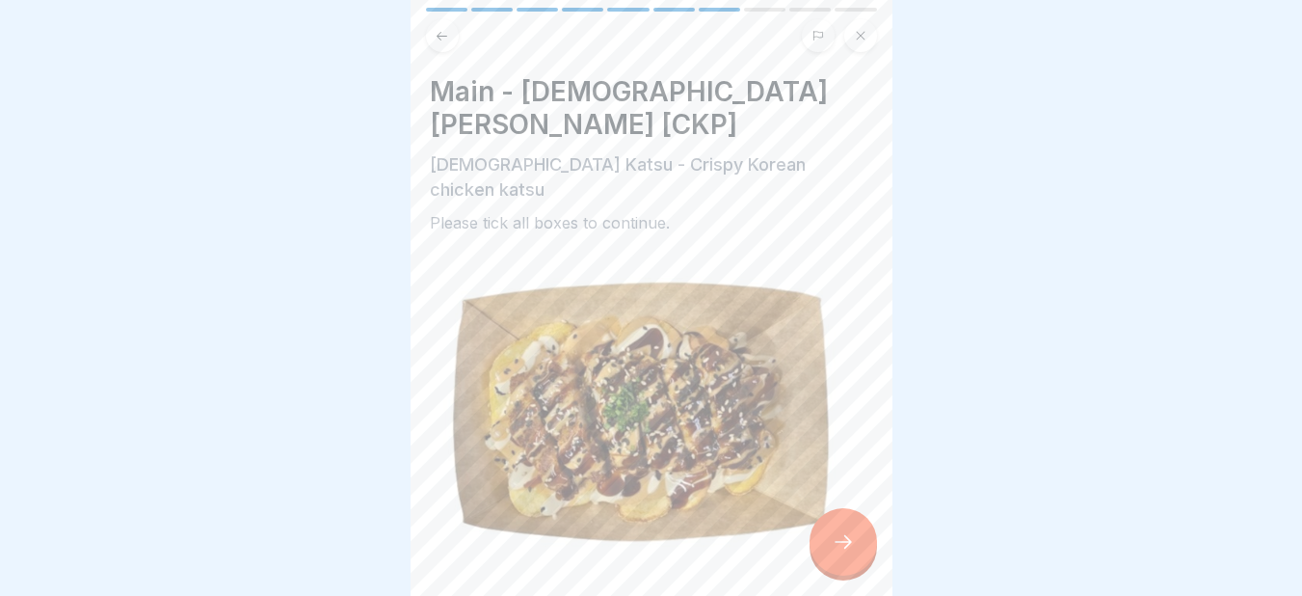
click at [875, 452] on div "Main - Korean Katsu Potatoes [CKP] Korean Katsu - Crispy Korean chicken katsu P…" at bounding box center [652, 298] width 482 height 596
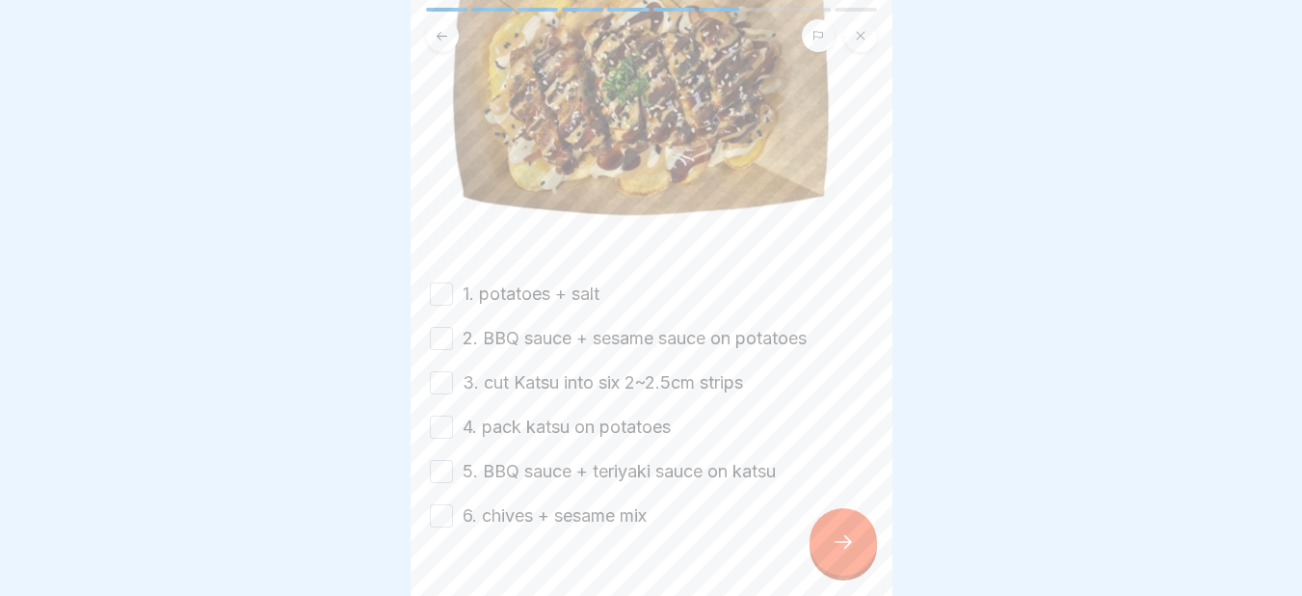
scroll to position [338, 0]
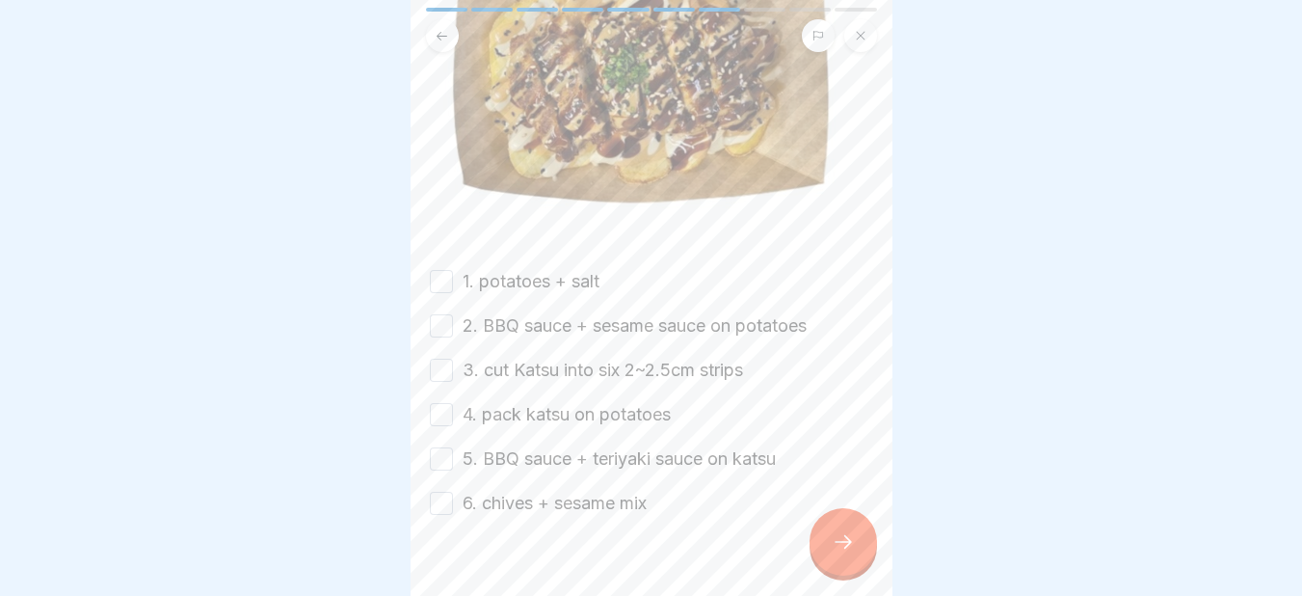
click at [448, 270] on button "1. potatoes + salt" at bounding box center [441, 281] width 23 height 23
click at [440, 314] on button "2. BBQ sauce + sesame sauce on potatoes" at bounding box center [441, 325] width 23 height 23
click at [448, 358] on button "3. cut Katsu into six 2~2.5cm strips" at bounding box center [441, 369] width 23 height 23
click at [437, 403] on button "4. pack katsu on potatoes" at bounding box center [441, 414] width 23 height 23
click at [437, 447] on button "5. BBQ sauce + teriyaki sauce on katsu" at bounding box center [441, 458] width 23 height 23
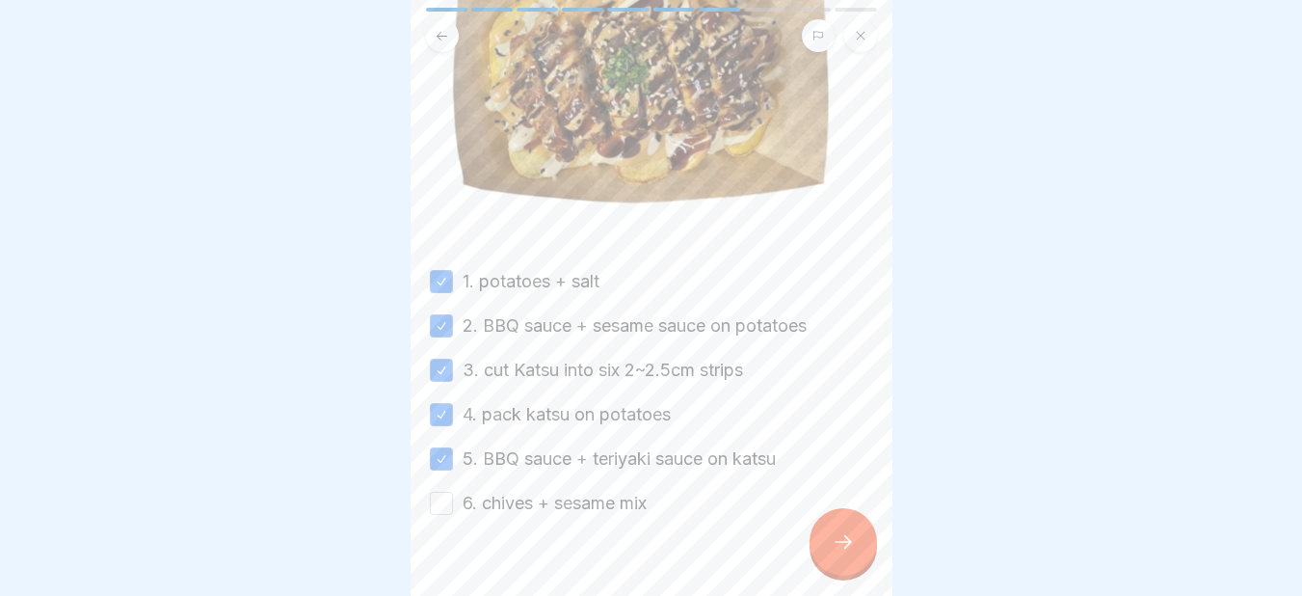
click at [439, 491] on button "6. chives + sesame mix" at bounding box center [441, 502] width 23 height 23
click at [849, 541] on div at bounding box center [842, 541] width 67 height 67
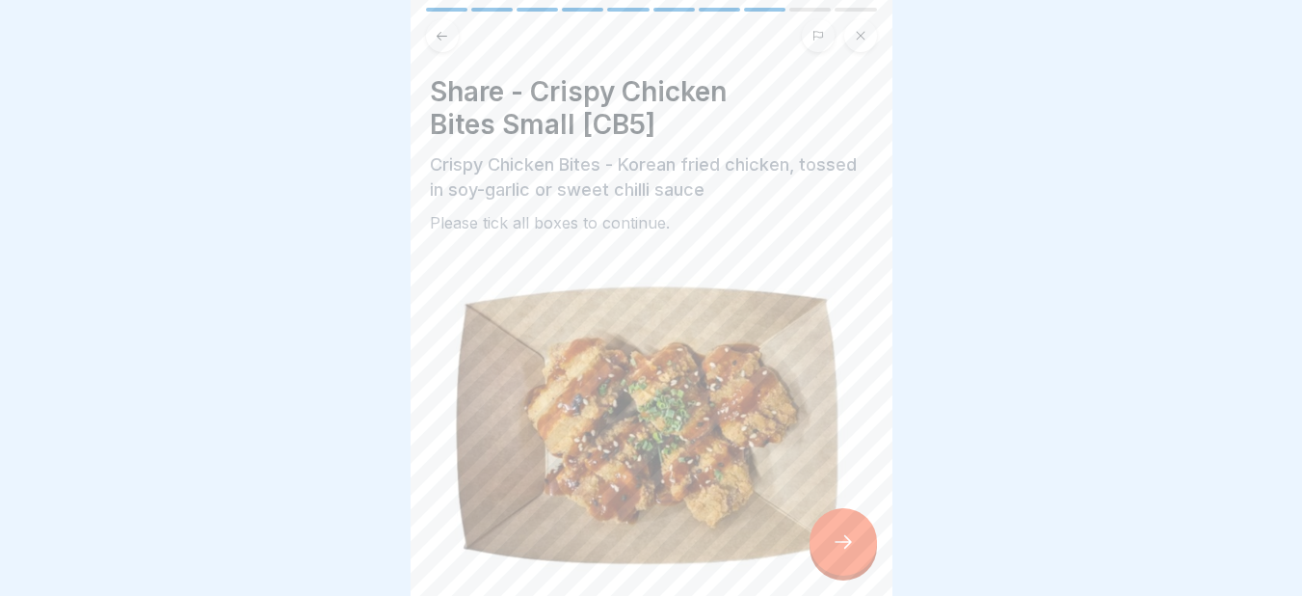
scroll to position [255, 0]
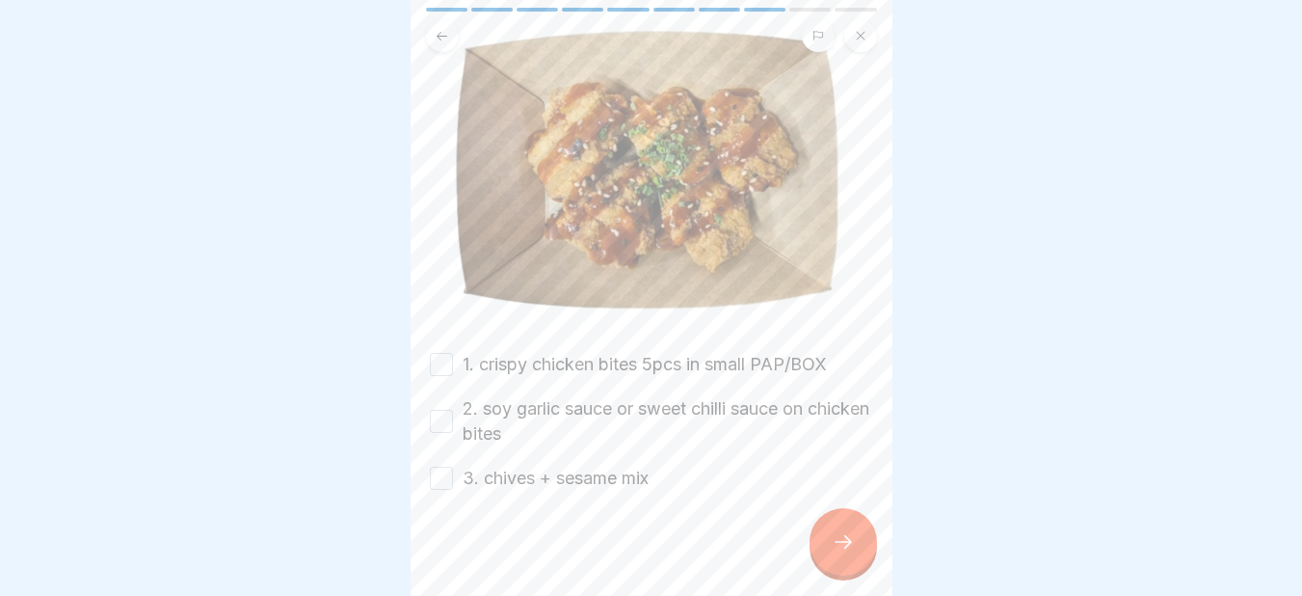
click at [452, 355] on button "1. crispy chicken bites 5pcs in small PAP/BOX" at bounding box center [441, 364] width 23 height 23
click at [438, 396] on div "2. soy garlic sauce or sweet chilli sauce on chicken bites" at bounding box center [651, 421] width 443 height 50
click at [438, 410] on button "2. soy garlic sauce or sweet chilli sauce on chicken bites" at bounding box center [441, 421] width 23 height 23
click at [444, 466] on button "3. chives + sesame mix" at bounding box center [441, 477] width 23 height 23
click at [833, 552] on icon at bounding box center [843, 541] width 23 height 23
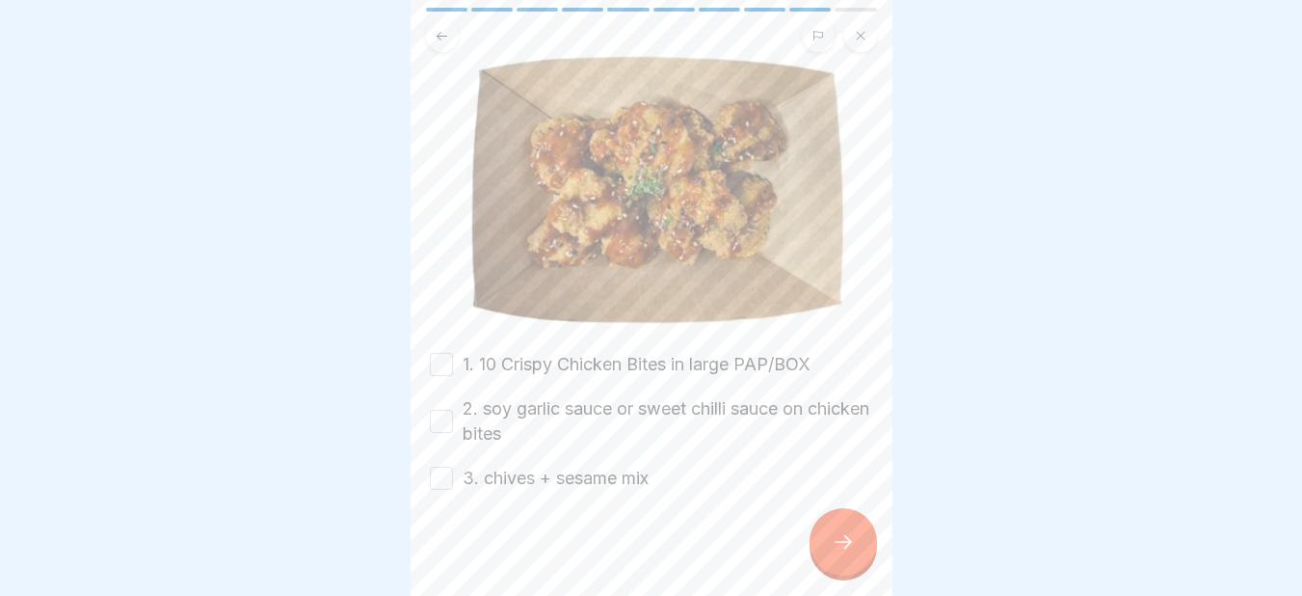
click at [442, 353] on button "1. 10 Crispy Chicken Bites in large PAP/BOX" at bounding box center [441, 364] width 23 height 23
click at [441, 410] on button "2. soy garlic sauce or sweet chilli sauce on chicken bites" at bounding box center [441, 421] width 23 height 23
click at [441, 466] on button "3. chives + sesame mix" at bounding box center [441, 477] width 23 height 23
click at [844, 551] on icon at bounding box center [843, 541] width 23 height 23
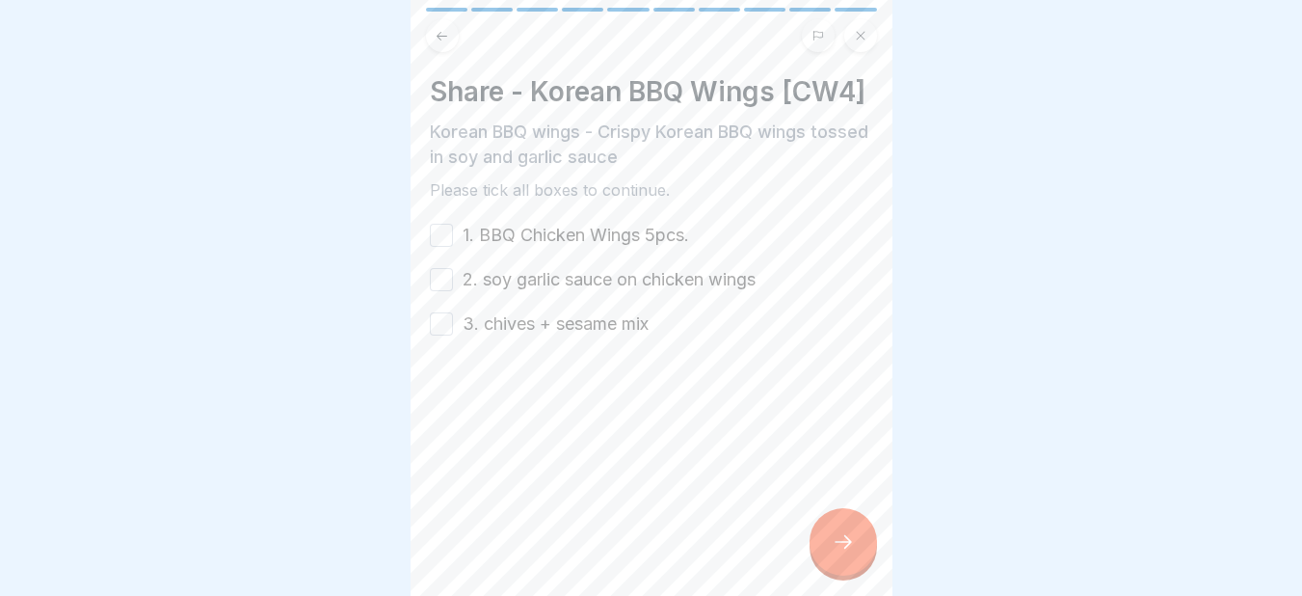
click at [449, 247] on button "1. BBQ Chicken Wings 5pcs." at bounding box center [441, 235] width 23 height 23
click at [437, 291] on button "2. soy garlic sauce on chicken wings" at bounding box center [441, 279] width 23 height 23
click at [438, 335] on button "3. chives + sesame mix" at bounding box center [441, 323] width 23 height 23
click at [844, 544] on div at bounding box center [842, 541] width 67 height 67
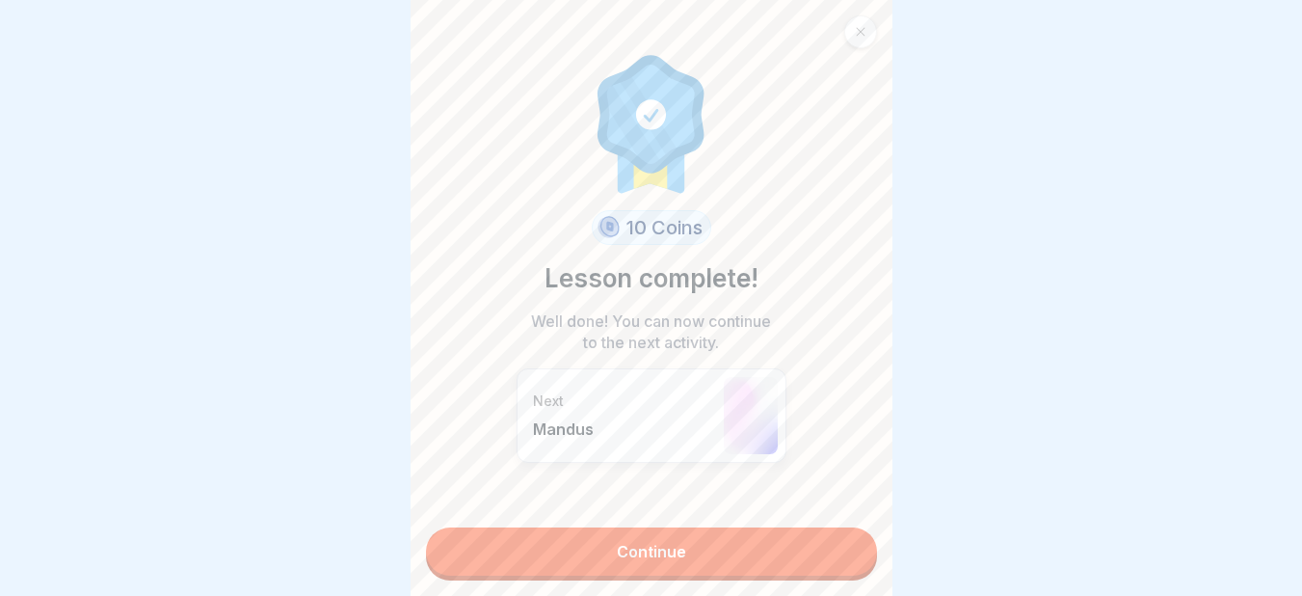
click at [724, 535] on link "Continue" at bounding box center [651, 551] width 451 height 48
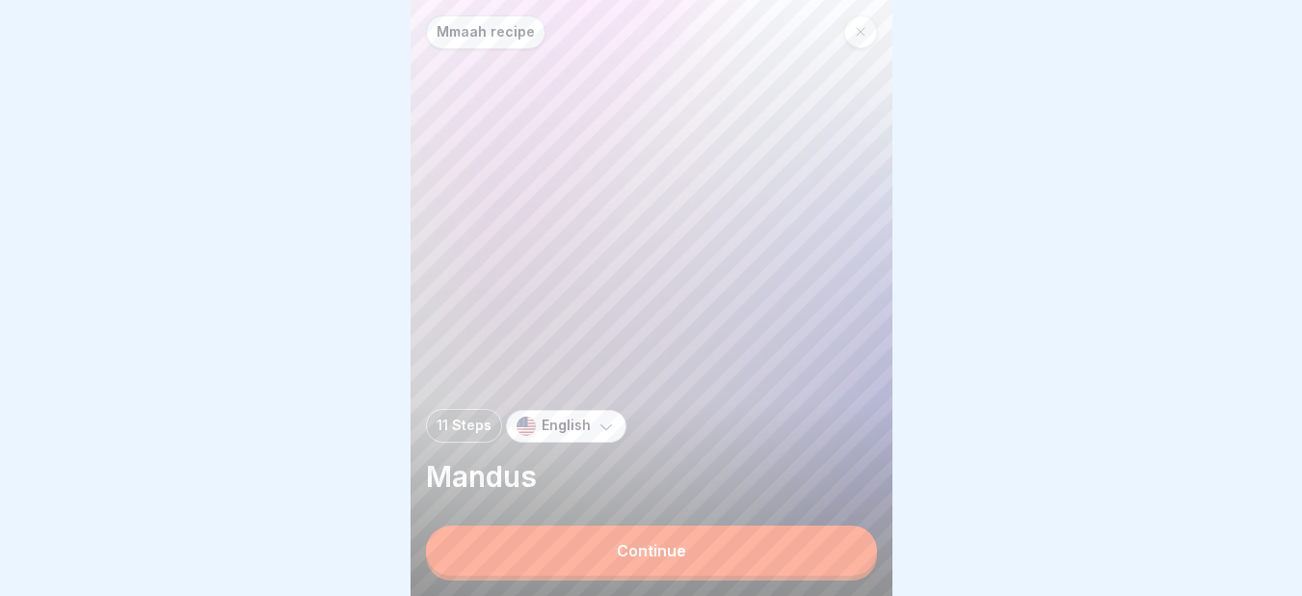
click at [674, 556] on button "Continue" at bounding box center [651, 550] width 451 height 50
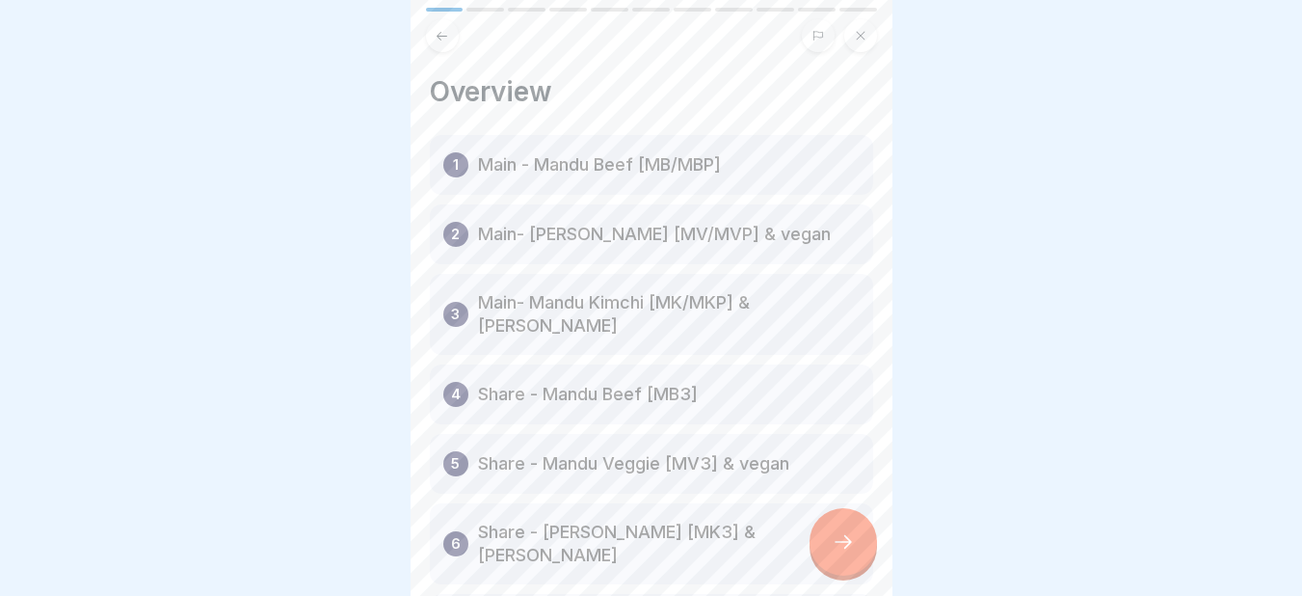
click at [839, 553] on icon at bounding box center [843, 541] width 23 height 23
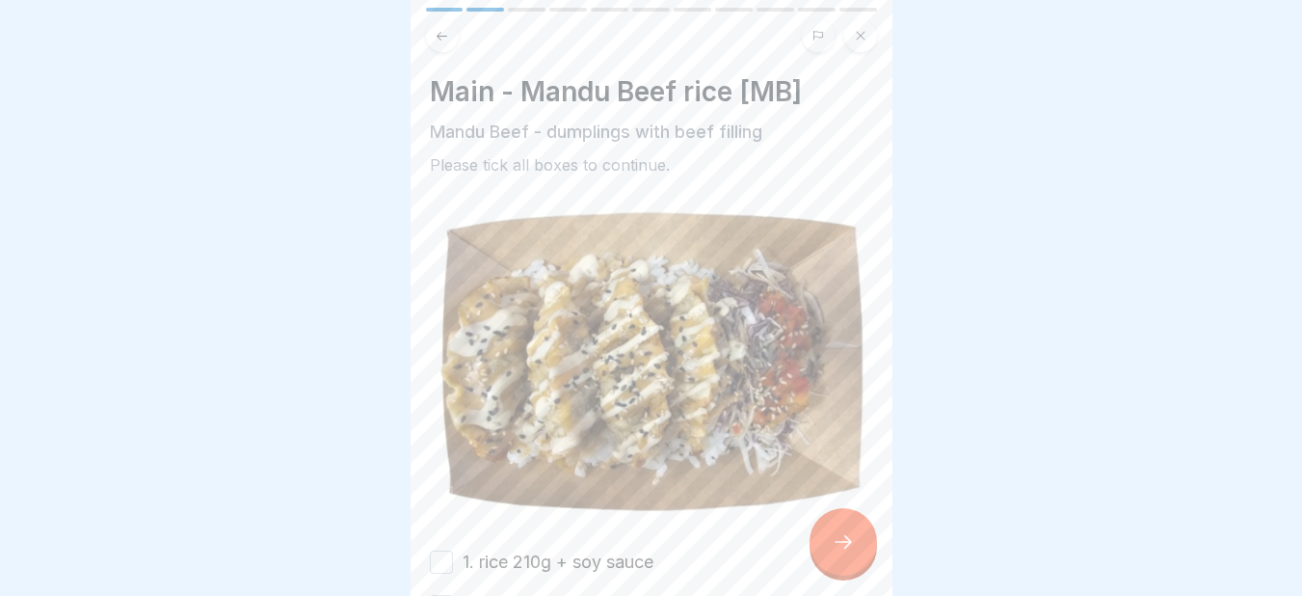
click at [839, 553] on icon at bounding box center [843, 541] width 23 height 23
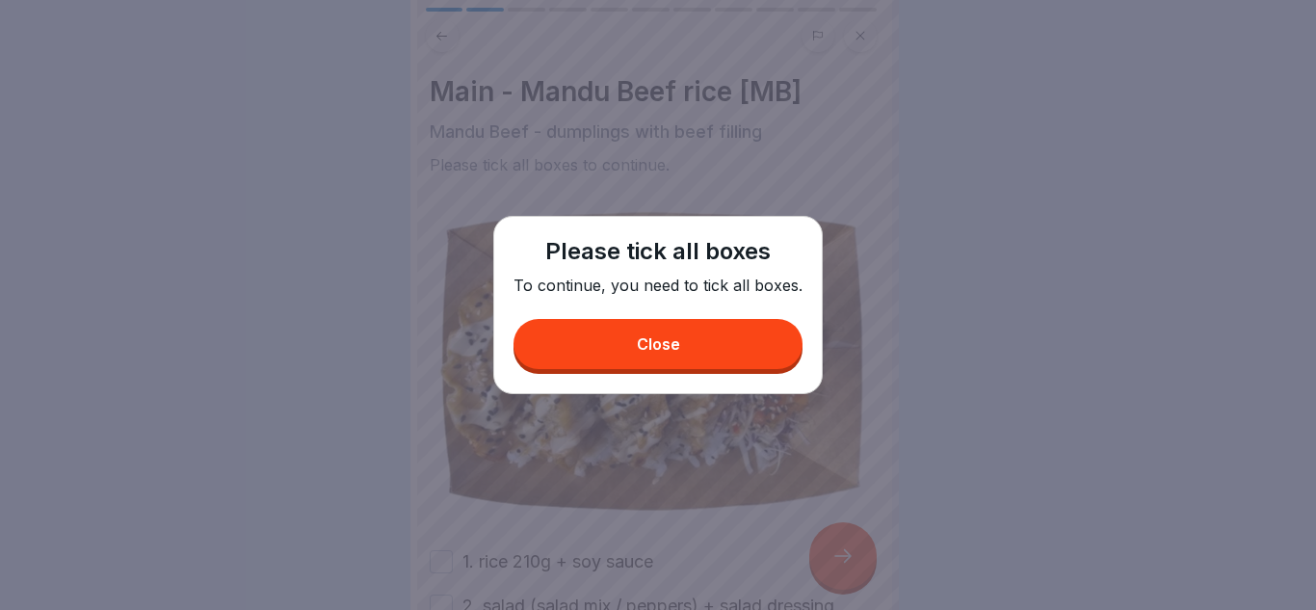
drag, startPoint x: 715, startPoint y: 334, endPoint x: 695, endPoint y: 340, distance: 21.0
click at [695, 340] on button "Close" at bounding box center [658, 344] width 289 height 50
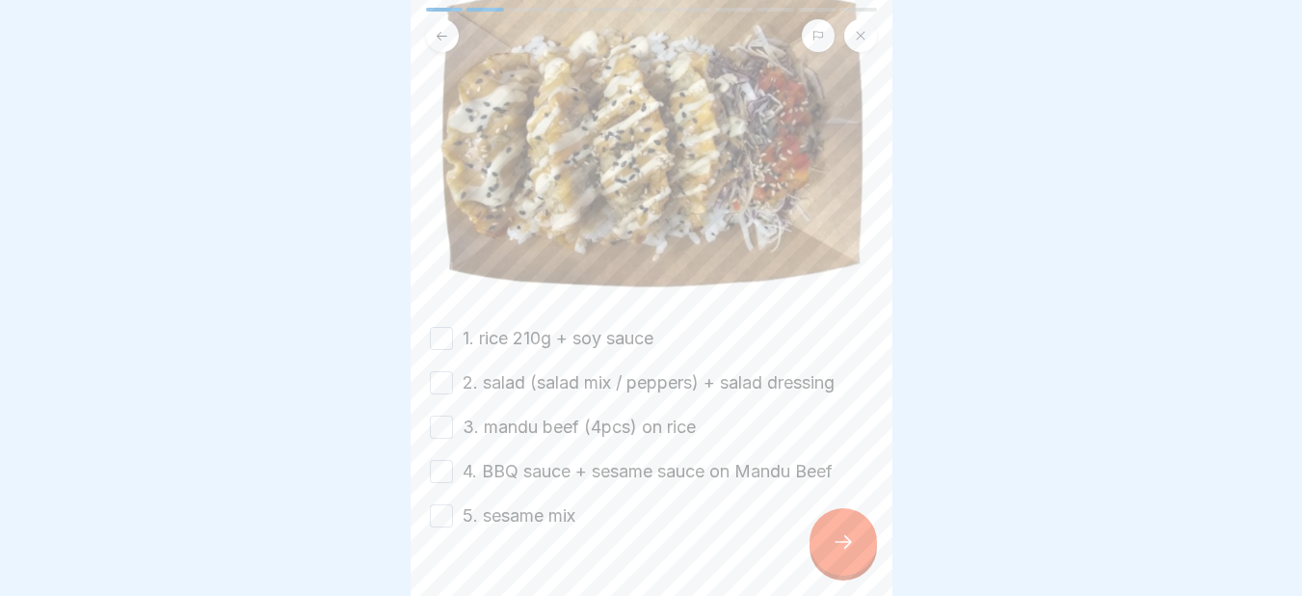
scroll to position [261, 0]
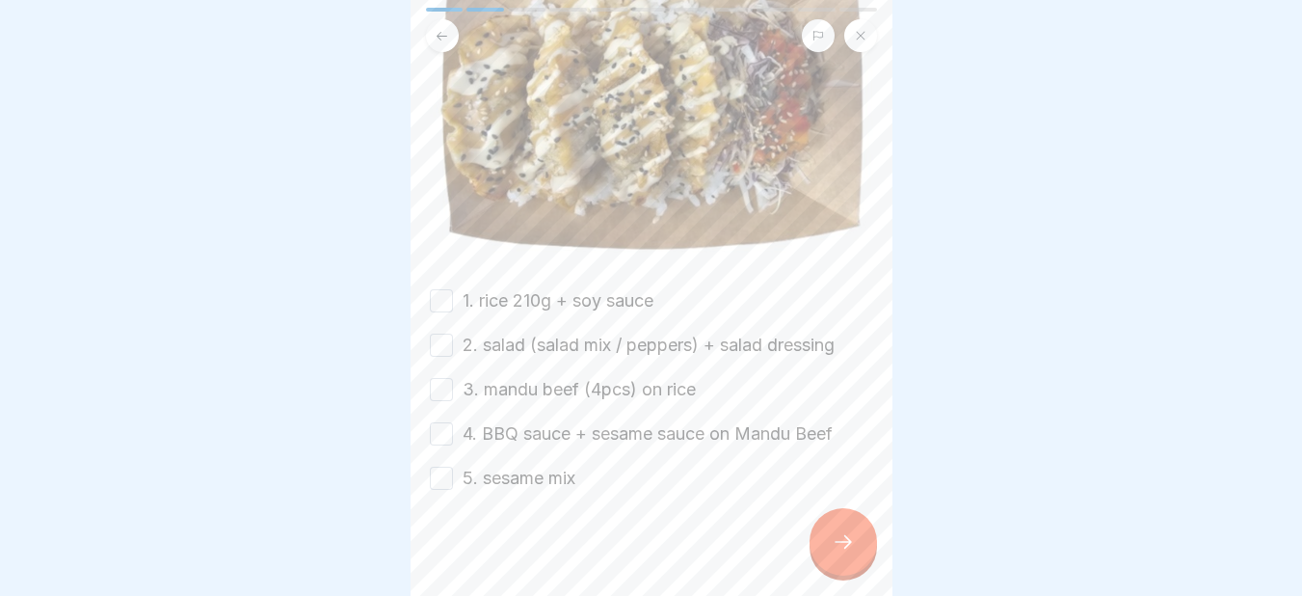
click at [440, 298] on button "1. rice 210g + soy sauce" at bounding box center [441, 300] width 23 height 23
click at [434, 338] on button "2. salad (salad mix / peppers) + salad dressing" at bounding box center [441, 344] width 23 height 23
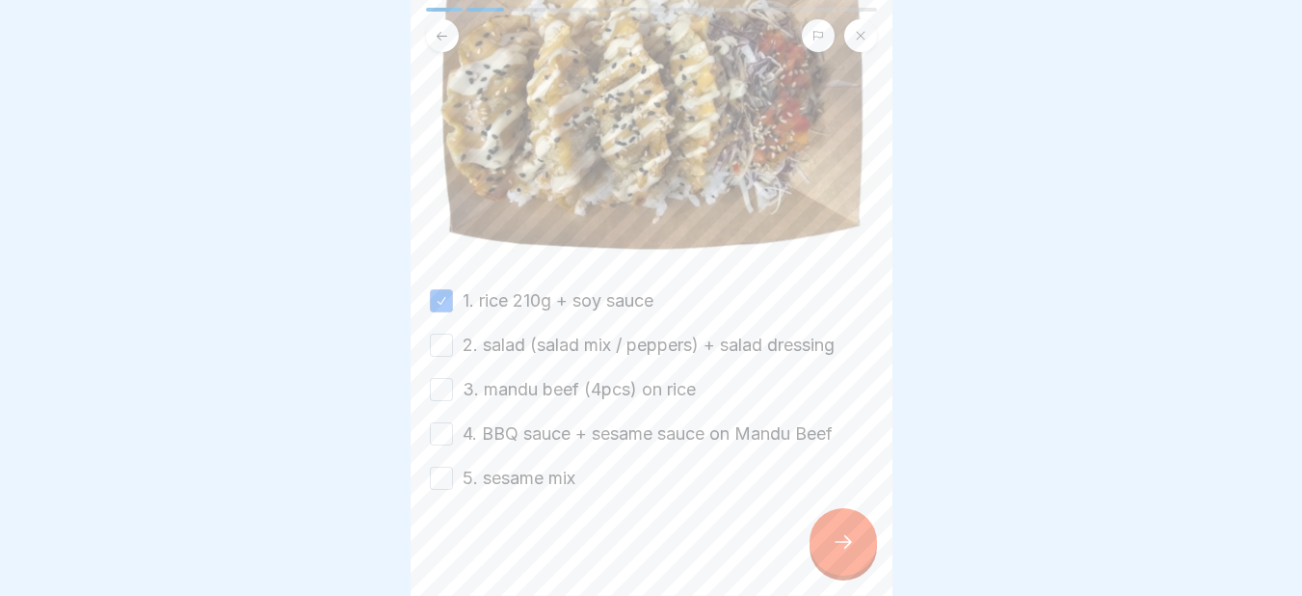
click at [437, 333] on button "2. salad (salad mix / peppers) + salad dressing" at bounding box center [441, 344] width 23 height 23
click at [441, 383] on button "3. mandu beef (4pcs) on rice" at bounding box center [441, 389] width 23 height 23
click at [440, 422] on button "4. BBQ sauce + sesame sauce on Mandu Beef" at bounding box center [441, 433] width 23 height 23
click at [440, 466] on button "5. sesame mix" at bounding box center [441, 477] width 23 height 23
click at [845, 550] on icon at bounding box center [843, 541] width 23 height 23
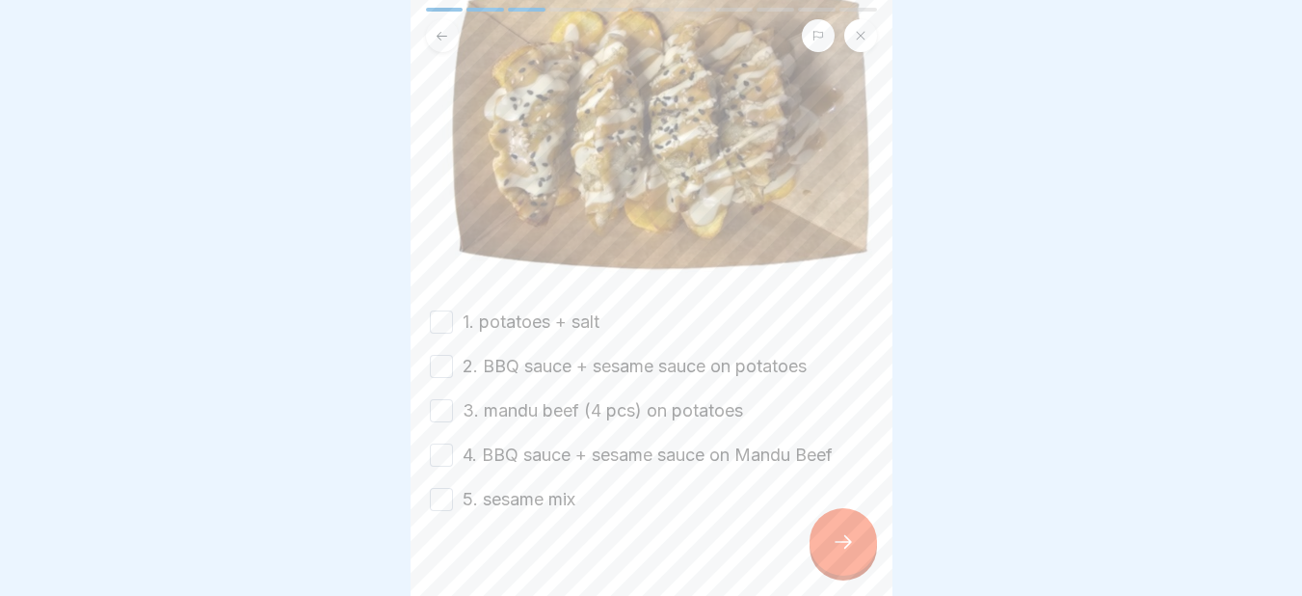
scroll to position [294, 0]
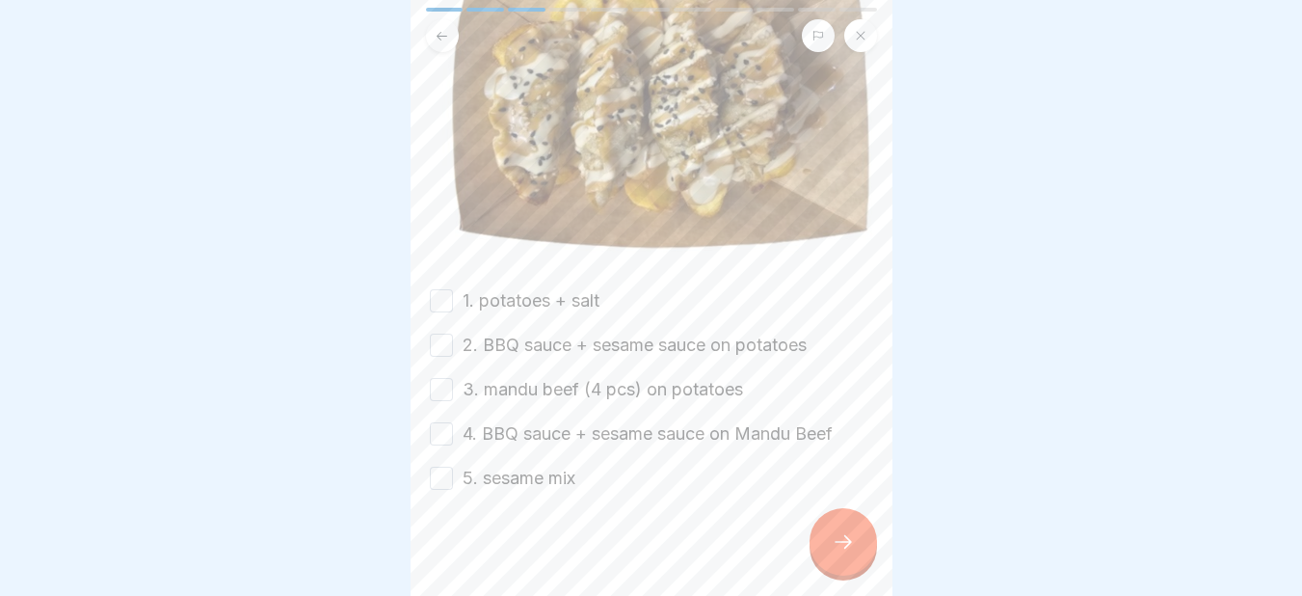
click at [439, 290] on button "1. potatoes + salt" at bounding box center [441, 300] width 23 height 23
click at [441, 333] on button "2. BBQ sauce + sesame sauce on potatoes" at bounding box center [441, 344] width 23 height 23
click at [441, 384] on button "3. mandu beef (4 pcs) on potatoes" at bounding box center [441, 389] width 23 height 23
click at [441, 424] on button "4. BBQ sauce + sesame sauce on Mandu Beef" at bounding box center [441, 433] width 23 height 23
click at [443, 470] on button "5. sesame mix" at bounding box center [441, 477] width 23 height 23
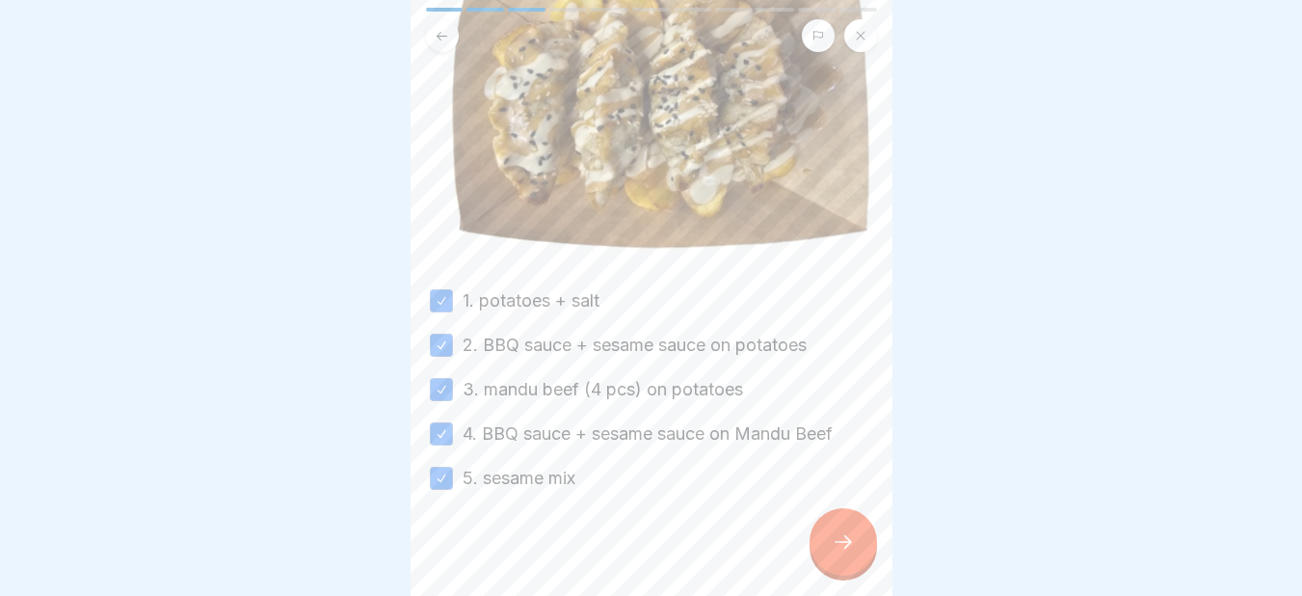
click at [836, 553] on icon at bounding box center [843, 541] width 23 height 23
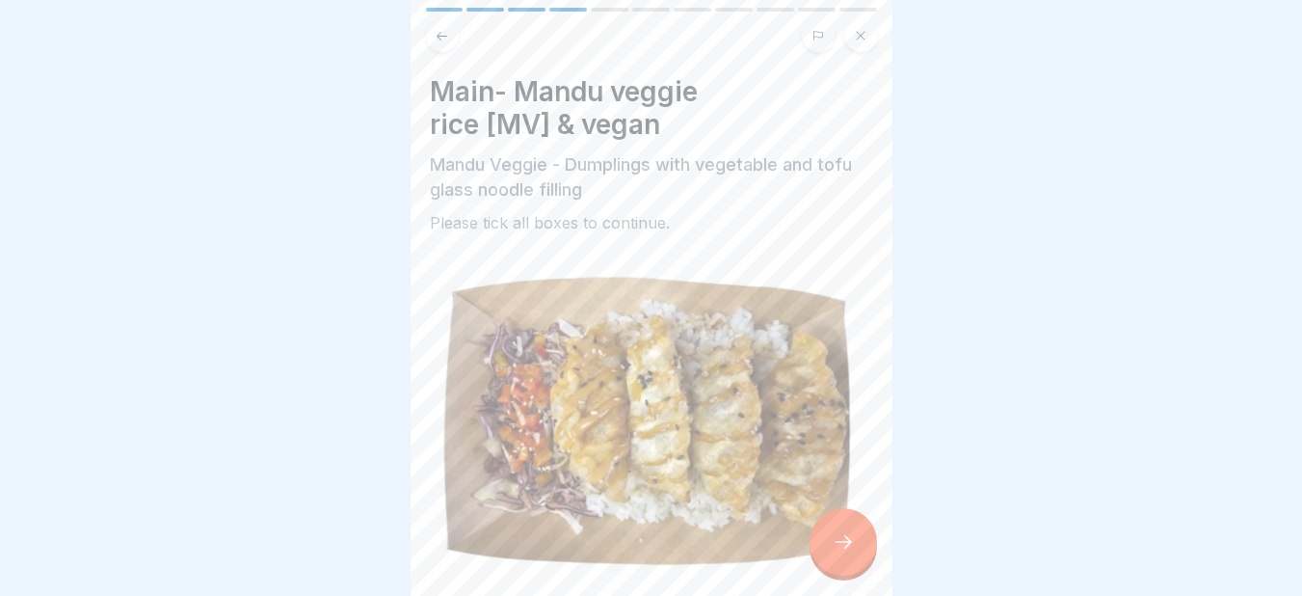
scroll to position [344, 0]
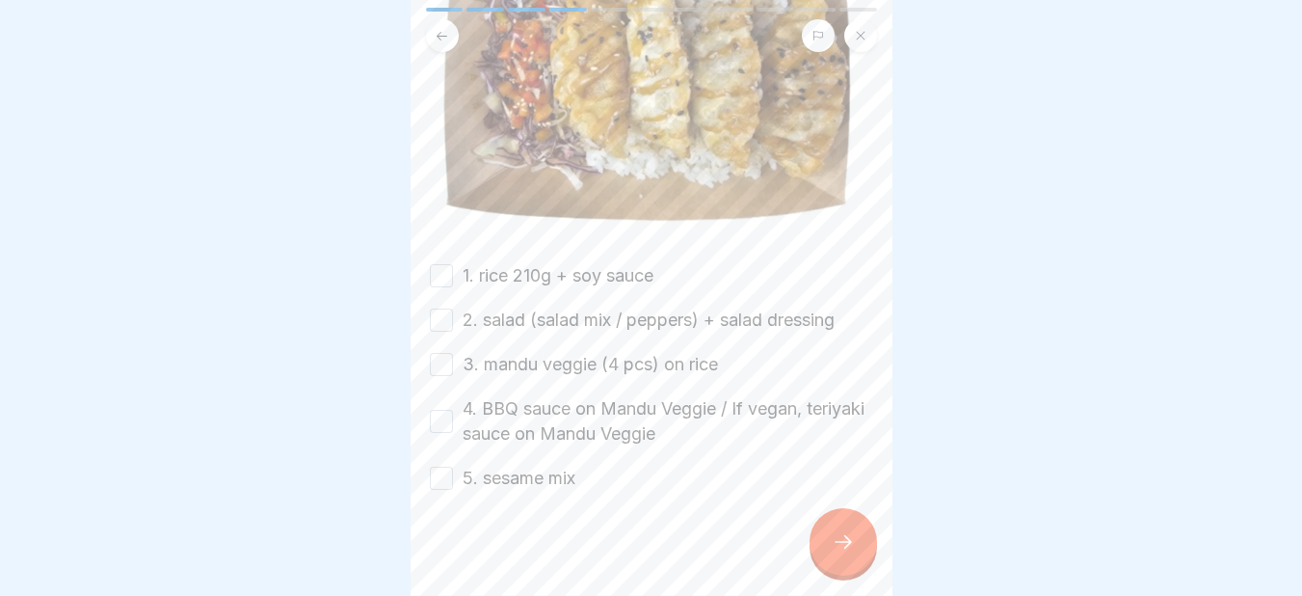
click at [435, 270] on button "1. rice 210g + soy sauce" at bounding box center [441, 275] width 23 height 23
click at [444, 308] on button "2. salad (salad mix / peppers) + salad dressing" at bounding box center [441, 319] width 23 height 23
click at [438, 355] on button "3. mandu veggie (4 pcs) on rice" at bounding box center [441, 364] width 23 height 23
click at [438, 414] on button "4. BBQ sauce on Mandu Veggie / If vegan, teriyaki sauce on Mandu Veggie" at bounding box center [441, 421] width 23 height 23
click at [444, 466] on button "5. sesame mix" at bounding box center [441, 477] width 23 height 23
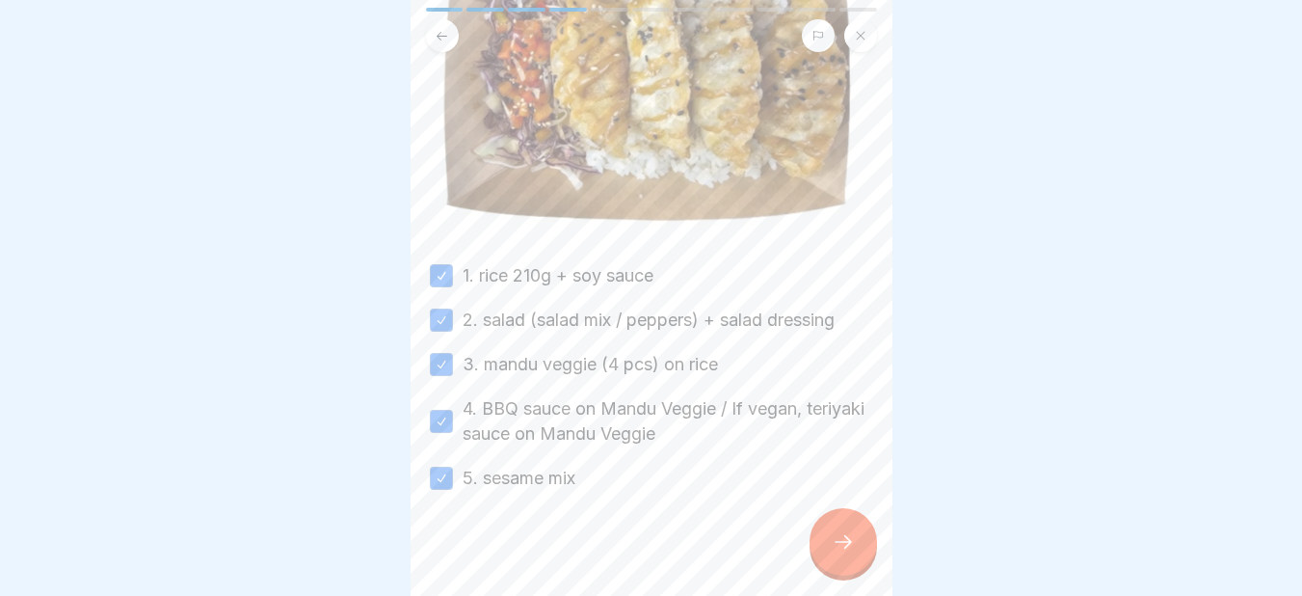
click at [827, 556] on div at bounding box center [842, 541] width 67 height 67
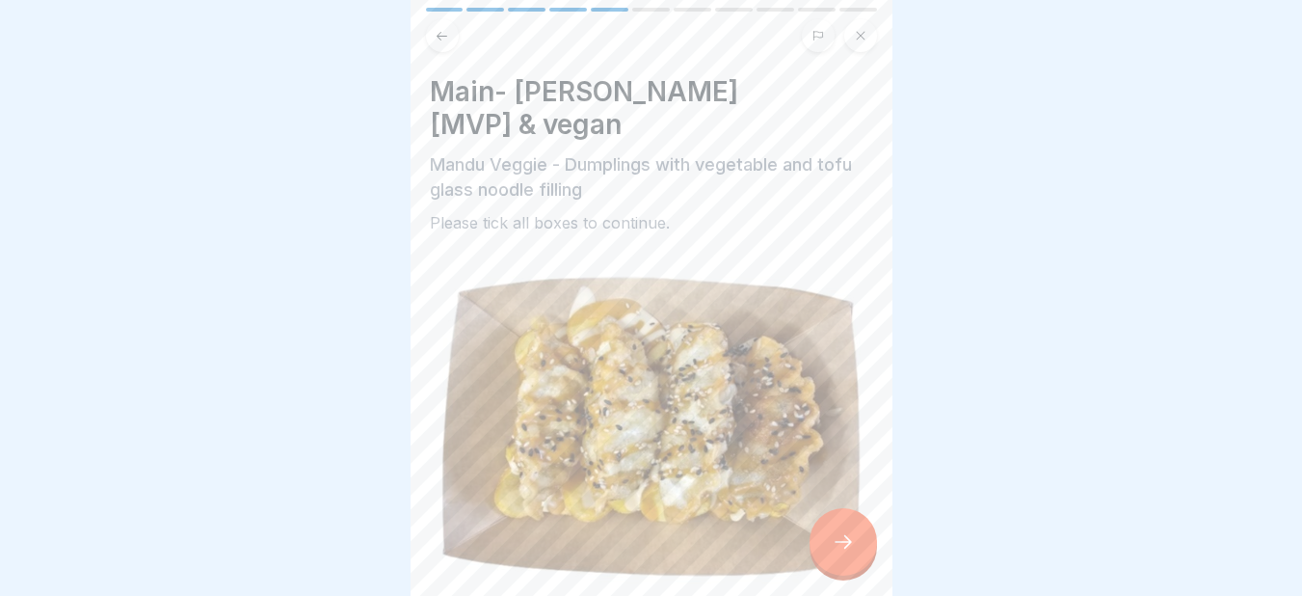
scroll to position [369, 0]
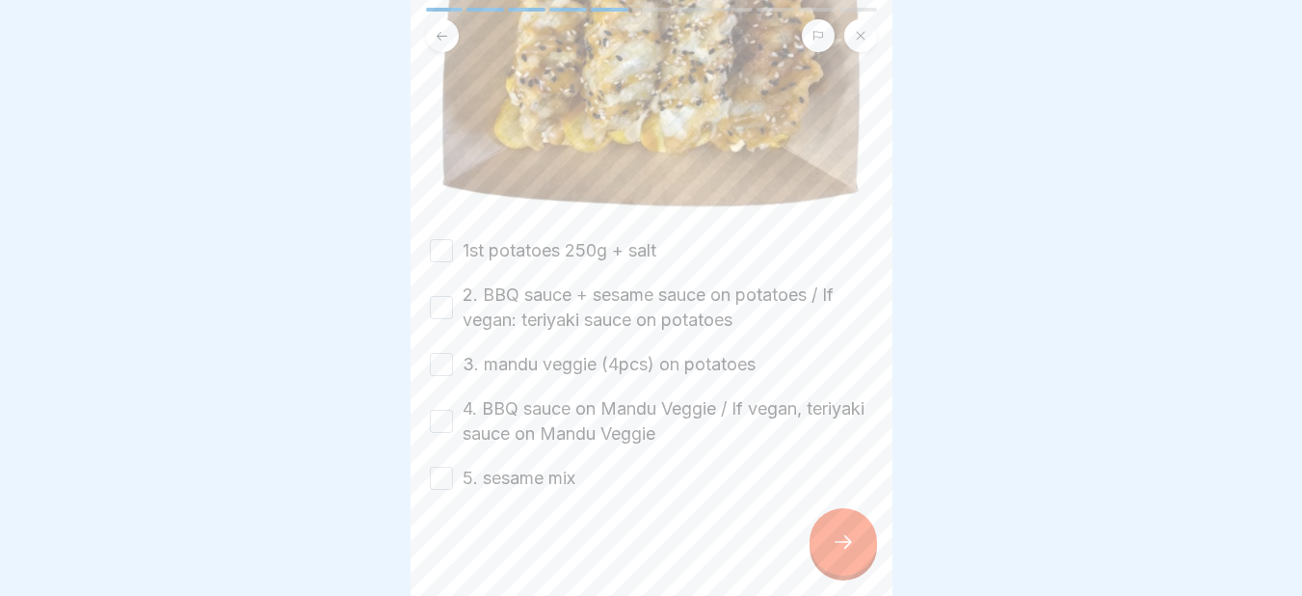
click at [442, 252] on div "1st potatoes 250g + salt" at bounding box center [543, 250] width 226 height 25
click at [439, 239] on button "1st potatoes 250g + salt" at bounding box center [441, 250] width 23 height 23
click at [434, 297] on button "2. BBQ sauce + sesame sauce on potatoes / If vegan: teriyaki sauce on potatoes" at bounding box center [441, 307] width 23 height 23
click at [444, 353] on button "3. mandu veggie (4pcs) on potatoes" at bounding box center [441, 364] width 23 height 23
click at [437, 416] on button "4. BBQ sauce on Mandu Veggie / If vegan, teriyaki sauce on Mandu Veggie" at bounding box center [441, 421] width 23 height 23
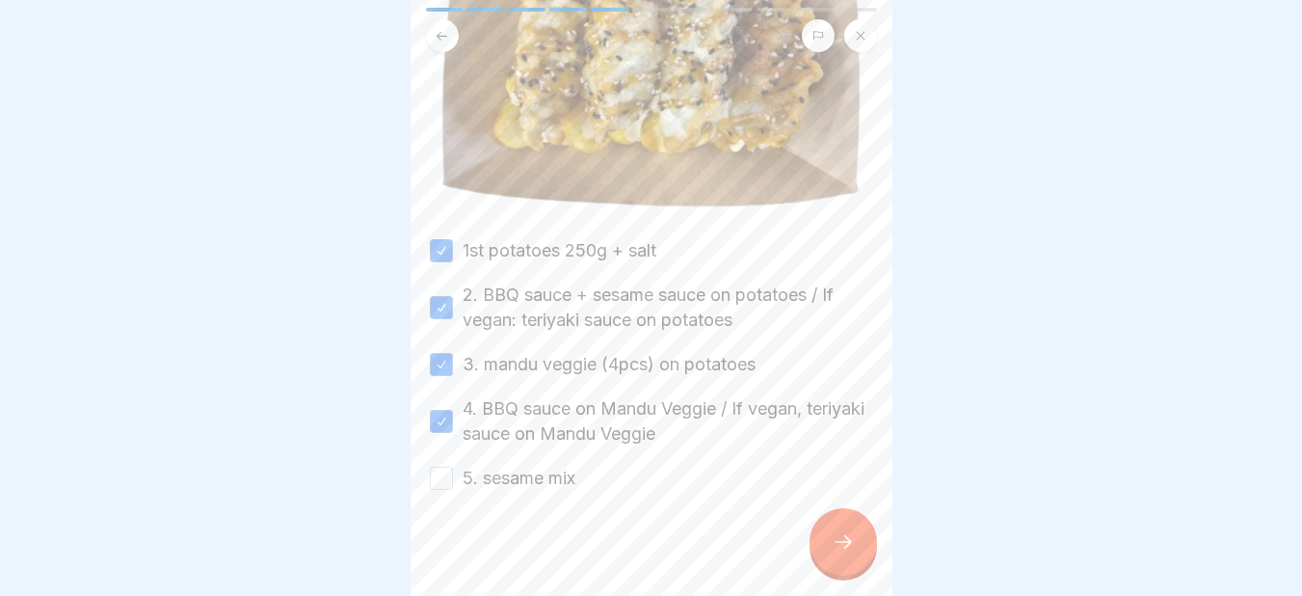
click at [438, 466] on button "5. sesame mix" at bounding box center [441, 477] width 23 height 23
click at [839, 550] on icon at bounding box center [843, 541] width 23 height 23
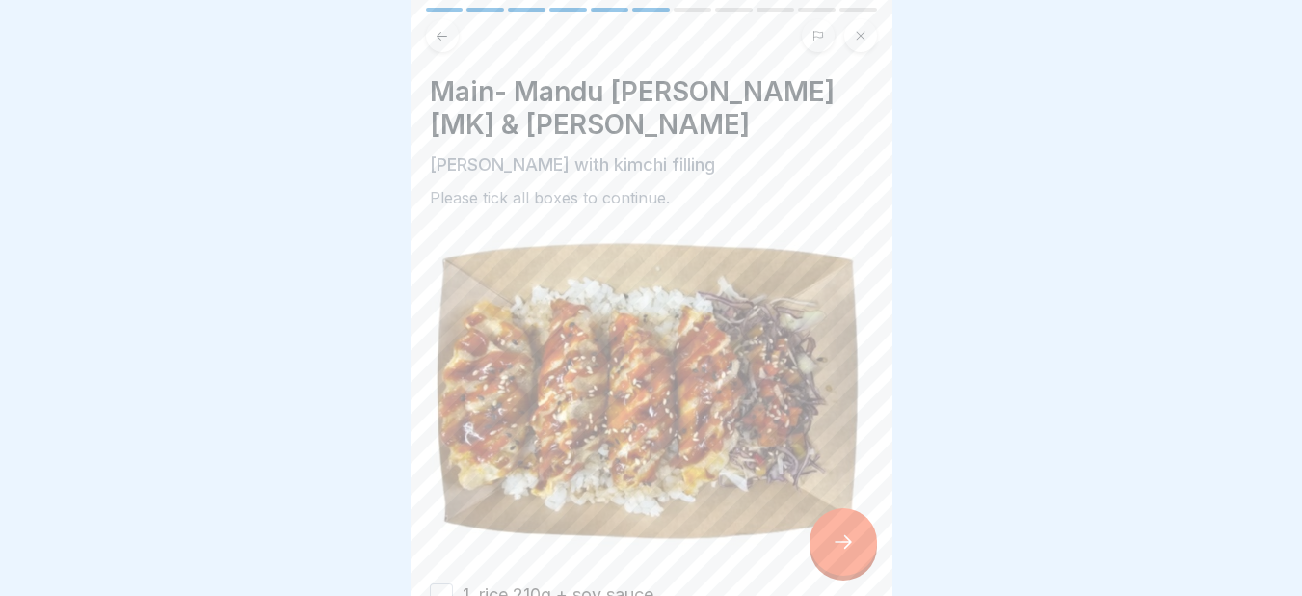
scroll to position [319, 0]
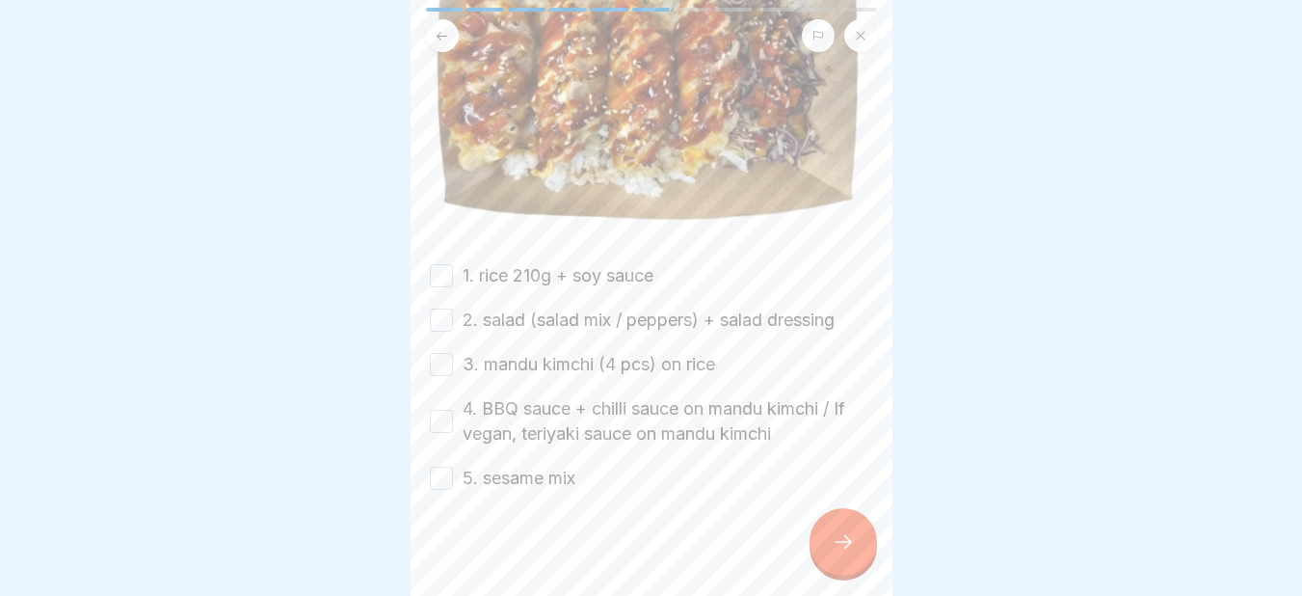
click at [444, 266] on button "1. rice 210g + soy sauce" at bounding box center [441, 275] width 23 height 23
click at [442, 308] on button "2. salad (salad mix / peppers) + salad dressing" at bounding box center [441, 319] width 23 height 23
click at [441, 353] on button "3. mandu kimchi (4 pcs) on rice" at bounding box center [441, 364] width 23 height 23
click at [441, 416] on button "4. BBQ sauce + chilli sauce on mandu kimchi / If vegan, teriyaki sauce on mandu…" at bounding box center [441, 421] width 23 height 23
click at [437, 466] on button "5. sesame mix" at bounding box center [441, 477] width 23 height 23
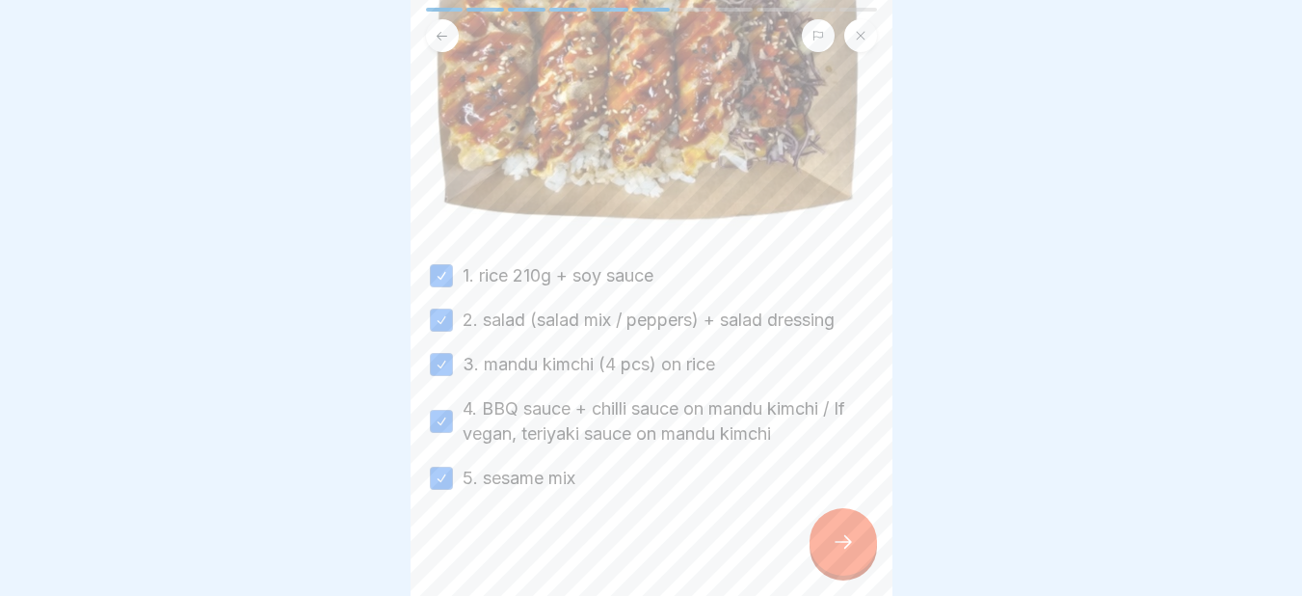
click at [842, 553] on icon at bounding box center [843, 541] width 23 height 23
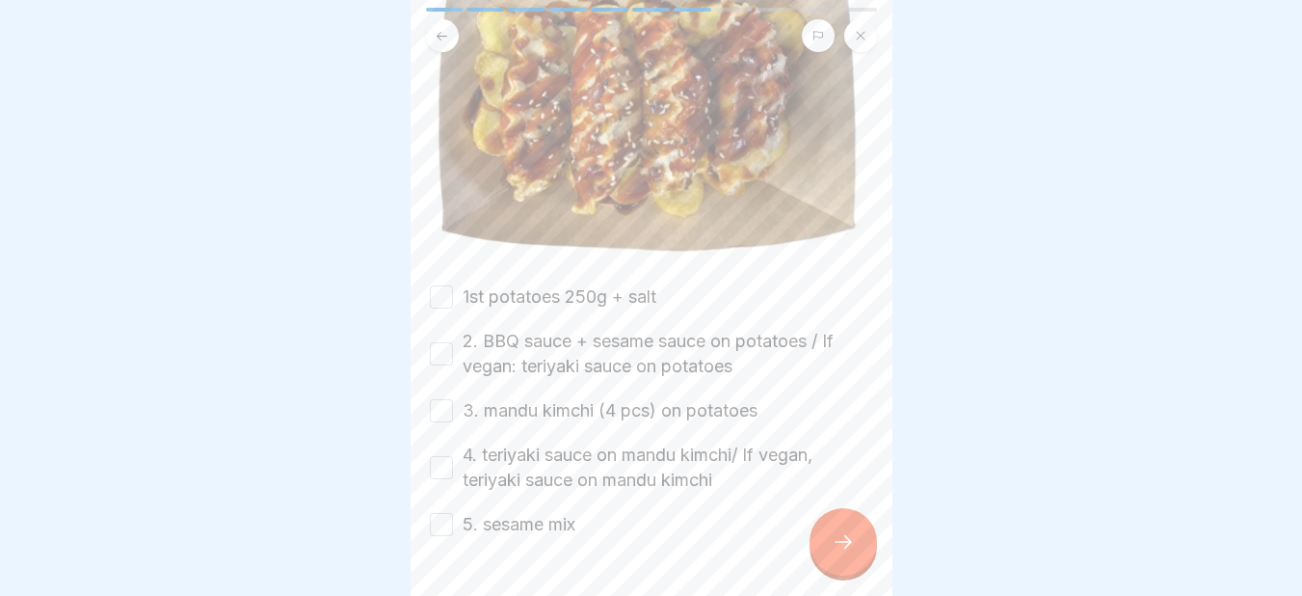
scroll to position [344, 0]
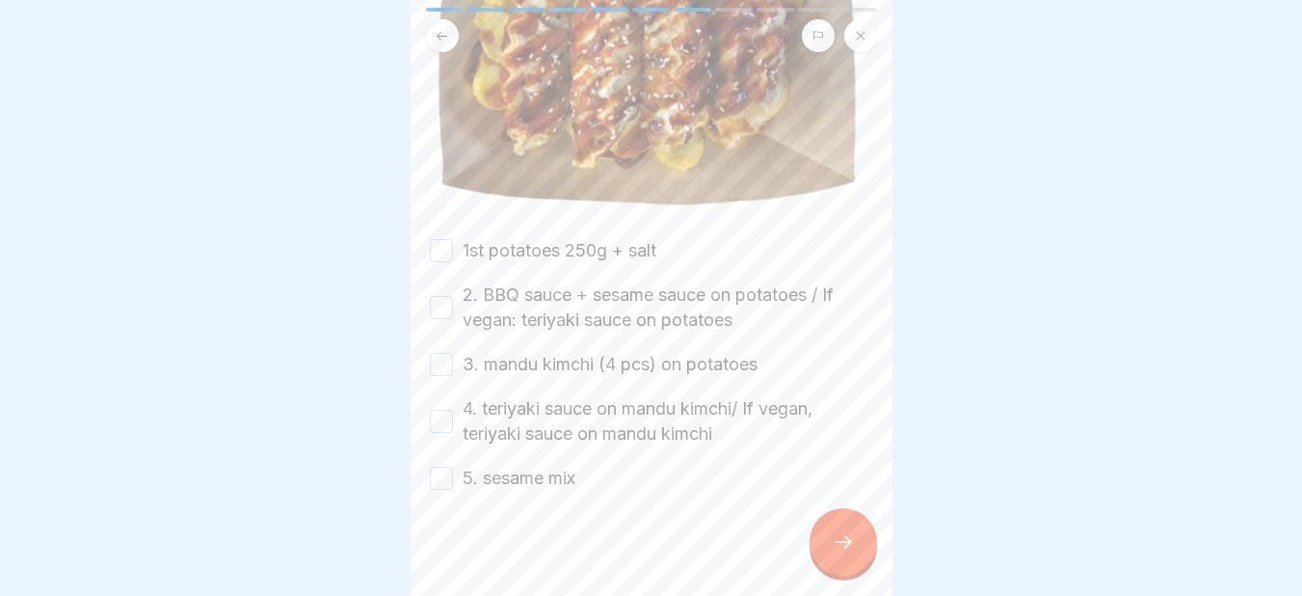
drag, startPoint x: 446, startPoint y: 241, endPoint x: 717, endPoint y: 244, distance: 270.8
click at [717, 244] on div "1st potatoes 250g + salt 2. BBQ sauce + sesame sauce on potatoes / If vegan: te…" at bounding box center [651, 364] width 443 height 252
click at [442, 239] on button "1st potatoes 250g + salt" at bounding box center [441, 250] width 23 height 23
click at [444, 296] on button "2. BBQ sauce + sesame sauce on potatoes / If vegan: teriyaki sauce on potatoes" at bounding box center [441, 307] width 23 height 23
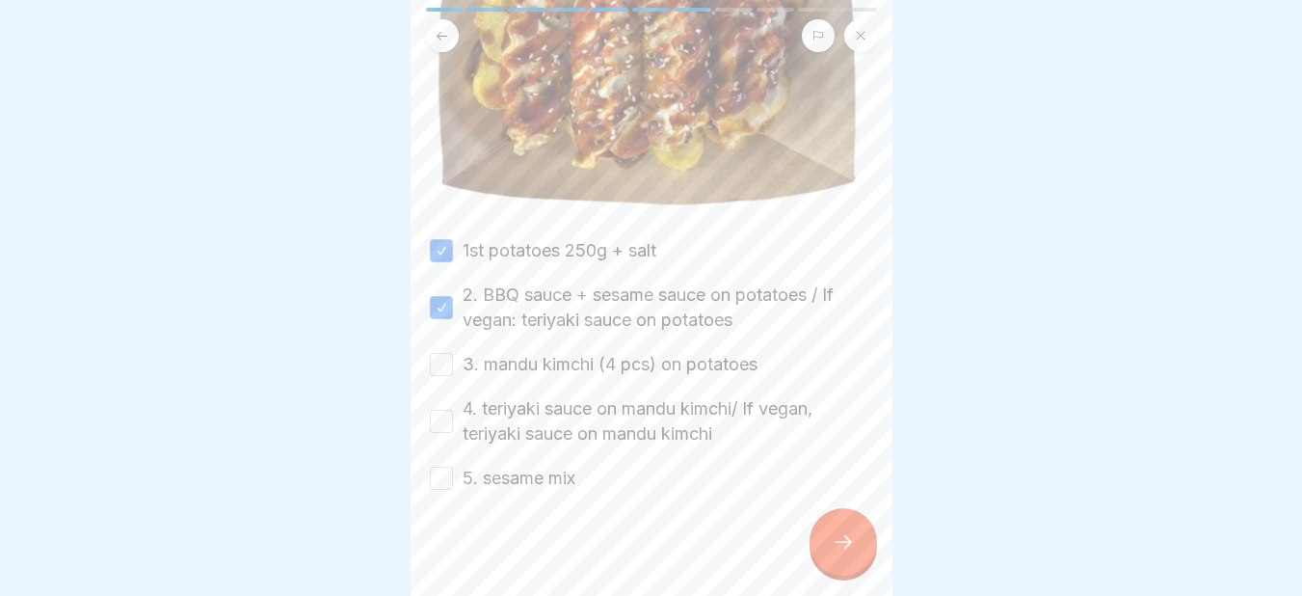
click at [440, 353] on button "3. mandu kimchi (4 pcs) on potatoes" at bounding box center [441, 364] width 23 height 23
click at [440, 411] on button "4. teriyaki sauce on mandu kimchi/ If vegan, teriyaki sauce on mandu kimchi" at bounding box center [441, 421] width 23 height 23
click at [447, 467] on button "5. sesame mix" at bounding box center [441, 477] width 23 height 23
click at [833, 549] on icon at bounding box center [843, 541] width 23 height 23
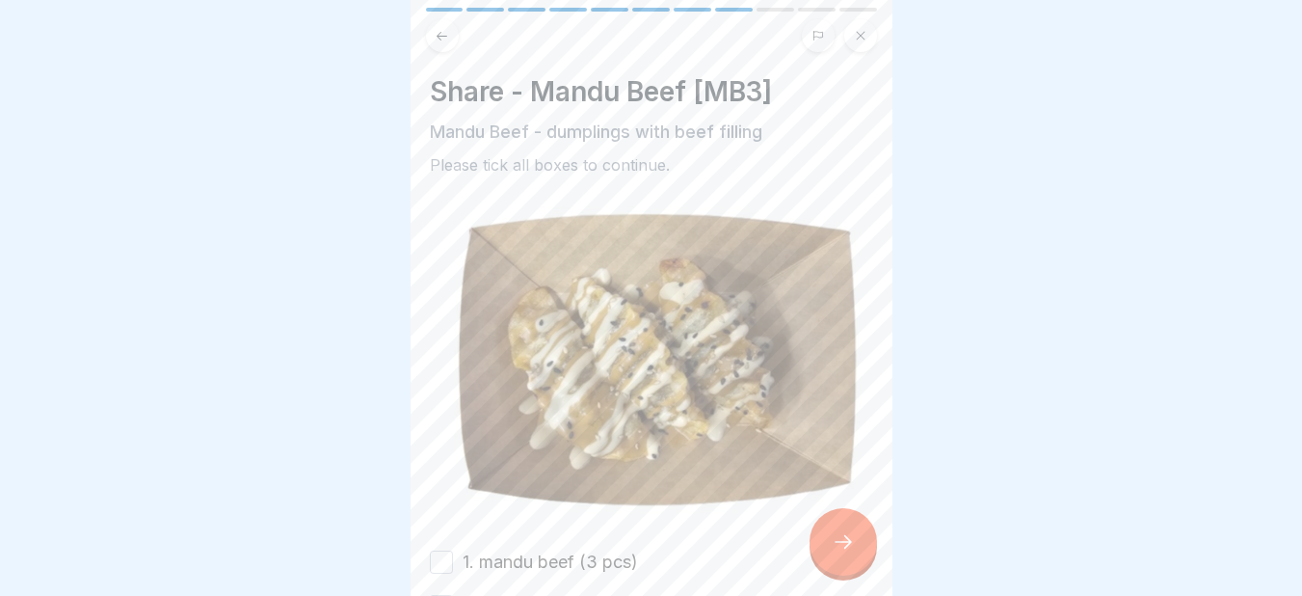
scroll to position [172, 0]
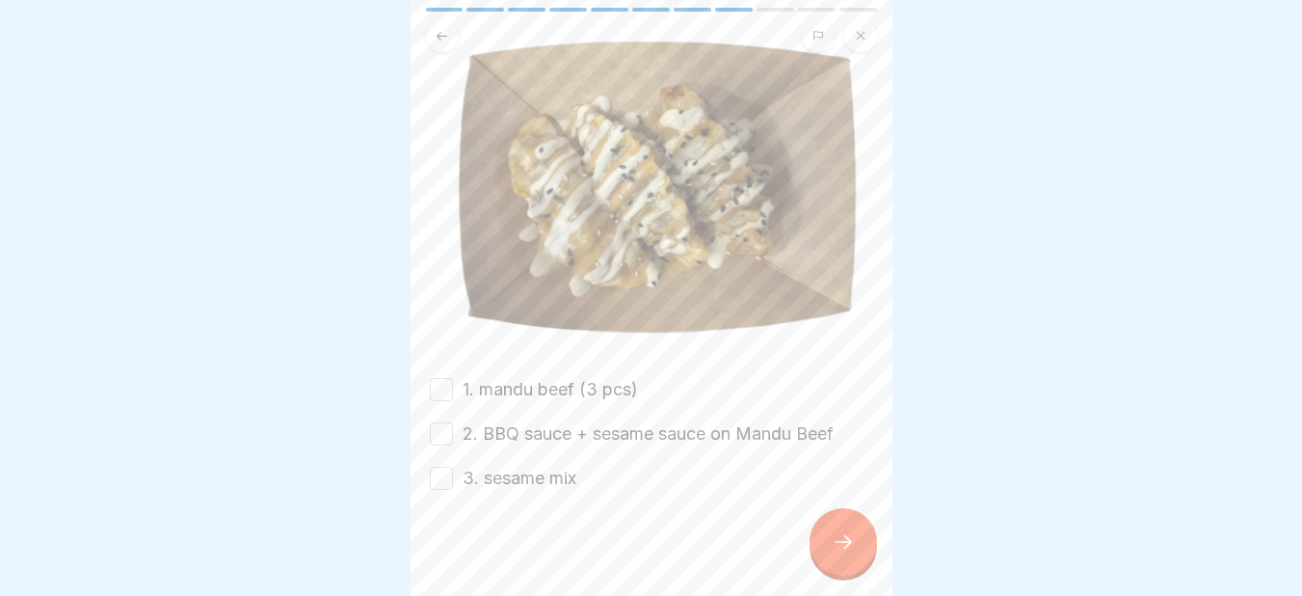
click at [443, 384] on button "1. mandu beef (3 pcs)" at bounding box center [441, 389] width 23 height 23
drag, startPoint x: 443, startPoint y: 418, endPoint x: 437, endPoint y: 471, distance: 53.4
click at [437, 471] on div "1. mandu beef (3 pcs) 2. BBQ sauce + sesame sauce on Mandu Beef 3. sesame mix" at bounding box center [651, 434] width 443 height 114
click at [437, 471] on button "3. sesame mix" at bounding box center [441, 477] width 23 height 23
click at [437, 424] on button "2. BBQ sauce + sesame sauce on Mandu Beef" at bounding box center [441, 433] width 23 height 23
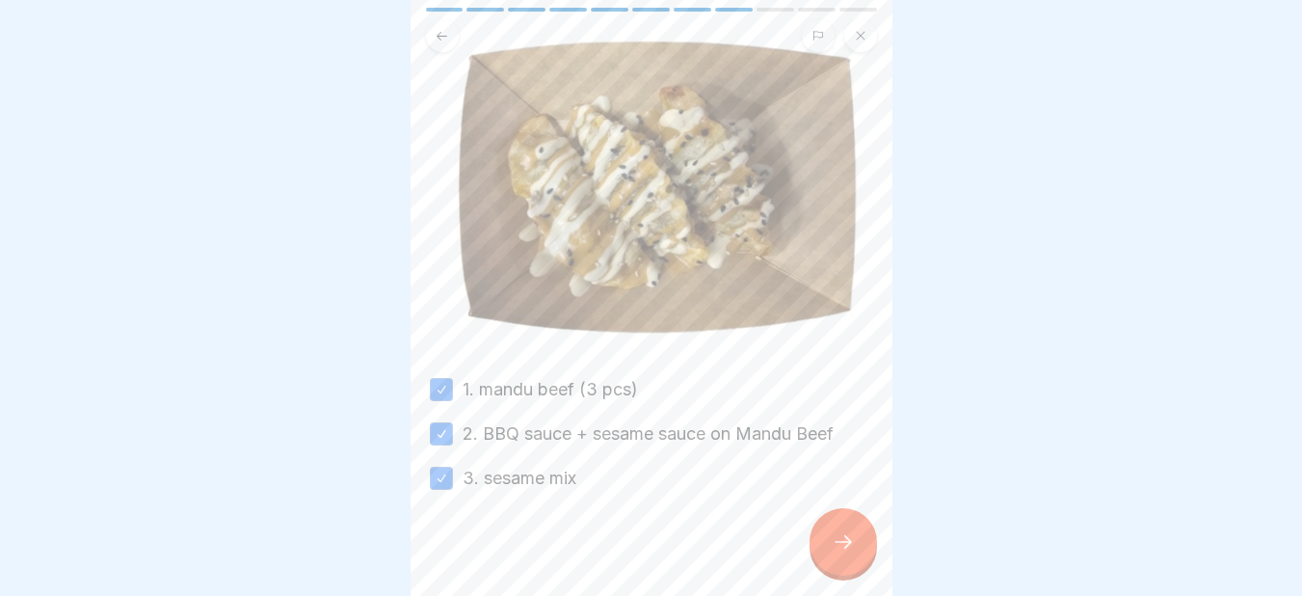
click at [843, 542] on div at bounding box center [842, 541] width 67 height 67
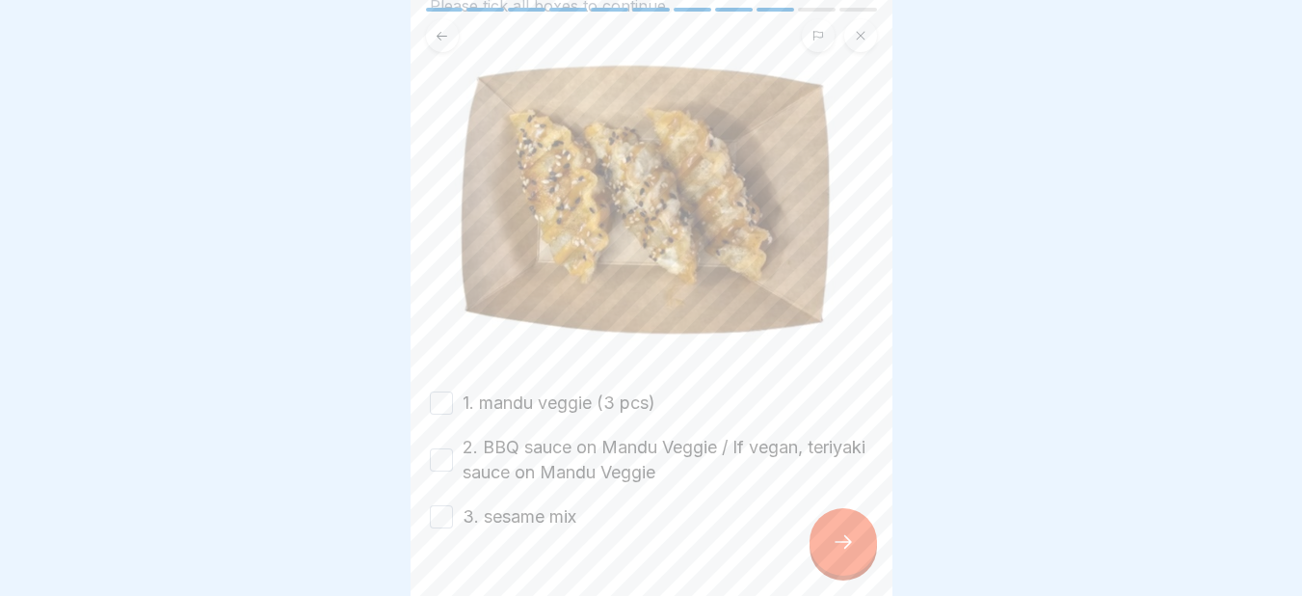
scroll to position [255, 0]
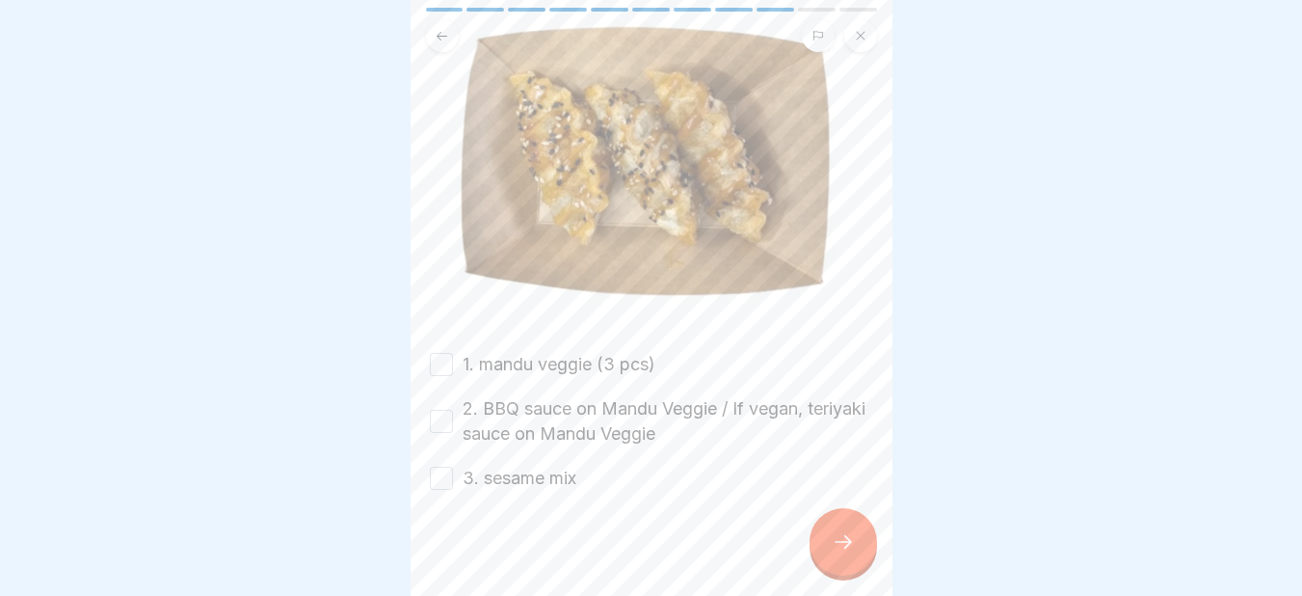
click at [441, 357] on button "1. mandu veggie (3 pcs)" at bounding box center [441, 364] width 23 height 23
click at [438, 410] on button "2. BBQ sauce on Mandu Veggie / If vegan, teriyaki sauce on Mandu Veggie" at bounding box center [441, 421] width 23 height 23
click at [441, 466] on button "3. sesame mix" at bounding box center [441, 477] width 23 height 23
click at [829, 548] on div at bounding box center [842, 541] width 67 height 67
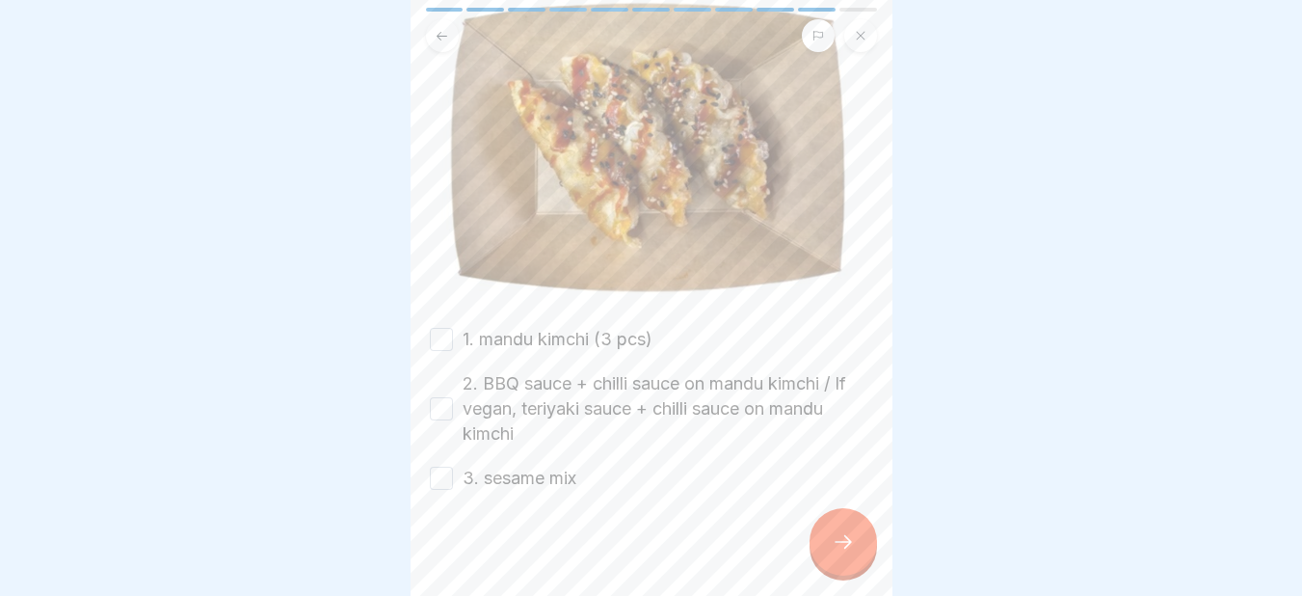
click at [443, 336] on button "1. mandu kimchi (3 pcs)" at bounding box center [441, 339] width 23 height 23
click at [436, 406] on button "2. BBQ sauce + chilli sauce on mandu kimchi / If vegan, teriyaki sauce + chilli…" at bounding box center [441, 408] width 23 height 23
click at [436, 470] on button "3. sesame mix" at bounding box center [441, 477] width 23 height 23
click at [840, 548] on icon at bounding box center [843, 541] width 23 height 23
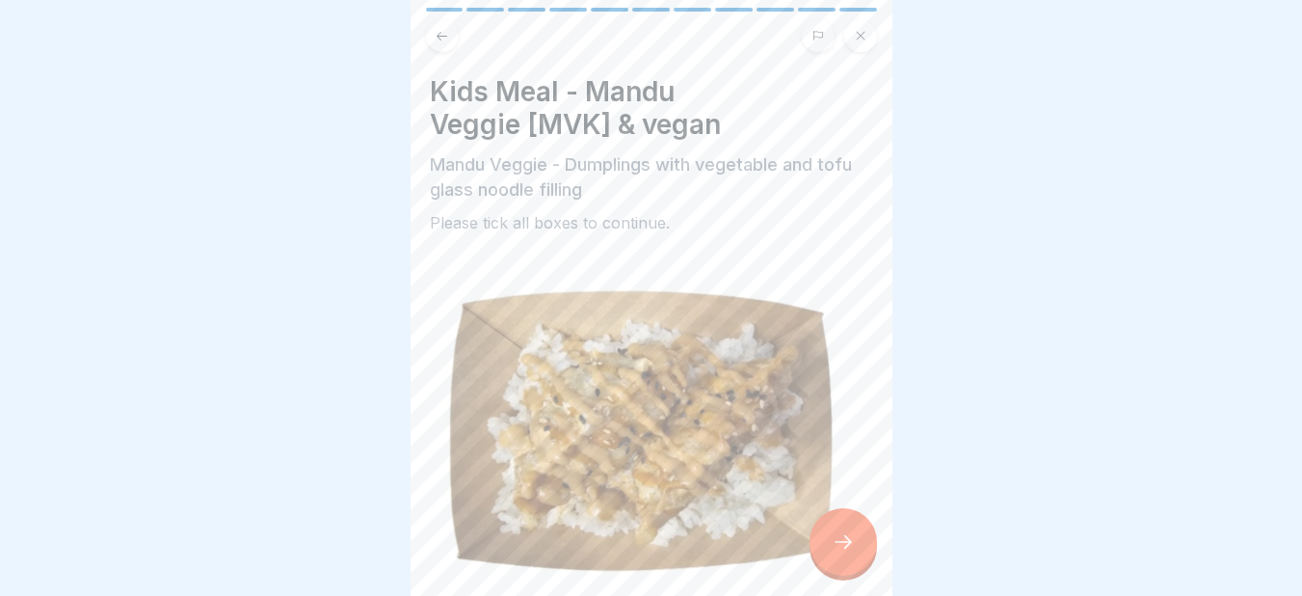
scroll to position [300, 0]
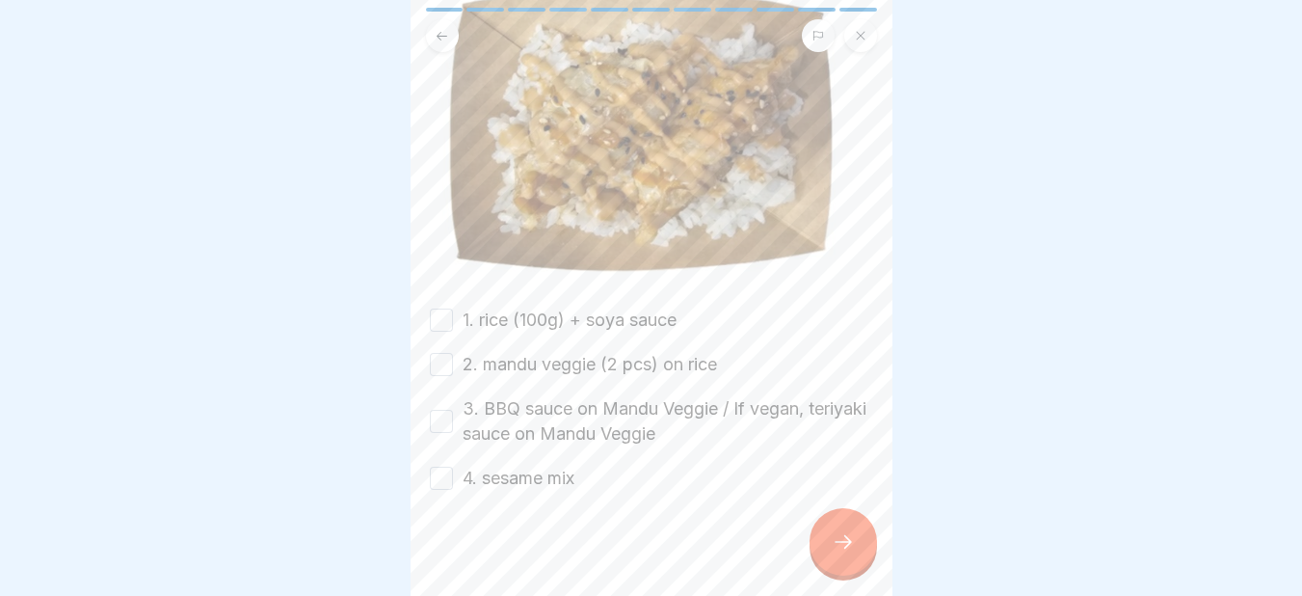
click at [453, 308] on div "1. rice (100g) + soya sauce" at bounding box center [553, 319] width 247 height 25
click at [438, 314] on button "1. rice (100g) + soya sauce" at bounding box center [441, 319] width 23 height 23
click at [439, 353] on button "2. mandu veggie (2 pcs) on rice" at bounding box center [441, 364] width 23 height 23
click at [439, 413] on button "3. BBQ sauce on Mandu Veggie / If vegan, teriyaki sauce on Mandu Veggie" at bounding box center [441, 421] width 23 height 23
click at [438, 466] on button "4. sesame mix" at bounding box center [441, 477] width 23 height 23
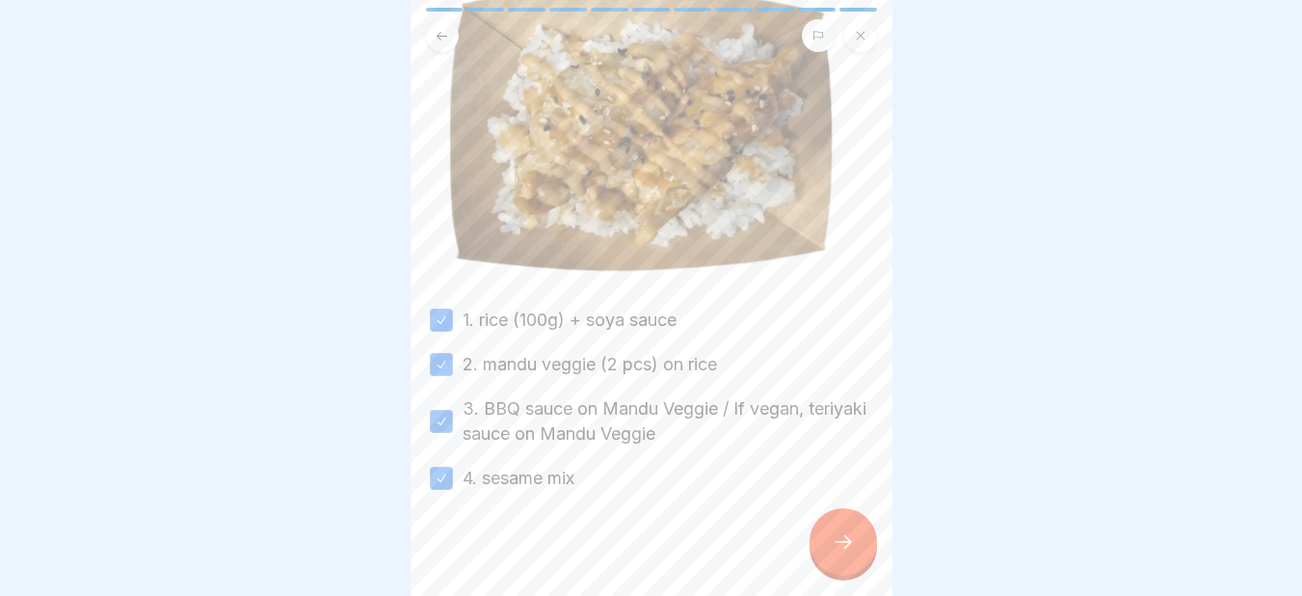
click at [834, 553] on icon at bounding box center [843, 541] width 23 height 23
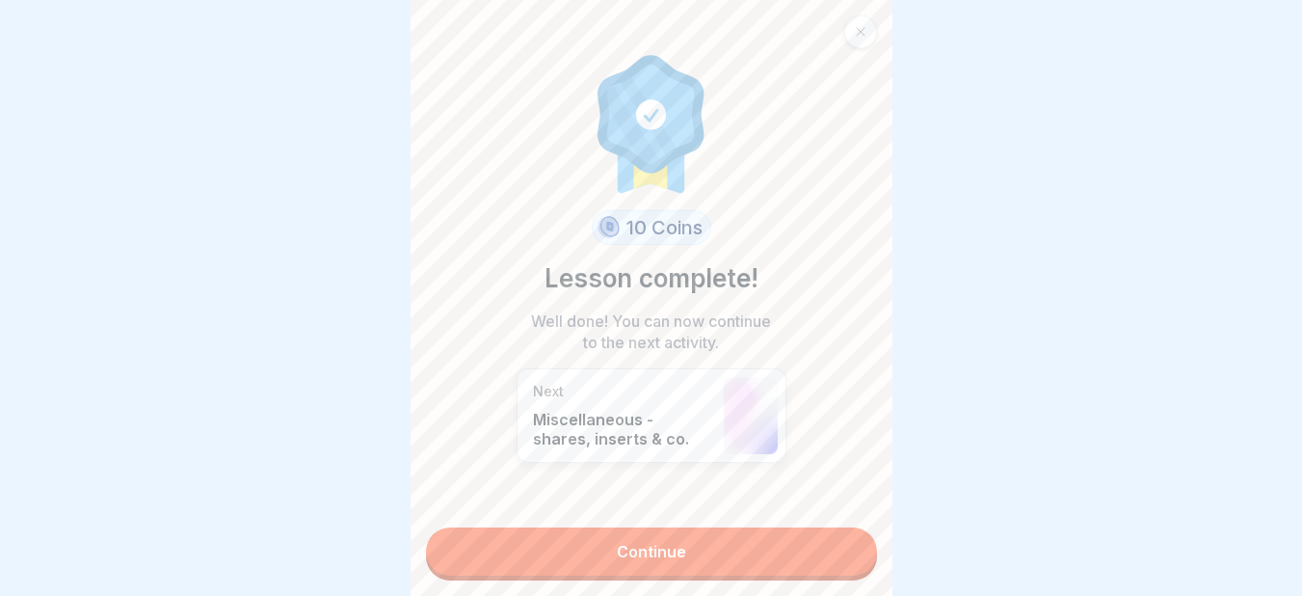
click at [647, 557] on link "Continue" at bounding box center [651, 551] width 451 height 48
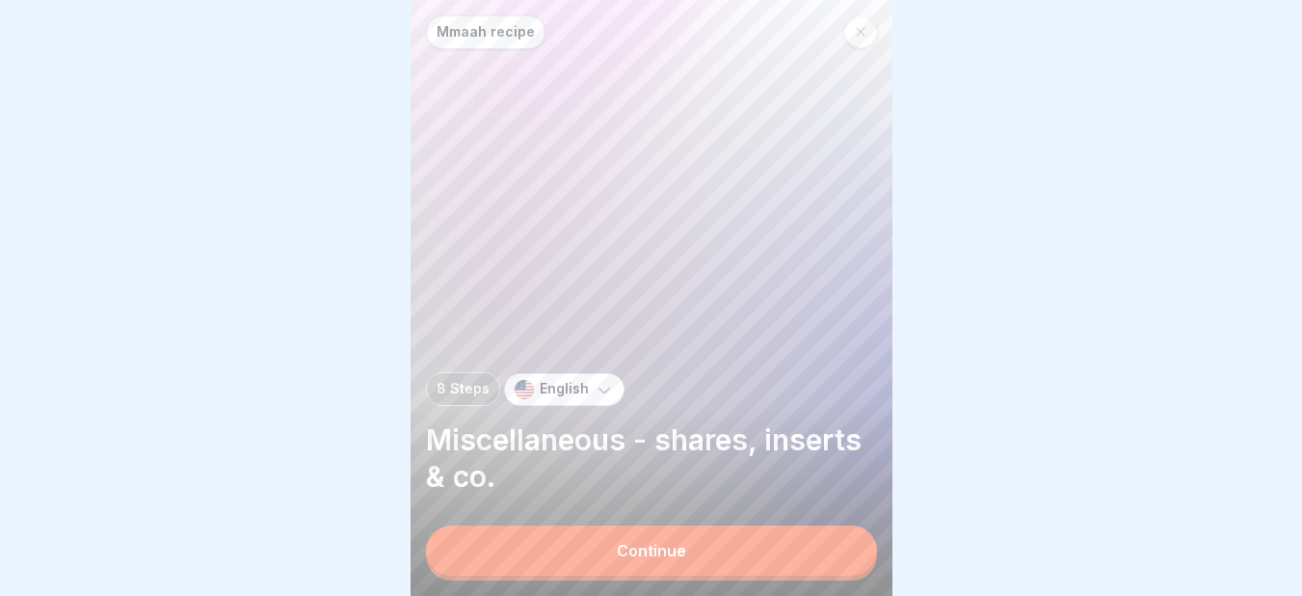
click at [647, 557] on button "Continue" at bounding box center [651, 550] width 451 height 50
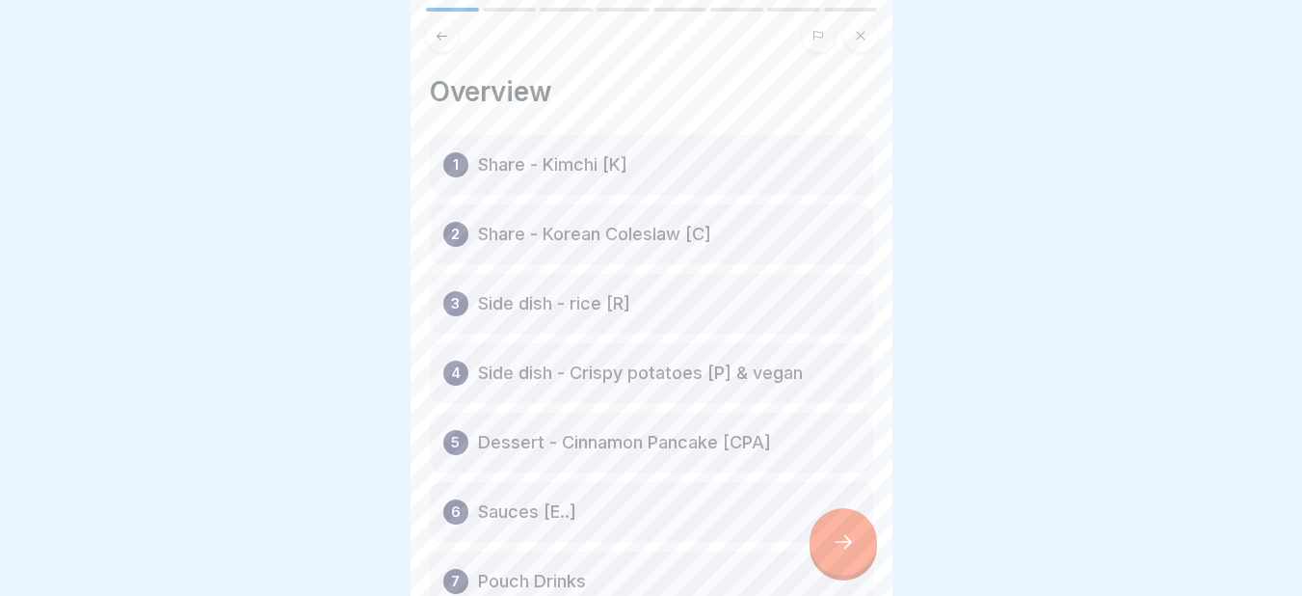
click at [838, 549] on icon at bounding box center [843, 541] width 23 height 23
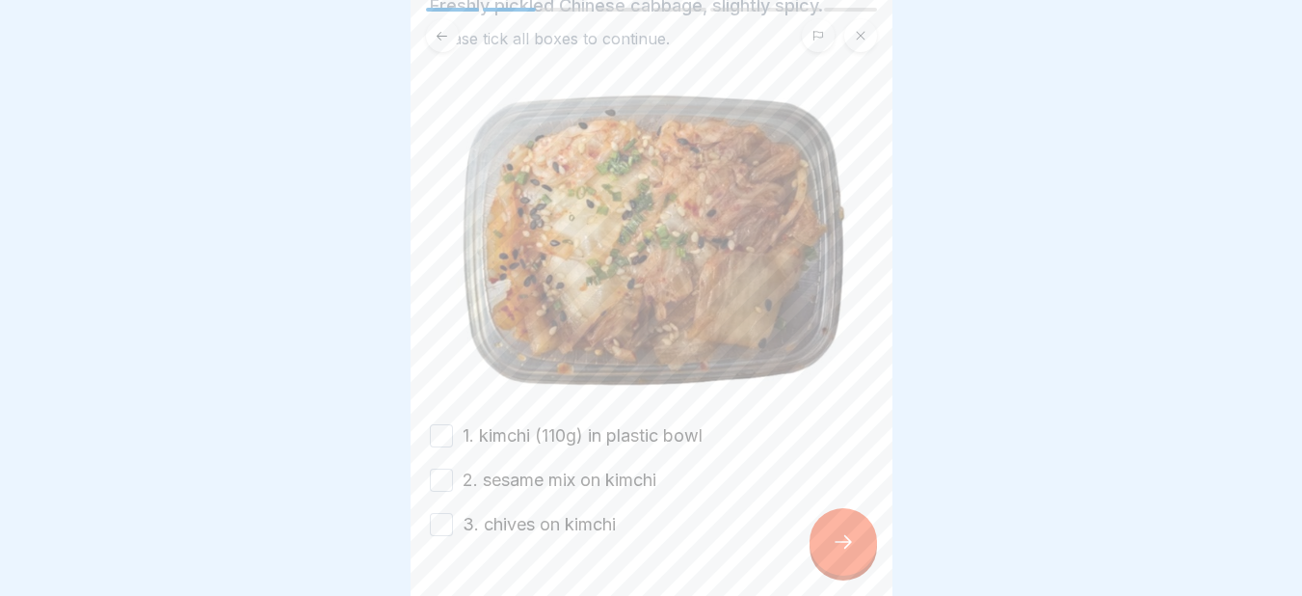
scroll to position [172, 0]
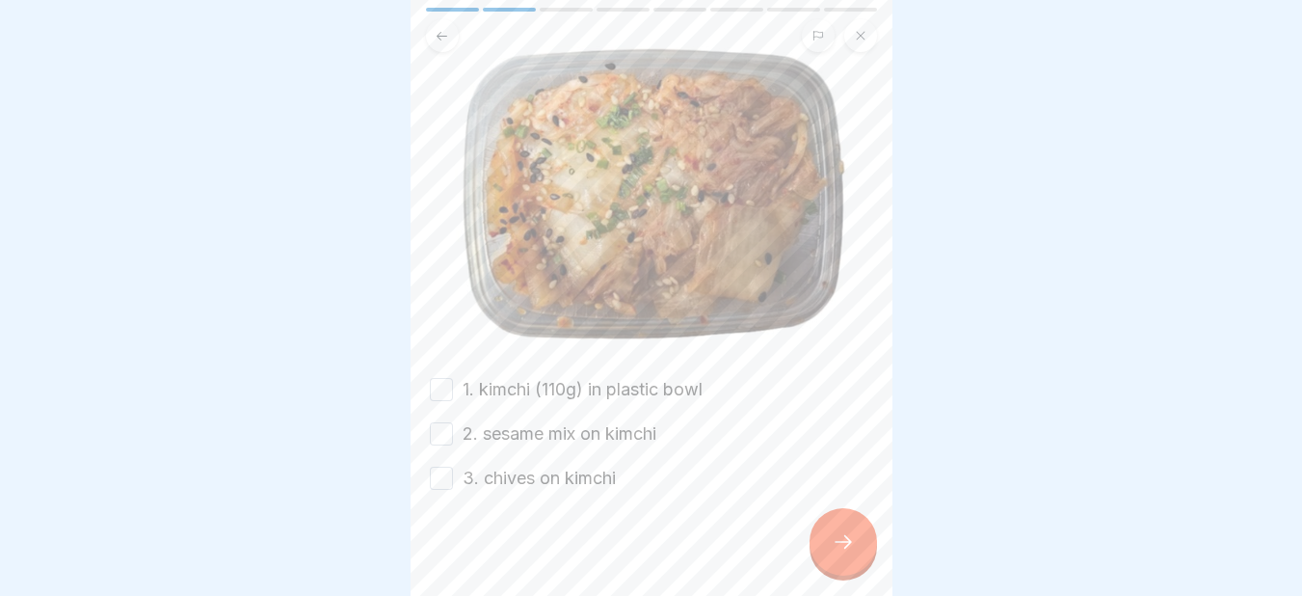
click at [437, 378] on button "1. kimchi (110g) in plastic bowl" at bounding box center [441, 389] width 23 height 23
click at [437, 422] on button "2. sesame mix on kimchi" at bounding box center [441, 433] width 23 height 23
click at [443, 468] on button "3. chives on kimchi" at bounding box center [441, 477] width 23 height 23
click at [818, 563] on div at bounding box center [842, 541] width 67 height 67
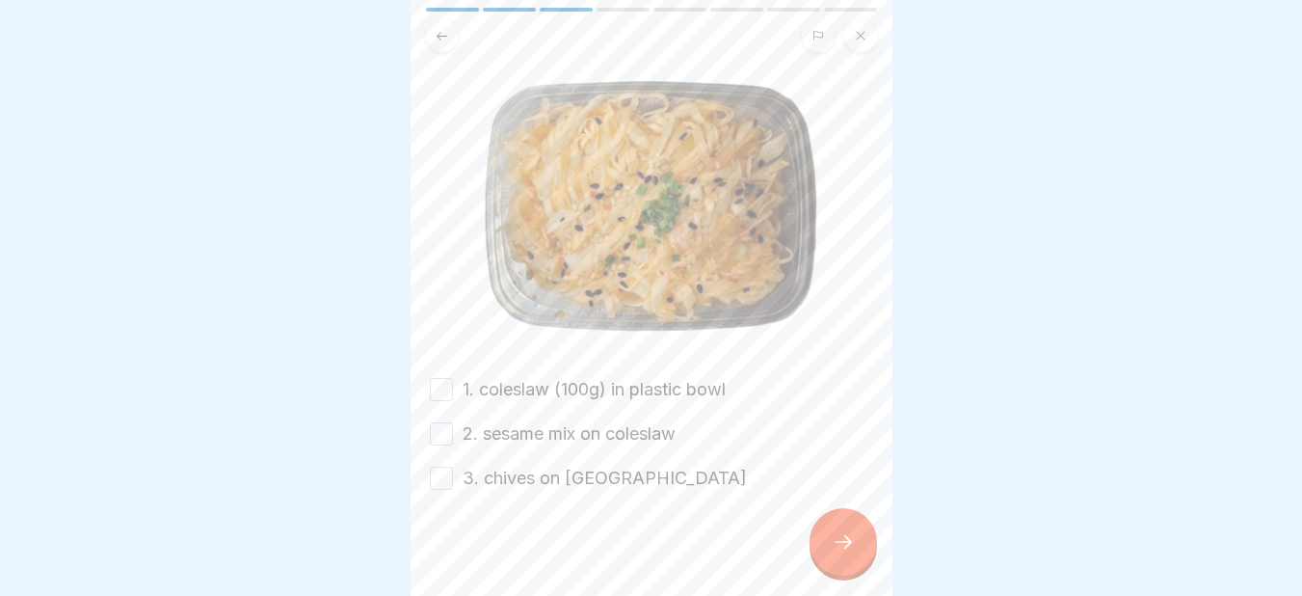
click at [442, 378] on button "1. coleslaw (100g) in plastic bowl" at bounding box center [441, 389] width 23 height 23
click at [439, 422] on button "2. sesame mix on coleslaw" at bounding box center [441, 433] width 23 height 23
click at [442, 469] on button "3. chives on coleslaw" at bounding box center [441, 477] width 23 height 23
click at [840, 540] on div at bounding box center [842, 541] width 67 height 67
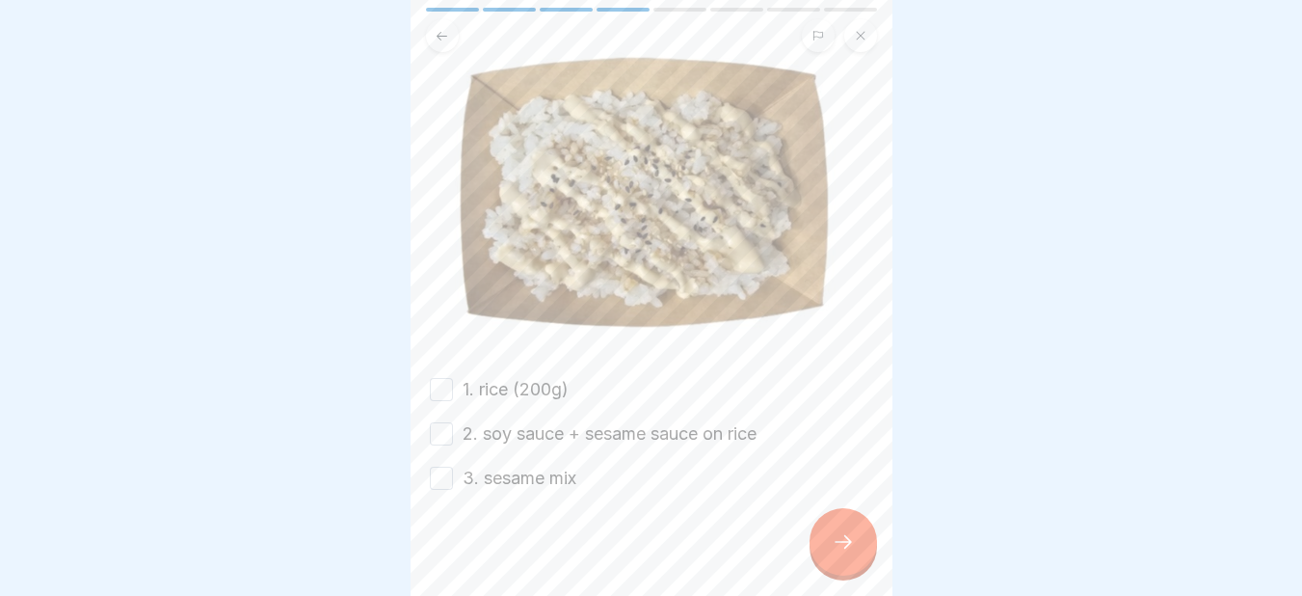
click at [443, 381] on button "1. rice (200g)" at bounding box center [441, 389] width 23 height 23
click at [443, 428] on button "2. soy sauce + sesame sauce on rice" at bounding box center [441, 433] width 23 height 23
click at [443, 466] on button "3. sesame mix" at bounding box center [441, 477] width 23 height 23
click at [820, 552] on div at bounding box center [842, 541] width 67 height 67
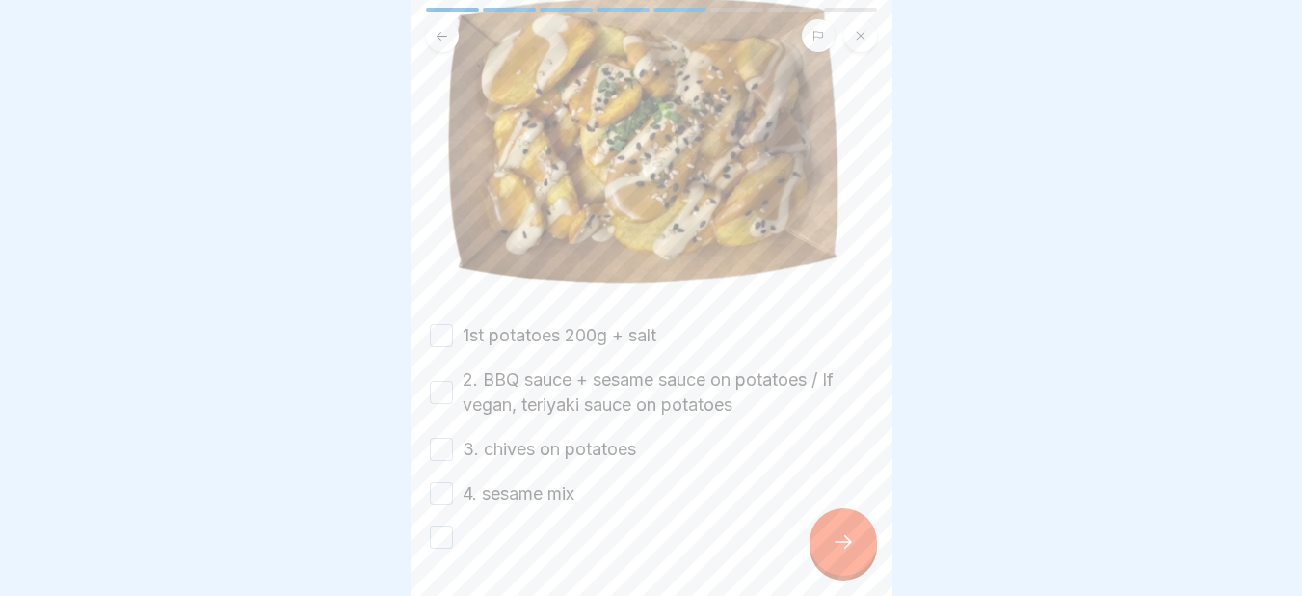
scroll to position [317, 0]
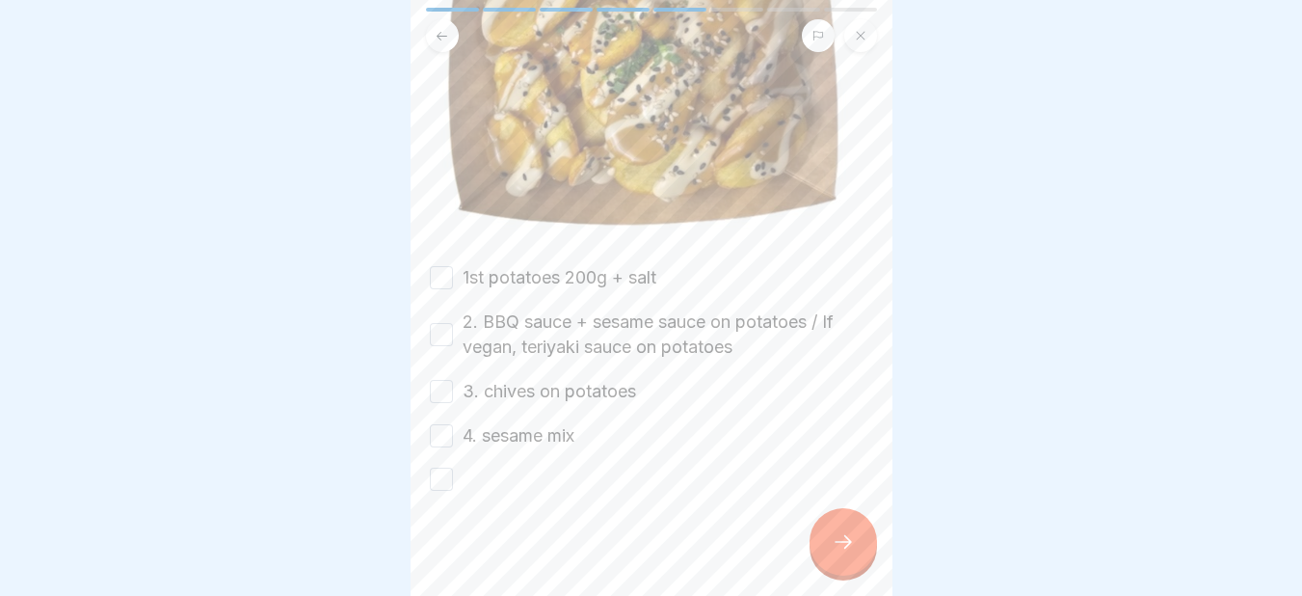
click at [442, 266] on button "1st potatoes 200g + salt" at bounding box center [441, 277] width 23 height 23
click at [441, 325] on button "2. BBQ sauce + sesame sauce on potatoes / If vegan, teriyaki sauce on potatoes" at bounding box center [441, 334] width 23 height 23
click at [441, 381] on button "3. chives on potatoes" at bounding box center [441, 391] width 23 height 23
drag, startPoint x: 436, startPoint y: 426, endPoint x: 671, endPoint y: 498, distance: 246.0
click at [671, 498] on div "Side dish - Crispy potatoes [P] & vegan Mmaah Signature Crispy Potatoes Please …" at bounding box center [652, 298] width 482 height 596
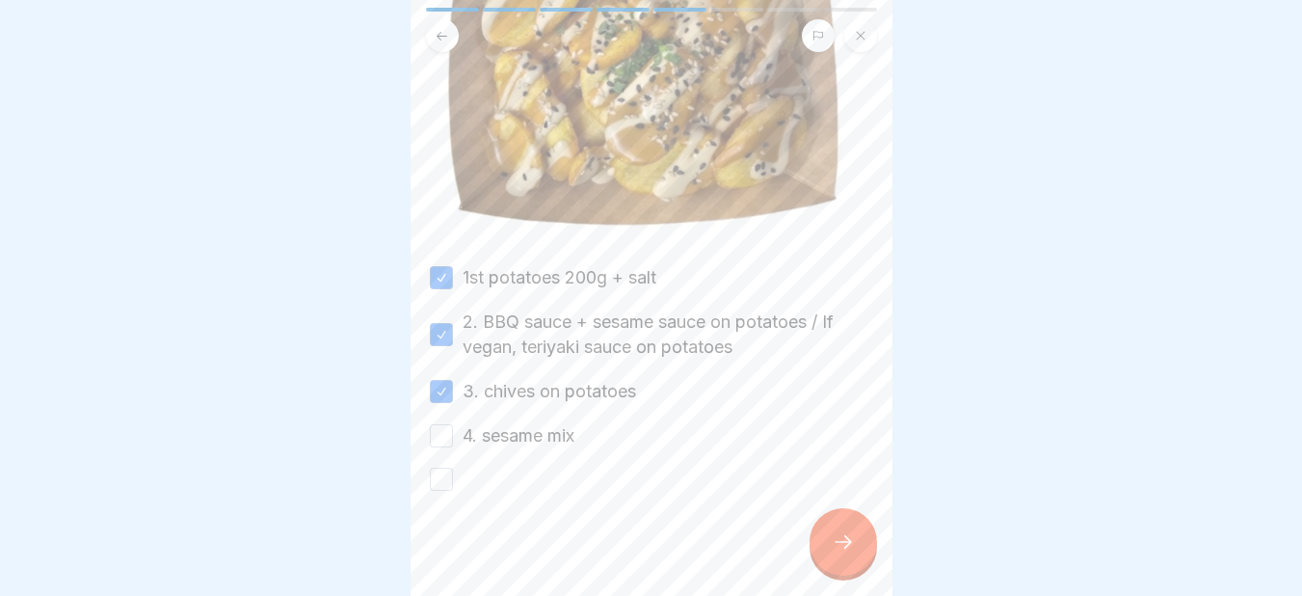
click at [842, 540] on div at bounding box center [842, 541] width 67 height 67
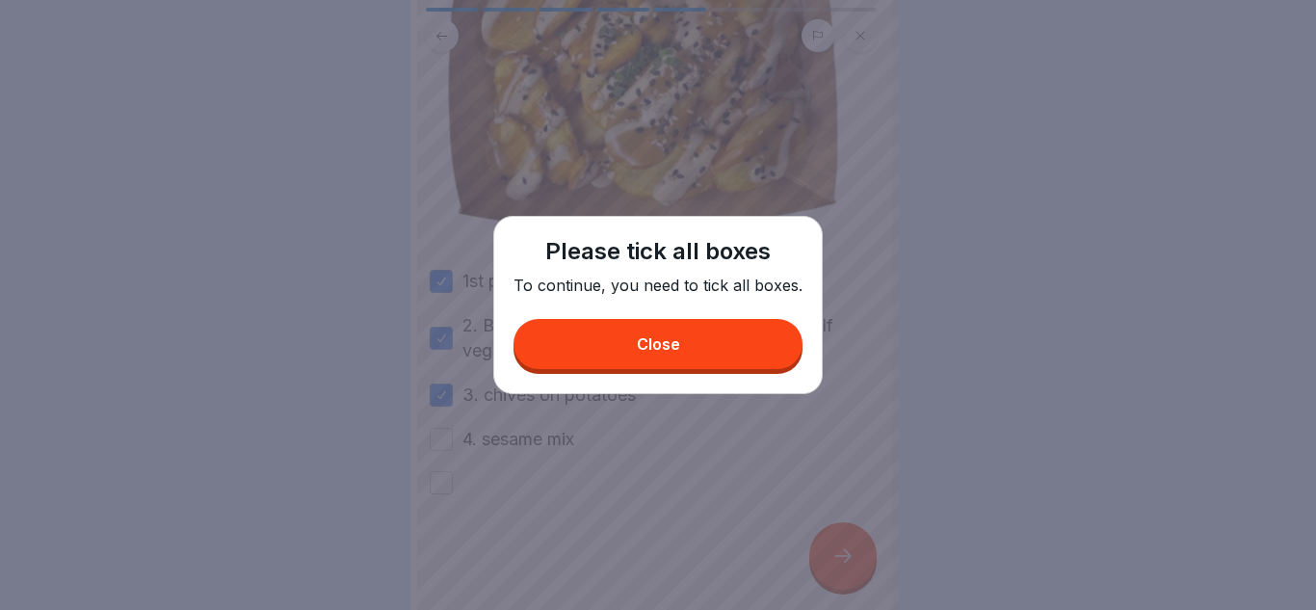
click at [694, 349] on button "Close" at bounding box center [658, 344] width 289 height 50
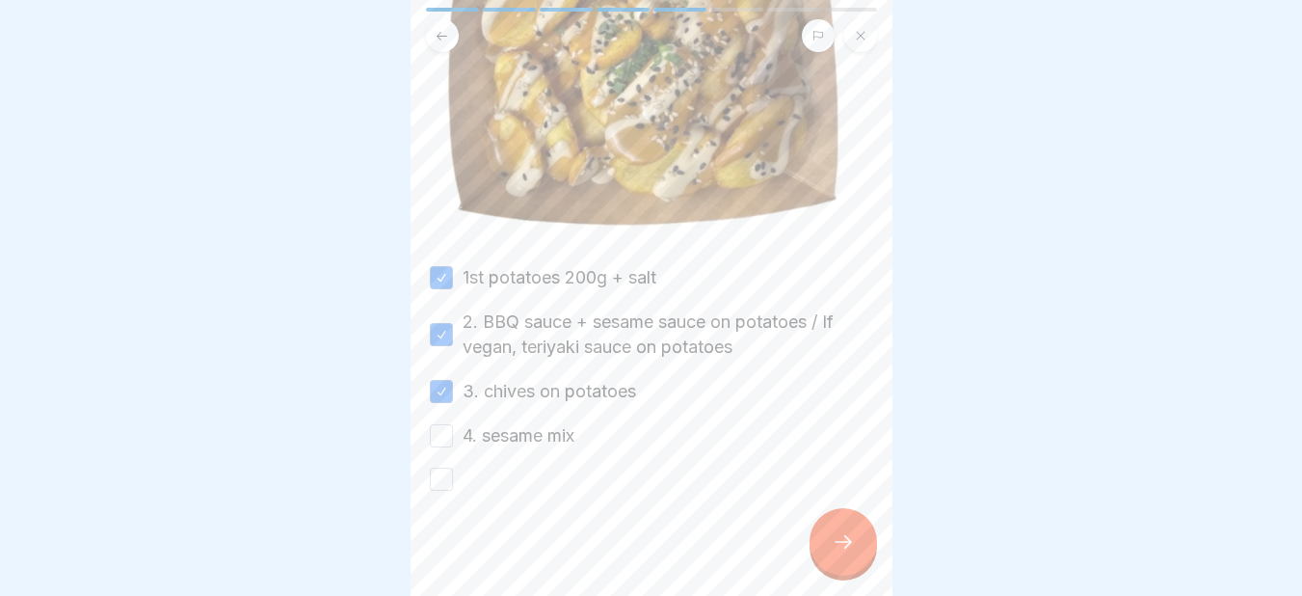
click at [438, 474] on button "button" at bounding box center [441, 478] width 23 height 23
click at [442, 429] on button "4. sesame mix" at bounding box center [441, 435] width 23 height 23
click at [841, 548] on icon at bounding box center [843, 541] width 23 height 23
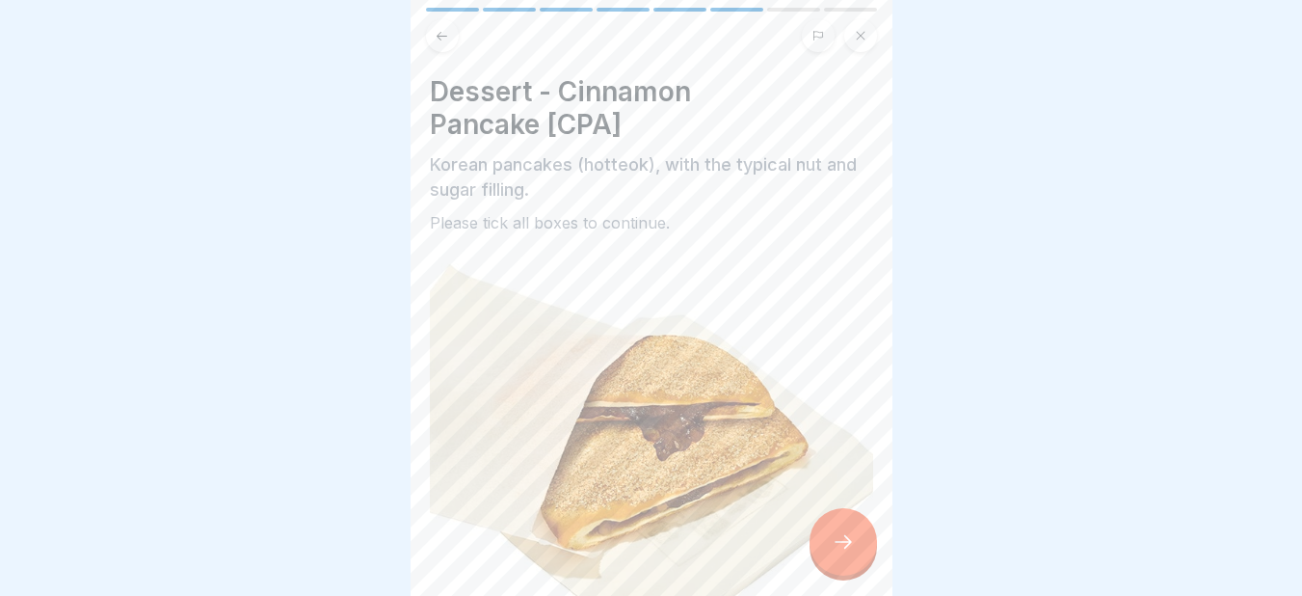
click at [897, 472] on div at bounding box center [651, 298] width 1302 height 596
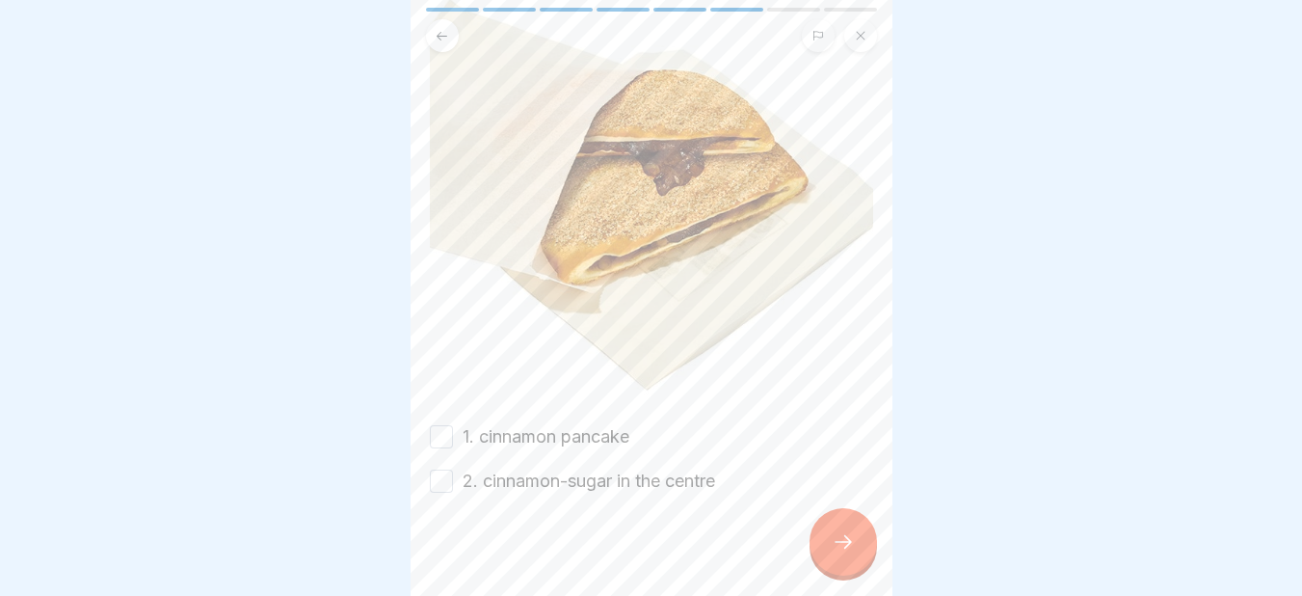
click at [442, 425] on button "1. cinnamon pancake" at bounding box center [441, 436] width 23 height 23
click at [440, 469] on button "2. cinnamon-sugar in the centre" at bounding box center [441, 480] width 23 height 23
click at [830, 551] on div at bounding box center [842, 541] width 67 height 67
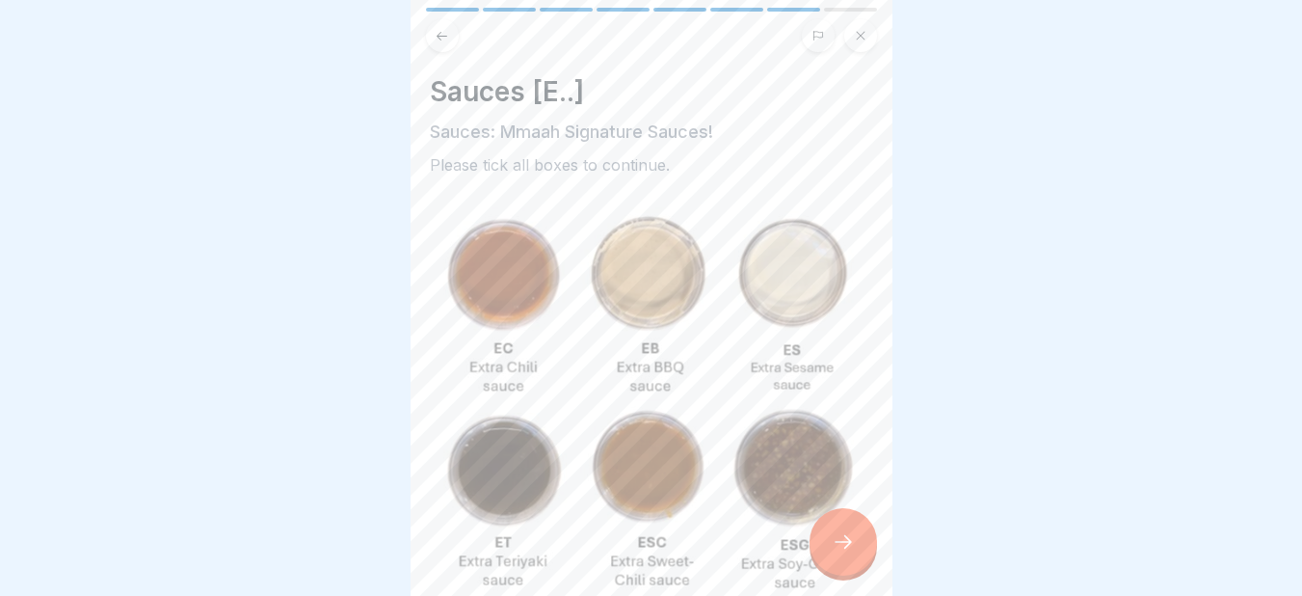
scroll to position [521, 0]
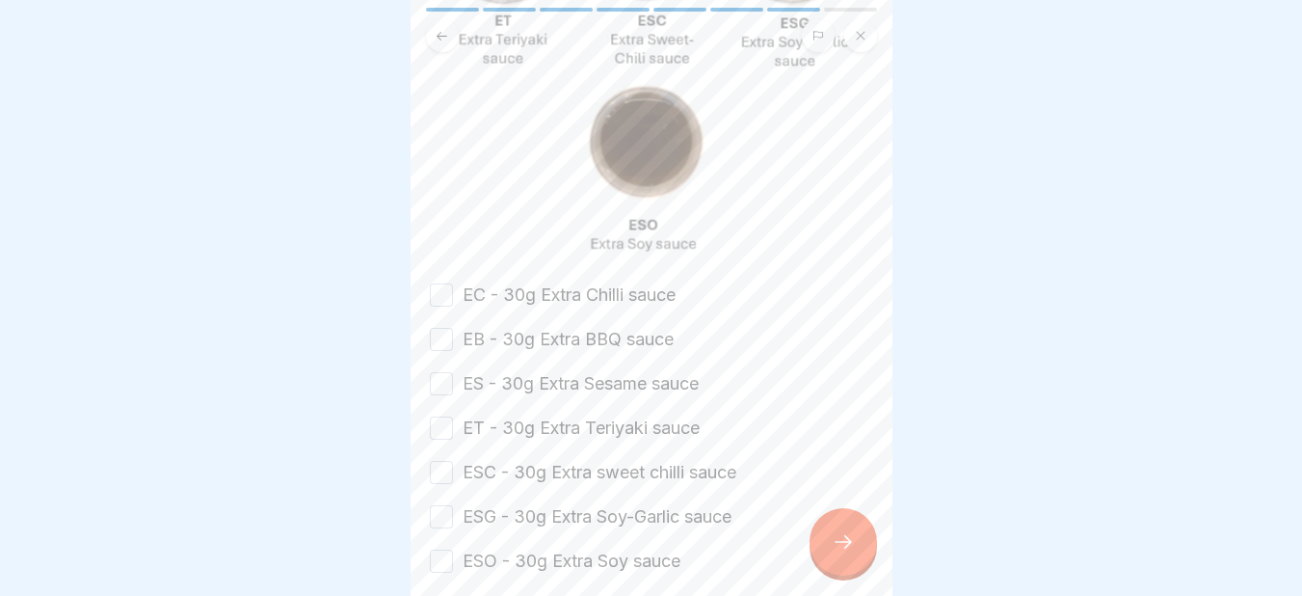
click at [440, 283] on button "EC - 30g Extra Chilli sauce" at bounding box center [441, 294] width 23 height 23
click at [441, 328] on button "EB - 30g Extra BBQ sauce" at bounding box center [441, 339] width 23 height 23
click at [444, 372] on button "ES - 30g Extra Sesame sauce" at bounding box center [441, 383] width 23 height 23
click at [443, 416] on button "ET - 30g Extra Teriyaki sauce" at bounding box center [441, 427] width 23 height 23
click at [440, 461] on button "ESC - 30g Extra sweet chilli sauce" at bounding box center [441, 472] width 23 height 23
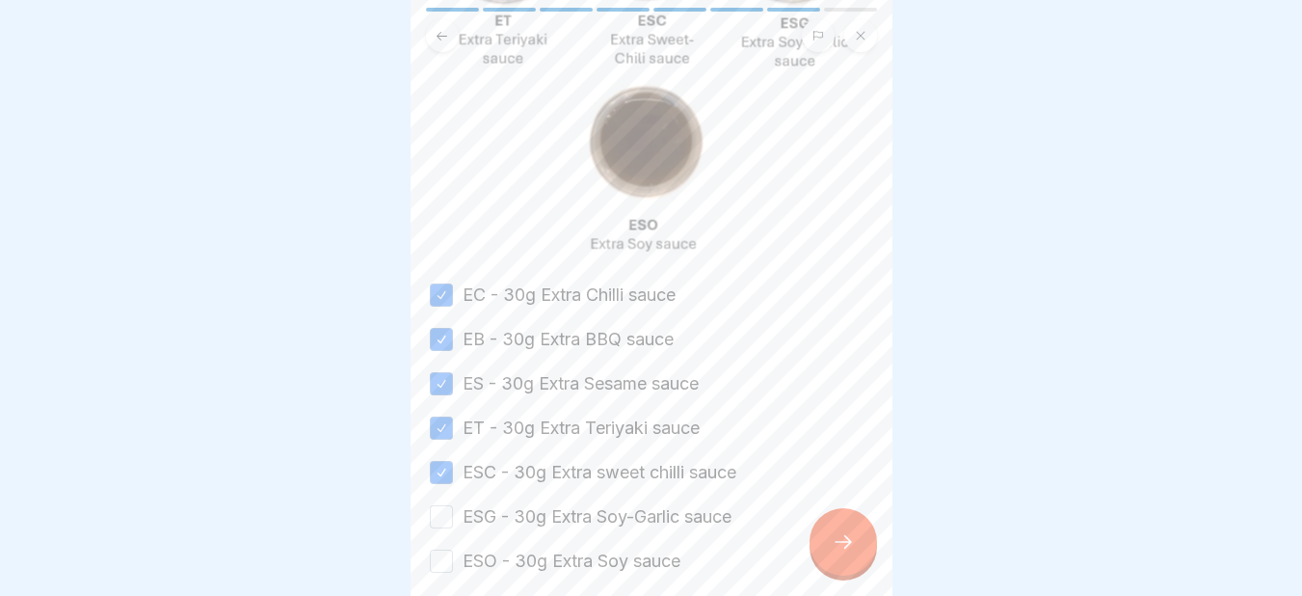
click at [440, 505] on button "ESG - 30g Extra Soy-Garlic sauce" at bounding box center [441, 516] width 23 height 23
click at [440, 549] on button "ESO - 30g Extra Soy sauce" at bounding box center [441, 560] width 23 height 23
click at [851, 570] on div at bounding box center [842, 541] width 67 height 67
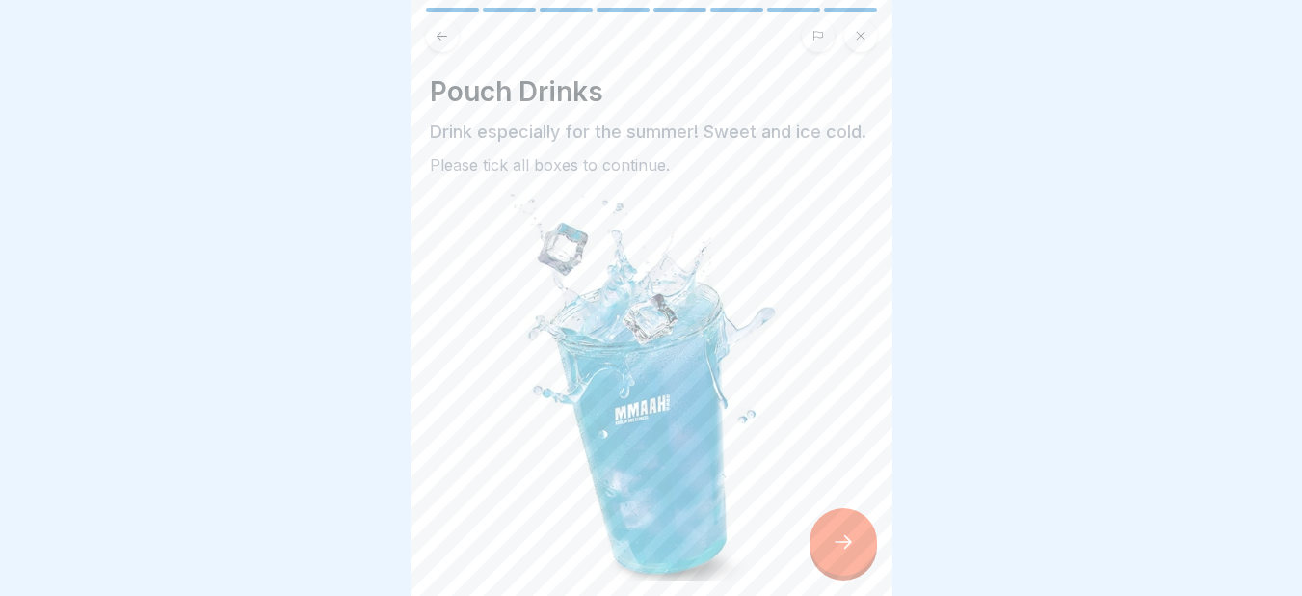
click at [873, 466] on div "Pouch Drinks Drink especially for the summer! Sweet and ice cold. Please tick a…" at bounding box center [652, 298] width 482 height 596
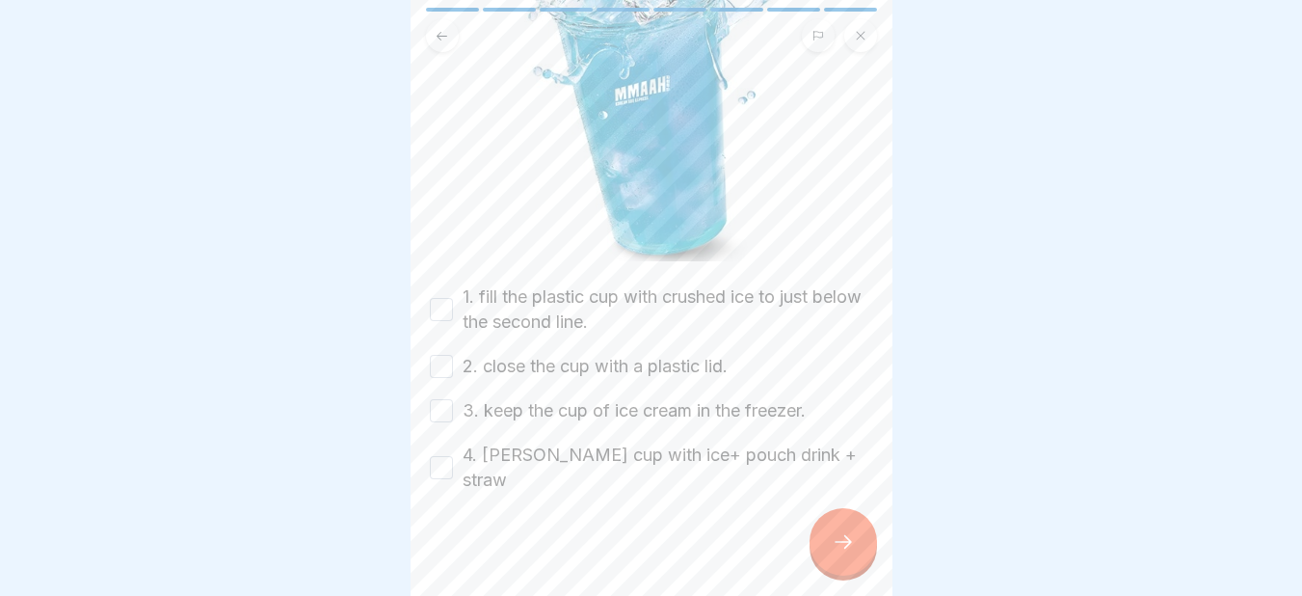
click at [446, 313] on button "1. fill the plastic cup with crushed ice to just below the second line." at bounding box center [441, 309] width 23 height 23
click at [439, 374] on button "2. close the cup with a plastic lid." at bounding box center [441, 366] width 23 height 23
click at [439, 419] on button "3. keep the cup of ice cream in the freezer." at bounding box center [441, 410] width 23 height 23
click at [442, 463] on button "4. sevier cup with ice+ pouch drink + straw" at bounding box center [441, 467] width 23 height 23
click at [839, 551] on icon at bounding box center [843, 541] width 23 height 23
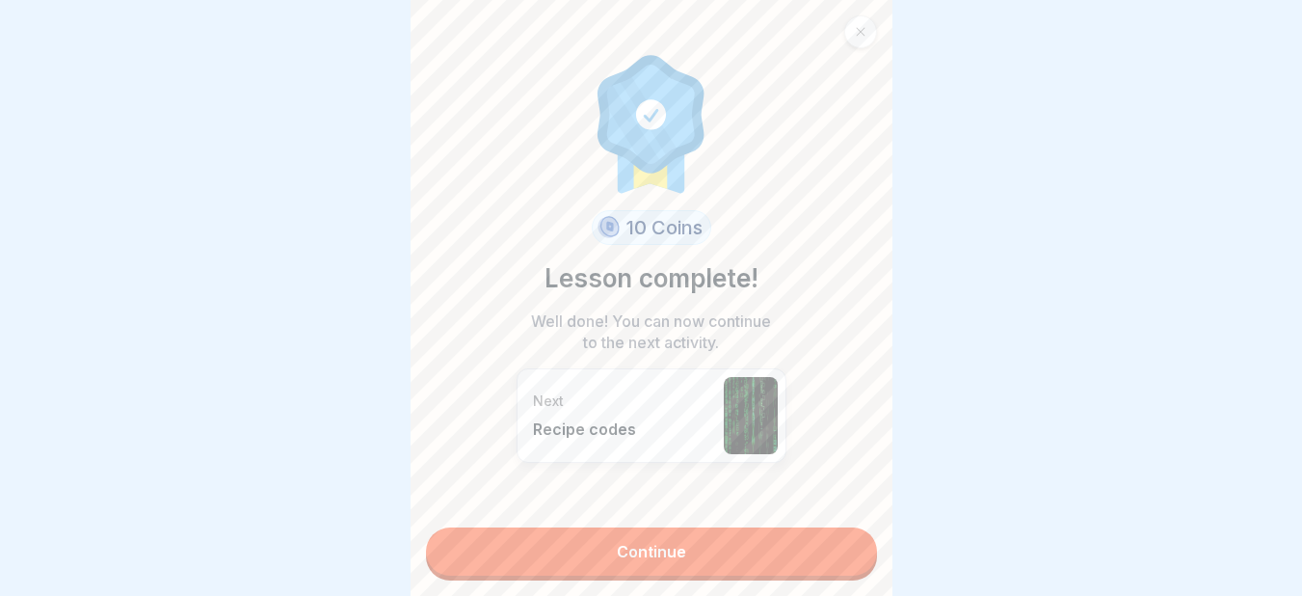
click at [731, 543] on link "Continue" at bounding box center [651, 551] width 451 height 48
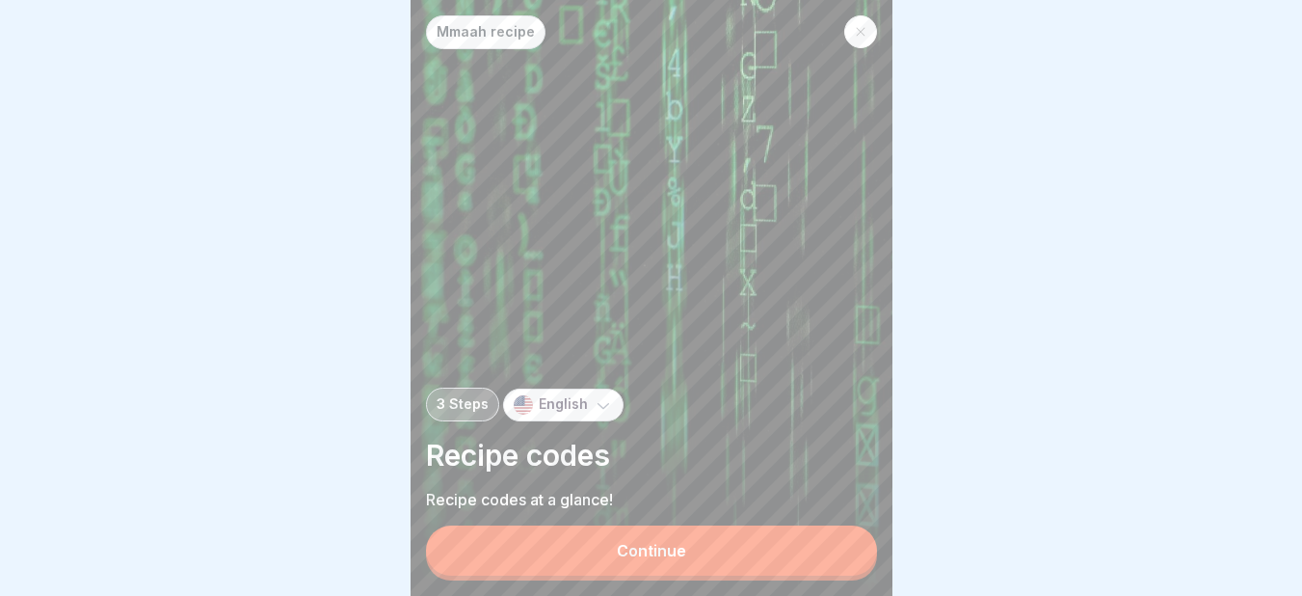
click at [675, 559] on div "Continue" at bounding box center [651, 550] width 69 height 17
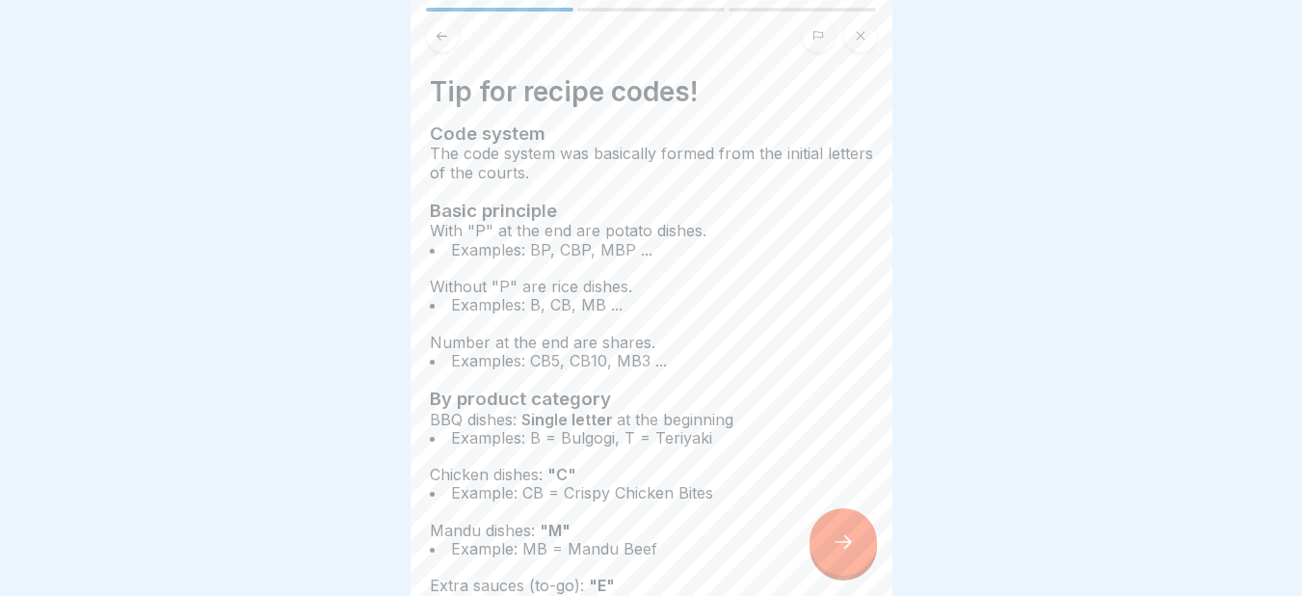
click at [836, 553] on icon at bounding box center [843, 541] width 23 height 23
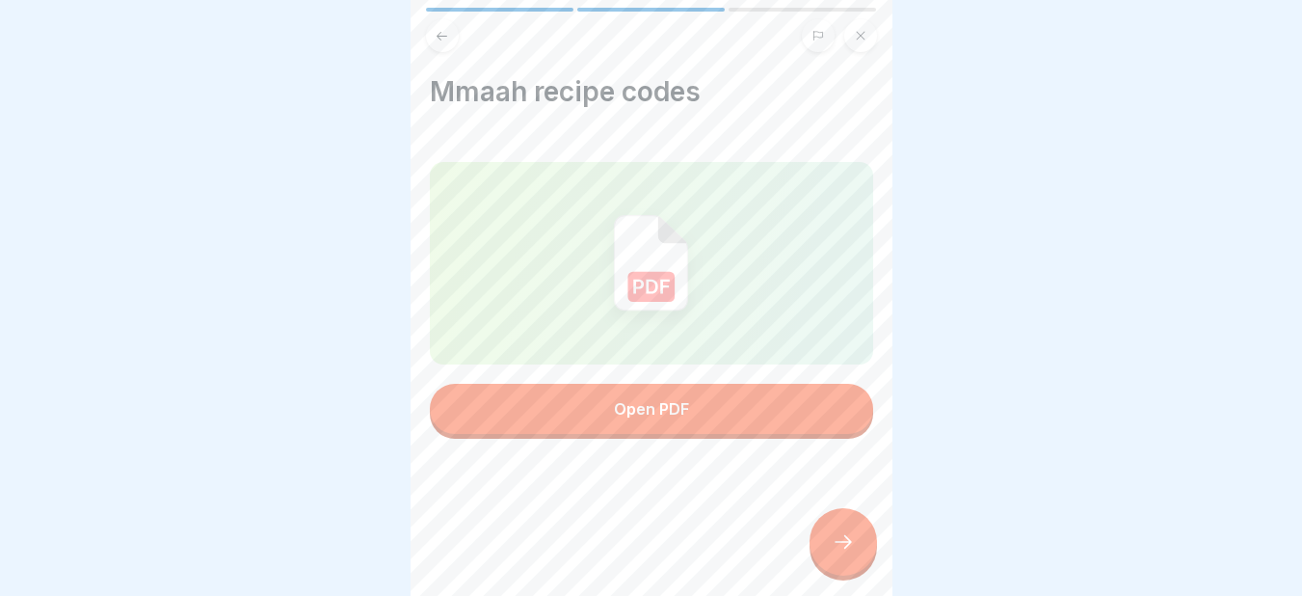
click at [836, 553] on icon at bounding box center [843, 541] width 23 height 23
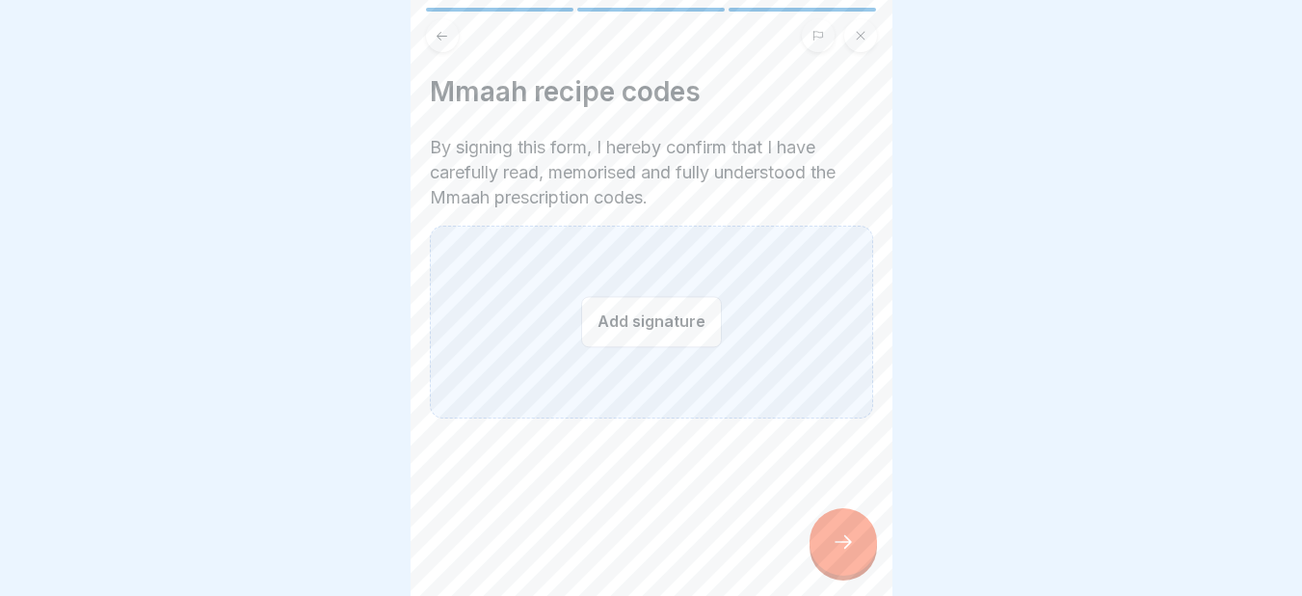
click at [836, 553] on icon at bounding box center [843, 541] width 23 height 23
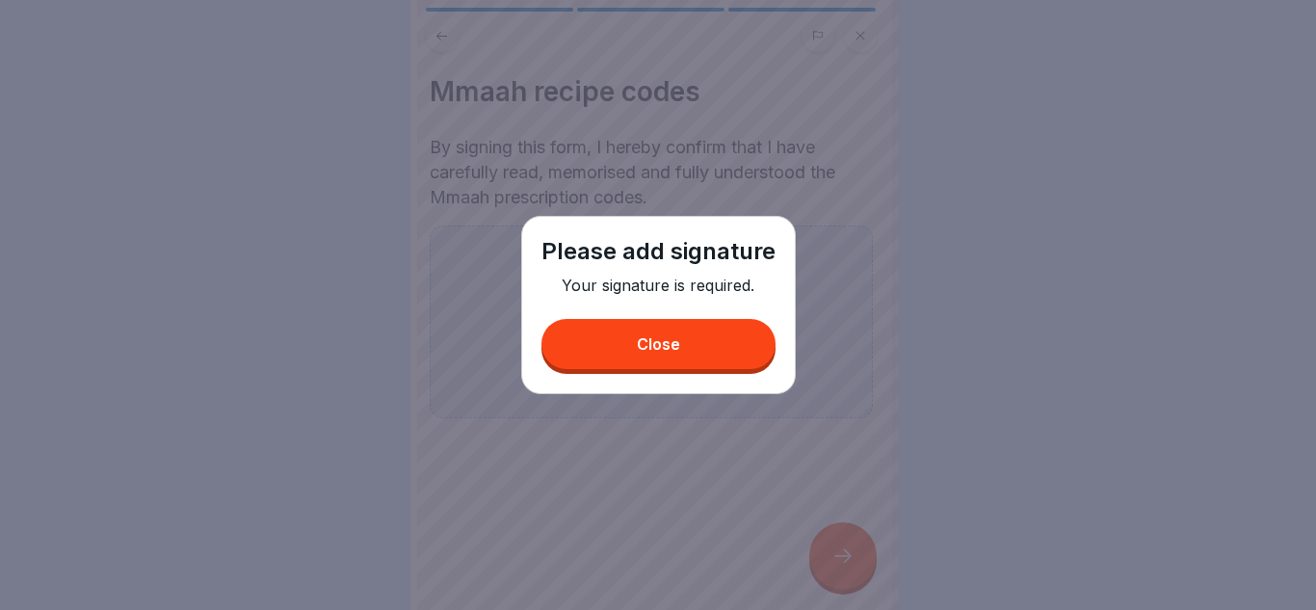
click at [659, 344] on div "Close" at bounding box center [658, 343] width 43 height 17
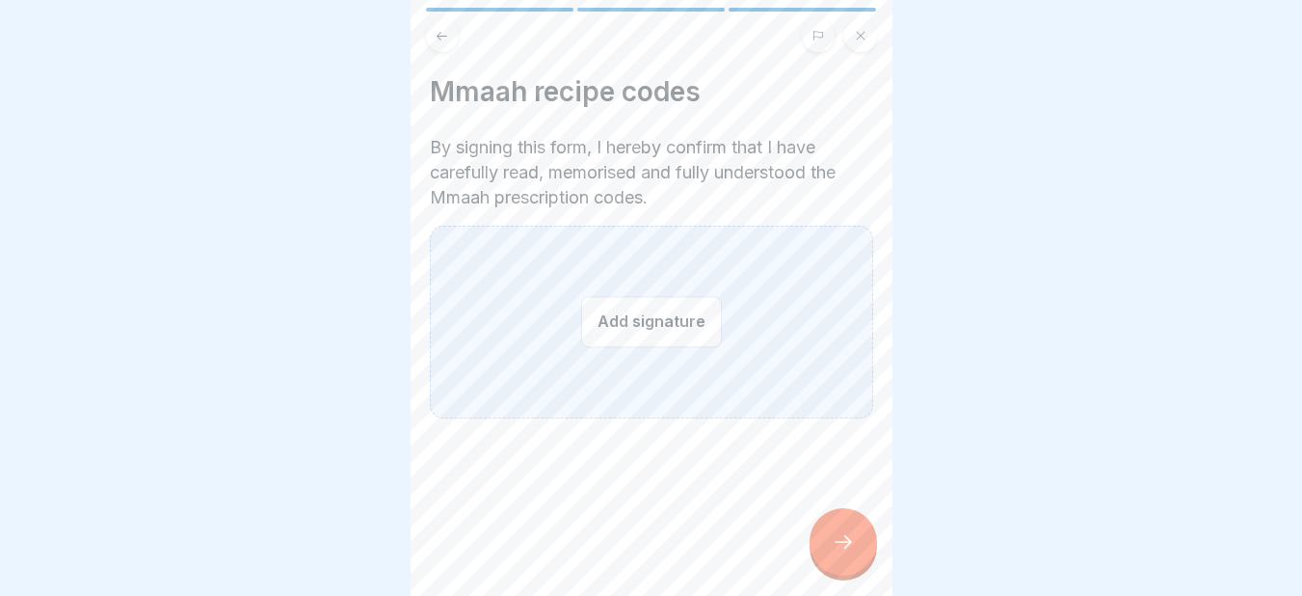
click at [631, 324] on button "Add signature" at bounding box center [651, 321] width 141 height 51
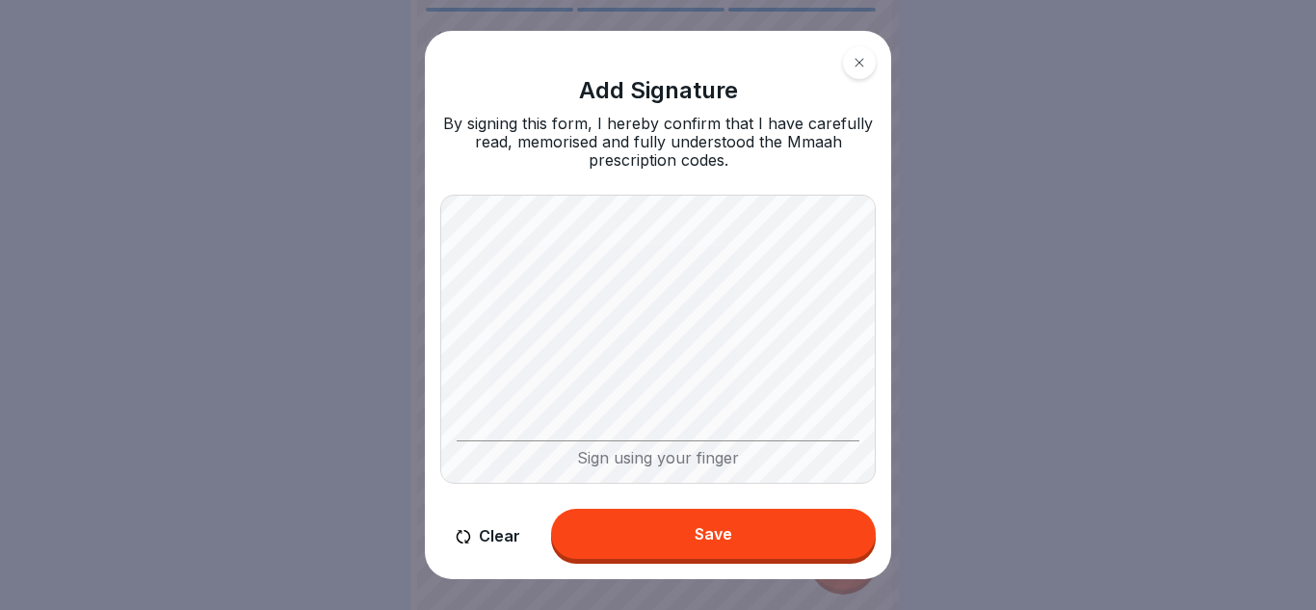
click at [715, 521] on button "Save" at bounding box center [713, 534] width 325 height 50
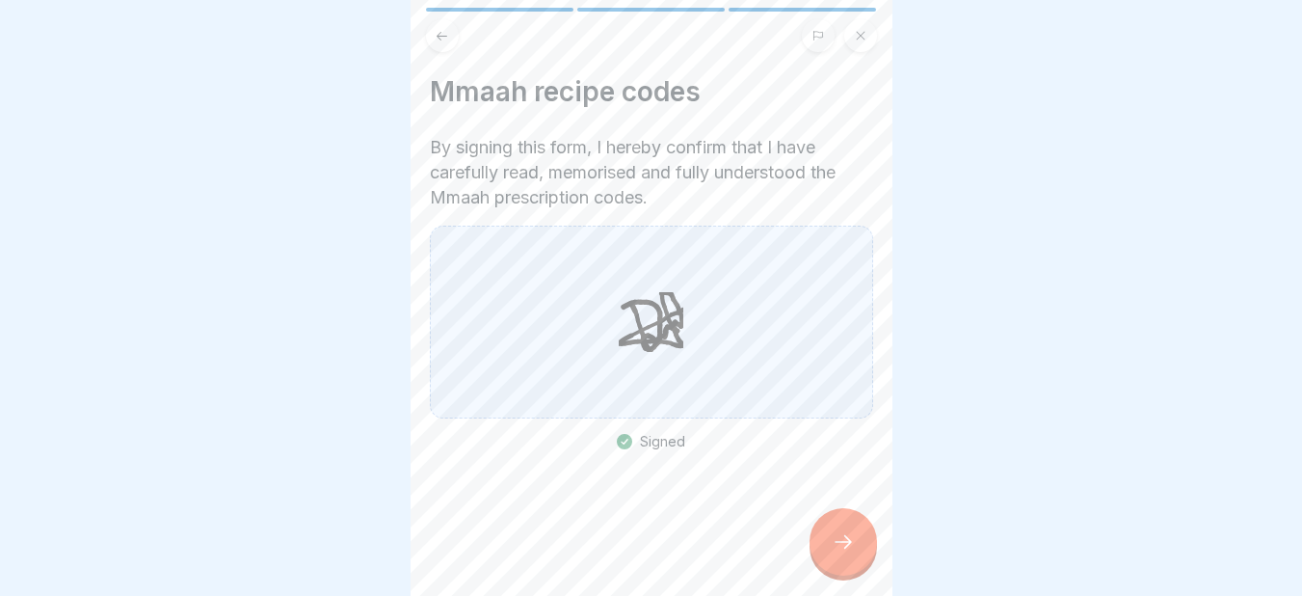
click at [860, 548] on div at bounding box center [842, 541] width 67 height 67
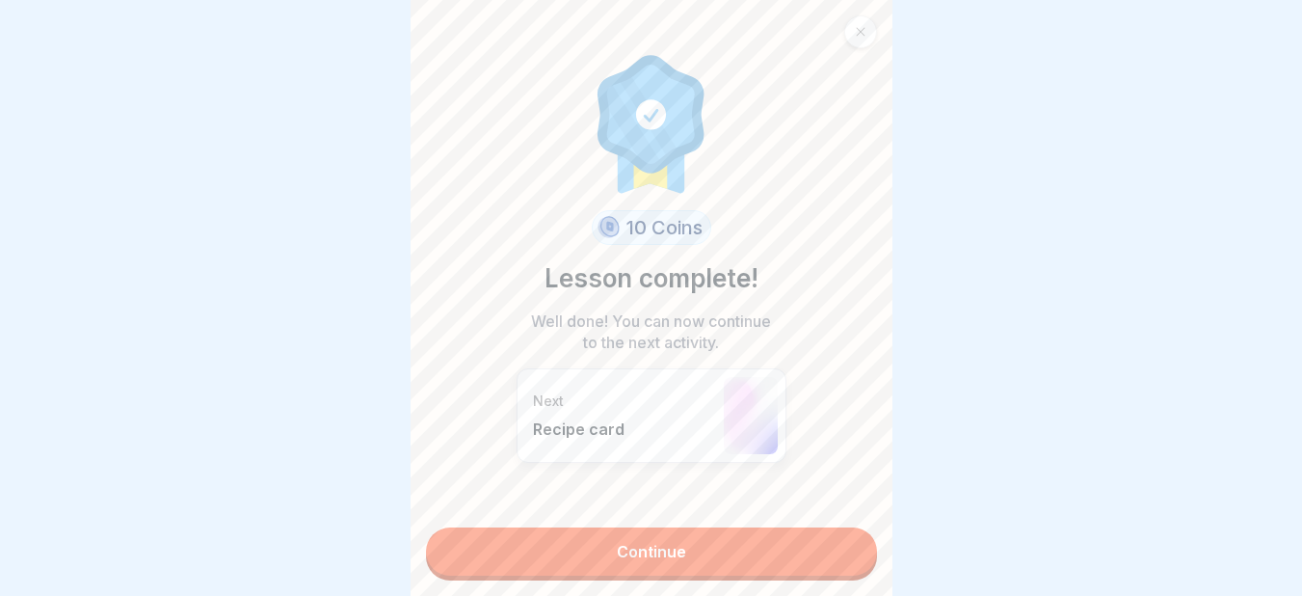
click at [675, 563] on link "Continue" at bounding box center [651, 551] width 451 height 48
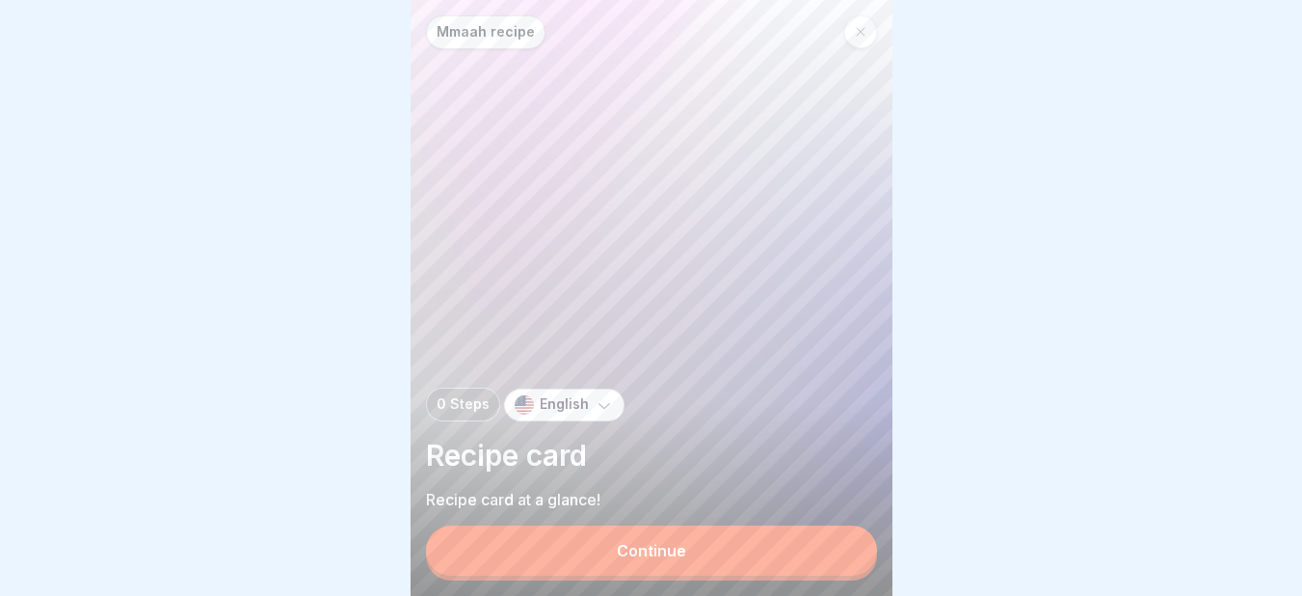
click at [675, 559] on div "Continue" at bounding box center [651, 550] width 69 height 17
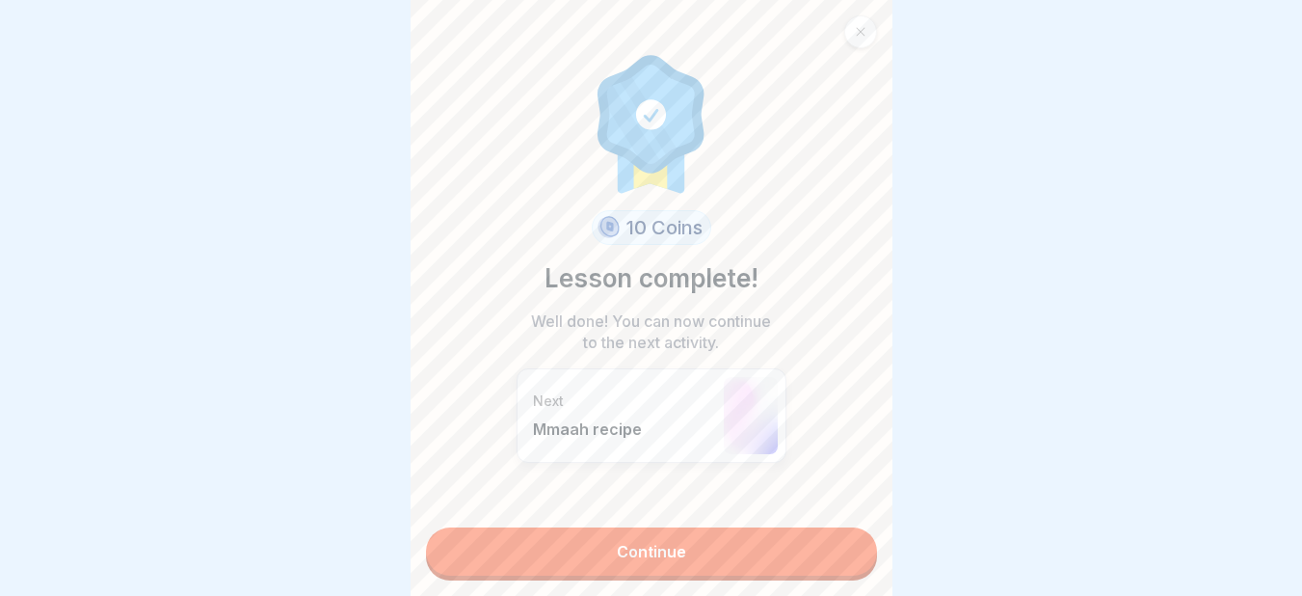
click at [675, 563] on link "Continue" at bounding box center [651, 551] width 451 height 48
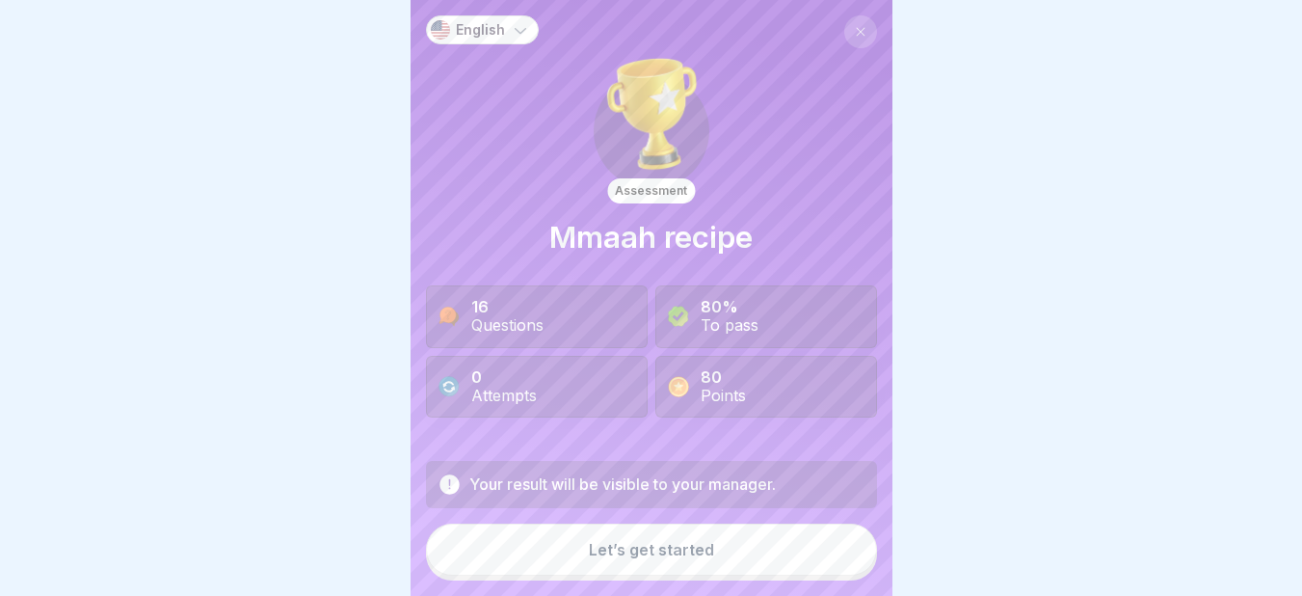
click at [675, 558] on div "Let’s get started" at bounding box center [651, 549] width 125 height 17
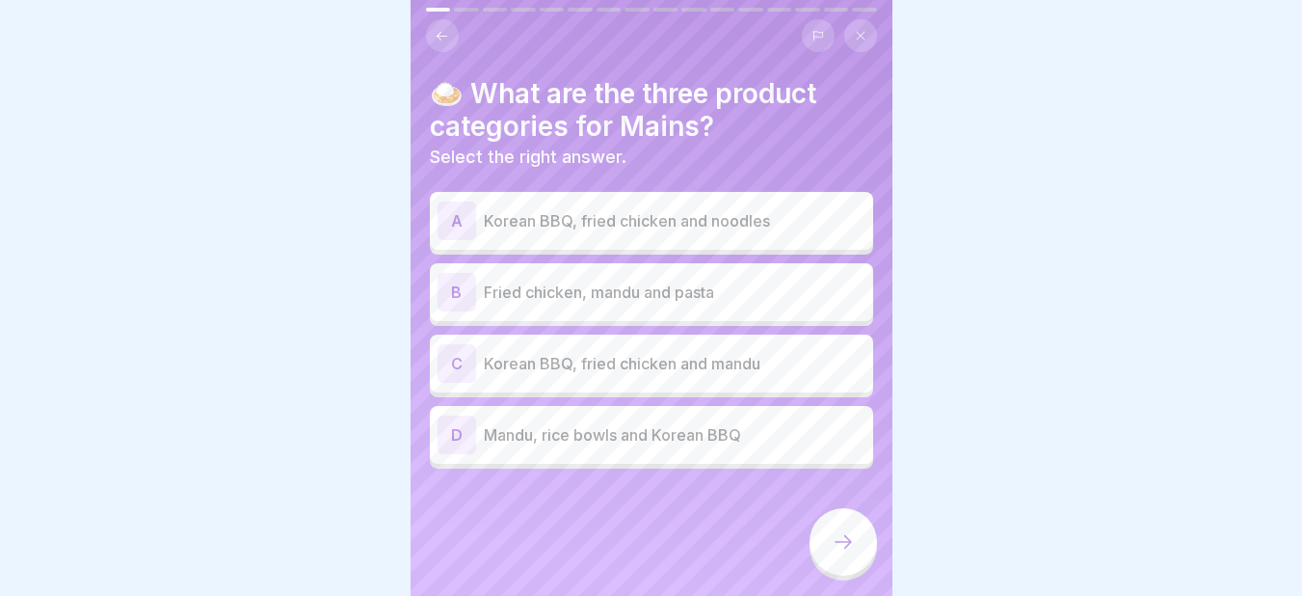
click at [714, 375] on div "C Korean BBQ, fried chicken and mandu" at bounding box center [651, 363] width 428 height 39
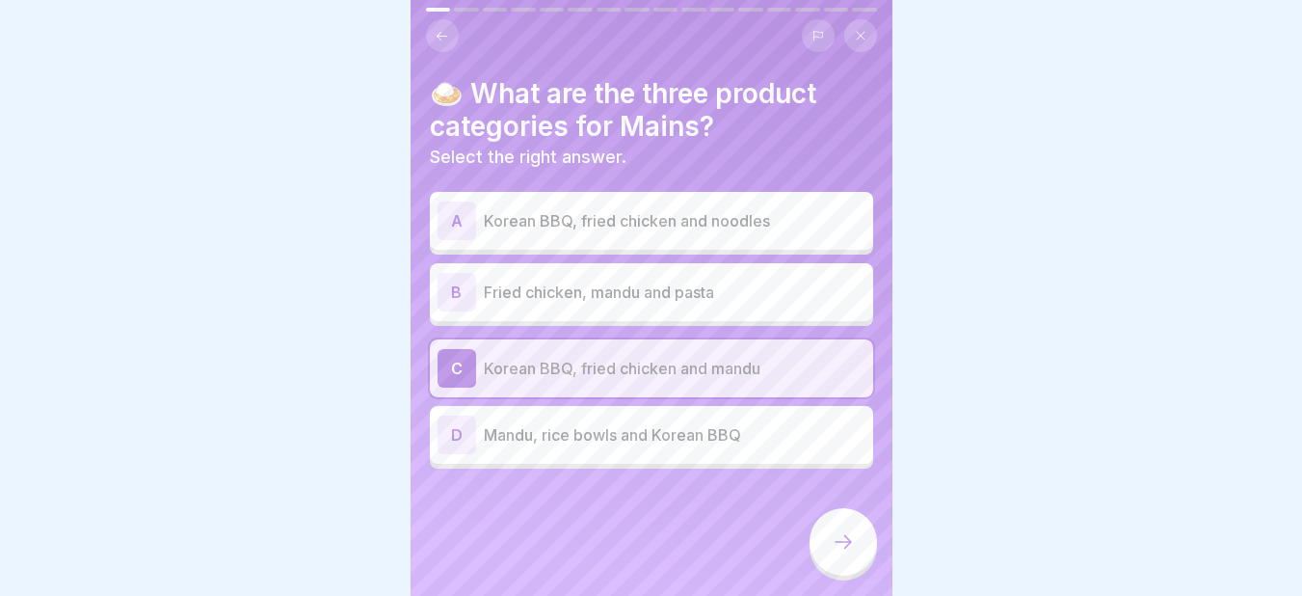
click at [848, 548] on icon at bounding box center [843, 541] width 23 height 23
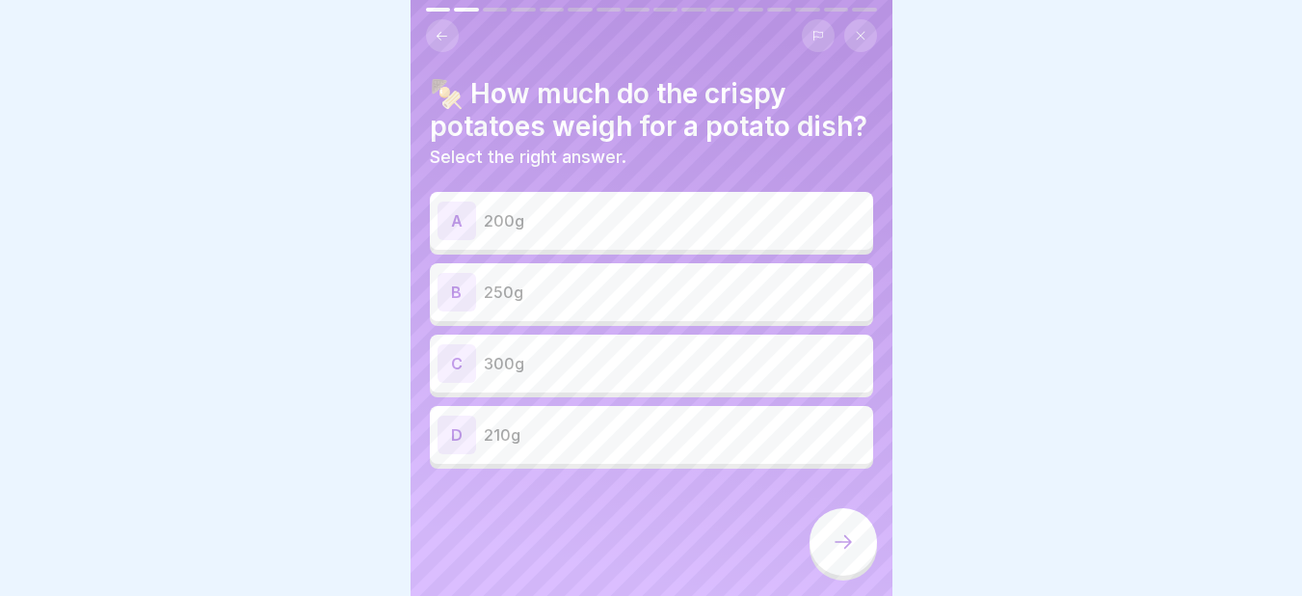
click at [511, 304] on p "250g" at bounding box center [675, 291] width 382 height 23
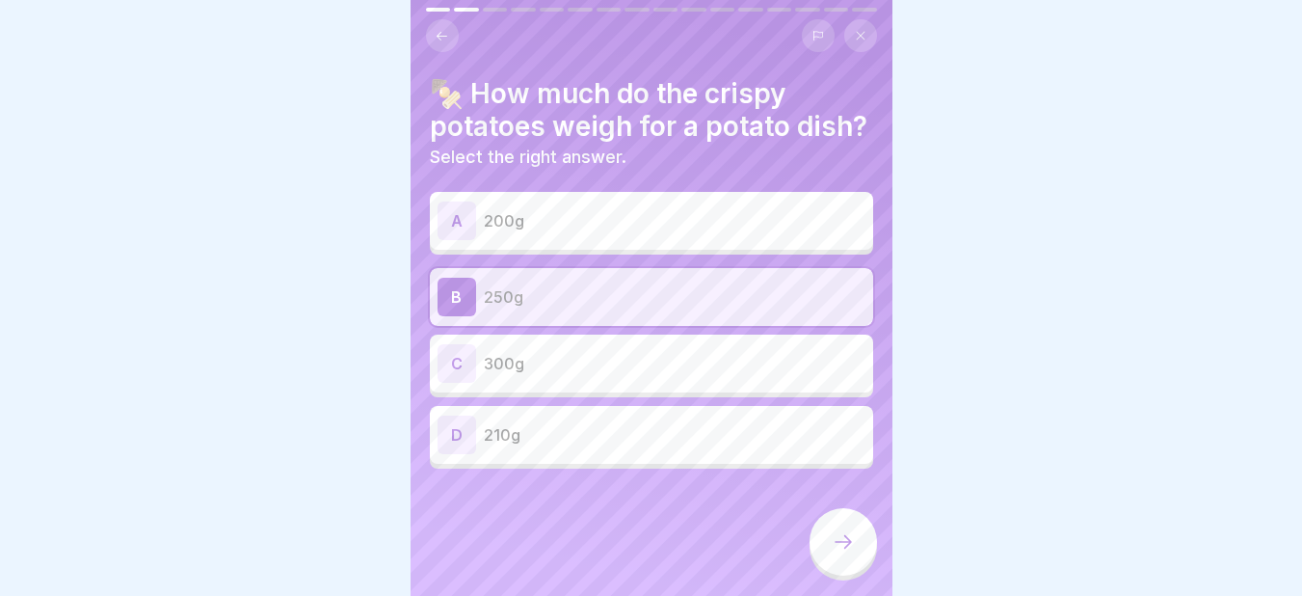
click at [850, 553] on icon at bounding box center [843, 541] width 23 height 23
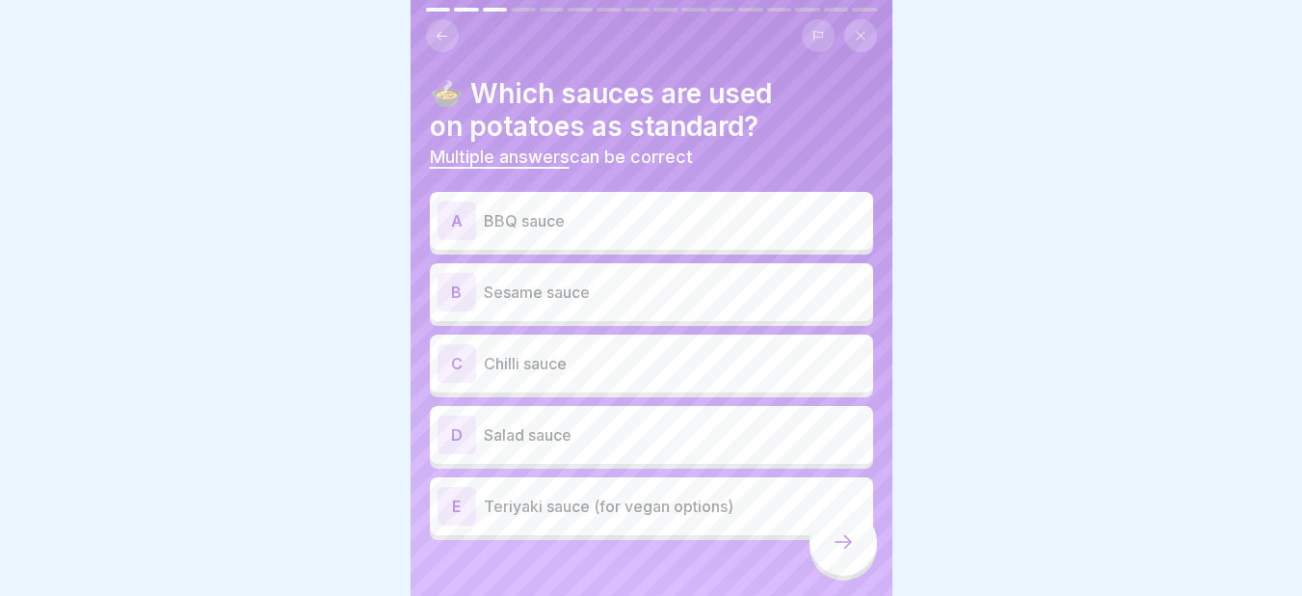
click at [516, 227] on p "BBQ sauce" at bounding box center [675, 220] width 382 height 23
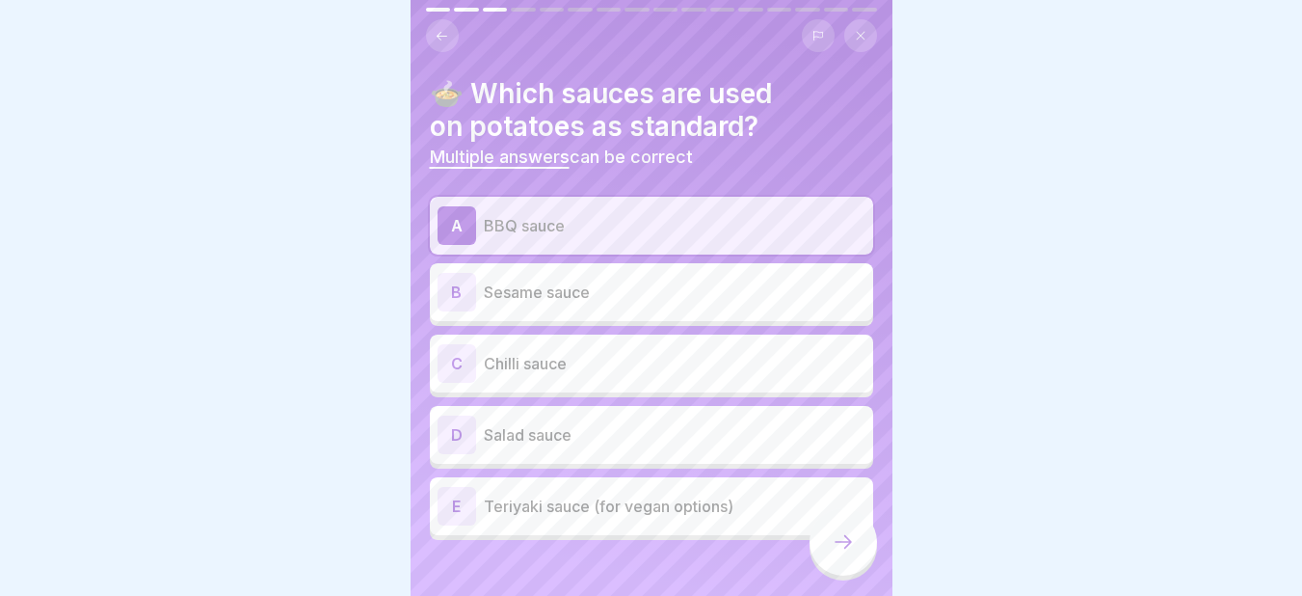
click at [526, 297] on p "Sesame sauce" at bounding box center [675, 291] width 382 height 23
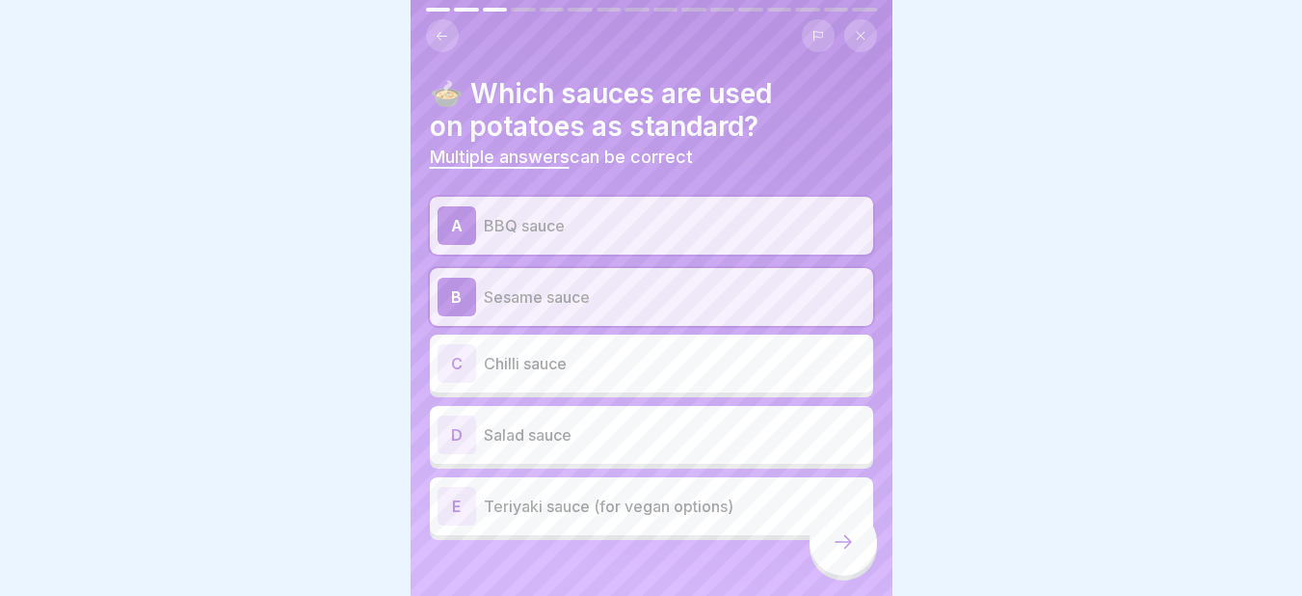
click at [676, 498] on p "Teriyaki sauce (for vegan options)" at bounding box center [675, 505] width 382 height 23
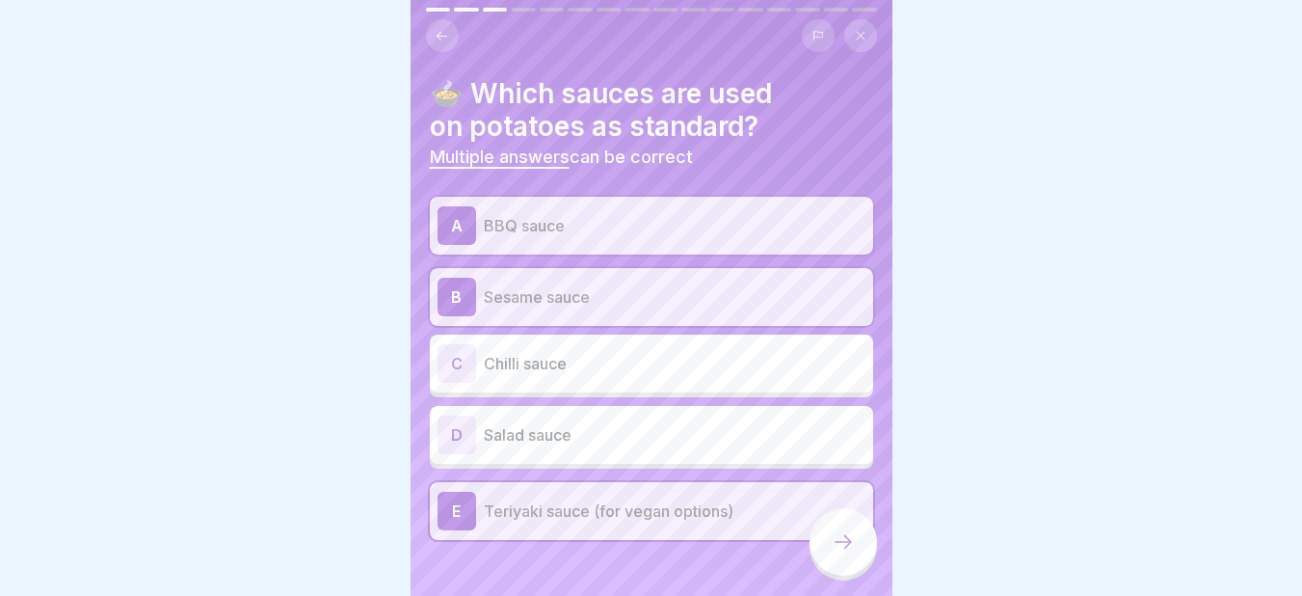
click at [851, 550] on icon at bounding box center [843, 541] width 23 height 23
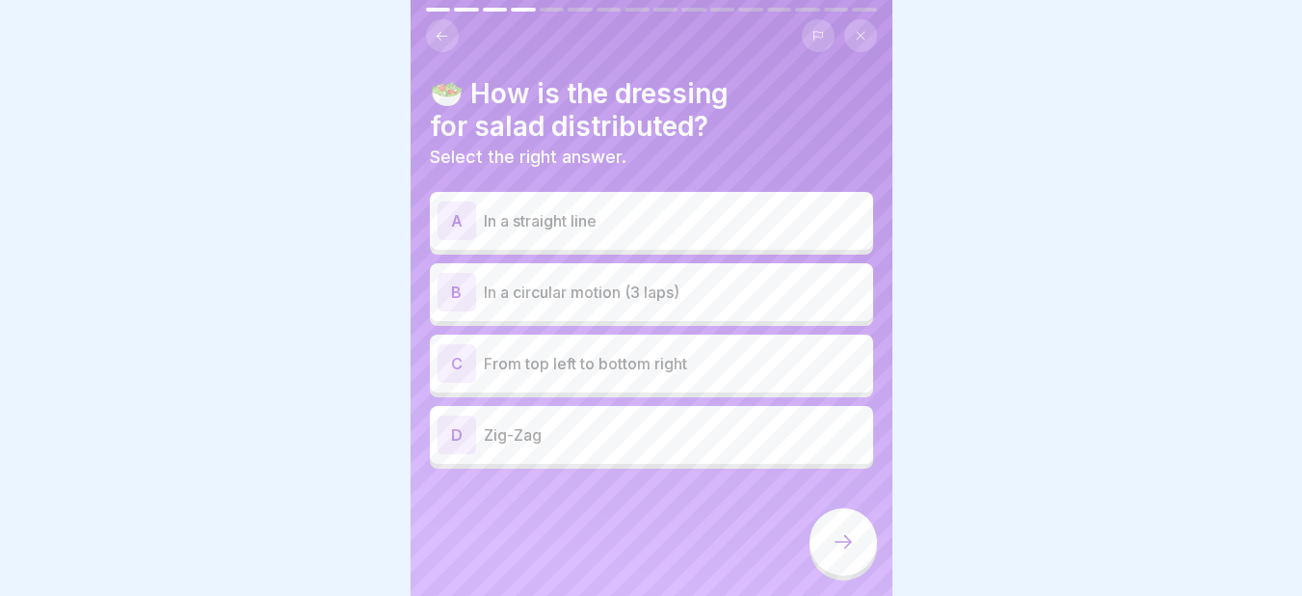
click at [553, 295] on p "In a circular motion (3 laps)" at bounding box center [675, 291] width 382 height 23
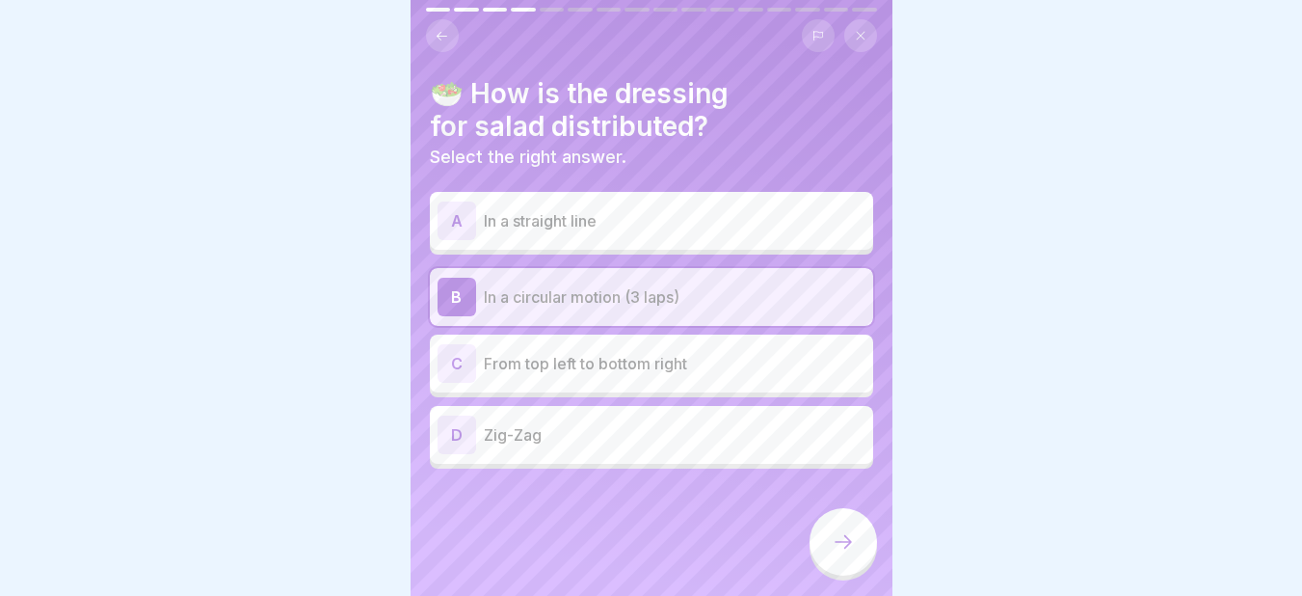
click at [458, 286] on div "B" at bounding box center [456, 297] width 39 height 39
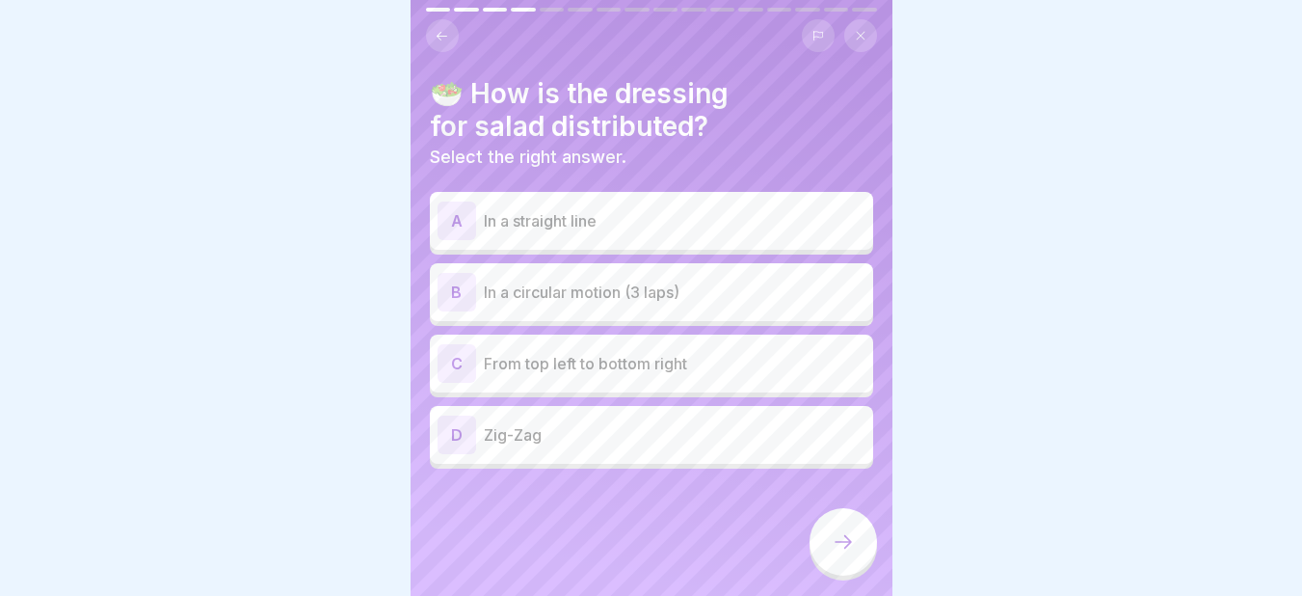
click at [533, 293] on p "In a circular motion (3 laps)" at bounding box center [675, 291] width 382 height 23
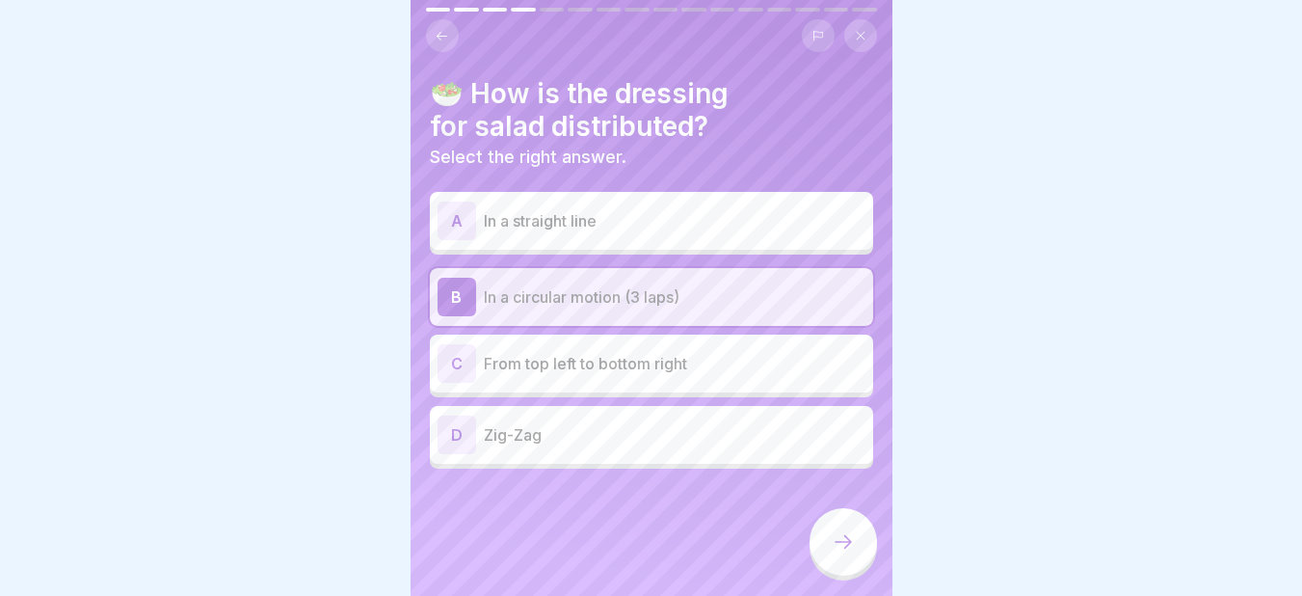
click at [846, 553] on icon at bounding box center [843, 541] width 23 height 23
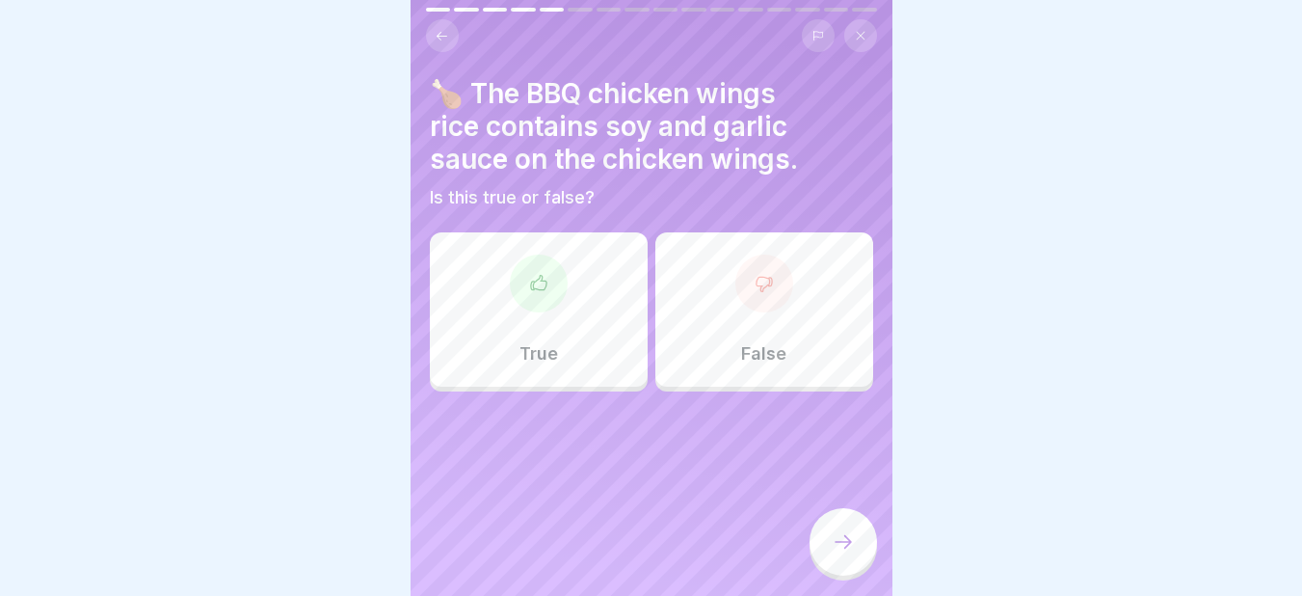
click at [768, 293] on div at bounding box center [764, 283] width 58 height 58
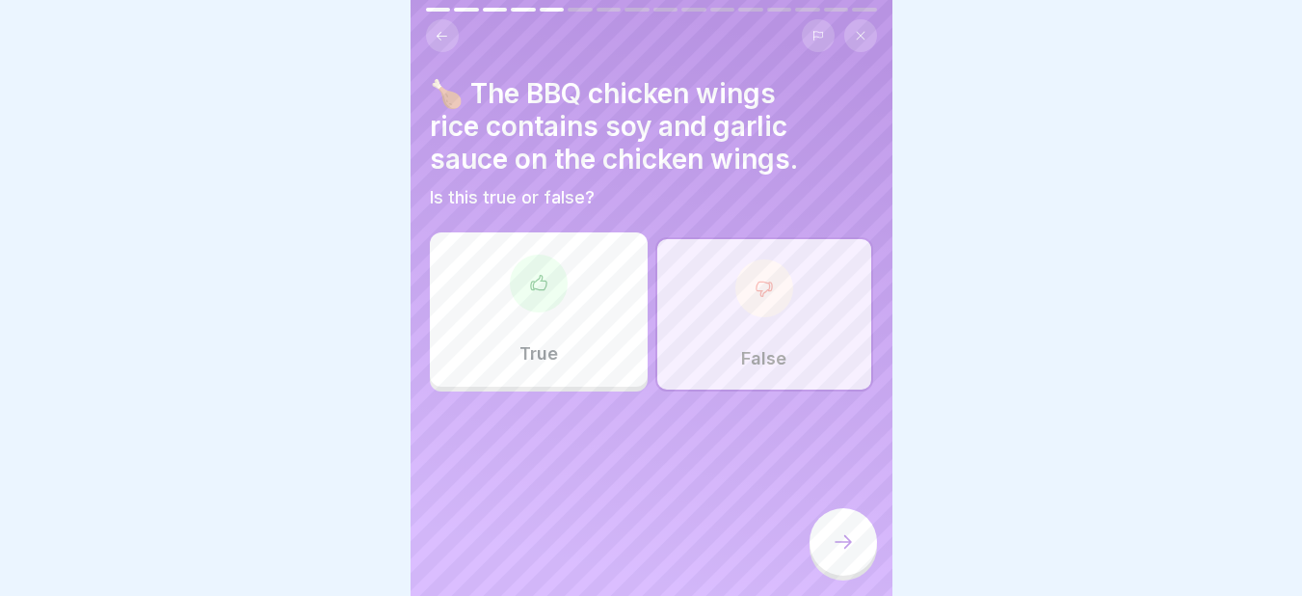
click at [846, 549] on icon at bounding box center [843, 541] width 23 height 23
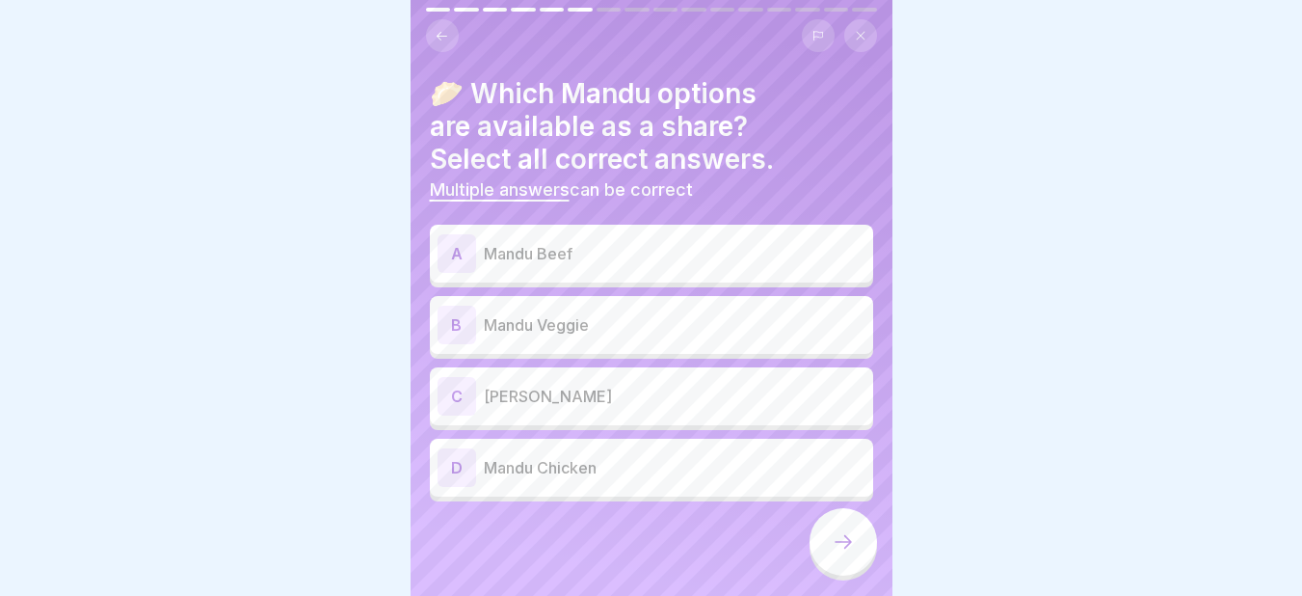
click at [509, 250] on p "Mandu Beef" at bounding box center [675, 253] width 382 height 23
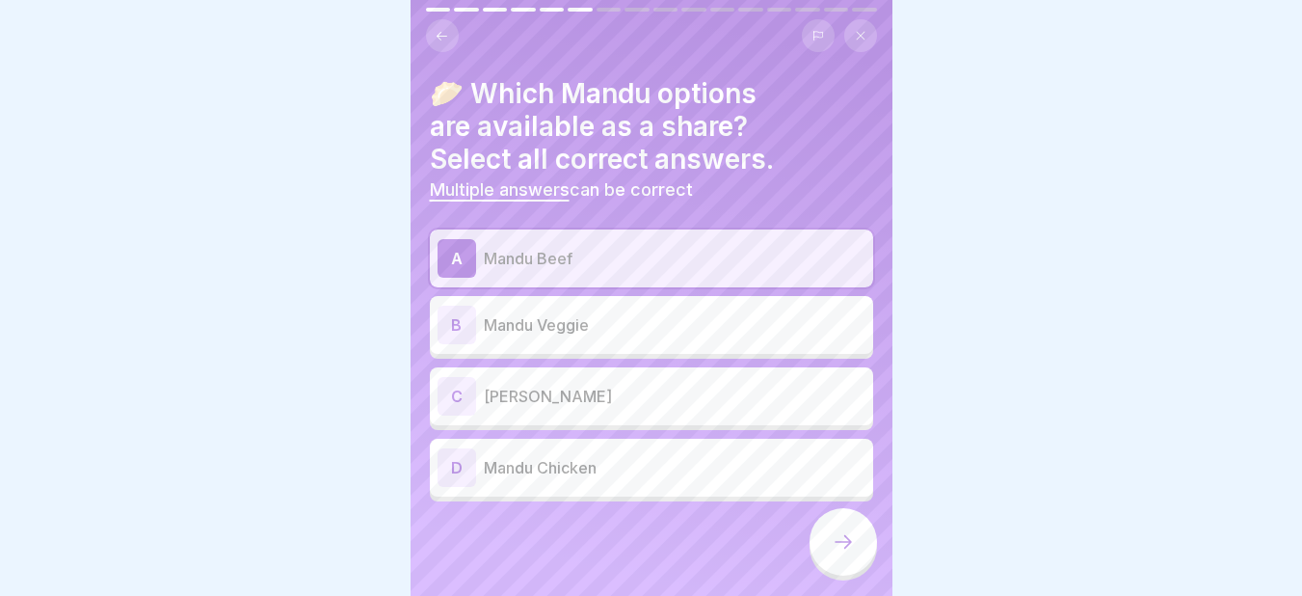
click at [460, 332] on div "B" at bounding box center [456, 324] width 39 height 39
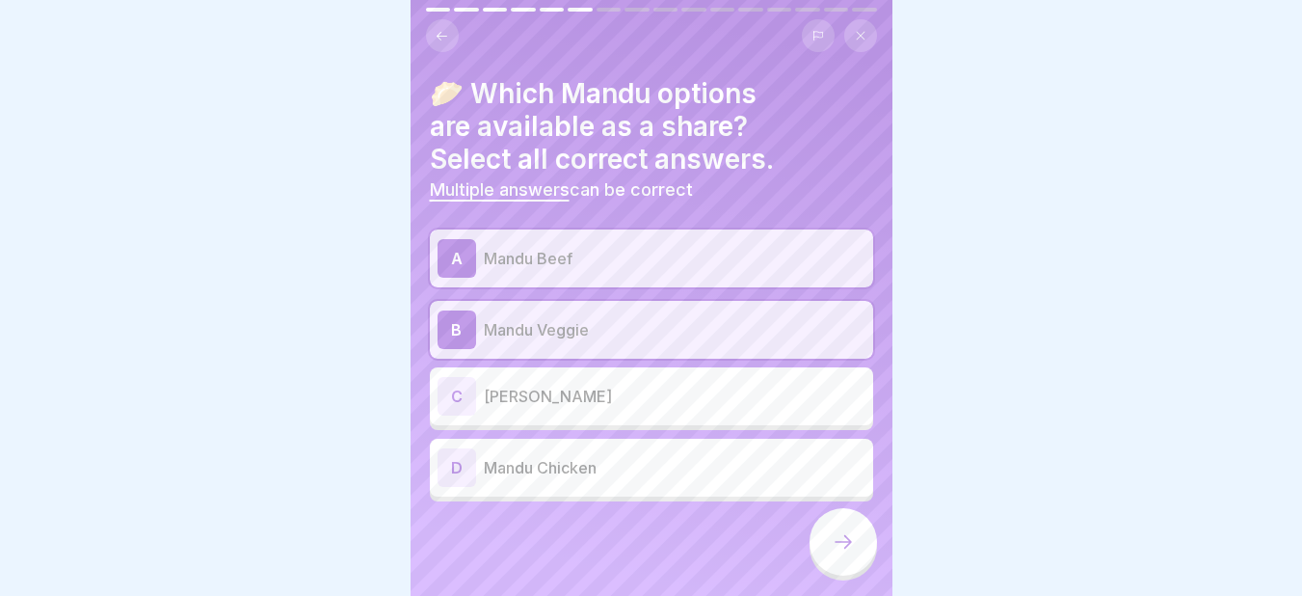
click at [510, 395] on p "Mandu Kimchi" at bounding box center [675, 395] width 382 height 23
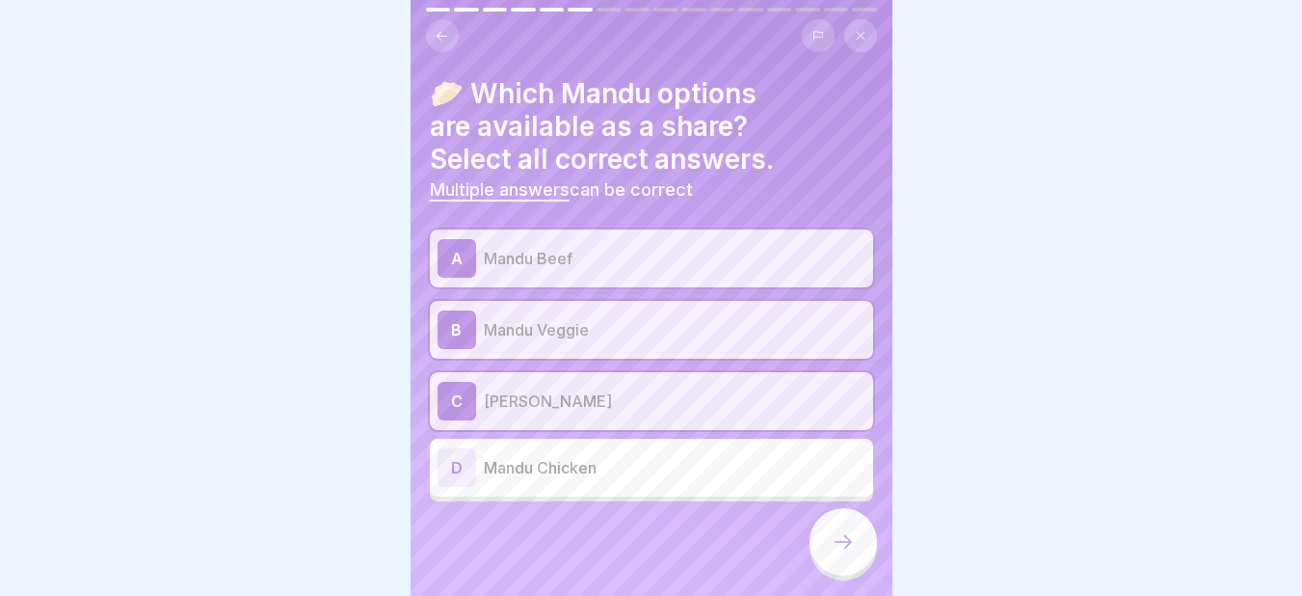
click at [845, 549] on icon at bounding box center [843, 541] width 23 height 23
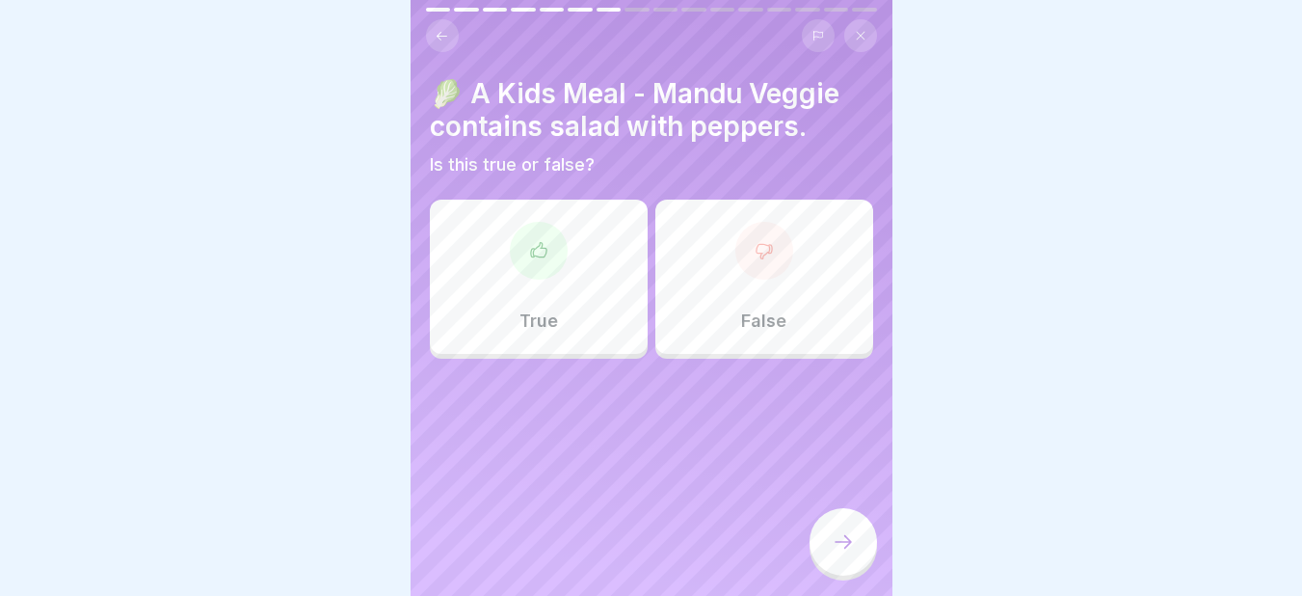
click at [721, 288] on div "False" at bounding box center [764, 276] width 218 height 154
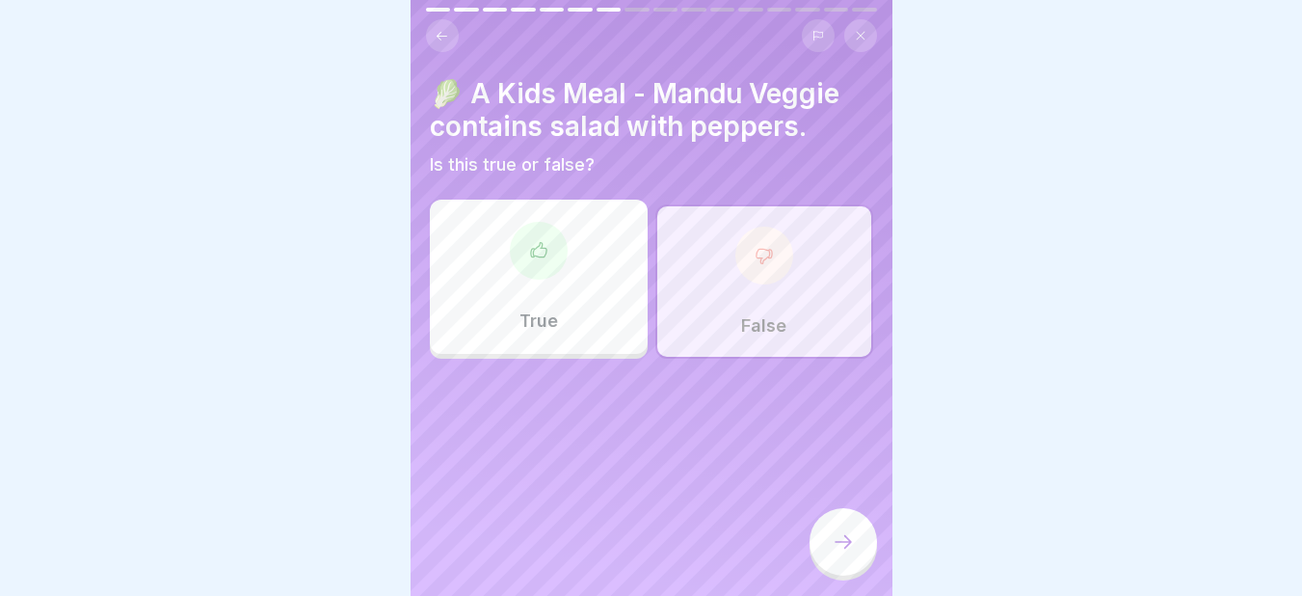
click at [821, 560] on div at bounding box center [842, 541] width 67 height 67
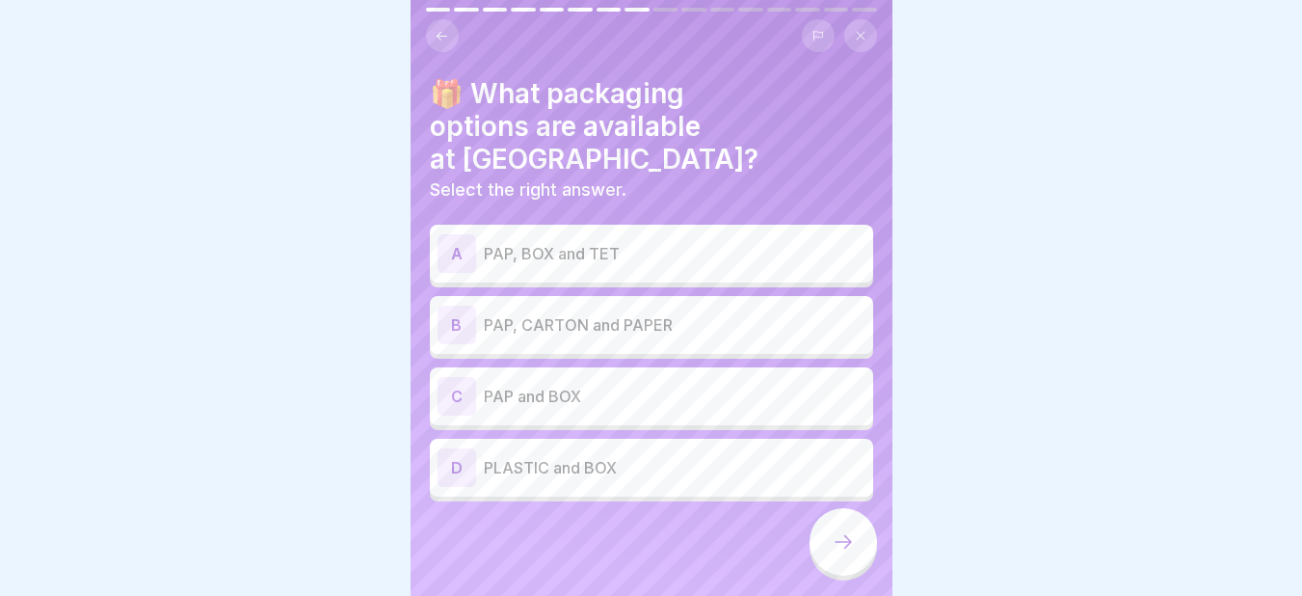
click at [556, 384] on p "PAP and BOX" at bounding box center [675, 395] width 382 height 23
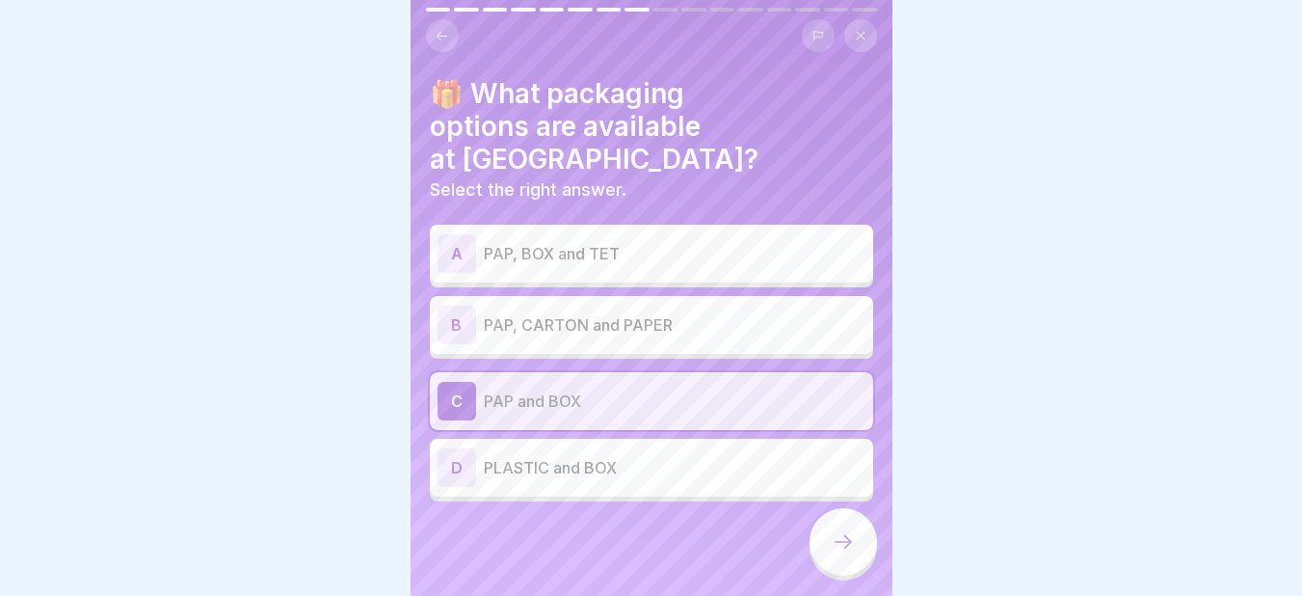
click at [839, 553] on icon at bounding box center [843, 541] width 23 height 23
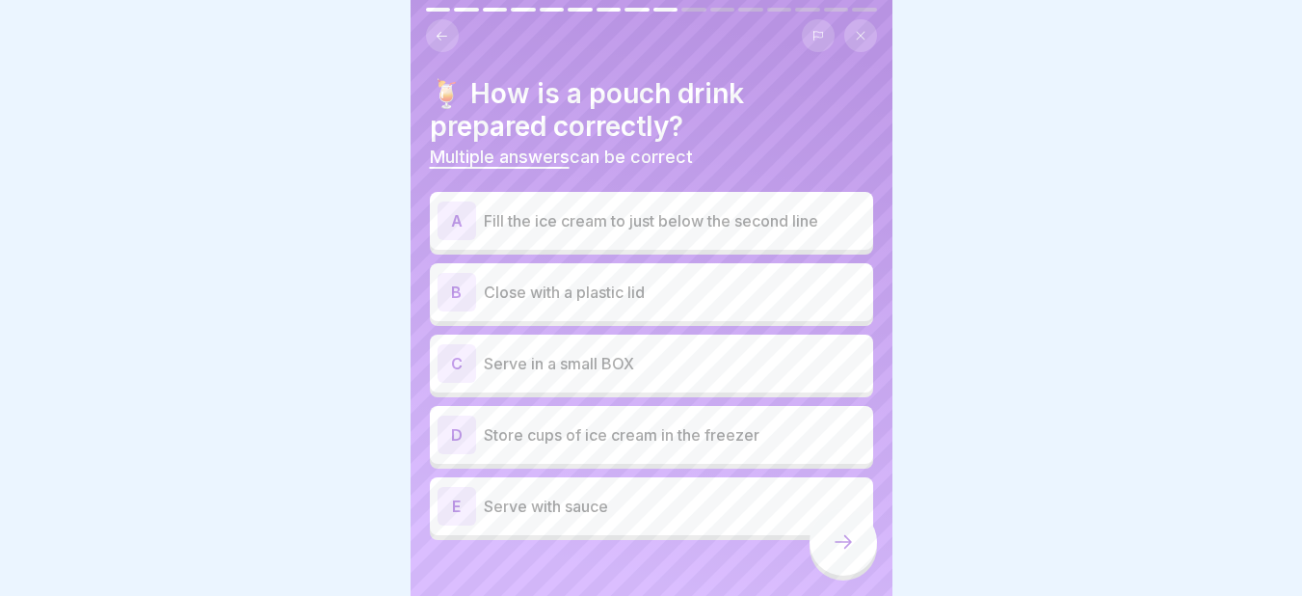
click at [516, 218] on p "Fill the ice cream to just below the second line" at bounding box center [675, 220] width 382 height 23
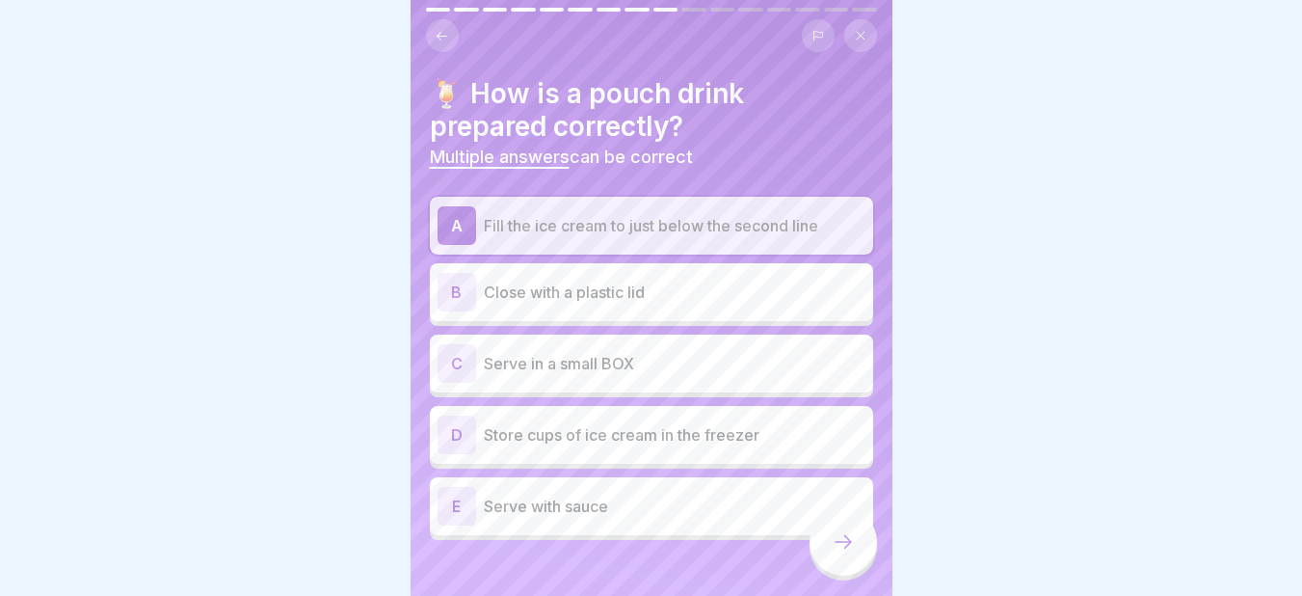
click at [535, 310] on div "B Close with a plastic lid" at bounding box center [651, 292] width 428 height 39
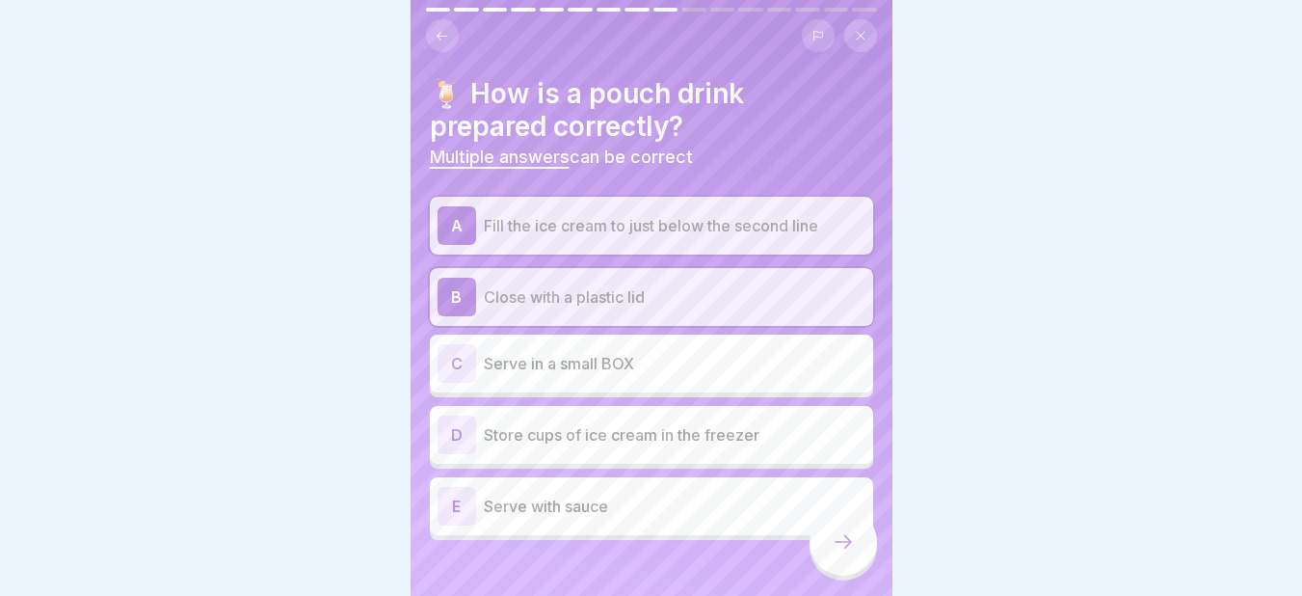
click at [543, 439] on div "A Fill the ice cream to just below the second line B Close with a plastic lid C…" at bounding box center [651, 368] width 443 height 343
click at [543, 439] on p "Store cups of ice cream in the freezer" at bounding box center [675, 434] width 382 height 23
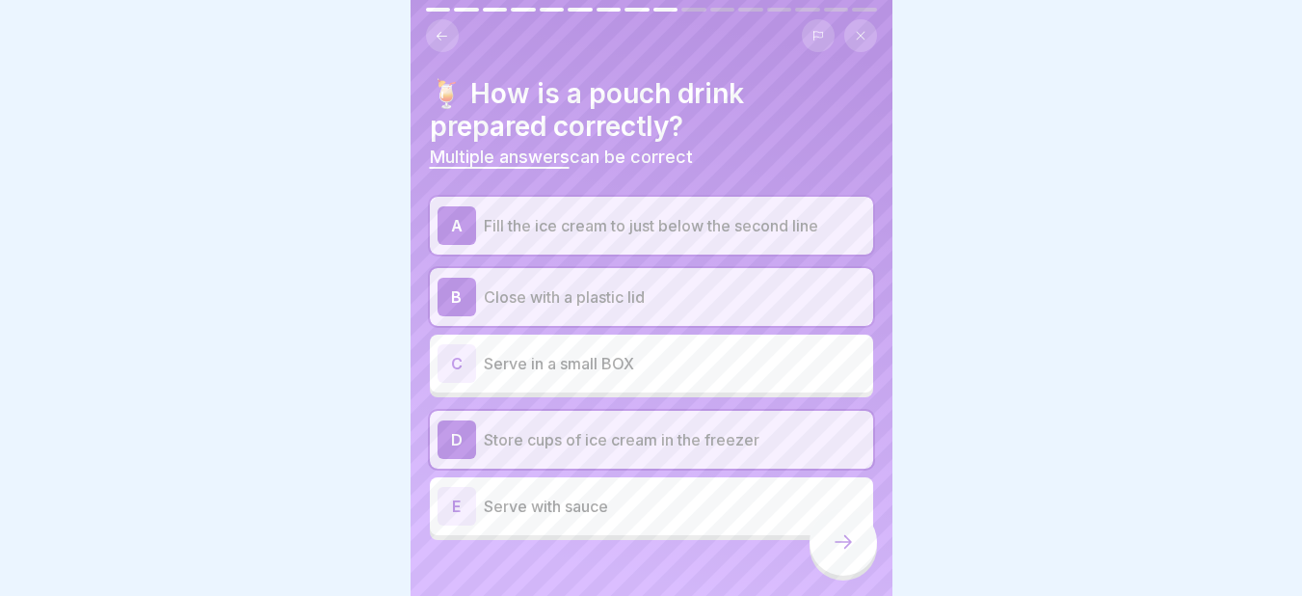
click at [830, 541] on div at bounding box center [842, 541] width 67 height 67
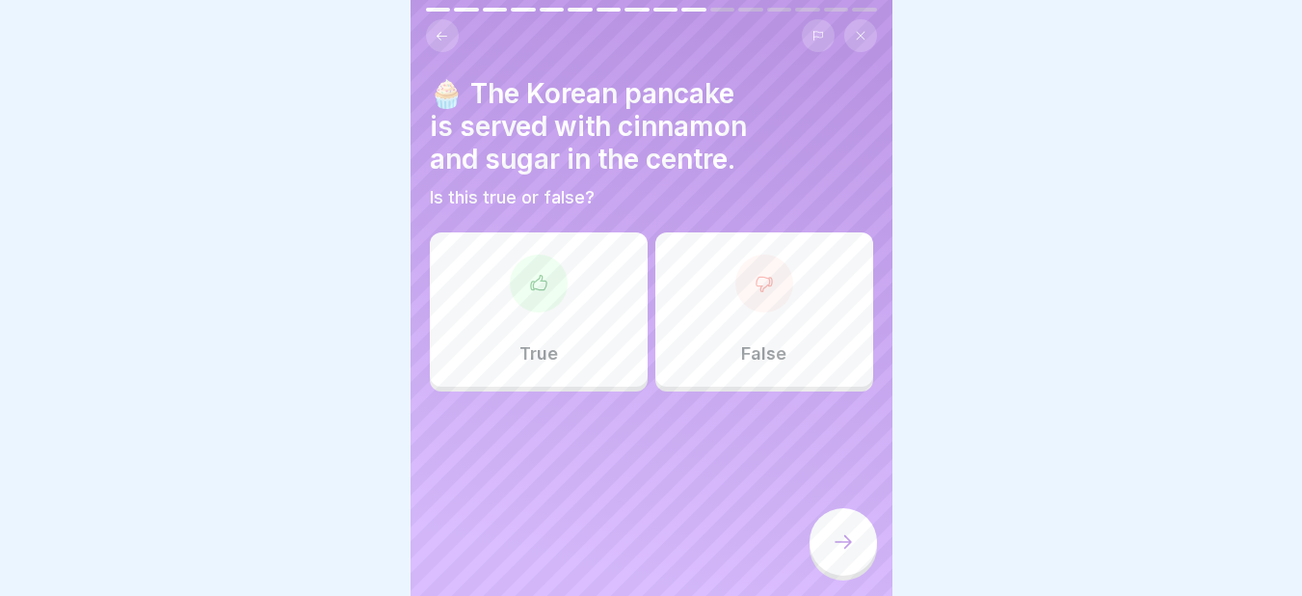
click at [489, 142] on h4 "🧁 The Korean pancake is served with cinnamon and sugar in the centre." at bounding box center [651, 126] width 443 height 98
click at [532, 297] on div at bounding box center [539, 283] width 58 height 58
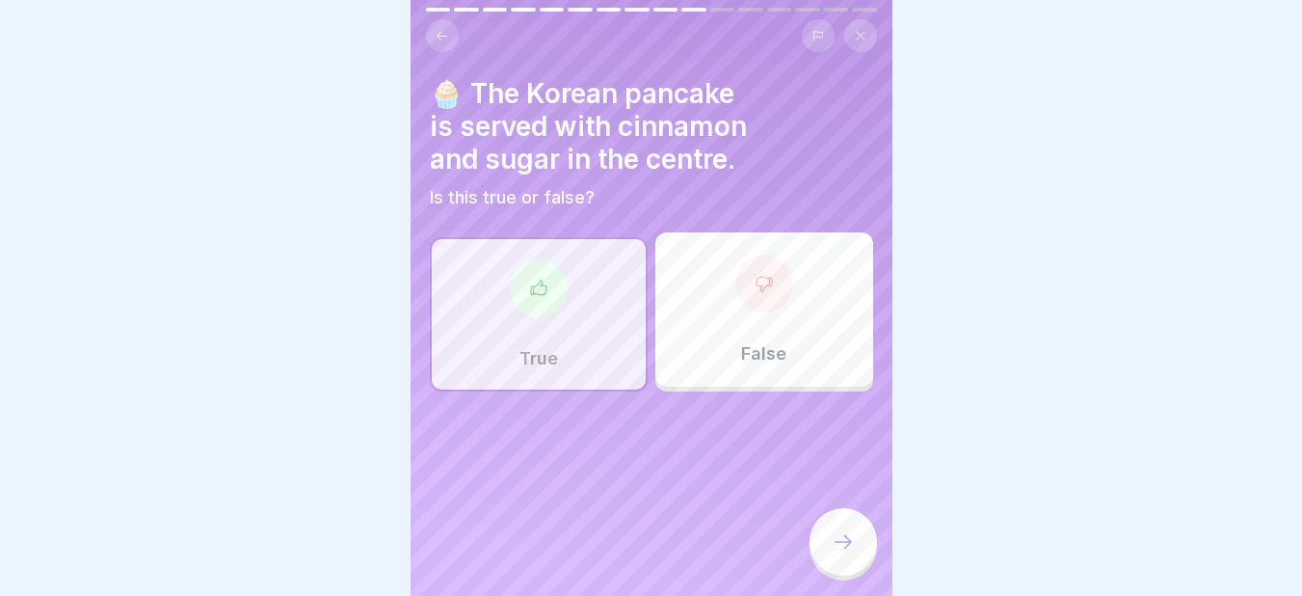
click at [840, 553] on icon at bounding box center [843, 541] width 23 height 23
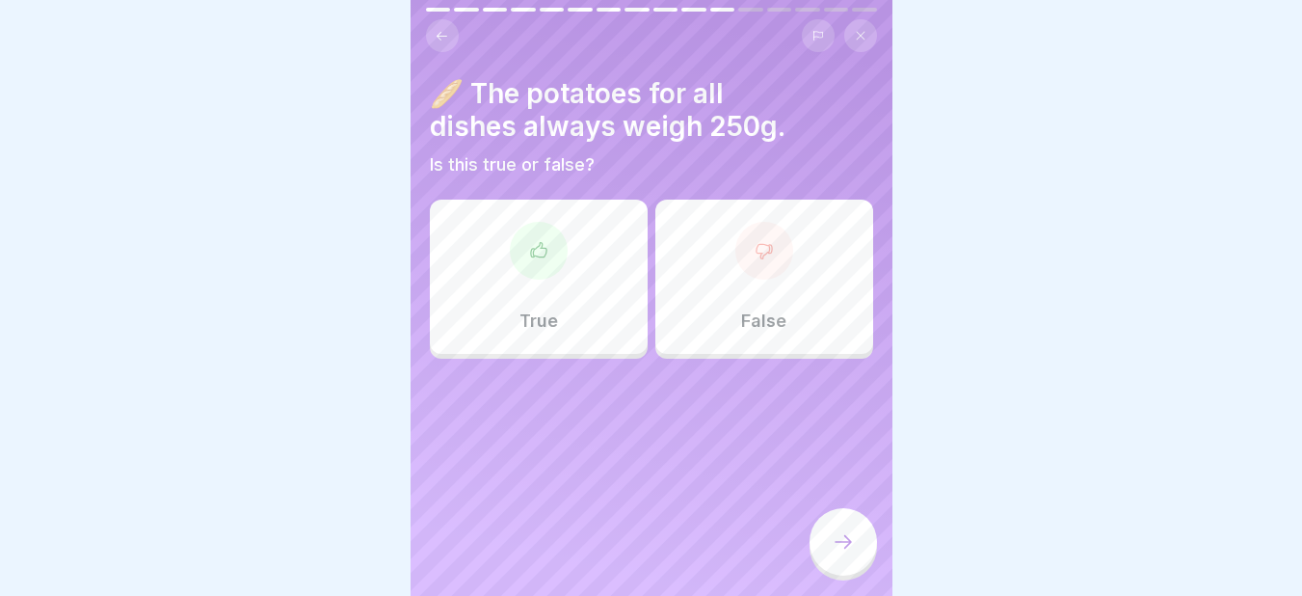
click at [544, 277] on div at bounding box center [539, 251] width 58 height 58
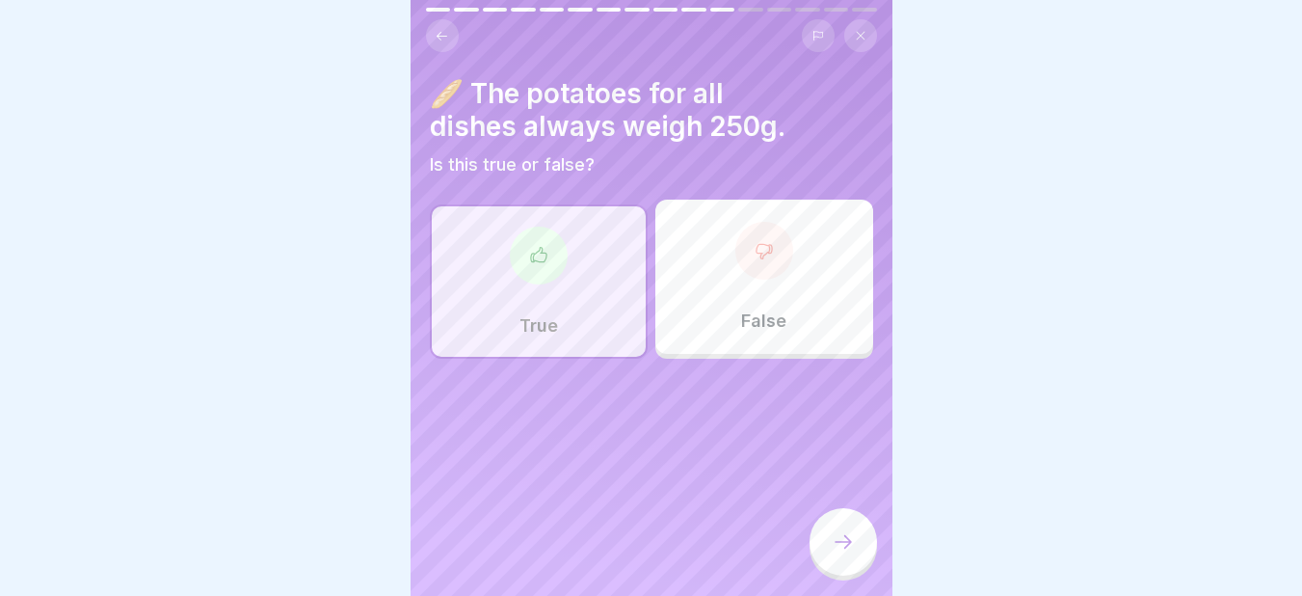
click at [821, 551] on div at bounding box center [842, 541] width 67 height 67
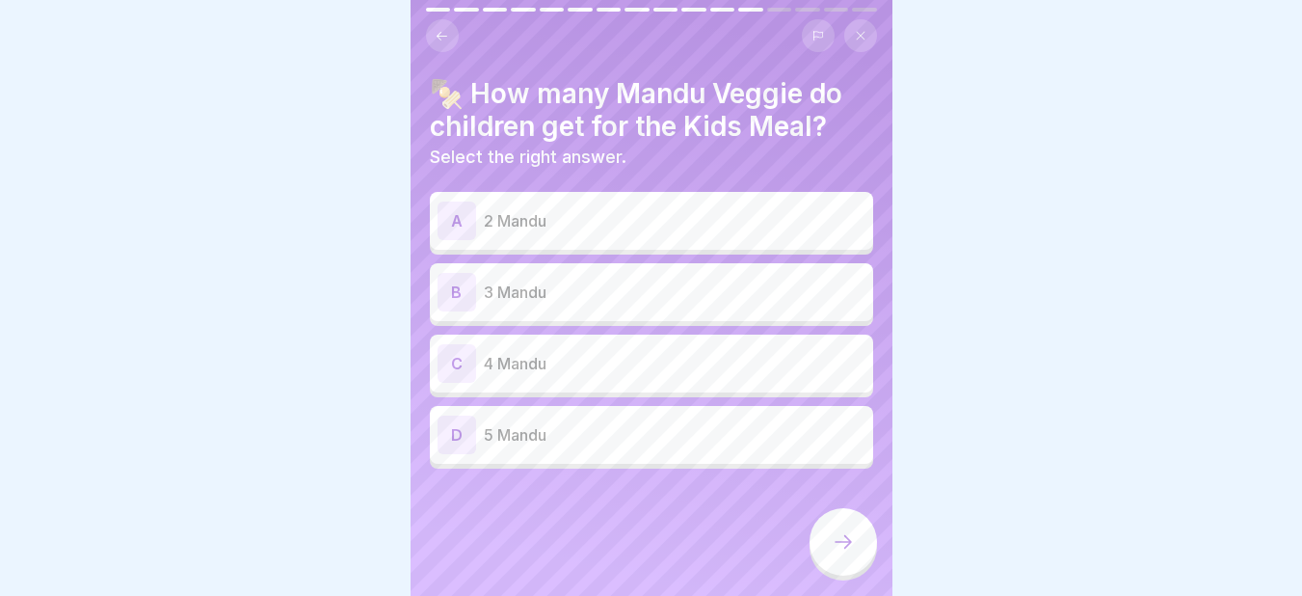
click at [508, 227] on p "2 Mandu" at bounding box center [675, 220] width 382 height 23
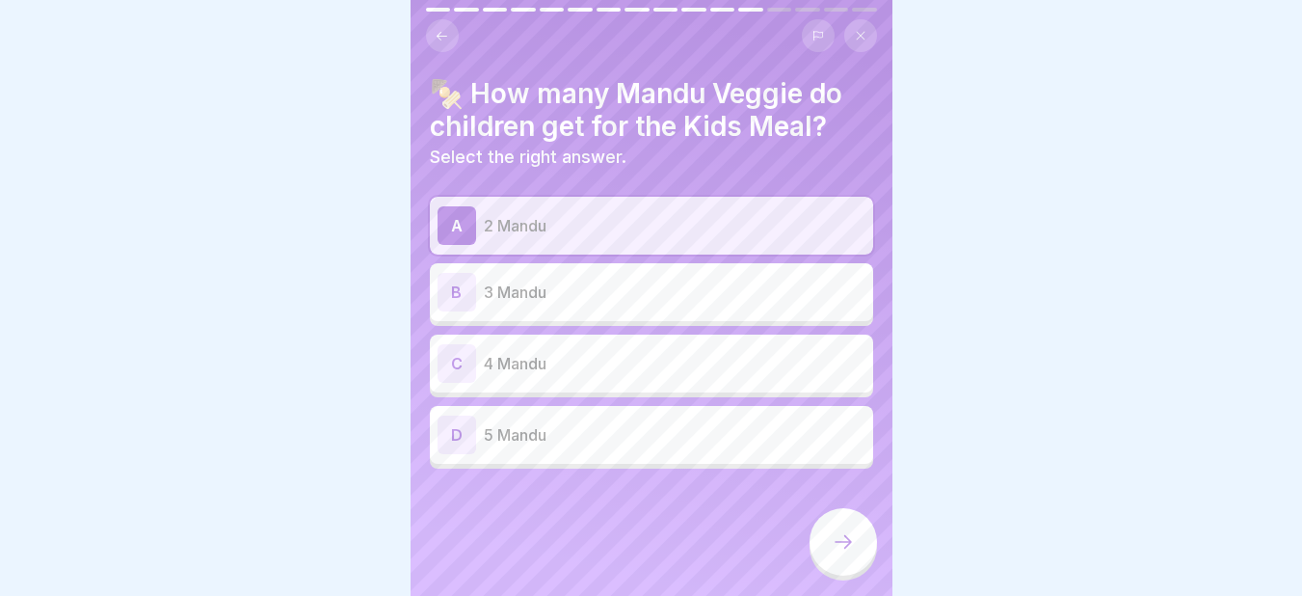
click at [841, 546] on div at bounding box center [842, 541] width 67 height 67
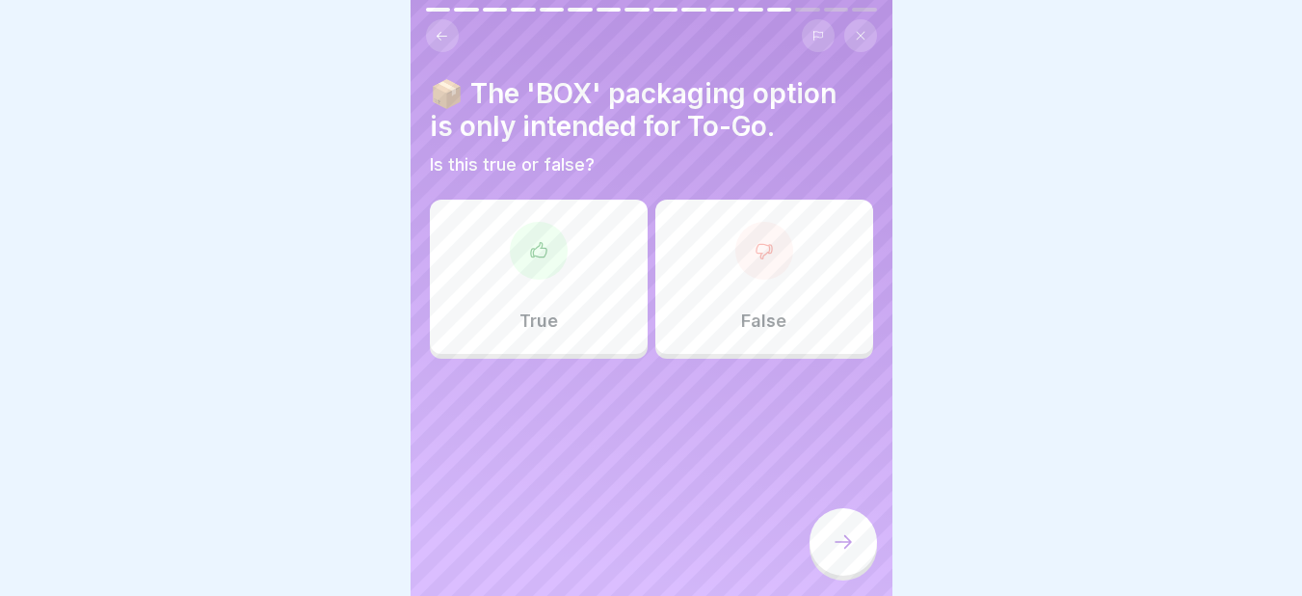
click at [566, 320] on div "True" at bounding box center [539, 276] width 218 height 154
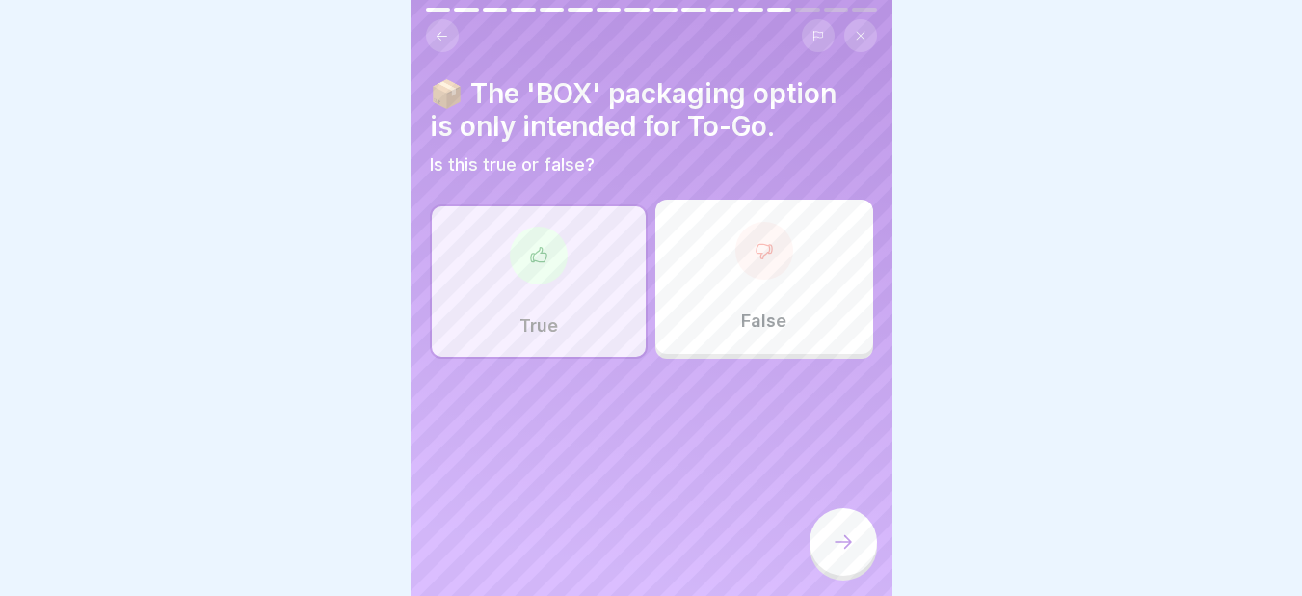
click at [842, 553] on icon at bounding box center [843, 541] width 23 height 23
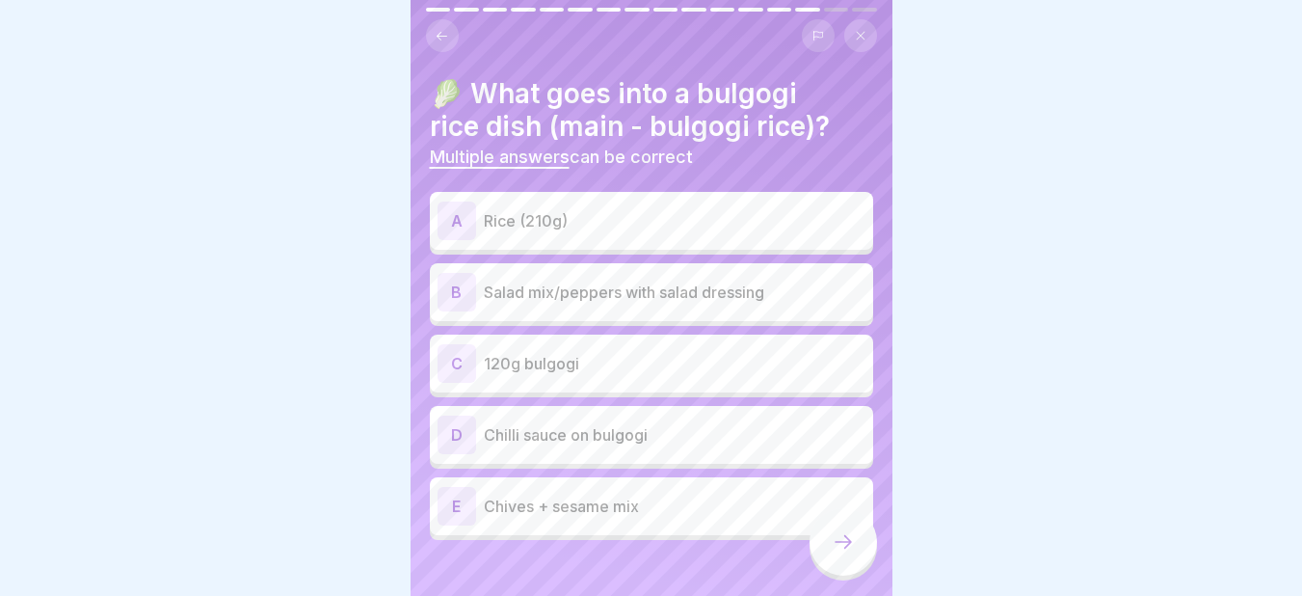
click at [582, 214] on p "Rice (210g)" at bounding box center [675, 220] width 382 height 23
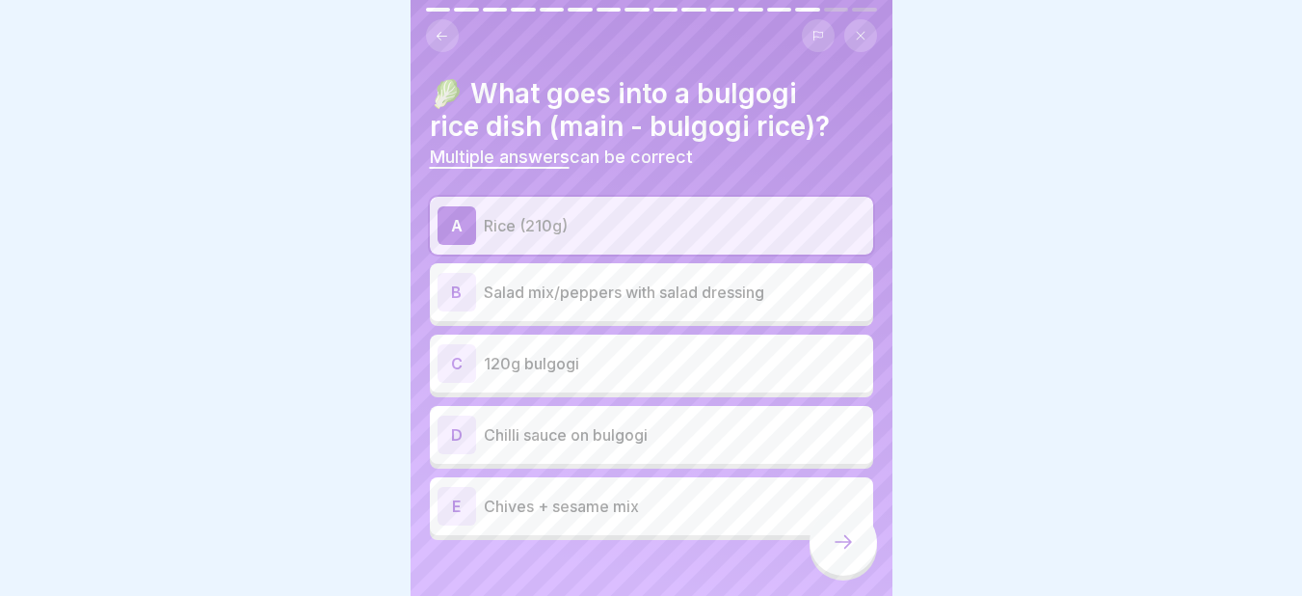
click at [569, 296] on p "Salad mix/peppers with salad dressing" at bounding box center [675, 291] width 382 height 23
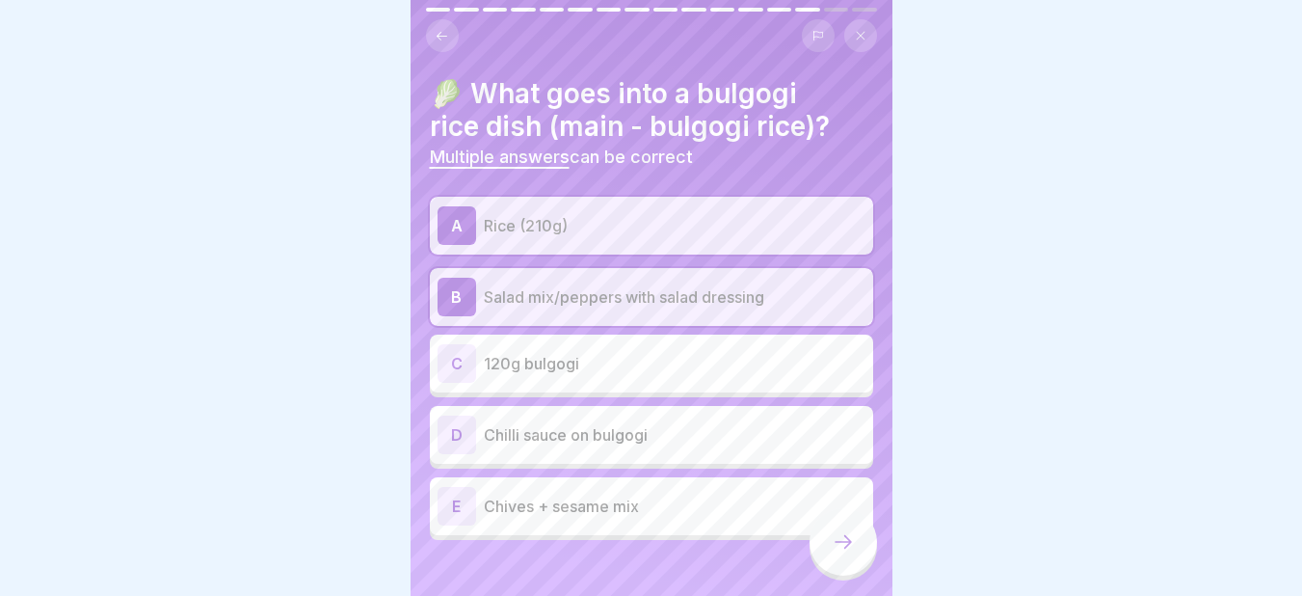
click at [517, 373] on p "120g bulgogi" at bounding box center [675, 363] width 382 height 23
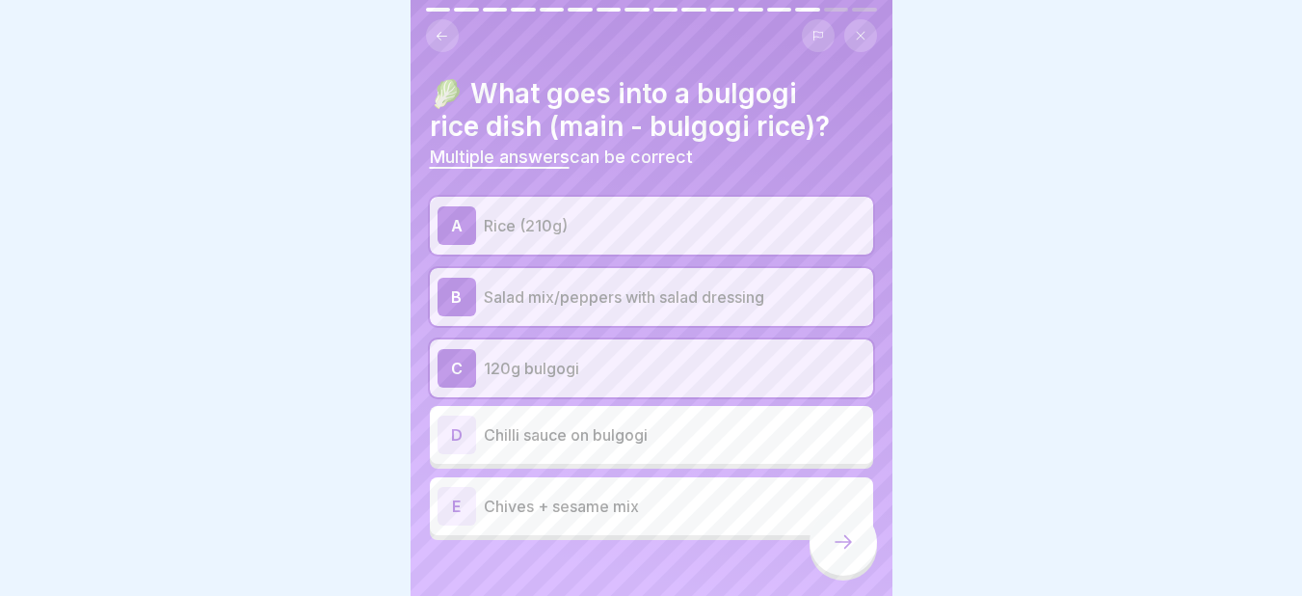
click at [577, 502] on p "Chives + sesame mix" at bounding box center [675, 505] width 382 height 23
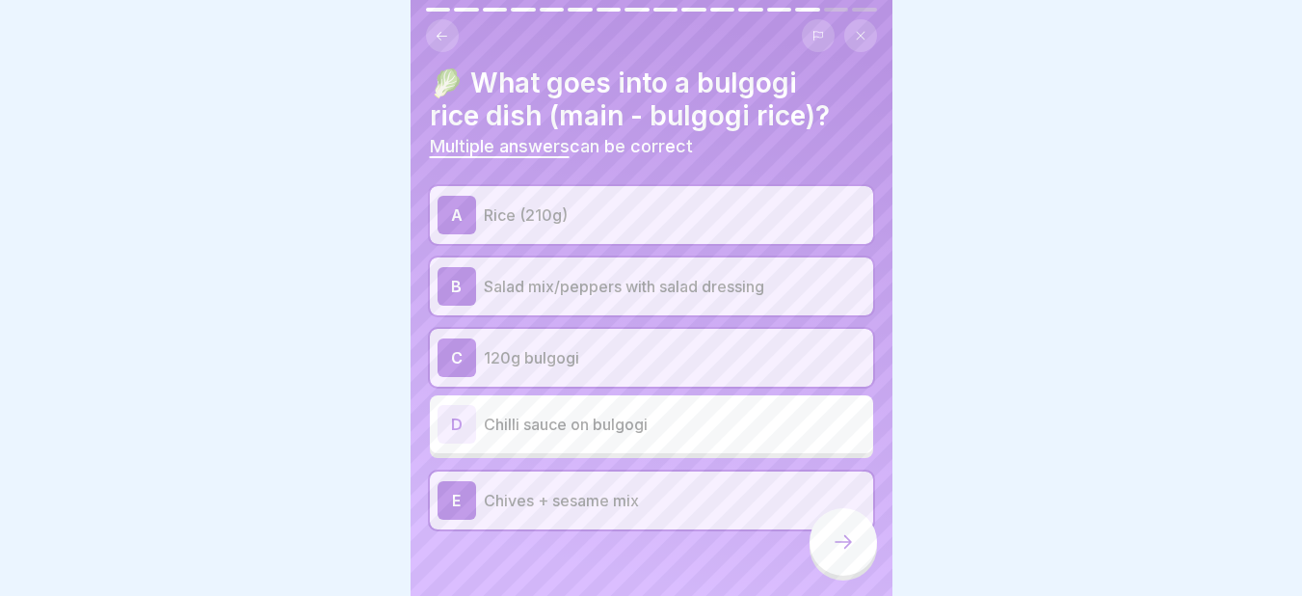
scroll to position [21, 0]
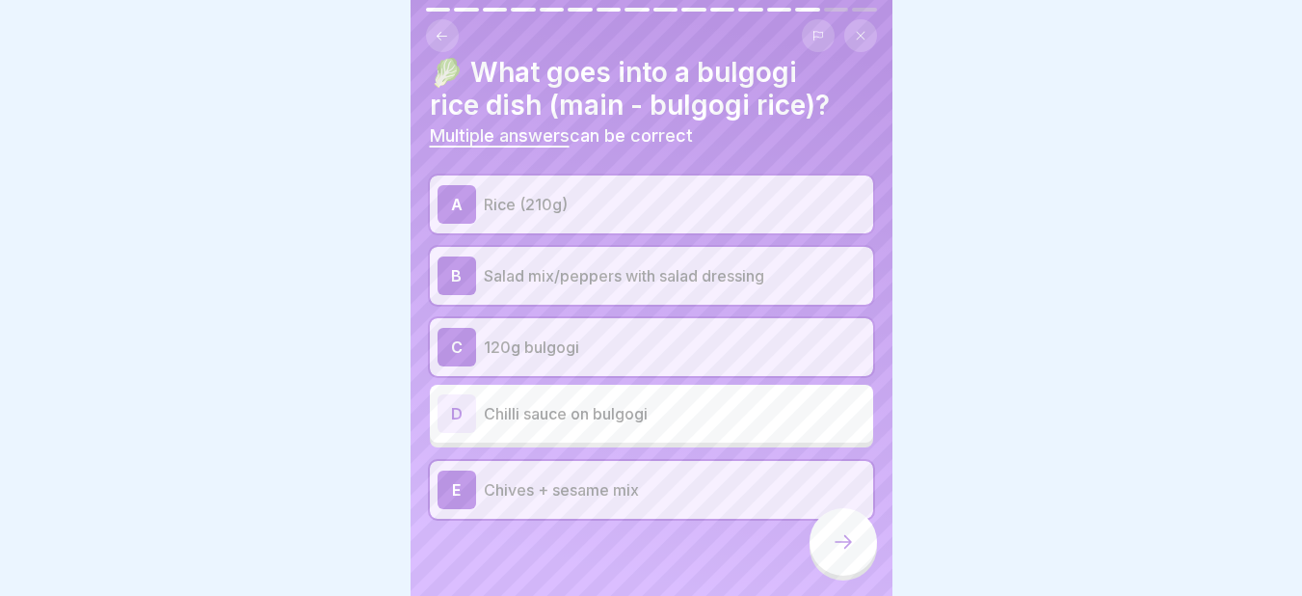
click at [827, 553] on div at bounding box center [842, 541] width 67 height 67
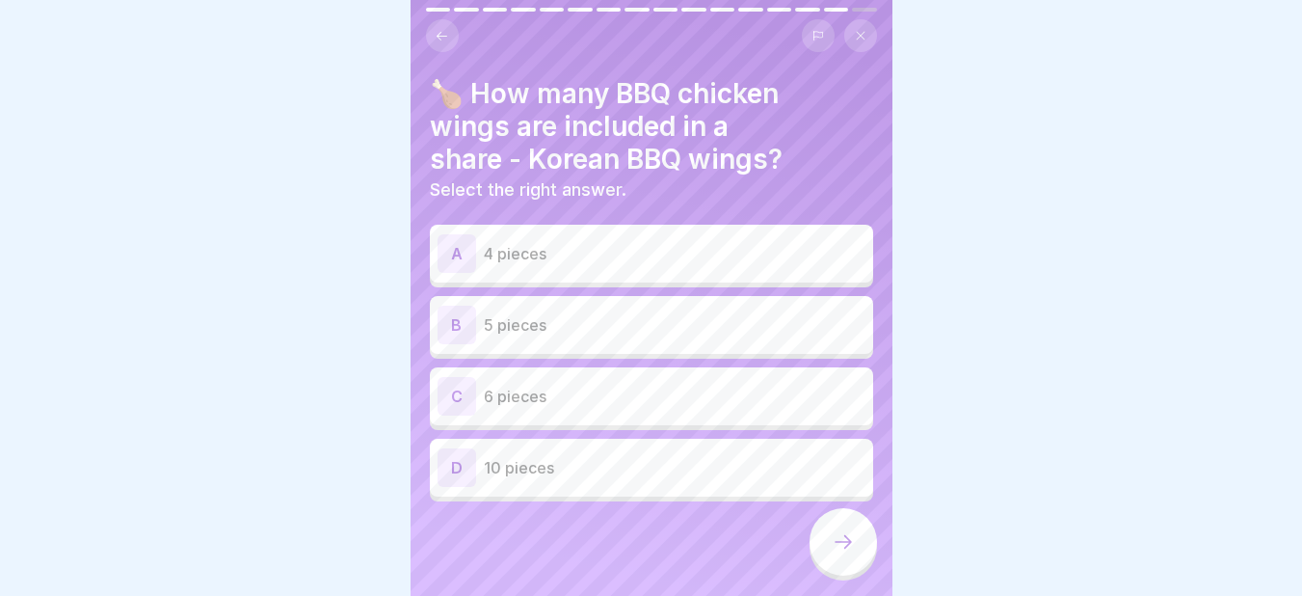
click at [545, 313] on p "5 pieces" at bounding box center [675, 324] width 382 height 23
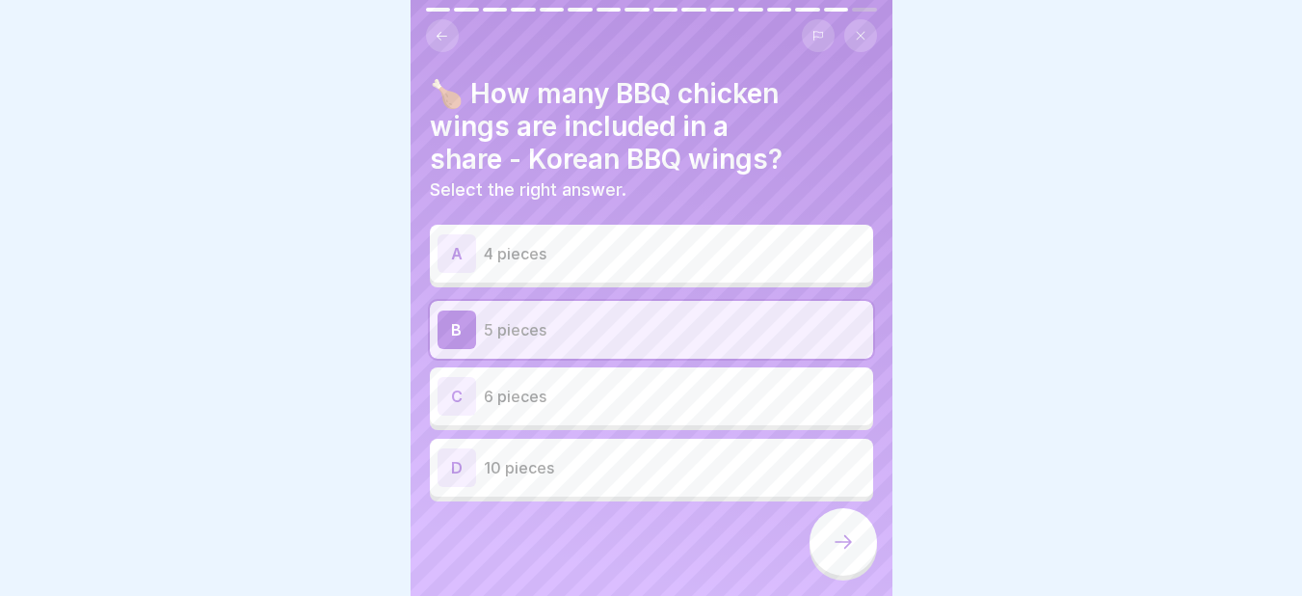
click at [834, 546] on div at bounding box center [842, 541] width 67 height 67
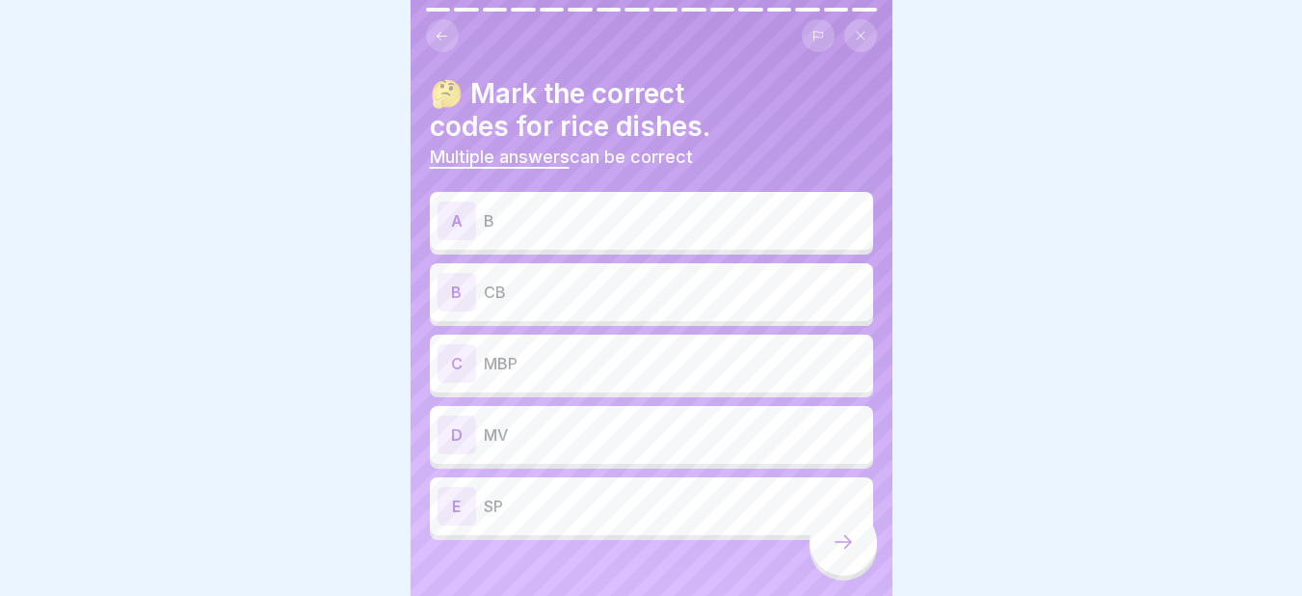
click at [496, 227] on p "B" at bounding box center [675, 220] width 382 height 23
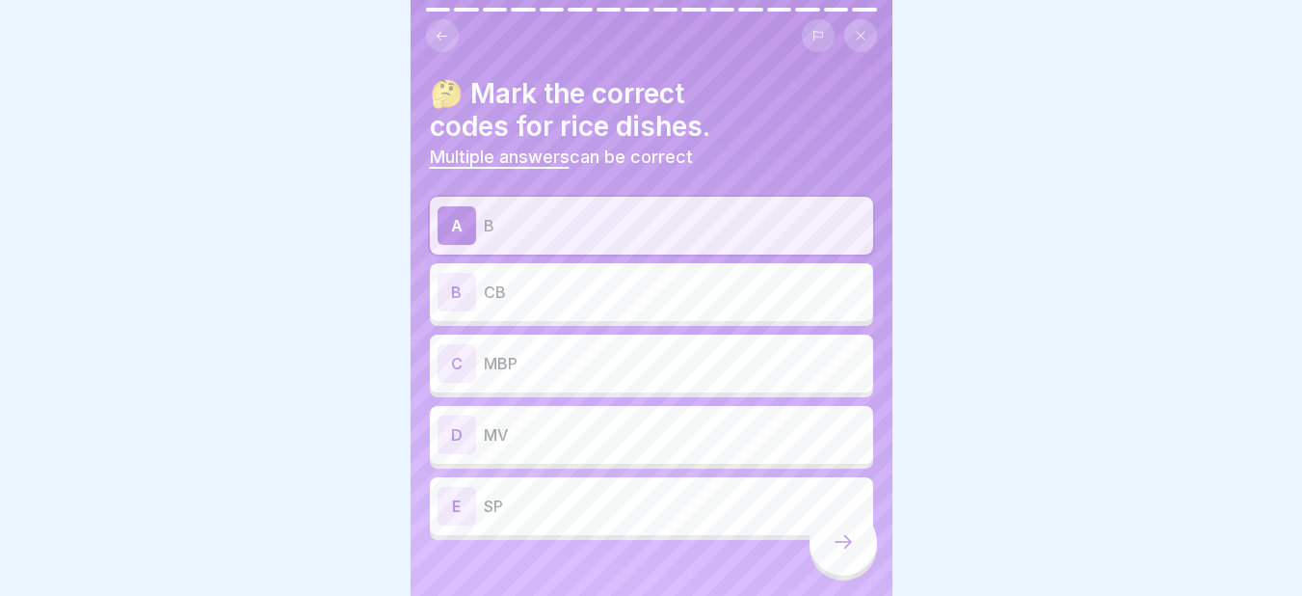
click at [512, 296] on p "CB" at bounding box center [675, 291] width 382 height 23
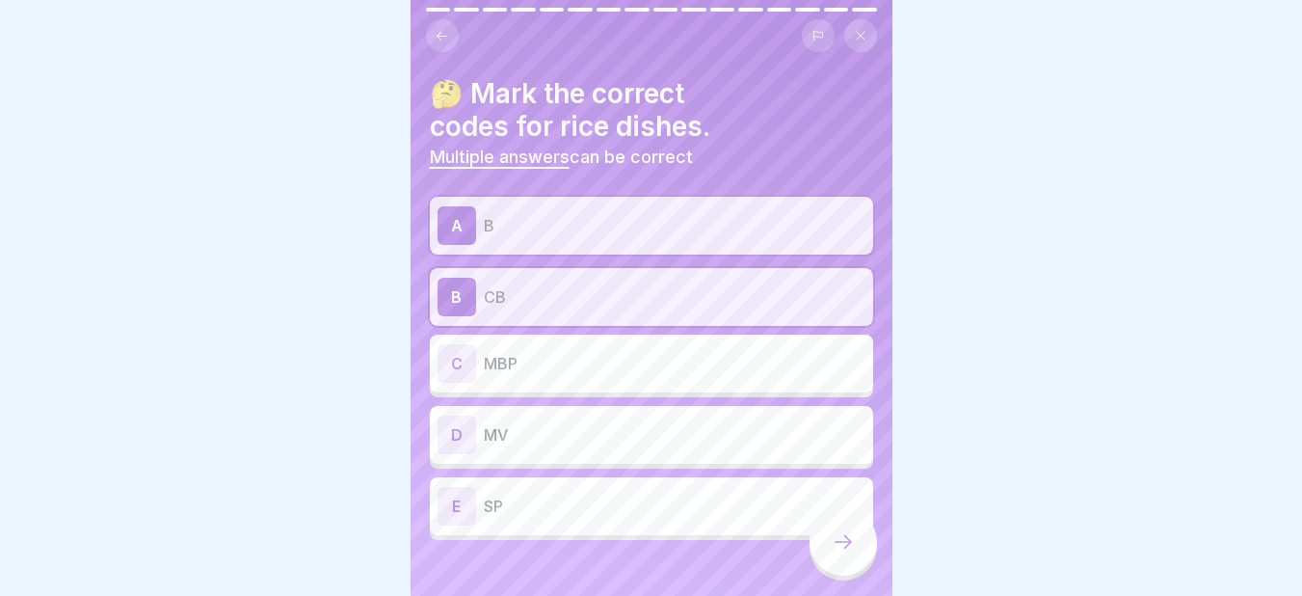
click at [561, 436] on p "MV" at bounding box center [675, 434] width 382 height 23
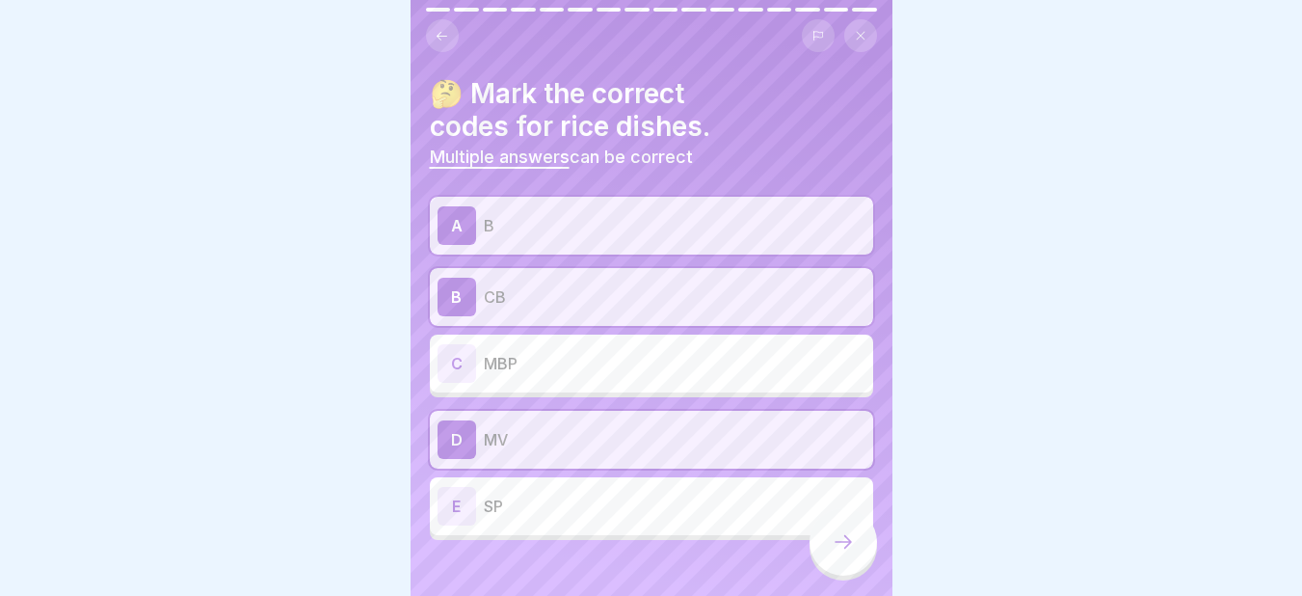
click at [844, 544] on div at bounding box center [842, 541] width 67 height 67
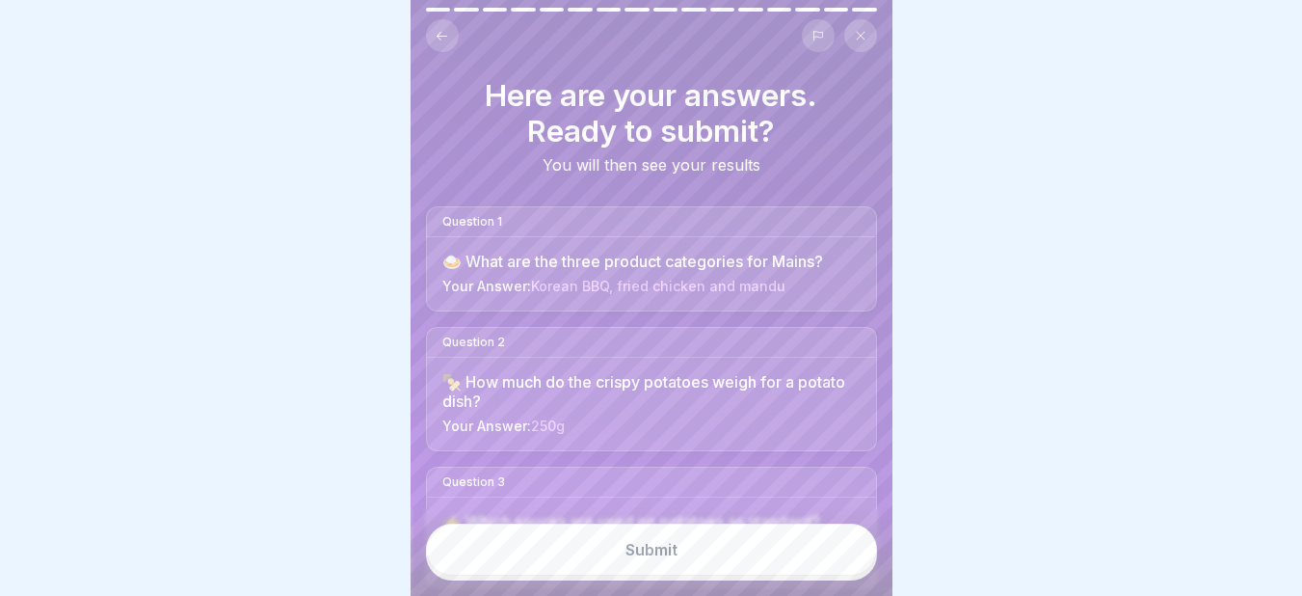
click at [572, 567] on button "Submit" at bounding box center [651, 549] width 451 height 52
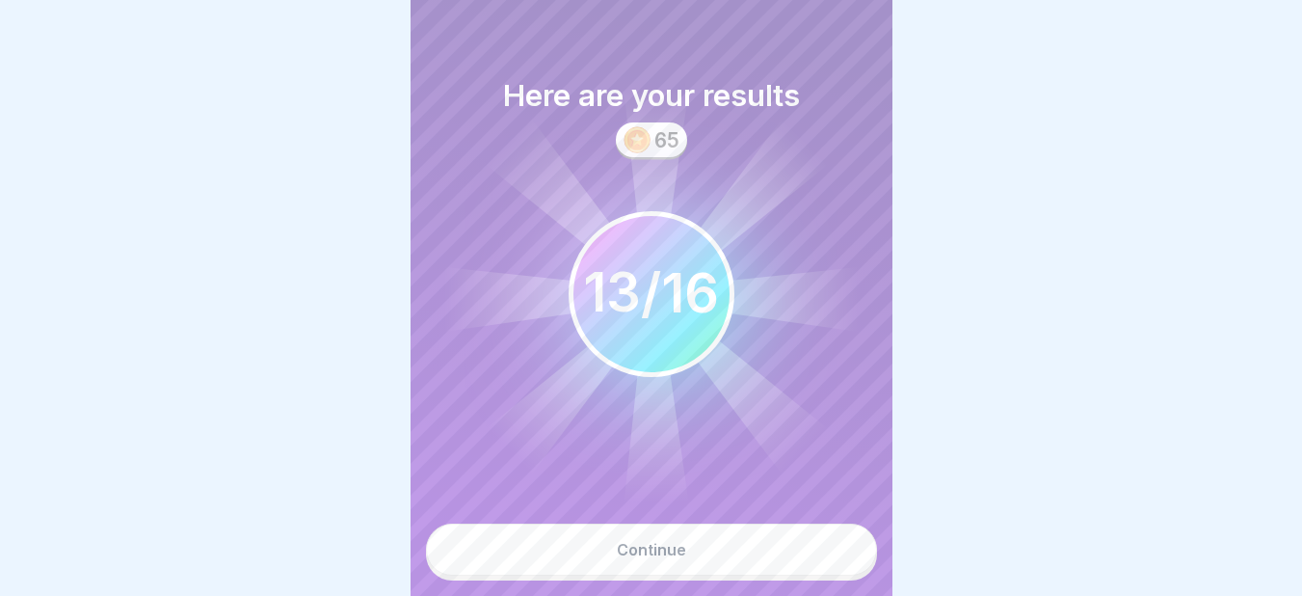
scroll to position [14, 0]
click at [742, 545] on button "Continue" at bounding box center [651, 549] width 451 height 52
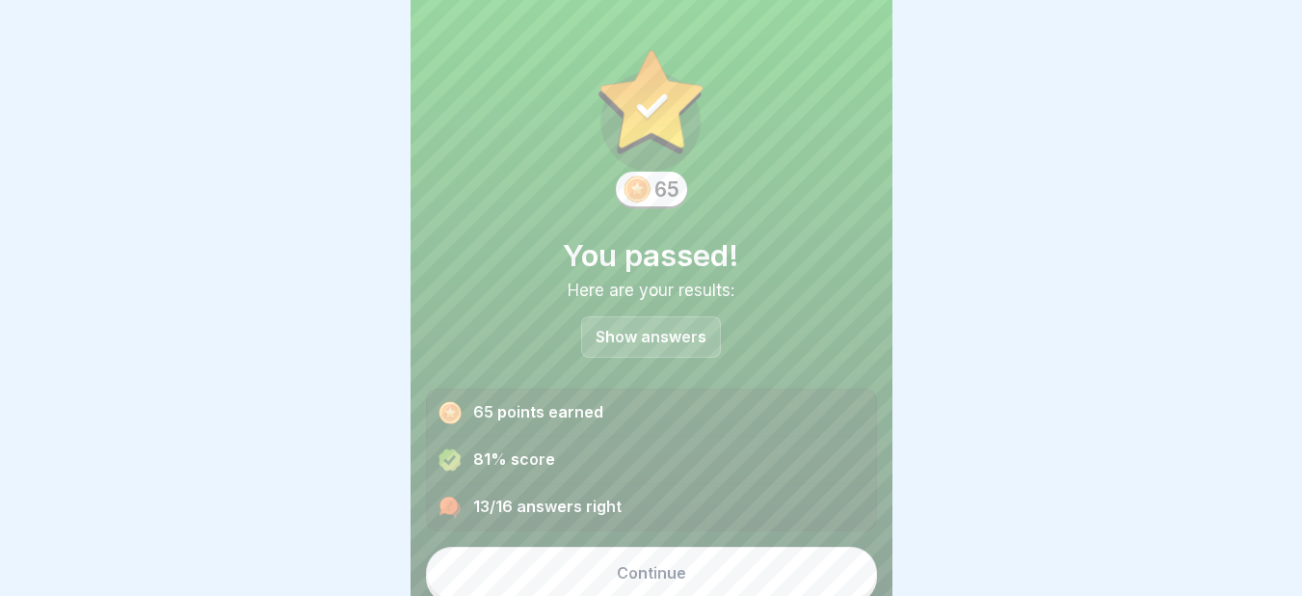
click at [617, 564] on div "Continue" at bounding box center [651, 572] width 69 height 17
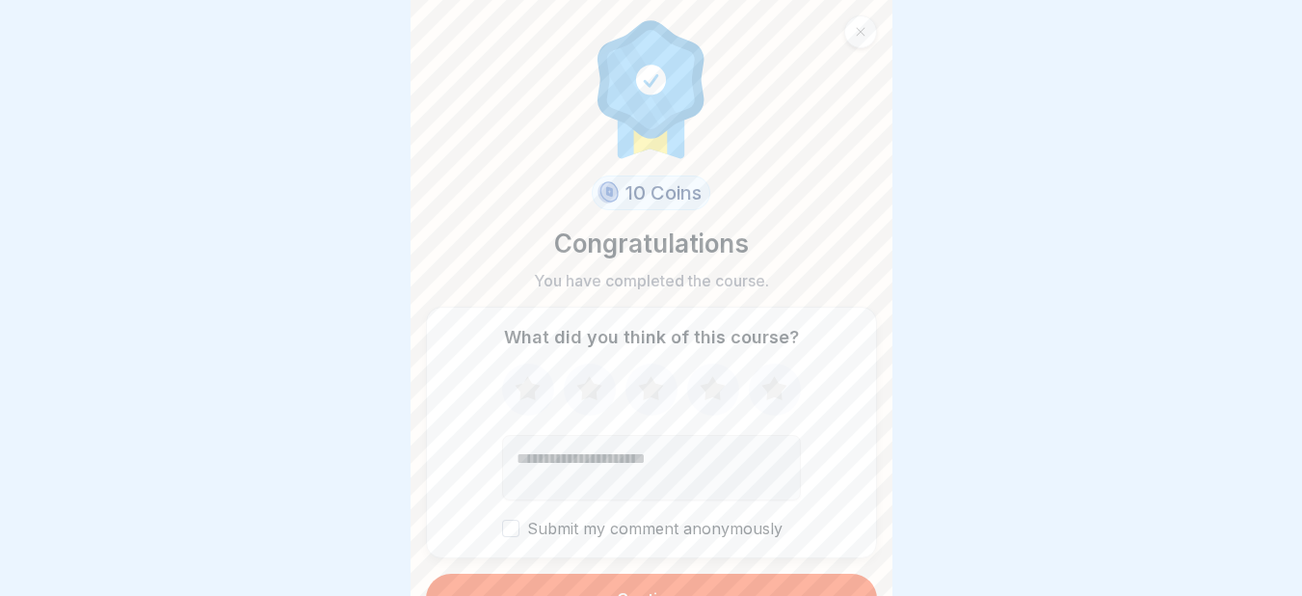
click at [618, 573] on button "Continue" at bounding box center [651, 598] width 451 height 50
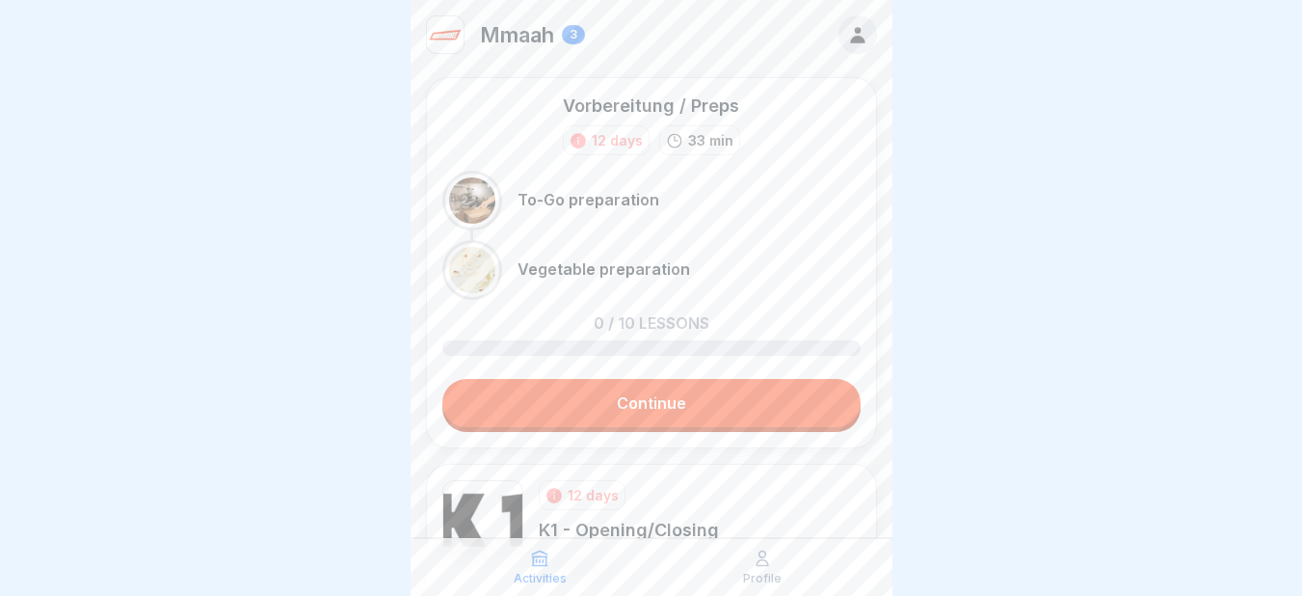
click at [662, 398] on link "Continue" at bounding box center [651, 403] width 418 height 48
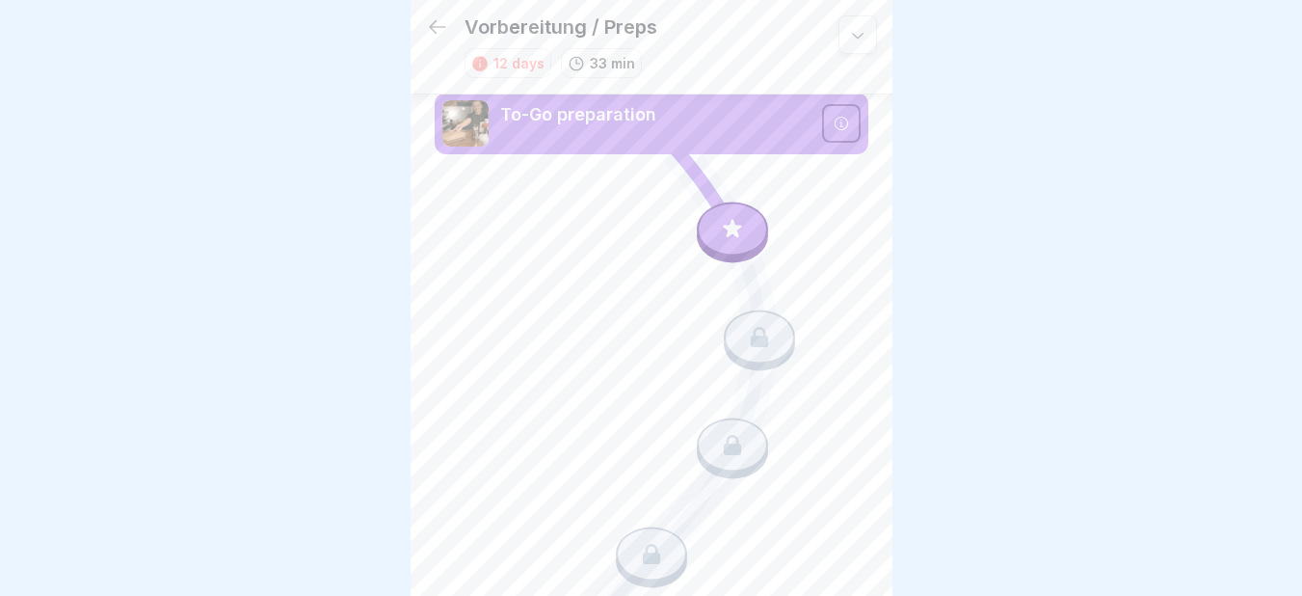
click at [728, 232] on icon at bounding box center [732, 228] width 18 height 18
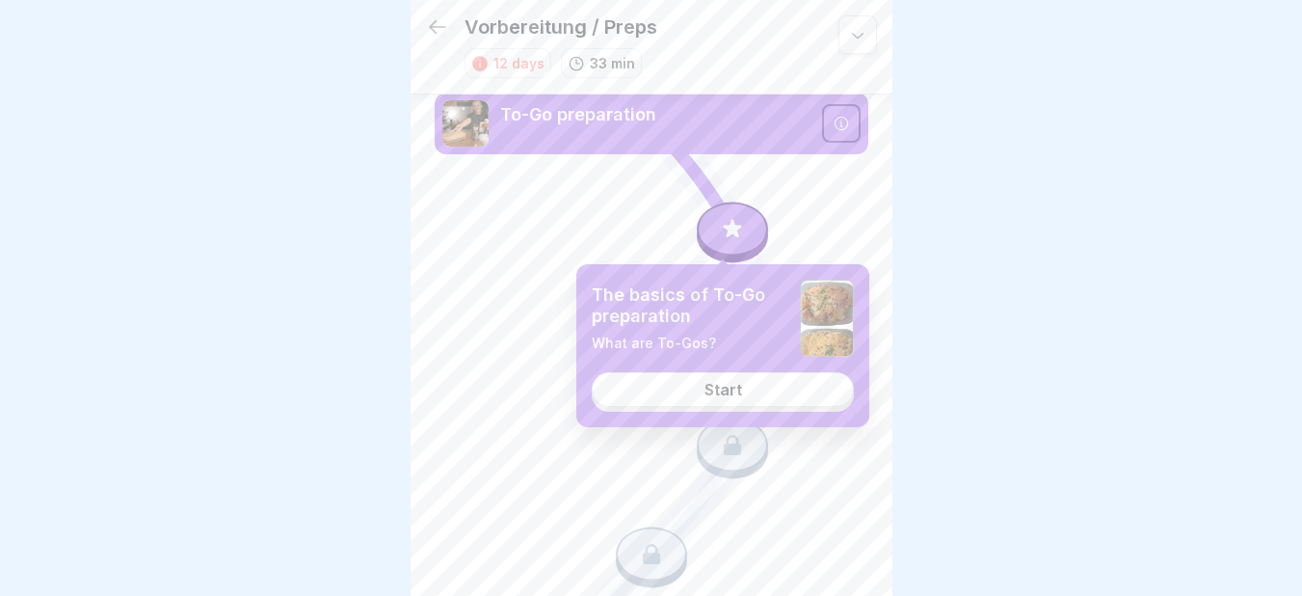
click at [690, 389] on link "Start" at bounding box center [723, 389] width 262 height 35
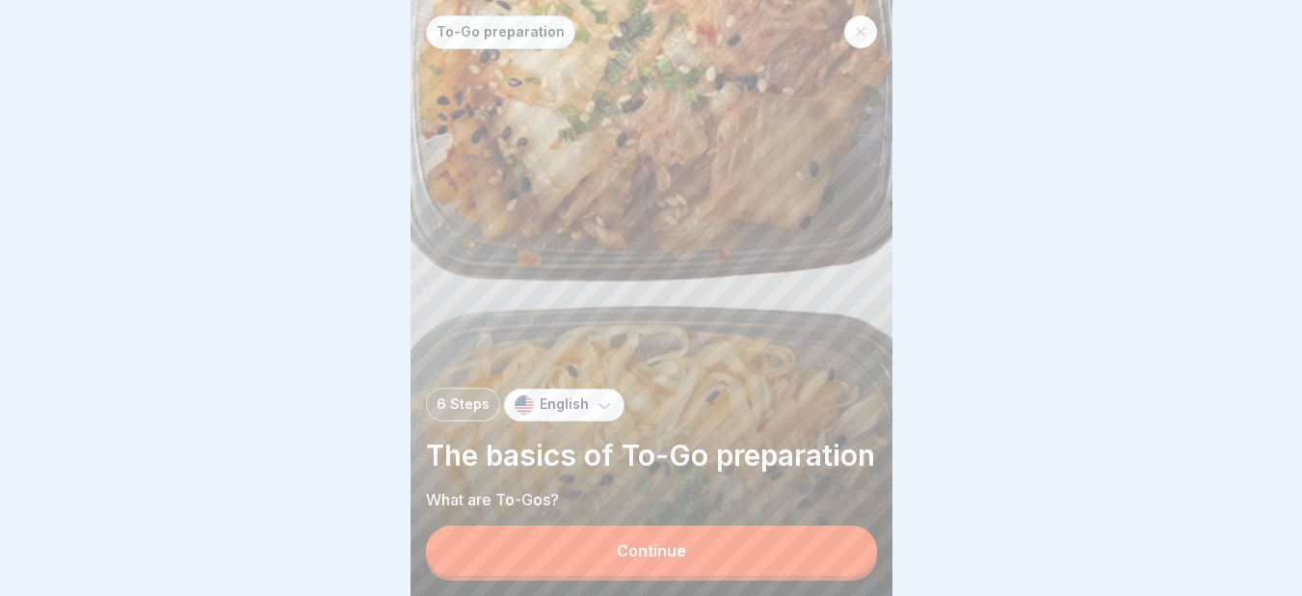
click at [632, 559] on div "Continue" at bounding box center [651, 550] width 69 height 17
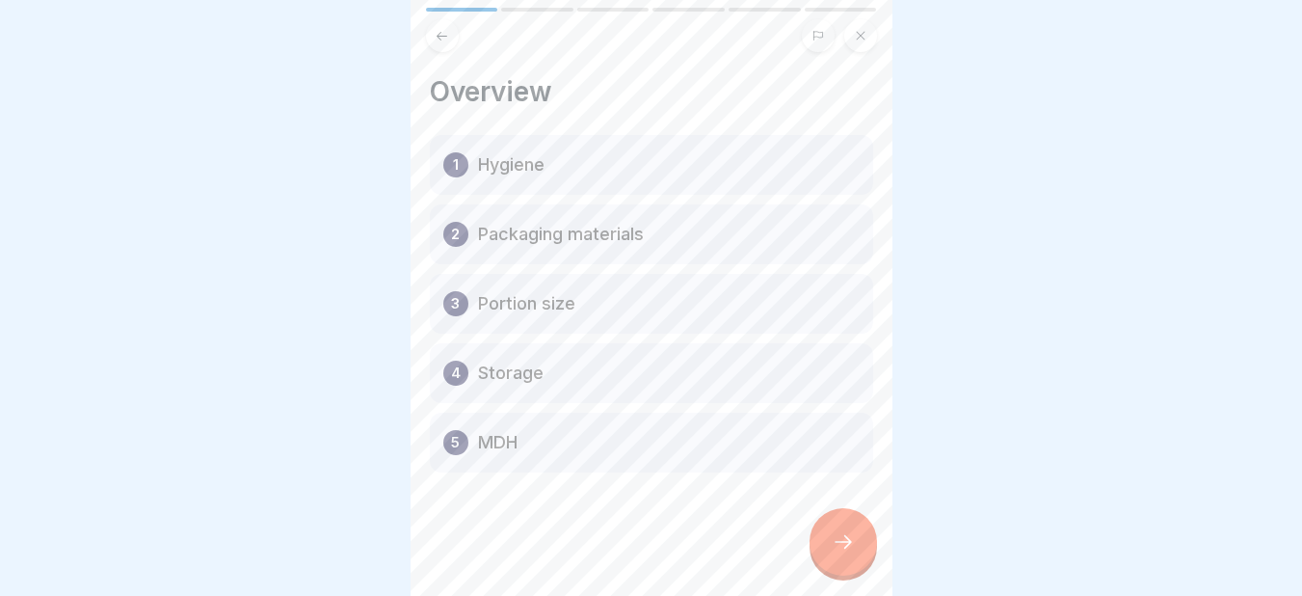
click at [839, 543] on div at bounding box center [842, 541] width 67 height 67
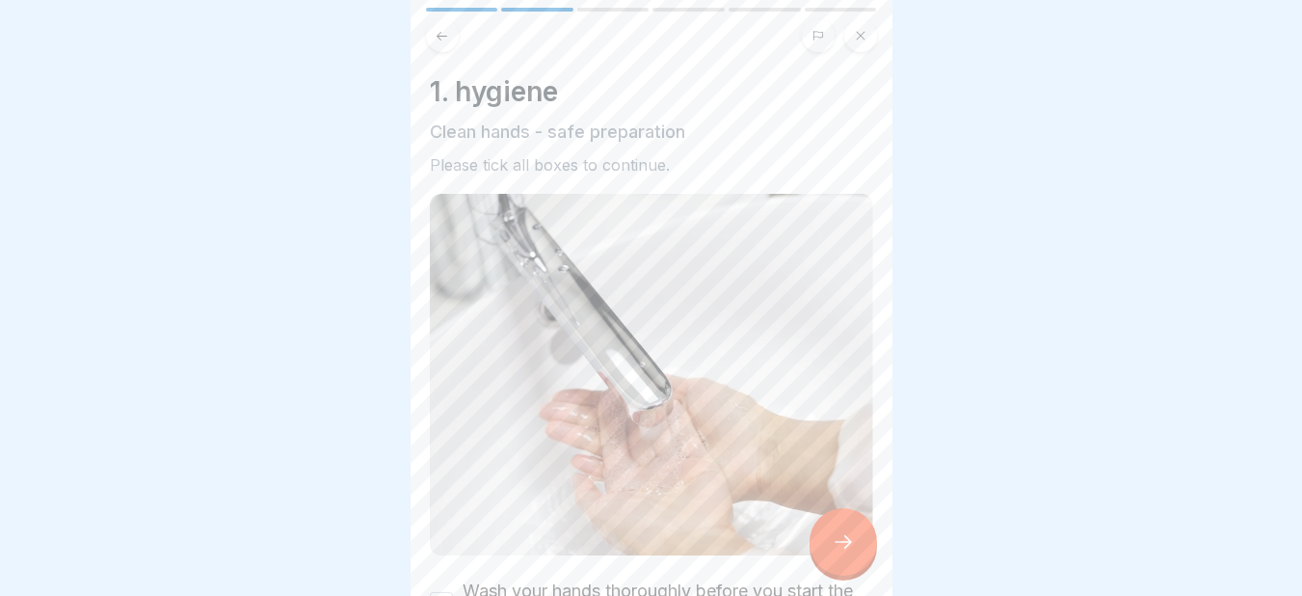
click at [839, 543] on div at bounding box center [842, 541] width 67 height 67
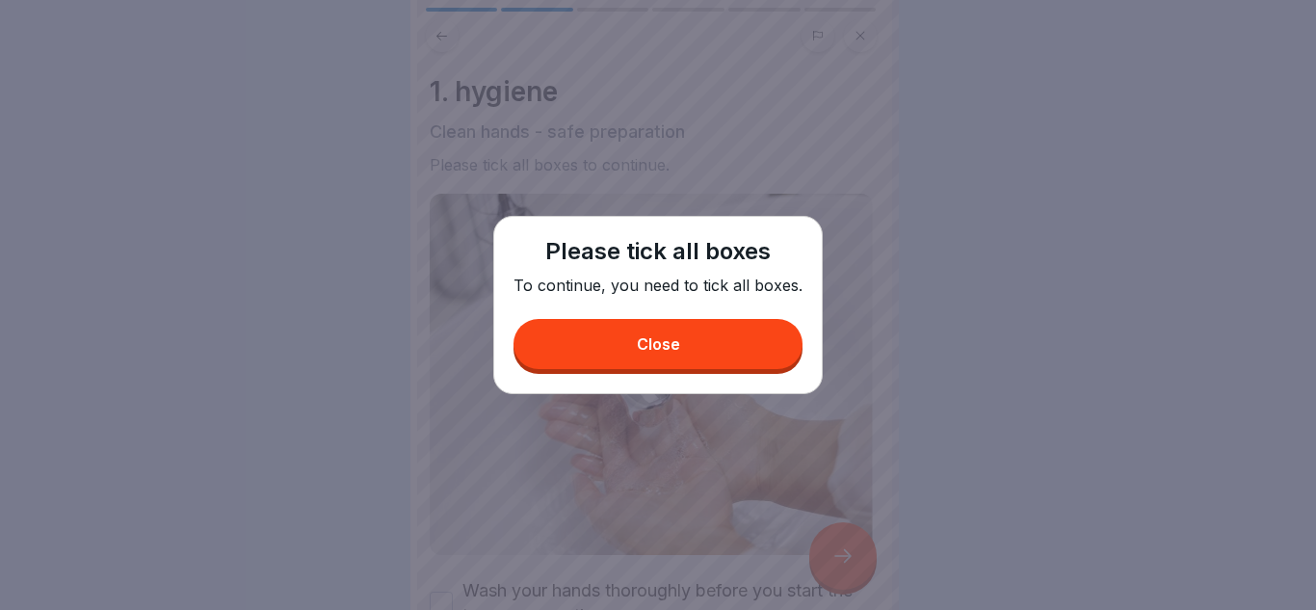
click at [652, 351] on div "Close" at bounding box center [658, 343] width 43 height 17
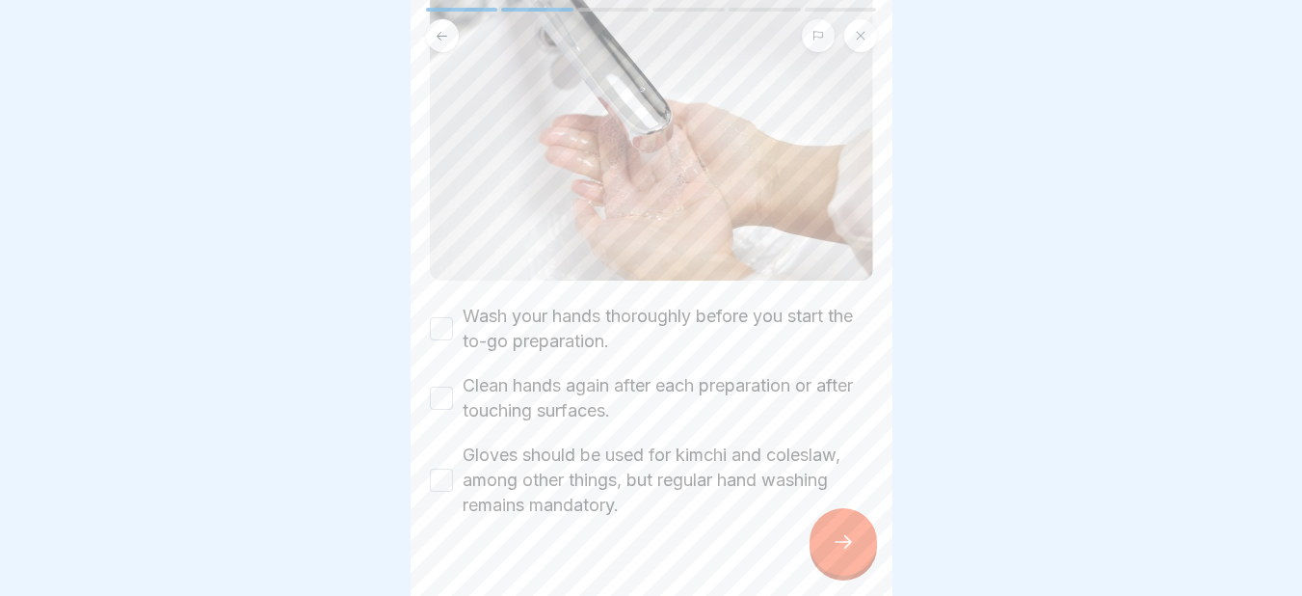
scroll to position [301, 0]
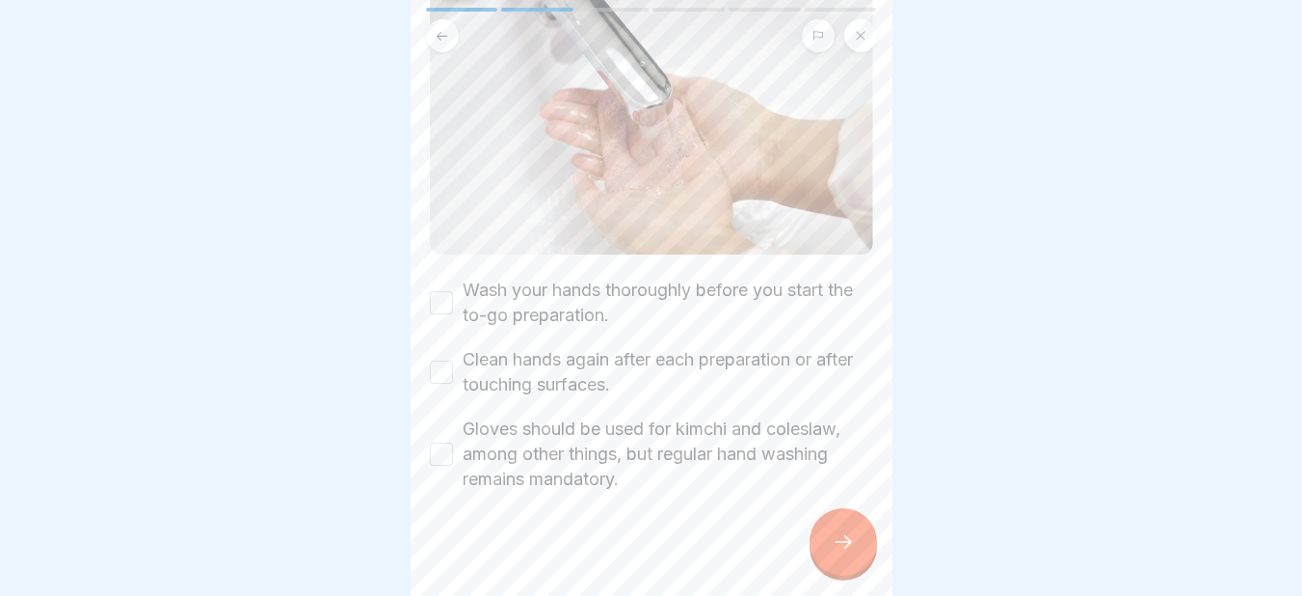
click at [437, 291] on button "Wash your hands thoroughly before you start the to-go preparation." at bounding box center [441, 302] width 23 height 23
click at [435, 360] on button "Clean hands again after each preparation or after touching surfaces." at bounding box center [441, 371] width 23 height 23
click at [437, 445] on button "Gloves should be used for kimchi and coleslaw, among other things, but regular …" at bounding box center [441, 453] width 23 height 23
click at [844, 552] on icon at bounding box center [843, 541] width 23 height 23
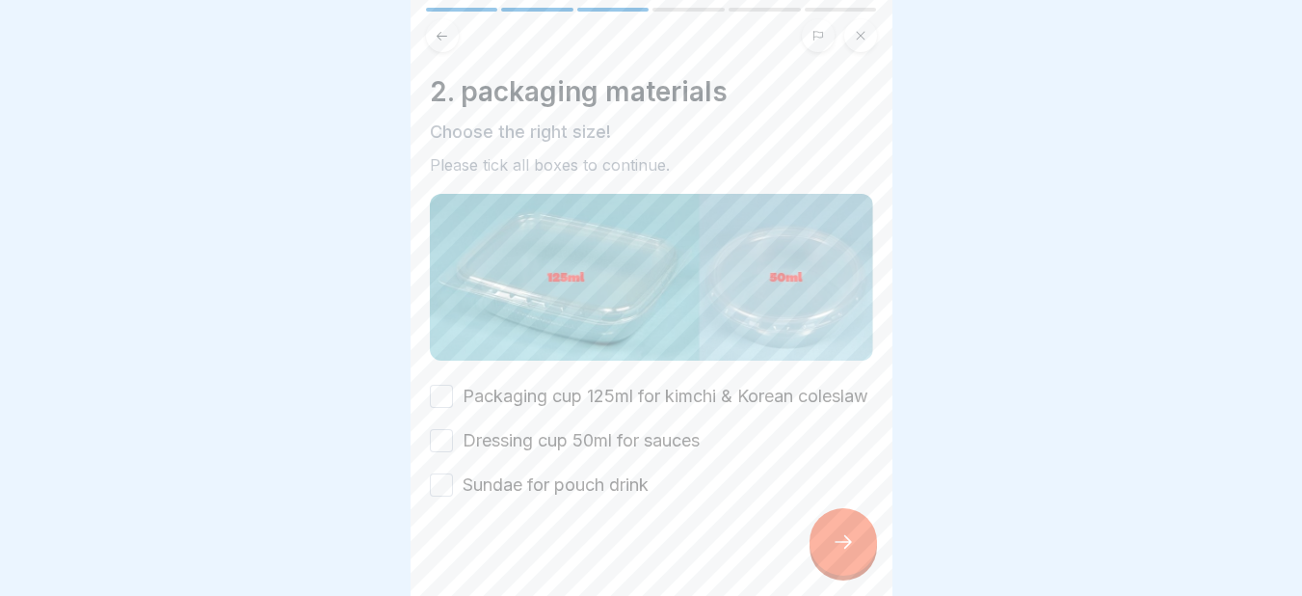
click at [437, 402] on button "Packaging cup 125ml for kimchi & Korean coleslaw" at bounding box center [441, 395] width 23 height 23
drag, startPoint x: 437, startPoint y: 455, endPoint x: 440, endPoint y: 500, distance: 45.5
click at [440, 497] on div "Packaging cup 125ml for kimchi & Korean coleslaw Dressing cup 50ml for sauces S…" at bounding box center [651, 441] width 443 height 114
click at [440, 496] on button "Sundae for pouch drink" at bounding box center [441, 484] width 23 height 23
click at [437, 452] on button "Dressing cup 50ml for sauces" at bounding box center [441, 440] width 23 height 23
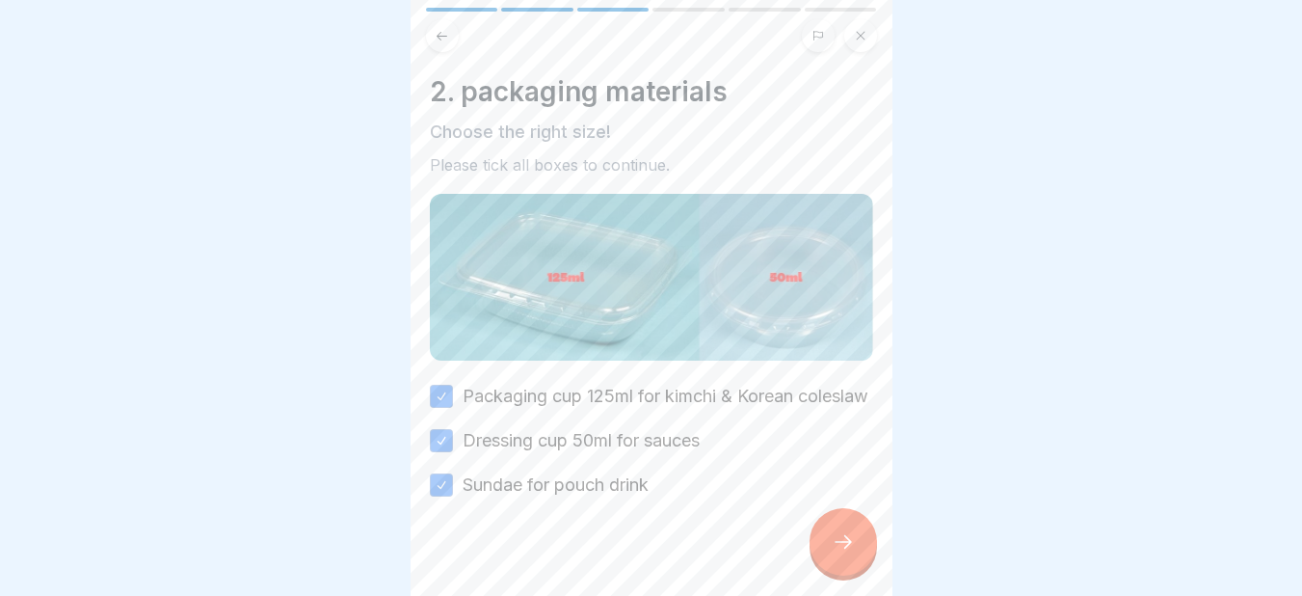
click at [857, 558] on div at bounding box center [842, 541] width 67 height 67
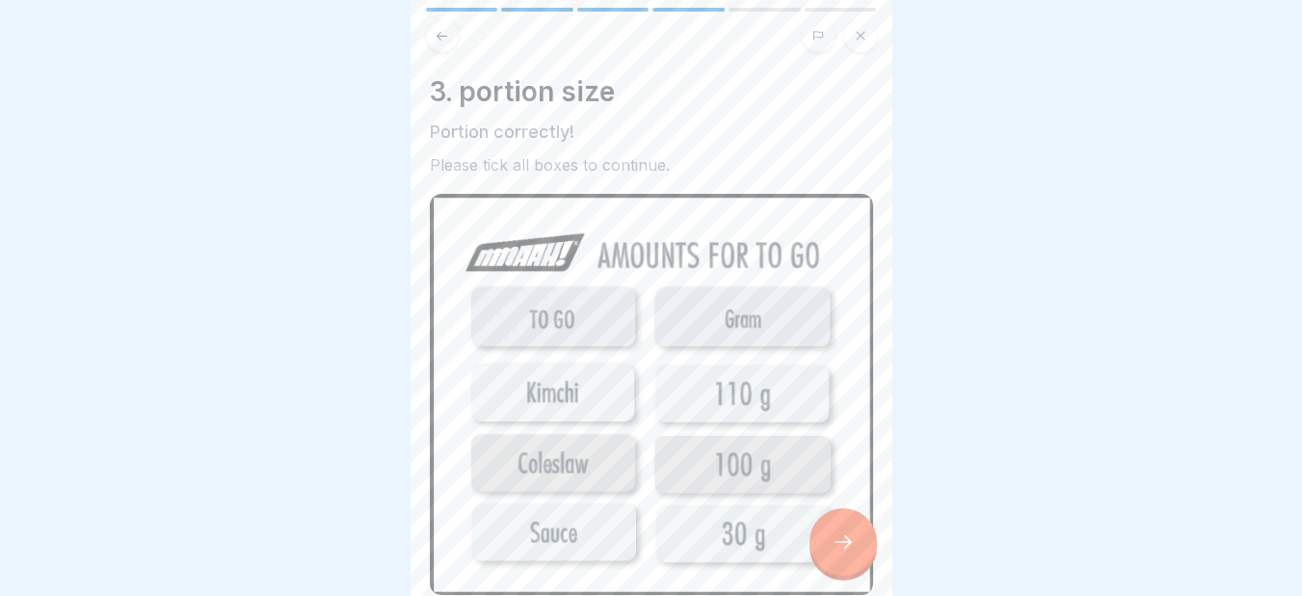
click at [854, 553] on icon at bounding box center [843, 541] width 23 height 23
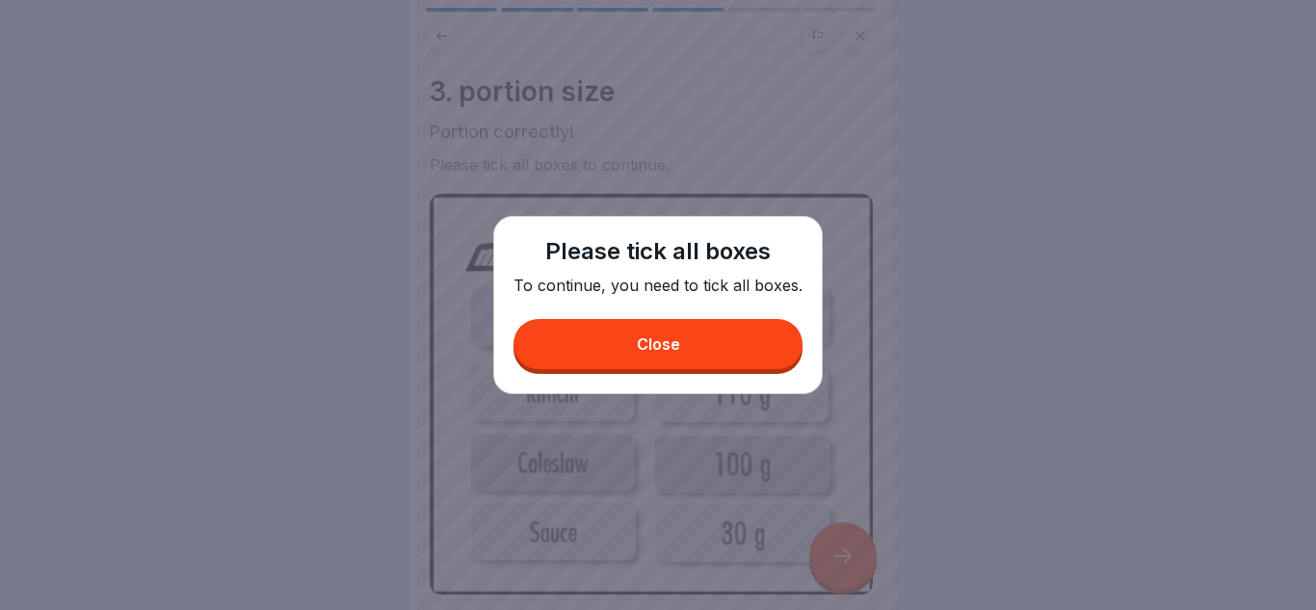
drag, startPoint x: 652, startPoint y: 347, endPoint x: 875, endPoint y: 438, distance: 240.7
click at [875, 438] on body "To-Go preparation 6 Steps English The basics of To-Go preparation What are To-G…" at bounding box center [651, 305] width 1302 height 610
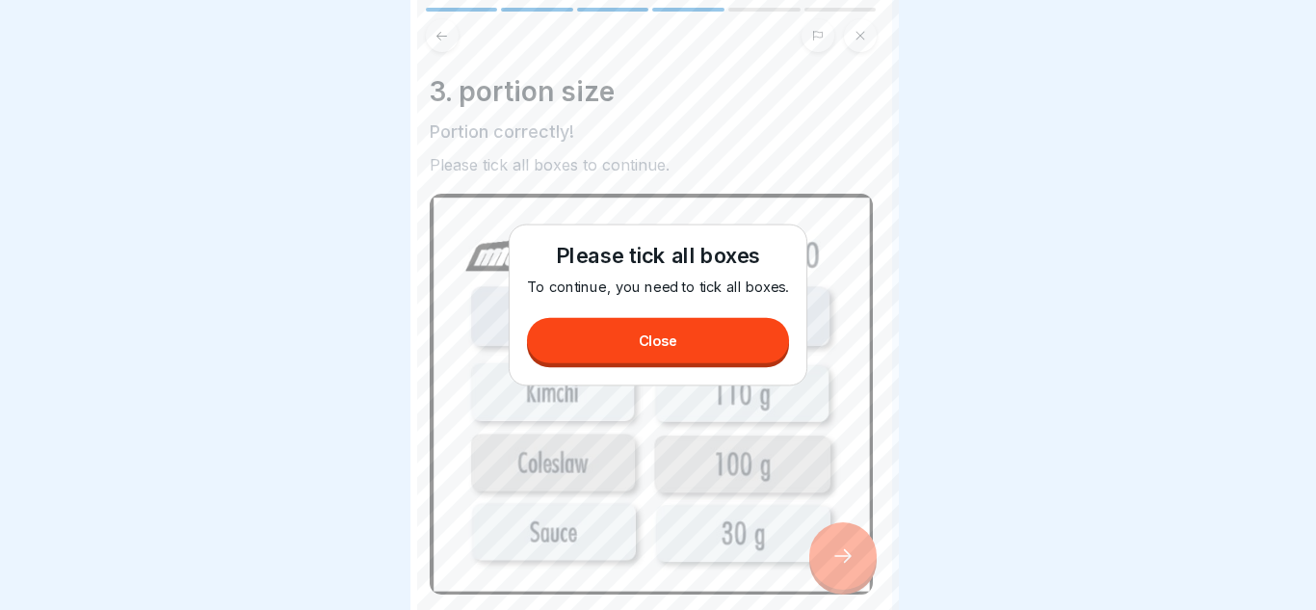
click at [875, 438] on div at bounding box center [658, 305] width 1316 height 610
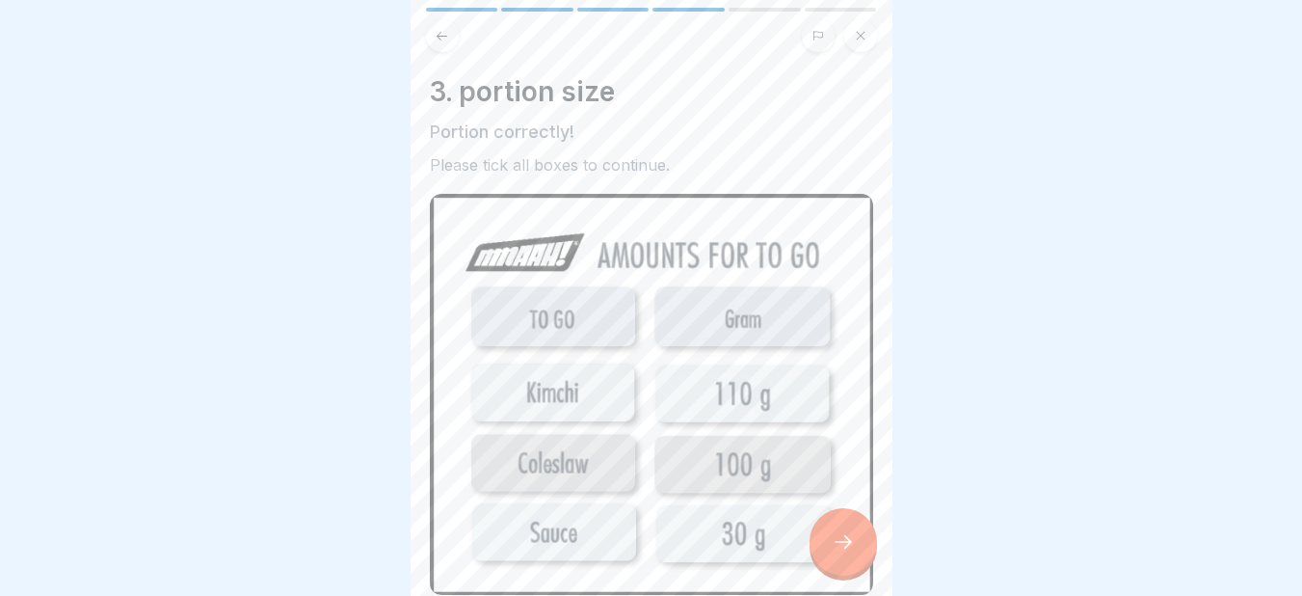
scroll to position [239, 0]
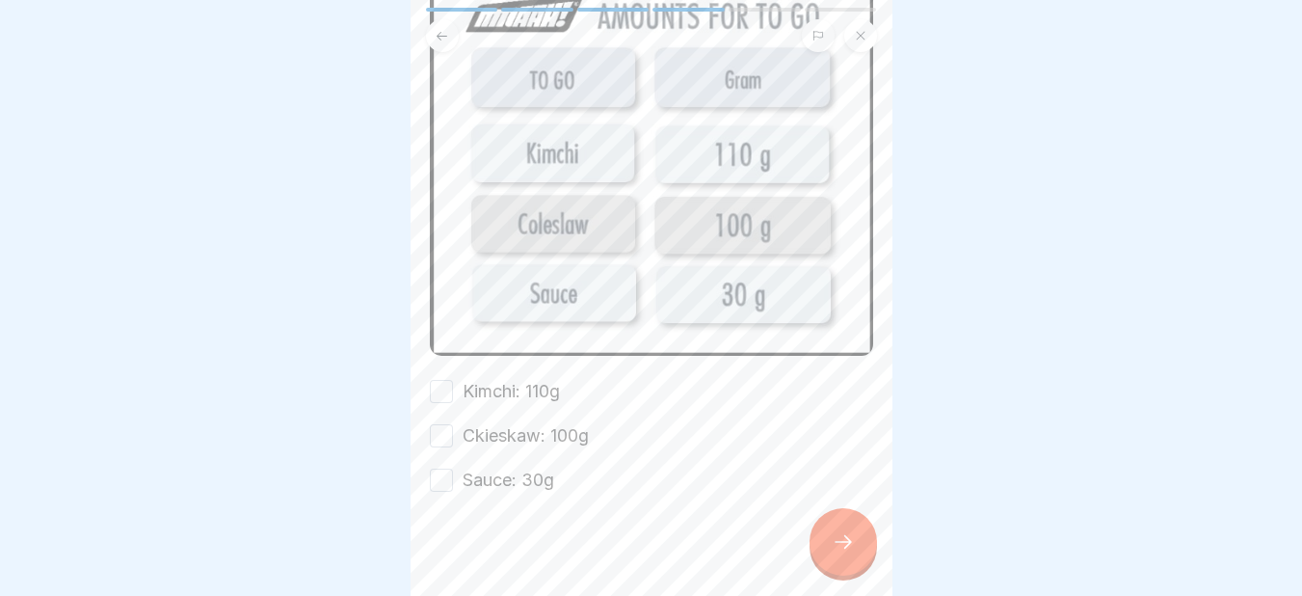
drag, startPoint x: 448, startPoint y: 374, endPoint x: 441, endPoint y: 416, distance: 42.9
click at [441, 416] on div "Kimchi: 110g Ckieskaw: 100g Sauce: 30g" at bounding box center [651, 436] width 443 height 114
click at [441, 424] on button "Ckieskaw: 100g" at bounding box center [441, 435] width 23 height 23
click at [439, 388] on button "Kimchi: 110g" at bounding box center [441, 391] width 23 height 23
click at [440, 468] on button "Sauce: 30g" at bounding box center [441, 479] width 23 height 23
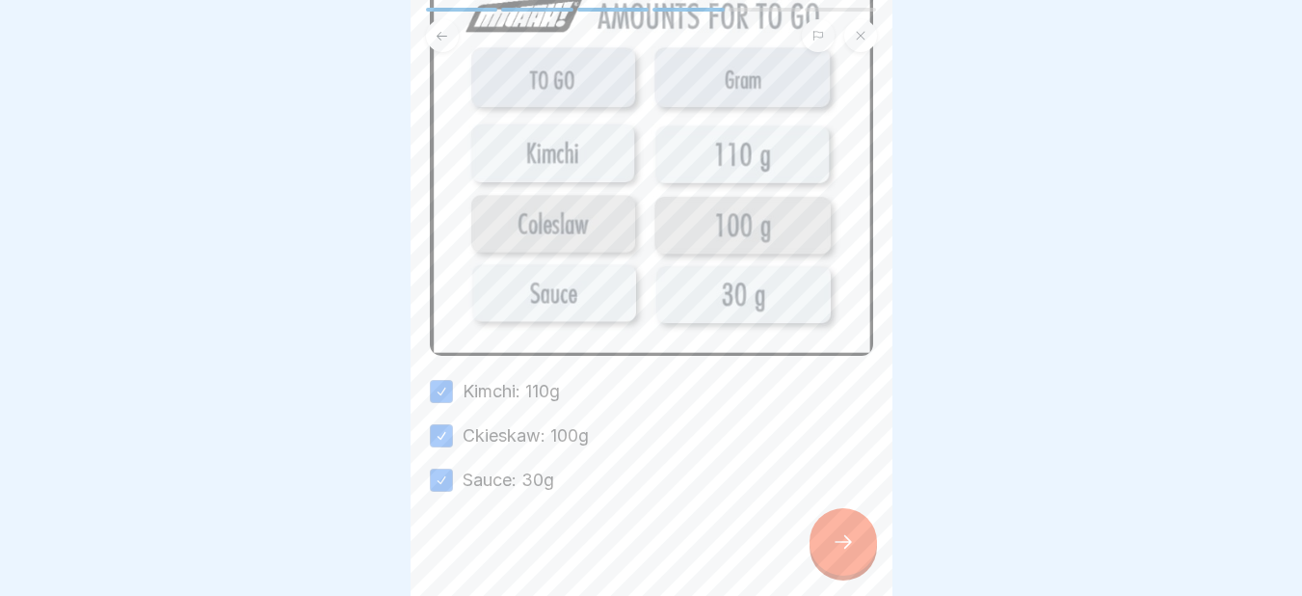
click at [846, 547] on icon at bounding box center [843, 541] width 23 height 23
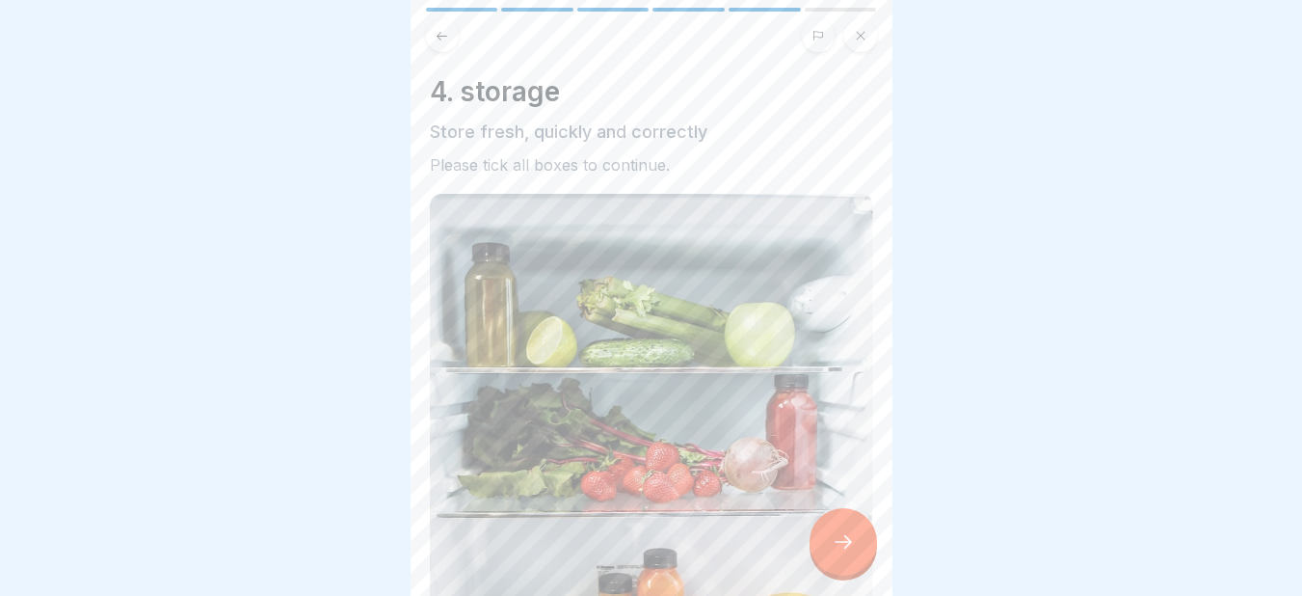
scroll to position [521, 0]
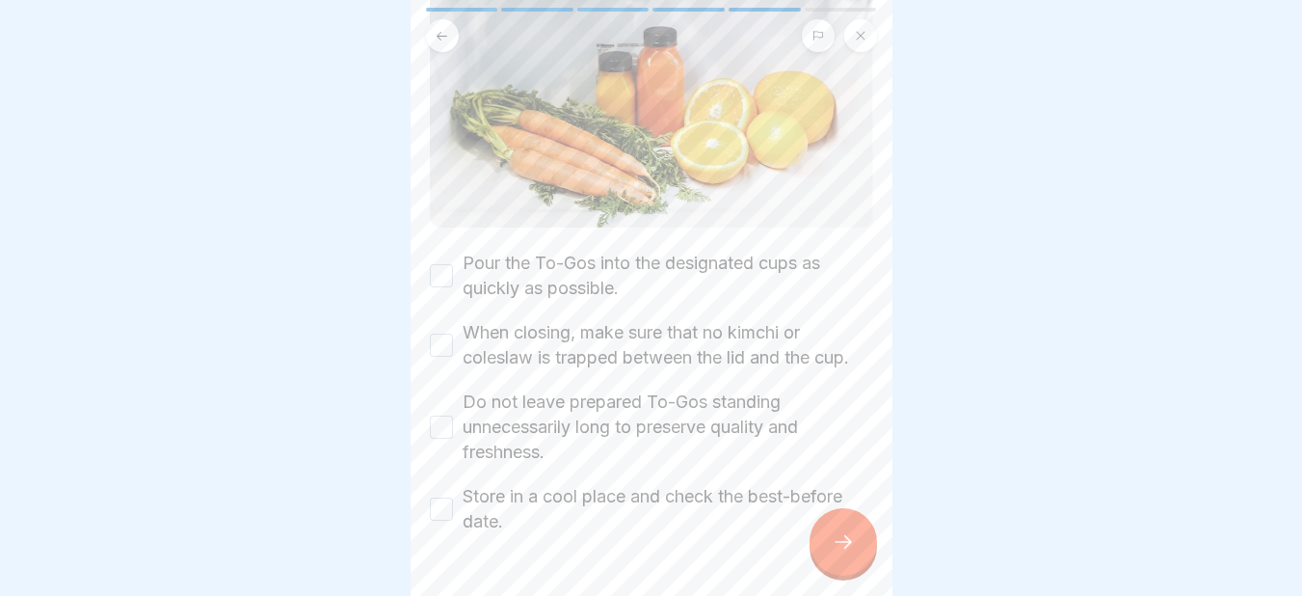
drag, startPoint x: 445, startPoint y: 255, endPoint x: 435, endPoint y: 341, distance: 86.4
click at [435, 341] on div "Pour the To-Gos into the designated cups as quickly as possible. When closing, …" at bounding box center [651, 392] width 443 height 283
click at [435, 341] on button "When closing, make sure that no kimchi or coleslaw is trapped between the lid a…" at bounding box center [441, 344] width 23 height 23
drag, startPoint x: 437, startPoint y: 253, endPoint x: 433, endPoint y: 437, distance: 183.2
click at [433, 437] on div "Pour the To-Gos into the designated cups as quickly as possible. When closing, …" at bounding box center [651, 392] width 443 height 283
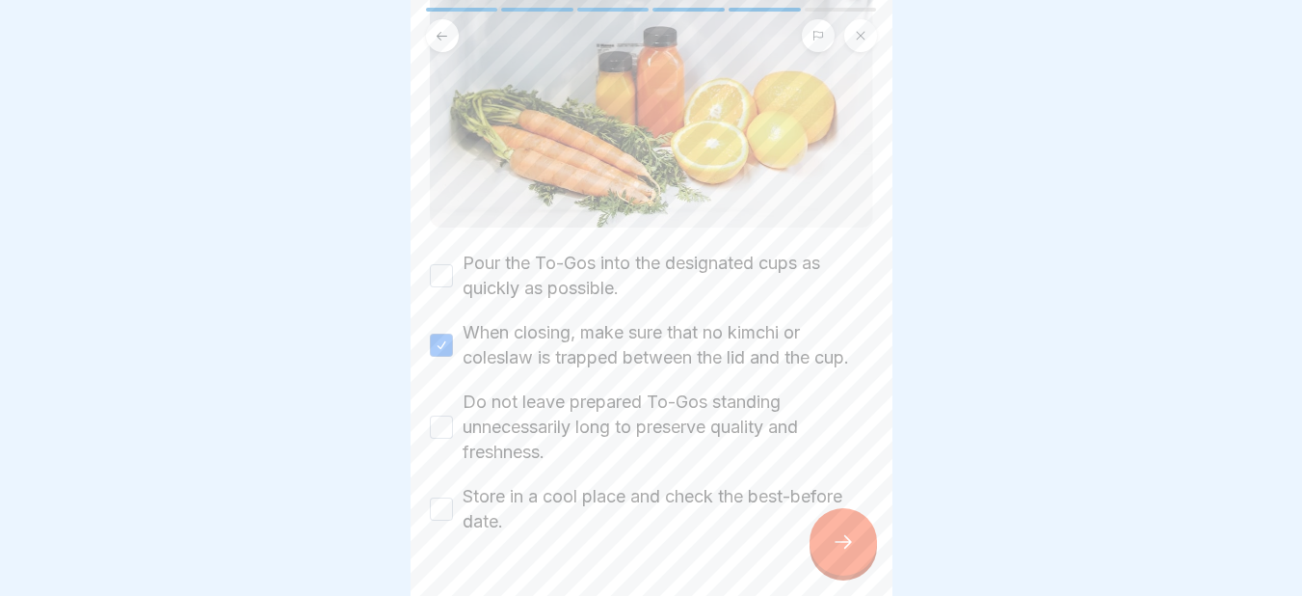
click at [433, 437] on button "Do not leave prepared To-Gos standing unnecessarily long to preserve quality an…" at bounding box center [441, 426] width 23 height 23
click at [435, 518] on button "Store in a cool place and check the best-before date." at bounding box center [441, 508] width 23 height 23
click at [438, 264] on button "Pour the To-Gos into the designated cups as quickly as possible." at bounding box center [441, 275] width 23 height 23
click at [843, 540] on div at bounding box center [842, 541] width 67 height 67
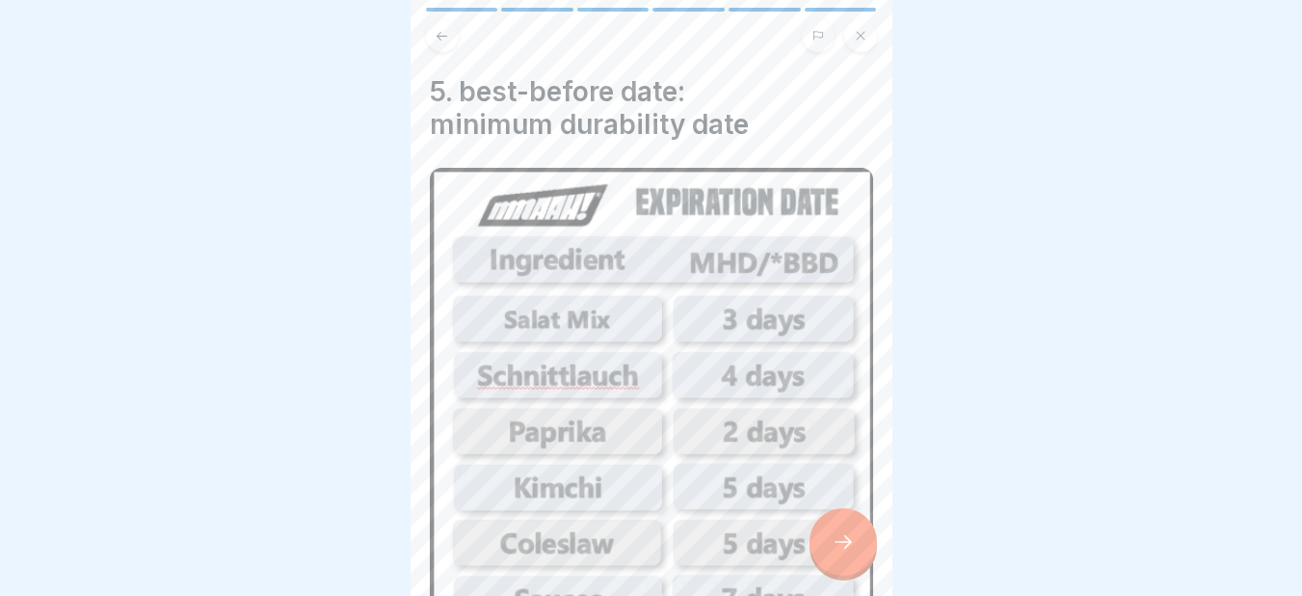
click at [829, 551] on div at bounding box center [842, 541] width 67 height 67
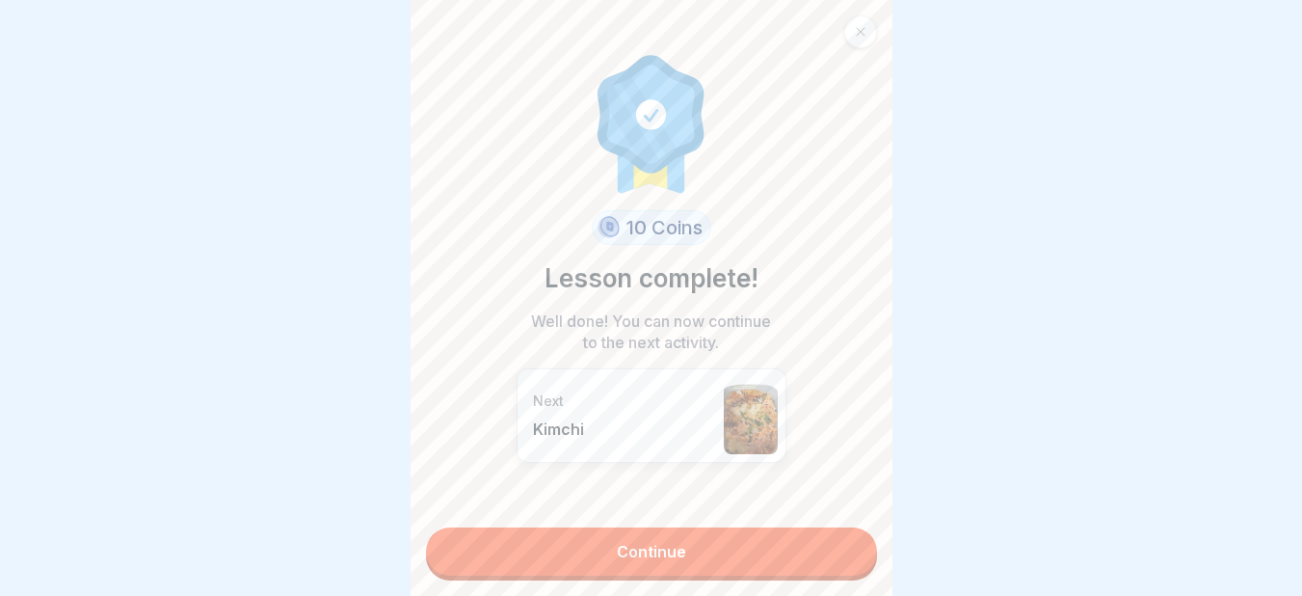
click at [654, 550] on link "Continue" at bounding box center [651, 551] width 451 height 48
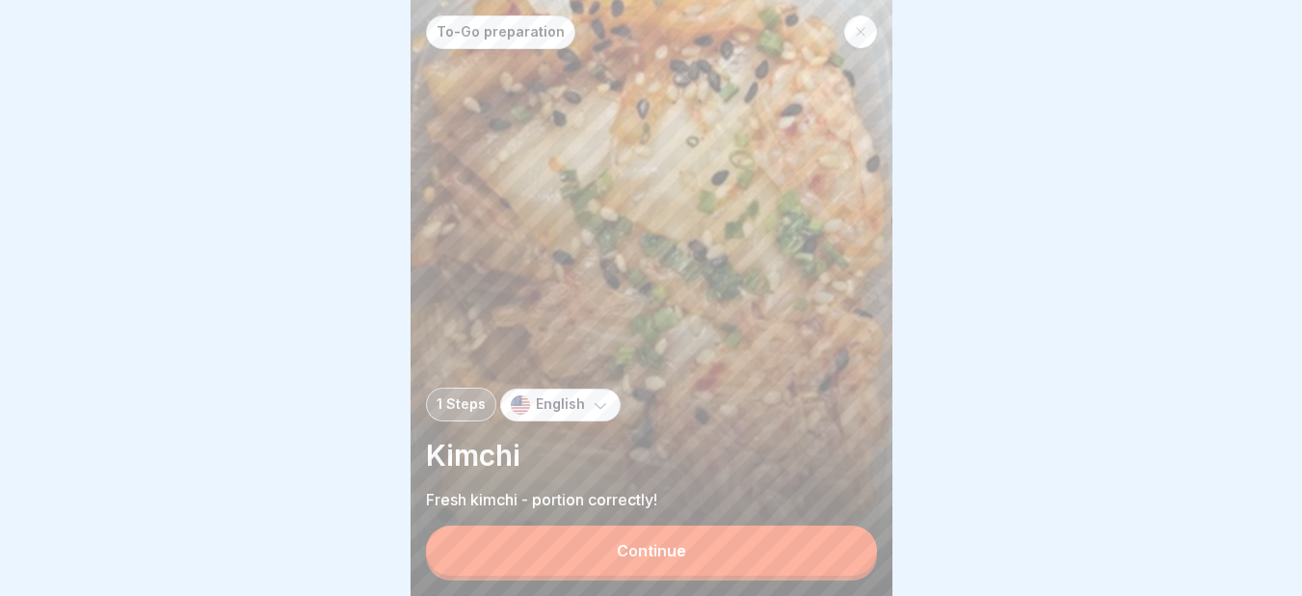
click at [593, 559] on button "Continue" at bounding box center [651, 550] width 451 height 50
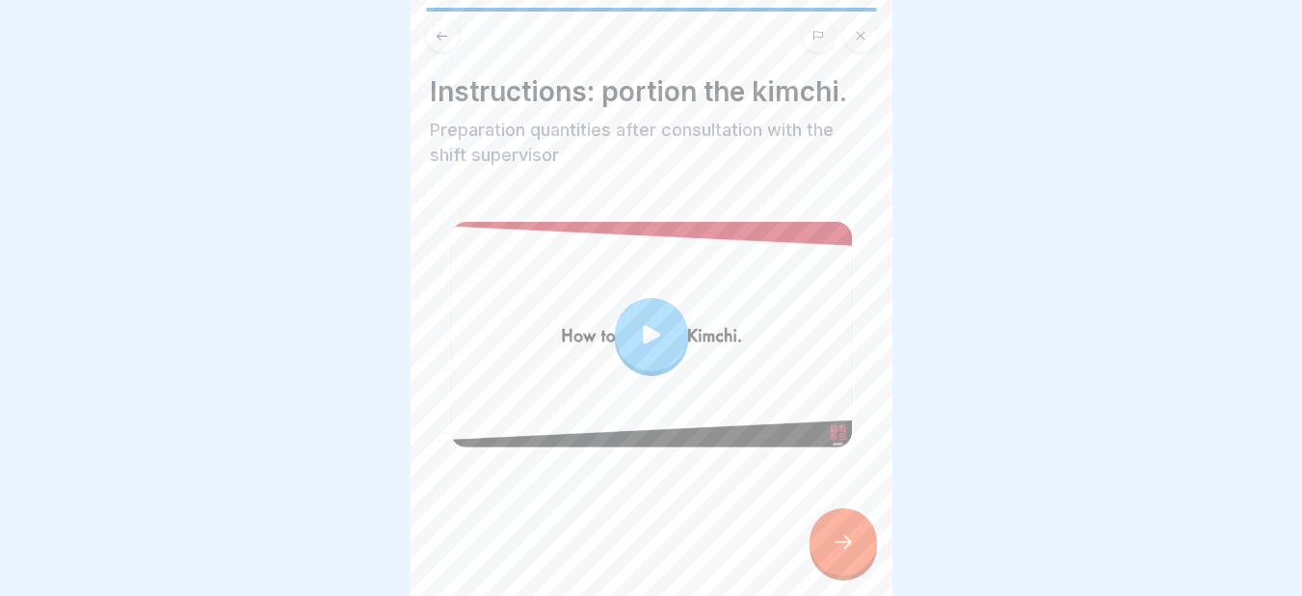
click at [834, 553] on icon at bounding box center [843, 541] width 23 height 23
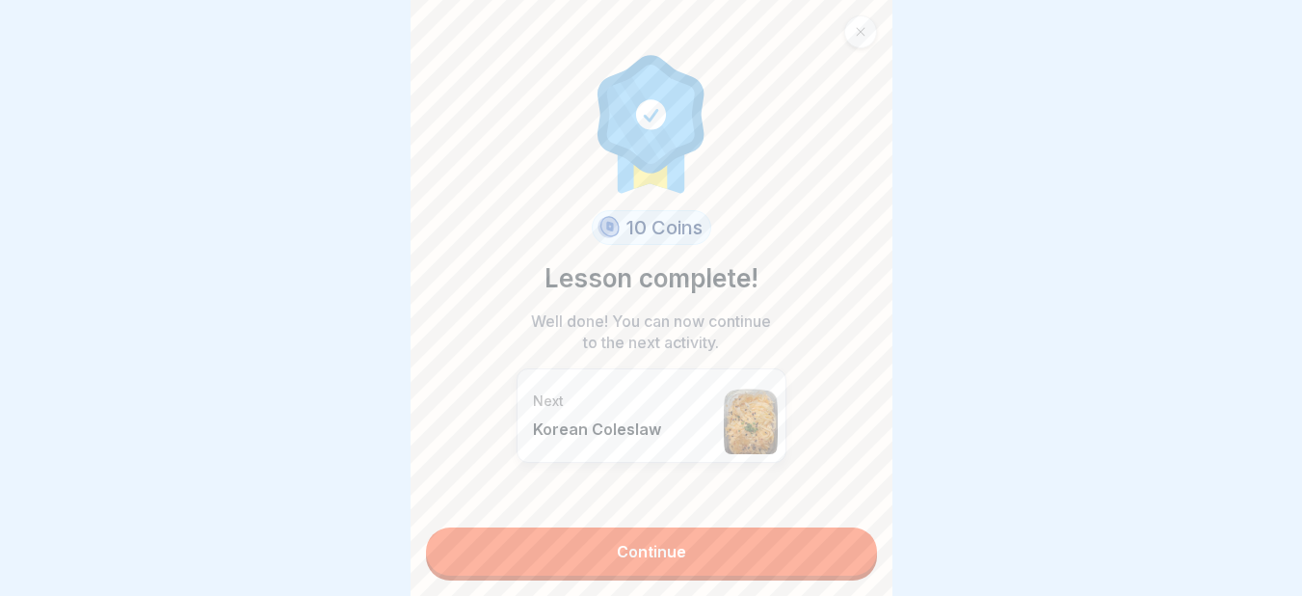
click at [682, 548] on link "Continue" at bounding box center [651, 551] width 451 height 48
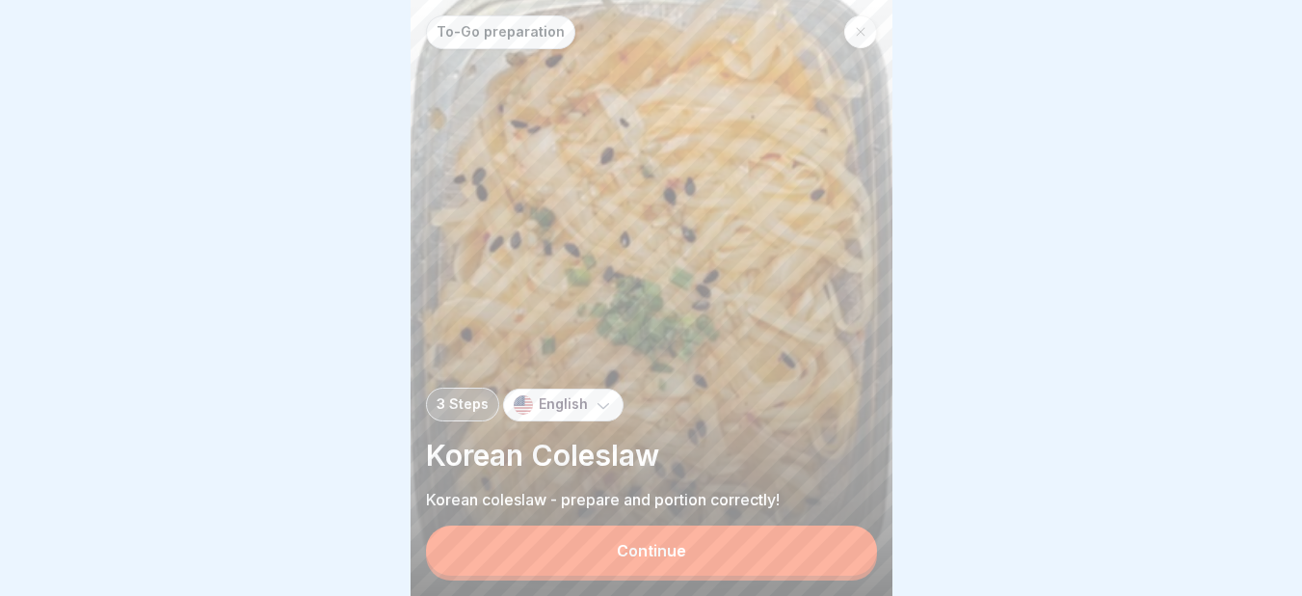
click at [682, 548] on button "Continue" at bounding box center [651, 550] width 451 height 50
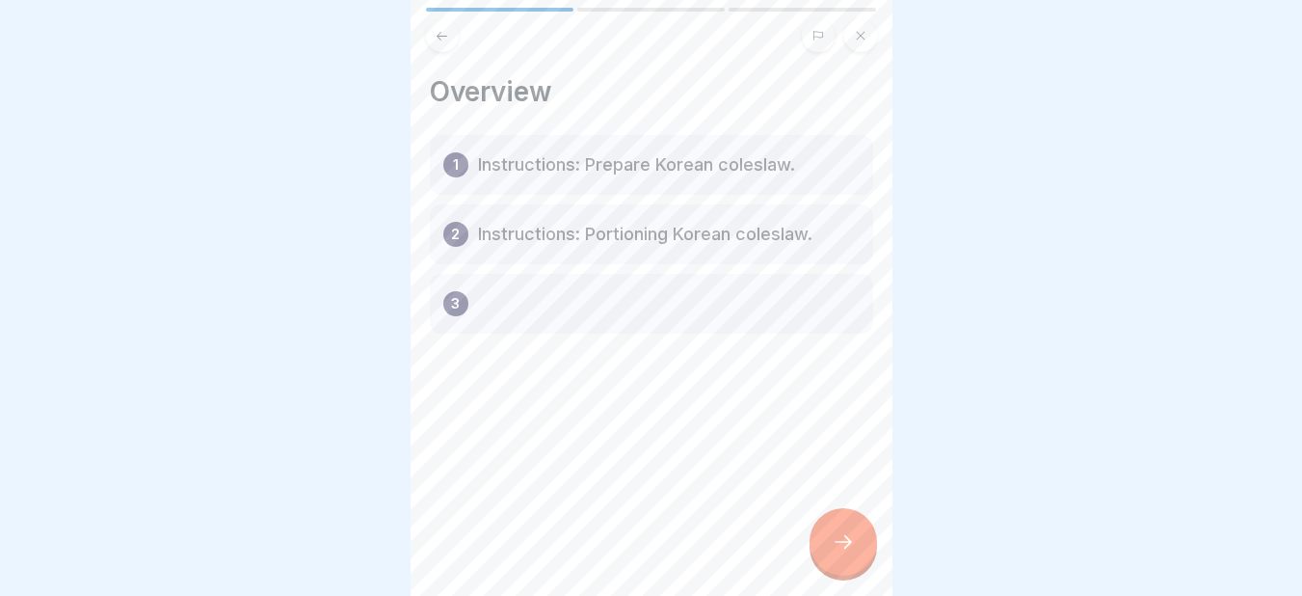
click at [834, 553] on icon at bounding box center [843, 541] width 23 height 23
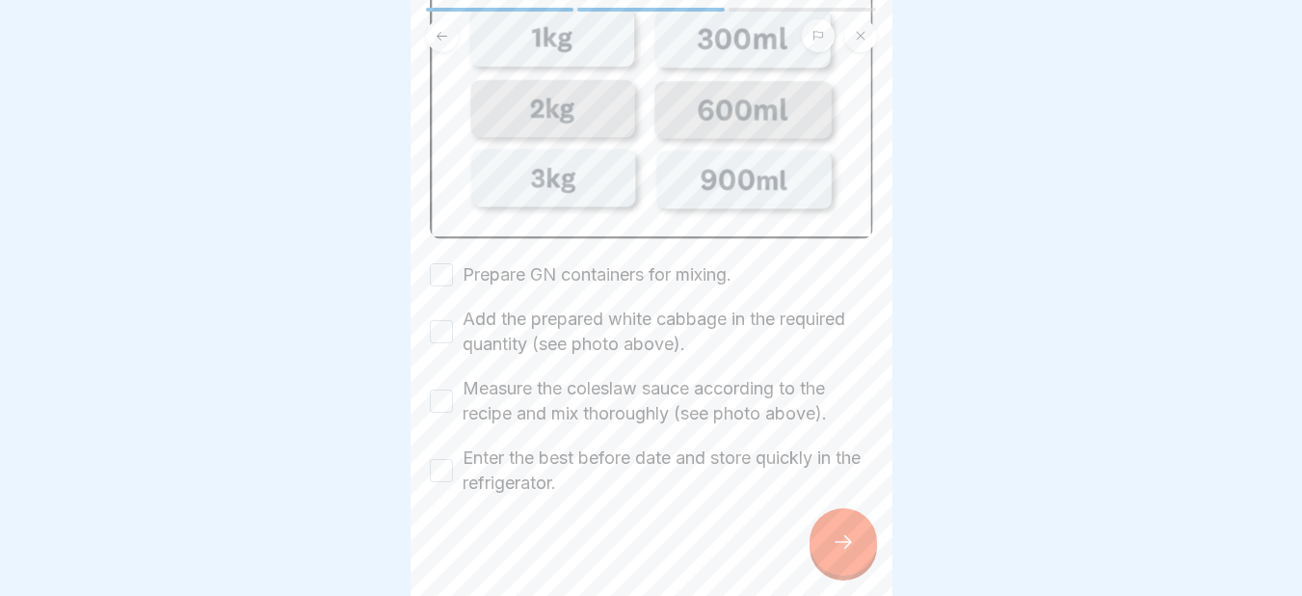
scroll to position [414, 0]
click at [439, 266] on button "Prepare GN containers for mixing." at bounding box center [441, 271] width 23 height 23
click at [437, 317] on button "Add the prepared white cabbage in the required quantity (see photo above)." at bounding box center [441, 328] width 23 height 23
drag, startPoint x: 440, startPoint y: 385, endPoint x: 444, endPoint y: 454, distance: 68.5
click at [444, 454] on div "Prepare GN containers for mixing. Add the prepared white cabbage in the require…" at bounding box center [651, 375] width 443 height 233
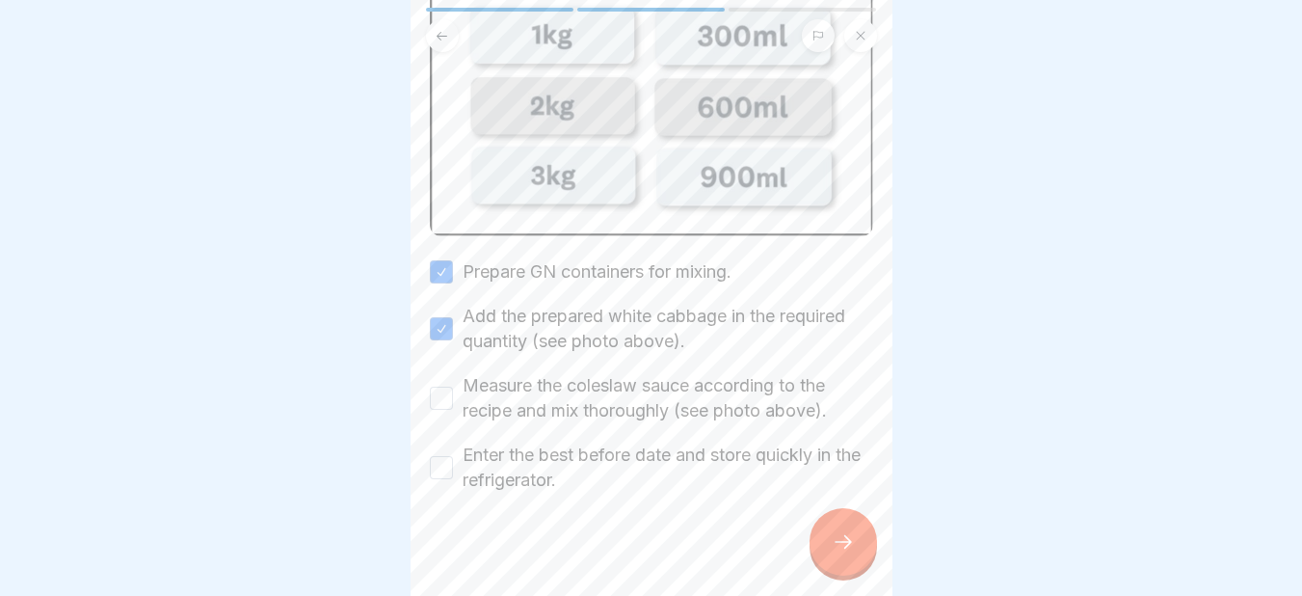
click at [444, 456] on button "Enter the best before date and store quickly in the refrigerator." at bounding box center [441, 467] width 23 height 23
click at [444, 391] on button "Measure the coleslaw sauce according to the recipe and mix thoroughly (see phot…" at bounding box center [441, 397] width 23 height 23
click at [852, 544] on div at bounding box center [842, 541] width 67 height 67
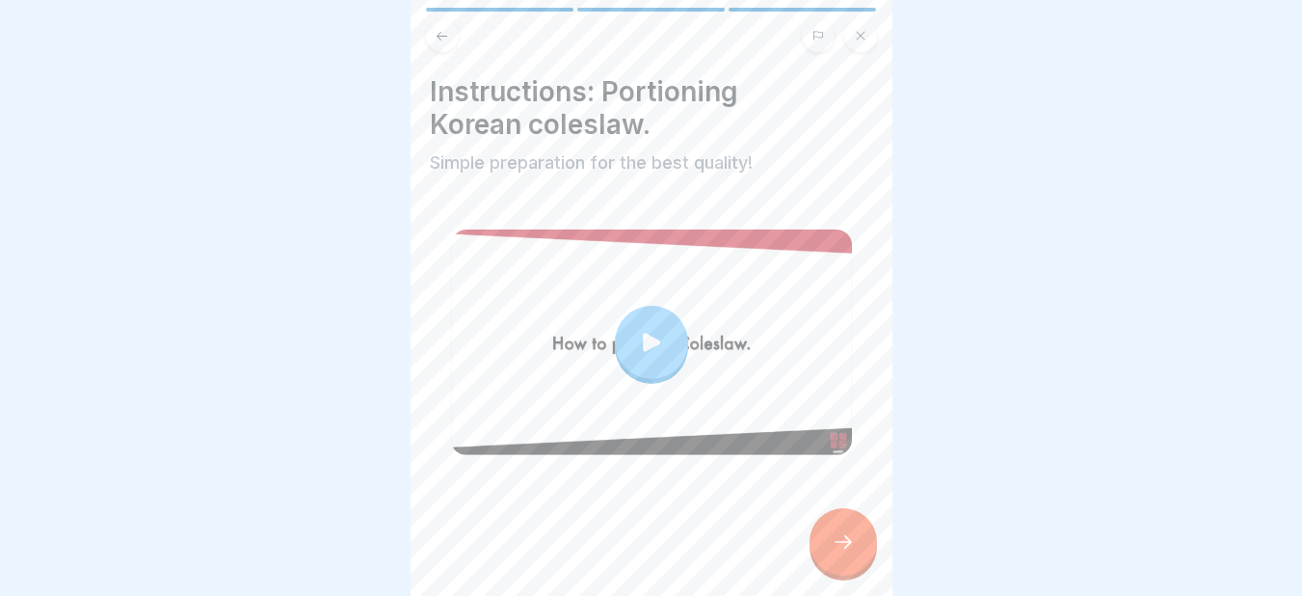
click at [845, 553] on icon at bounding box center [843, 541] width 23 height 23
click at [847, 548] on icon at bounding box center [842, 541] width 17 height 13
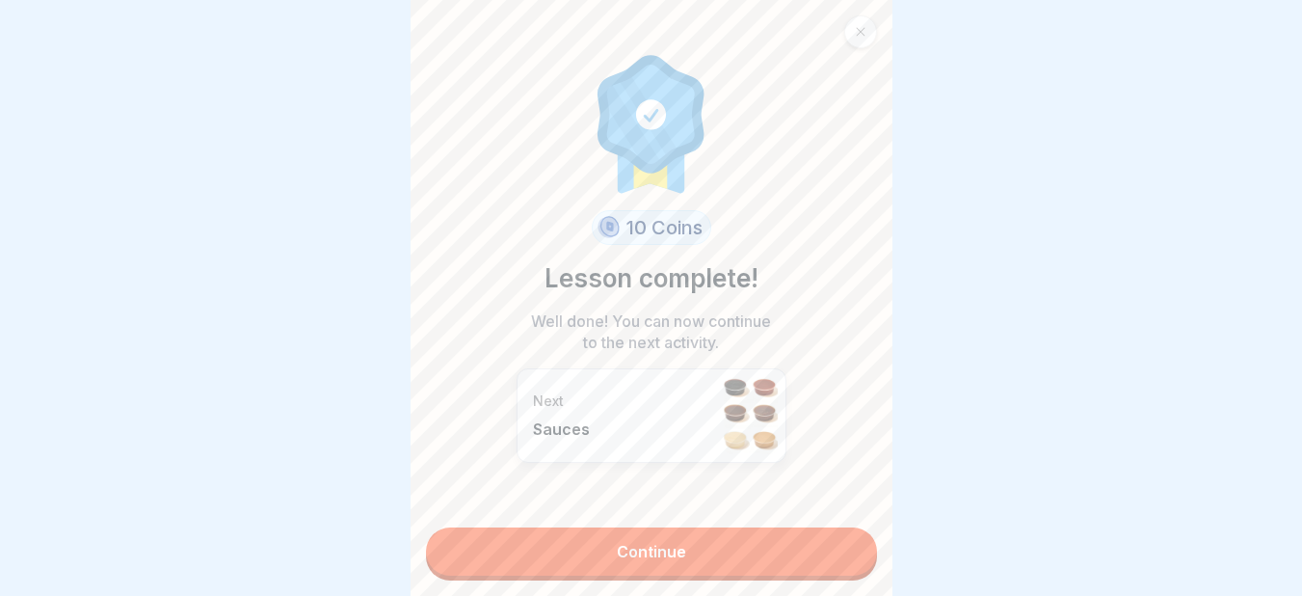
click at [681, 543] on link "Continue" at bounding box center [651, 551] width 451 height 48
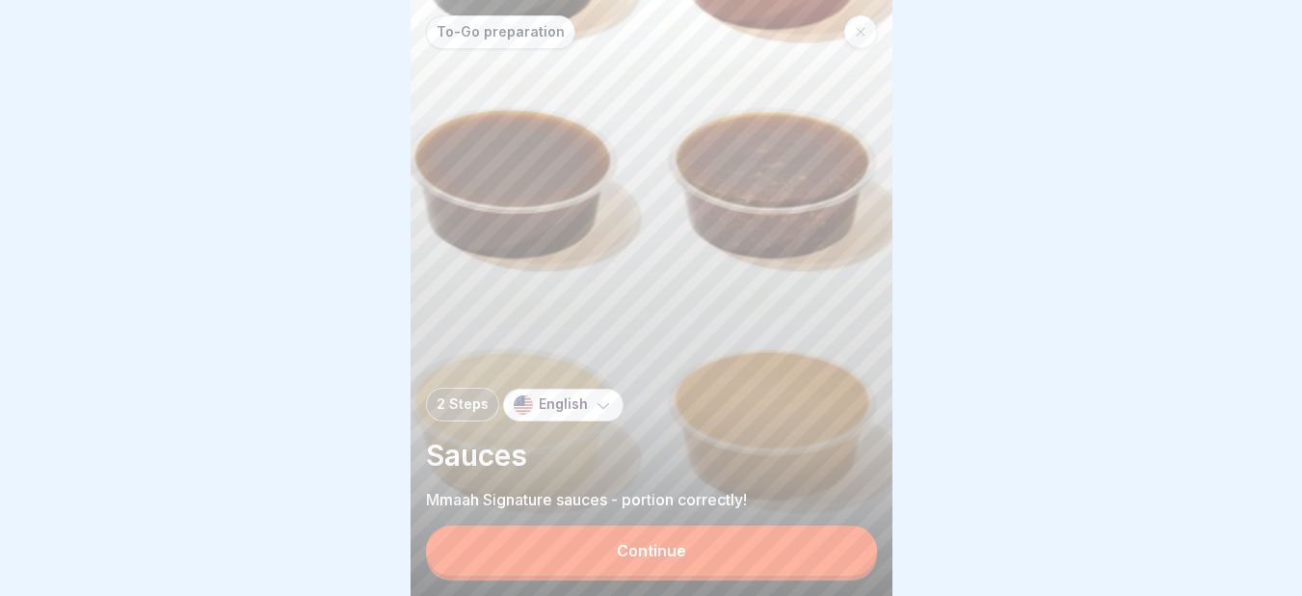
click at [667, 559] on div "Continue" at bounding box center [651, 550] width 69 height 17
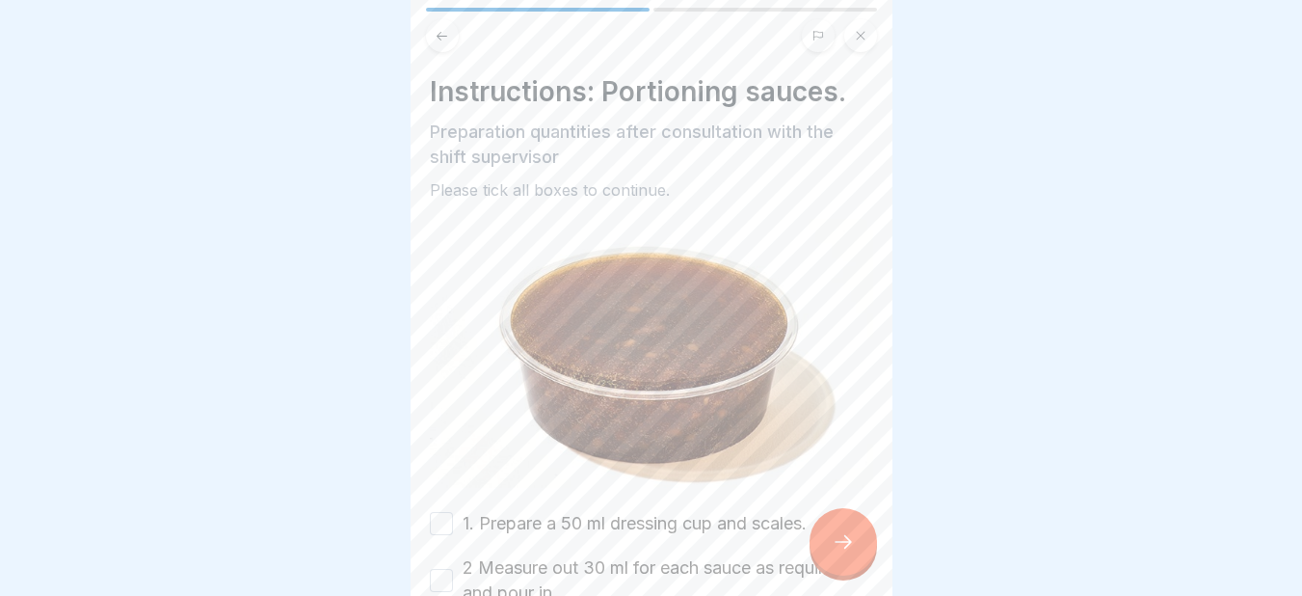
scroll to position [186, 0]
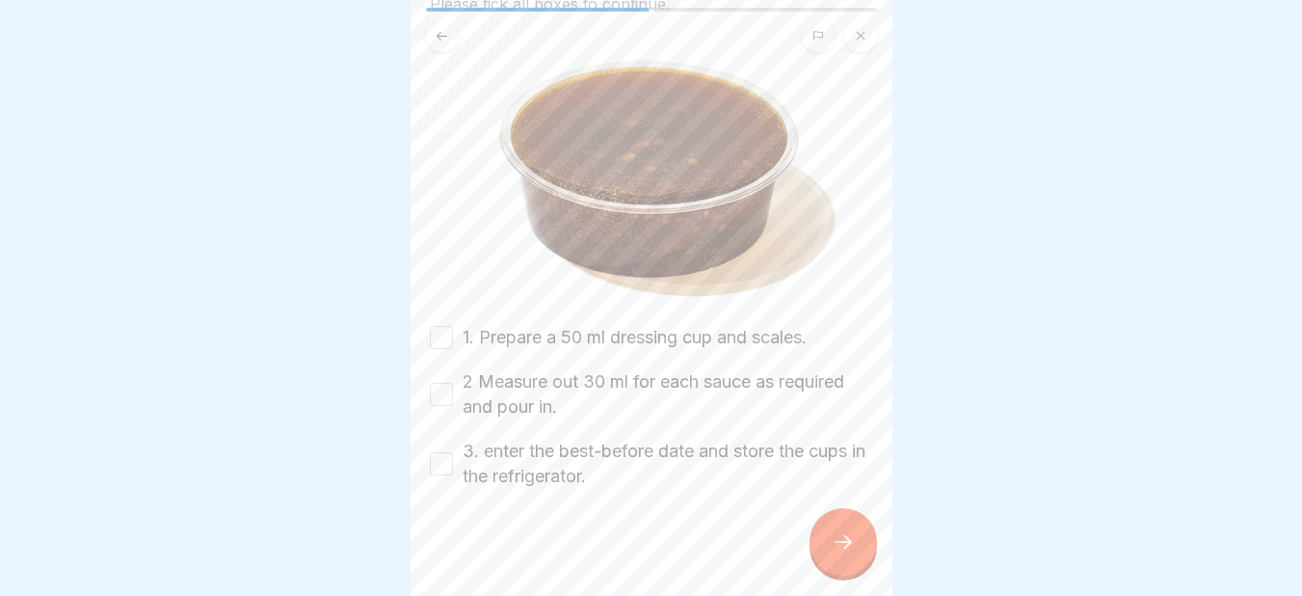
click at [449, 329] on button "1. Prepare a 50 ml dressing cup and scales." at bounding box center [441, 337] width 23 height 23
click at [444, 388] on button "2 Measure out 30 ml for each sauce as required and pour in." at bounding box center [441, 394] width 23 height 23
click at [438, 452] on button "3. enter the best-before date and store the cups in the refrigerator." at bounding box center [441, 463] width 23 height 23
click at [832, 553] on icon at bounding box center [843, 541] width 23 height 23
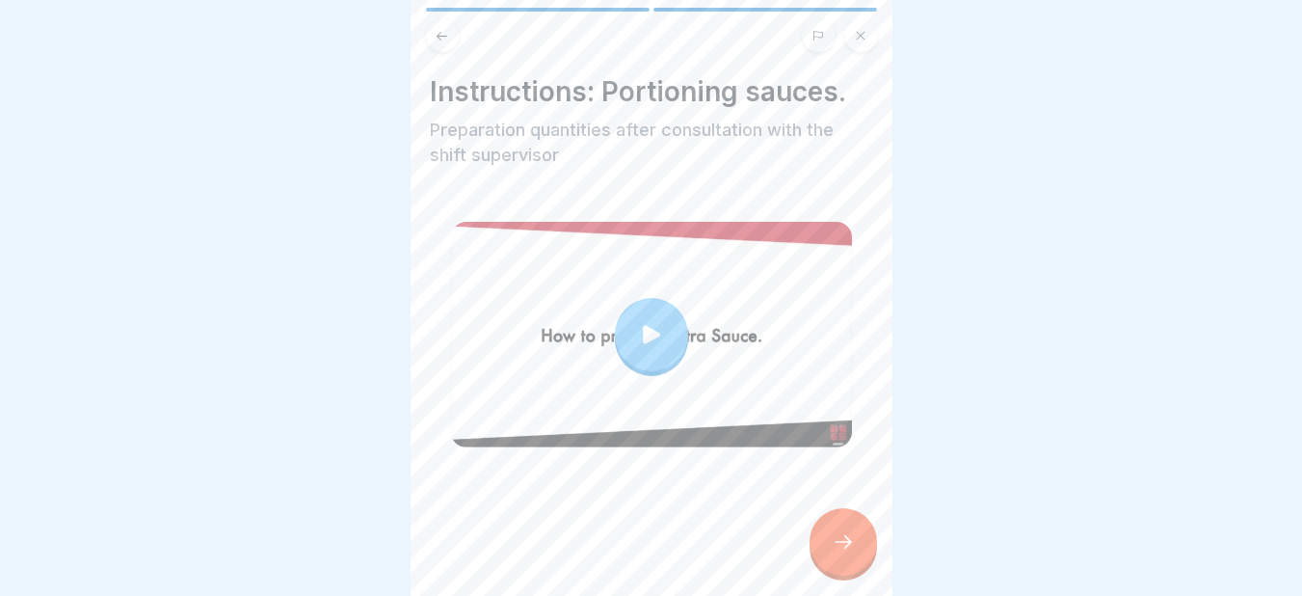
click at [840, 553] on icon at bounding box center [843, 541] width 23 height 23
click at [833, 550] on icon at bounding box center [843, 541] width 23 height 23
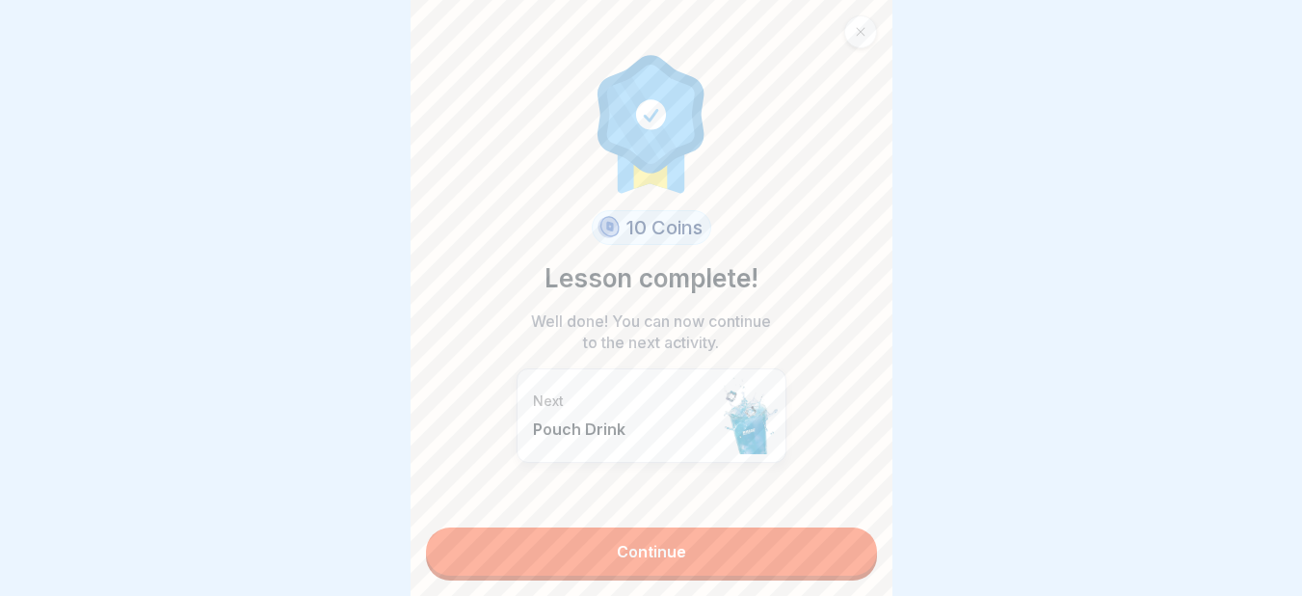
click at [696, 561] on link "Continue" at bounding box center [651, 551] width 451 height 48
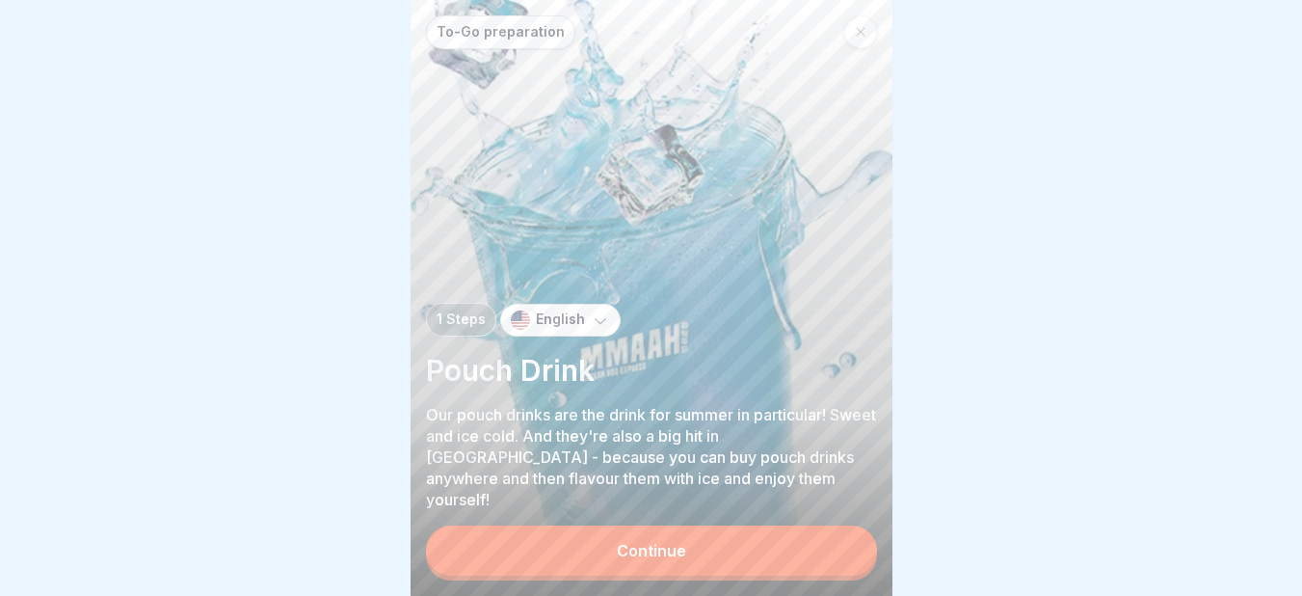
click at [683, 559] on div "Continue" at bounding box center [651, 550] width 69 height 17
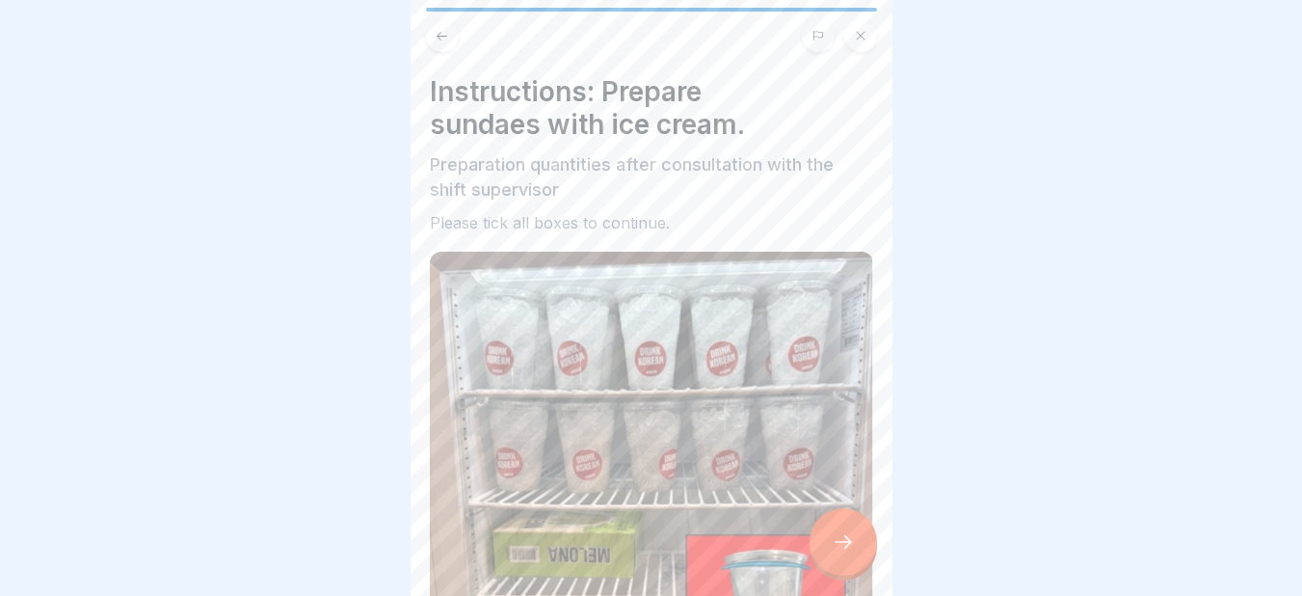
click at [841, 553] on icon at bounding box center [843, 541] width 23 height 23
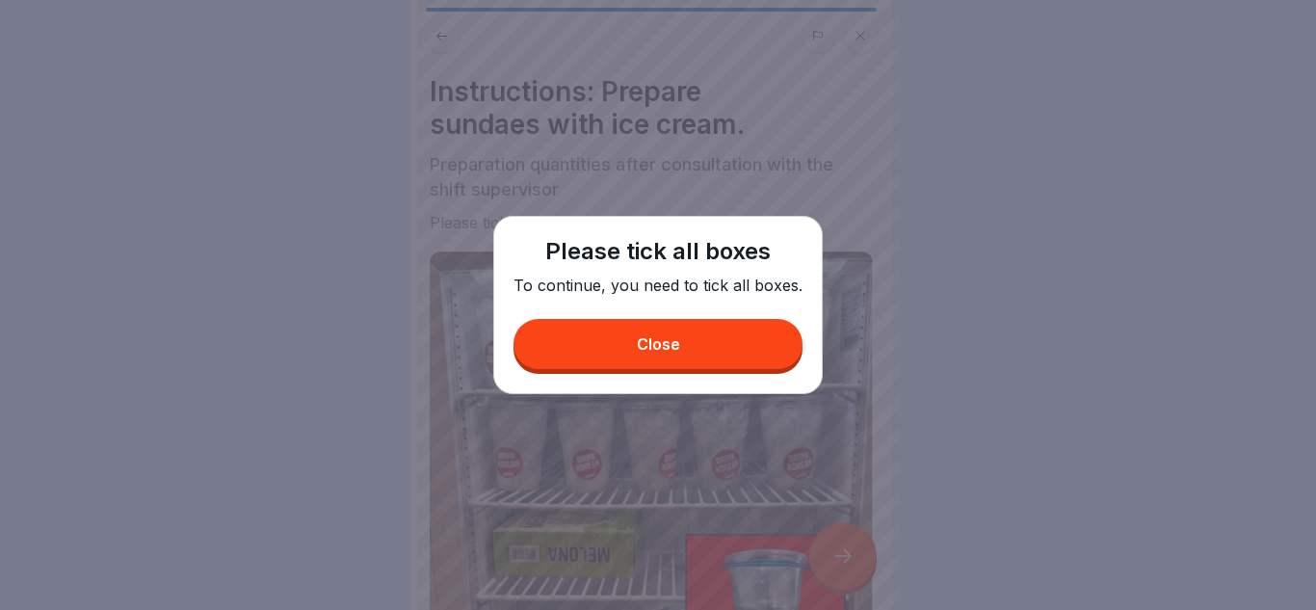
click at [674, 363] on button "Close" at bounding box center [658, 344] width 289 height 50
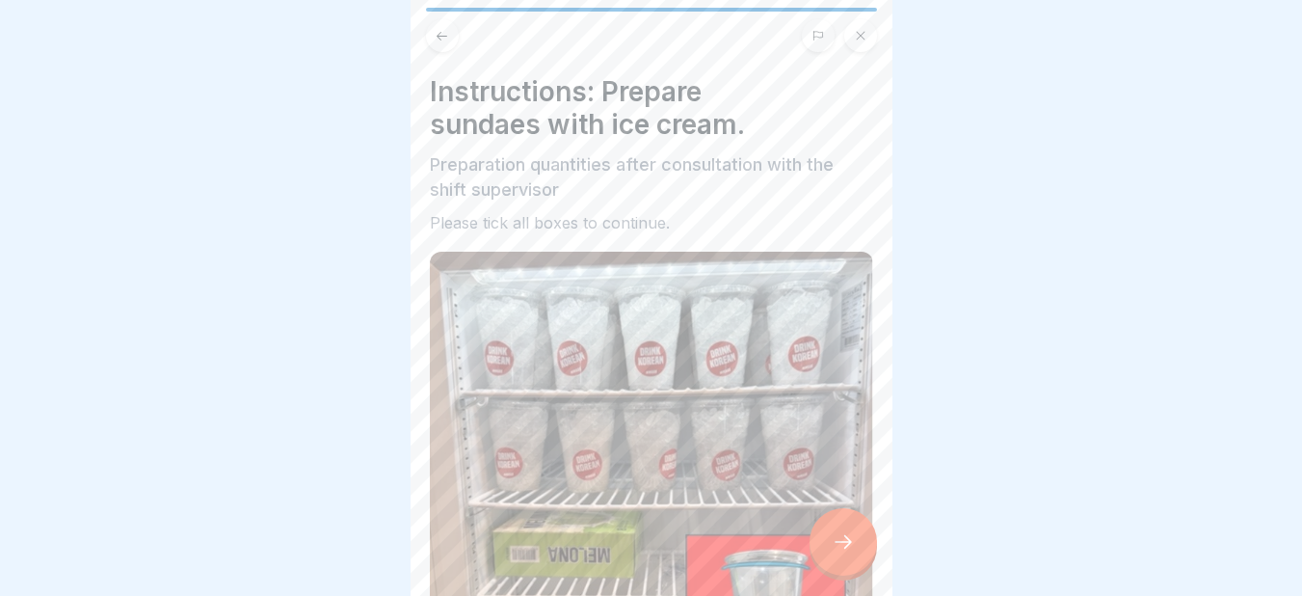
scroll to position [482, 0]
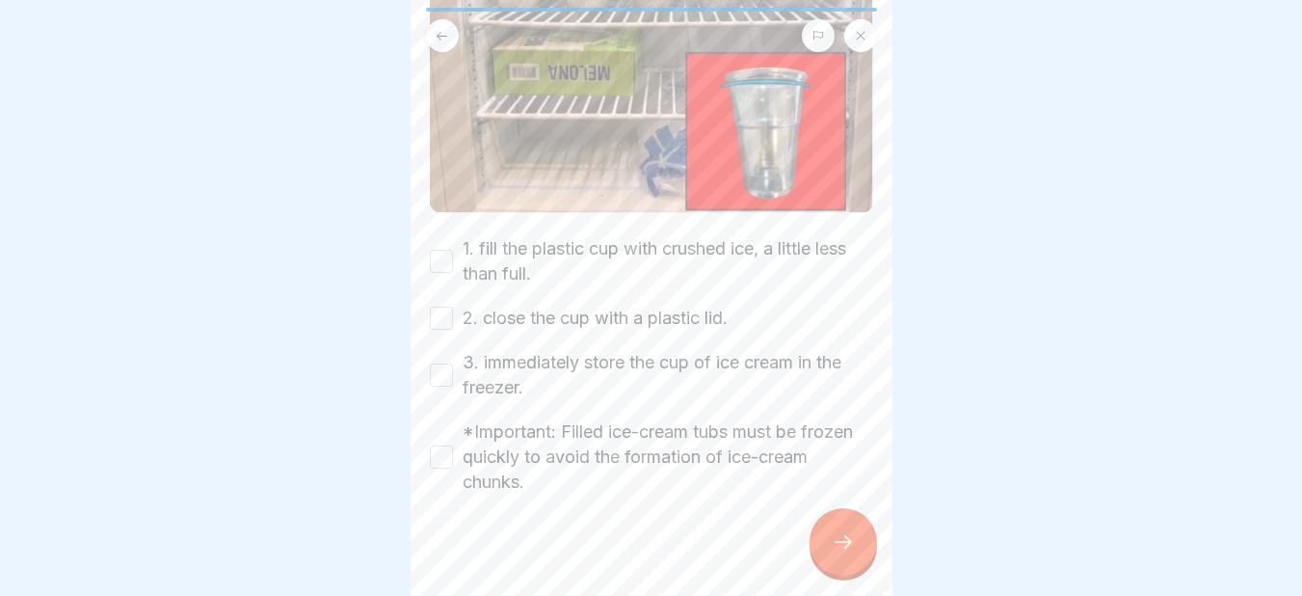
click at [437, 250] on button "1. fill the plastic cup with crushed ice, a little less than full." at bounding box center [441, 261] width 23 height 23
click at [431, 306] on button "2. close the cup with a plastic lid." at bounding box center [441, 317] width 23 height 23
click at [440, 366] on button "3. immediately store the cup of ice cream in the freezer." at bounding box center [441, 374] width 23 height 23
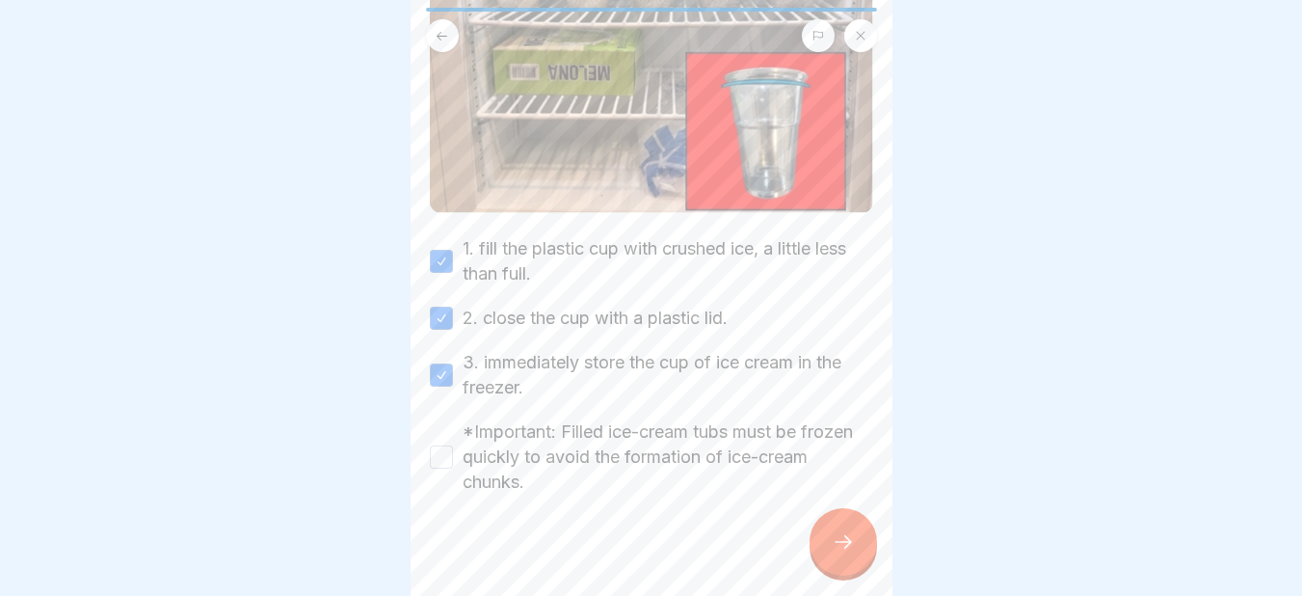
click at [444, 446] on button "*Important: Filled ice-cream tubs must be frozen quickly to avoid the formation…" at bounding box center [441, 456] width 23 height 23
click at [849, 553] on icon at bounding box center [843, 541] width 23 height 23
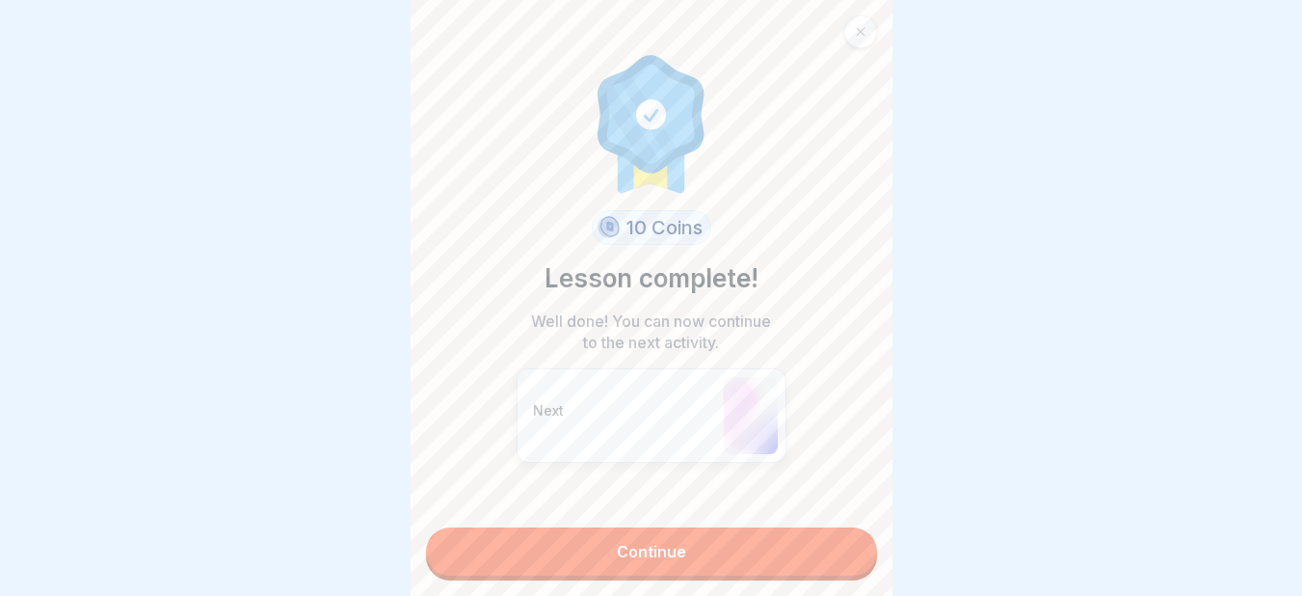
click at [674, 557] on link "Continue" at bounding box center [651, 551] width 451 height 48
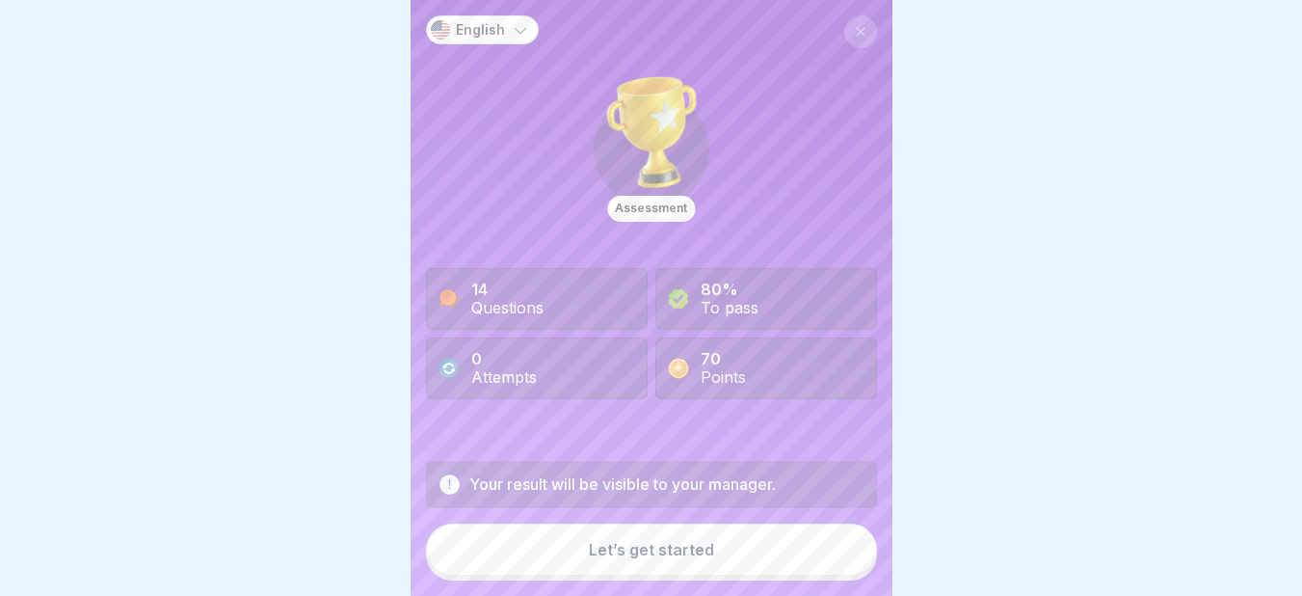
scroll to position [14, 0]
click at [688, 547] on div "Let’s get started" at bounding box center [651, 549] width 125 height 17
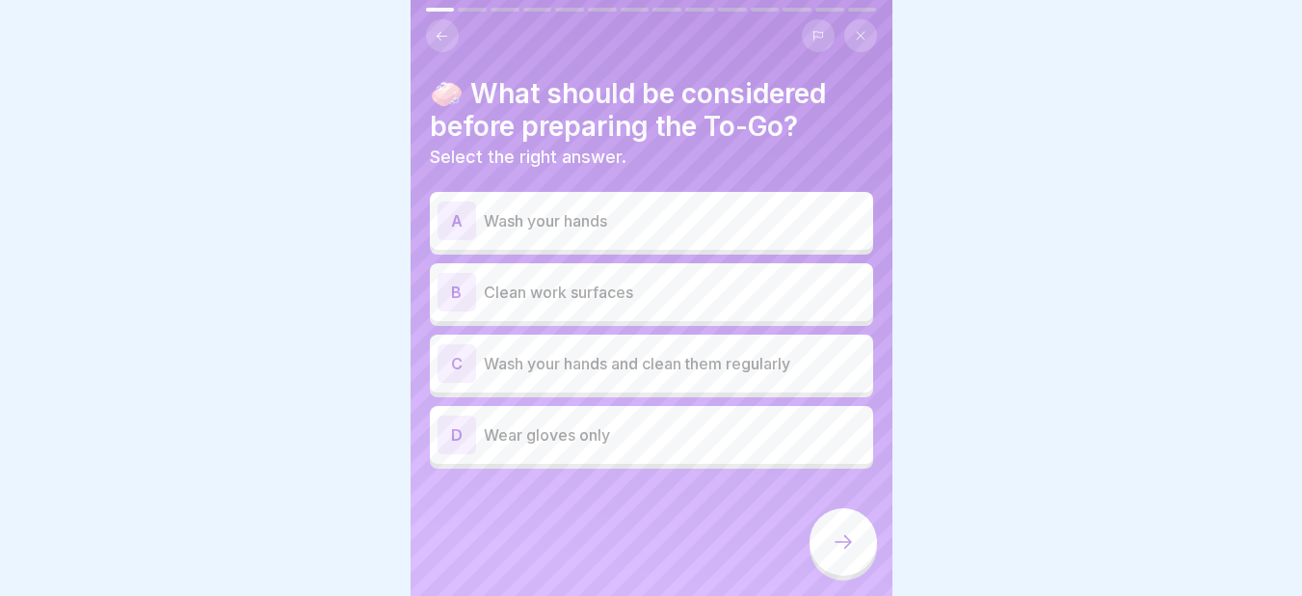
click at [558, 352] on p "Wash your hands and clean them regularly" at bounding box center [675, 363] width 382 height 23
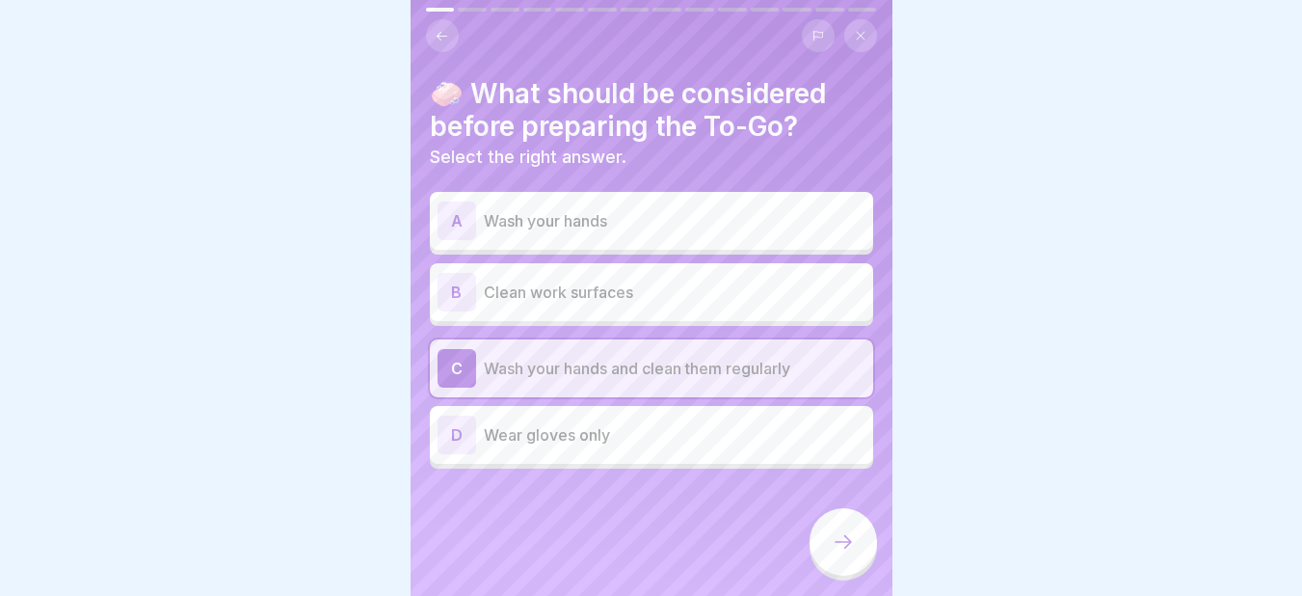
click at [840, 535] on icon at bounding box center [843, 541] width 23 height 23
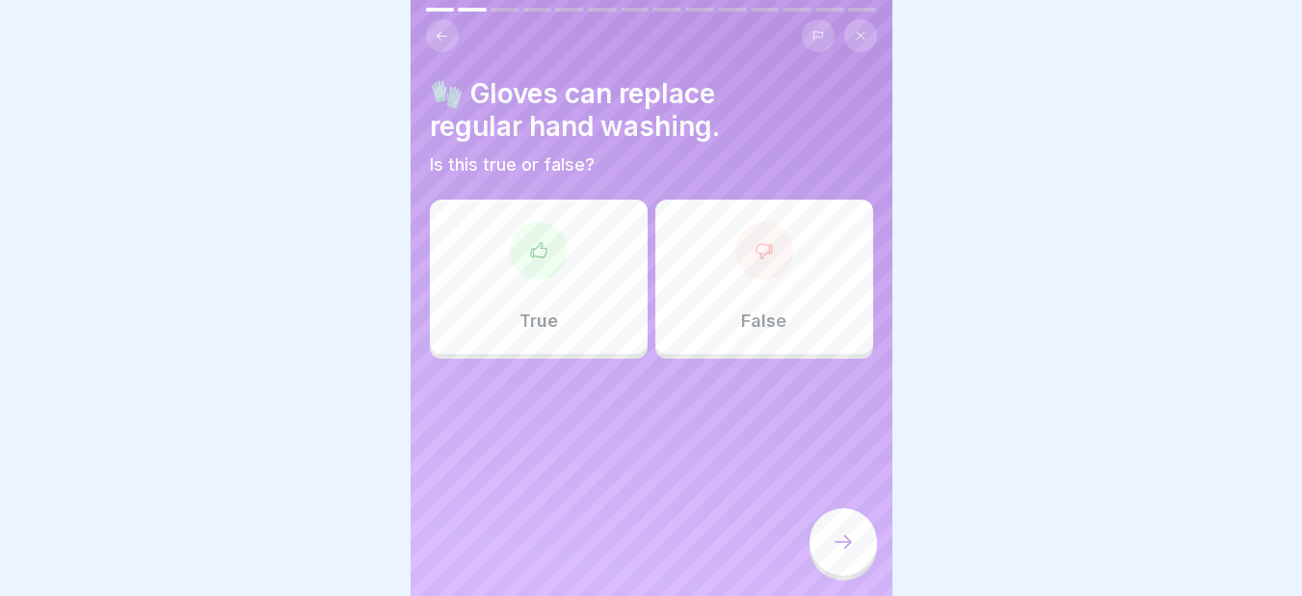
click at [755, 241] on icon at bounding box center [764, 250] width 19 height 19
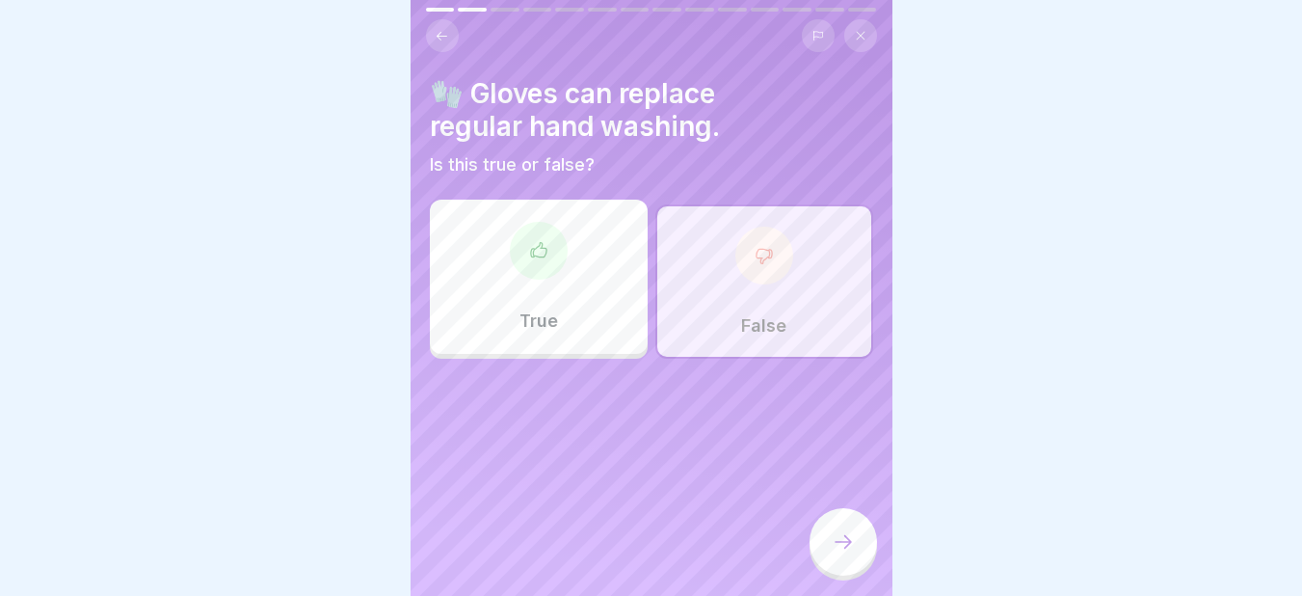
click at [755, 250] on icon at bounding box center [764, 255] width 19 height 19
click at [828, 532] on div at bounding box center [842, 541] width 67 height 67
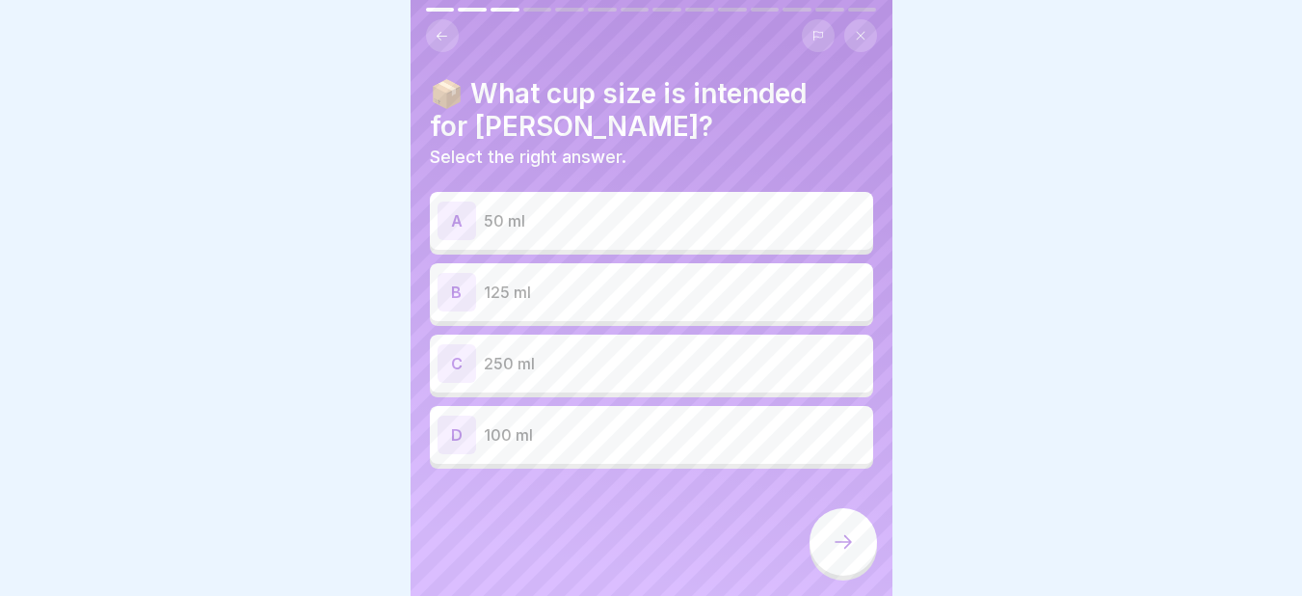
click at [520, 423] on p "100 ml" at bounding box center [675, 434] width 382 height 23
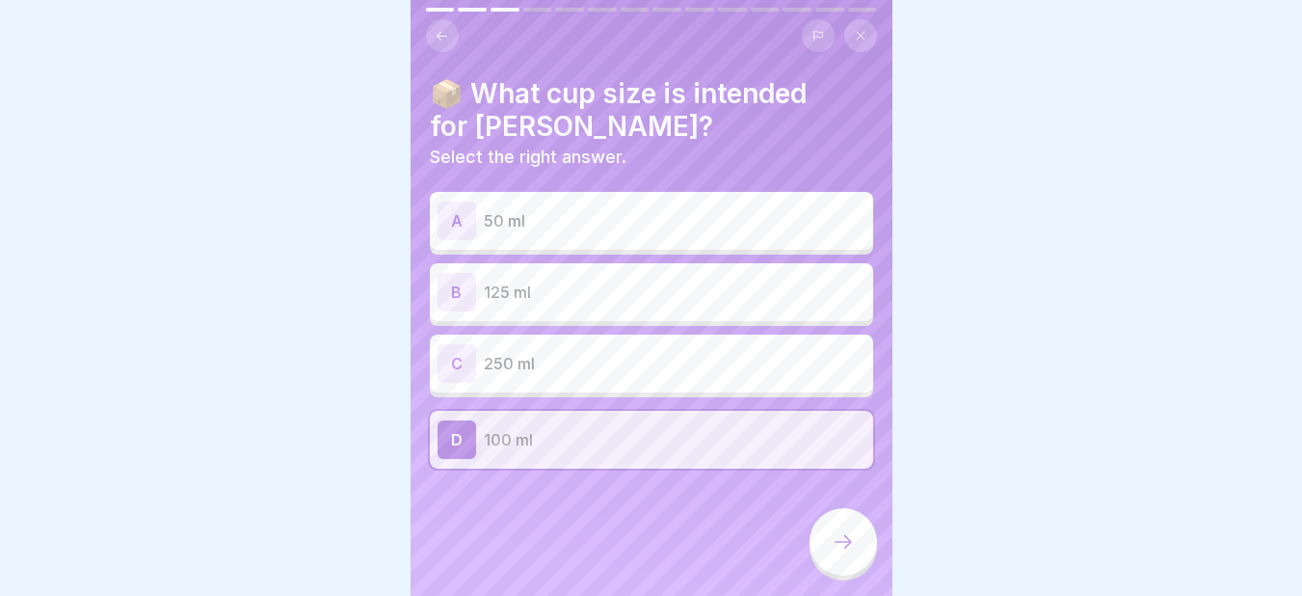
click at [832, 544] on icon at bounding box center [843, 541] width 23 height 23
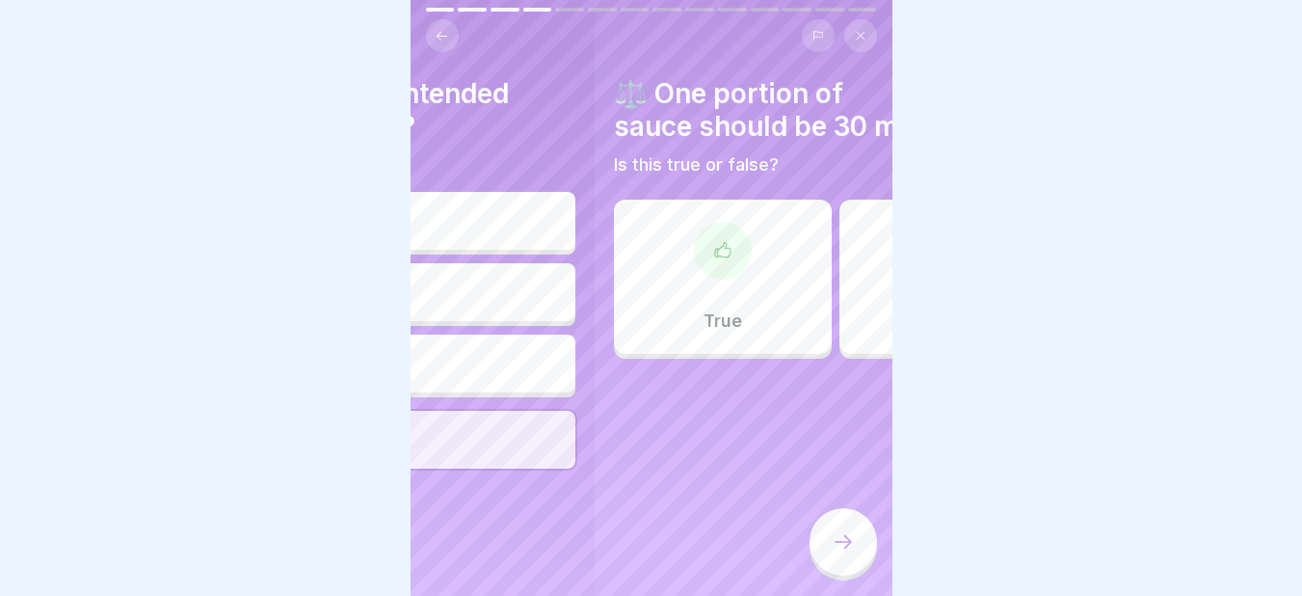
click at [735, 305] on div "True" at bounding box center [723, 276] width 218 height 154
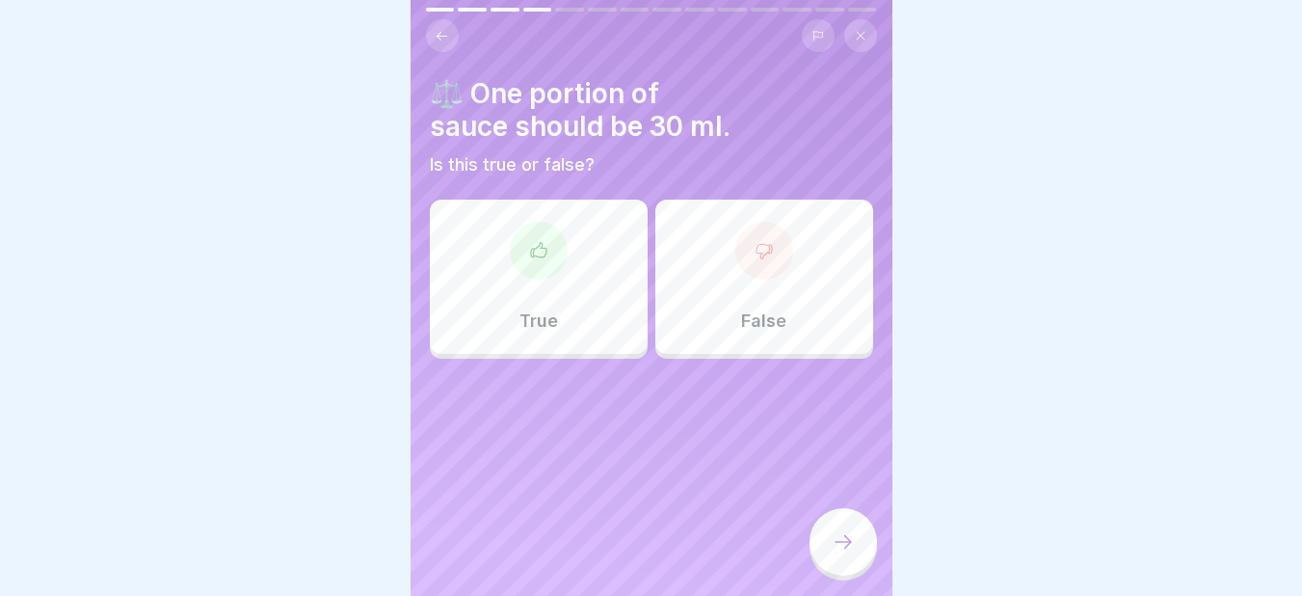
click at [546, 255] on div at bounding box center [539, 251] width 58 height 58
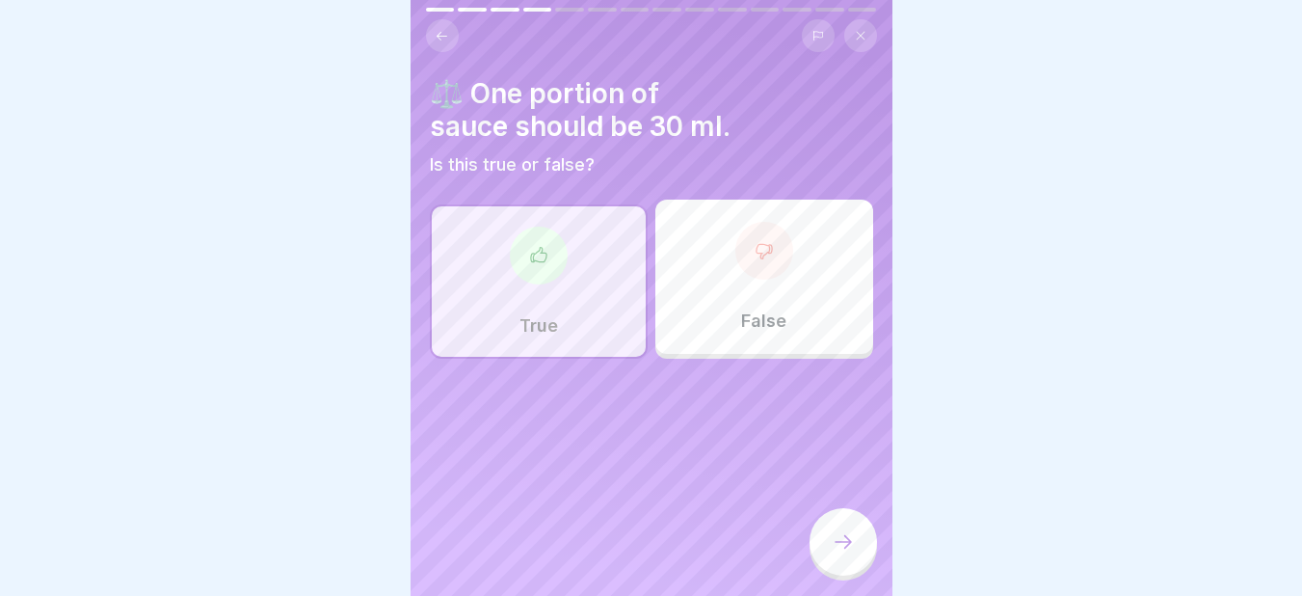
click at [861, 537] on div at bounding box center [842, 541] width 67 height 67
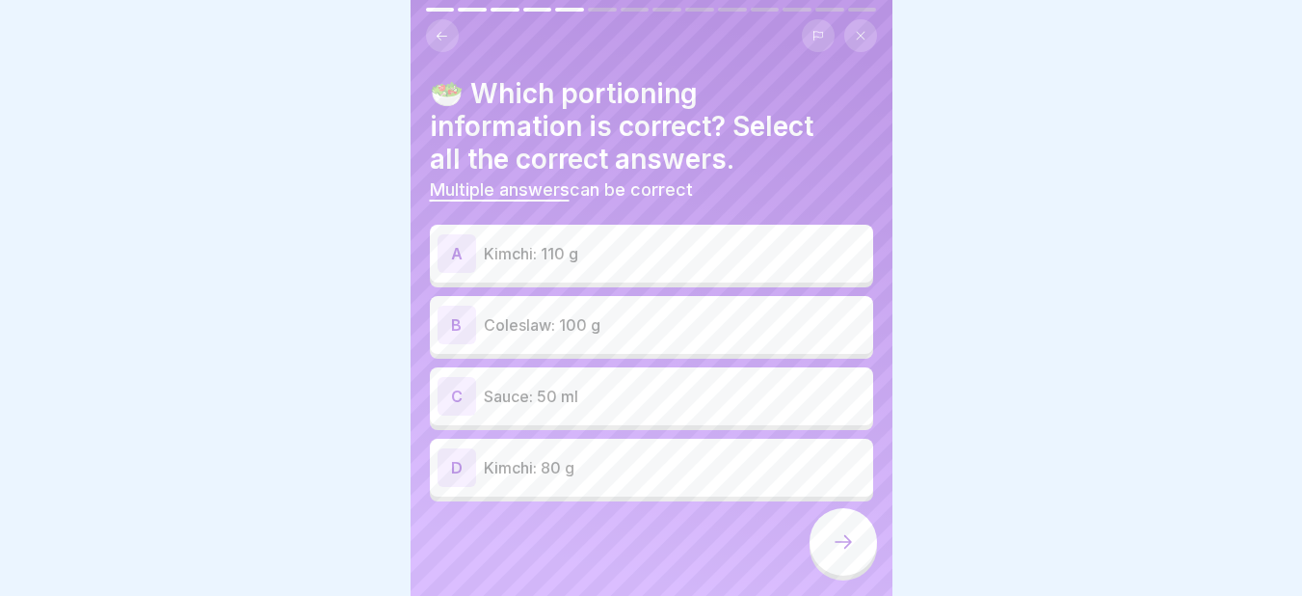
click at [594, 245] on p "Kimchi: 110 g" at bounding box center [675, 253] width 382 height 23
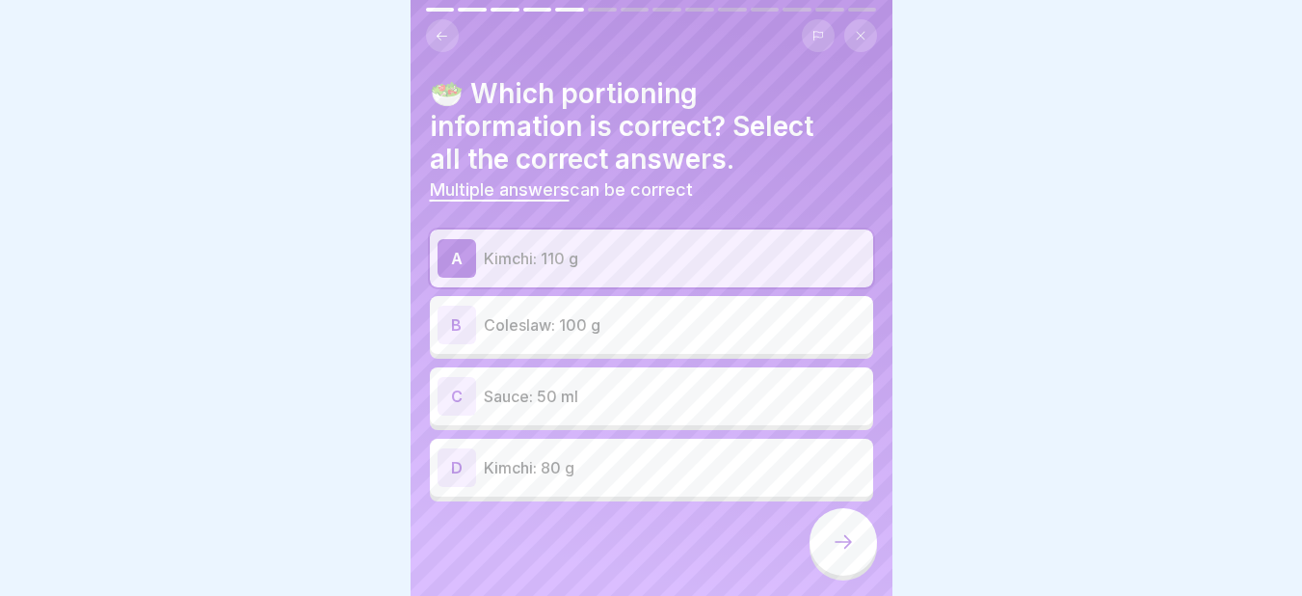
click at [569, 313] on p "Coleslaw: 100 g" at bounding box center [675, 324] width 382 height 23
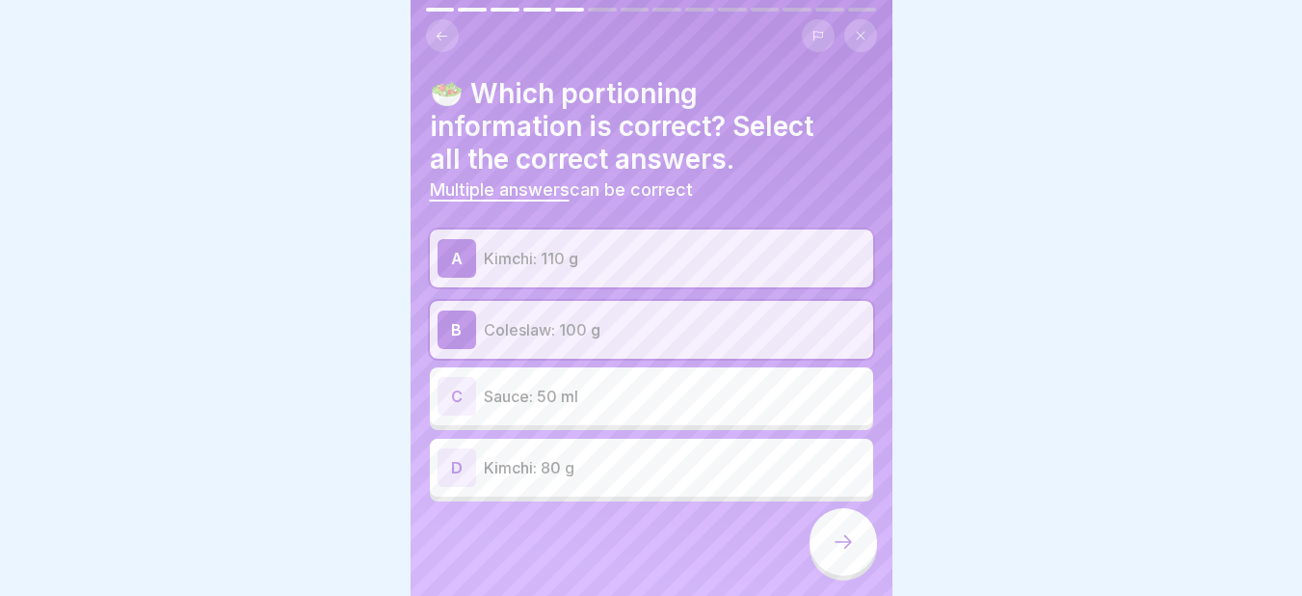
click at [835, 542] on icon at bounding box center [843, 541] width 23 height 23
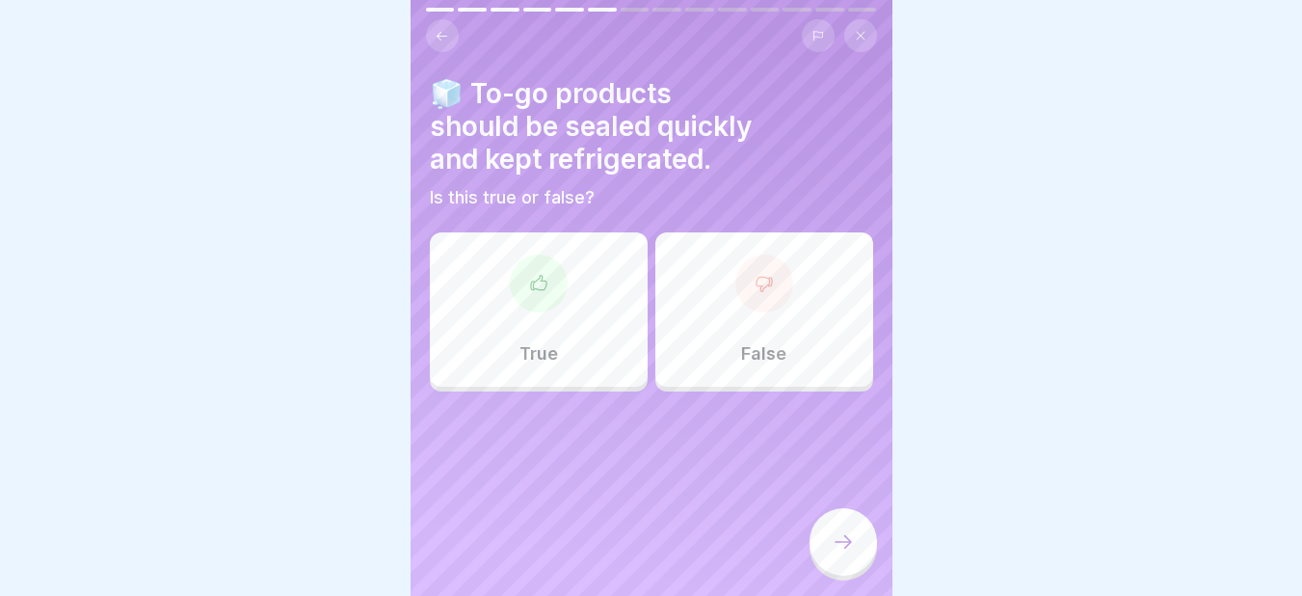
click at [536, 291] on div at bounding box center [539, 283] width 58 height 58
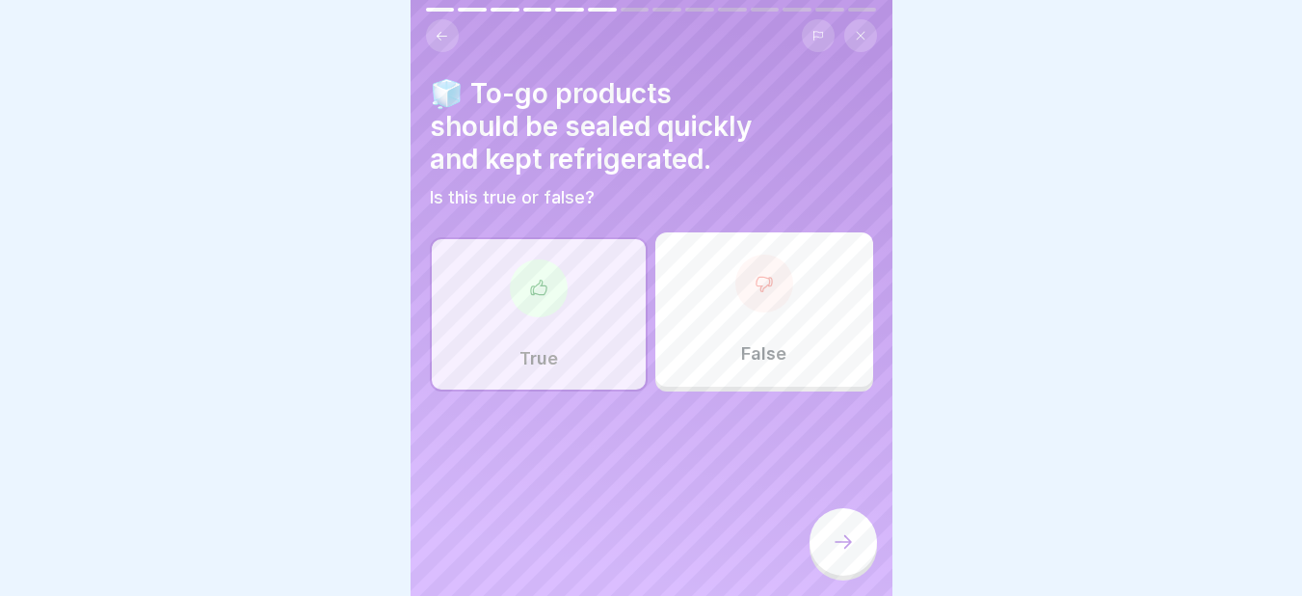
click at [529, 278] on icon at bounding box center [538, 287] width 19 height 19
click at [824, 538] on div at bounding box center [842, 541] width 67 height 67
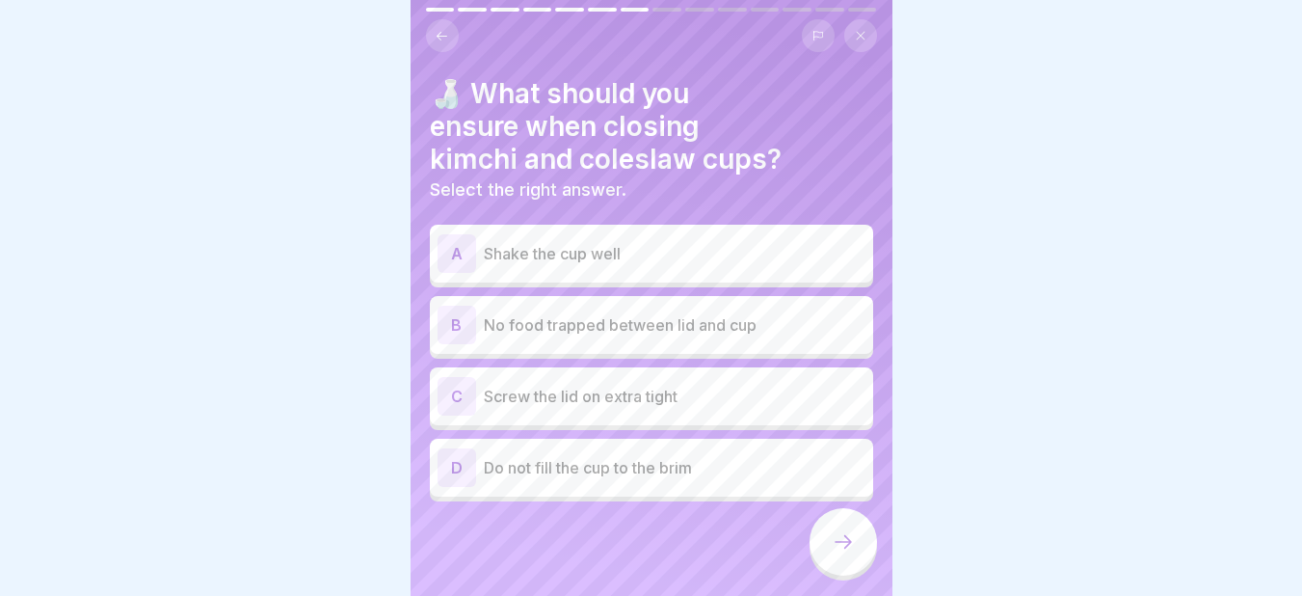
click at [587, 315] on p "No food trapped between lid and cup" at bounding box center [675, 324] width 382 height 23
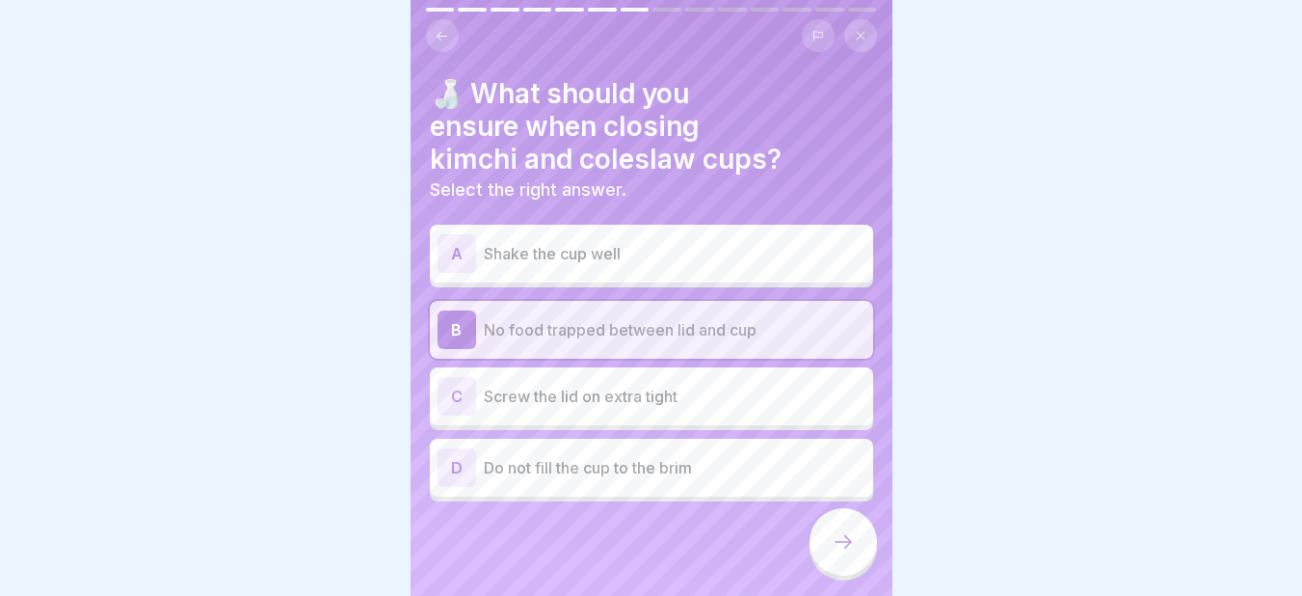
click at [834, 539] on icon at bounding box center [843, 541] width 23 height 23
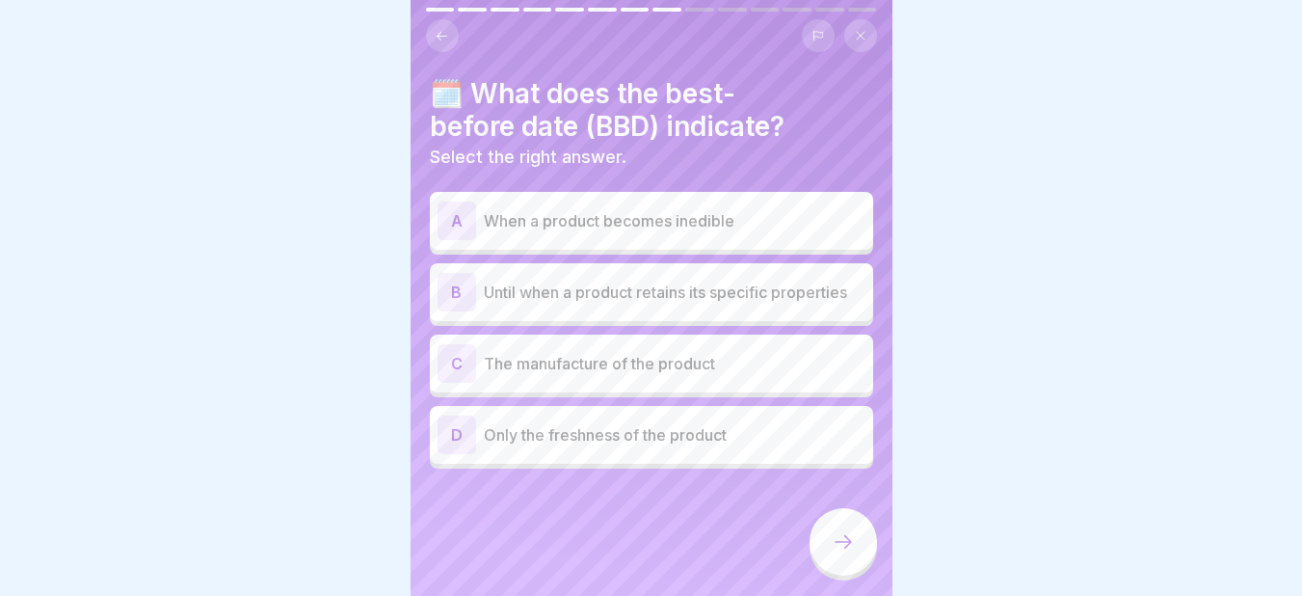
click at [545, 280] on p "Until when a product retains its specific properties" at bounding box center [675, 291] width 382 height 23
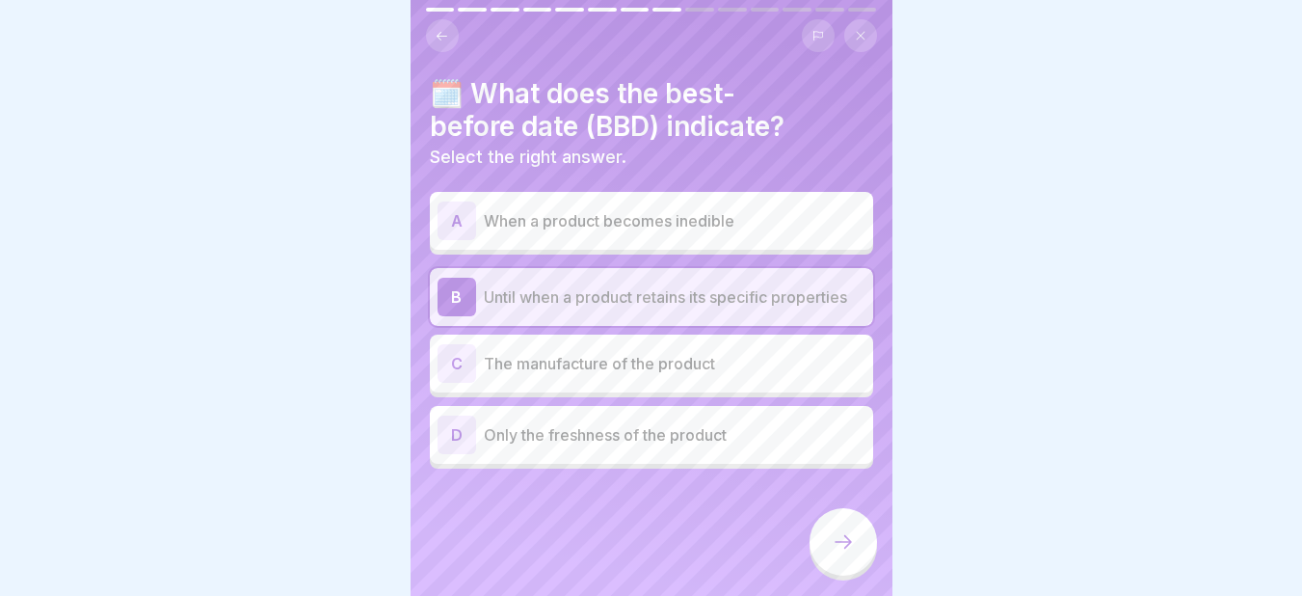
click at [826, 530] on div at bounding box center [842, 541] width 67 height 67
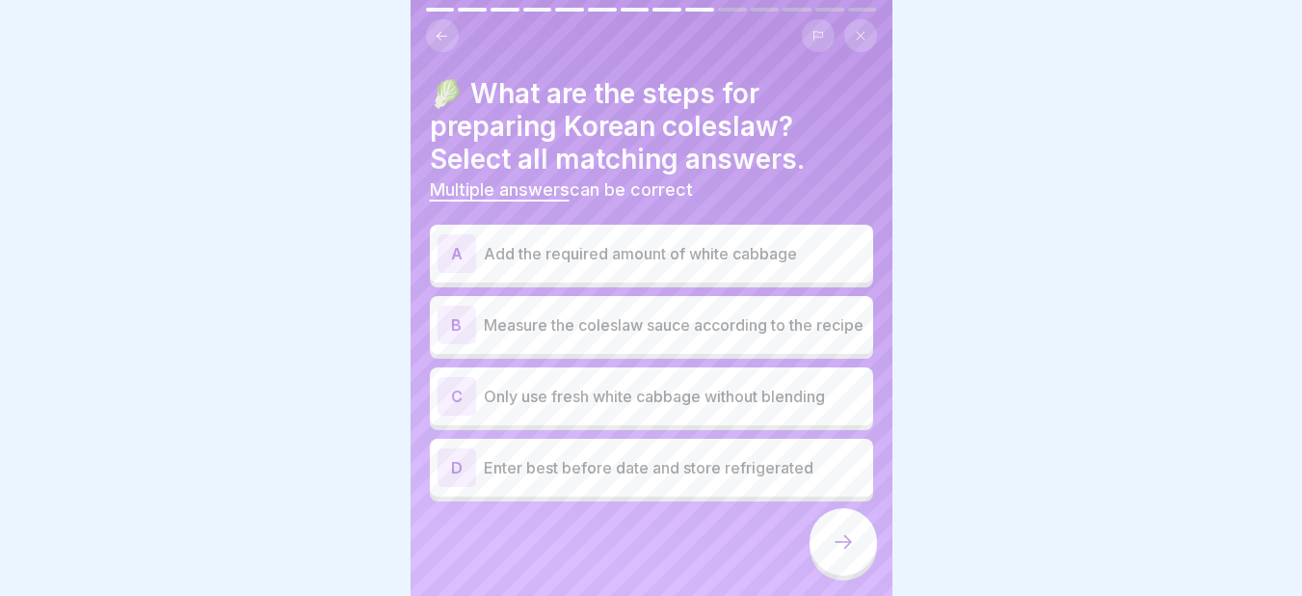
click at [489, 242] on p "Add the required amount of white cabbage" at bounding box center [675, 253] width 382 height 23
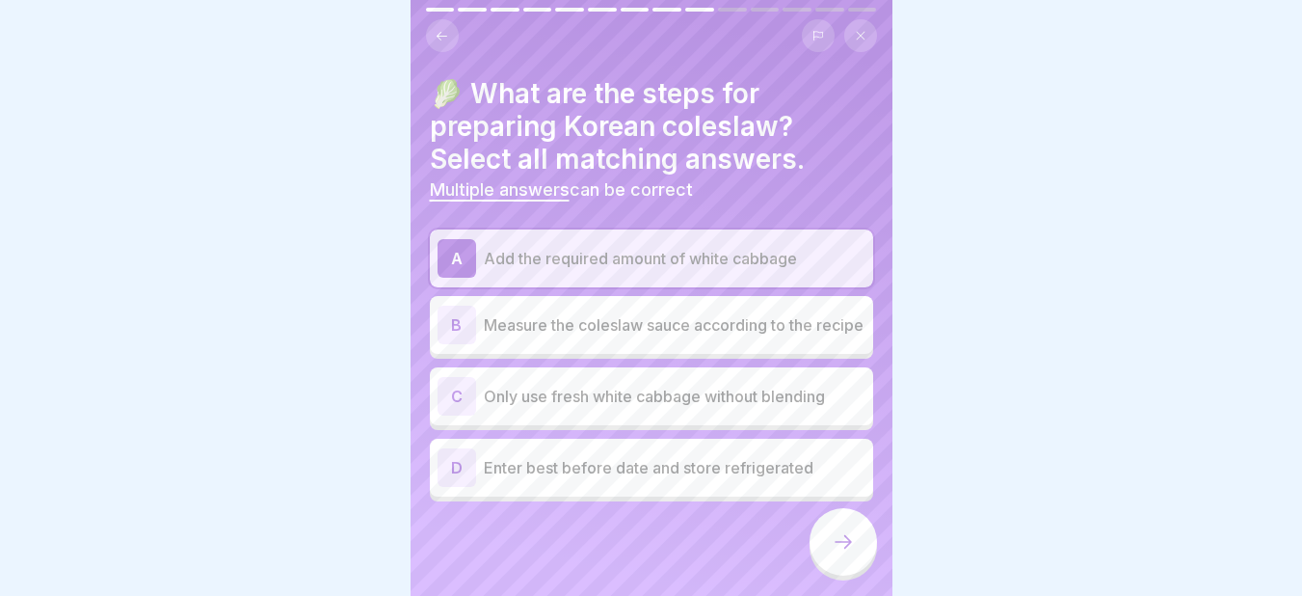
click at [463, 309] on div "B" at bounding box center [456, 324] width 39 height 39
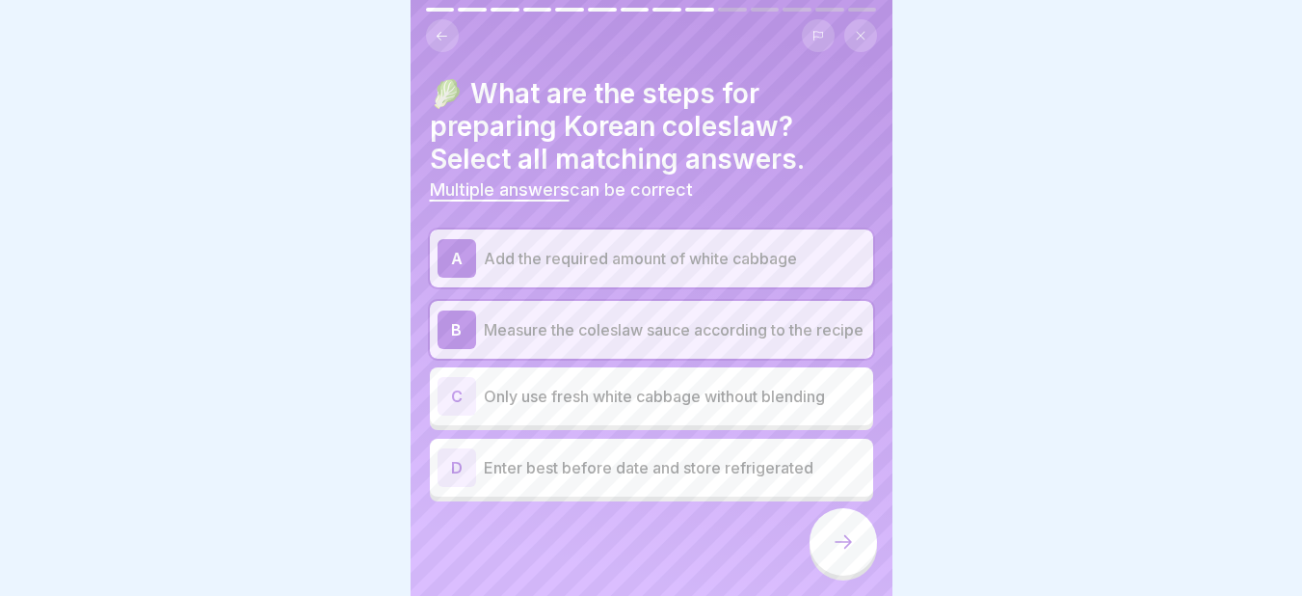
click at [459, 473] on div "D" at bounding box center [456, 467] width 39 height 39
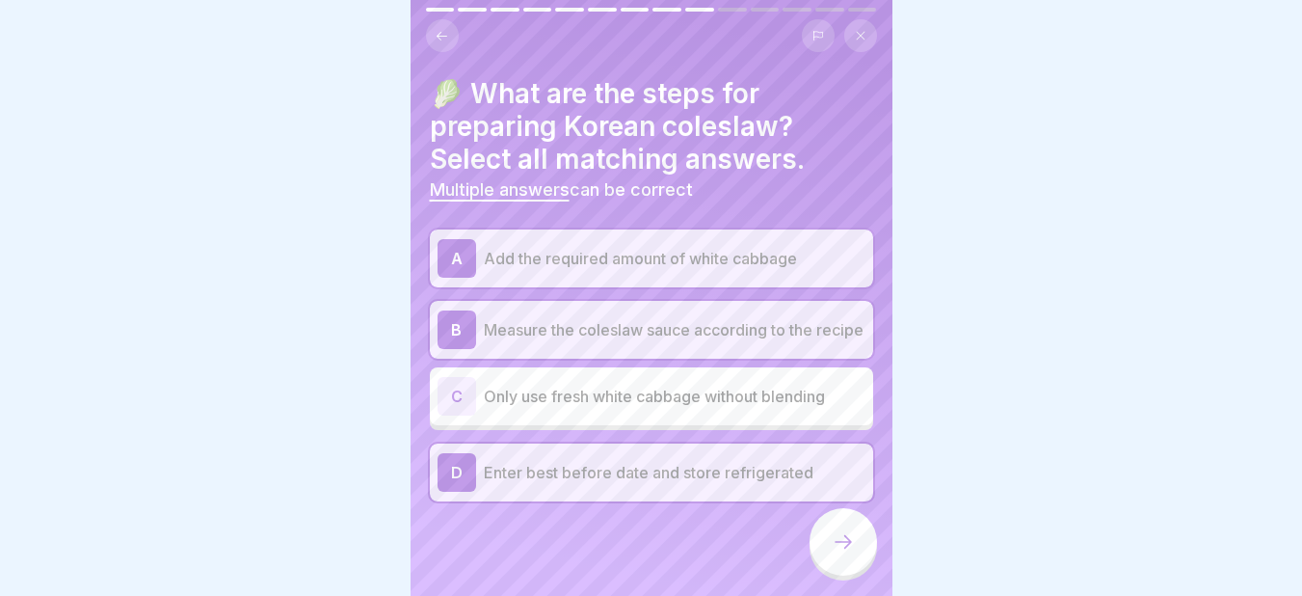
click at [851, 556] on div at bounding box center [842, 541] width 67 height 67
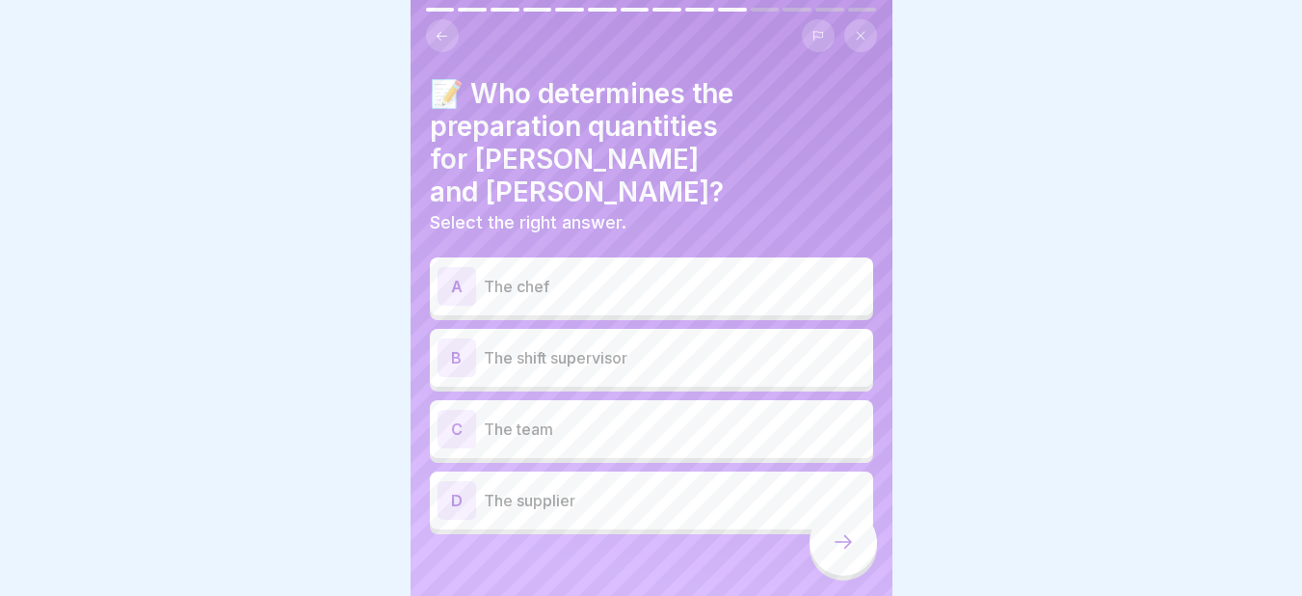
click at [596, 346] on p "The shift supervisor" at bounding box center [675, 357] width 382 height 23
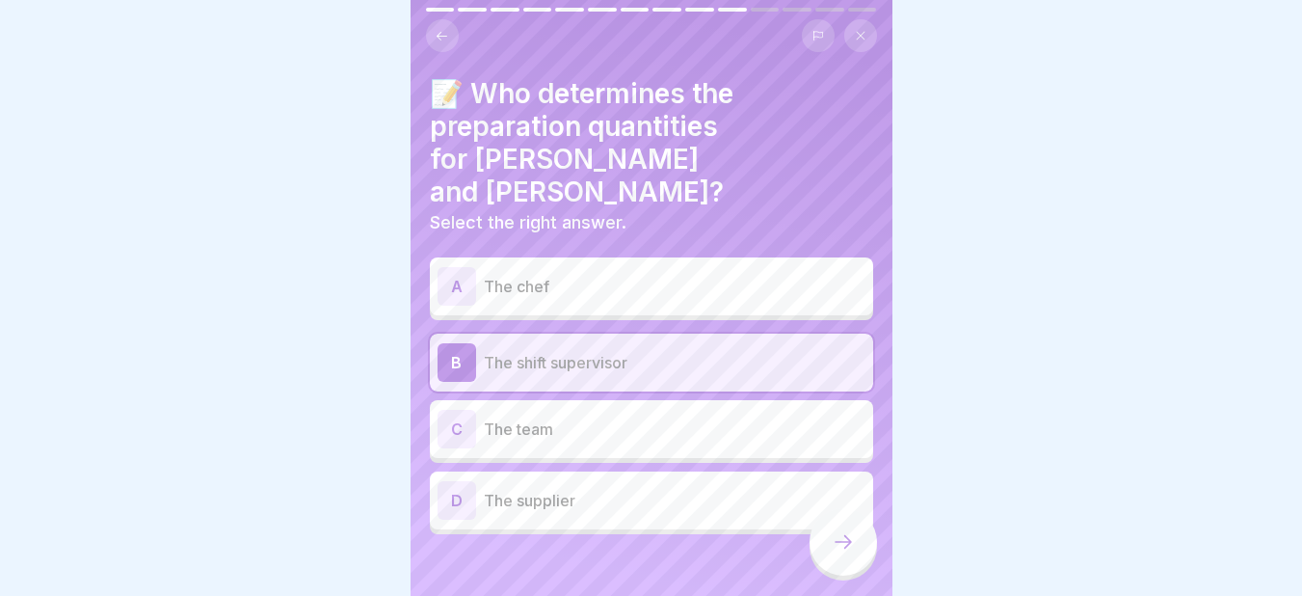
click at [846, 544] on icon at bounding box center [843, 541] width 23 height 23
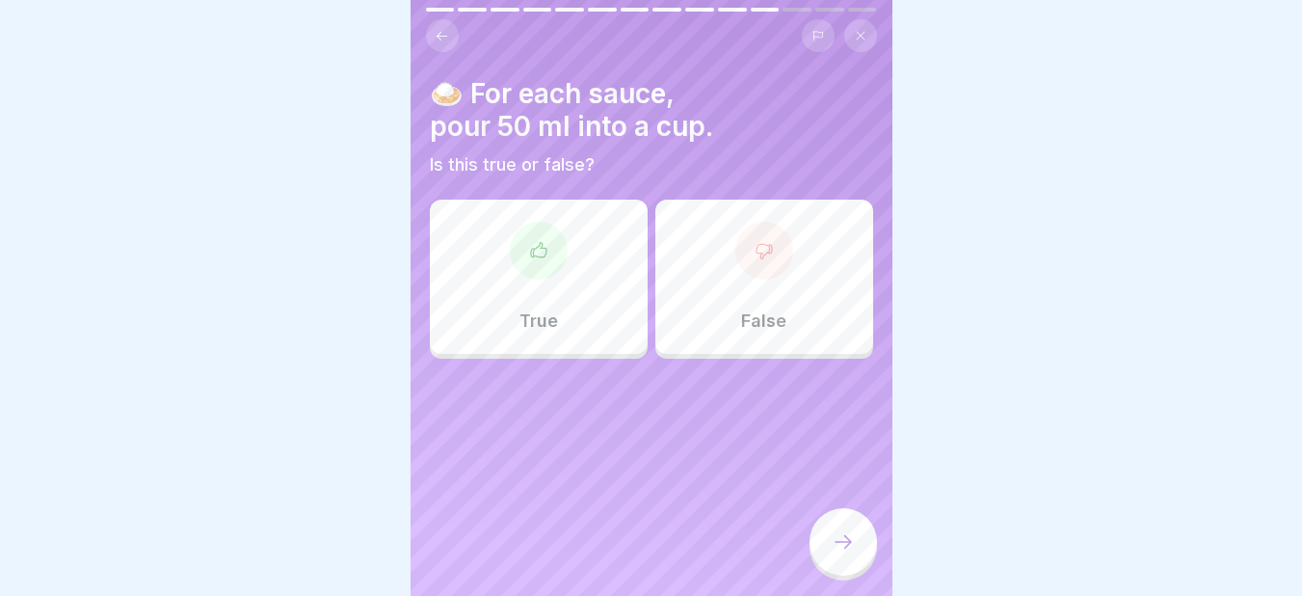
click at [765, 271] on div "False" at bounding box center [764, 276] width 218 height 154
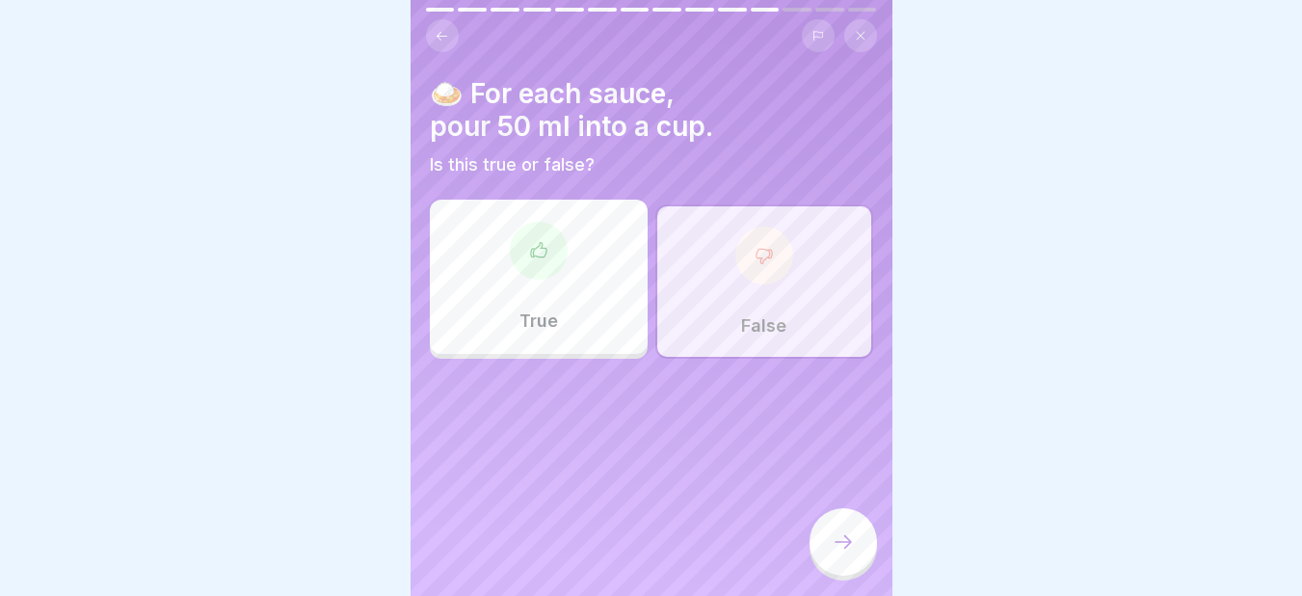
click at [822, 546] on div at bounding box center [842, 541] width 67 height 67
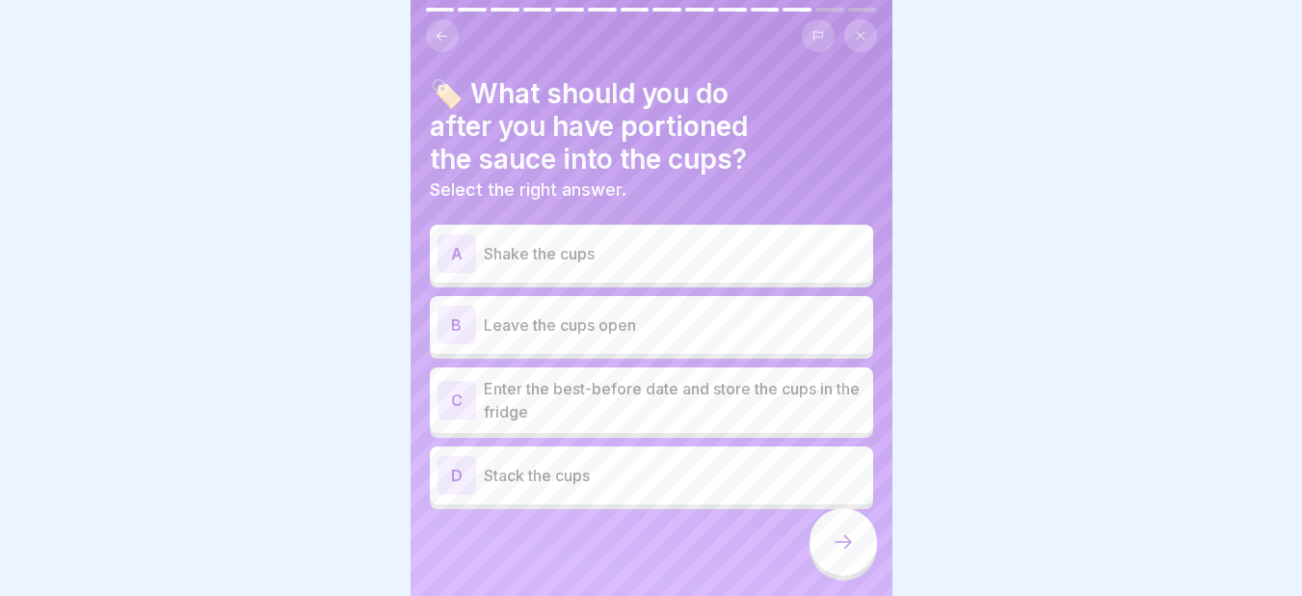
click at [559, 382] on p "Enter the best-before date and store the cups in the fridge" at bounding box center [675, 400] width 382 height 46
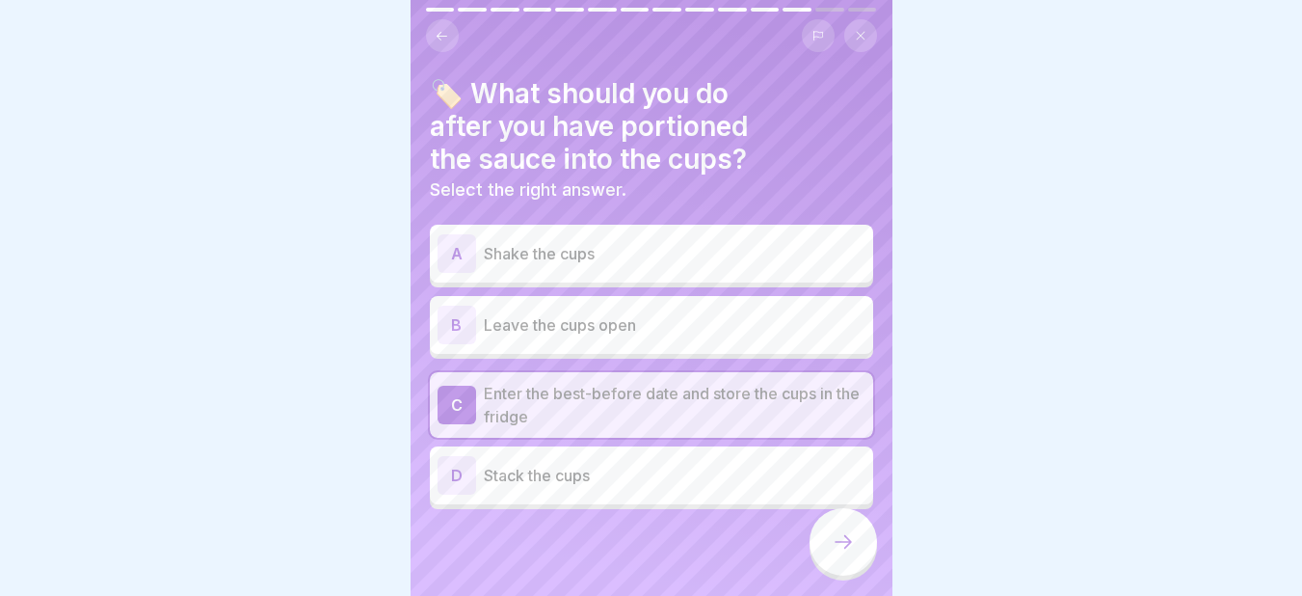
click at [834, 553] on div at bounding box center [842, 541] width 67 height 67
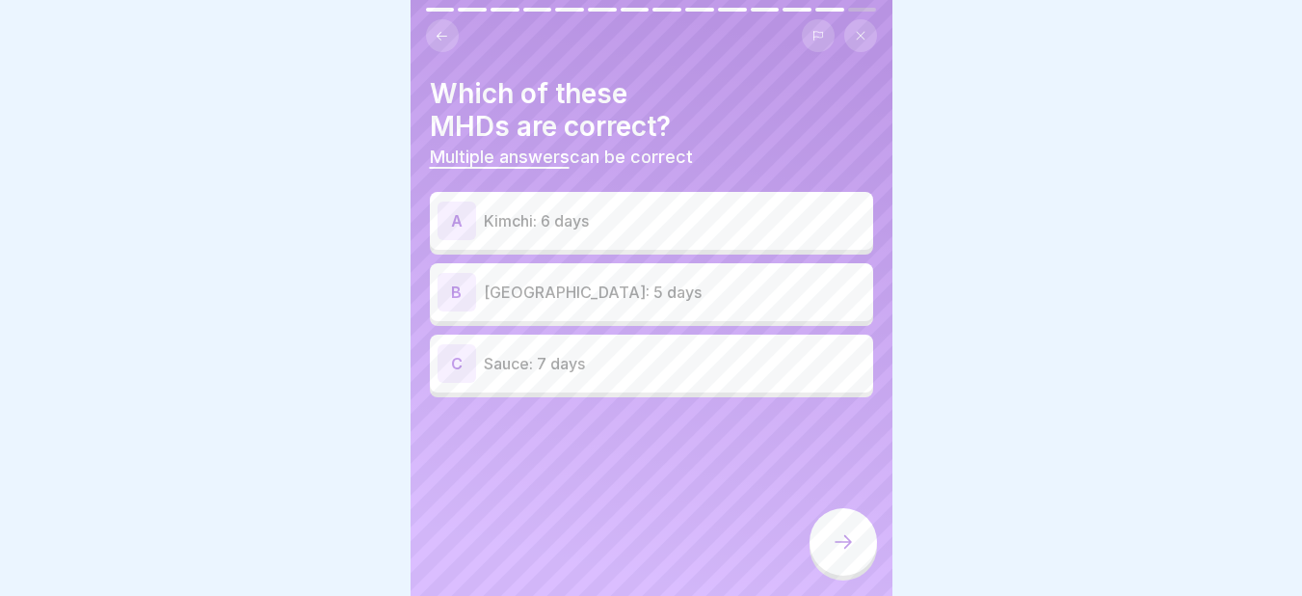
click at [627, 280] on p "Coleslaw: 5 days" at bounding box center [675, 291] width 382 height 23
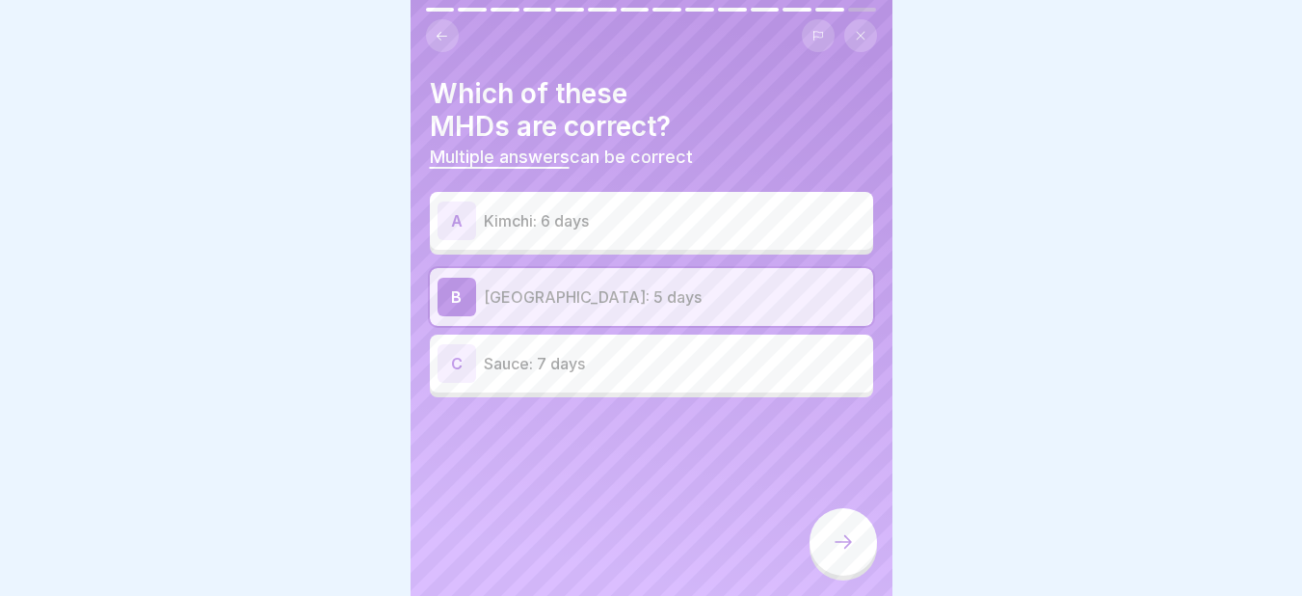
click at [536, 356] on p "Sauce: 7 days" at bounding box center [675, 363] width 382 height 23
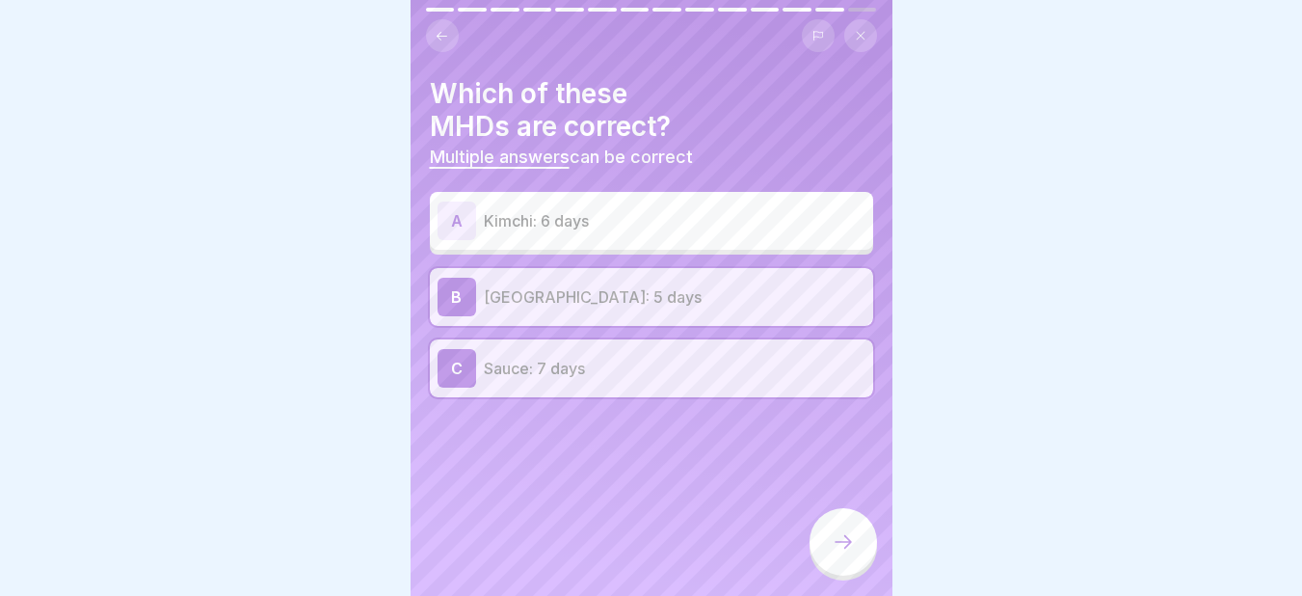
click at [842, 533] on icon at bounding box center [843, 541] width 23 height 23
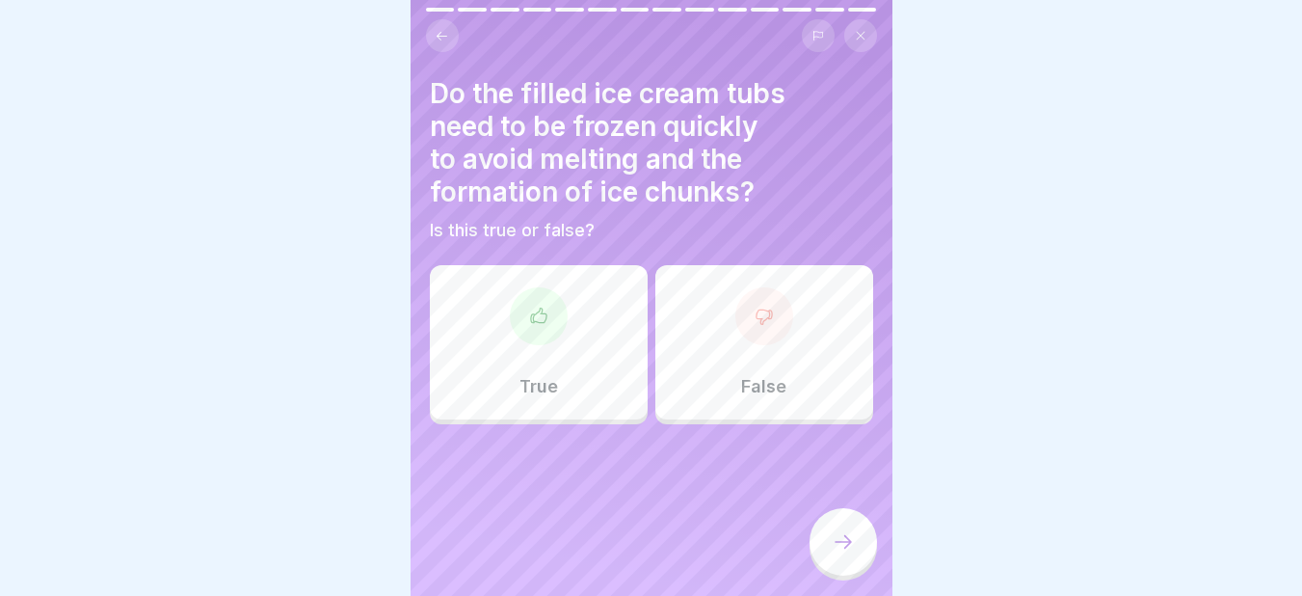
click at [529, 335] on div "True" at bounding box center [539, 342] width 218 height 154
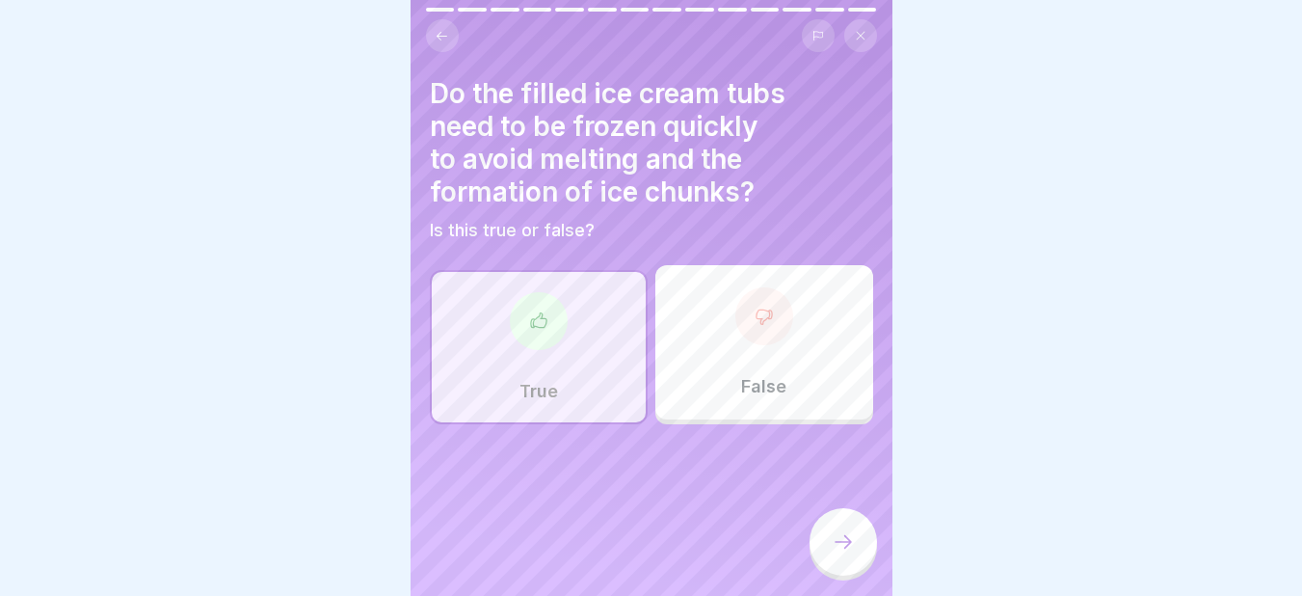
click at [841, 540] on icon at bounding box center [843, 541] width 23 height 23
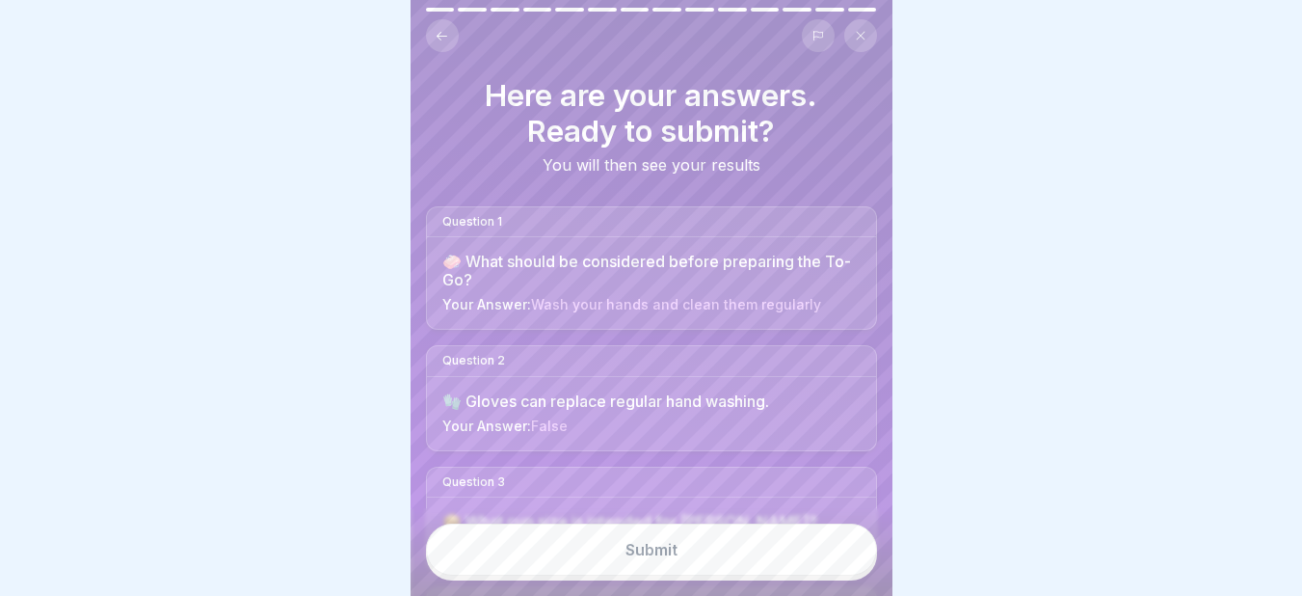
click at [692, 547] on button "Submit" at bounding box center [651, 549] width 451 height 52
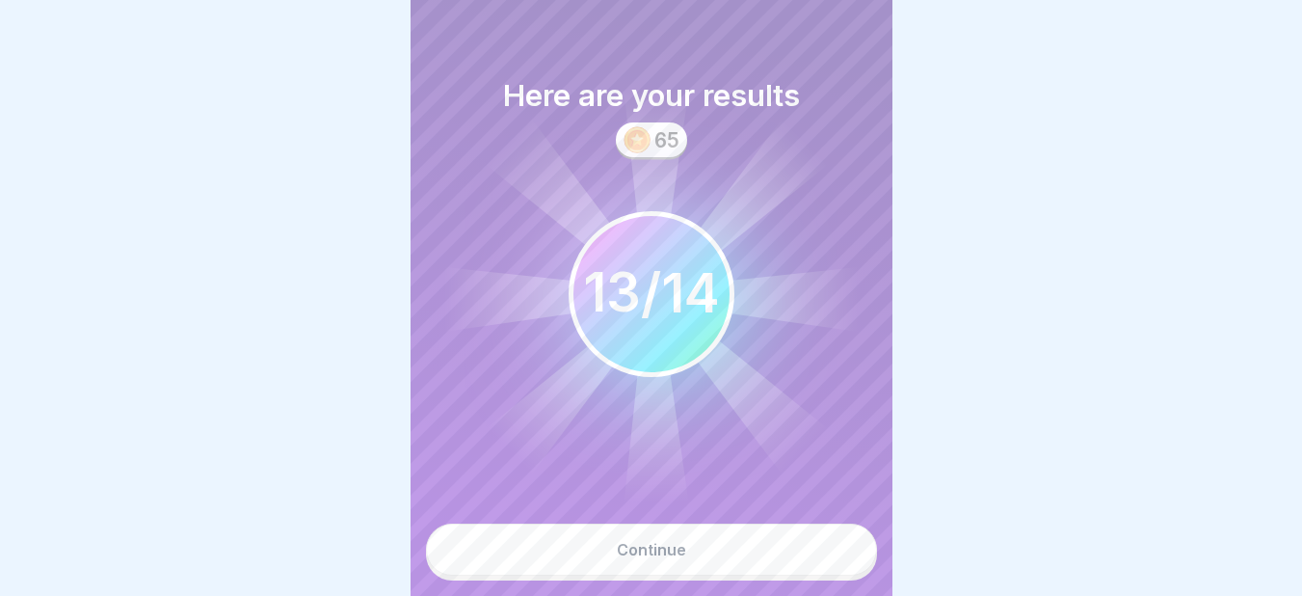
click at [674, 547] on div "Continue" at bounding box center [651, 549] width 69 height 17
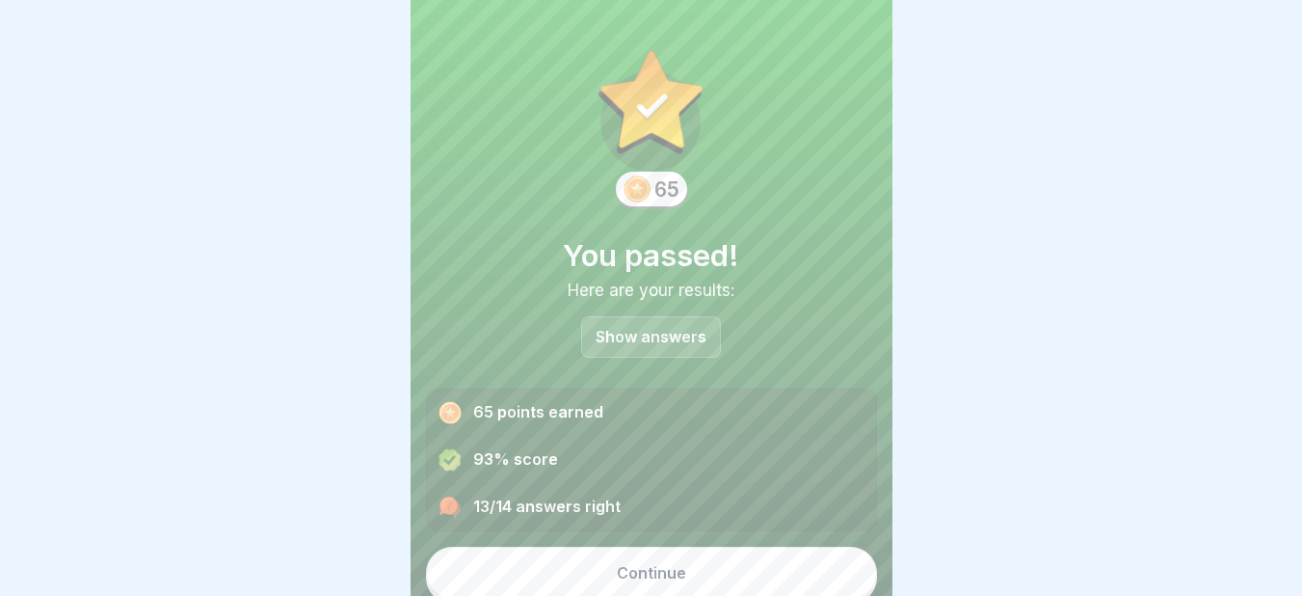
click at [585, 546] on button "Continue" at bounding box center [651, 572] width 451 height 52
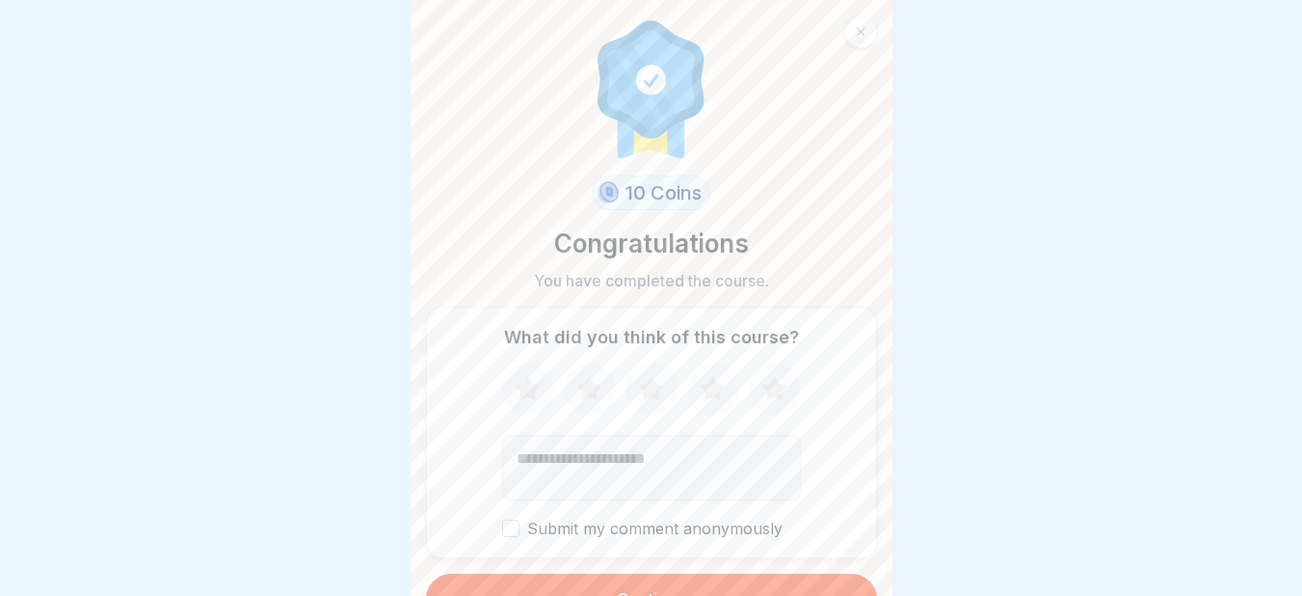
click at [666, 590] on div "Continue" at bounding box center [651, 598] width 69 height 17
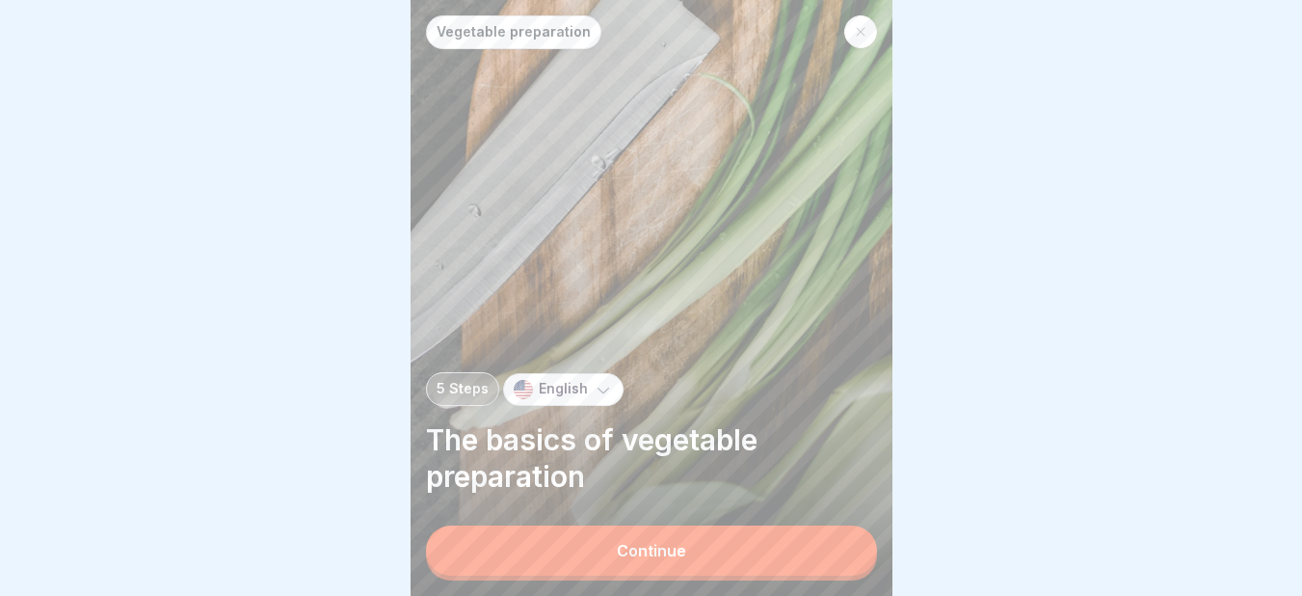
click at [630, 542] on button "Continue" at bounding box center [651, 550] width 451 height 50
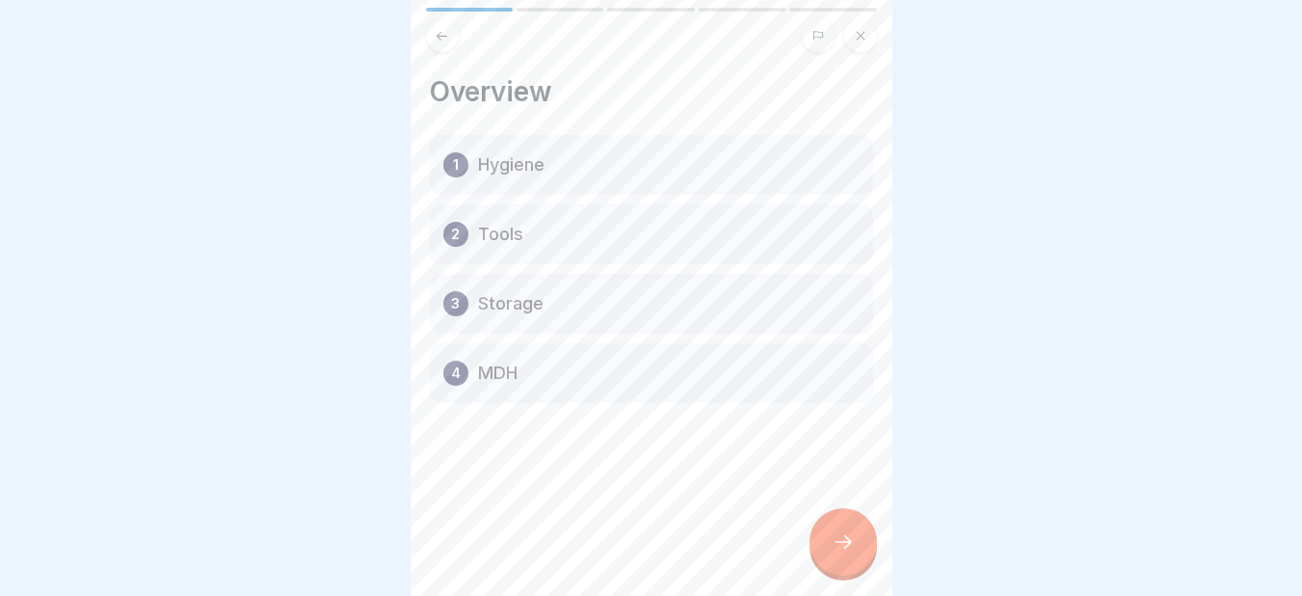
click at [843, 522] on div at bounding box center [842, 541] width 67 height 67
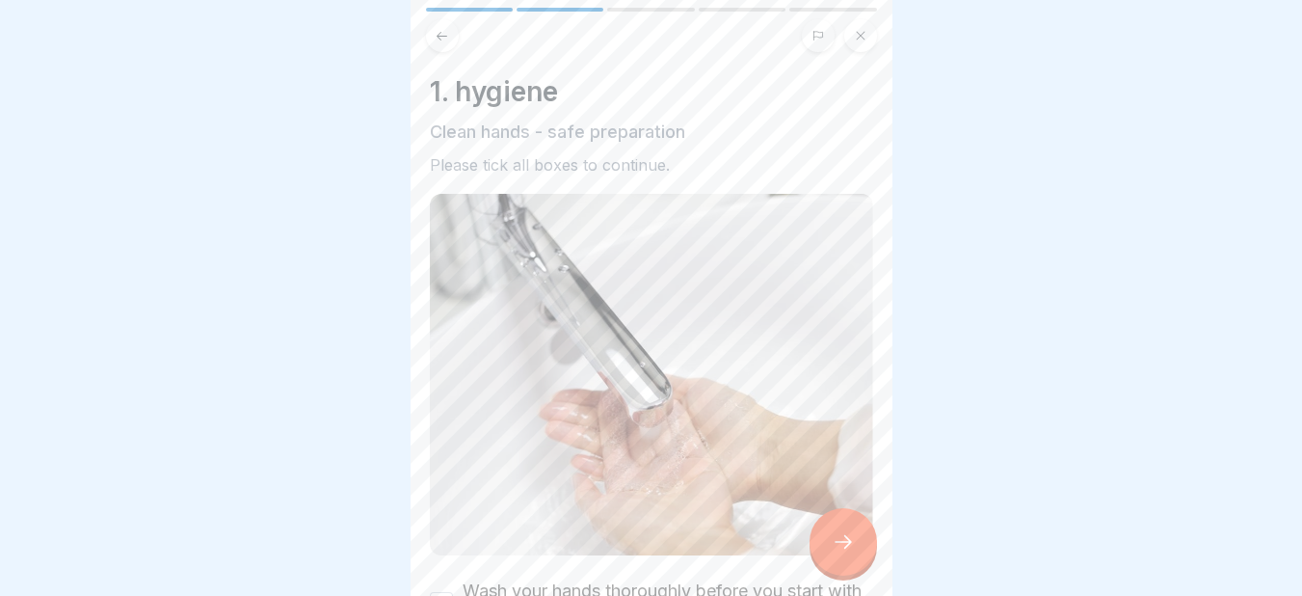
click at [843, 522] on div at bounding box center [842, 541] width 67 height 67
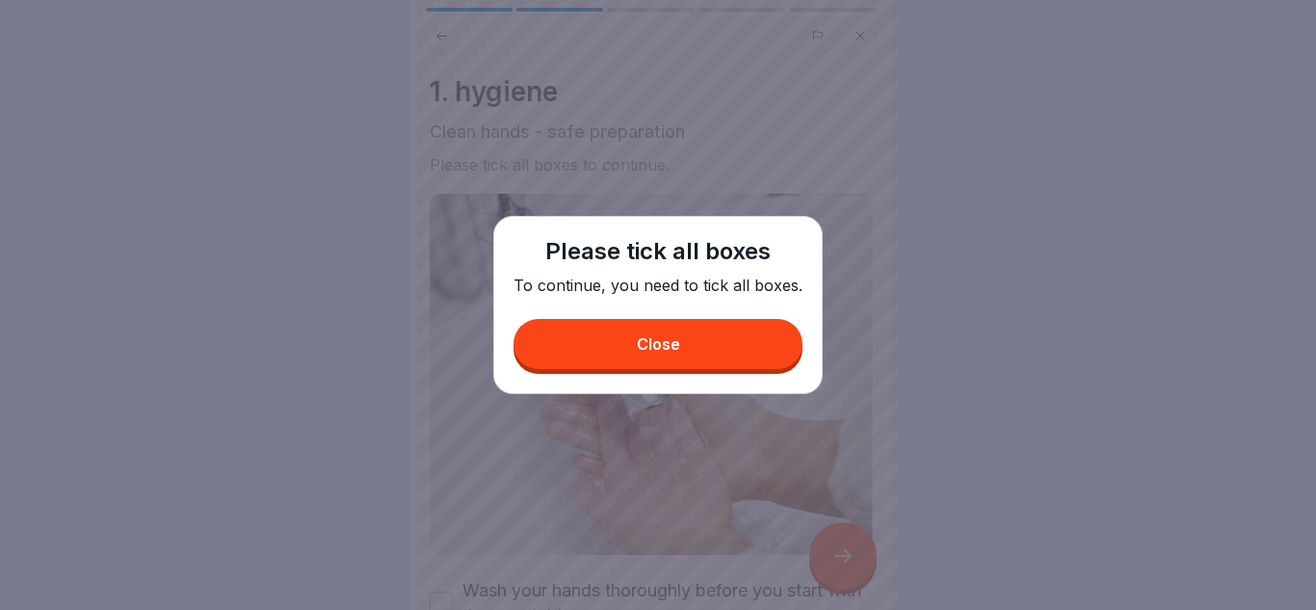
click at [657, 352] on div "Close" at bounding box center [658, 343] width 43 height 17
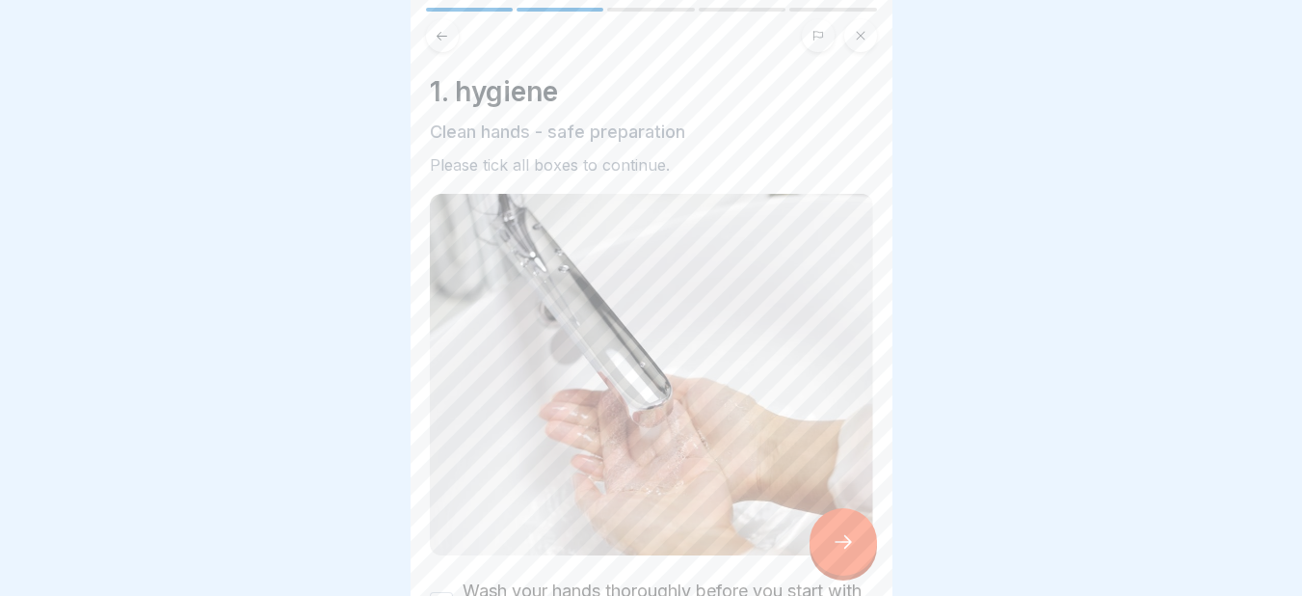
scroll to position [276, 0]
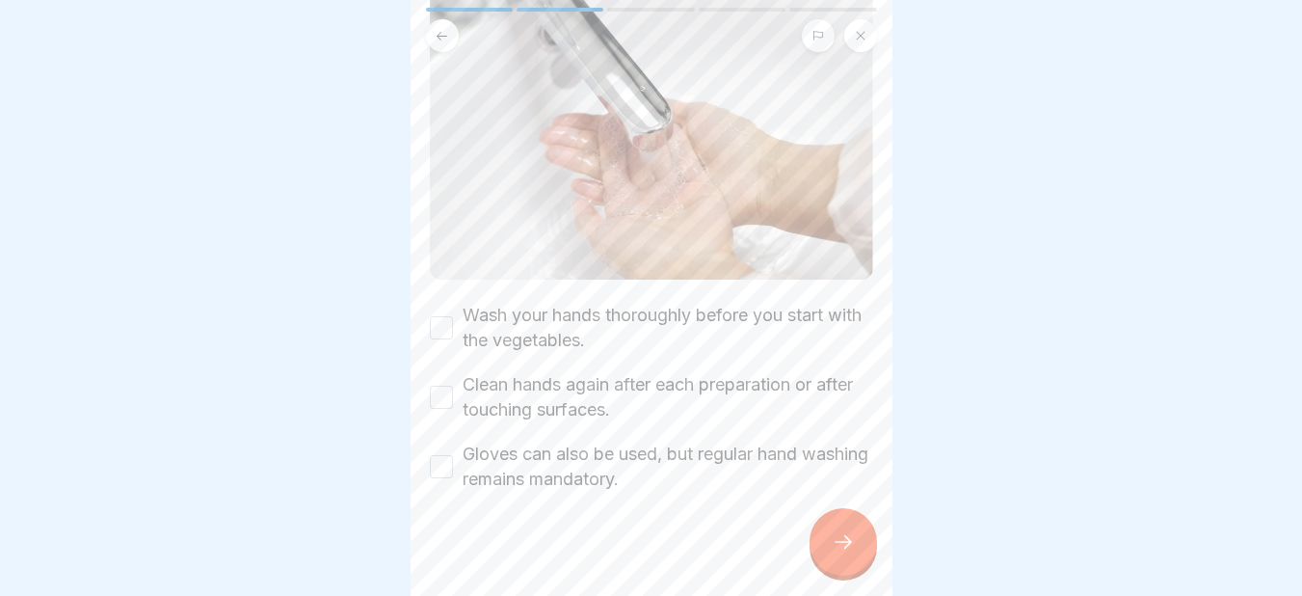
click at [443, 316] on button "Wash your hands thoroughly before you start with the vegetables." at bounding box center [441, 327] width 23 height 23
click at [444, 393] on button "Clean hands again after each preparation or after touching surfaces." at bounding box center [441, 396] width 23 height 23
click at [444, 455] on button "Gloves can also be used, but regular hand washing remains mandatory." at bounding box center [441, 466] width 23 height 23
click at [830, 535] on div at bounding box center [842, 541] width 67 height 67
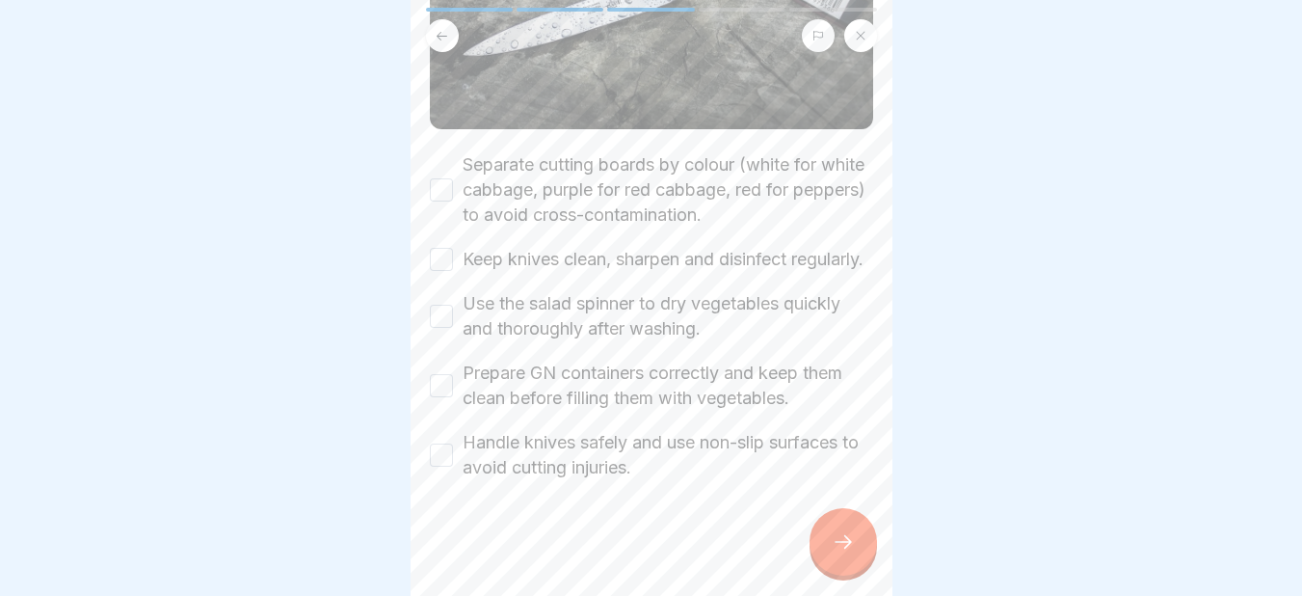
scroll to position [379, 0]
click at [448, 178] on button "Separate cutting boards by colour (white for white cabbage, purple for red cabb…" at bounding box center [441, 189] width 23 height 23
click at [442, 248] on button "Keep knives clean, sharpen and disinfect regularly." at bounding box center [441, 259] width 23 height 23
click at [436, 323] on button "Use the salad spinner to dry vegetables quickly and thoroughly after washing." at bounding box center [441, 316] width 23 height 23
click at [447, 384] on button "Prepare GN containers correctly and keep them clean before filling them with ve…" at bounding box center [441, 385] width 23 height 23
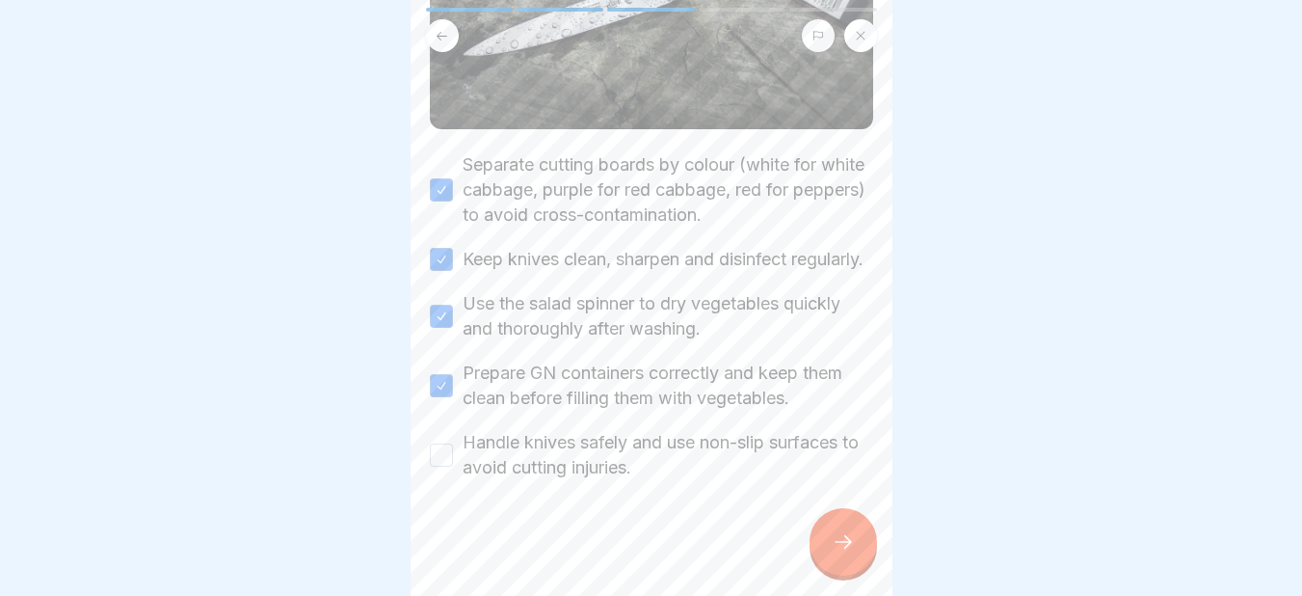
click at [446, 452] on button "Handle knives safely and use non-slip surfaces to avoid cutting injuries." at bounding box center [441, 454] width 23 height 23
click at [837, 543] on div at bounding box center [842, 541] width 67 height 67
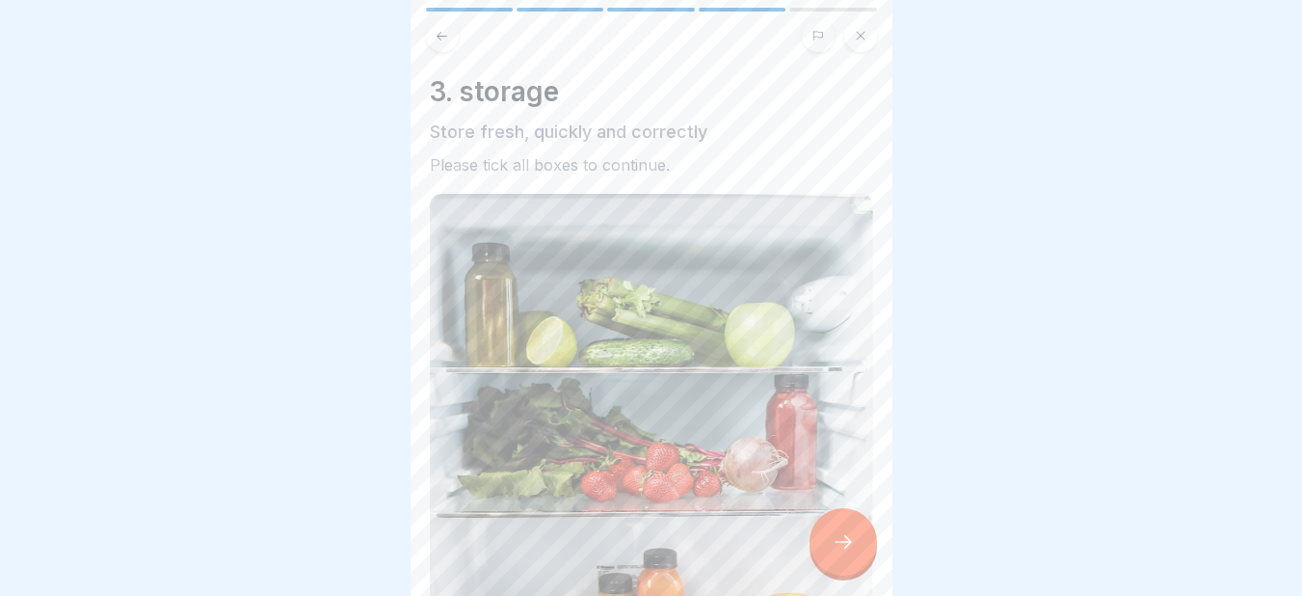
scroll to position [489, 0]
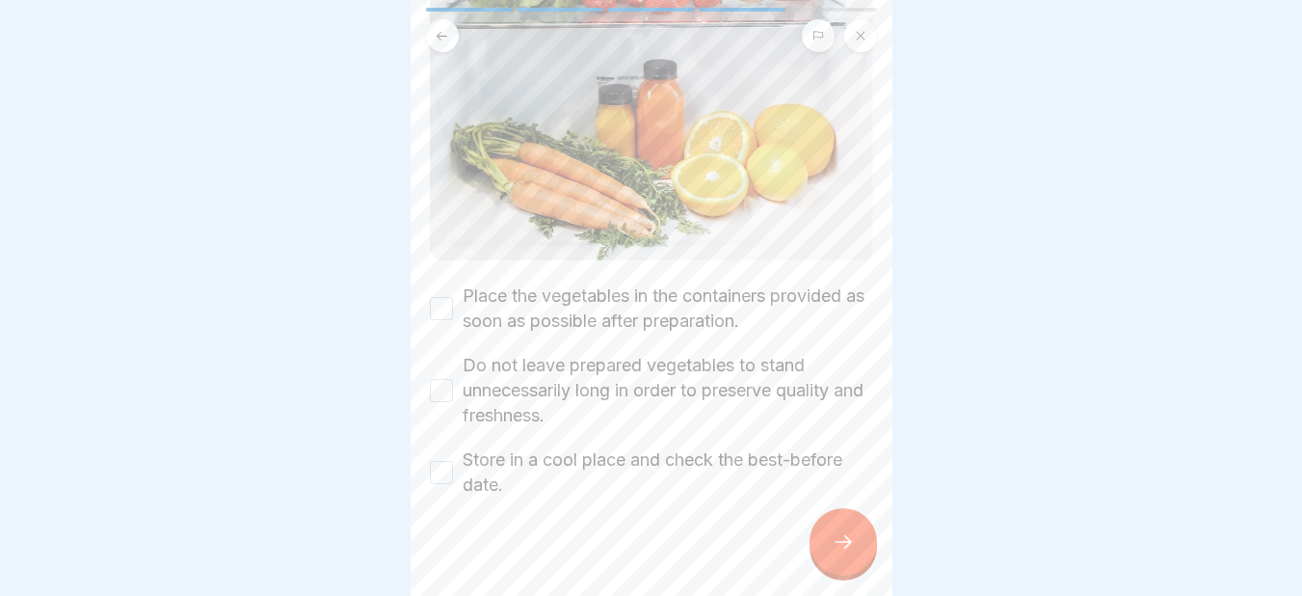
click at [443, 297] on button "Place the vegetables in the containers provided as soon as possible after prepa…" at bounding box center [441, 308] width 23 height 23
click at [443, 379] on button "Do not leave prepared vegetables to stand unnecessarily long in order to preser…" at bounding box center [441, 390] width 23 height 23
click at [443, 461] on button "Store in a cool place and check the best-before date." at bounding box center [441, 472] width 23 height 23
click at [838, 572] on div at bounding box center [842, 541] width 67 height 67
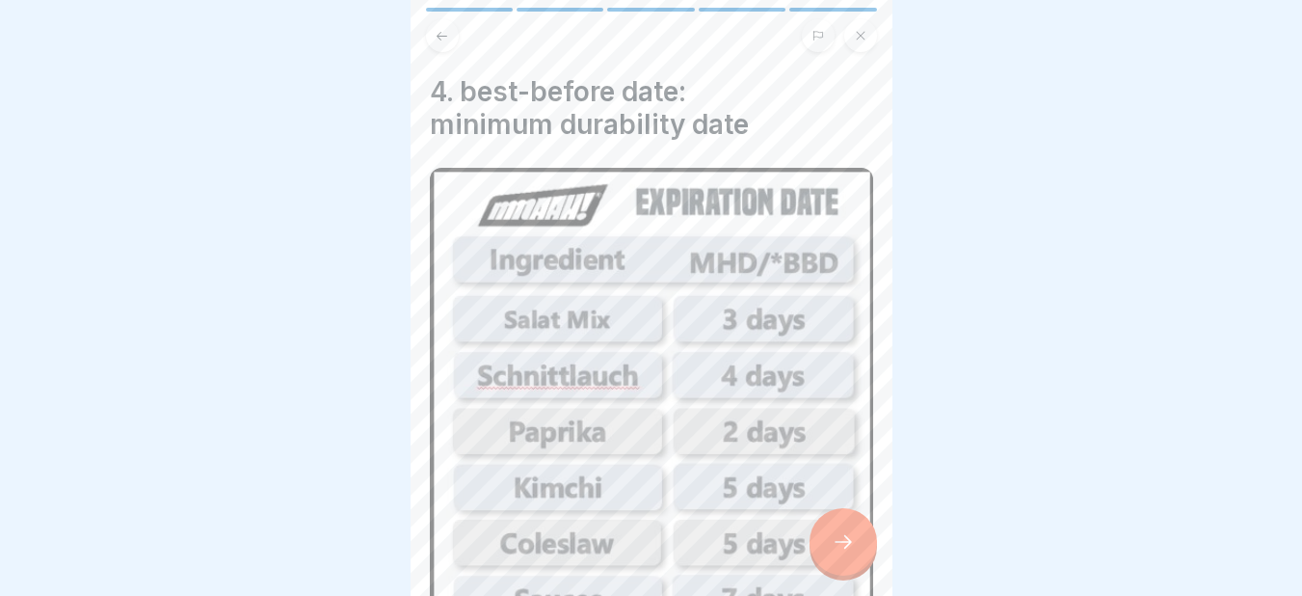
click at [838, 572] on div at bounding box center [842, 541] width 67 height 67
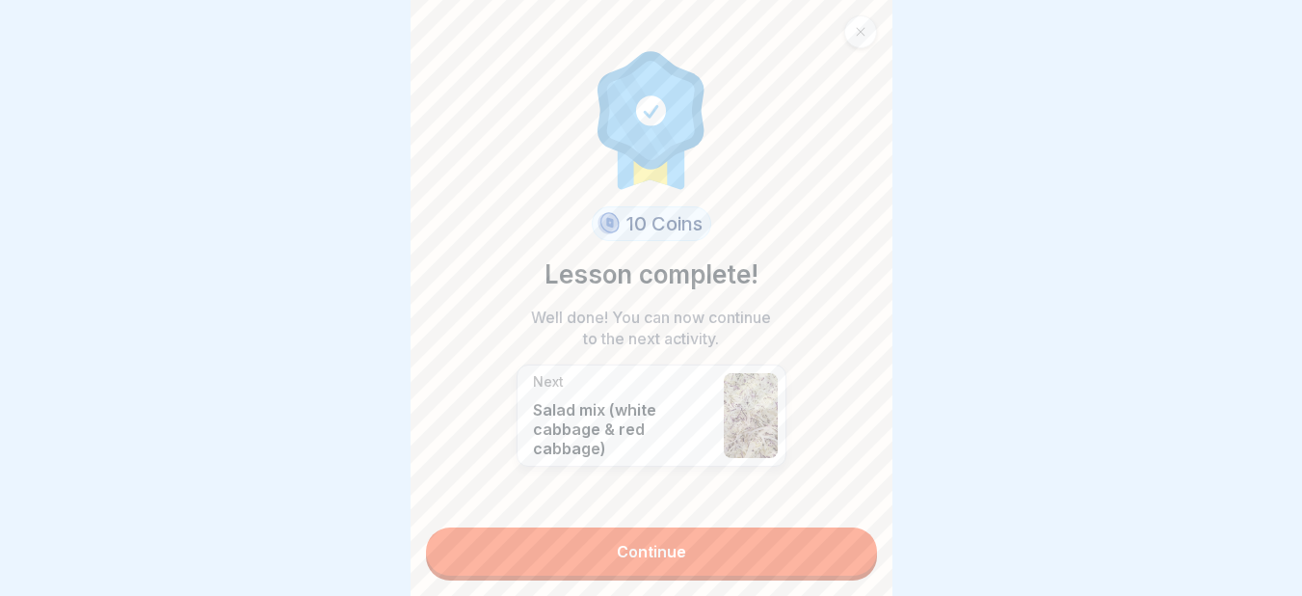
click at [738, 545] on link "Continue" at bounding box center [651, 551] width 451 height 48
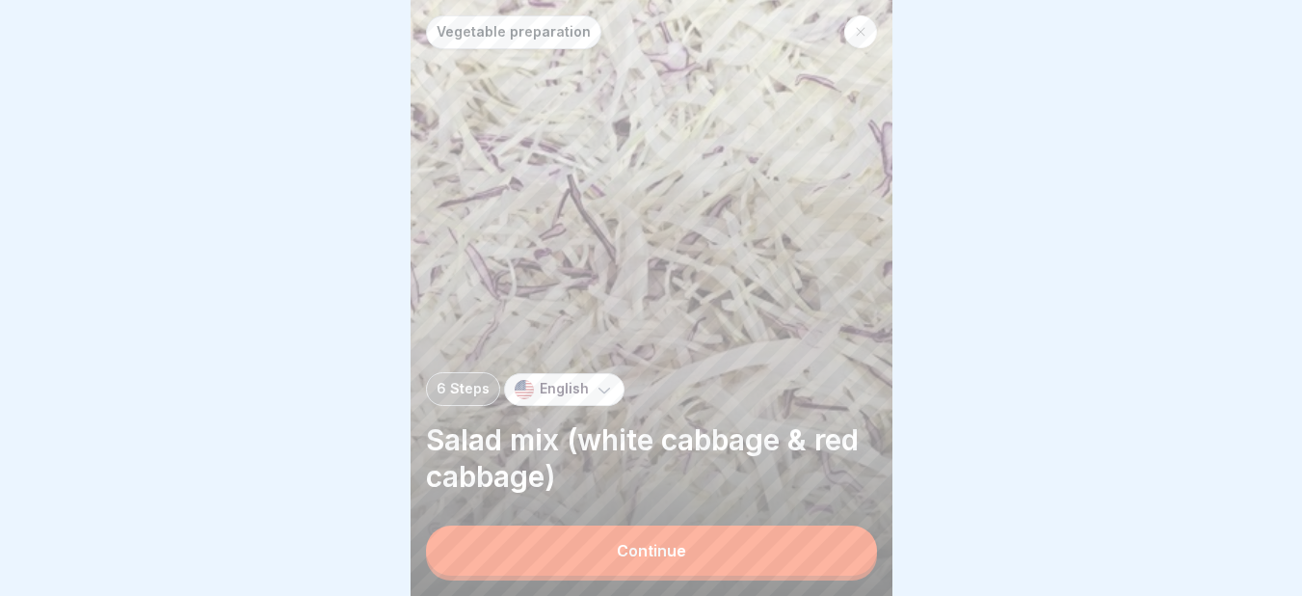
click at [738, 545] on button "Continue" at bounding box center [651, 550] width 451 height 50
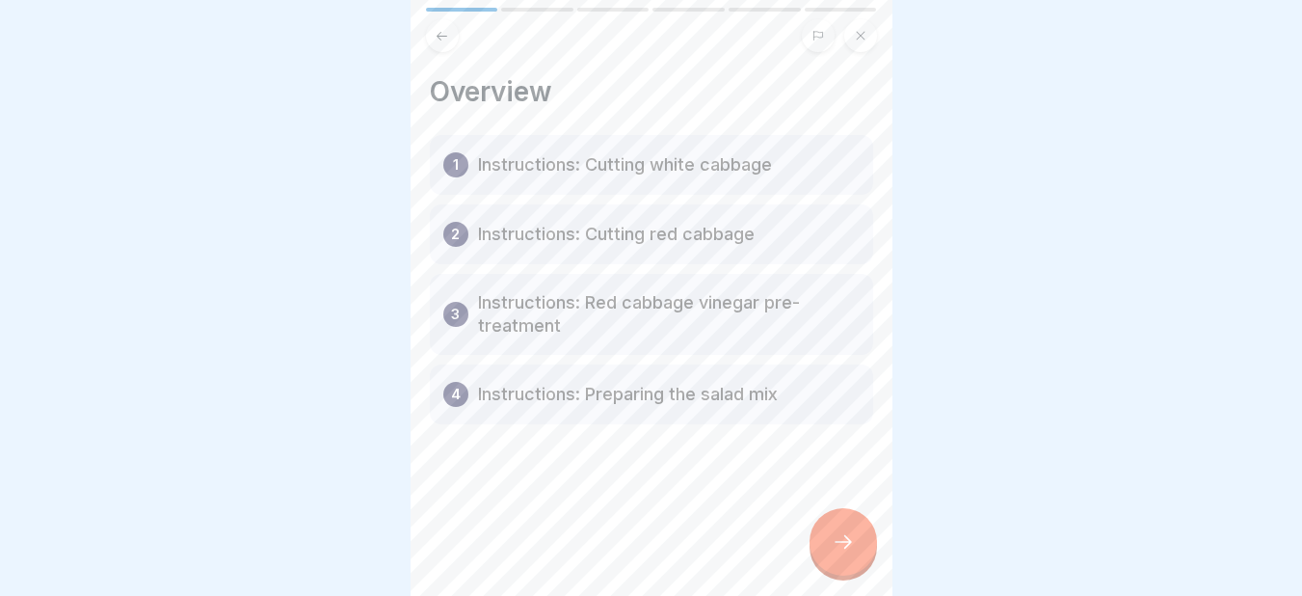
click at [836, 553] on icon at bounding box center [843, 541] width 23 height 23
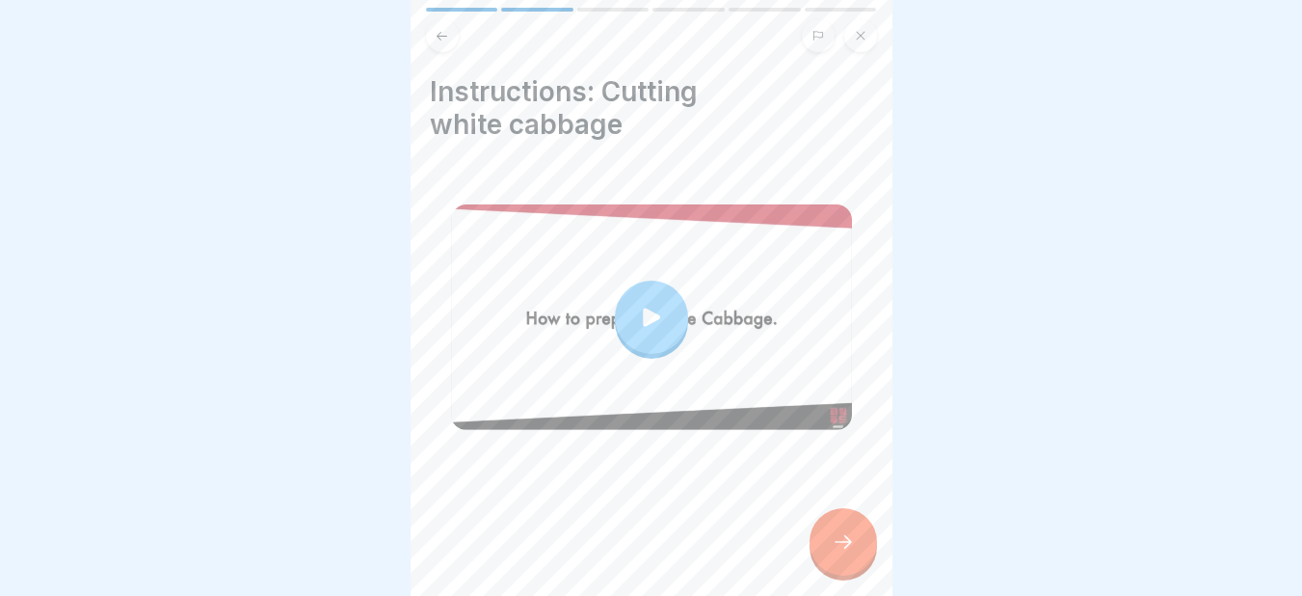
click at [836, 553] on icon at bounding box center [843, 541] width 23 height 23
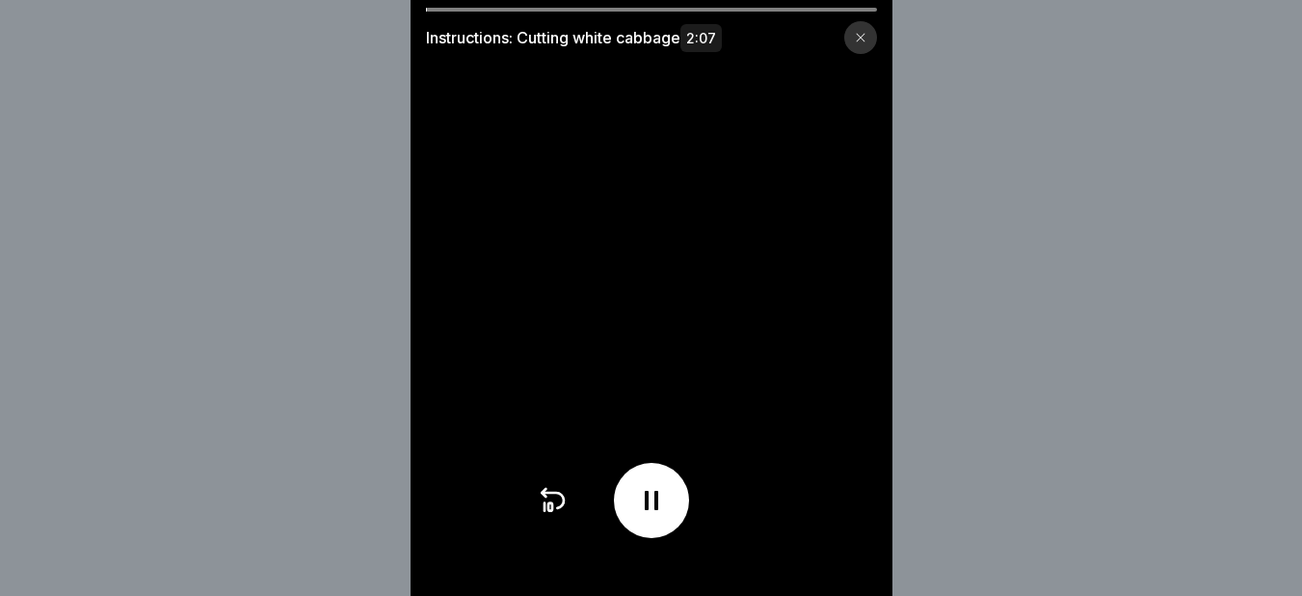
scroll to position [14, 0]
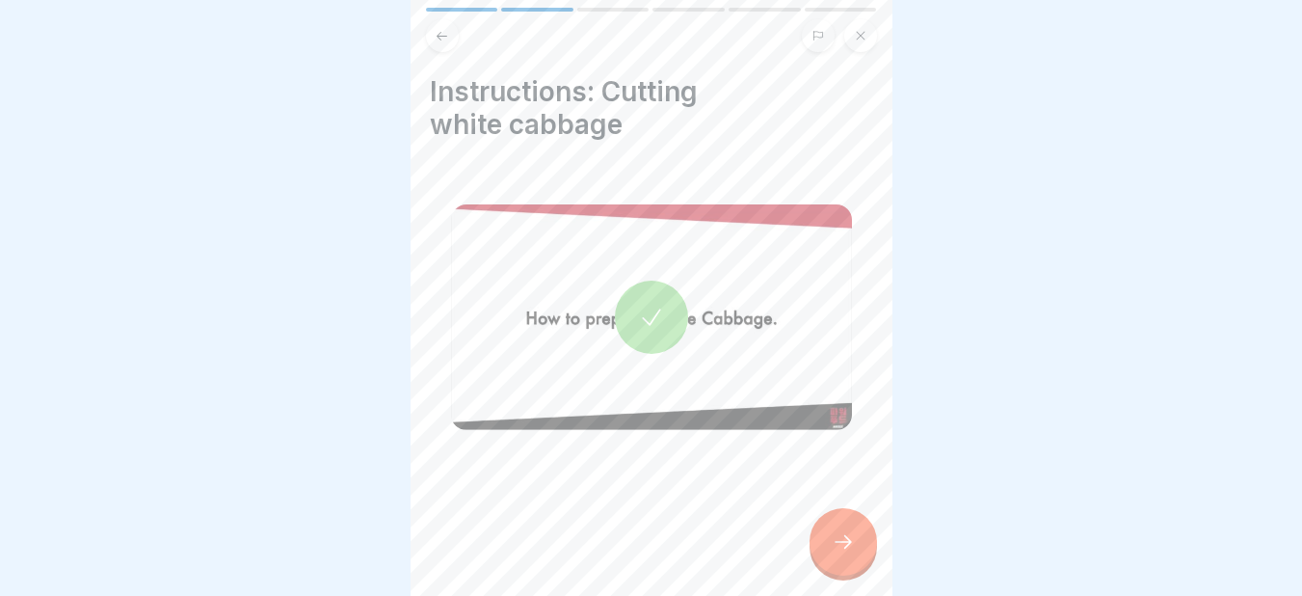
click at [830, 532] on div at bounding box center [842, 541] width 67 height 67
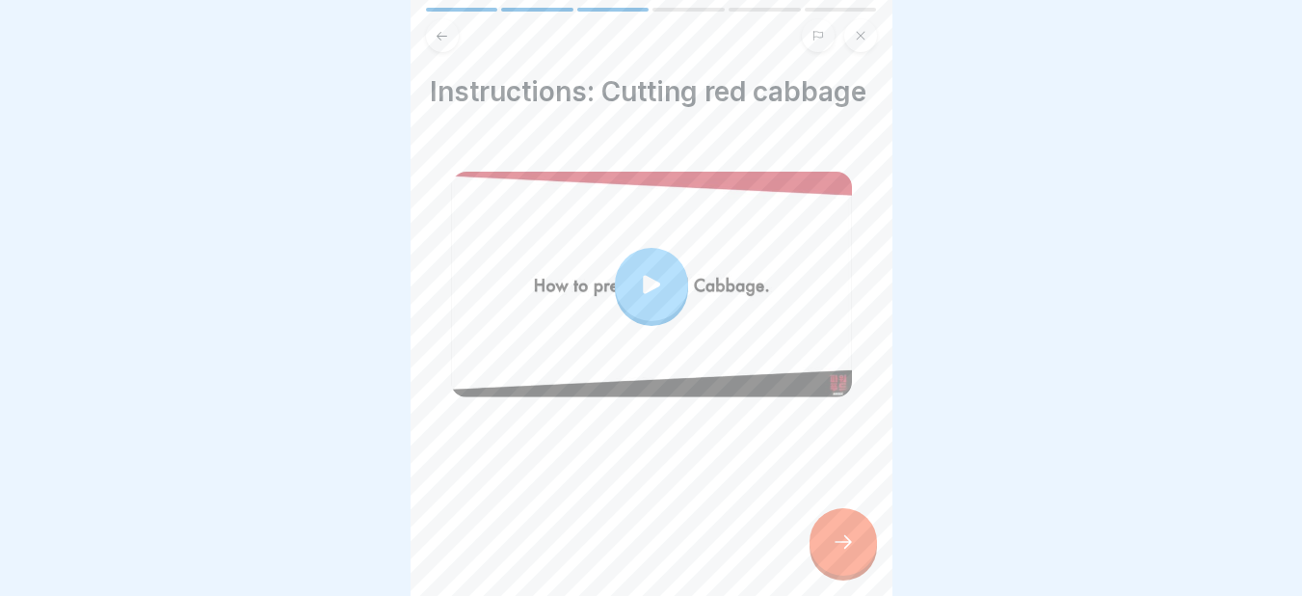
click at [830, 532] on div at bounding box center [842, 541] width 67 height 67
click at [853, 544] on icon at bounding box center [843, 541] width 23 height 23
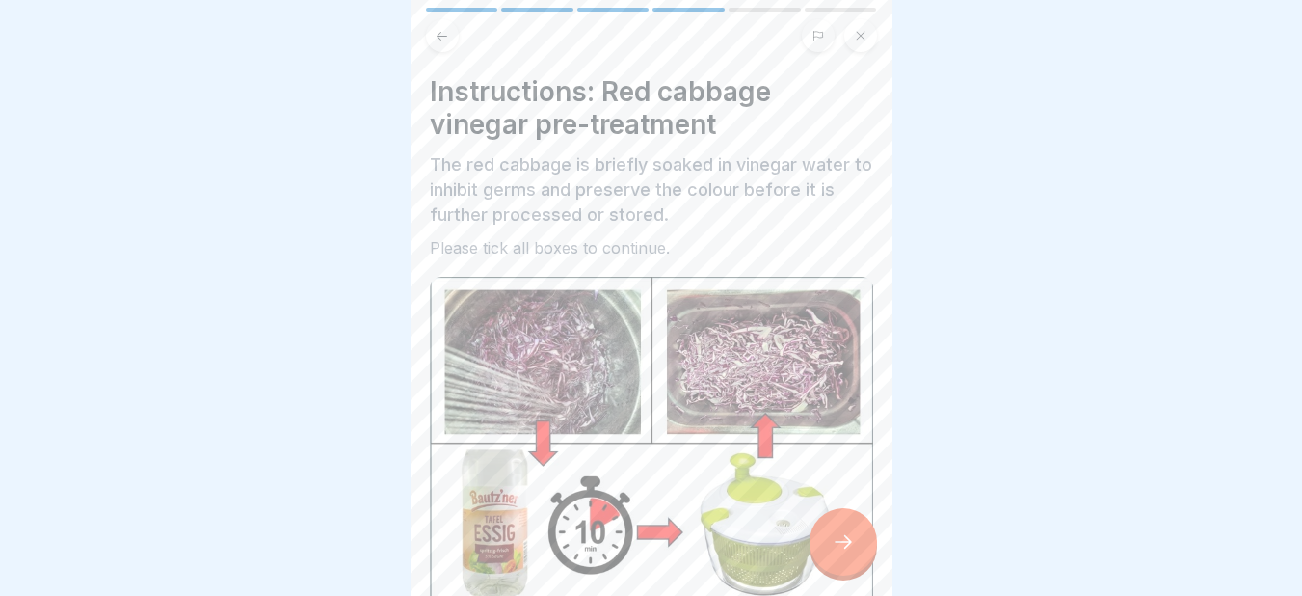
click at [853, 544] on icon at bounding box center [843, 541] width 23 height 23
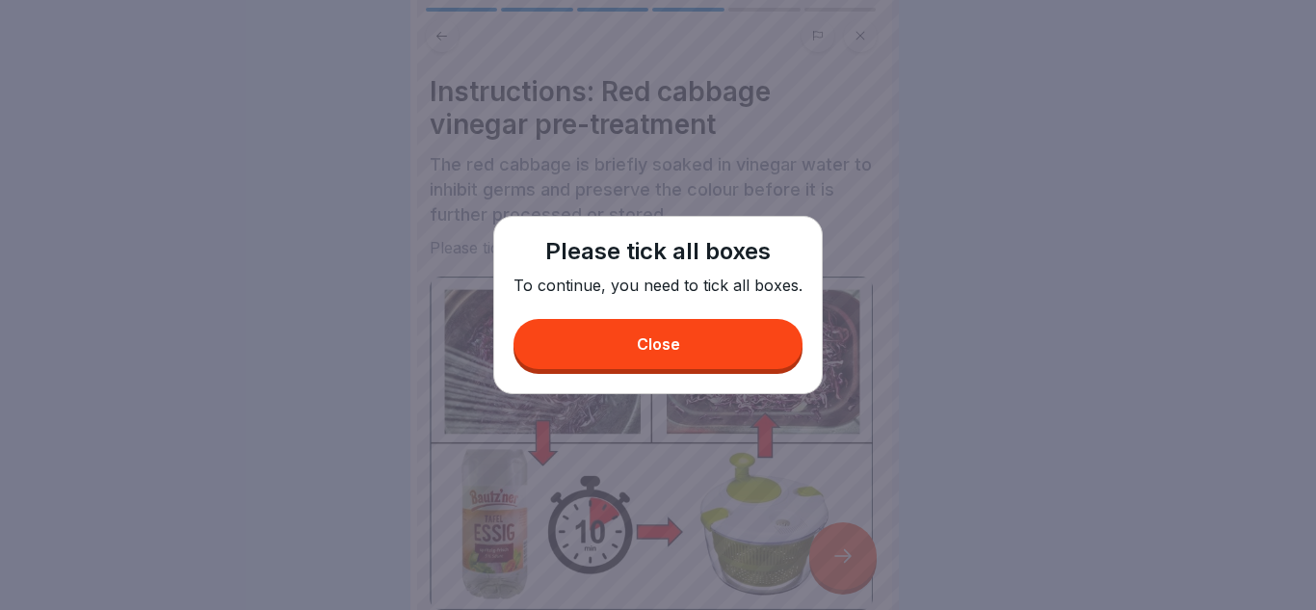
click at [670, 349] on div "Close" at bounding box center [658, 343] width 43 height 17
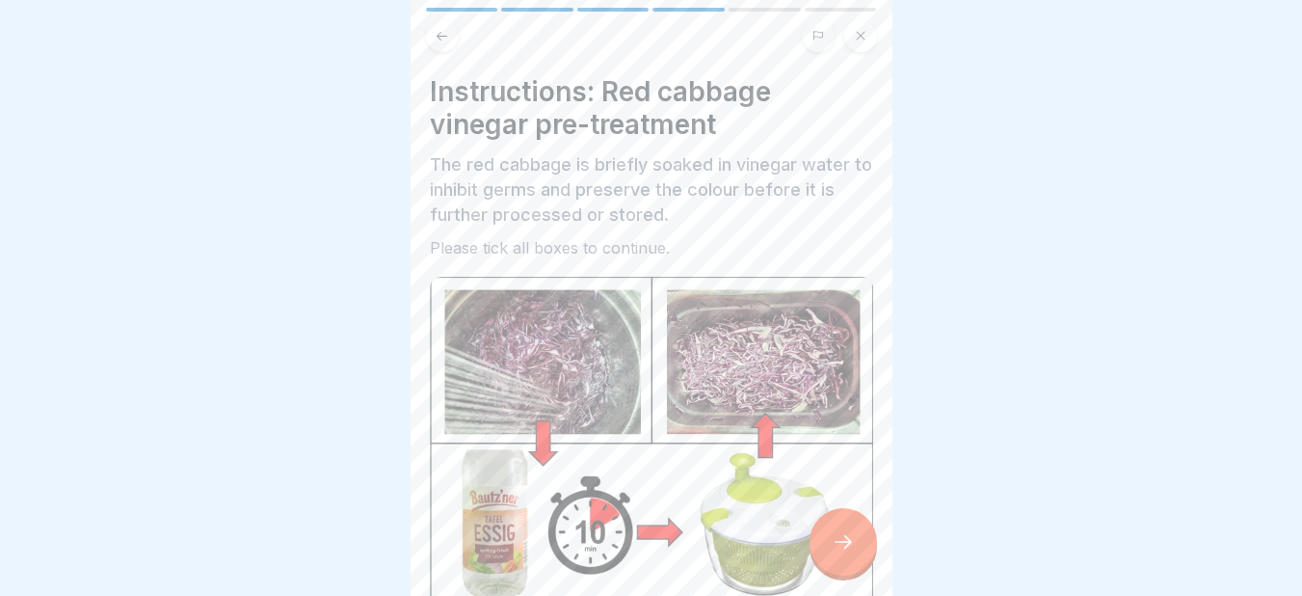
scroll to position [426, 0]
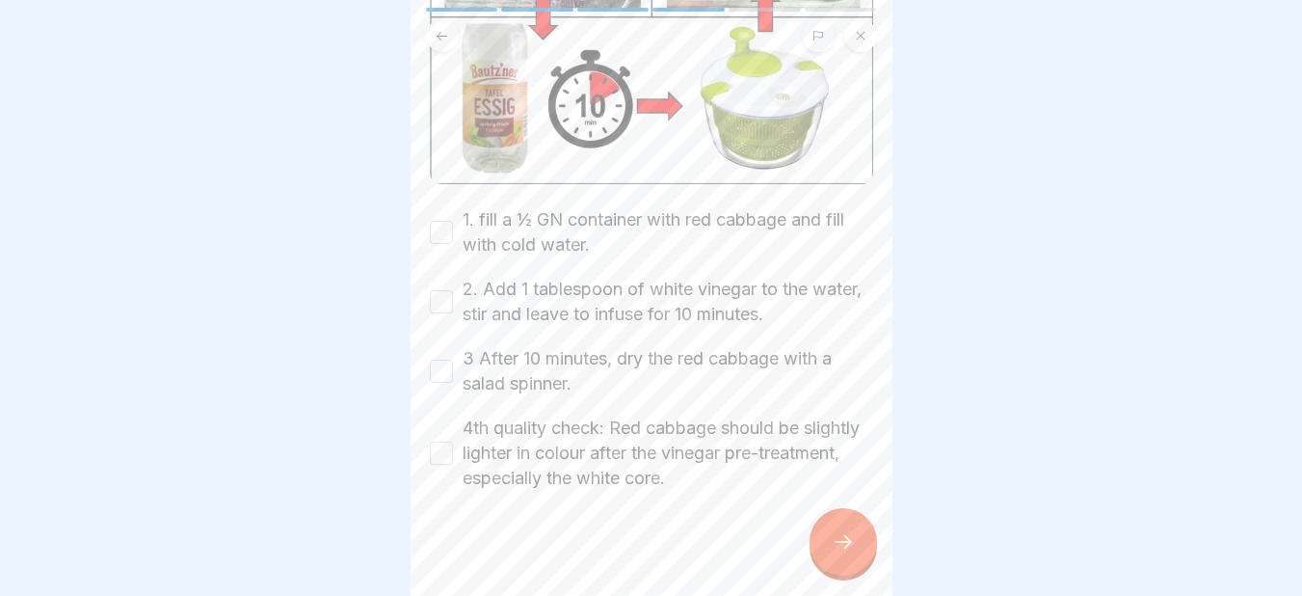
click at [440, 228] on button "1. fill a ½ GN container with red cabbage and fill with cold water." at bounding box center [441, 232] width 23 height 23
click at [450, 290] on button "2. Add 1 tablespoon of white vinegar to the water, stir and leave to infuse for…" at bounding box center [441, 301] width 23 height 23
click at [437, 359] on button "3 After 10 minutes, dry the red cabbage with a salad spinner." at bounding box center [441, 370] width 23 height 23
click at [446, 441] on button "4th quality check: Red cabbage should be slightly lighter in colour after the v…" at bounding box center [441, 452] width 23 height 23
click at [857, 537] on div at bounding box center [842, 541] width 67 height 67
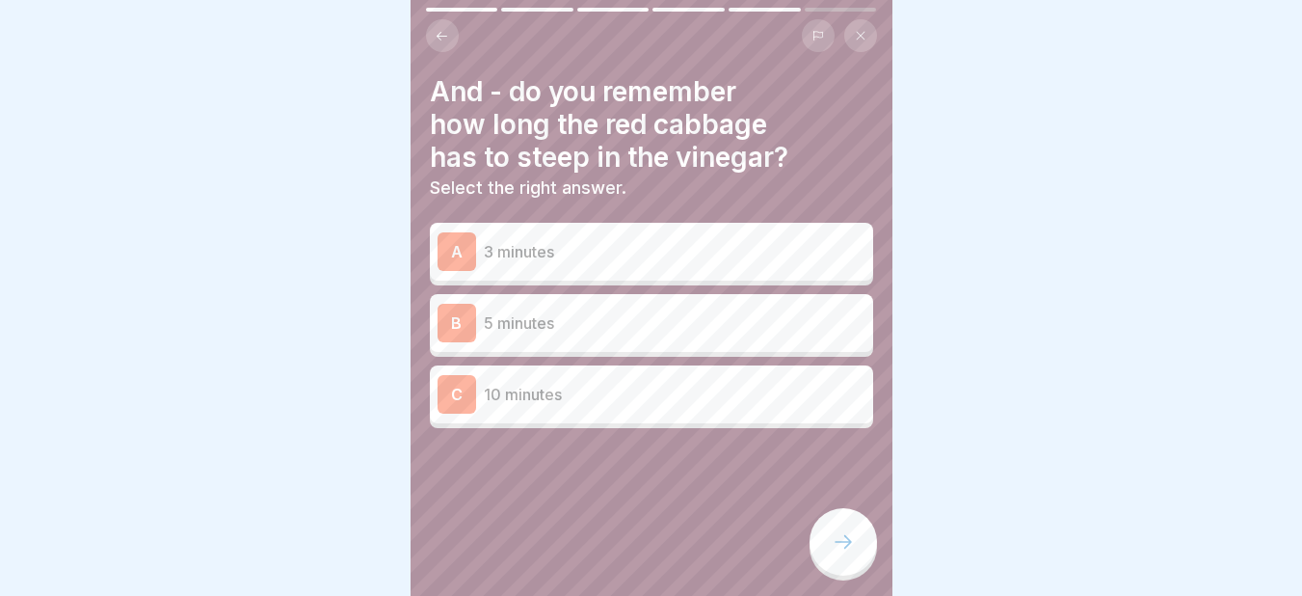
click at [516, 393] on p "10 minutes" at bounding box center [675, 394] width 382 height 23
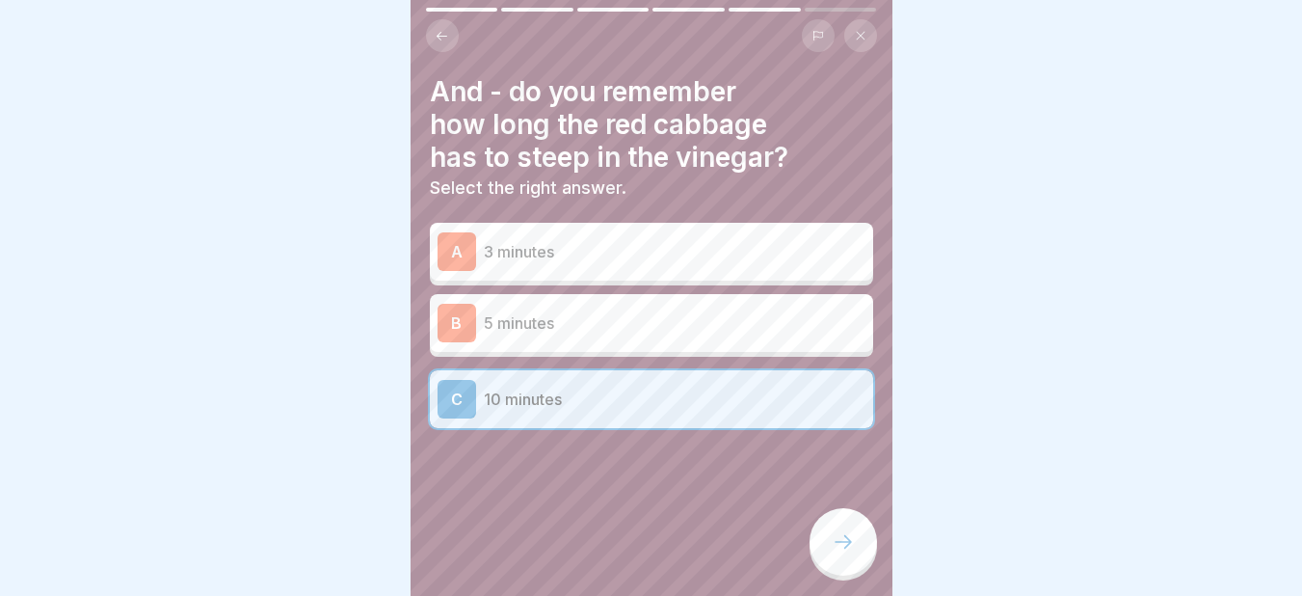
click at [847, 542] on div at bounding box center [842, 541] width 67 height 67
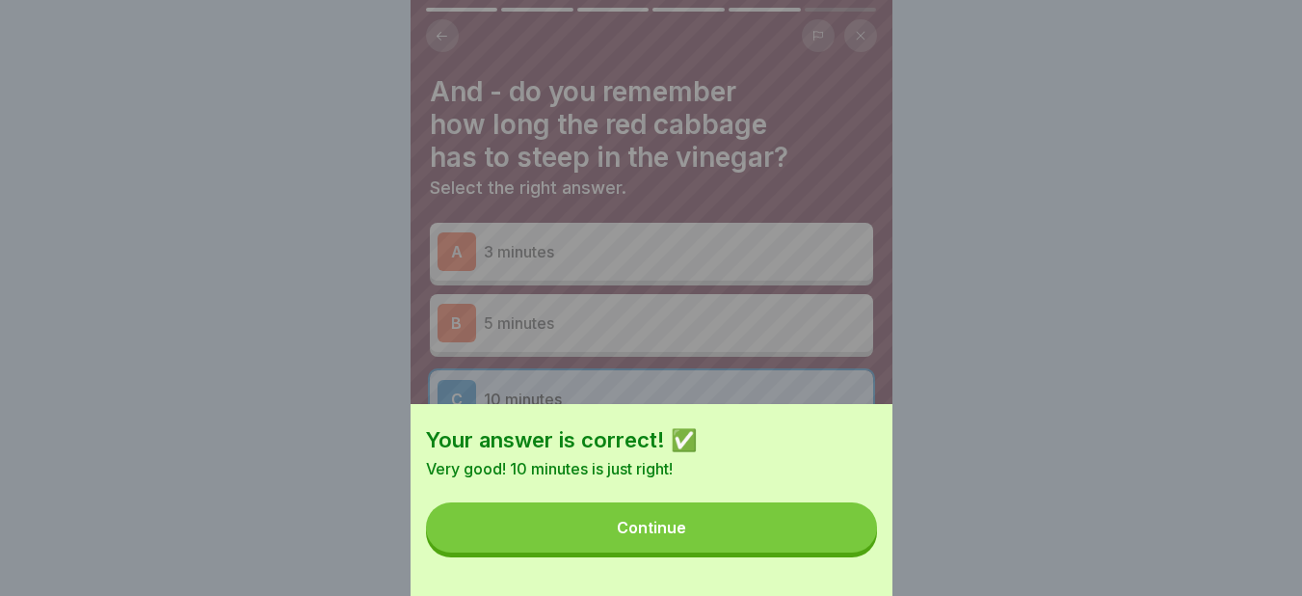
click at [705, 543] on button "Continue" at bounding box center [651, 527] width 451 height 50
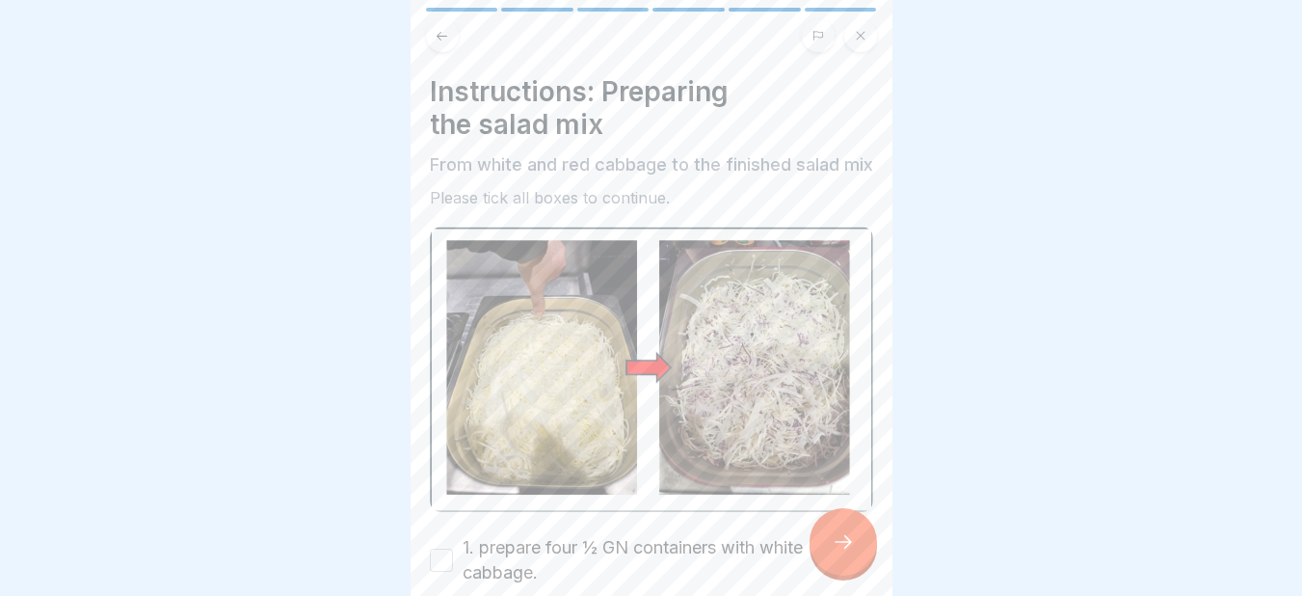
click at [849, 553] on icon at bounding box center [843, 541] width 23 height 23
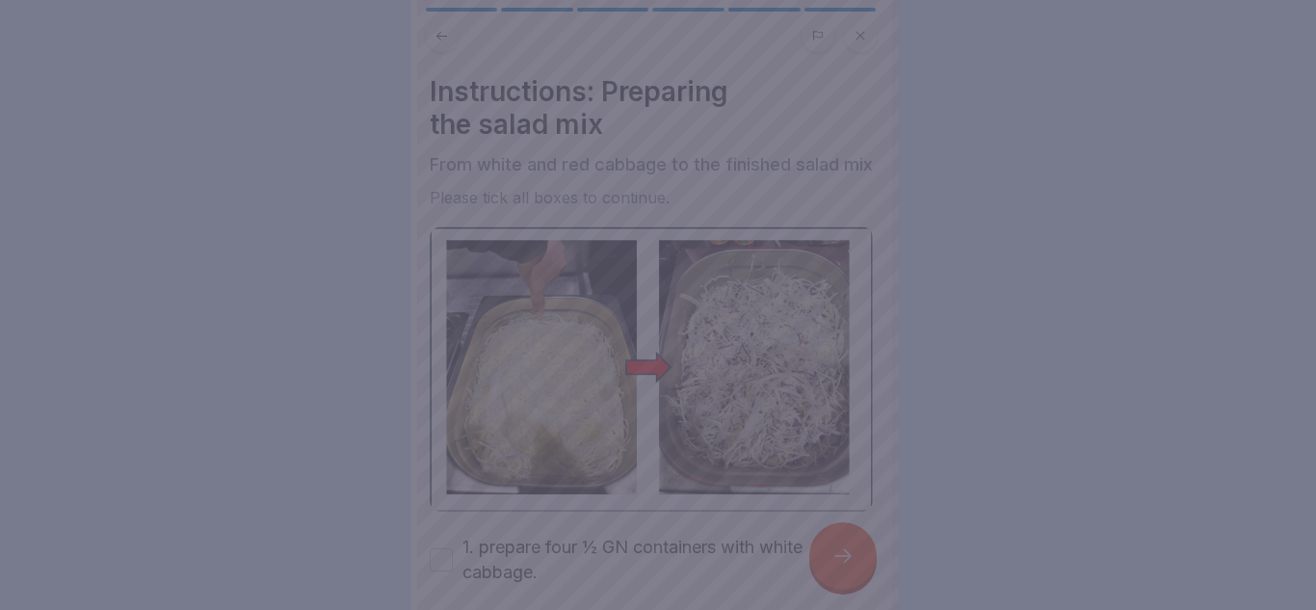
click at [886, 375] on div at bounding box center [658, 305] width 1316 height 610
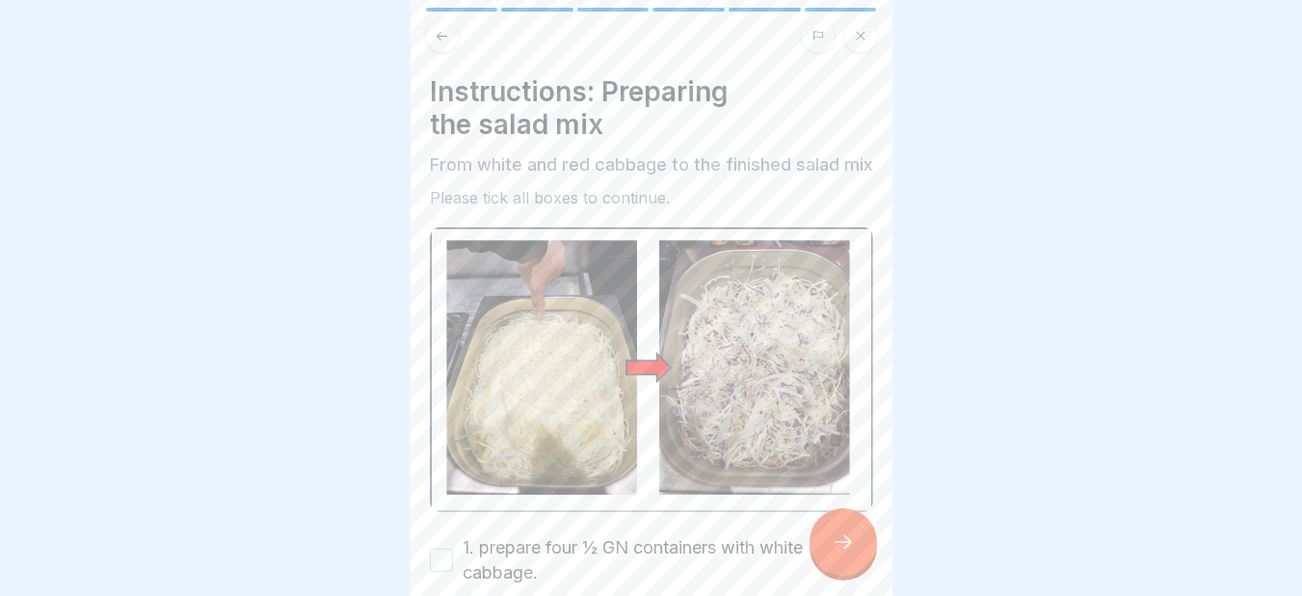
scroll to position [448, 0]
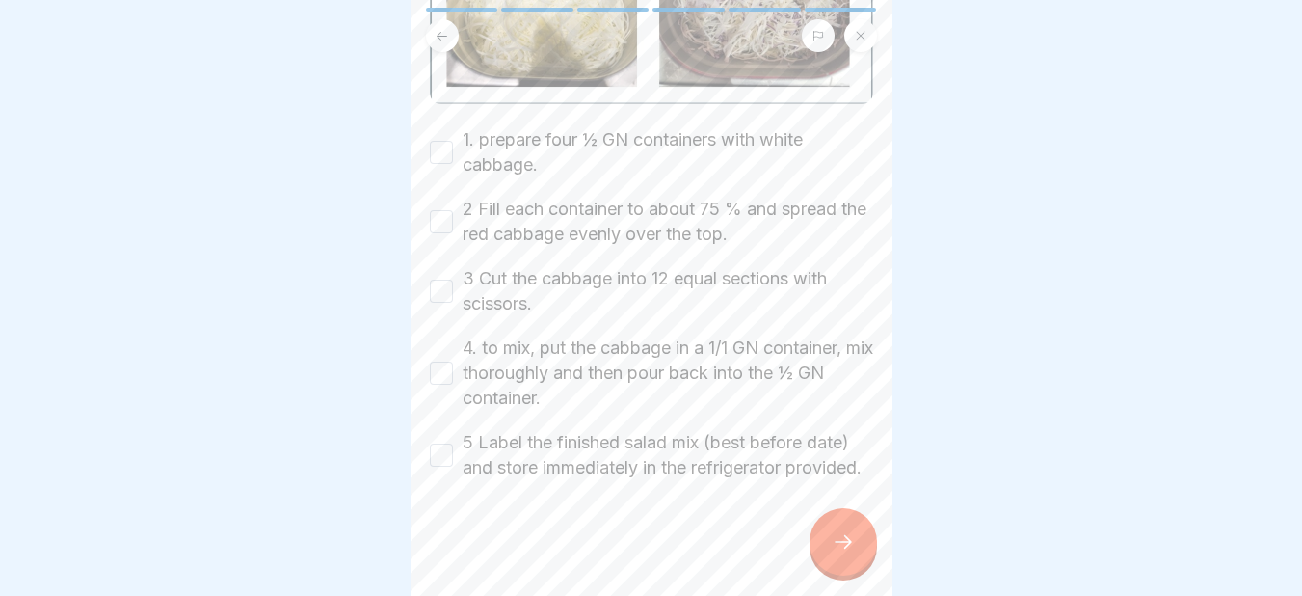
drag, startPoint x: 440, startPoint y: 117, endPoint x: 441, endPoint y: 196, distance: 79.0
click at [441, 196] on div "1. prepare four ½ GN containers with white cabbage. 2 Fill each container to ab…" at bounding box center [651, 303] width 443 height 353
drag, startPoint x: 441, startPoint y: 196, endPoint x: 437, endPoint y: 270, distance: 74.4
click at [437, 270] on div "1. prepare four ½ GN containers with white cabbage. 2 Fill each container to ab…" at bounding box center [651, 303] width 443 height 353
click at [437, 279] on button "3 Cut the cabbage into 12 equal sections with scissors." at bounding box center [441, 290] width 23 height 23
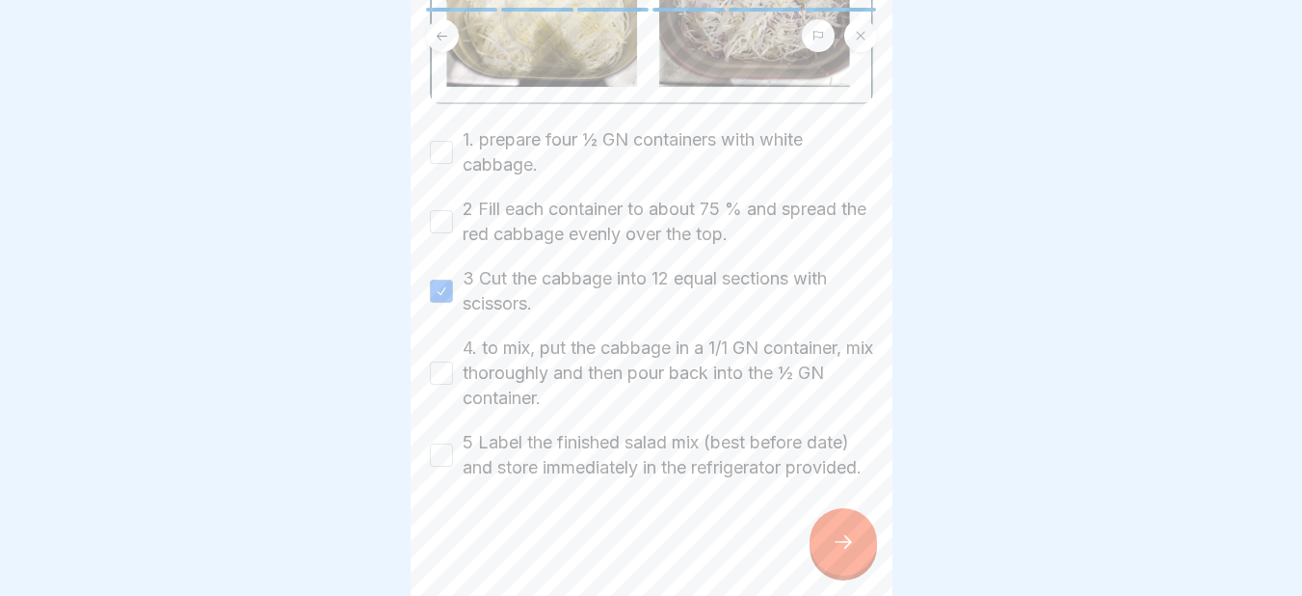
click at [446, 141] on button "1. prepare four ½ GN containers with white cabbage." at bounding box center [441, 152] width 23 height 23
click at [436, 210] on button "2 Fill each container to about 75 % and spread the red cabbage evenly over the …" at bounding box center [441, 221] width 23 height 23
click at [441, 361] on button "4. to mix, put the cabbage in a 1/1 GN container, mix thoroughly and then pour …" at bounding box center [441, 372] width 23 height 23
click at [450, 443] on button "5 Label the finished salad mix (best before date) and store immediately in the …" at bounding box center [441, 454] width 23 height 23
click at [853, 548] on icon at bounding box center [843, 541] width 23 height 23
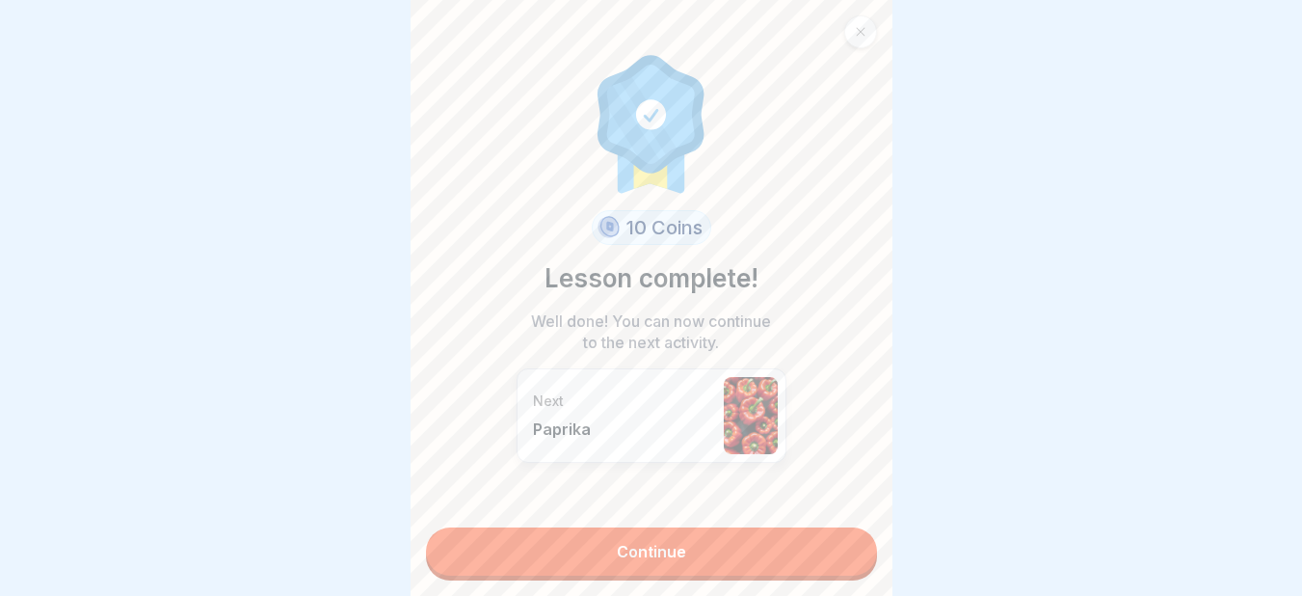
click at [604, 555] on link "Continue" at bounding box center [651, 551] width 451 height 48
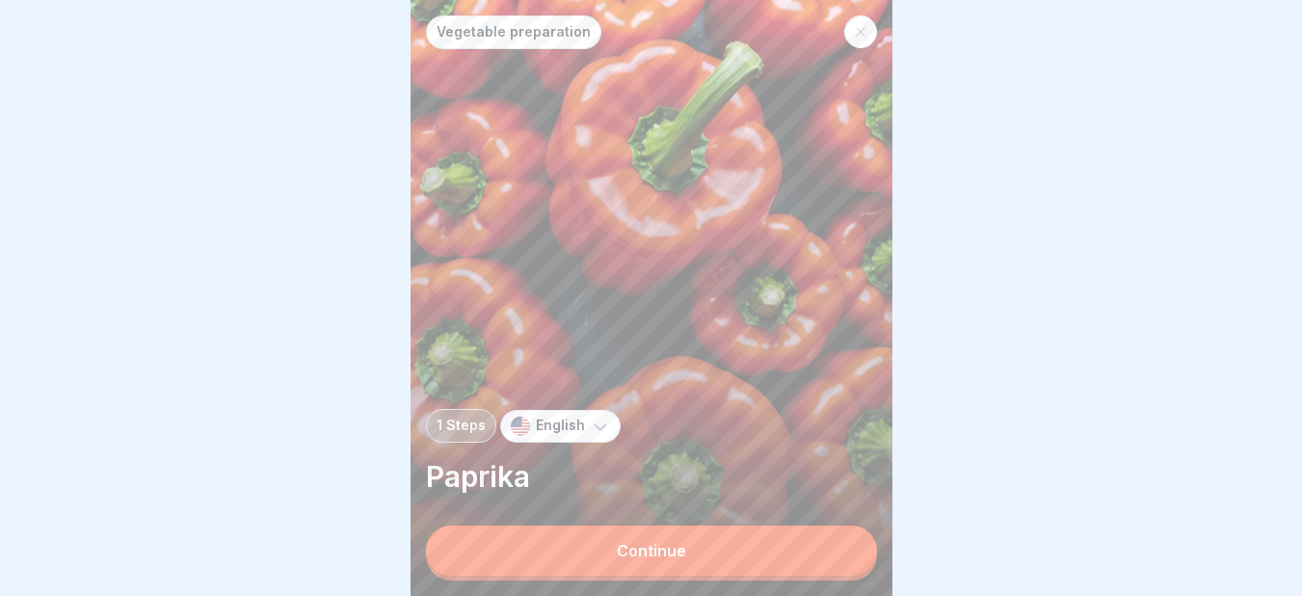
click at [604, 555] on button "Continue" at bounding box center [651, 550] width 451 height 50
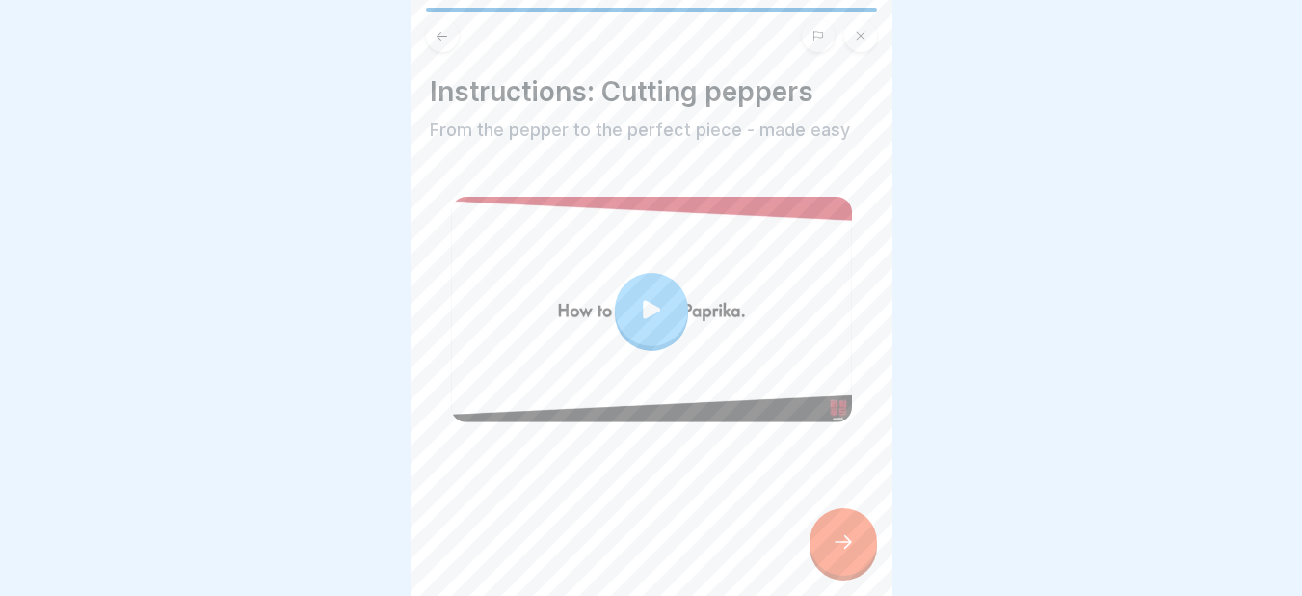
click at [862, 551] on div at bounding box center [842, 541] width 67 height 67
click at [833, 536] on div at bounding box center [842, 541] width 67 height 67
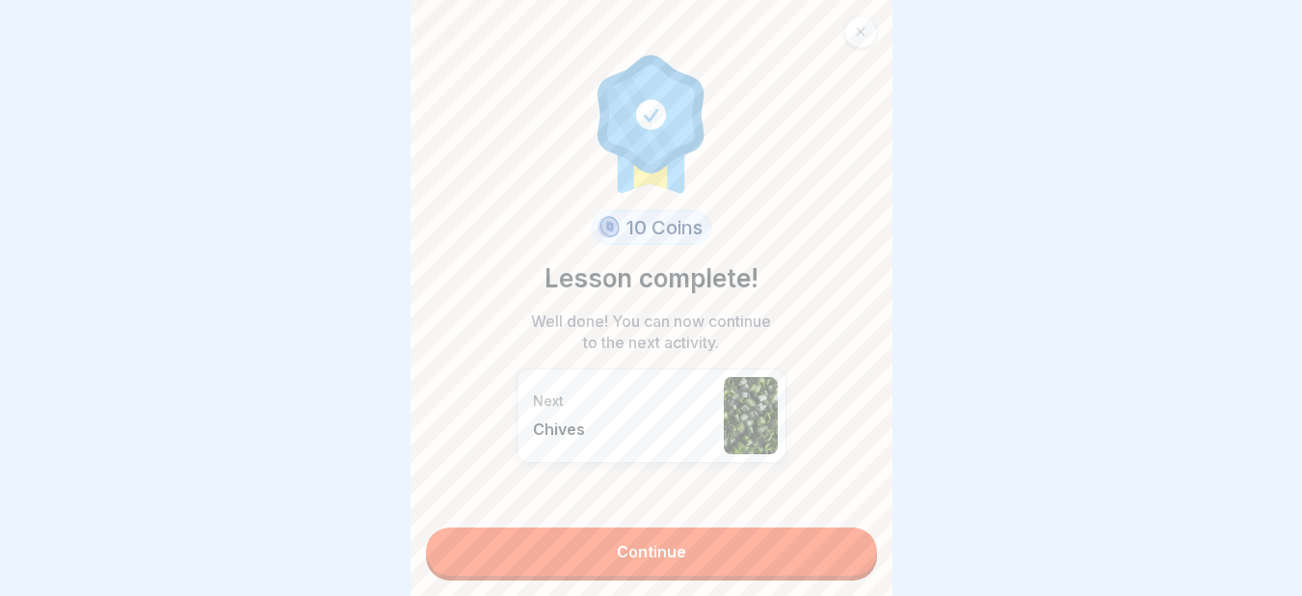
click at [719, 557] on link "Continue" at bounding box center [651, 551] width 451 height 48
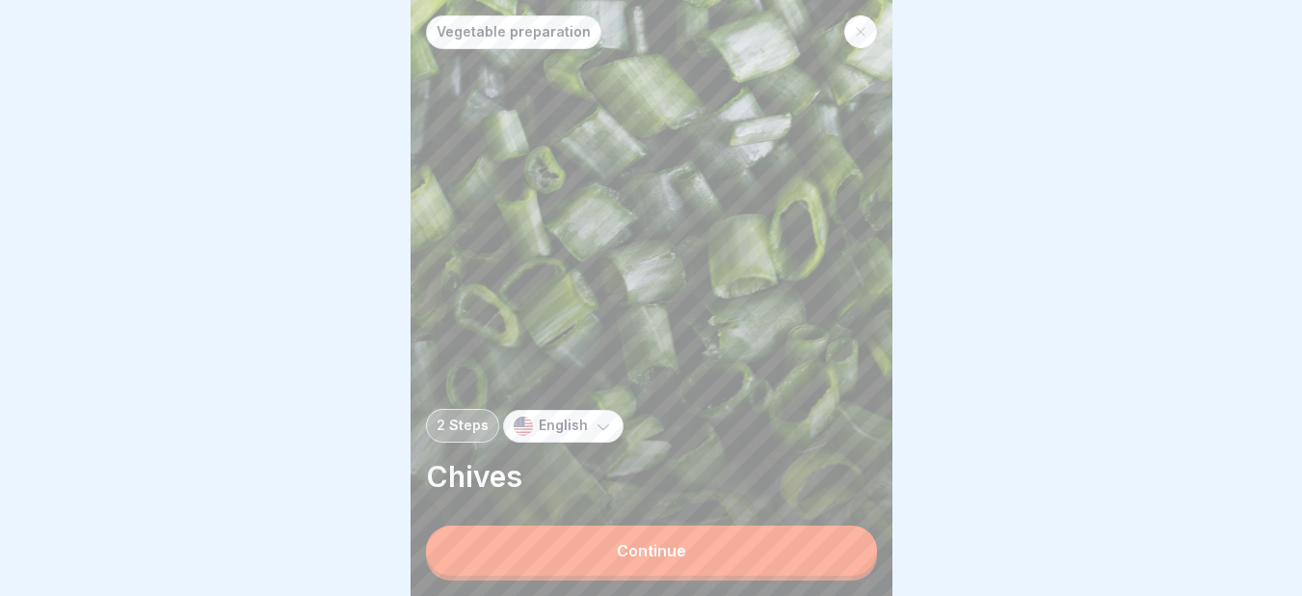
click at [596, 559] on button "Continue" at bounding box center [651, 550] width 451 height 50
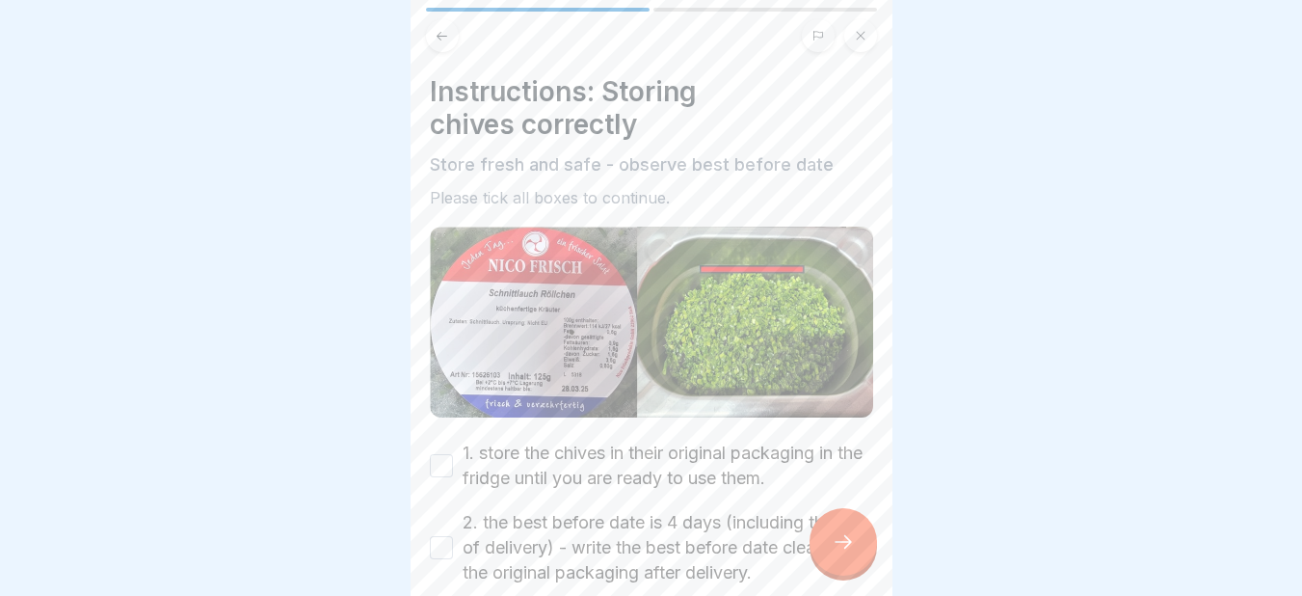
click at [434, 454] on button "1. store the chives in their original packaging in the fridge until you are rea…" at bounding box center [441, 465] width 23 height 23
click at [437, 539] on button "2. the best before date is 4 days (including the day of delivery) - write the b…" at bounding box center [441, 547] width 23 height 23
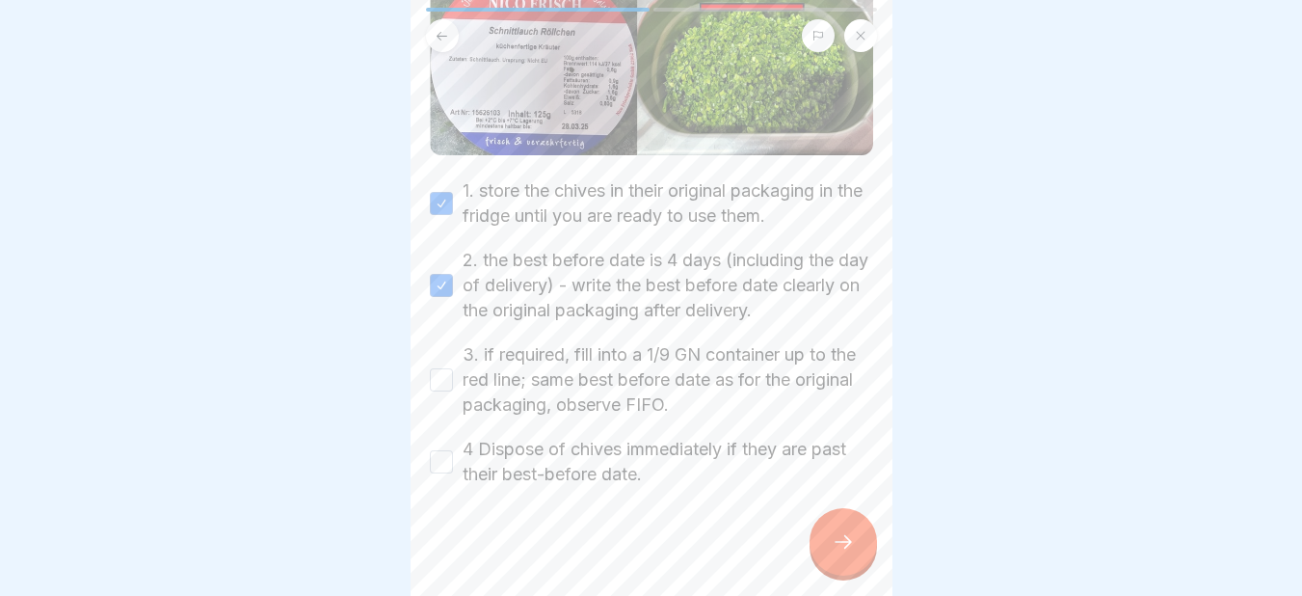
click at [450, 380] on button "3. if required, fill into a 1/9 GN container up to the red line; same best befo…" at bounding box center [441, 379] width 23 height 23
click at [439, 450] on button "4 Dispose of chives immediately if they are past their best-before date." at bounding box center [441, 461] width 23 height 23
click at [837, 550] on icon at bounding box center [843, 541] width 23 height 23
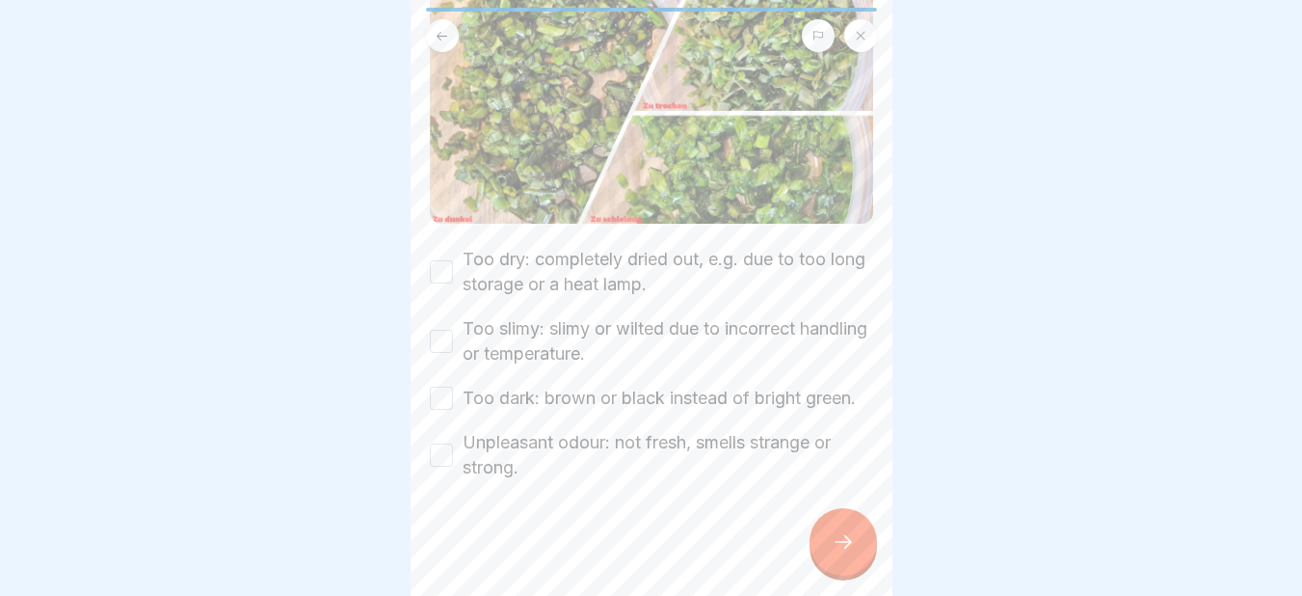
scroll to position [269, 0]
click at [437, 260] on button "Too dry: completely dried out, e.g. due to too long storage or a heat lamp." at bounding box center [441, 271] width 23 height 23
drag, startPoint x: 443, startPoint y: 312, endPoint x: 438, endPoint y: 378, distance: 65.7
click at [438, 378] on div "Too dry: completely dried out, e.g. due to too long storage or a heat lamp. Too…" at bounding box center [651, 363] width 443 height 233
click at [438, 386] on button "Too dark: brown or black instead of bright green." at bounding box center [441, 397] width 23 height 23
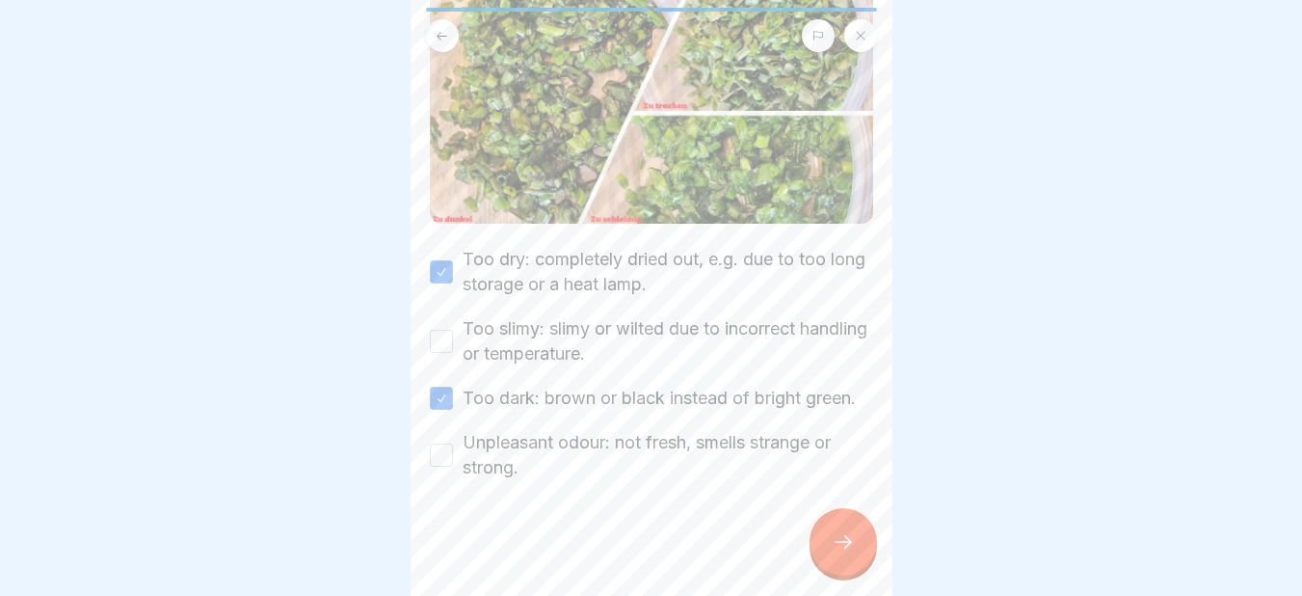
click at [439, 454] on button "Unpleasant odour: not fresh, smells strange or strong." at bounding box center [441, 454] width 23 height 23
click at [443, 330] on button "Too slimy: slimy or wilted due to incorrect handling or temperature." at bounding box center [441, 341] width 23 height 23
click at [851, 553] on icon at bounding box center [843, 541] width 23 height 23
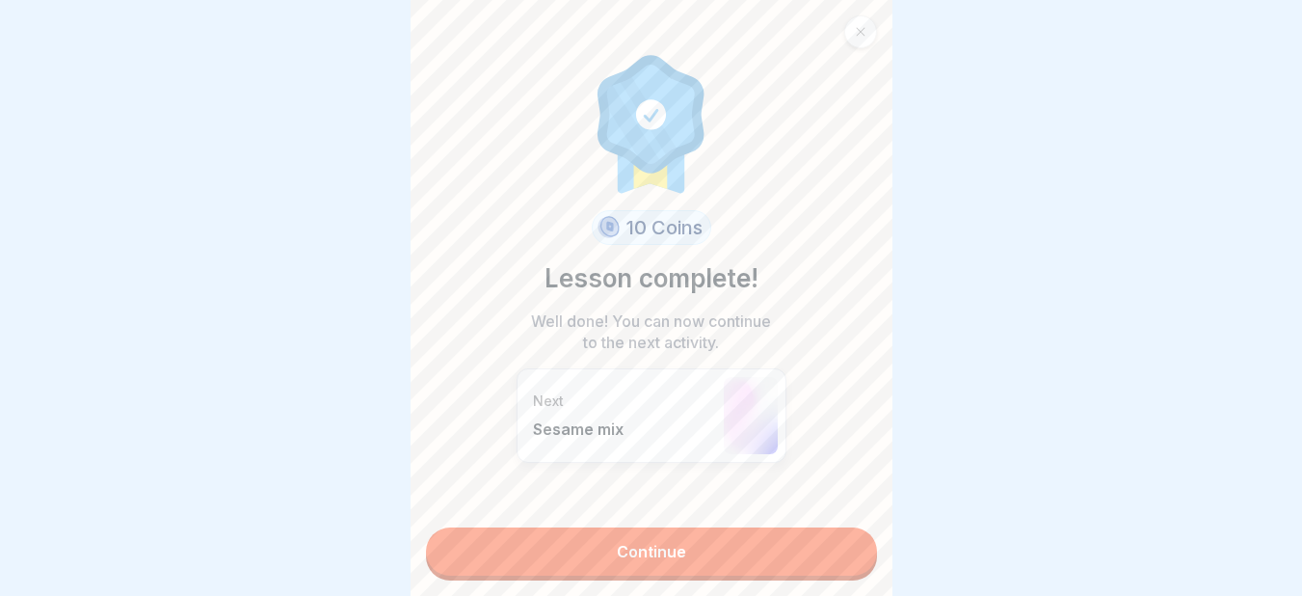
click at [757, 539] on link "Continue" at bounding box center [651, 551] width 451 height 48
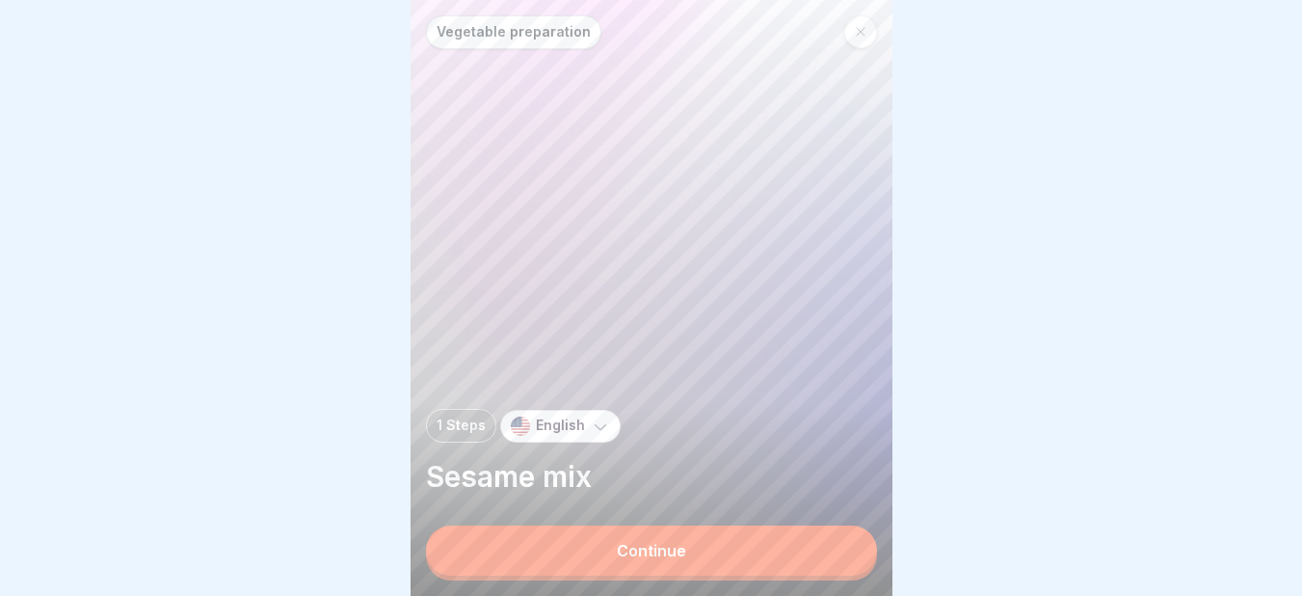
click at [657, 559] on div "Continue" at bounding box center [651, 550] width 69 height 17
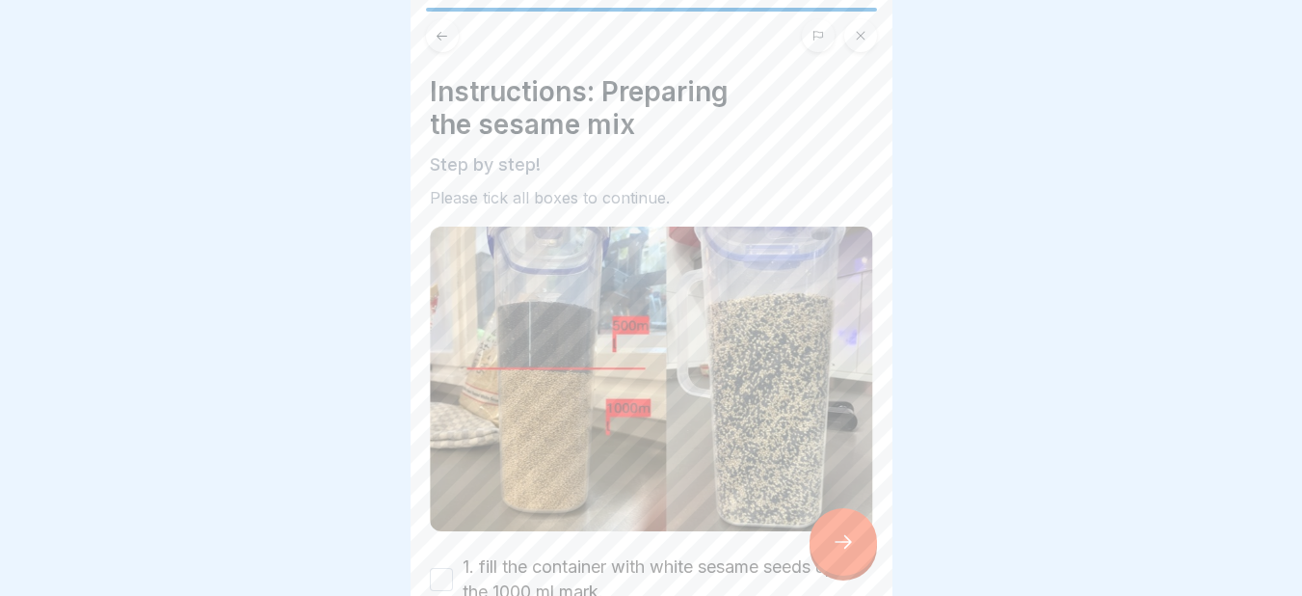
click at [841, 553] on icon at bounding box center [843, 541] width 23 height 23
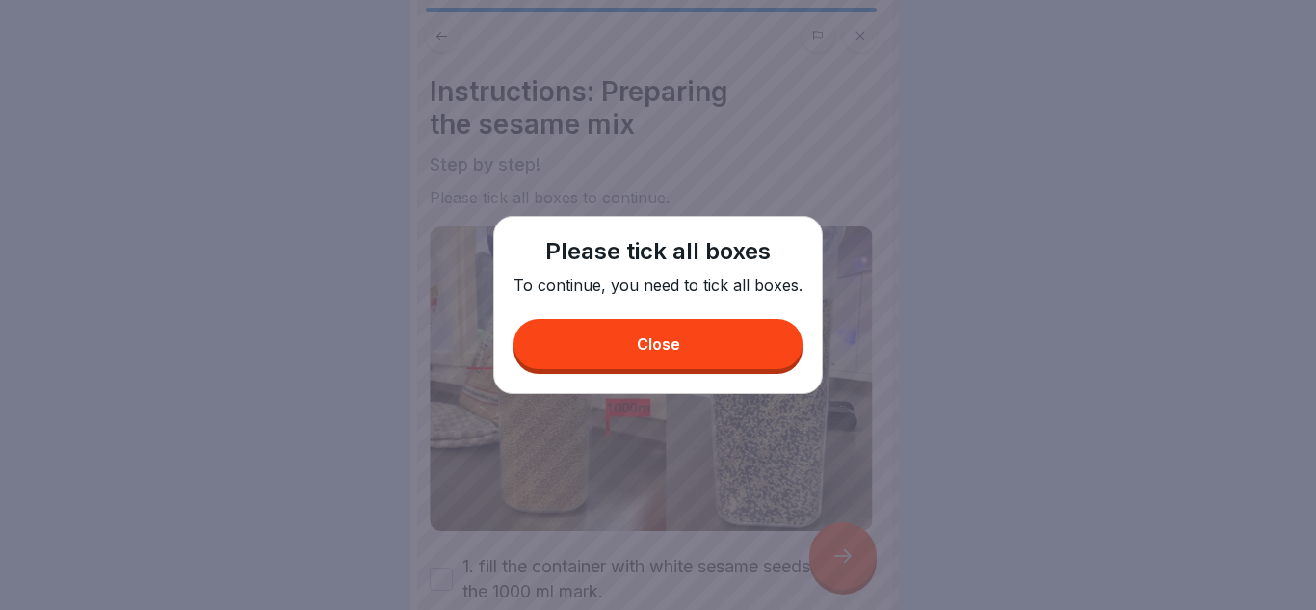
click at [649, 336] on button "Close" at bounding box center [658, 344] width 289 height 50
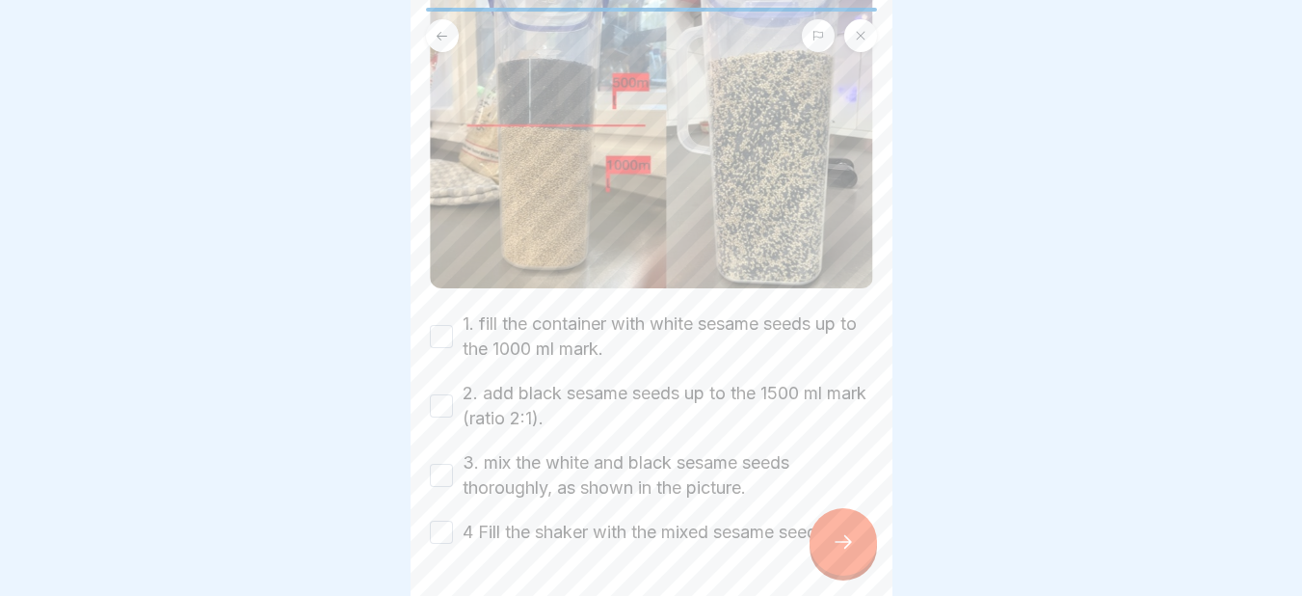
scroll to position [298, 0]
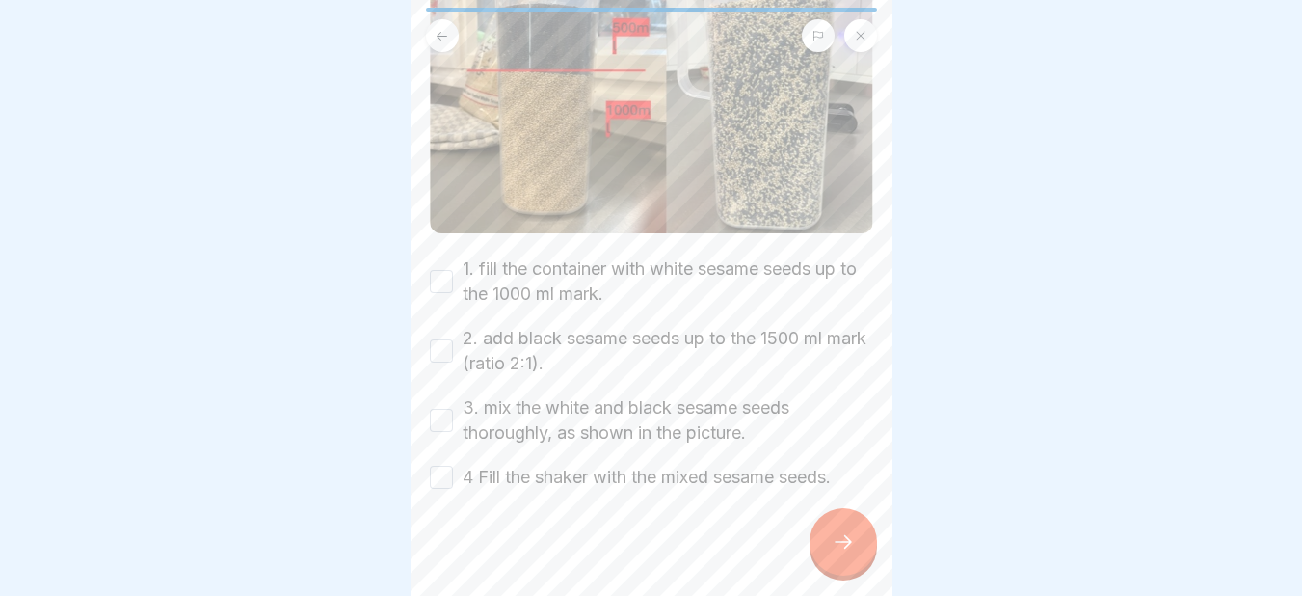
click at [449, 275] on button "1. fill the container with white sesame seeds up to the 1000 ml mark." at bounding box center [441, 281] width 23 height 23
click at [438, 339] on button "2. add black sesame seeds up to the 1500 ml mark (ratio 2:1)." at bounding box center [441, 350] width 23 height 23
click at [446, 410] on button "3. mix the white and black sesame seeds thoroughly, as shown in the picture." at bounding box center [441, 420] width 23 height 23
click at [440, 473] on button "4 Fill the shaker with the mixed sesame seeds." at bounding box center [441, 476] width 23 height 23
click at [837, 553] on icon at bounding box center [843, 541] width 23 height 23
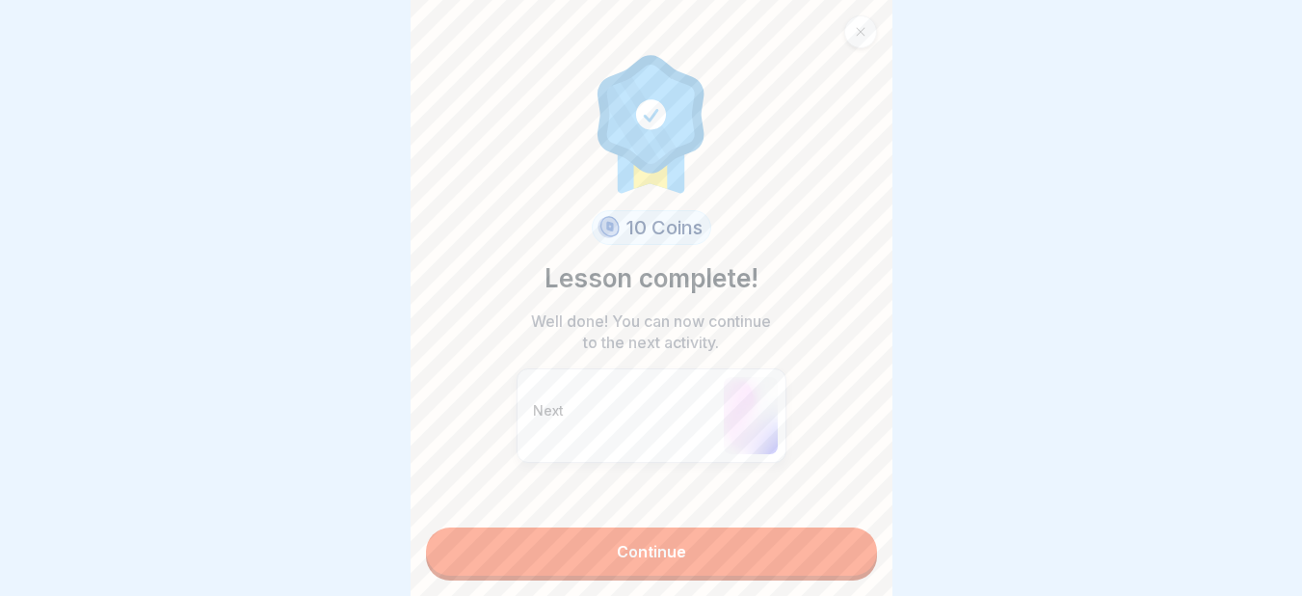
click at [722, 560] on link "Continue" at bounding box center [651, 551] width 451 height 48
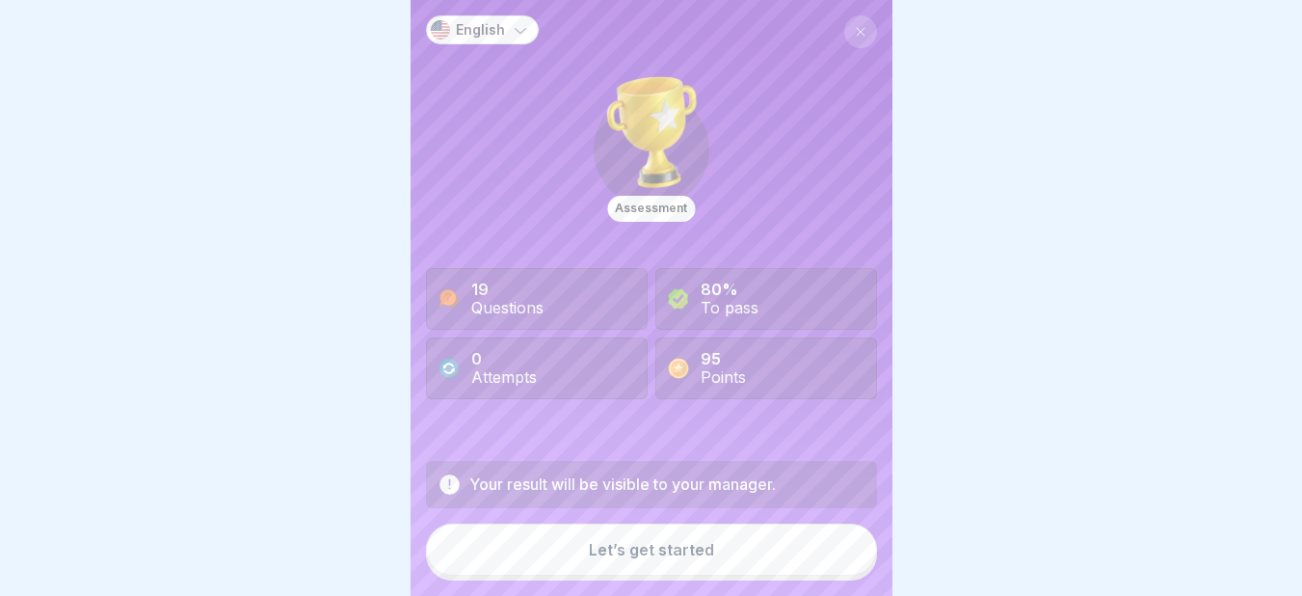
click at [635, 558] on div "Let’s get started" at bounding box center [651, 549] width 125 height 17
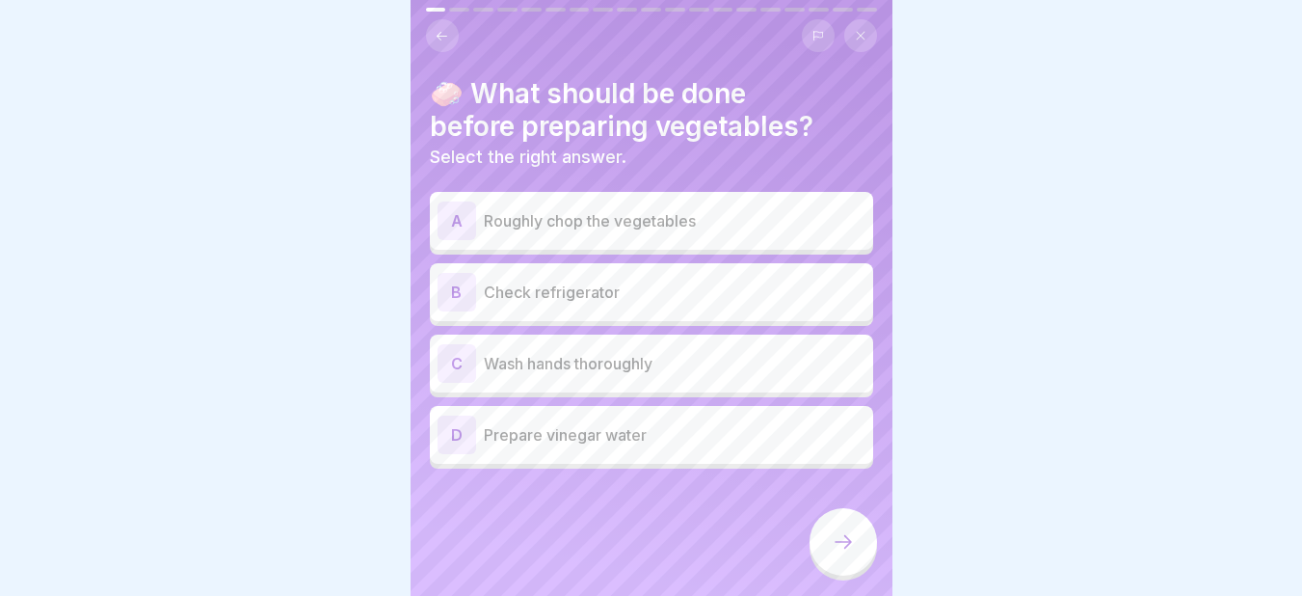
click at [505, 358] on p "Wash hands thoroughly" at bounding box center [675, 363] width 382 height 23
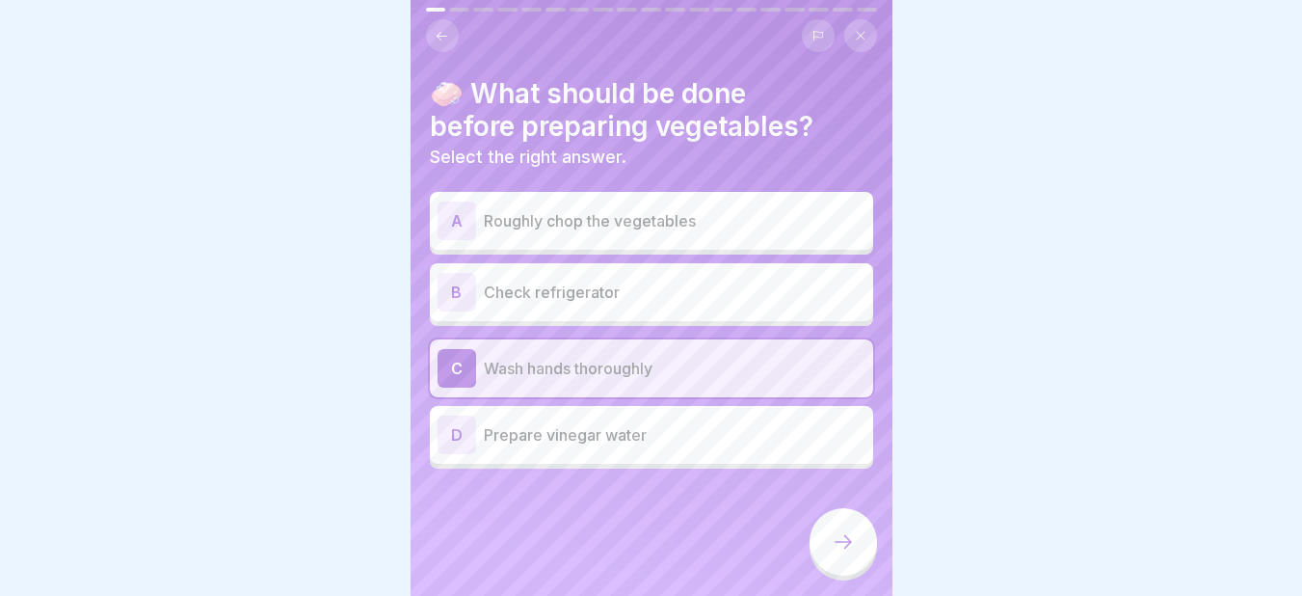
click at [838, 552] on icon at bounding box center [843, 541] width 23 height 23
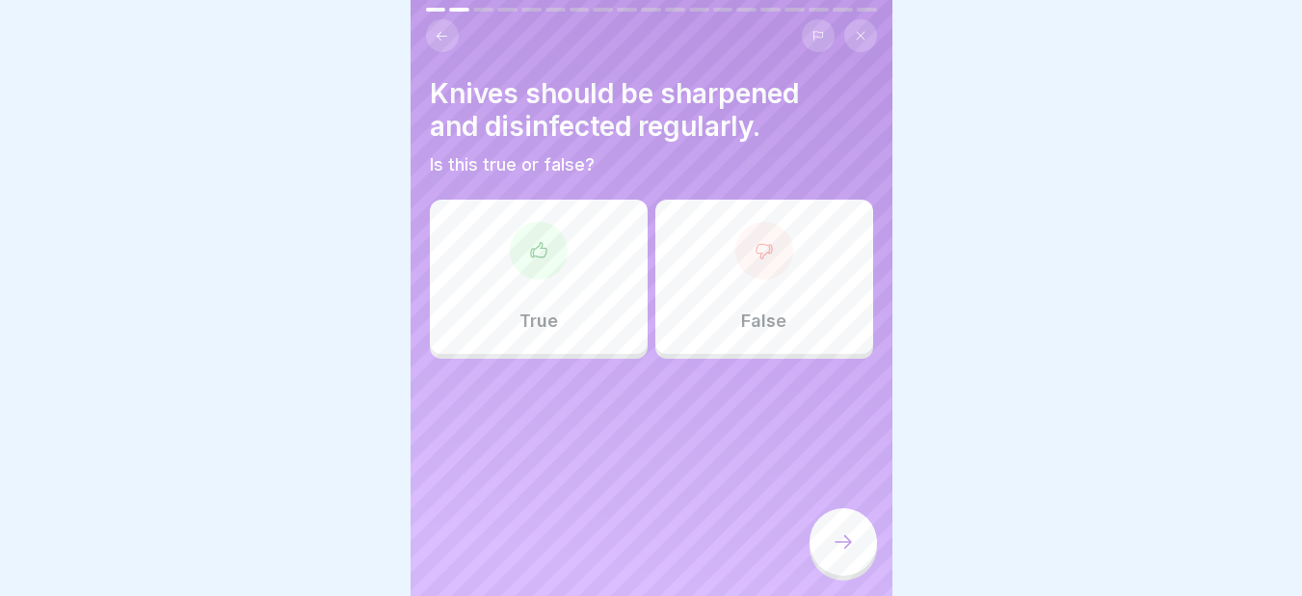
click at [529, 243] on icon at bounding box center [538, 250] width 19 height 19
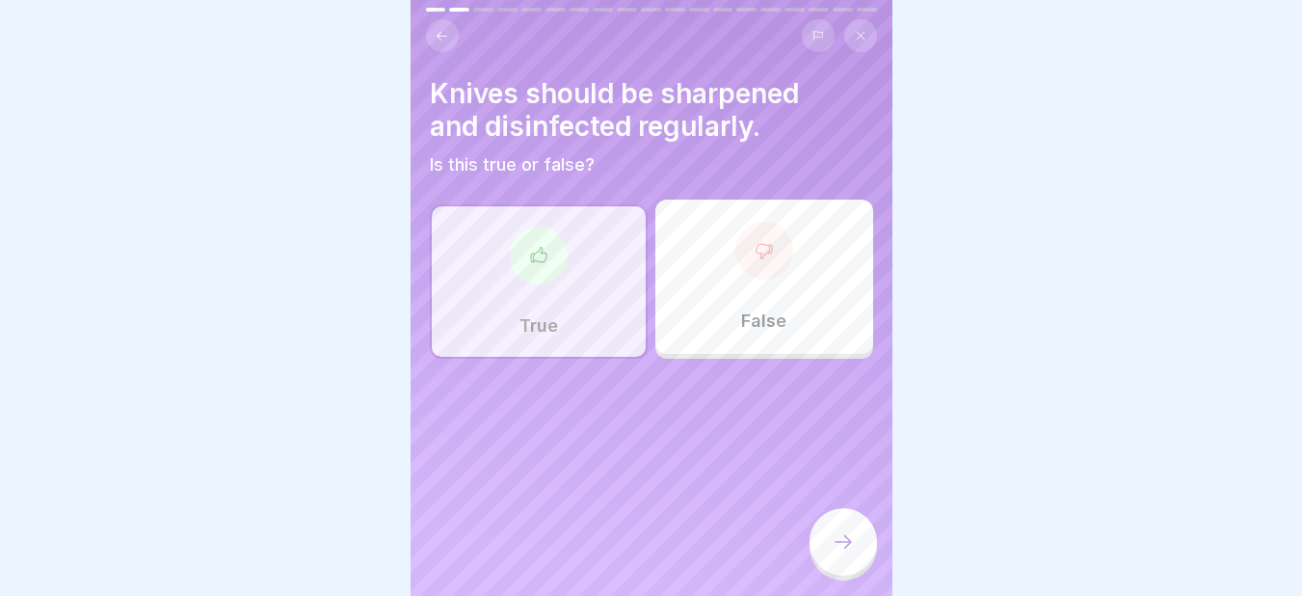
click at [842, 553] on icon at bounding box center [843, 541] width 23 height 23
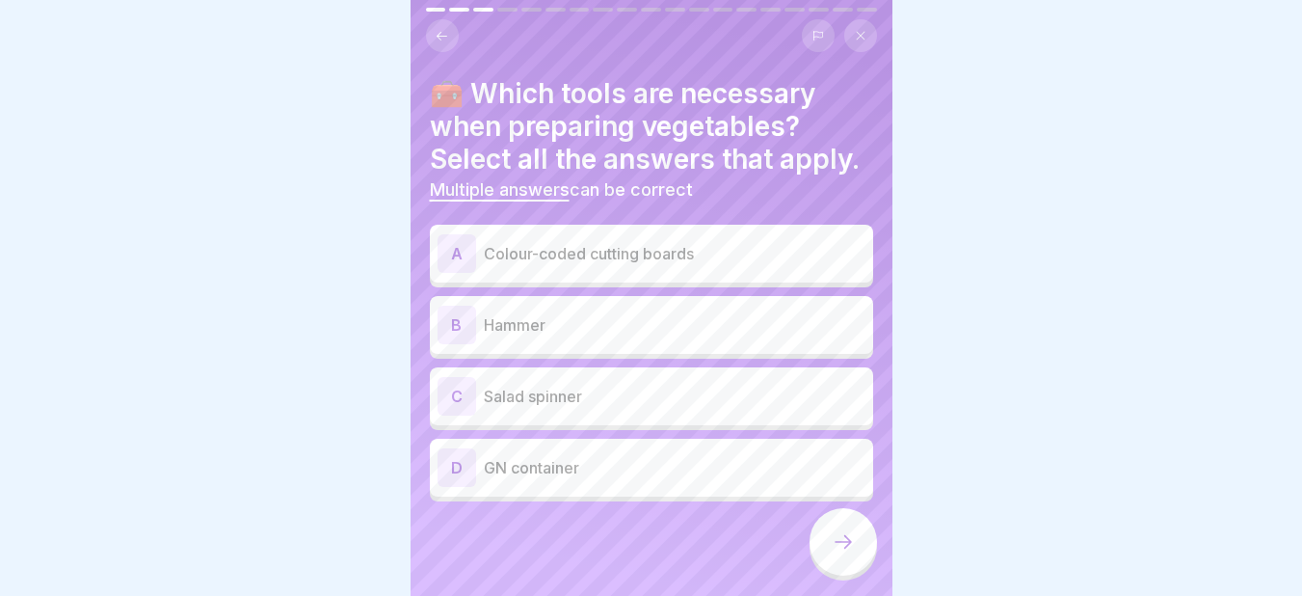
click at [534, 273] on div "A Colour-coded cutting boards" at bounding box center [651, 253] width 428 height 39
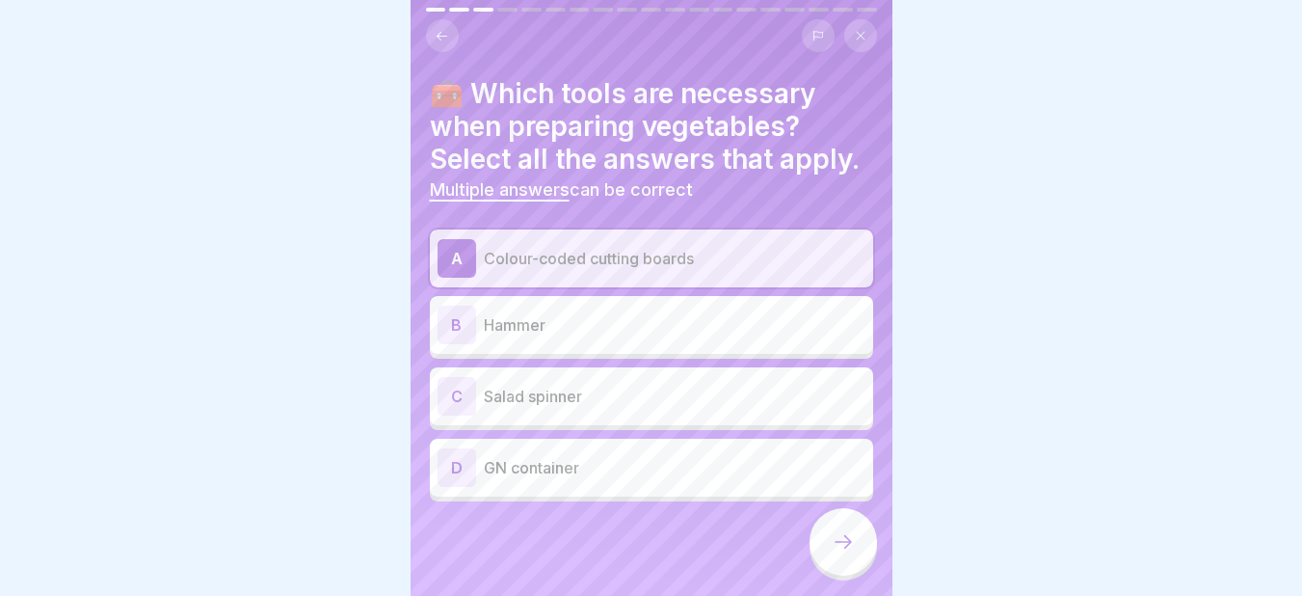
click at [513, 408] on p "Salad spinner" at bounding box center [675, 395] width 382 height 23
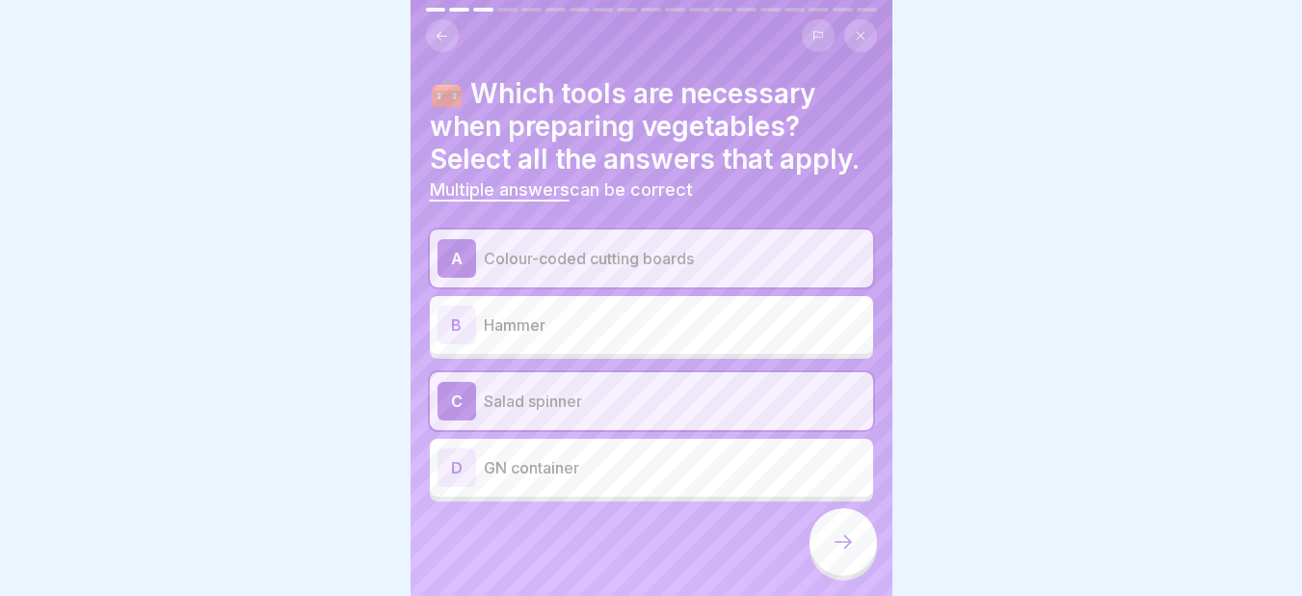
click at [481, 487] on div "D GN container" at bounding box center [651, 467] width 428 height 39
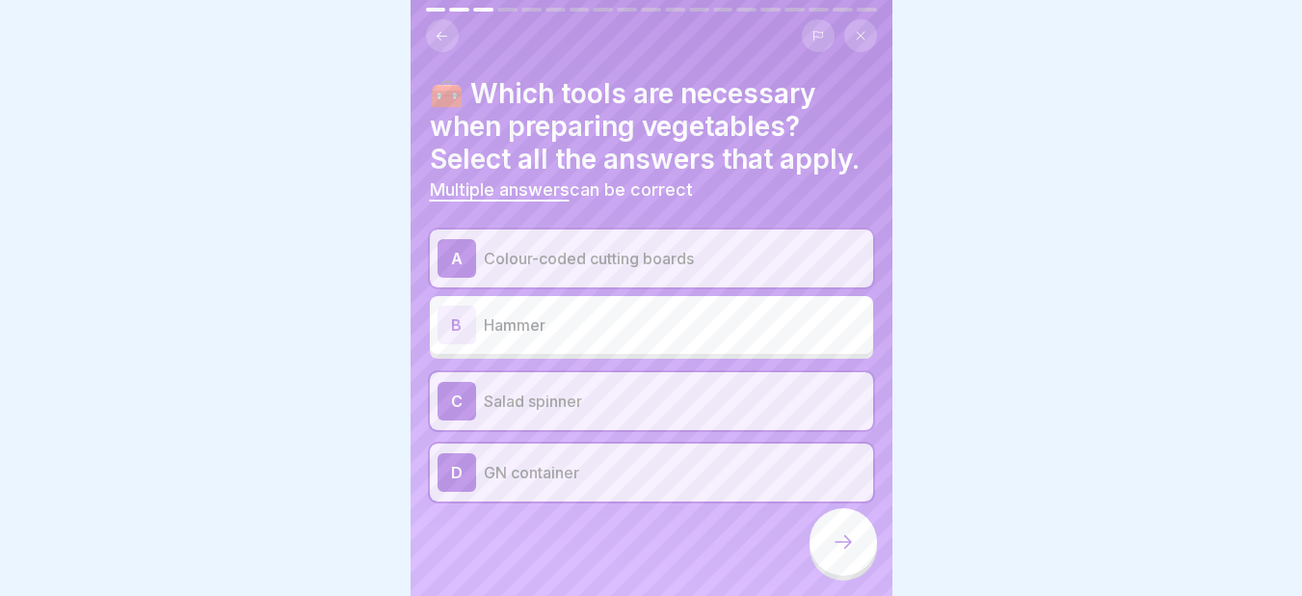
click at [857, 555] on div at bounding box center [842, 541] width 67 height 67
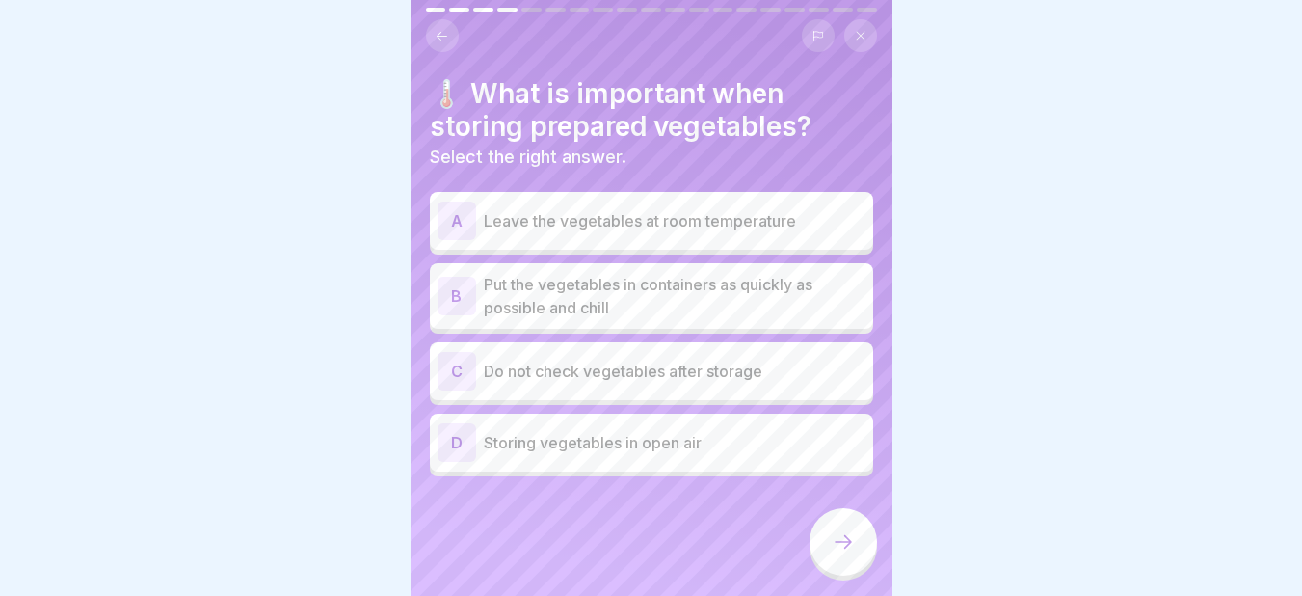
click at [514, 290] on p "Put the vegetables in containers as quickly as possible and chill" at bounding box center [675, 296] width 382 height 46
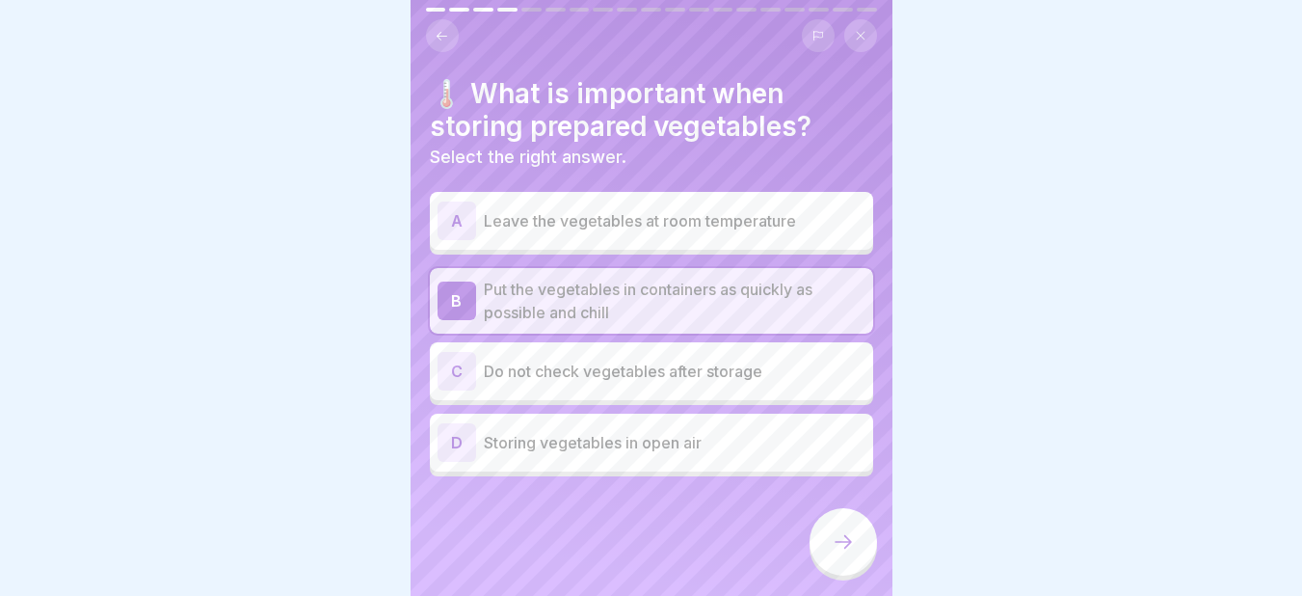
click at [829, 561] on div at bounding box center [842, 541] width 67 height 67
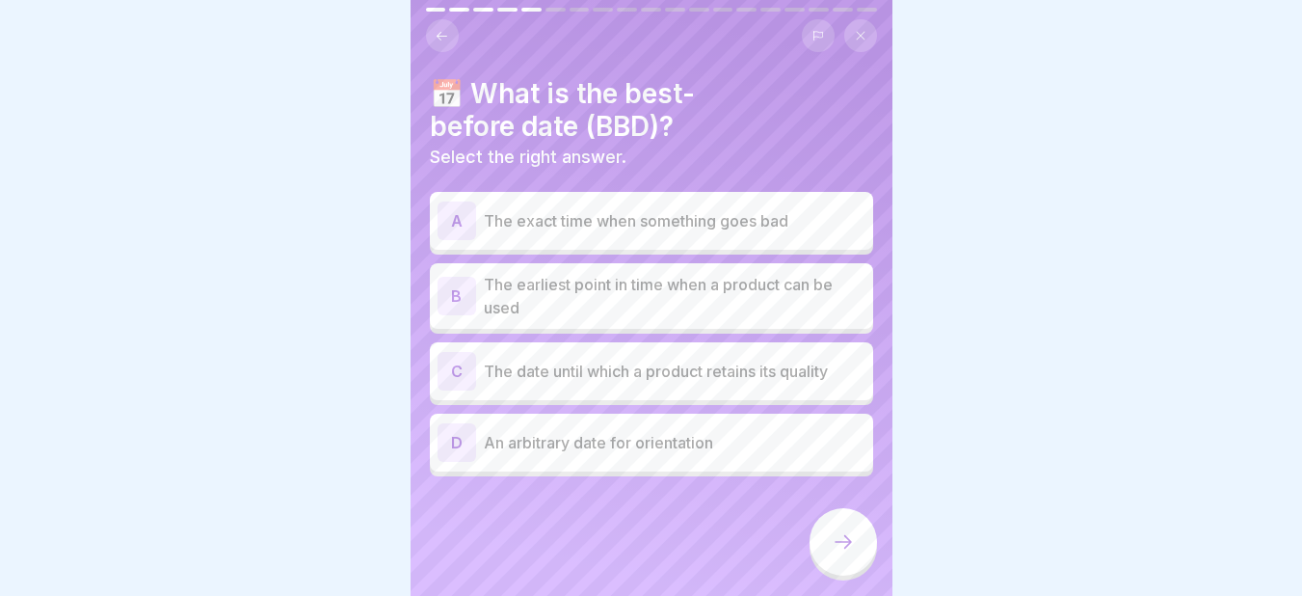
click at [515, 377] on p "The date until which a product retains its quality" at bounding box center [675, 370] width 382 height 23
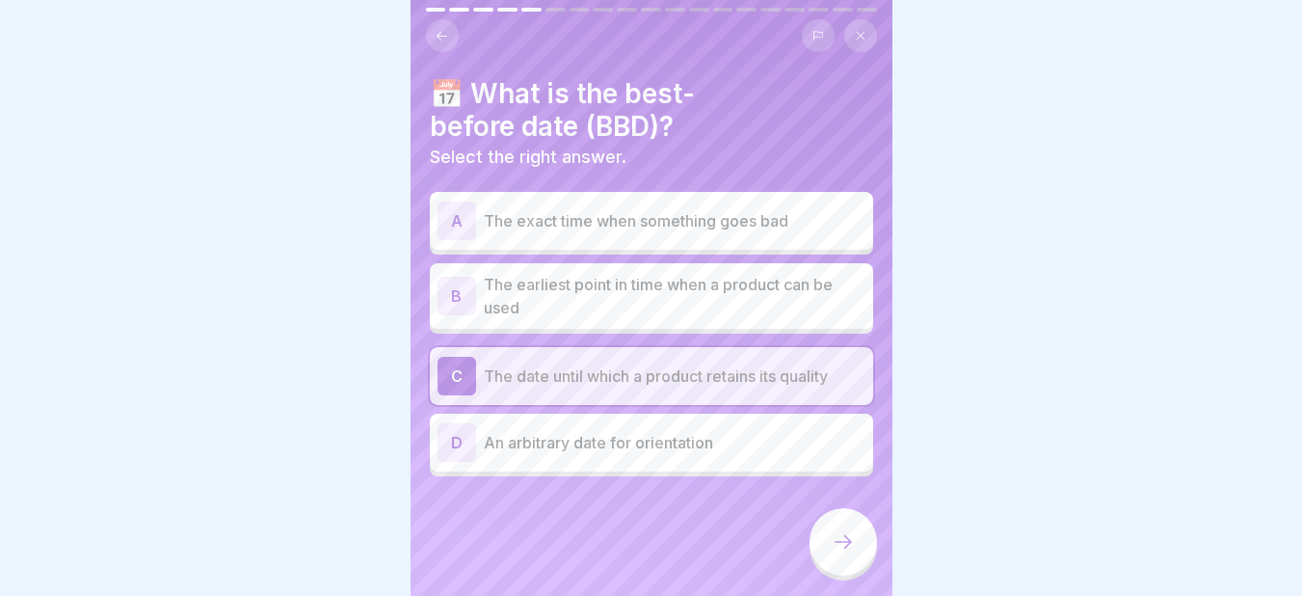
click at [835, 553] on icon at bounding box center [843, 541] width 23 height 23
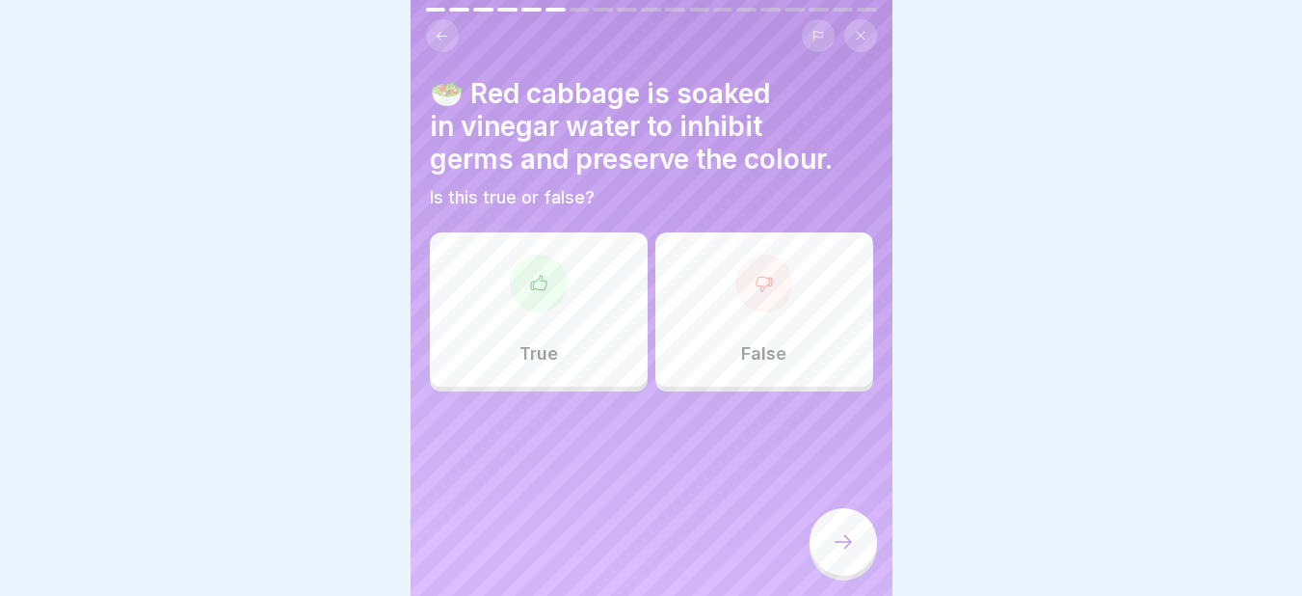
click at [541, 315] on div "True" at bounding box center [539, 309] width 218 height 154
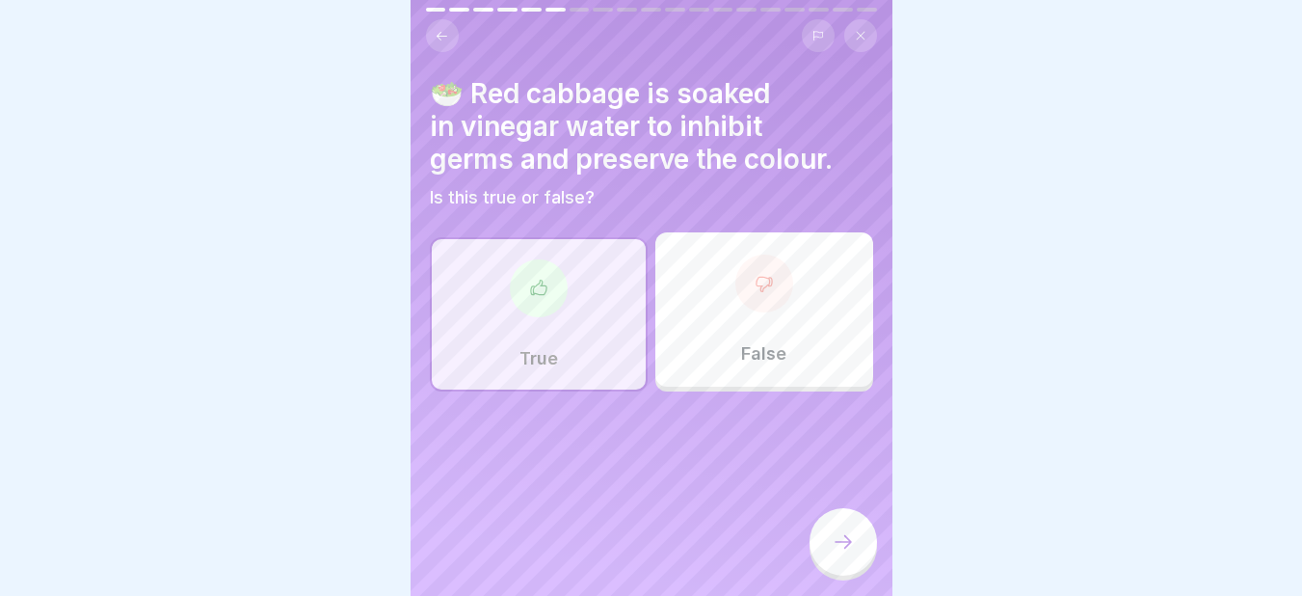
click at [835, 553] on icon at bounding box center [843, 541] width 23 height 23
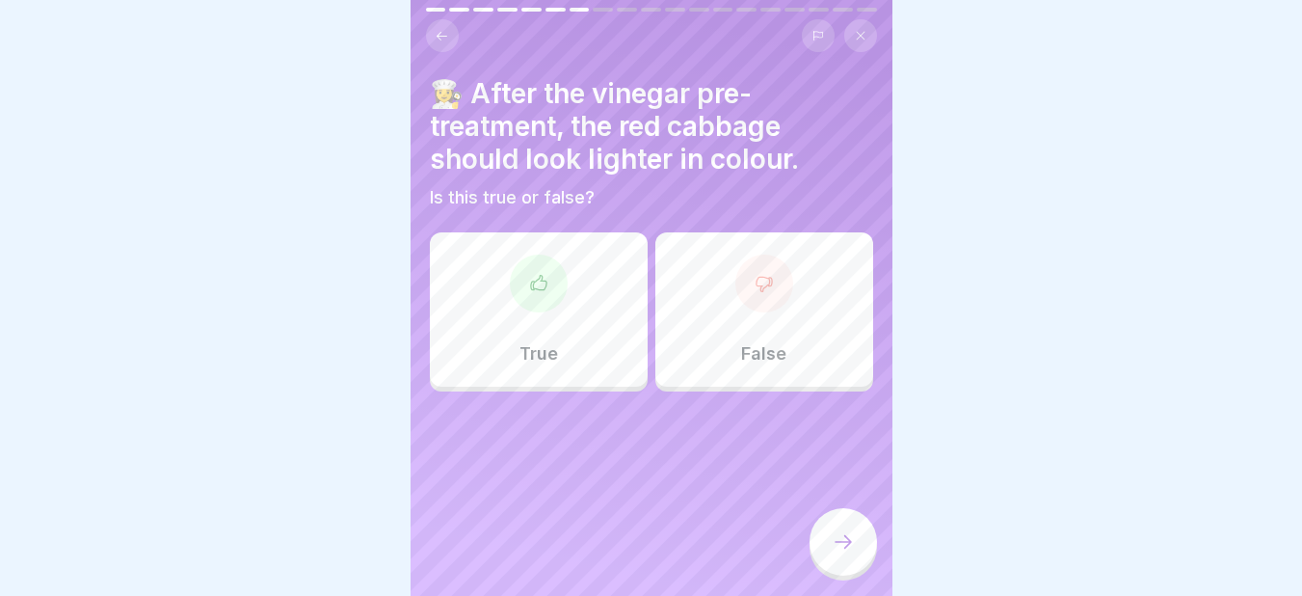
click at [765, 332] on div "False" at bounding box center [764, 309] width 218 height 154
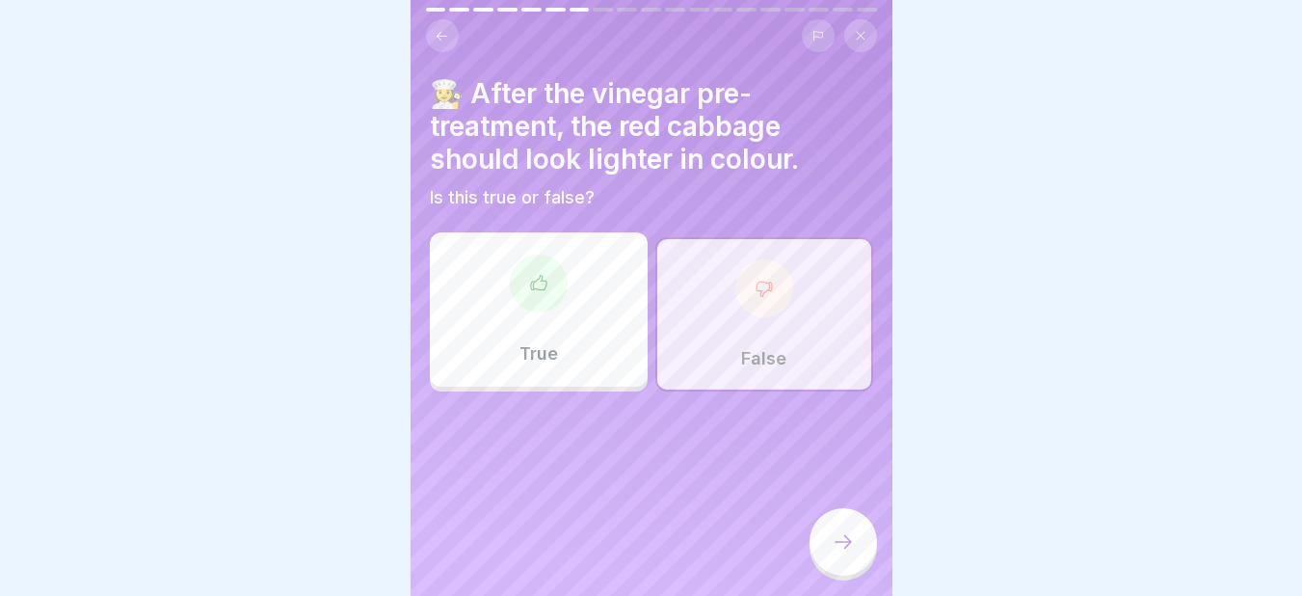
click at [842, 550] on icon at bounding box center [843, 541] width 23 height 23
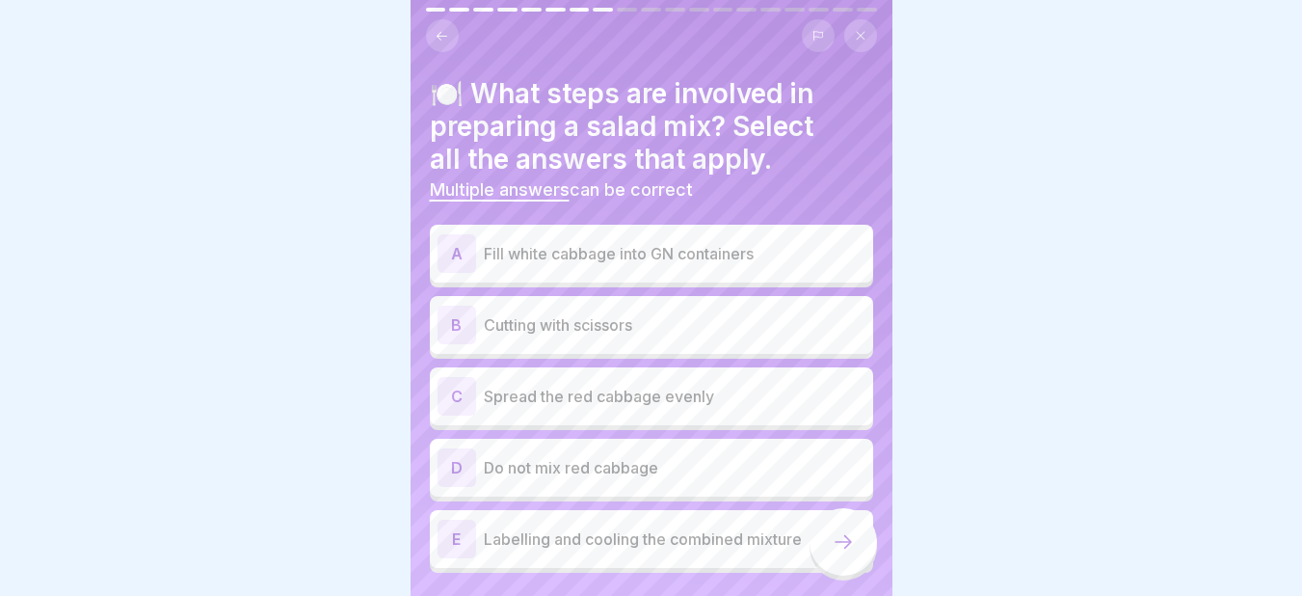
click at [480, 252] on div "A Fill white cabbage into GN containers" at bounding box center [651, 253] width 428 height 39
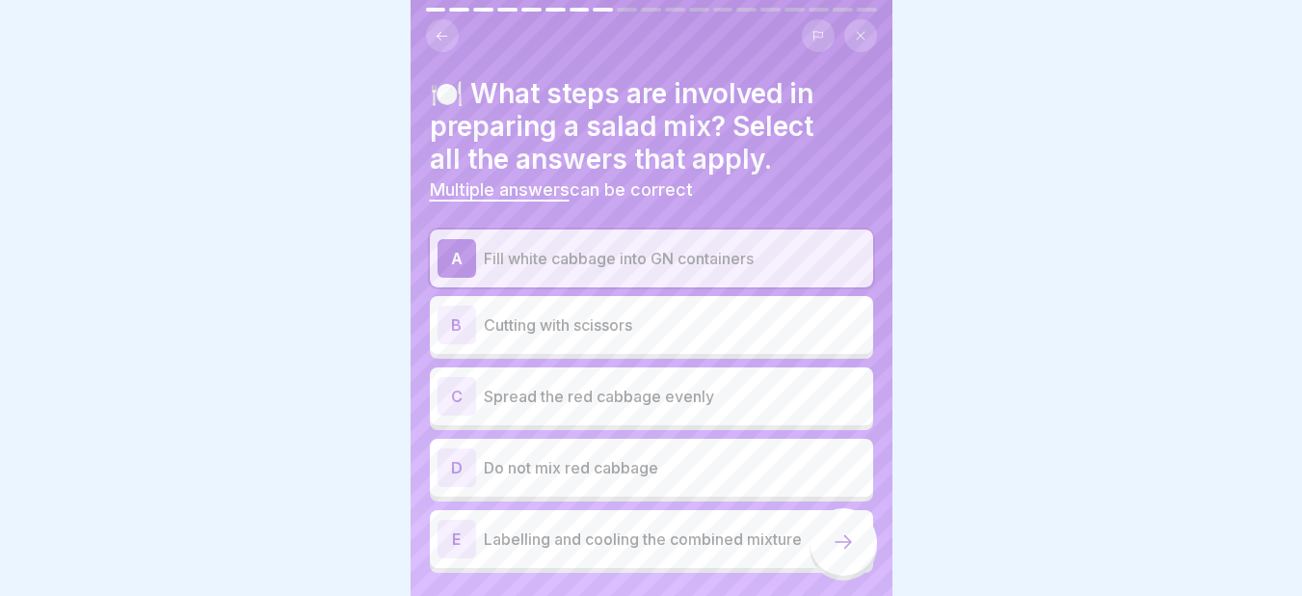
click at [461, 329] on div "B" at bounding box center [456, 324] width 39 height 39
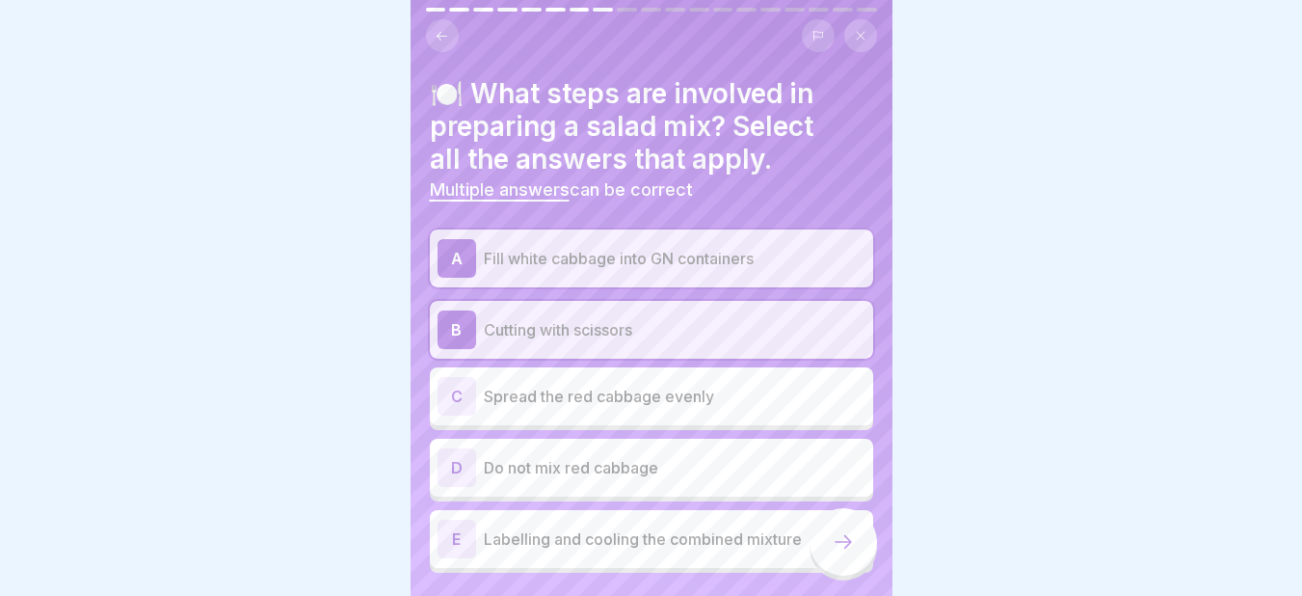
click at [454, 389] on div "C" at bounding box center [456, 396] width 39 height 39
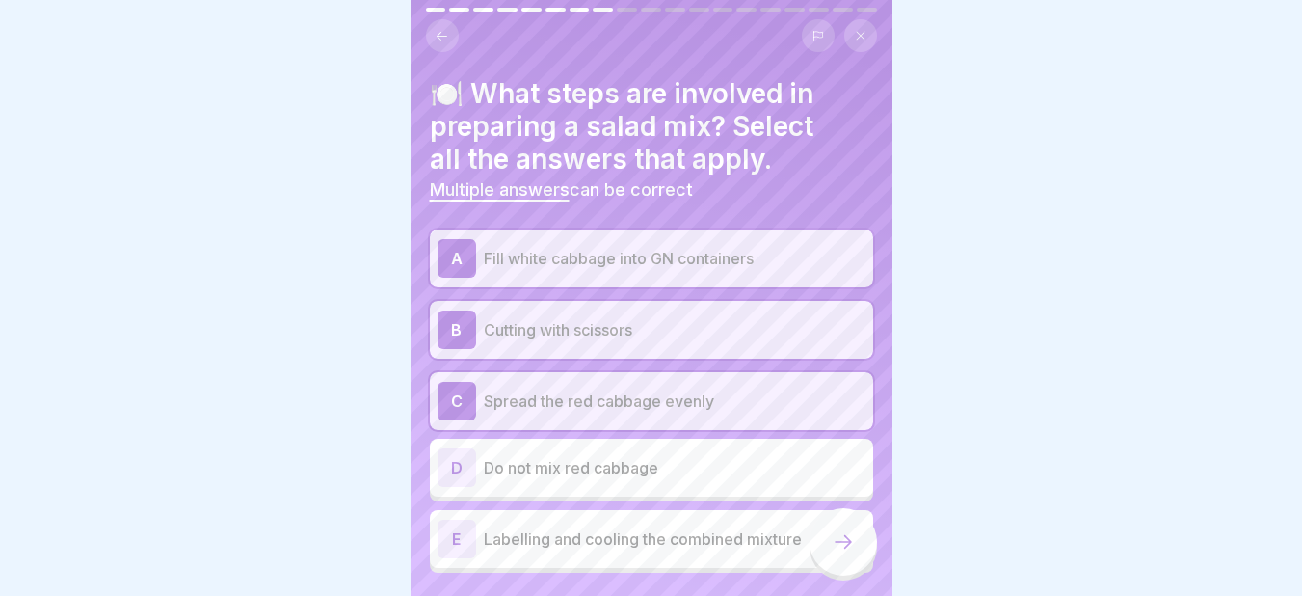
click at [453, 541] on div "E" at bounding box center [456, 538] width 39 height 39
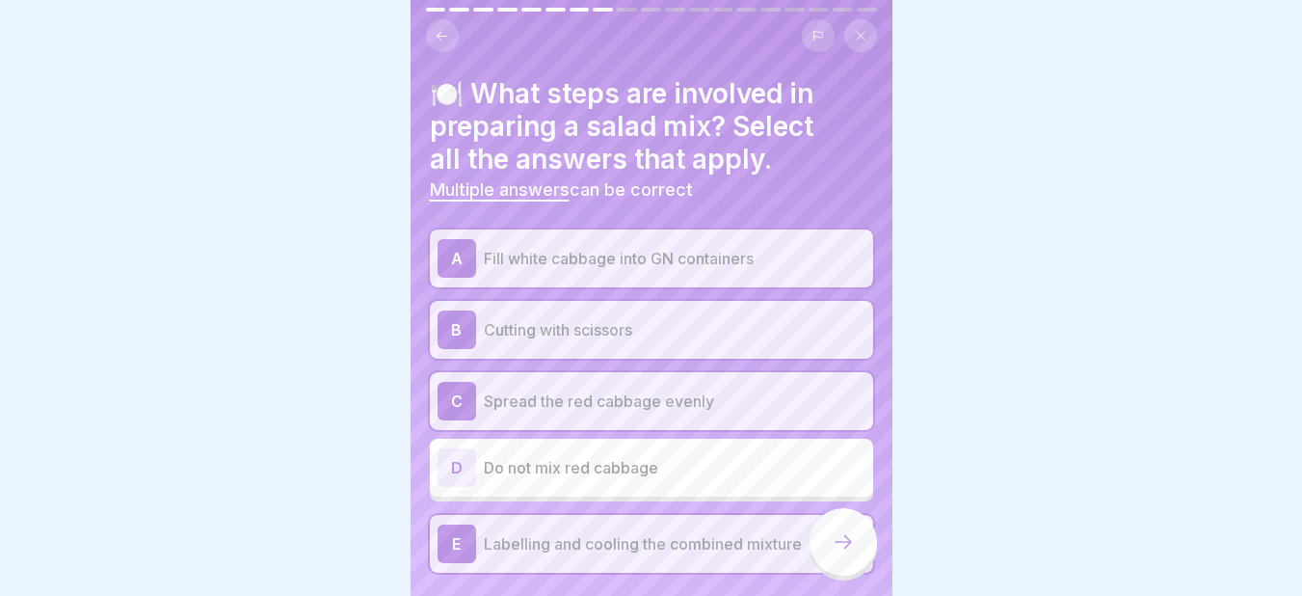
click at [841, 542] on div at bounding box center [842, 541] width 67 height 67
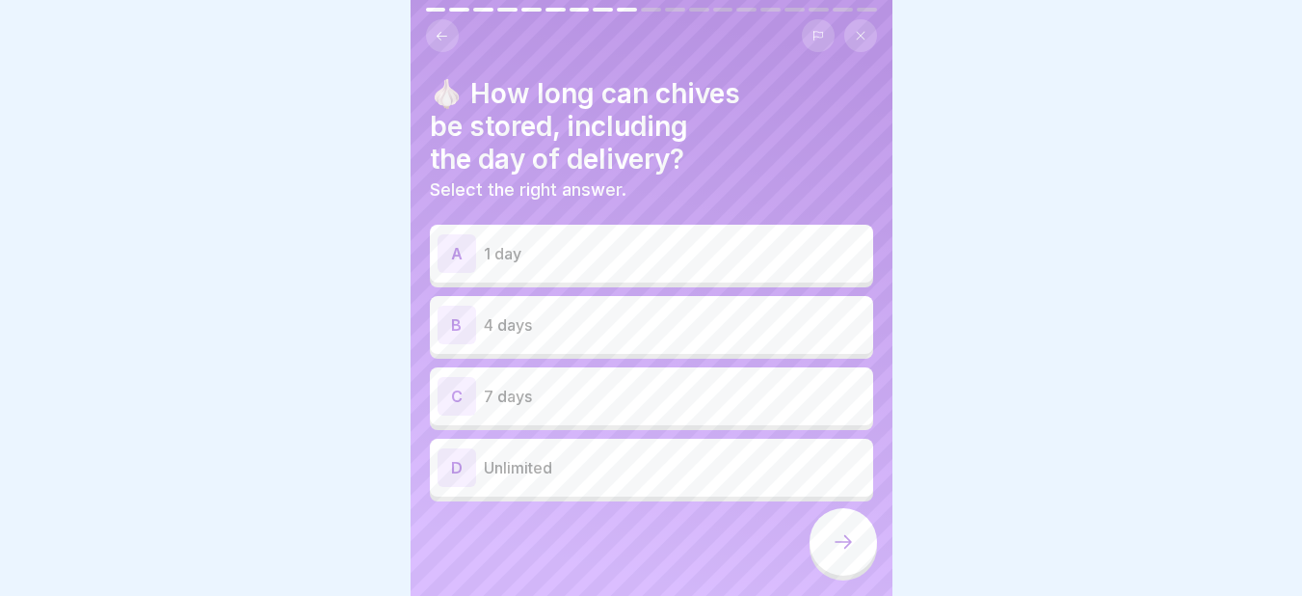
click at [568, 330] on p "4 days" at bounding box center [675, 324] width 382 height 23
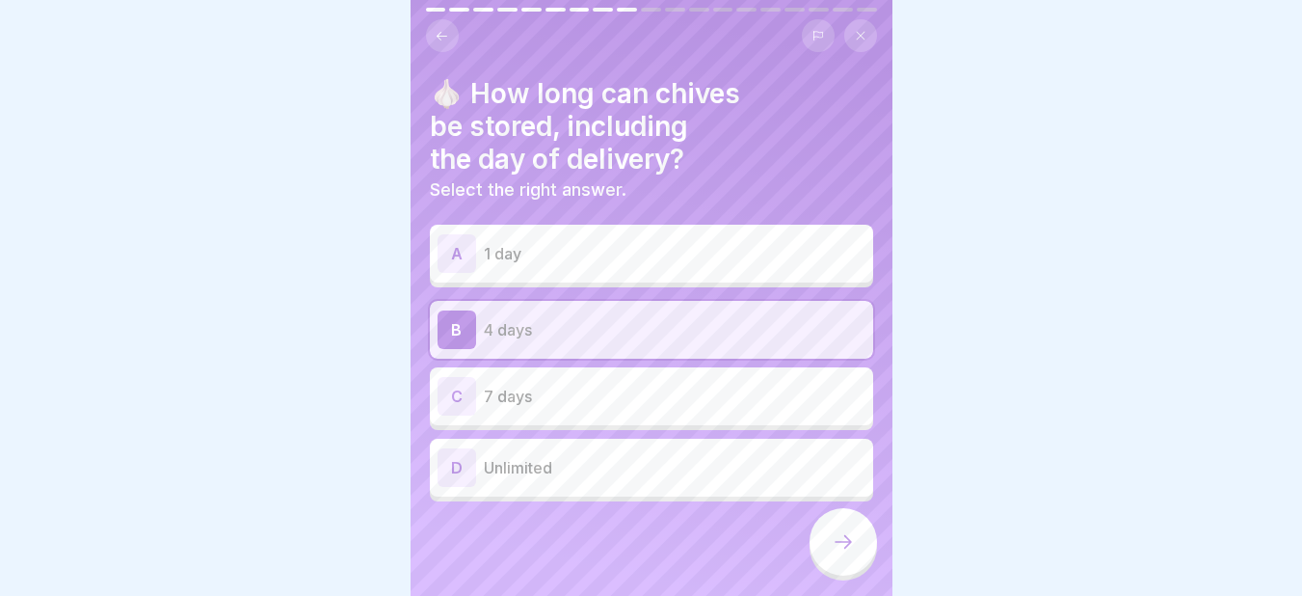
click at [851, 550] on icon at bounding box center [843, 541] width 23 height 23
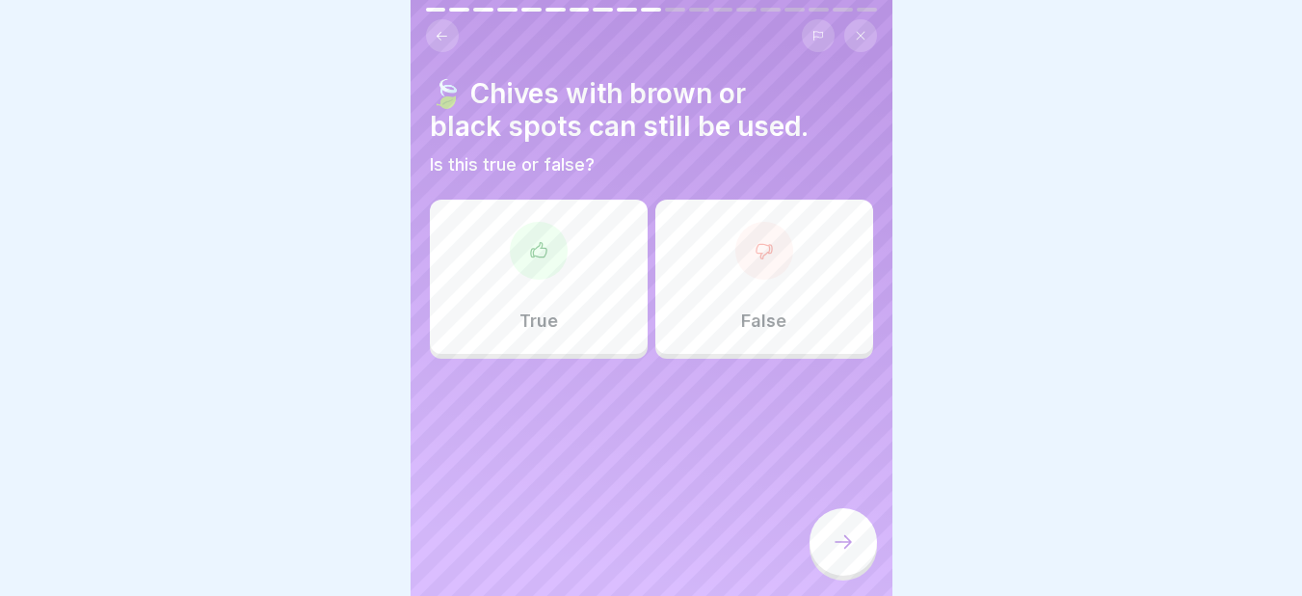
click at [735, 303] on div "False" at bounding box center [764, 276] width 218 height 154
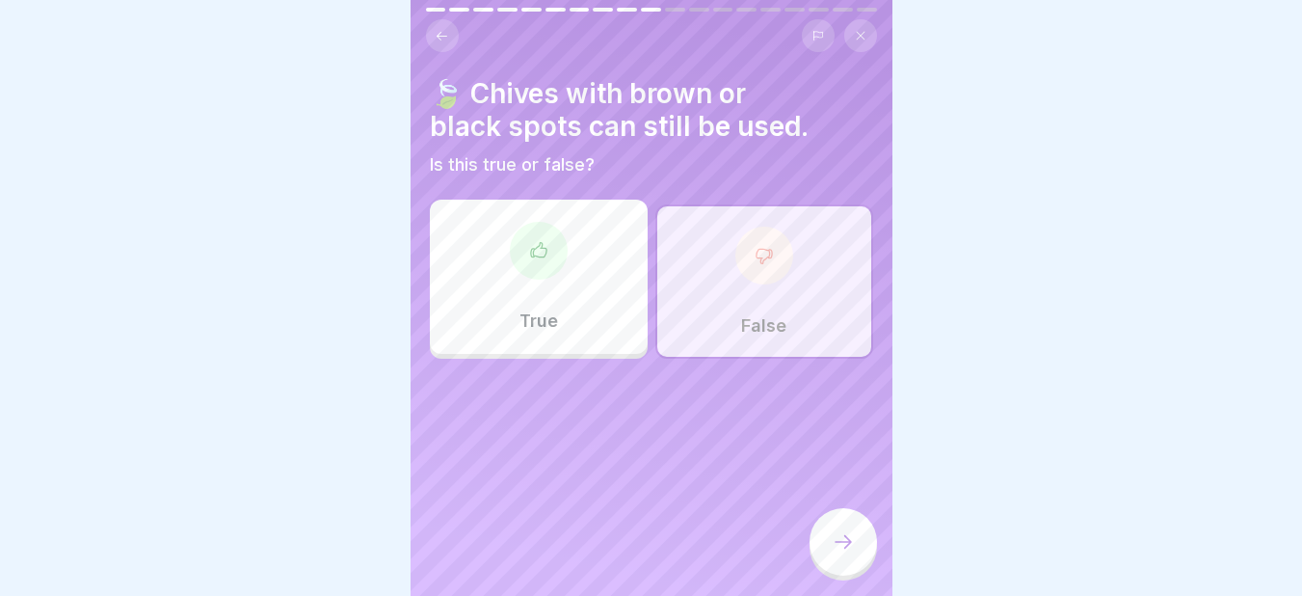
click at [835, 553] on icon at bounding box center [843, 541] width 23 height 23
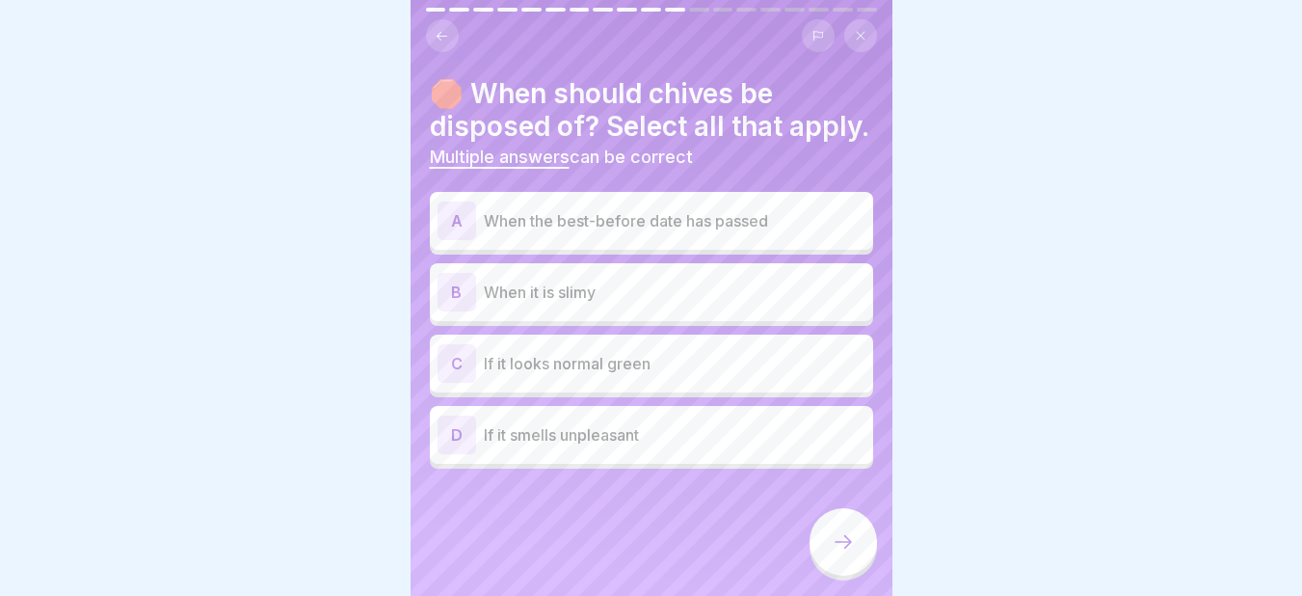
click at [458, 240] on div "A" at bounding box center [456, 220] width 39 height 39
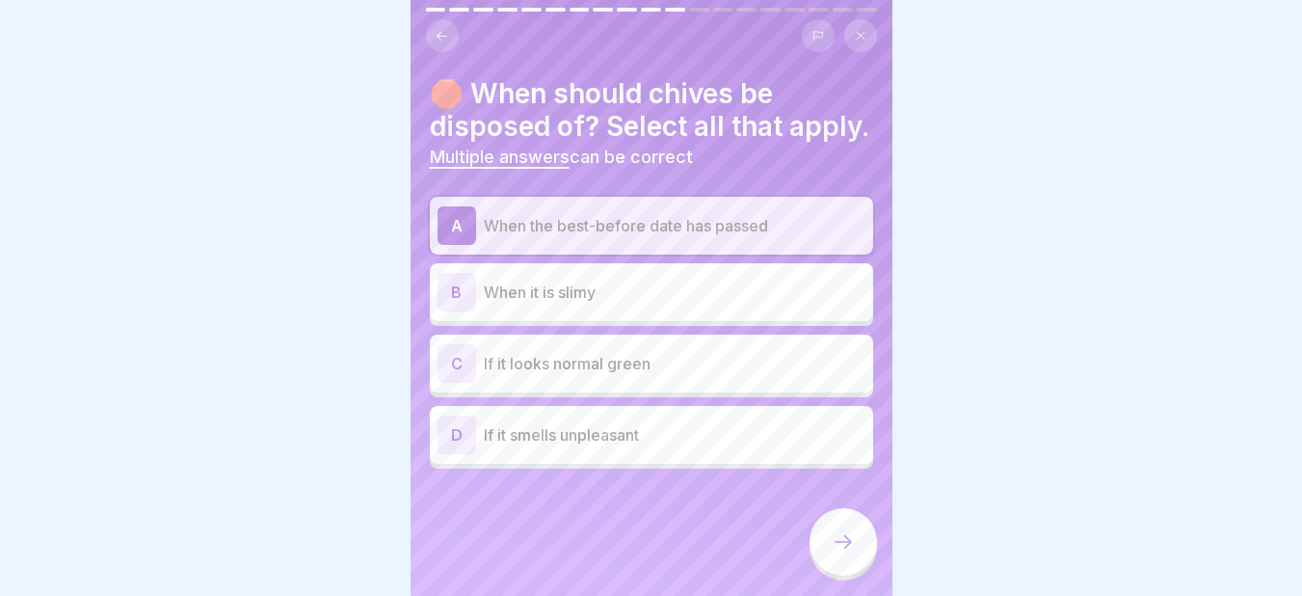
click at [459, 311] on div "B" at bounding box center [456, 292] width 39 height 39
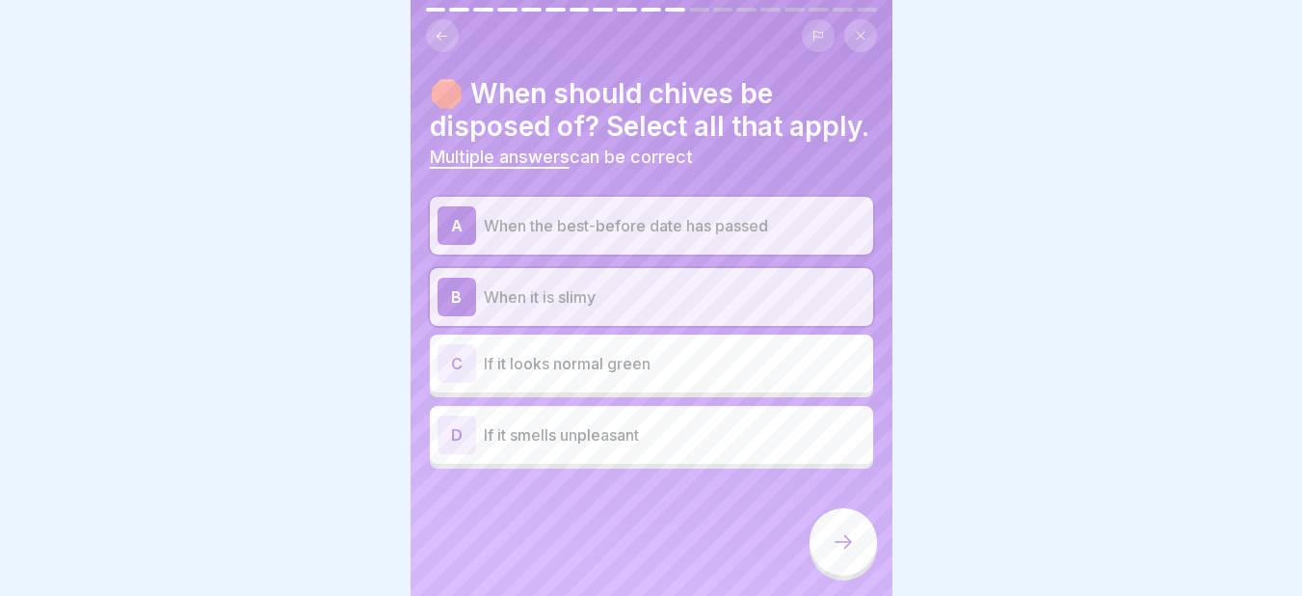
click at [457, 454] on div "D" at bounding box center [456, 434] width 39 height 39
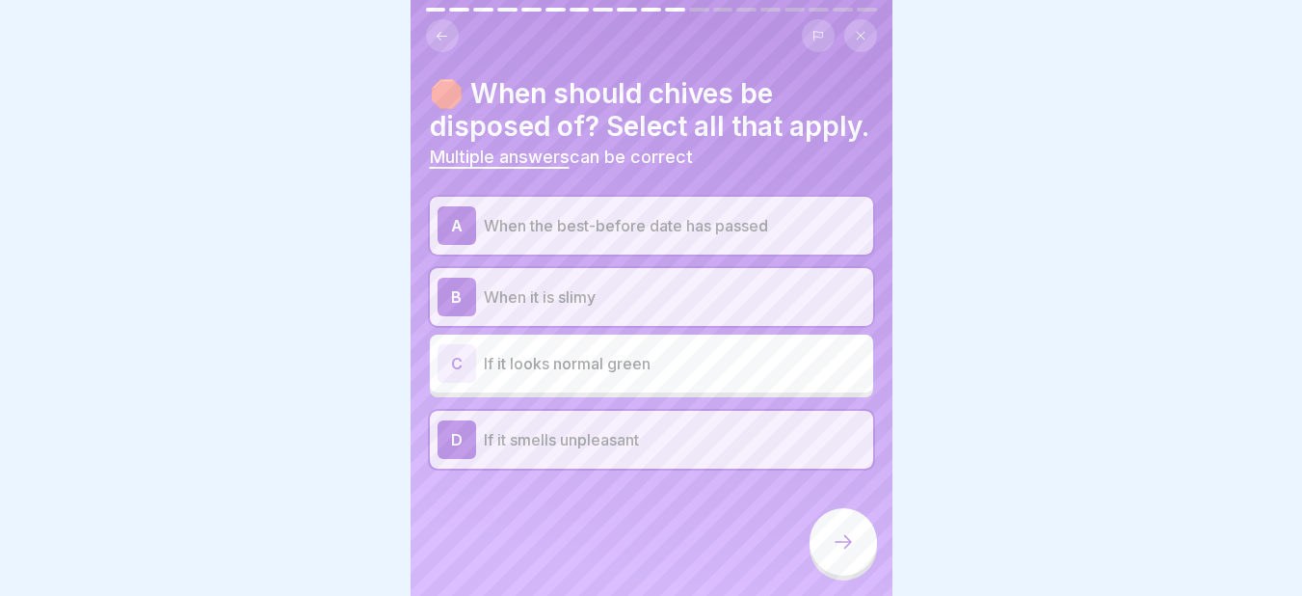
click at [842, 550] on icon at bounding box center [843, 541] width 23 height 23
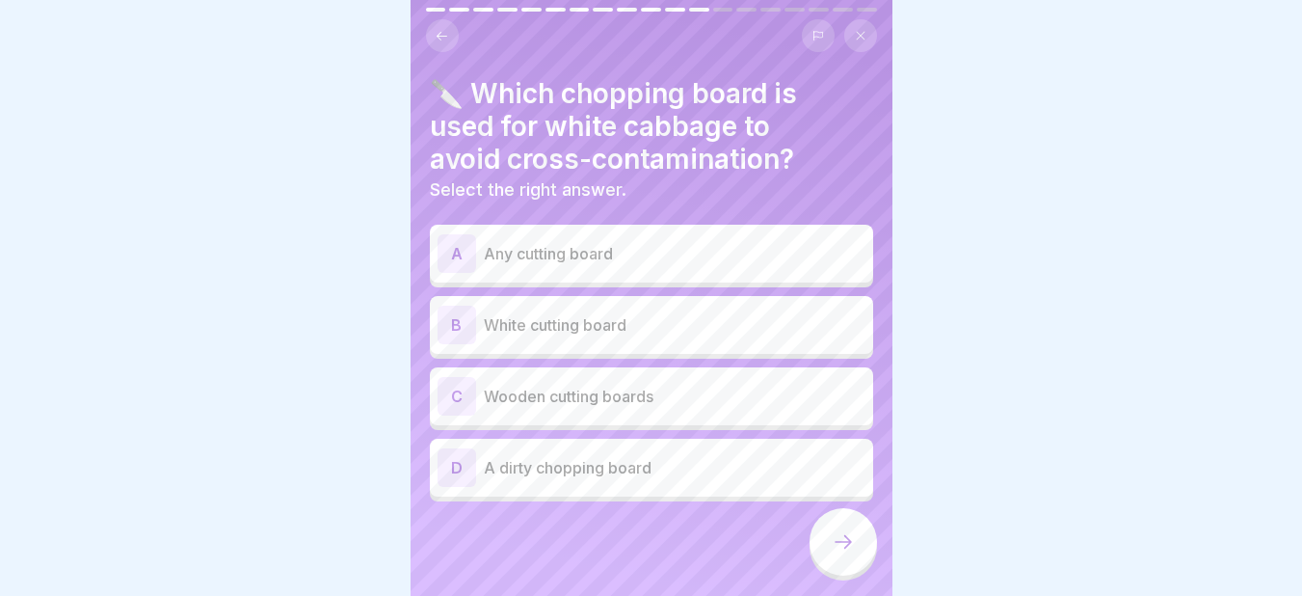
click at [507, 313] on p "White cutting board" at bounding box center [675, 324] width 382 height 23
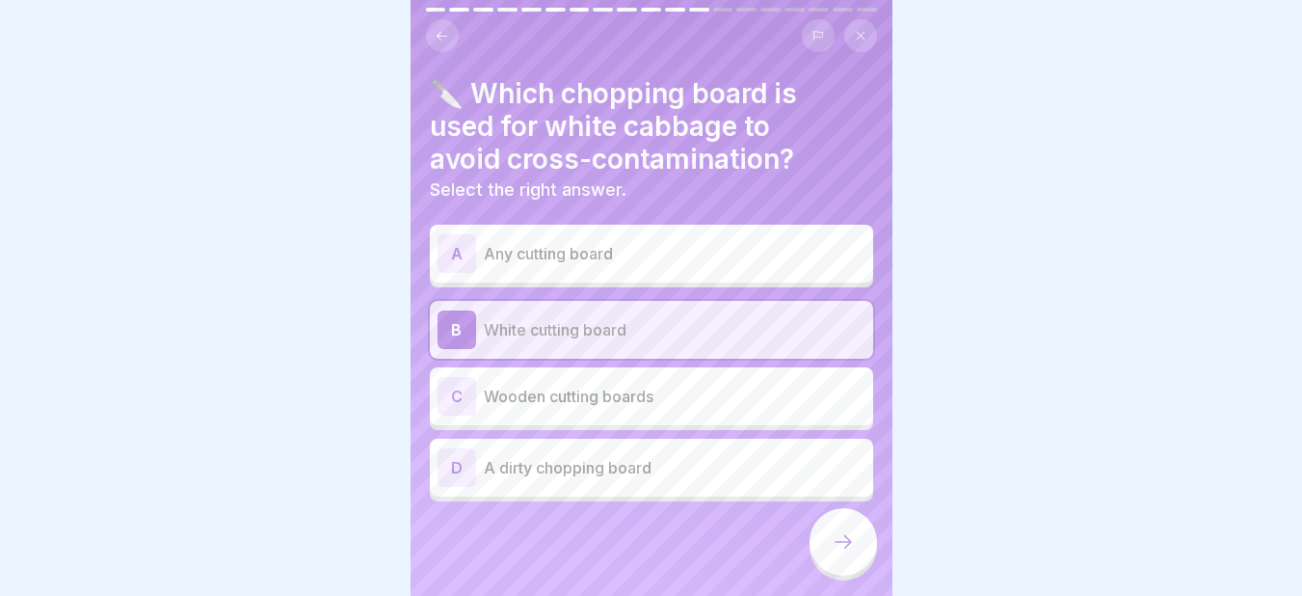
click at [842, 553] on icon at bounding box center [843, 541] width 23 height 23
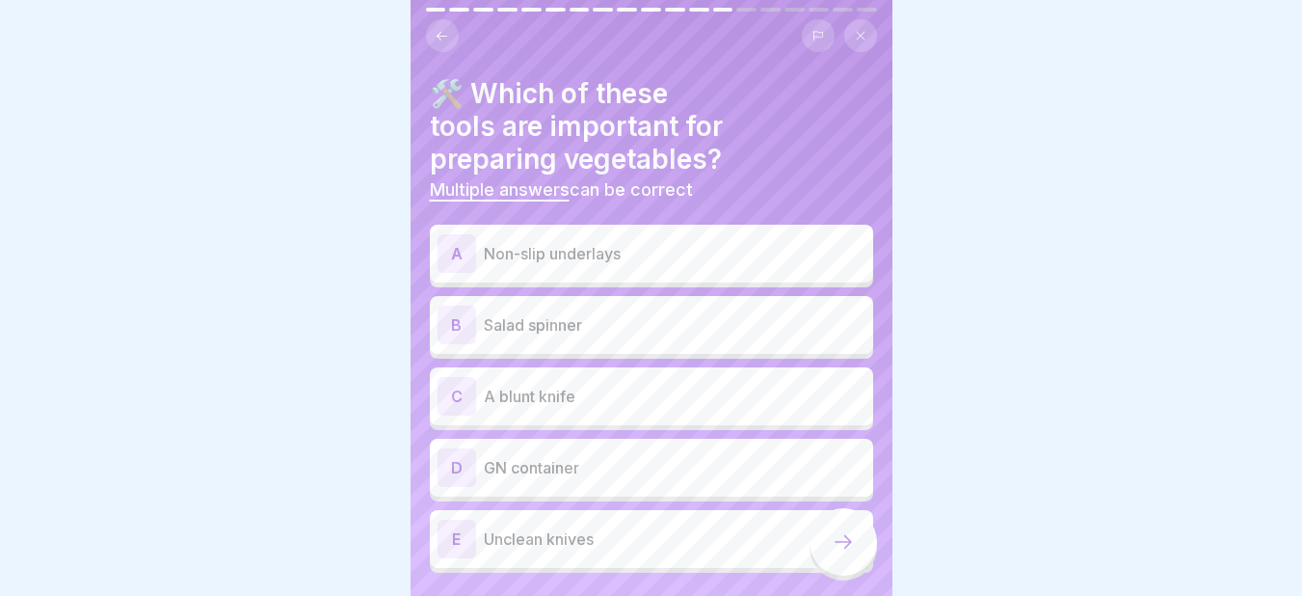
click at [534, 247] on p "Non-slip underlays" at bounding box center [675, 253] width 382 height 23
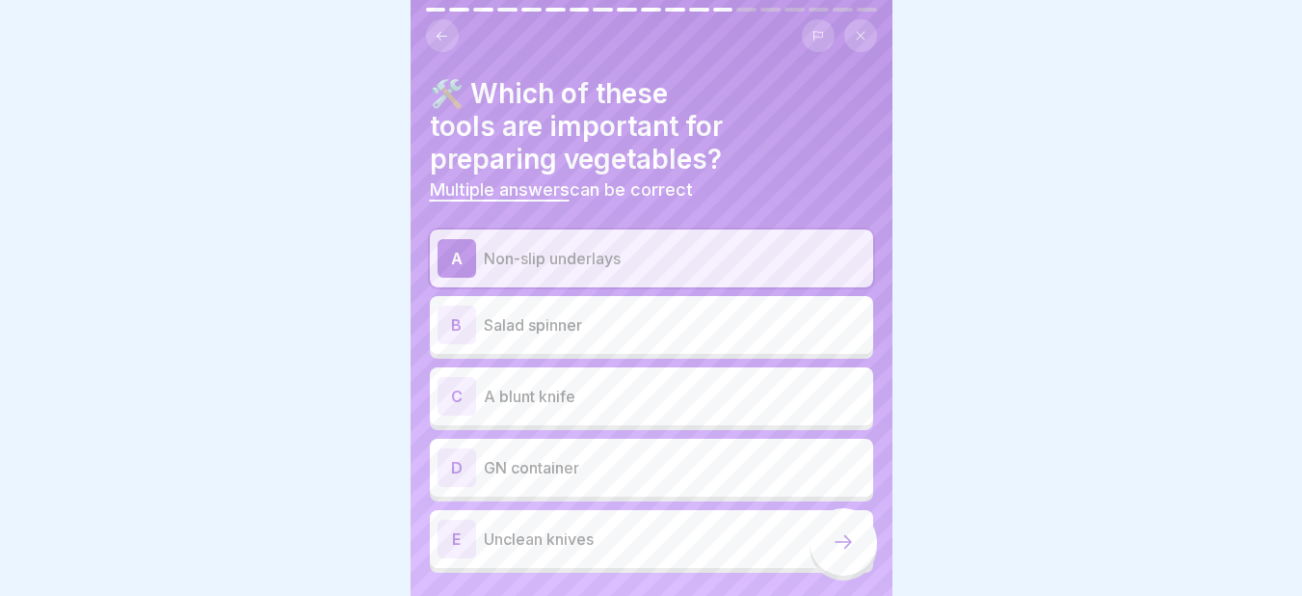
click at [474, 331] on div "B" at bounding box center [456, 324] width 39 height 39
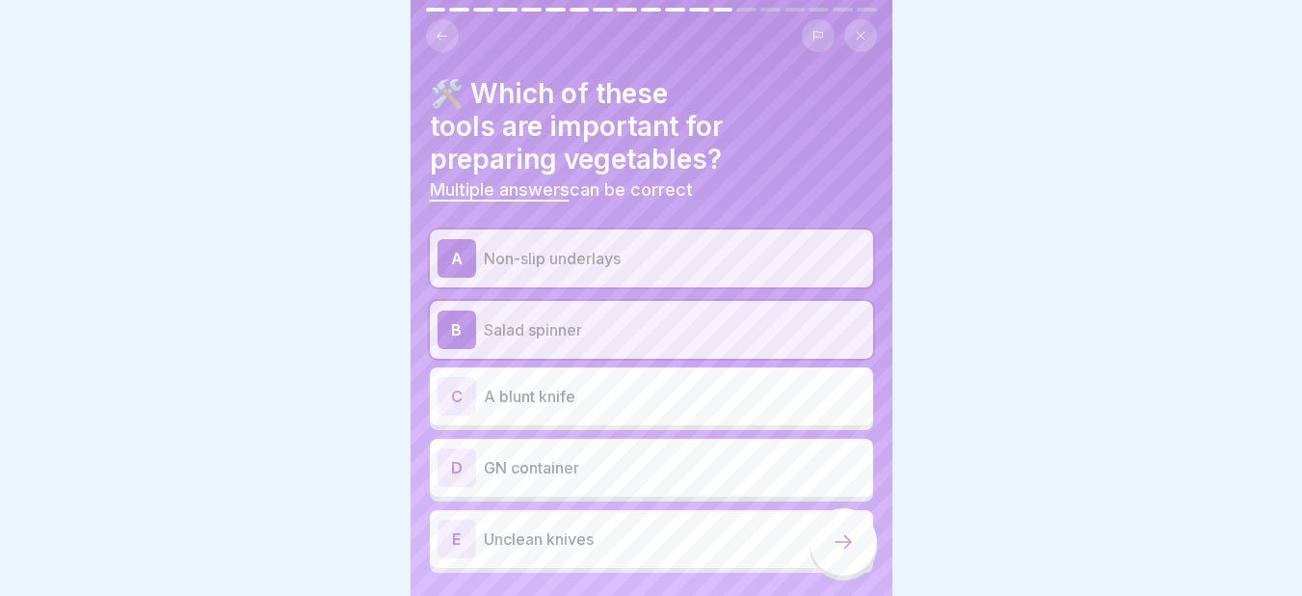
click at [476, 455] on div "D GN container" at bounding box center [651, 467] width 428 height 39
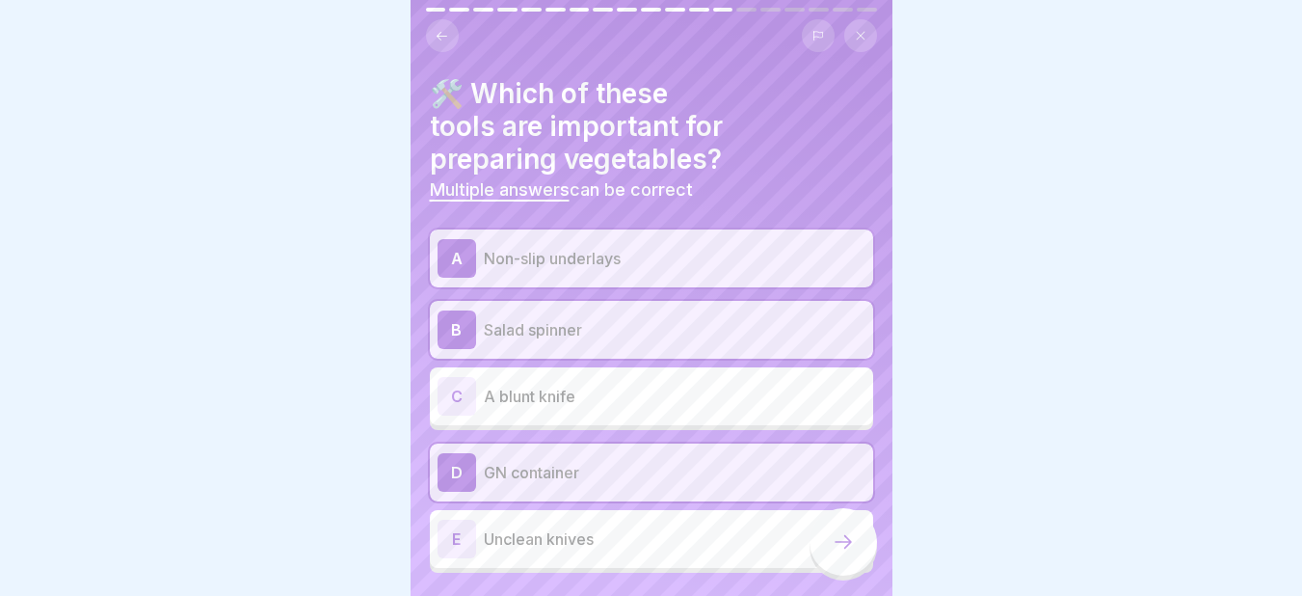
click at [844, 553] on icon at bounding box center [843, 541] width 23 height 23
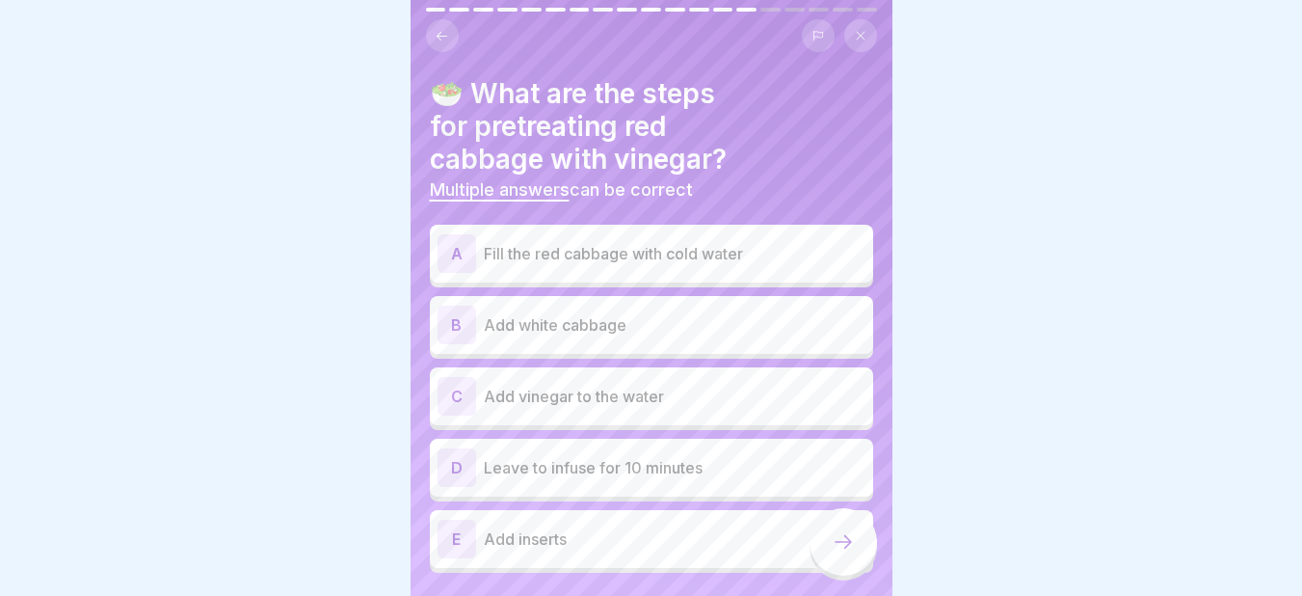
click at [456, 252] on div "A" at bounding box center [456, 253] width 39 height 39
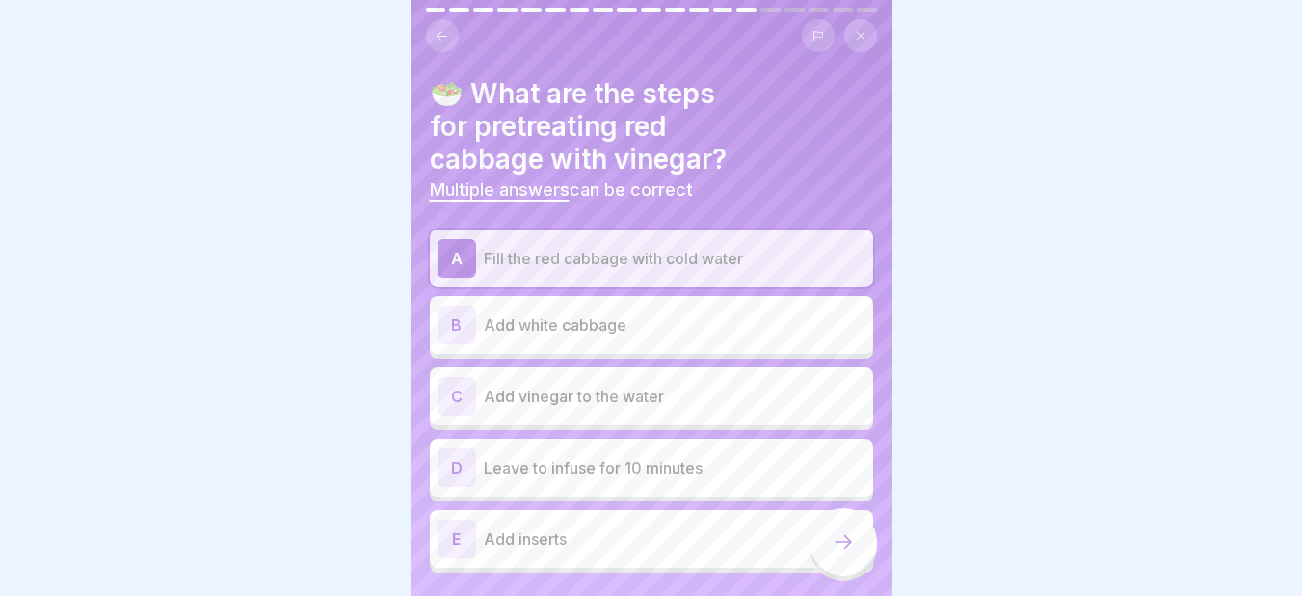
click at [466, 393] on div "C" at bounding box center [456, 396] width 39 height 39
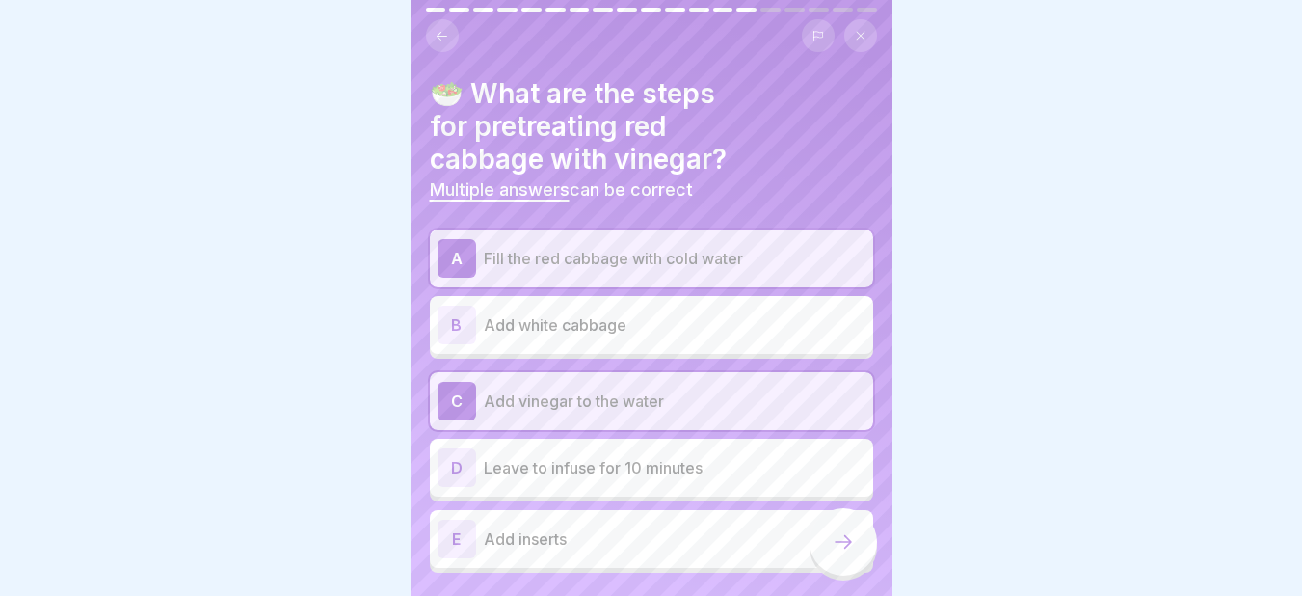
click at [461, 469] on div "D" at bounding box center [456, 467] width 39 height 39
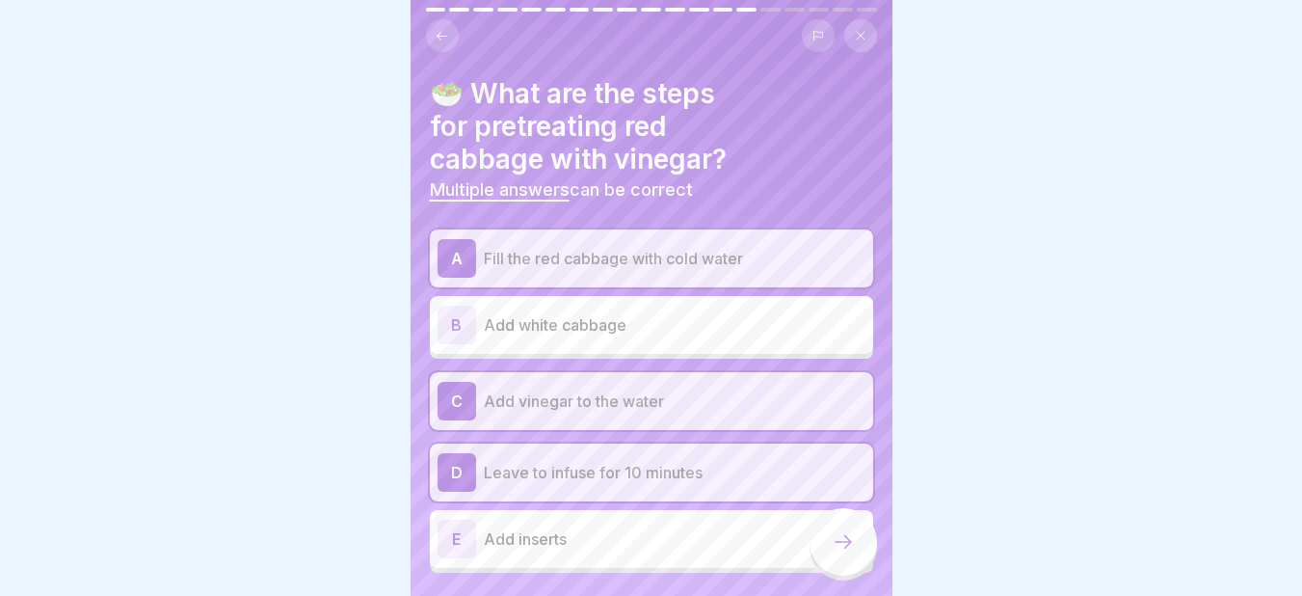
click at [847, 548] on icon at bounding box center [842, 541] width 17 height 13
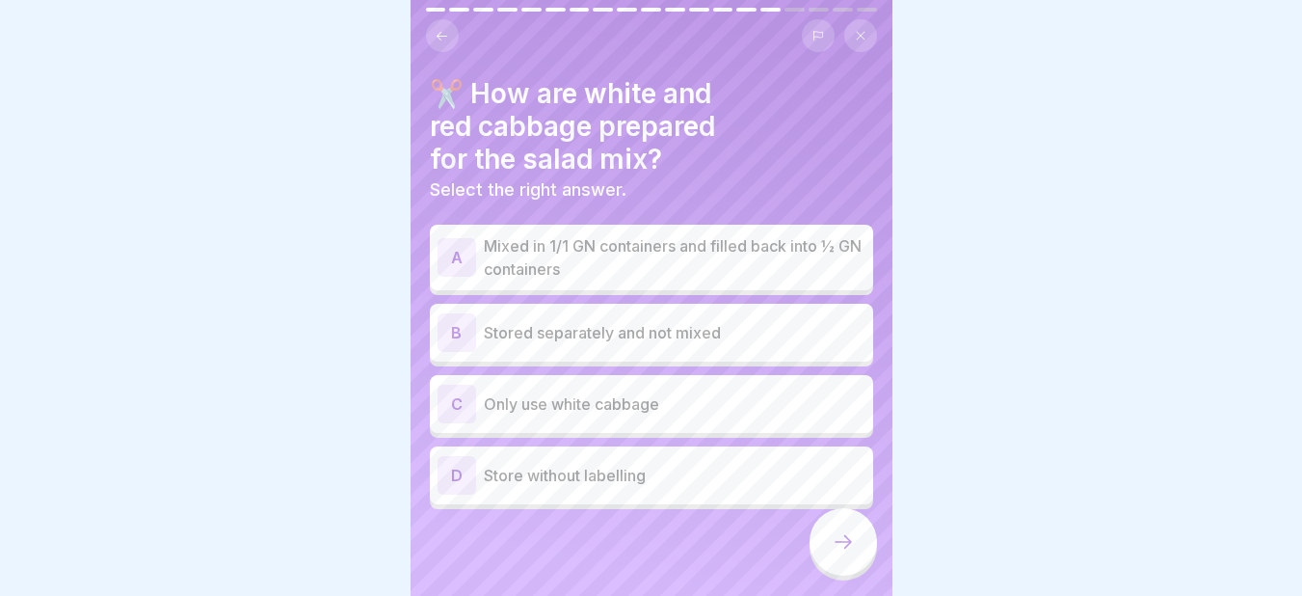
click at [500, 270] on p "Mixed in 1/1 GN containers and filled back into ½ GN containers" at bounding box center [675, 257] width 382 height 46
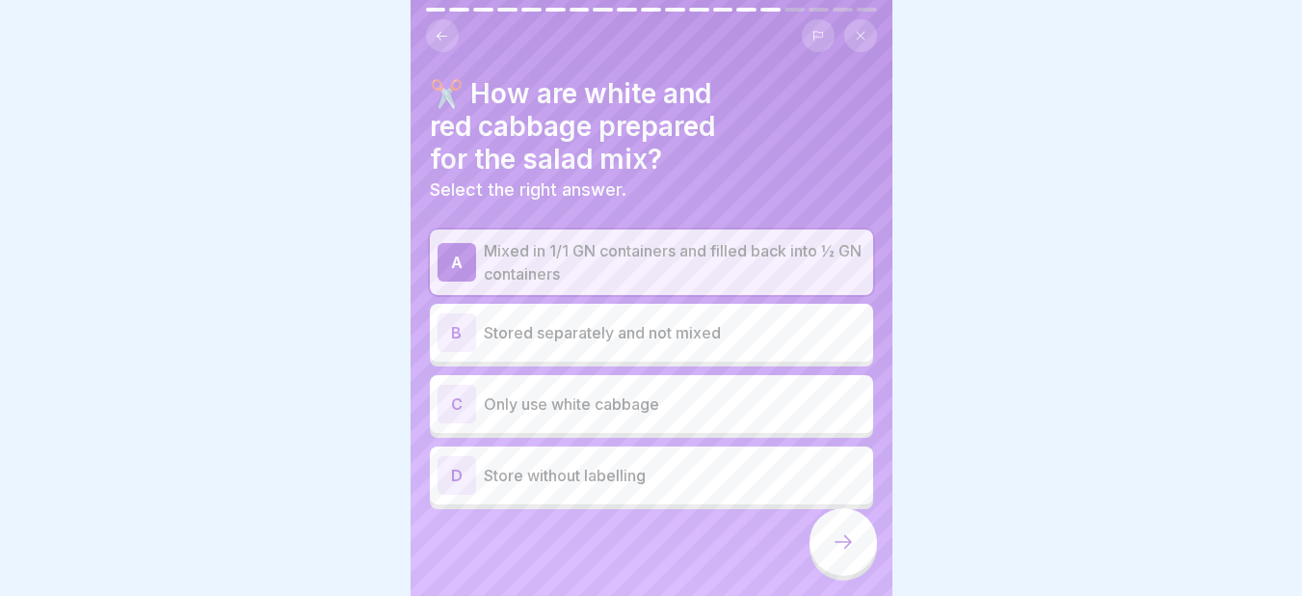
click at [840, 549] on icon at bounding box center [843, 541] width 23 height 23
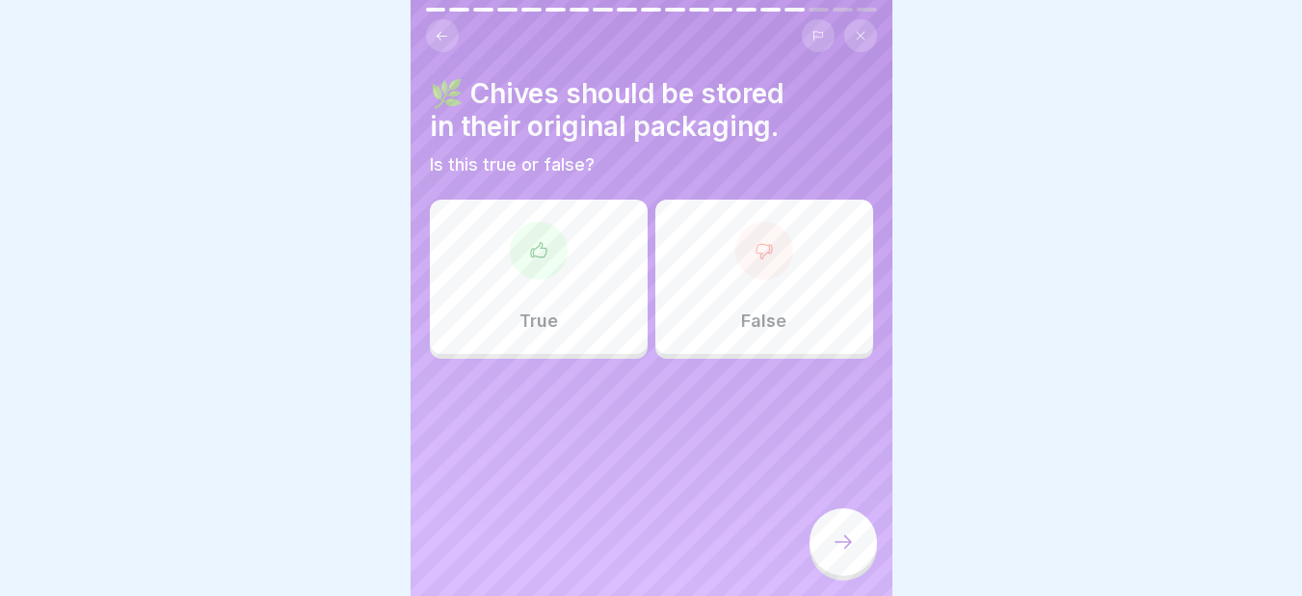
click at [535, 254] on icon at bounding box center [538, 250] width 19 height 19
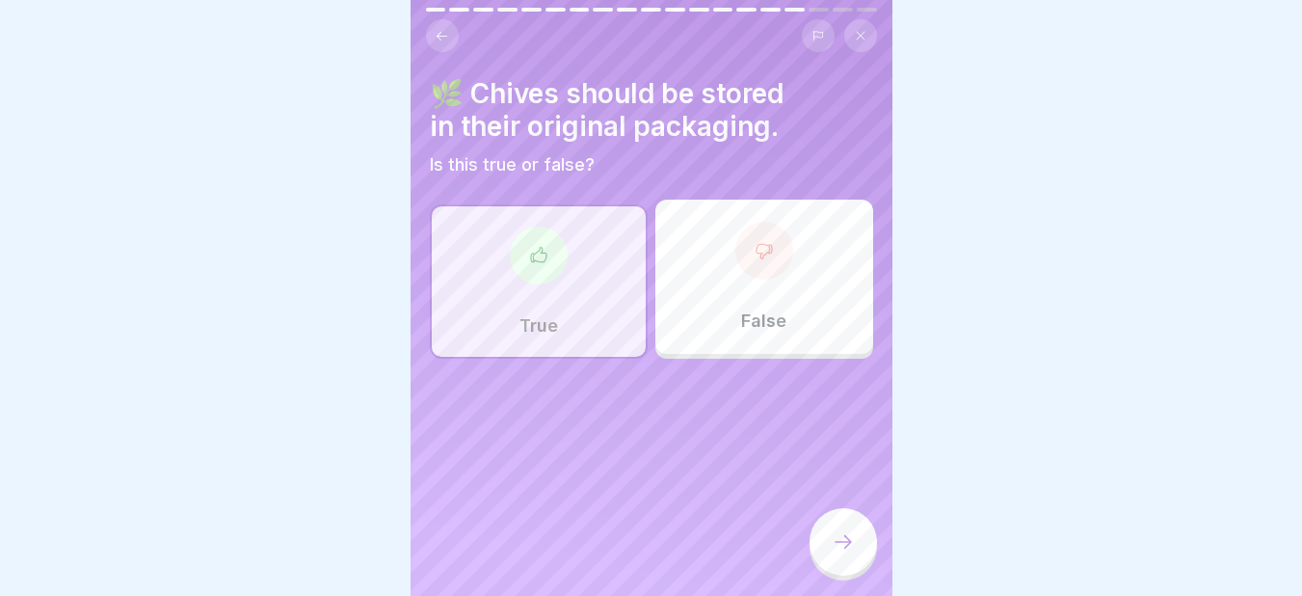
click at [842, 569] on div at bounding box center [842, 541] width 67 height 67
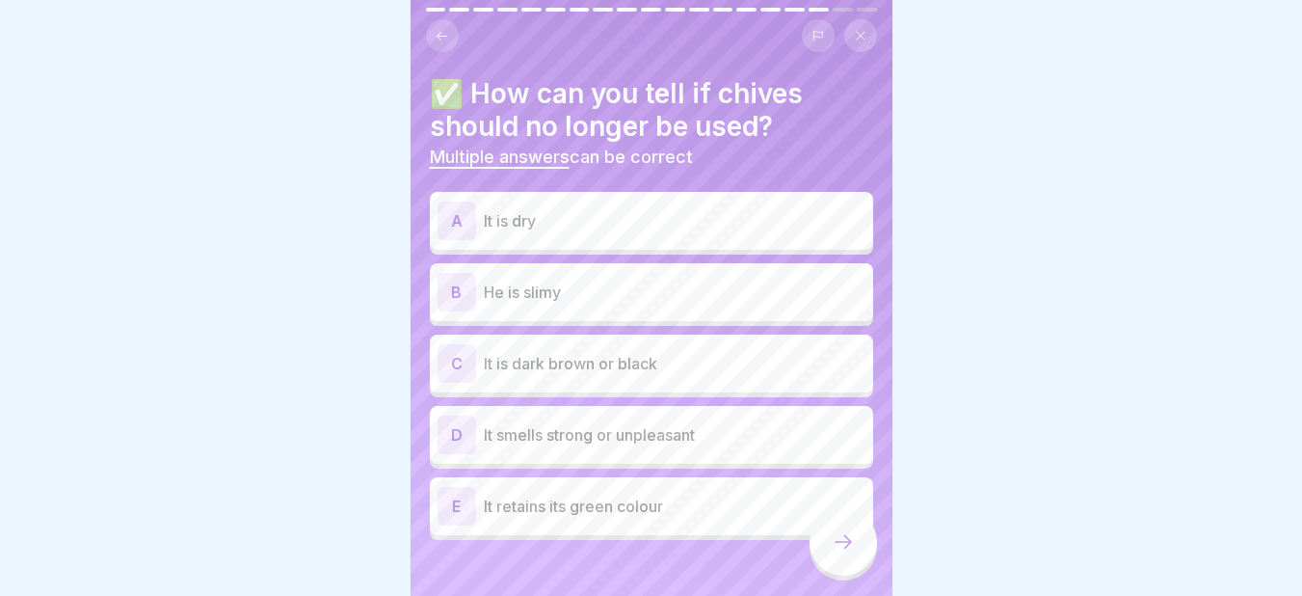
click at [494, 290] on p "He is slimy" at bounding box center [675, 291] width 382 height 23
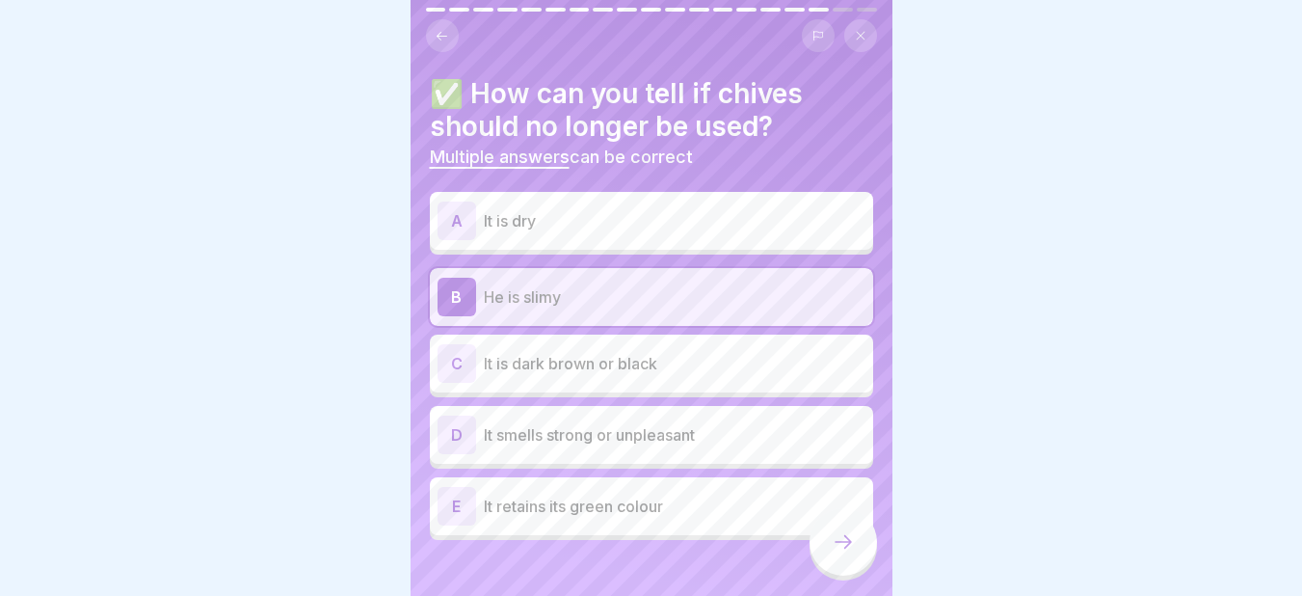
click at [454, 358] on div "C" at bounding box center [456, 363] width 39 height 39
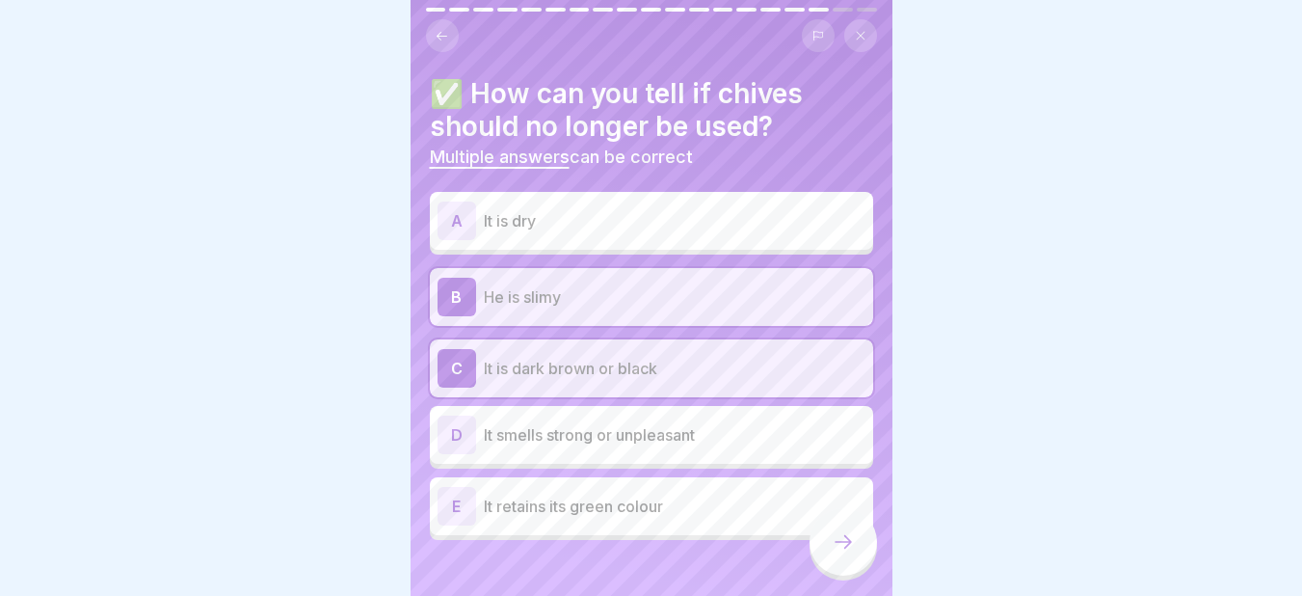
click at [457, 430] on div "D" at bounding box center [456, 434] width 39 height 39
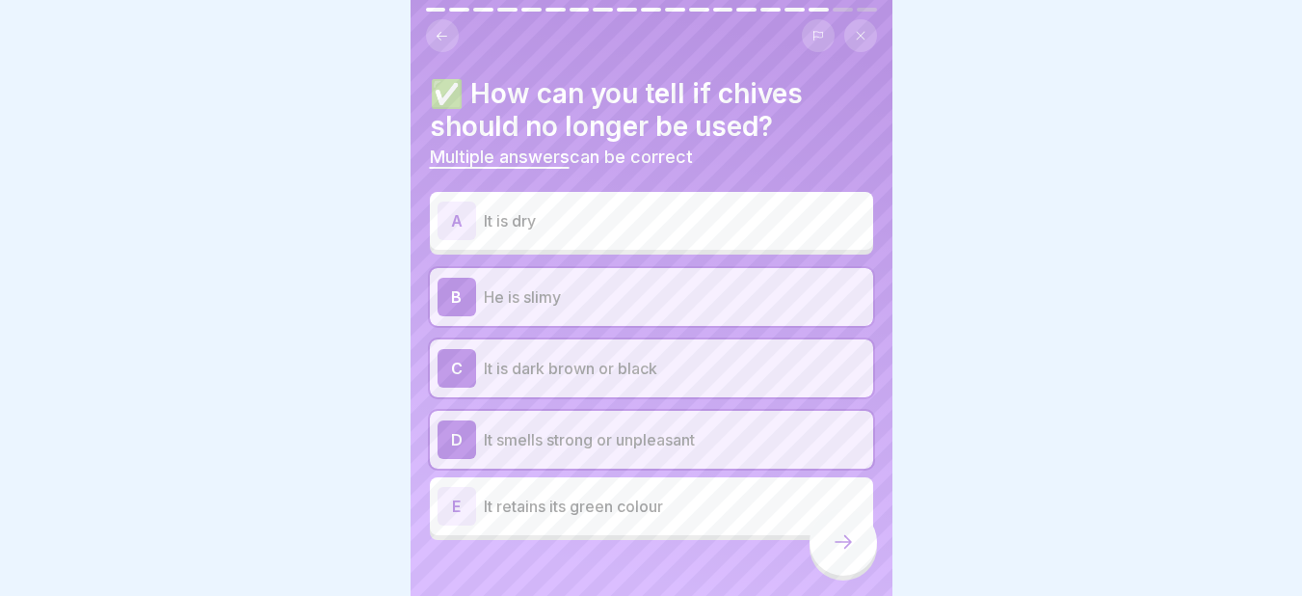
click at [838, 553] on icon at bounding box center [843, 541] width 23 height 23
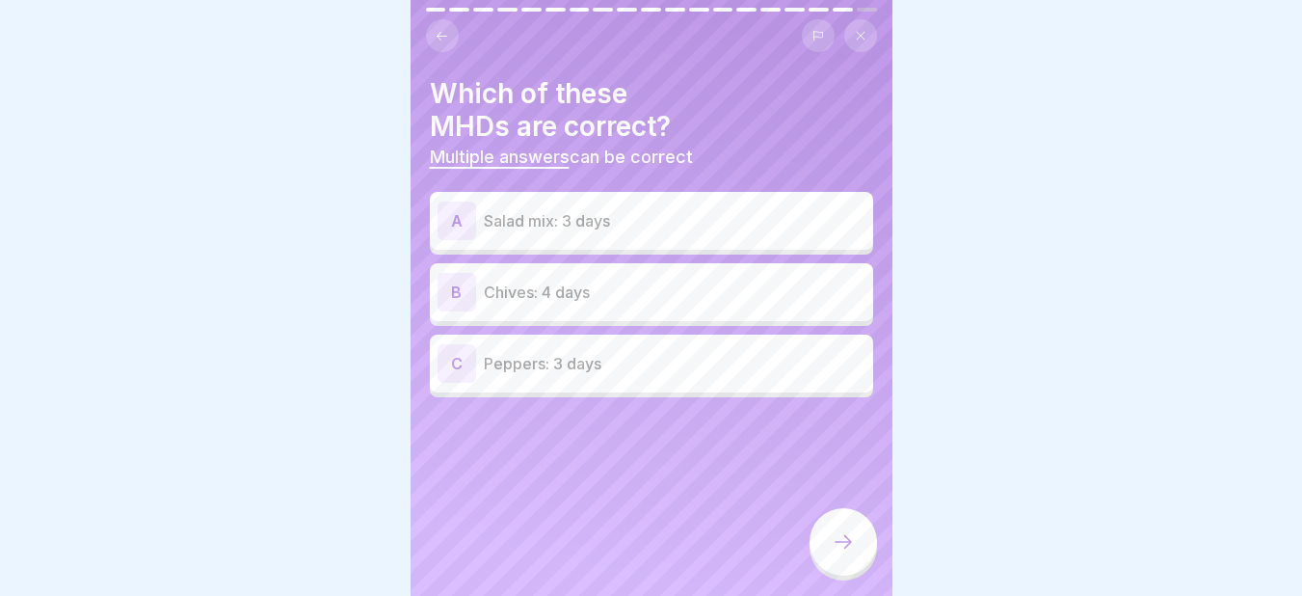
click at [541, 222] on p "Salad mix: 3 days" at bounding box center [675, 220] width 382 height 23
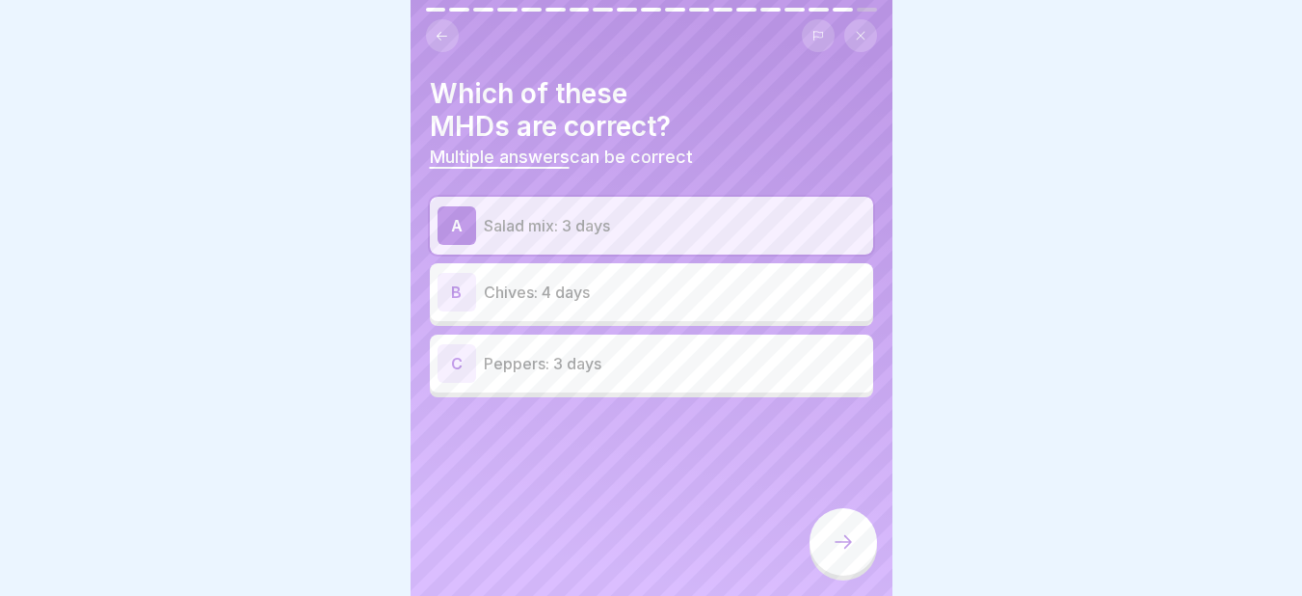
click at [482, 297] on div "B Chives: 4 days" at bounding box center [651, 292] width 428 height 39
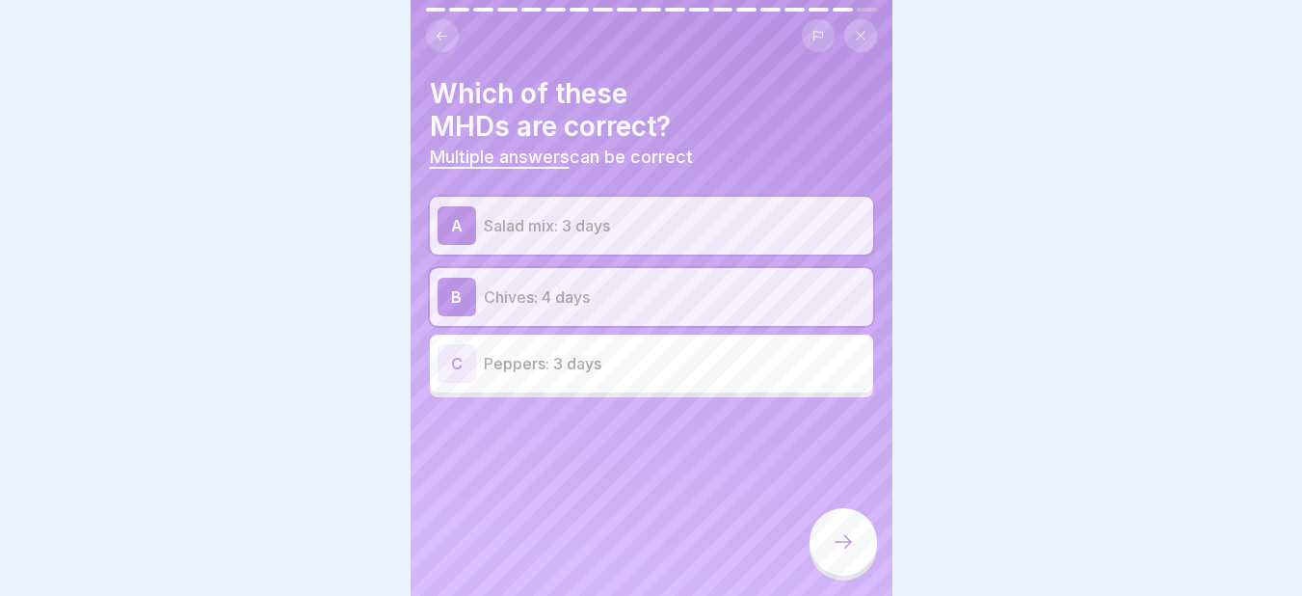
click at [470, 363] on div "C" at bounding box center [456, 363] width 39 height 39
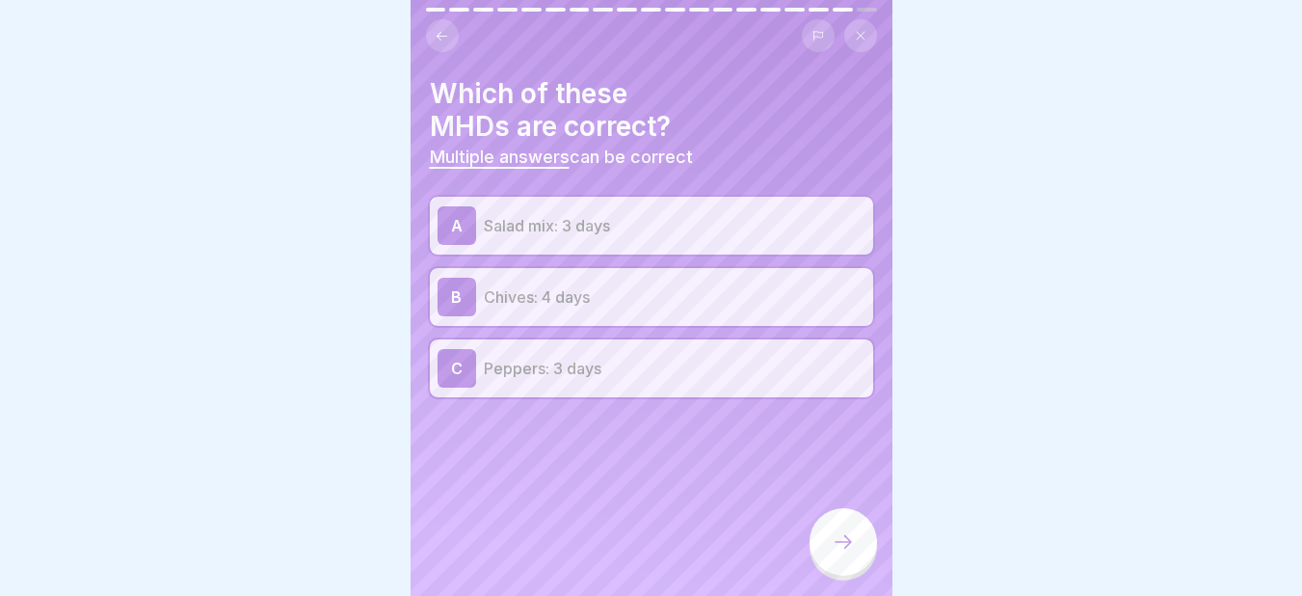
click at [460, 357] on div "C" at bounding box center [456, 368] width 39 height 39
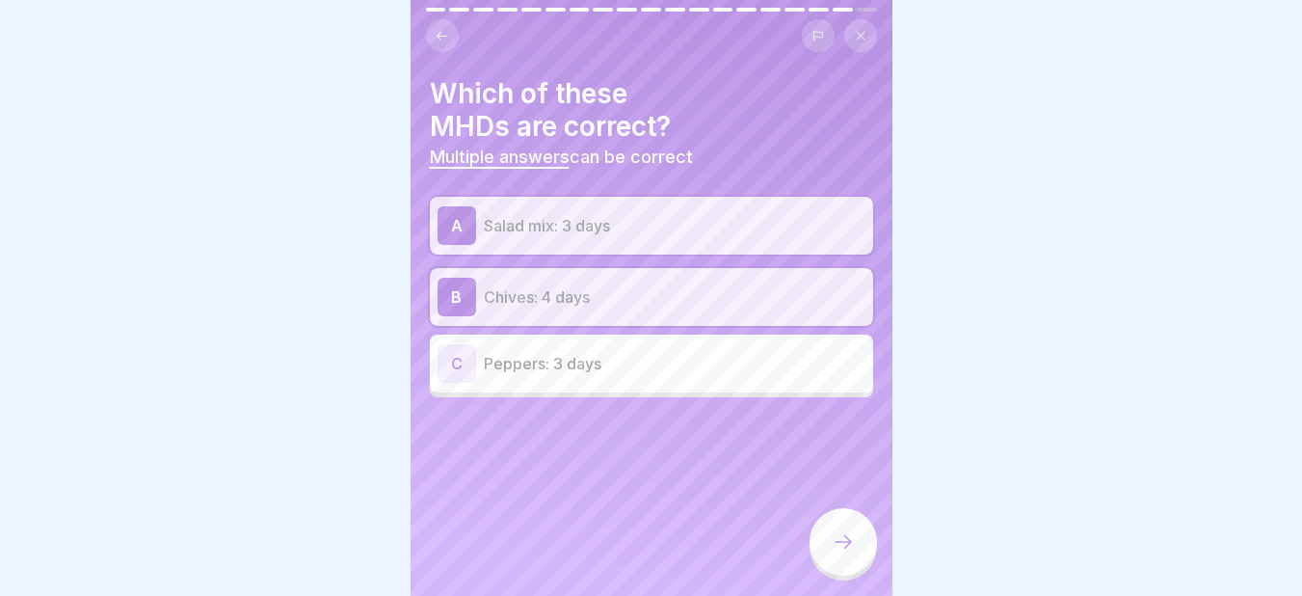
click at [848, 553] on icon at bounding box center [843, 541] width 23 height 23
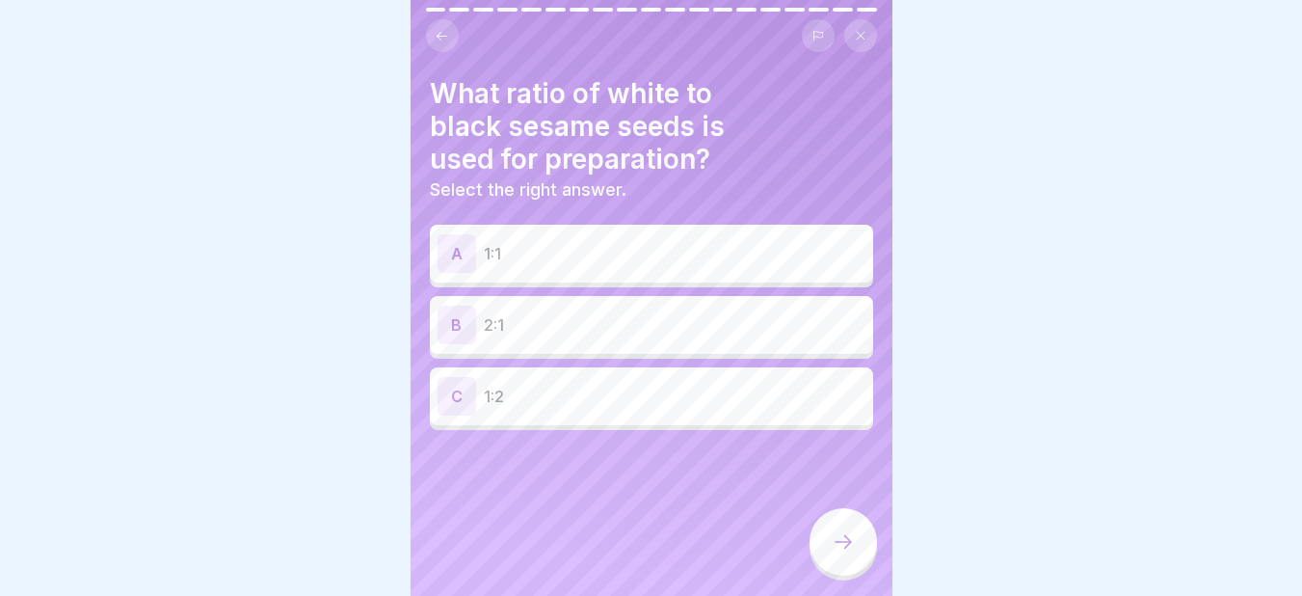
click at [622, 245] on p "1:1" at bounding box center [675, 253] width 382 height 23
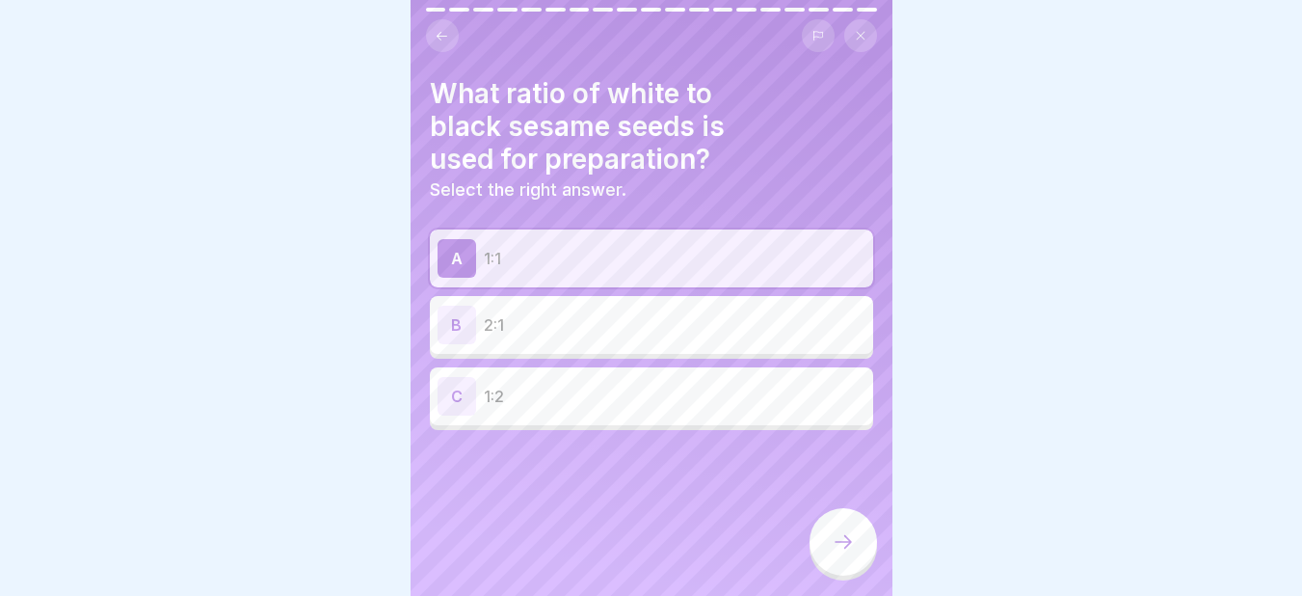
click at [826, 562] on div at bounding box center [842, 541] width 67 height 67
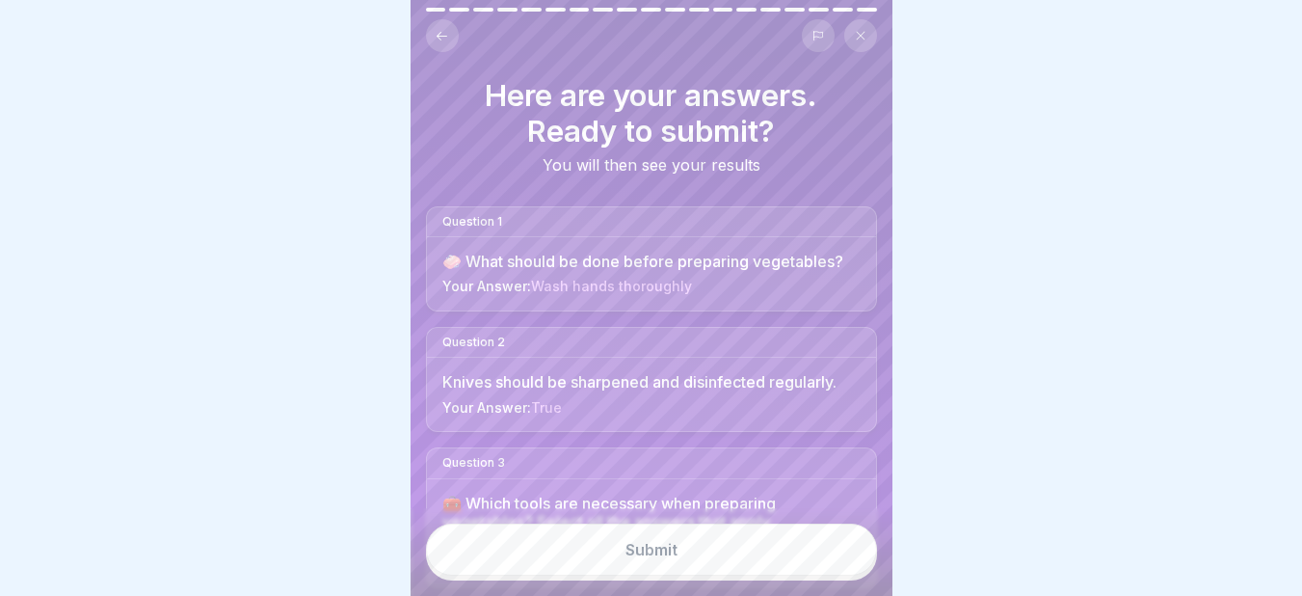
click at [714, 575] on button "Submit" at bounding box center [651, 549] width 451 height 52
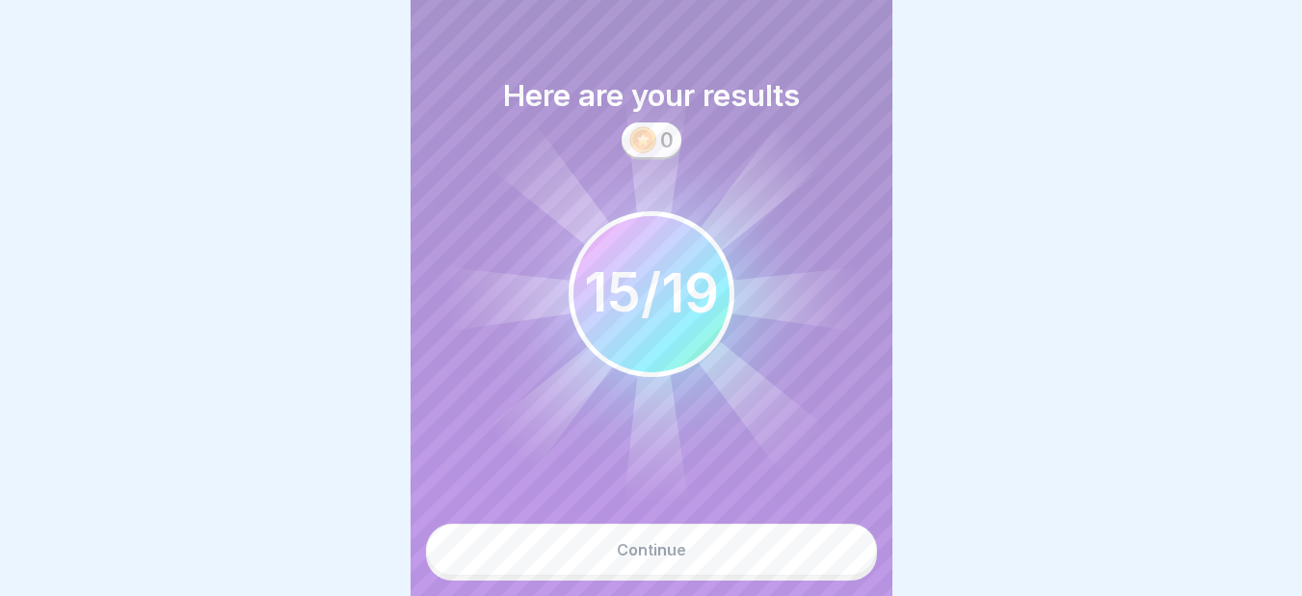
click at [644, 556] on button "Continue" at bounding box center [651, 549] width 451 height 52
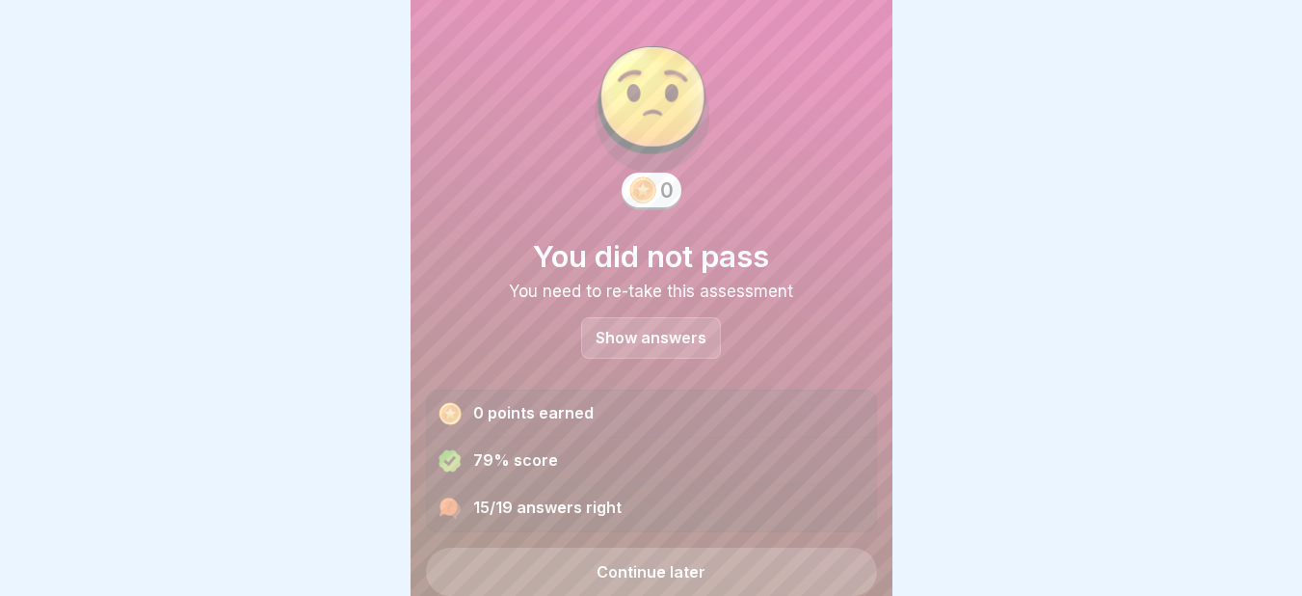
click at [628, 326] on div "Show answers" at bounding box center [651, 337] width 140 height 41
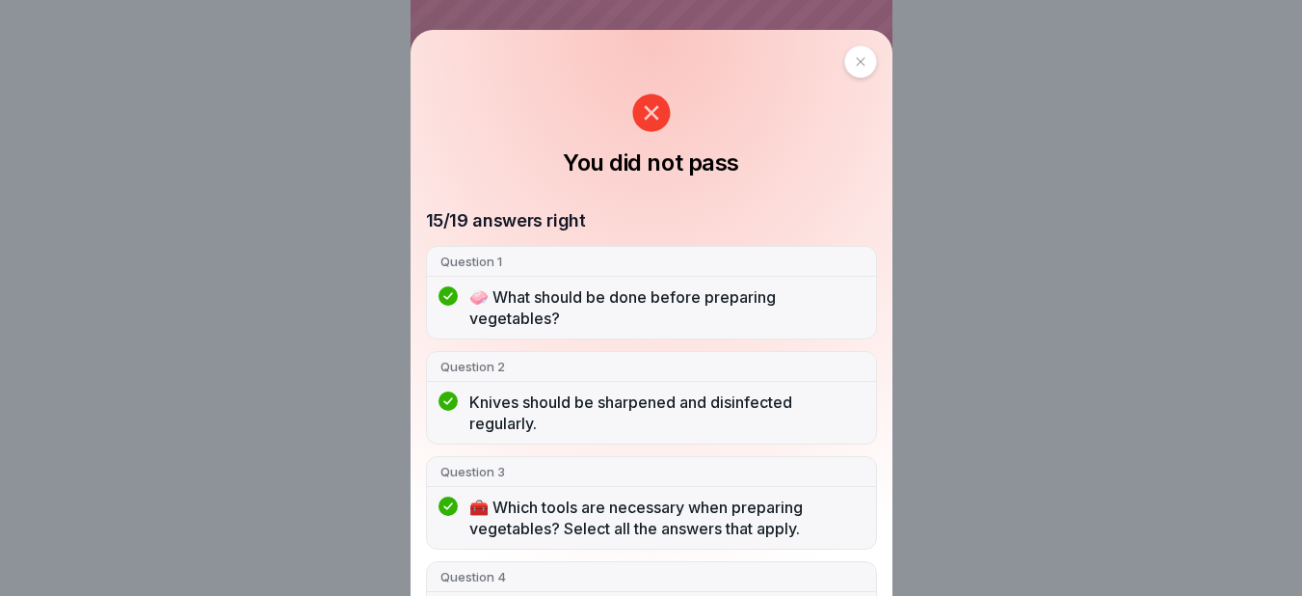
click at [855, 60] on icon at bounding box center [861, 62] width 12 height 12
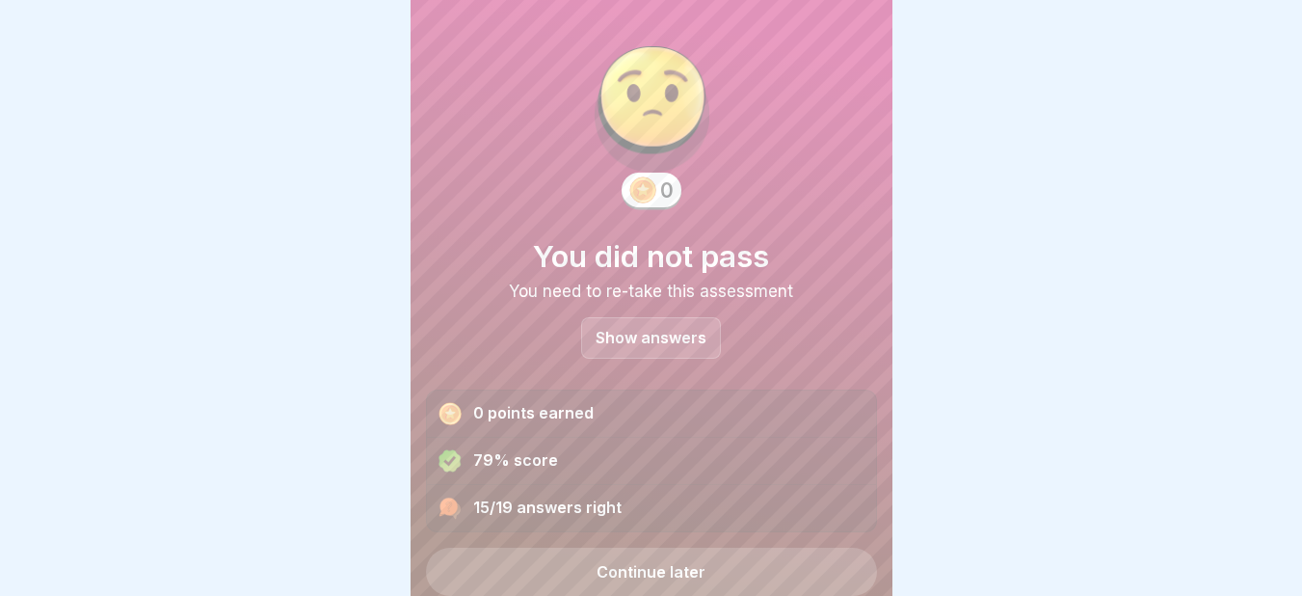
click at [892, 556] on form "10 Coins Congratulations You have completed the course. What did you think of t…" at bounding box center [1133, 298] width 482 height 596
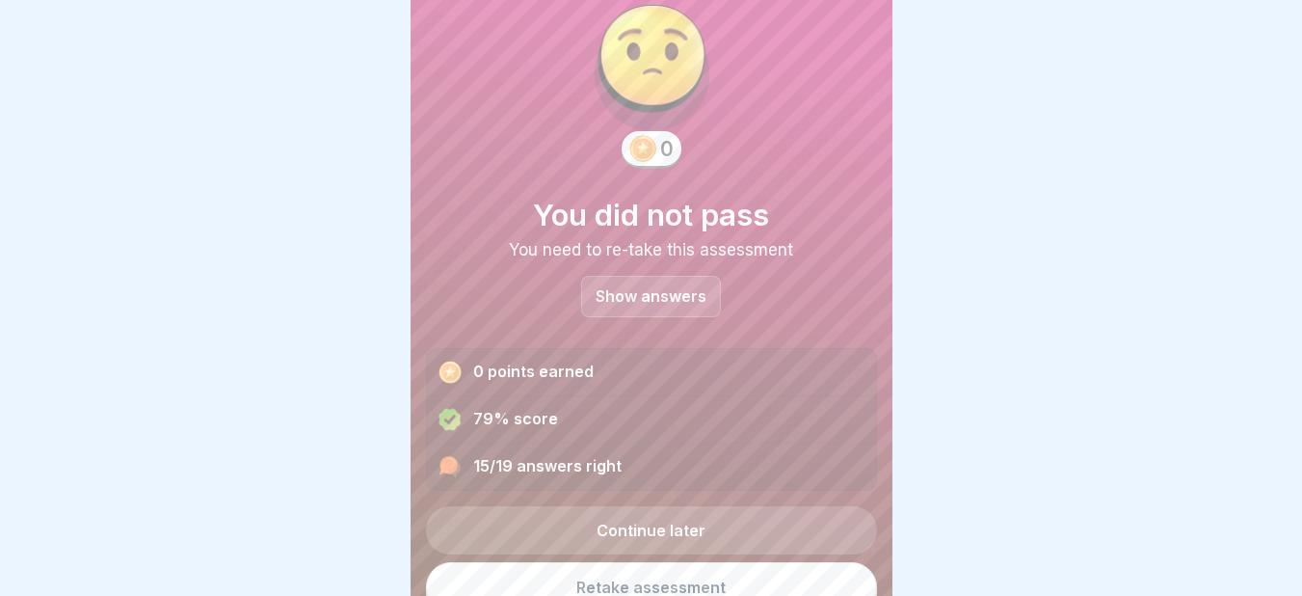
scroll to position [64, 0]
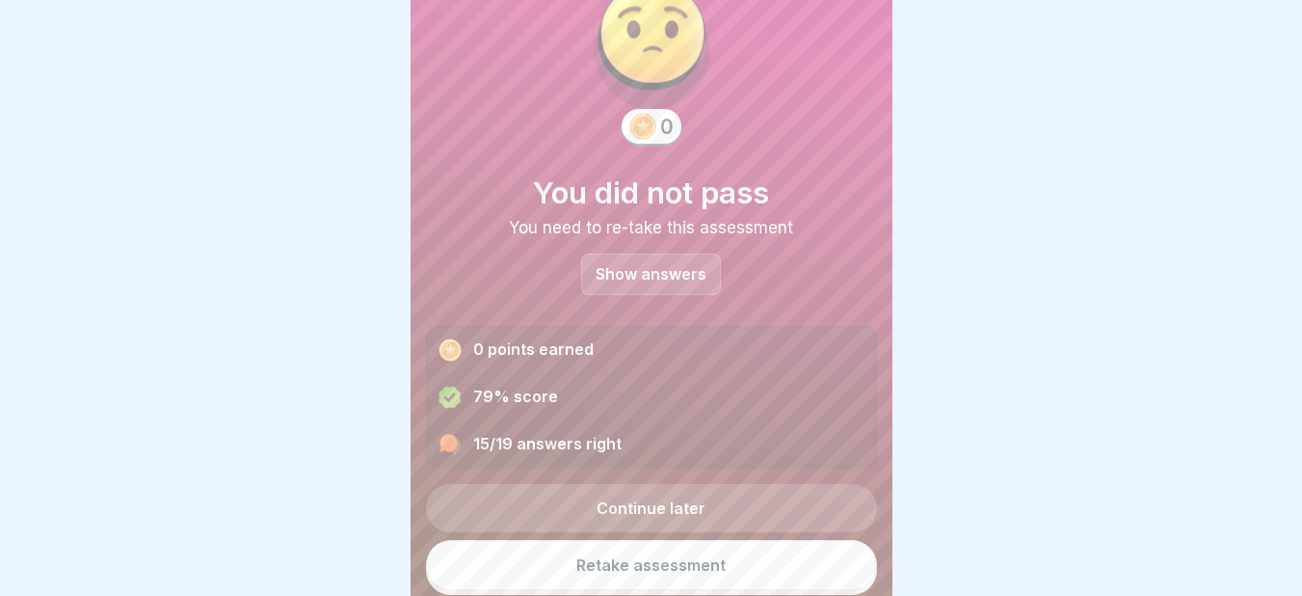
click at [717, 575] on link "Retake assessment" at bounding box center [651, 565] width 451 height 50
